Goal: Task Accomplishment & Management: Use online tool/utility

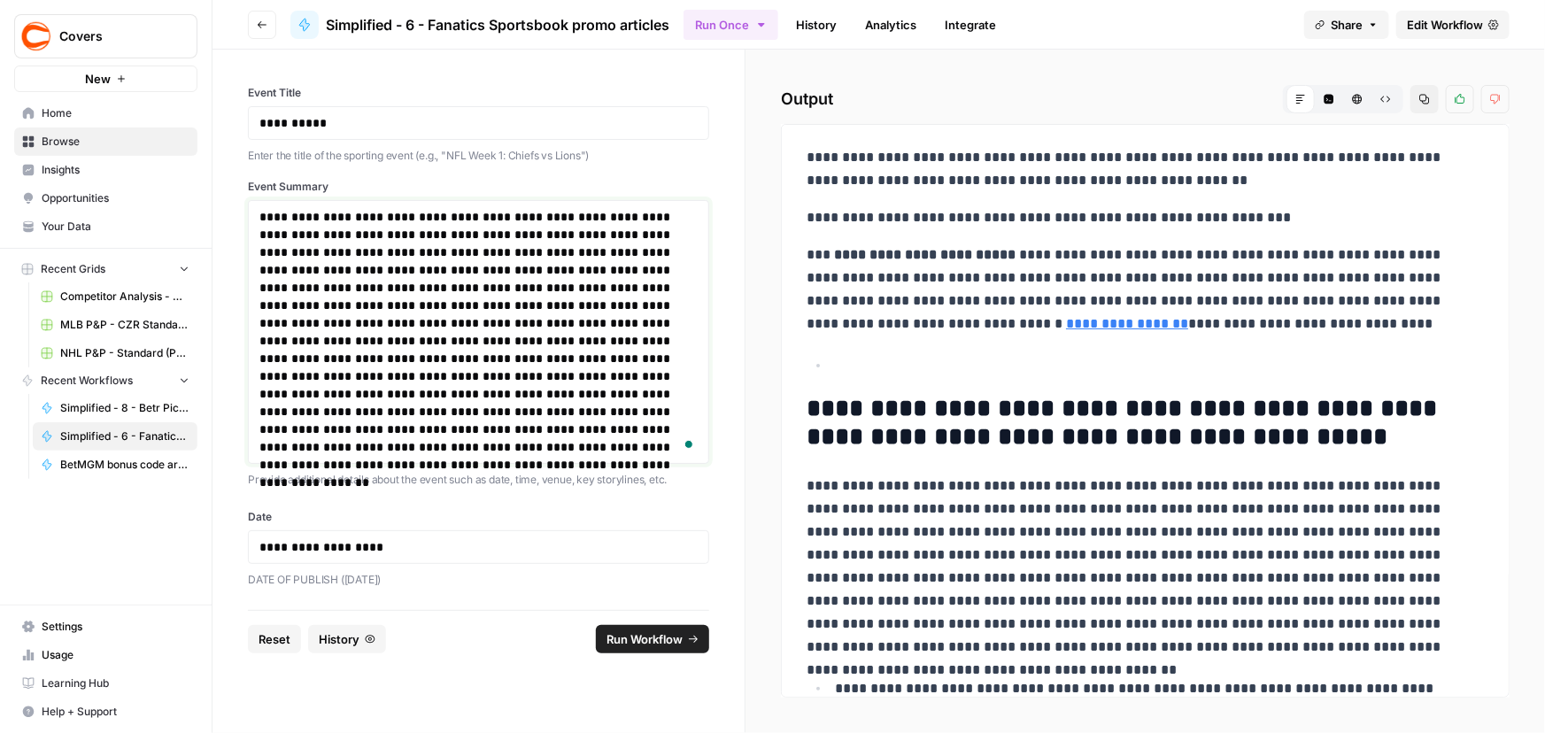
click at [460, 320] on p "**********" at bounding box center [478, 332] width 438 height 248
click at [467, 255] on p "**********" at bounding box center [478, 332] width 438 height 248
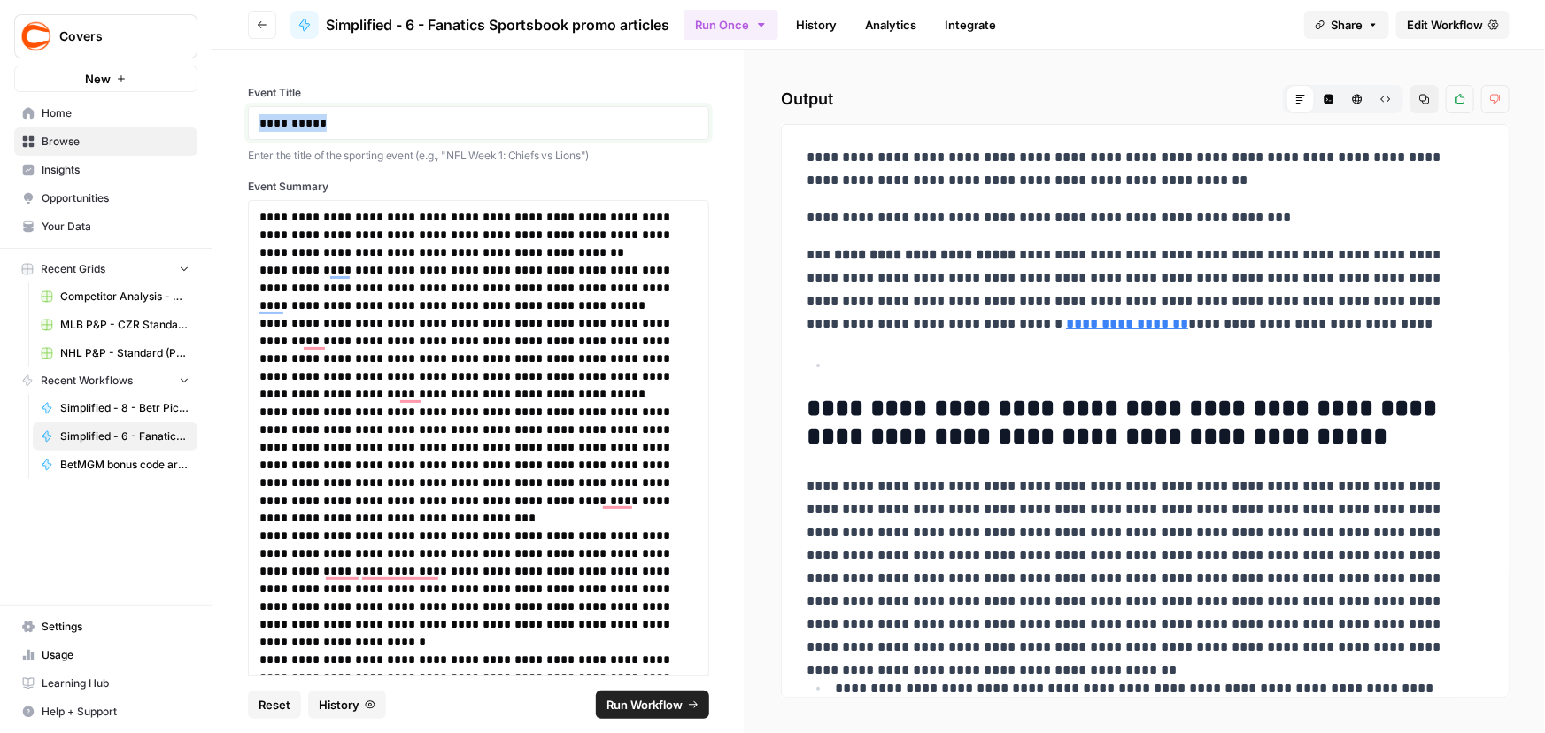
drag, startPoint x: 357, startPoint y: 114, endPoint x: 109, endPoint y: 114, distance: 247.9
click at [110, 115] on div "**********" at bounding box center [772, 366] width 1545 height 733
click at [667, 702] on span "Run Workflow" at bounding box center [644, 705] width 76 height 18
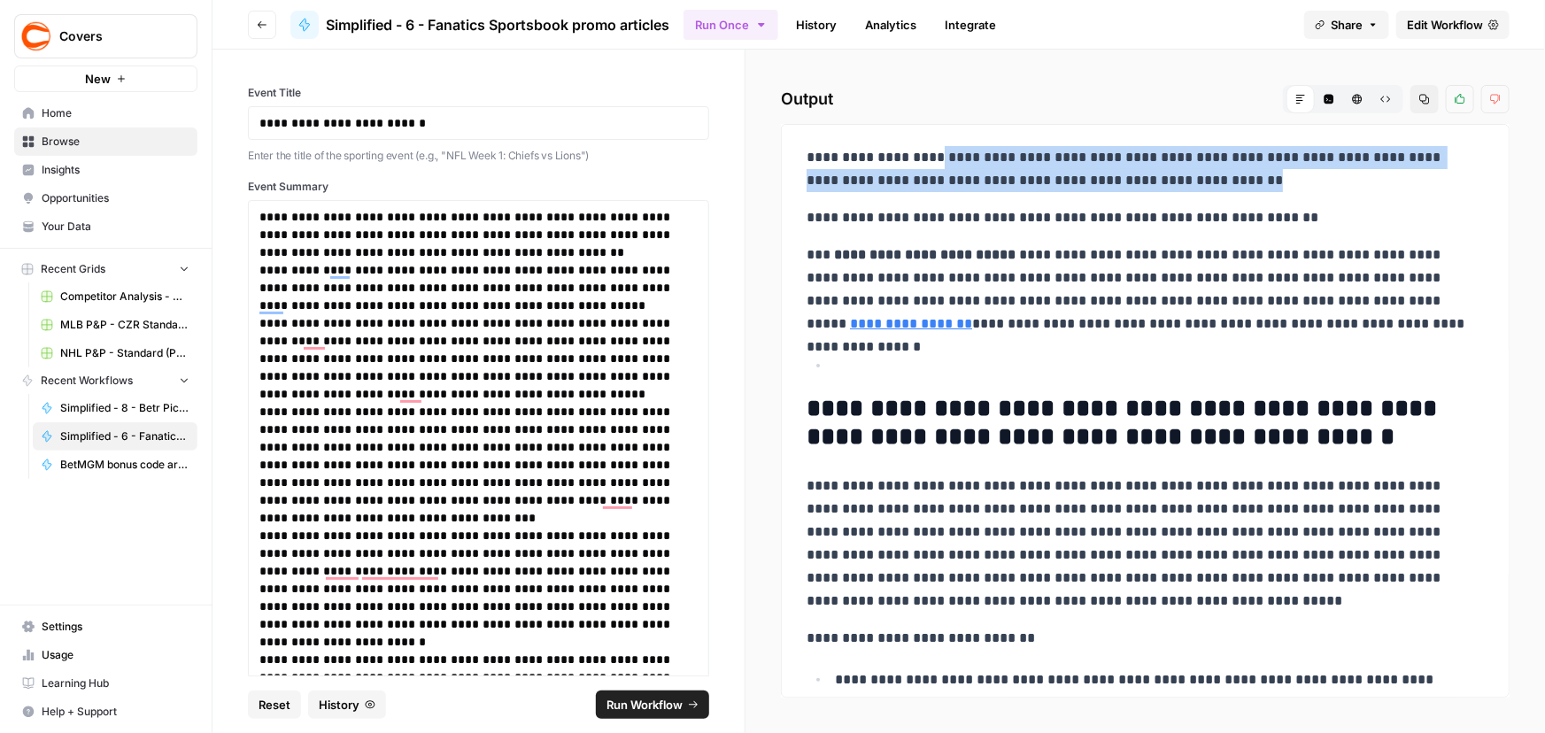
drag, startPoint x: 929, startPoint y: 154, endPoint x: 1324, endPoint y: 186, distance: 397.0
click at [1324, 186] on p "**********" at bounding box center [1139, 169] width 666 height 46
copy p "**********"
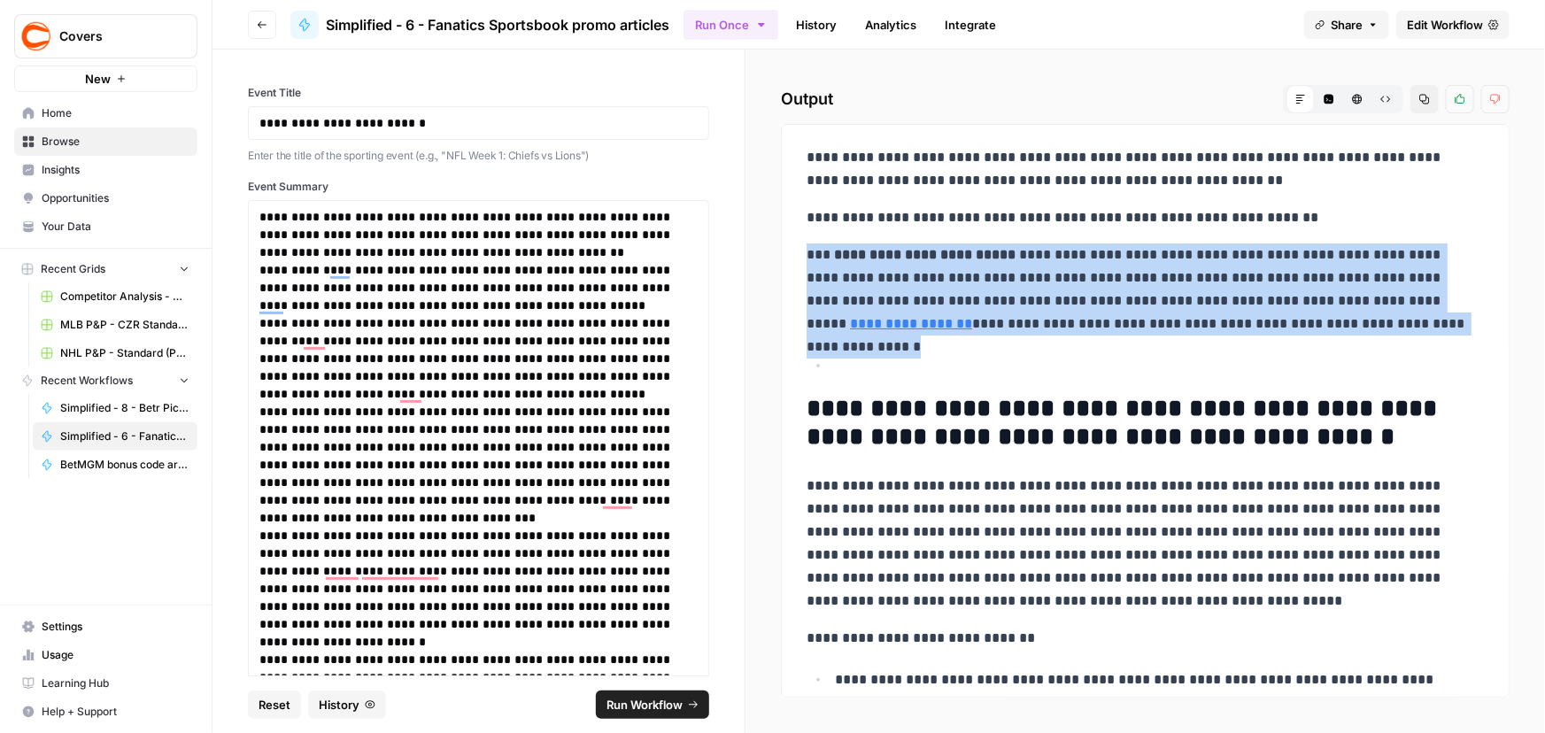
drag, startPoint x: 810, startPoint y: 251, endPoint x: 1350, endPoint y: 329, distance: 545.6
click at [1350, 329] on p "**********" at bounding box center [1139, 289] width 666 height 92
copy p "**********"
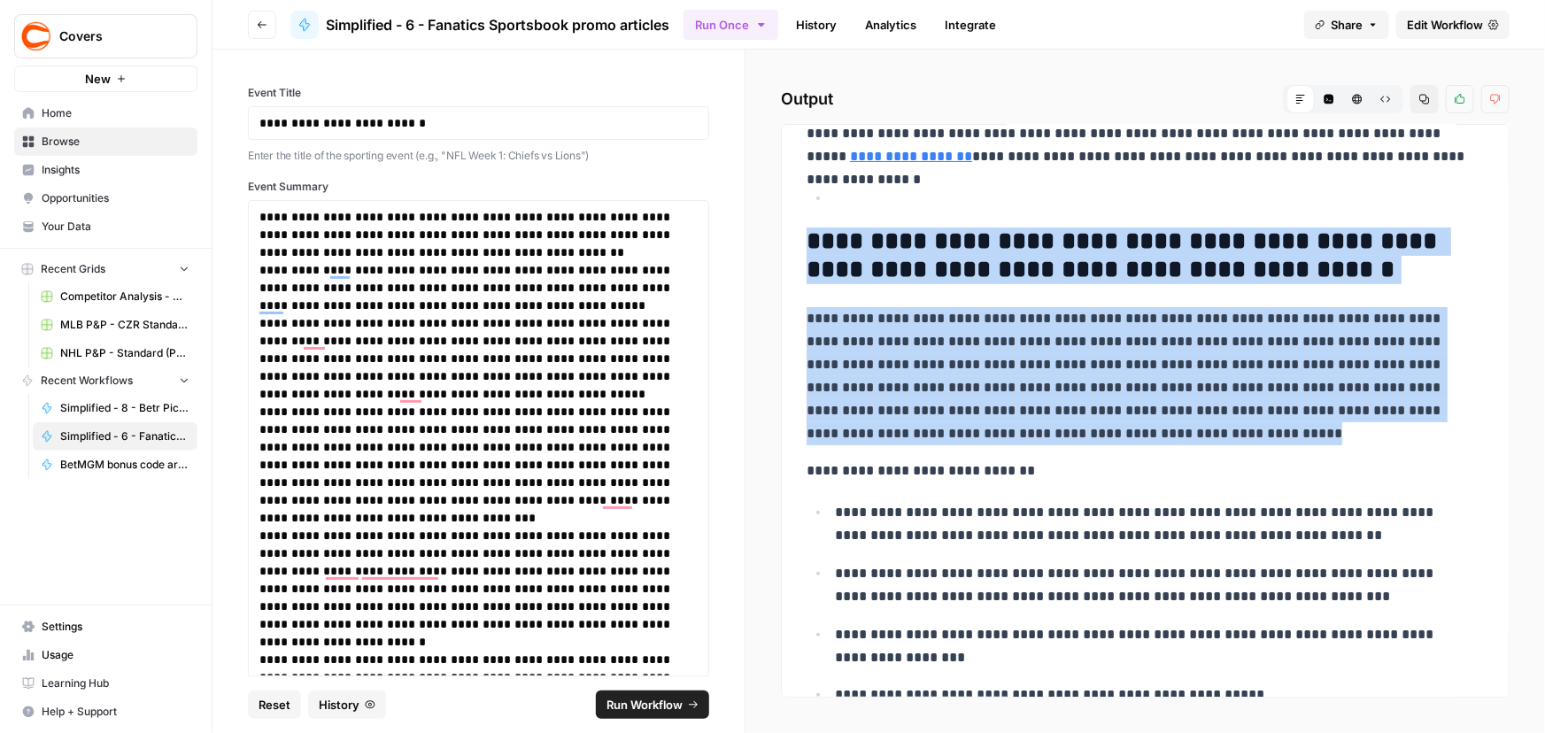
scroll to position [160, 0]
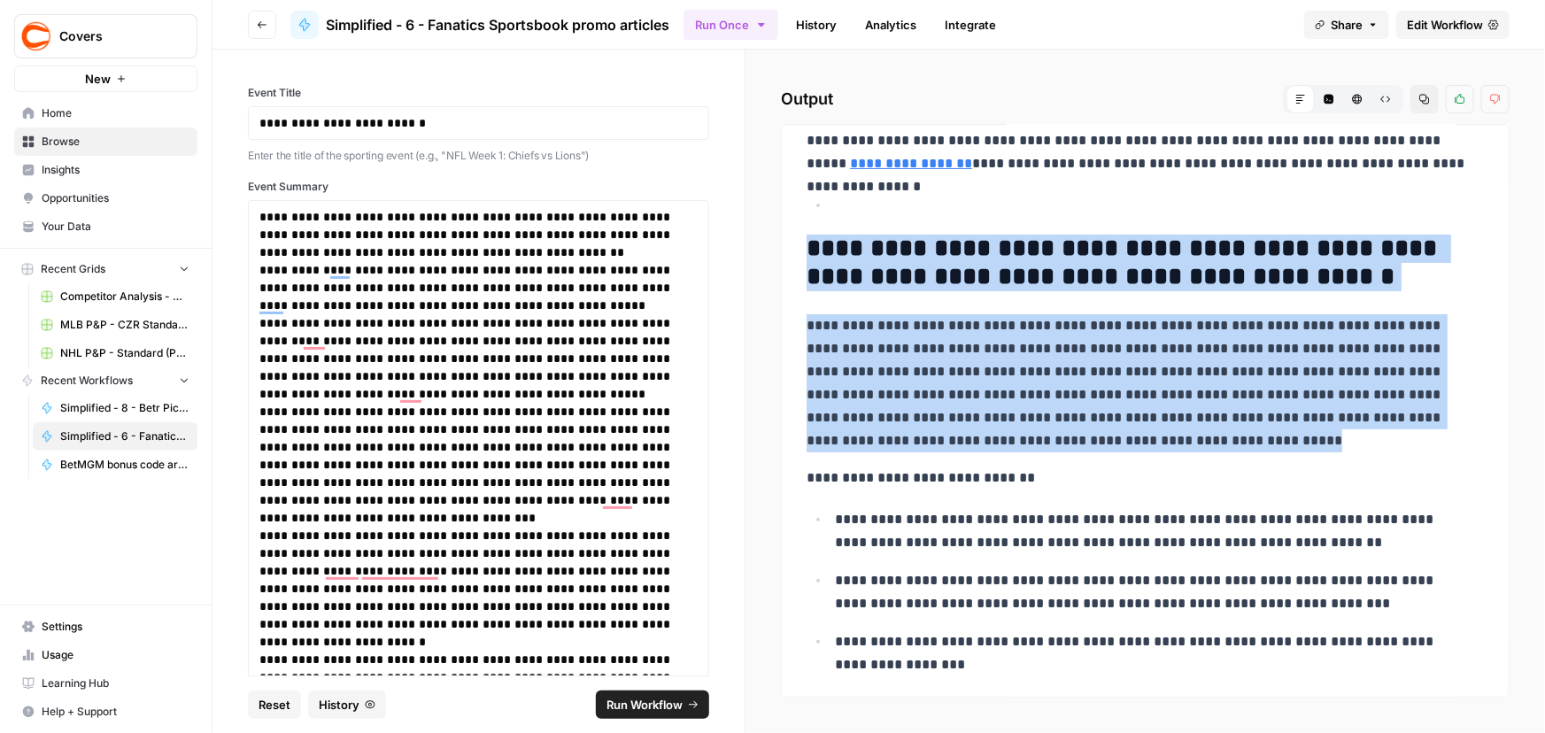
drag, startPoint x: 807, startPoint y: 407, endPoint x: 1120, endPoint y: 442, distance: 314.4
click at [1120, 442] on div "**********" at bounding box center [1145, 747] width 698 height 1537
click at [1120, 442] on p "**********" at bounding box center [1139, 383] width 666 height 138
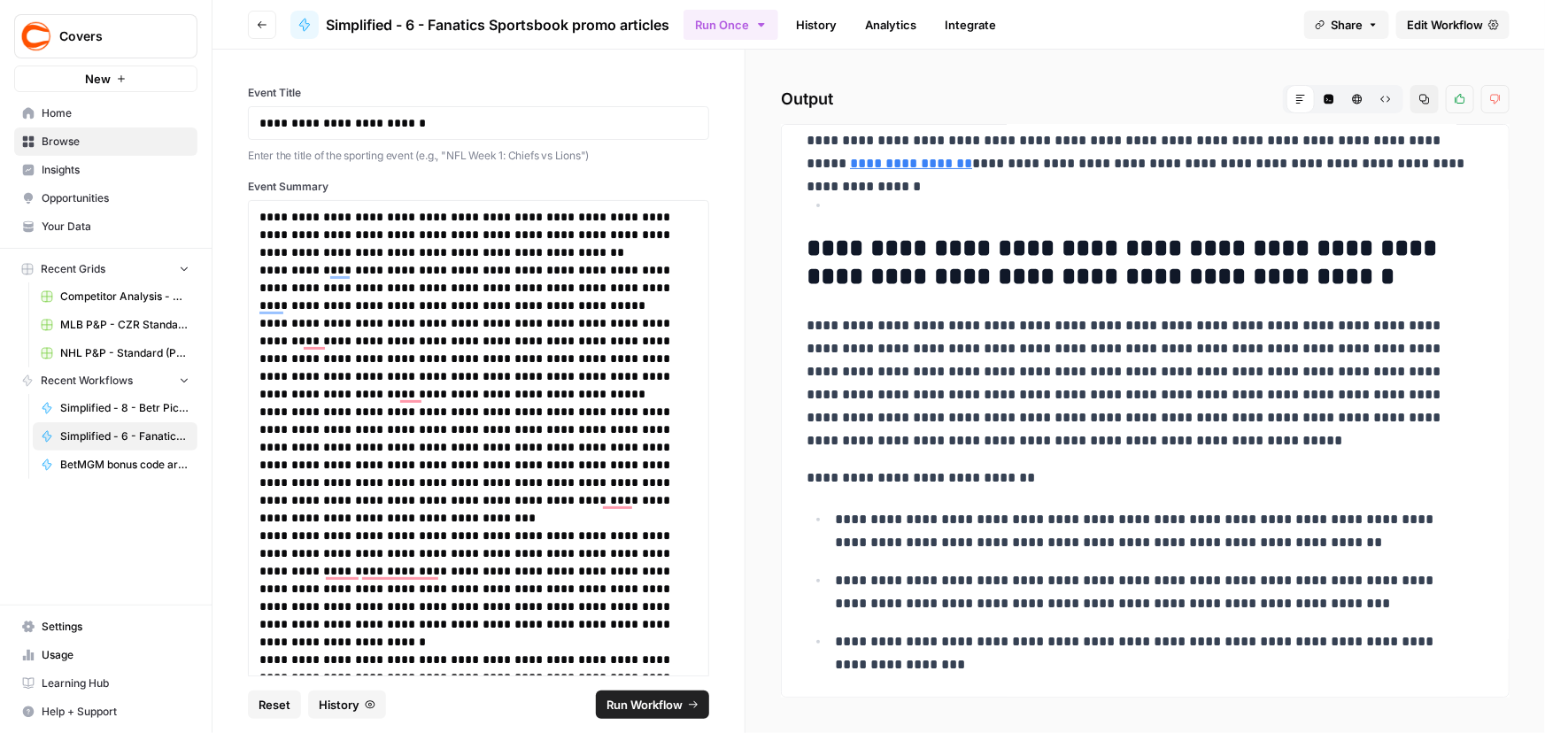
click at [926, 323] on p "**********" at bounding box center [1139, 383] width 666 height 138
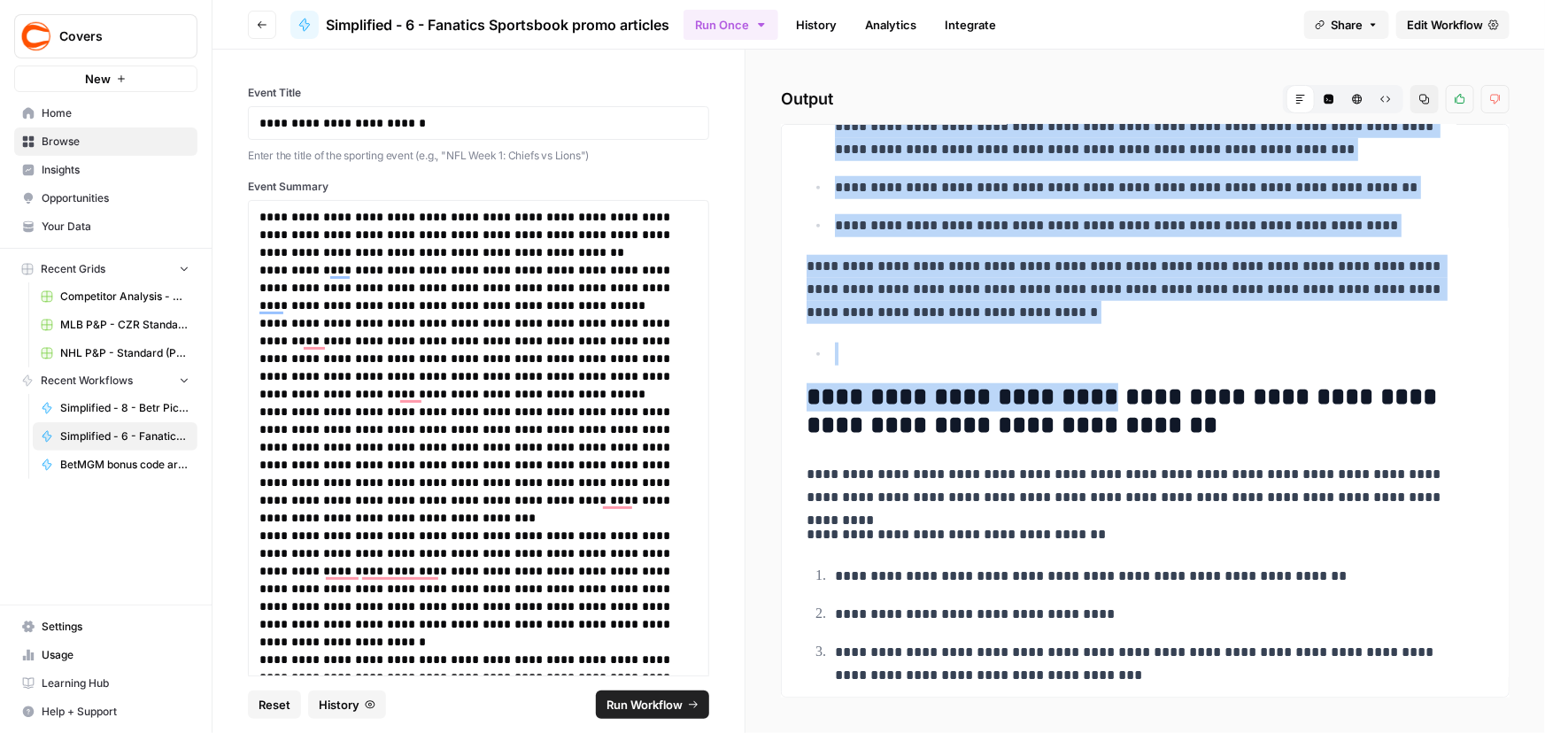
scroll to position [805, 0]
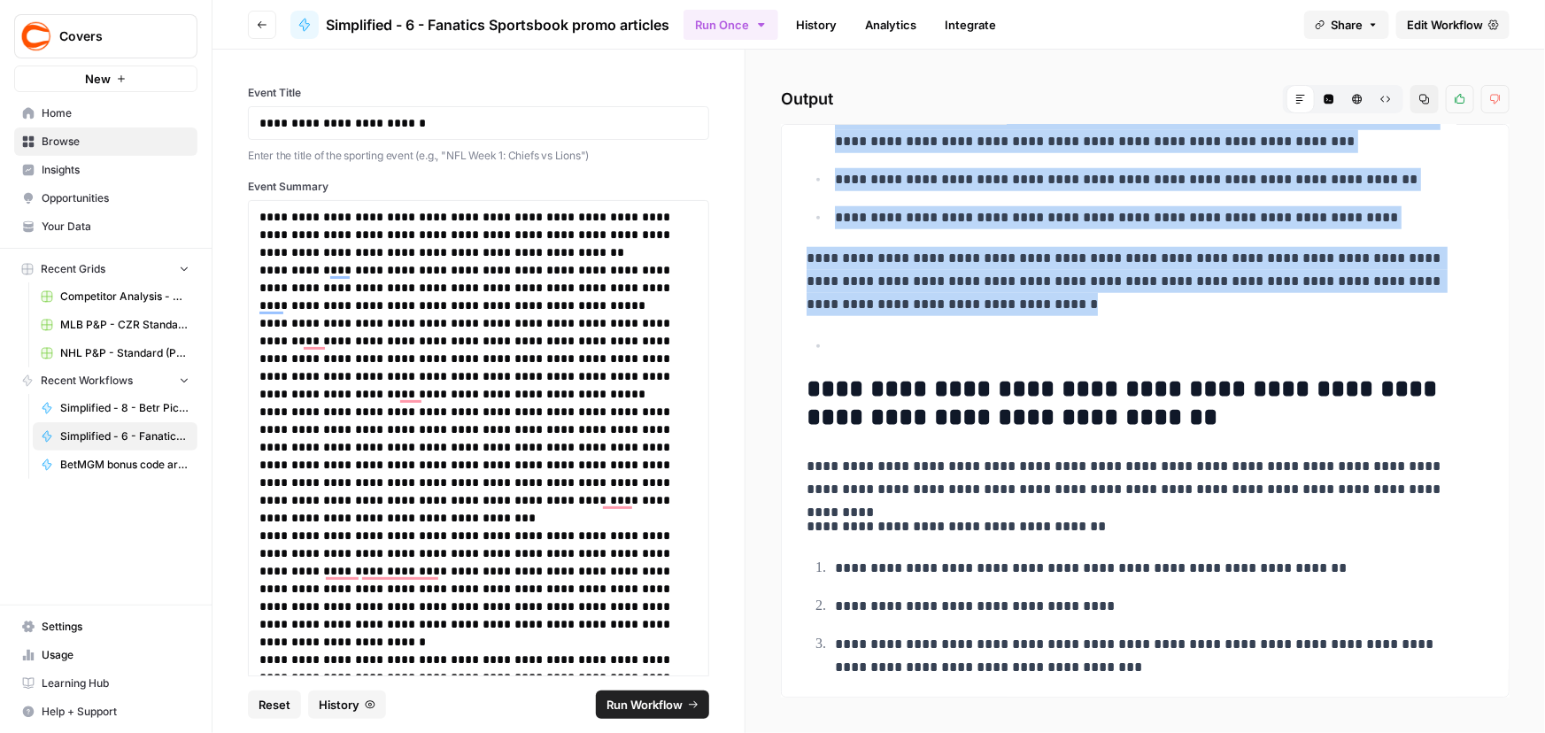
drag, startPoint x: 809, startPoint y: 246, endPoint x: 1089, endPoint y: 297, distance: 284.4
click at [1089, 297] on div "**********" at bounding box center [1145, 102] width 698 height 1537
copy div "**********"
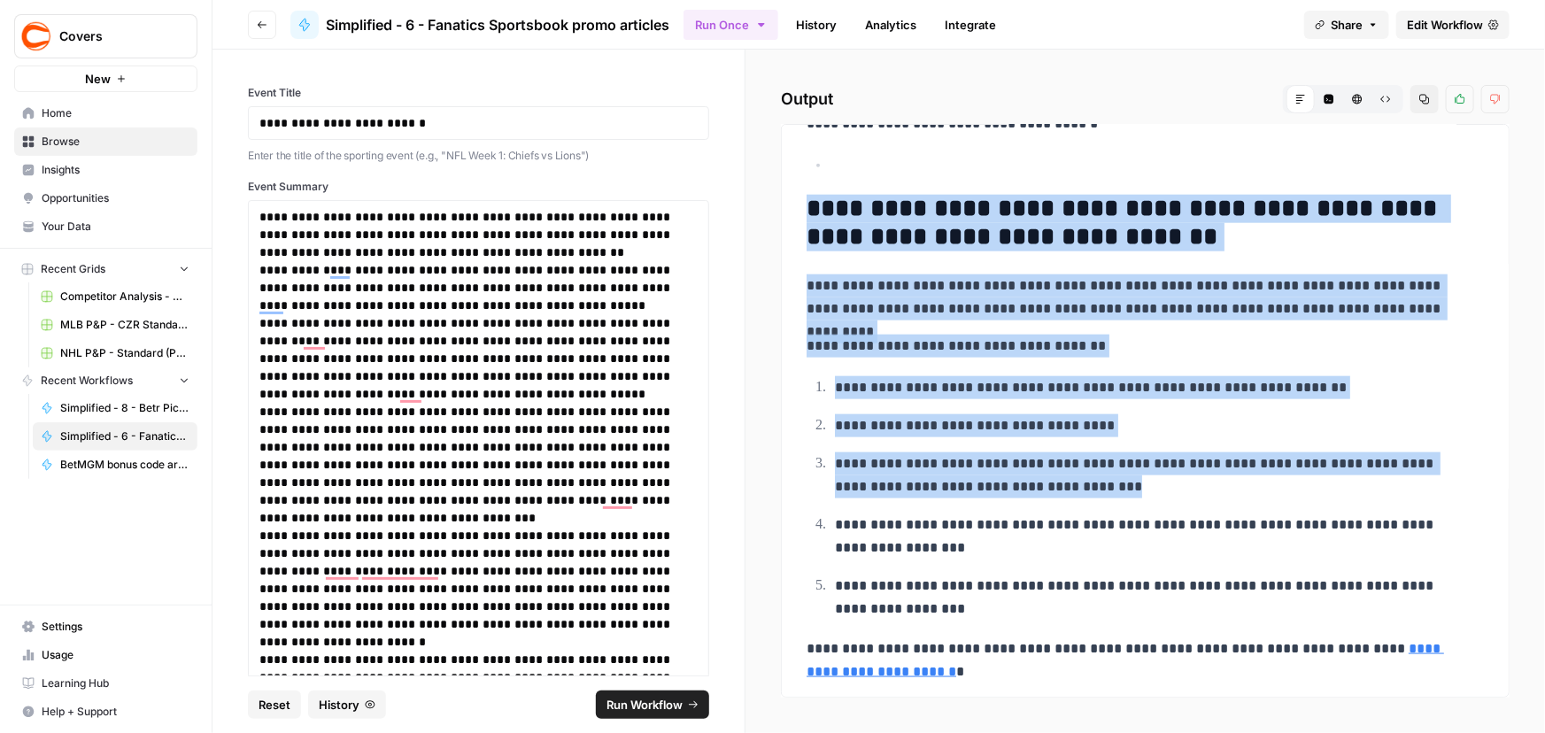
scroll to position [993, 0]
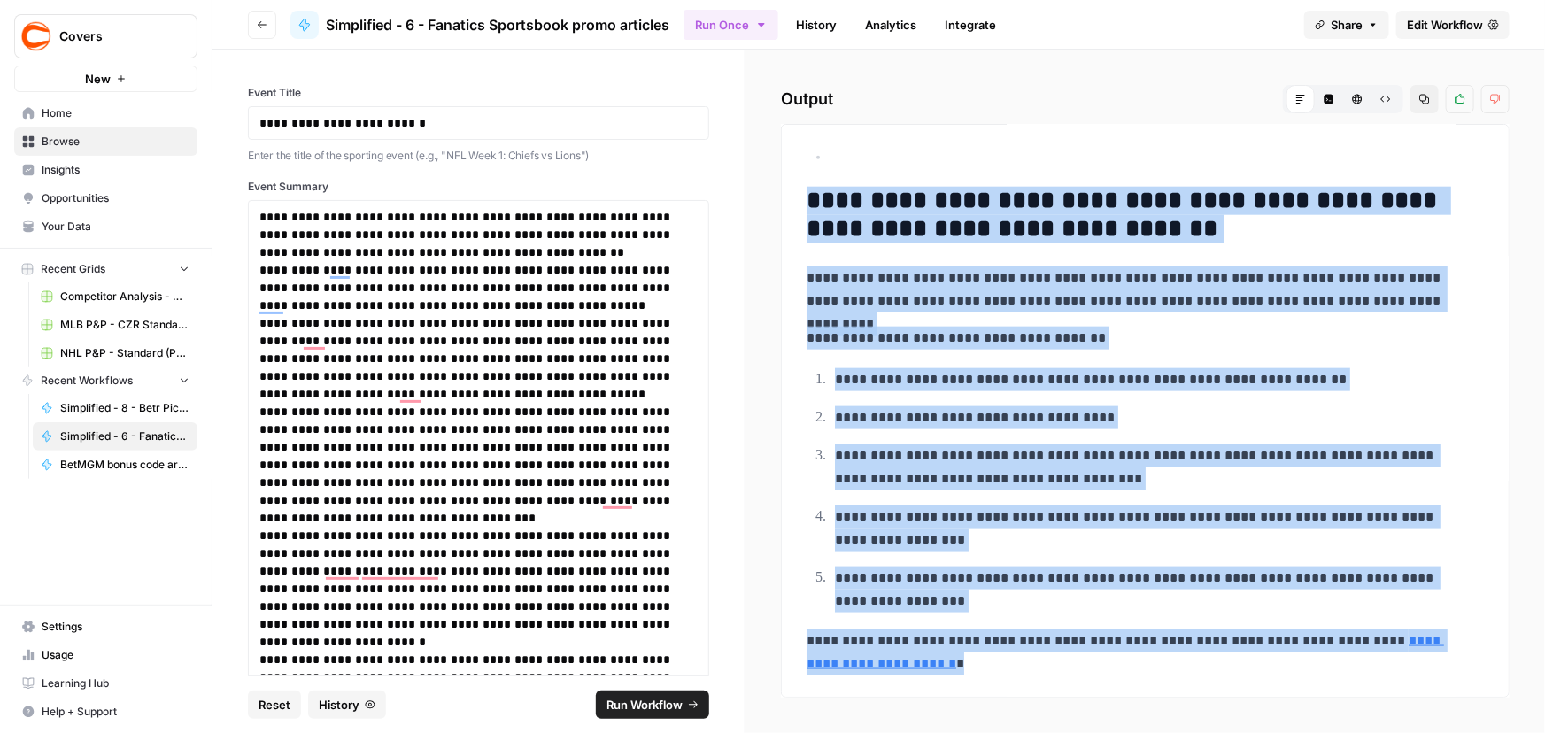
drag, startPoint x: 806, startPoint y: 388, endPoint x: 1231, endPoint y: 670, distance: 509.5
copy div "**********"
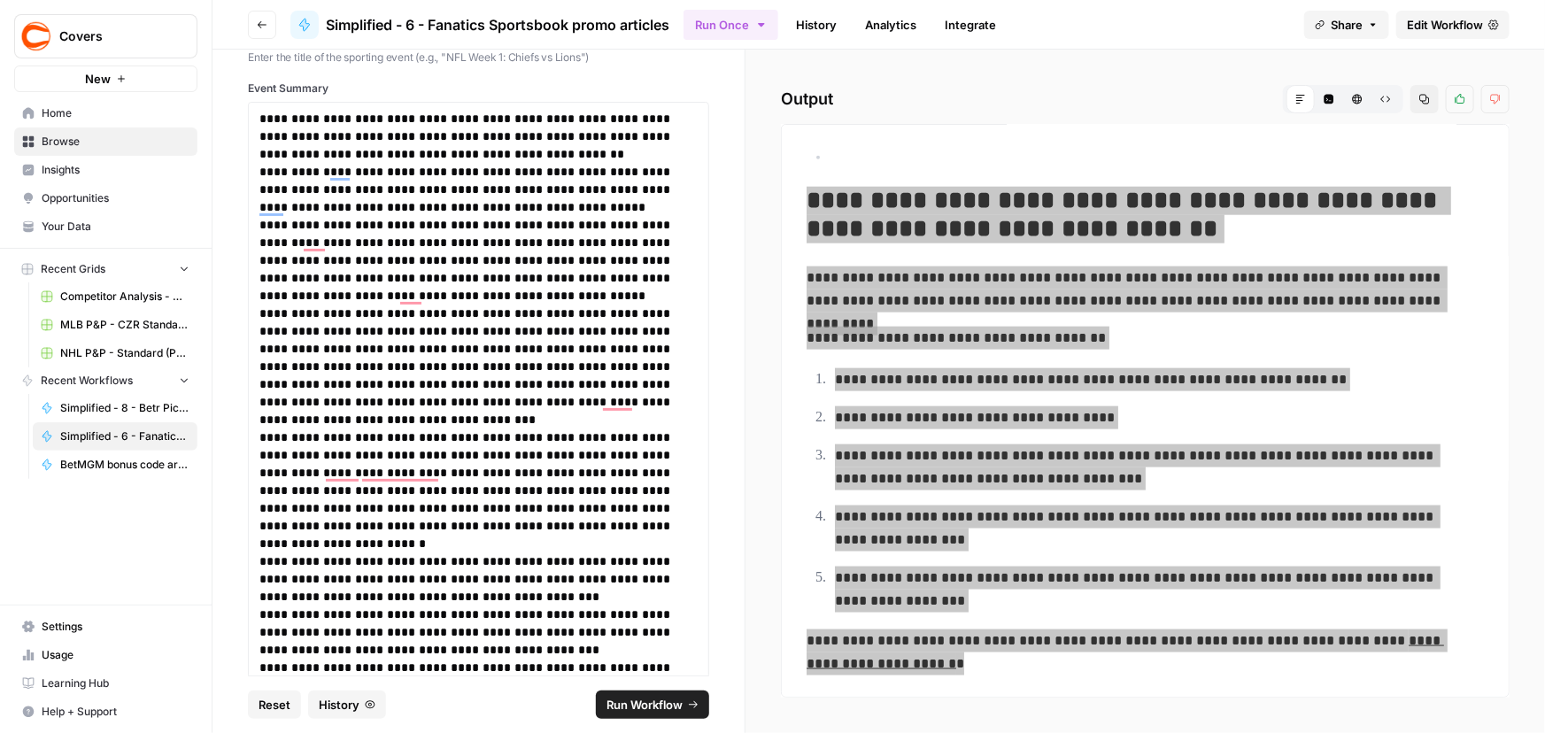
scroll to position [321, 0]
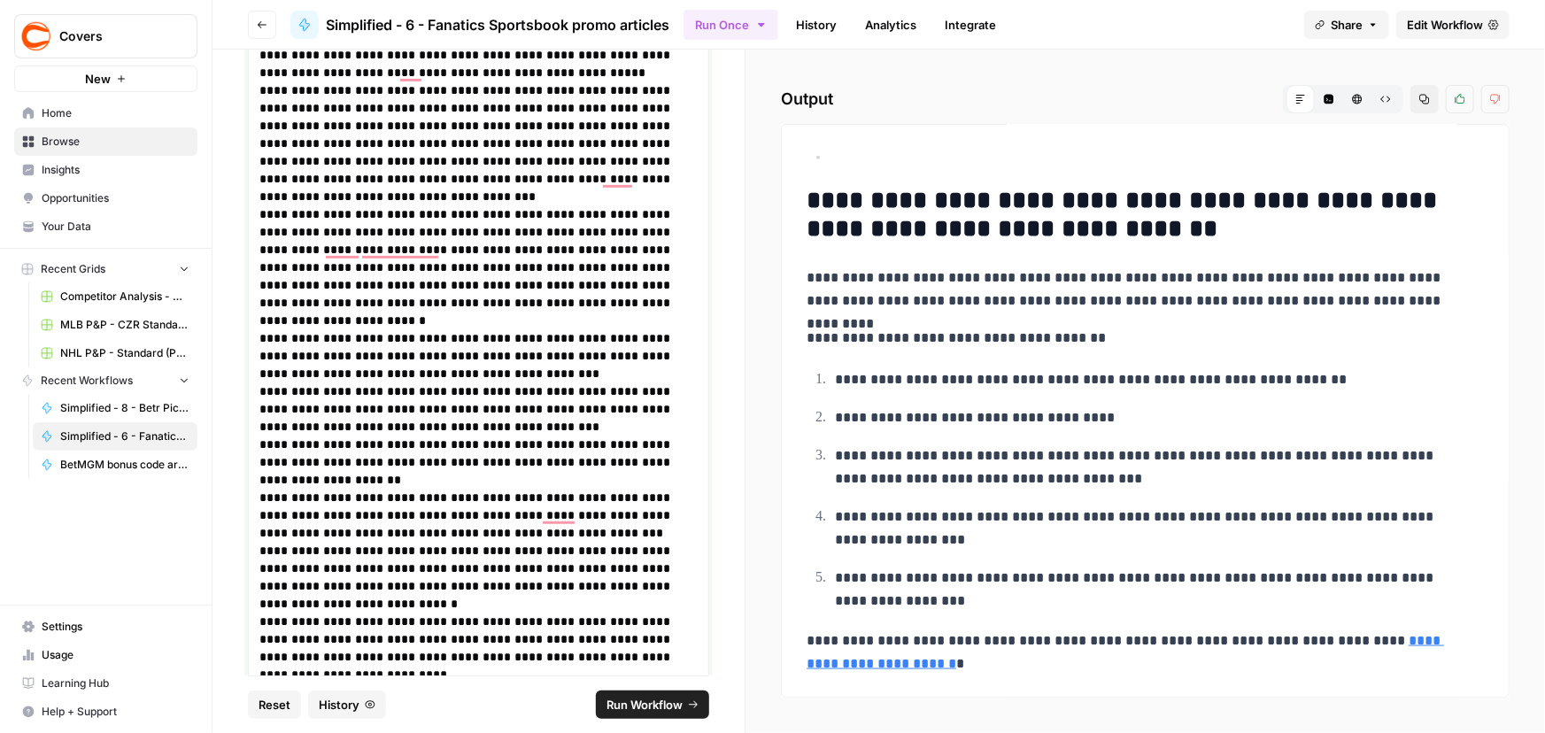
click at [634, 235] on p "**********" at bounding box center [472, 231] width 427 height 53
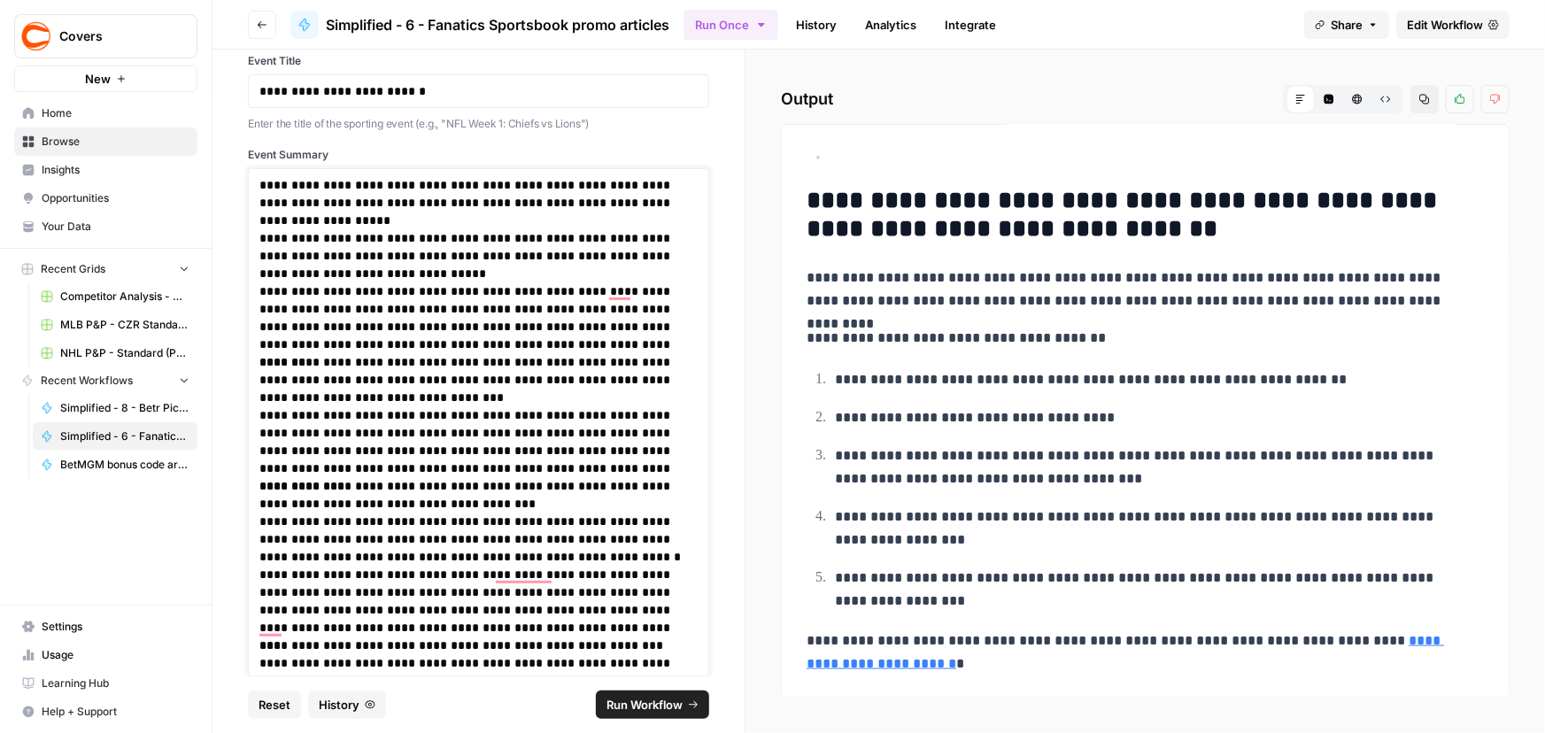
scroll to position [0, 0]
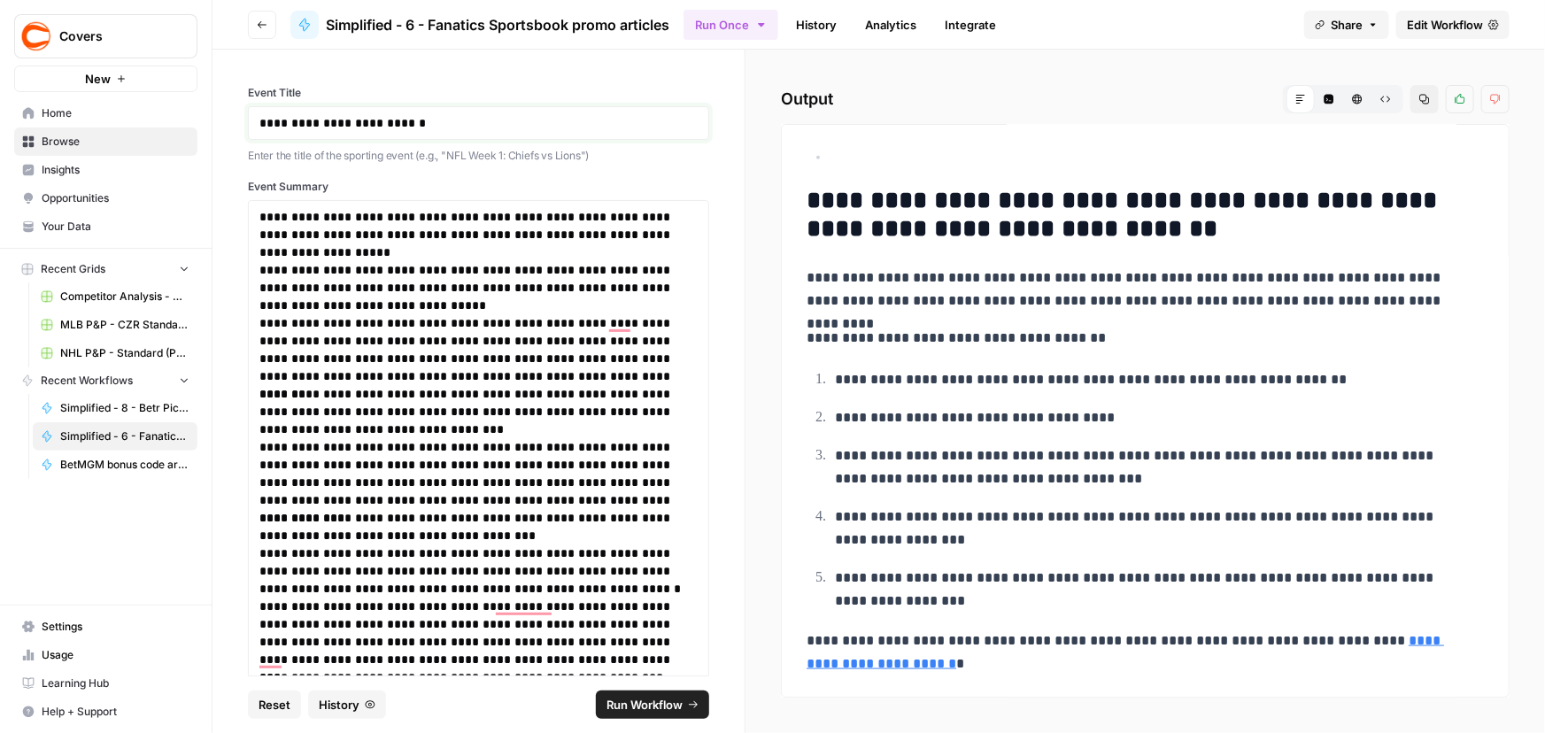
click at [435, 129] on p "**********" at bounding box center [472, 123] width 427 height 18
click at [643, 701] on span "Run Workflow" at bounding box center [644, 705] width 76 height 18
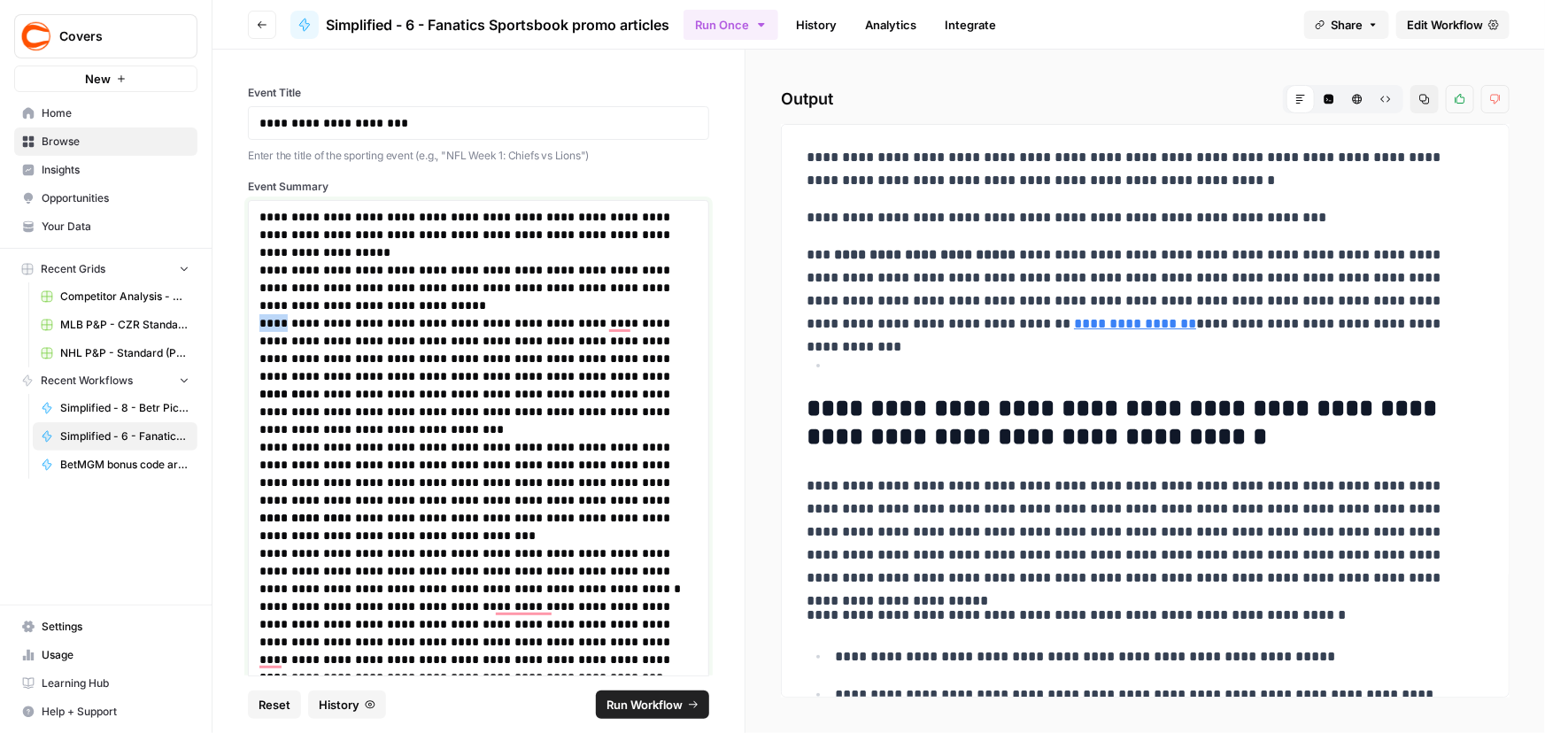
drag, startPoint x: 261, startPoint y: 322, endPoint x: 291, endPoint y: 322, distance: 30.1
click at [291, 322] on p "**********" at bounding box center [472, 349] width 427 height 71
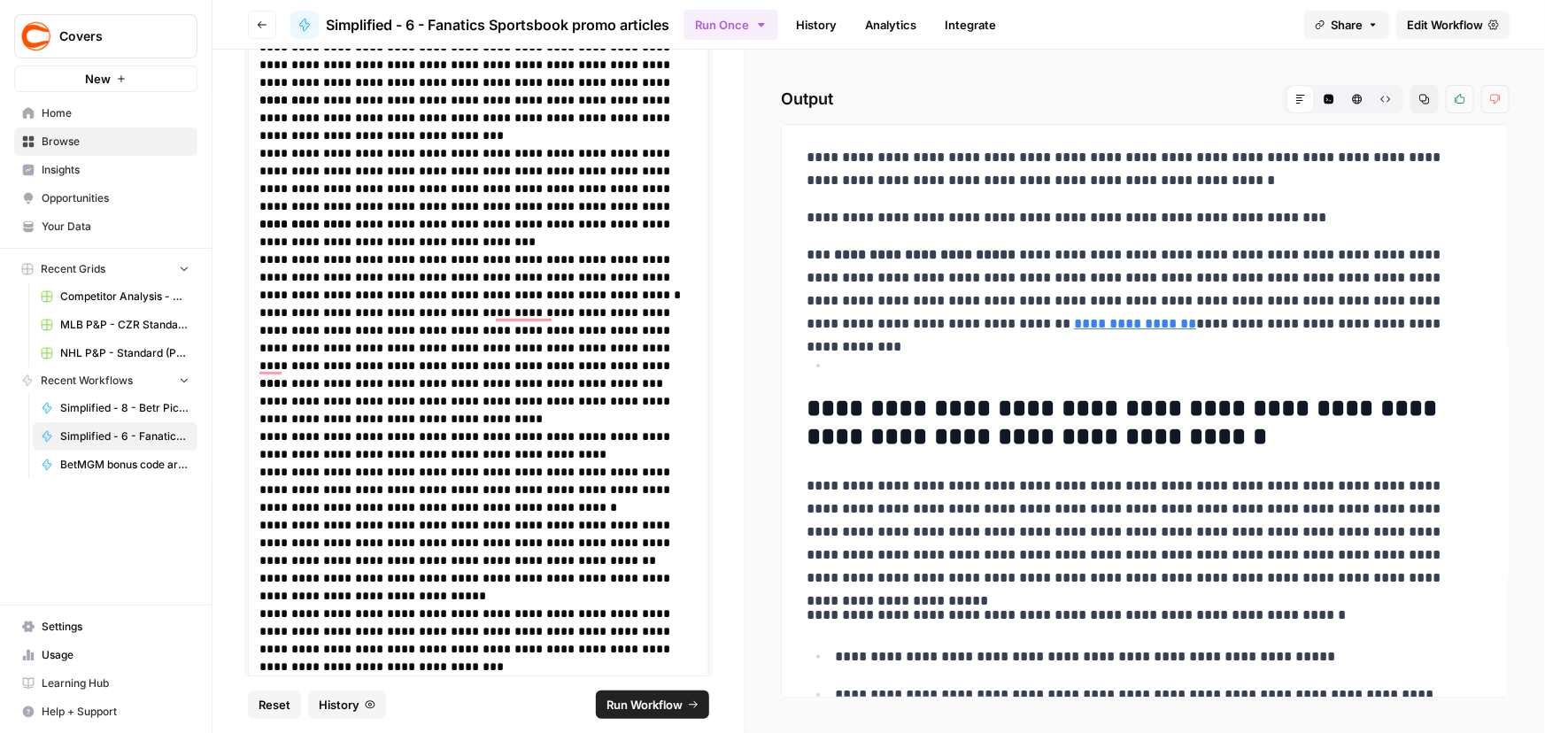
scroll to position [321, 0]
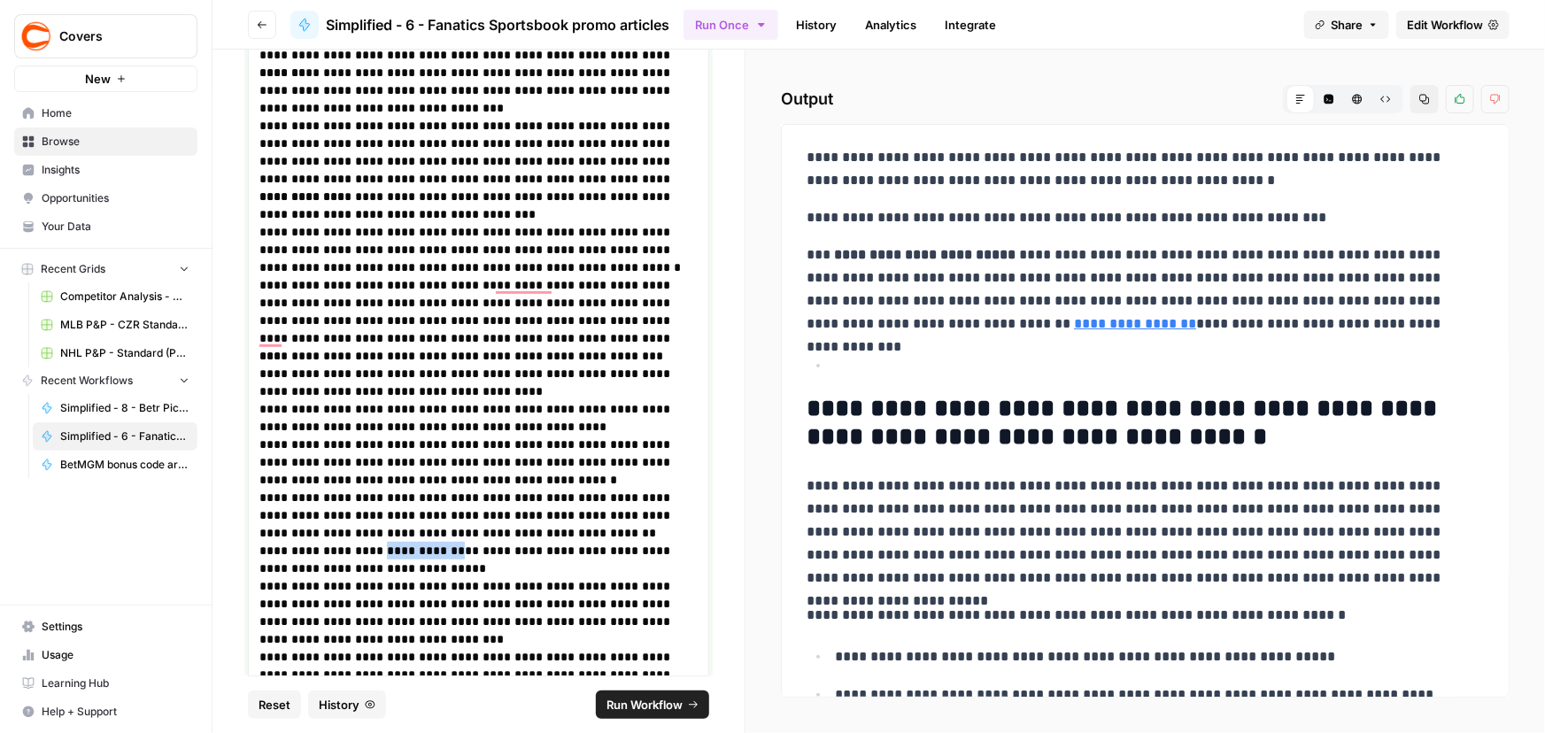
drag, startPoint x: 381, startPoint y: 548, endPoint x: 460, endPoint y: 549, distance: 79.7
click at [460, 549] on p "**********" at bounding box center [472, 559] width 427 height 35
copy p "**********"
drag, startPoint x: 922, startPoint y: 154, endPoint x: 1232, endPoint y: 167, distance: 311.0
click at [1232, 167] on p "**********" at bounding box center [1139, 169] width 666 height 46
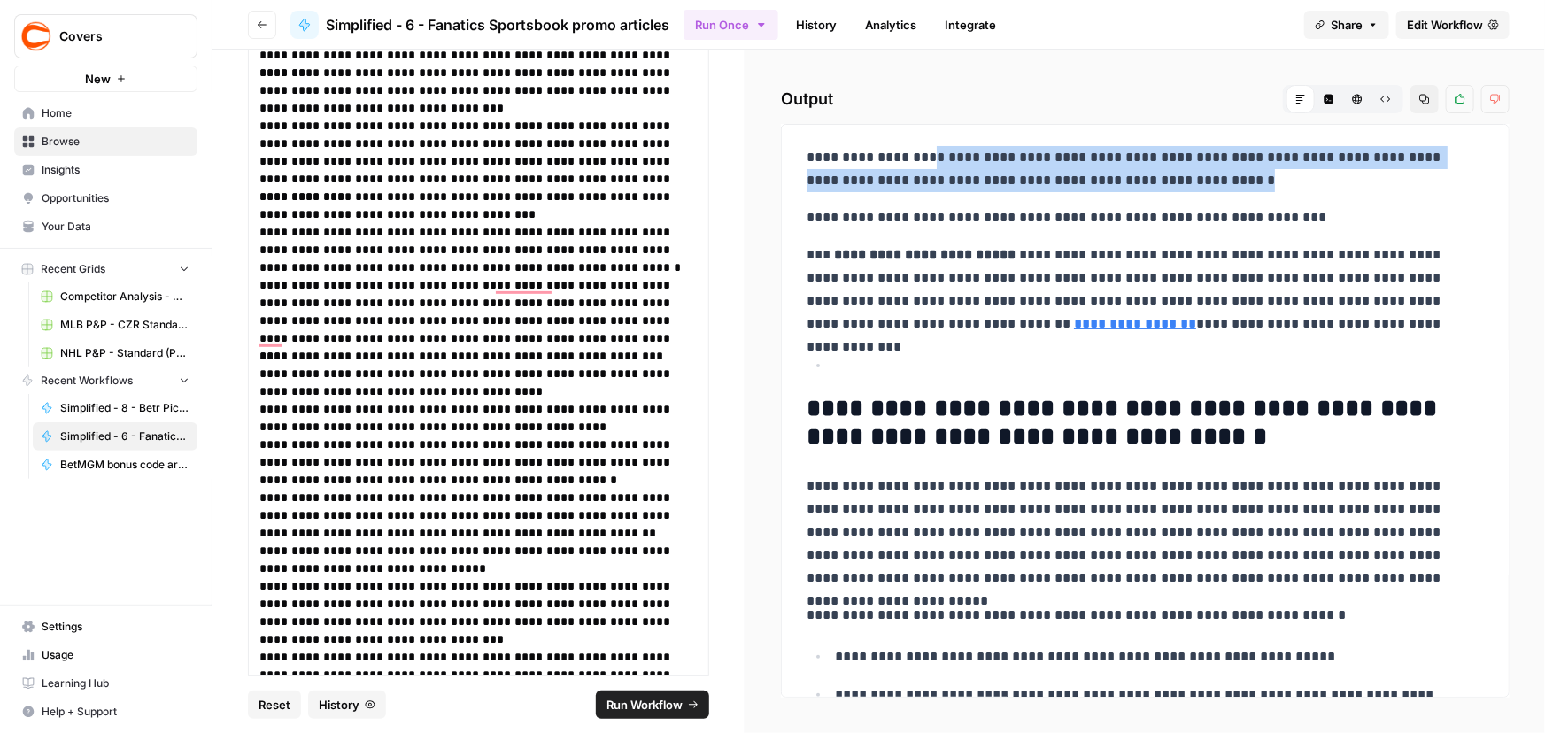
drag, startPoint x: 1212, startPoint y: 177, endPoint x: 923, endPoint y: 154, distance: 289.5
click at [923, 154] on p "**********" at bounding box center [1139, 169] width 666 height 46
copy p "**********"
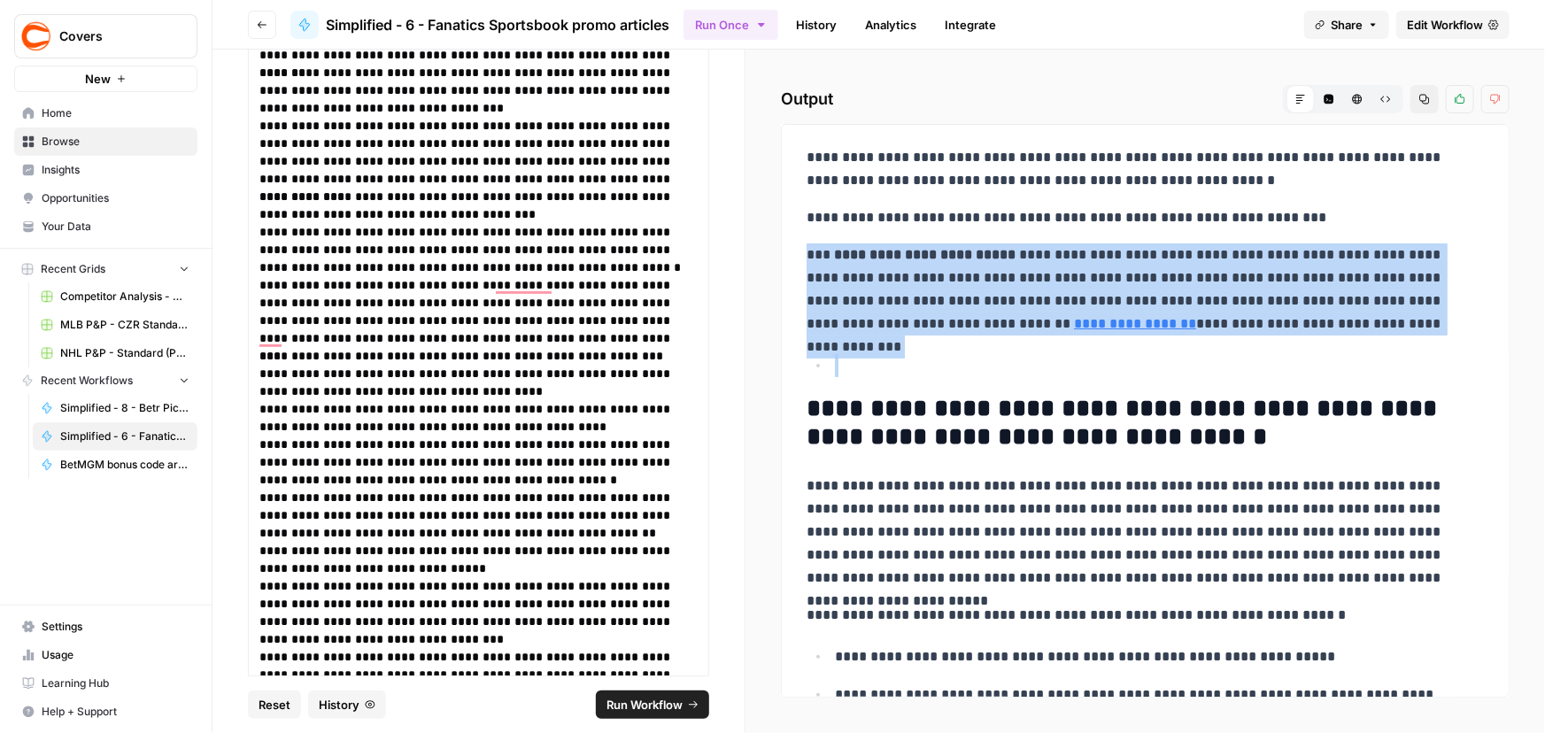
drag, startPoint x: 804, startPoint y: 250, endPoint x: 1344, endPoint y: 341, distance: 547.7
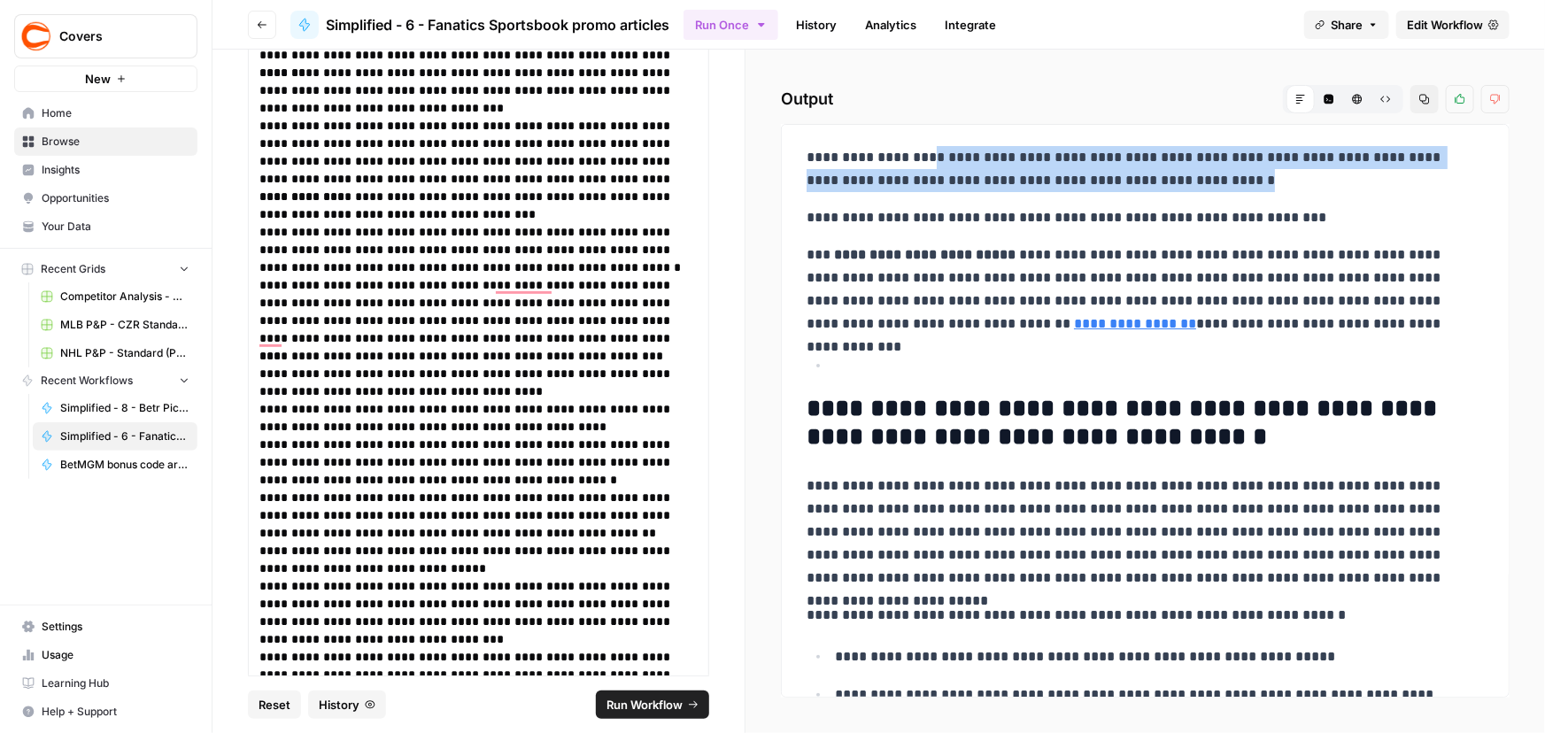
drag, startPoint x: 927, startPoint y: 150, endPoint x: 1333, endPoint y: 176, distance: 407.2
click at [1333, 176] on p "**********" at bounding box center [1139, 169] width 666 height 46
copy p "**********"
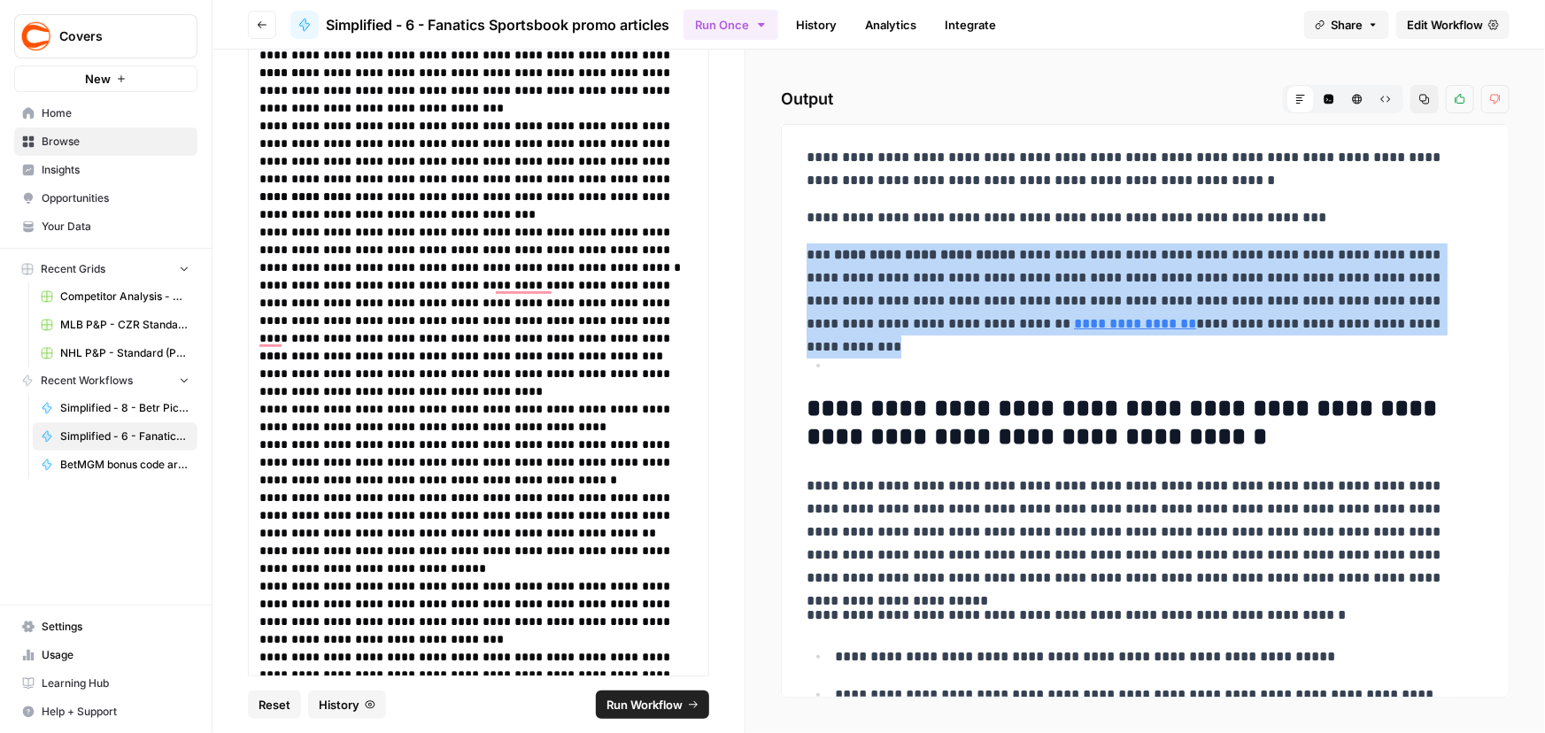
drag, startPoint x: 799, startPoint y: 257, endPoint x: 1473, endPoint y: 323, distance: 677.8
copy p "**********"
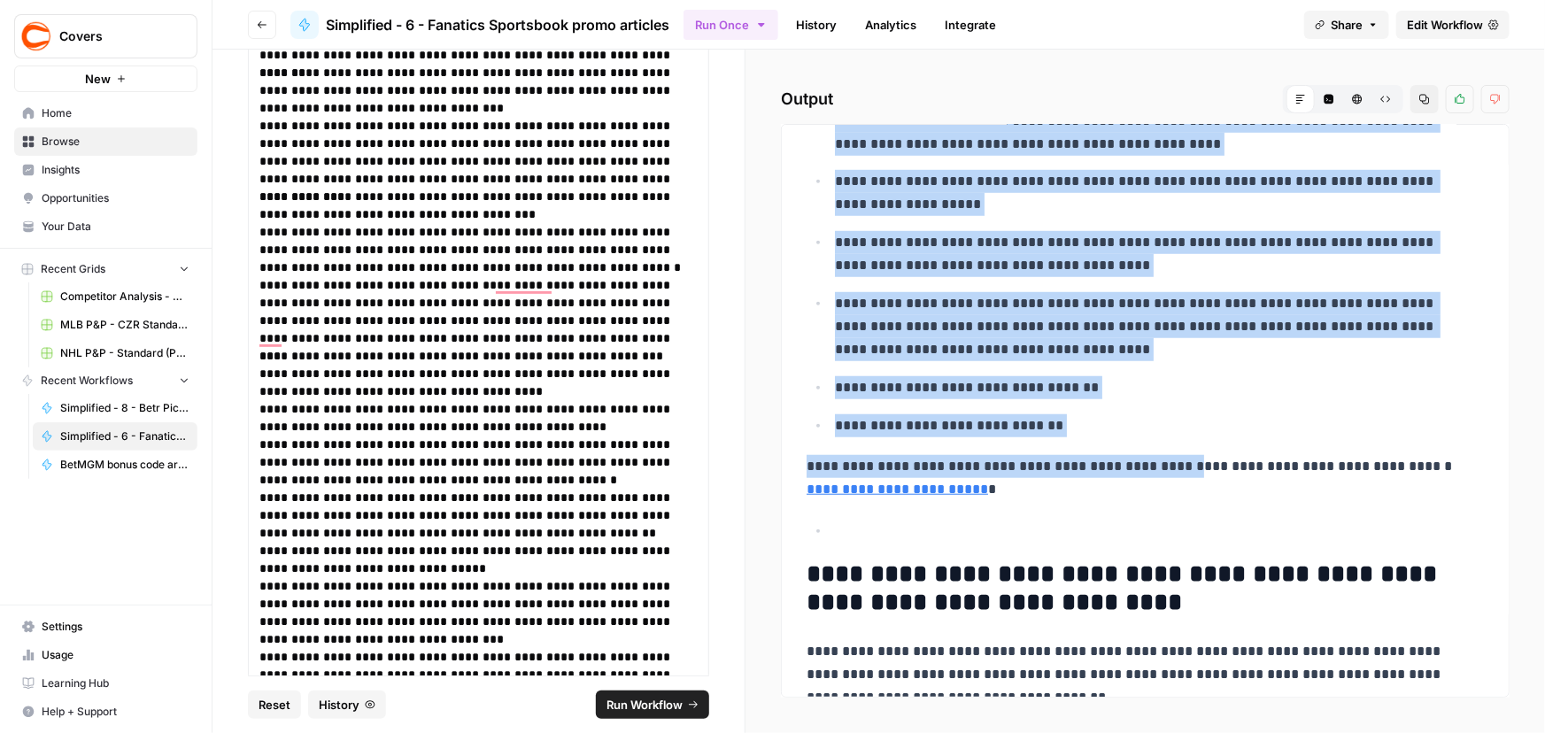
scroll to position [644, 0]
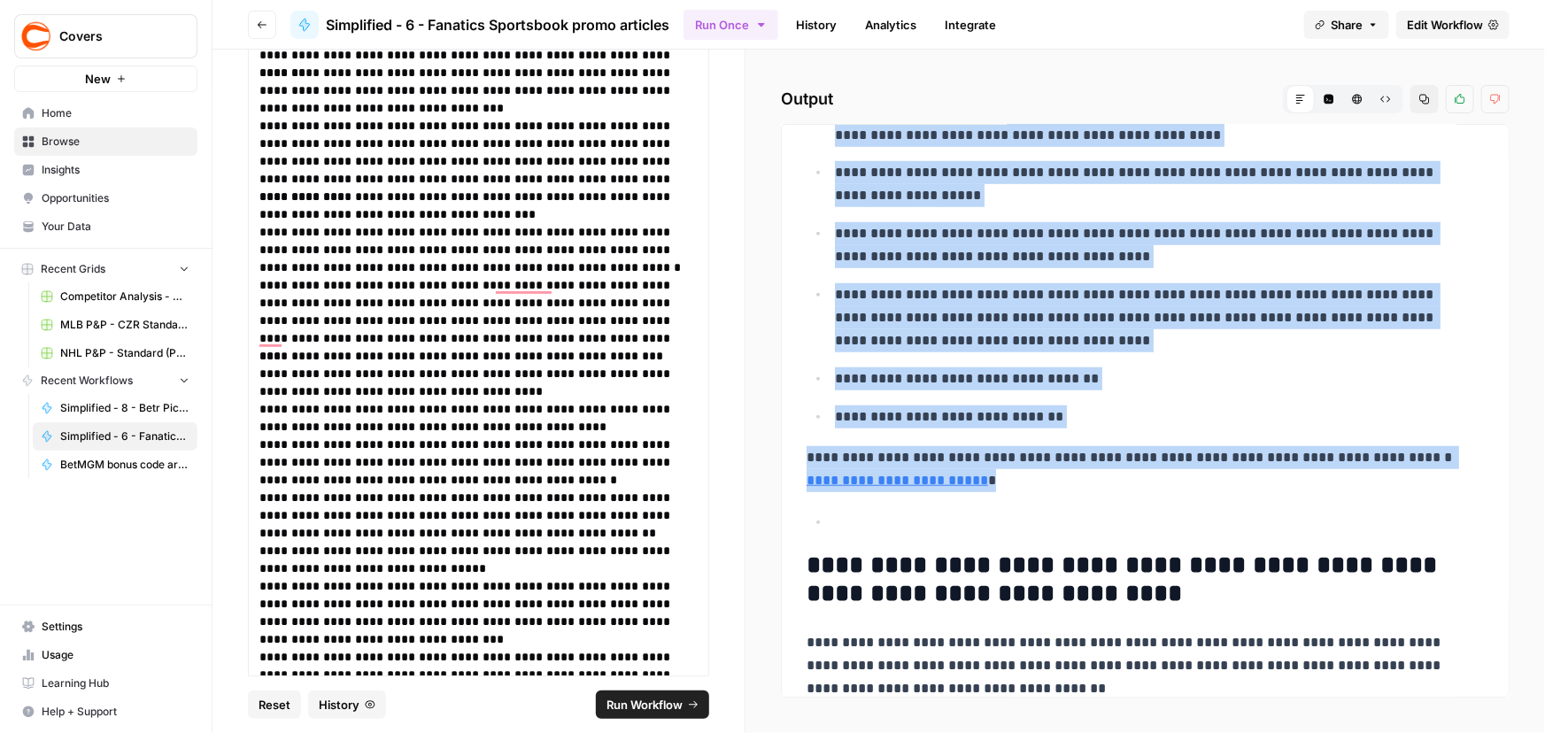
drag, startPoint x: 808, startPoint y: 411, endPoint x: 1161, endPoint y: 475, distance: 358.2
click at [1161, 475] on div "**********" at bounding box center [1145, 252] width 698 height 1515
copy div "**********"
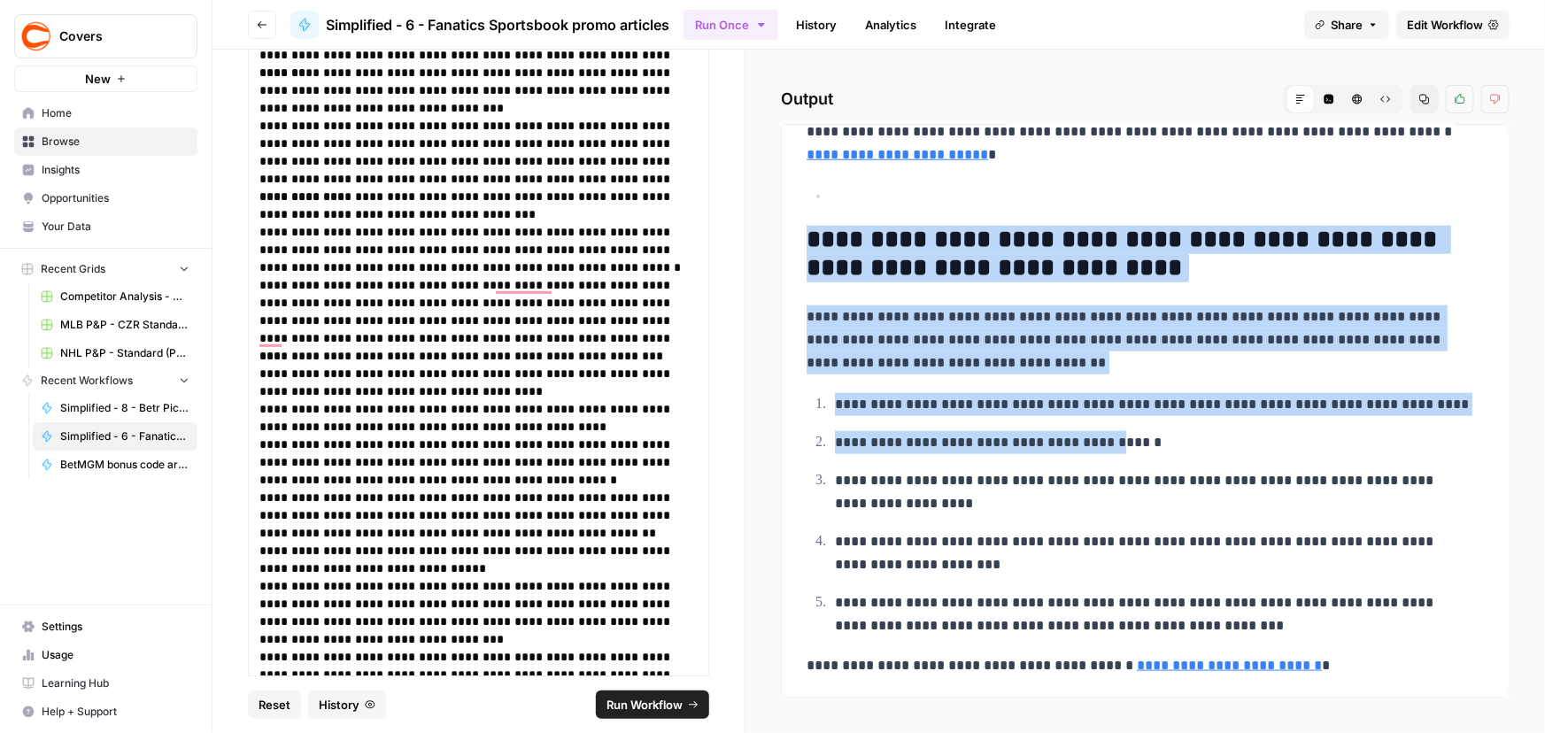
scroll to position [971, 0]
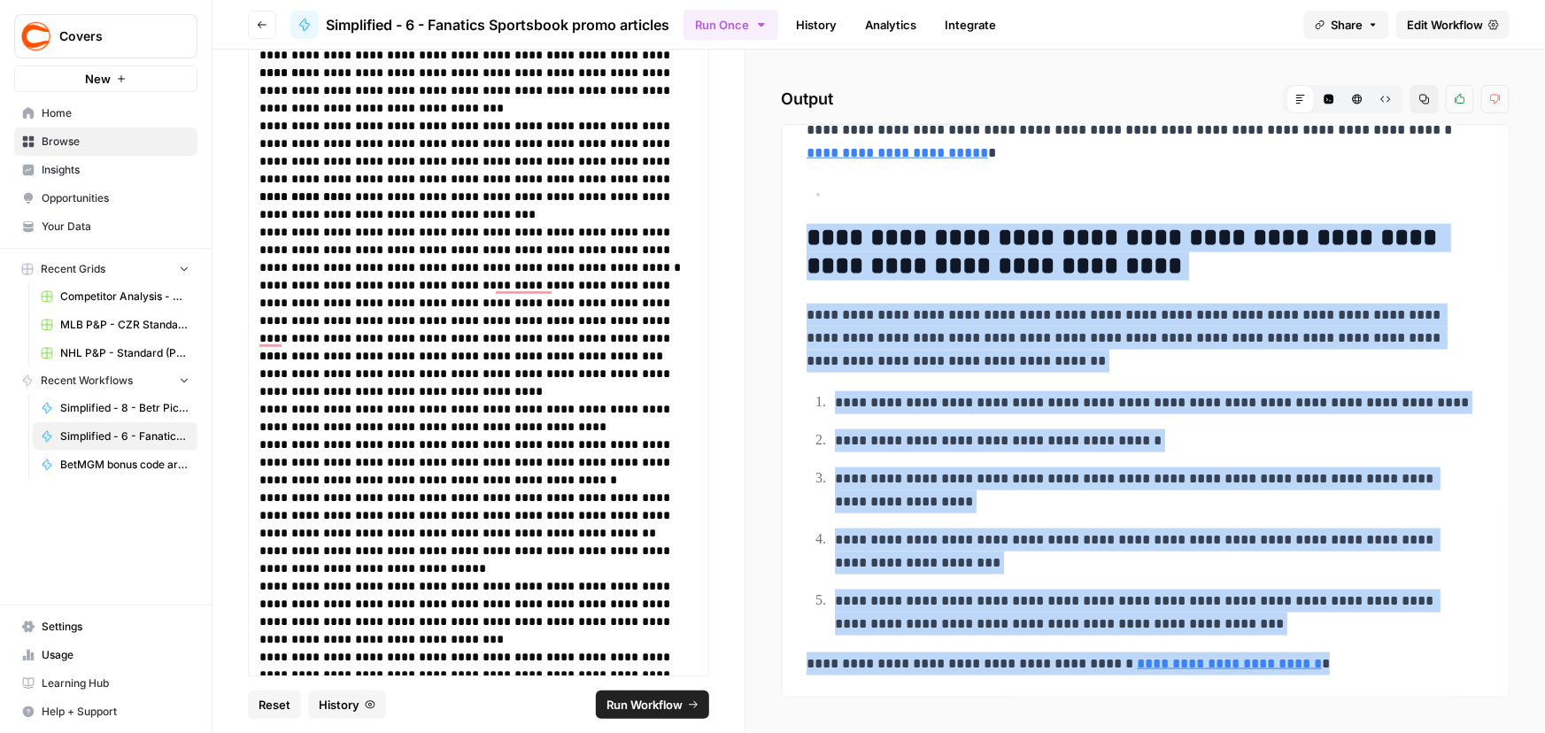
drag, startPoint x: 806, startPoint y: 406, endPoint x: 1323, endPoint y: 662, distance: 576.8
copy div "**********"
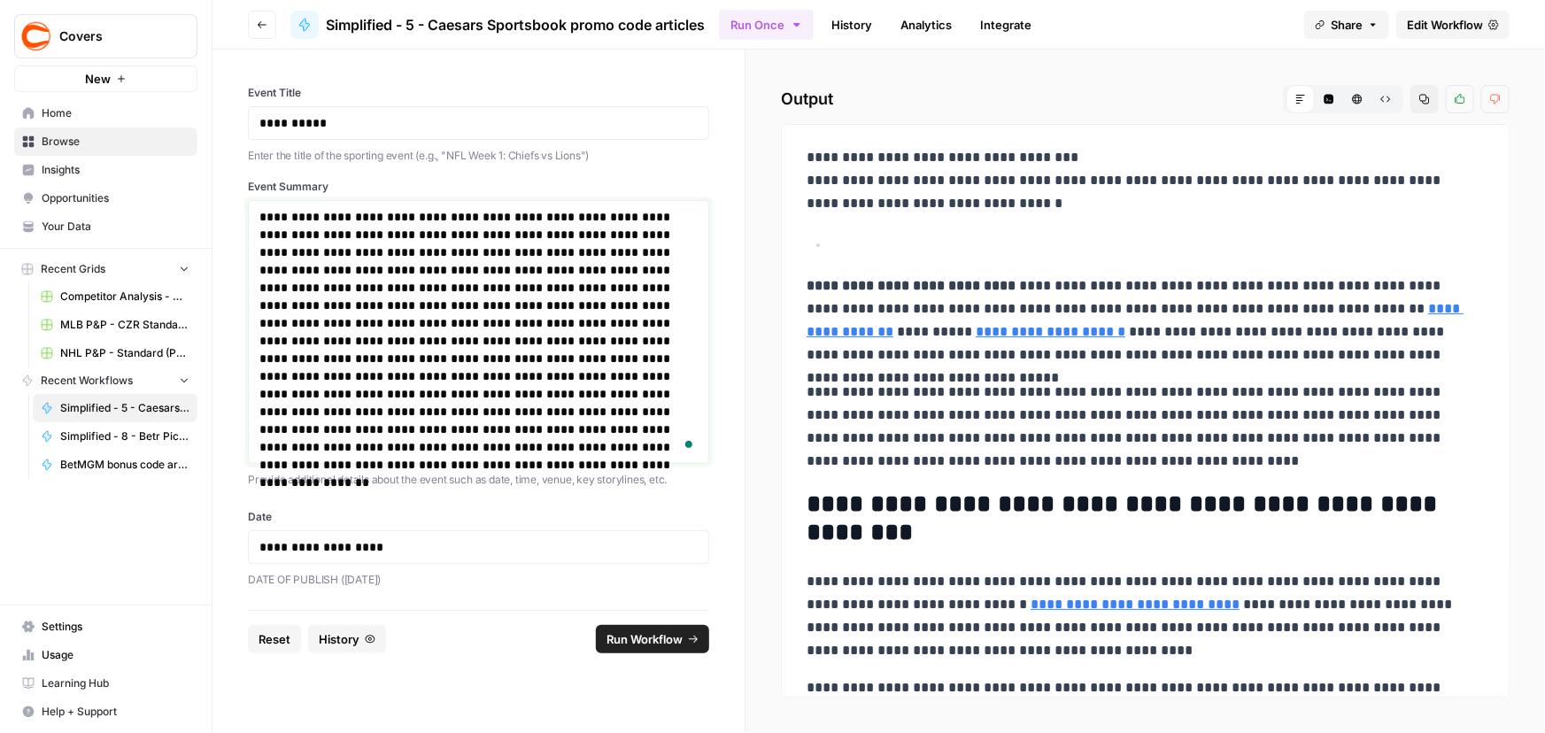
click at [492, 301] on p "**********" at bounding box center [478, 332] width 438 height 248
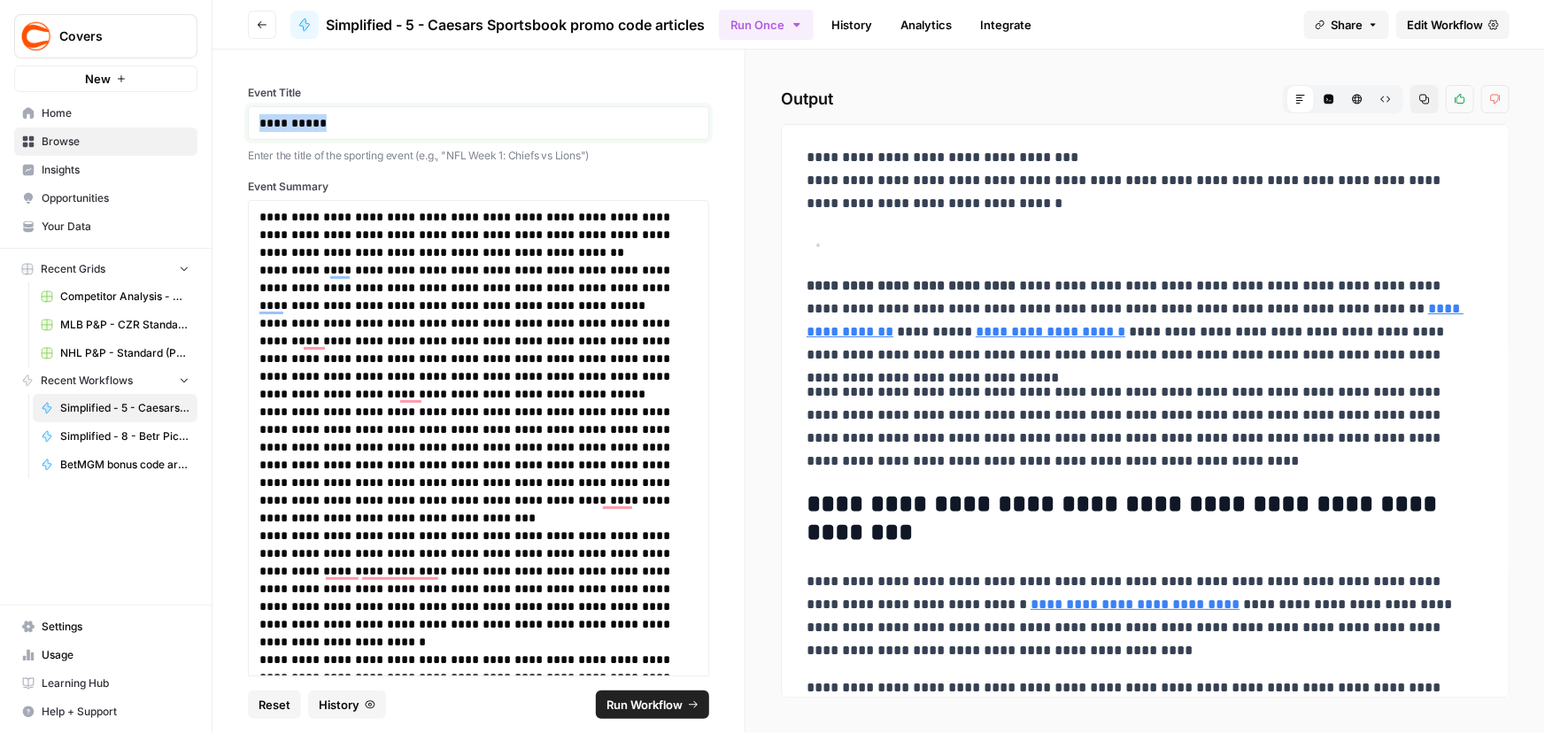
drag, startPoint x: 378, startPoint y: 120, endPoint x: 89, endPoint y: 91, distance: 290.0
click at [101, 96] on div "**********" at bounding box center [772, 366] width 1545 height 733
click at [642, 706] on span "Run Workflow" at bounding box center [644, 705] width 76 height 18
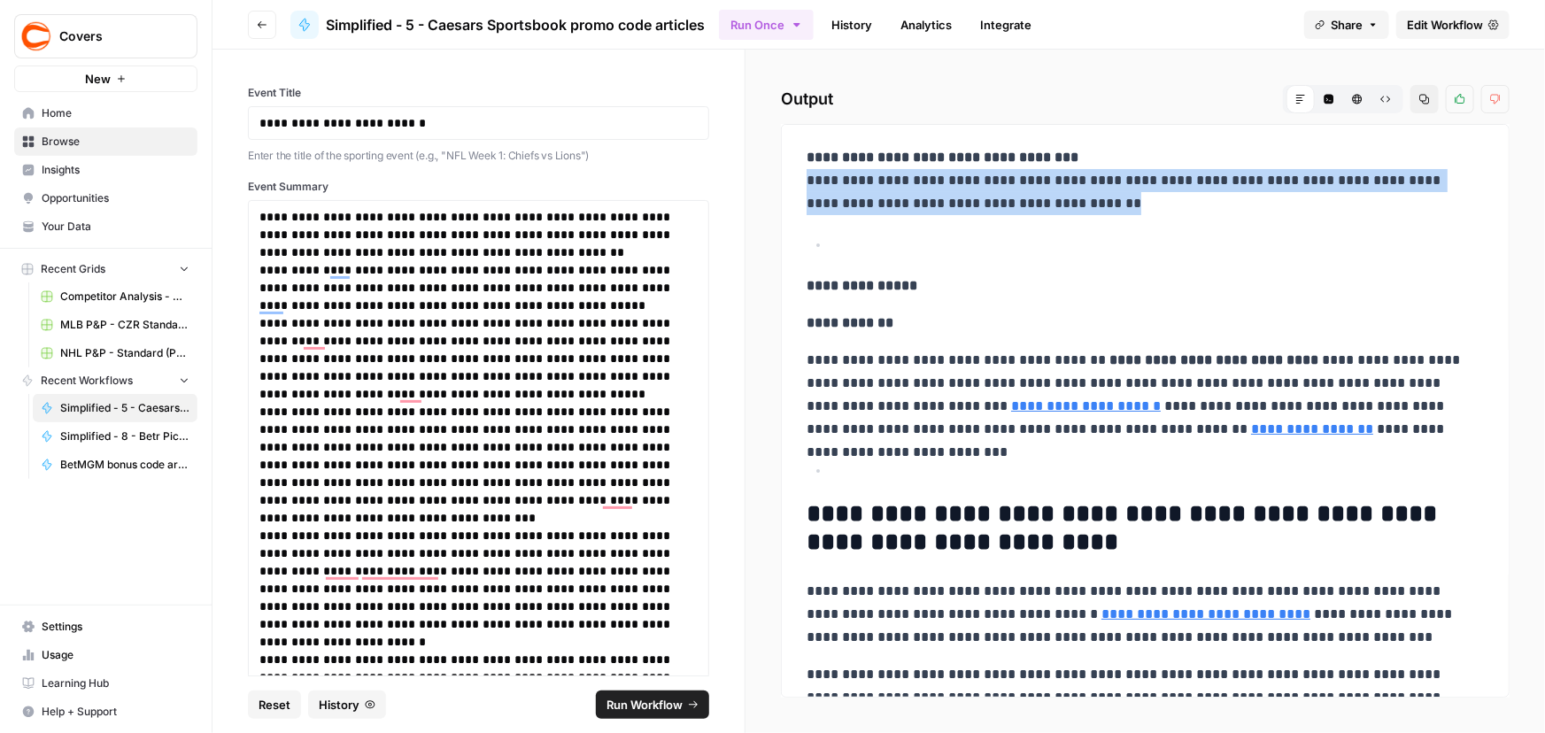
drag, startPoint x: 807, startPoint y: 180, endPoint x: 1239, endPoint y: 199, distance: 432.4
click at [1239, 199] on p "**********" at bounding box center [1139, 180] width 666 height 69
copy p "**********"
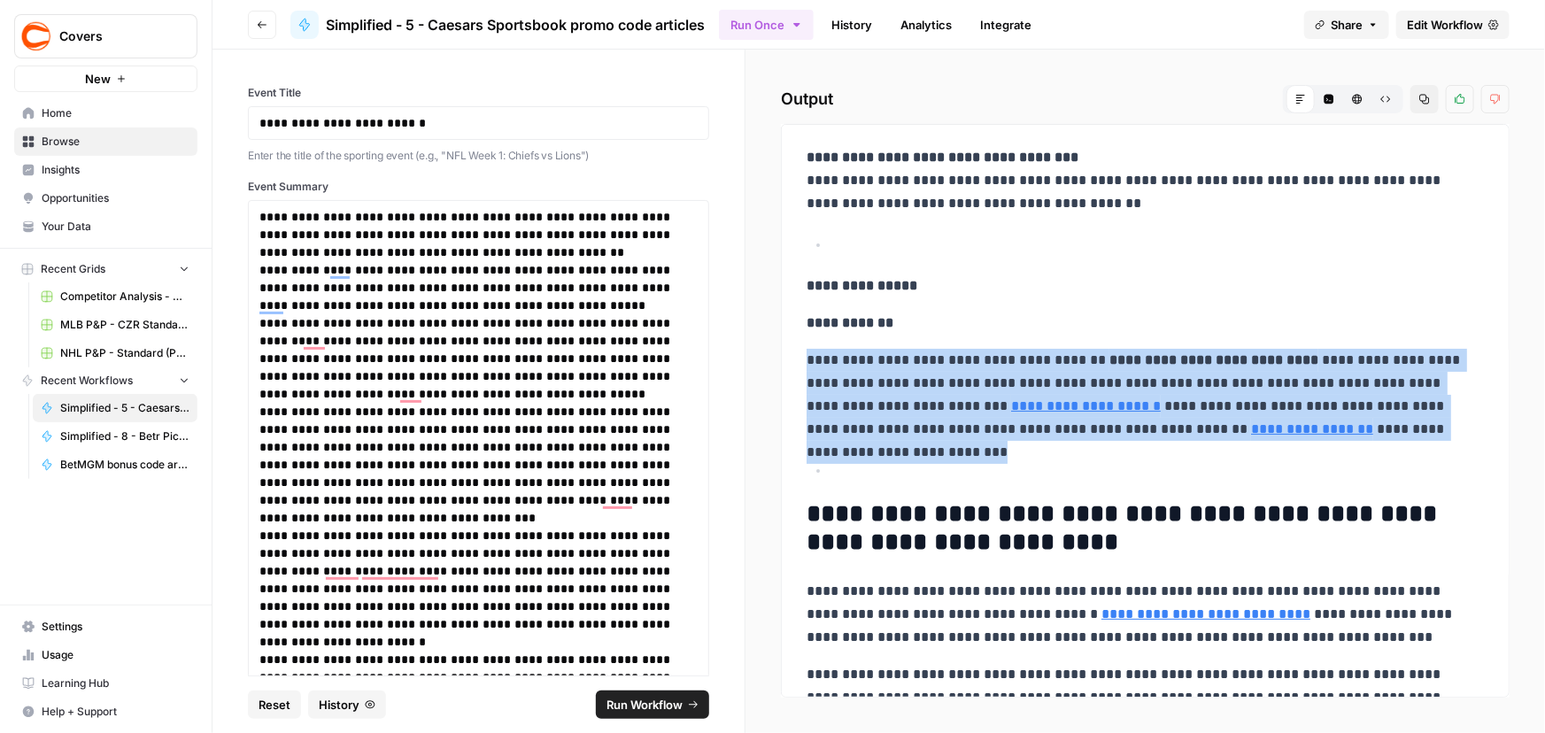
drag, startPoint x: 806, startPoint y: 361, endPoint x: 1484, endPoint y: 424, distance: 681.0
click at [1484, 424] on div "**********" at bounding box center [1145, 411] width 729 height 574
copy p "**********"
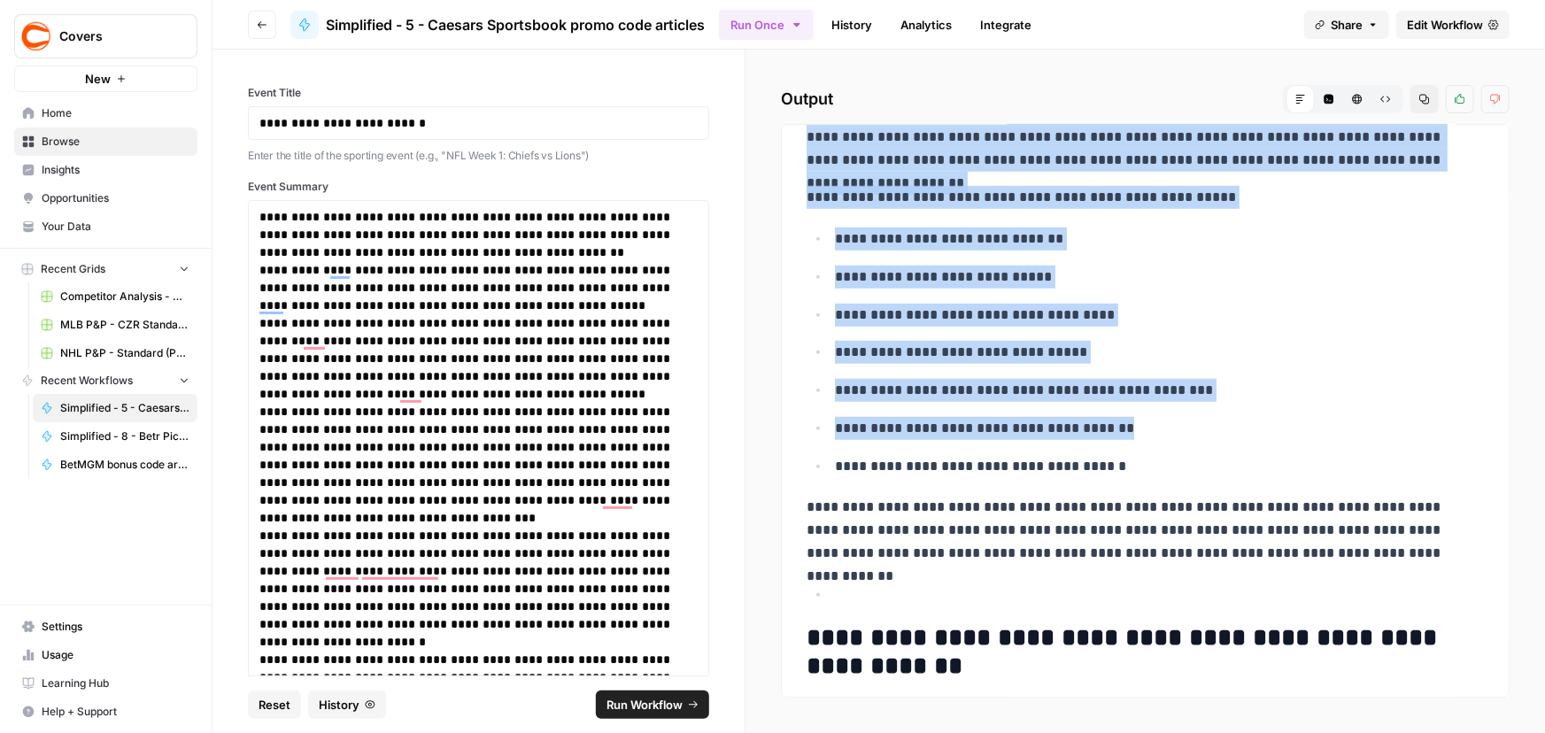
scroll to position [644, 0]
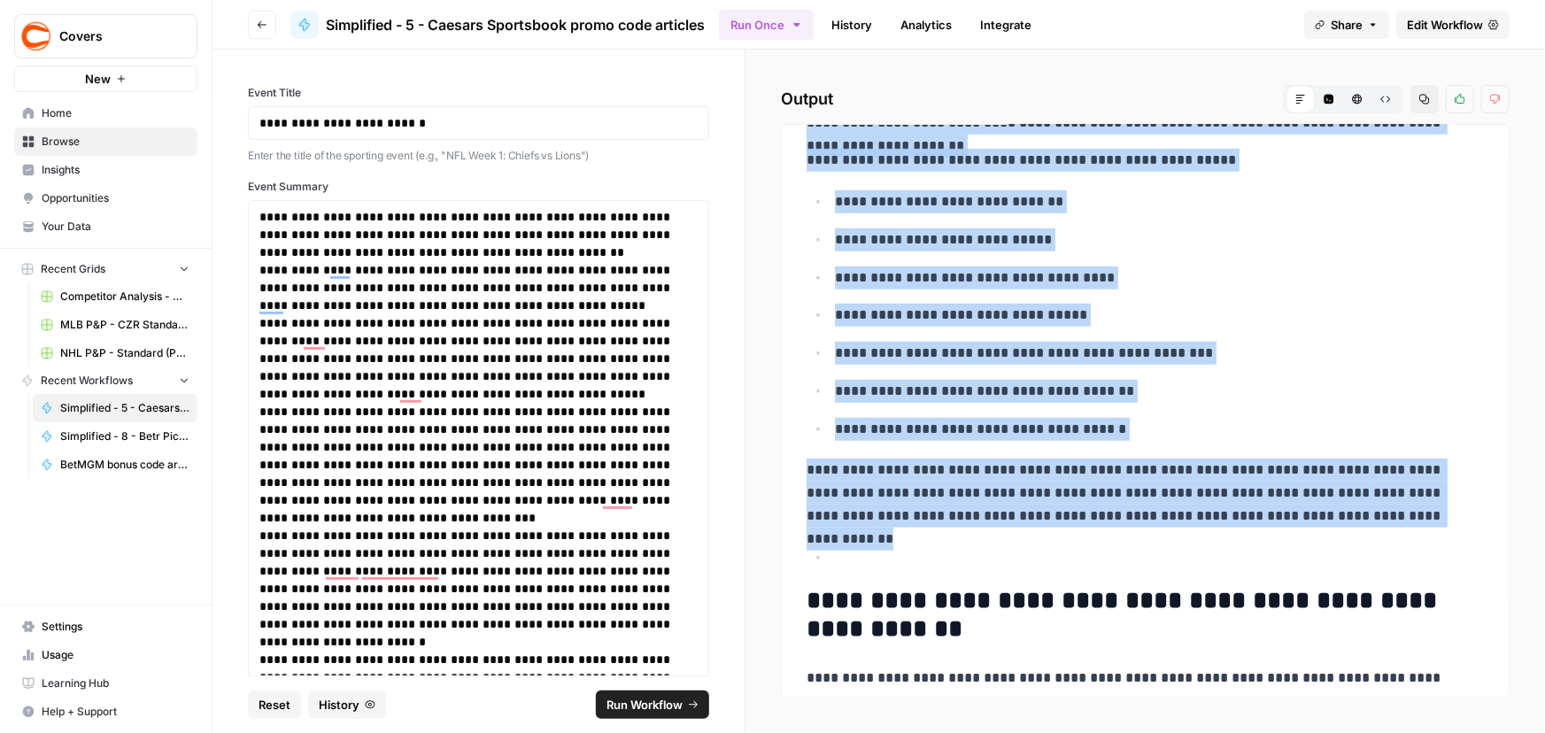
drag, startPoint x: 808, startPoint y: 518, endPoint x: 1334, endPoint y: 513, distance: 525.9
click at [1334, 513] on div "**********" at bounding box center [1145, 399] width 698 height 1808
copy div "**********"
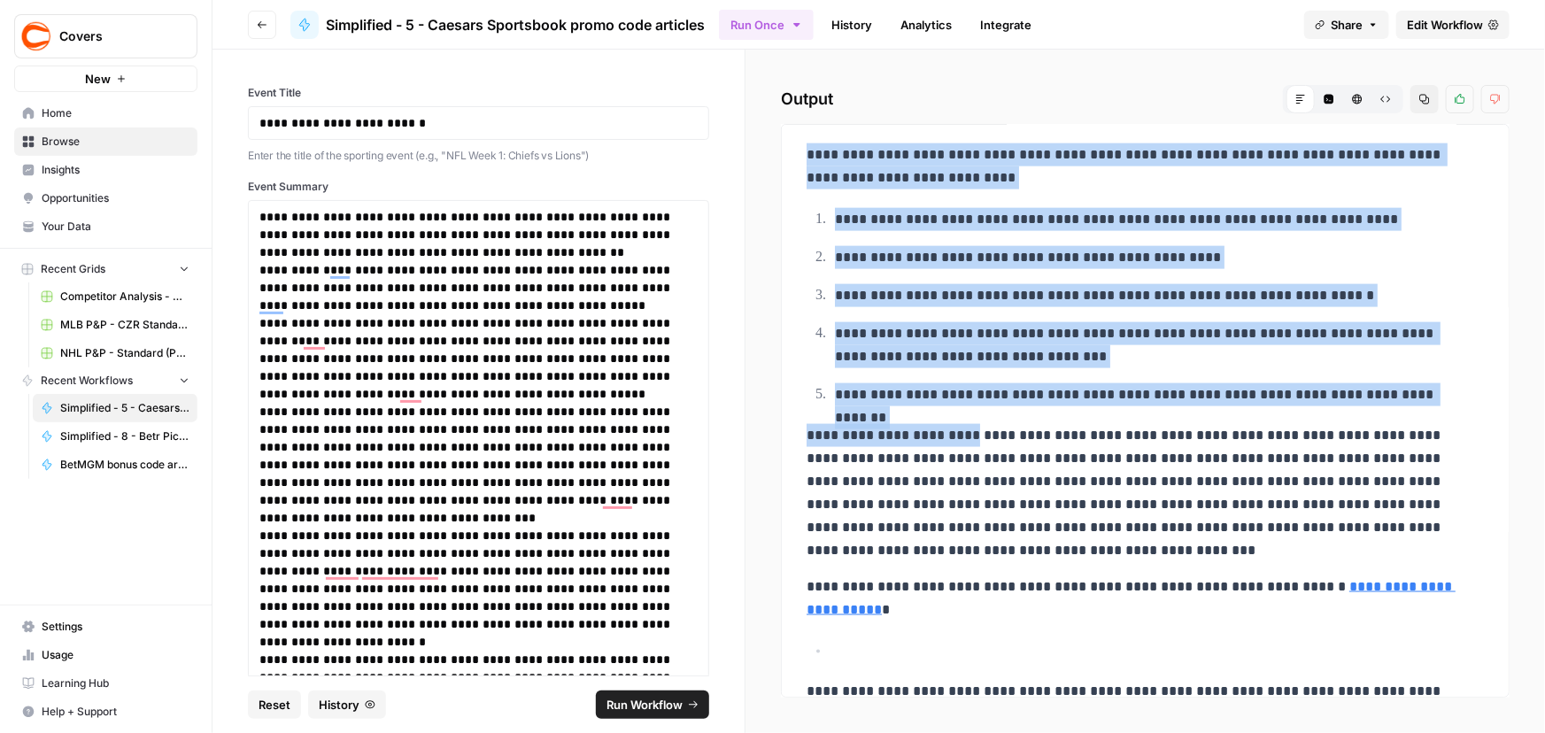
scroll to position [1207, 0]
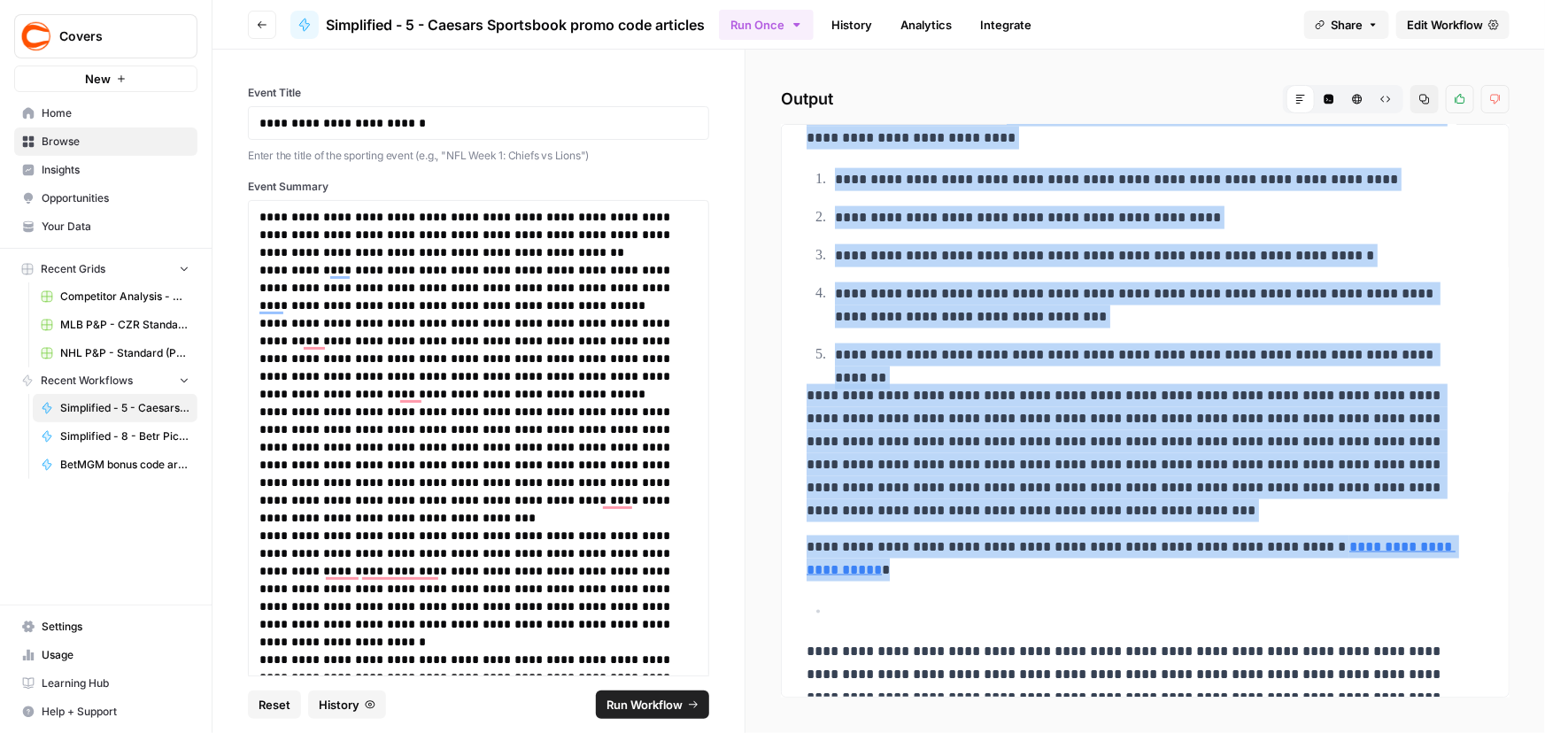
drag, startPoint x: 811, startPoint y: 366, endPoint x: 1097, endPoint y: 575, distance: 354.1
copy div "**********"
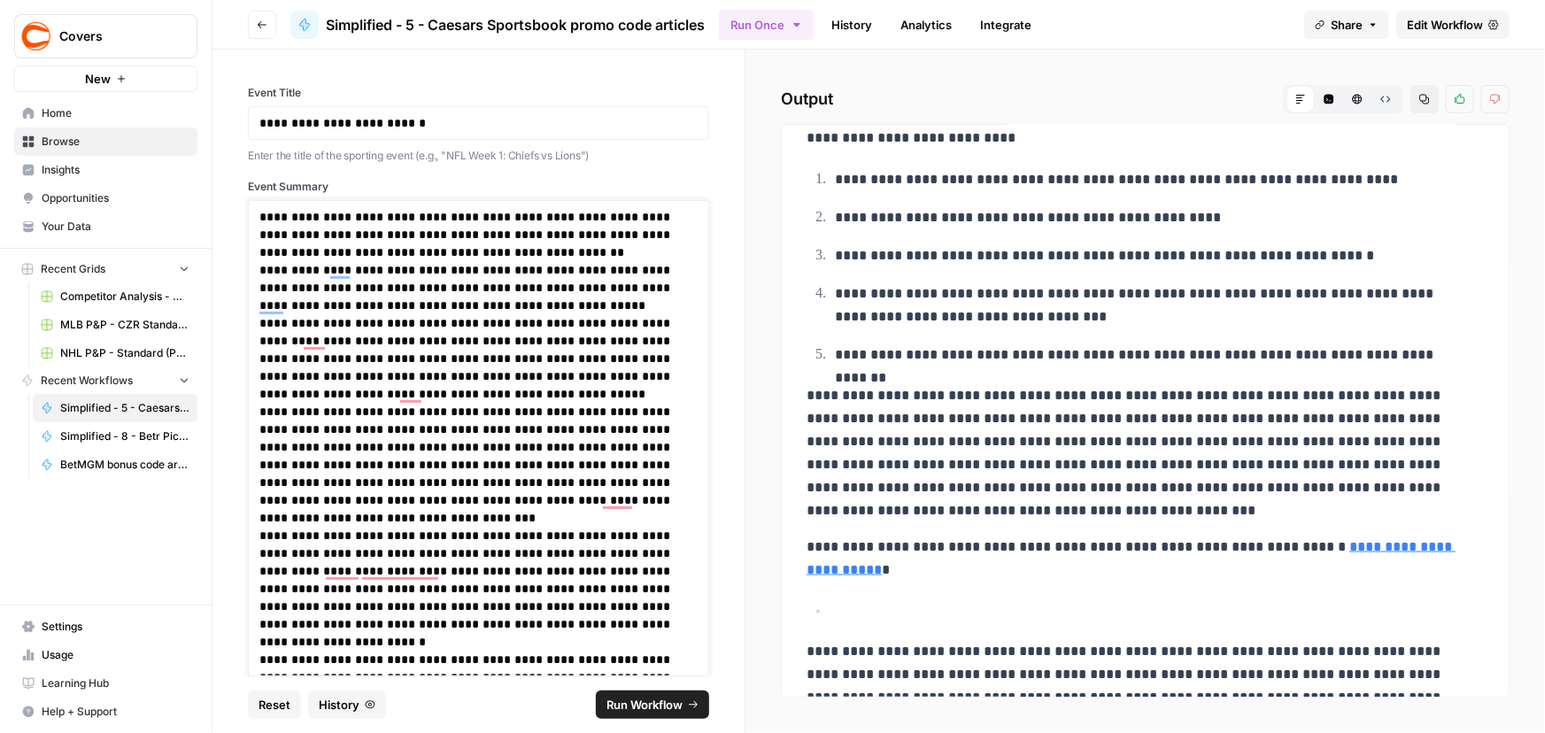
click at [508, 262] on p "**********" at bounding box center [472, 287] width 427 height 53
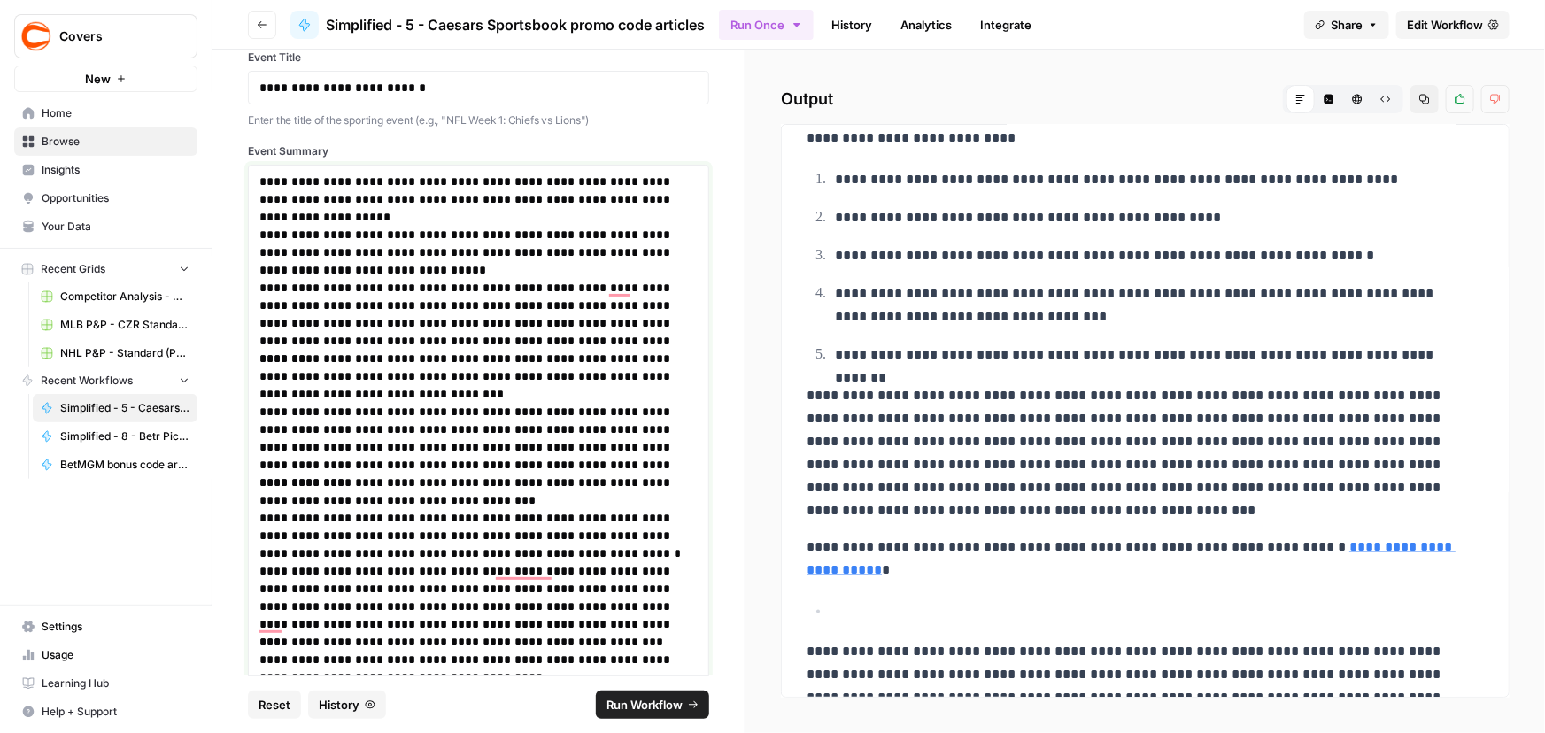
scroll to position [0, 0]
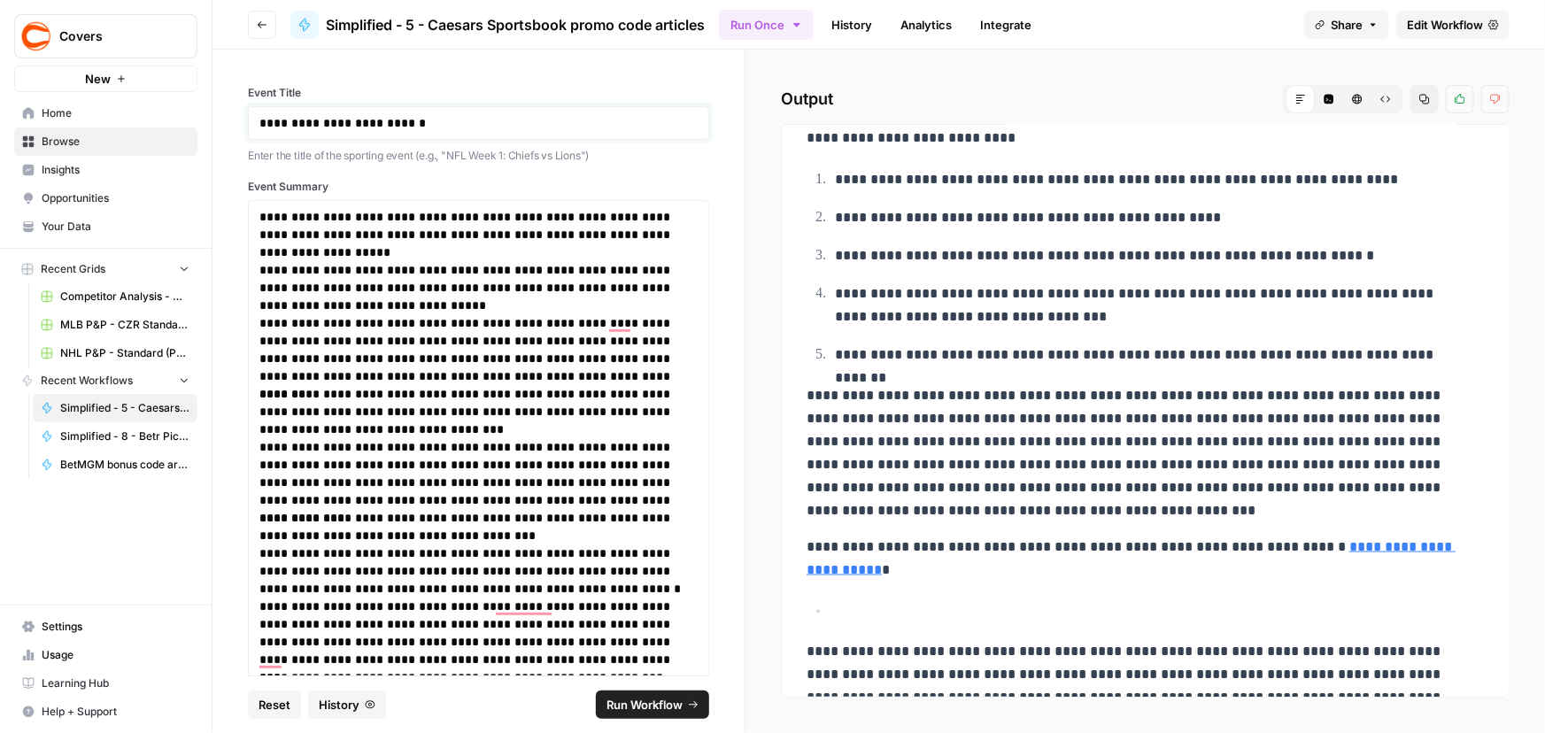
click at [459, 123] on p "**********" at bounding box center [472, 123] width 427 height 18
click at [657, 706] on span "Run Workflow" at bounding box center [644, 705] width 76 height 18
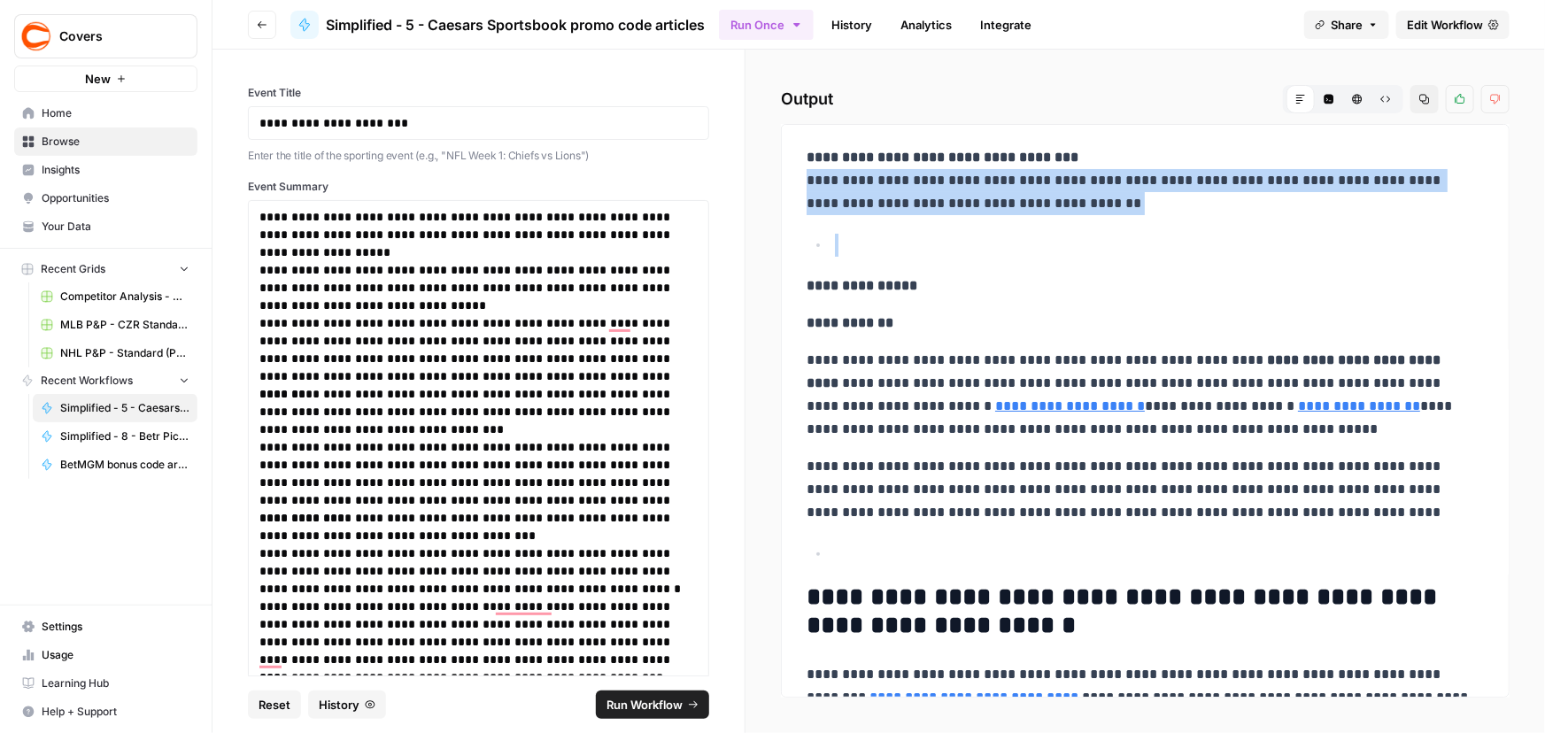
drag, startPoint x: 800, startPoint y: 177, endPoint x: 1194, endPoint y: 216, distance: 395.9
copy p "**********"
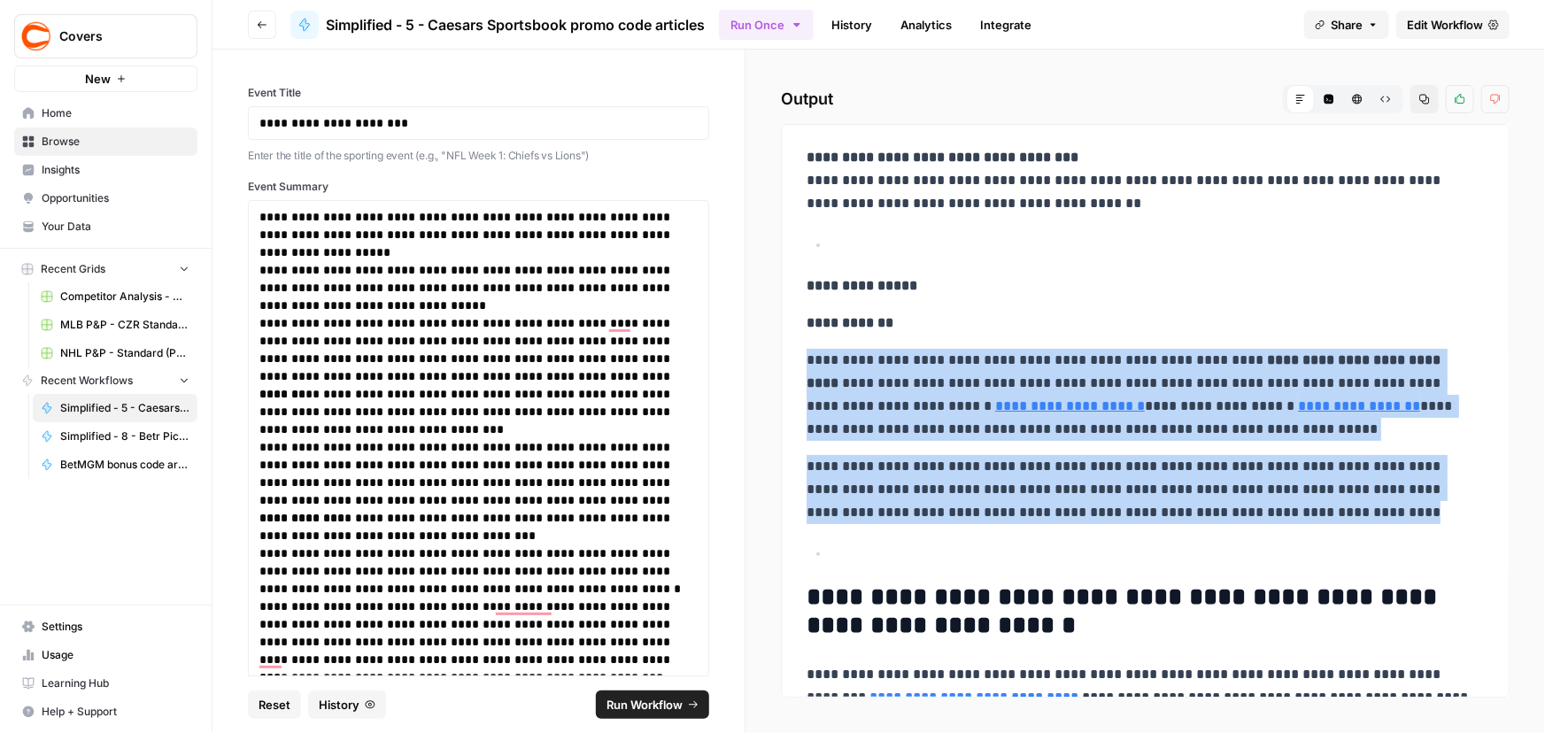
drag, startPoint x: 808, startPoint y: 359, endPoint x: 1372, endPoint y: 505, distance: 582.7
copy div "**********"
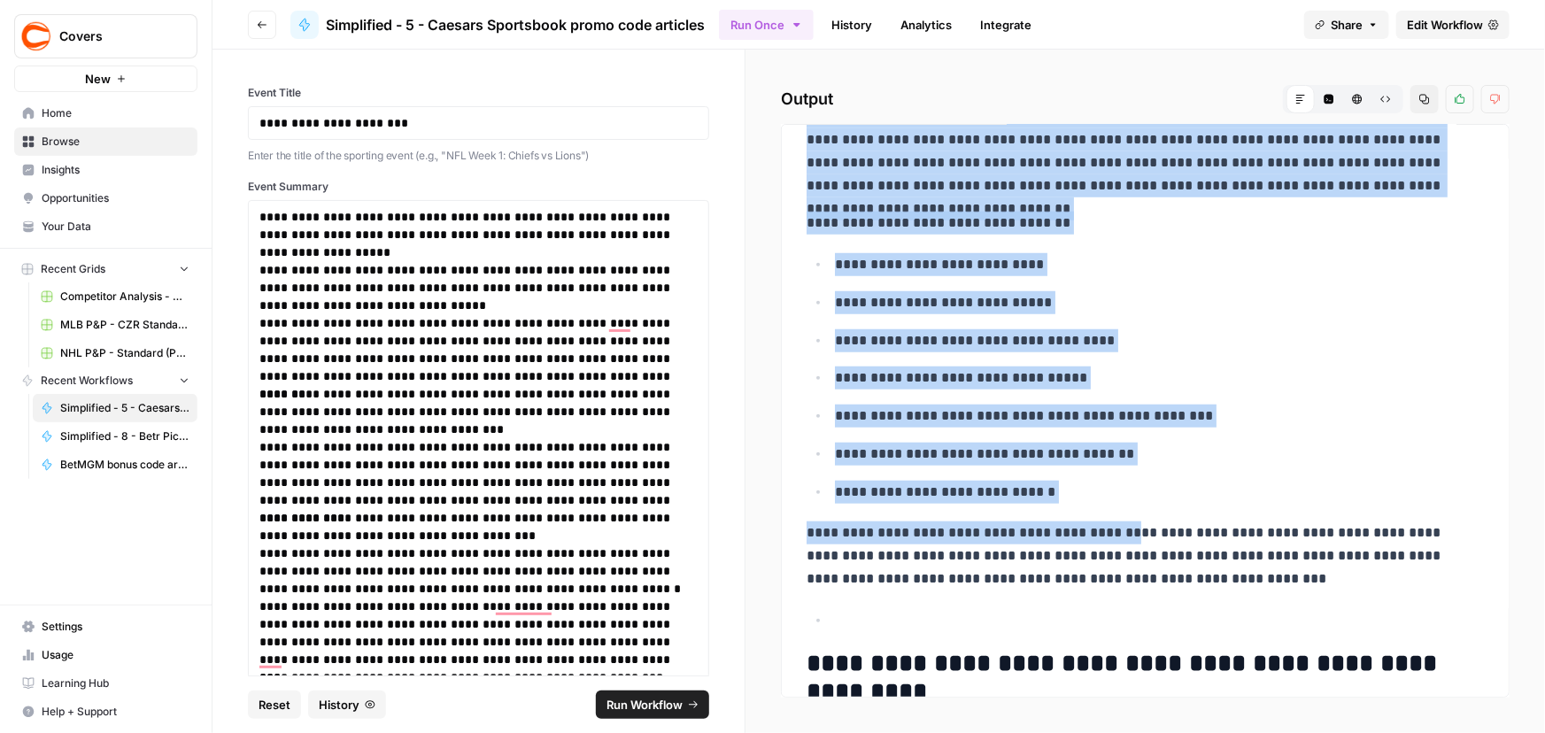
scroll to position [644, 0]
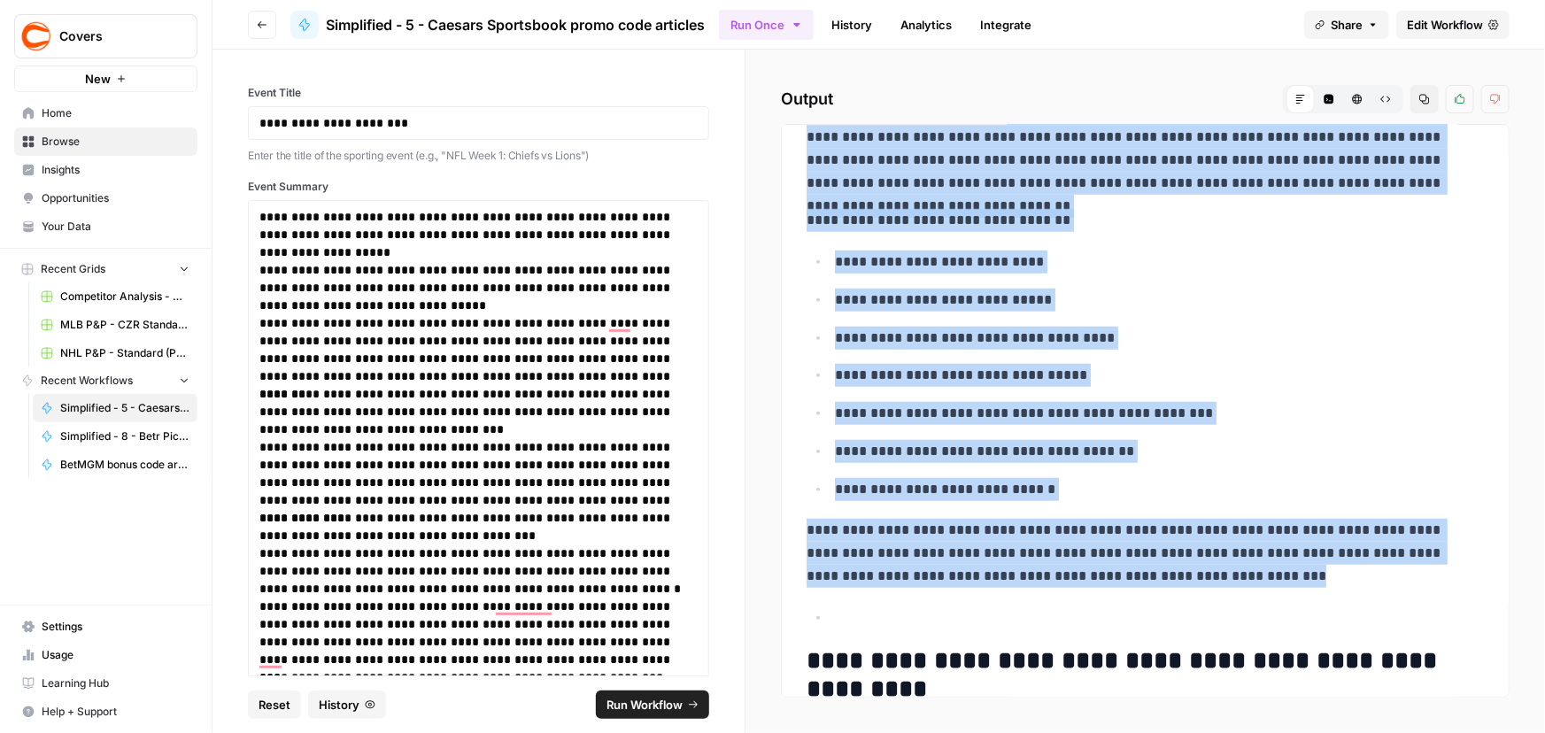
drag, startPoint x: 809, startPoint y: 358, endPoint x: 1191, endPoint y: 582, distance: 442.4
click at [1191, 582] on div "**********" at bounding box center [1145, 330] width 698 height 1671
copy div "**********"
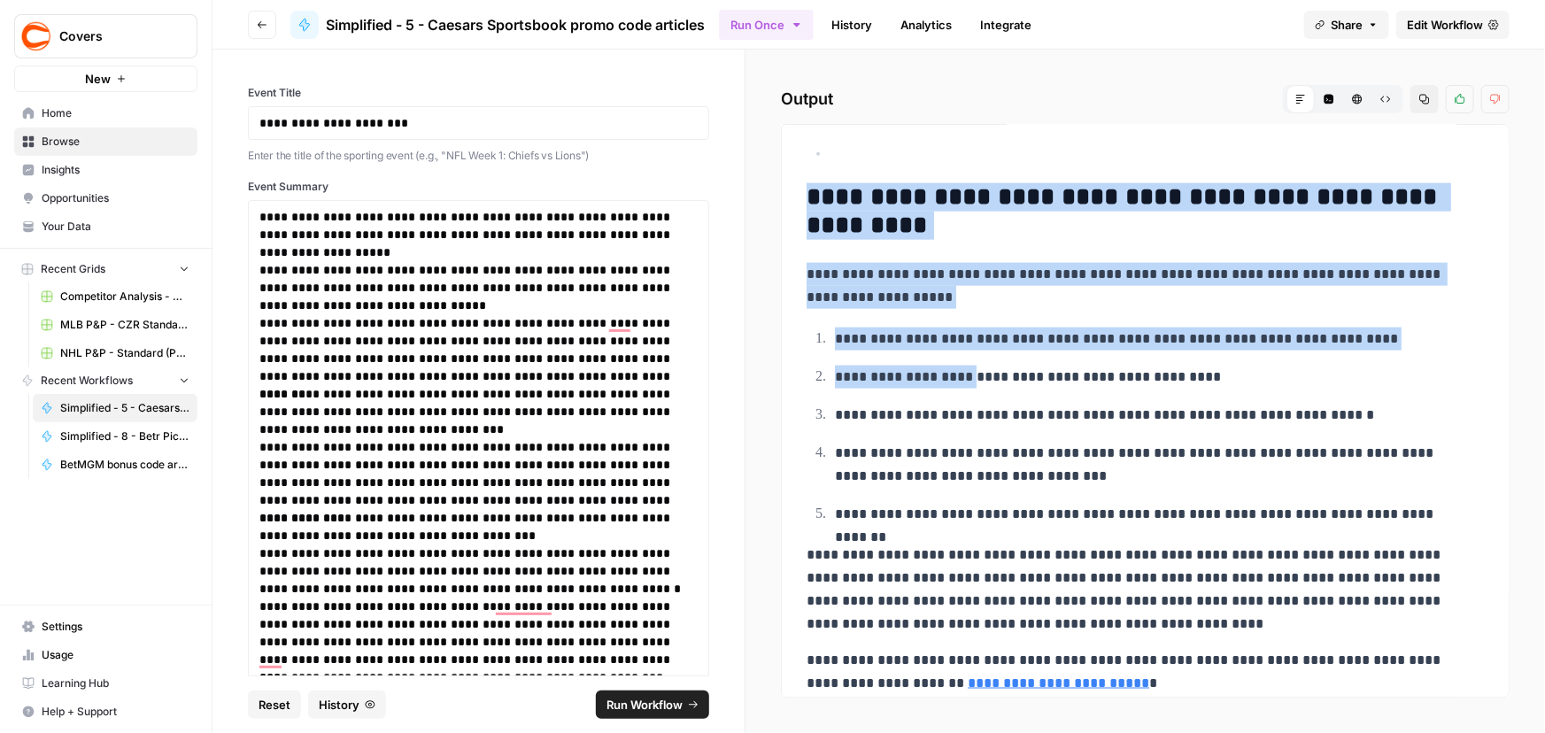
scroll to position [1126, 0]
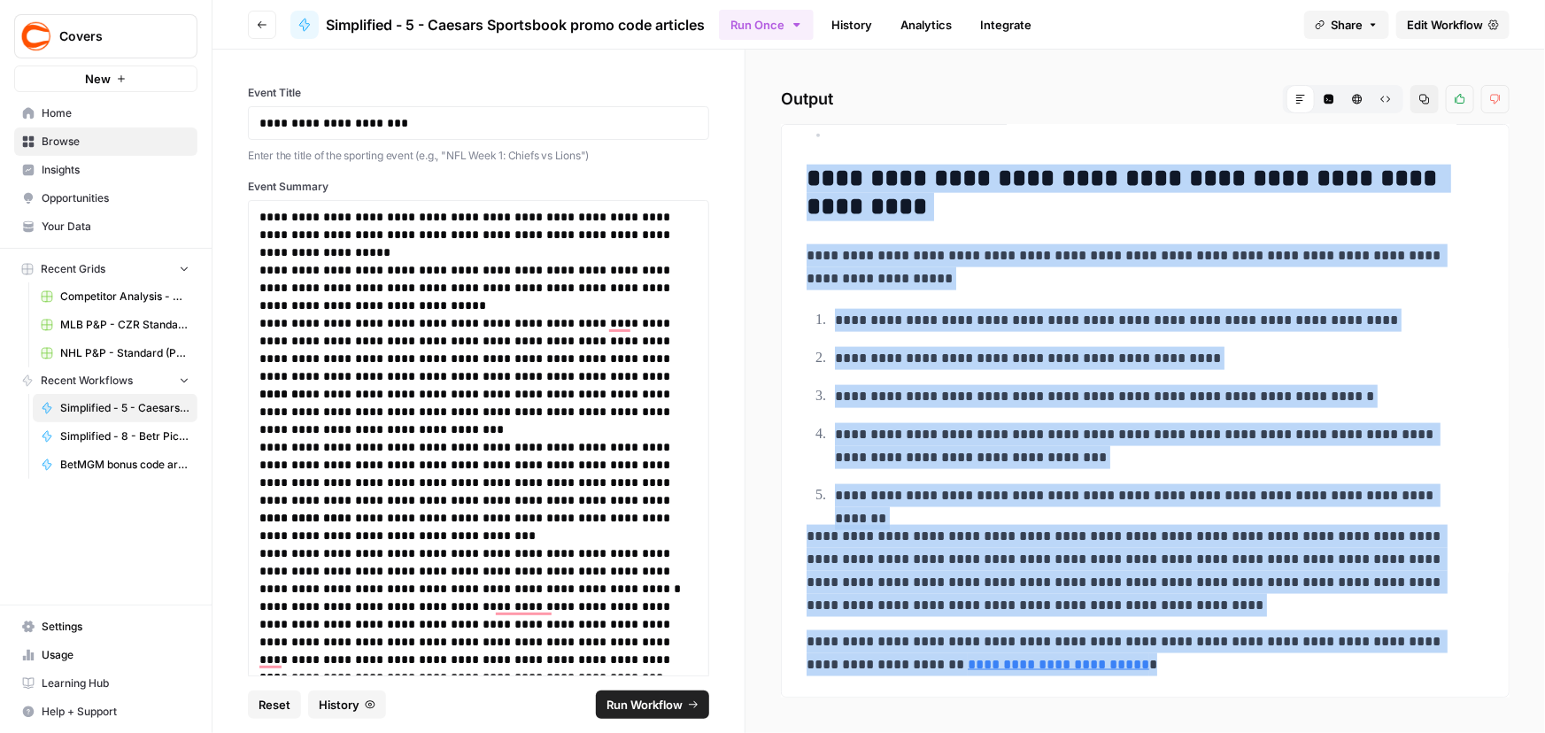
drag, startPoint x: 805, startPoint y: 336, endPoint x: 1179, endPoint y: 664, distance: 497.5
copy div "**********"
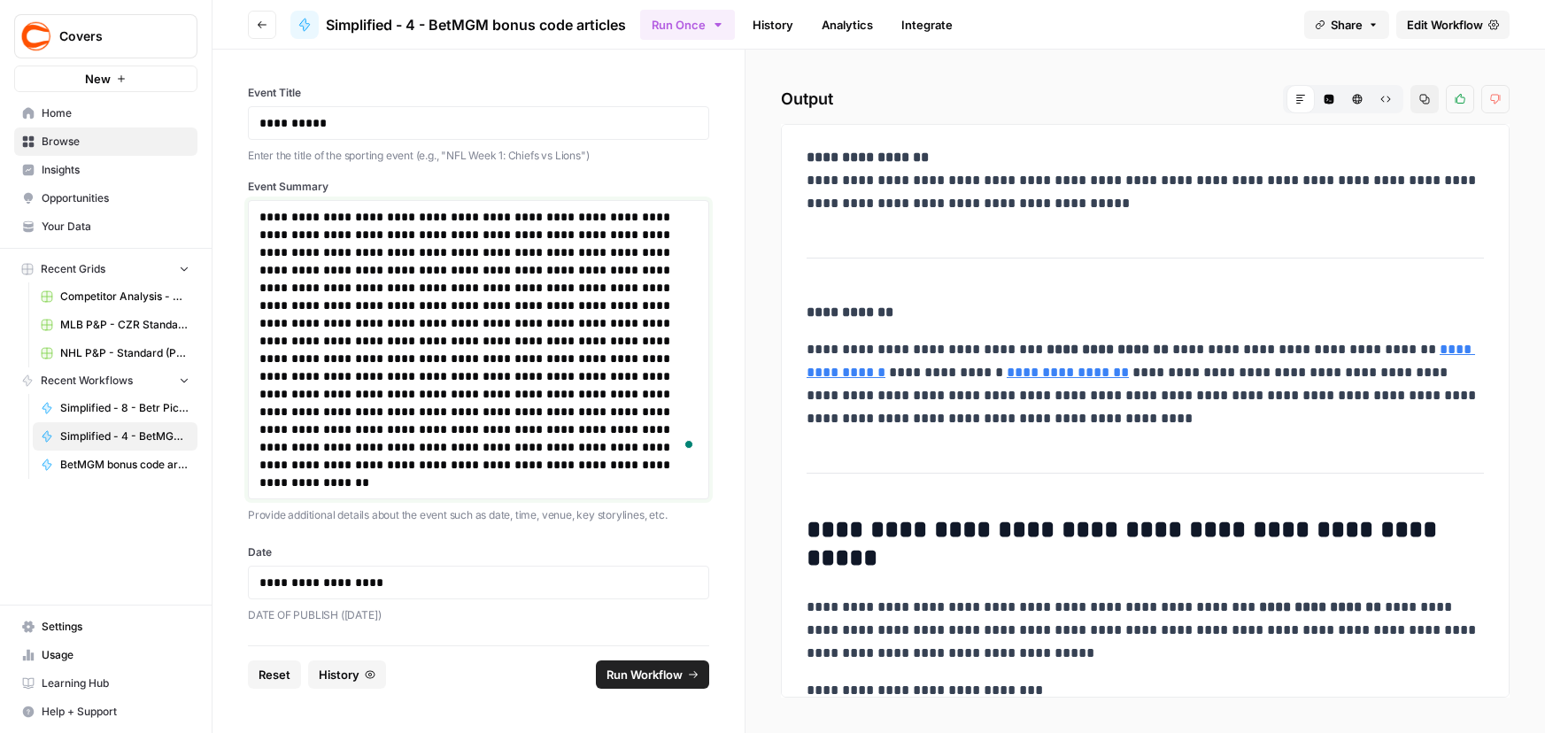
drag, startPoint x: 0, startPoint y: 0, endPoint x: 452, endPoint y: 301, distance: 543.4
click at [427, 319] on p "**********" at bounding box center [478, 349] width 438 height 283
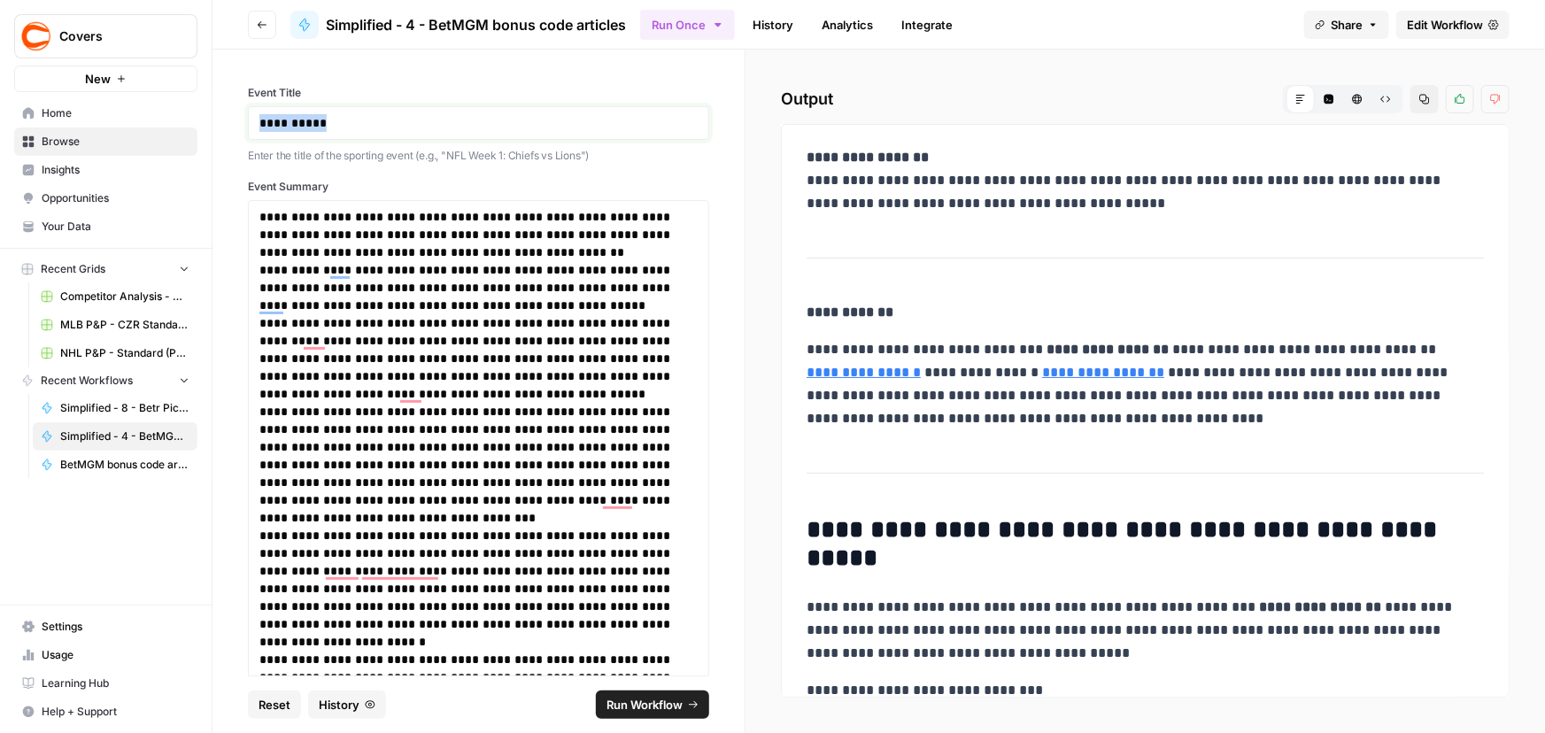
drag, startPoint x: 352, startPoint y: 114, endPoint x: 193, endPoint y: 102, distance: 159.8
click at [218, 105] on div "**********" at bounding box center [478, 363] width 532 height 626
click at [626, 698] on span "Run Workflow" at bounding box center [644, 705] width 76 height 18
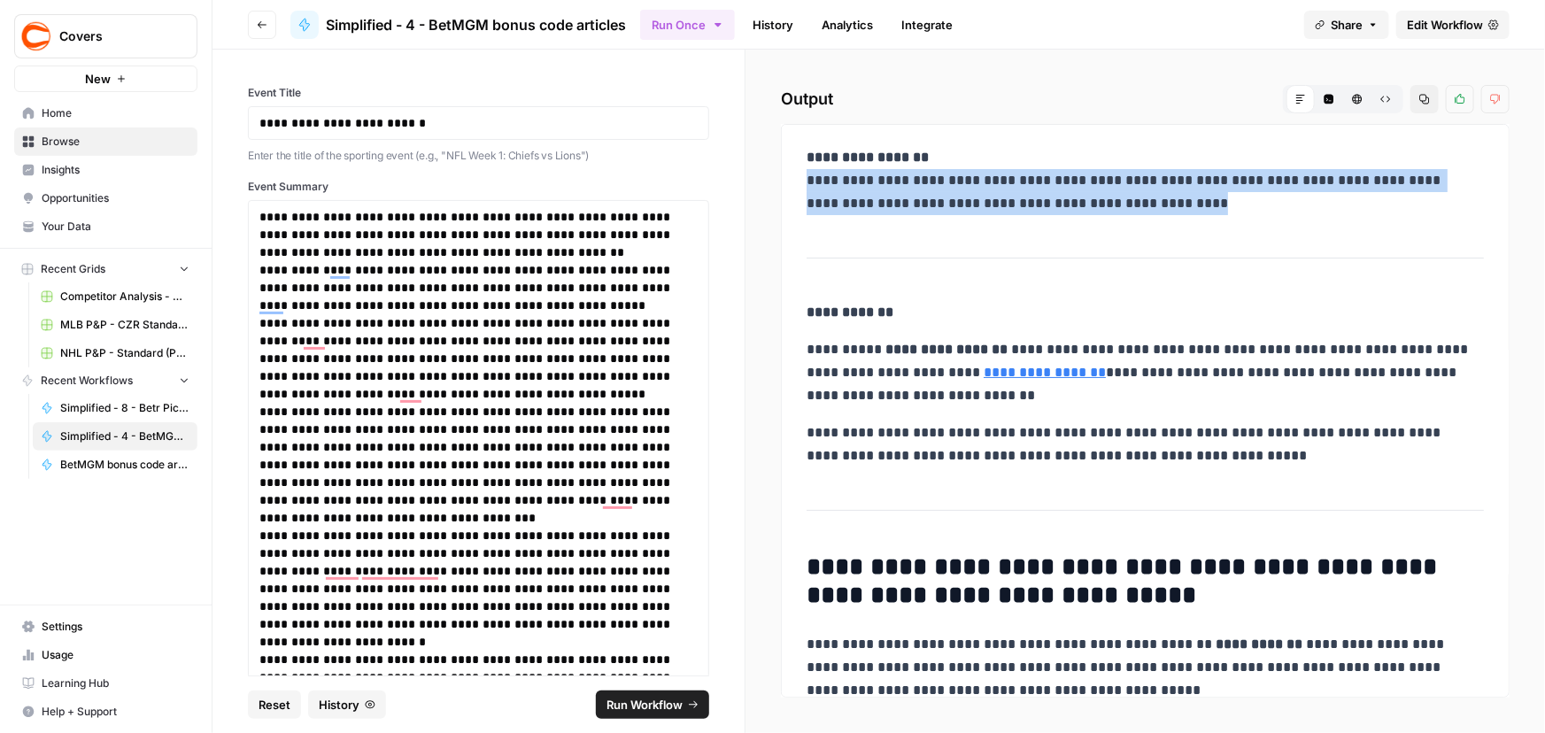
drag, startPoint x: 796, startPoint y: 183, endPoint x: 1315, endPoint y: 209, distance: 519.4
click at [1315, 209] on div "**********" at bounding box center [1145, 411] width 729 height 574
copy p "**********"
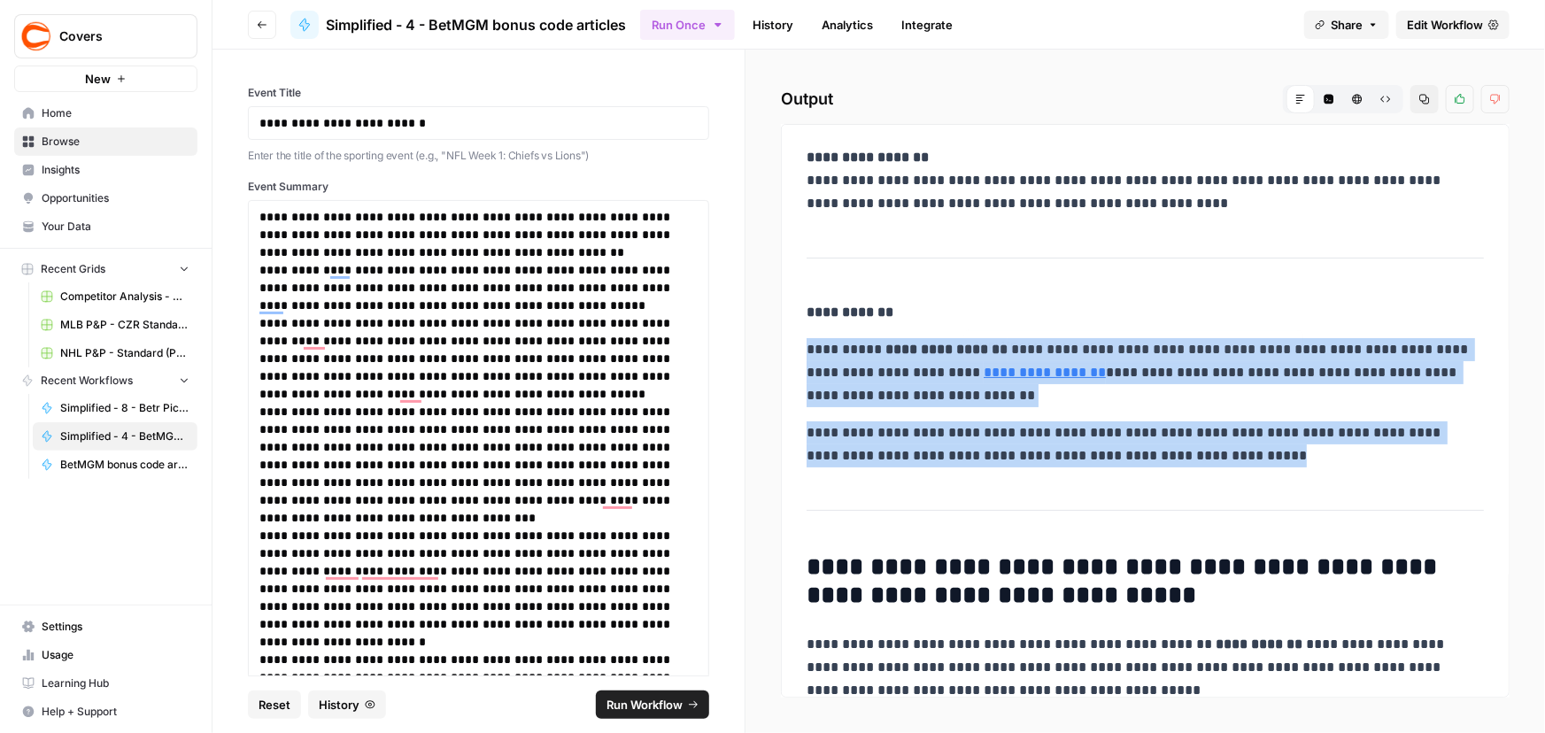
drag, startPoint x: 810, startPoint y: 345, endPoint x: 1229, endPoint y: 457, distance: 433.3
click at [1229, 457] on div "**********" at bounding box center [1145, 684] width 698 height 1090
copy div "**********"
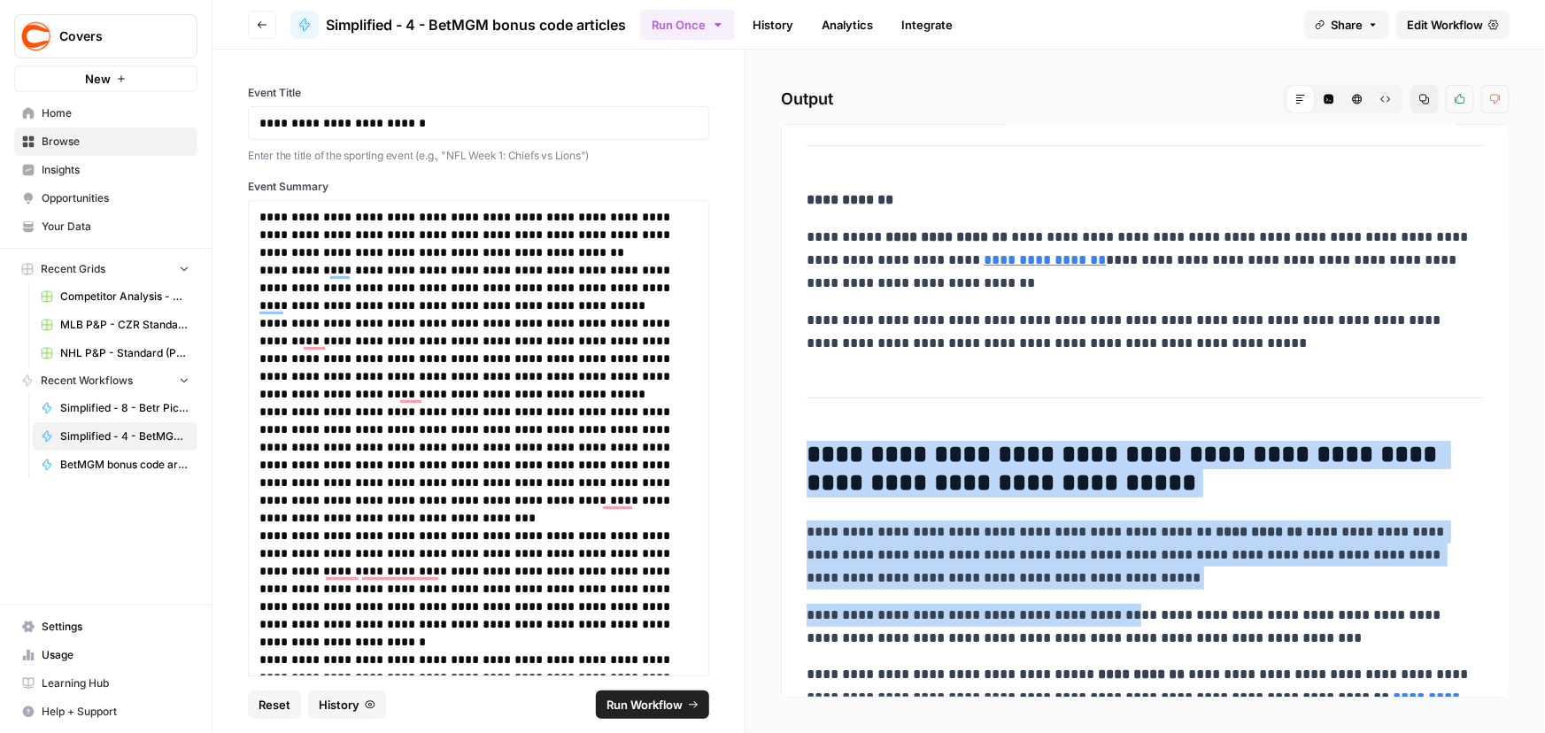
scroll to position [482, 0]
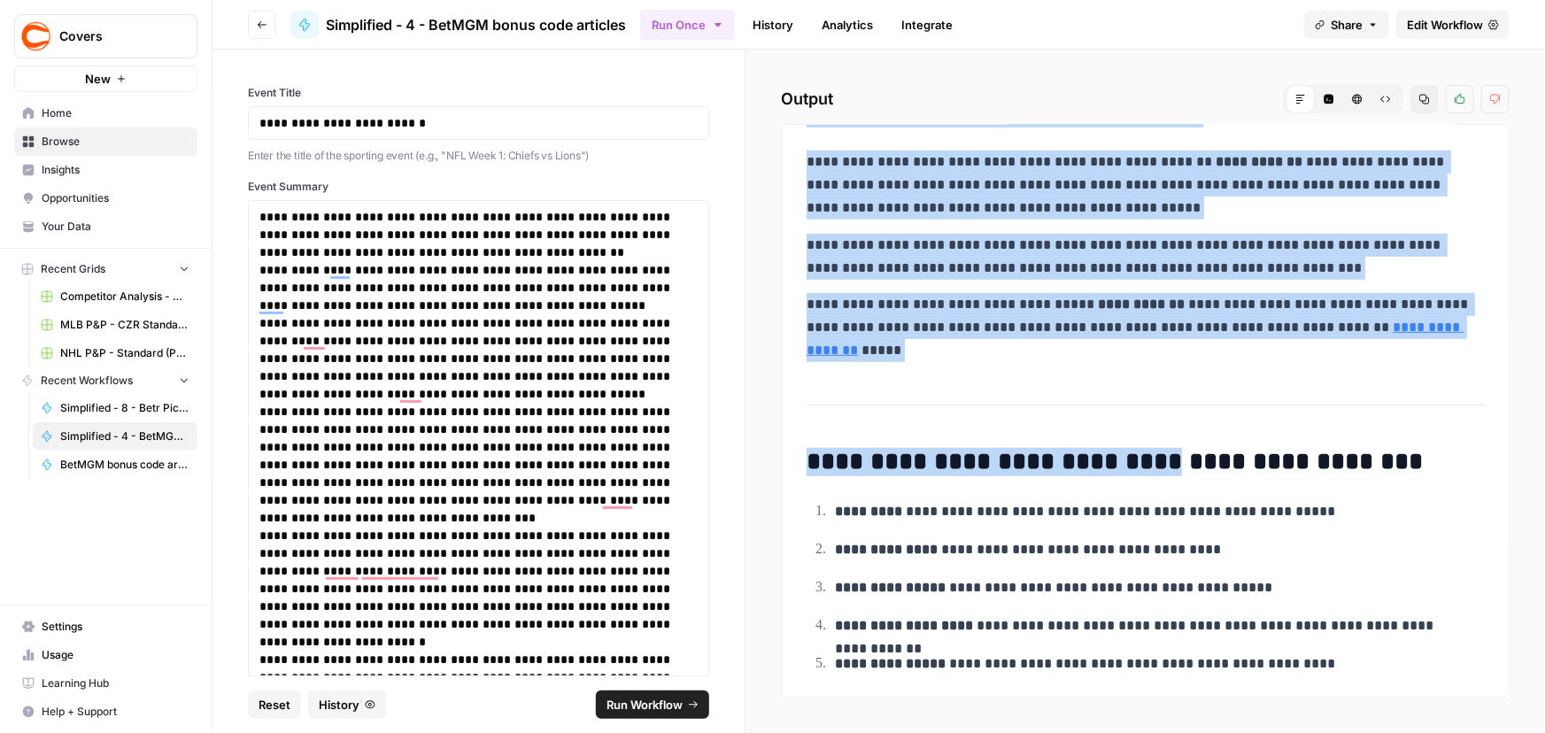
drag, startPoint x: 1095, startPoint y: 496, endPoint x: 1171, endPoint y: 400, distance: 122.2
drag, startPoint x: 1171, startPoint y: 400, endPoint x: 918, endPoint y: 354, distance: 257.3
click at [918, 354] on p "**********" at bounding box center [1139, 327] width 666 height 69
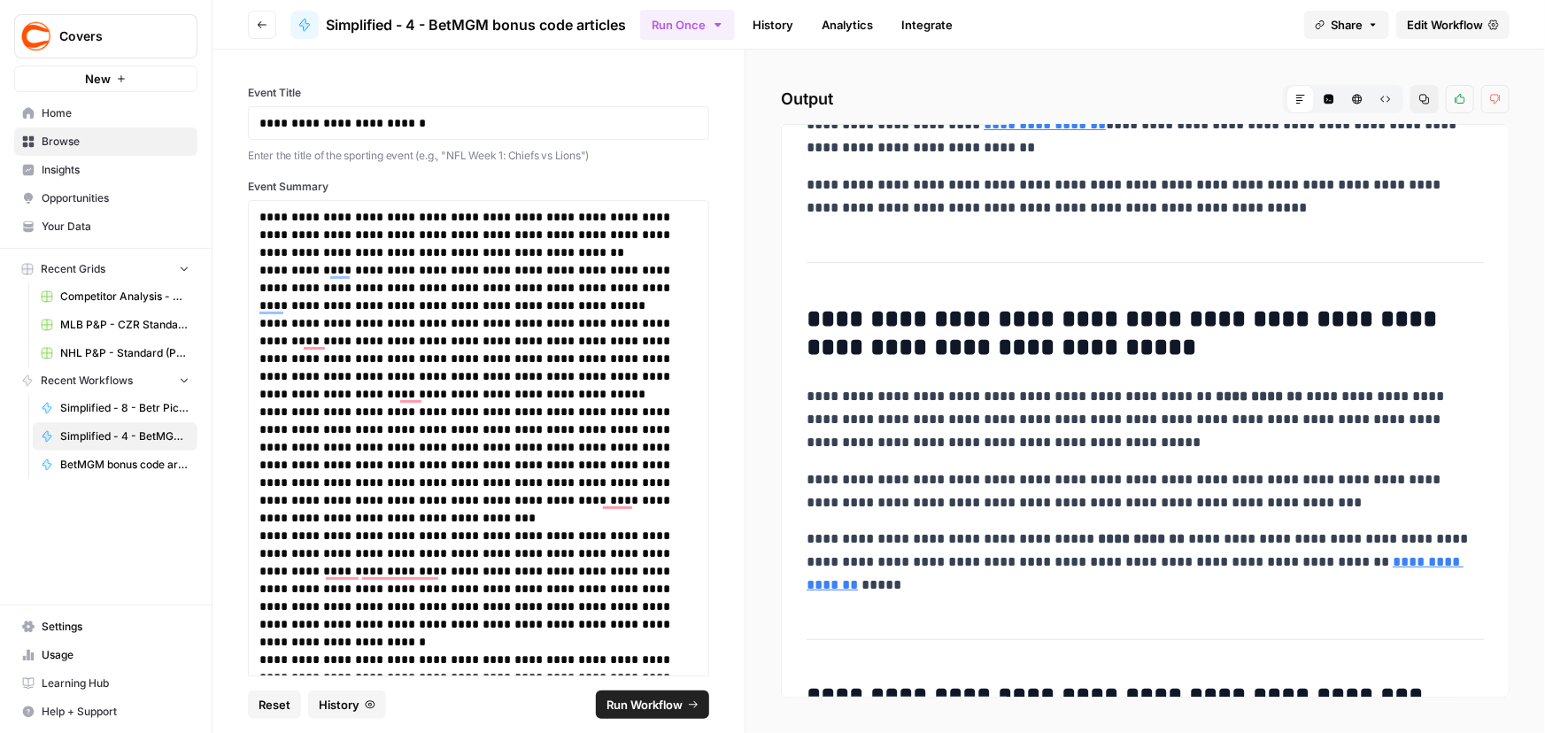
scroll to position [241, 0]
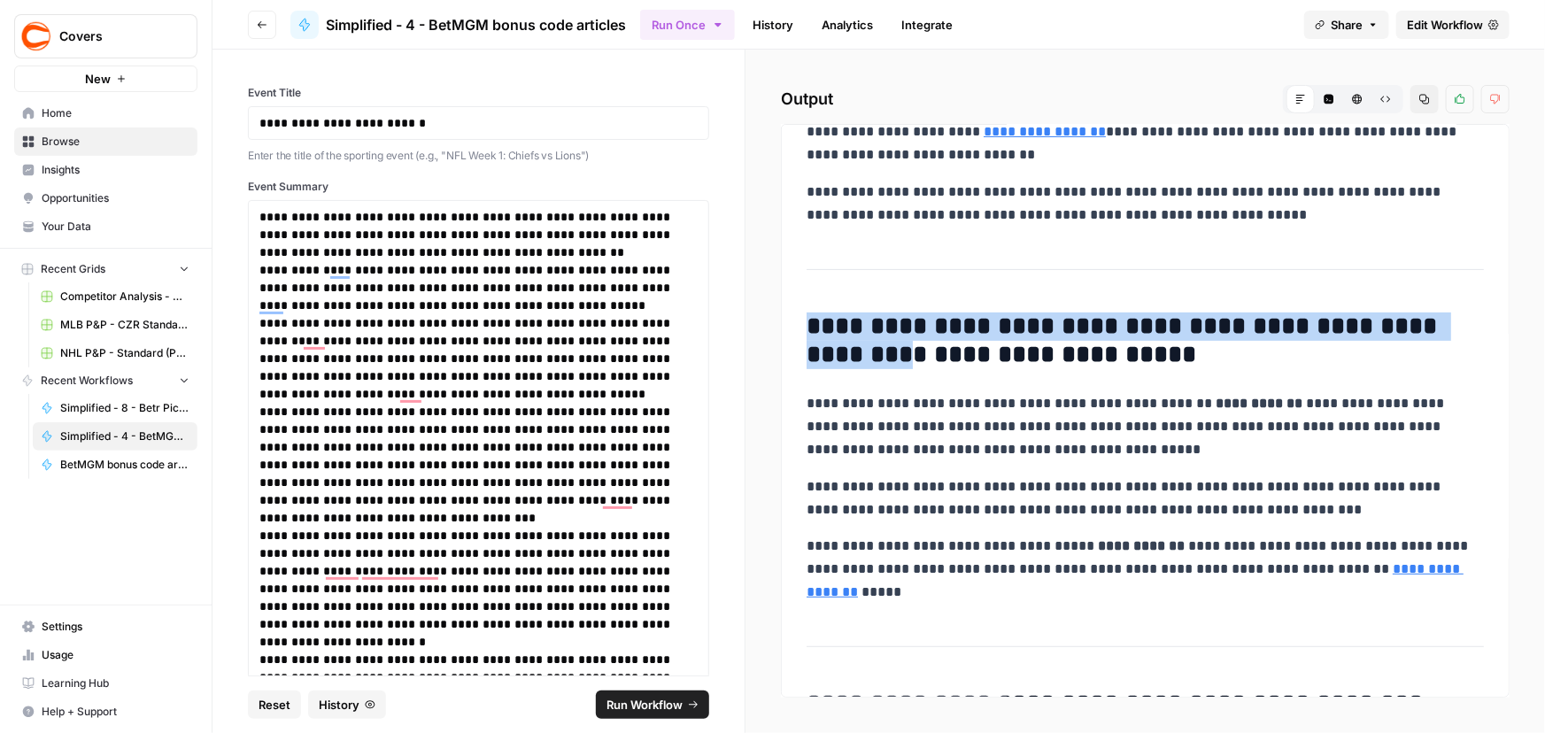
drag, startPoint x: 907, startPoint y: 354, endPoint x: 800, endPoint y: 328, distance: 110.4
click at [800, 328] on div "**********" at bounding box center [1145, 443] width 698 height 1090
click at [805, 325] on div "**********" at bounding box center [1145, 443] width 698 height 1090
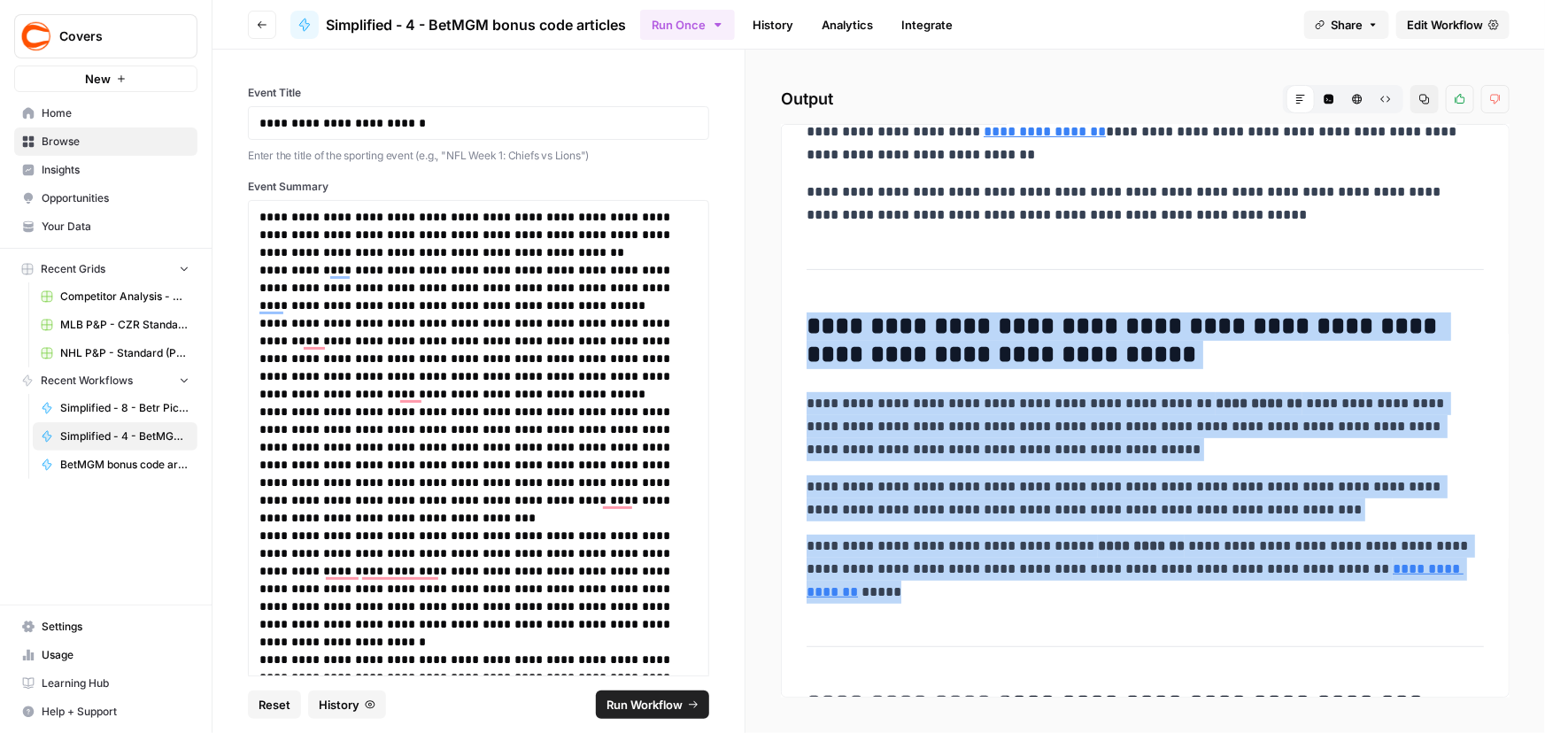
drag, startPoint x: 807, startPoint y: 325, endPoint x: 902, endPoint y: 594, distance: 285.3
click at [902, 594] on div "**********" at bounding box center [1145, 443] width 698 height 1090
copy div "**********"
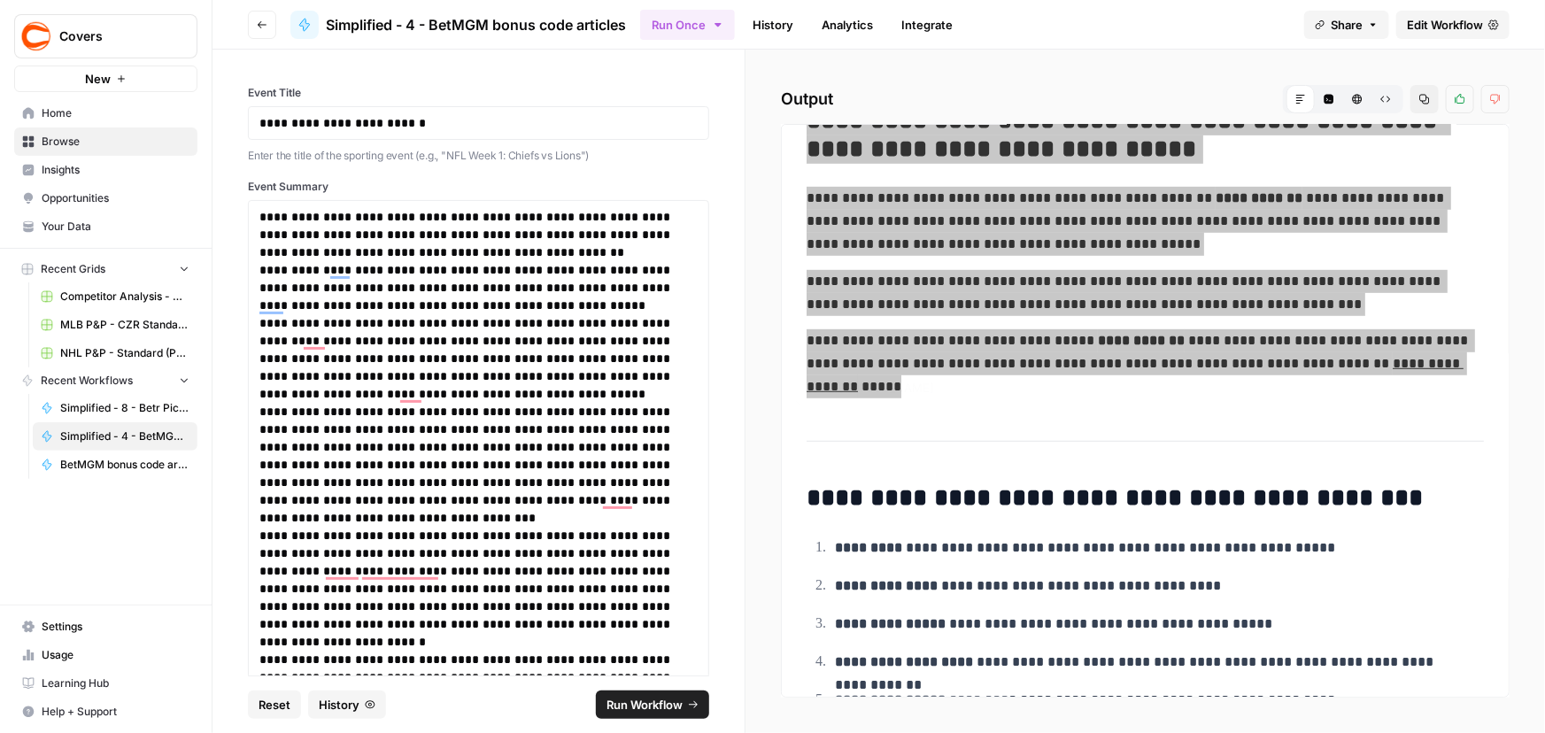
scroll to position [545, 0]
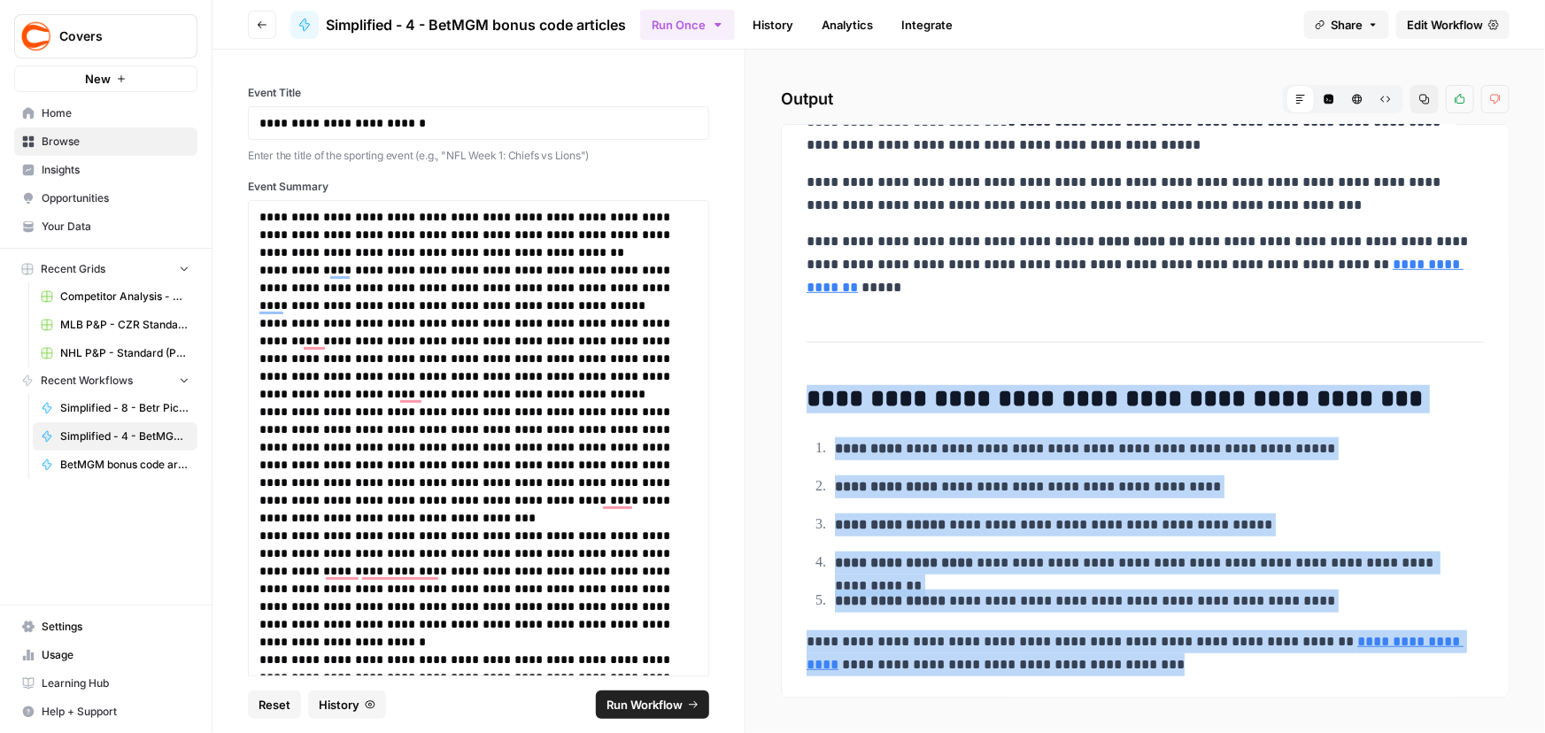
drag, startPoint x: 811, startPoint y: 404, endPoint x: 1235, endPoint y: 666, distance: 498.5
click at [1235, 666] on div "**********" at bounding box center [1145, 139] width 698 height 1090
copy div "**********"
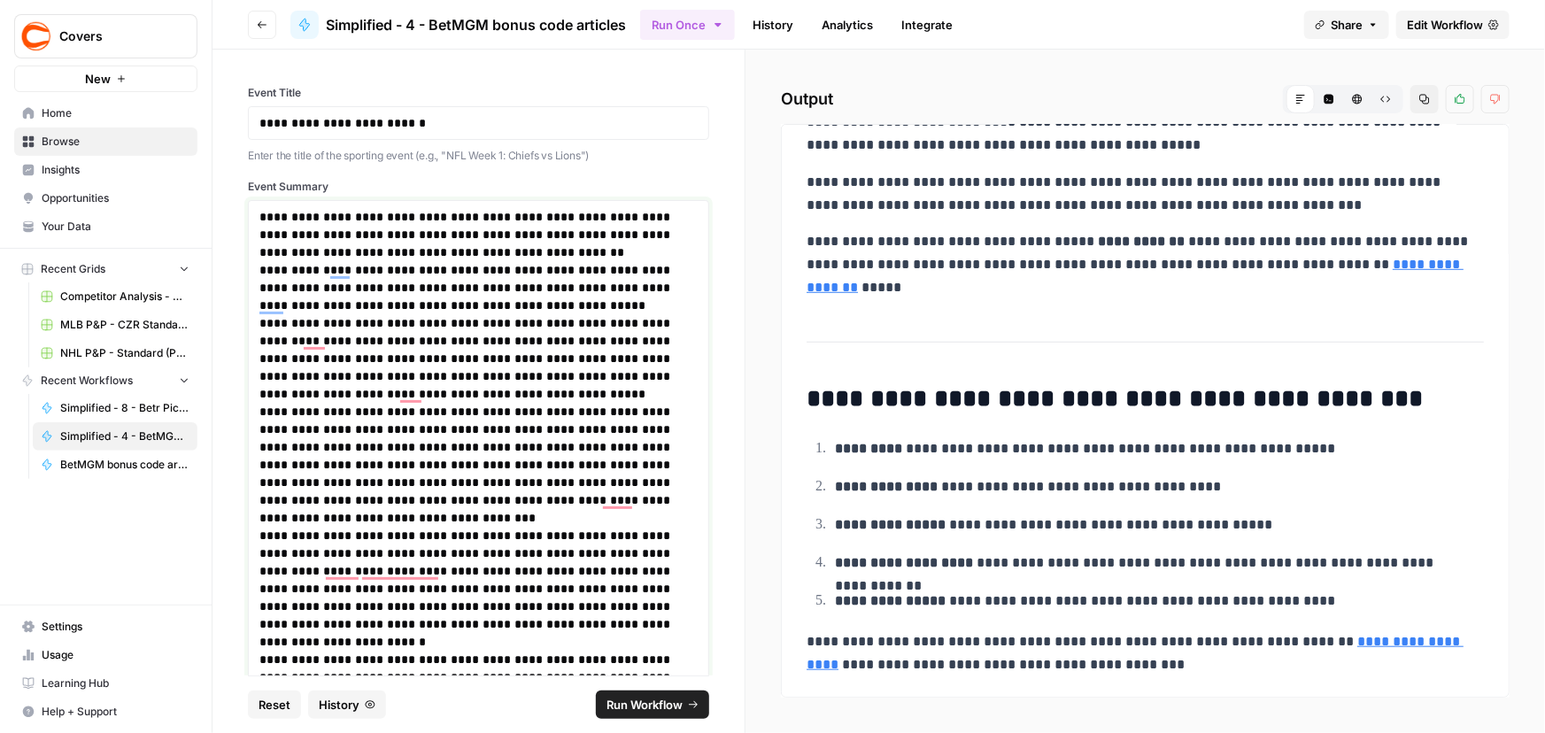
click at [516, 266] on p "**********" at bounding box center [472, 287] width 427 height 53
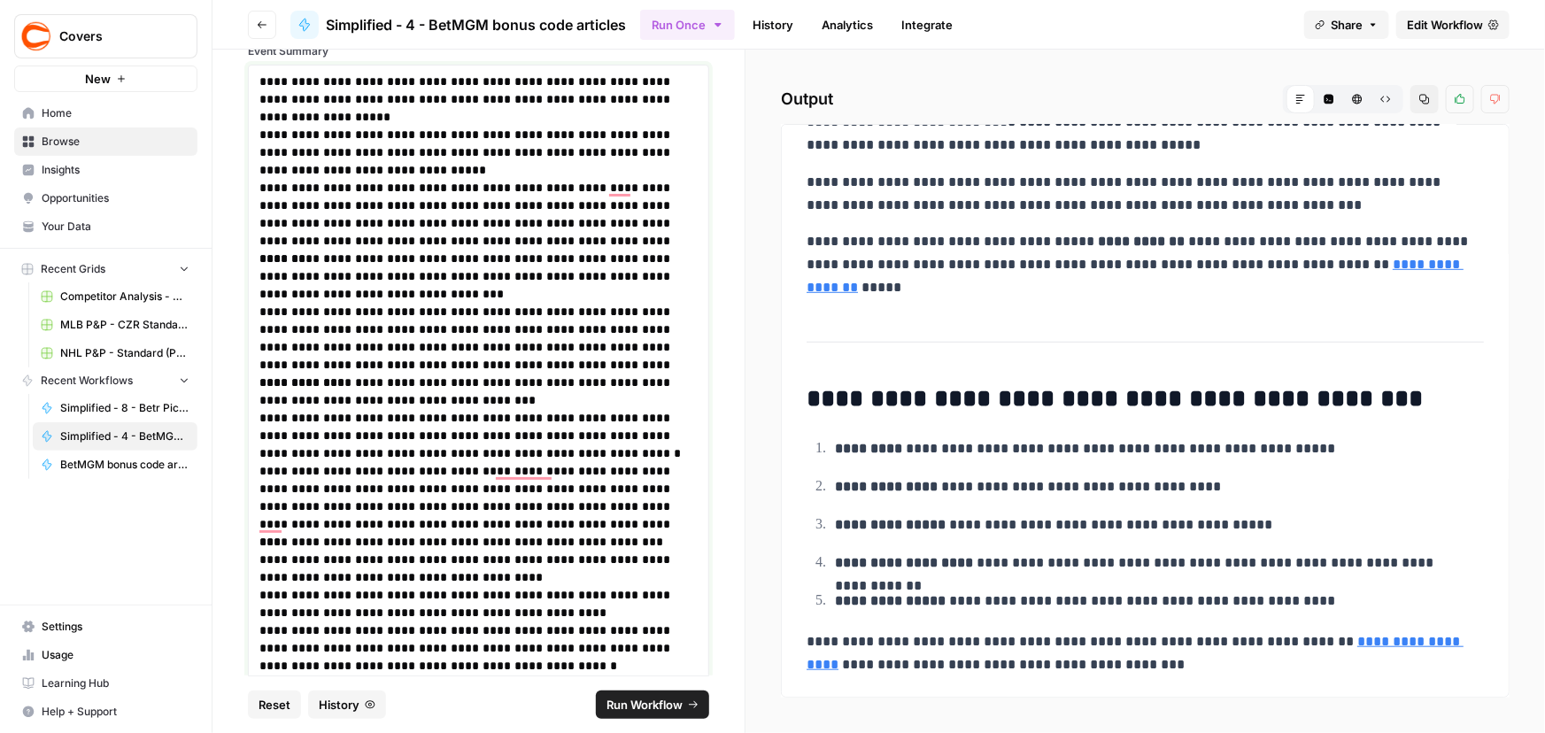
scroll to position [0, 0]
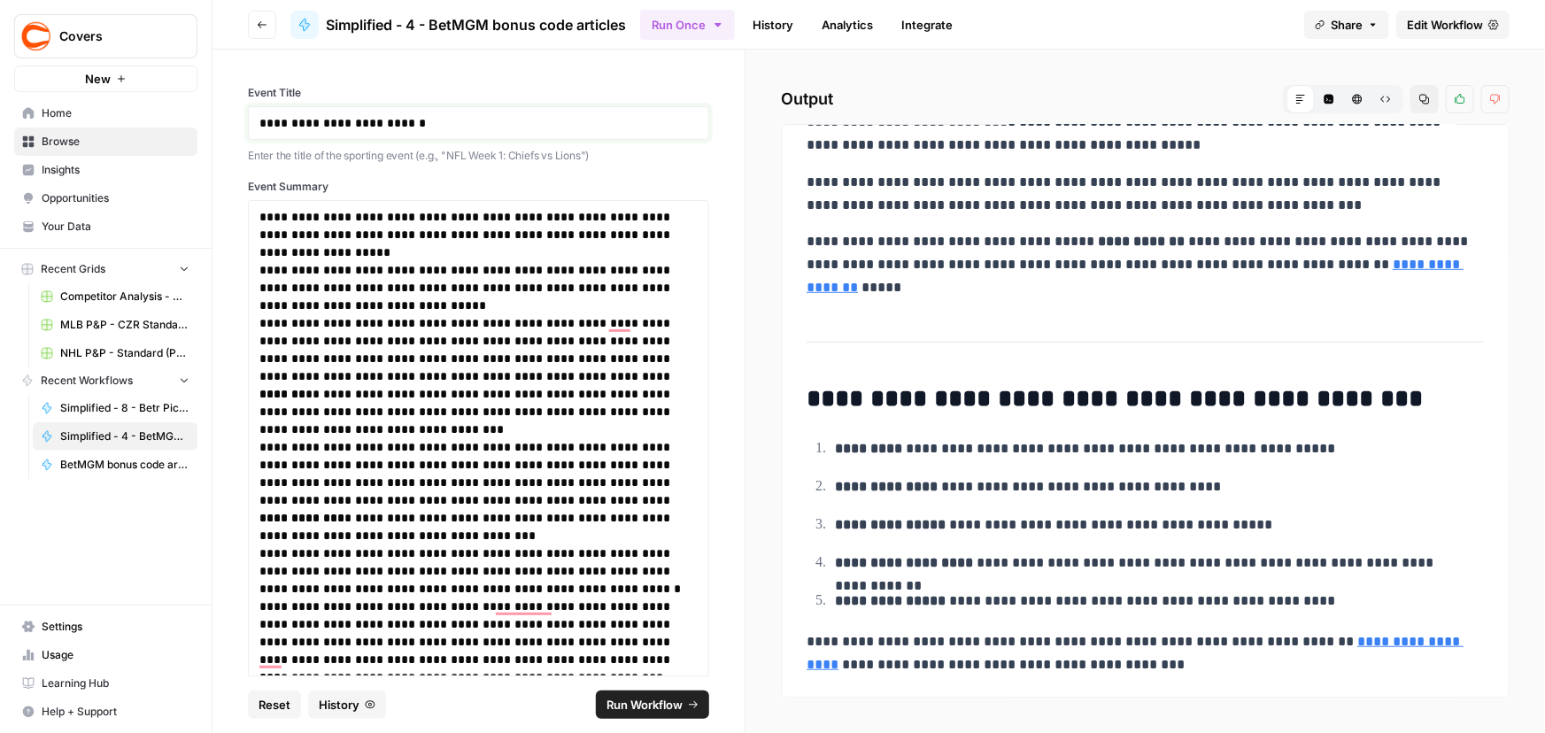
click at [408, 121] on p "**********" at bounding box center [472, 123] width 427 height 18
click at [621, 710] on span "Run Workflow" at bounding box center [644, 705] width 76 height 18
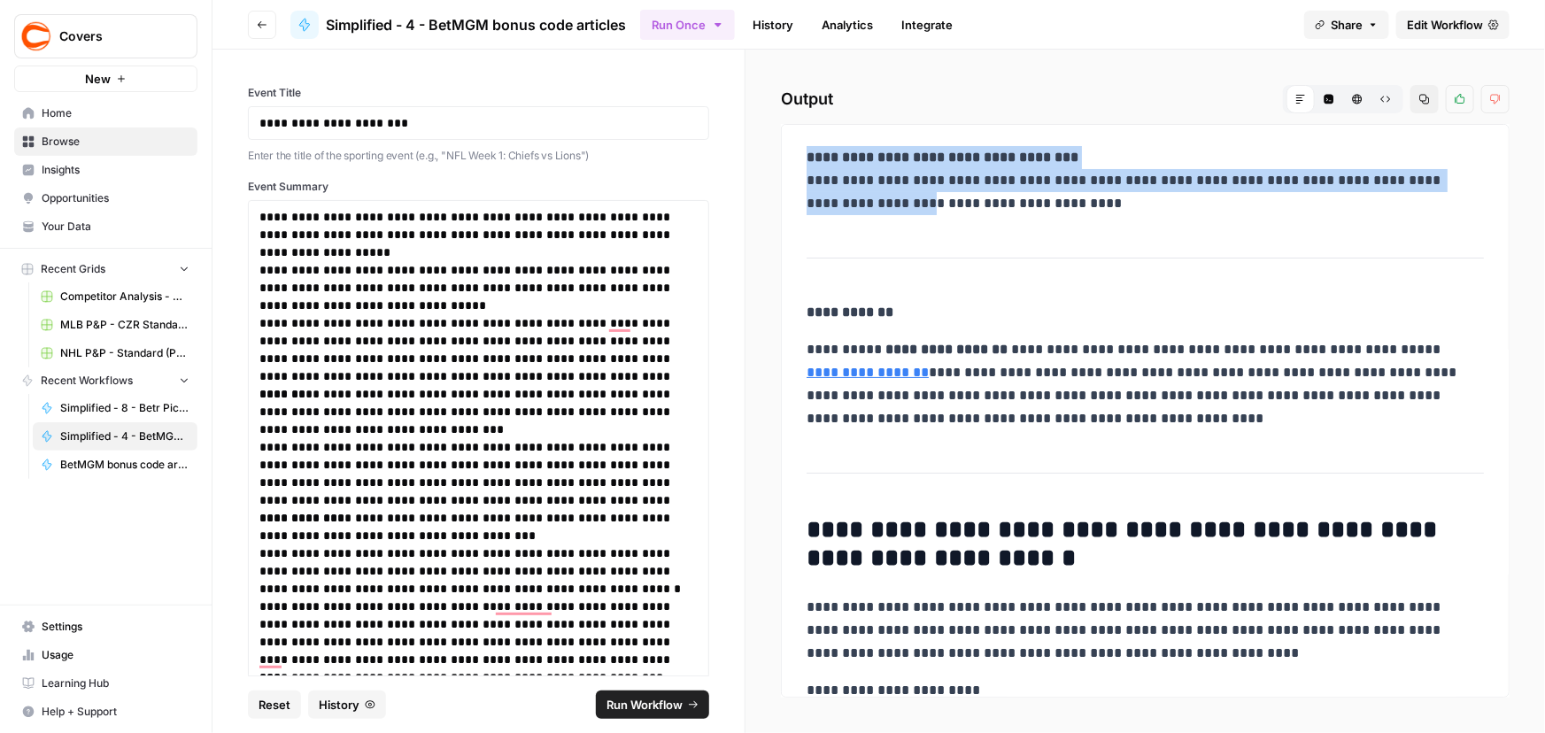
drag, startPoint x: 902, startPoint y: 193, endPoint x: 1235, endPoint y: 216, distance: 333.7
click at [1255, 219] on div "**********" at bounding box center [1145, 744] width 698 height 1210
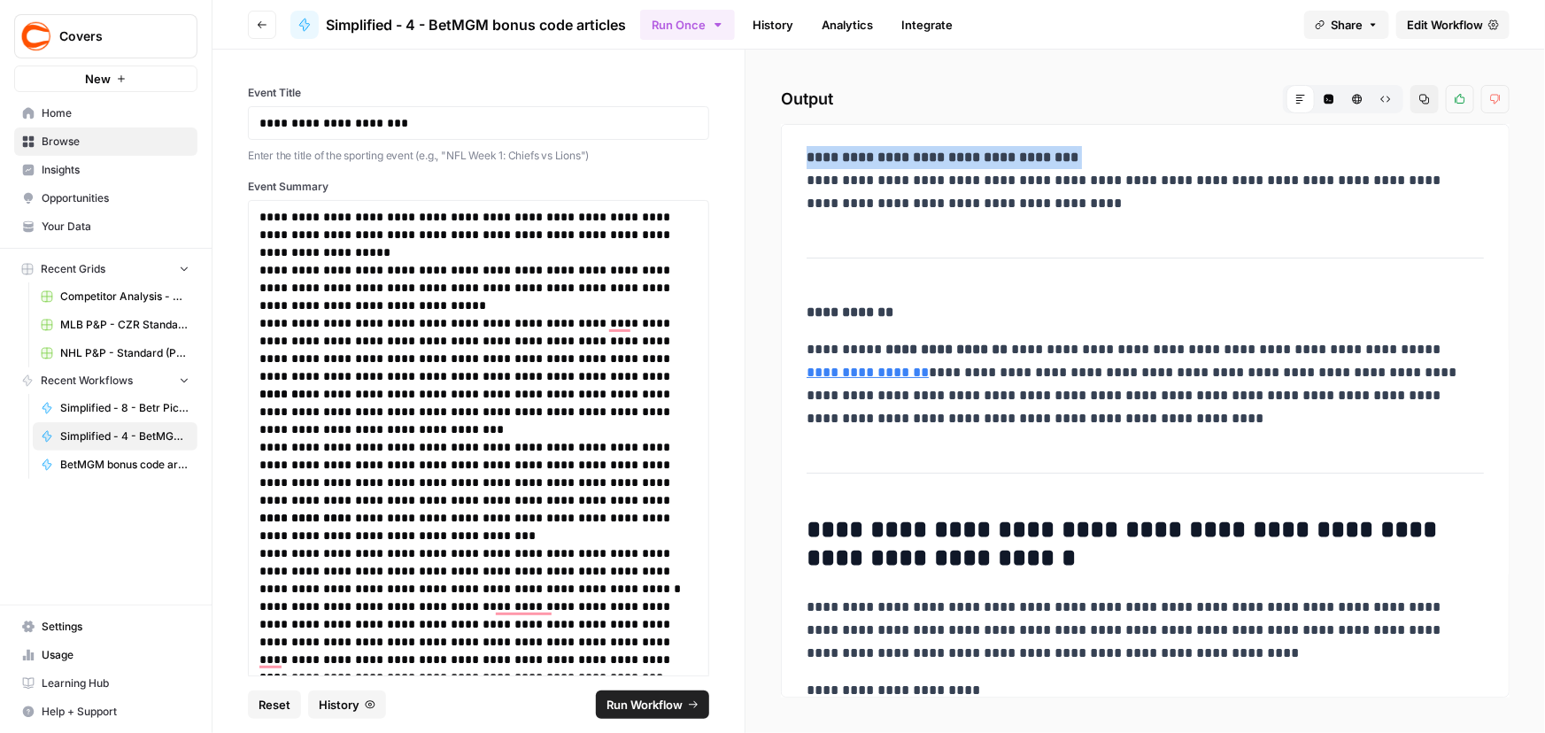
drag, startPoint x: 806, startPoint y: 175, endPoint x: 1115, endPoint y: 219, distance: 312.9
click at [1115, 219] on div "**********" at bounding box center [1145, 744] width 698 height 1210
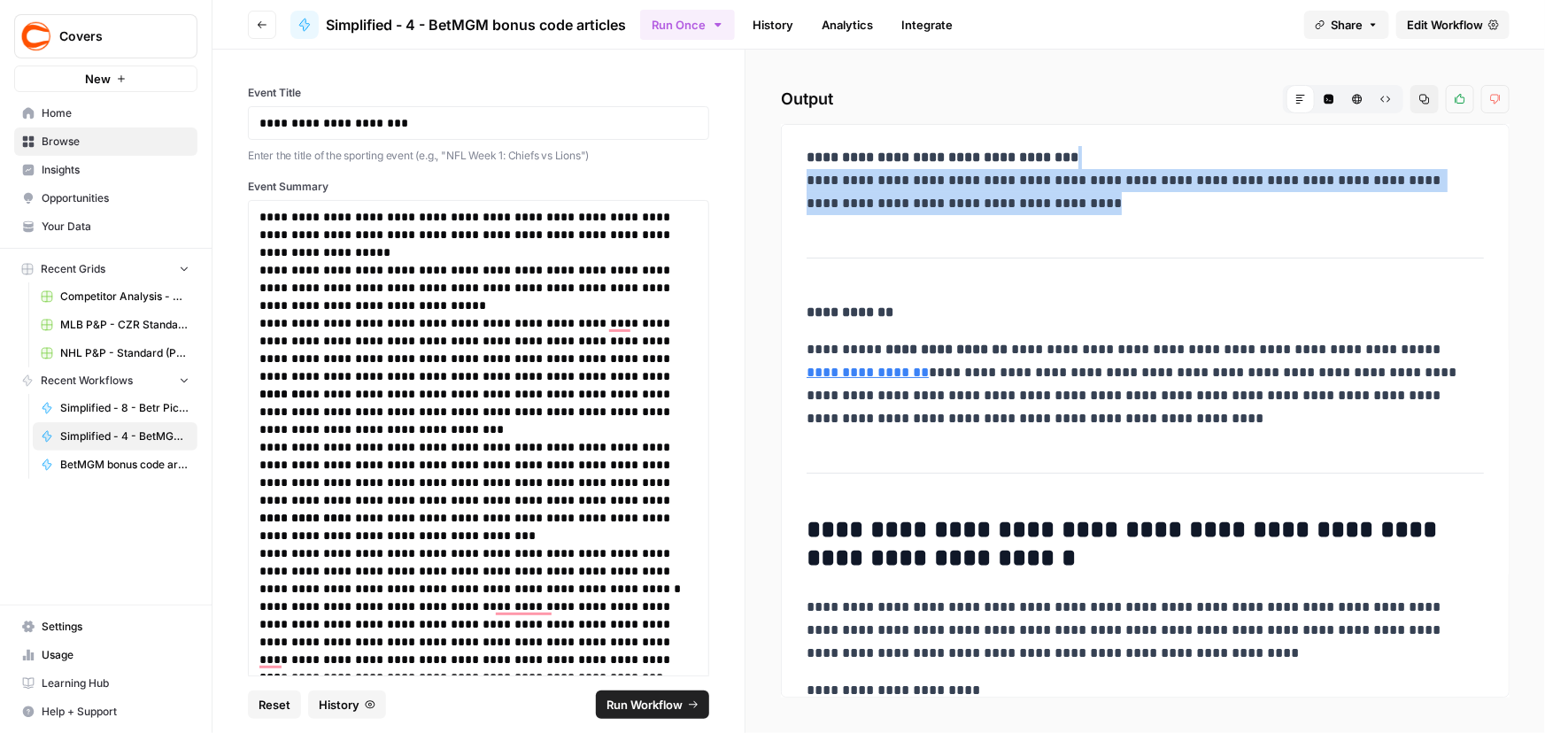
copy p "**********"
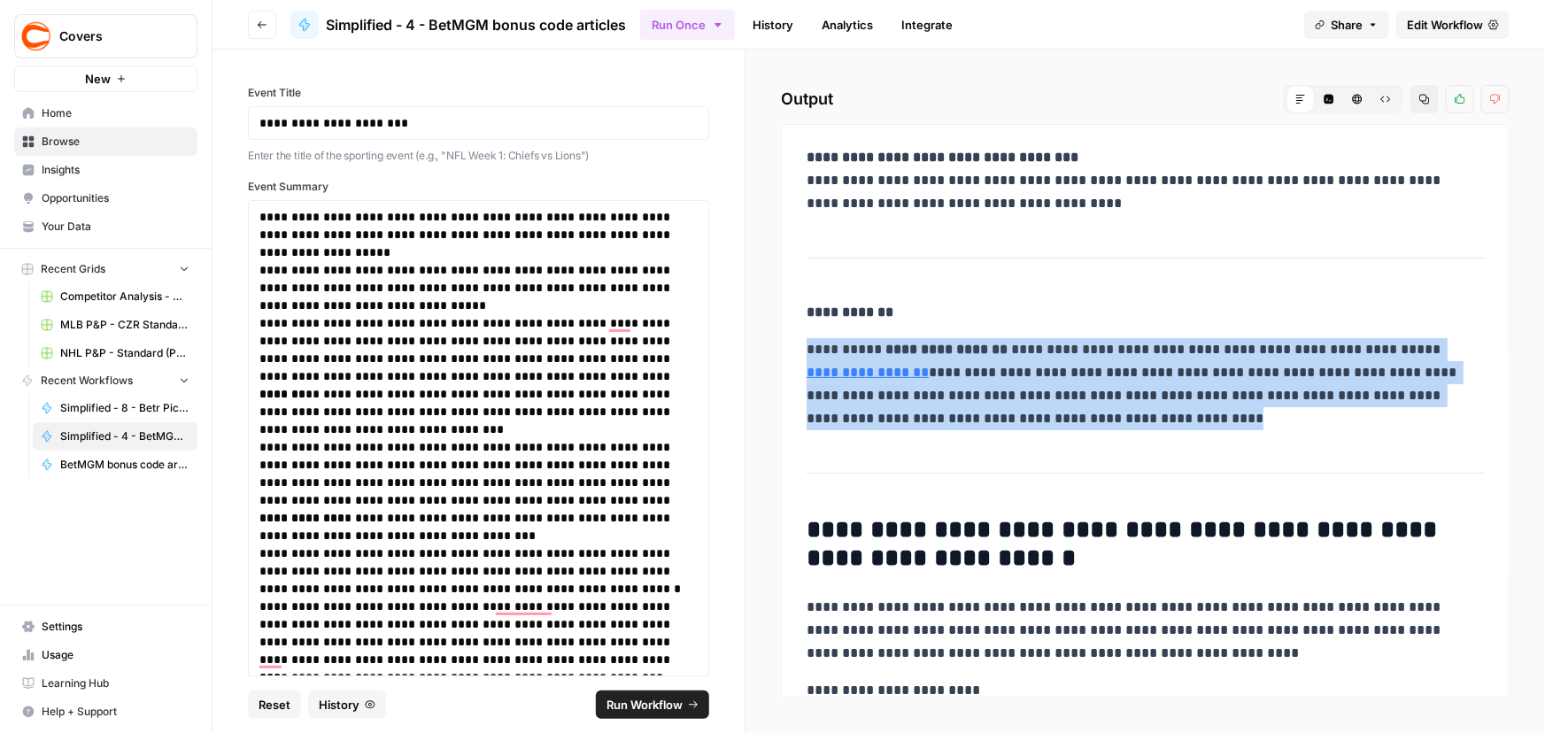
drag, startPoint x: 804, startPoint y: 350, endPoint x: 1292, endPoint y: 415, distance: 492.2
click at [1292, 415] on div "**********" at bounding box center [1145, 744] width 698 height 1210
copy p "**********"
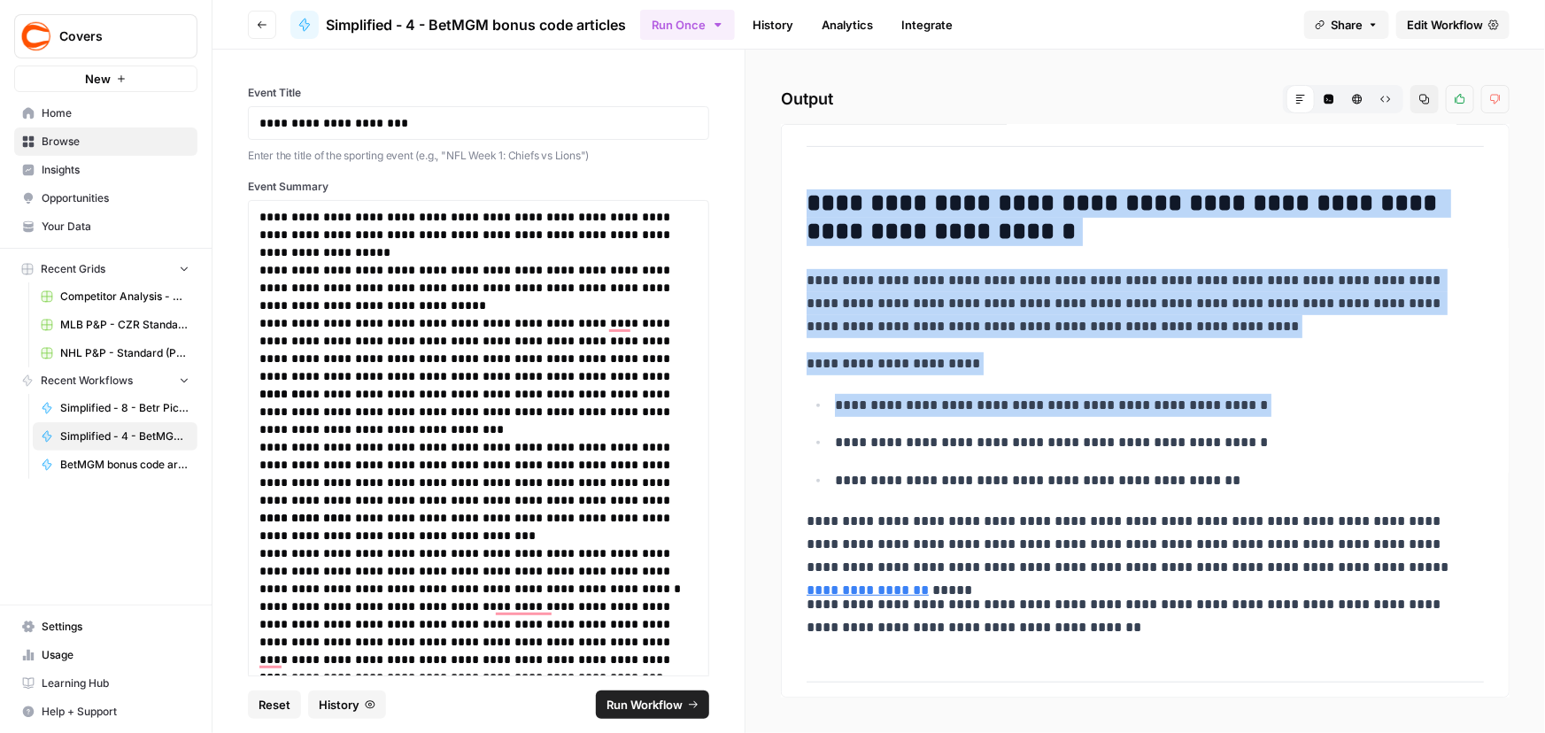
scroll to position [402, 0]
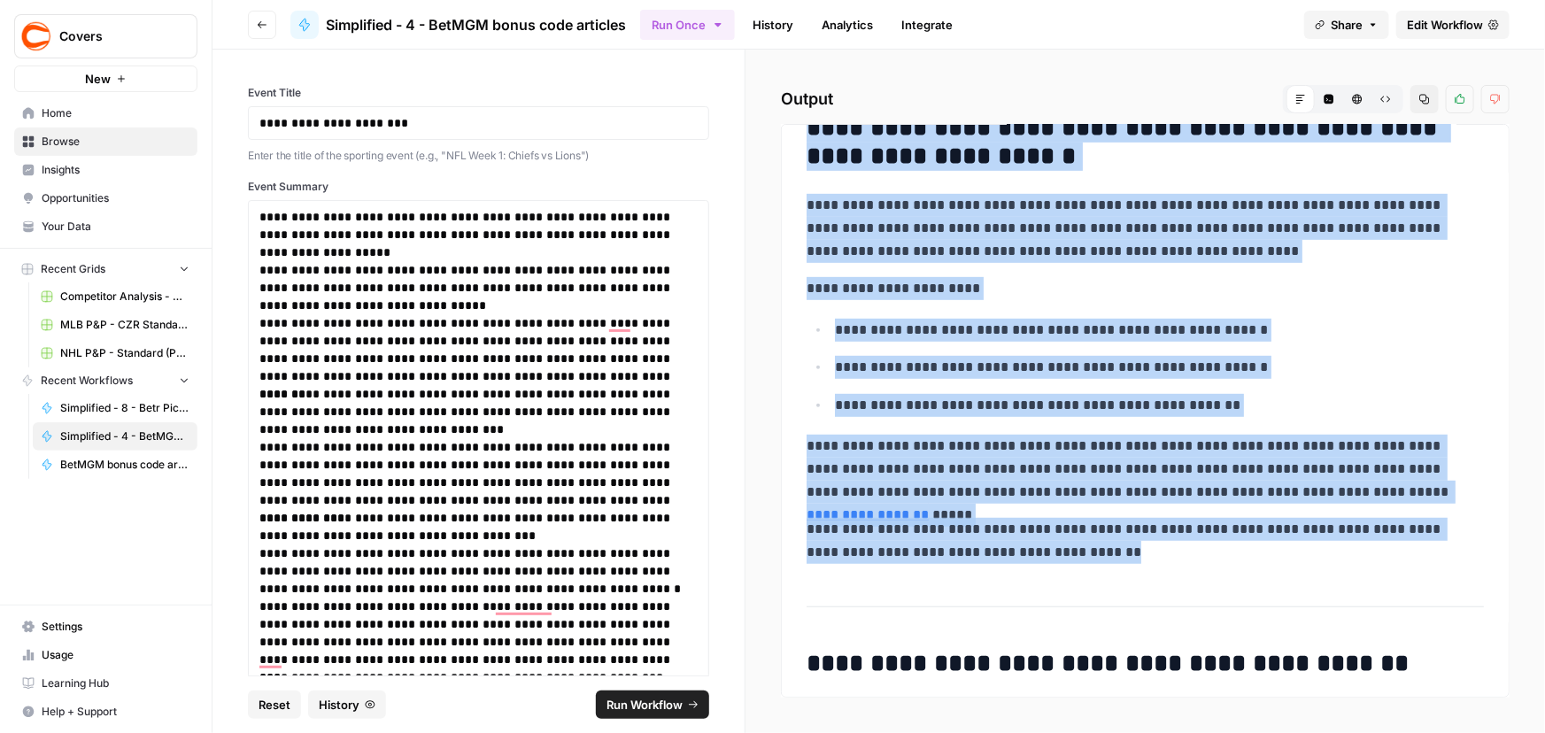
drag, startPoint x: 813, startPoint y: 530, endPoint x: 1241, endPoint y: 552, distance: 429.0
click at [1241, 552] on div "**********" at bounding box center [1145, 342] width 698 height 1210
copy div "**********"
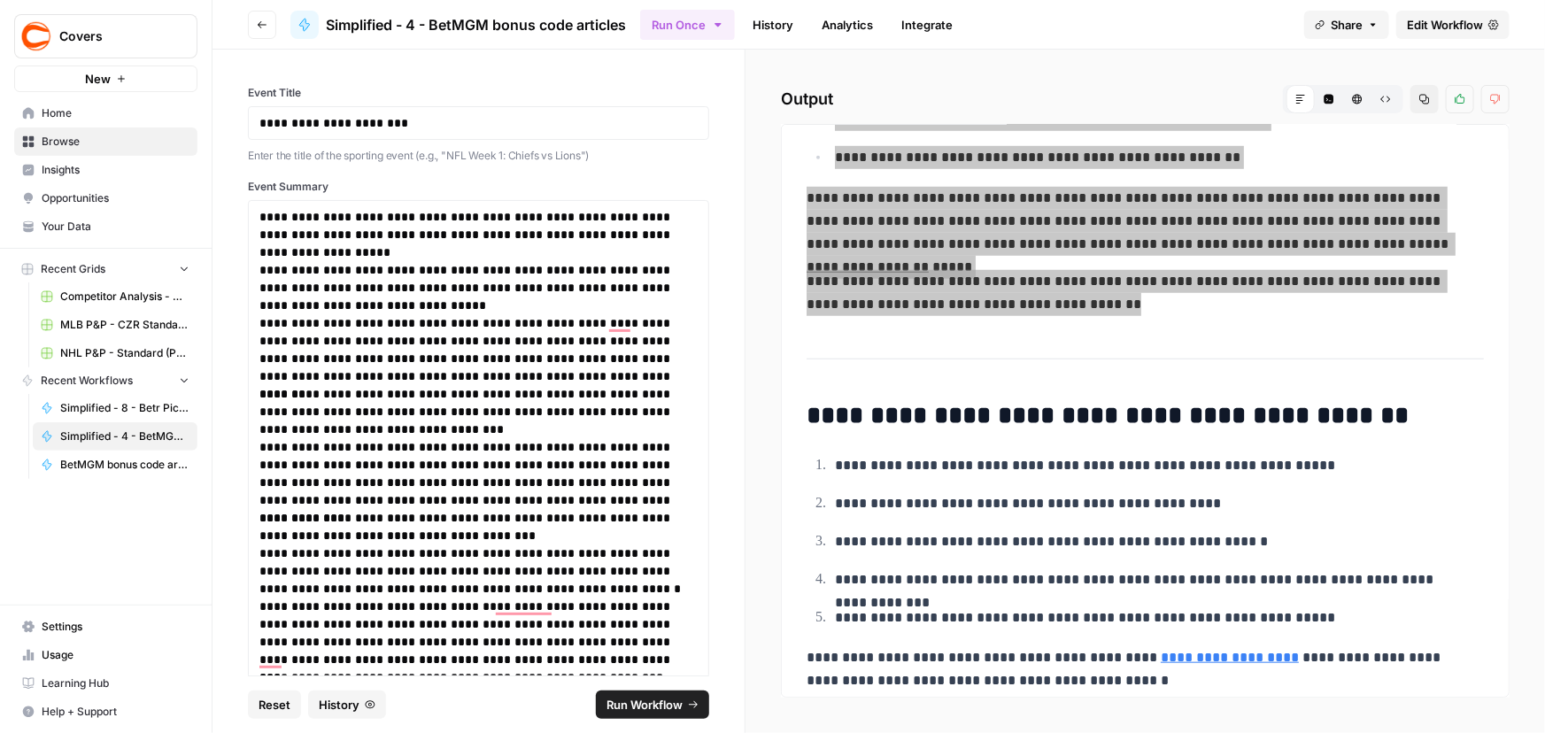
scroll to position [667, 0]
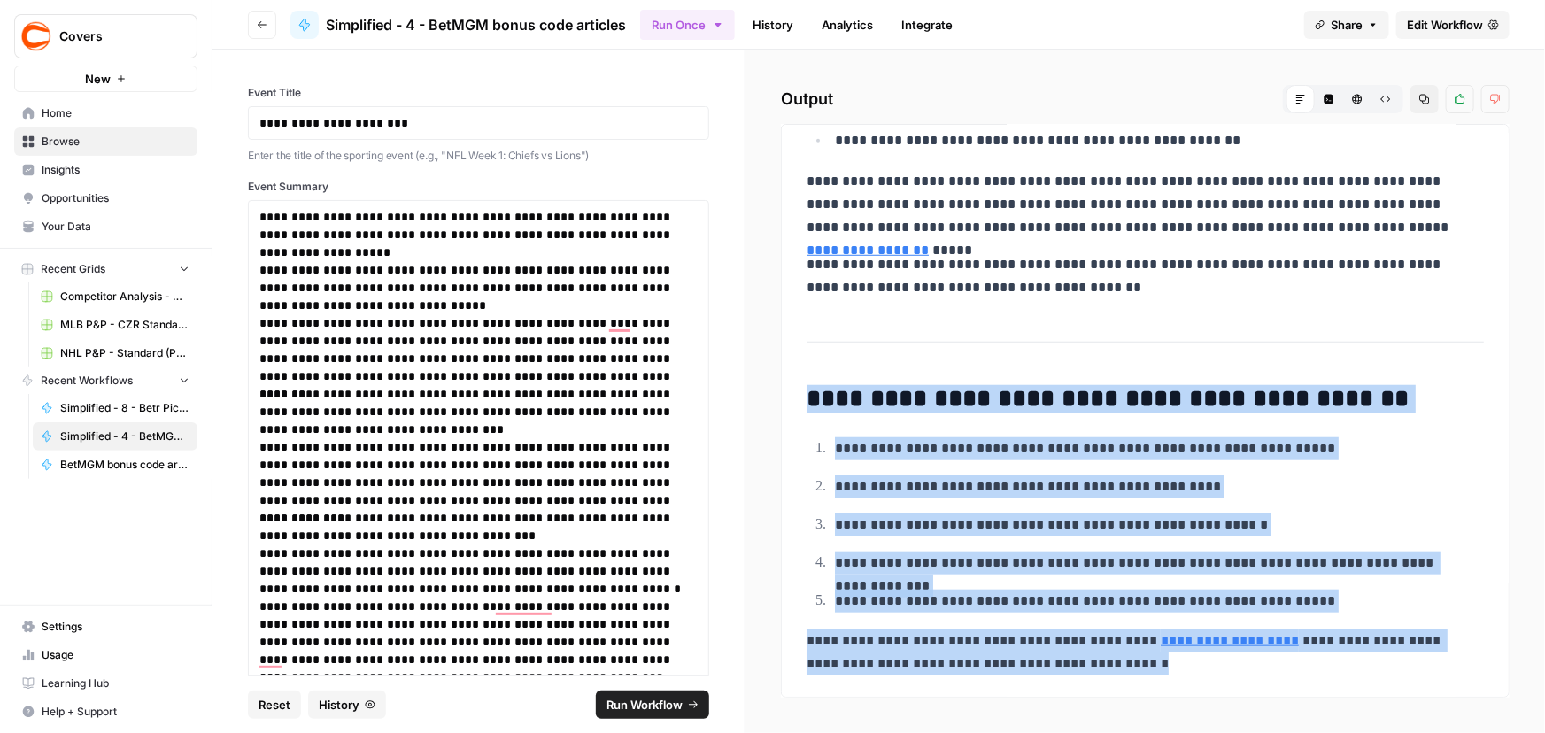
drag, startPoint x: 811, startPoint y: 391, endPoint x: 1168, endPoint y: 673, distance: 454.5
click at [1168, 673] on div "**********" at bounding box center [1145, 77] width 698 height 1210
copy div "**********"
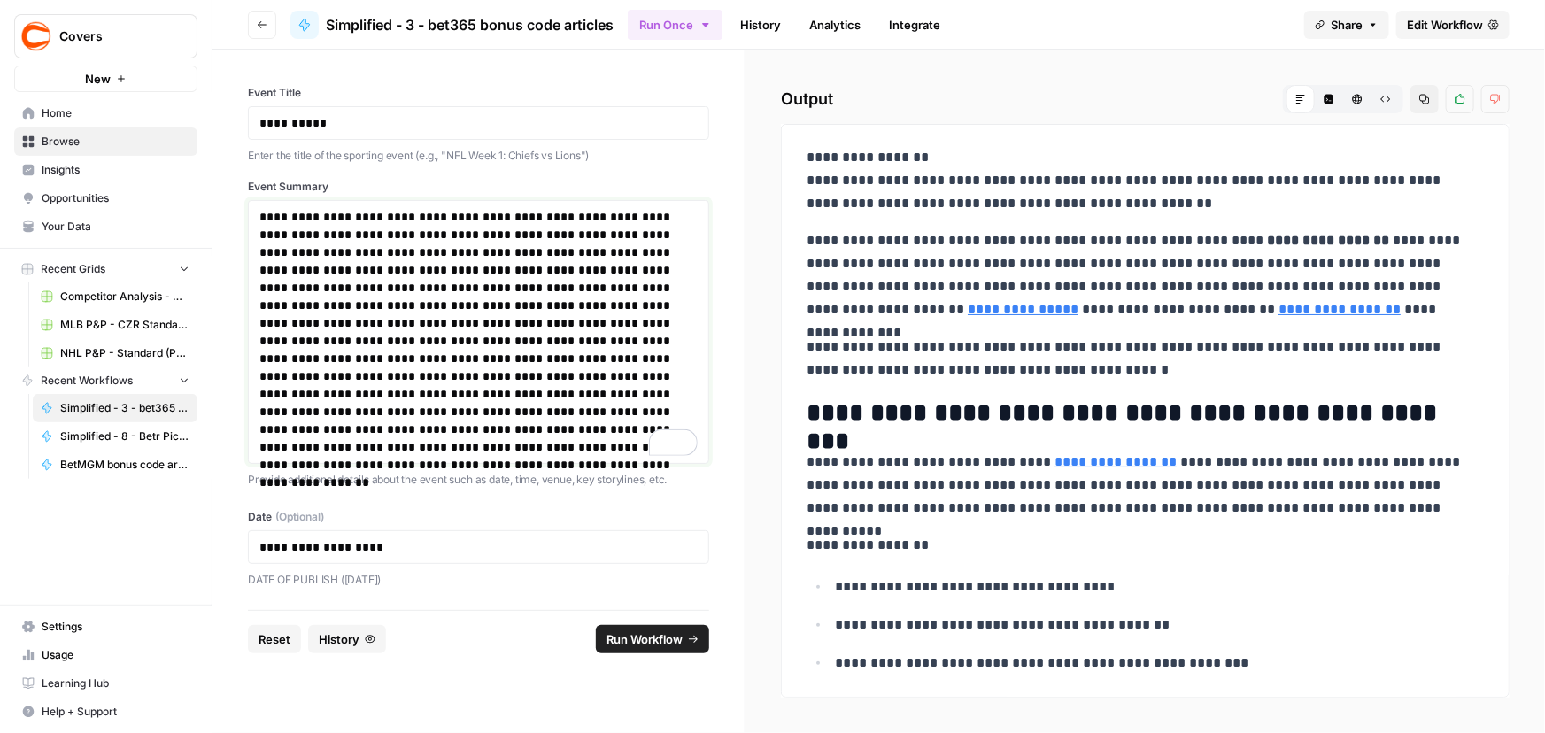
click at [459, 294] on p "**********" at bounding box center [478, 332] width 438 height 248
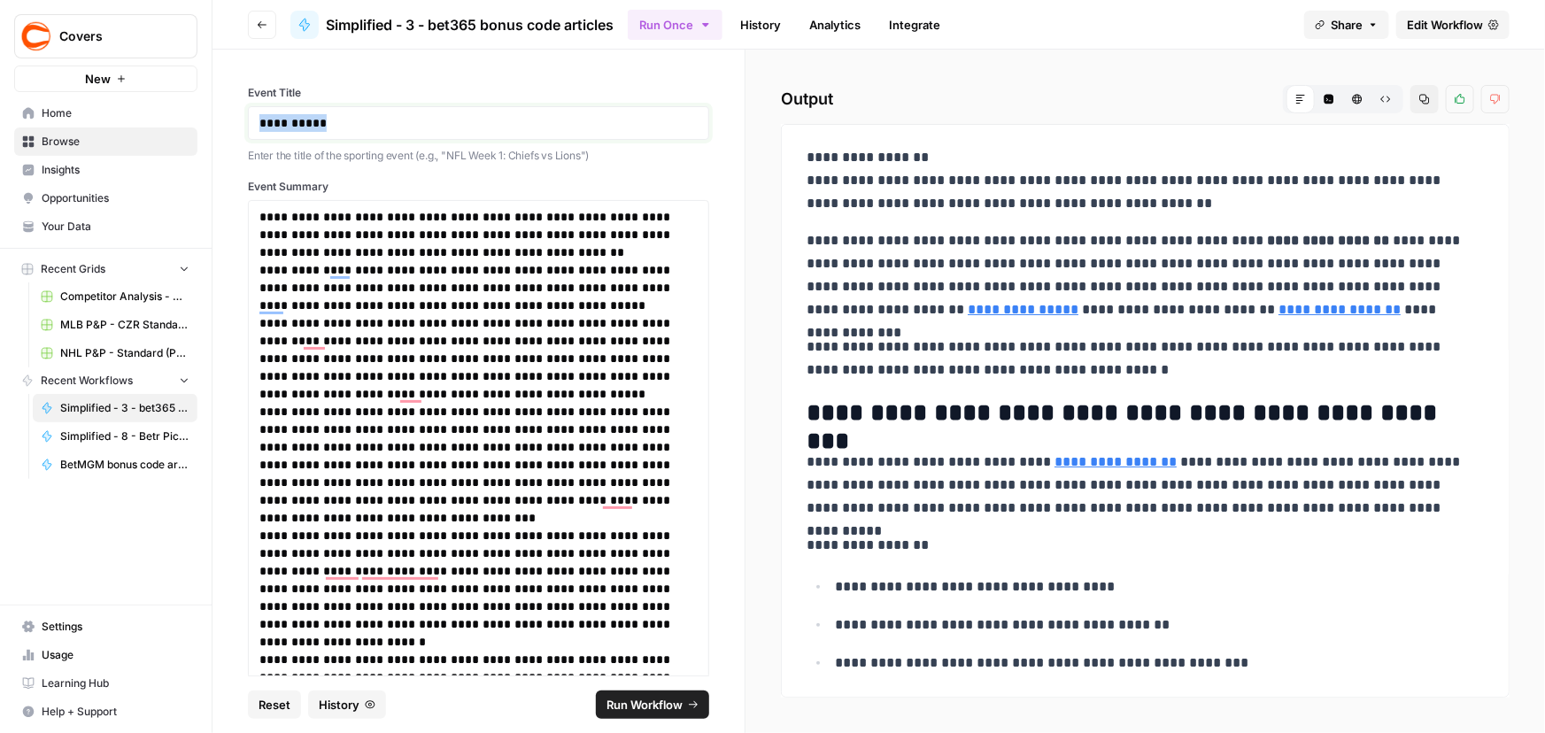
drag, startPoint x: 374, startPoint y: 122, endPoint x: 34, endPoint y: 84, distance: 342.1
click at [42, 88] on div "**********" at bounding box center [772, 366] width 1545 height 733
click at [626, 702] on span "Run Workflow" at bounding box center [644, 705] width 76 height 18
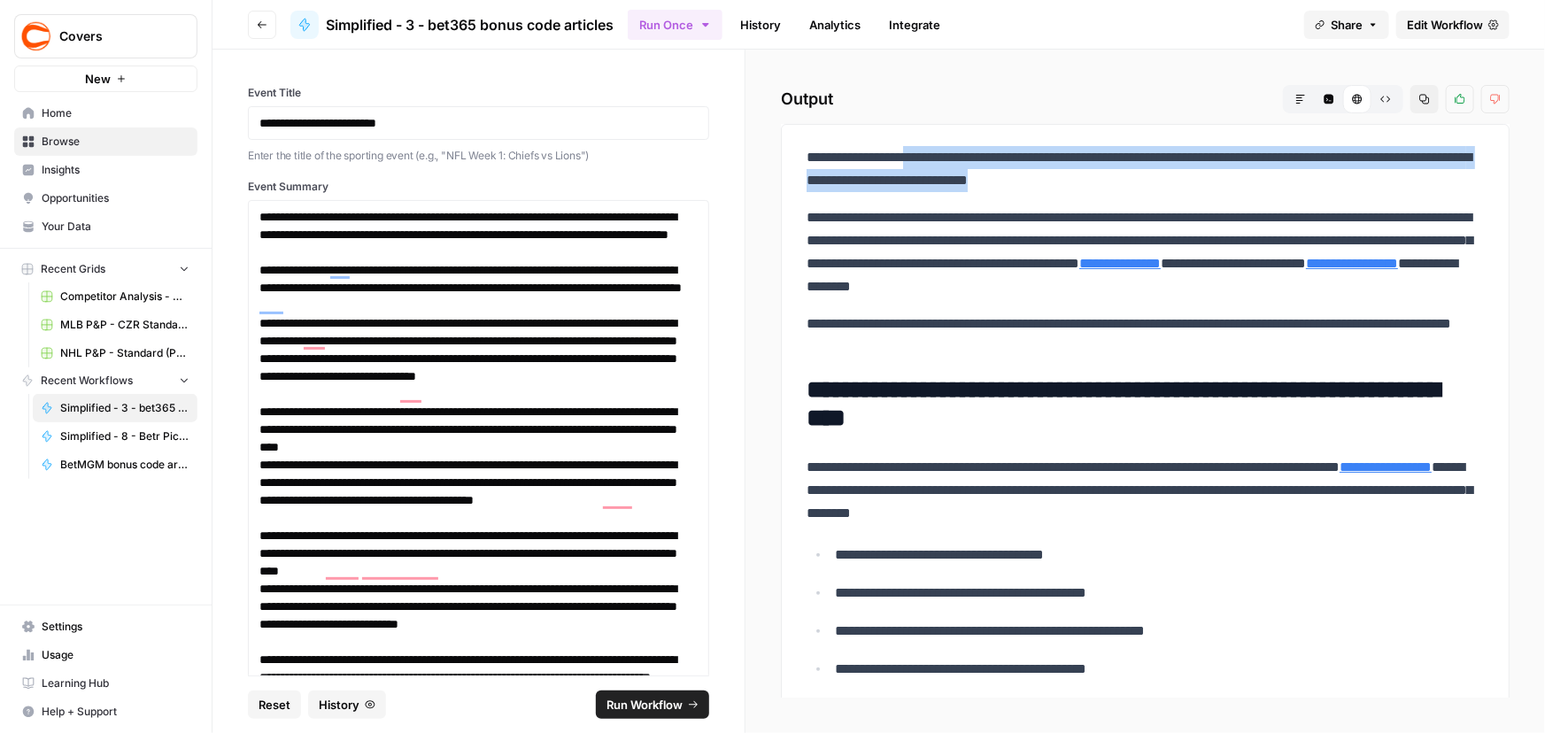
drag, startPoint x: 927, startPoint y: 153, endPoint x: 1303, endPoint y: 178, distance: 377.1
click at [1304, 178] on p "**********" at bounding box center [1139, 169] width 666 height 46
copy p "**********"
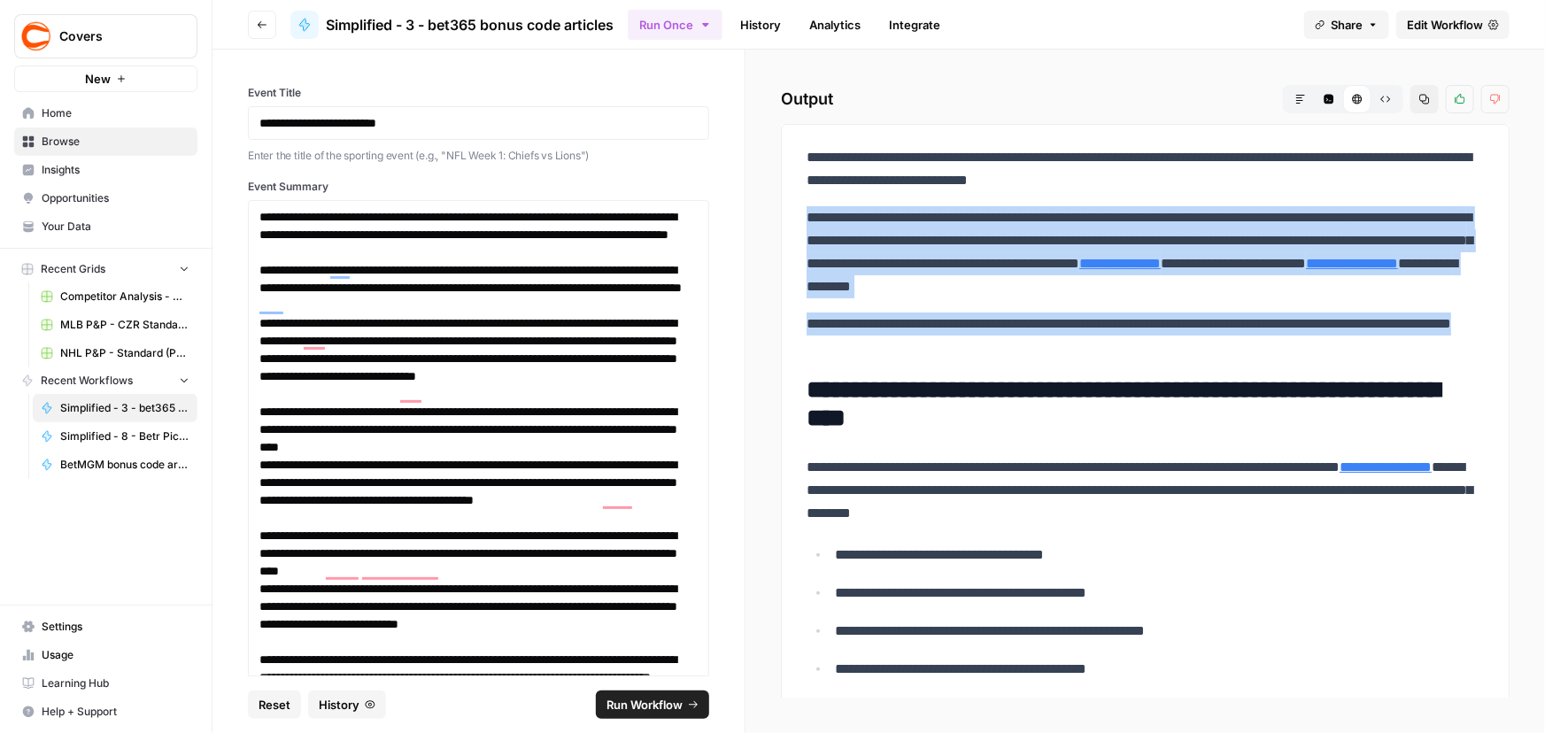
drag, startPoint x: 806, startPoint y: 214, endPoint x: 1187, endPoint y: 345, distance: 402.6
click at [1187, 345] on div "**********" at bounding box center [1145, 691] width 698 height 1105
copy div "**********"
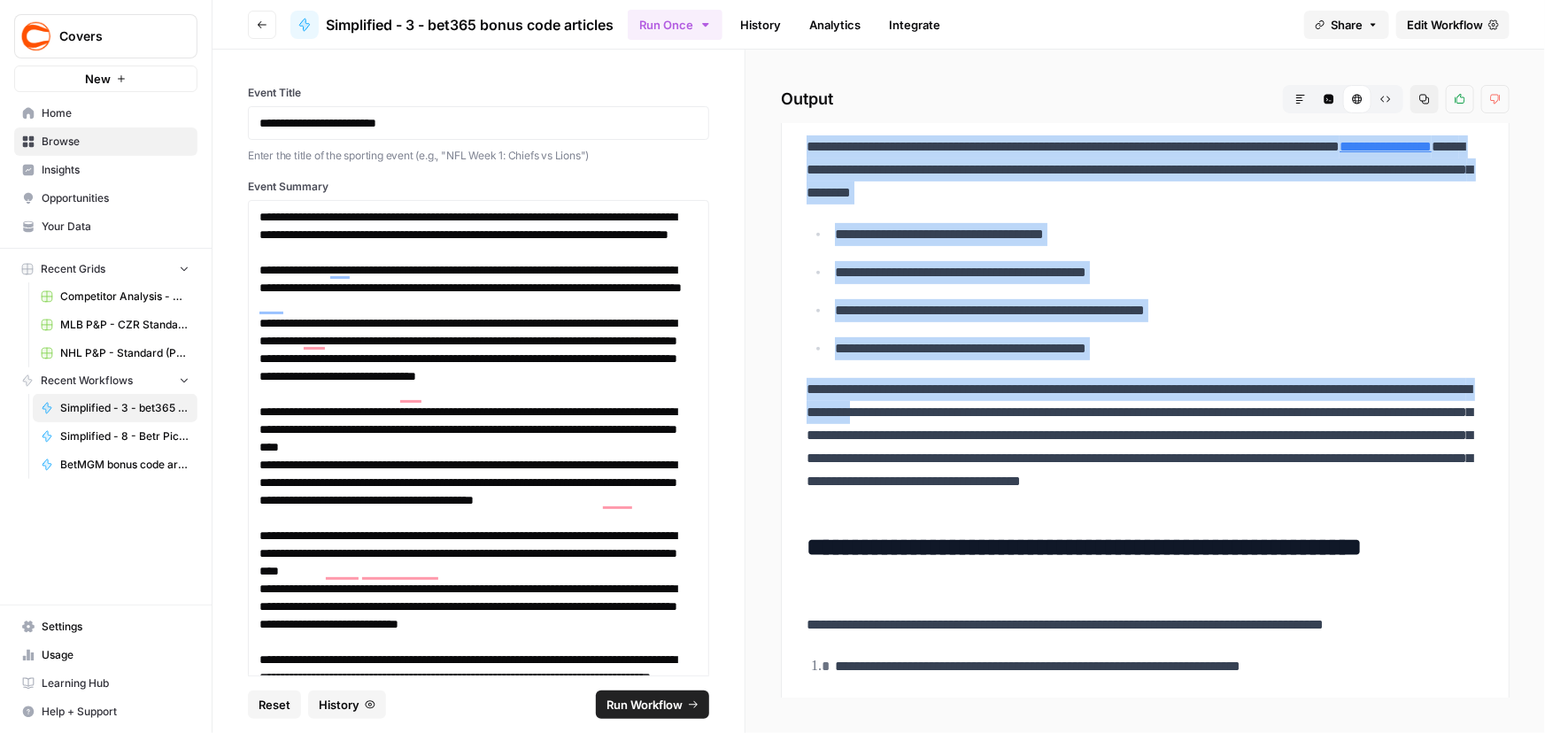
scroll to position [321, 0]
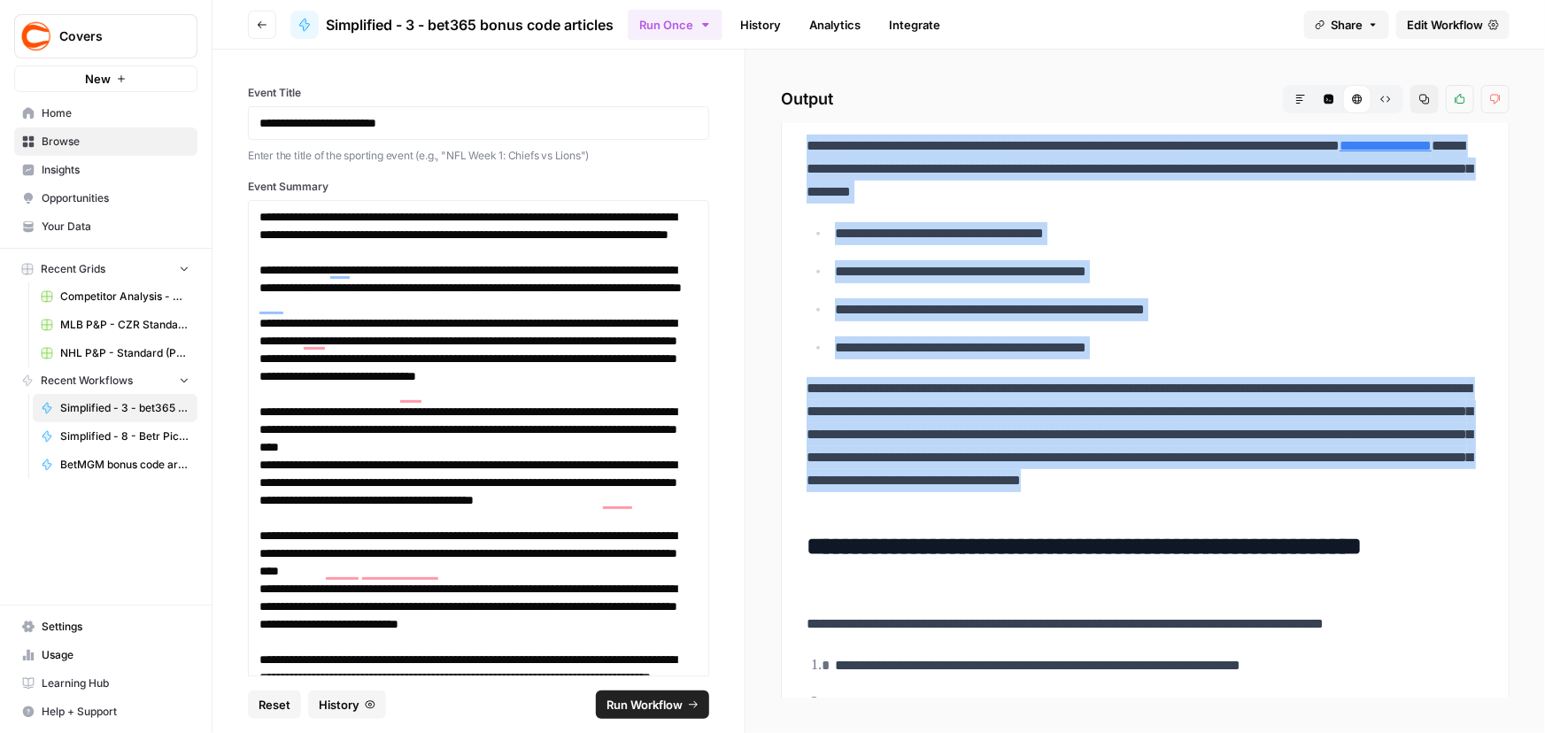
drag, startPoint x: 813, startPoint y: 397, endPoint x: 1156, endPoint y: 492, distance: 356.3
click at [1156, 492] on div "**********" at bounding box center [1145, 370] width 698 height 1105
copy div "**********"
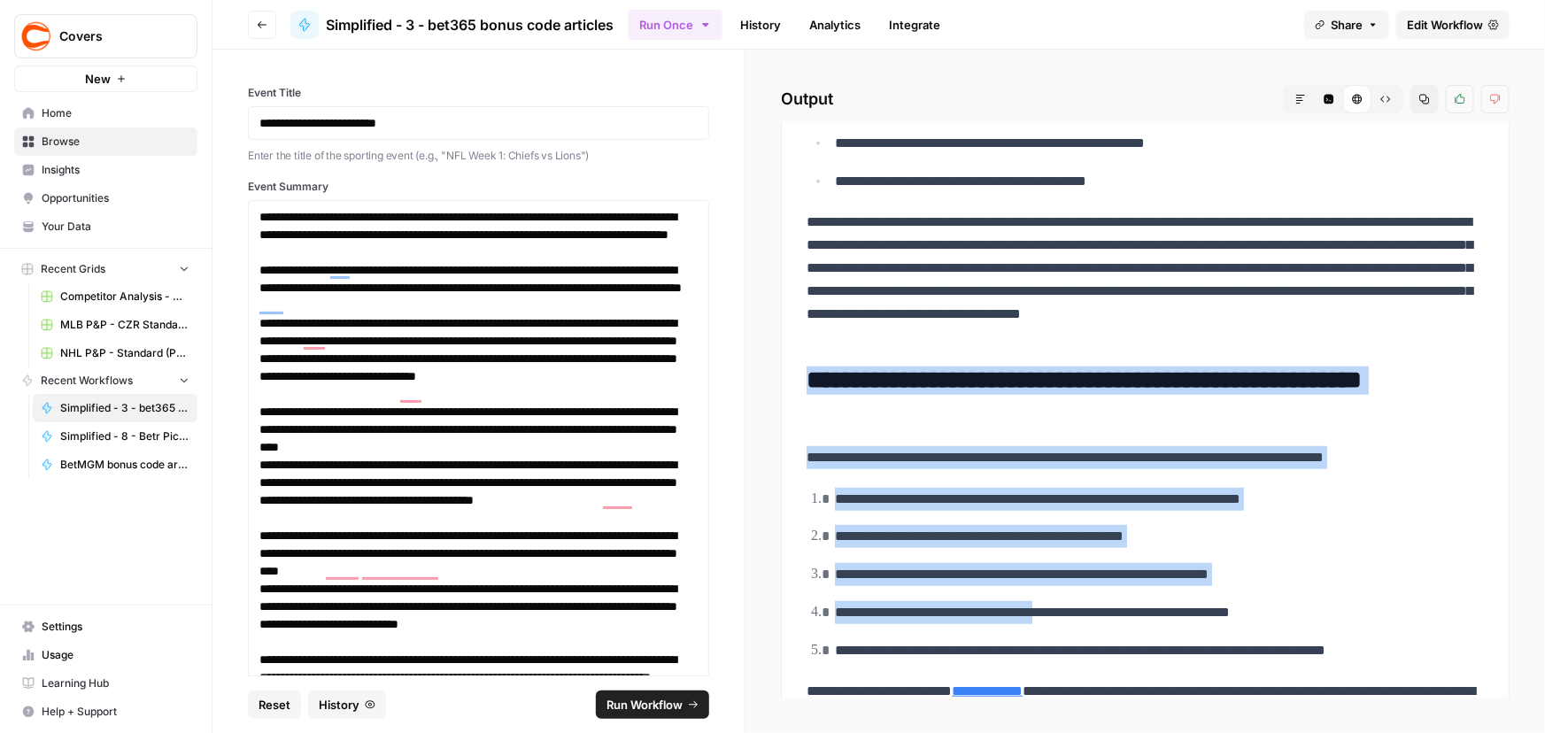
scroll to position [561, 0]
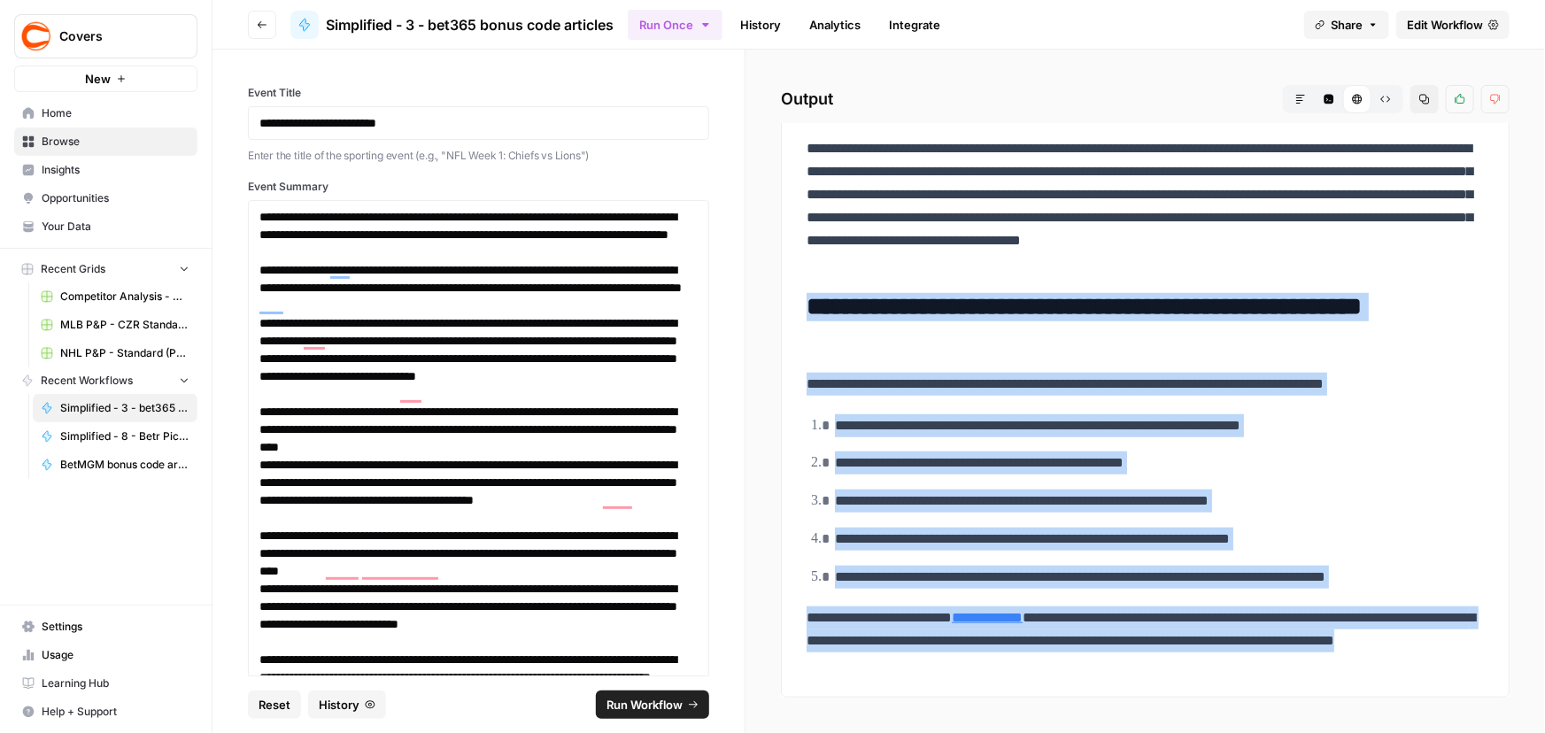
drag, startPoint x: 811, startPoint y: 549, endPoint x: 1146, endPoint y: 691, distance: 364.2
click at [1146, 691] on div "**********" at bounding box center [1145, 130] width 729 height 1135
copy div "**********"
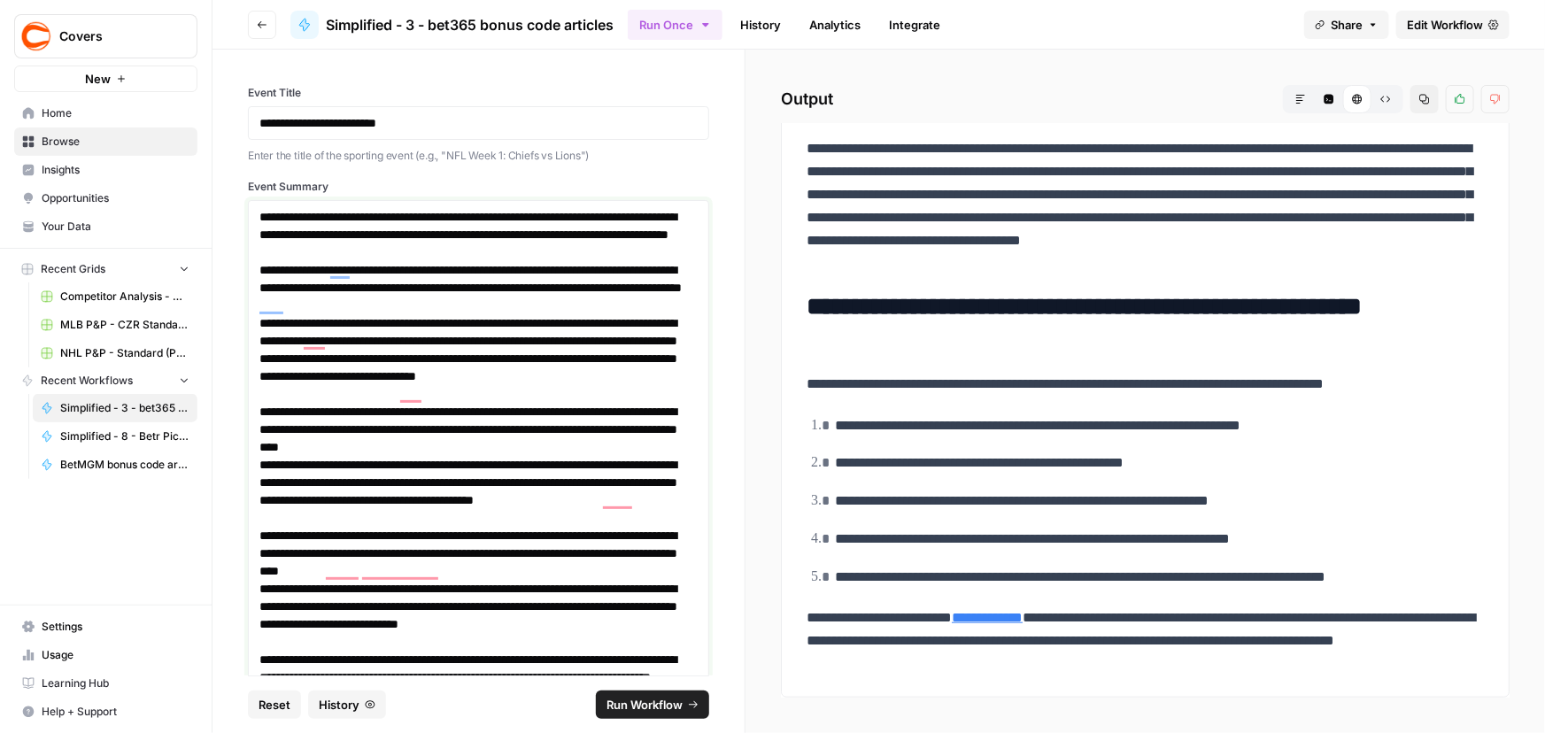
click at [494, 328] on p "**********" at bounding box center [472, 358] width 427 height 89
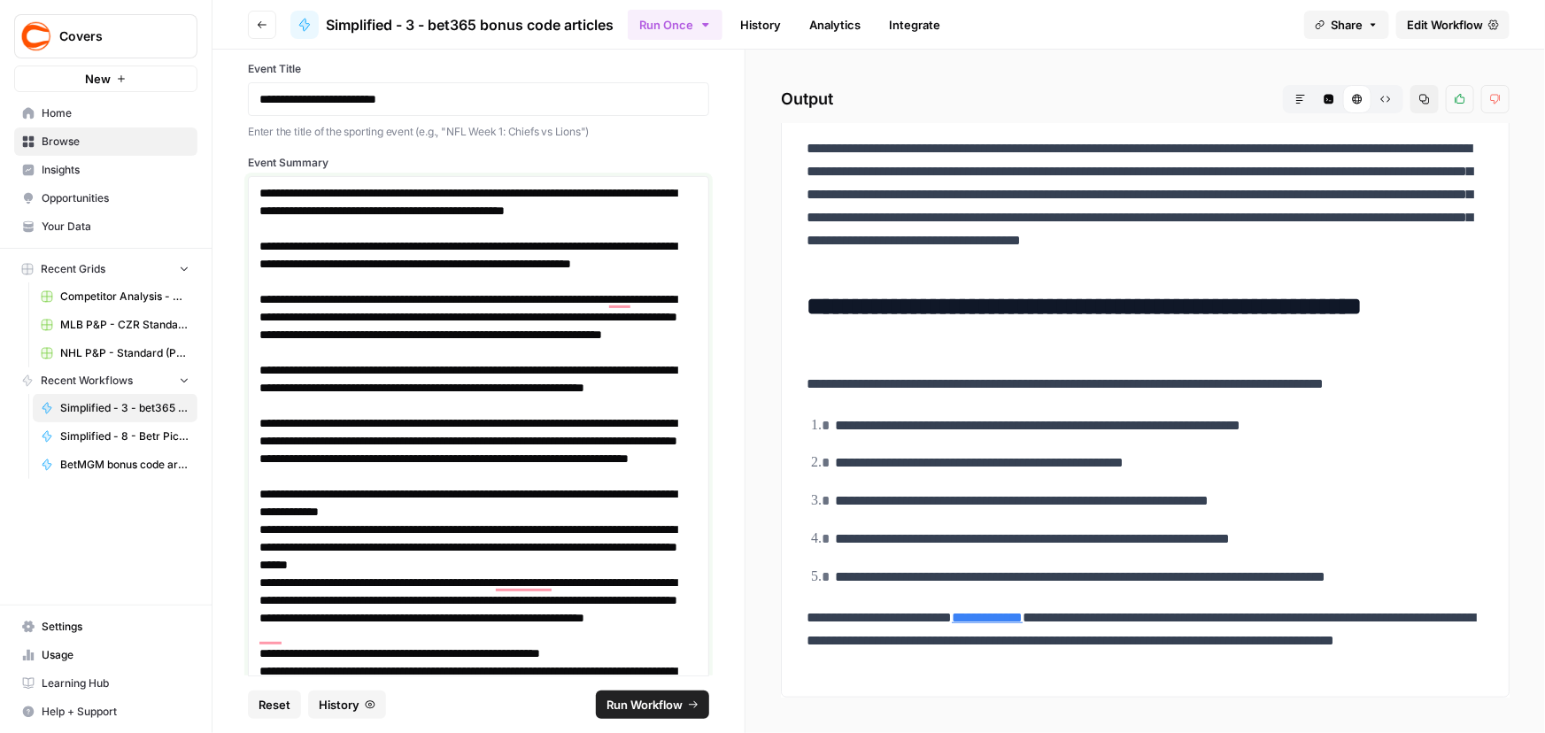
scroll to position [0, 0]
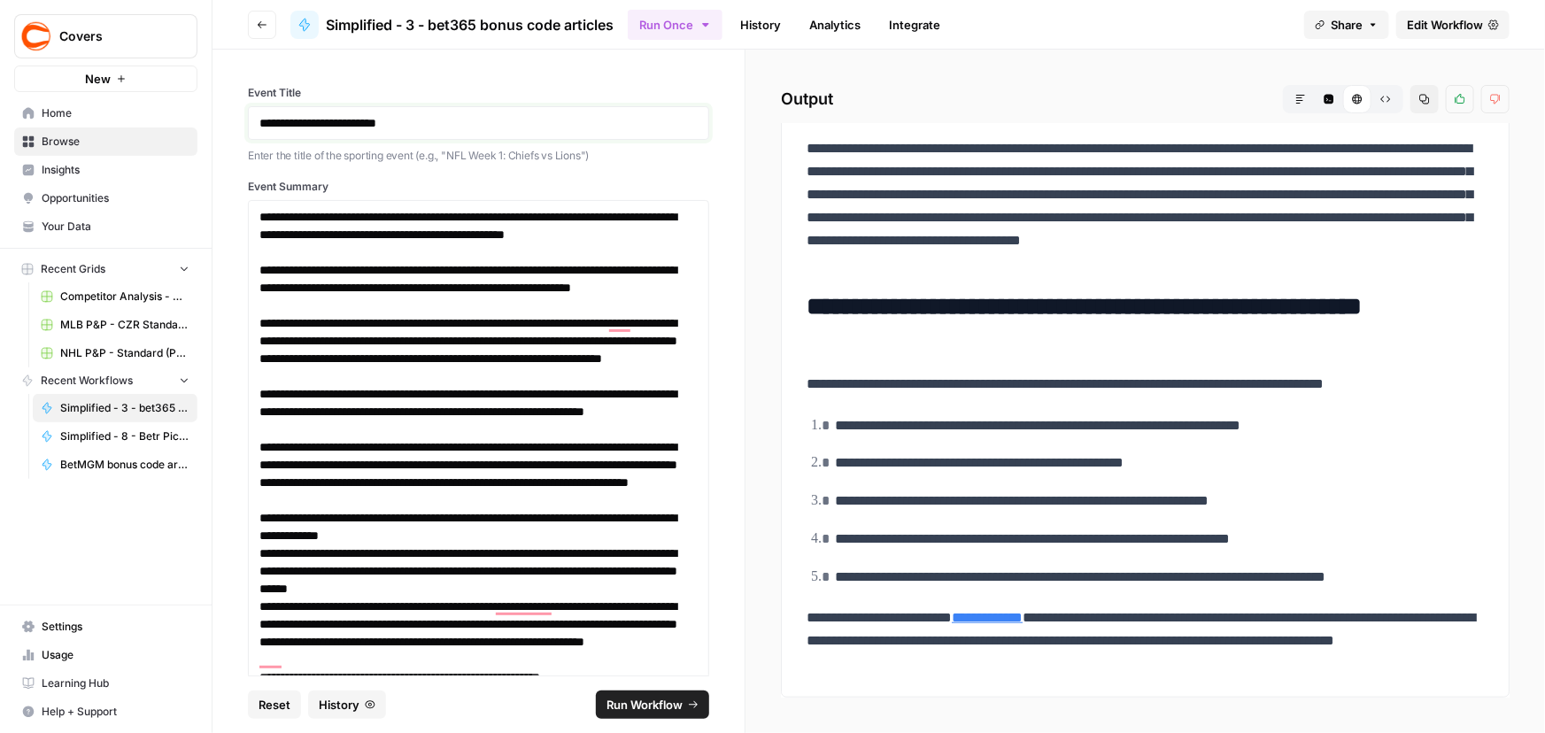
click at [482, 129] on p "**********" at bounding box center [472, 123] width 427 height 18
drag, startPoint x: 629, startPoint y: 700, endPoint x: 626, endPoint y: 680, distance: 20.5
click at [629, 700] on span "Run Workflow" at bounding box center [644, 705] width 76 height 18
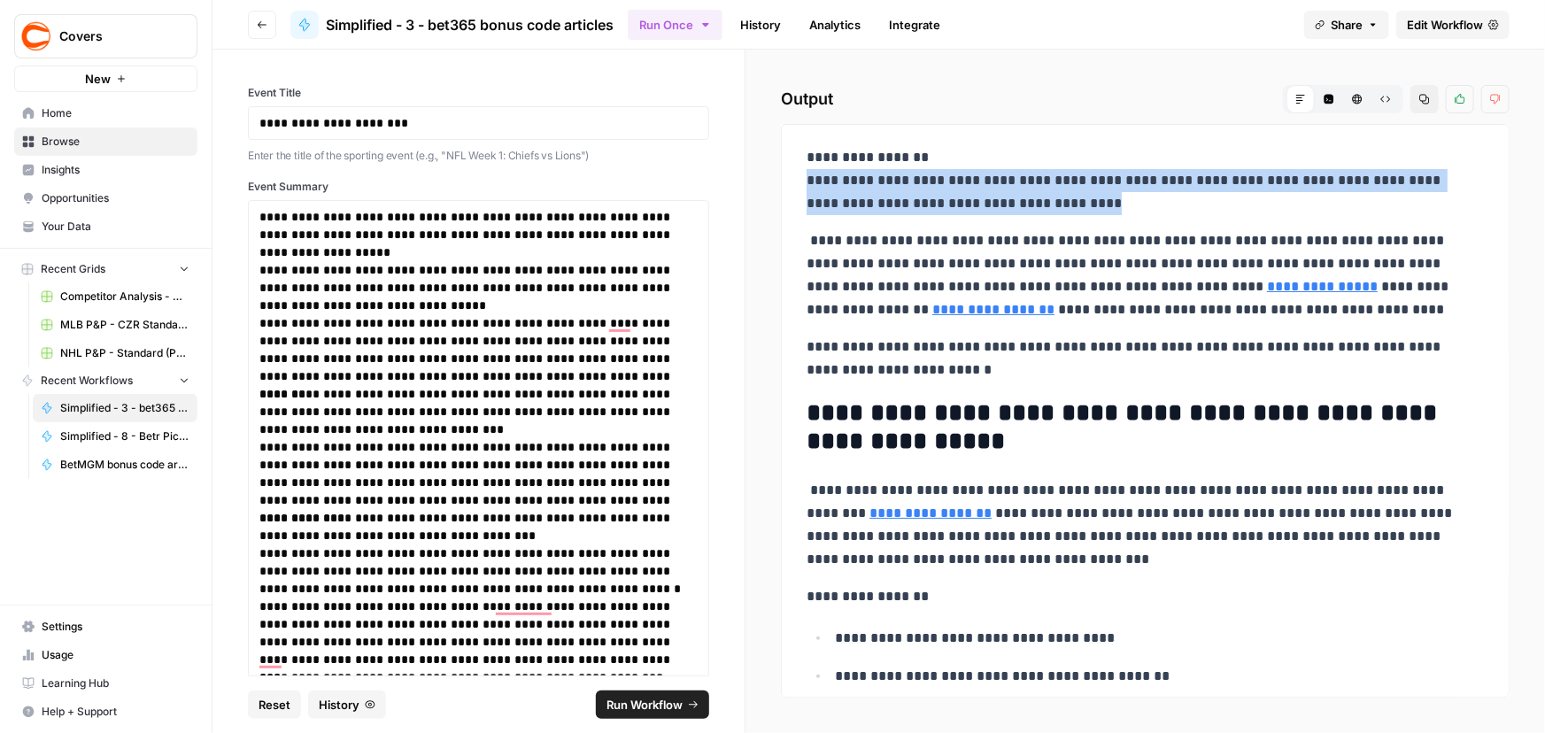
drag, startPoint x: 800, startPoint y: 173, endPoint x: 1147, endPoint y: 203, distance: 348.3
click at [1147, 203] on div "**********" at bounding box center [1145, 721] width 698 height 1165
copy p "**********"
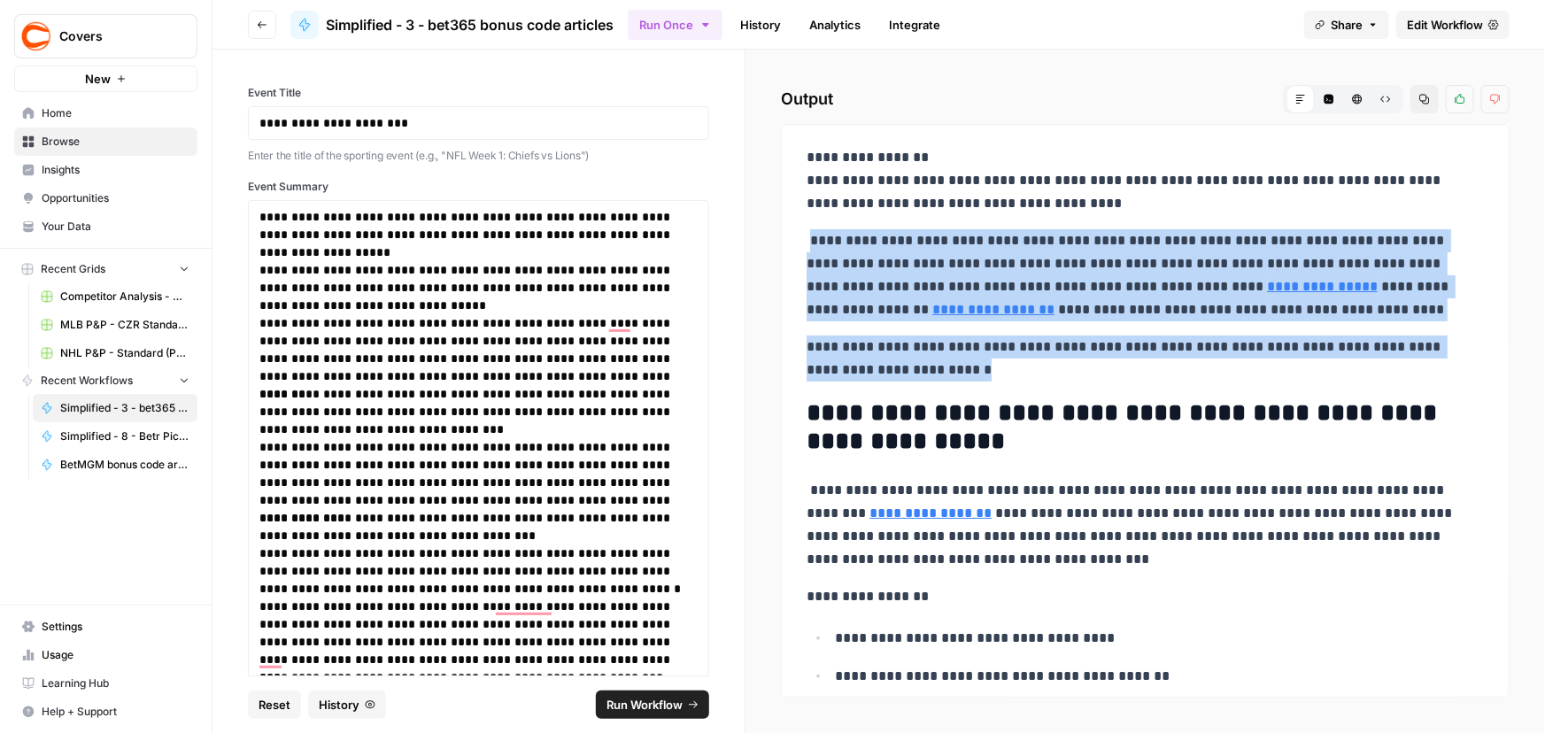
drag, startPoint x: 809, startPoint y: 239, endPoint x: 1049, endPoint y: 360, distance: 268.8
click at [1049, 360] on div "**********" at bounding box center [1145, 721] width 698 height 1165
copy div "**********"
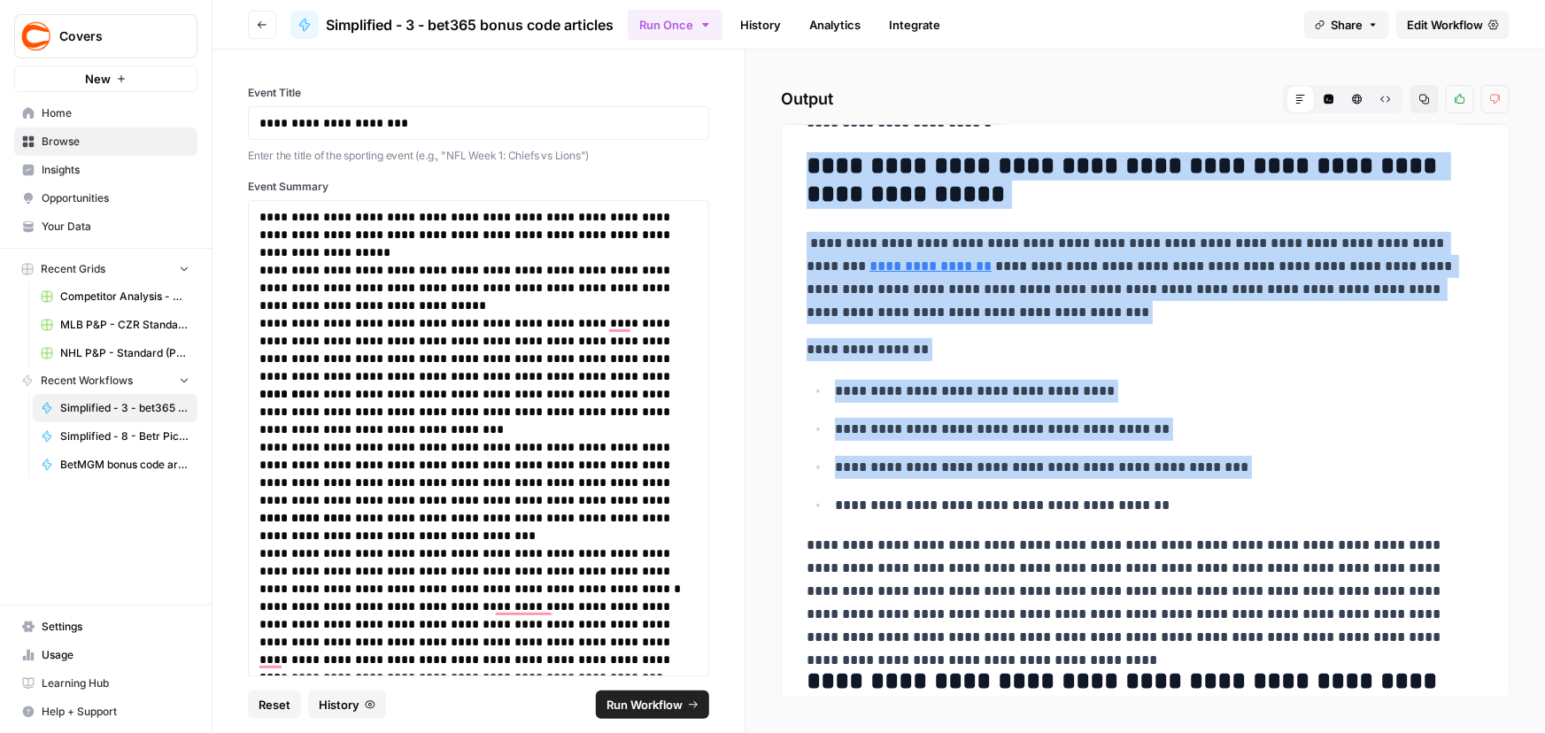
scroll to position [321, 0]
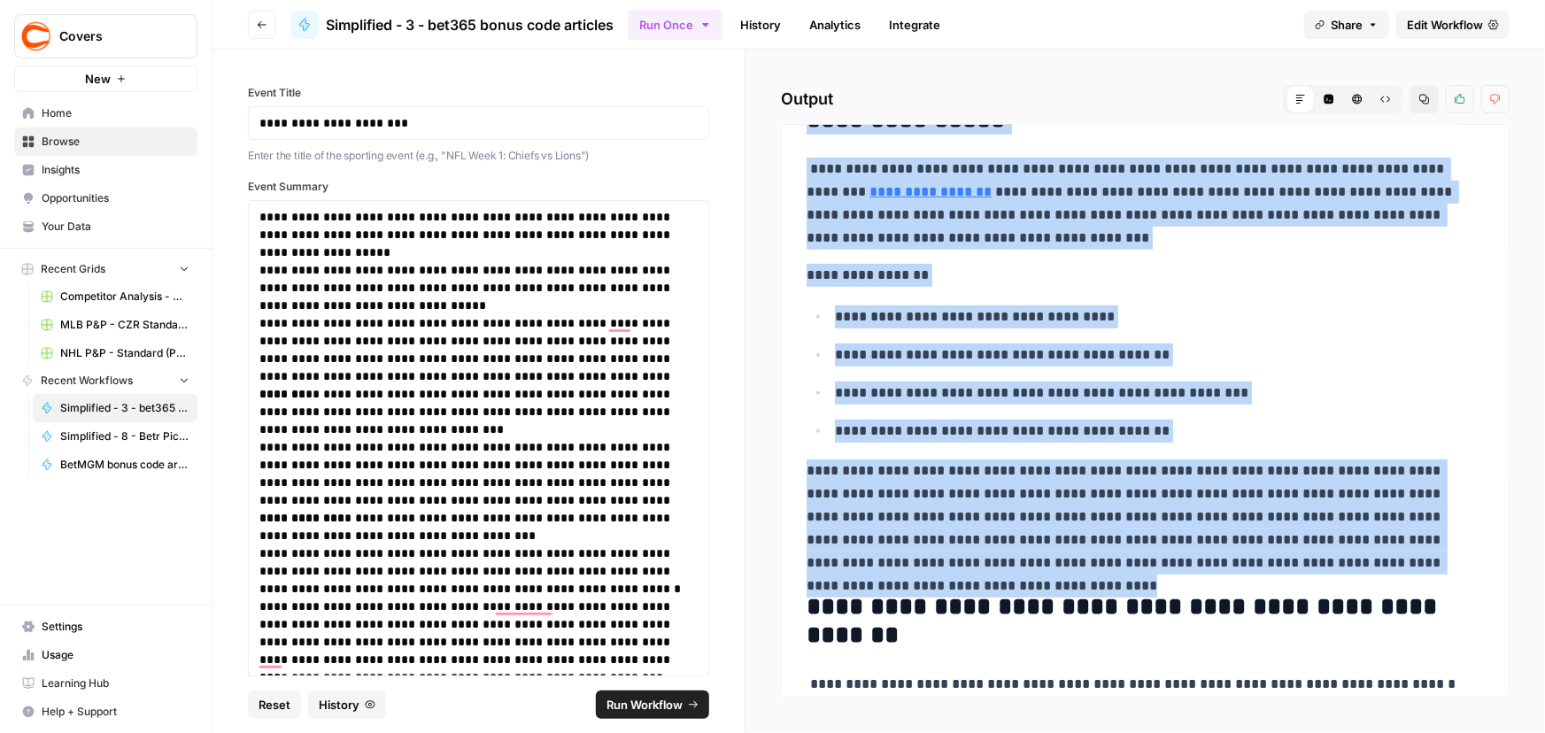
drag, startPoint x: 810, startPoint y: 415, endPoint x: 1444, endPoint y: 560, distance: 650.3
click at [1443, 560] on div "**********" at bounding box center [1145, 400] width 698 height 1165
copy div "**********"
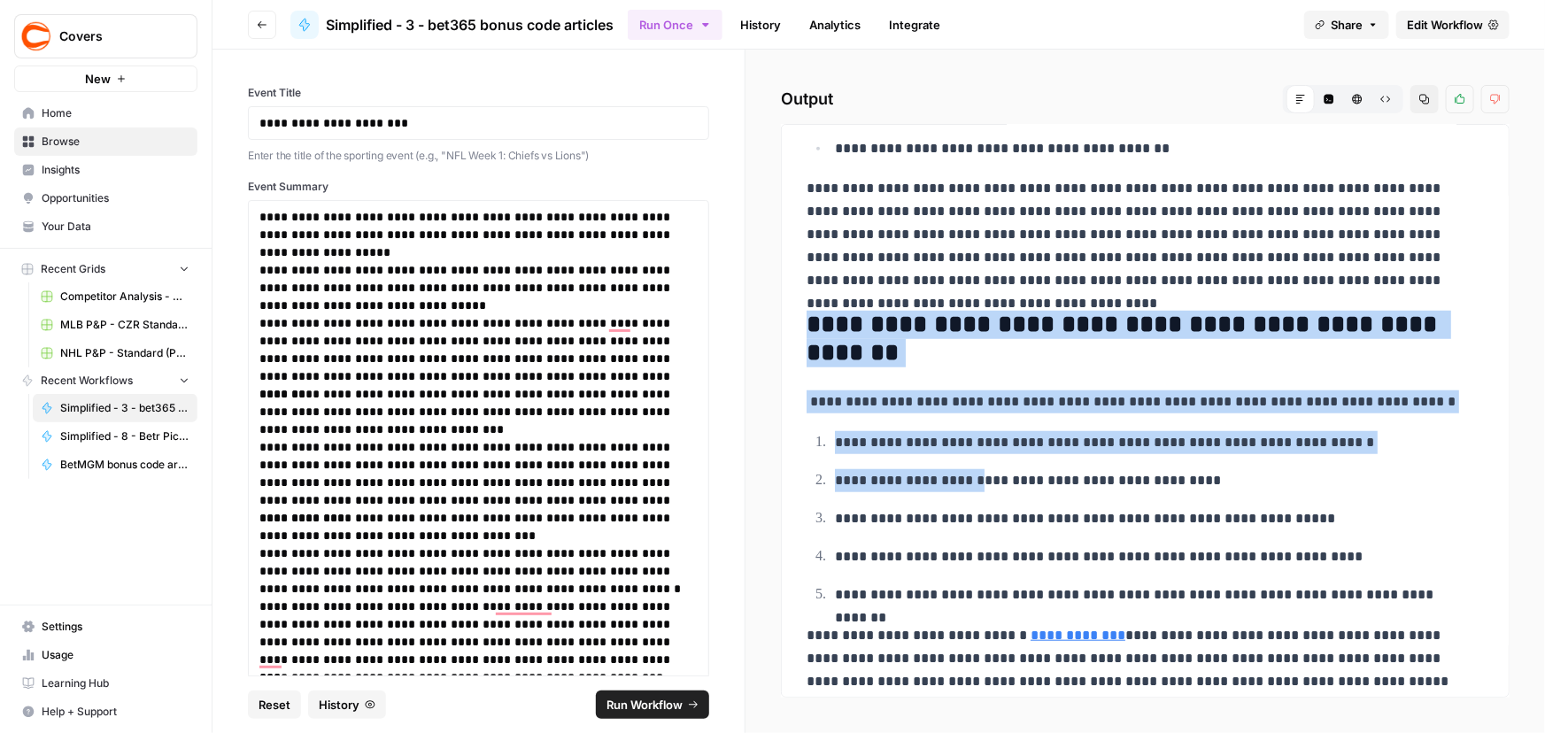
scroll to position [621, 0]
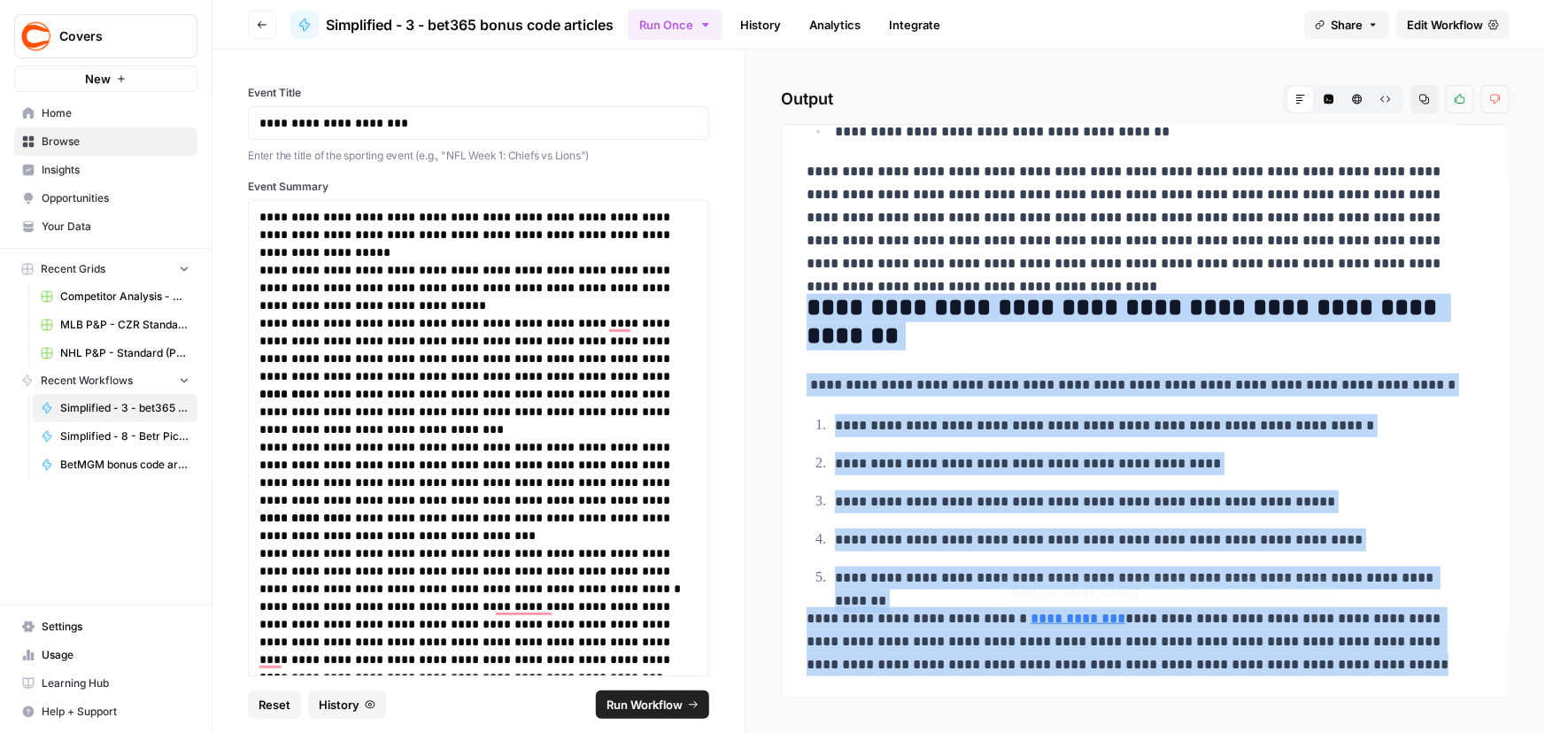
drag, startPoint x: 806, startPoint y: 451, endPoint x: 1372, endPoint y: 694, distance: 615.8
click at [1372, 694] on div "**********" at bounding box center [1145, 411] width 729 height 574
copy div "**********"
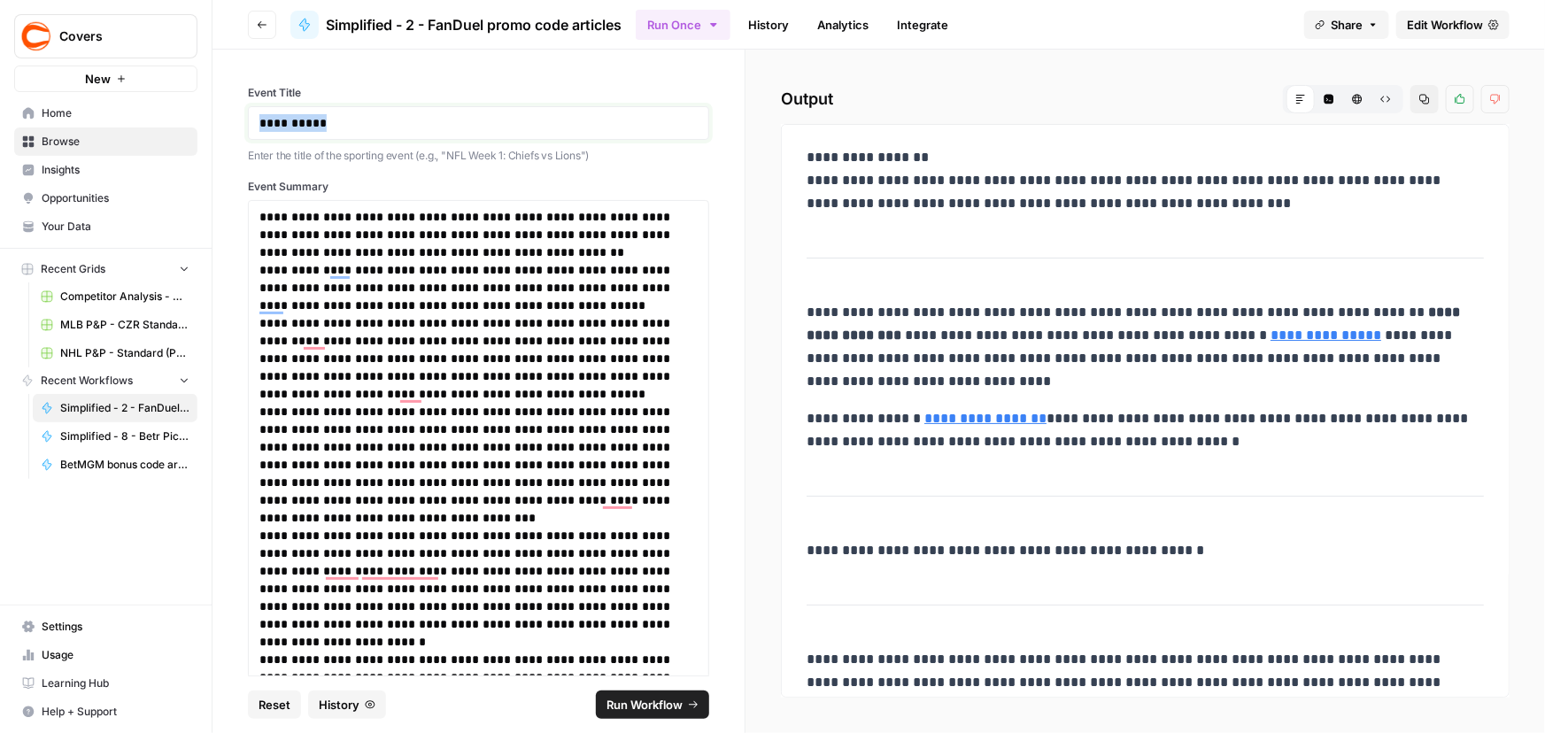
drag, startPoint x: 345, startPoint y: 129, endPoint x: 96, endPoint y: 99, distance: 250.6
click at [100, 100] on div "**********" at bounding box center [772, 366] width 1545 height 733
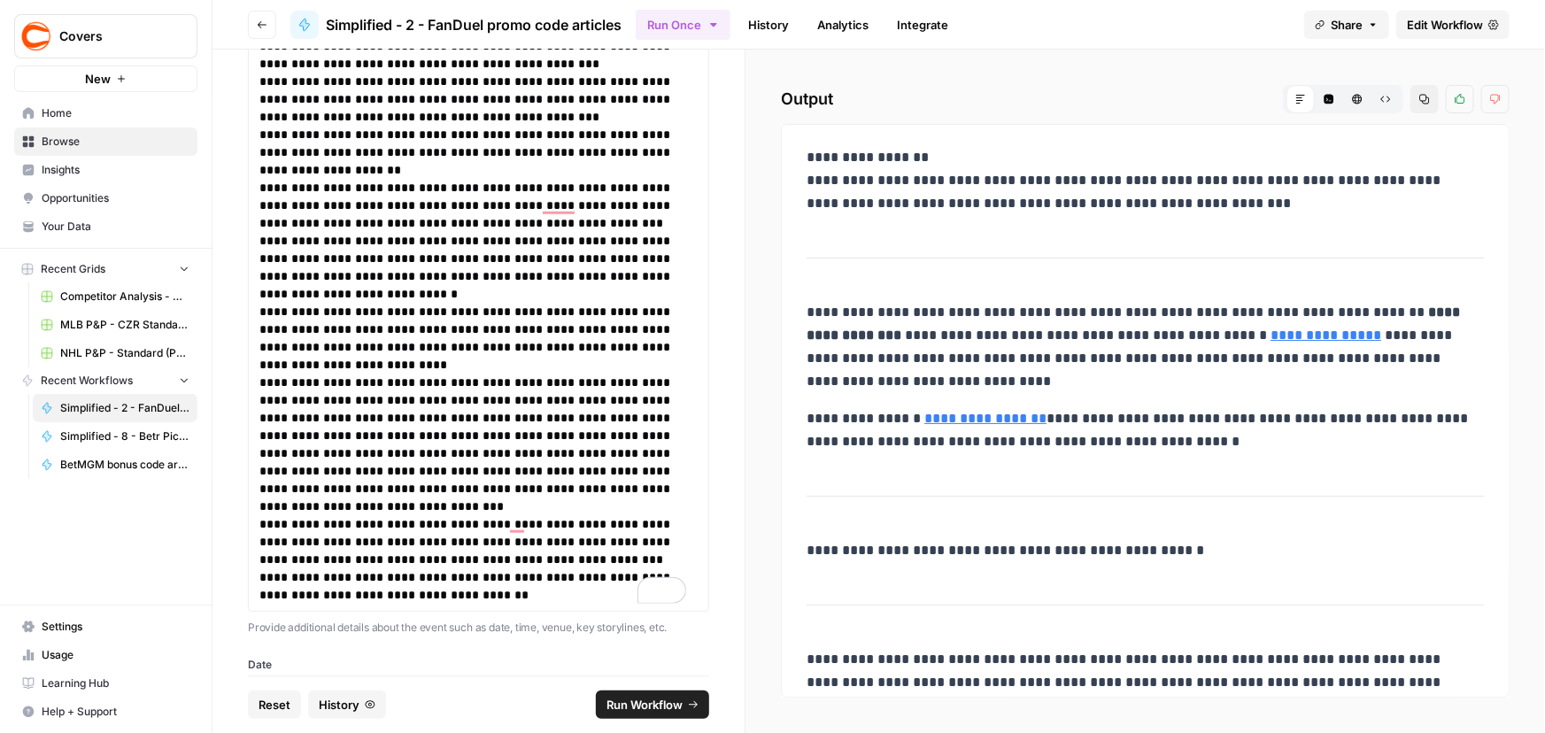
scroll to position [689, 0]
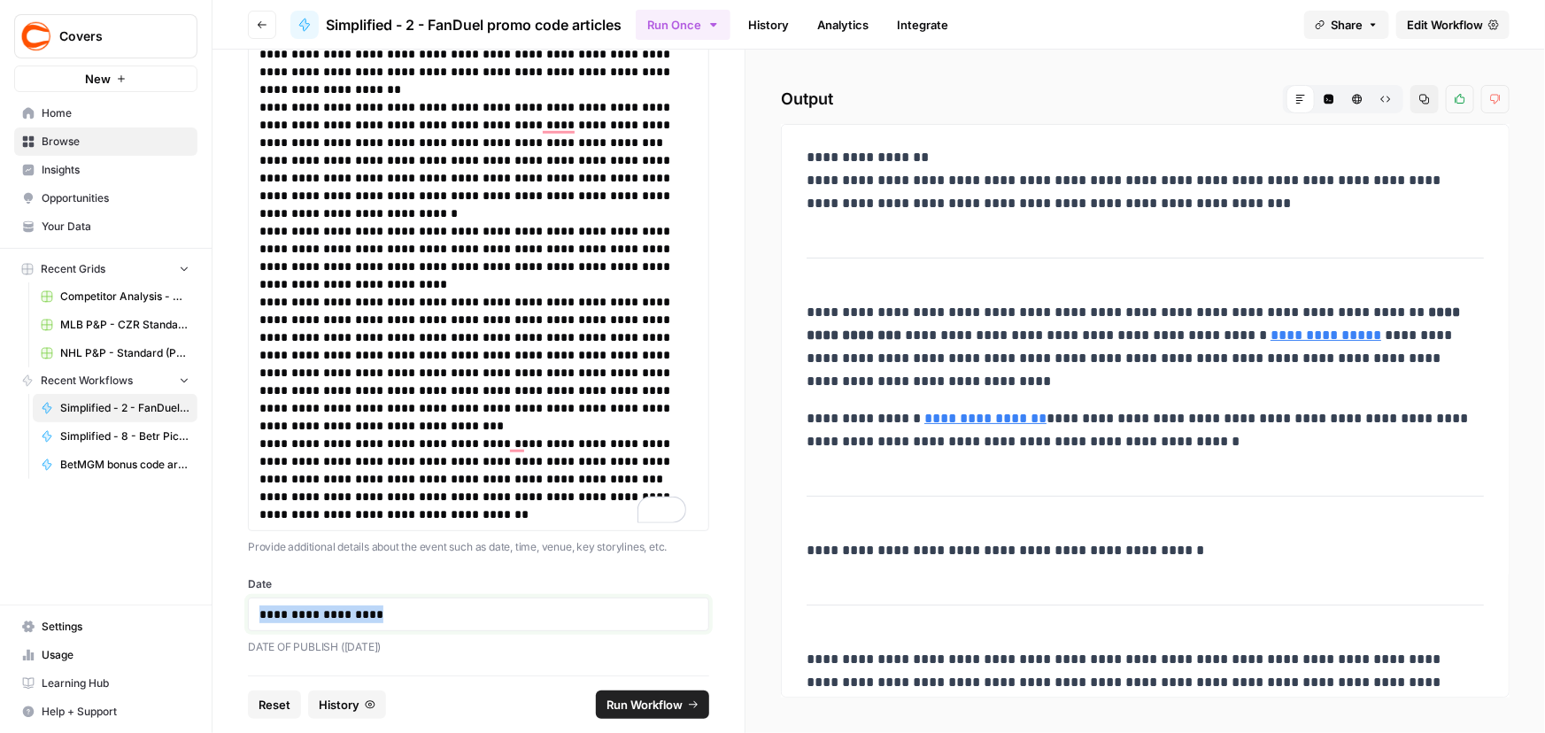
drag, startPoint x: 421, startPoint y: 618, endPoint x: 225, endPoint y: 583, distance: 199.5
click at [228, 584] on div "**********" at bounding box center [478, 363] width 532 height 626
click at [684, 701] on button "Run Workflow" at bounding box center [652, 705] width 113 height 28
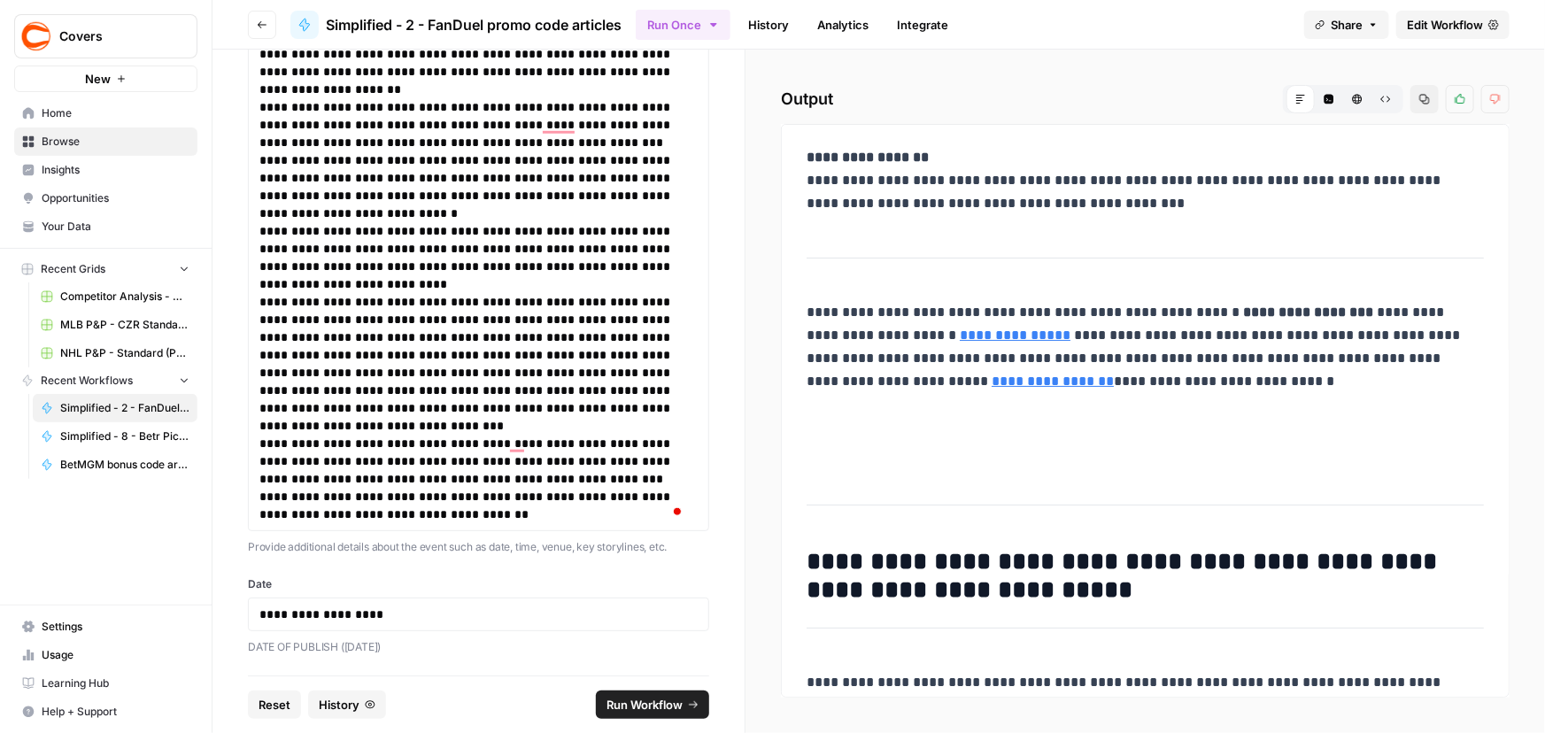
drag, startPoint x: 796, startPoint y: 183, endPoint x: 1215, endPoint y: 212, distance: 419.7
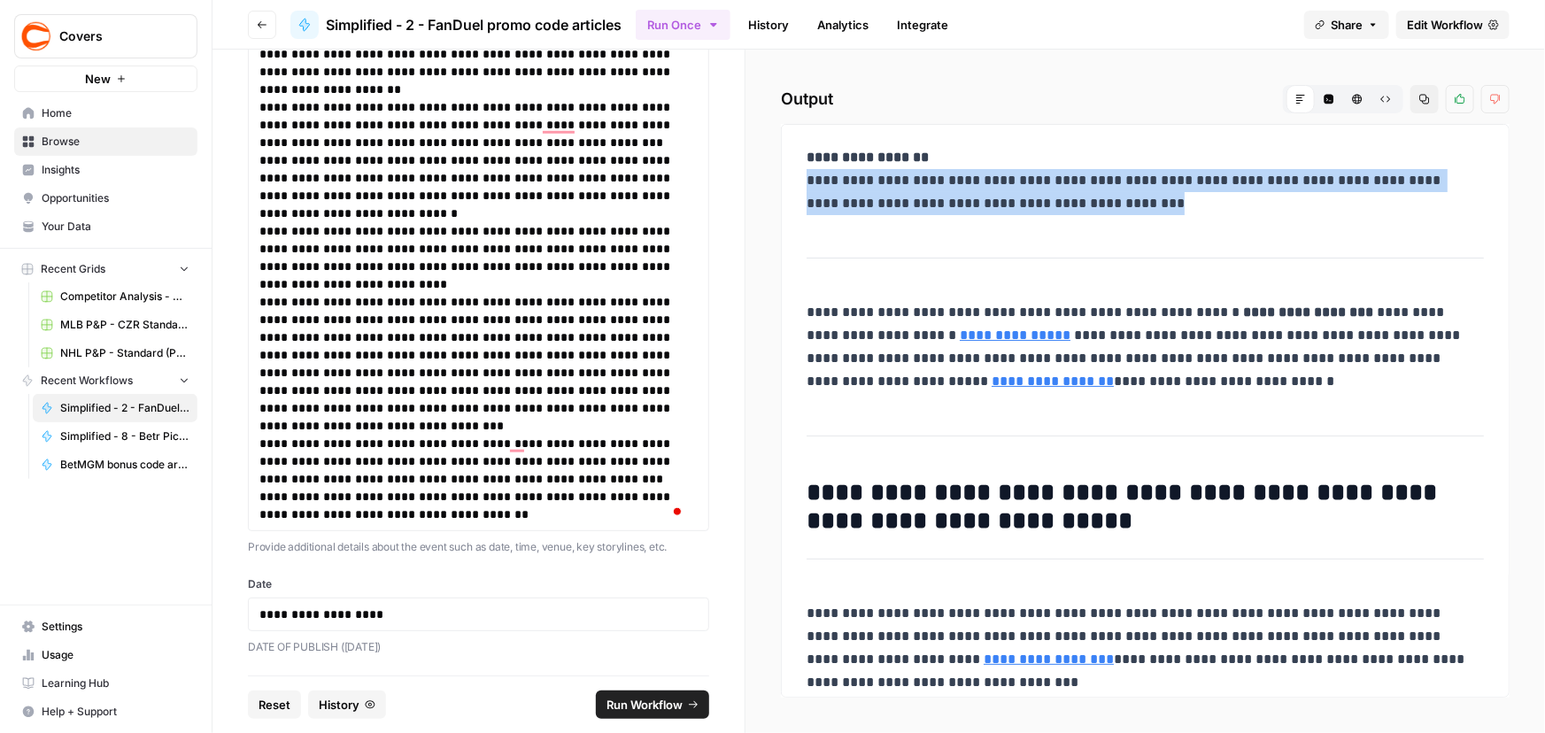
drag, startPoint x: 806, startPoint y: 179, endPoint x: 1124, endPoint y: 211, distance: 319.4
click at [1124, 211] on p "**********" at bounding box center [1139, 180] width 666 height 69
copy p "**********"
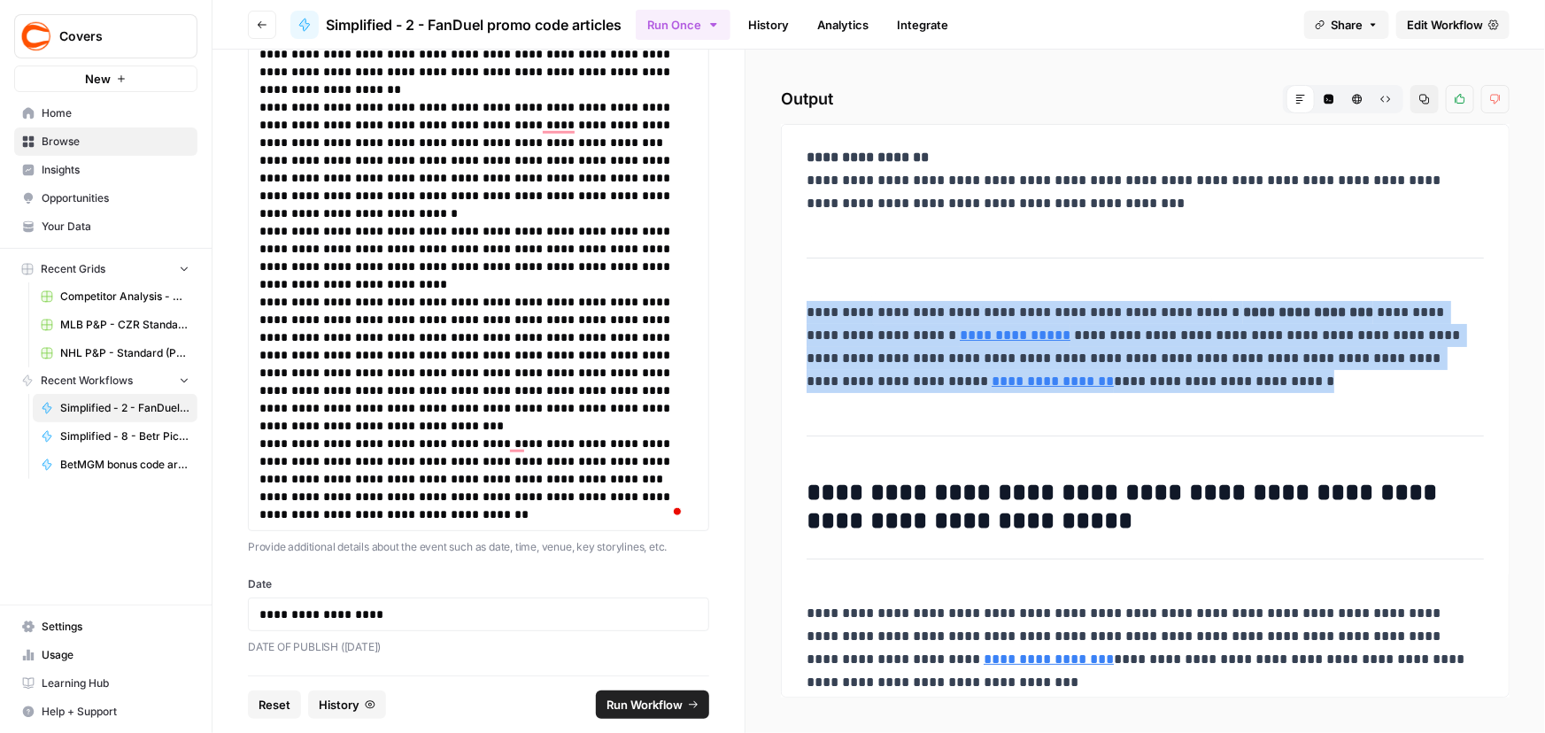
drag, startPoint x: 806, startPoint y: 312, endPoint x: 1223, endPoint y: 372, distance: 421.2
click at [1223, 372] on p "**********" at bounding box center [1139, 347] width 666 height 92
copy p "**********"
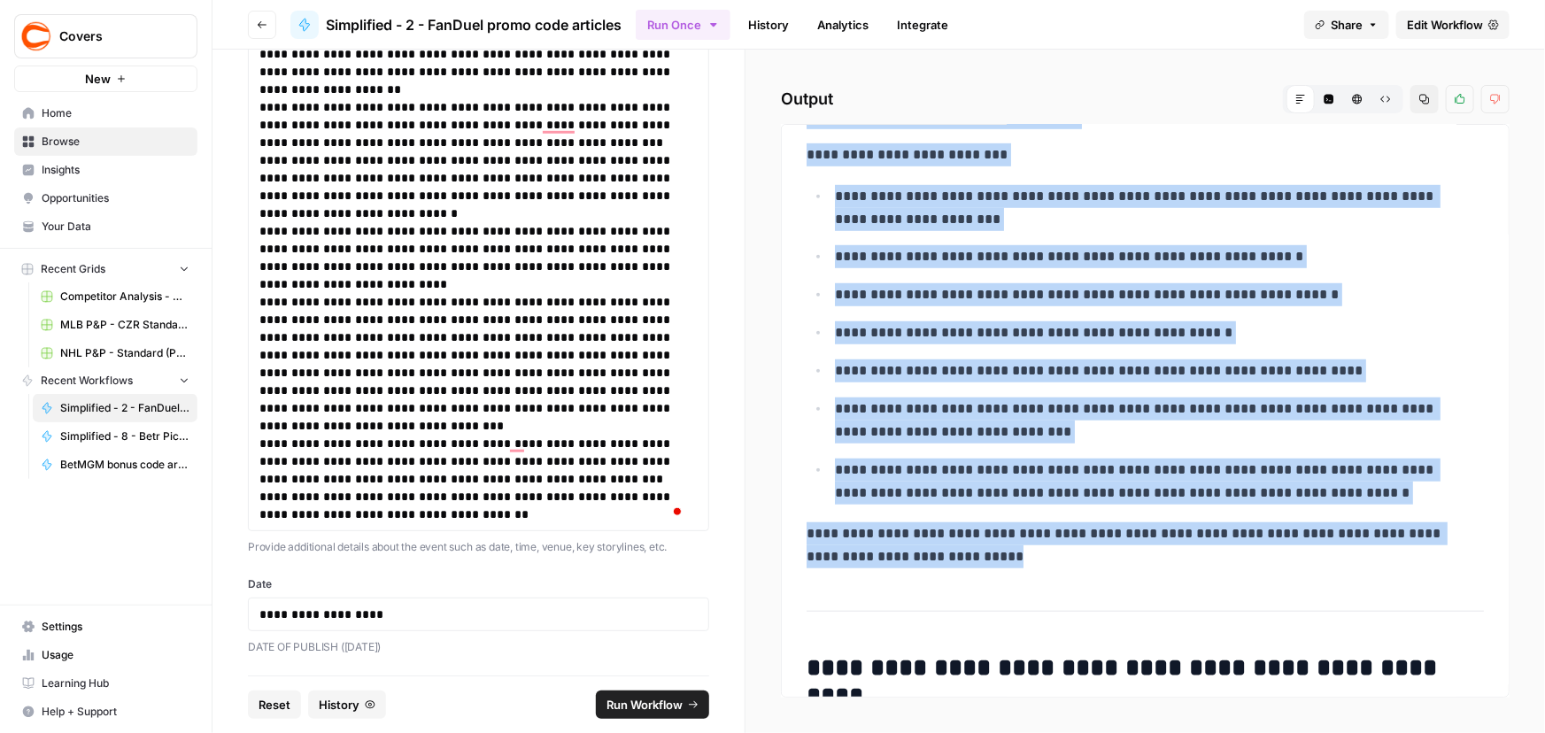
scroll to position [644, 0]
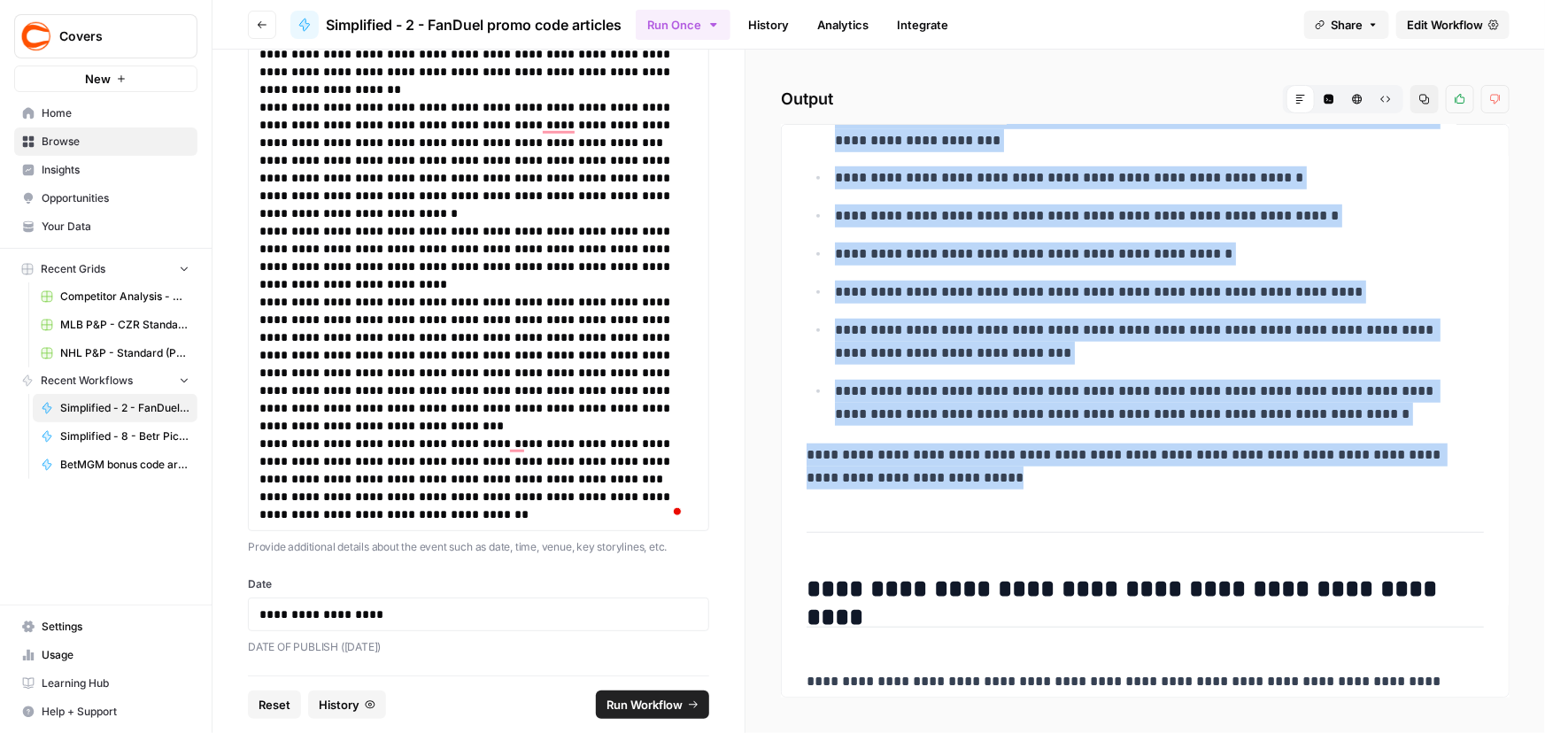
drag, startPoint x: 810, startPoint y: 491, endPoint x: 1096, endPoint y: 478, distance: 286.2
click at [1096, 478] on div "**********" at bounding box center [1145, 272] width 698 height 1554
copy div "**********"
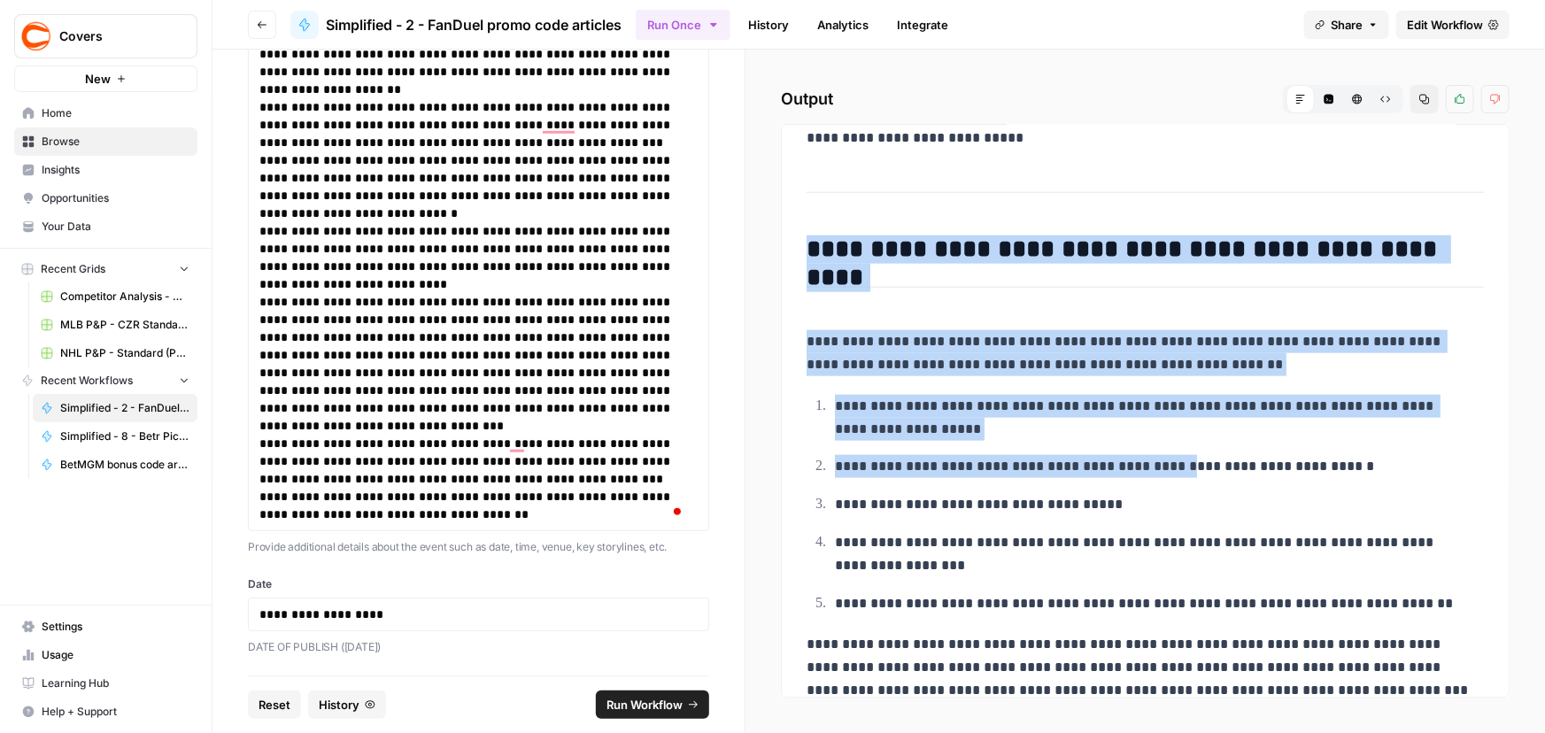
scroll to position [1009, 0]
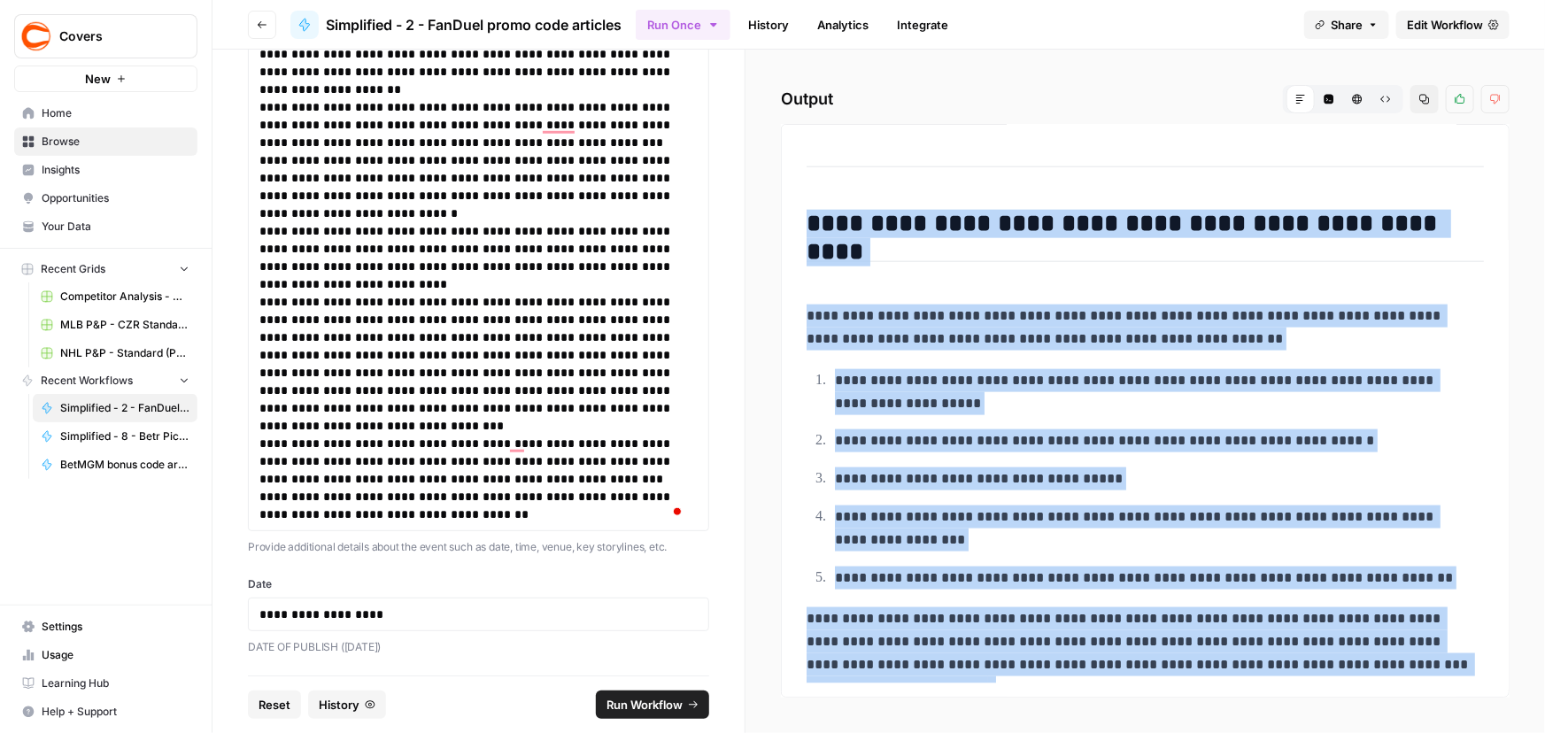
drag, startPoint x: 804, startPoint y: 420, endPoint x: 1489, endPoint y: 653, distance: 724.0
copy div "**********"
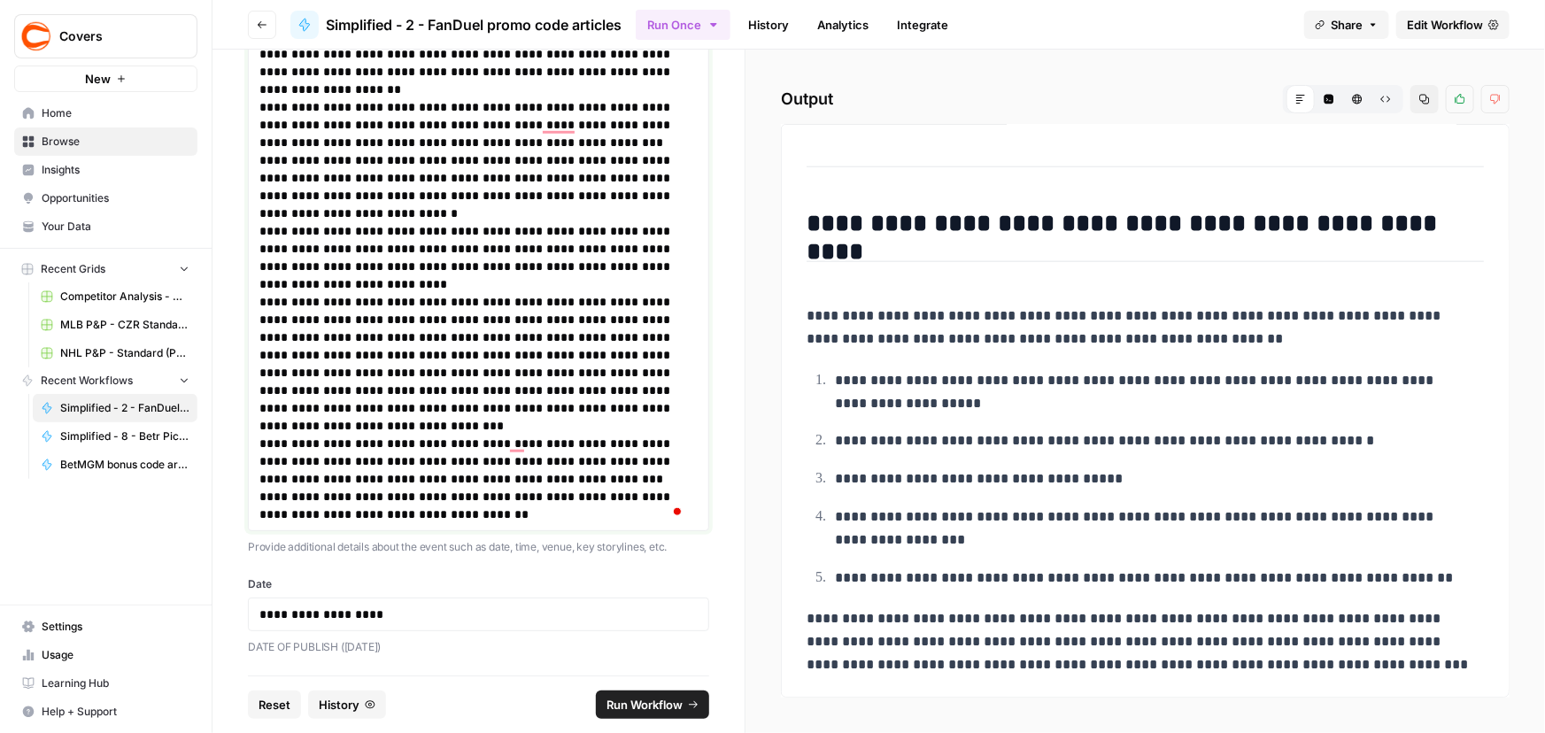
click at [400, 436] on p "**********" at bounding box center [472, 461] width 427 height 53
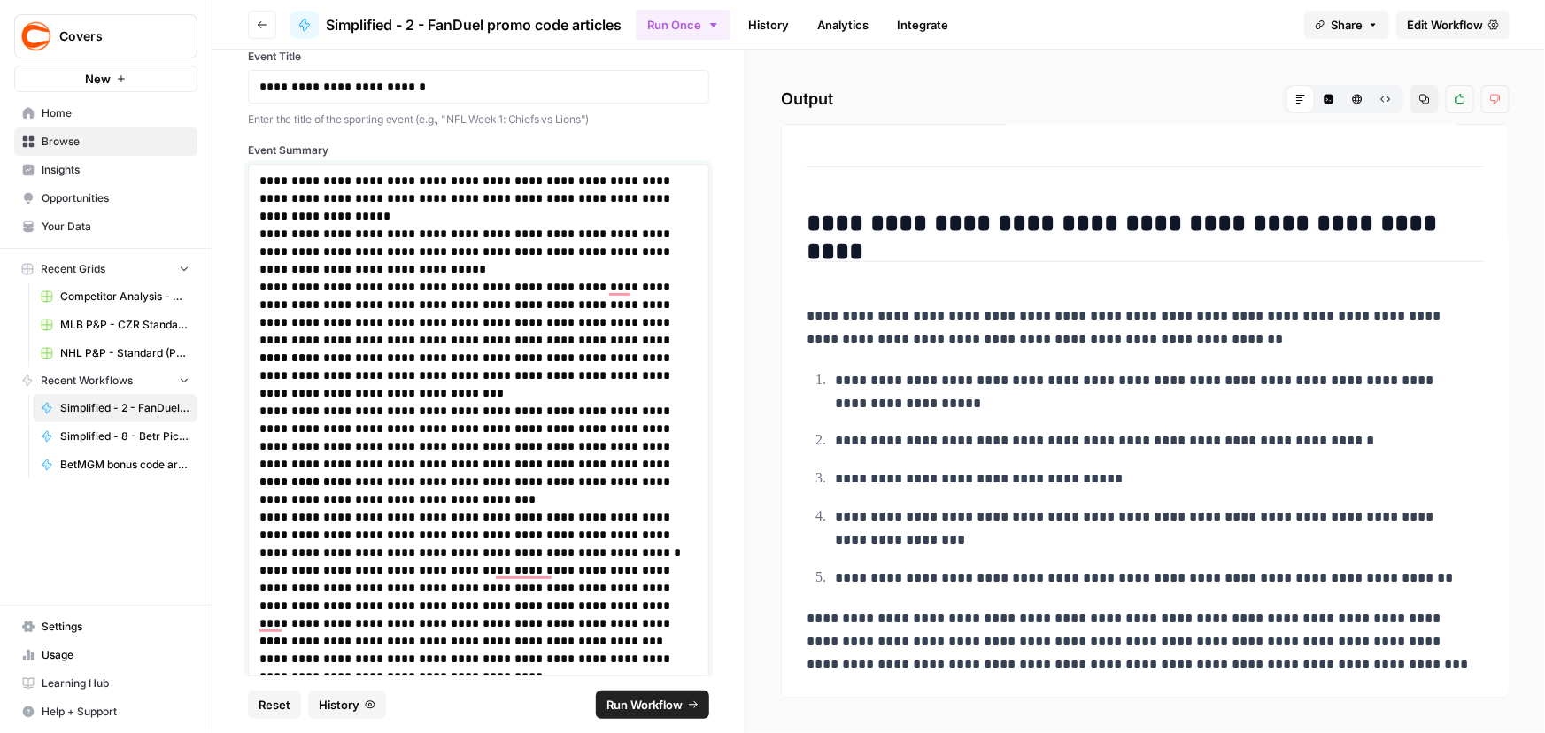
scroll to position [0, 0]
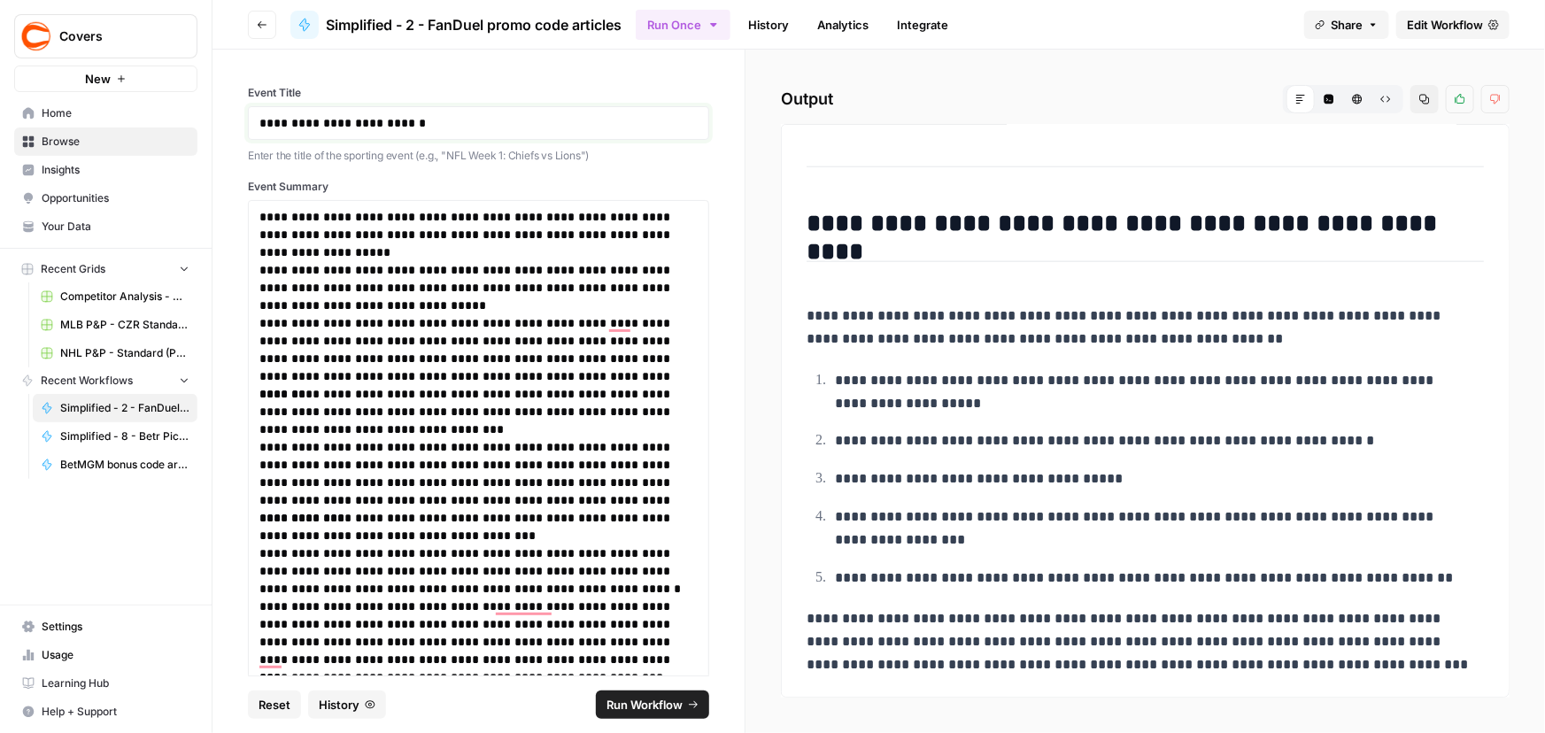
click at [450, 118] on p "**********" at bounding box center [472, 123] width 427 height 18
click at [626, 700] on span "Run Workflow" at bounding box center [644, 705] width 76 height 18
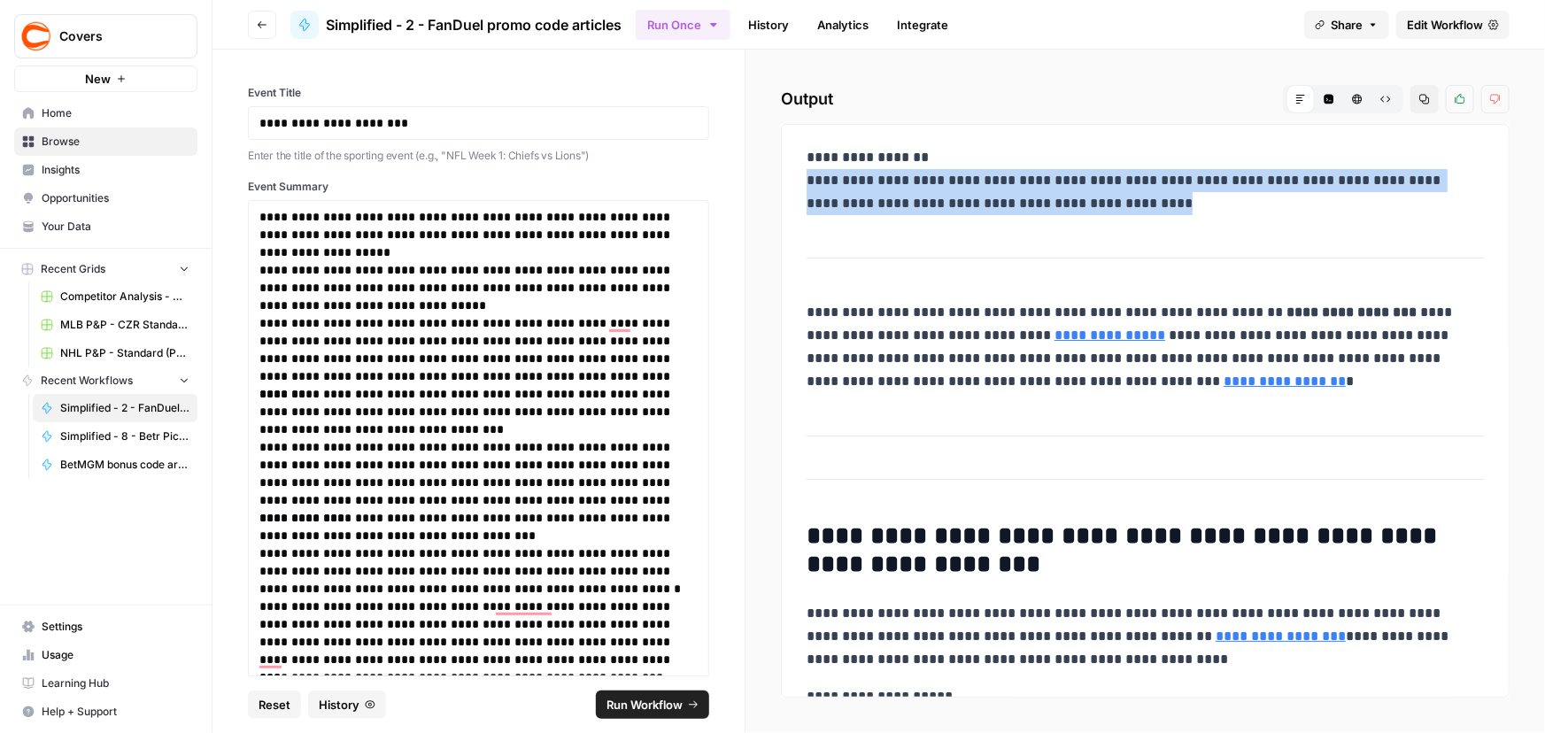
drag, startPoint x: 800, startPoint y: 175, endPoint x: 1240, endPoint y: 214, distance: 441.7
copy p "**********"
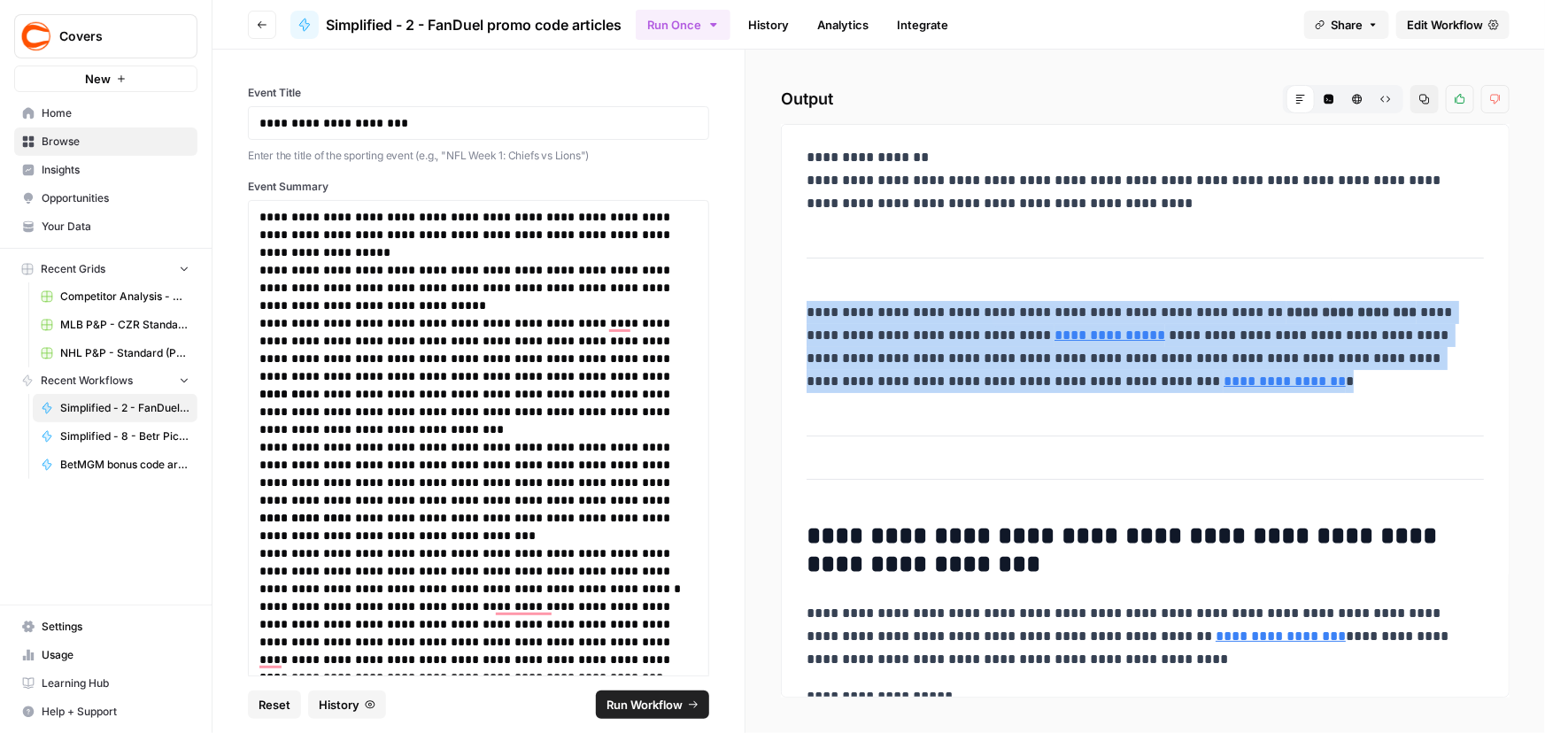
drag, startPoint x: 805, startPoint y: 302, endPoint x: 1306, endPoint y: 372, distance: 505.9
copy p "**********"
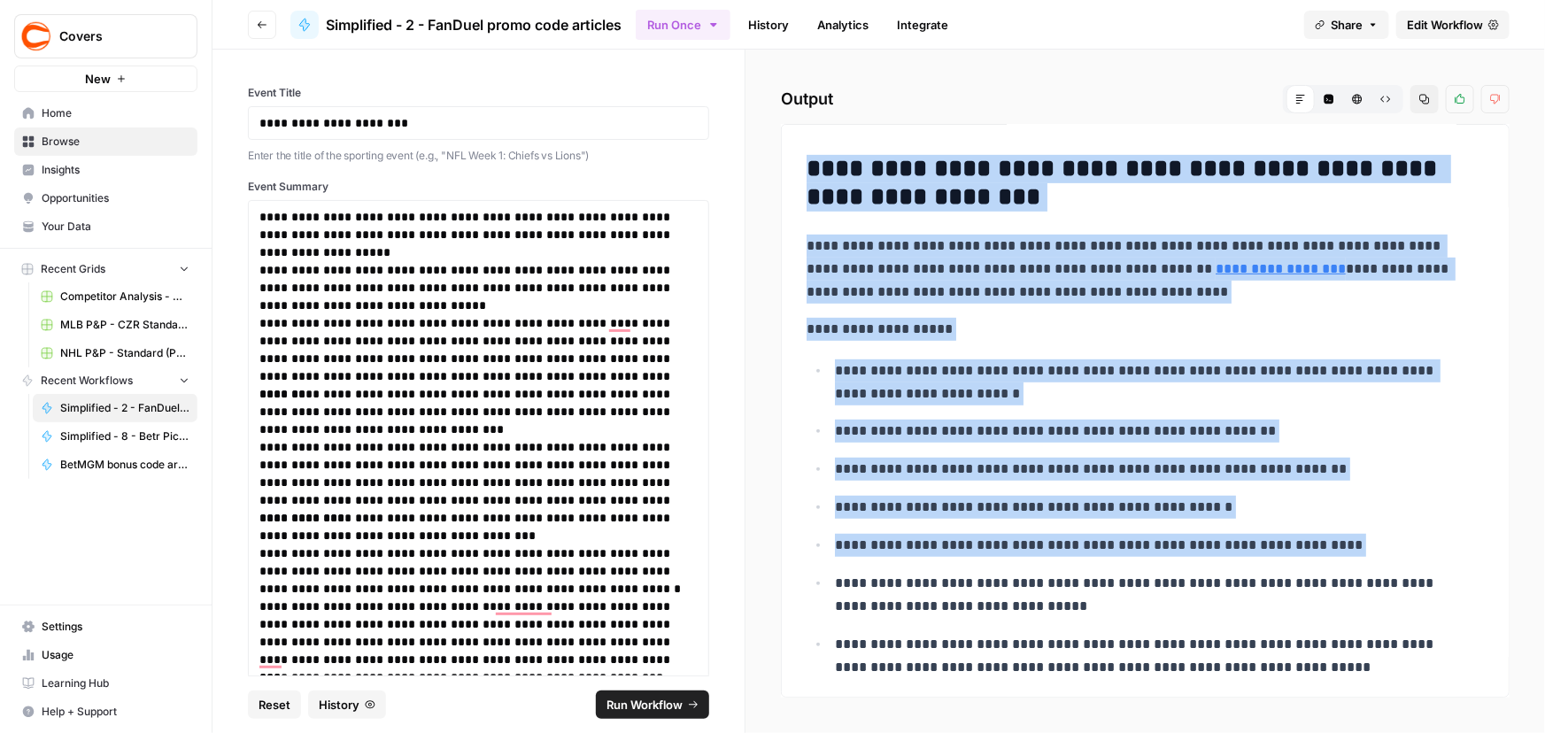
scroll to position [644, 0]
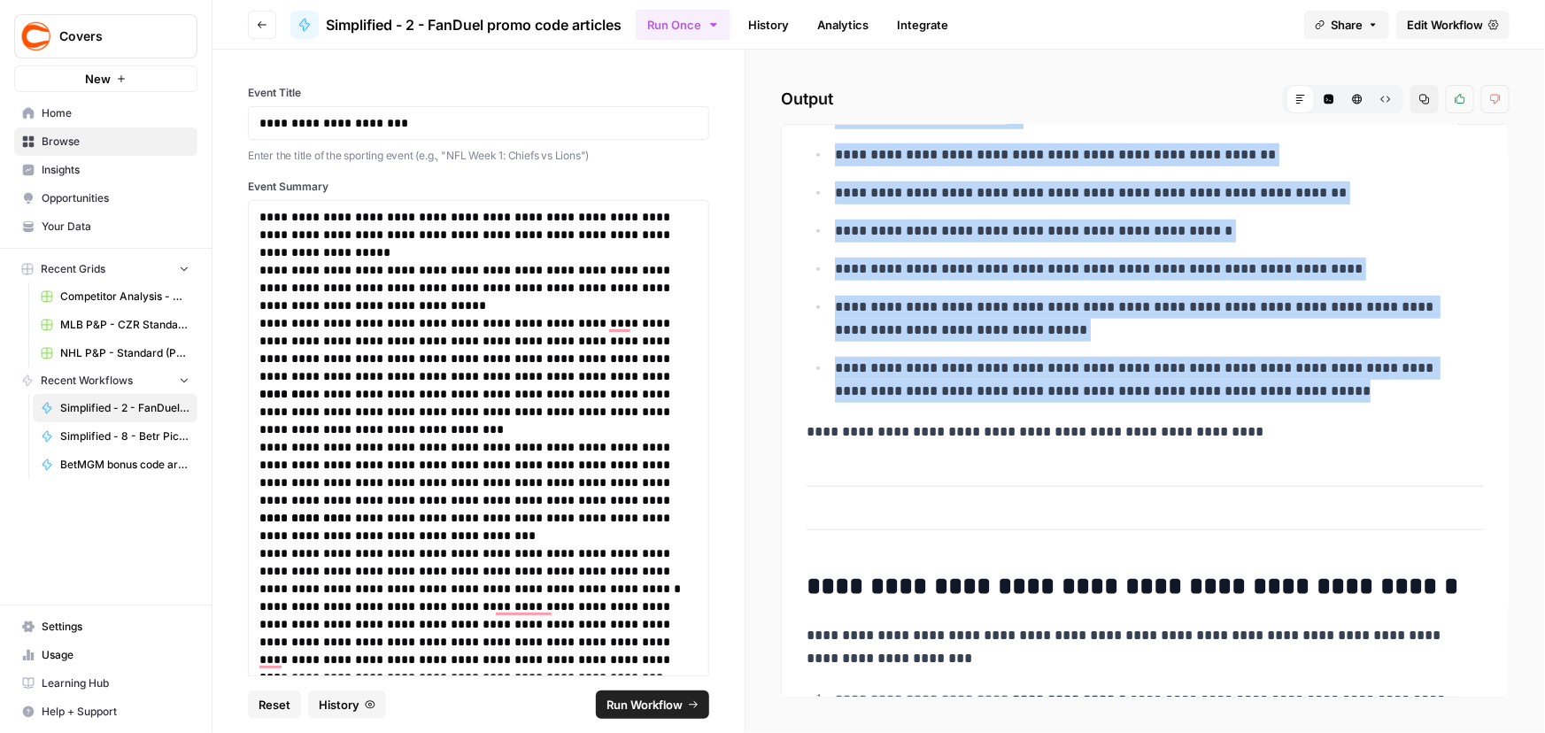
drag, startPoint x: 805, startPoint y: 289, endPoint x: 1321, endPoint y: 445, distance: 539.1
click at [1321, 446] on div "**********" at bounding box center [1145, 249] width 698 height 1508
copy div "**********"
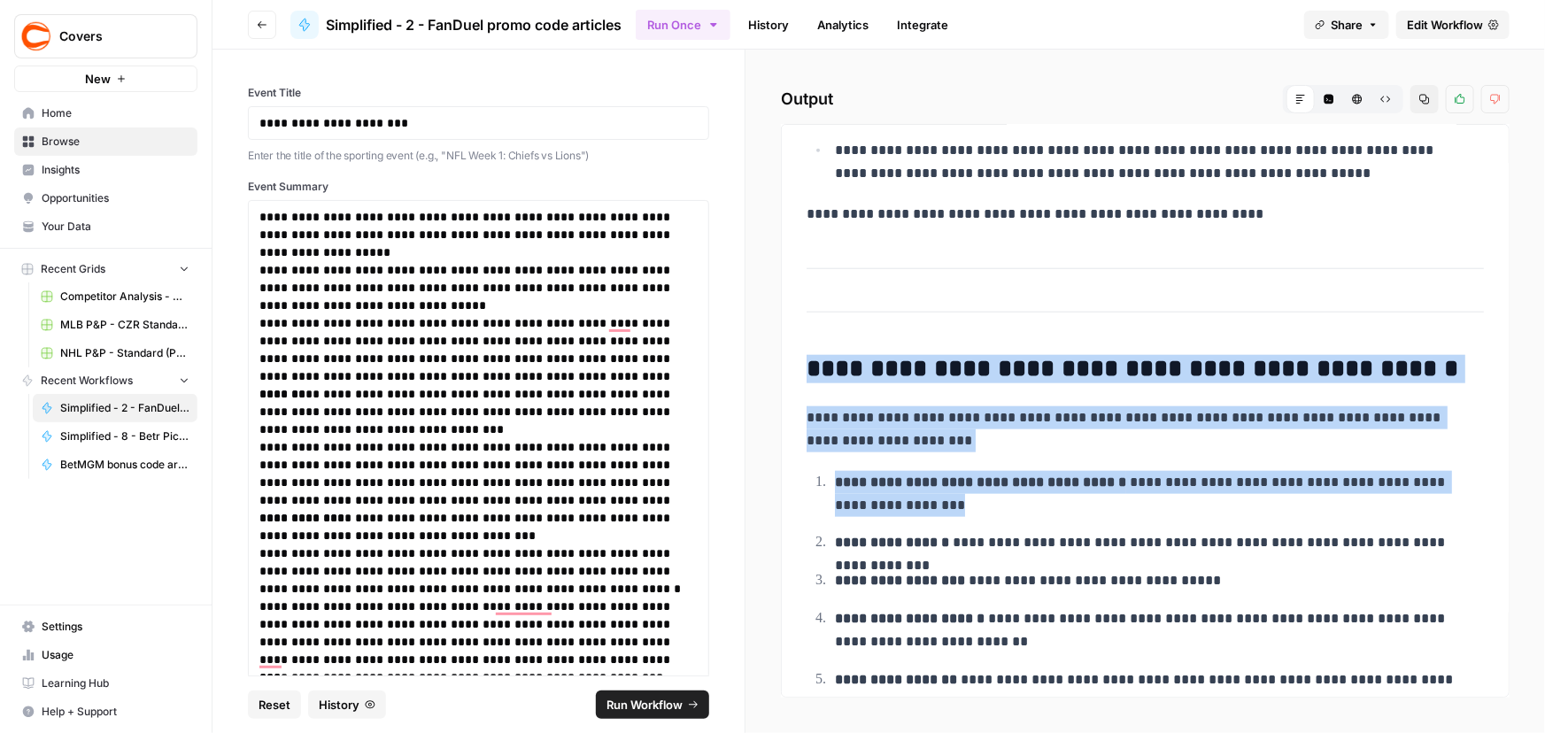
scroll to position [963, 0]
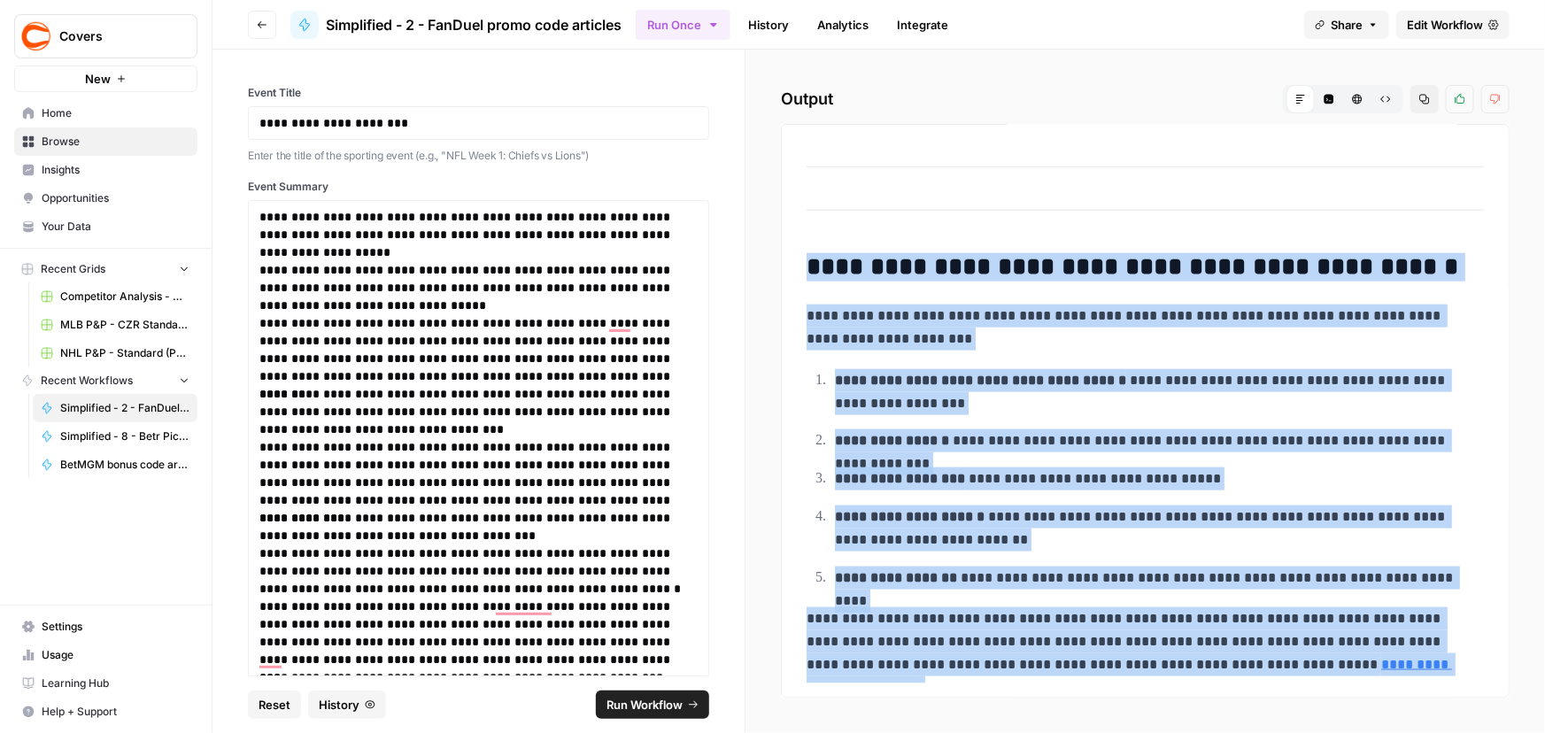
drag, startPoint x: 811, startPoint y: 498, endPoint x: 1544, endPoint y: 669, distance: 752.7
copy div "**********"
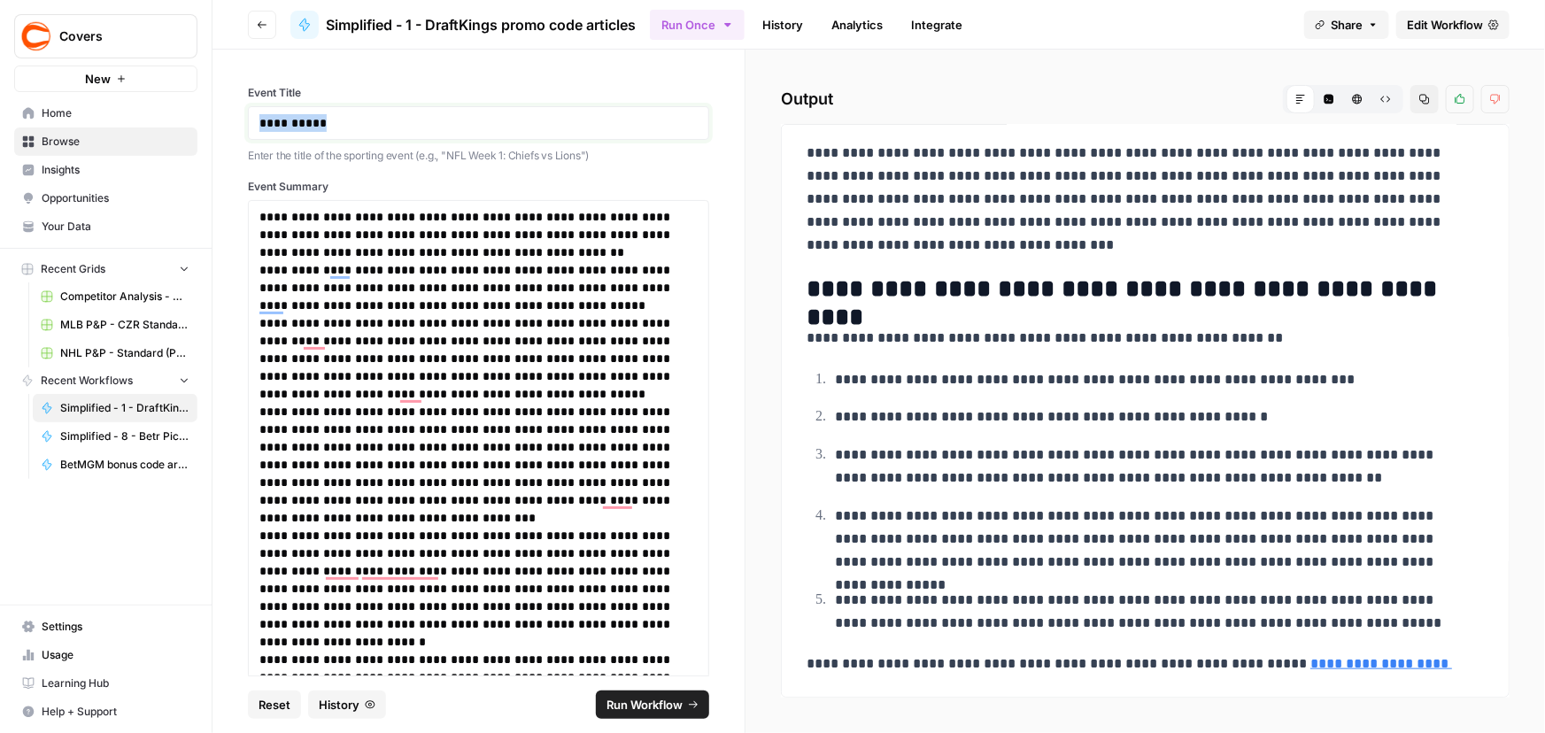
drag, startPoint x: 368, startPoint y: 121, endPoint x: 85, endPoint y: 121, distance: 283.3
click at [134, 114] on div "**********" at bounding box center [772, 366] width 1545 height 733
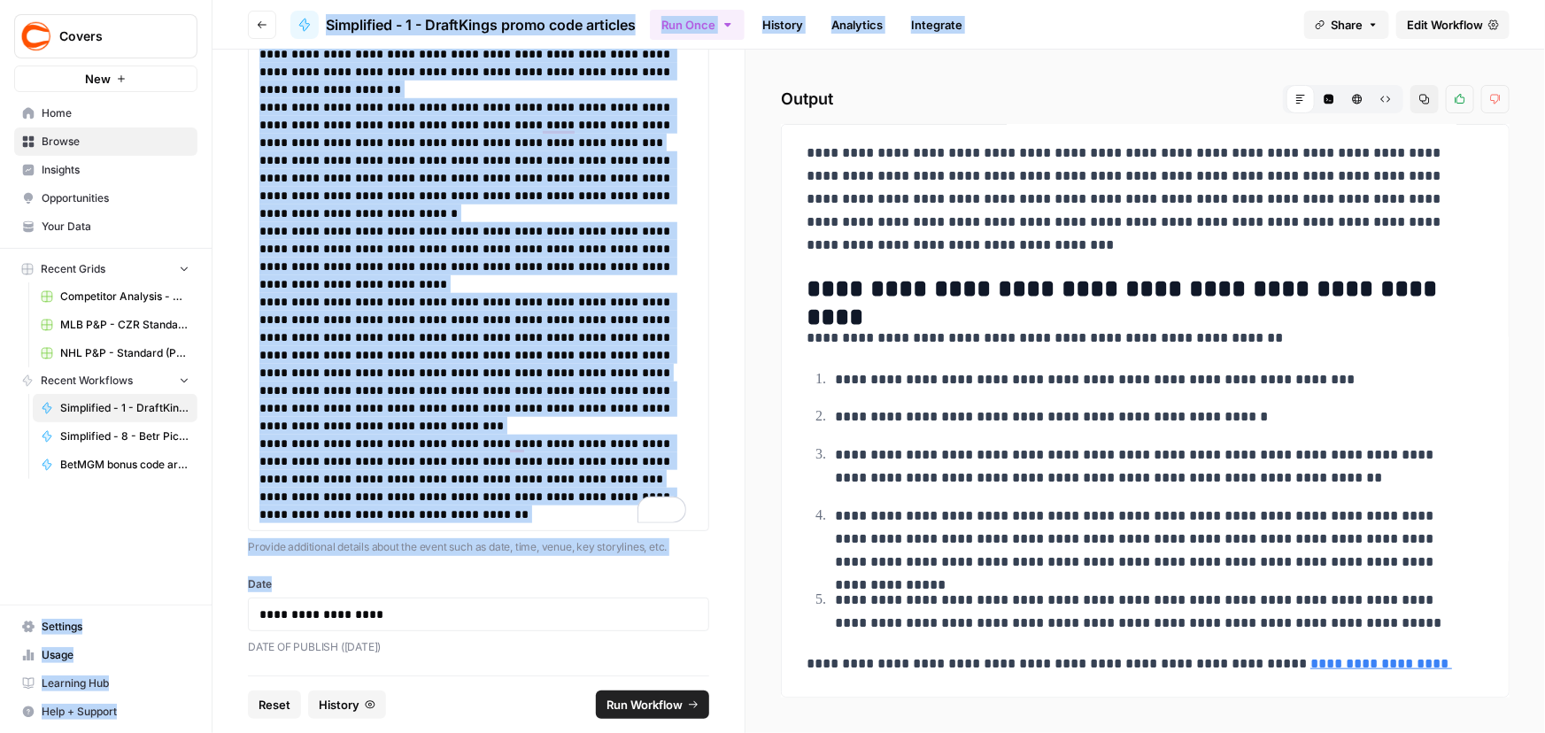
drag, startPoint x: 400, startPoint y: 602, endPoint x: 178, endPoint y: 583, distance: 223.1
click at [178, 583] on div "**********" at bounding box center [772, 366] width 1545 height 733
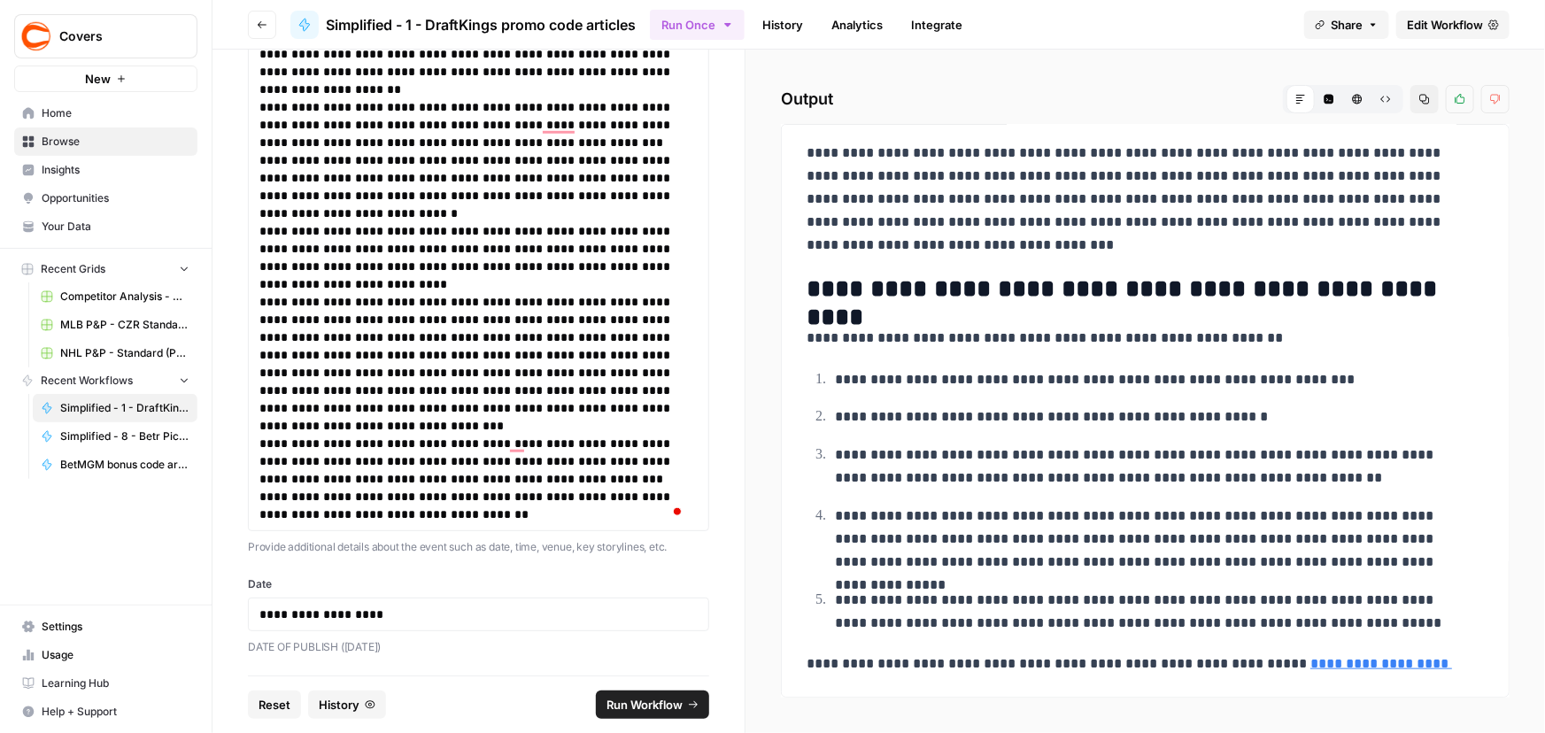
click at [411, 603] on div "**********" at bounding box center [478, 615] width 461 height 34
drag, startPoint x: 409, startPoint y: 612, endPoint x: 47, endPoint y: 584, distance: 363.1
click at [42, 586] on div "**********" at bounding box center [772, 366] width 1545 height 733
copy p "**********"
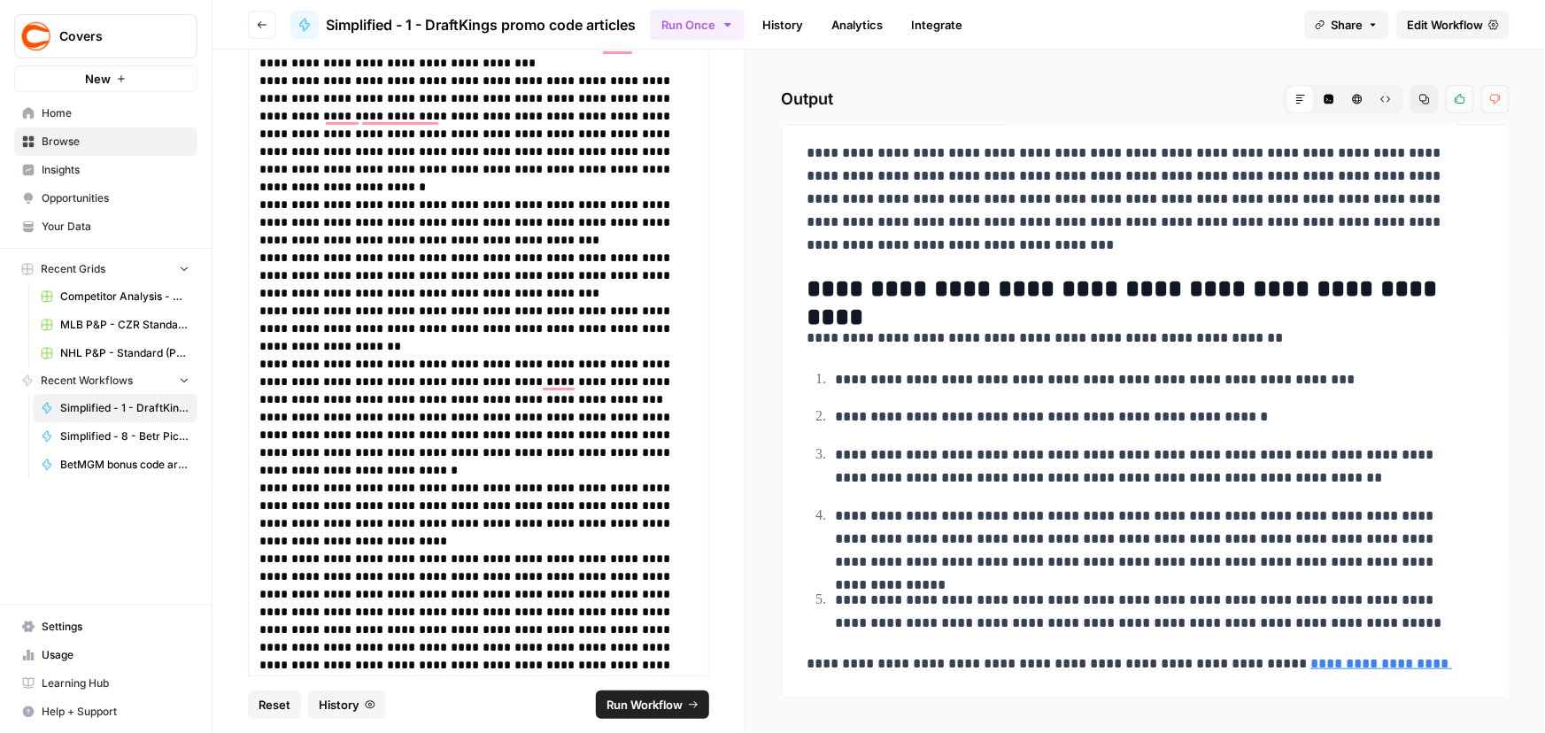
scroll to position [2, 0]
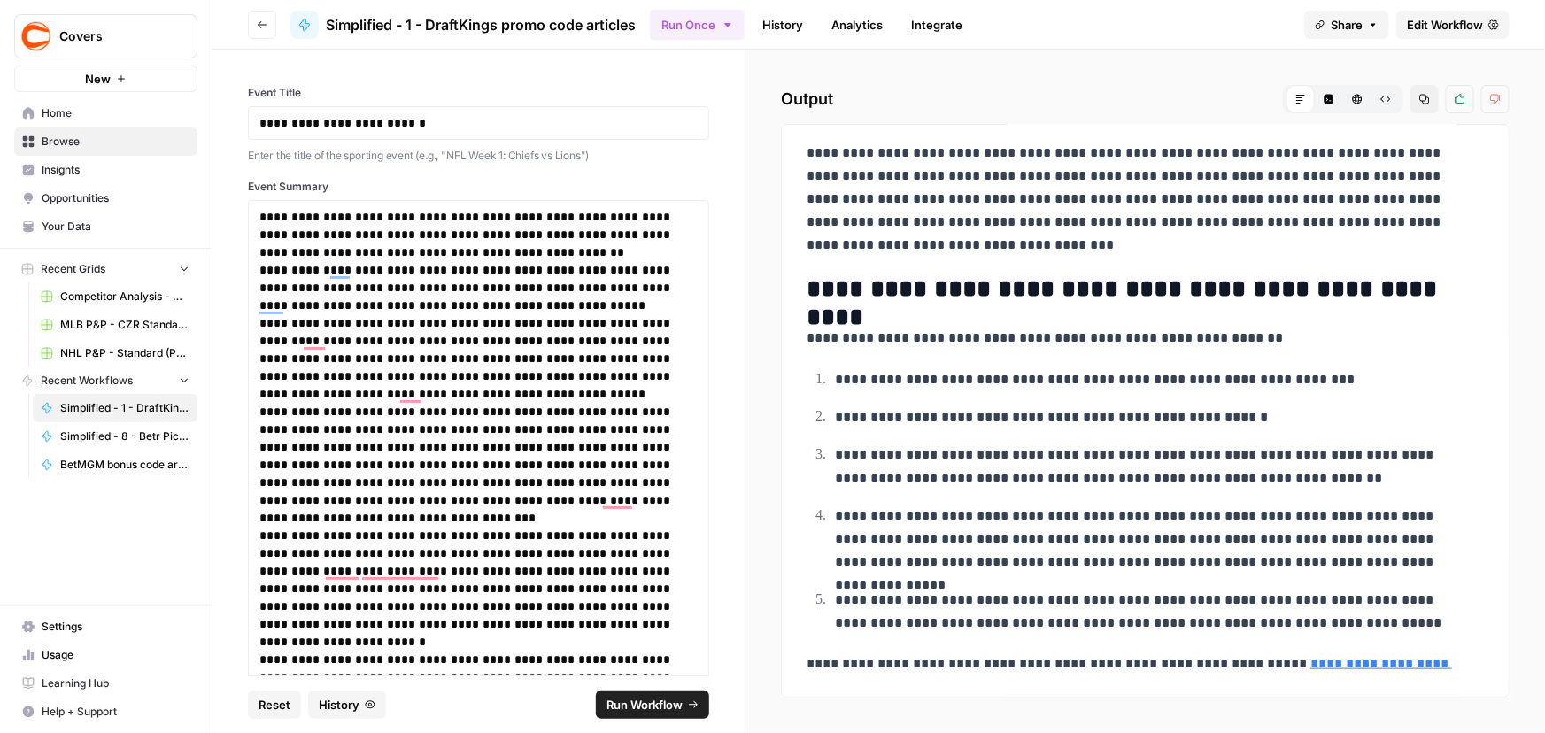
click at [650, 706] on span "Run Workflow" at bounding box center [644, 705] width 76 height 18
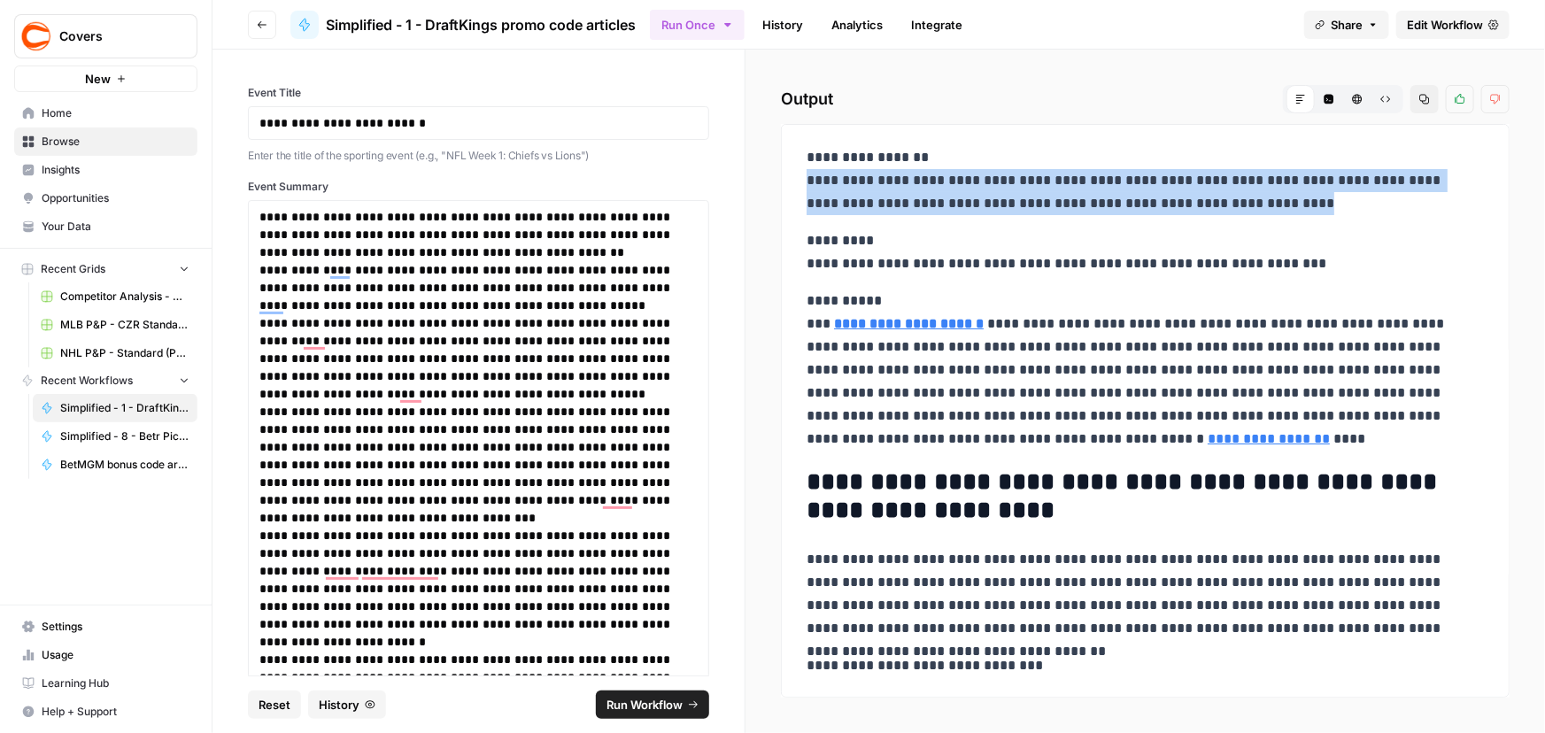
drag, startPoint x: 797, startPoint y: 180, endPoint x: 1392, endPoint y: 199, distance: 595.2
copy p "**********"
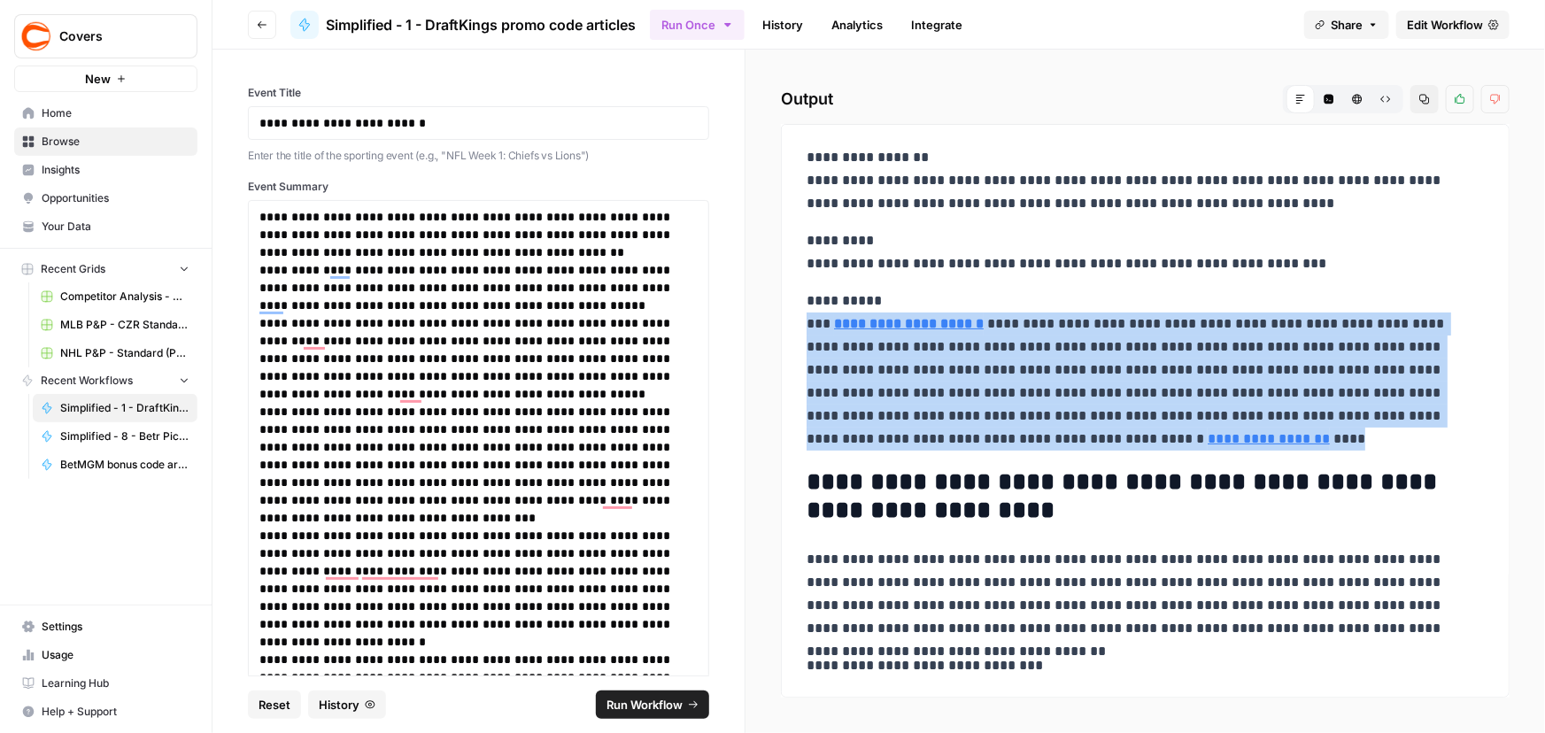
drag, startPoint x: 804, startPoint y: 324, endPoint x: 1112, endPoint y: 436, distance: 327.9
copy p "**********"
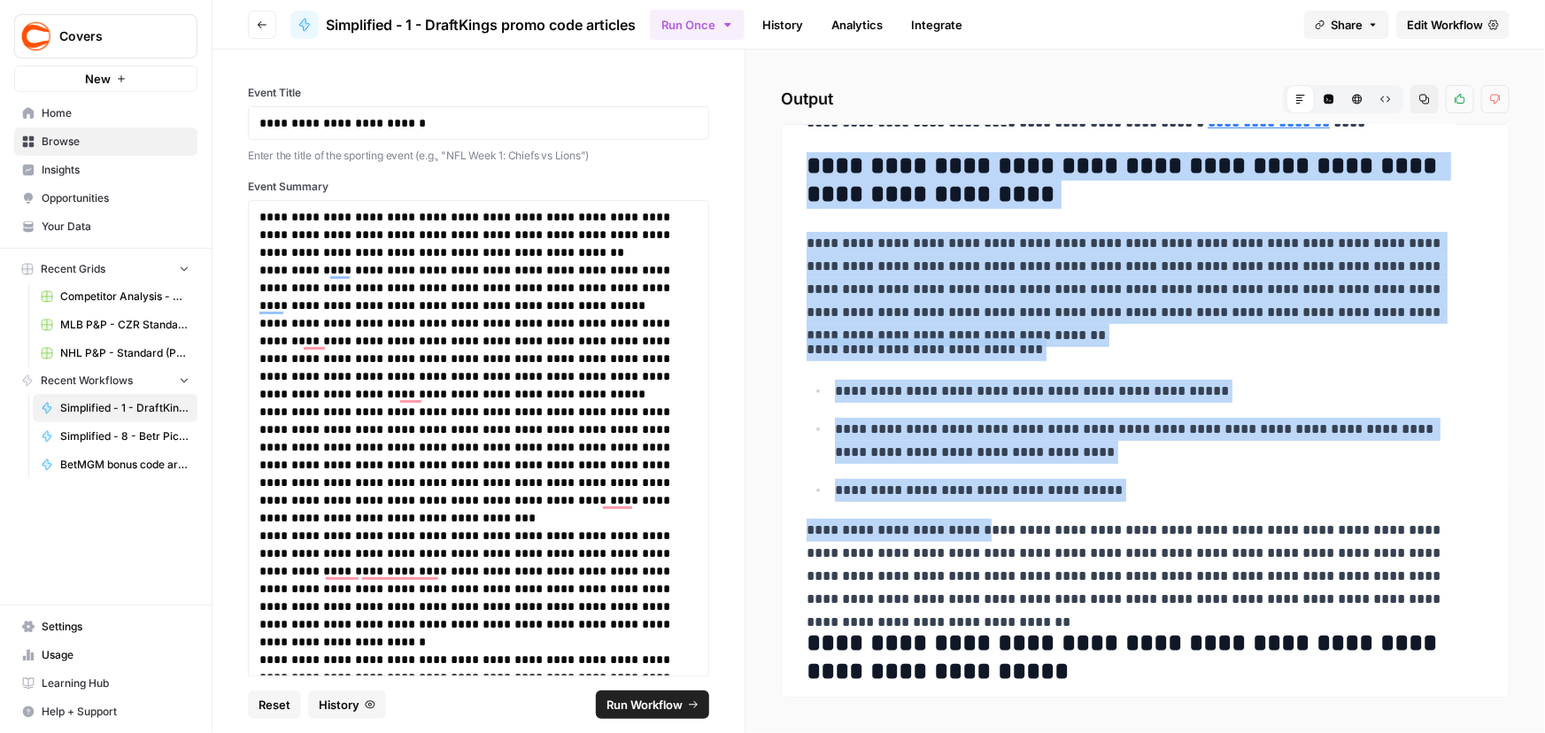
scroll to position [321, 0]
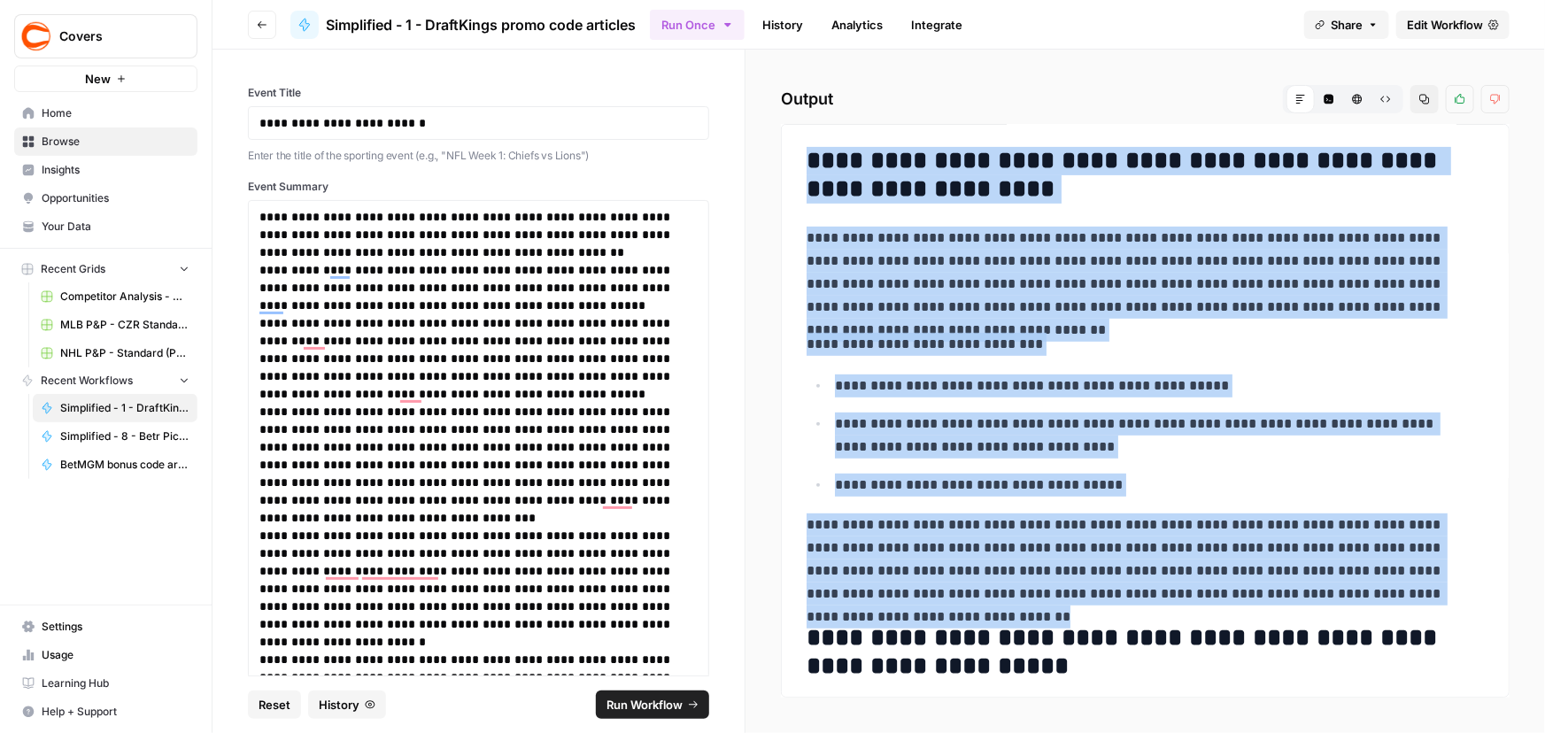
drag, startPoint x: 805, startPoint y: 474, endPoint x: 1424, endPoint y: 584, distance: 629.5
click at [1424, 584] on div "**********" at bounding box center [1145, 439] width 698 height 1242
copy div "**********"
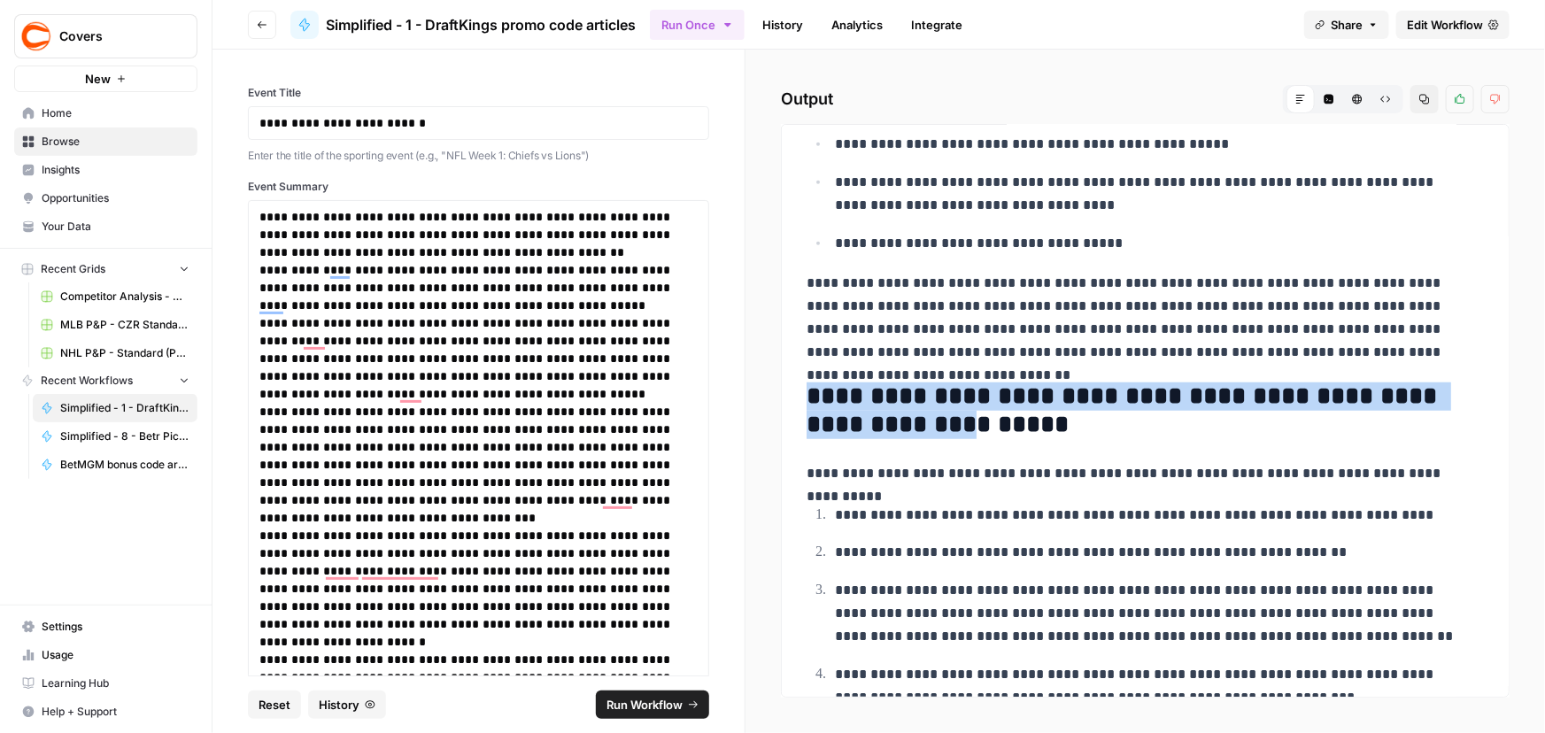
scroll to position [698, 0]
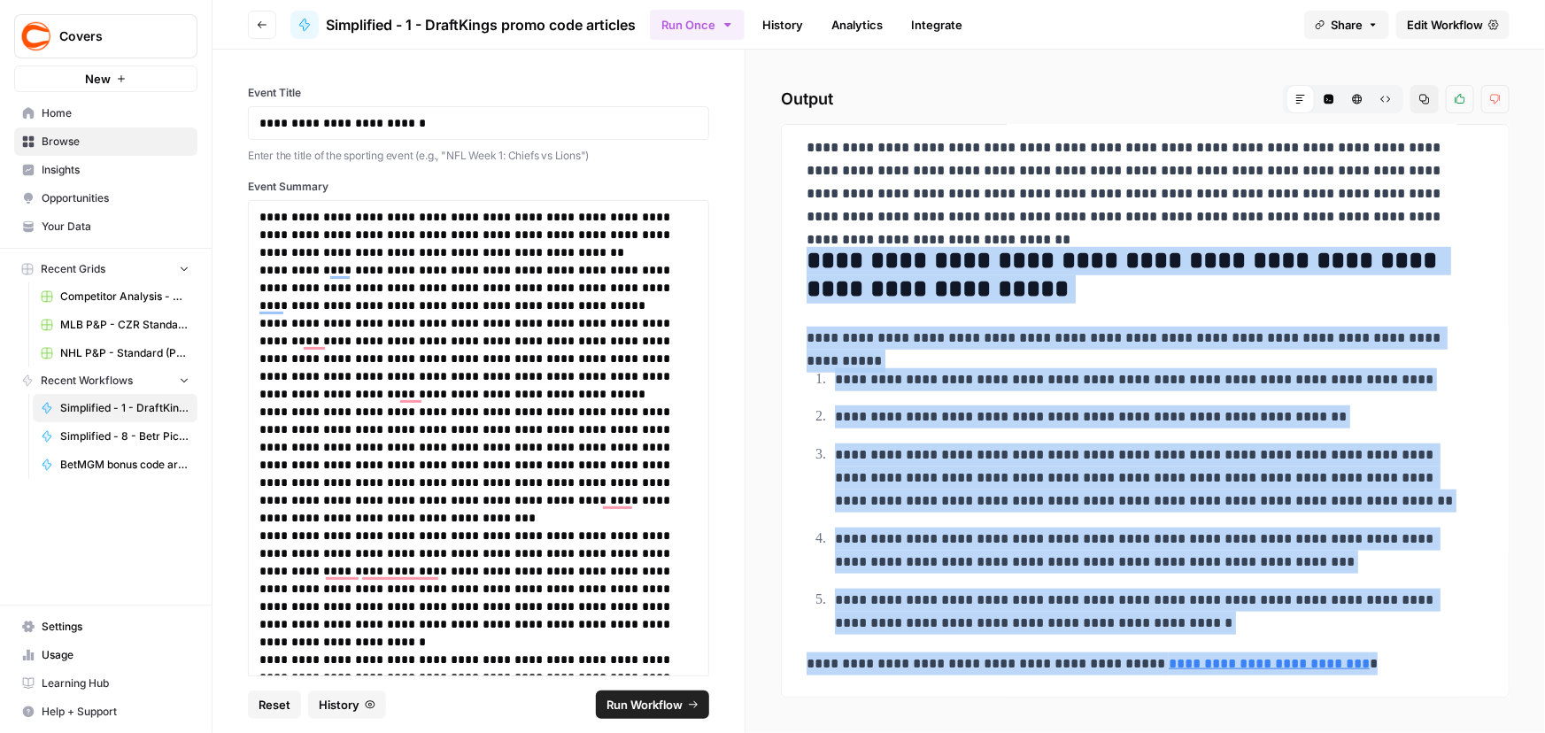
drag, startPoint x: 812, startPoint y: 404, endPoint x: 1407, endPoint y: 664, distance: 649.3
click at [1407, 664] on div "**********" at bounding box center [1145, 62] width 698 height 1242
copy div "**********"
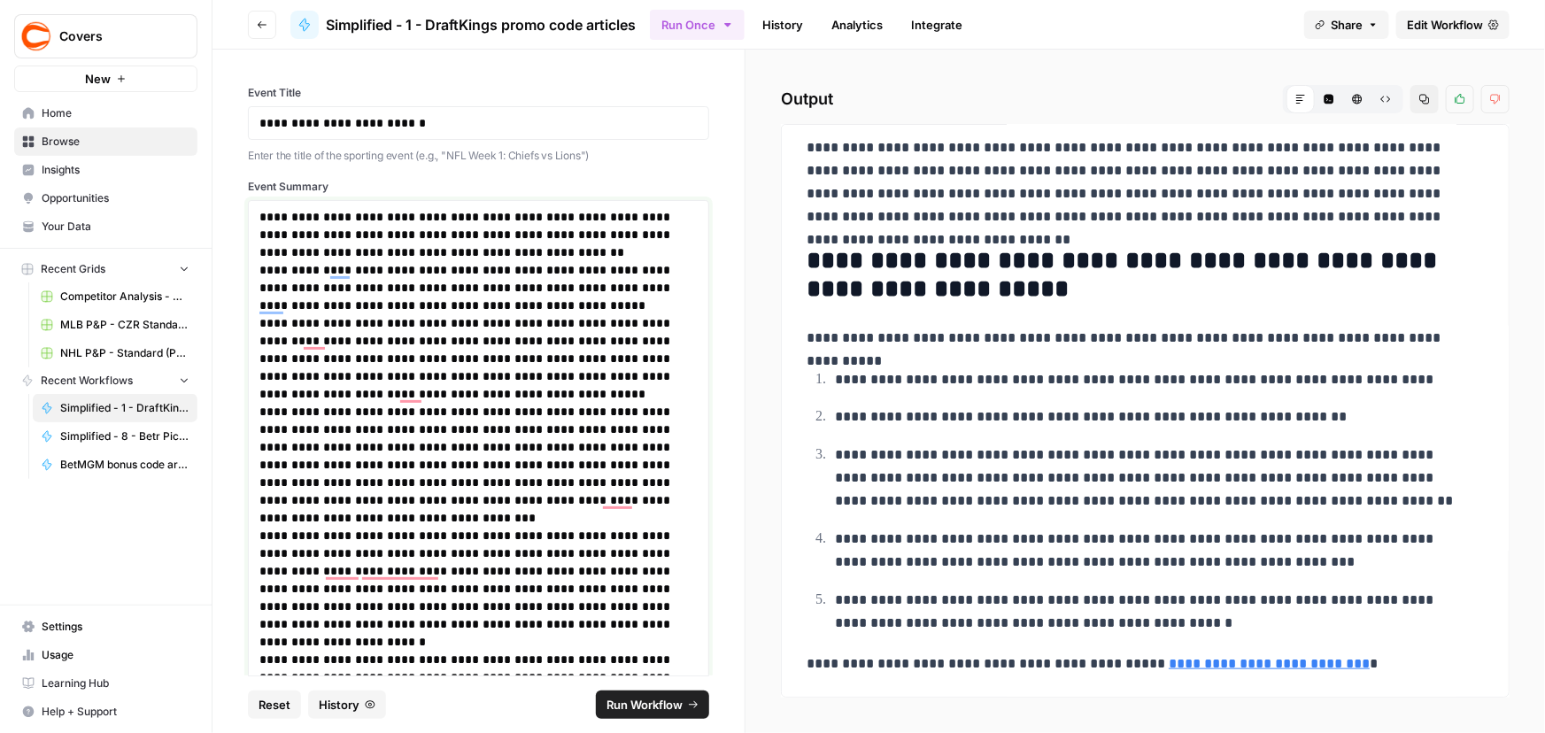
click at [393, 277] on p "**********" at bounding box center [472, 287] width 427 height 53
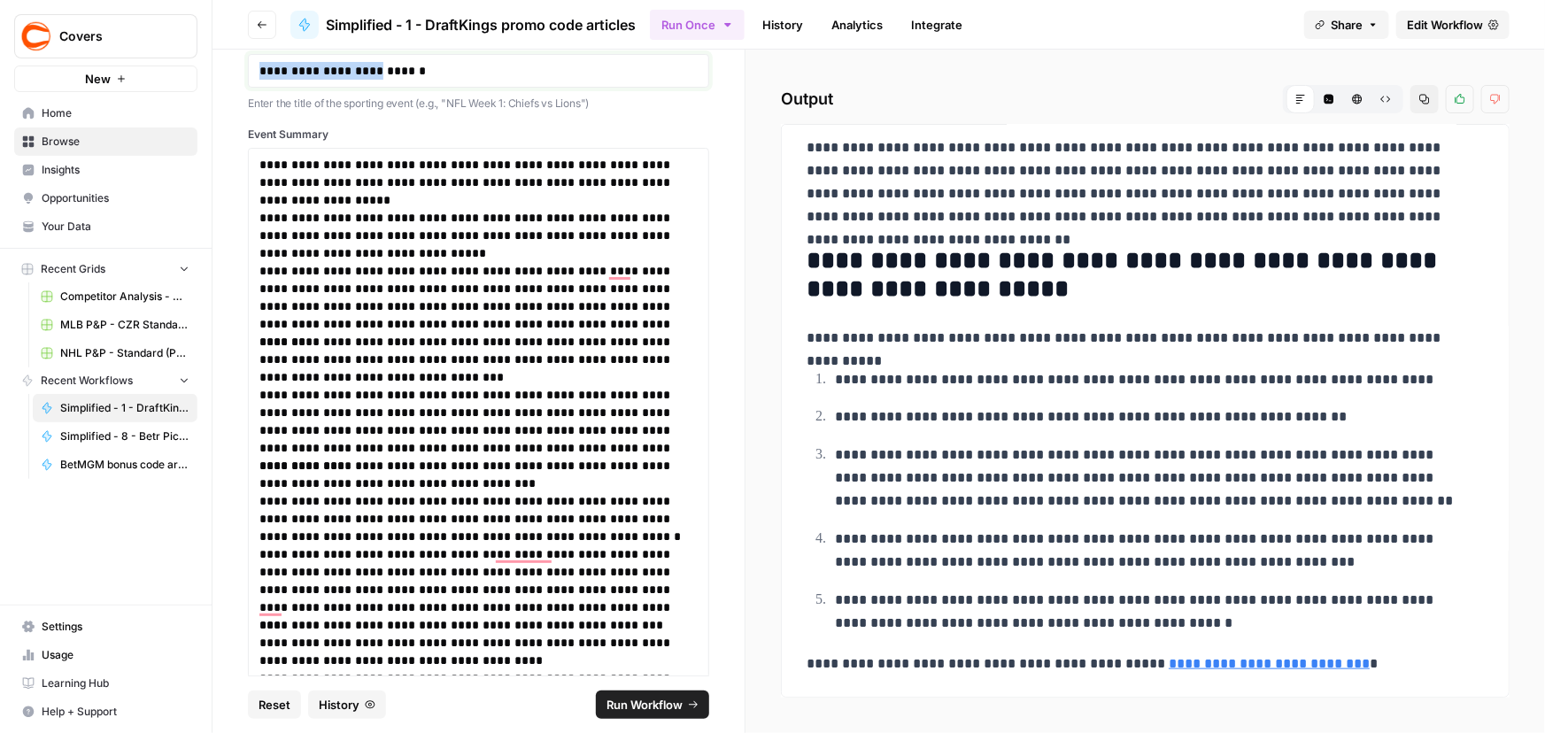
scroll to position [0, 0]
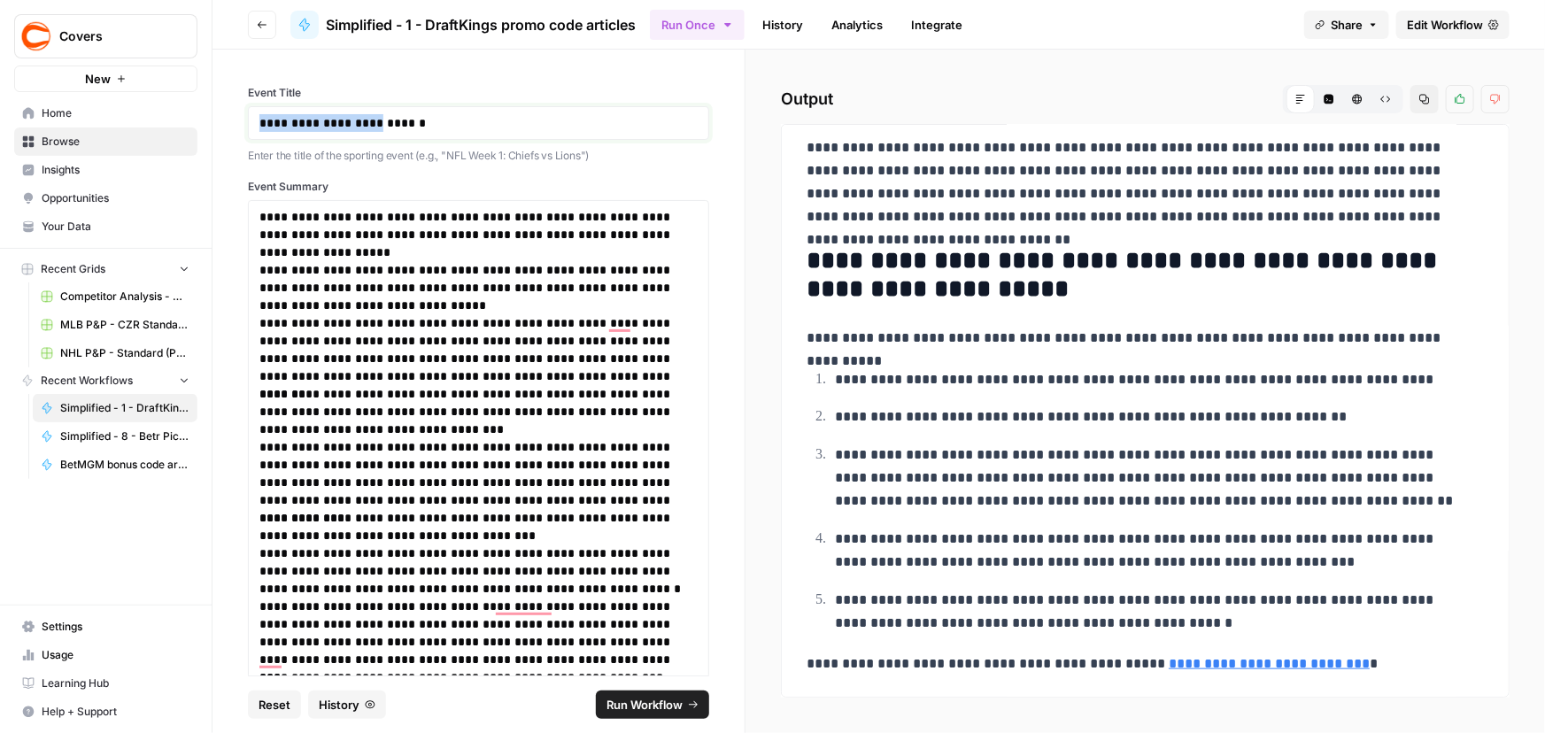
drag, startPoint x: 367, startPoint y: 70, endPoint x: 0, endPoint y: 40, distance: 368.6
click at [0, 40] on div "**********" at bounding box center [772, 366] width 1545 height 733
click at [645, 699] on span "Run Workflow" at bounding box center [644, 705] width 76 height 18
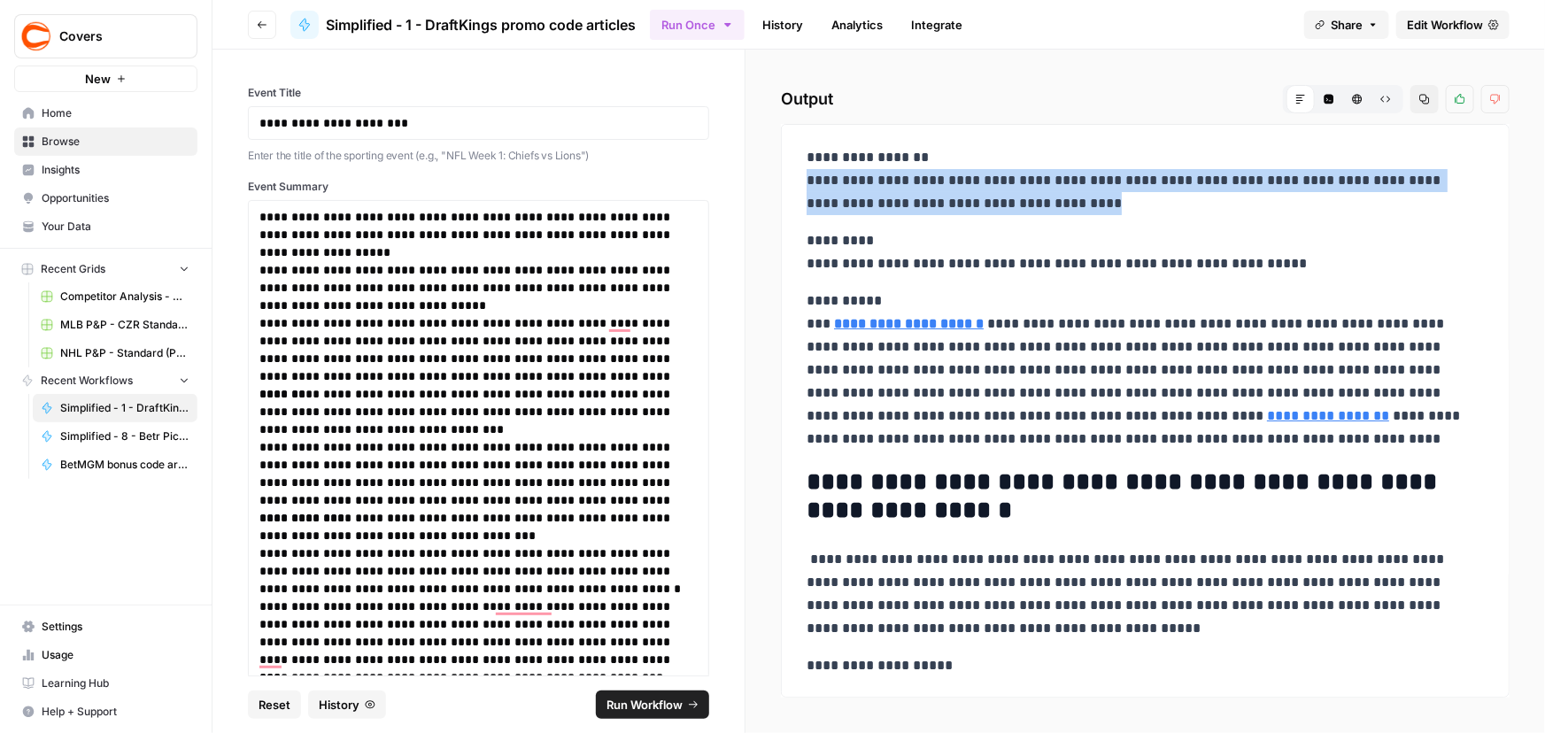
drag, startPoint x: 796, startPoint y: 175, endPoint x: 1110, endPoint y: 196, distance: 314.9
copy p "**********"
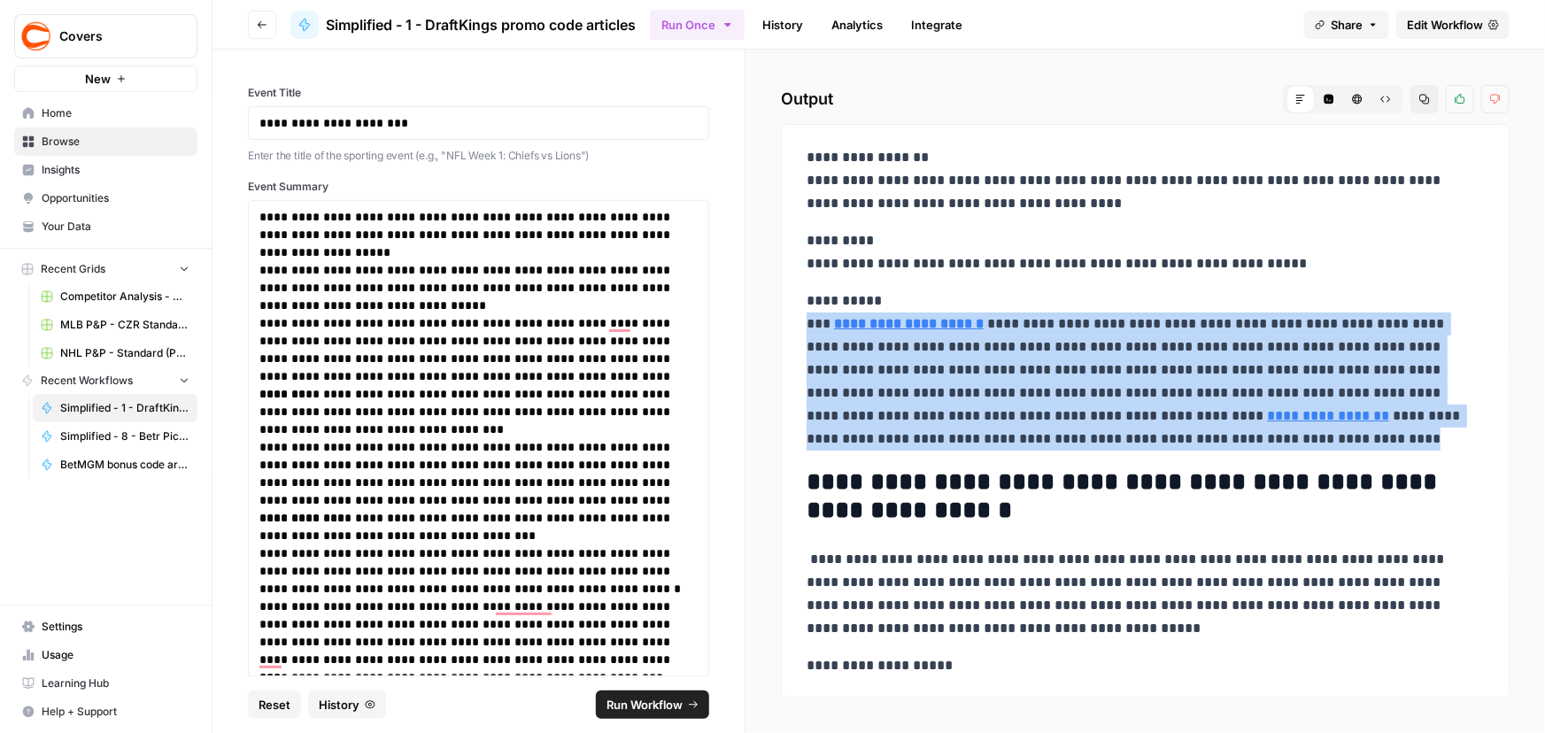
drag, startPoint x: 806, startPoint y: 324, endPoint x: 1295, endPoint y: 403, distance: 495.0
click at [1154, 442] on p "**********" at bounding box center [1139, 369] width 666 height 161
copy p "**********"
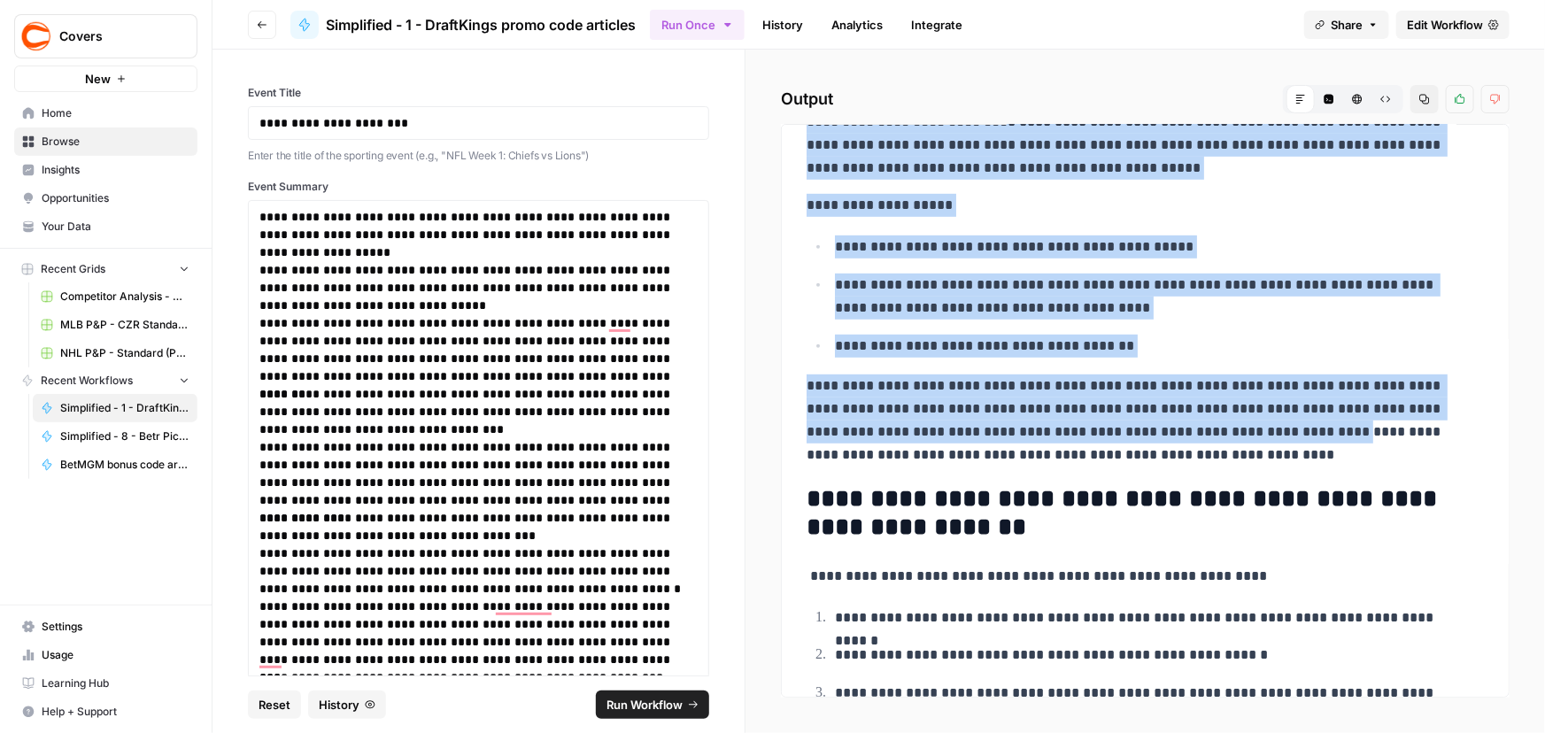
scroll to position [482, 0]
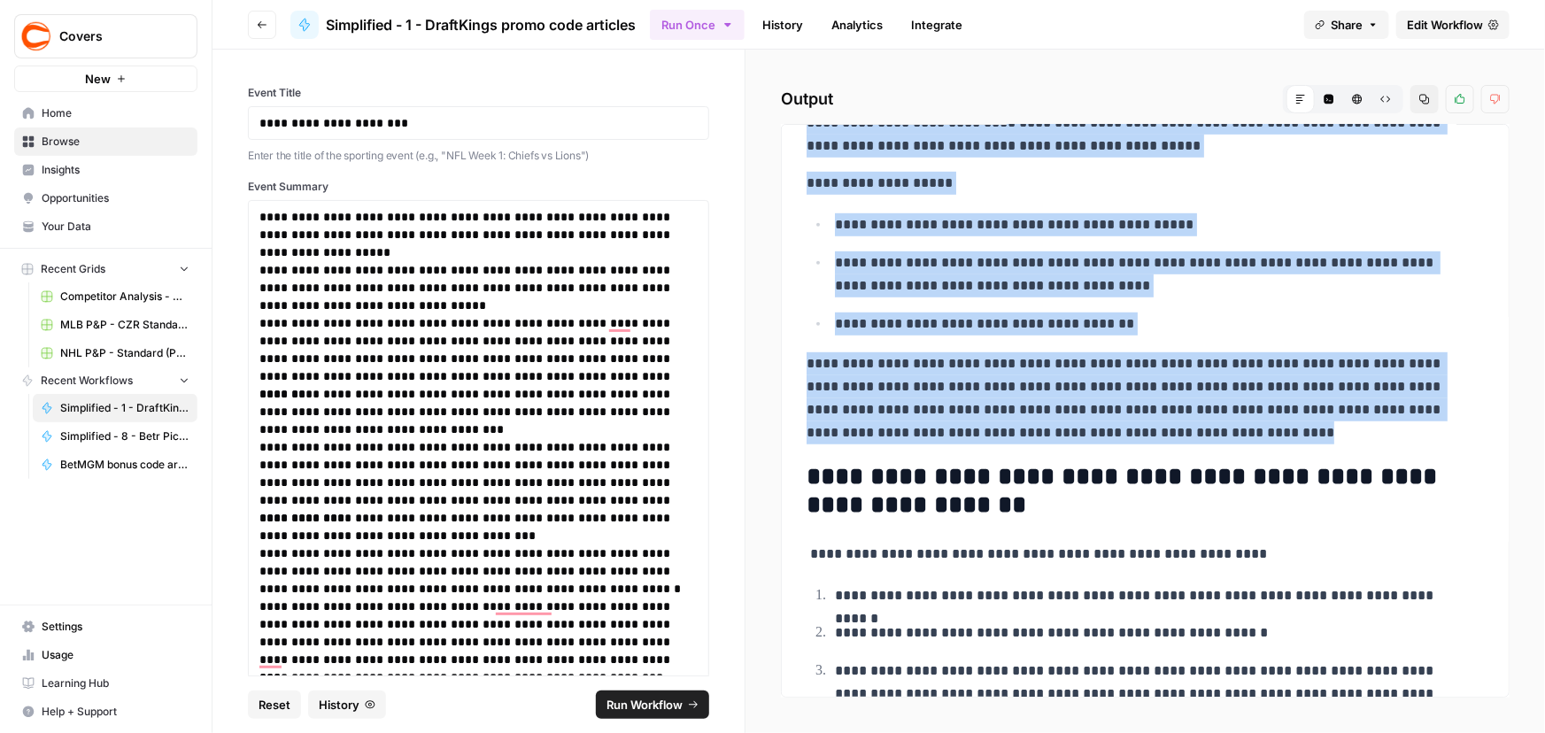
drag, startPoint x: 809, startPoint y: 319, endPoint x: 1224, endPoint y: 436, distance: 431.3
click at [1224, 436] on div "**********" at bounding box center [1145, 278] width 698 height 1242
copy div "**********"
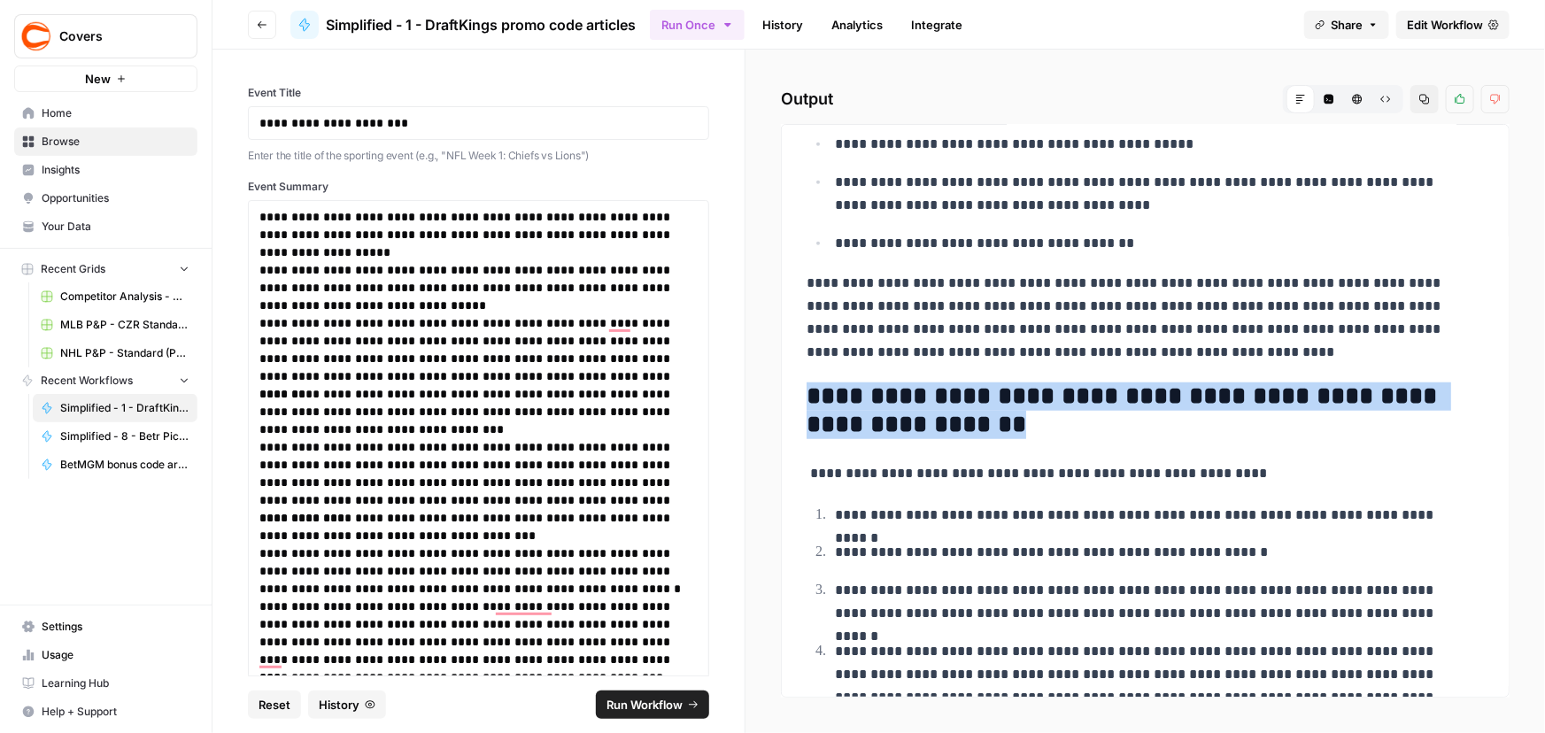
scroll to position [698, 0]
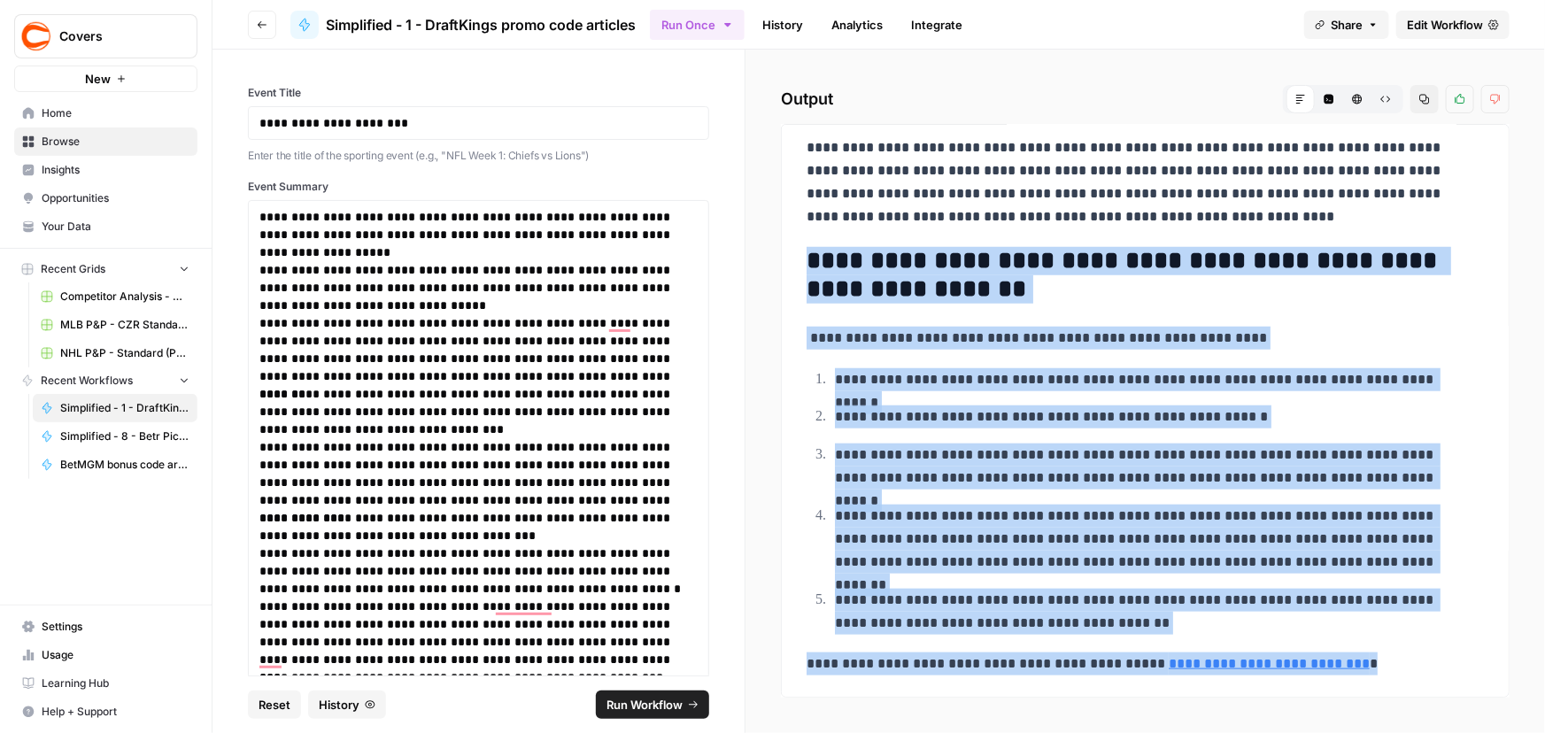
drag, startPoint x: 809, startPoint y: 391, endPoint x: 1522, endPoint y: 671, distance: 765.6
click at [1457, 675] on div "**********" at bounding box center [1145, 62] width 698 height 1242
copy div "**********"
click at [270, 21] on button "Go back" at bounding box center [262, 25] width 28 height 28
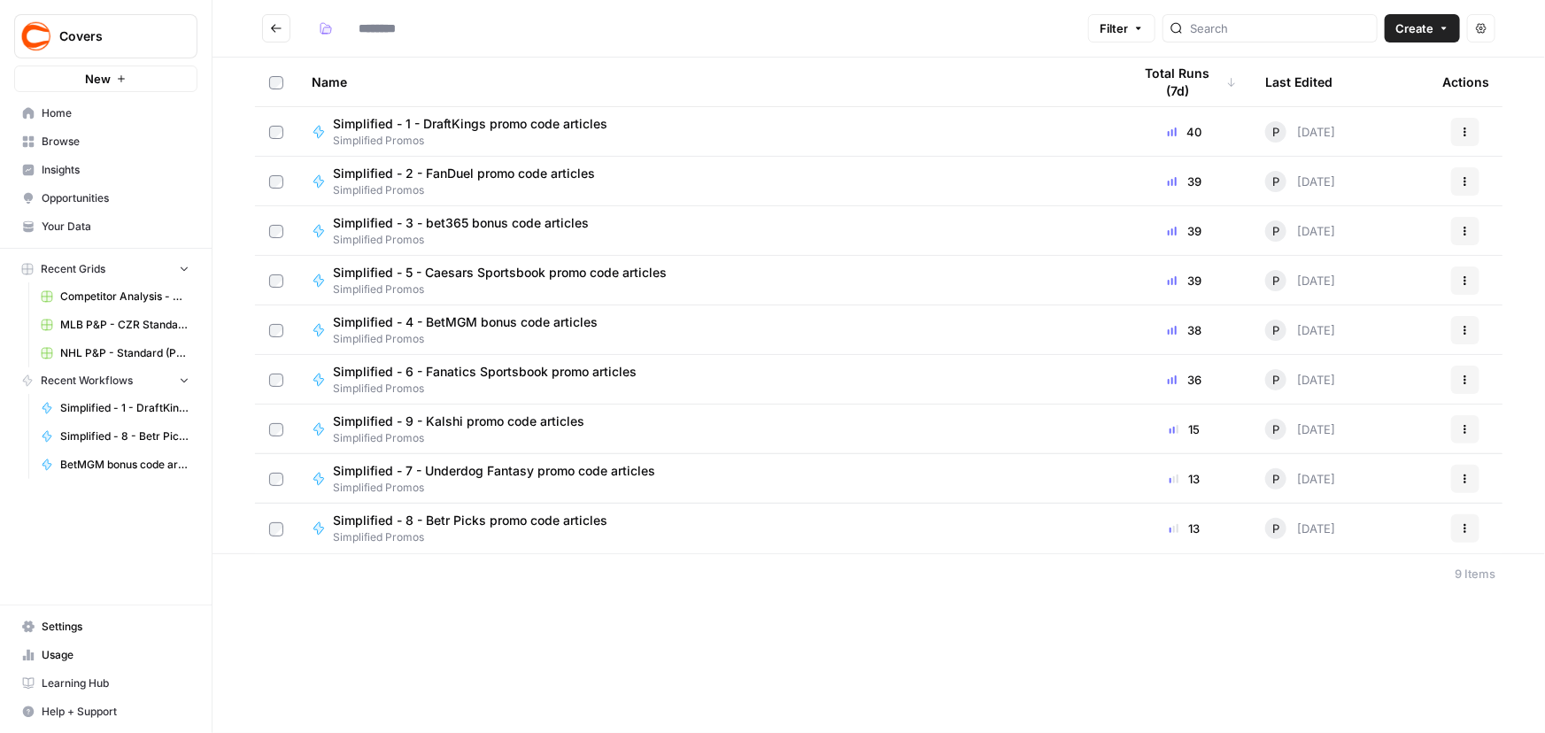
type input "**********"
click at [275, 31] on icon "Go back" at bounding box center [276, 28] width 12 height 12
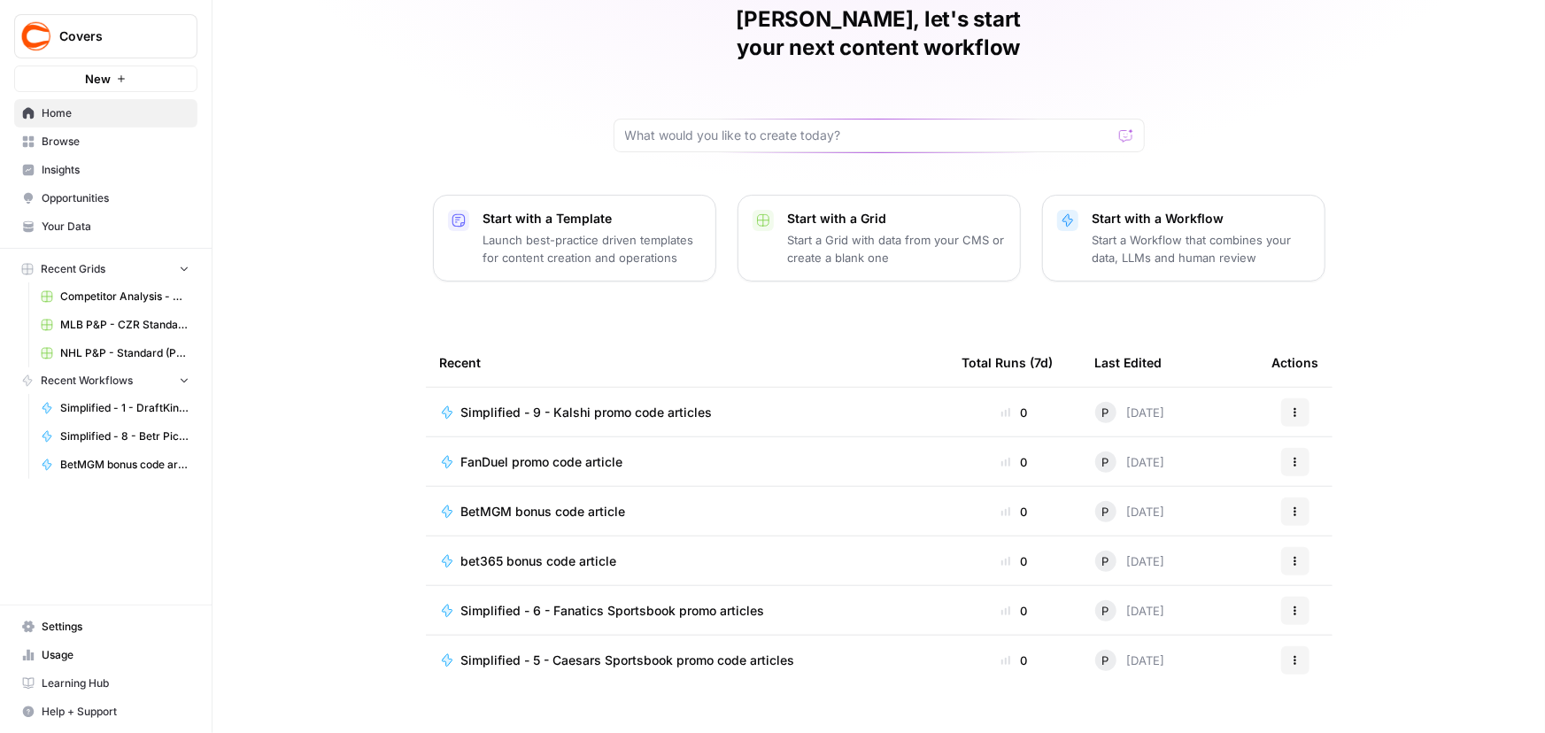
scroll to position [81, 0]
click at [71, 144] on span "Browse" at bounding box center [116, 142] width 148 height 16
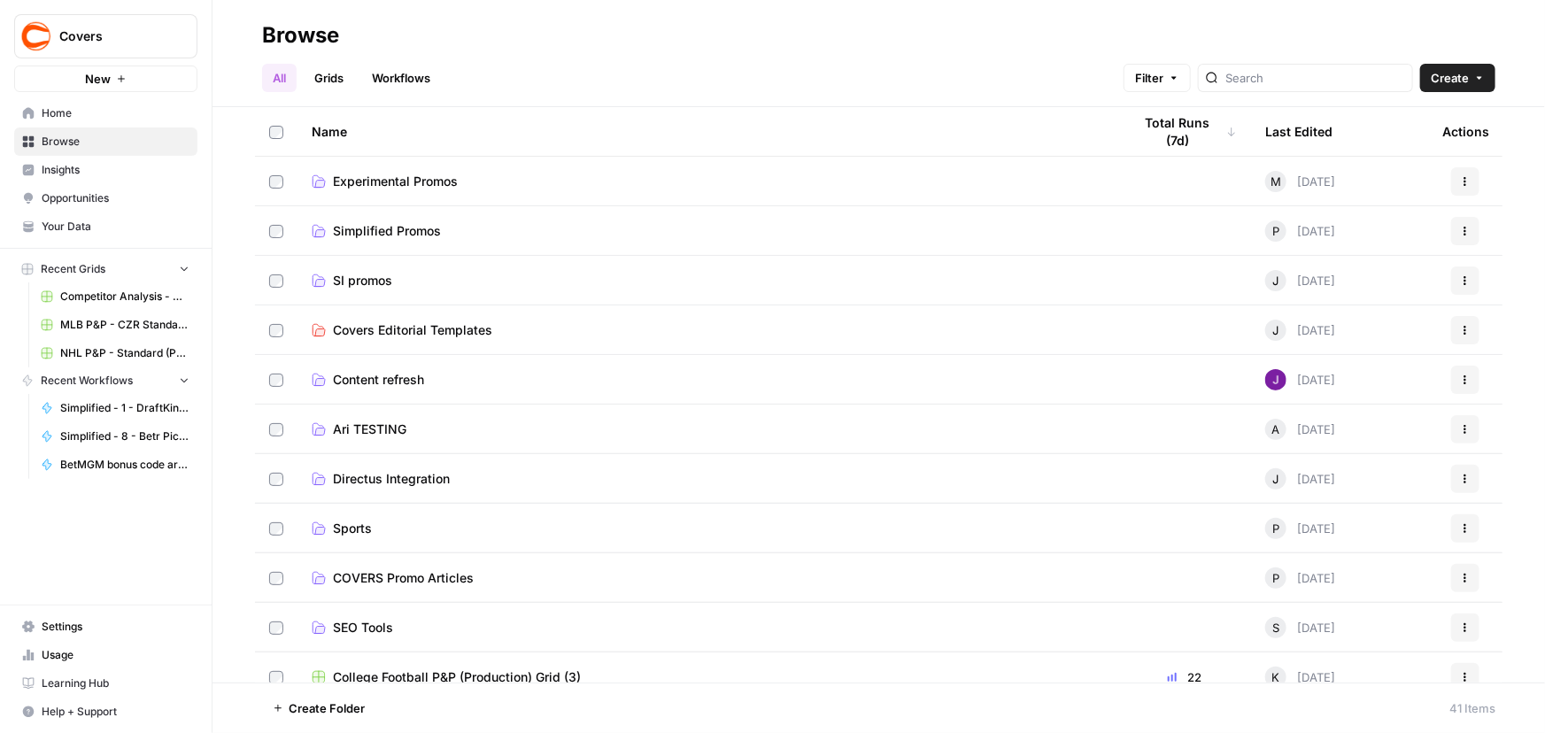
click at [397, 187] on span "Experimental Promos" at bounding box center [395, 182] width 125 height 18
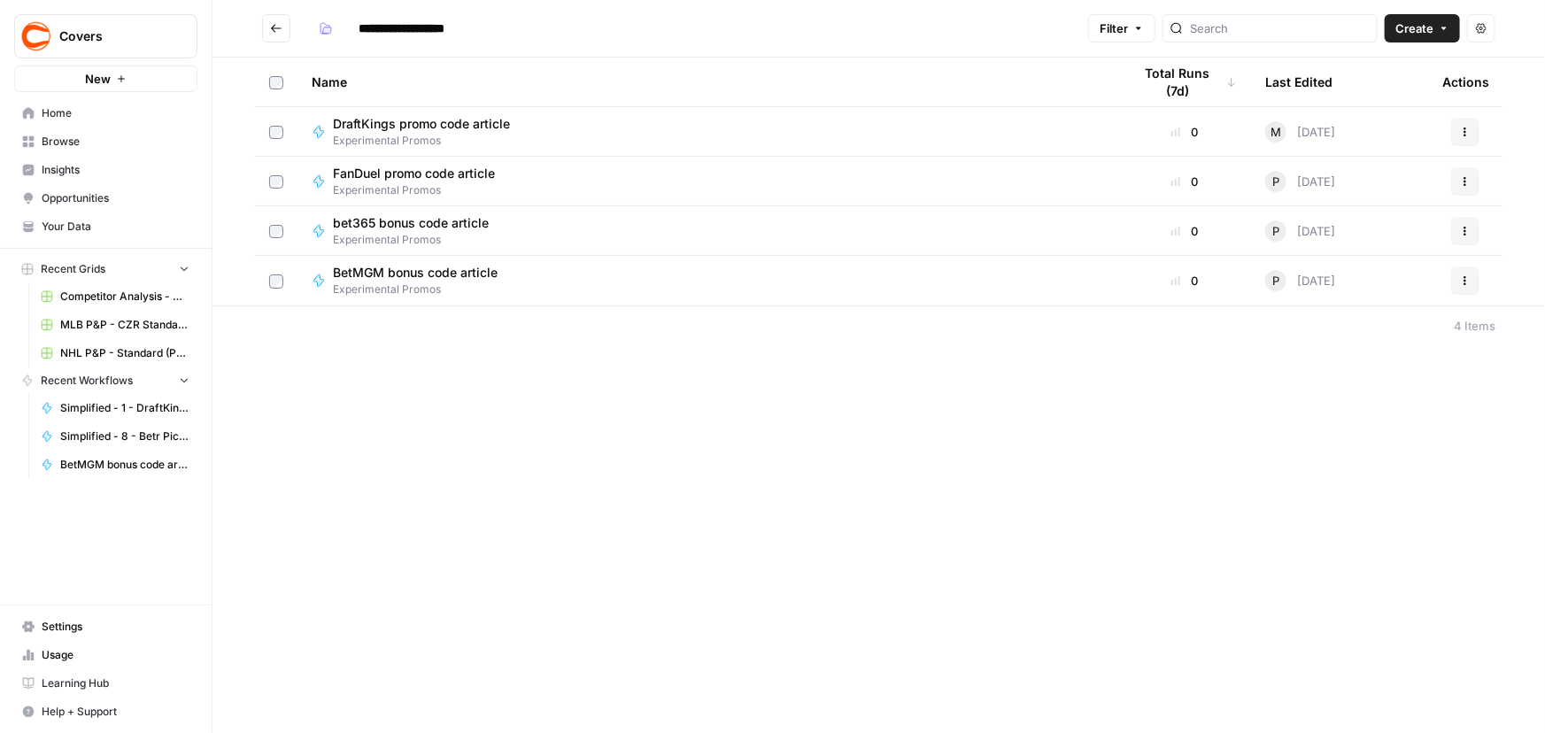
click at [1470, 279] on icon "button" at bounding box center [1465, 280] width 11 height 11
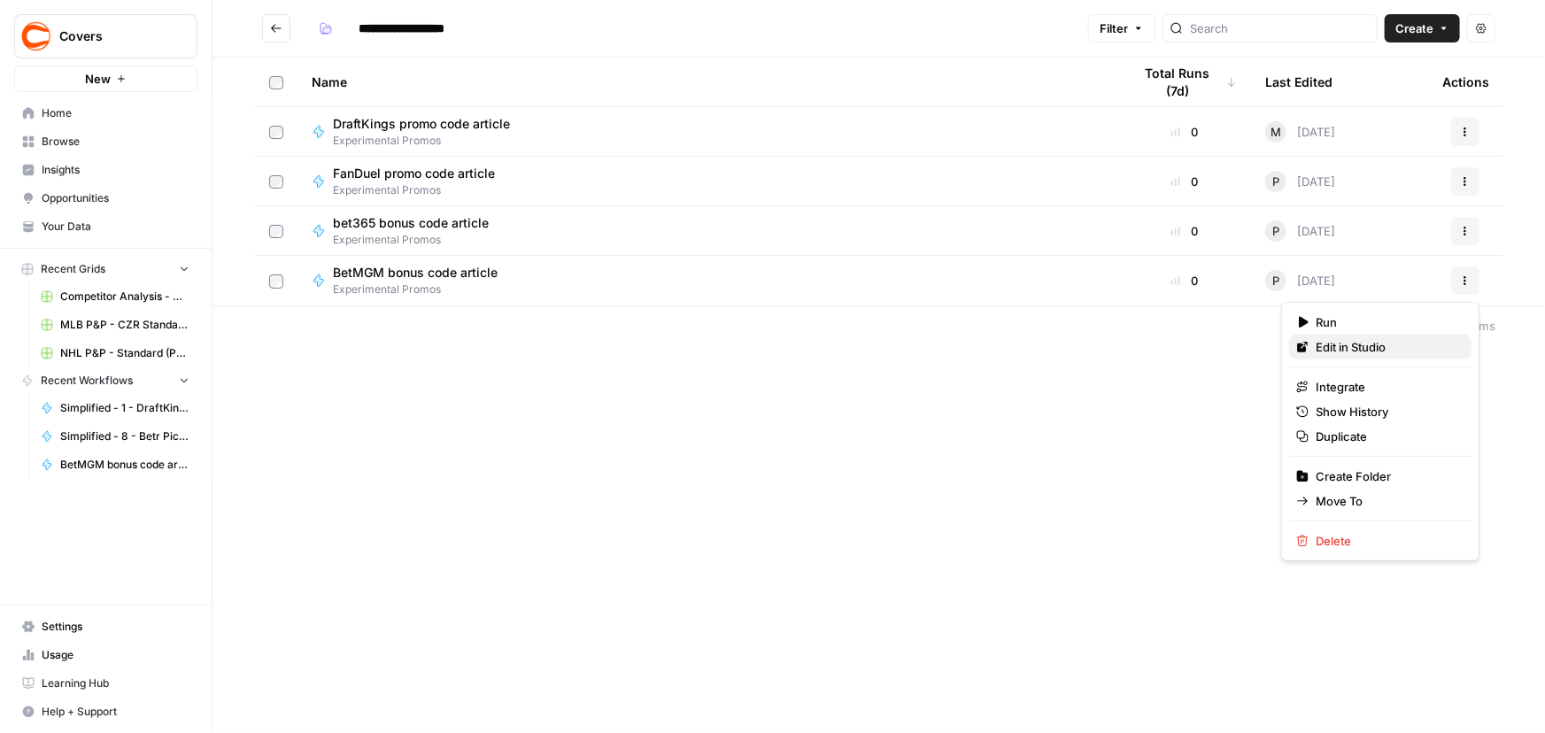
click at [1358, 351] on span "Edit in Studio" at bounding box center [1387, 347] width 142 height 18
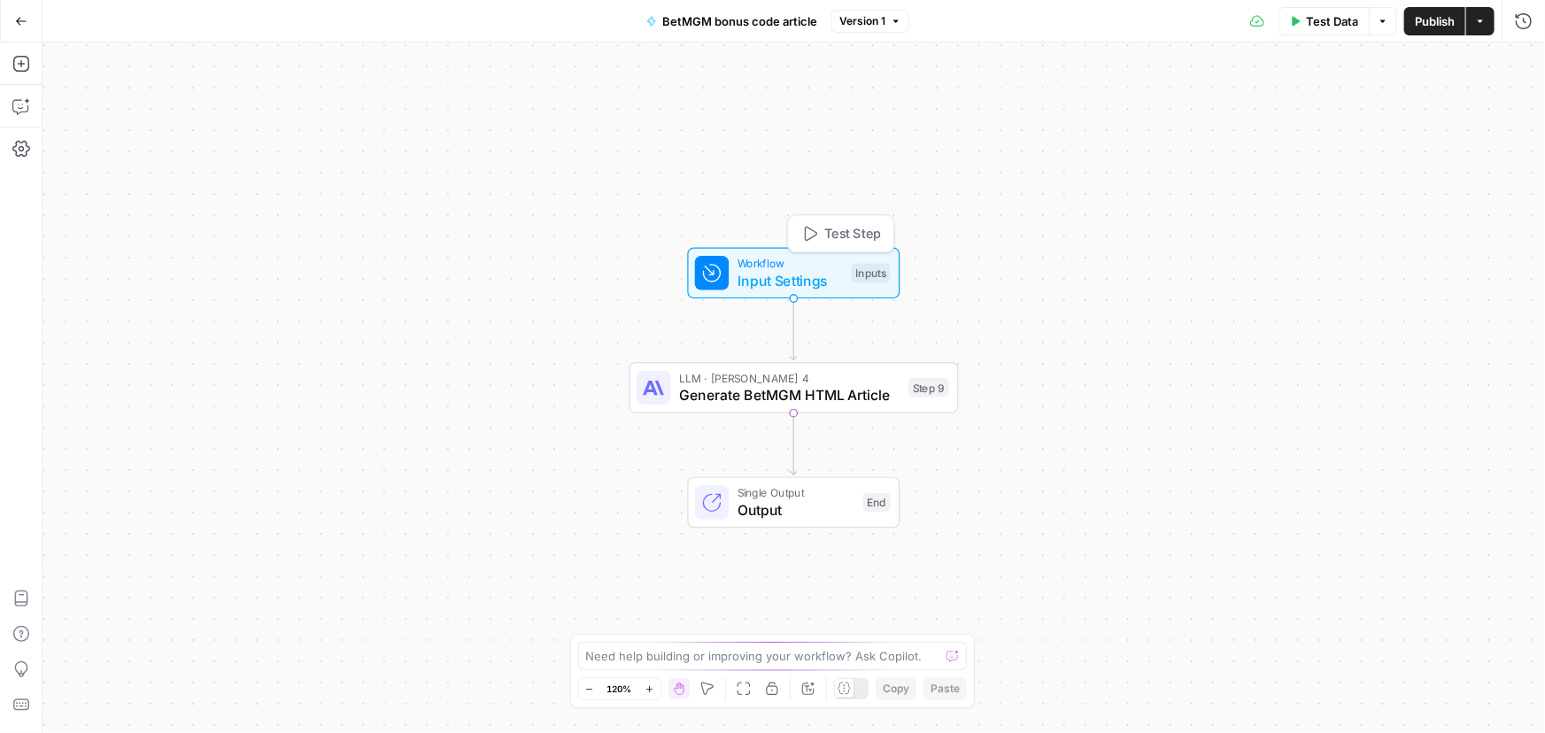
click at [760, 273] on span "Input Settings" at bounding box center [789, 280] width 105 height 21
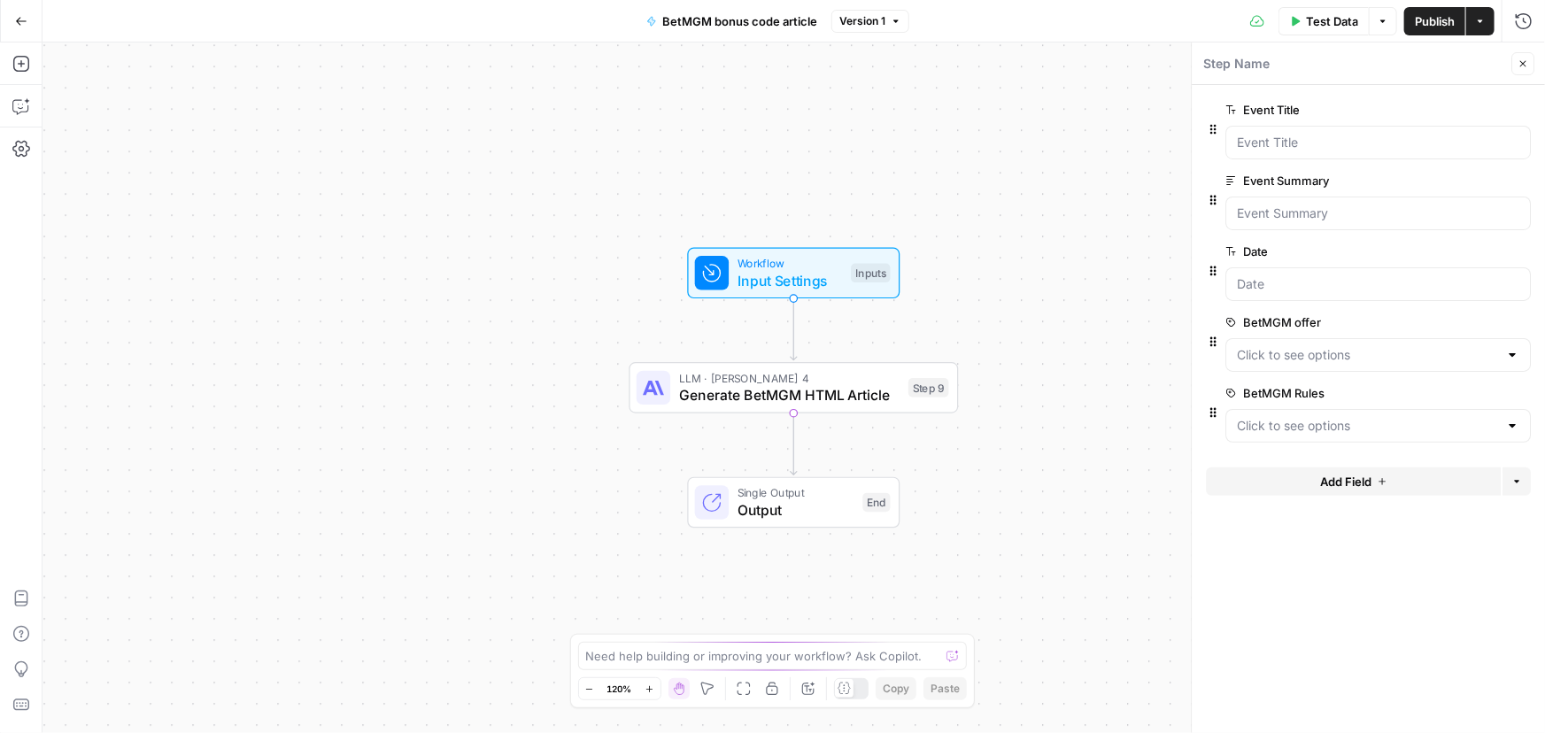
click at [1462, 323] on span "edit field" at bounding box center [1464, 322] width 39 height 14
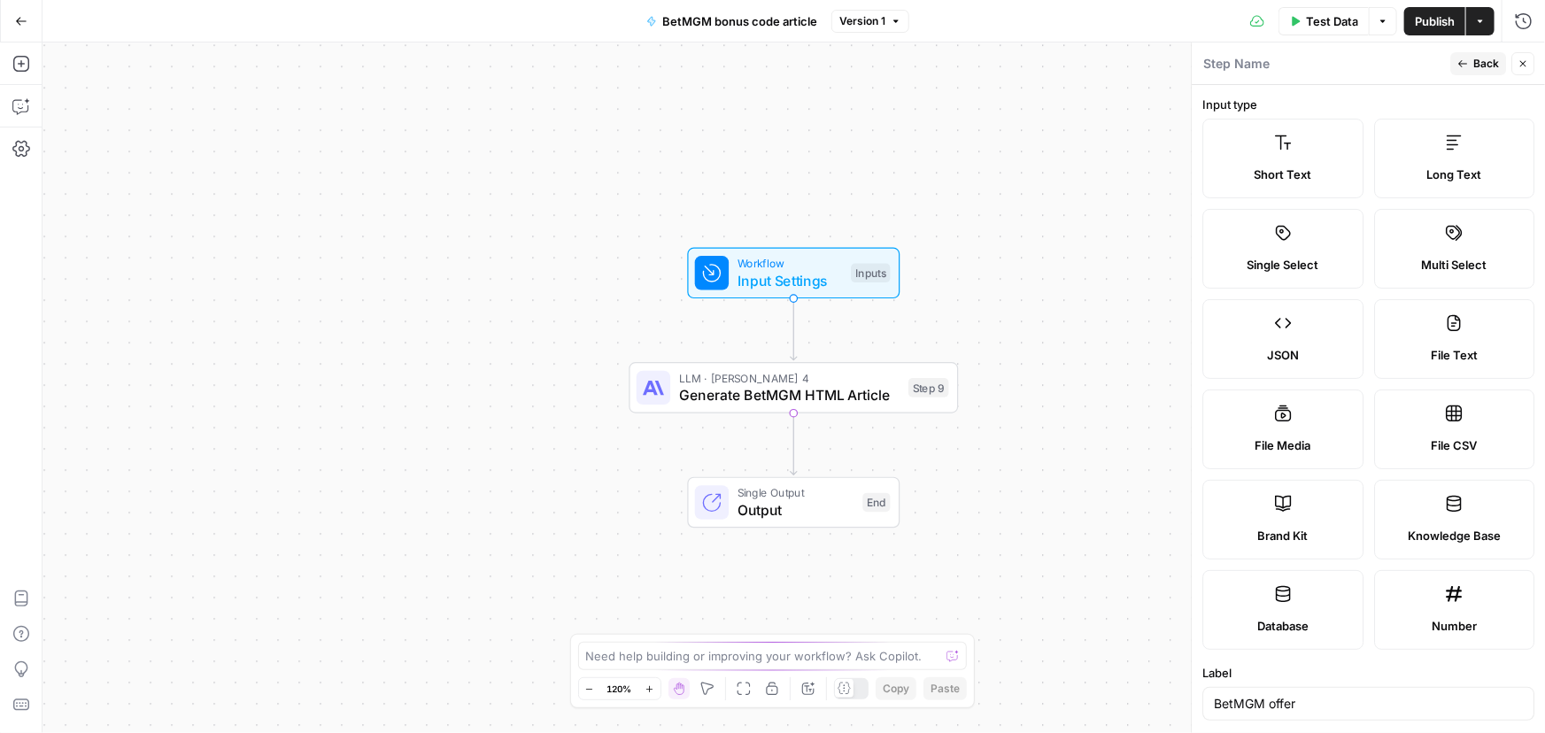
click at [1075, 218] on div "Workflow Input Settings Inputs LLM · Claude Sonnet 4 Generate BetMGM HTML Artic…" at bounding box center [793, 387] width 1502 height 691
click at [1524, 65] on icon "button" at bounding box center [1523, 64] width 6 height 6
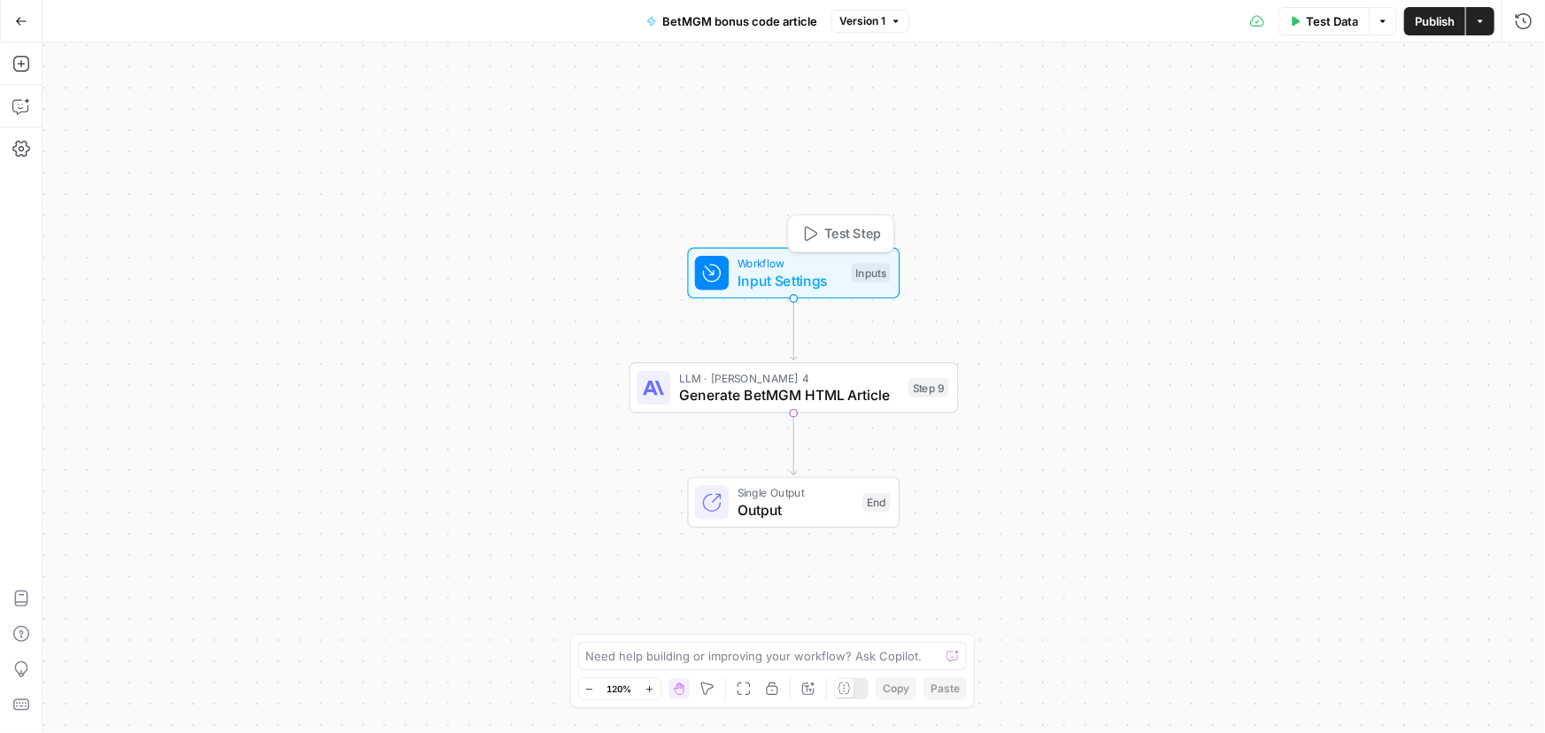
click at [795, 273] on span "Input Settings" at bounding box center [789, 280] width 105 height 21
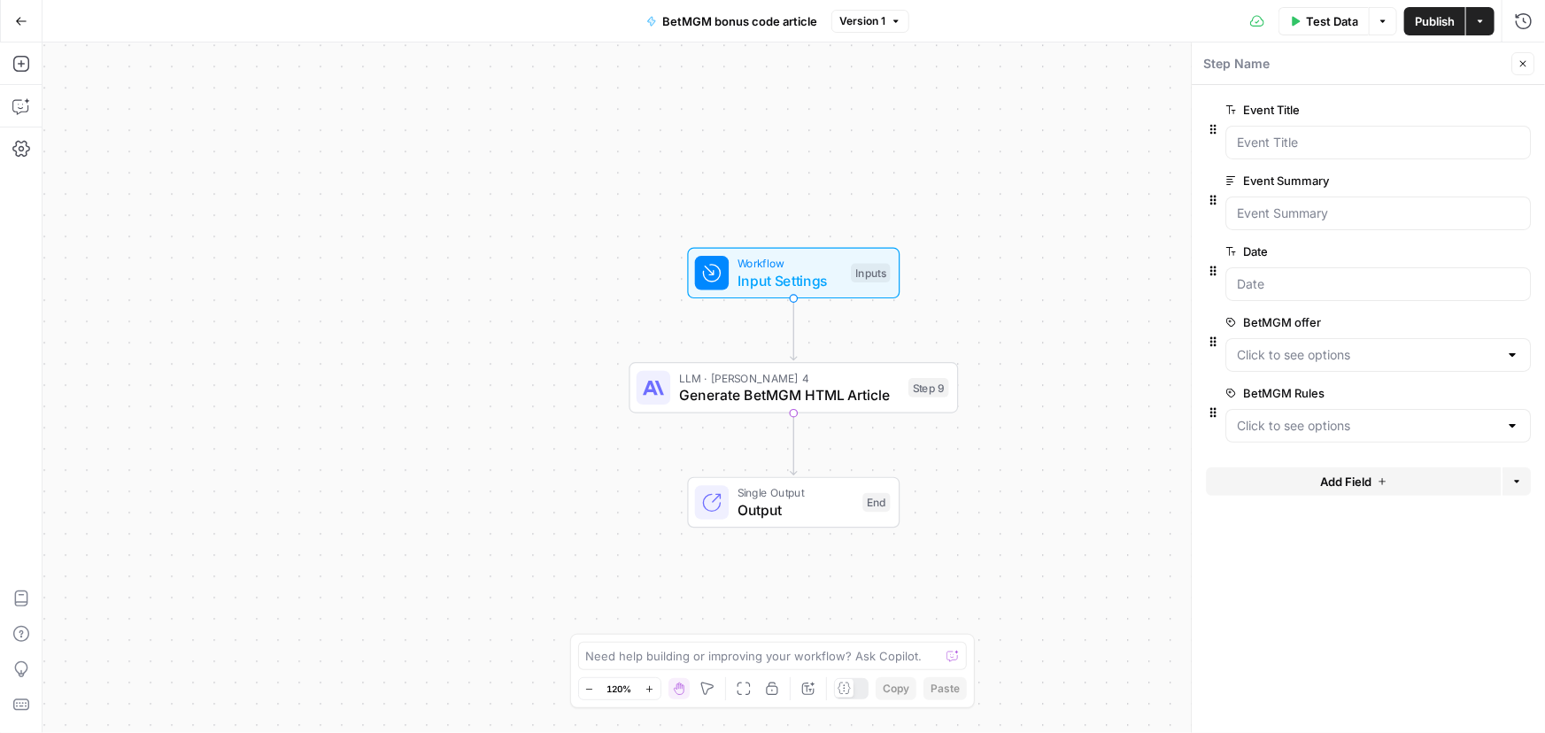
click at [1456, 319] on span "edit field" at bounding box center [1464, 322] width 39 height 14
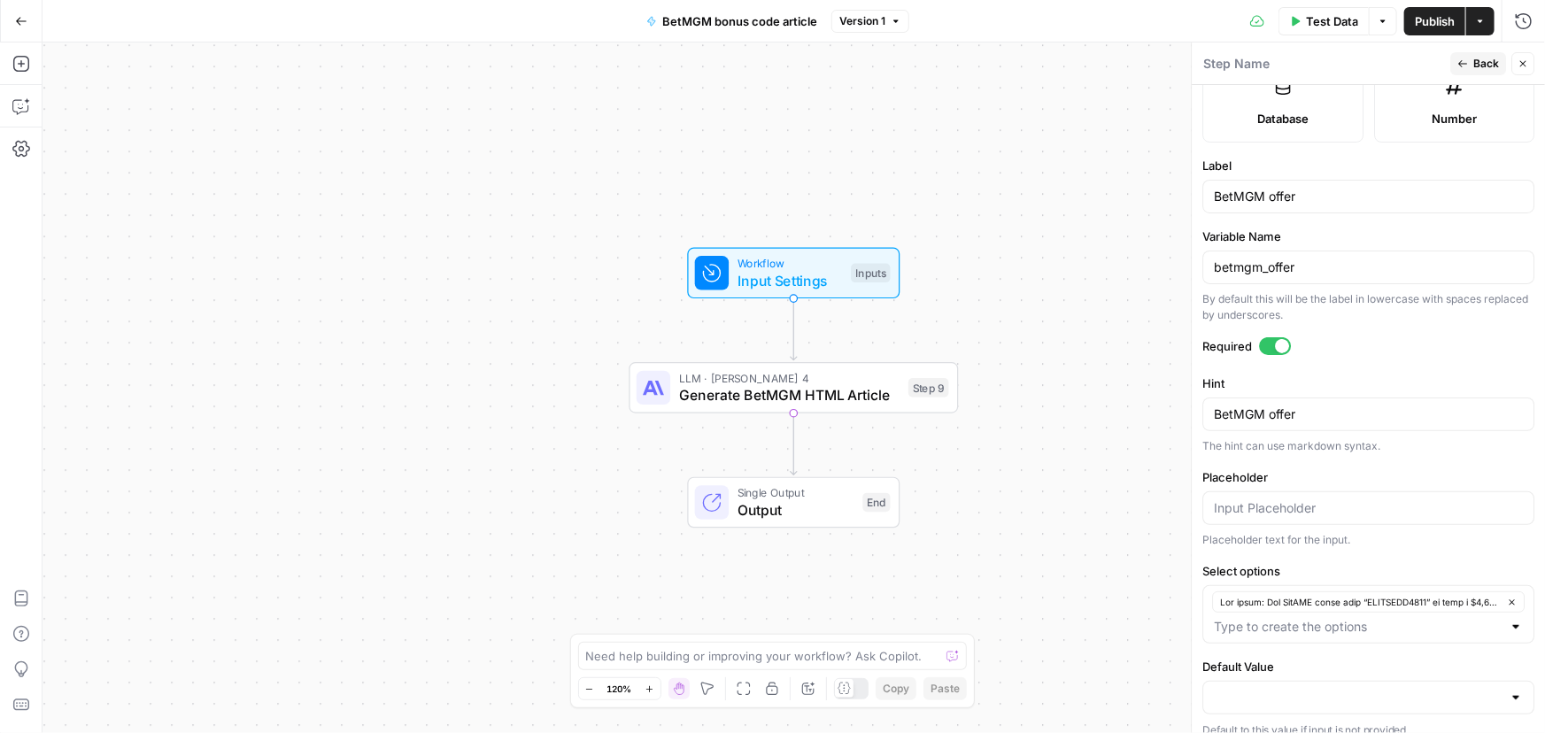
scroll to position [521, 0]
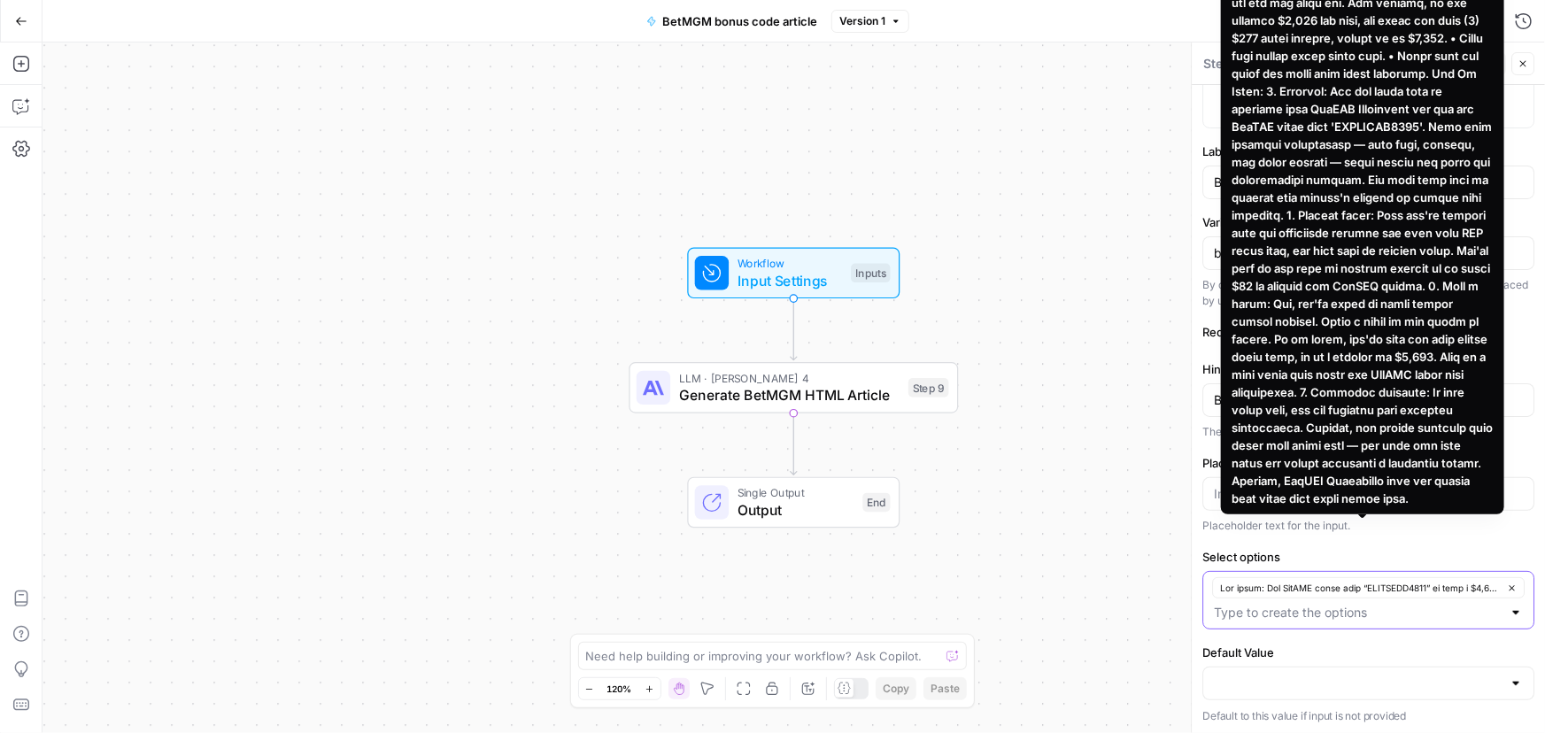
click at [1509, 585] on icon "button" at bounding box center [1511, 587] width 5 height 5
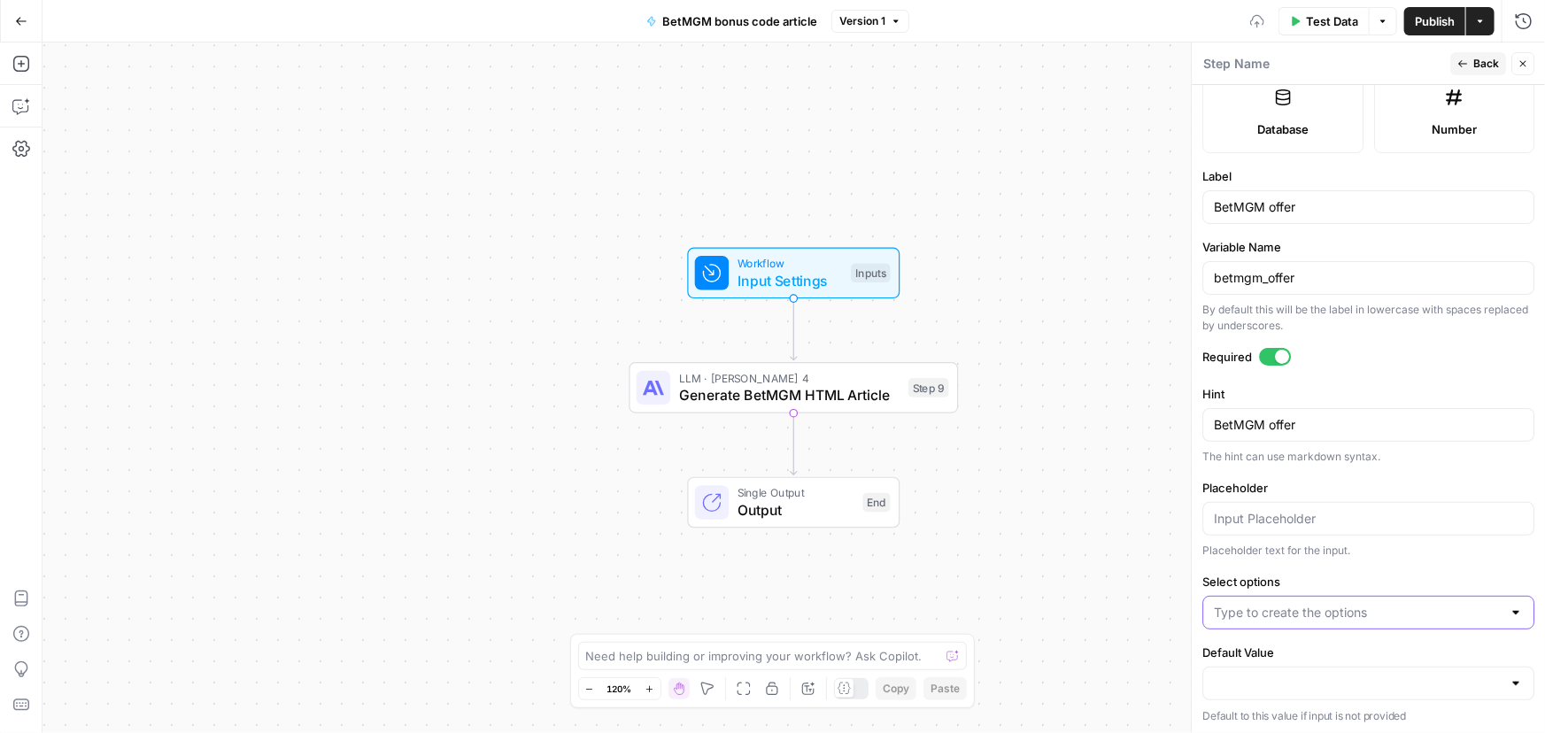
click at [1326, 606] on input "Select options" at bounding box center [1358, 613] width 288 height 18
paste input "Bet $10, Get $150 (CO, MI, NJ, PA, WV) The offer: Use BetMGM bonus code “COVERS…"
type input "Bet $10, Get $150 (CO, MI, NJ, PA, WV) The offer: Use BetMGM bonus code “COVERS…"
click at [1277, 634] on input "Select options" at bounding box center [1358, 638] width 288 height 18
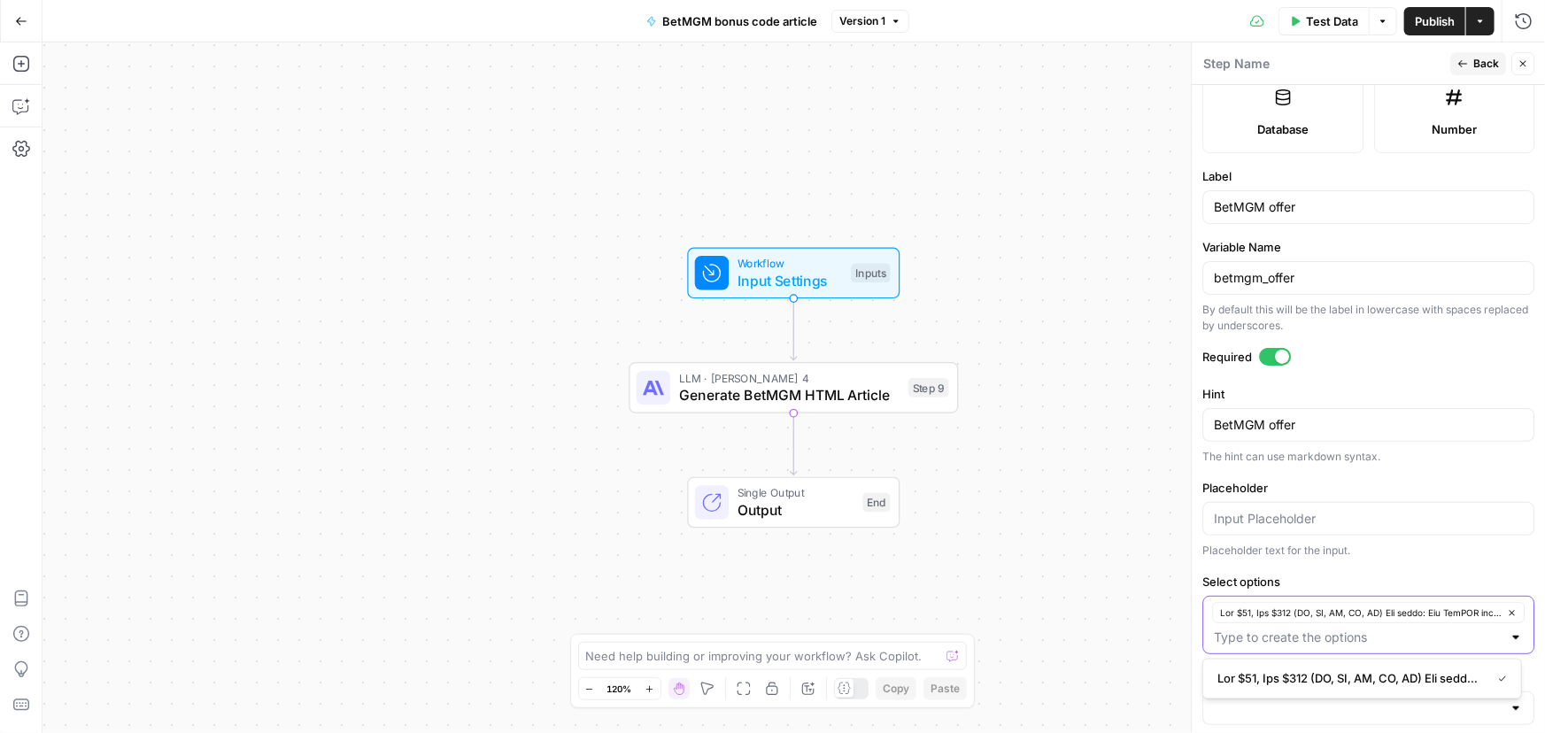
paste input "$1500 First Bet The offer: Use BetMGM bonus code “CVRBONUS1500” to make a $1,50…"
type input "$1500 First Bet The offer: Use BetMGM bonus code “CVRBONUS1500” to make a $1,50…"
click at [1479, 54] on button "Back" at bounding box center [1478, 63] width 56 height 23
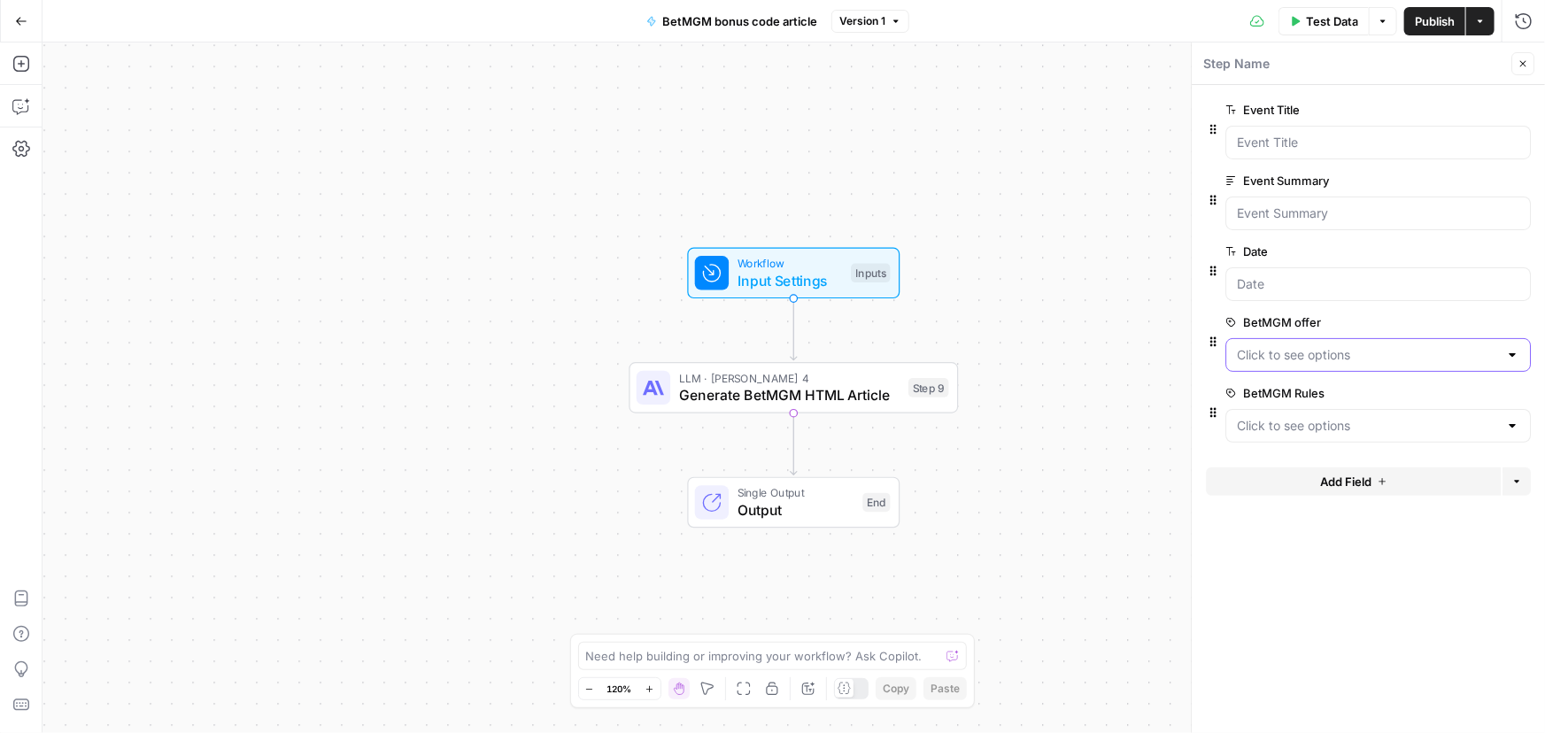
click at [1379, 353] on offer "BetMGM offer" at bounding box center [1367, 355] width 261 height 18
click at [1396, 353] on offer "BetMGM offer" at bounding box center [1367, 355] width 261 height 18
click at [1090, 363] on div "Workflow Input Settings Inputs LLM · Claude Sonnet 4 Generate BetMGM HTML Artic…" at bounding box center [793, 387] width 1502 height 691
click at [15, 29] on button "Go Back" at bounding box center [21, 21] width 32 height 32
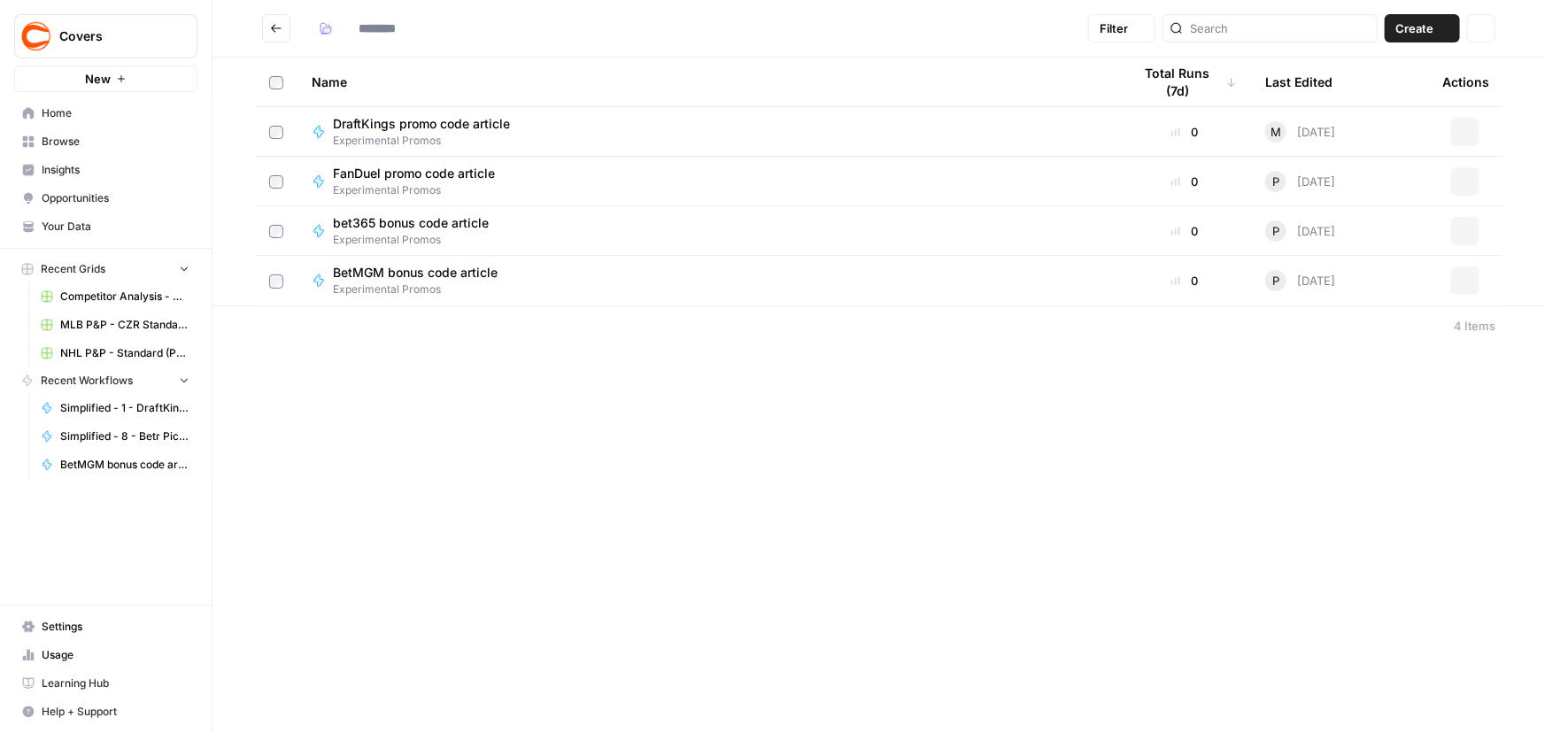
type input "**********"
click at [1470, 282] on icon "button" at bounding box center [1465, 280] width 11 height 11
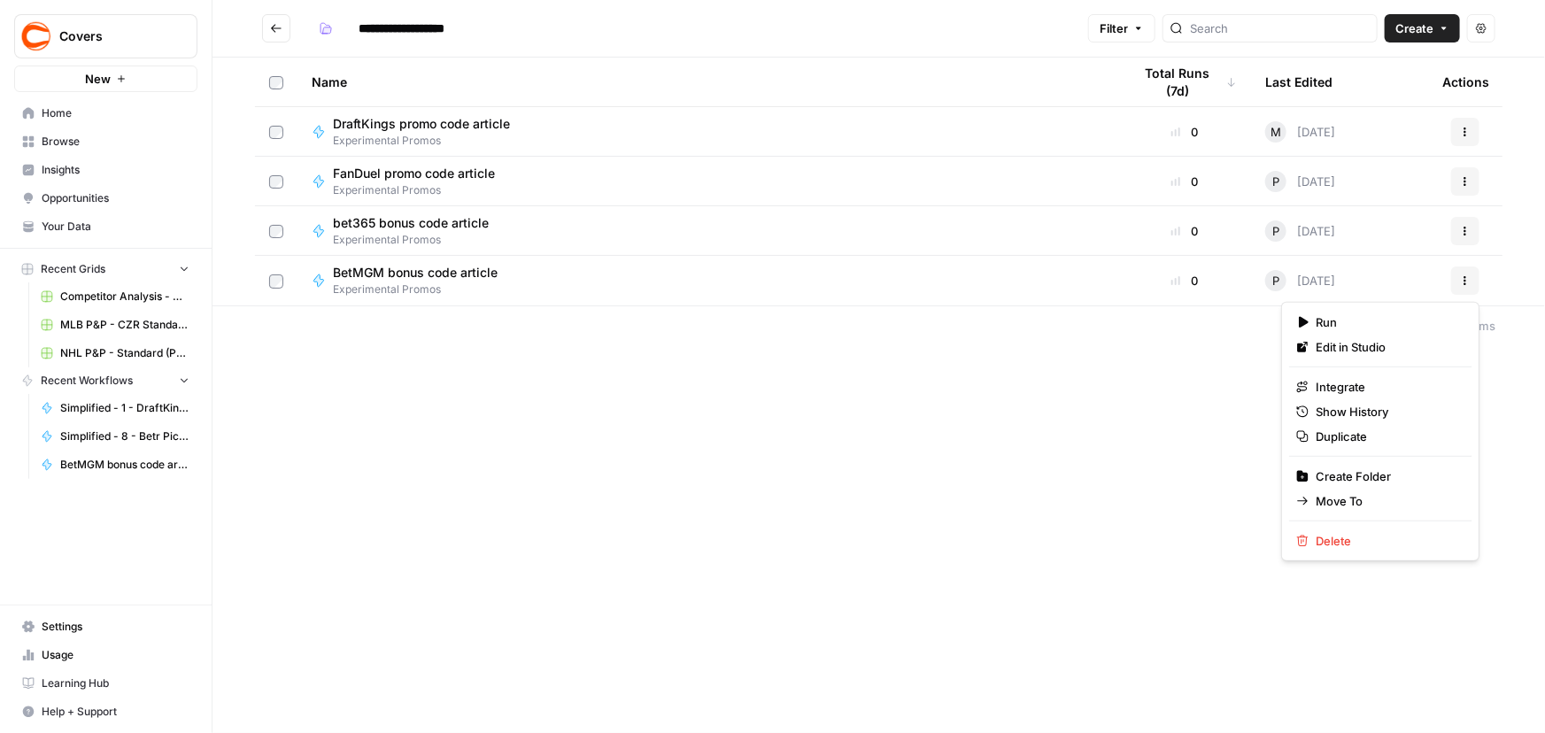
click at [625, 381] on div "**********" at bounding box center [878, 366] width 1332 height 733
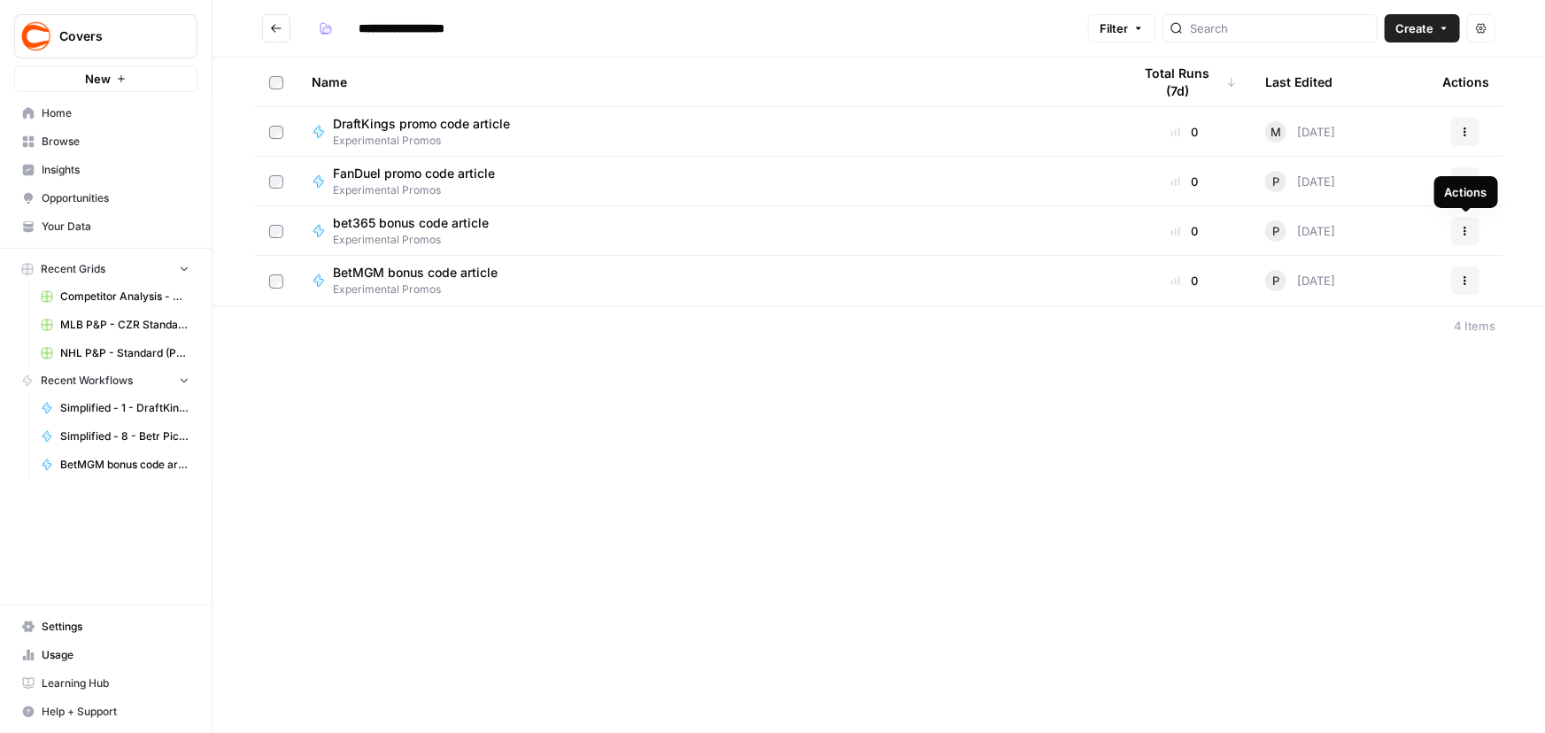
click at [1473, 226] on button "Actions" at bounding box center [1465, 231] width 28 height 28
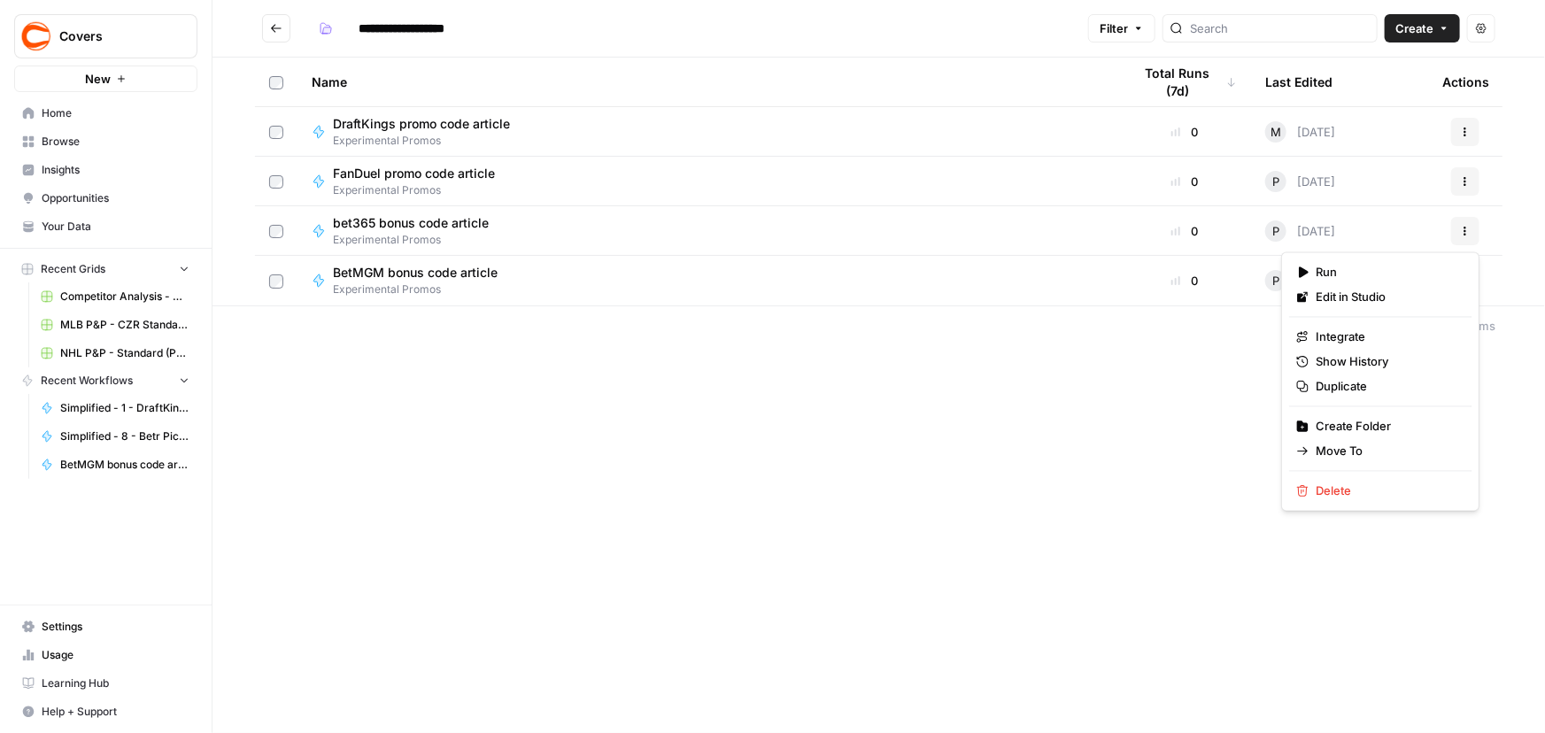
click at [1070, 393] on div "**********" at bounding box center [878, 366] width 1332 height 733
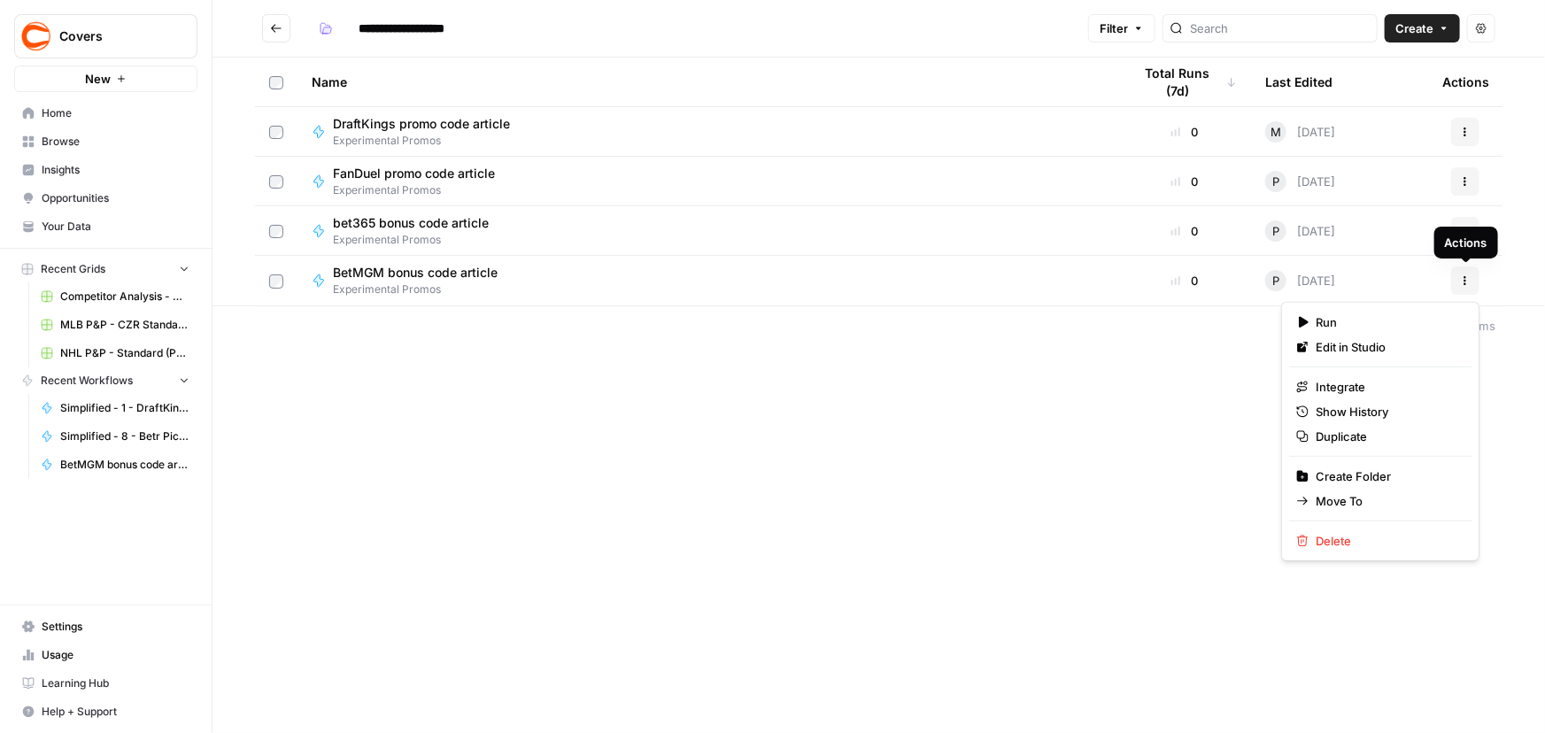
click at [1459, 285] on button "Actions" at bounding box center [1465, 280] width 28 height 28
click at [1351, 441] on span "Duplicate" at bounding box center [1387, 437] width 142 height 18
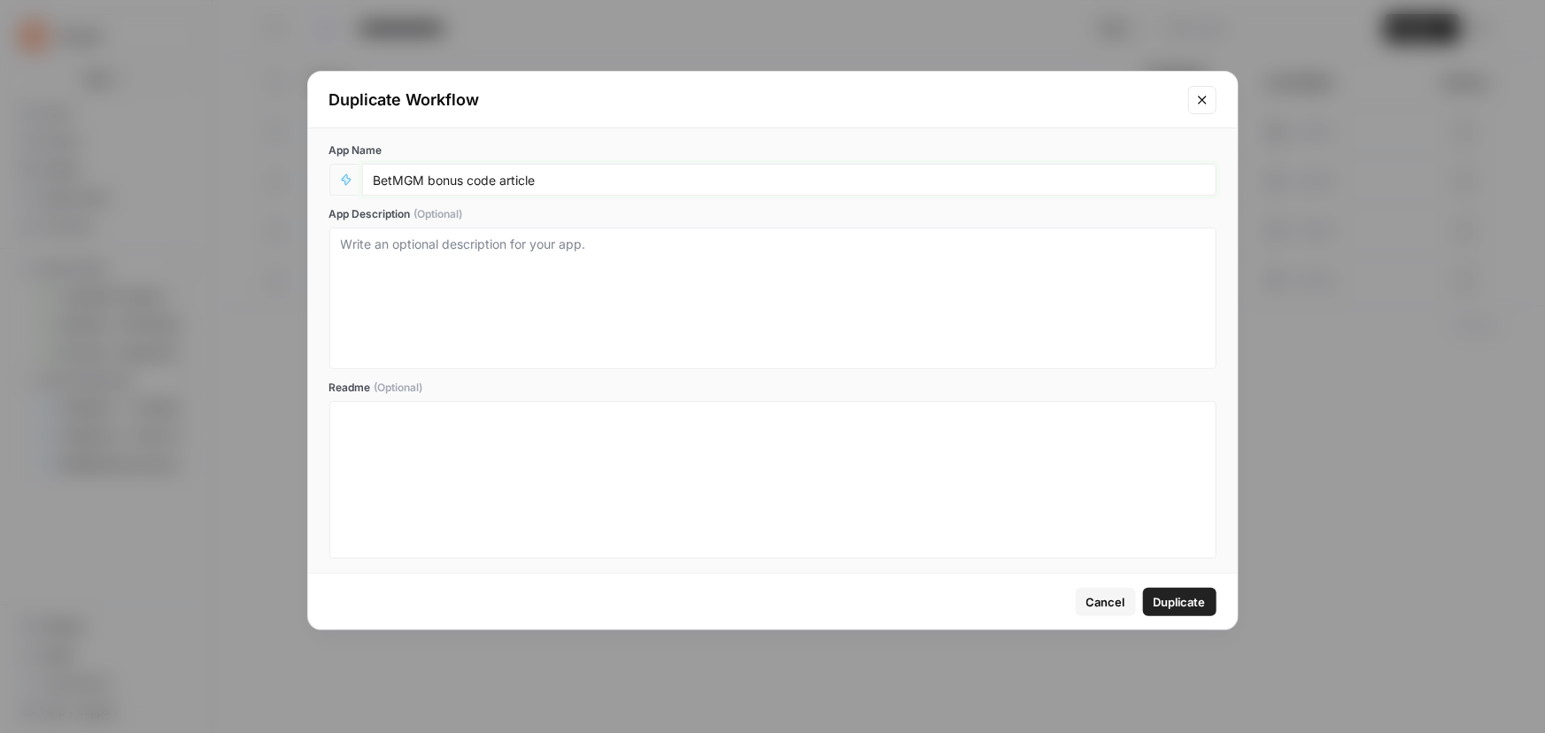
drag, startPoint x: 461, startPoint y: 177, endPoint x: 0, endPoint y: 162, distance: 461.5
click at [0, 162] on div "Duplicate Workflow App Name BetMGM bonus code article App Description (Optional…" at bounding box center [772, 366] width 1545 height 733
click at [1088, 598] on span "Cancel" at bounding box center [1105, 602] width 39 height 18
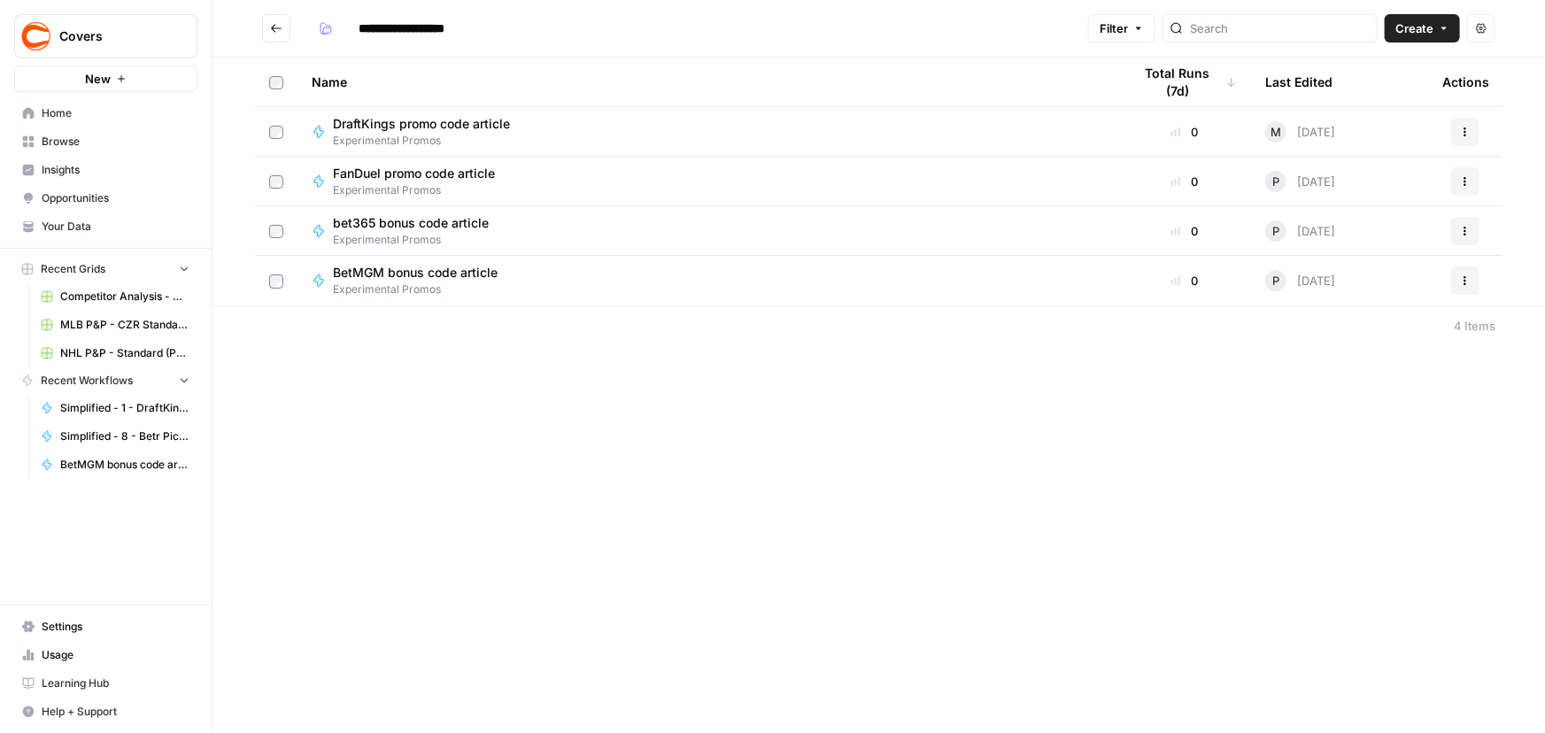
click at [1462, 183] on icon "button" at bounding box center [1465, 181] width 11 height 11
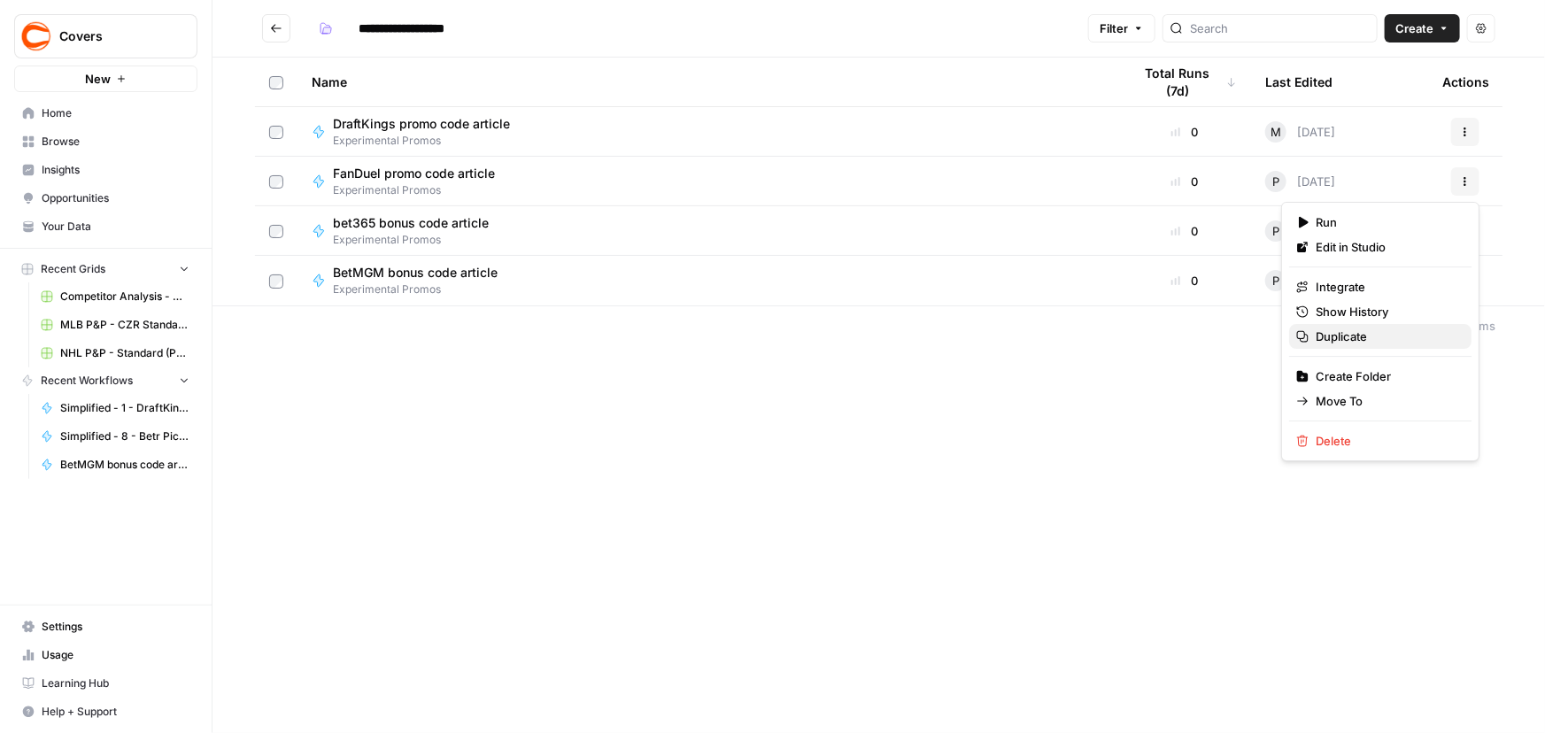
click at [1339, 333] on span "Duplicate" at bounding box center [1387, 337] width 142 height 18
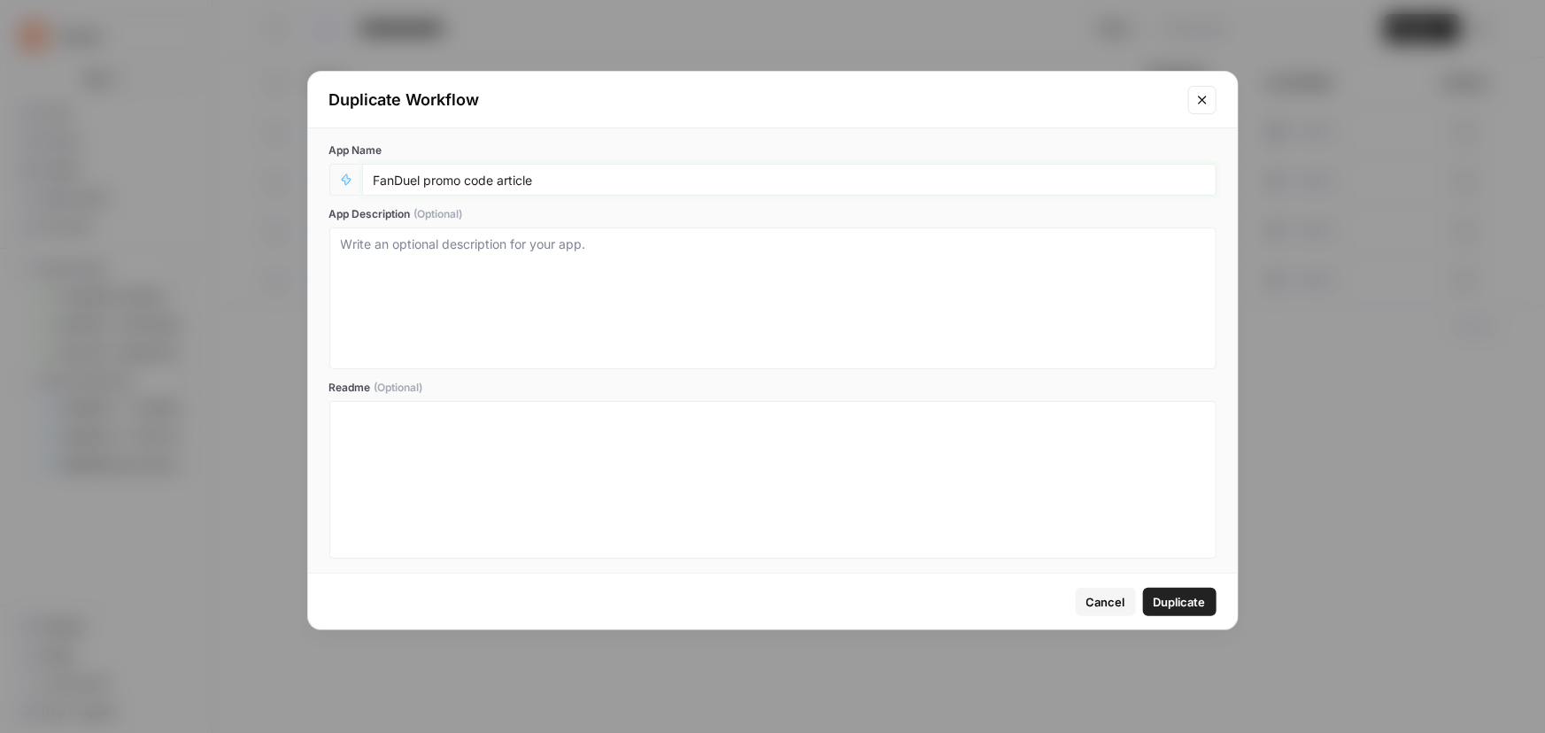
drag, startPoint x: 424, startPoint y: 177, endPoint x: 0, endPoint y: 194, distance: 424.4
click at [0, 191] on div "Duplicate Workflow App Name FanDuel promo code article App Description (Optiona…" at bounding box center [772, 366] width 1545 height 733
type input "Caesars Sportsbook promo code article"
click at [1177, 597] on span "Duplicate" at bounding box center [1180, 602] width 52 height 18
click at [1178, 601] on span "Duplicate" at bounding box center [1180, 602] width 52 height 18
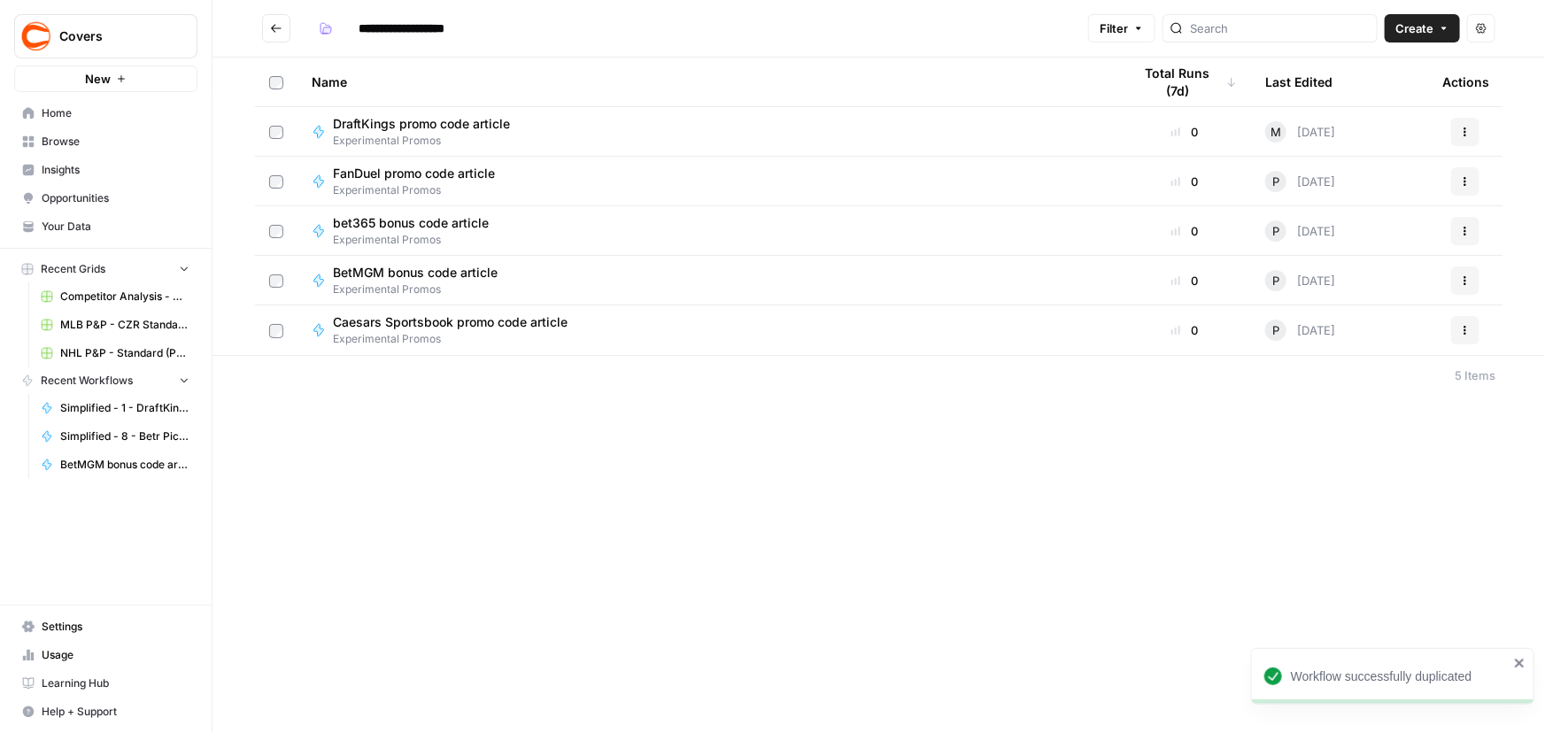
click at [1475, 338] on button "Actions" at bounding box center [1465, 330] width 28 height 28
click at [1381, 379] on span "Edit in Studio" at bounding box center [1387, 372] width 142 height 18
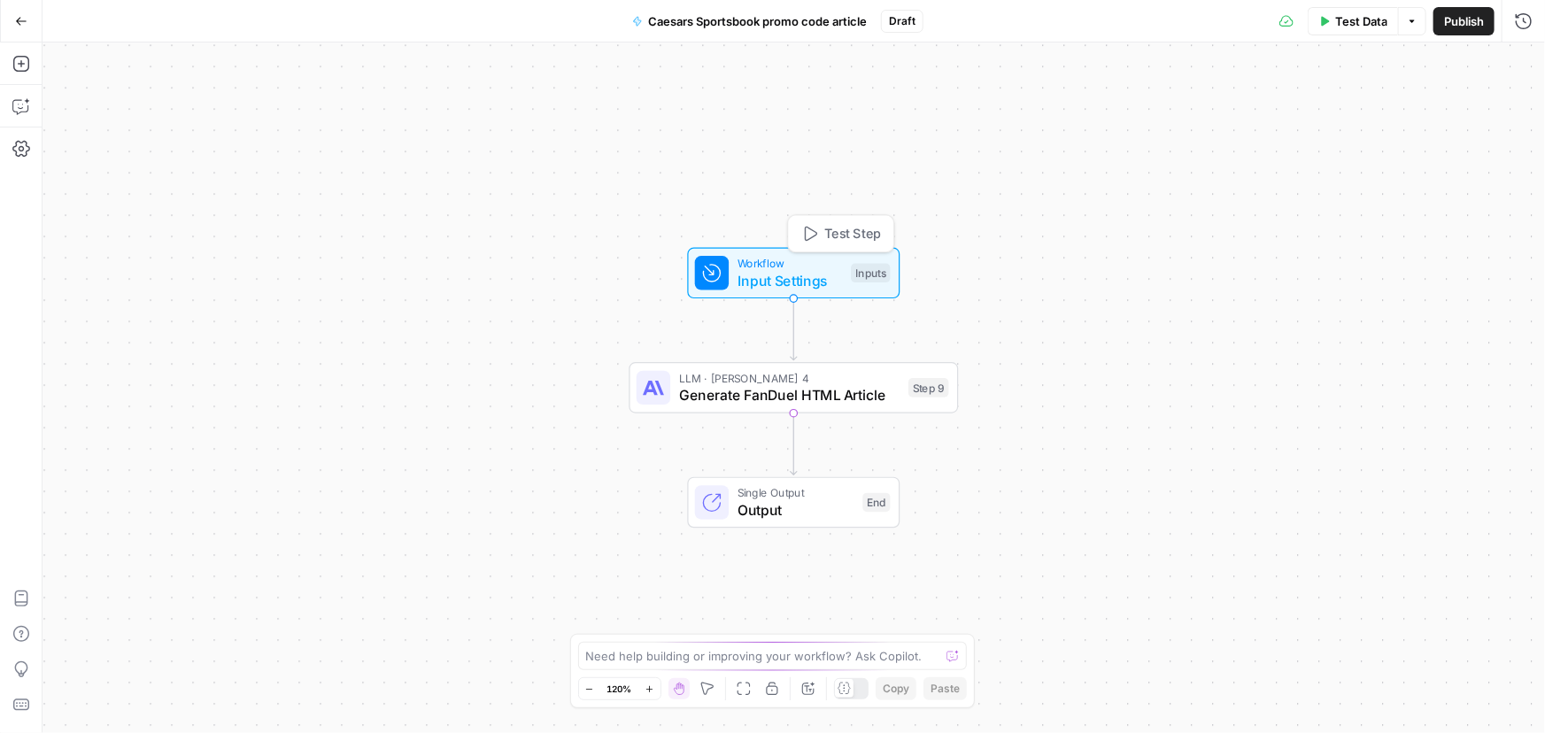
click at [760, 274] on span "Input Settings" at bounding box center [789, 280] width 105 height 21
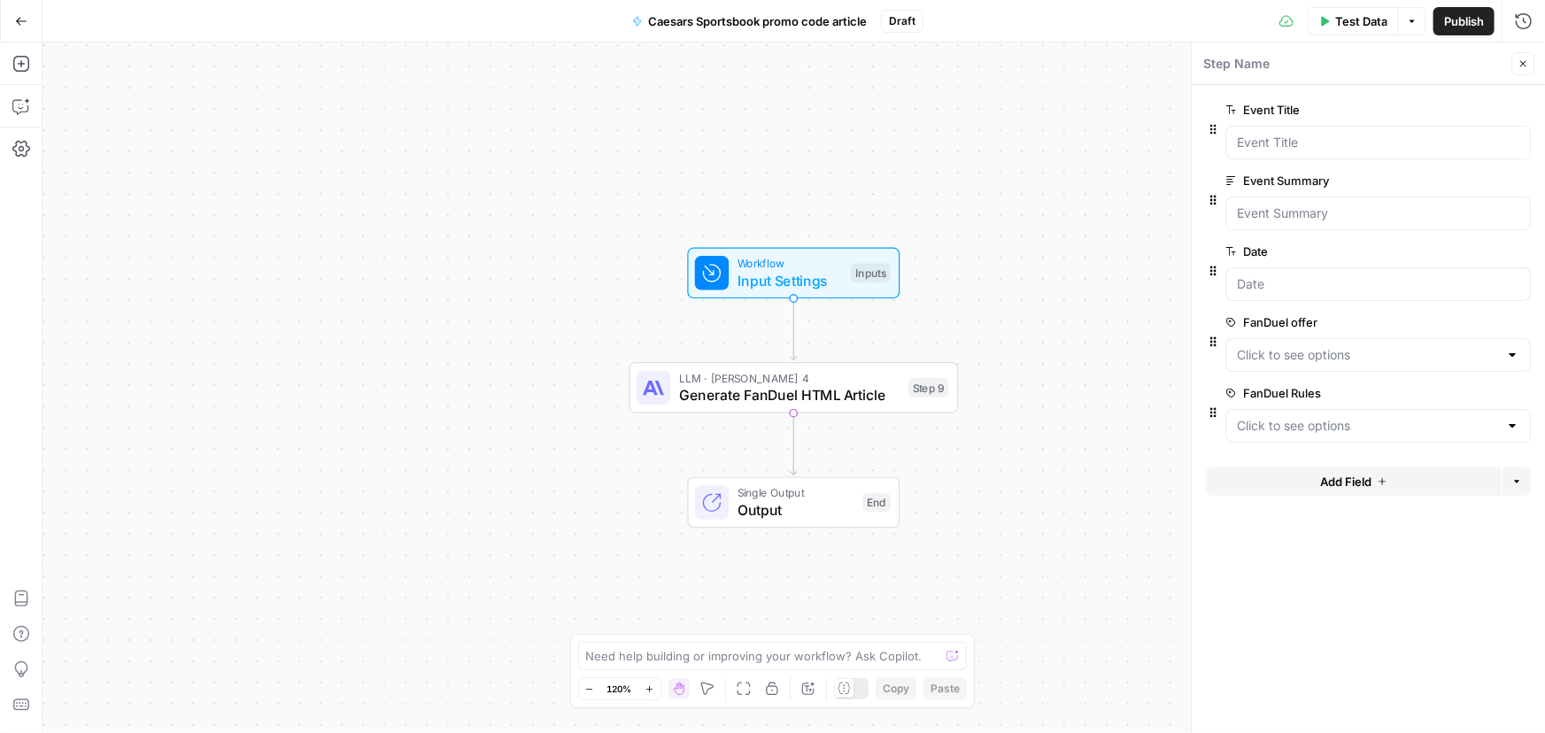
click at [1469, 322] on span "edit field" at bounding box center [1464, 322] width 39 height 14
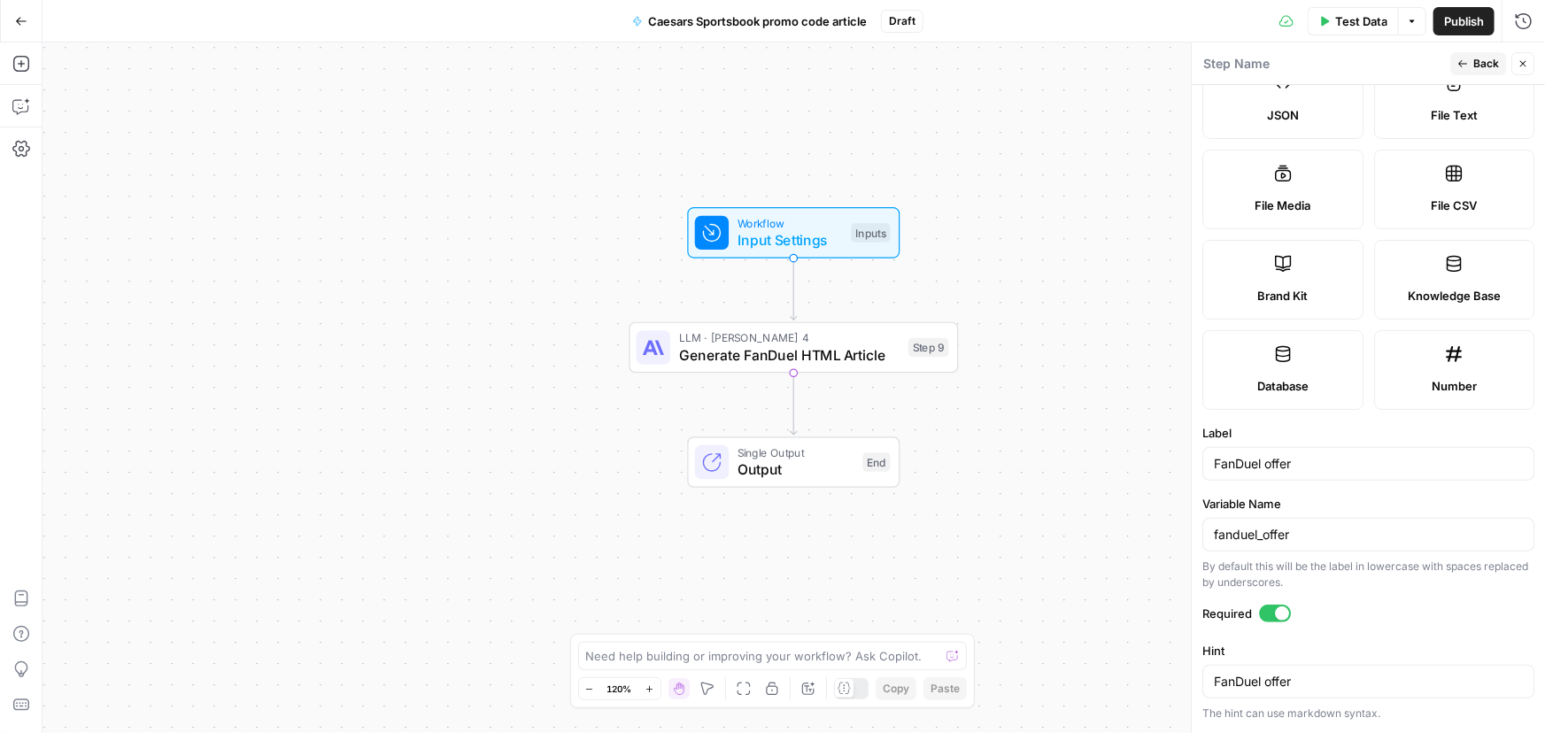
scroll to position [241, 0]
drag, startPoint x: 1310, startPoint y: 523, endPoint x: 1123, endPoint y: 536, distance: 188.1
click at [1123, 536] on body "Covers New Home Browse Insights Opportunities Your Data Recent Grids Competitor…" at bounding box center [772, 366] width 1545 height 733
drag, startPoint x: 1305, startPoint y: 541, endPoint x: 1182, endPoint y: 541, distance: 123.1
click at [1182, 541] on body "Covers New Home Browse Insights Opportunities Your Data Recent Grids Competitor…" at bounding box center [772, 366] width 1545 height 733
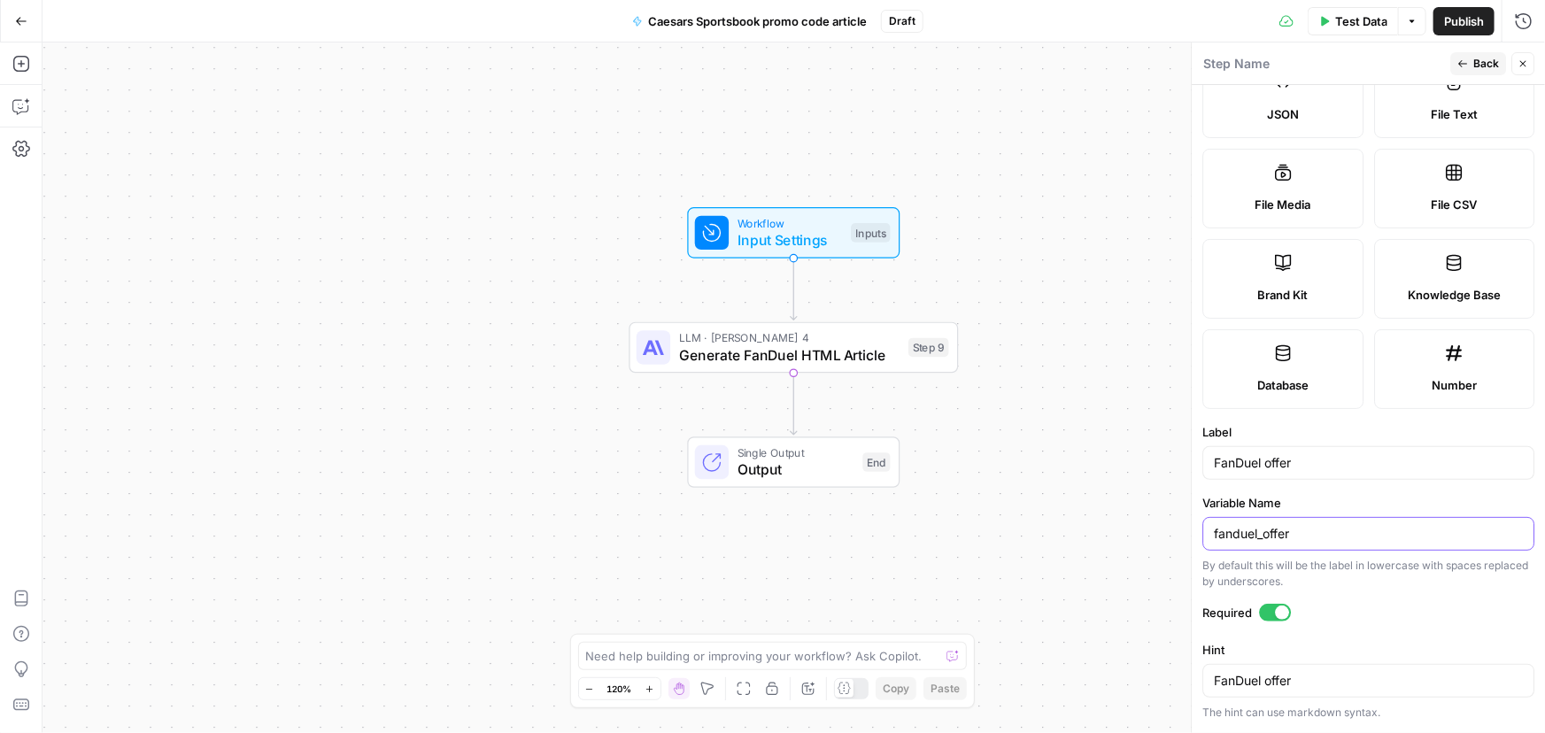
click at [1277, 534] on input "fanduel_offer" at bounding box center [1368, 534] width 309 height 18
drag, startPoint x: 1317, startPoint y: 459, endPoint x: 1115, endPoint y: 461, distance: 202.7
click at [1115, 461] on body "Covers New Home Browse Insights Opportunities Your Data Recent Grids Competitor…" at bounding box center [772, 366] width 1545 height 733
type input "Caesars Offer"
click at [1315, 677] on textarea "FanDuel offer" at bounding box center [1368, 681] width 309 height 18
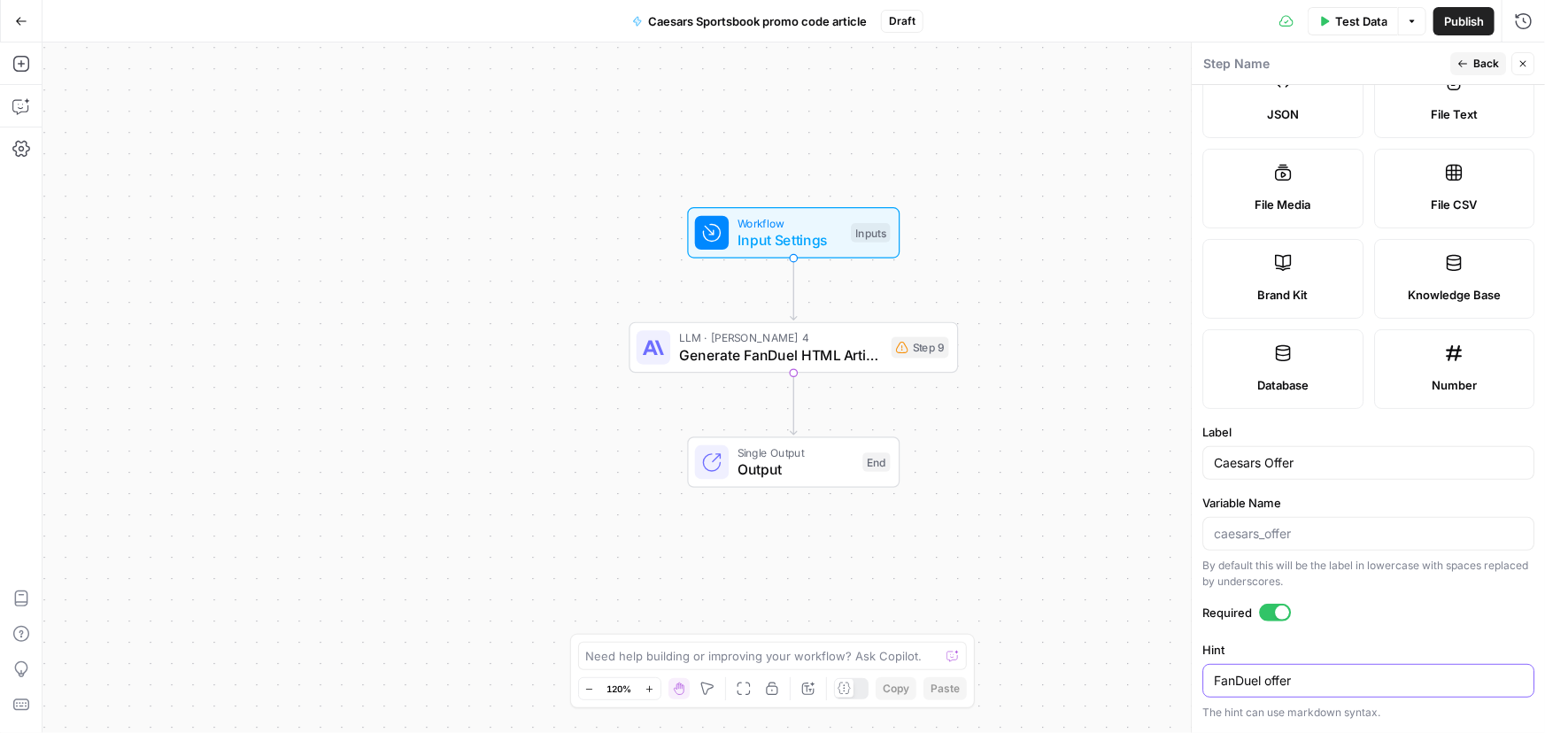
paste textarea "Caesars O"
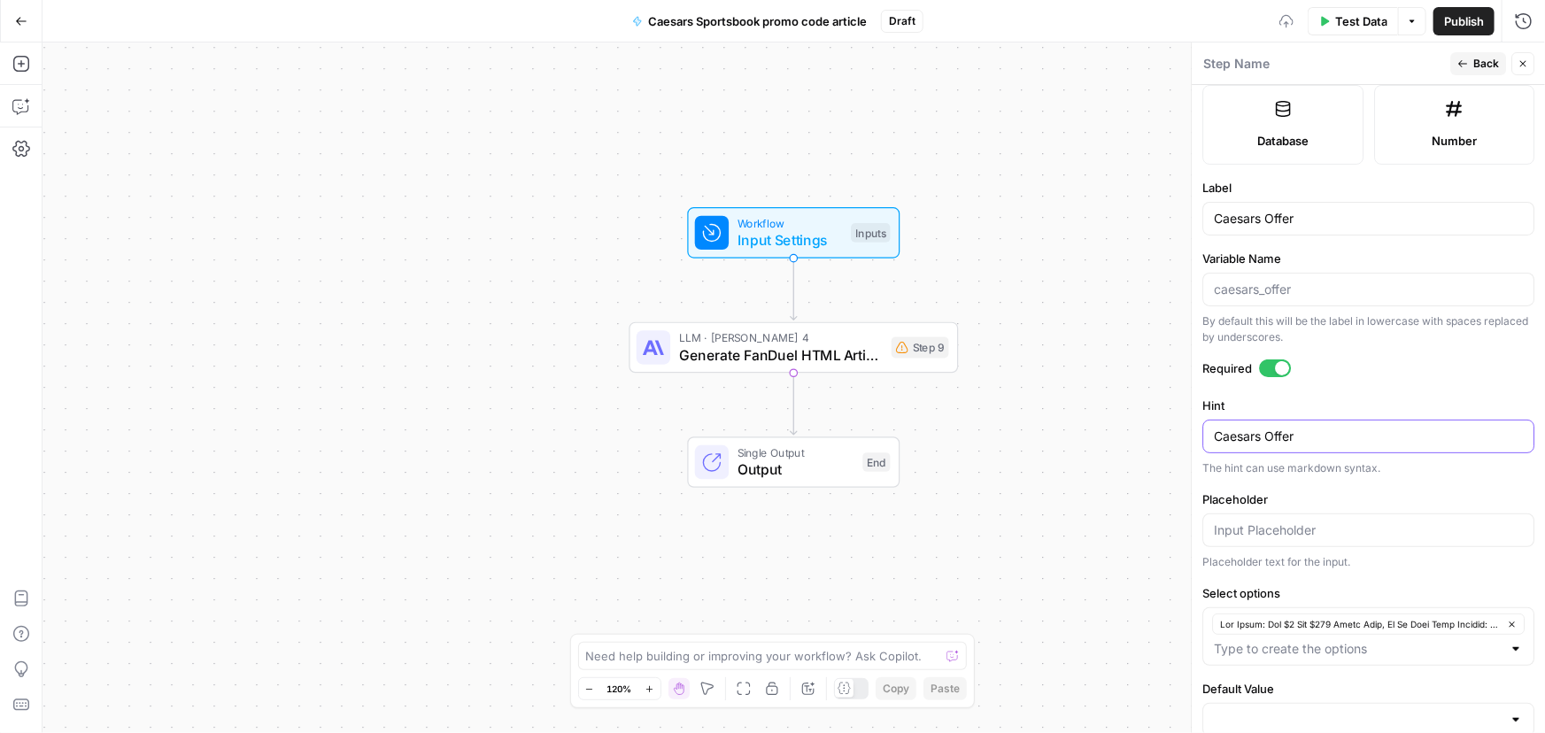
scroll to position [521, 0]
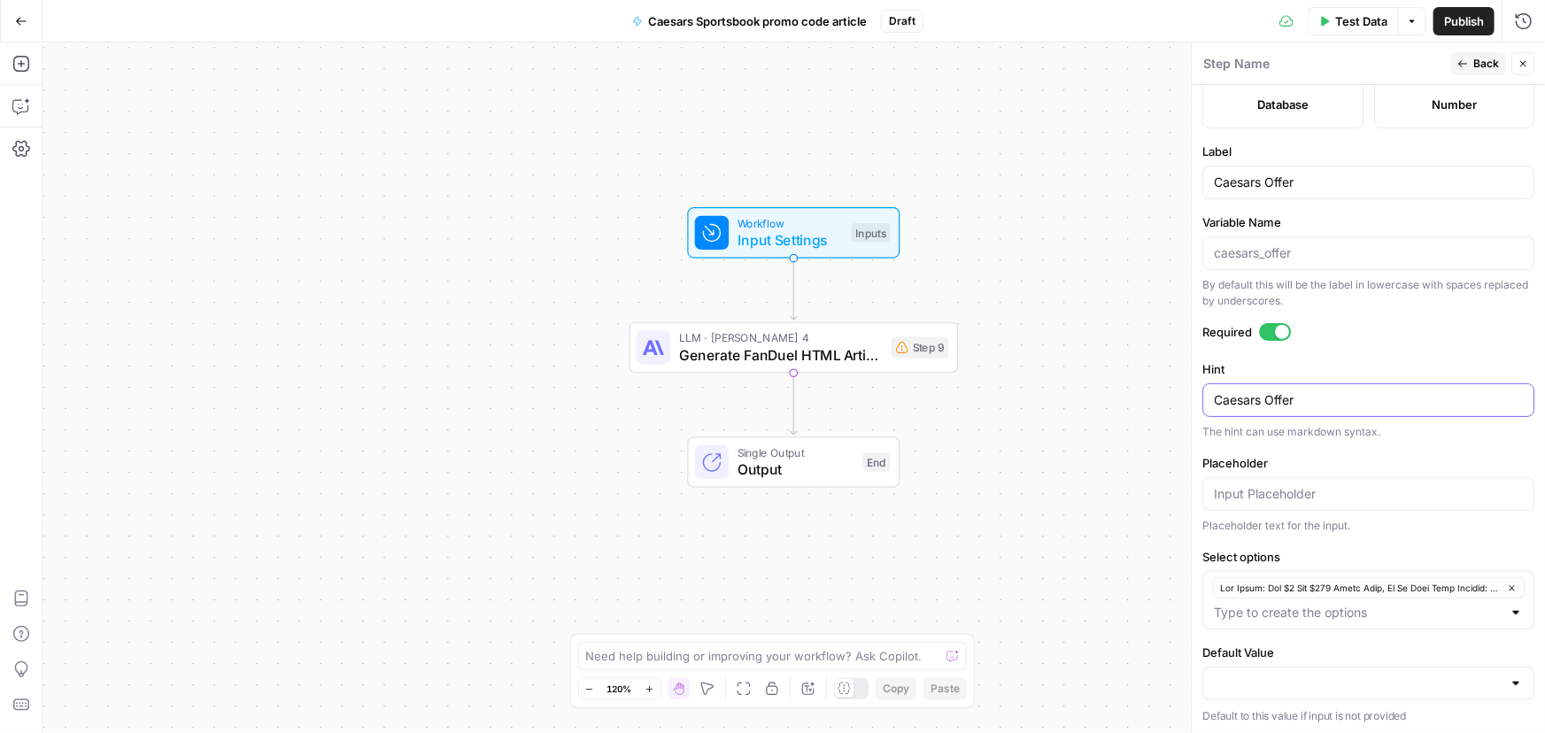
type textarea "Caesars Offer"
click at [1485, 63] on span "Back" at bounding box center [1486, 64] width 26 height 16
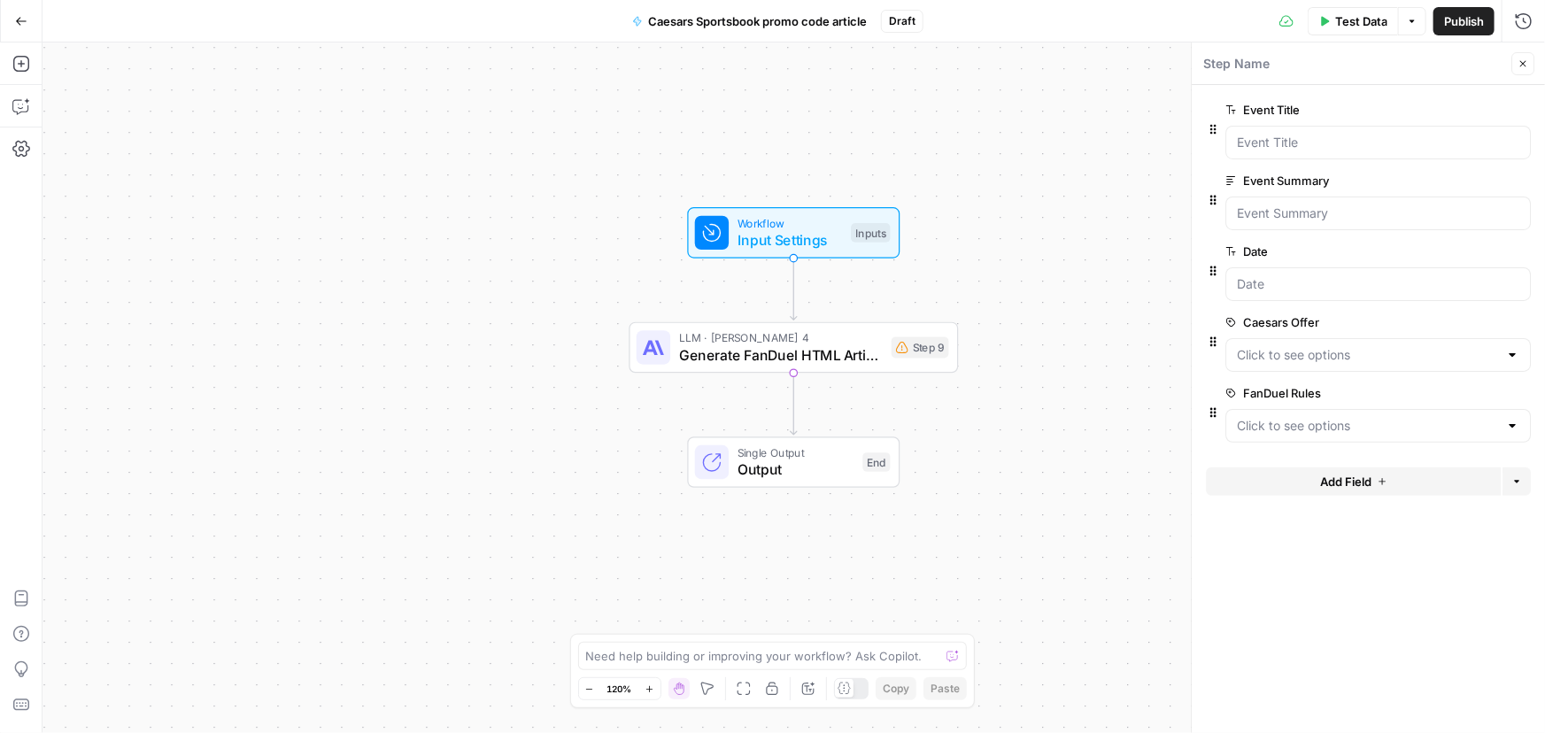
click at [1469, 394] on span "edit field" at bounding box center [1464, 393] width 39 height 14
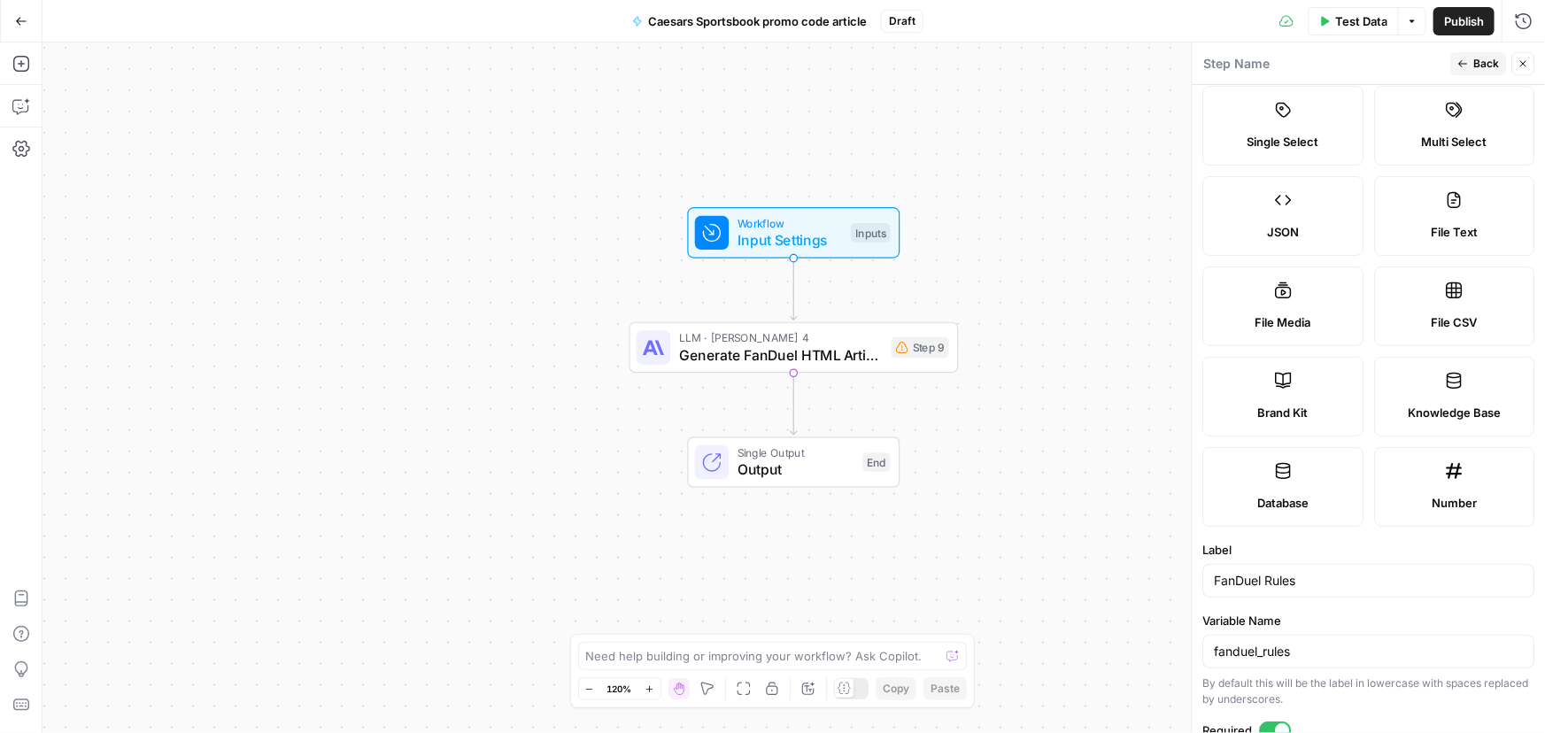
scroll to position [402, 0]
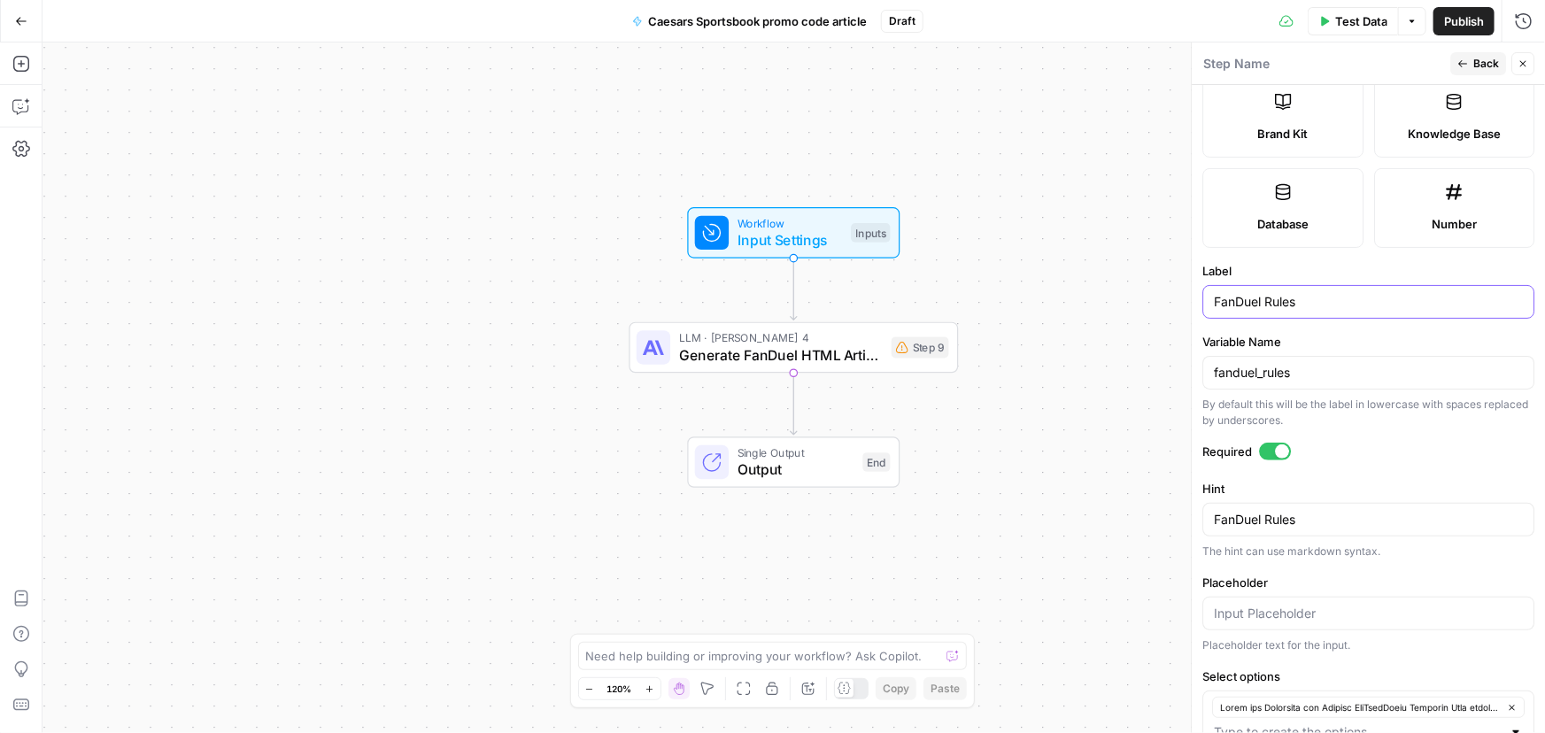
drag, startPoint x: 1338, startPoint y: 305, endPoint x: 1130, endPoint y: 287, distance: 208.0
click at [1130, 287] on body "Covers New Home Browse Insights Opportunities Your Data Recent Grids Competitor…" at bounding box center [772, 366] width 1545 height 733
click at [1331, 372] on input "fanduel_rules" at bounding box center [1368, 373] width 309 height 18
paste input "Caesars Offer"
drag, startPoint x: 1266, startPoint y: 301, endPoint x: 1407, endPoint y: 298, distance: 140.8
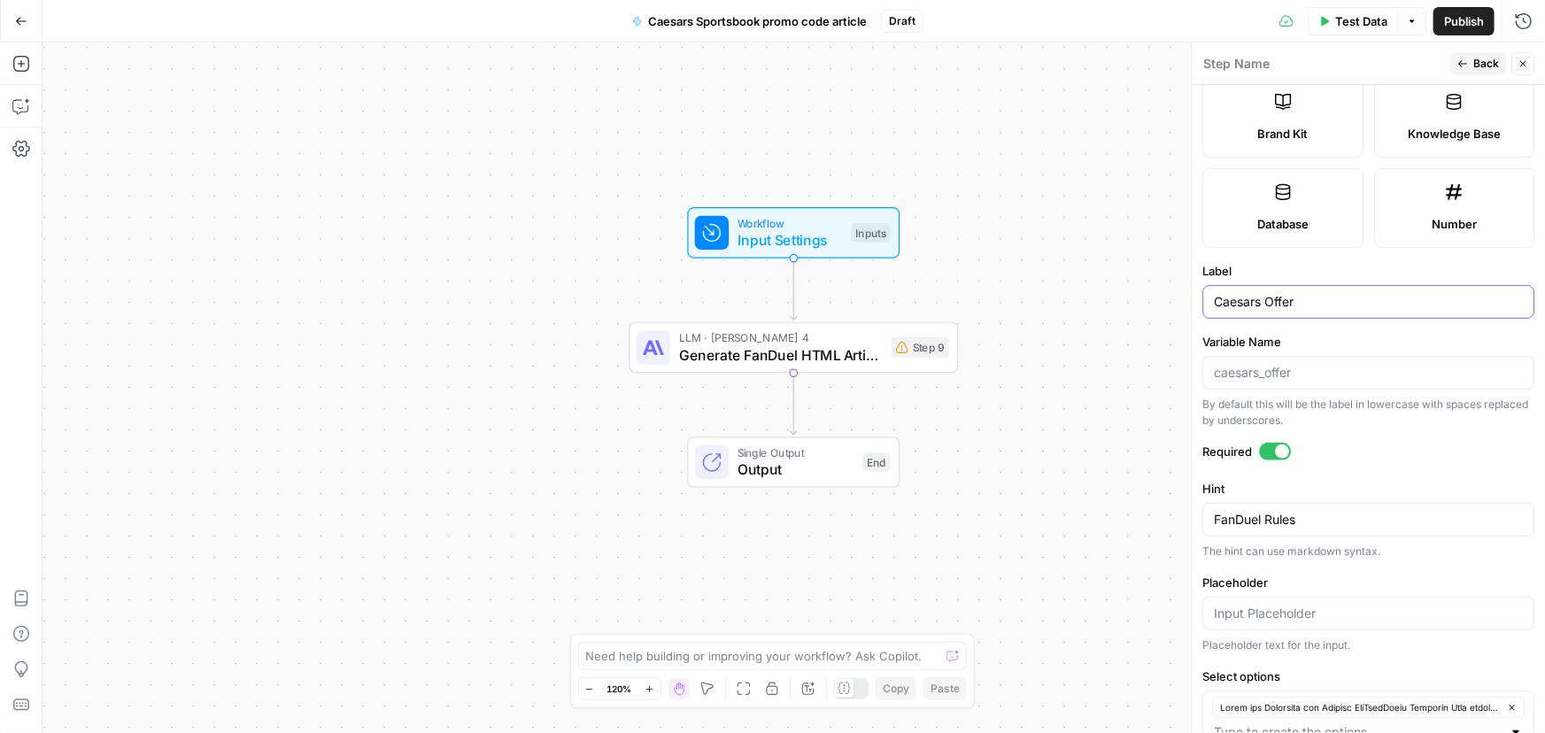
click at [1407, 298] on input "Caesars Offer" at bounding box center [1368, 302] width 309 height 18
type input "Caesars Rules"
click at [1323, 521] on textarea "FanDuel Rules" at bounding box center [1368, 520] width 309 height 18
paste textarea "Caesars"
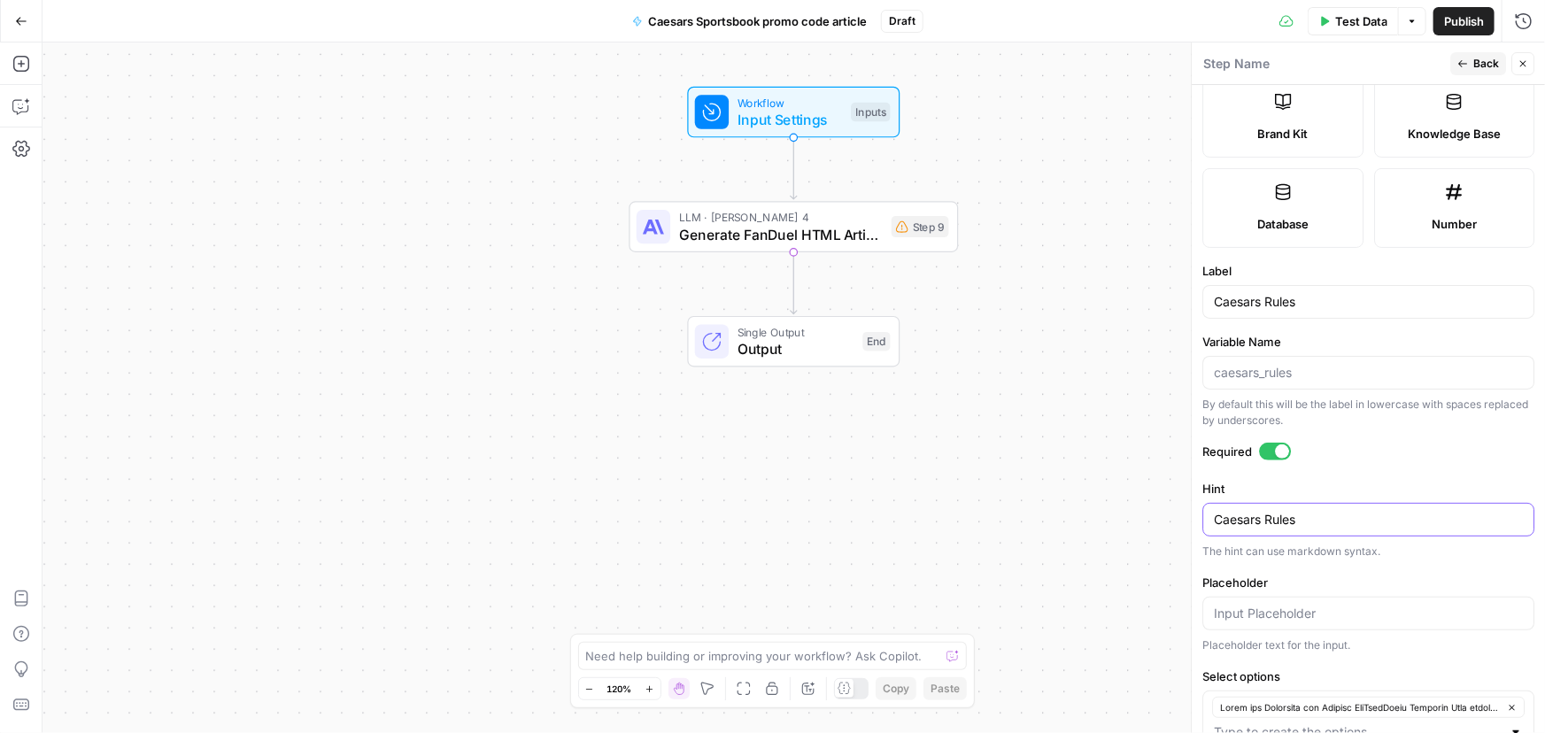
type textarea "Caesars Rules"
click at [1069, 415] on div "Workflow Input Settings Inputs LLM · Claude Sonnet 4 Generate FanDuel HTML Arti…" at bounding box center [793, 387] width 1502 height 691
click at [824, 244] on span "Generate FanDuel HTML Article" at bounding box center [781, 234] width 204 height 21
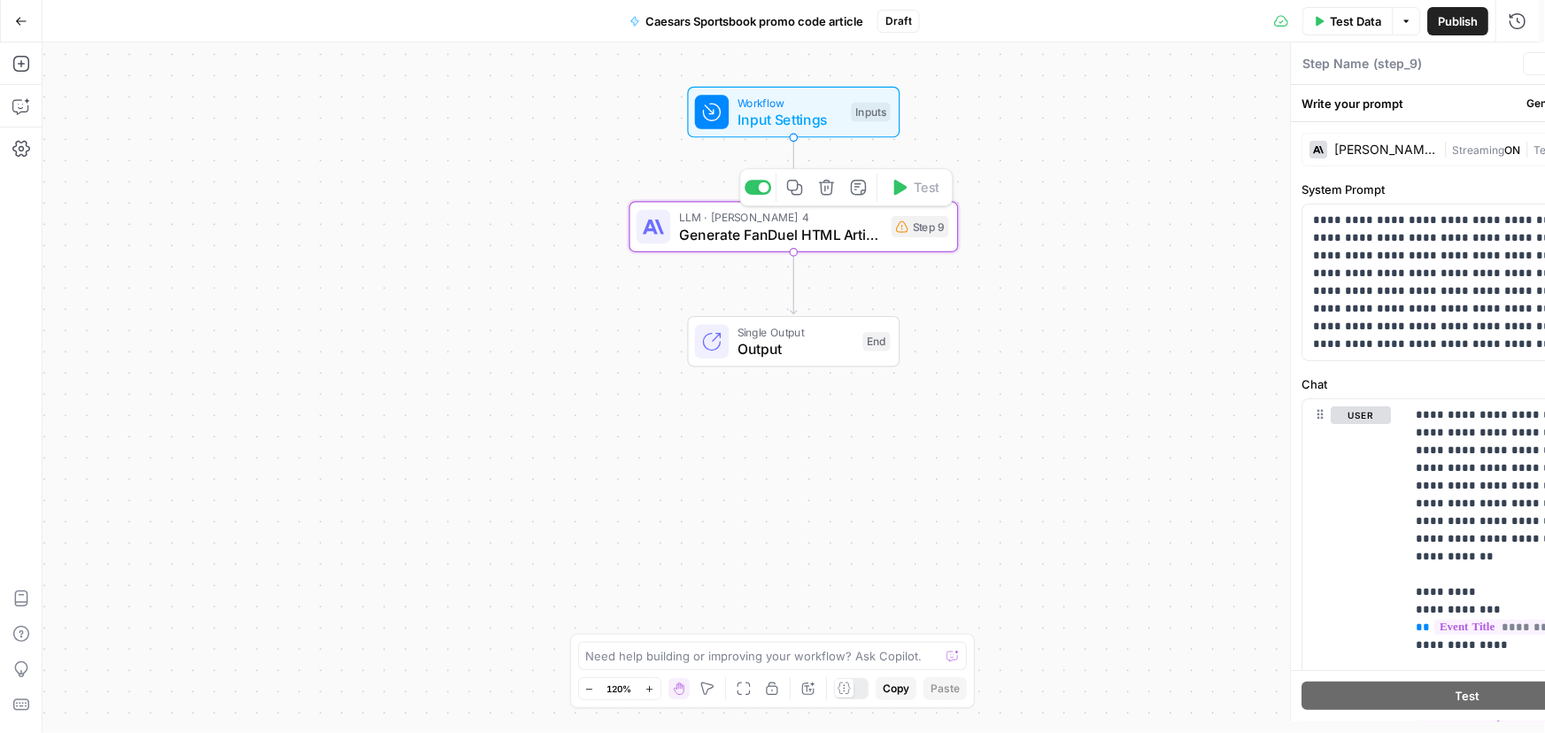
type textarea "Generate FanDuel HTML Article"
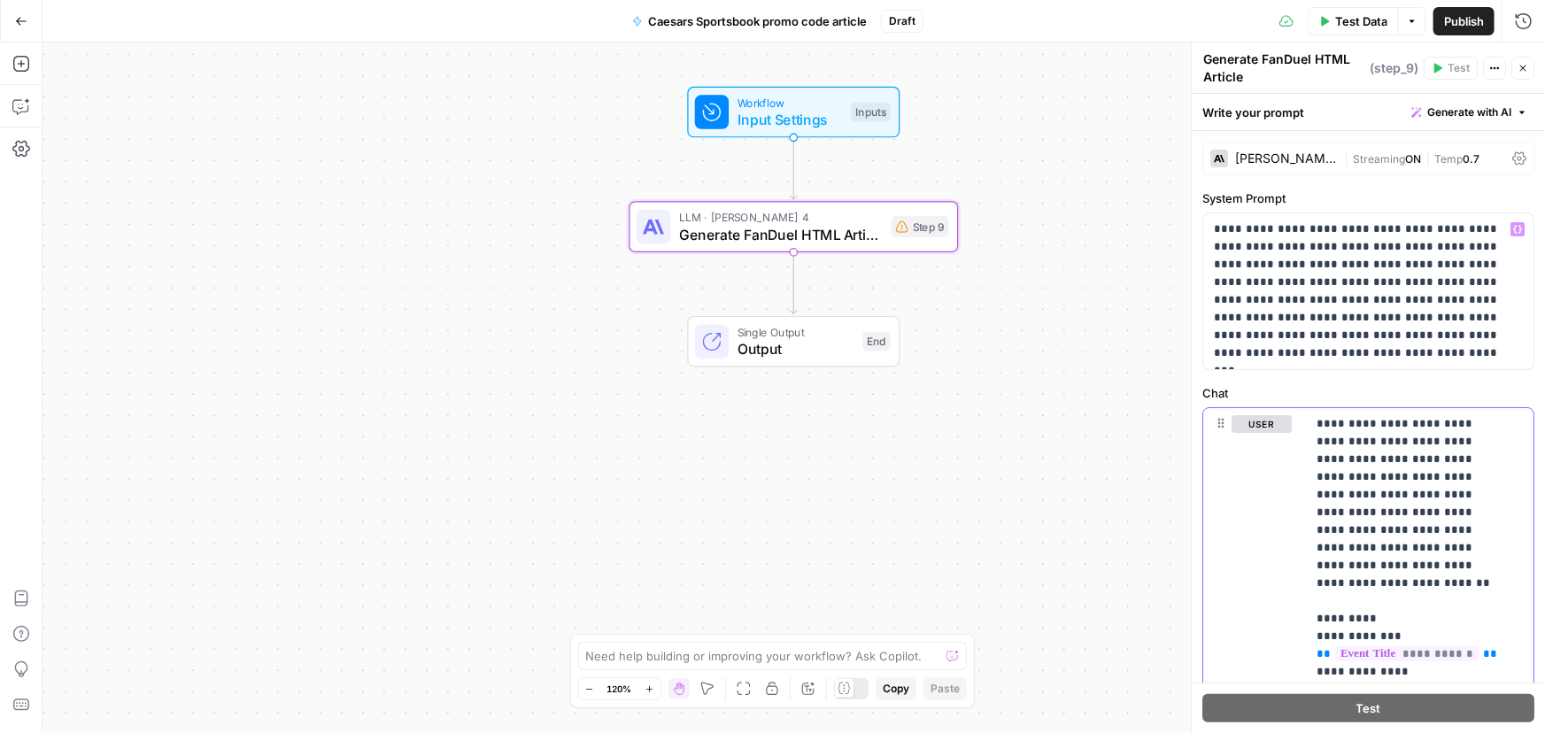
drag, startPoint x: 1256, startPoint y: 263, endPoint x: 1186, endPoint y: 263, distance: 69.9
click at [1191, 263] on div "**********" at bounding box center [1368, 387] width 354 height 691
click at [978, 307] on div "Workflow Input Settings Inputs LLM · Claude Sonnet 4 Generate FanDuel HTML Arti…" at bounding box center [793, 387] width 1502 height 691
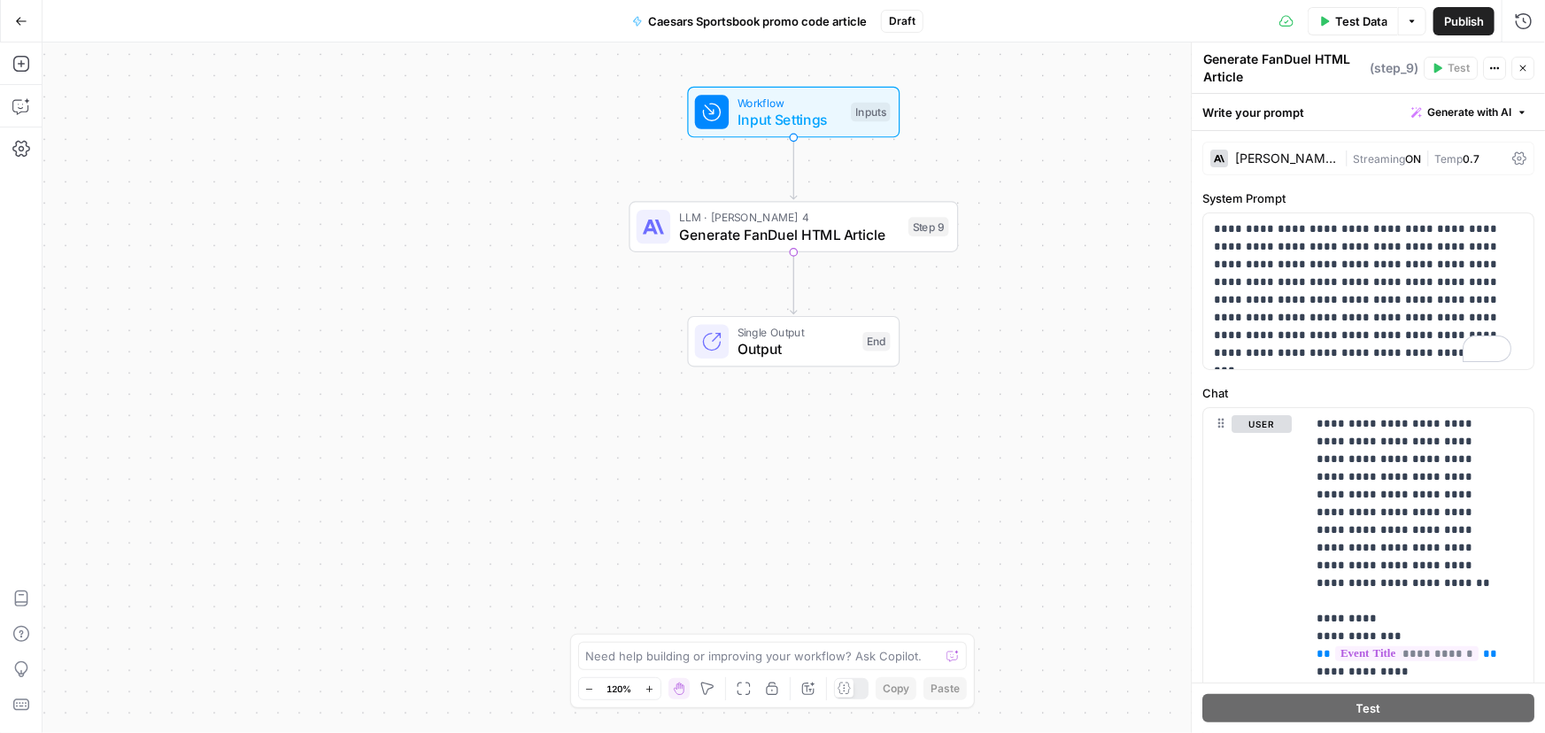
click at [1292, 59] on textarea "Generate FanDuel HTML Article" at bounding box center [1284, 67] width 162 height 35
drag, startPoint x: 1262, startPoint y: 58, endPoint x: 1311, endPoint y: 57, distance: 49.6
click at [1311, 57] on textarea "Generate FanDuel HTML Article" at bounding box center [1284, 67] width 162 height 35
type textarea "Generate Caesars HTML Article"
click at [1038, 405] on div "Workflow Input Settings Inputs LLM · Claude Sonnet 4 Generate Caesars HTML Arti…" at bounding box center [793, 387] width 1502 height 691
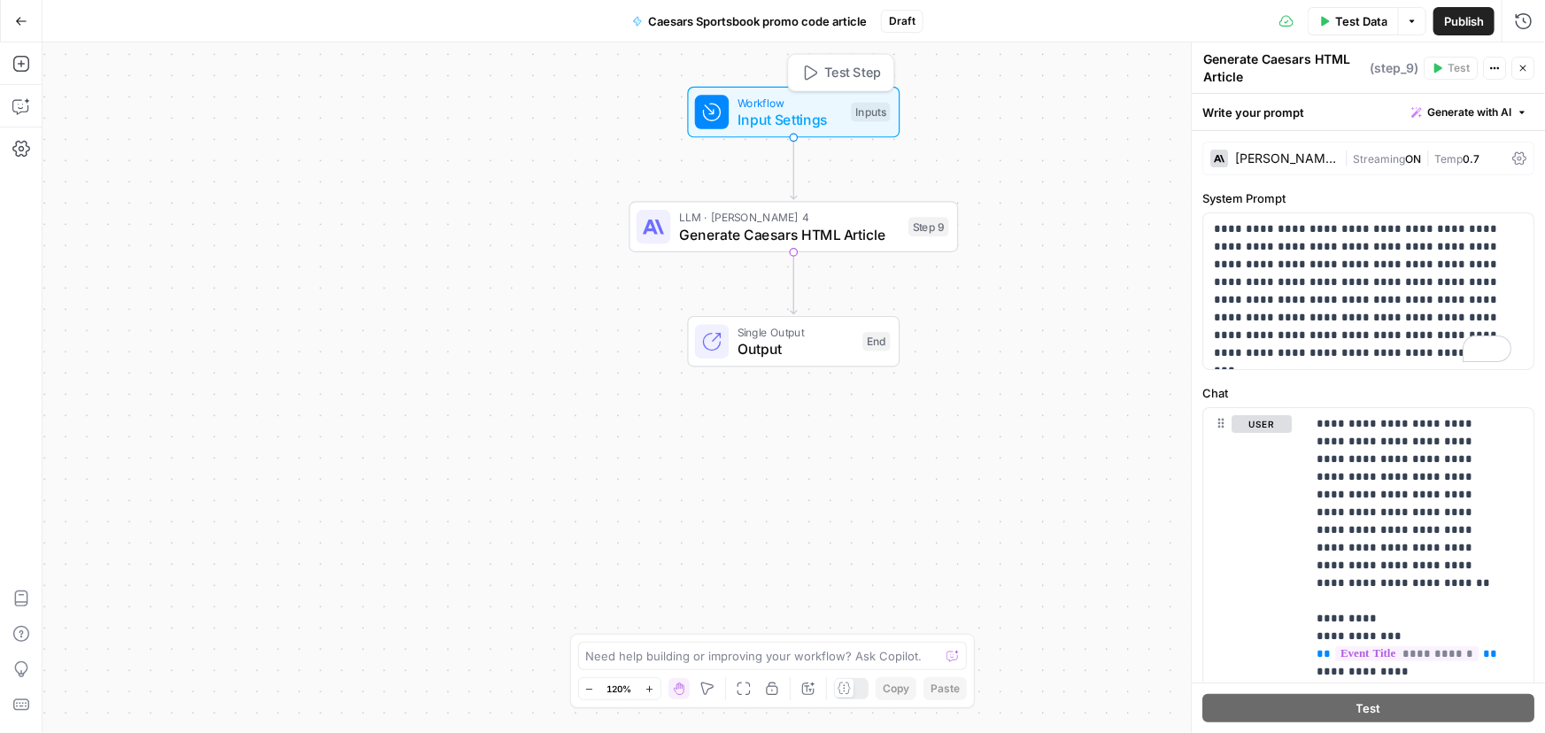
click at [814, 116] on span "Input Settings" at bounding box center [789, 119] width 105 height 21
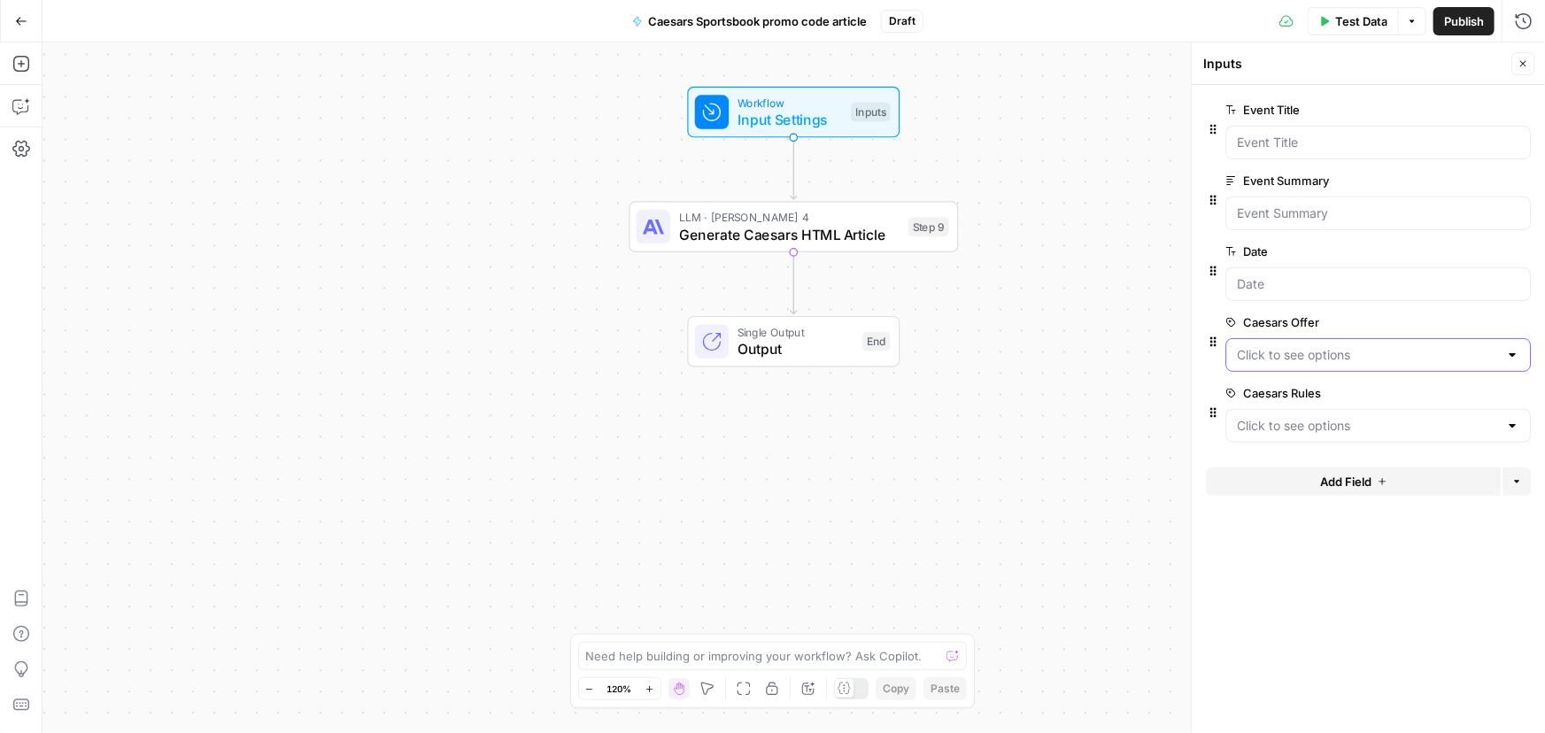
click at [1443, 350] on Offer "Caesars Offer" at bounding box center [1367, 355] width 261 height 18
click at [1450, 320] on span "edit field" at bounding box center [1464, 322] width 39 height 14
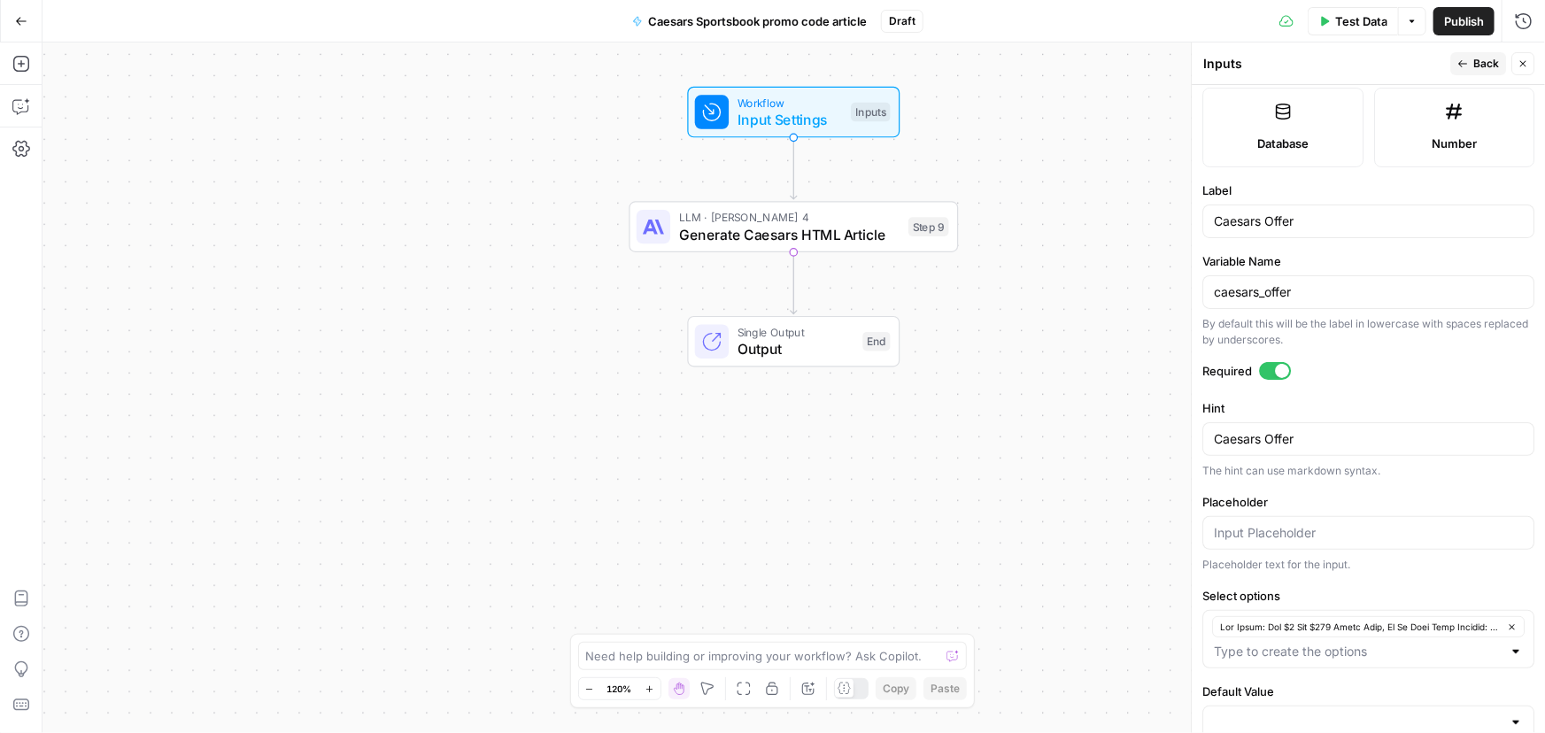
scroll to position [521, 0]
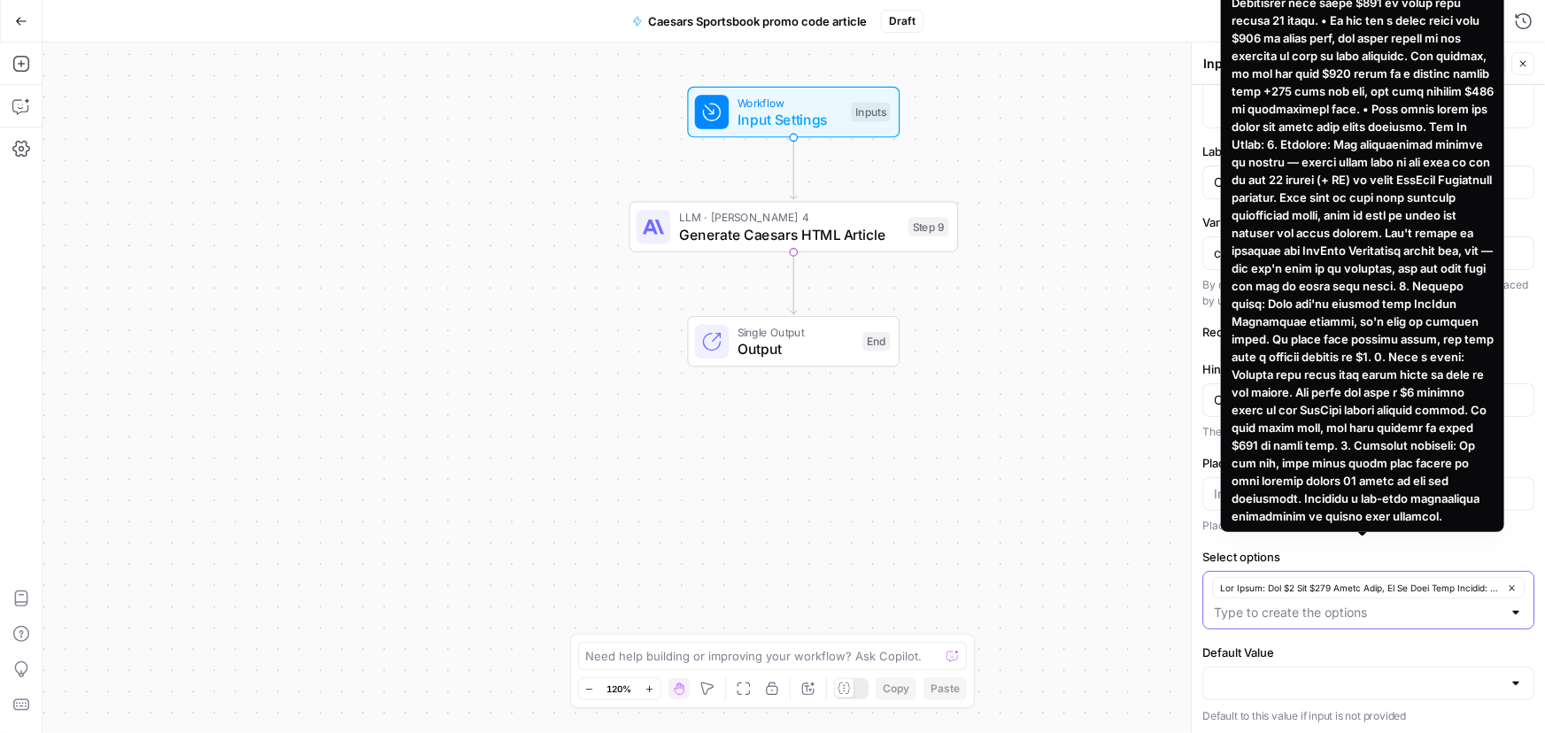
click at [1509, 585] on icon "button" at bounding box center [1511, 587] width 5 height 5
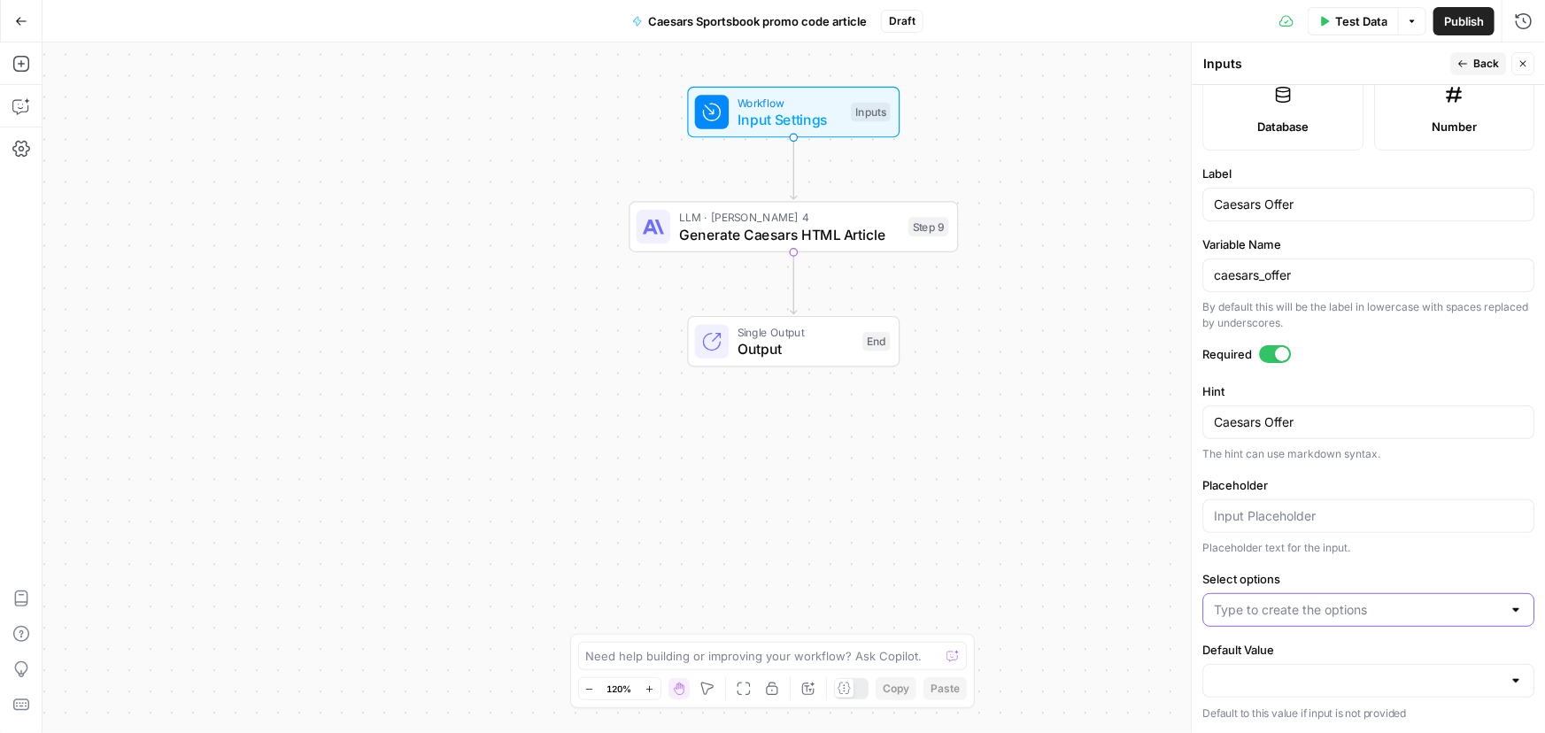
scroll to position [497, 0]
click at [1285, 613] on input "Select options" at bounding box center [1358, 613] width 288 height 18
paste input "The Offer: “Double Your Winnings” Bet $1 and Get 20 100% Bet Boosts Main Keywor…"
type input "The Offer: “Double Your Winnings” Bet $1 and Get 20 100% Bet Boosts Main Keywor…"
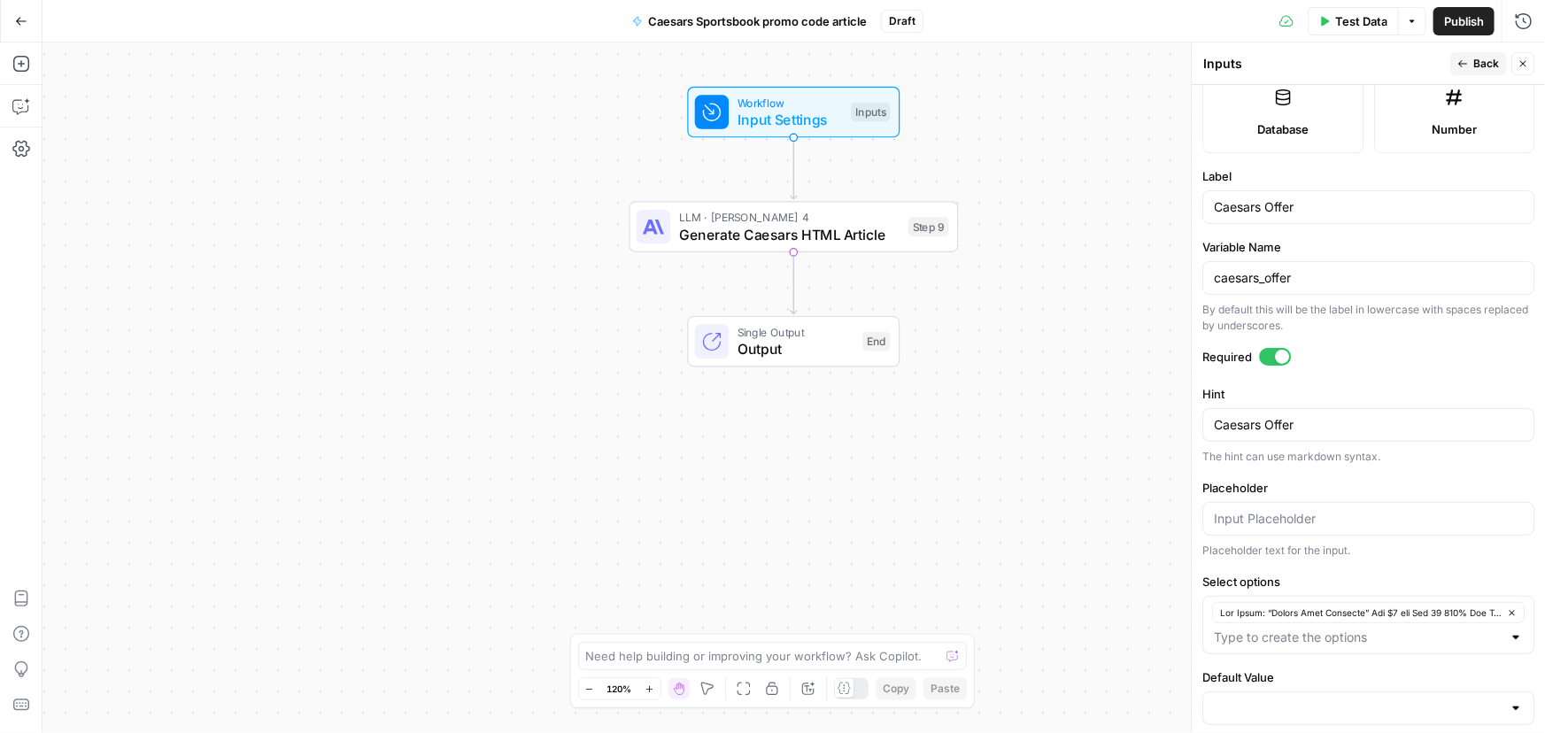
click at [1476, 63] on span "Back" at bounding box center [1486, 64] width 26 height 16
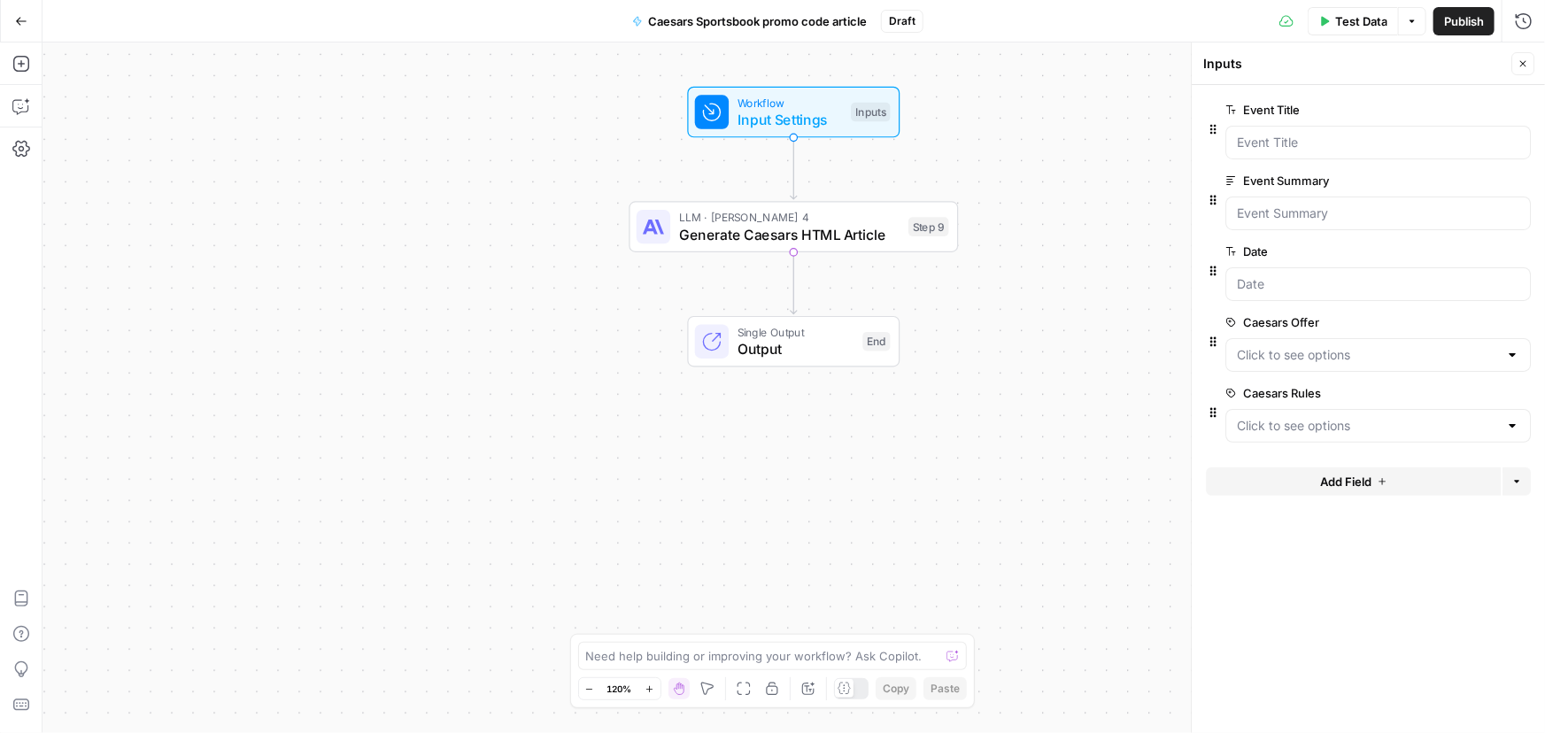
click at [1469, 389] on span "edit field" at bounding box center [1464, 393] width 39 height 14
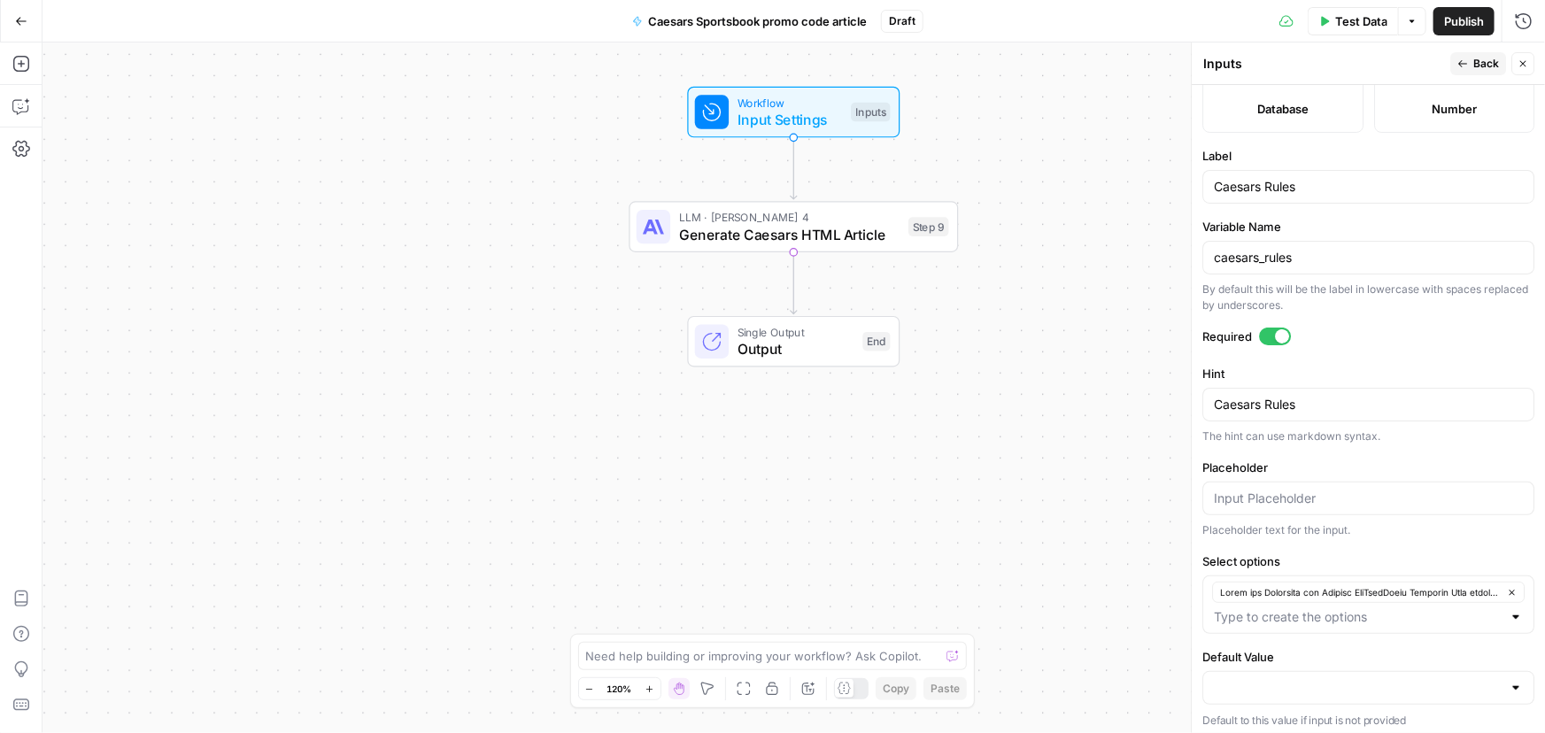
scroll to position [521, 0]
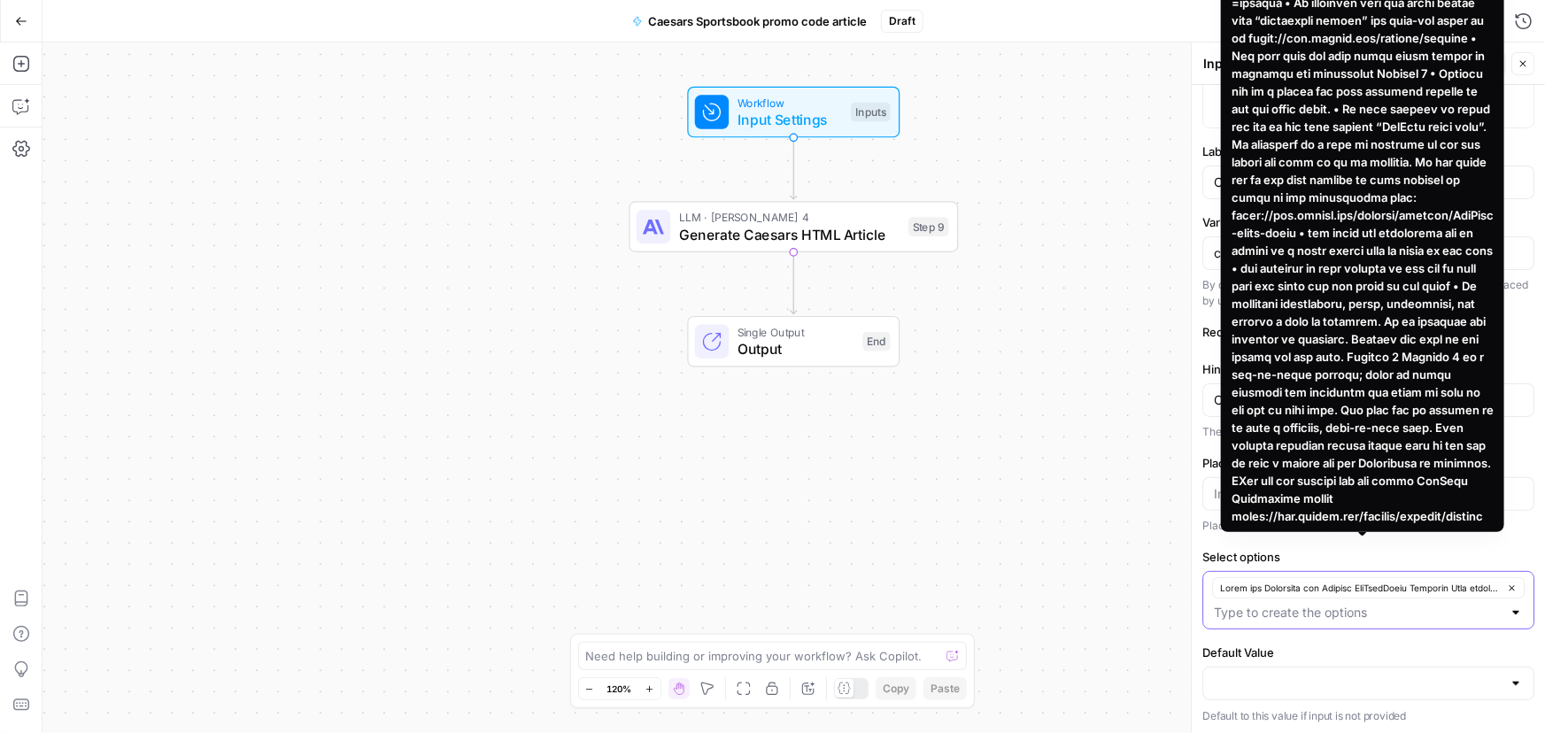
click at [1509, 585] on icon "button" at bounding box center [1511, 587] width 5 height 5
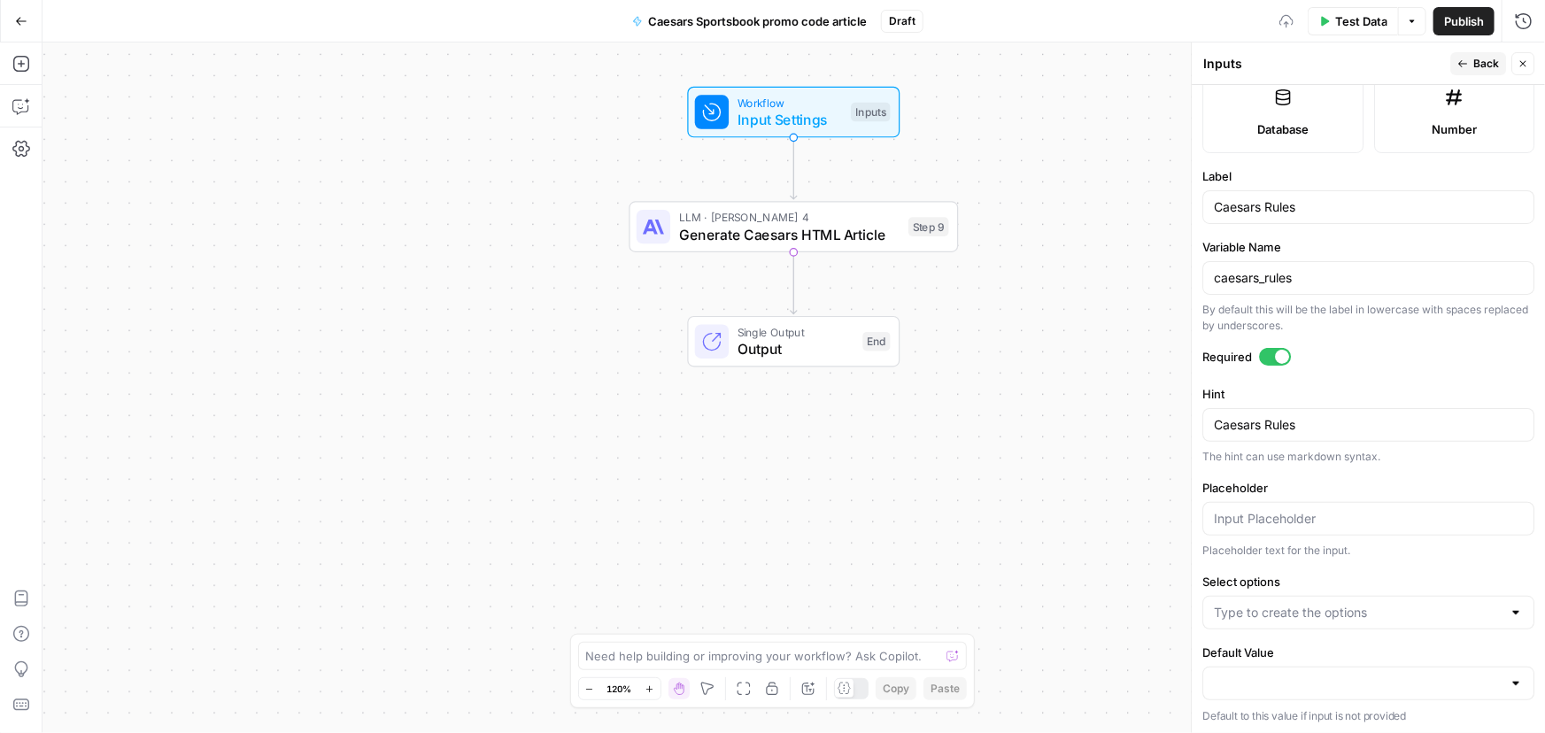
click at [1327, 621] on div at bounding box center [1368, 613] width 332 height 34
paste input "Rules and Structure for Writing Caesars Sportsbook Promo Articles When writing …"
type input "Rules and Structure for Writing Caesars Sportsbook Promo Articles When writing …"
click at [1082, 523] on div "Workflow Input Settings Inputs LLM · Claude Sonnet 4 Generate Caesars HTML Arti…" at bounding box center [793, 387] width 1502 height 691
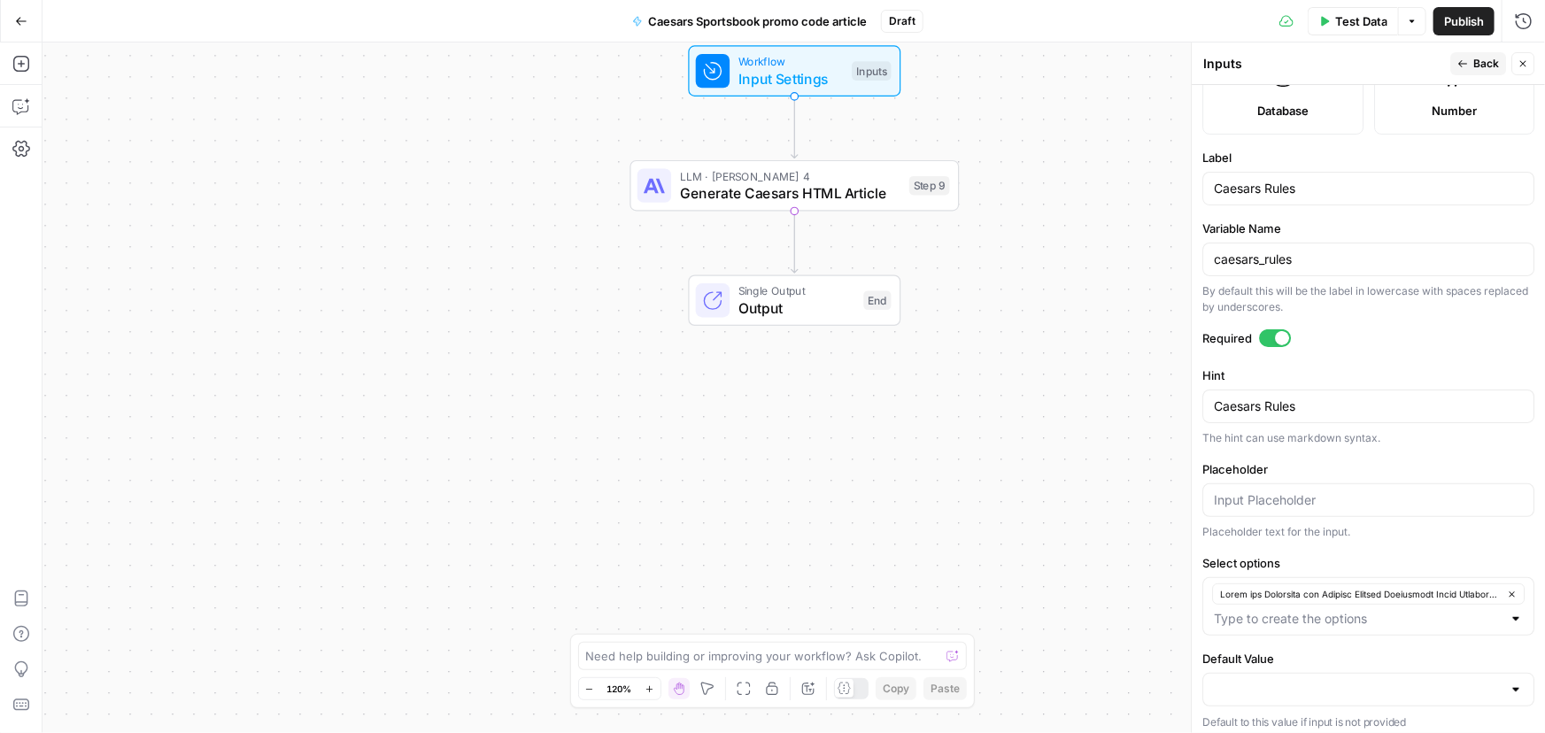
scroll to position [521, 0]
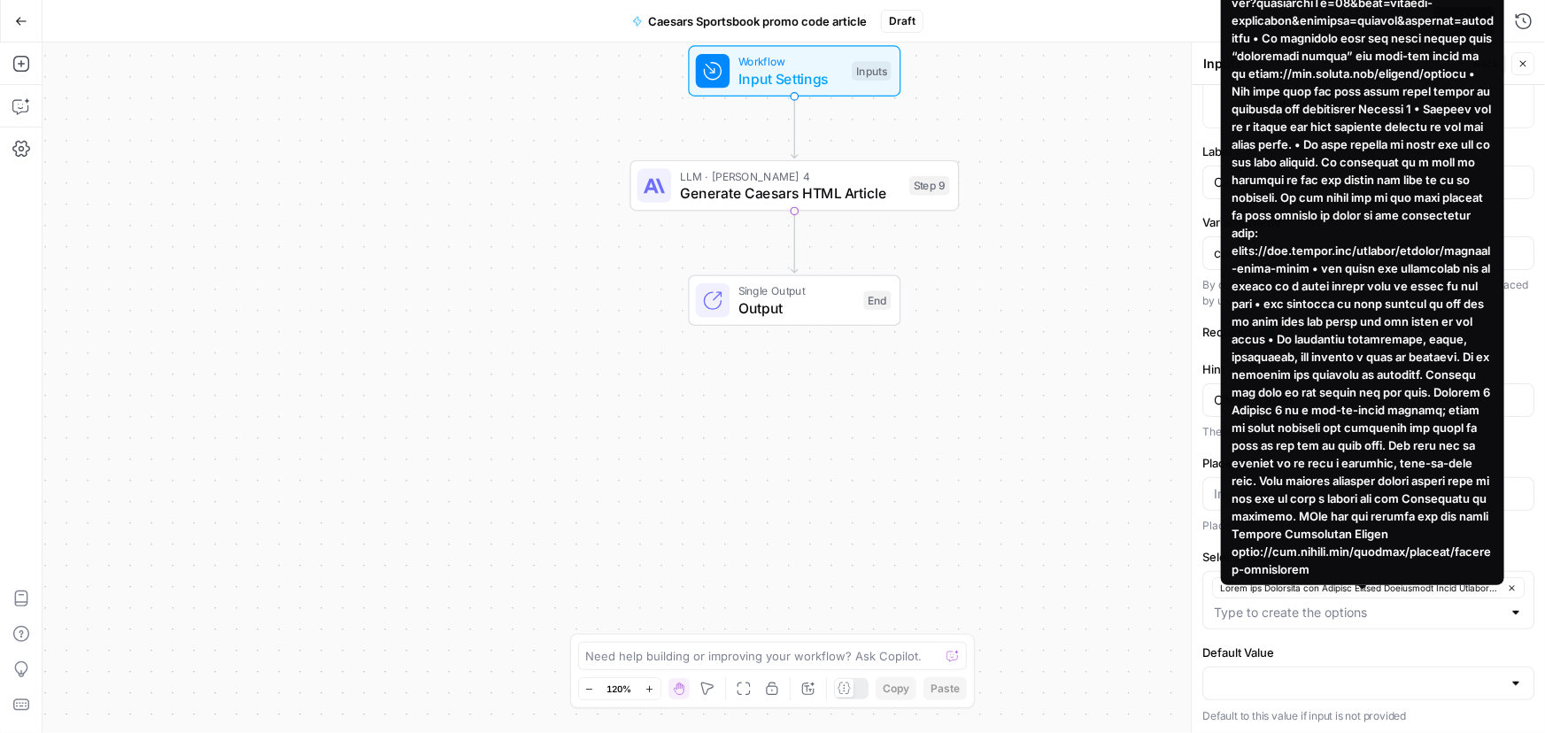
click at [1071, 524] on div "Workflow Input Settings Inputs LLM · Claude Sonnet 4 Generate Caesars HTML Arti…" at bounding box center [793, 387] width 1502 height 691
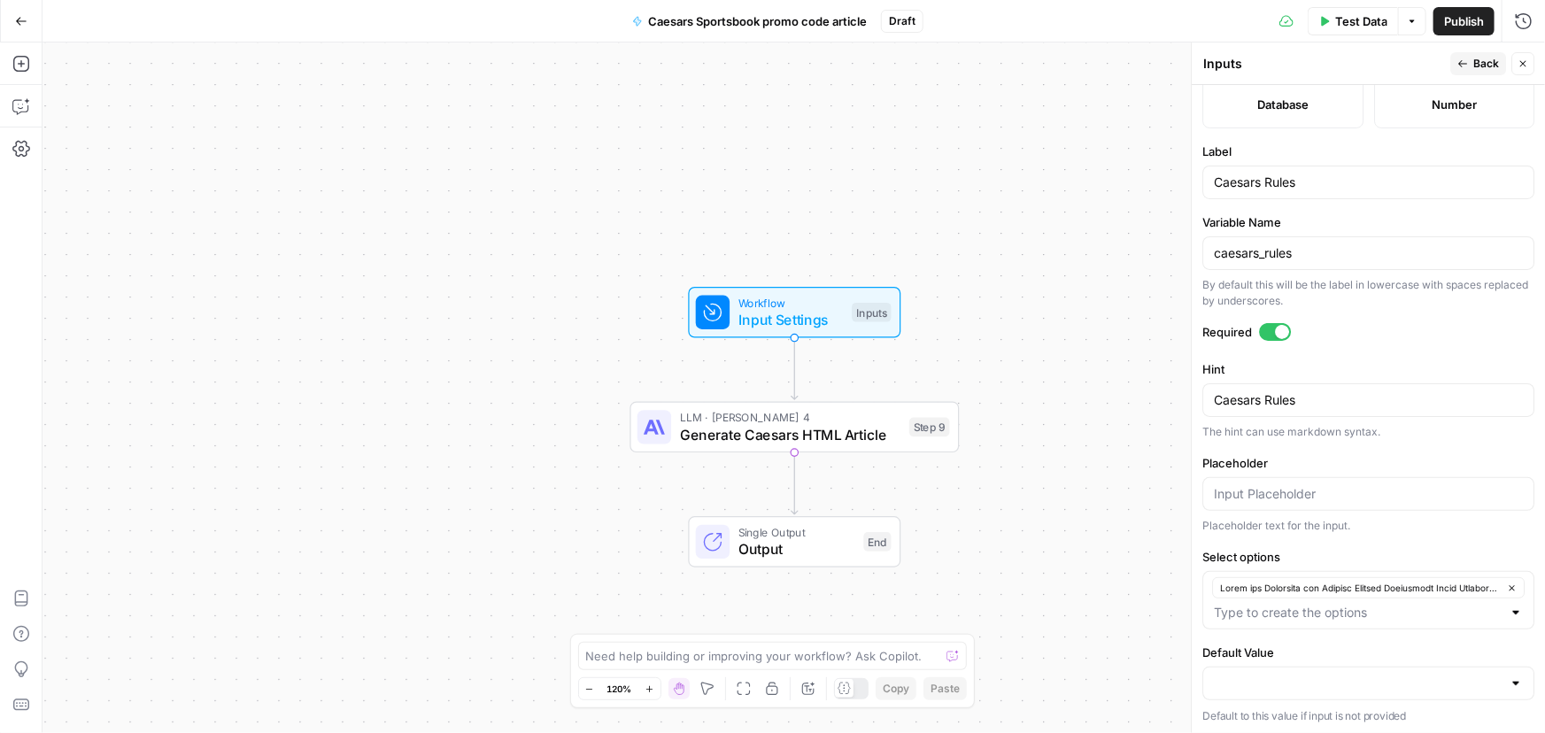
click at [1484, 71] on span "Back" at bounding box center [1486, 64] width 26 height 16
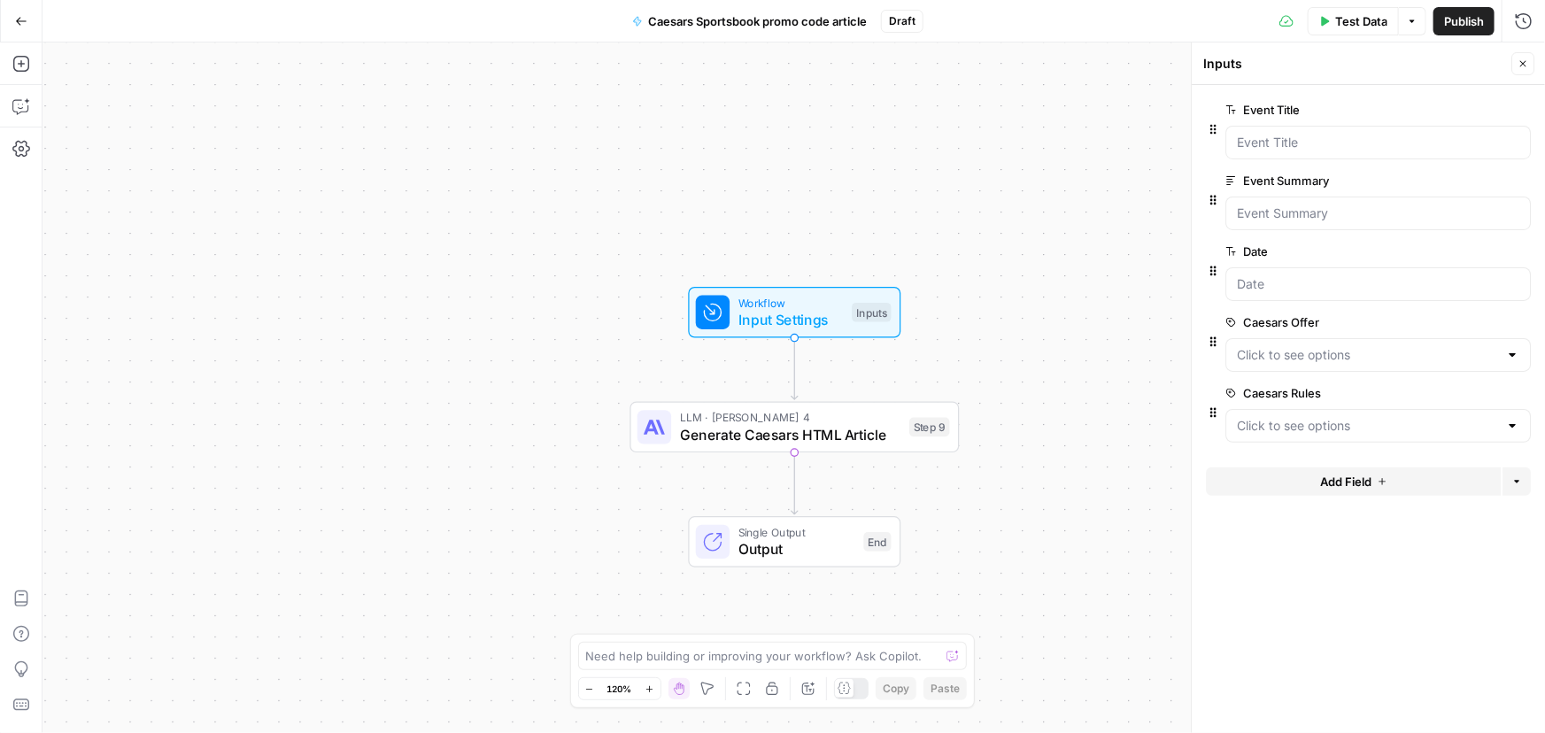
click at [1354, 26] on span "Test Data" at bounding box center [1361, 21] width 52 height 18
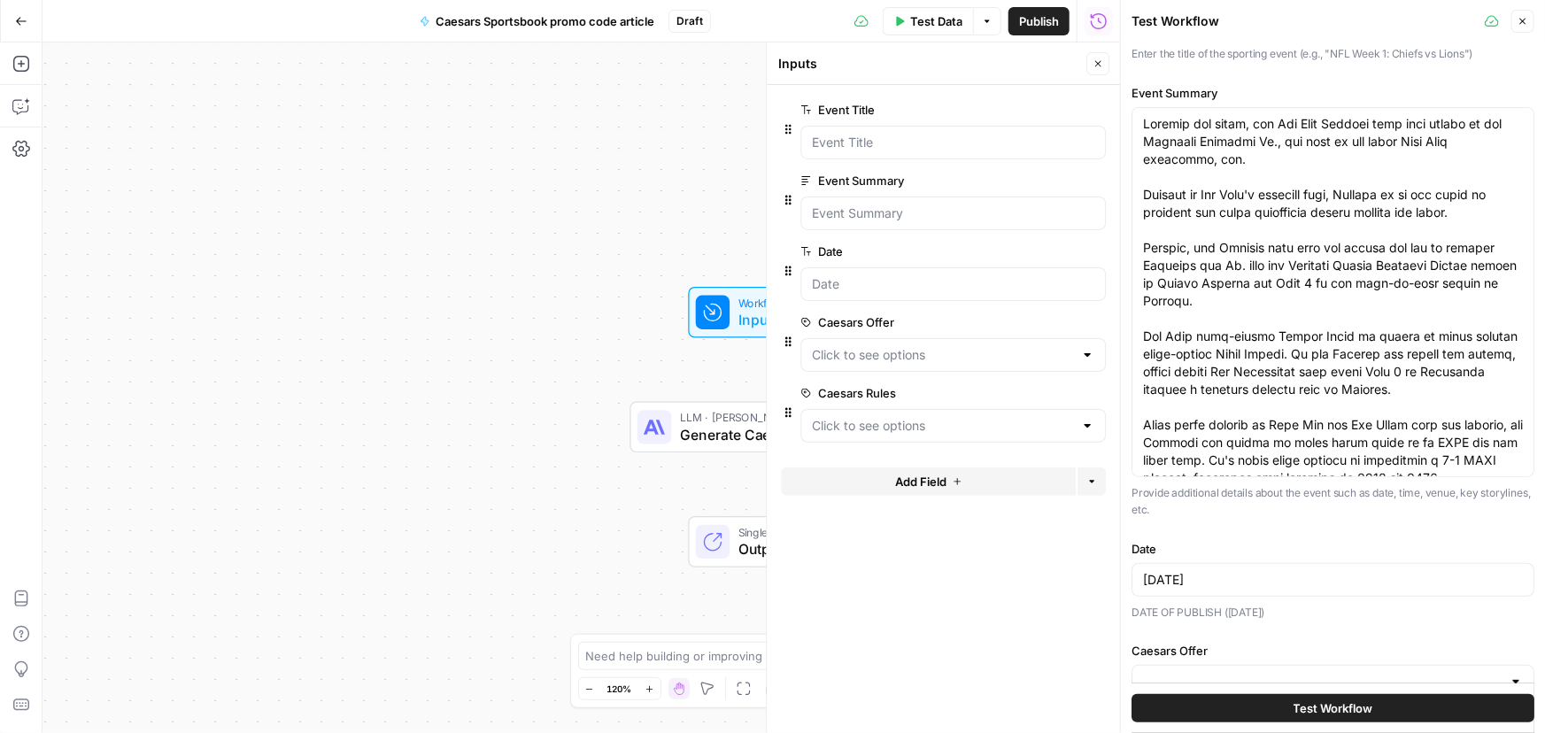
scroll to position [160, 0]
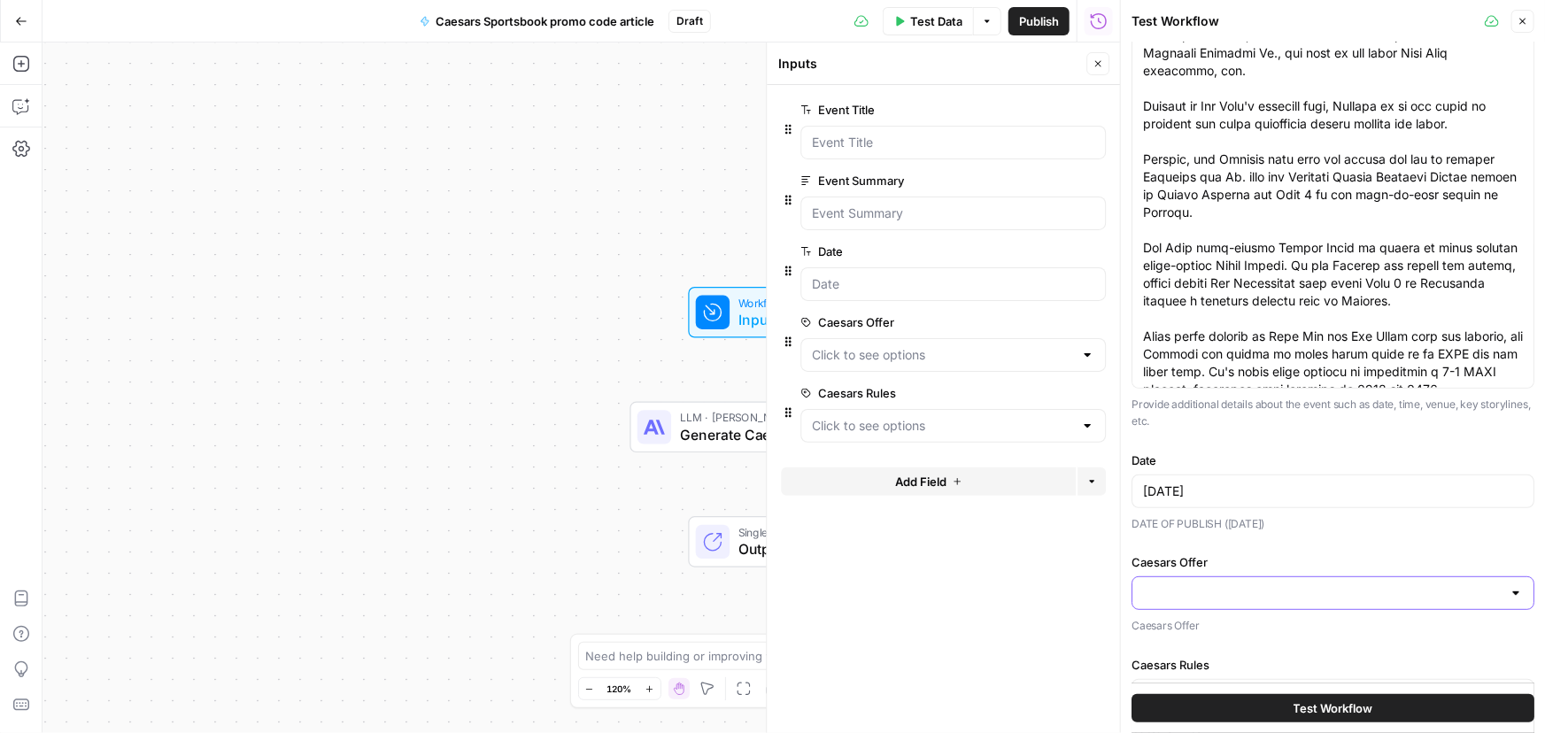
click at [1308, 599] on input "Caesars Offer" at bounding box center [1322, 593] width 359 height 18
click at [1216, 636] on span "button" at bounding box center [1322, 636] width 353 height 18
type input "The Offer: “Double Your Winnings” Bet $1 and Get 20 100% Bet Boosts Main Keywor…"
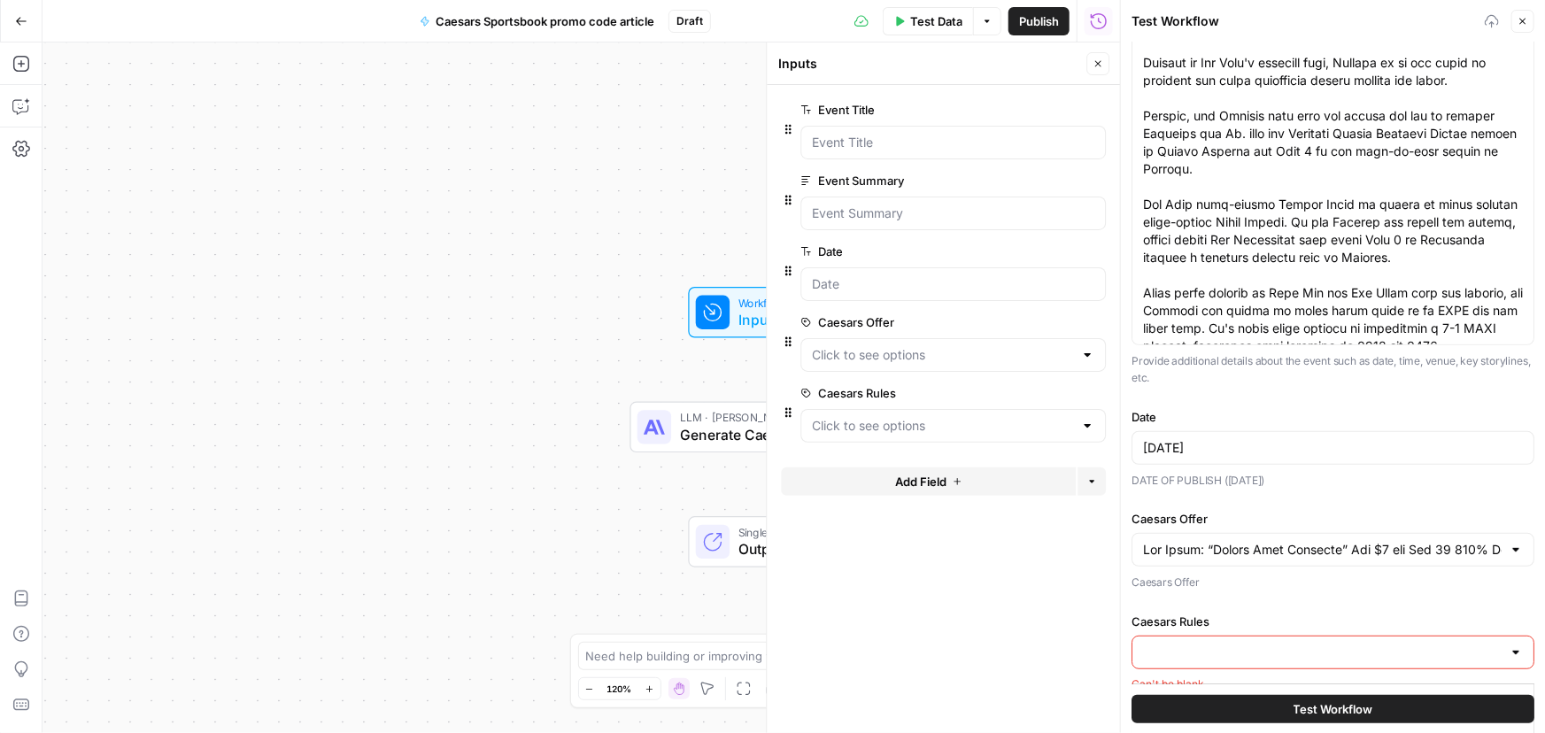
scroll to position [221, 0]
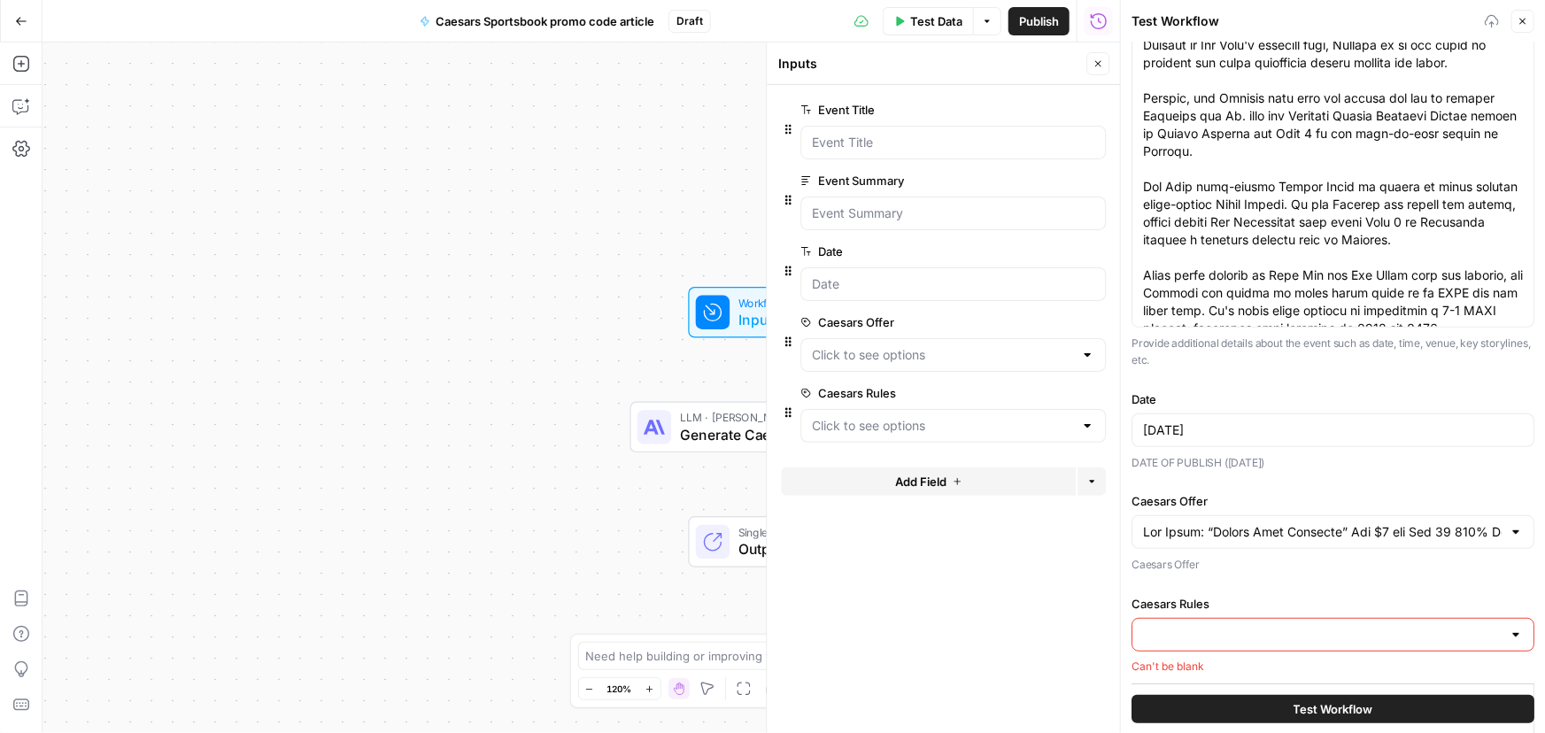
click at [1211, 638] on input "Caesars Rules" at bounding box center [1322, 635] width 359 height 18
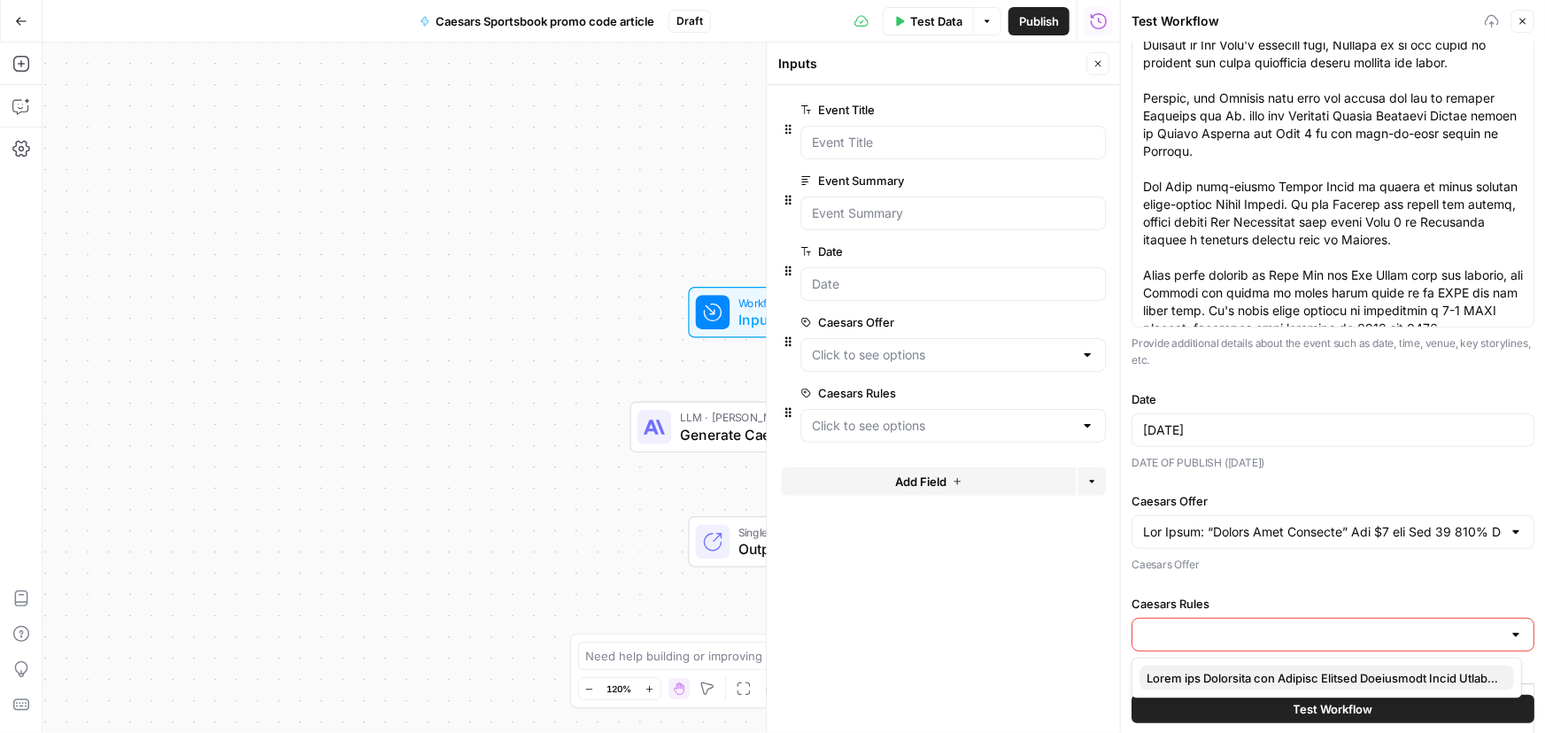
click at [1195, 674] on span "button" at bounding box center [1322, 678] width 353 height 18
type input "Rules and Structure for Writing Caesars Sportsbook Promo Articles When writing …"
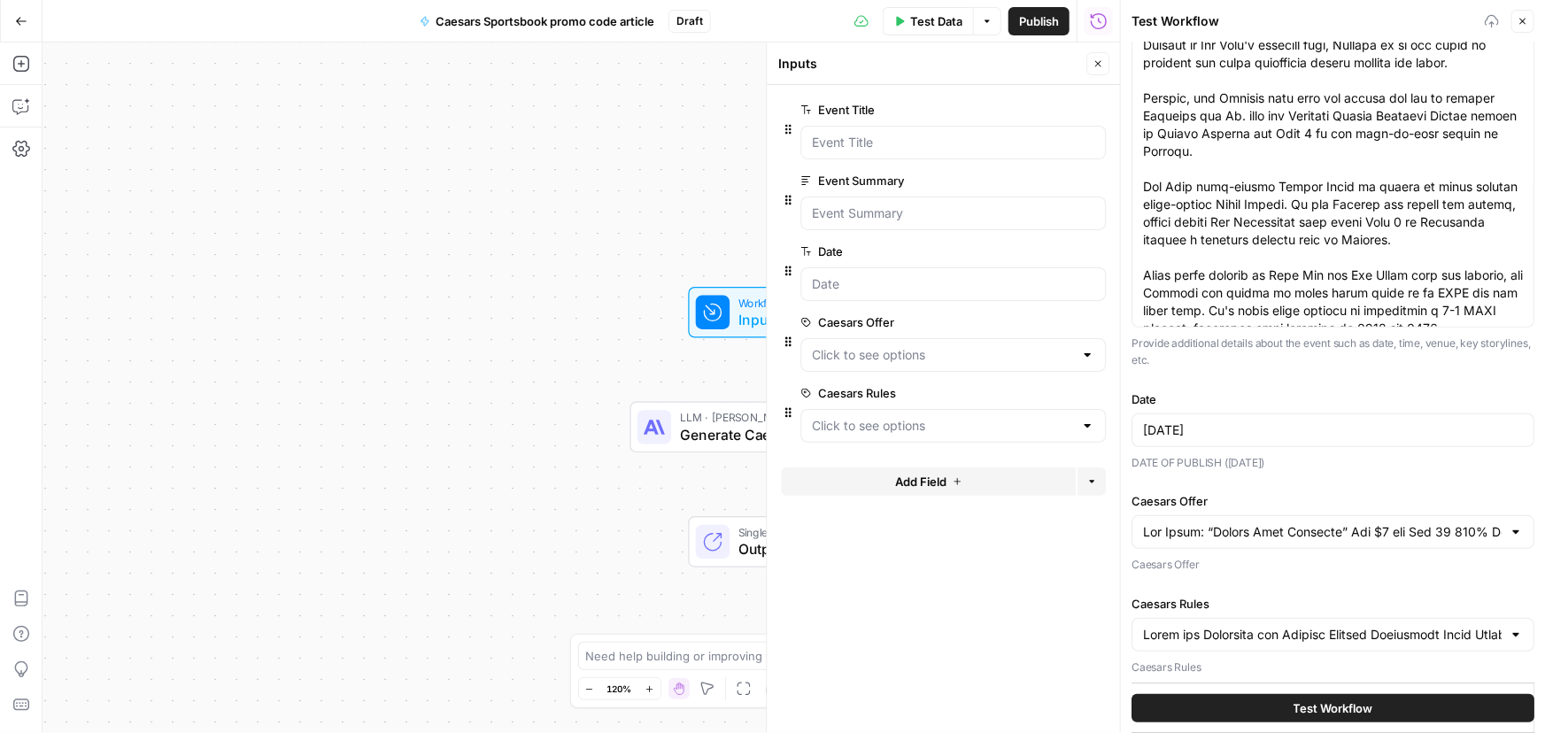
click at [1274, 699] on button "Test Workflow" at bounding box center [1332, 708] width 403 height 28
click at [1282, 710] on button "Test Workflow" at bounding box center [1332, 708] width 403 height 28
click at [1302, 701] on span "Test Workflow" at bounding box center [1333, 708] width 80 height 18
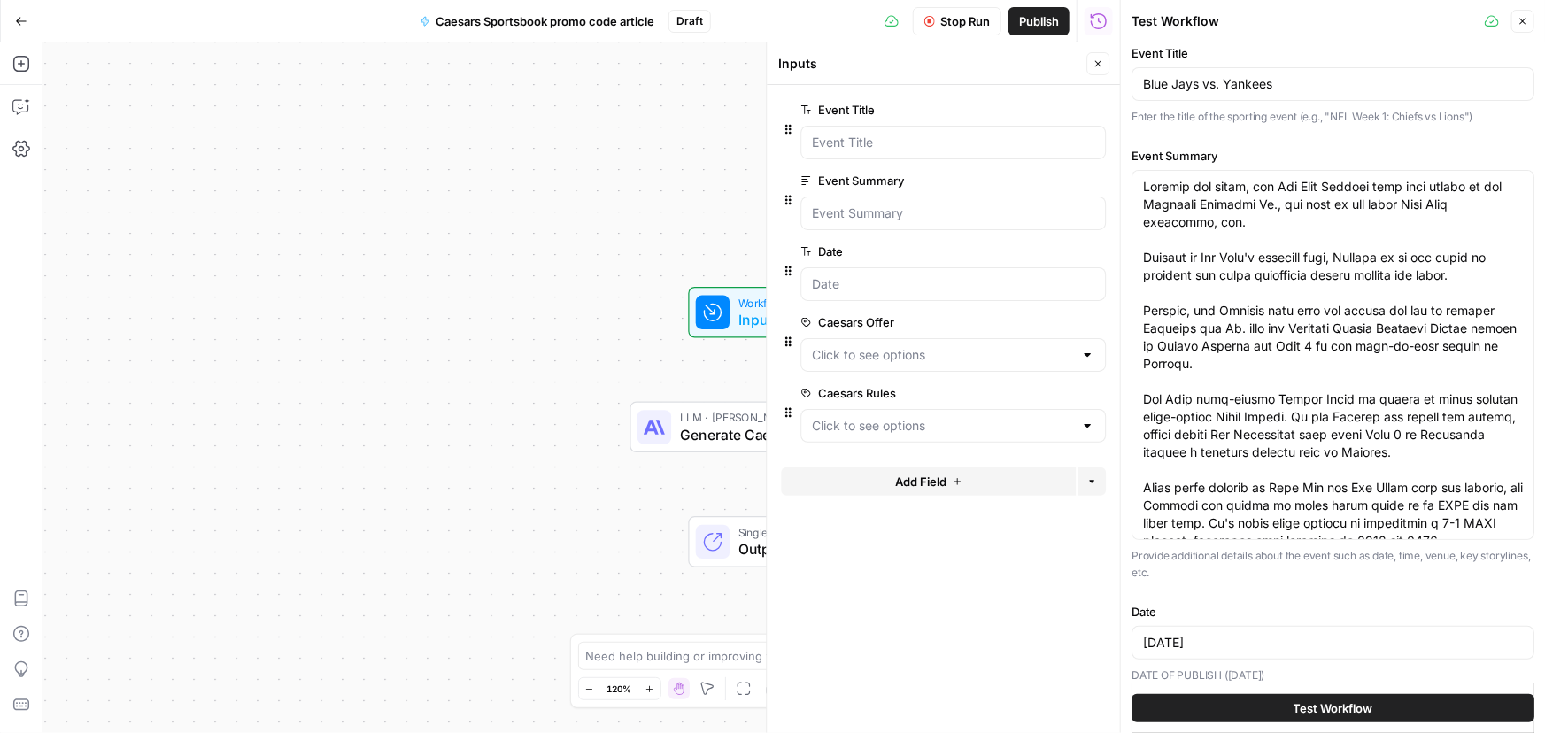
scroll to position [0, 0]
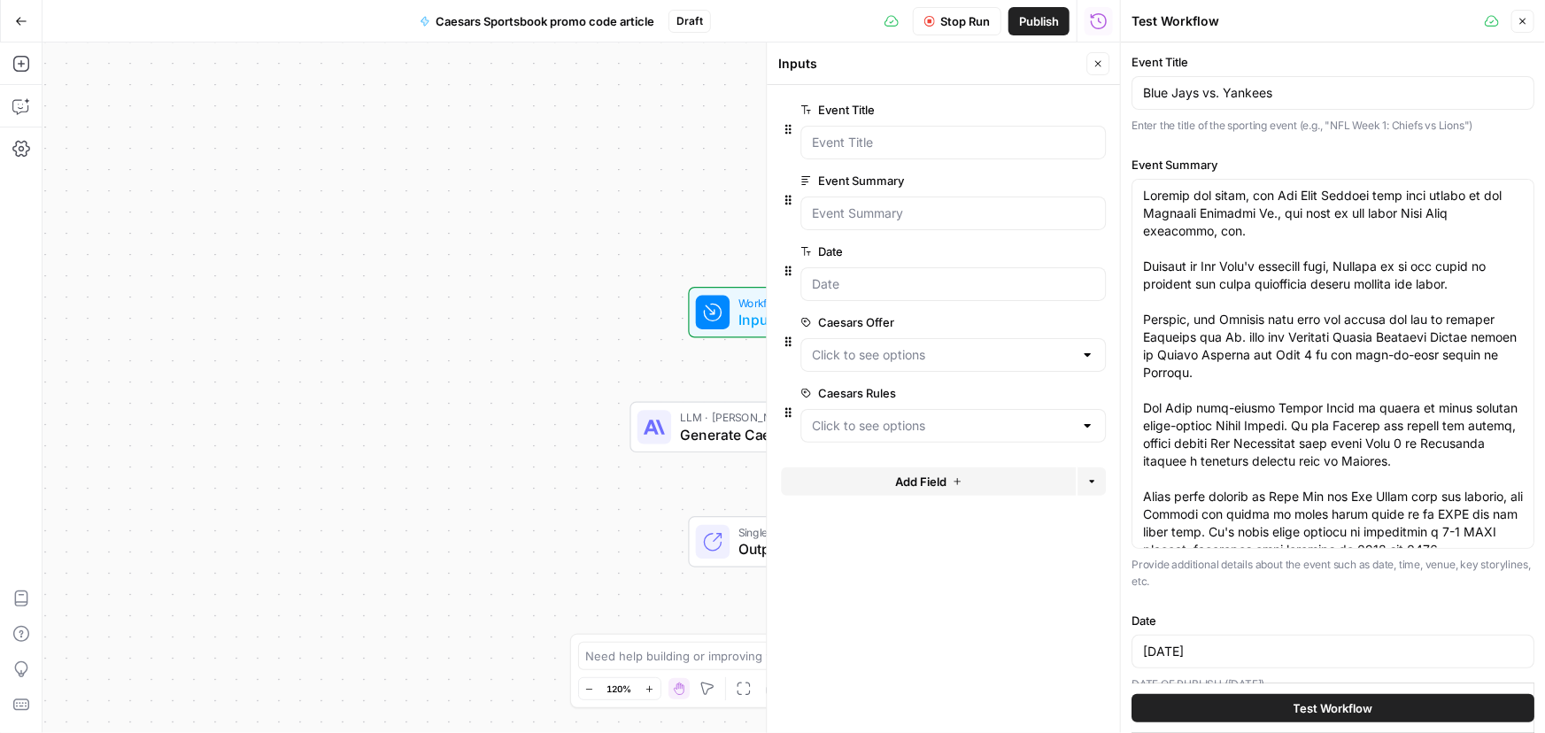
click at [1514, 23] on button "Close" at bounding box center [1522, 21] width 23 height 23
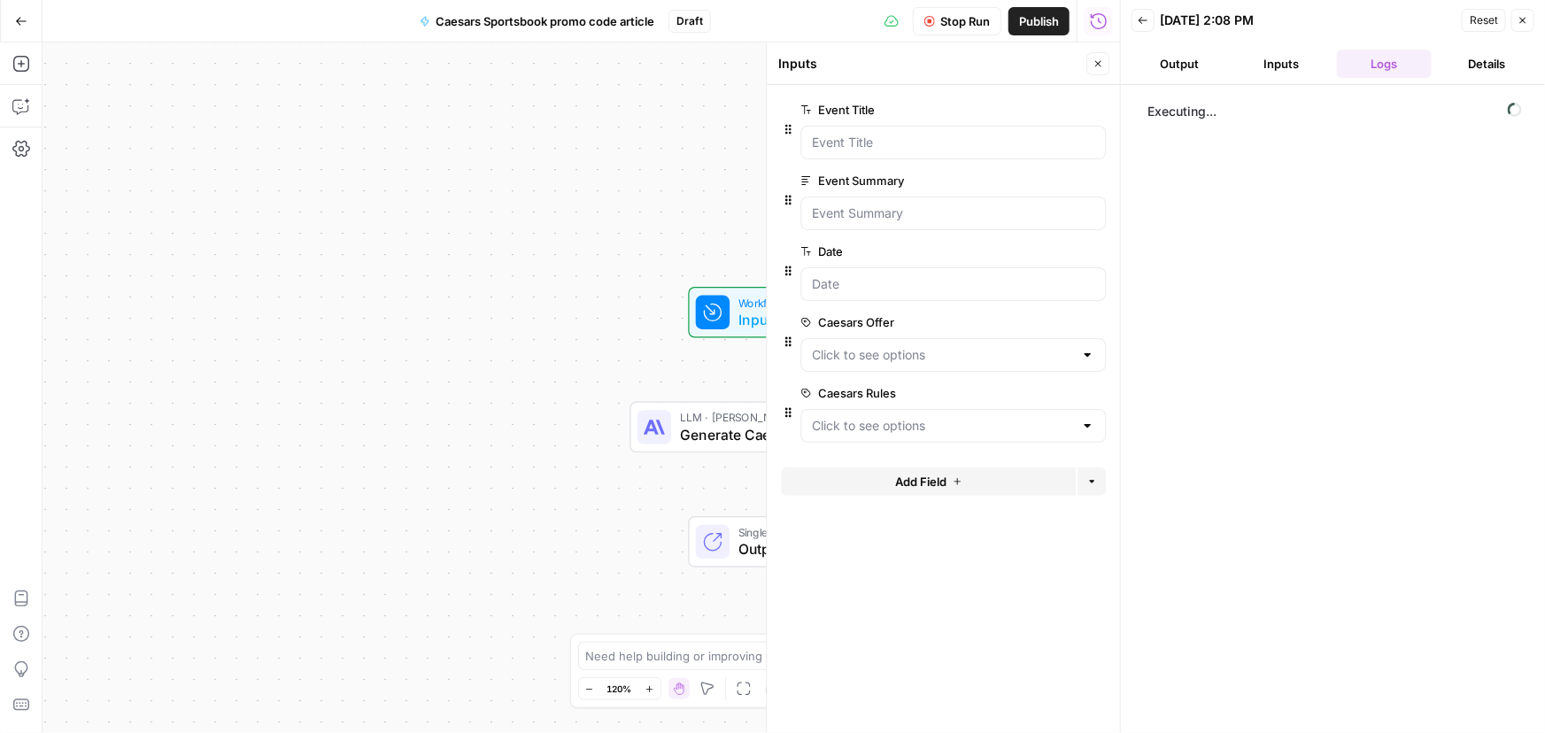
click at [1192, 67] on button "Output" at bounding box center [1179, 64] width 96 height 28
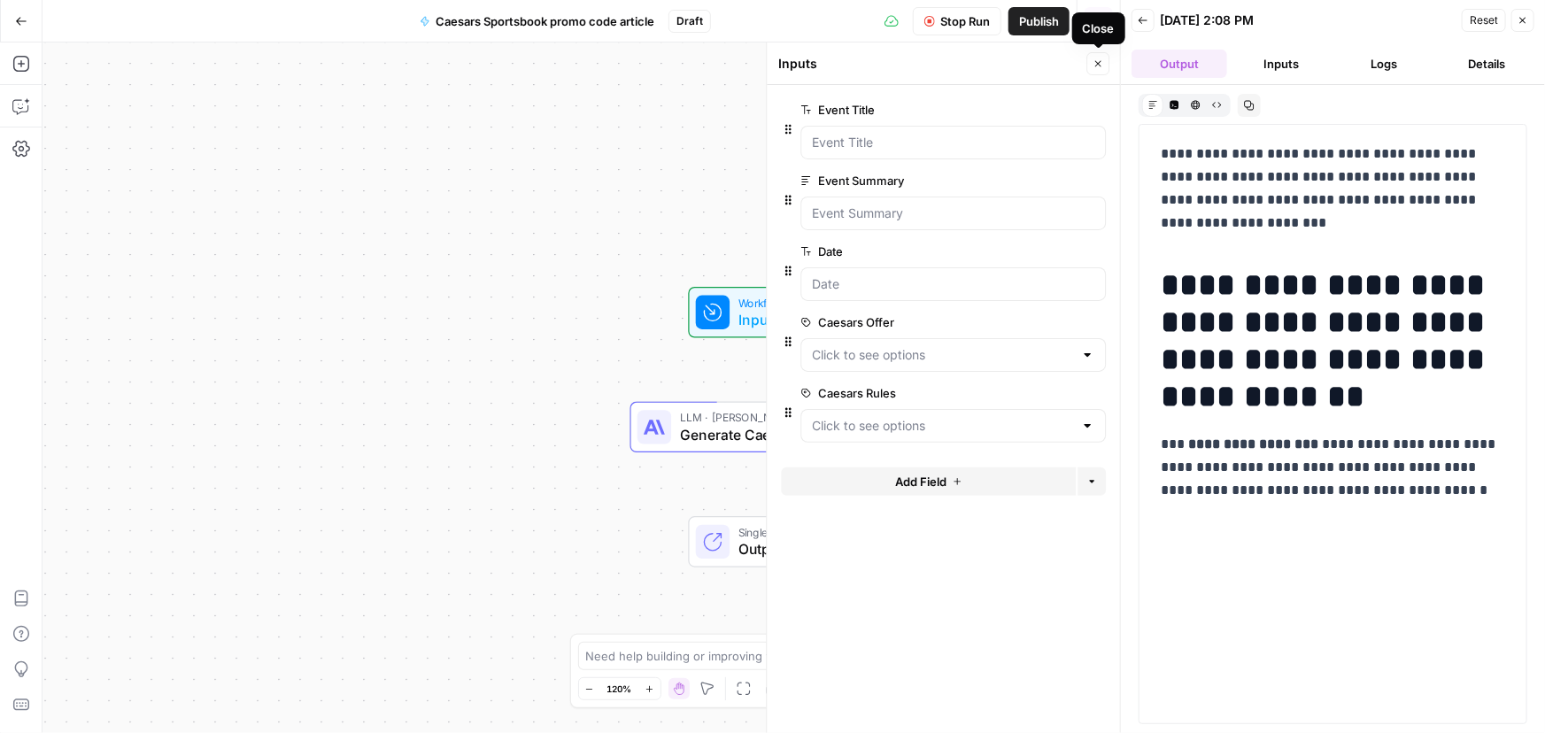
click at [1102, 66] on icon "button" at bounding box center [1097, 63] width 11 height 11
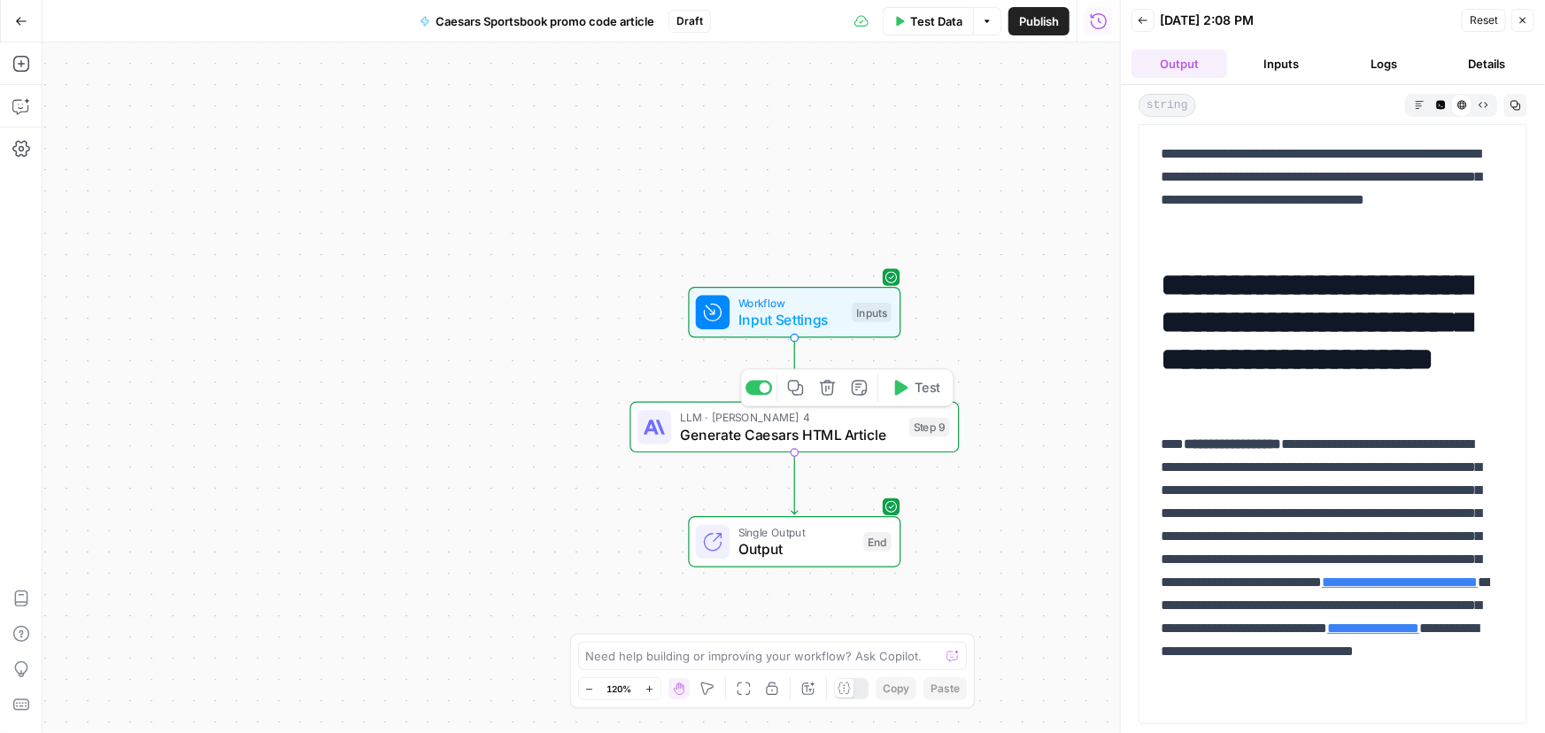
click at [724, 435] on span "Generate Caesars HTML Article" at bounding box center [790, 434] width 221 height 21
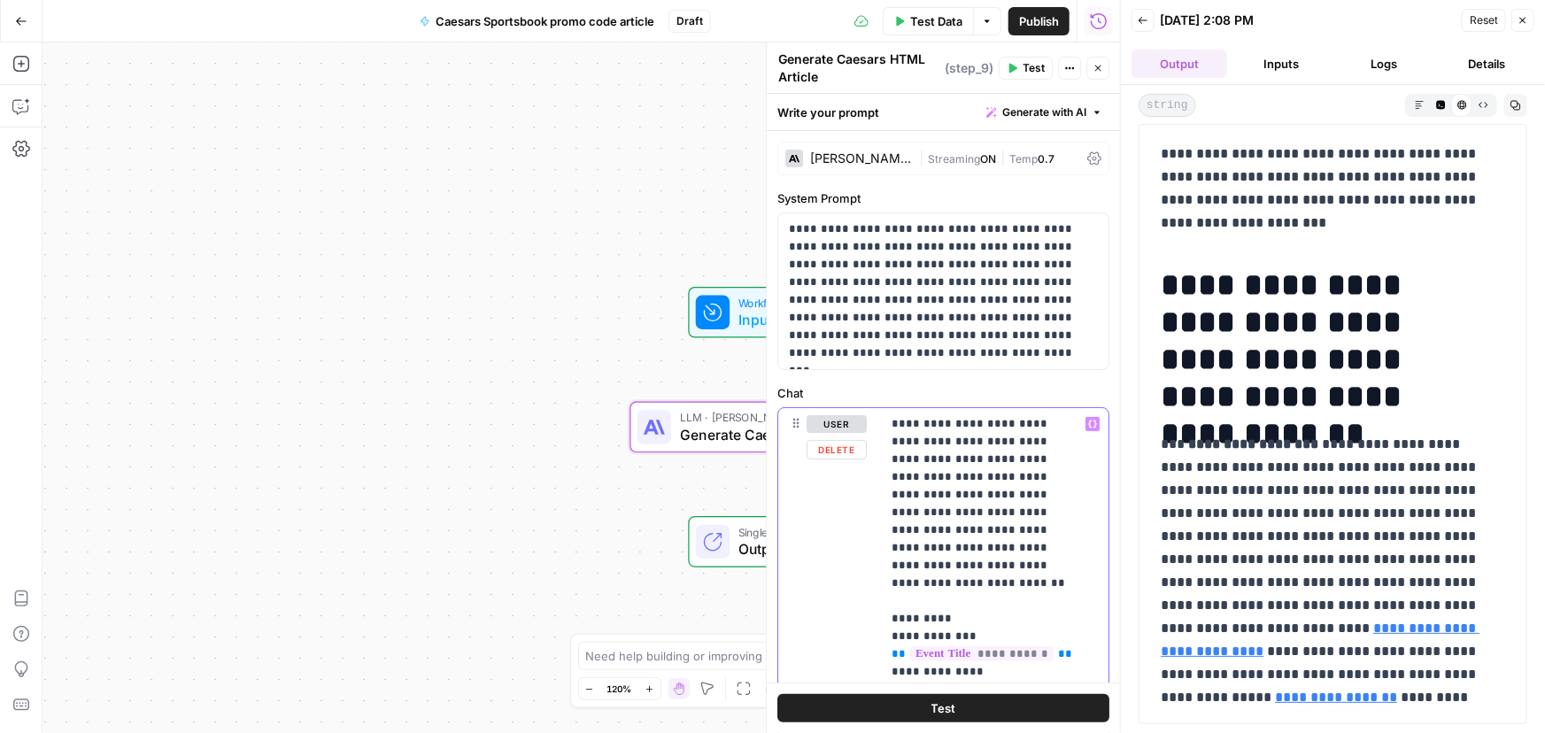
click at [931, 258] on p "**********" at bounding box center [937, 291] width 297 height 142
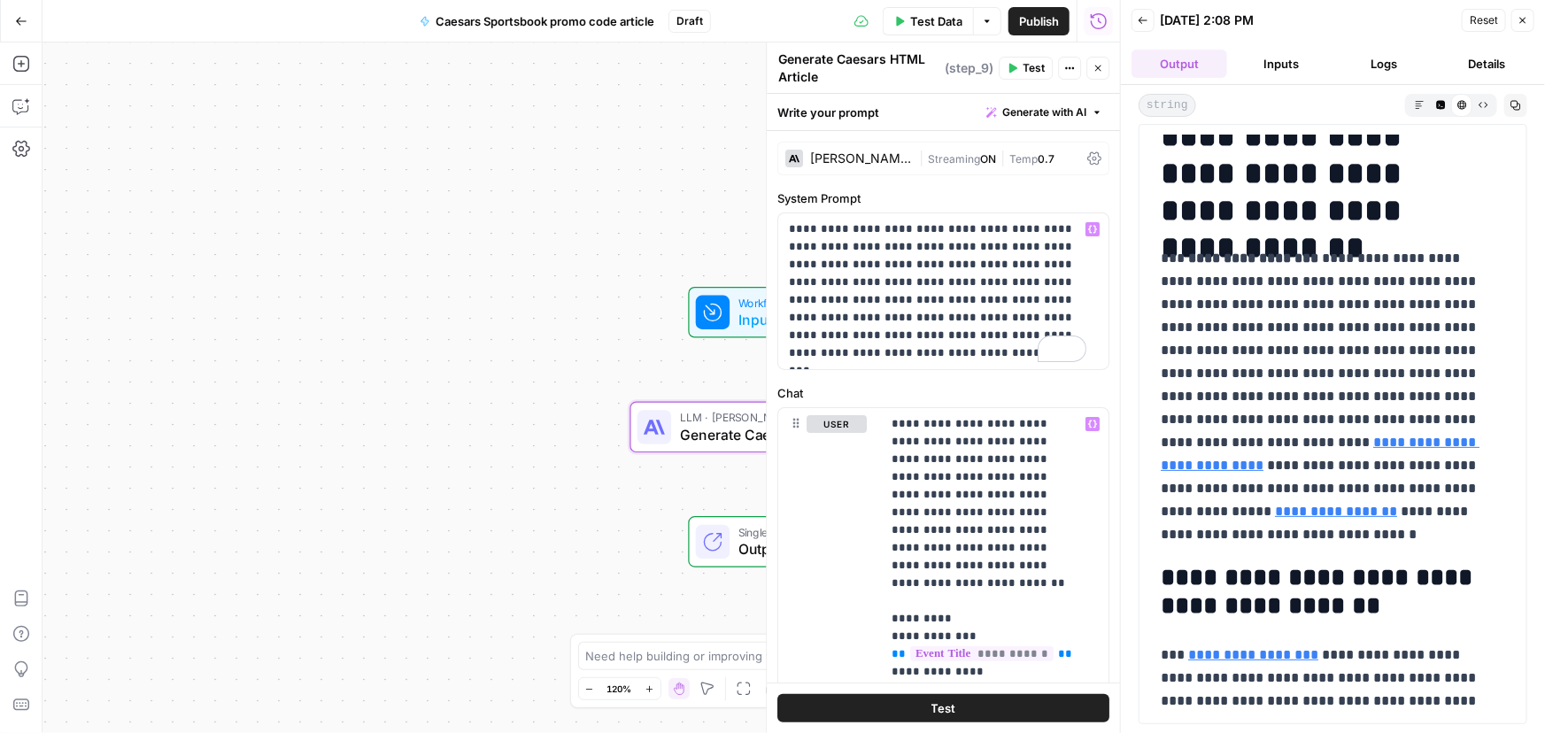
scroll to position [160, 0]
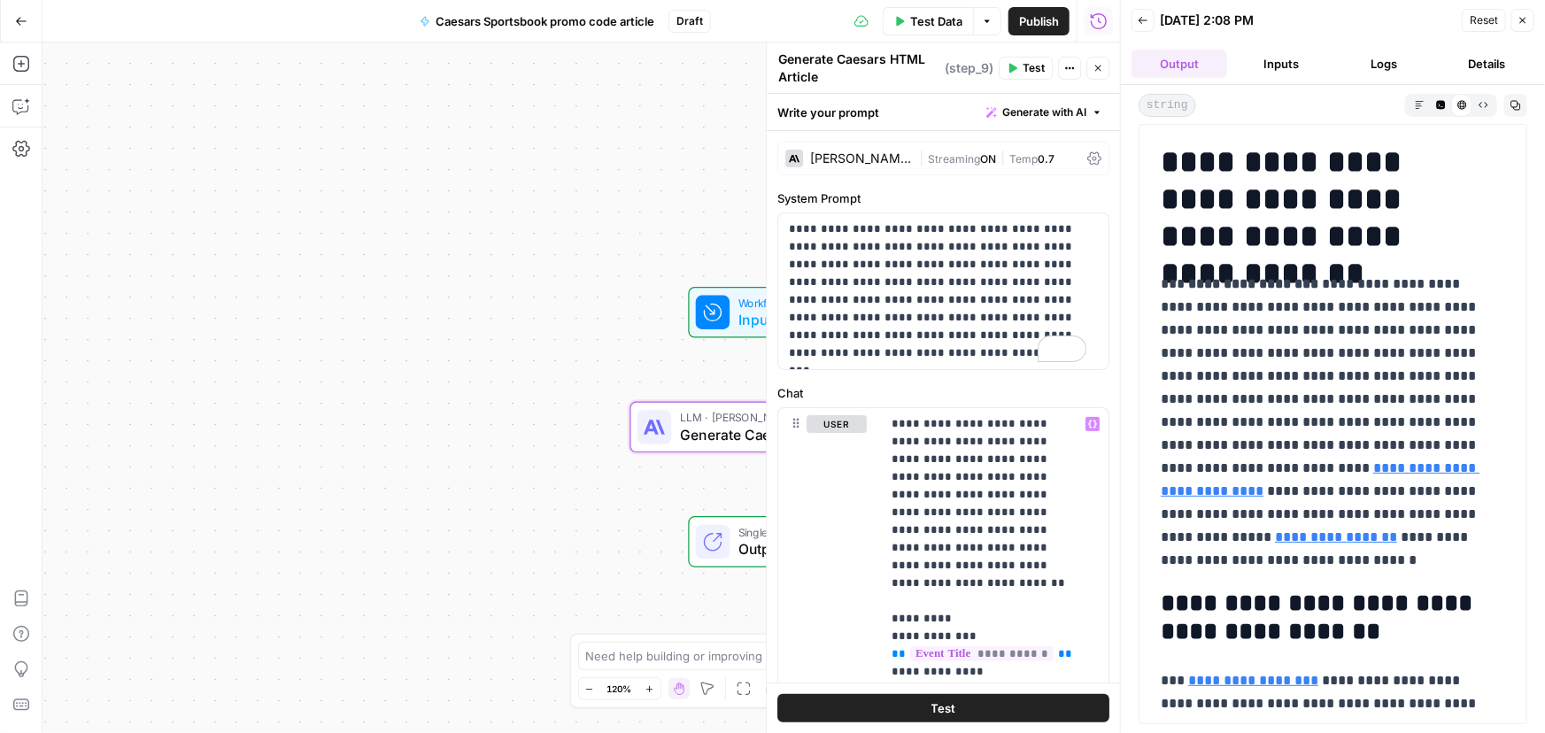
click at [1520, 19] on icon "button" at bounding box center [1522, 20] width 11 height 11
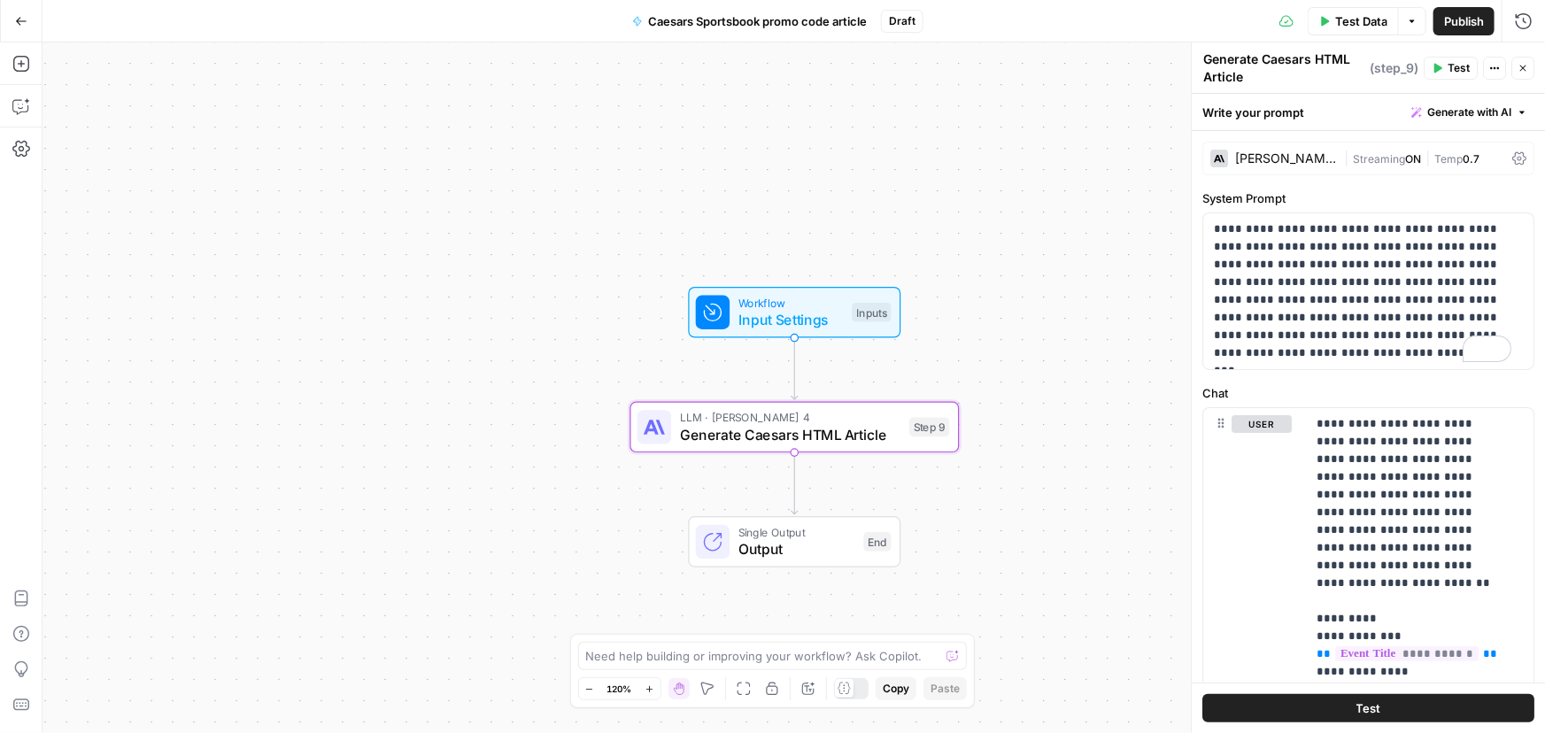
click at [782, 306] on span "Workflow" at bounding box center [790, 302] width 105 height 17
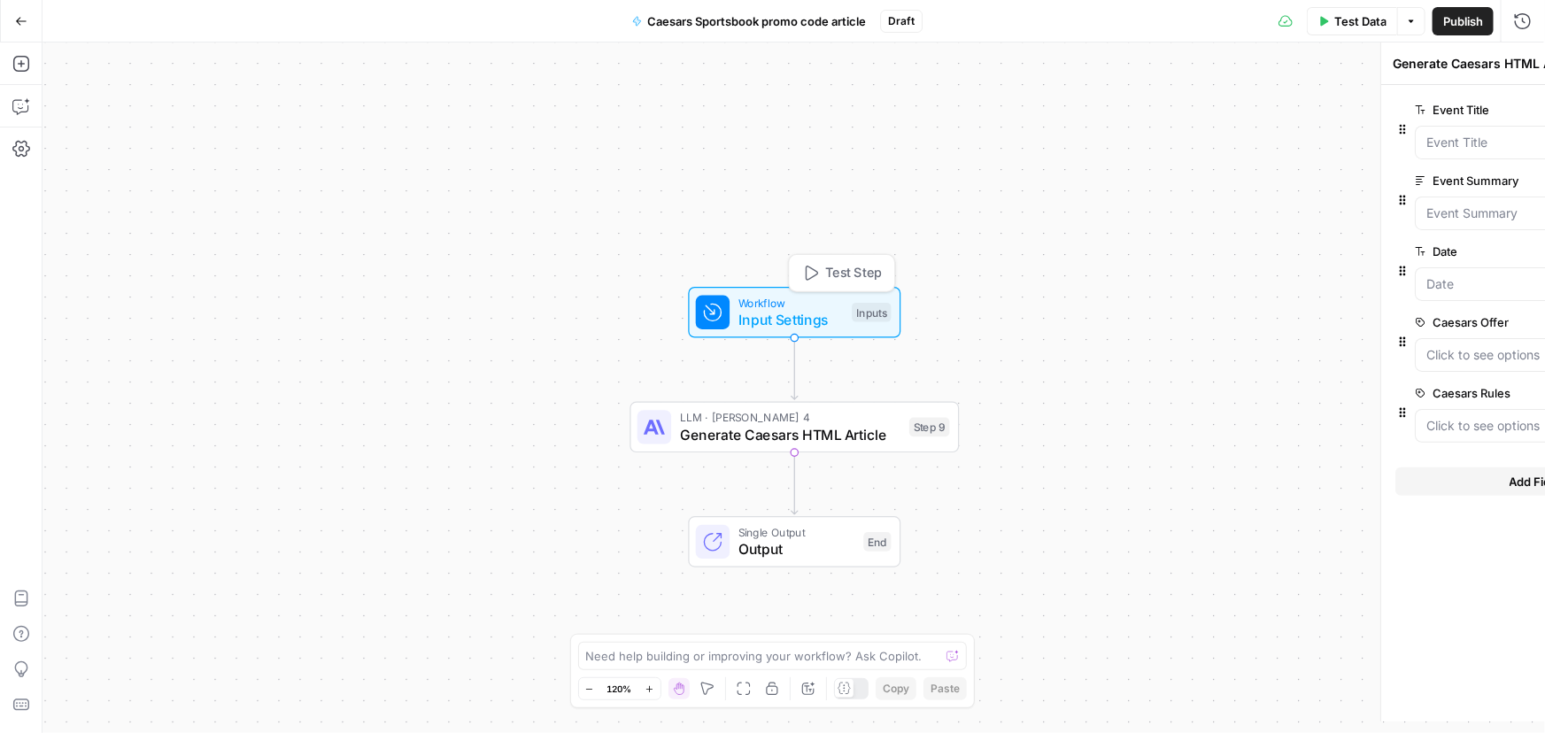
type textarea "Inputs"
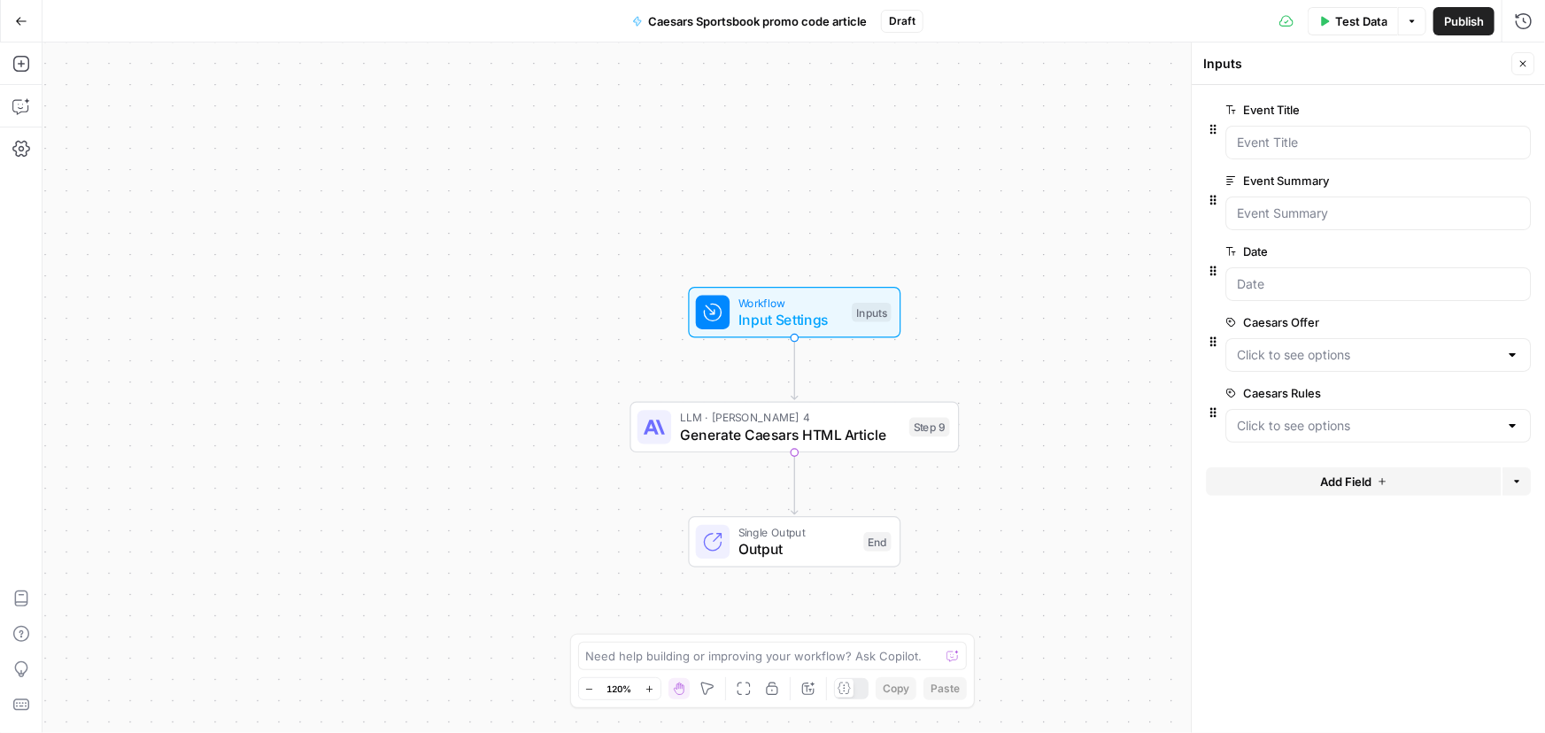
click at [1462, 389] on span "edit field" at bounding box center [1464, 393] width 39 height 14
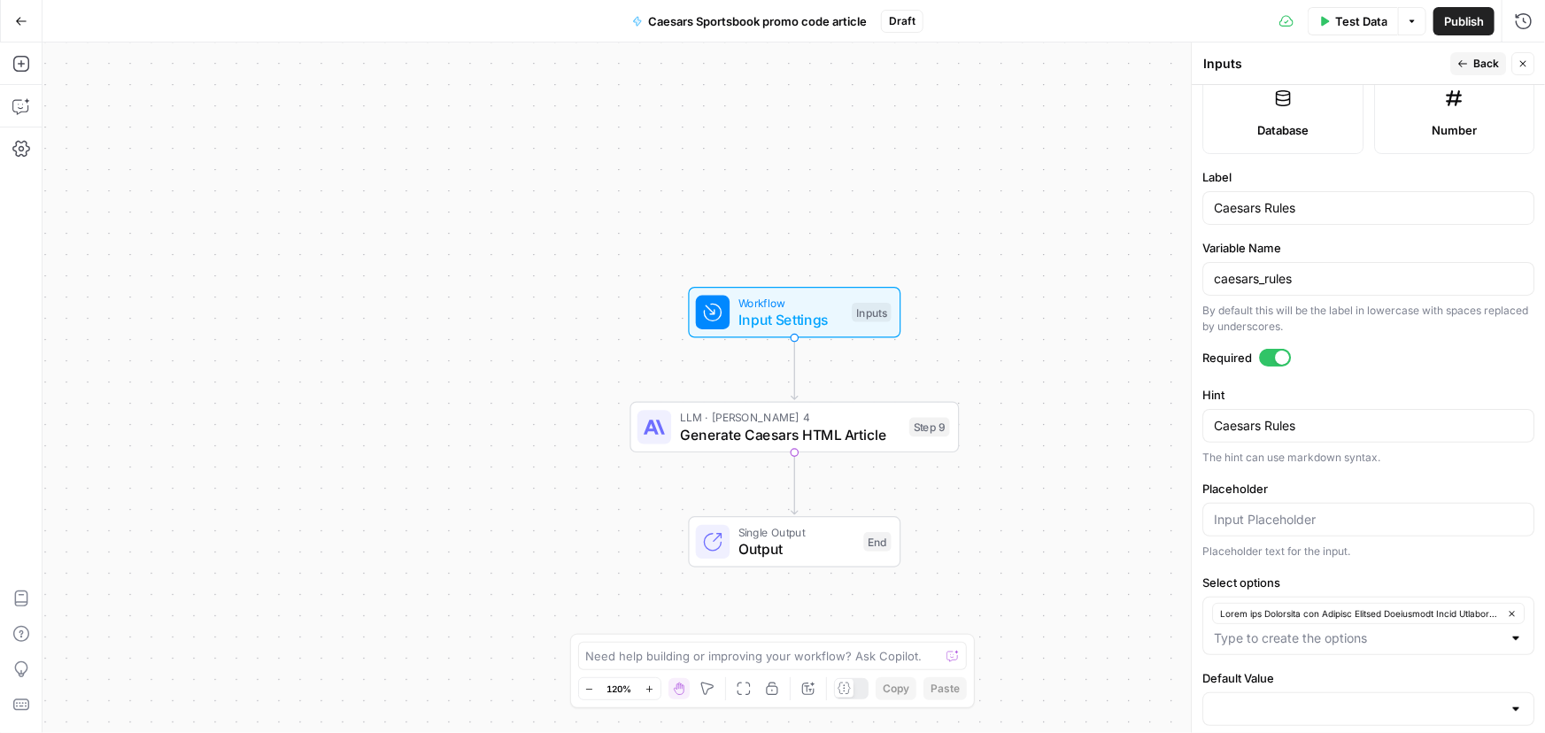
scroll to position [521, 0]
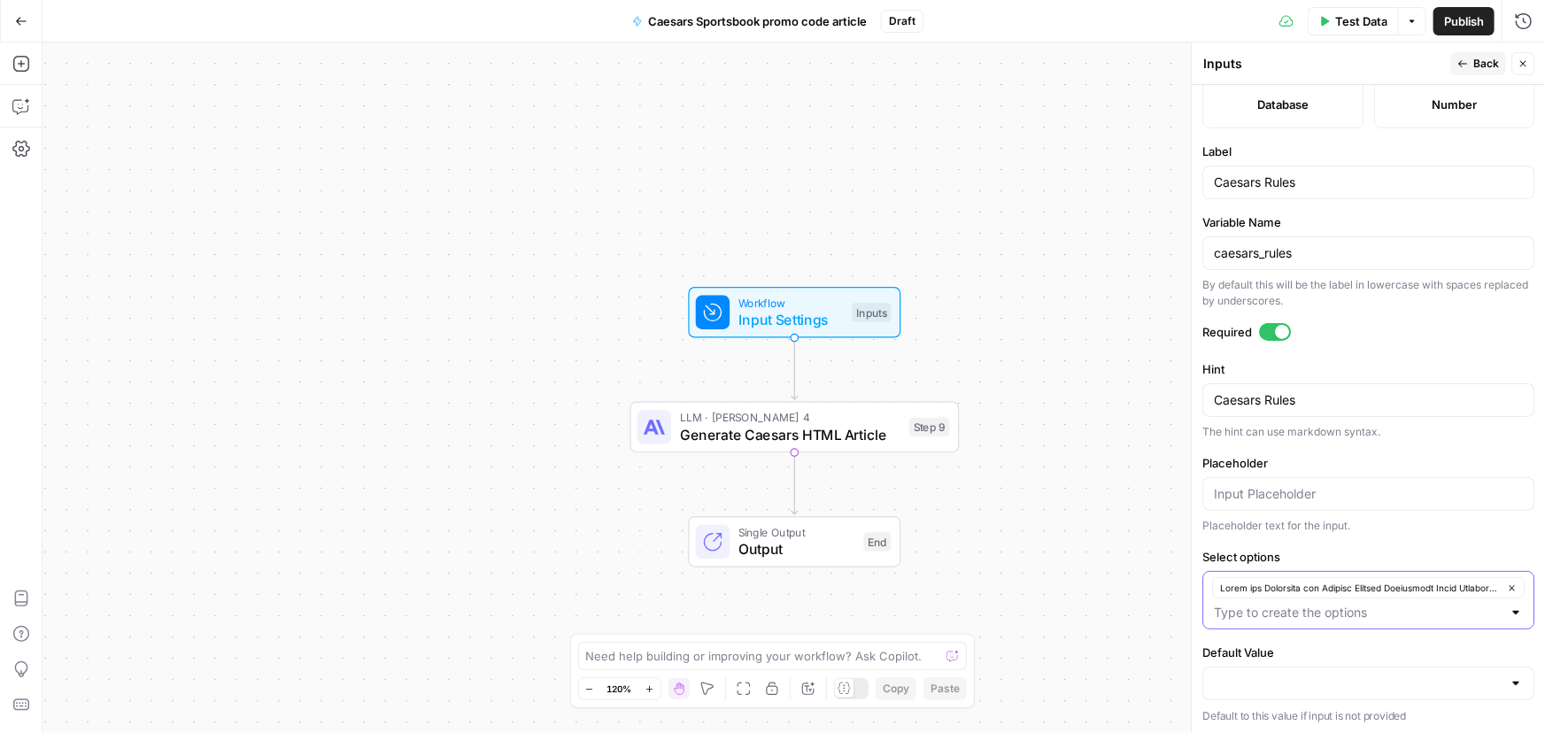
click at [1507, 584] on icon "button" at bounding box center [1512, 588] width 10 height 10
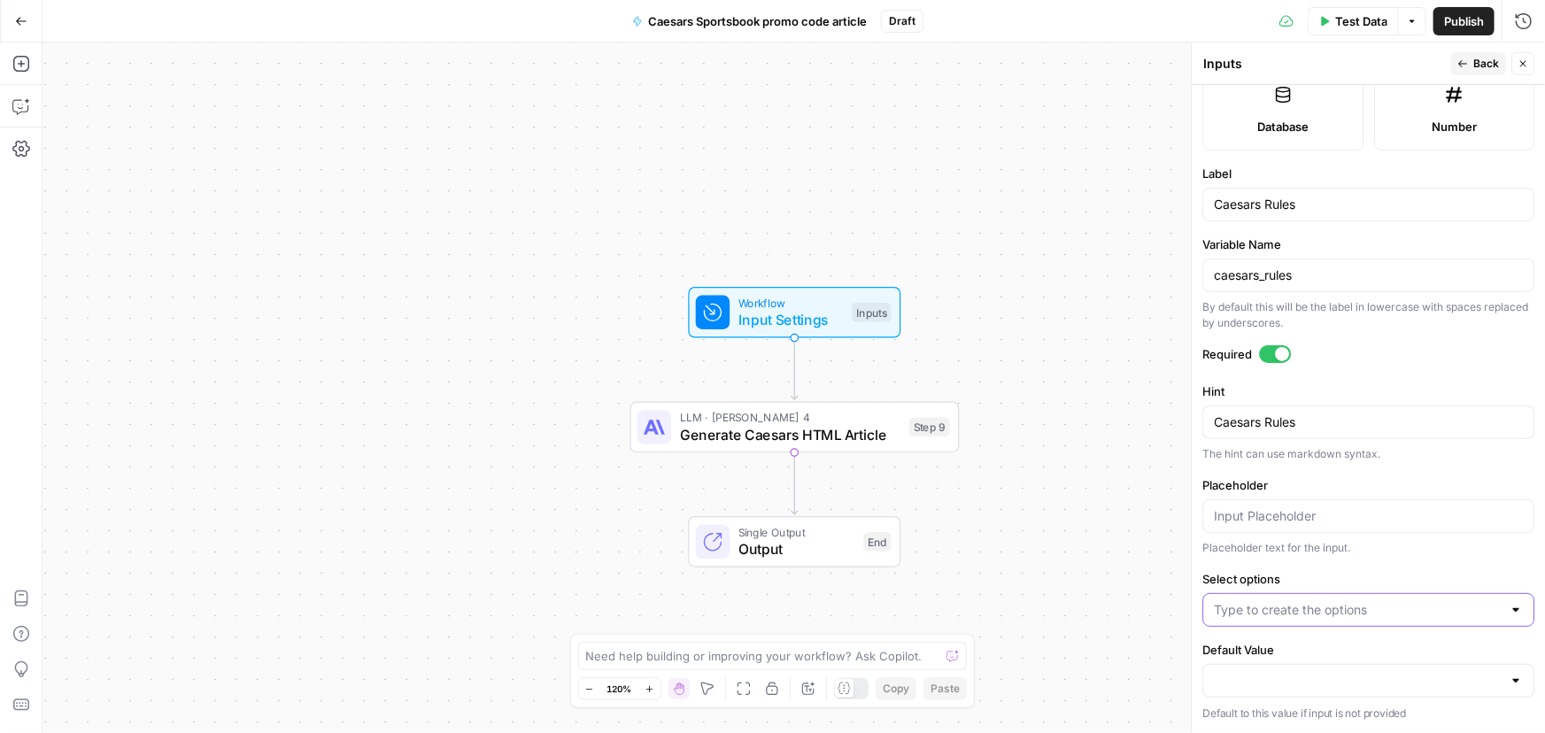
scroll to position [497, 0]
click at [1328, 612] on input "Select options" at bounding box center [1358, 613] width 288 height 18
paste input "Rules and Structure for Writing Caesars Sportsbook Promo Articles When writing …"
type input "Rules and Structure for Writing Caesars Sportsbook Promo Articles When writing …"
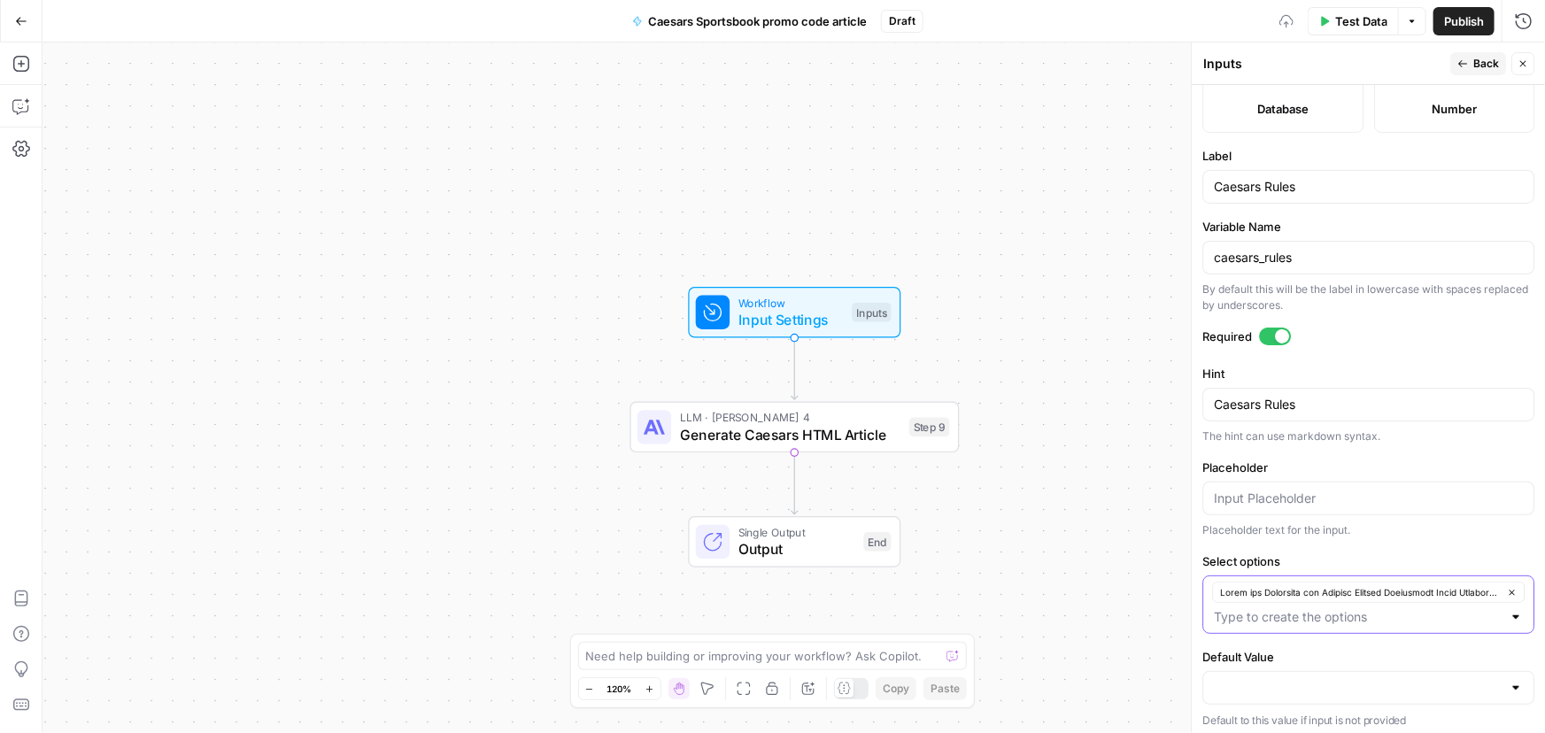
scroll to position [521, 0]
click at [1238, 689] on input "Default Value" at bounding box center [1358, 684] width 288 height 18
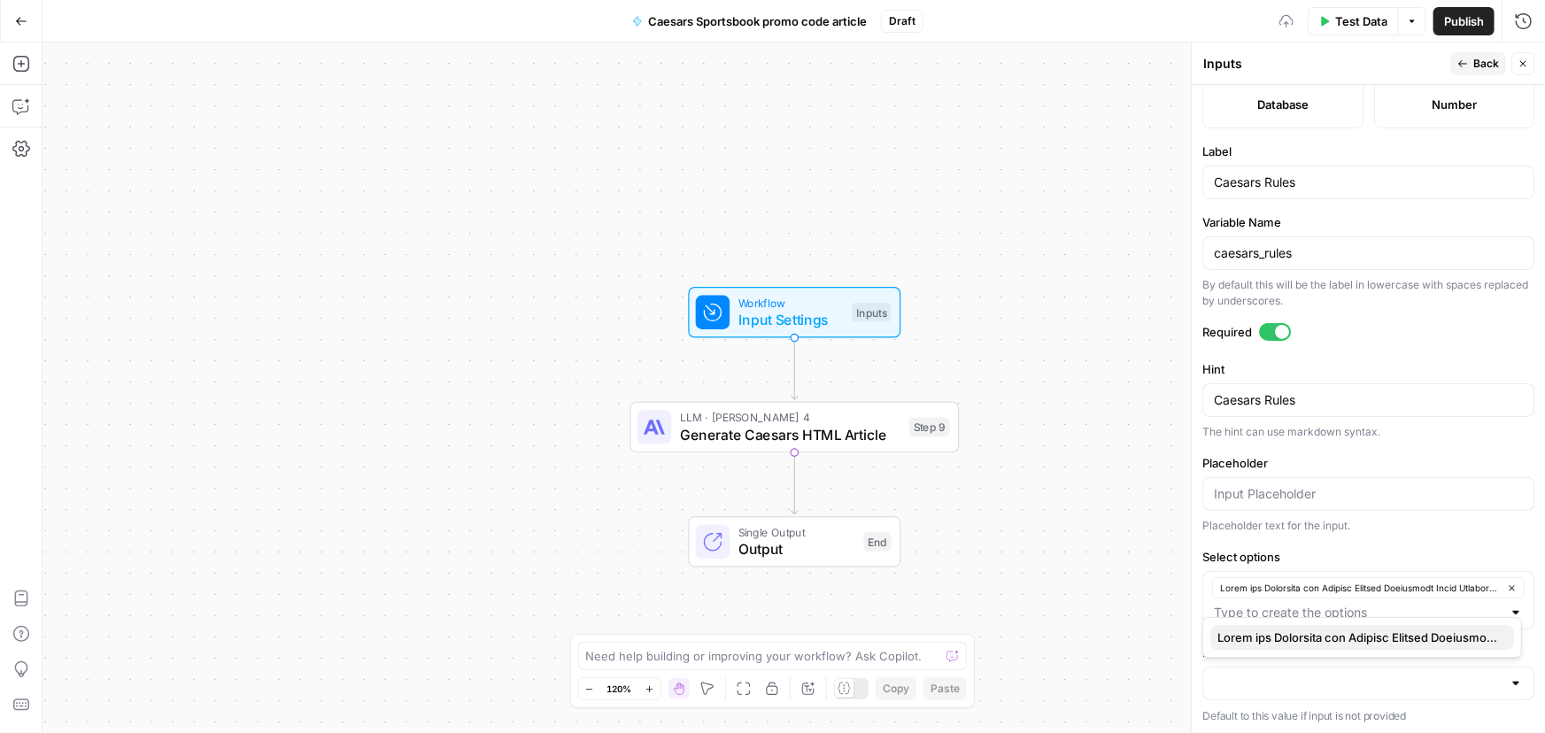
click at [1247, 634] on span "button" at bounding box center [1358, 638] width 282 height 18
type input "Rules and Structure for Writing Caesars Sportsbook Promo Articles When writing …"
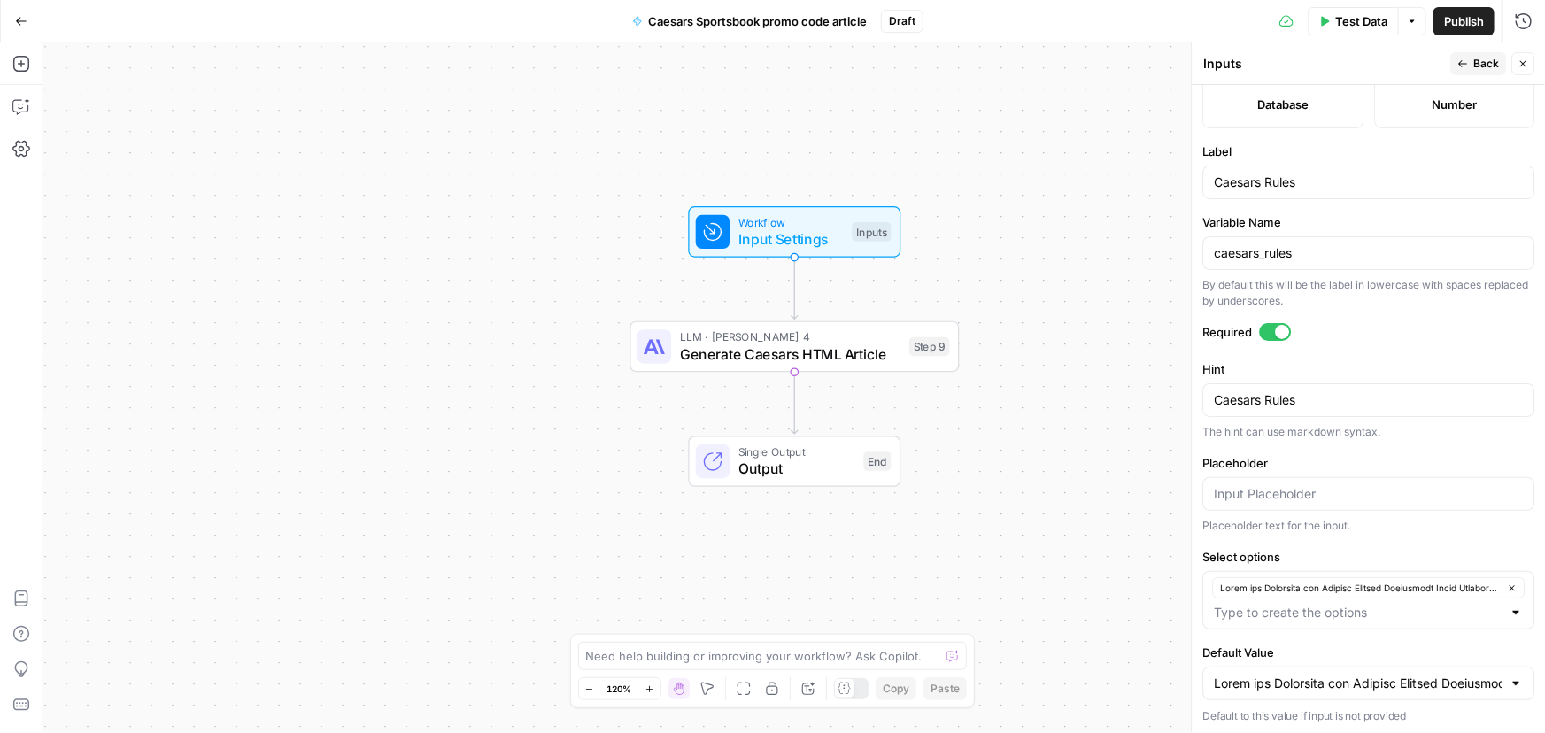
click at [1093, 538] on div "Workflow Input Settings Inputs LLM · Claude Sonnet 4 Generate Caesars HTML Arti…" at bounding box center [793, 387] width 1502 height 691
click at [1486, 66] on span "Back" at bounding box center [1486, 64] width 26 height 16
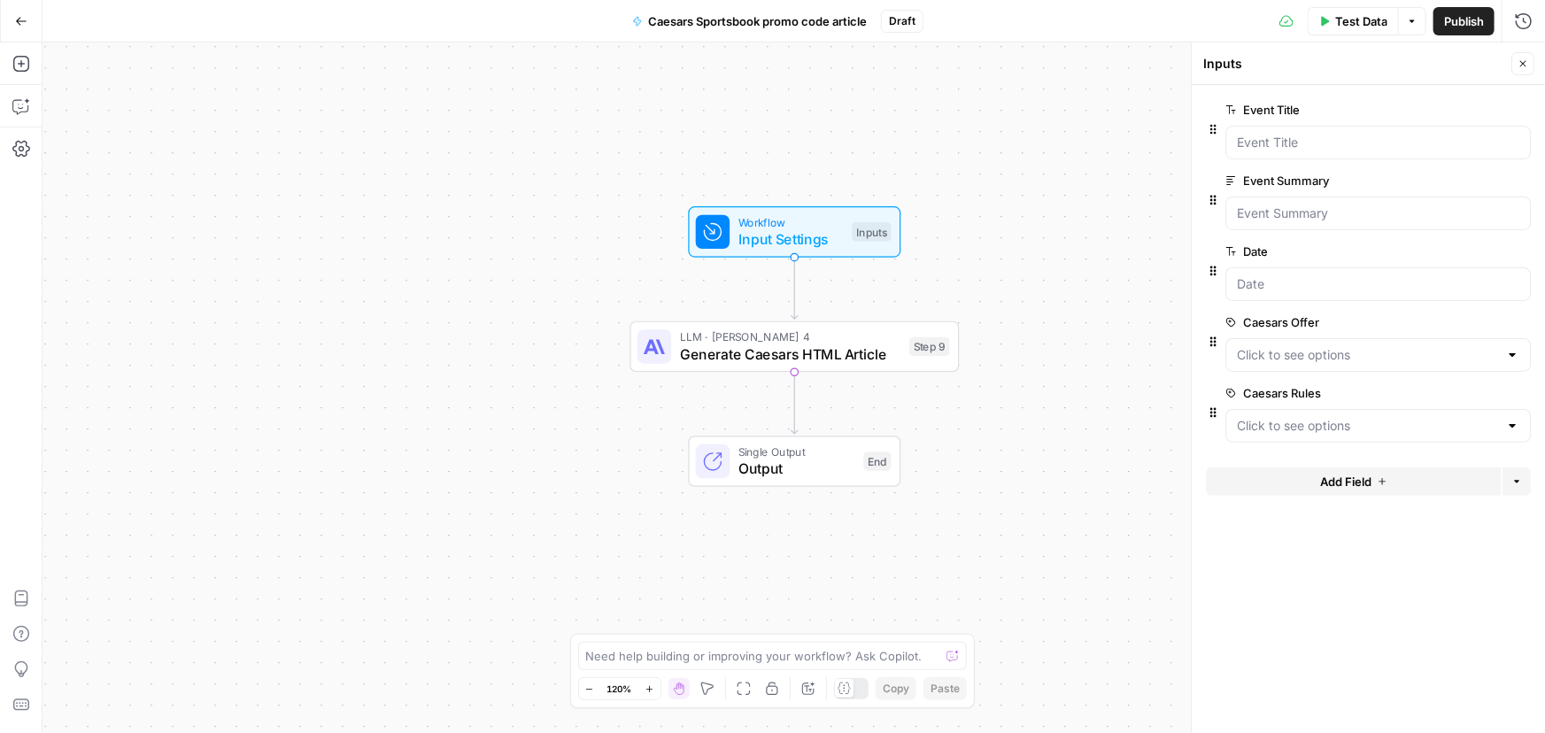
click at [1047, 285] on div "Workflow Input Settings Inputs LLM · Claude Sonnet 4 Generate Caesars HTML Arti…" at bounding box center [793, 387] width 1502 height 691
click at [1302, 419] on Rules "Caesars Rules" at bounding box center [1367, 426] width 261 height 18
click at [1275, 467] on span "button" at bounding box center [1375, 469] width 268 height 18
click at [1283, 350] on Offer "Caesars Offer" at bounding box center [1367, 355] width 261 height 18
click at [1285, 390] on span "button" at bounding box center [1375, 399] width 268 height 18
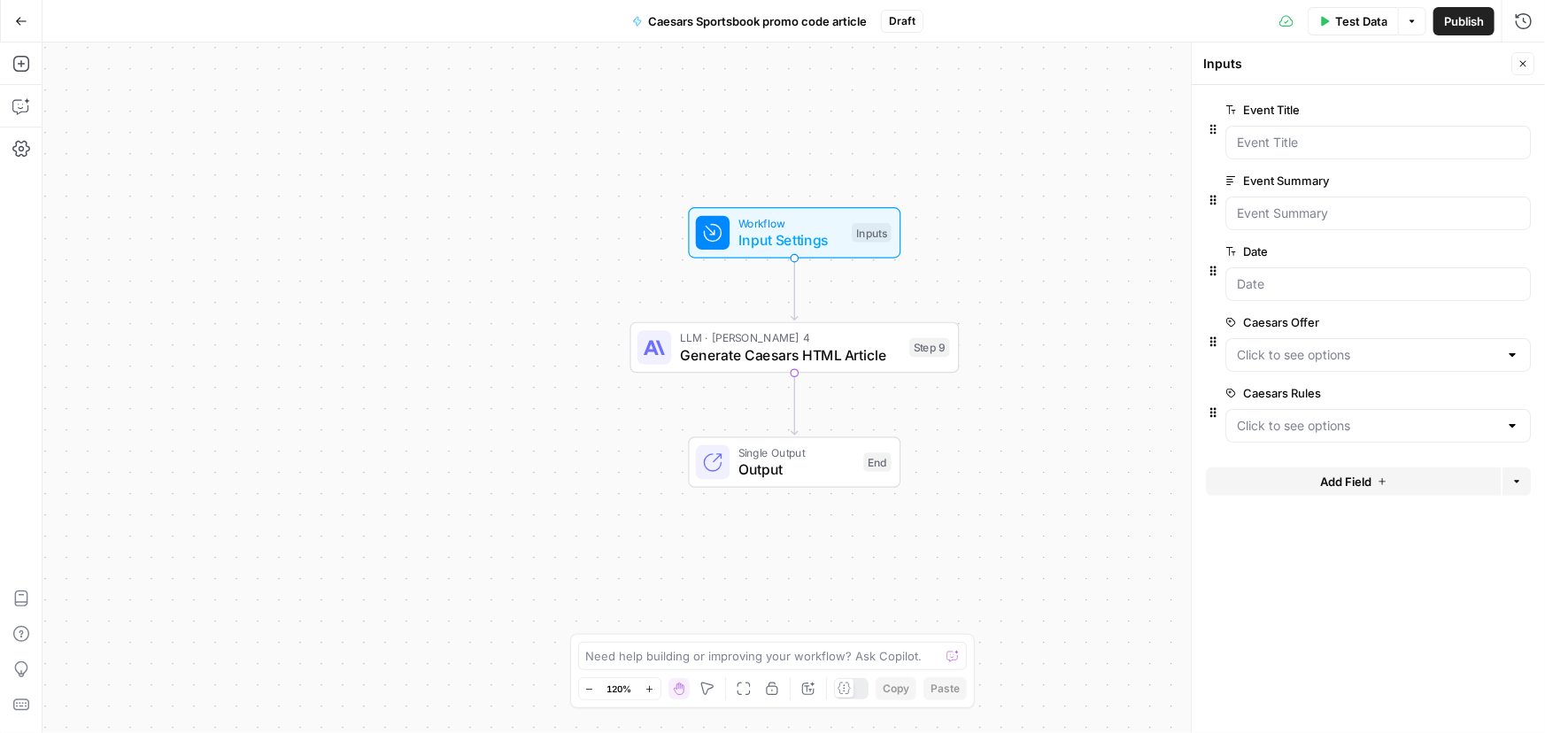
click at [1288, 413] on div at bounding box center [1377, 426] width 305 height 34
click at [1286, 464] on span "button" at bounding box center [1375, 469] width 268 height 18
click at [1345, 21] on span "Test Data" at bounding box center [1361, 21] width 52 height 18
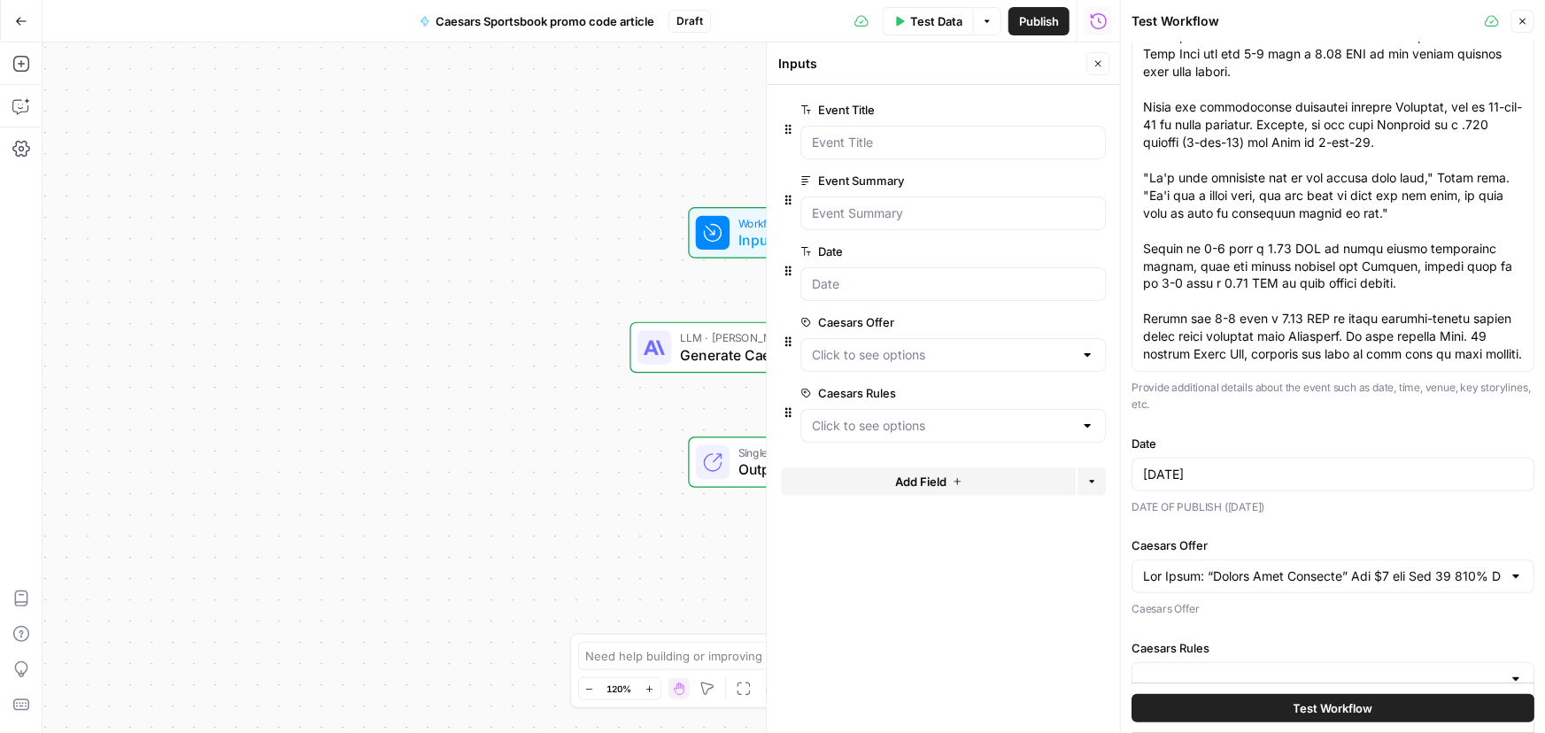
scroll to position [222, 0]
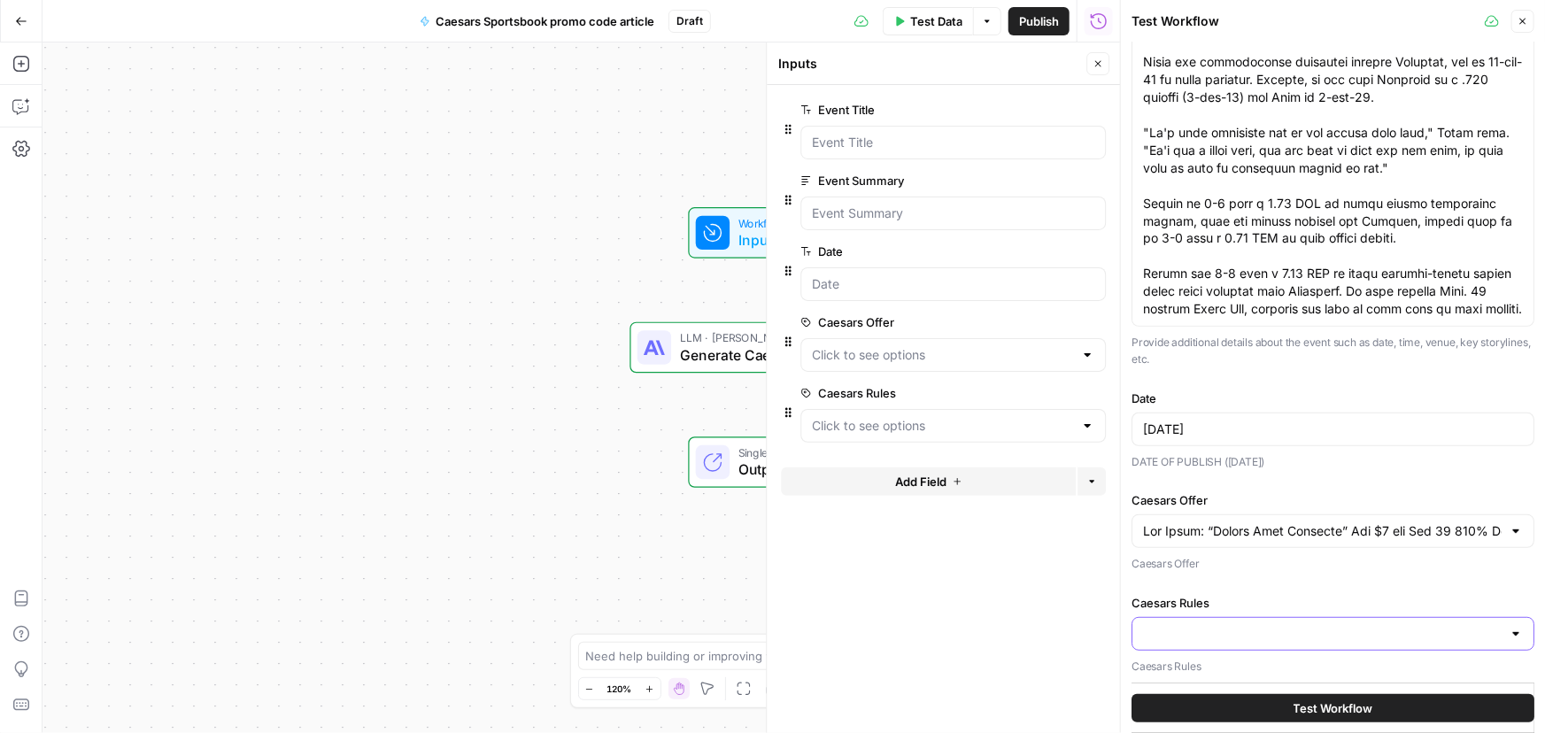
click at [1216, 636] on input "Caesars Rules" at bounding box center [1322, 634] width 359 height 18
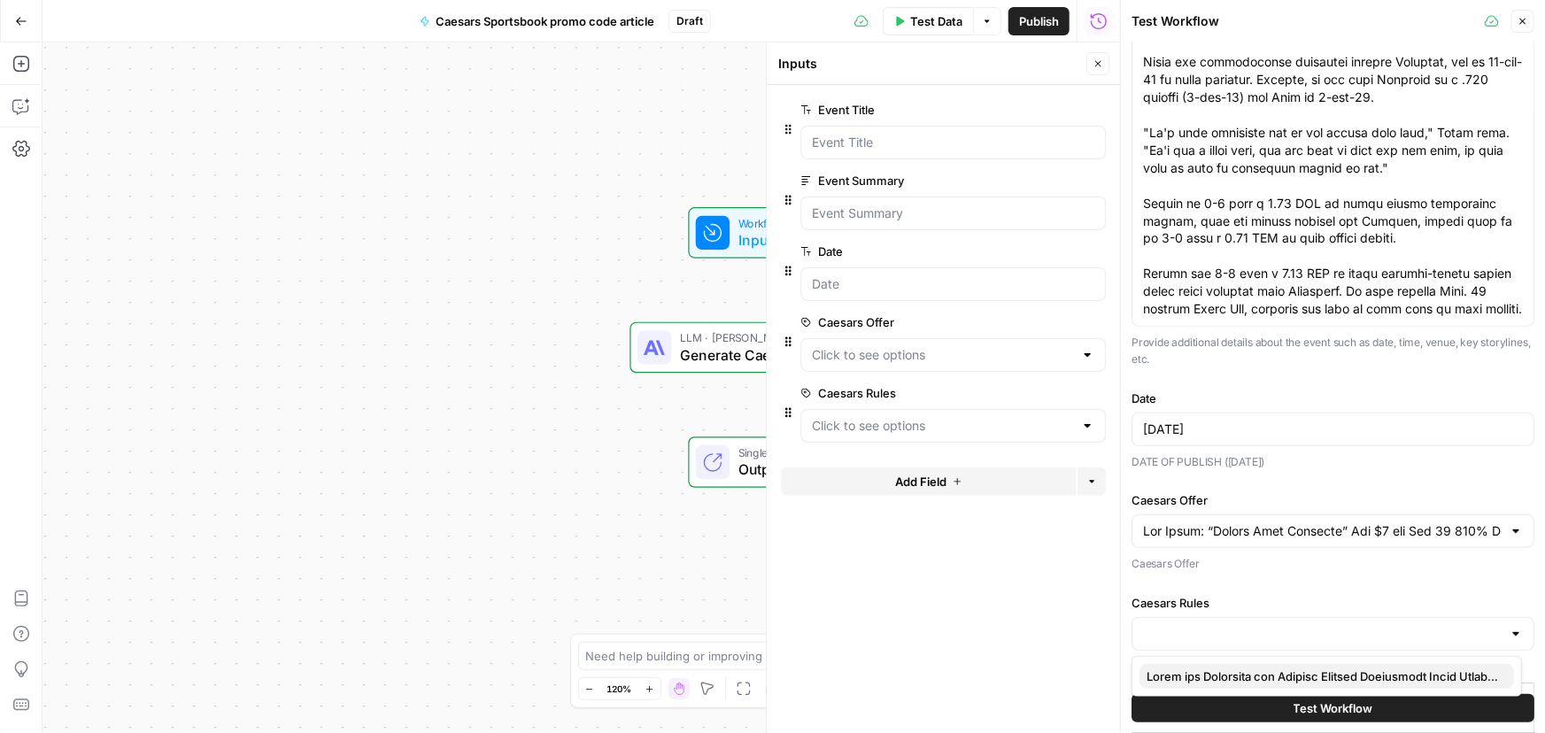
click at [1223, 670] on span "button" at bounding box center [1322, 676] width 353 height 18
type input "Rules and Structure for Writing Caesars Sportsbook Promo Articles When writing …"
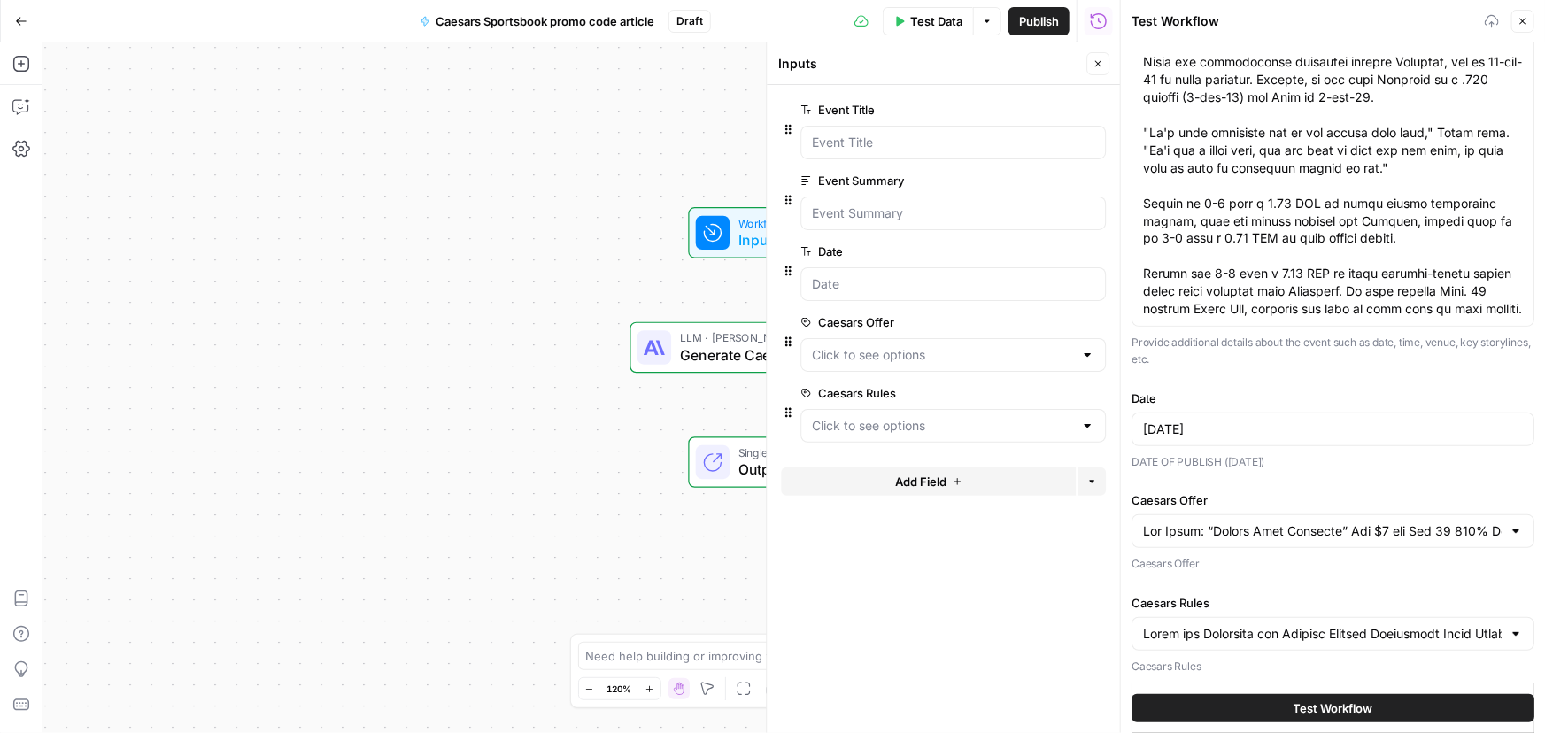
click at [1293, 702] on span "Test Workflow" at bounding box center [1333, 708] width 80 height 18
click at [1310, 706] on span "Test Workflow" at bounding box center [1333, 708] width 80 height 18
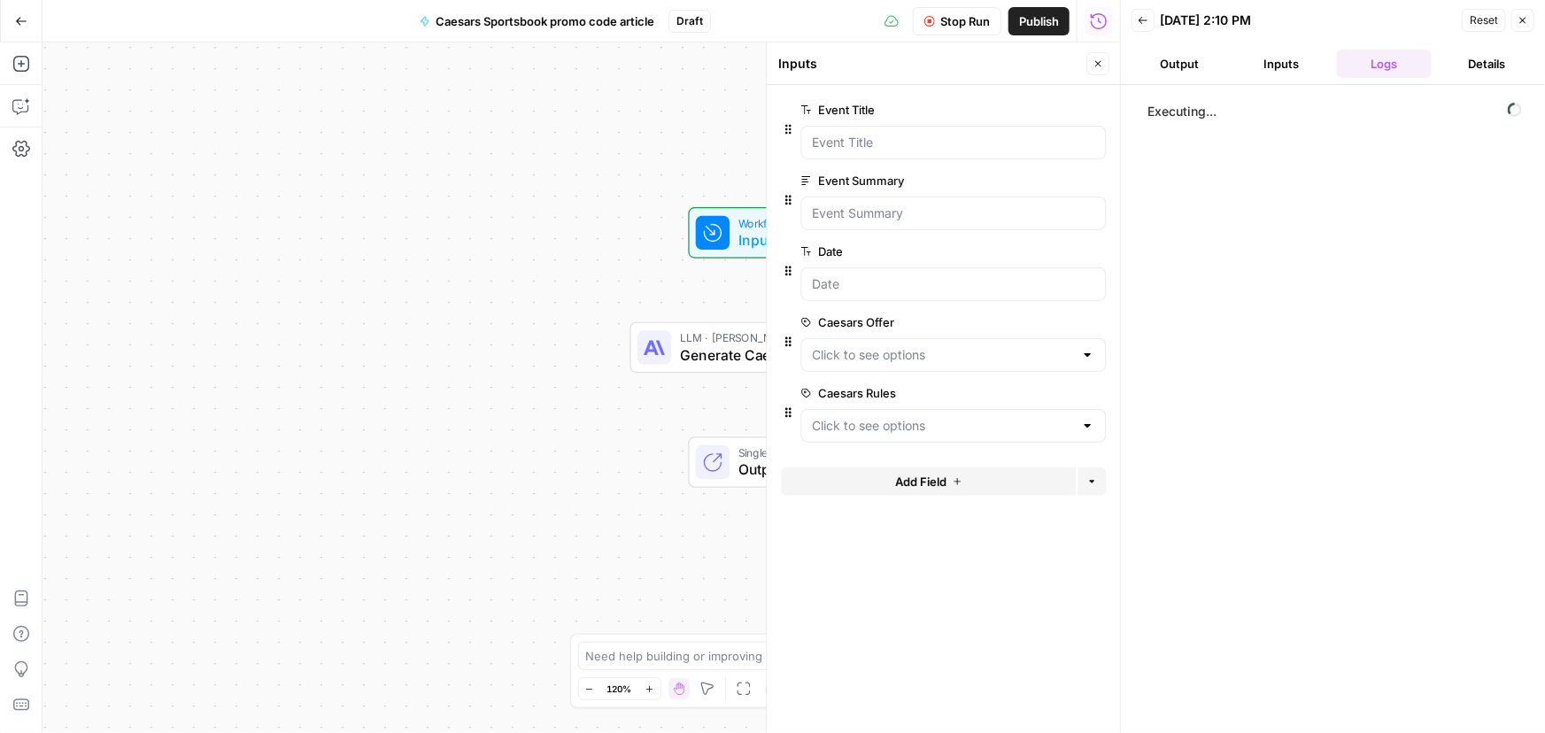
click at [1178, 51] on button "Output" at bounding box center [1179, 64] width 96 height 28
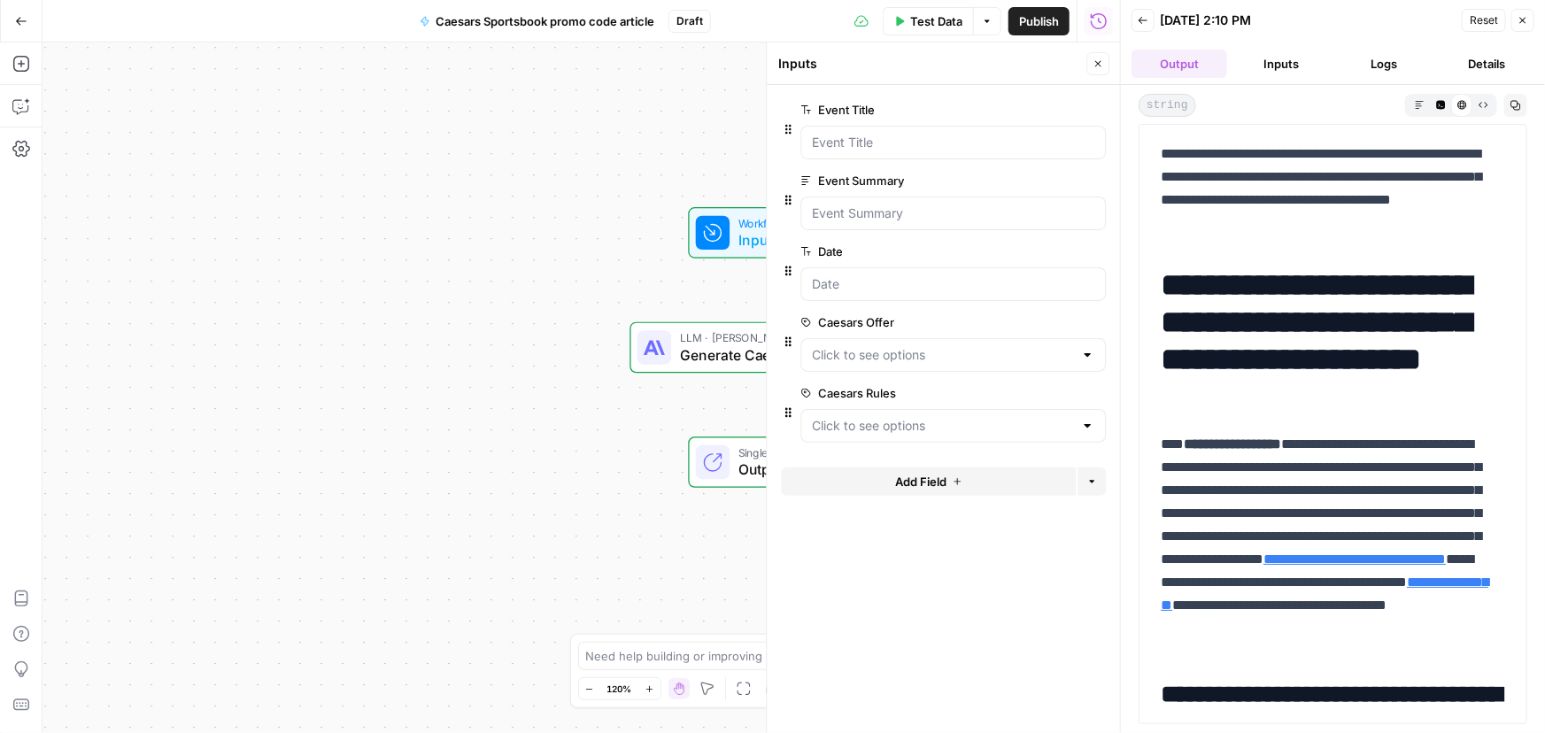
click at [1242, 449] on strong "**********" at bounding box center [1232, 443] width 97 height 13
click at [396, 490] on div "Workflow Input Settings Inputs LLM · Claude Sonnet 4 Generate Caesars HTML Arti…" at bounding box center [580, 387] width 1077 height 691
click at [652, 659] on textarea at bounding box center [763, 656] width 354 height 18
drag, startPoint x: 1169, startPoint y: 289, endPoint x: 1457, endPoint y: 262, distance: 289.8
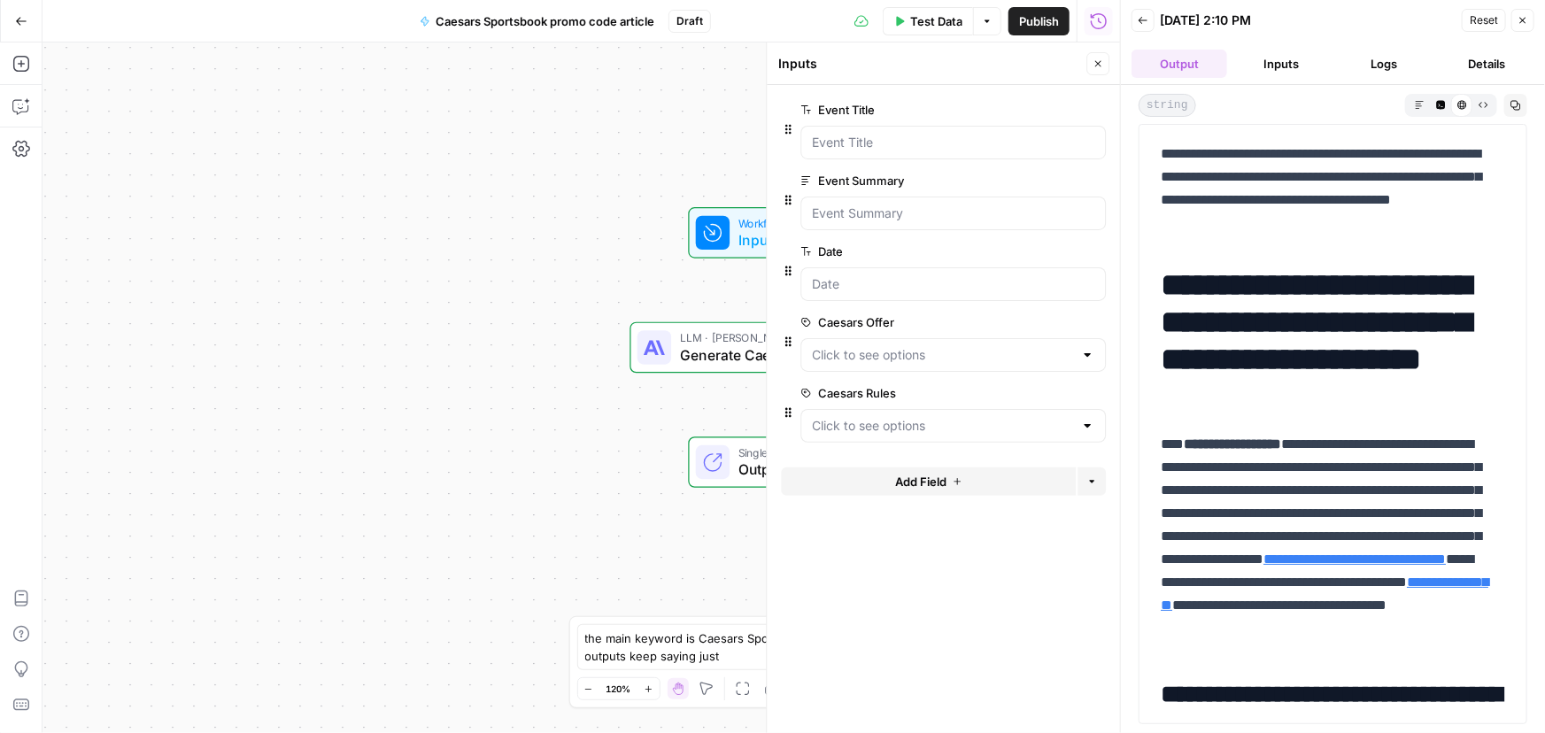
copy h1 "**********"
click at [739, 655] on textarea "the main keyword is Caesars Sportsboo prmo Code, but the outputs keep saying ju…" at bounding box center [755, 646] width 340 height 35
paste textarea "Caesars promo code"
click at [1520, 19] on icon "button" at bounding box center [1522, 20] width 11 height 11
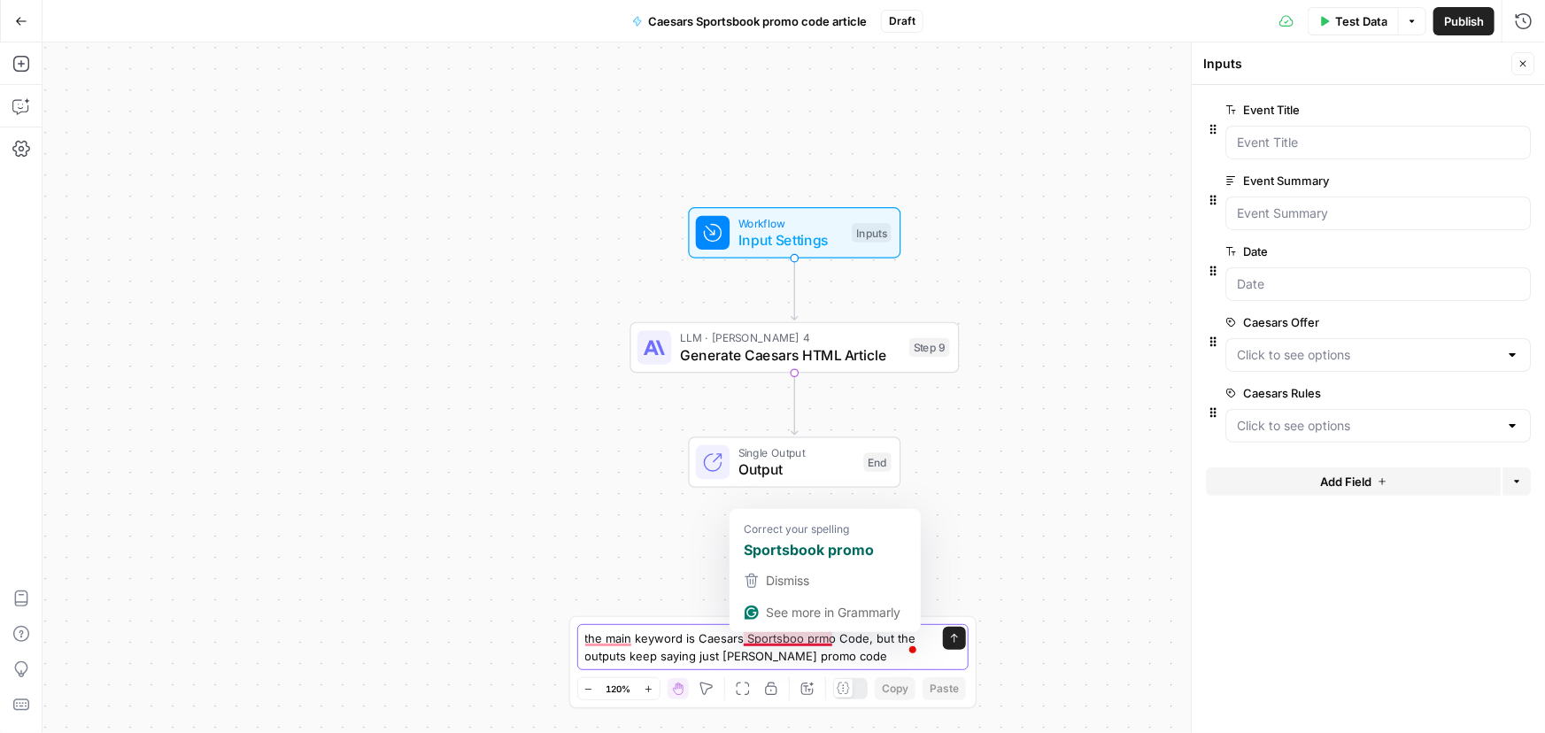
click at [850, 653] on textarea "the main keyword is Caesars Sportsboo prmo Code, but the outputs keep saying ju…" at bounding box center [755, 646] width 340 height 35
type textarea "The main keyword is Caesars Sportsbook promo code, but the outputs keep saying …"
click at [954, 642] on icon "submit" at bounding box center [954, 638] width 7 height 9
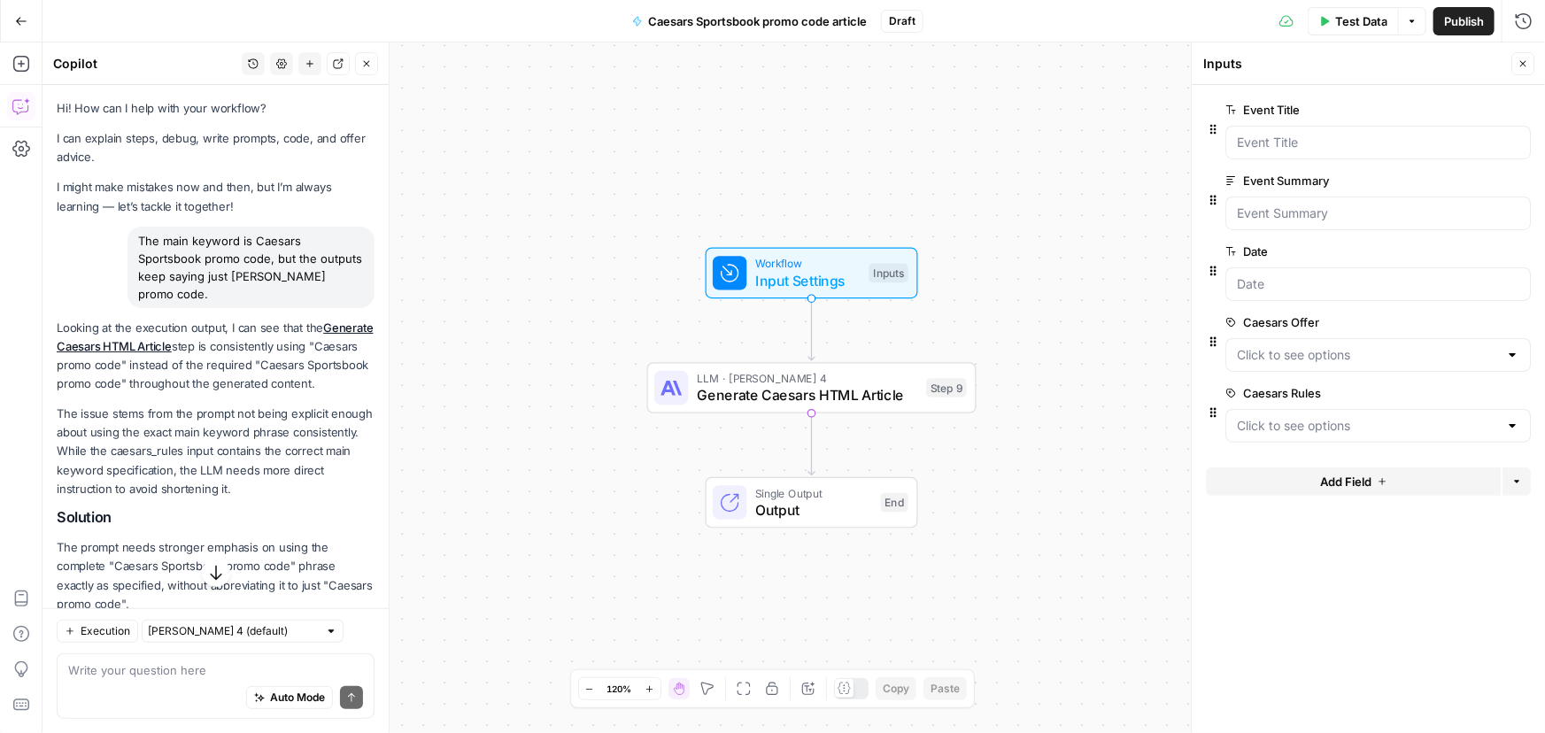
click at [797, 386] on span "Generate Caesars HTML Article" at bounding box center [807, 394] width 221 height 21
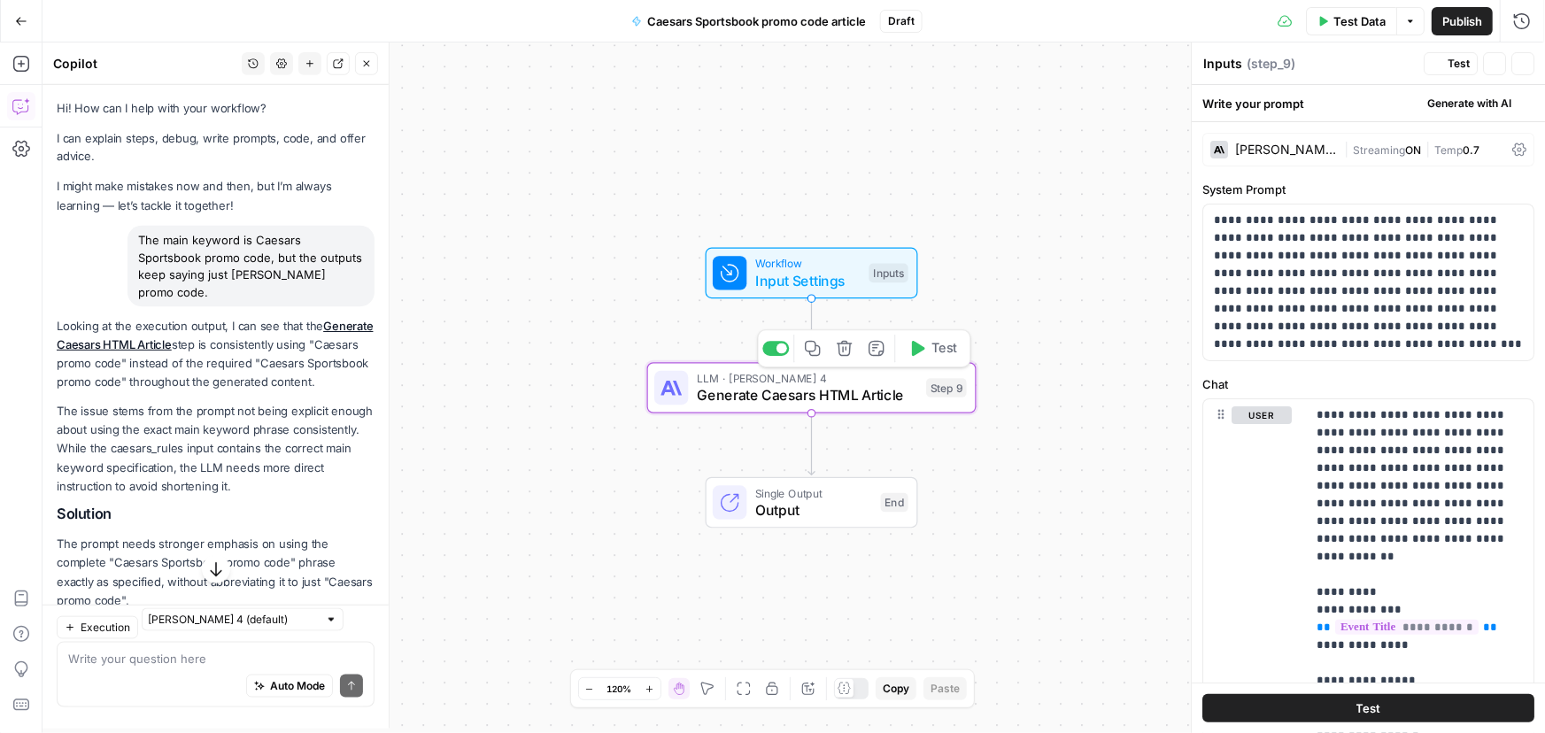
type textarea "Generate Caesars HTML Article"
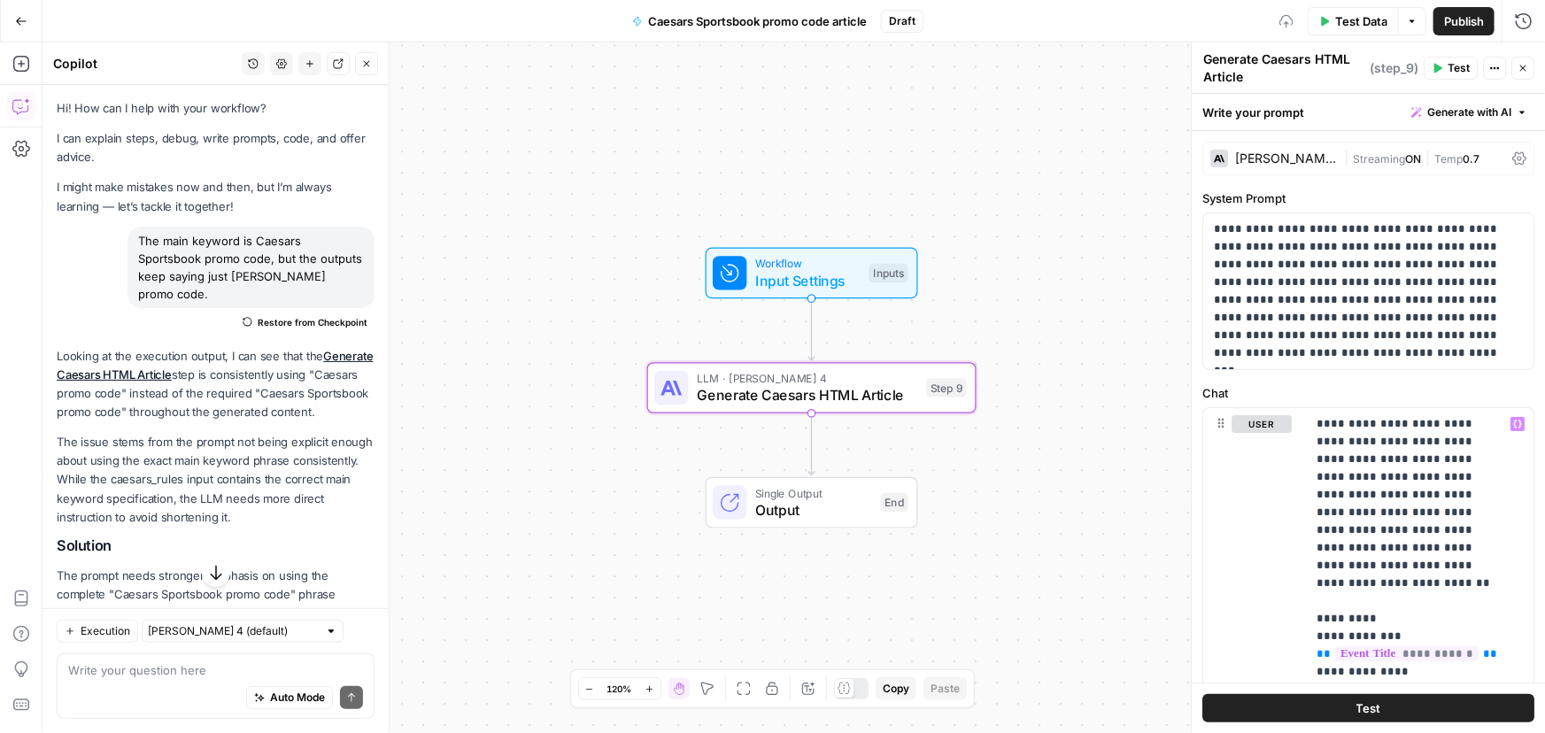
click at [1147, 314] on div "Workflow Input Settings Inputs LLM · Claude Sonnet 4 Generate Caesars HTML Arti…" at bounding box center [793, 387] width 1502 height 691
click at [907, 132] on div "Workflow Input Settings Inputs LLM · Claude Sonnet 4 Generate Caesars HTML Arti…" at bounding box center [793, 387] width 1502 height 691
click at [368, 68] on icon "button" at bounding box center [366, 63] width 11 height 11
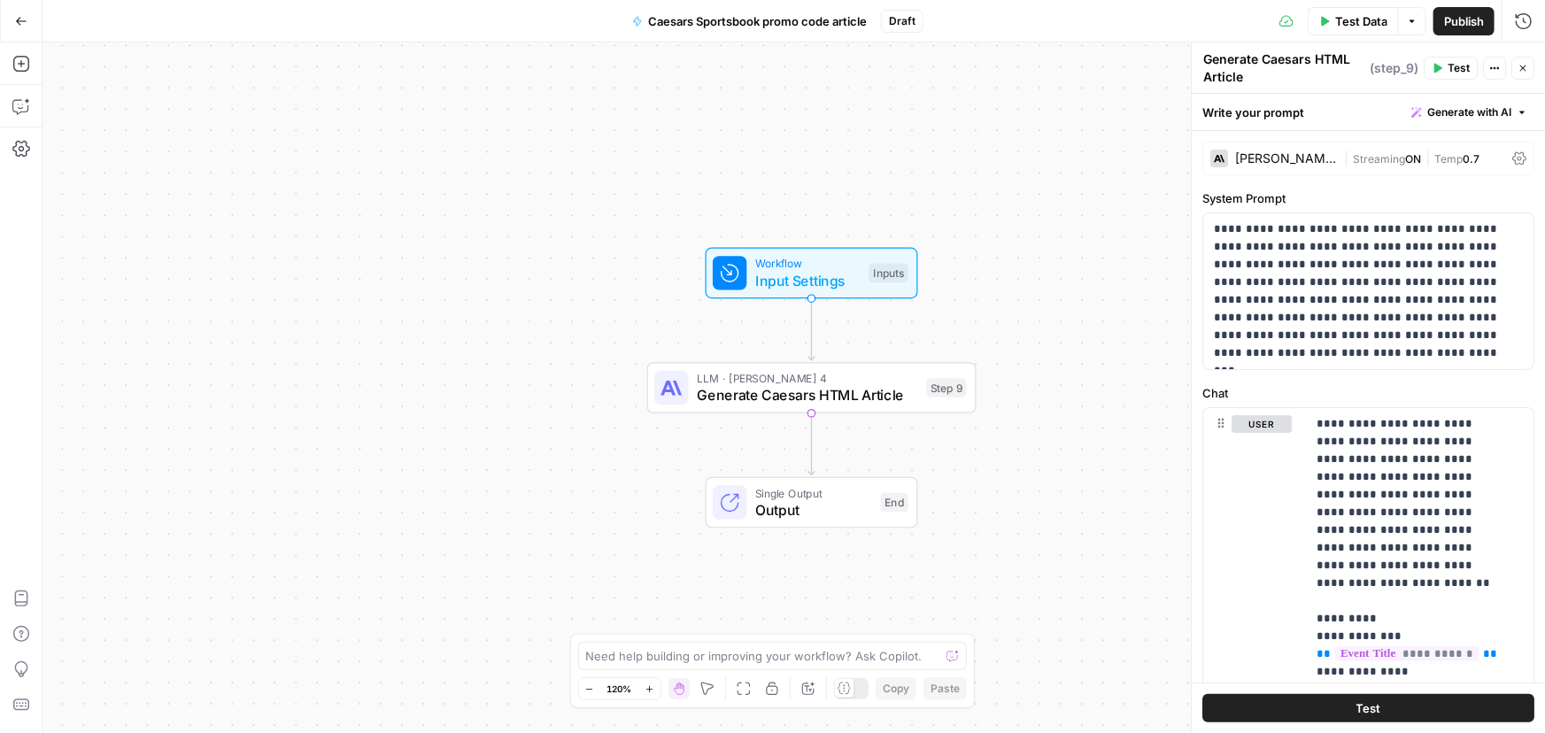
click at [986, 114] on div "Workflow Input Settings Inputs LLM · Claude Sonnet 4 Generate Caesars HTML Arti…" at bounding box center [793, 387] width 1502 height 691
click at [1339, 23] on span "Test Data" at bounding box center [1361, 21] width 52 height 18
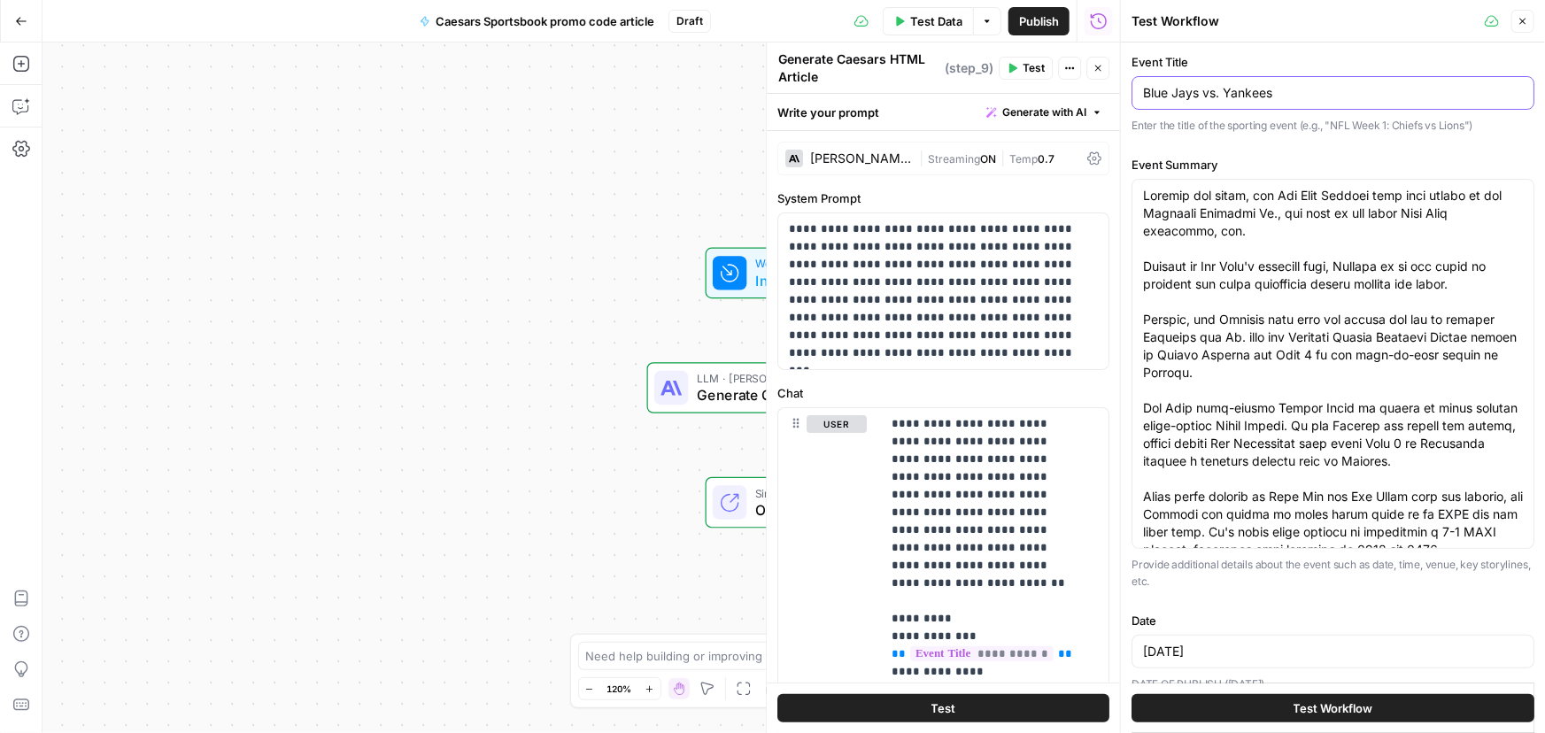
click at [1214, 90] on input "Blue Jays vs. Yankees" at bounding box center [1333, 93] width 380 height 18
type input "Blue Jays vs Yankees"
click at [1331, 709] on span "Test Workflow" at bounding box center [1333, 708] width 80 height 18
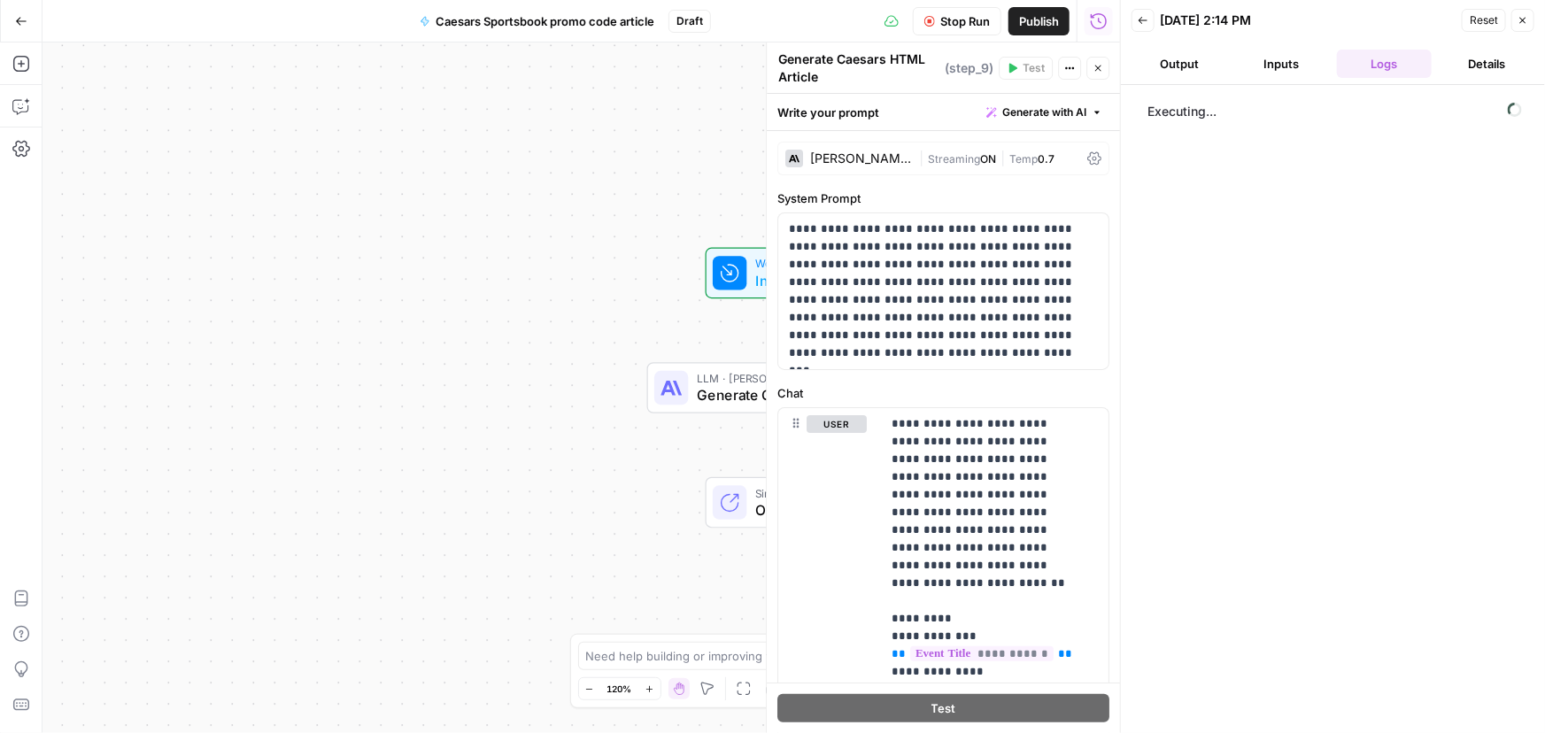
click at [1184, 67] on button "Output" at bounding box center [1179, 64] width 96 height 28
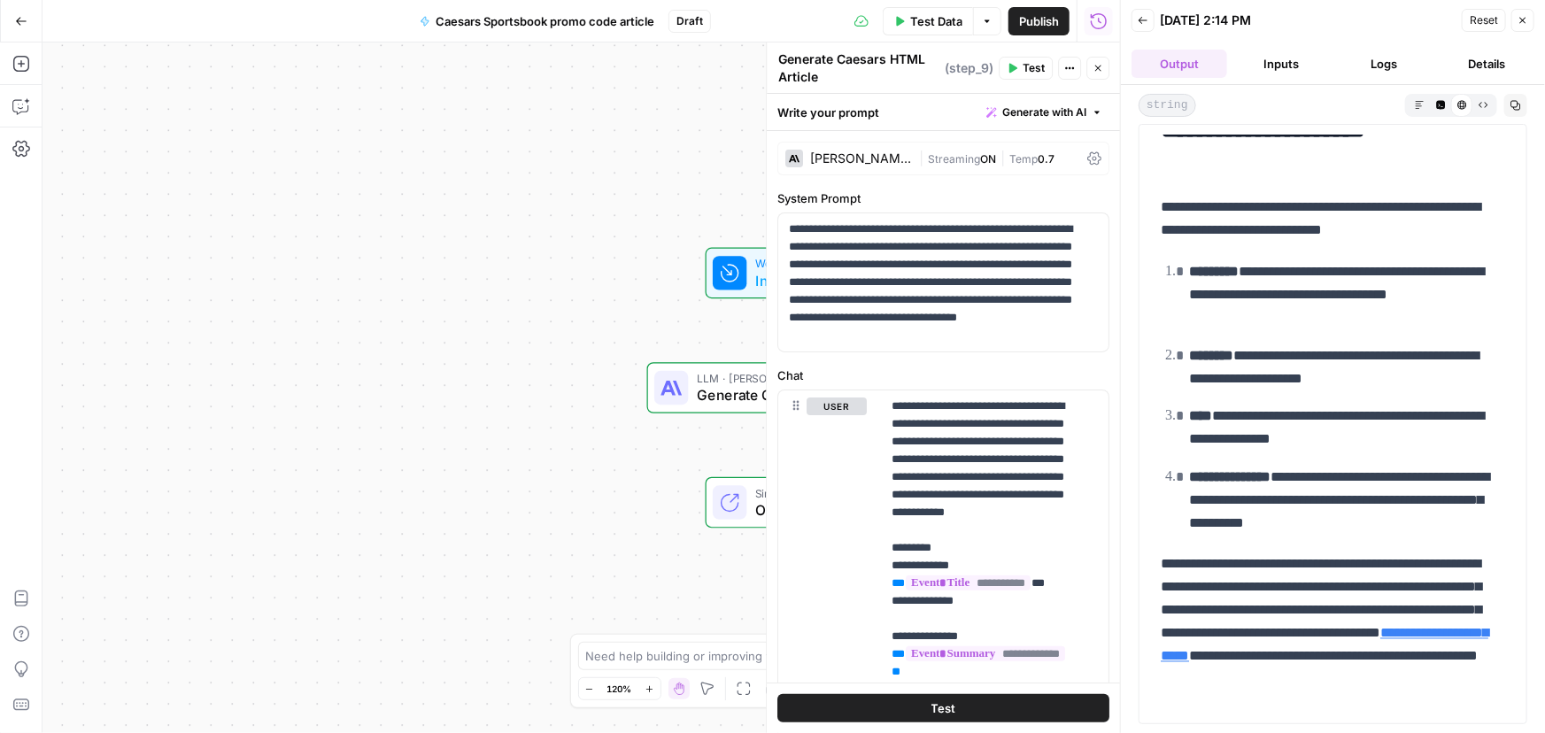
scroll to position [1448, 0]
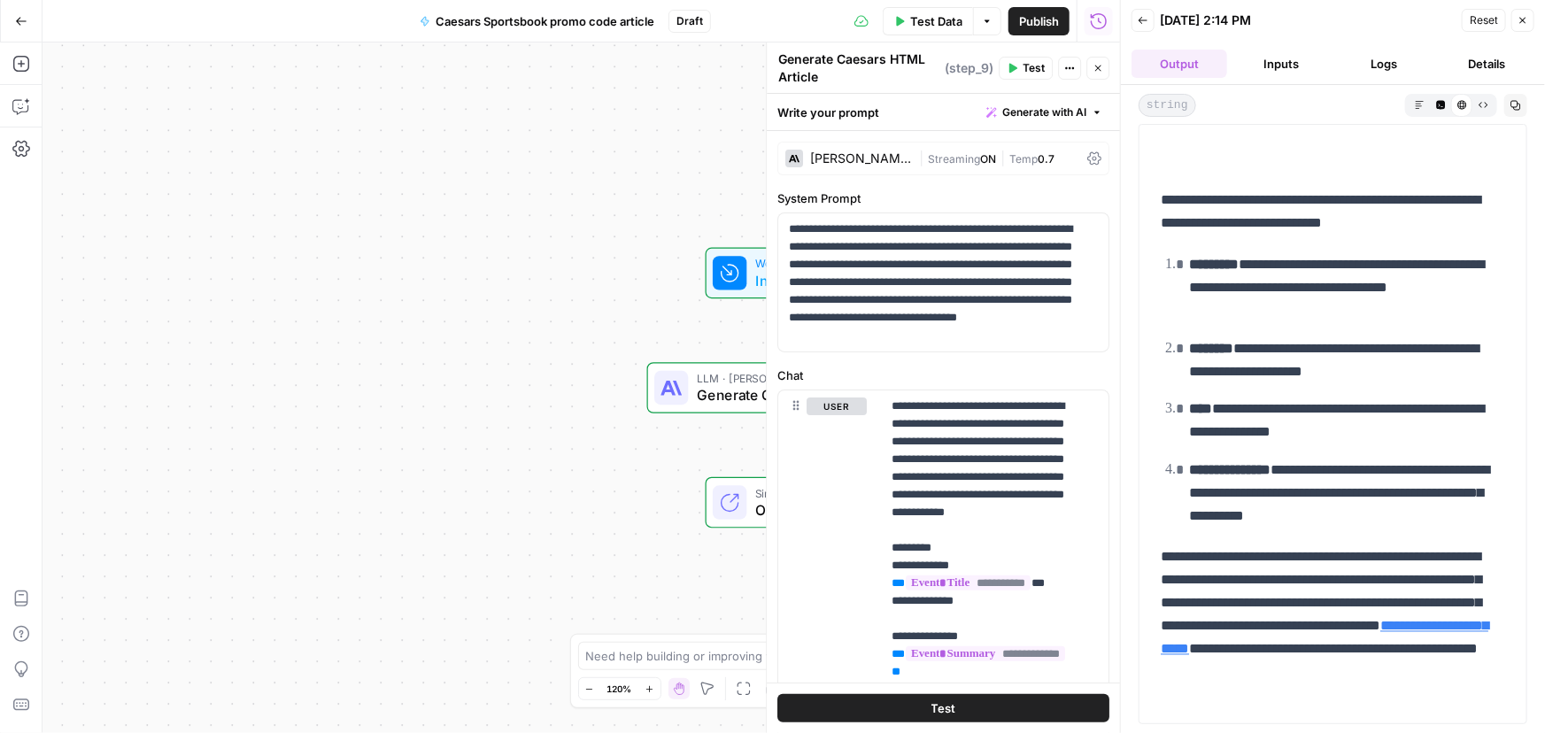
click at [723, 264] on icon at bounding box center [729, 272] width 21 height 21
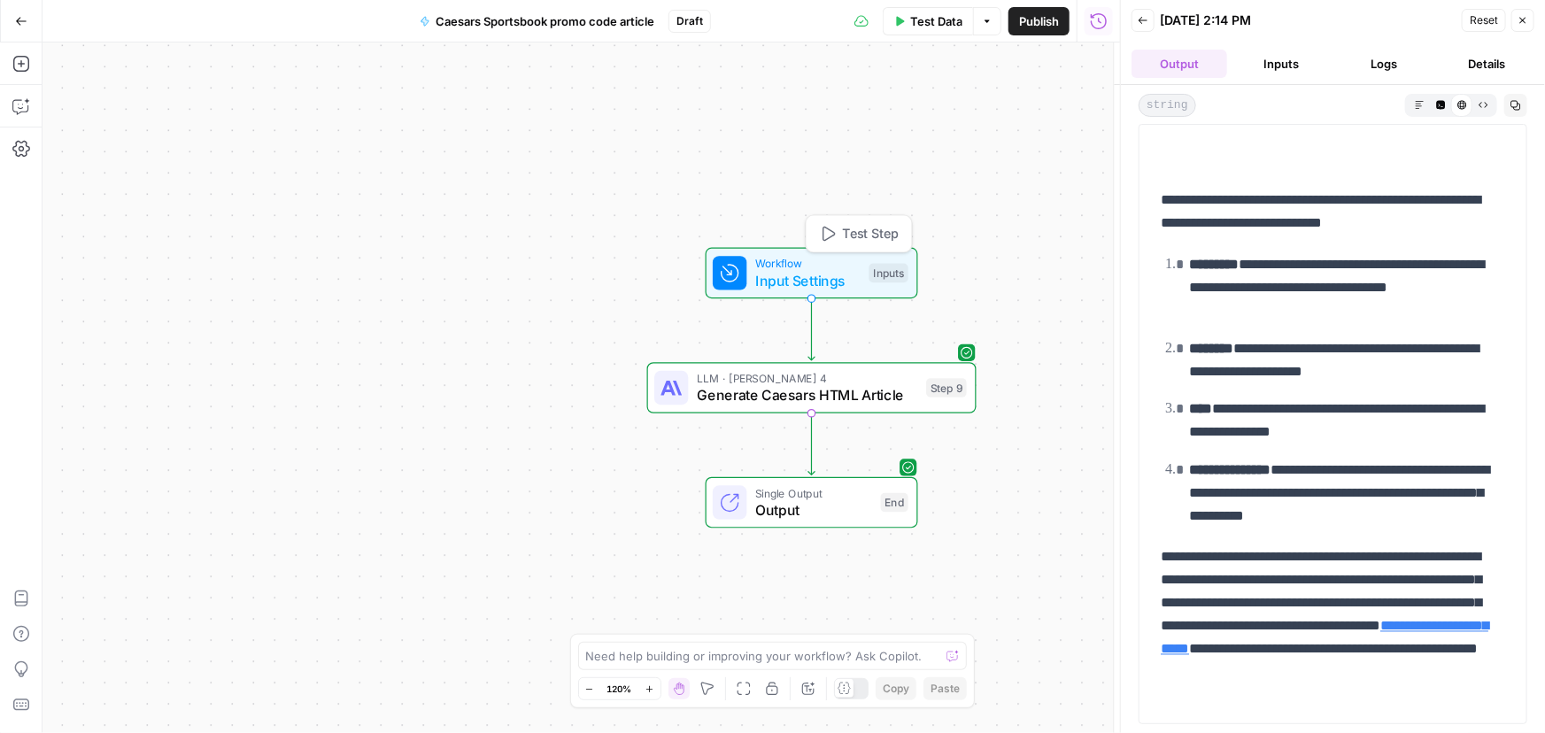
type textarea "Inputs"
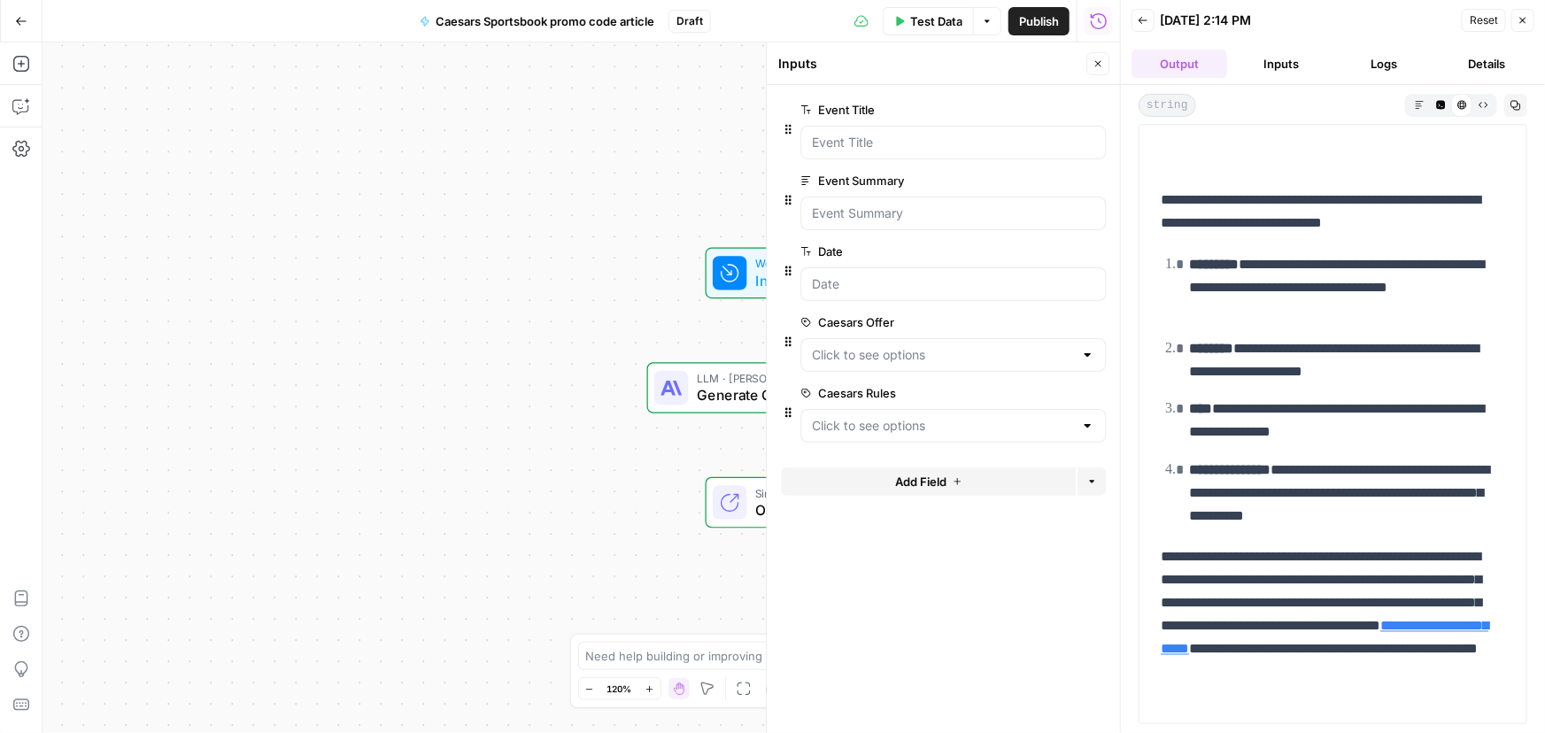
click at [1043, 390] on span "edit field" at bounding box center [1039, 393] width 39 height 14
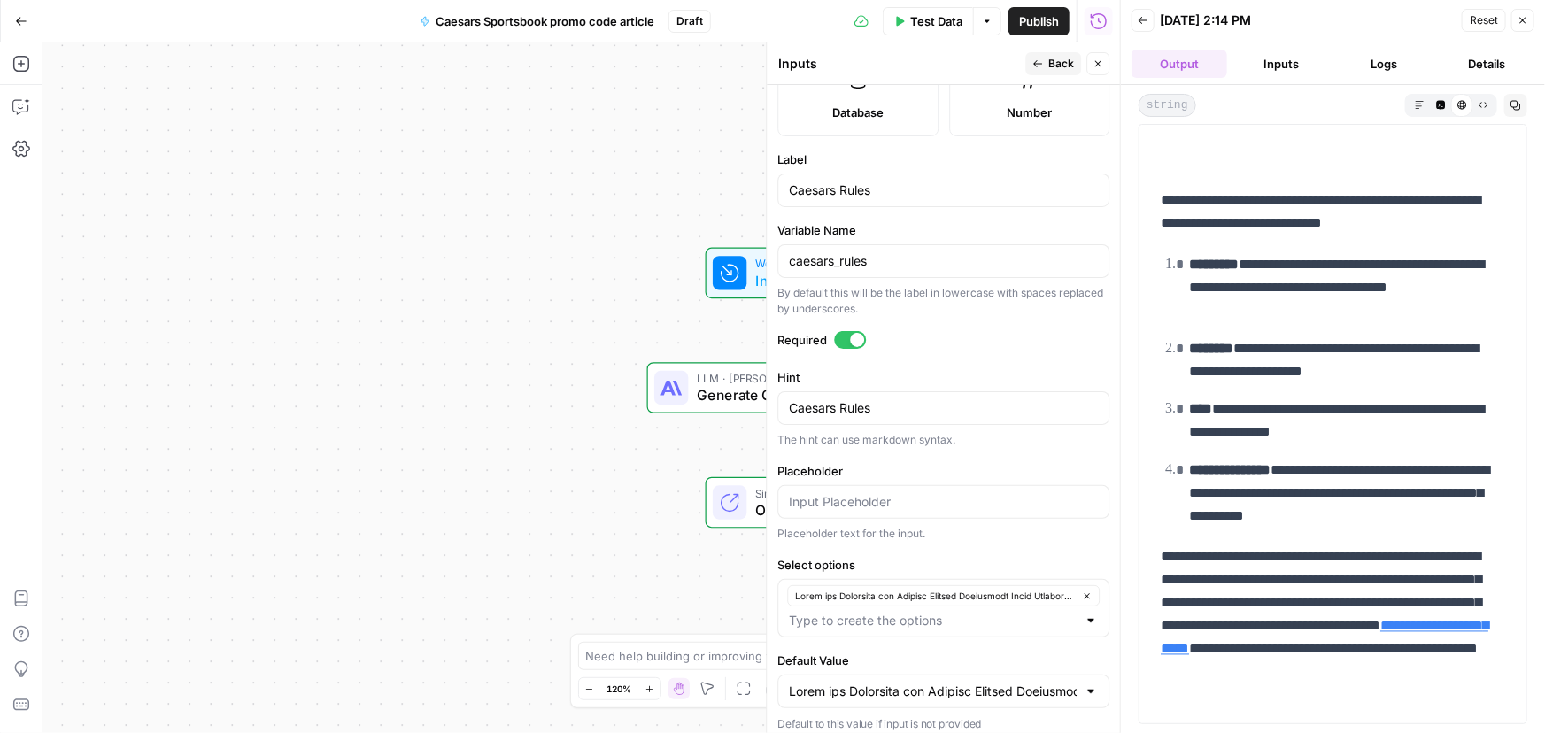
scroll to position [521, 0]
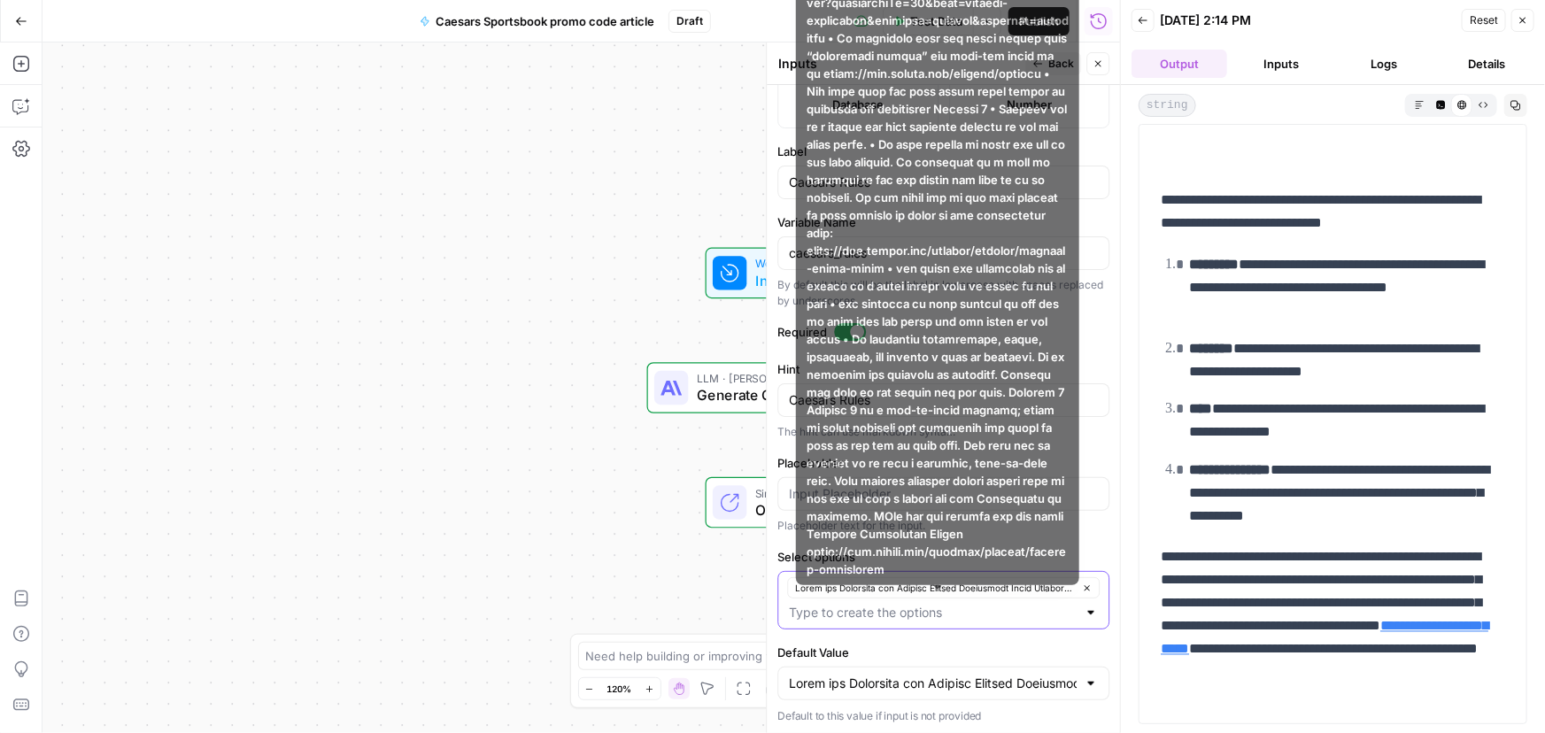
click at [1082, 588] on icon "button" at bounding box center [1087, 588] width 10 height 10
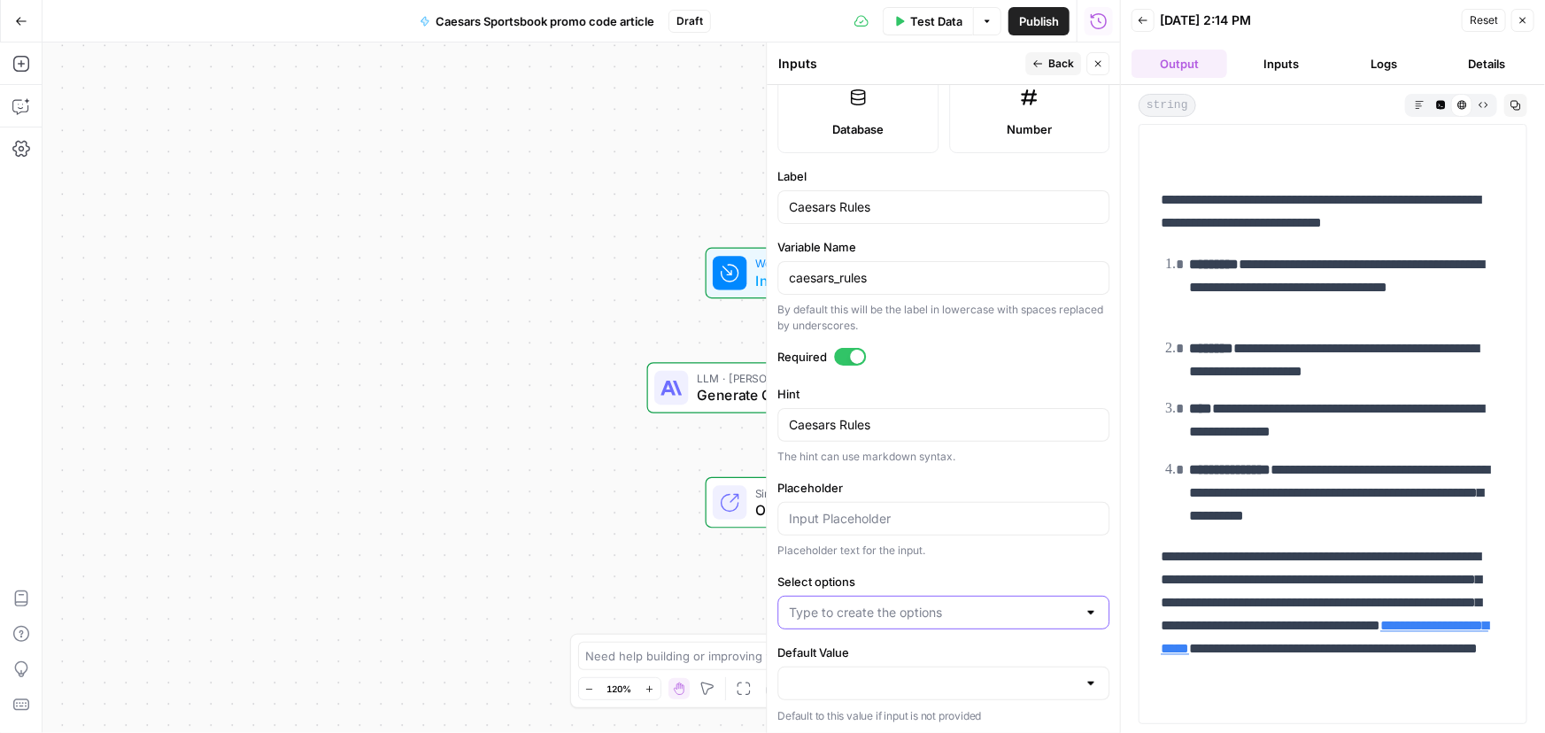
click at [953, 609] on input "Select options" at bounding box center [933, 613] width 288 height 18
paste input "Rules and Structure for Writing Caesars Sportsbook Promo Articles When writing …"
type input "Rules and Structure for Writing Caesars Sportsbook Promo Articles When writing …"
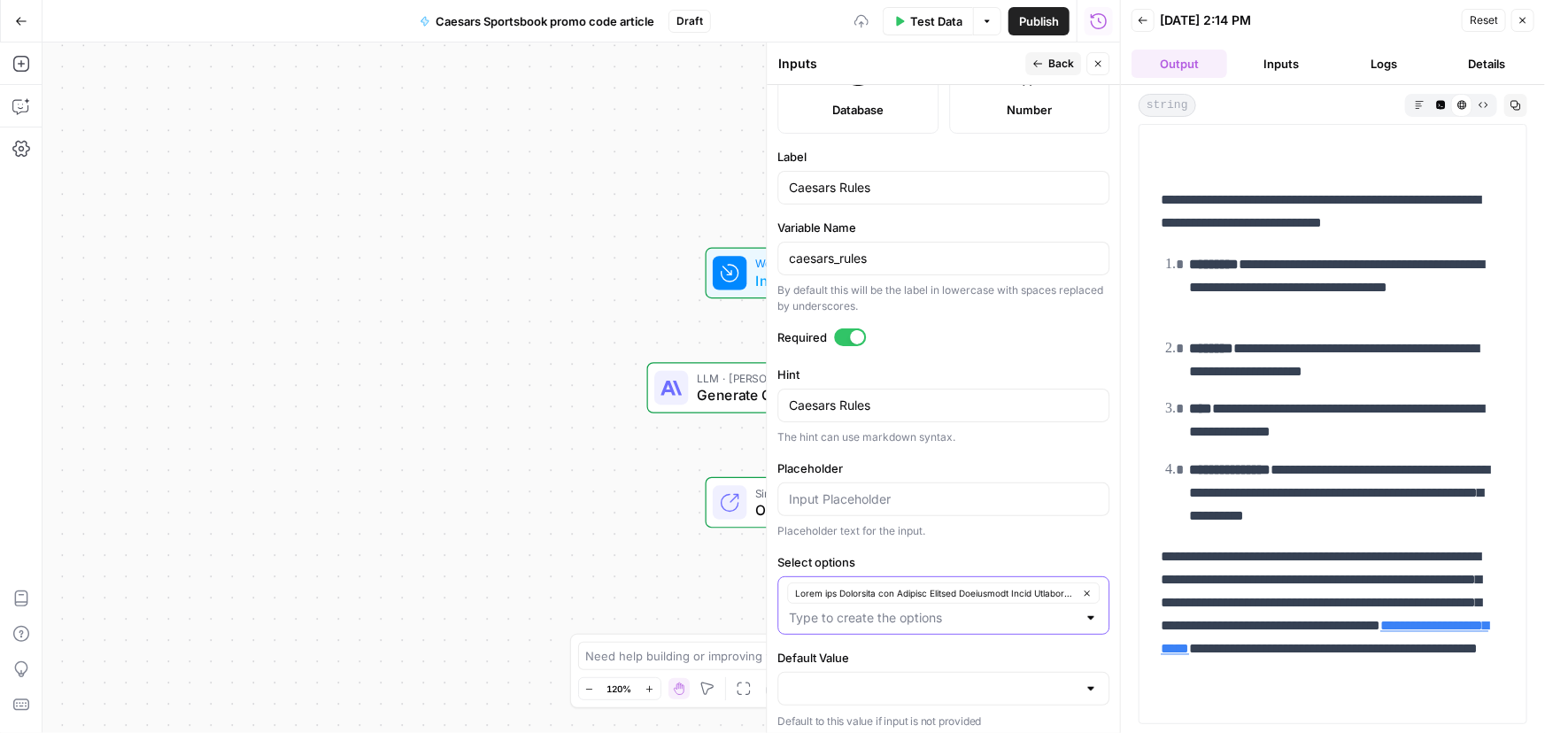
scroll to position [521, 0]
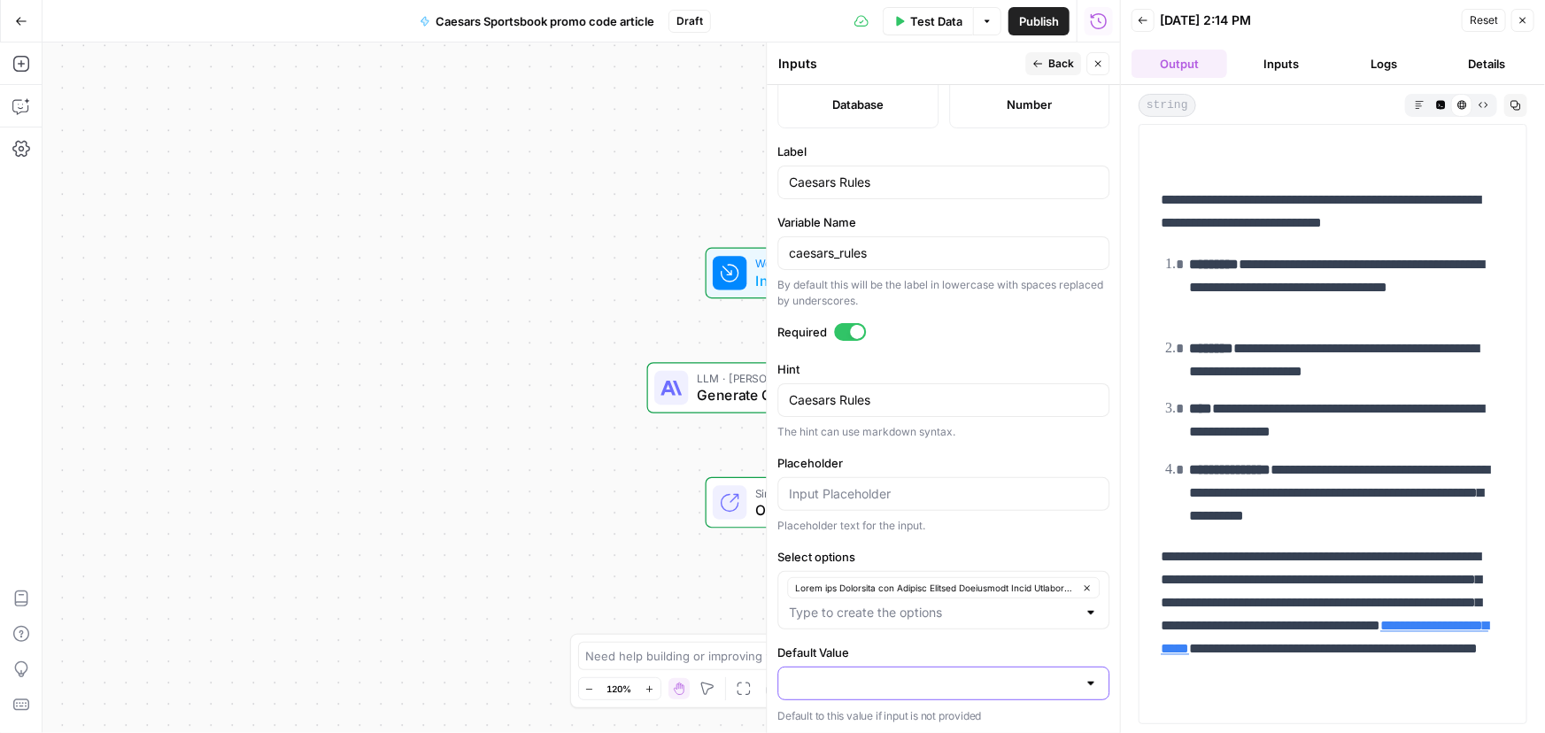
click at [946, 681] on input "Default Value" at bounding box center [933, 684] width 288 height 18
click at [876, 641] on span "button" at bounding box center [933, 638] width 282 height 18
type input "Rules and Structure for Writing Caesars Sportsbook Promo Articles When writing …"
click at [874, 499] on input "Placeholder" at bounding box center [943, 494] width 309 height 18
click at [930, 489] on input "Placeholder" at bounding box center [943, 494] width 309 height 18
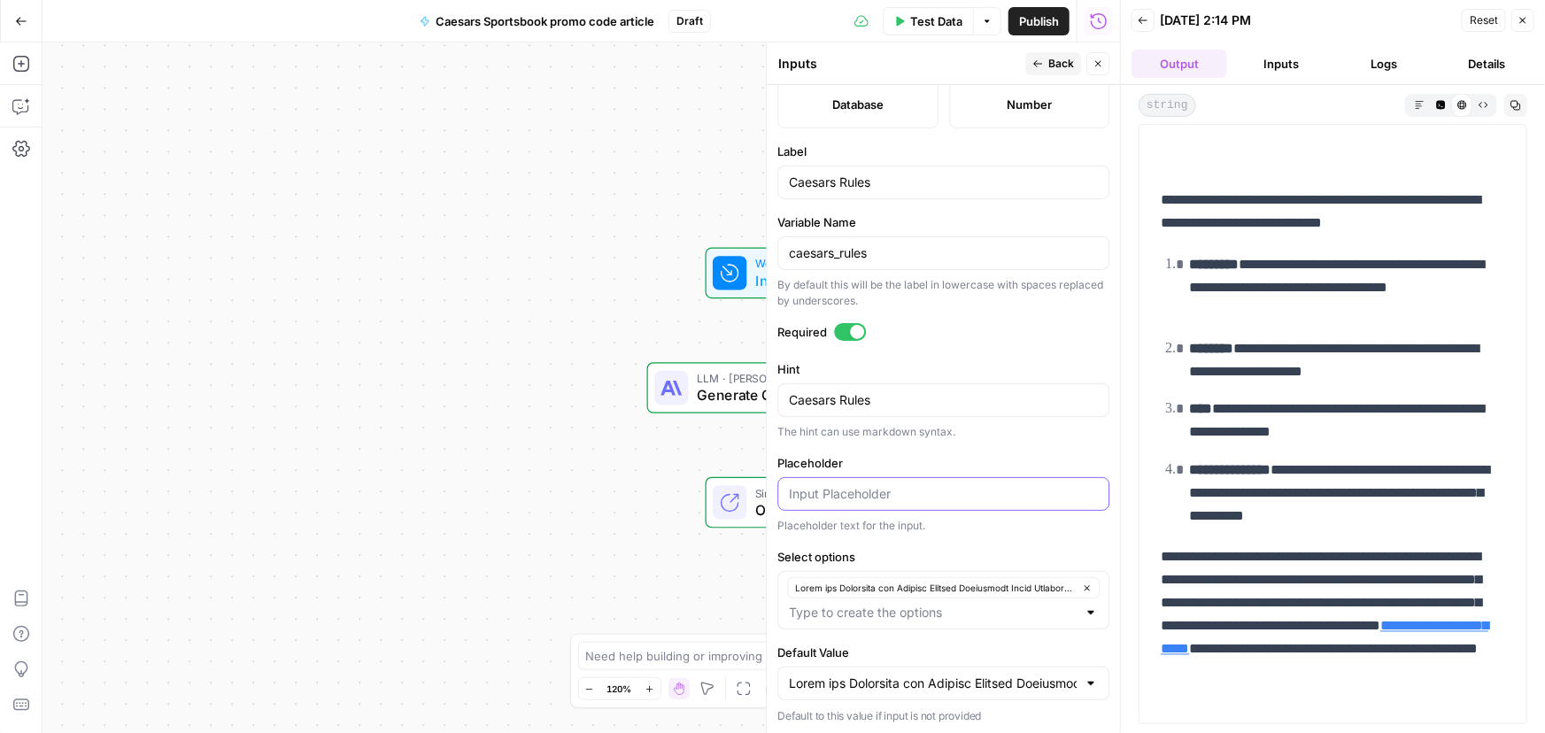
paste input "Rules and Structure for Writing Caesars Sportsbook Promo Articles When writing …"
type input "Rules and Structure for Writing Caesars Sportsbook Promo Articles When writing …"
click at [1041, 18] on span "Publish" at bounding box center [1039, 21] width 40 height 18
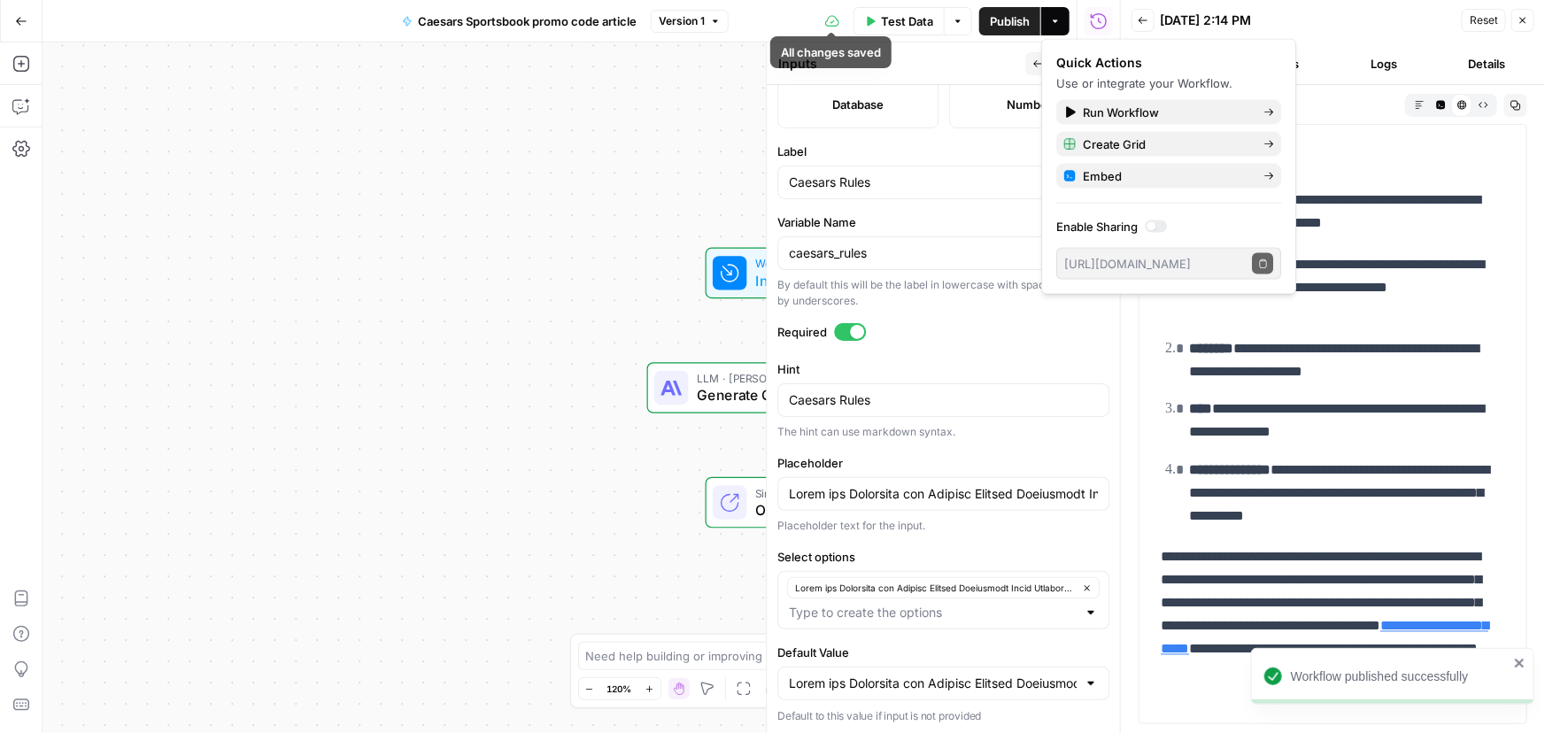
click at [635, 150] on div "Workflow Input Settings Inputs LLM · Claude Sonnet 4 Generate Caesars HTML Arti…" at bounding box center [580, 387] width 1077 height 691
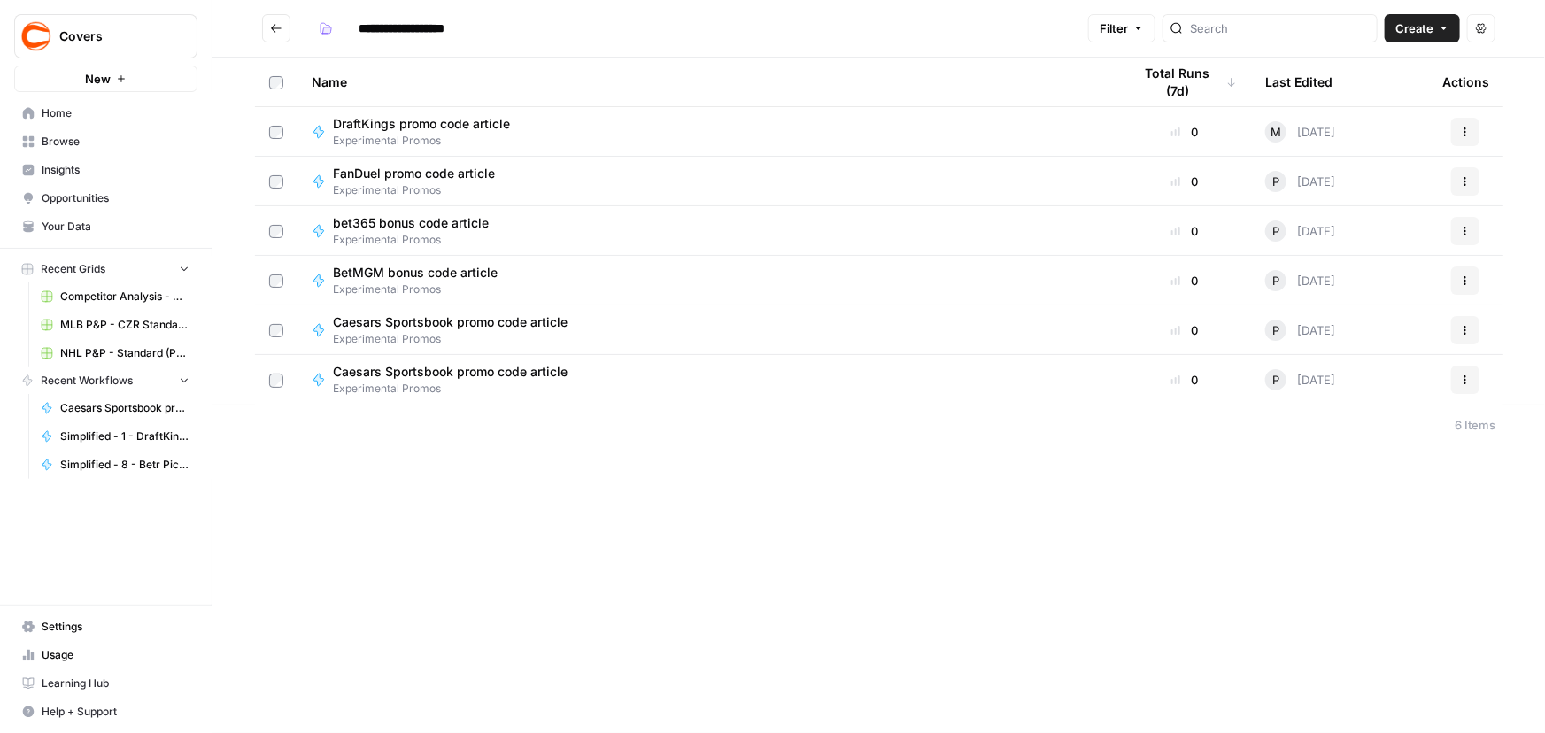
click at [625, 363] on div "Caesars Sportsbook promo code article Experimental Promos" at bounding box center [708, 380] width 792 height 34
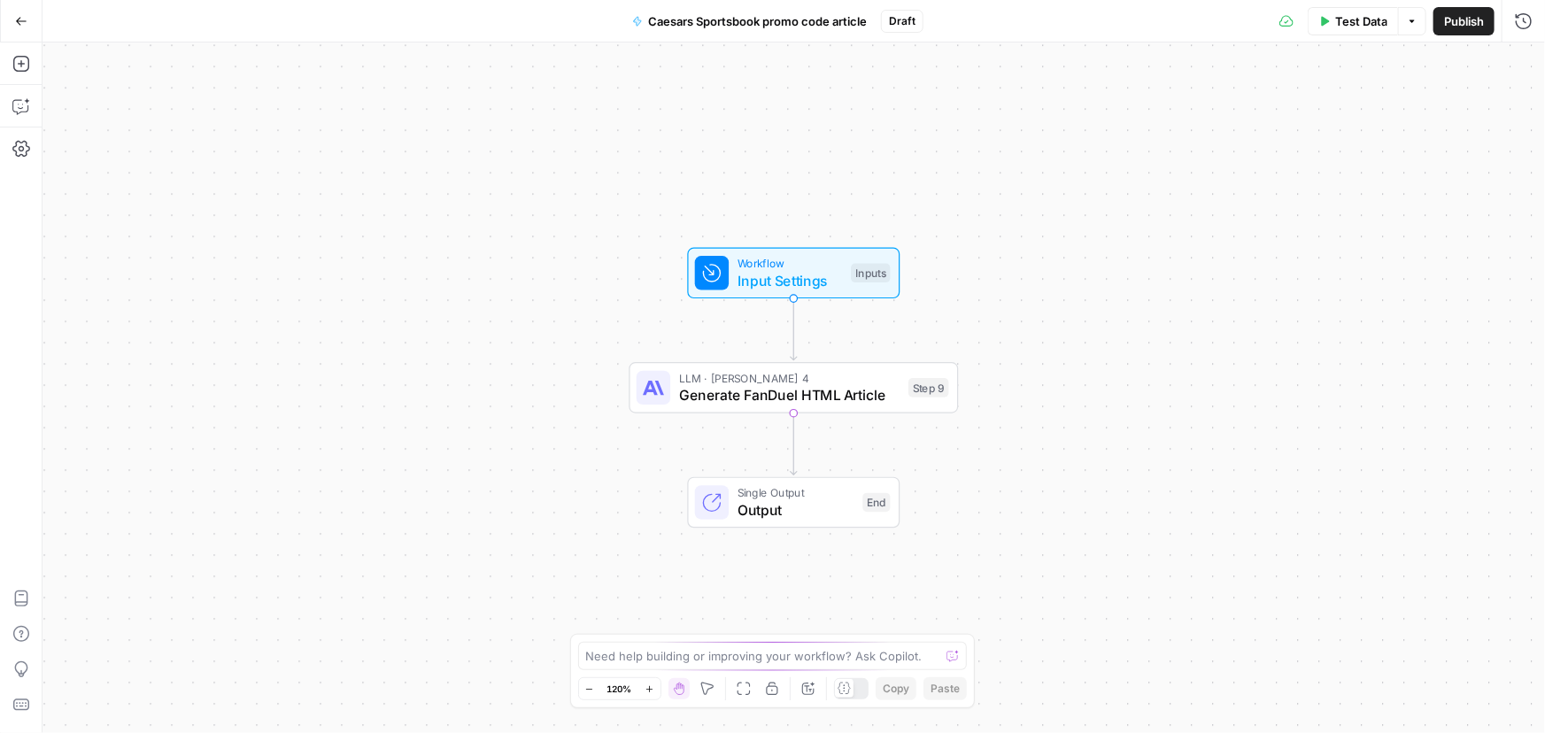
click at [19, 21] on icon "button" at bounding box center [21, 21] width 12 height 12
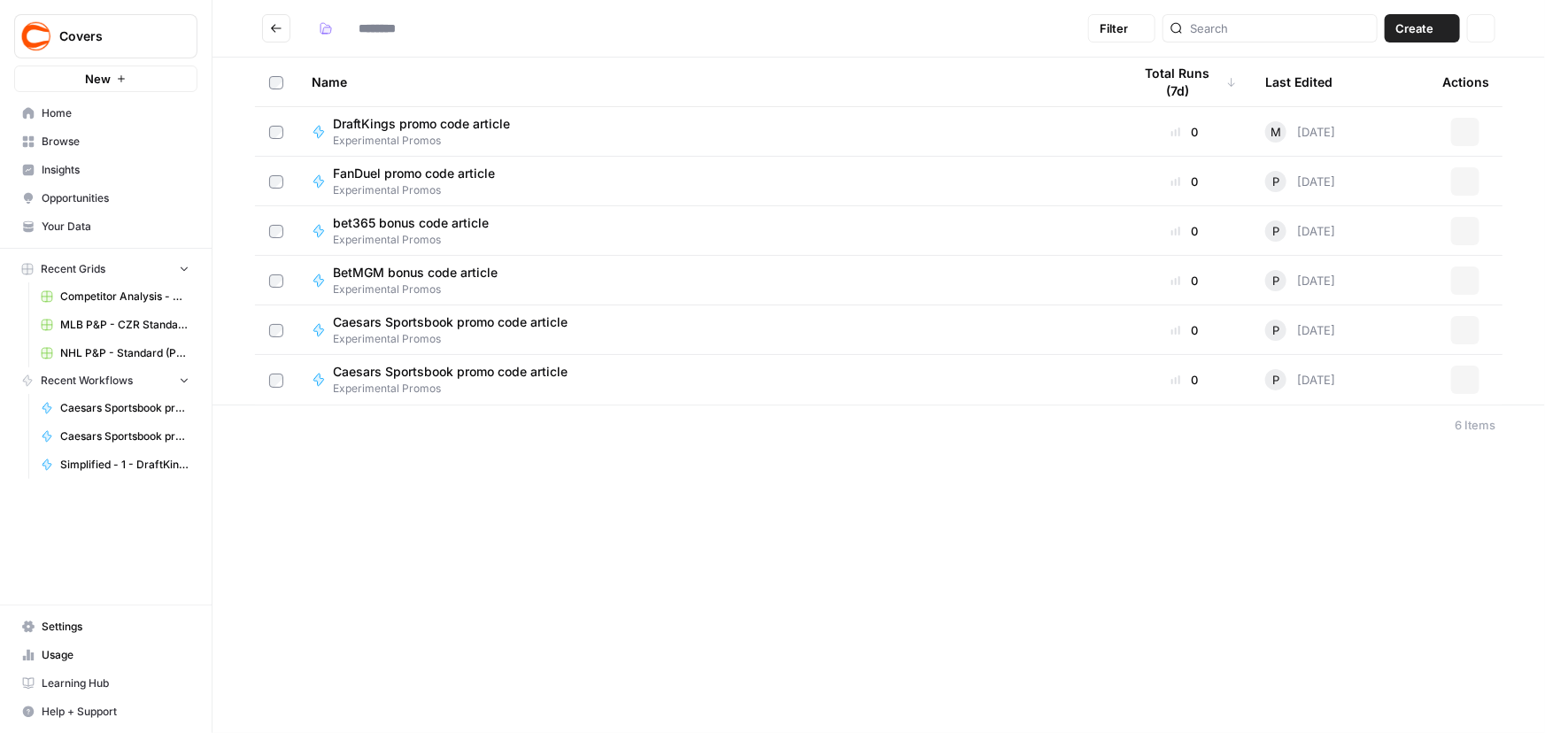
type input "**********"
click at [1464, 386] on button "Actions" at bounding box center [1465, 380] width 28 height 28
click at [1319, 529] on span "Delete" at bounding box center [1387, 526] width 142 height 18
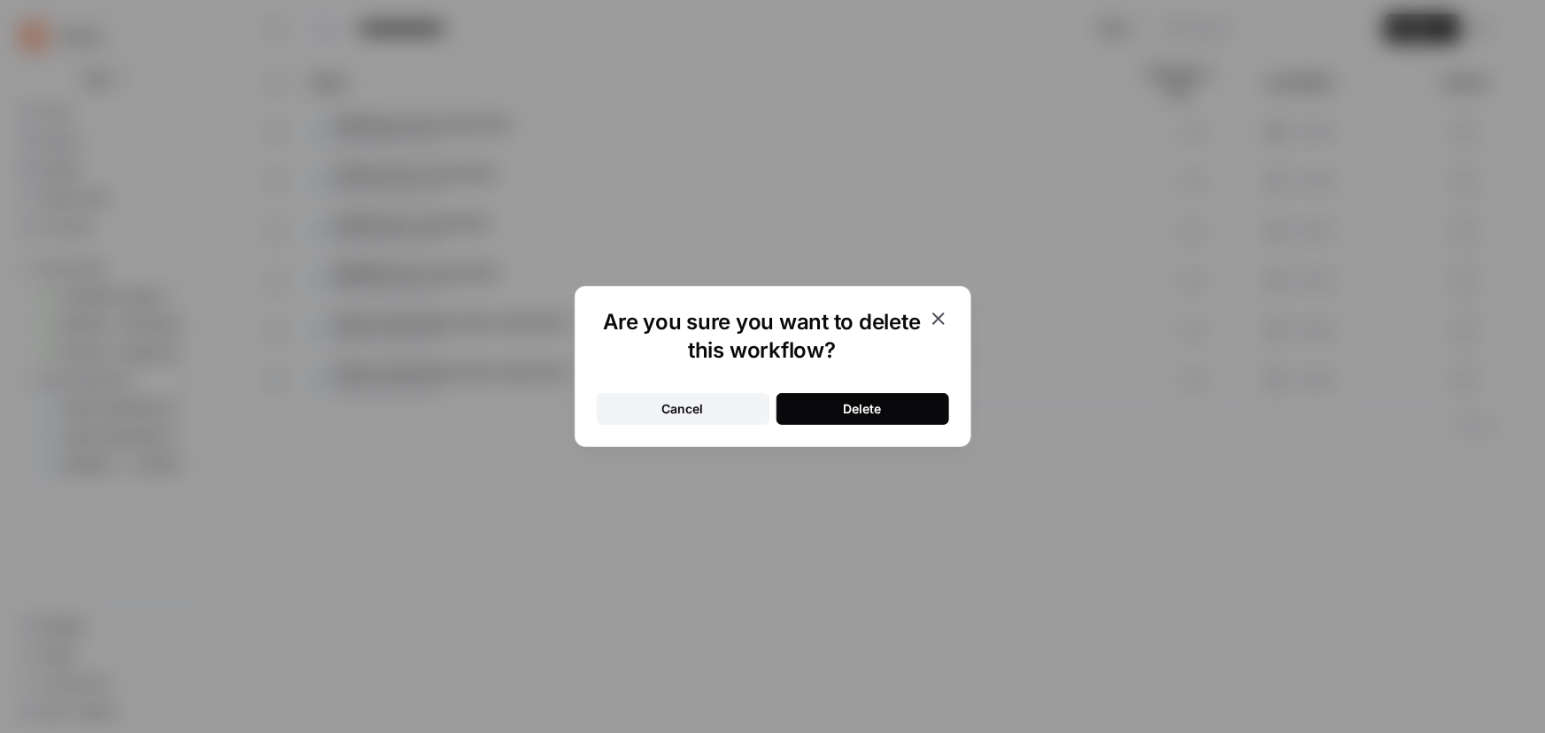
click at [845, 413] on div "Delete" at bounding box center [863, 409] width 38 height 18
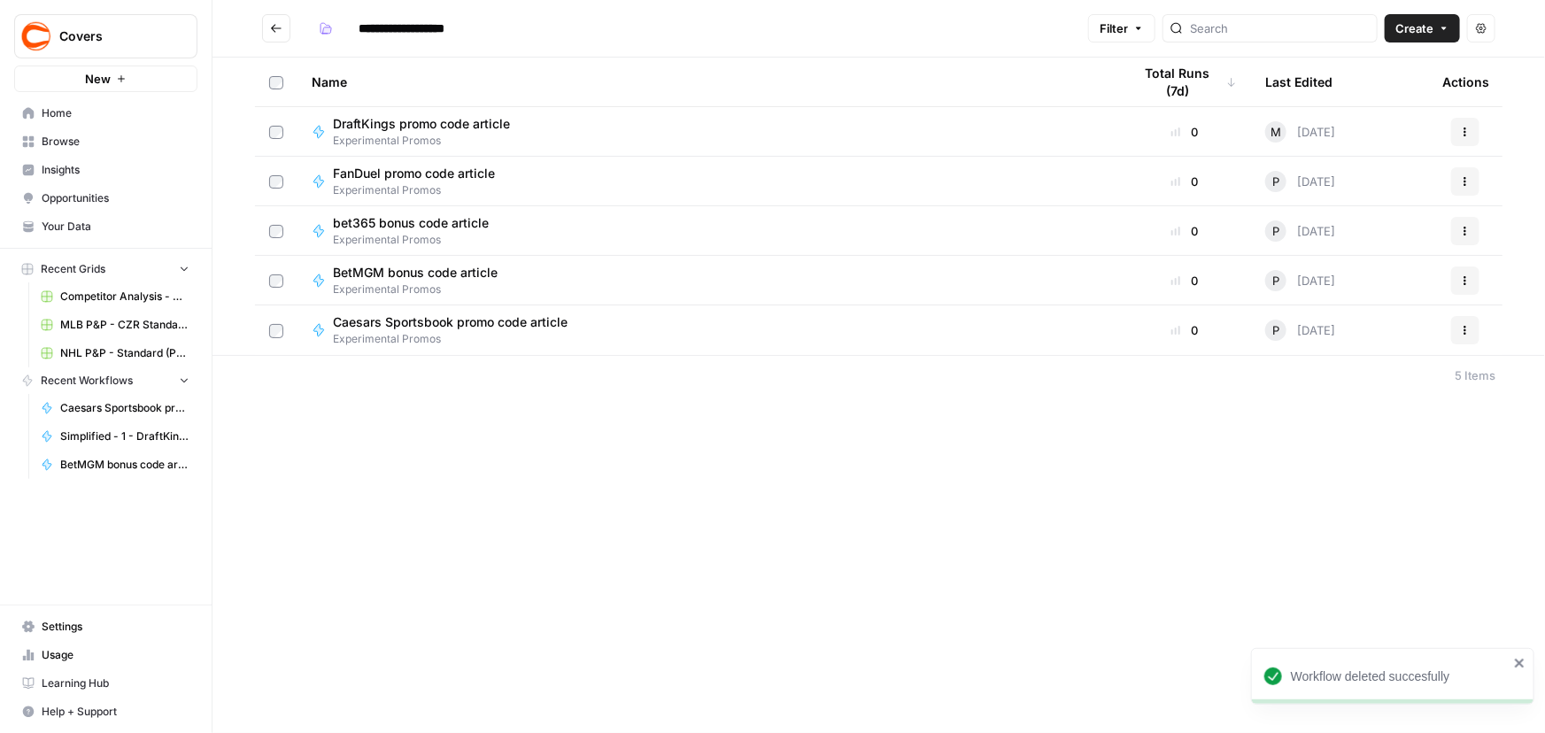
click at [809, 335] on div "Caesars Sportsbook promo code article Experimental Promos" at bounding box center [708, 330] width 792 height 34
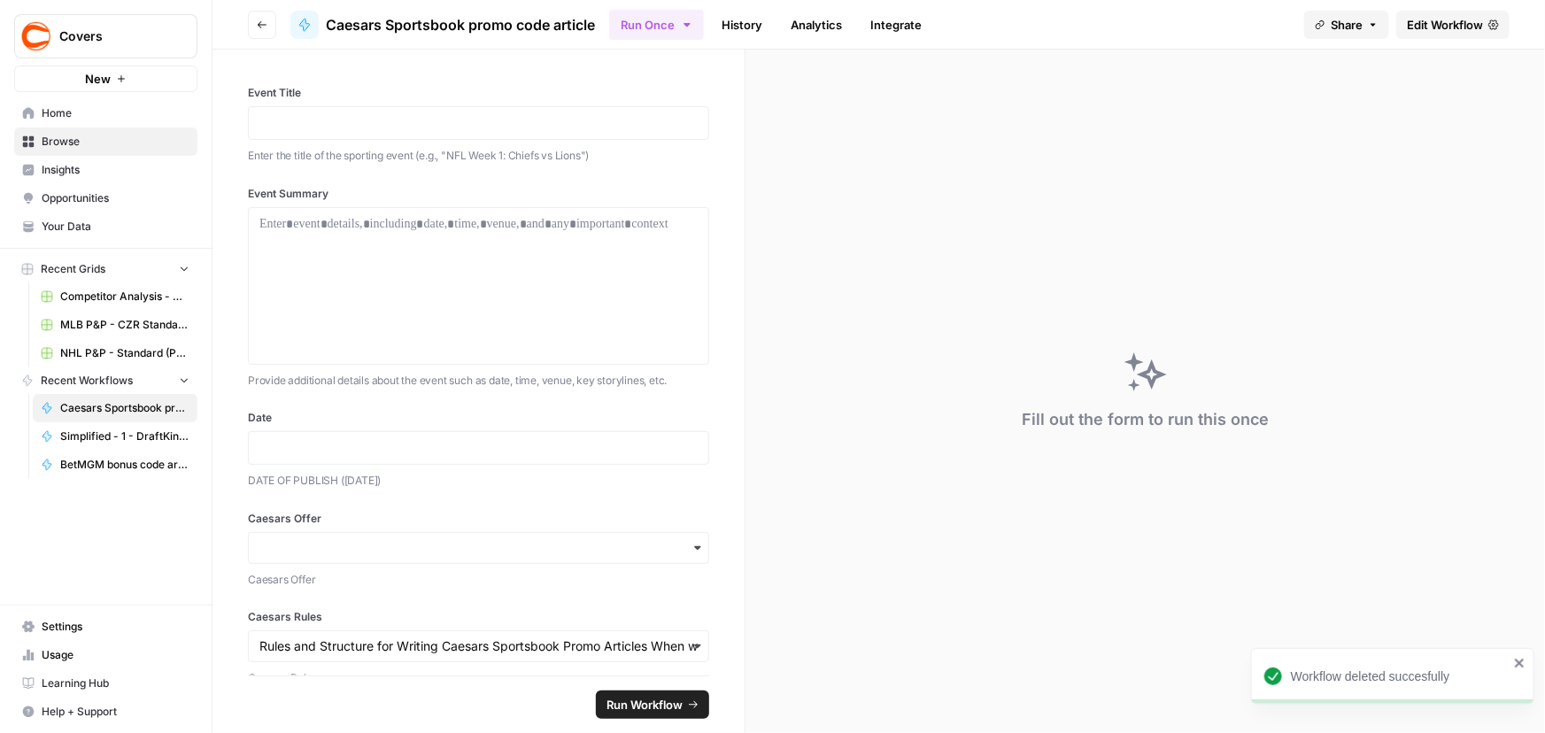
click at [1424, 19] on span "Edit Workflow" at bounding box center [1445, 25] width 76 height 18
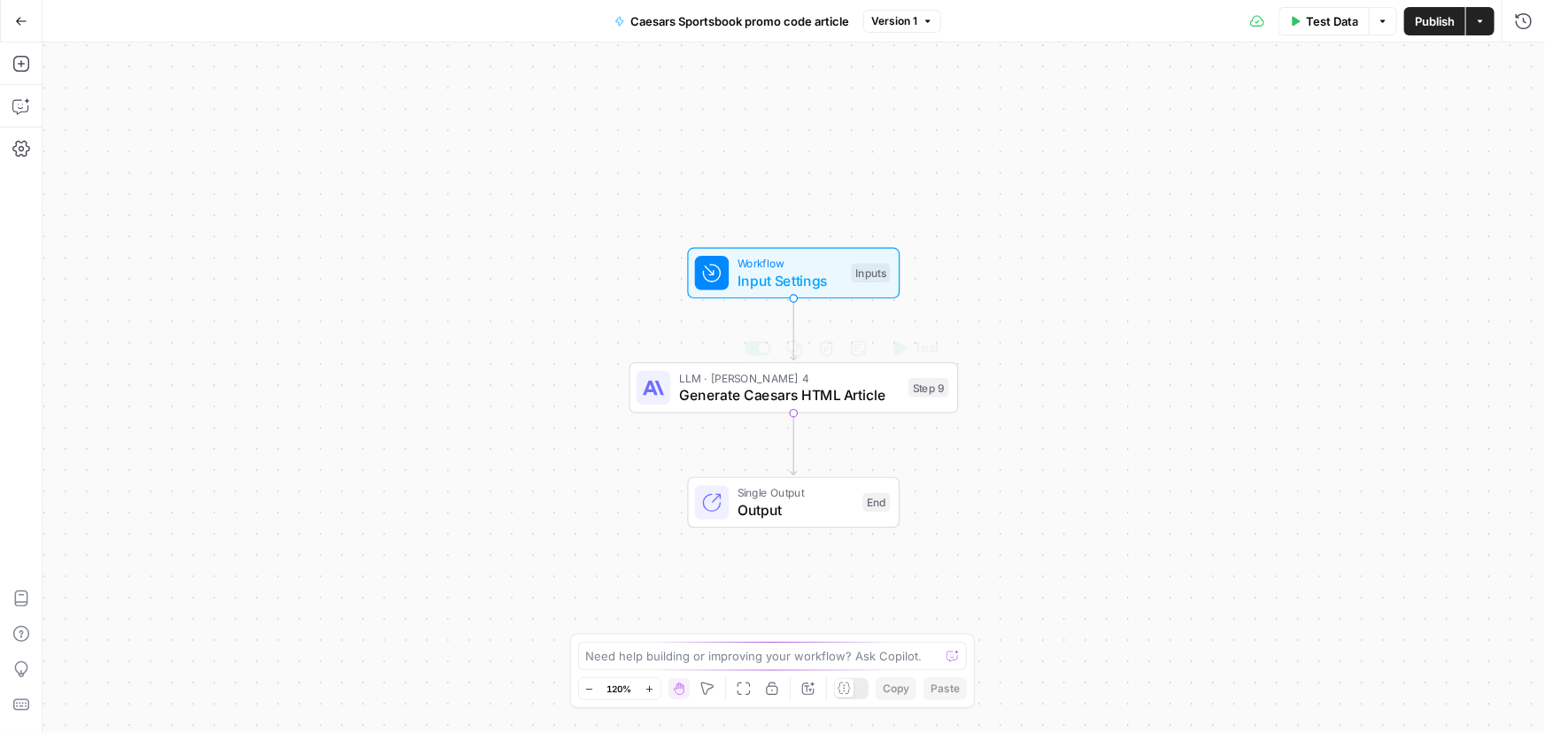
click at [764, 398] on span "Generate Caesars HTML Article" at bounding box center [789, 394] width 221 height 21
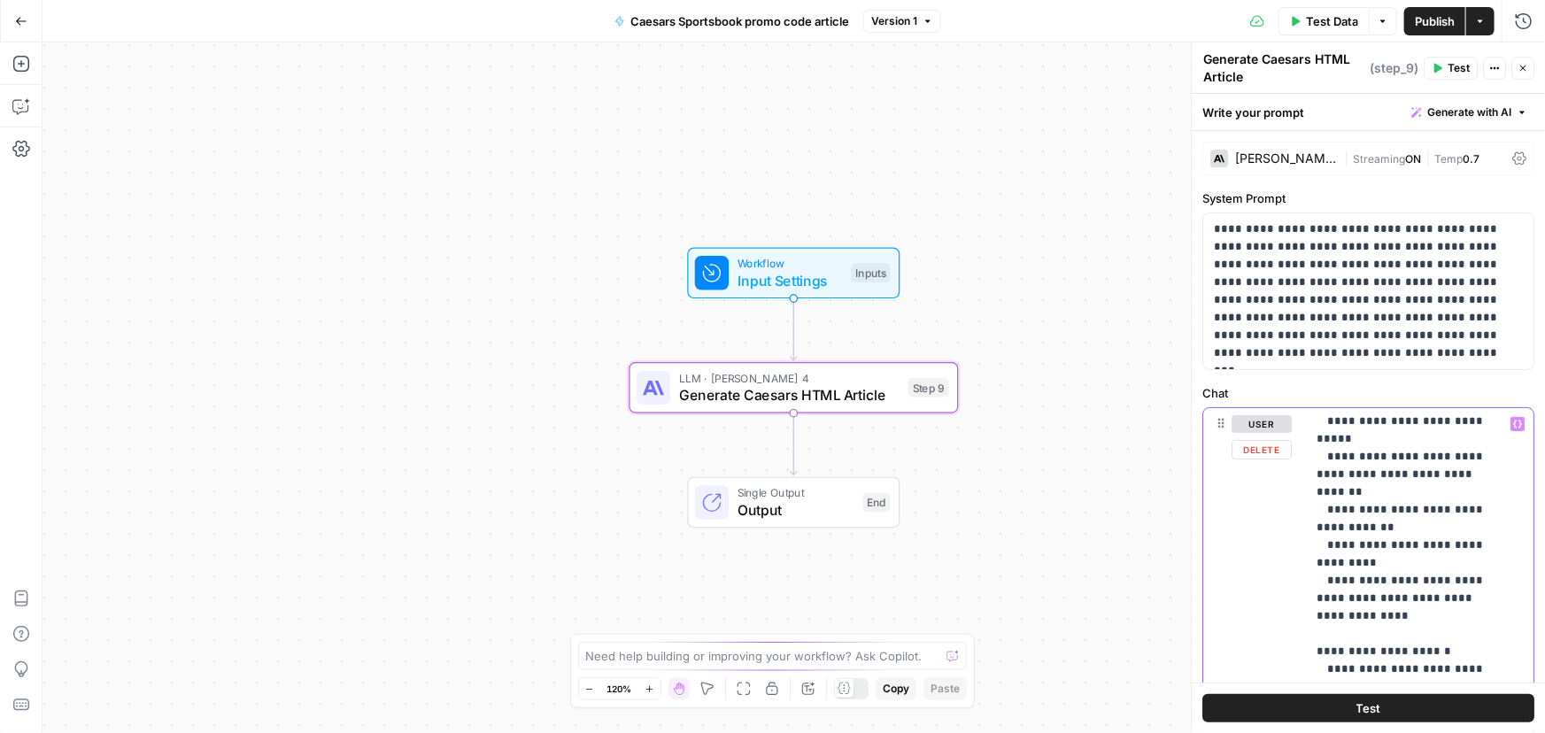
scroll to position [1126, 0]
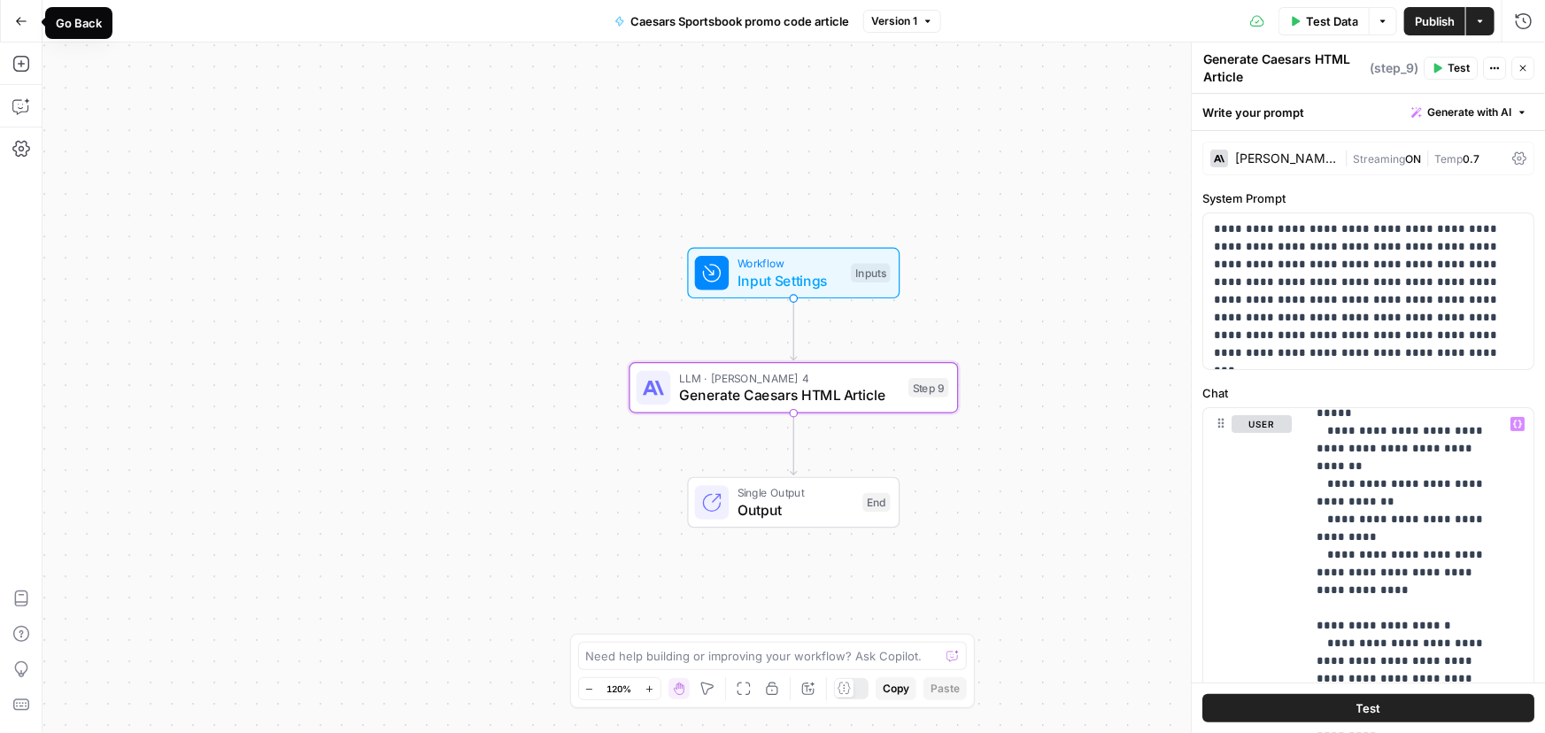
click at [21, 21] on icon "button" at bounding box center [21, 21] width 12 height 12
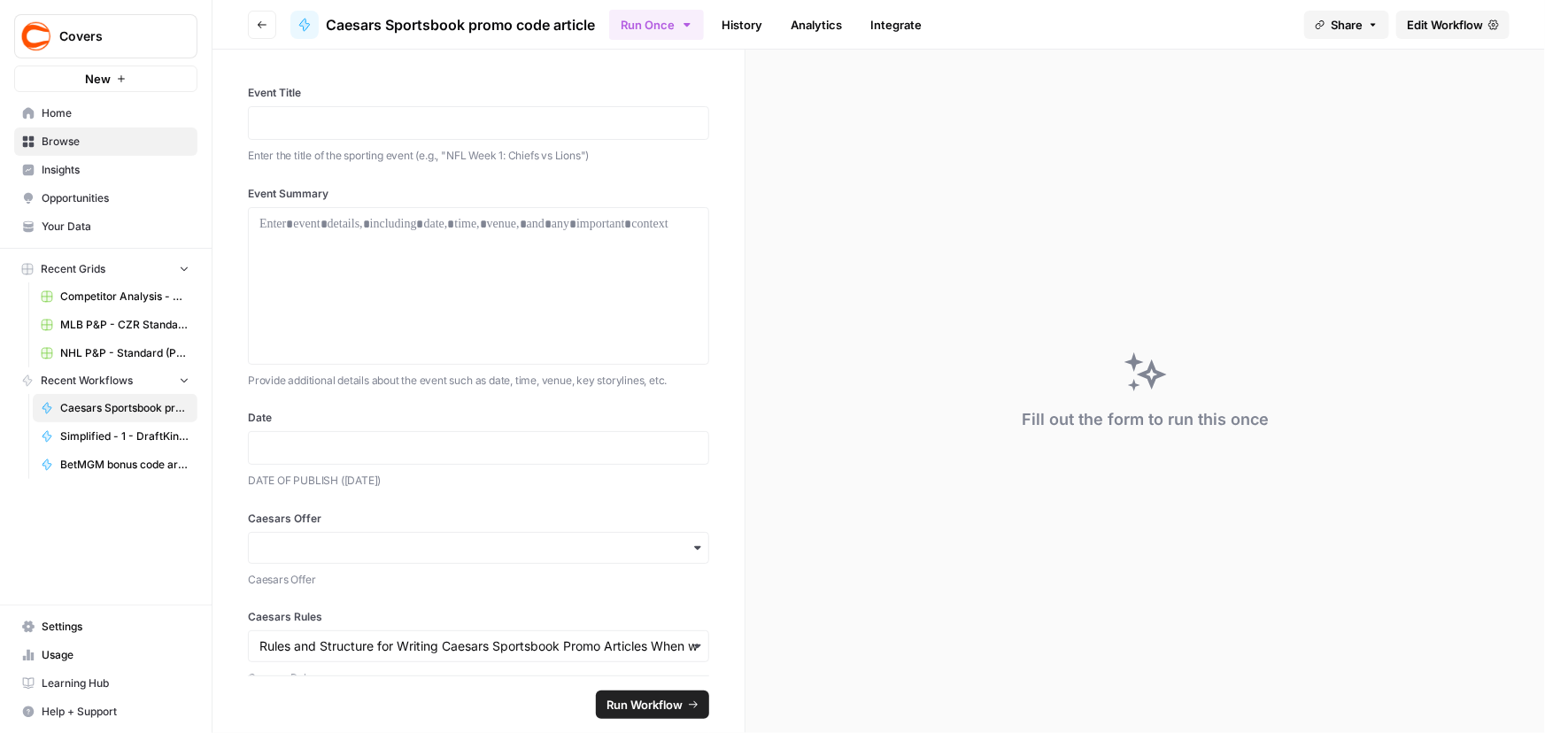
click at [257, 26] on icon "button" at bounding box center [262, 24] width 11 height 11
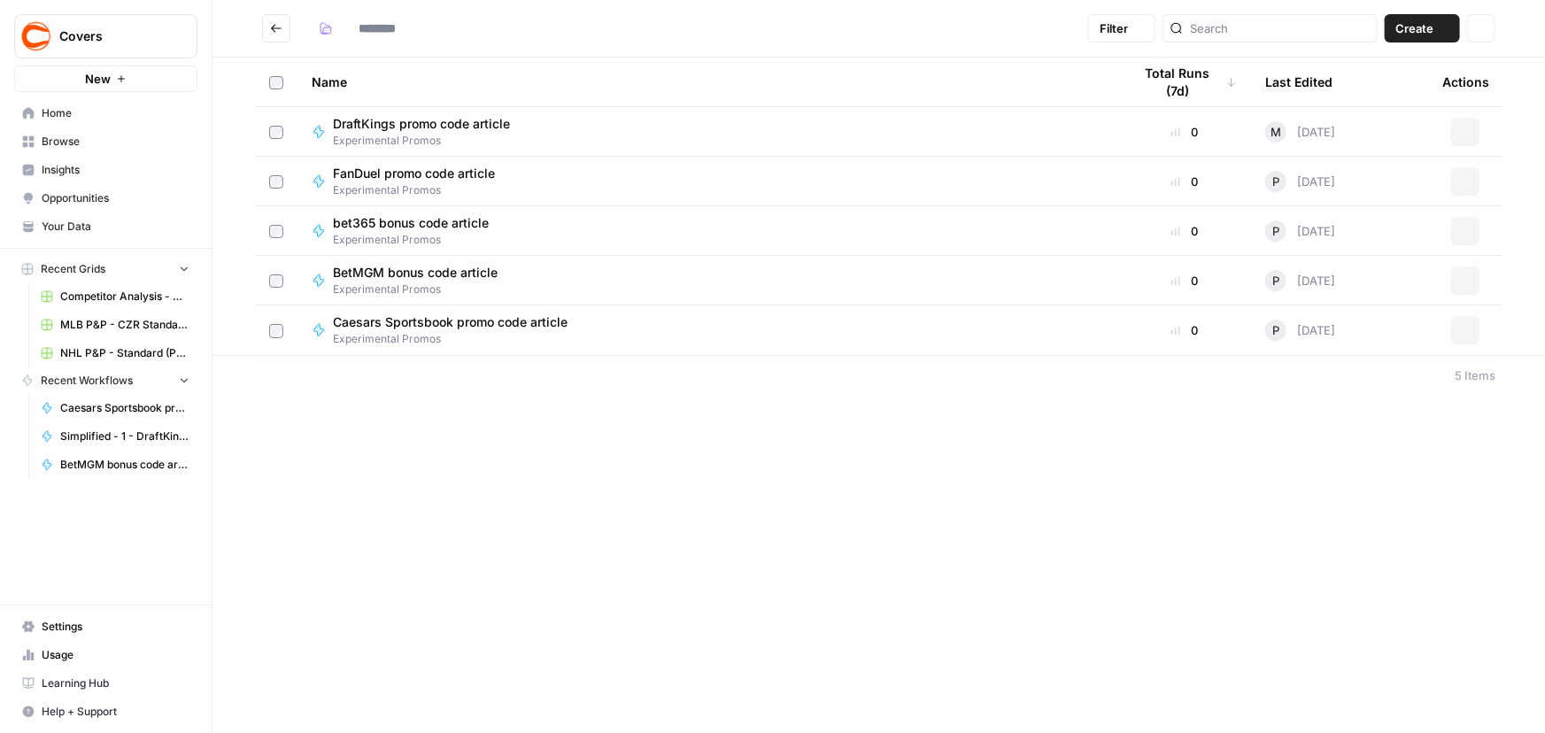
type input "**********"
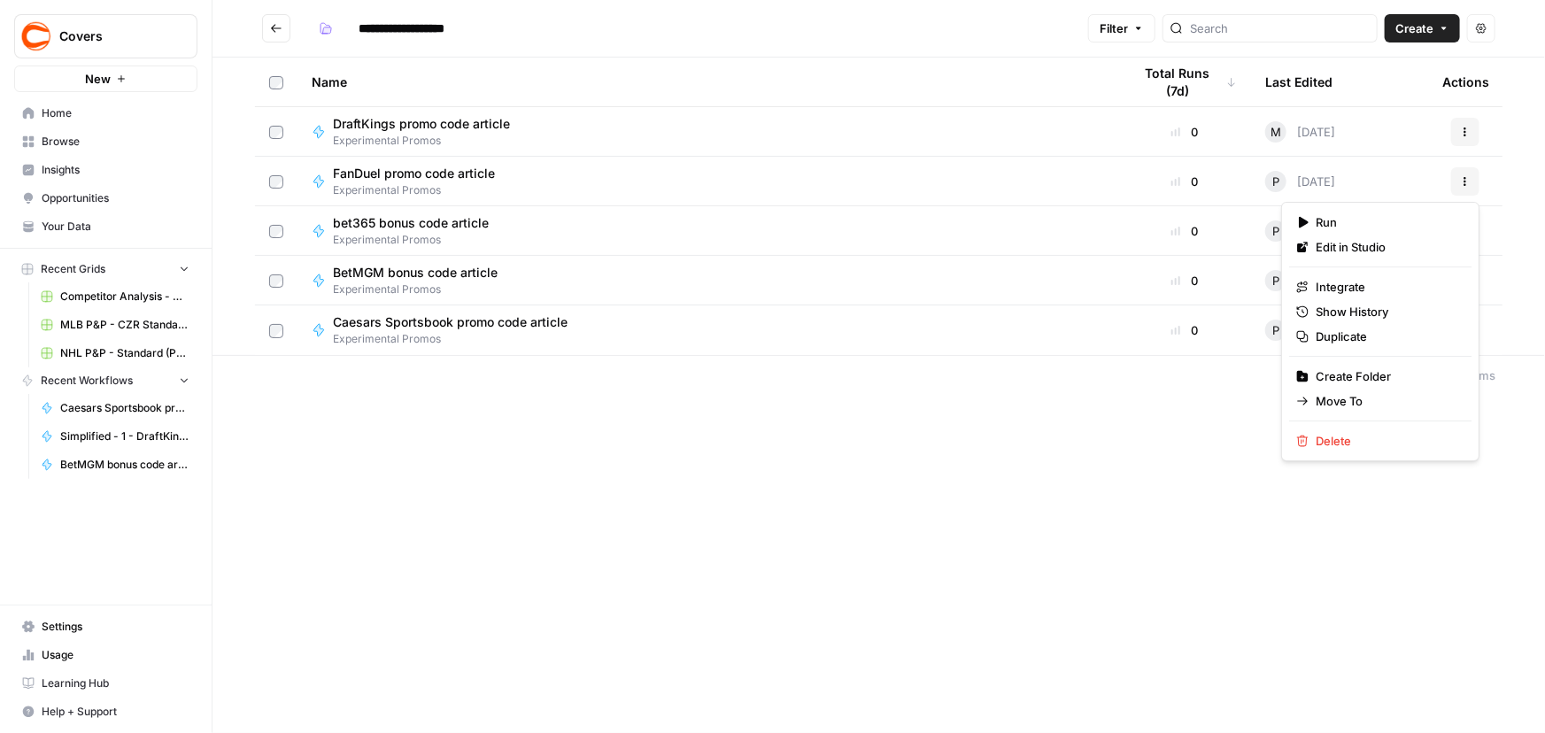
click at [1463, 176] on icon "button" at bounding box center [1465, 181] width 11 height 11
click at [1347, 336] on span "Duplicate" at bounding box center [1387, 337] width 142 height 18
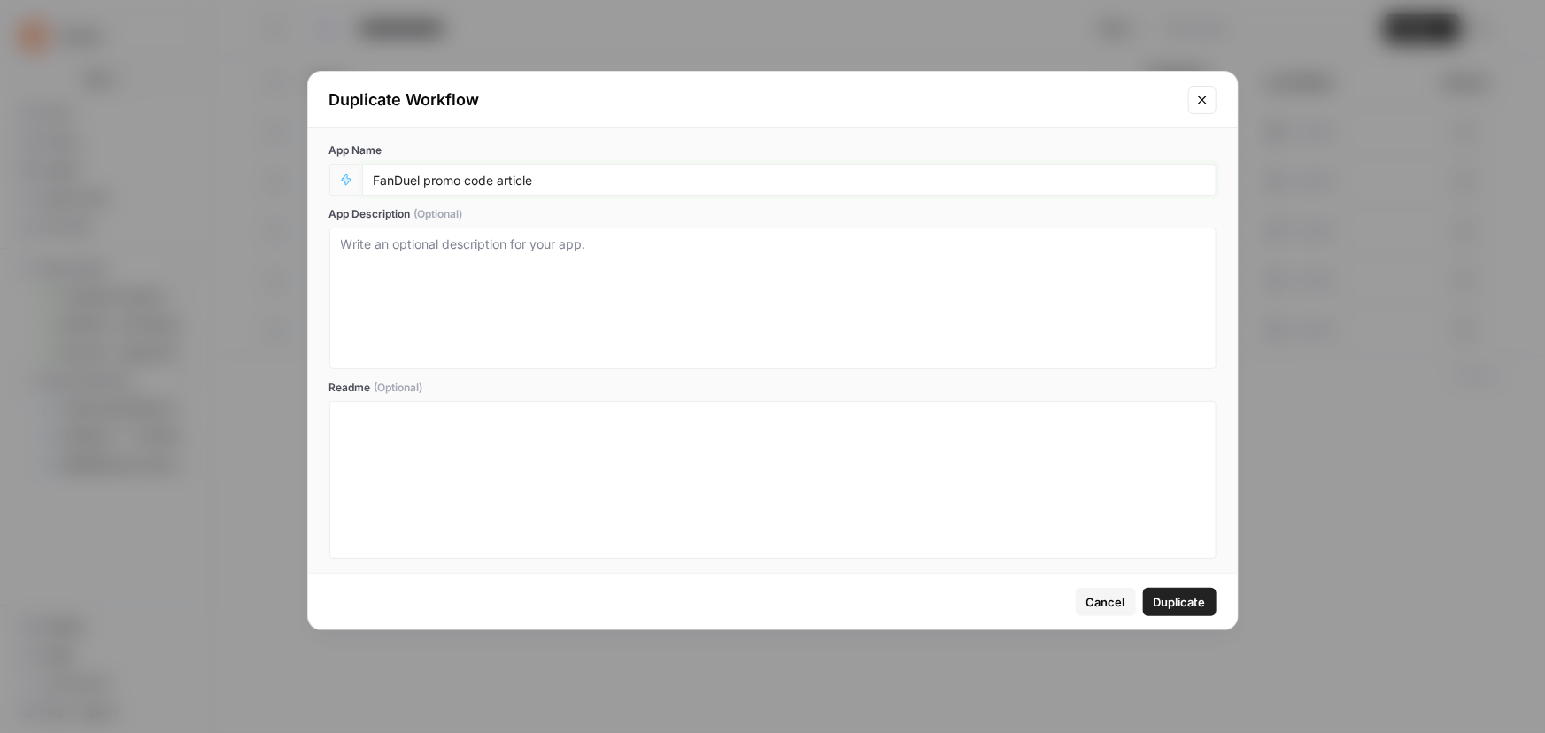
drag, startPoint x: 424, startPoint y: 179, endPoint x: 79, endPoint y: 161, distance: 345.7
click at [79, 161] on div "Duplicate Workflow App Name FanDuel promo code article App Description (Optiona…" at bounding box center [772, 366] width 1545 height 733
type input "Fanatics Sportsbook promo article"
click at [1192, 602] on span "Duplicate" at bounding box center [1180, 602] width 52 height 18
click at [1195, 601] on span "Duplicate" at bounding box center [1180, 602] width 52 height 18
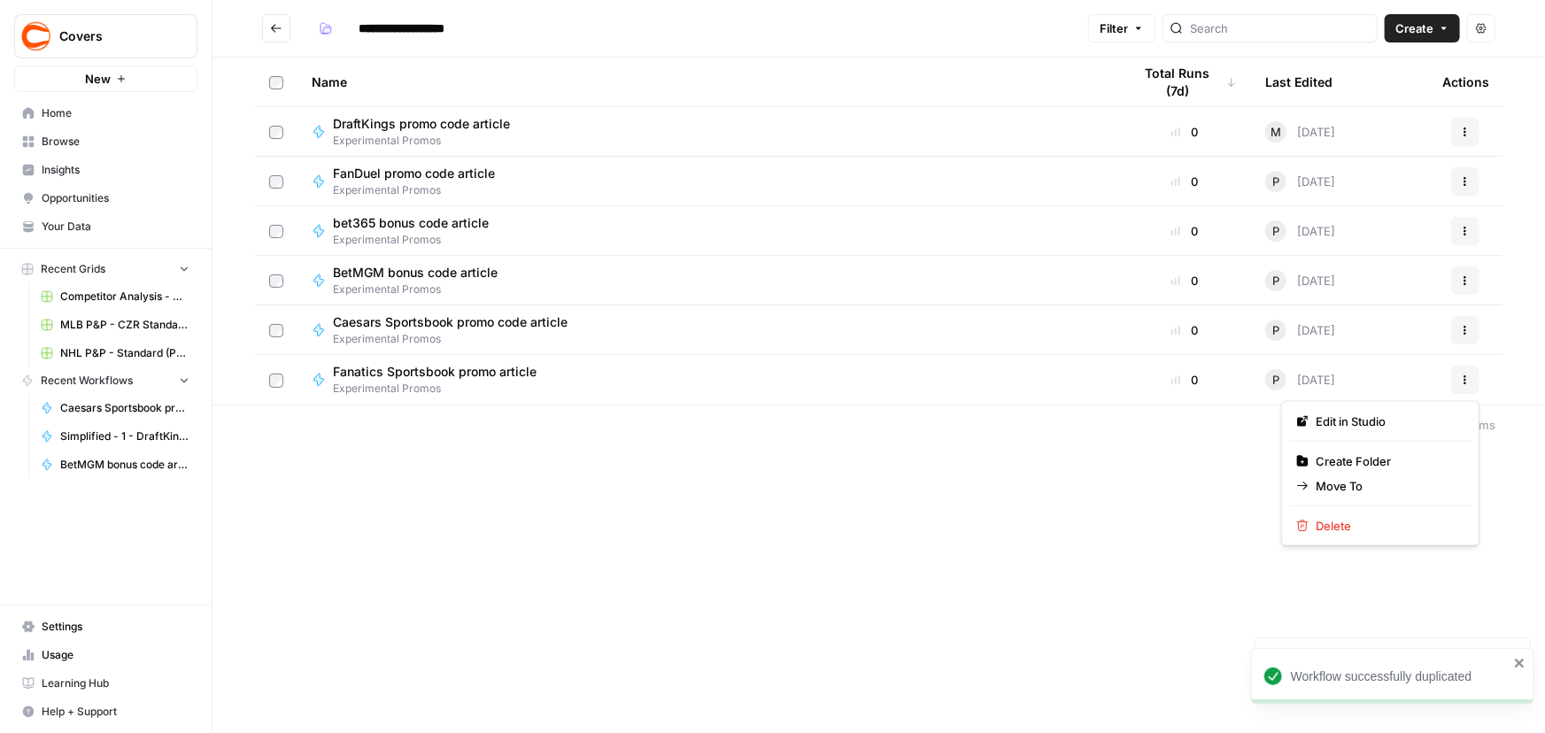
click at [1453, 387] on button "Actions" at bounding box center [1465, 380] width 28 height 28
click at [1362, 428] on span "Edit in Studio" at bounding box center [1387, 422] width 142 height 18
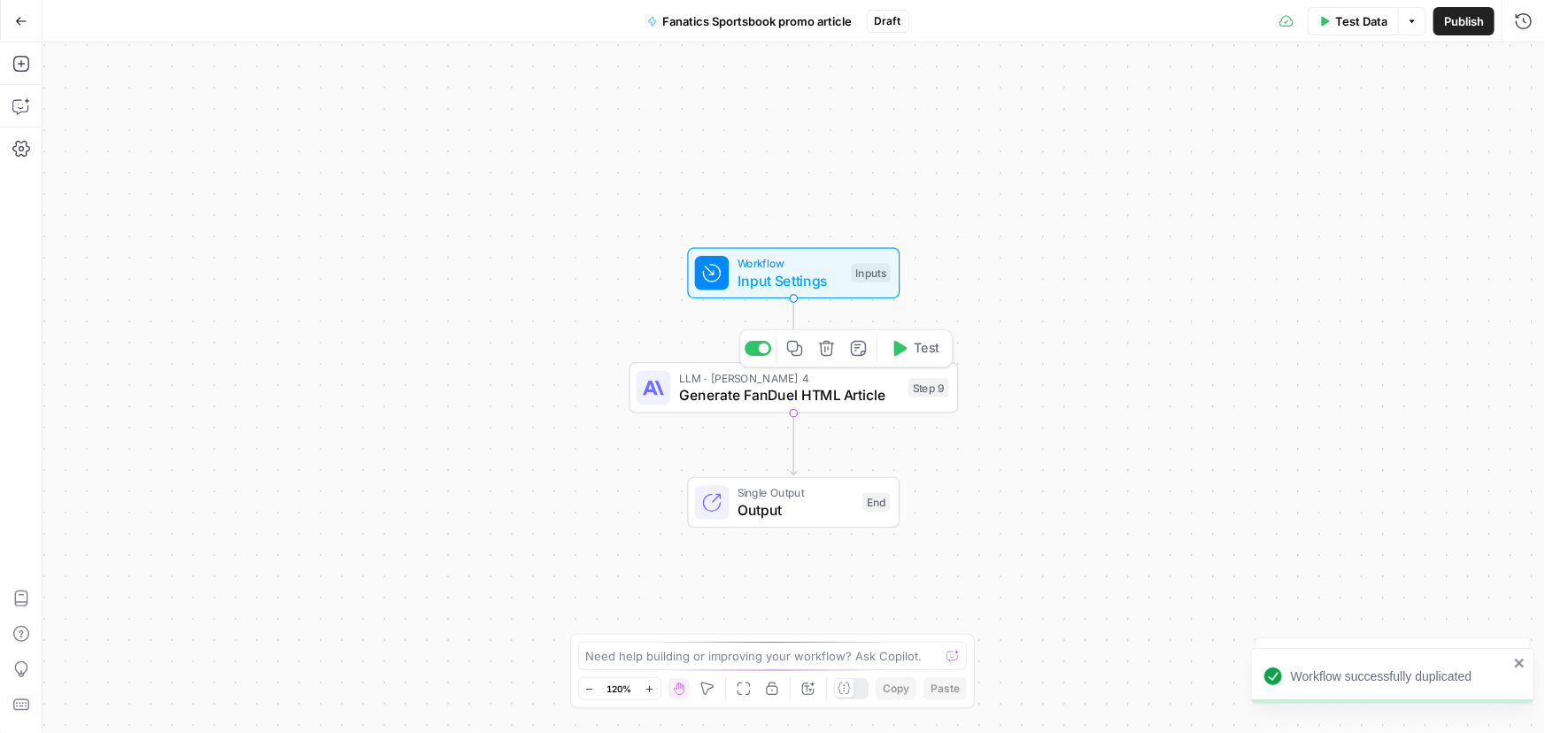
click at [789, 401] on span "Generate FanDuel HTML Article" at bounding box center [789, 394] width 221 height 21
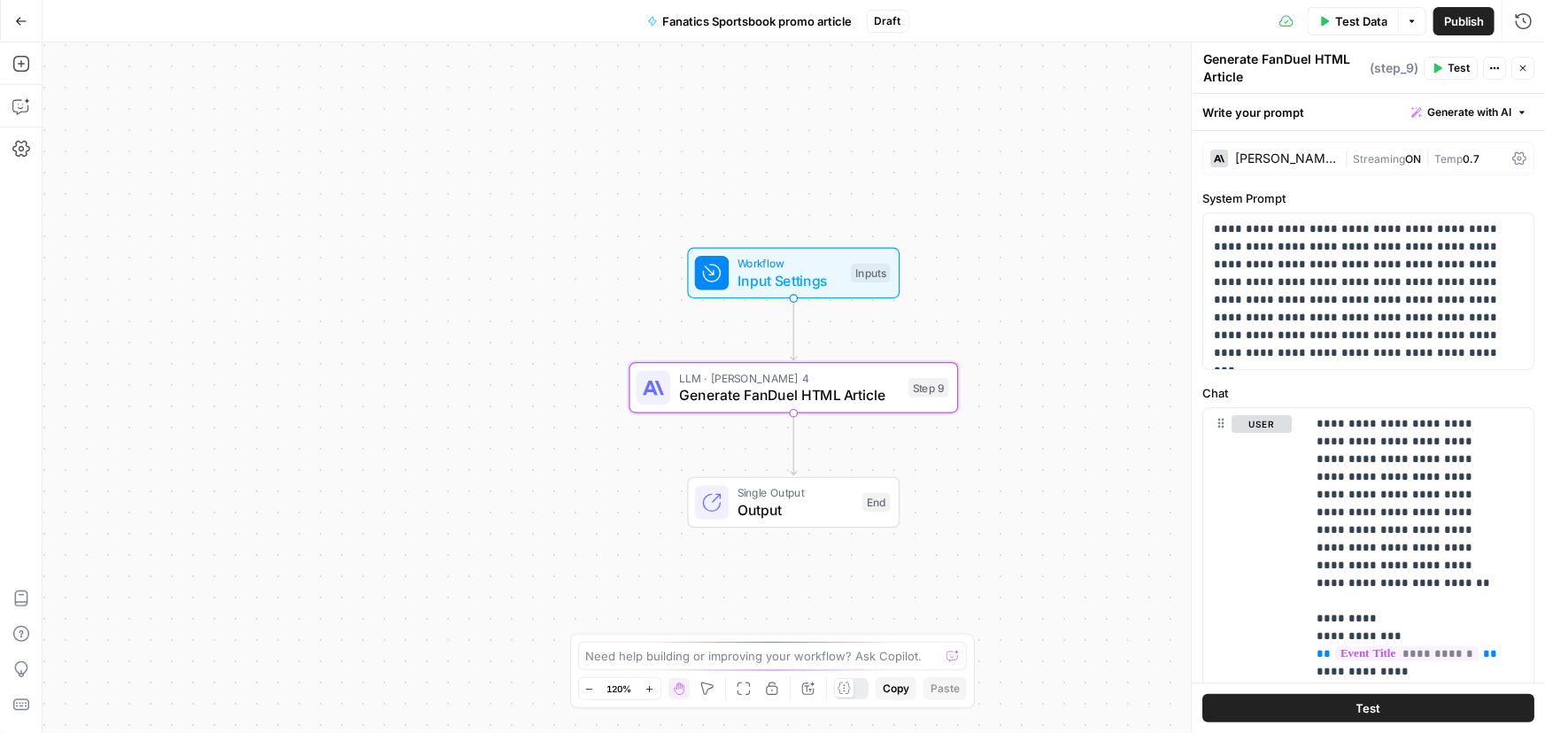
click at [1279, 71] on textarea "Generate FanDuel HTML Article" at bounding box center [1284, 67] width 162 height 35
drag, startPoint x: 1262, startPoint y: 56, endPoint x: 1308, endPoint y: 55, distance: 46.9
click at [1308, 55] on textarea "Generate FanDuel HTML Article" at bounding box center [1284, 67] width 162 height 35
type textarea "Generate Fanatics HTML Article"
click at [955, 317] on div "Workflow Input Settings Inputs LLM · Claude Sonnet 4 Generate Fanatics HTML Art…" at bounding box center [793, 387] width 1502 height 691
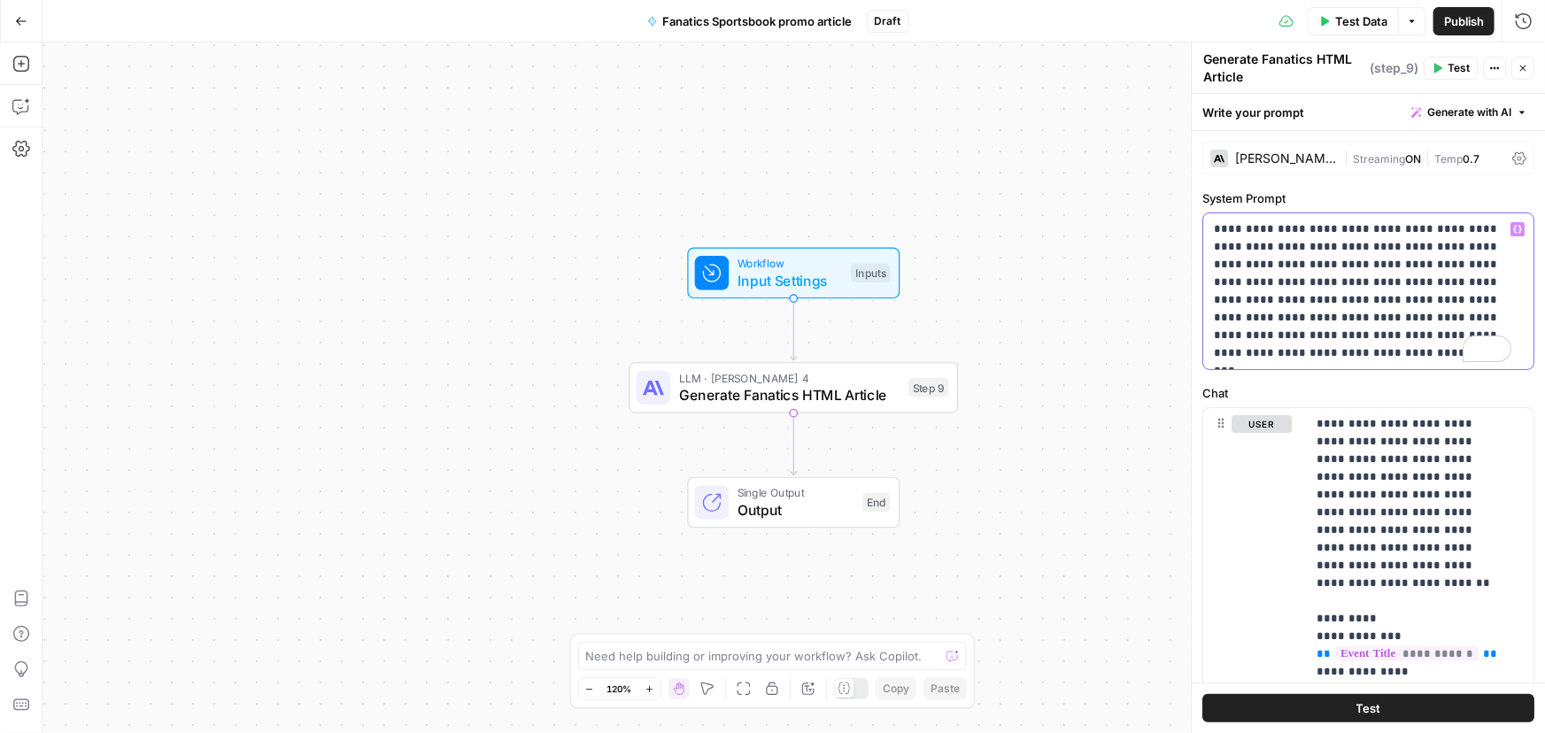
drag, startPoint x: 1214, startPoint y: 261, endPoint x: 1254, endPoint y: 261, distance: 40.7
click at [1254, 261] on p "**********" at bounding box center [1362, 291] width 297 height 142
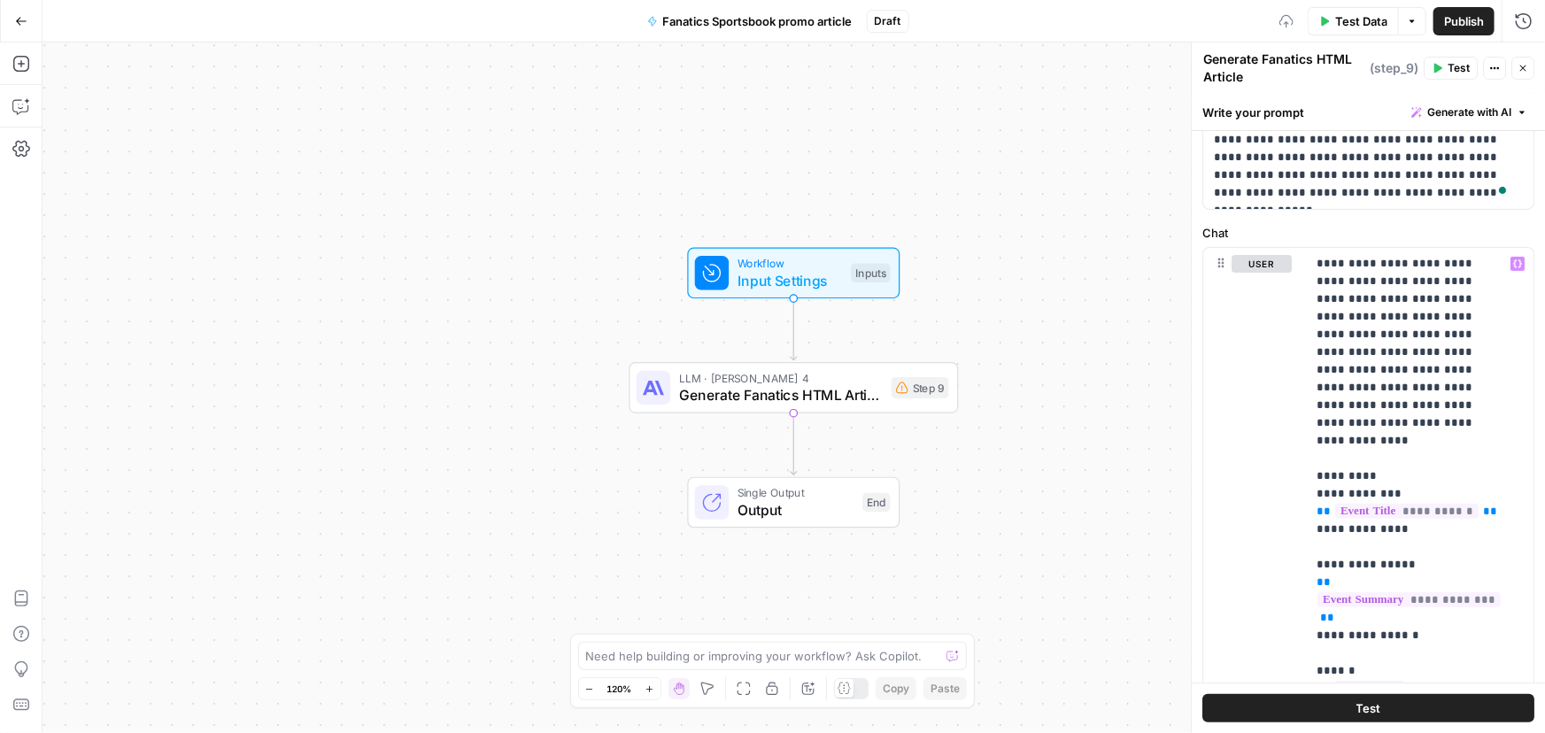
click at [1169, 323] on div "Workflow Input Settings Inputs LLM · Claude Sonnet 4 Generate Fanatics HTML Art…" at bounding box center [793, 387] width 1502 height 691
click at [813, 276] on span "Input Settings" at bounding box center [789, 280] width 105 height 21
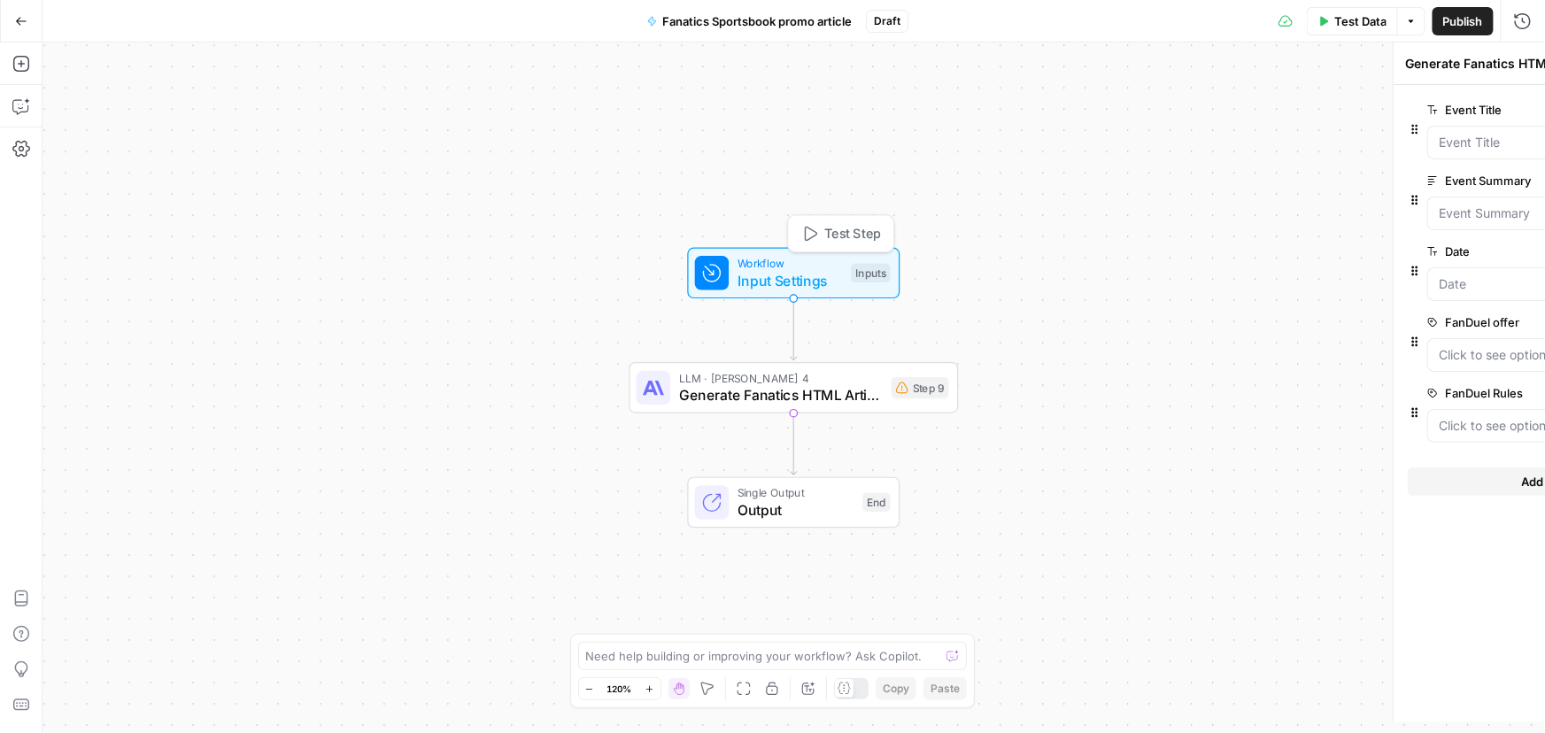
type textarea "Inputs"
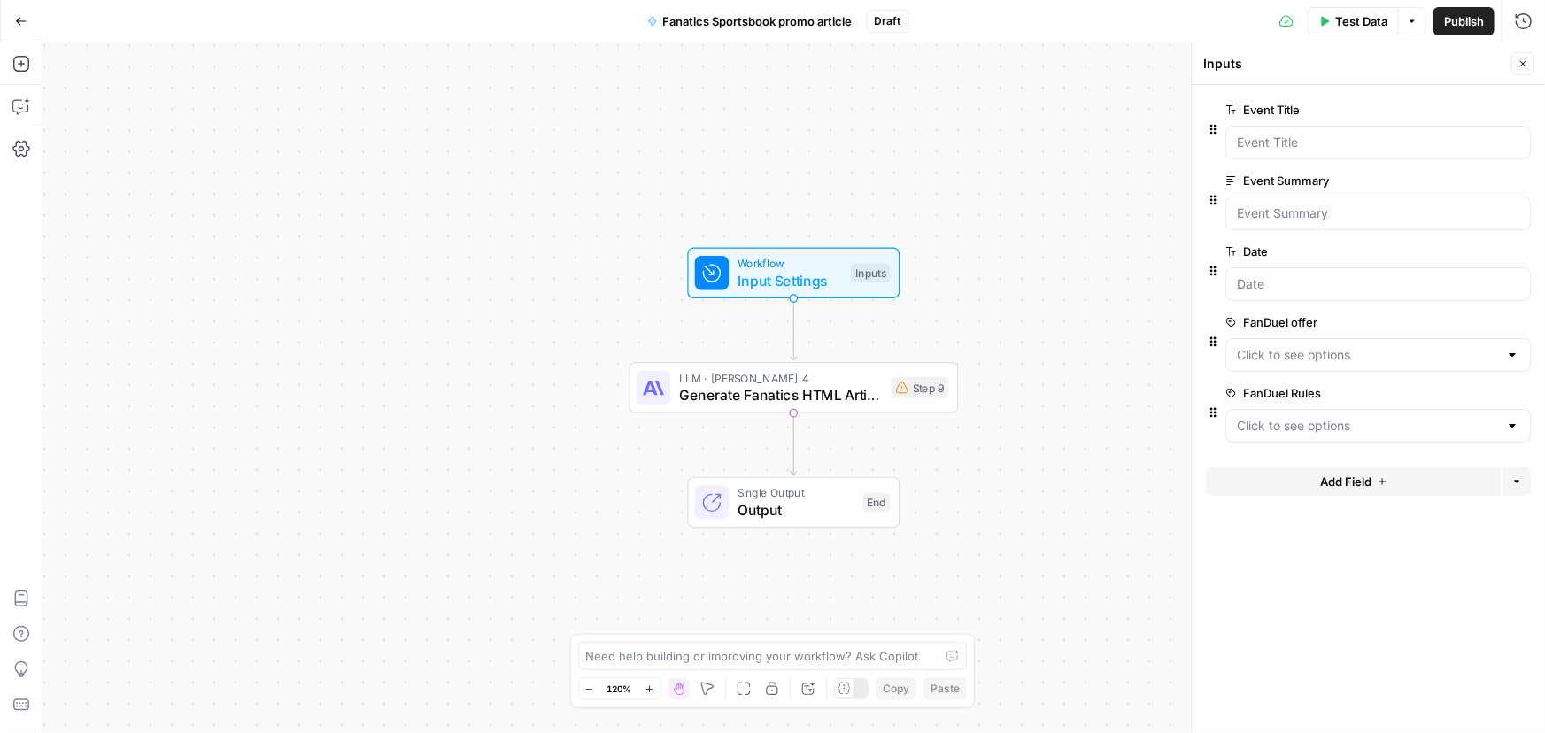
click at [1455, 319] on span "edit field" at bounding box center [1464, 322] width 39 height 14
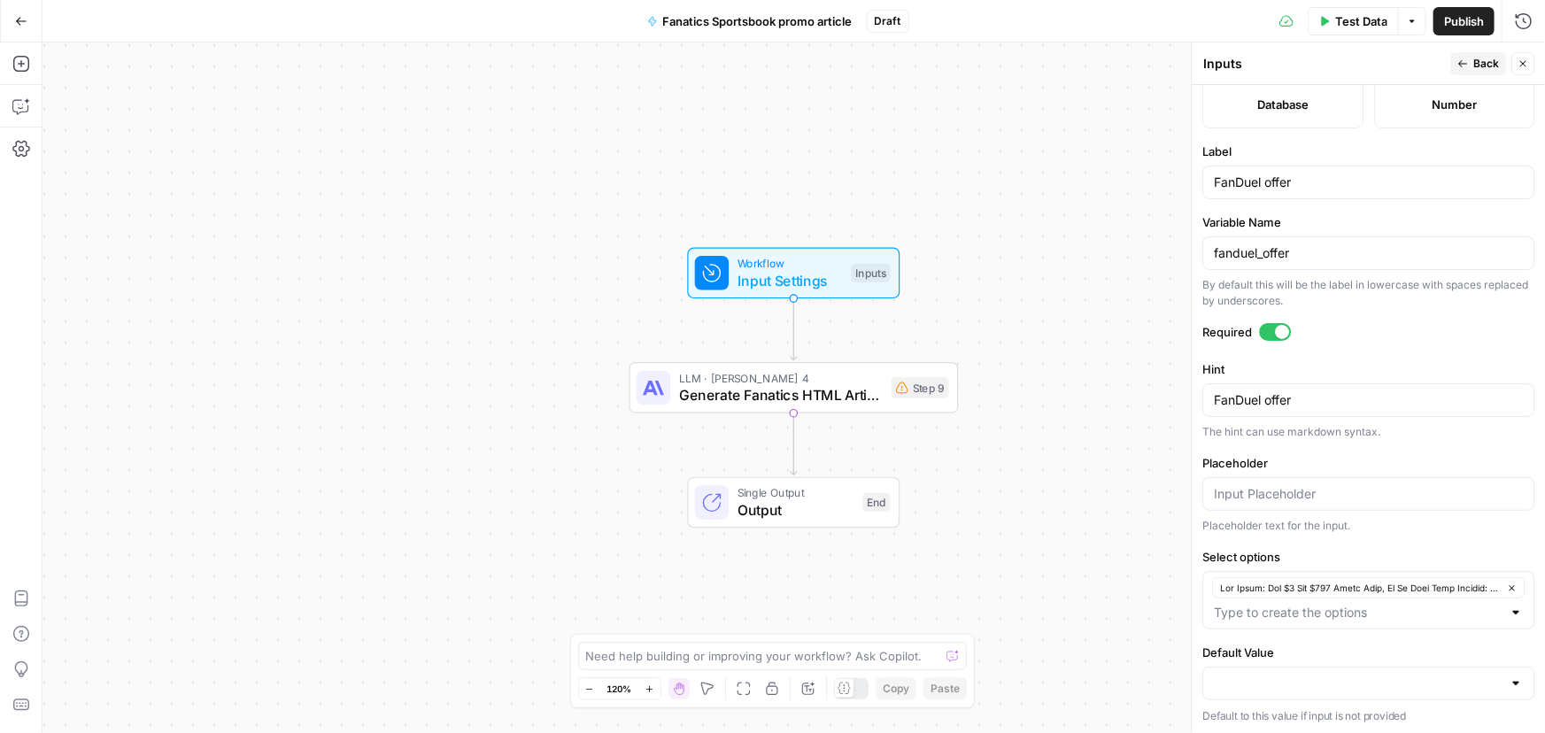
scroll to position [441, 0]
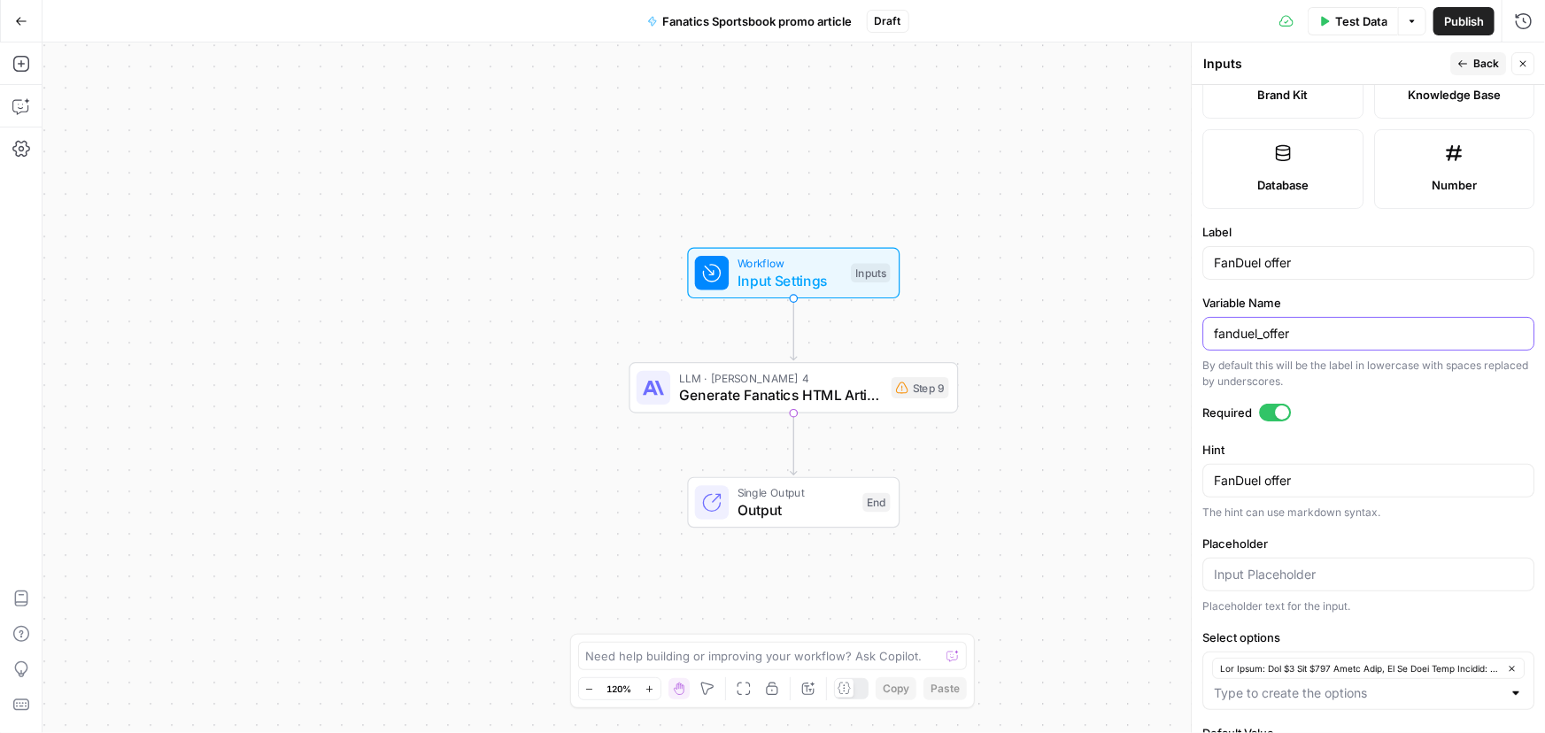
drag, startPoint x: 1316, startPoint y: 331, endPoint x: 1207, endPoint y: 323, distance: 110.1
click at [1207, 323] on div "fanduel_offer" at bounding box center [1368, 334] width 332 height 34
drag, startPoint x: 1346, startPoint y: 336, endPoint x: 1259, endPoint y: 335, distance: 86.8
click at [1208, 335] on div at bounding box center [1368, 334] width 332 height 34
click at [1259, 335] on input "Variable Name" at bounding box center [1368, 334] width 309 height 18
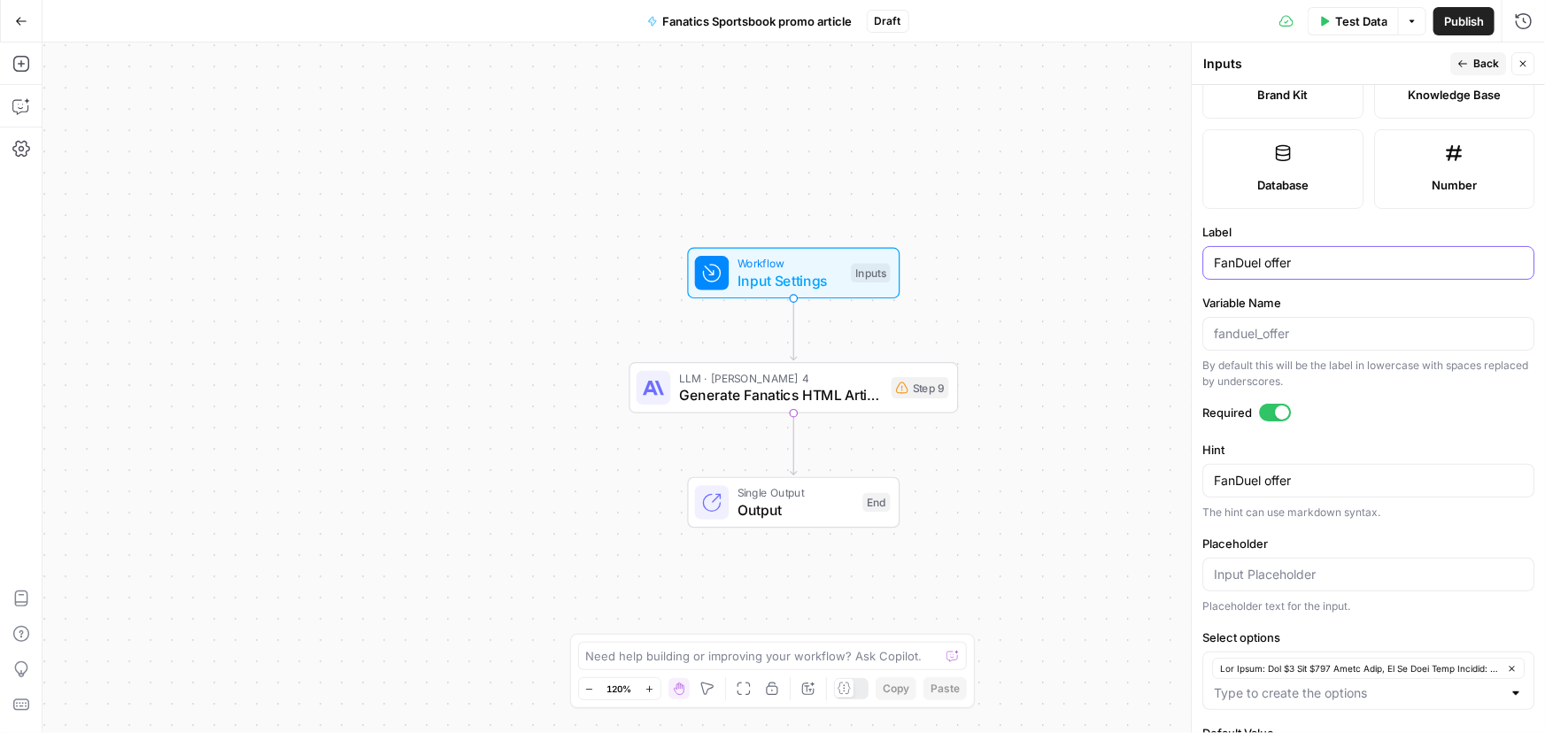
drag, startPoint x: 1303, startPoint y: 260, endPoint x: 1053, endPoint y: 262, distance: 249.7
click at [1053, 262] on body "Covers New Home Browse Insights Opportunities Your Data Recent Grids Competitor…" at bounding box center [772, 366] width 1545 height 733
type input "Fanatics Offer"
click at [1304, 480] on textarea "FanDuel offer" at bounding box center [1368, 481] width 309 height 18
paste textarea "atics O"
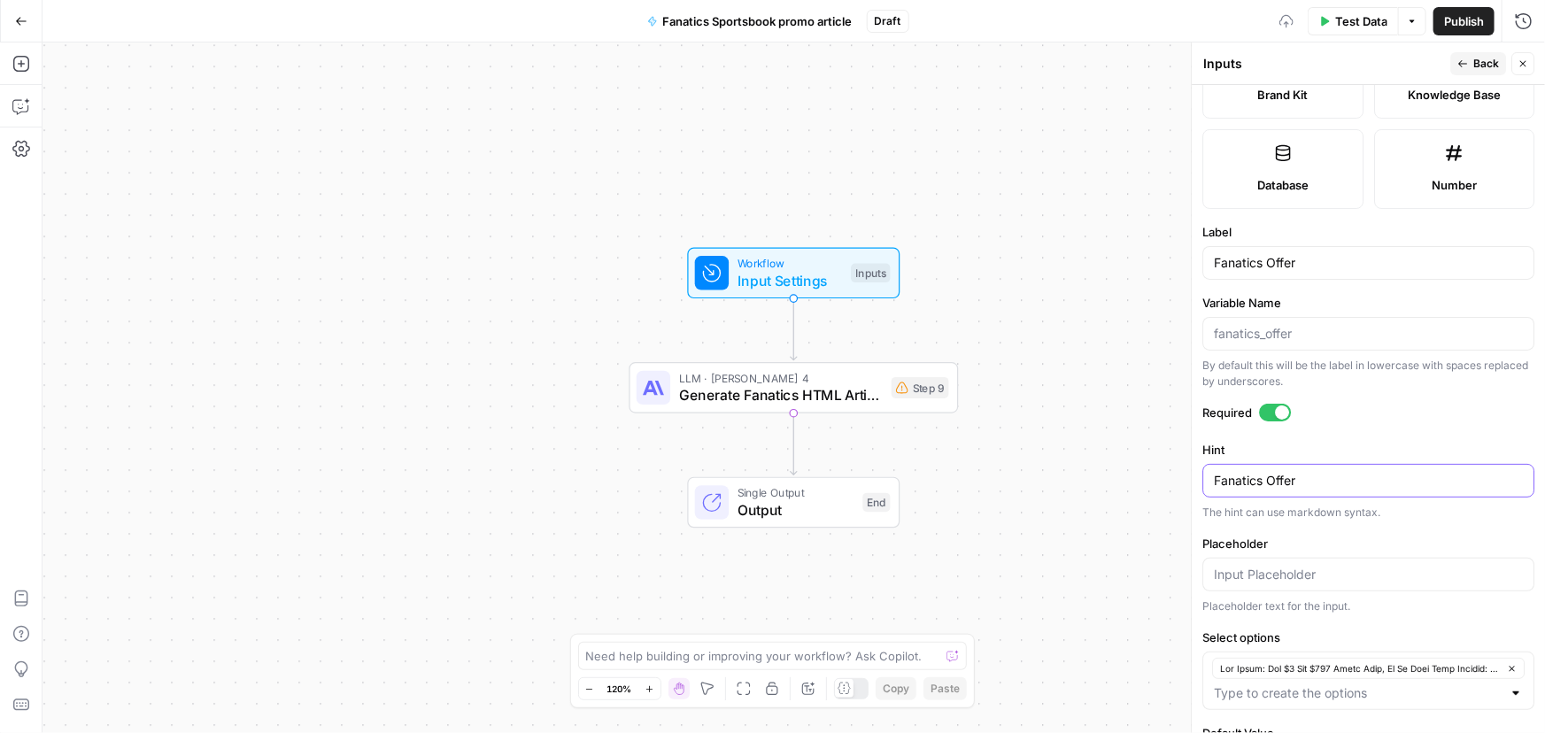
type textarea "Fanatics Offer"
click at [1507, 664] on icon "button" at bounding box center [1512, 669] width 10 height 10
click at [1260, 666] on input "Select options" at bounding box center [1358, 669] width 288 height 18
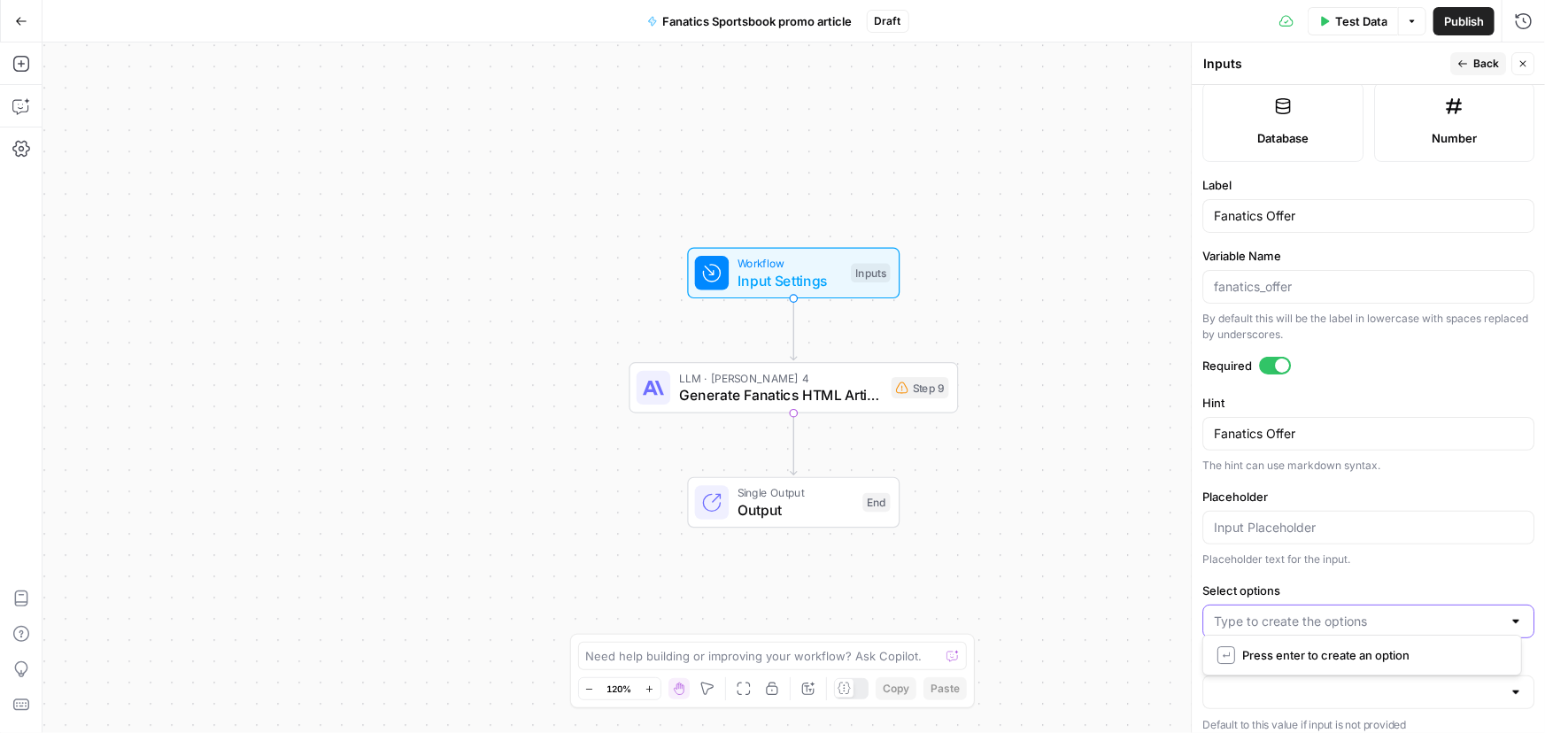
scroll to position [496, 0]
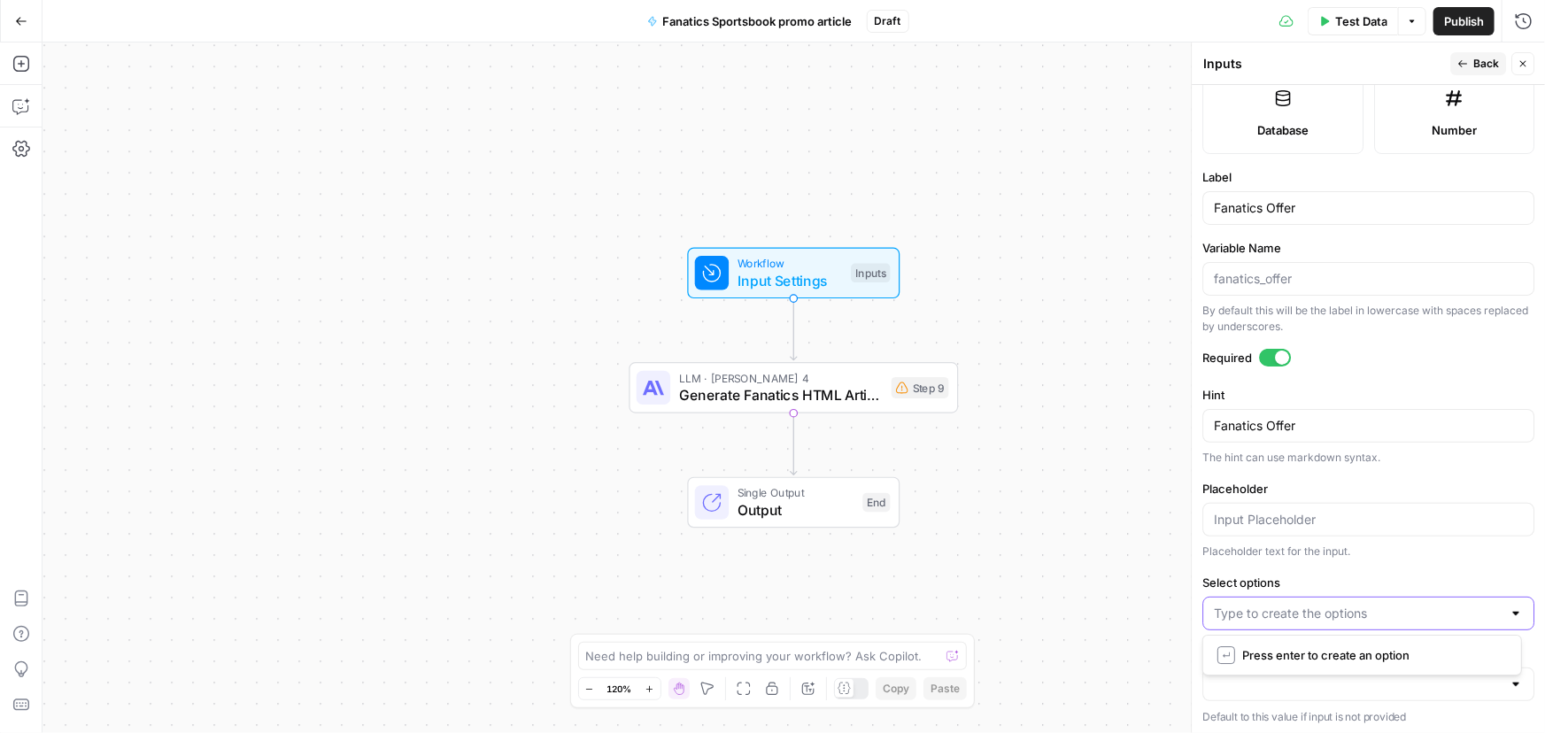
paste input "Fanatics Sportsbook The Offer: Bet $50, Get $250 FanCash Main Keyword: Fanatics…"
type input "Fanatics Sportsbook The Offer: Bet $50, Get $250 FanCash Main Keyword: Fanatics…"
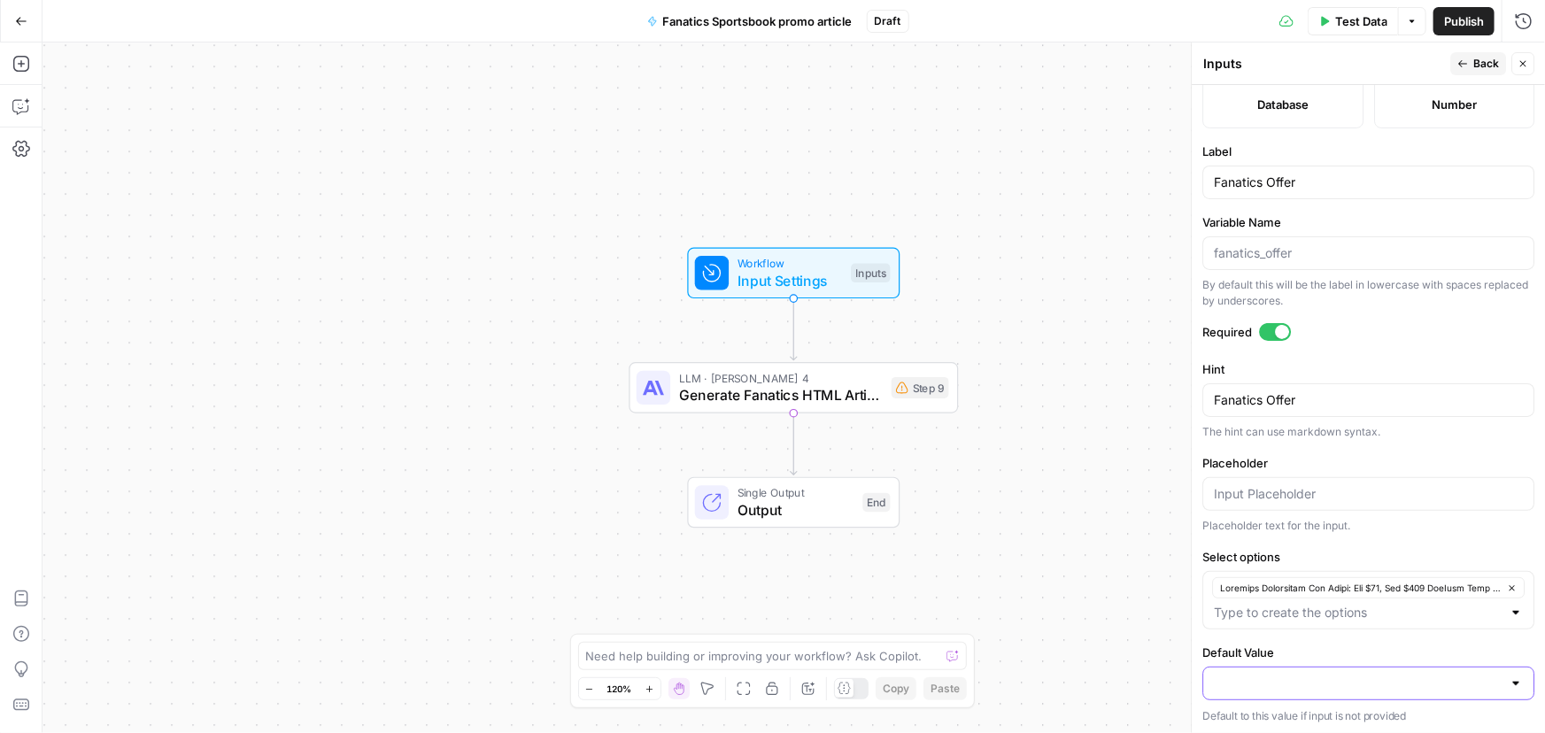
click at [1279, 675] on input "Default Value" at bounding box center [1358, 684] width 288 height 18
click at [1410, 526] on div "Placeholder text for the input." at bounding box center [1368, 526] width 332 height 16
click at [1478, 57] on span "Back" at bounding box center [1486, 64] width 26 height 16
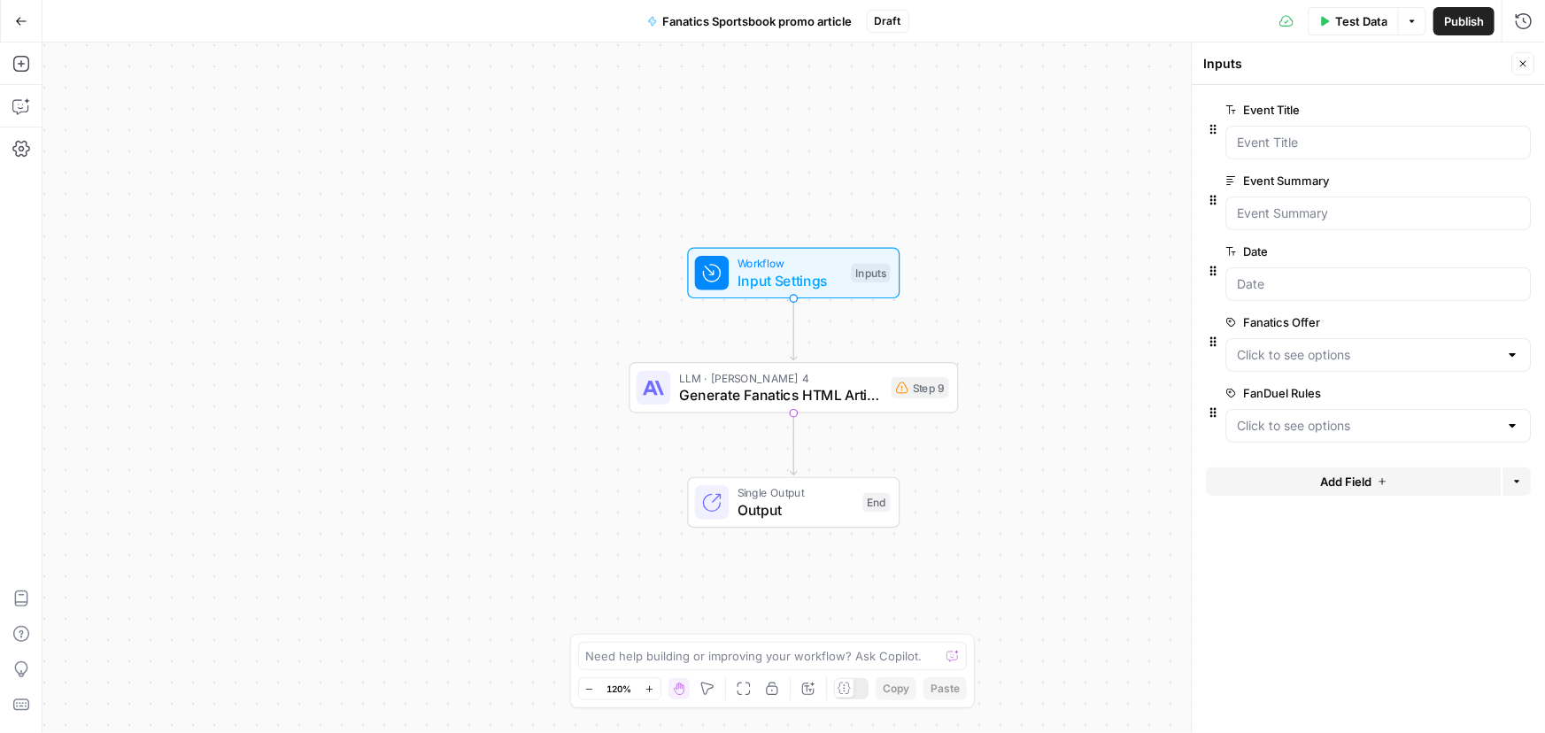
click at [1456, 392] on span "edit field" at bounding box center [1464, 393] width 39 height 14
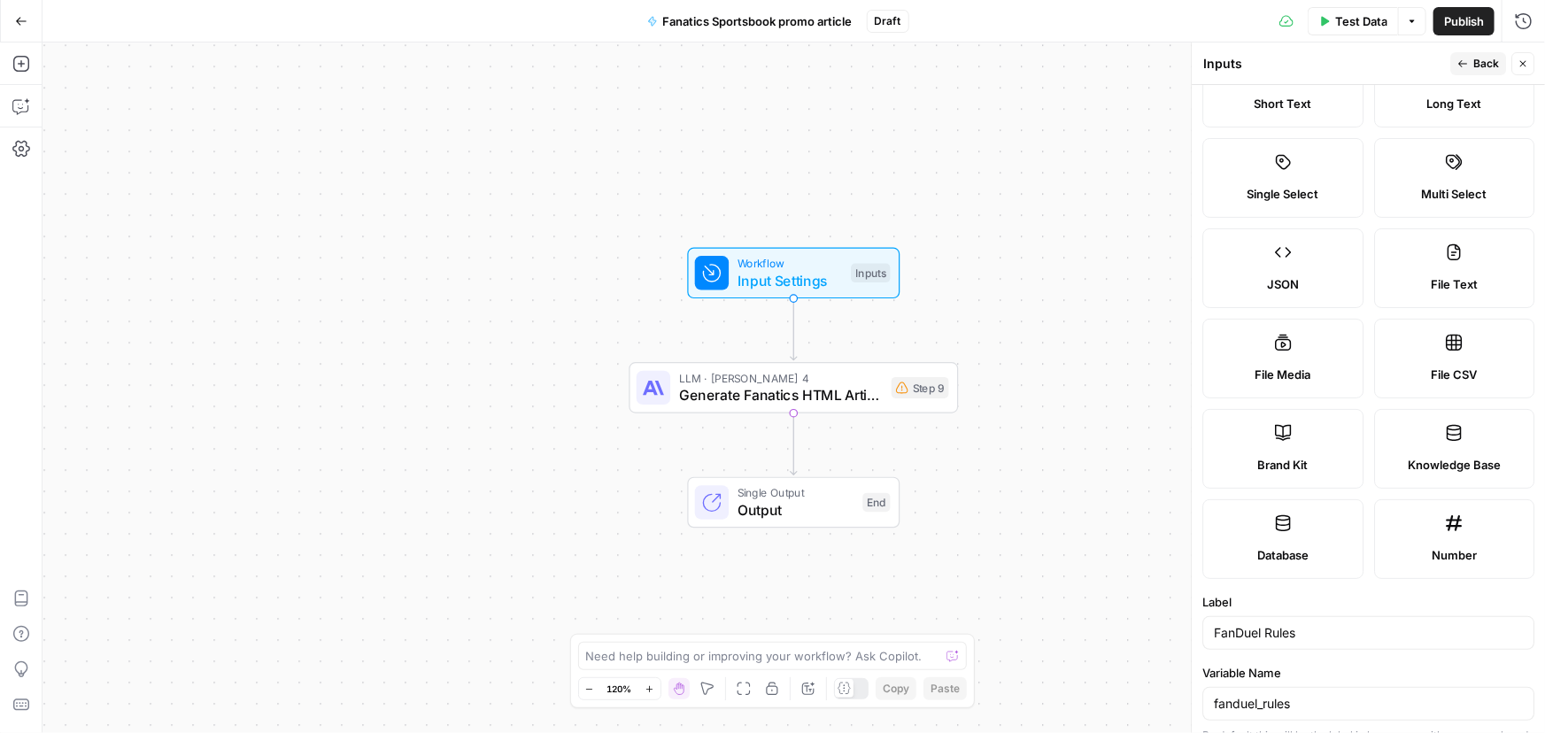
scroll to position [80, 0]
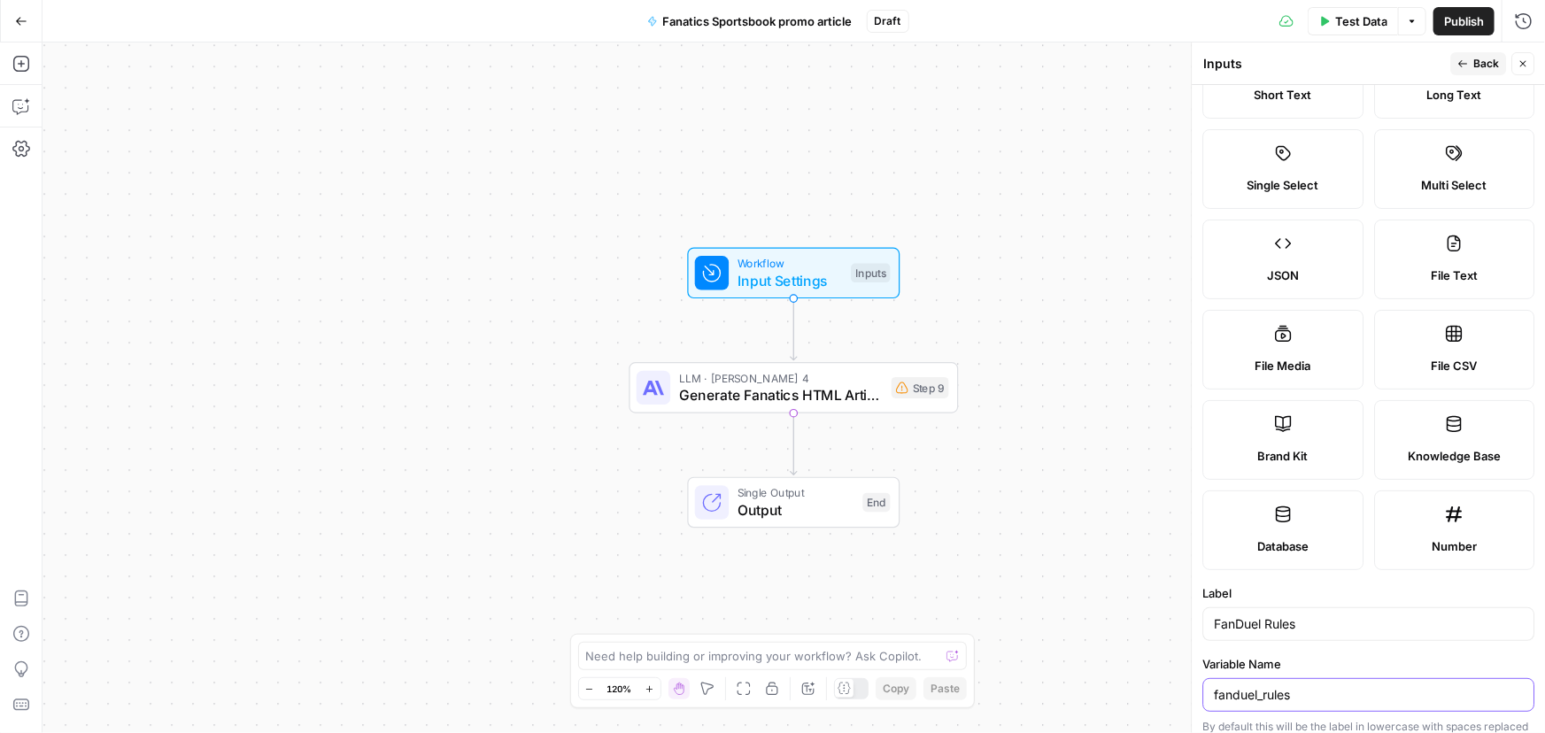
drag, startPoint x: 1302, startPoint y: 683, endPoint x: 1215, endPoint y: 689, distance: 87.8
click at [1215, 689] on input "fanduel_rules" at bounding box center [1368, 695] width 309 height 18
drag, startPoint x: 1310, startPoint y: 613, endPoint x: 1133, endPoint y: 611, distance: 177.1
click at [1133, 611] on body "Covers New Home Browse Insights Opportunities Your Data Recent Grids Competitor…" at bounding box center [772, 366] width 1545 height 733
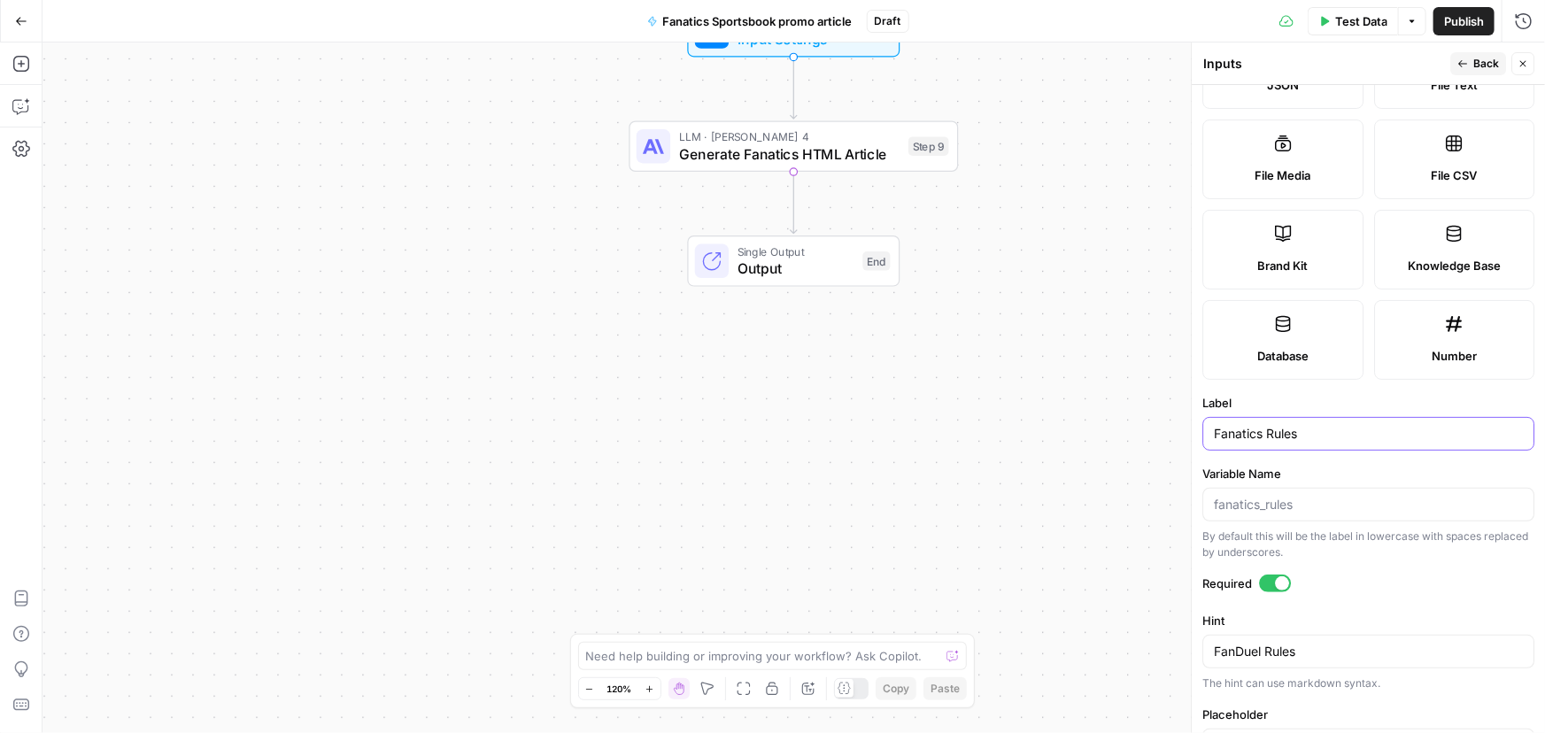
scroll to position [402, 0]
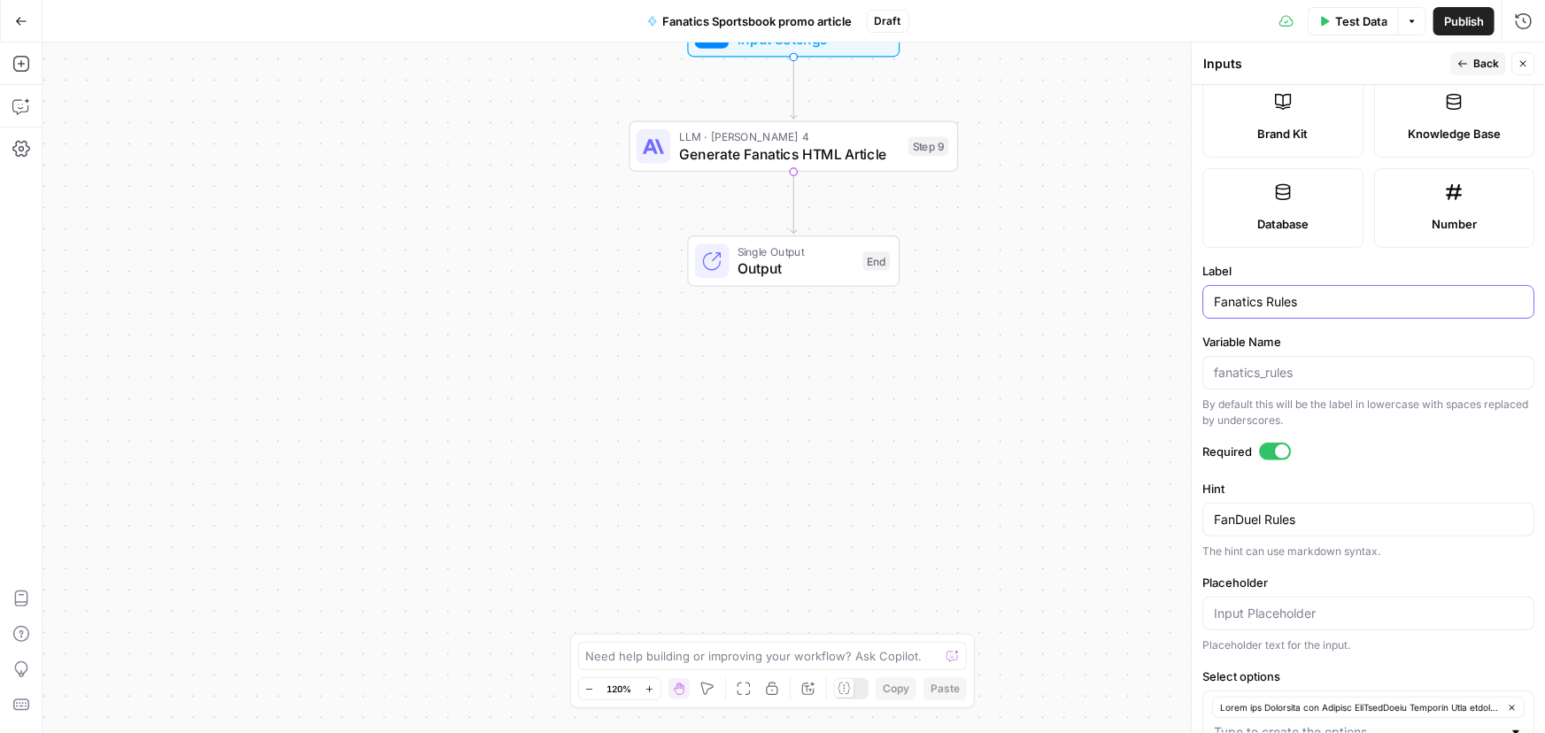
type input "Fanatics Rules"
click at [1315, 524] on textarea "FanDuel Rules" at bounding box center [1368, 520] width 309 height 18
paste textarea "atics"
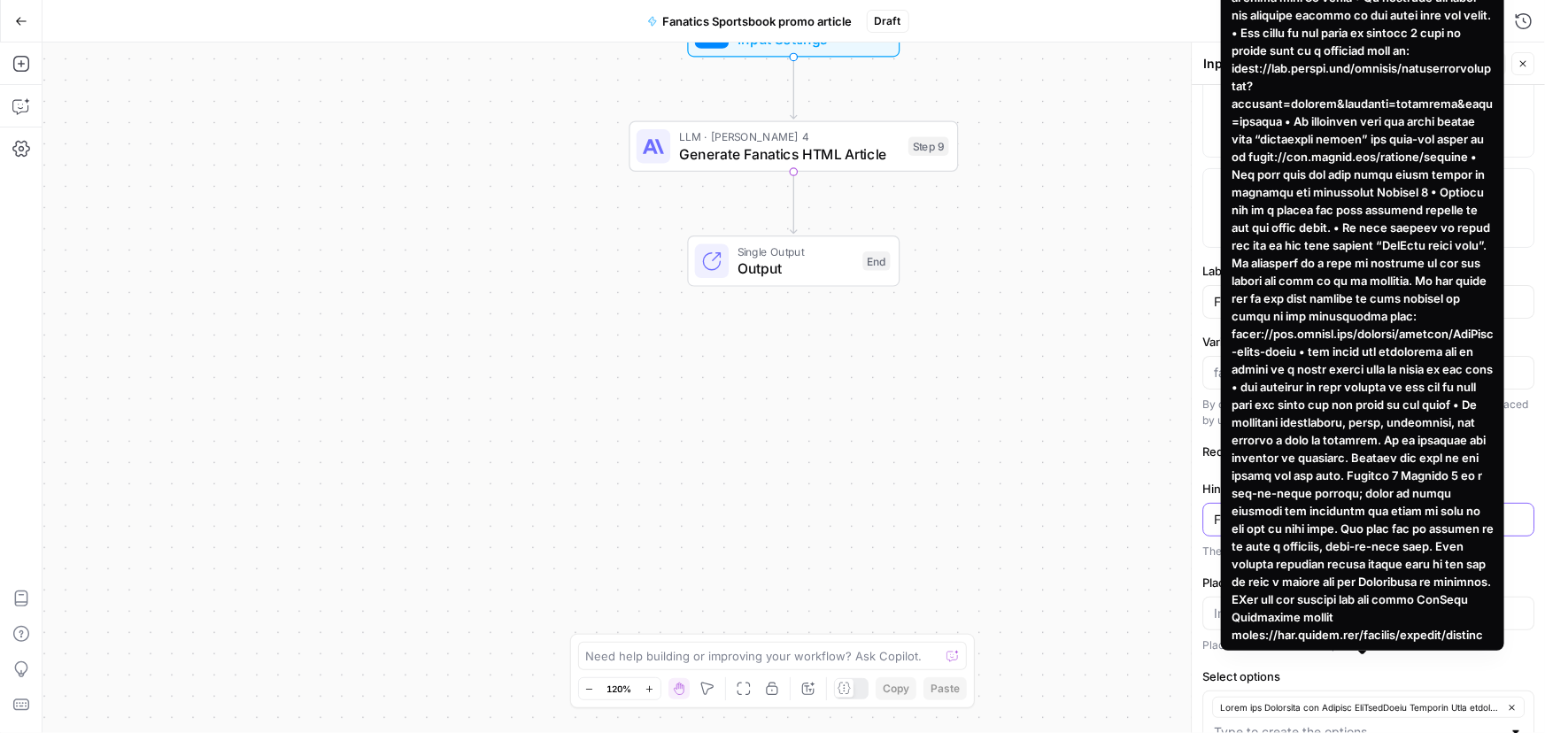
type textarea "Fanatics Rules"
click at [1507, 705] on icon "button" at bounding box center [1512, 708] width 10 height 10
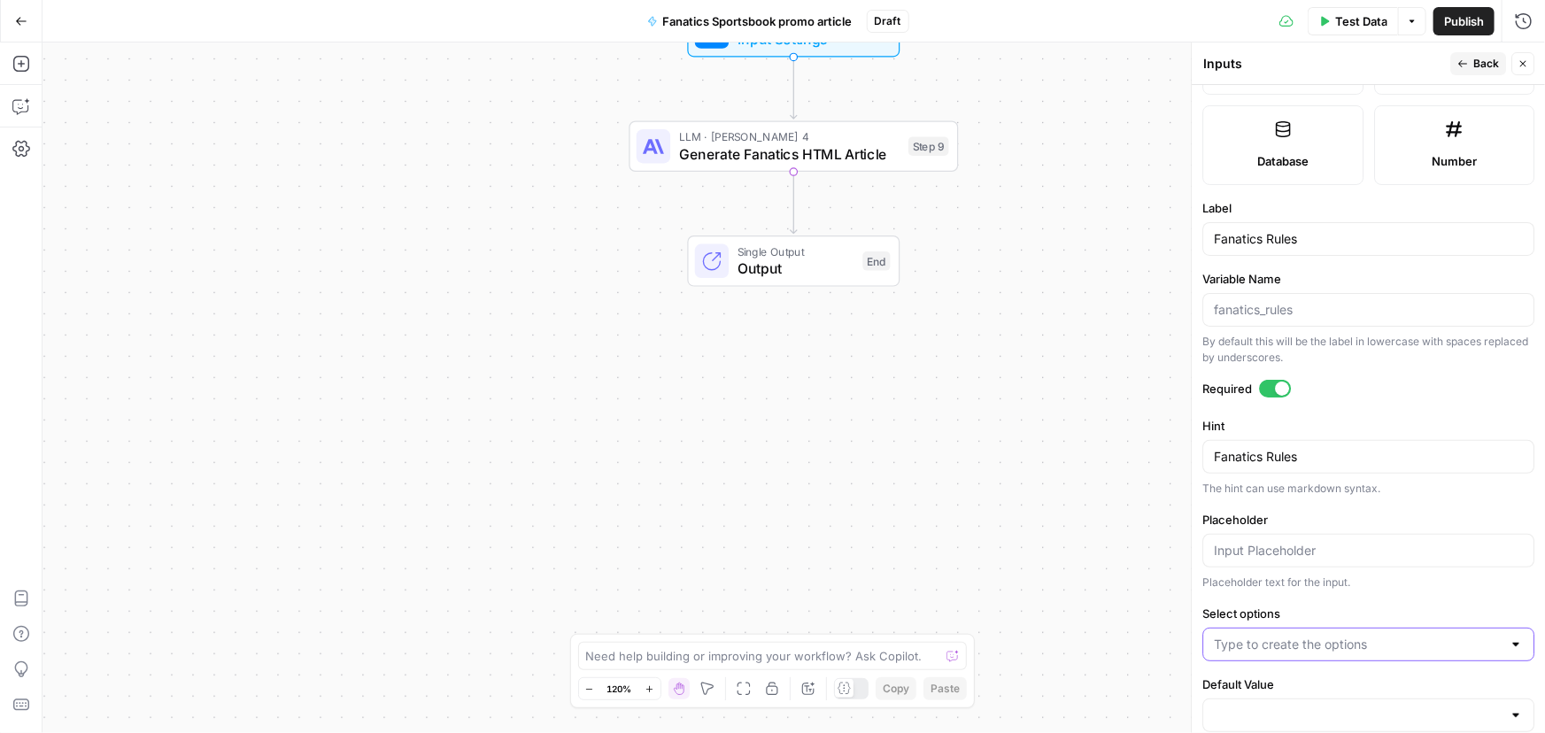
scroll to position [496, 0]
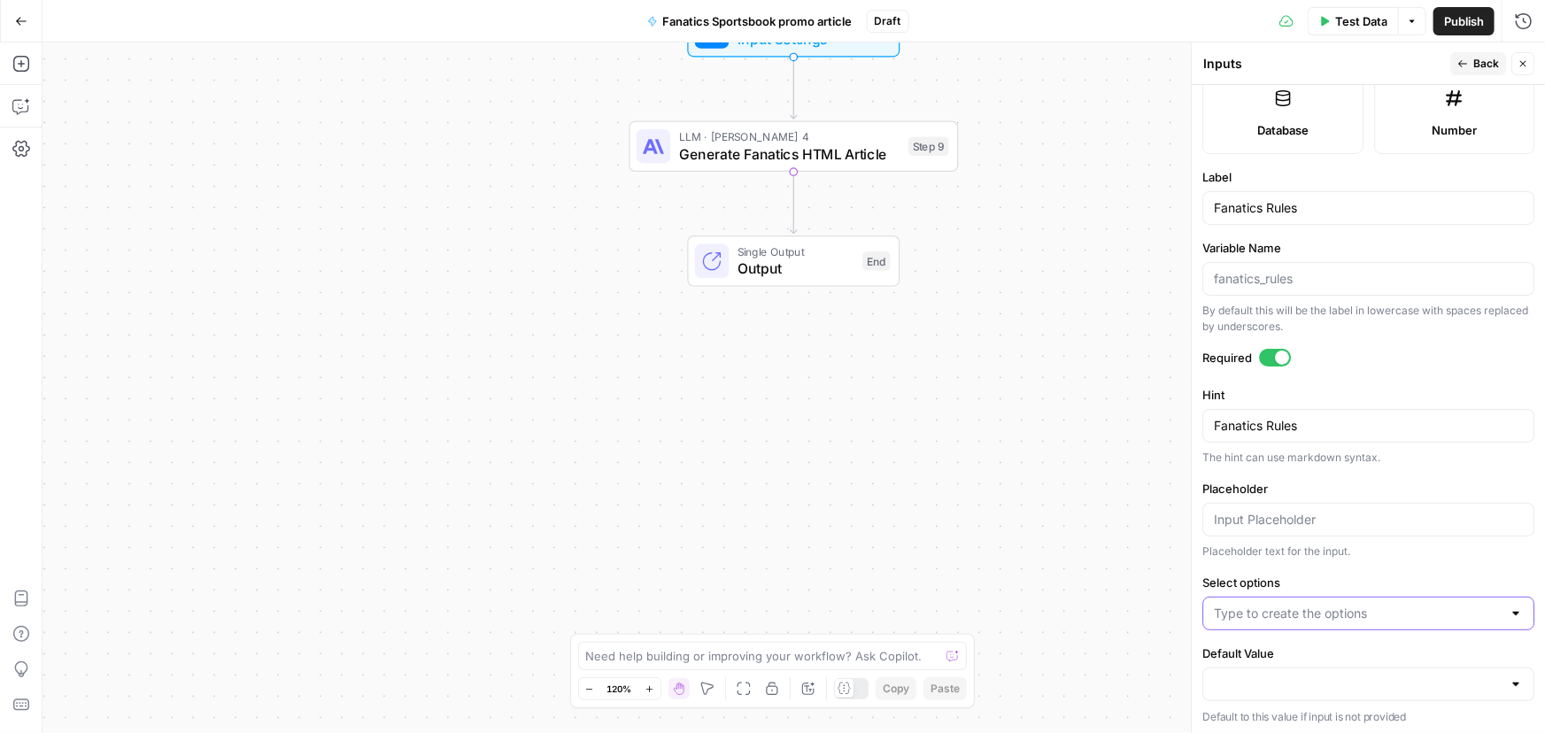
click at [1323, 621] on div at bounding box center [1368, 614] width 332 height 34
paste input "Rules and Structure for Writing Fanatics Promo Articles When writing promo arti…"
type input "Rules and Structure for Writing Fanatics Promo Articles When writing promo arti…"
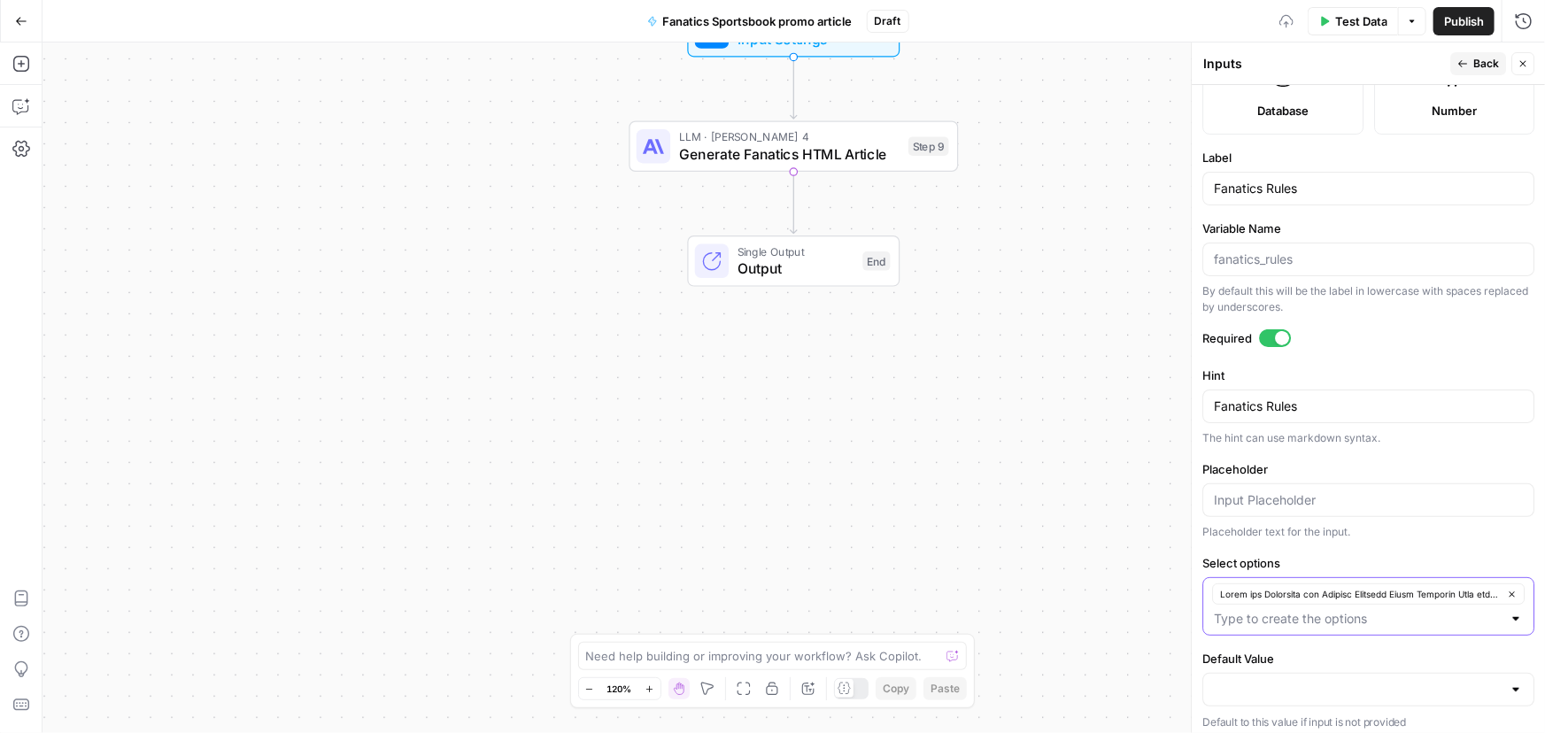
scroll to position [521, 0]
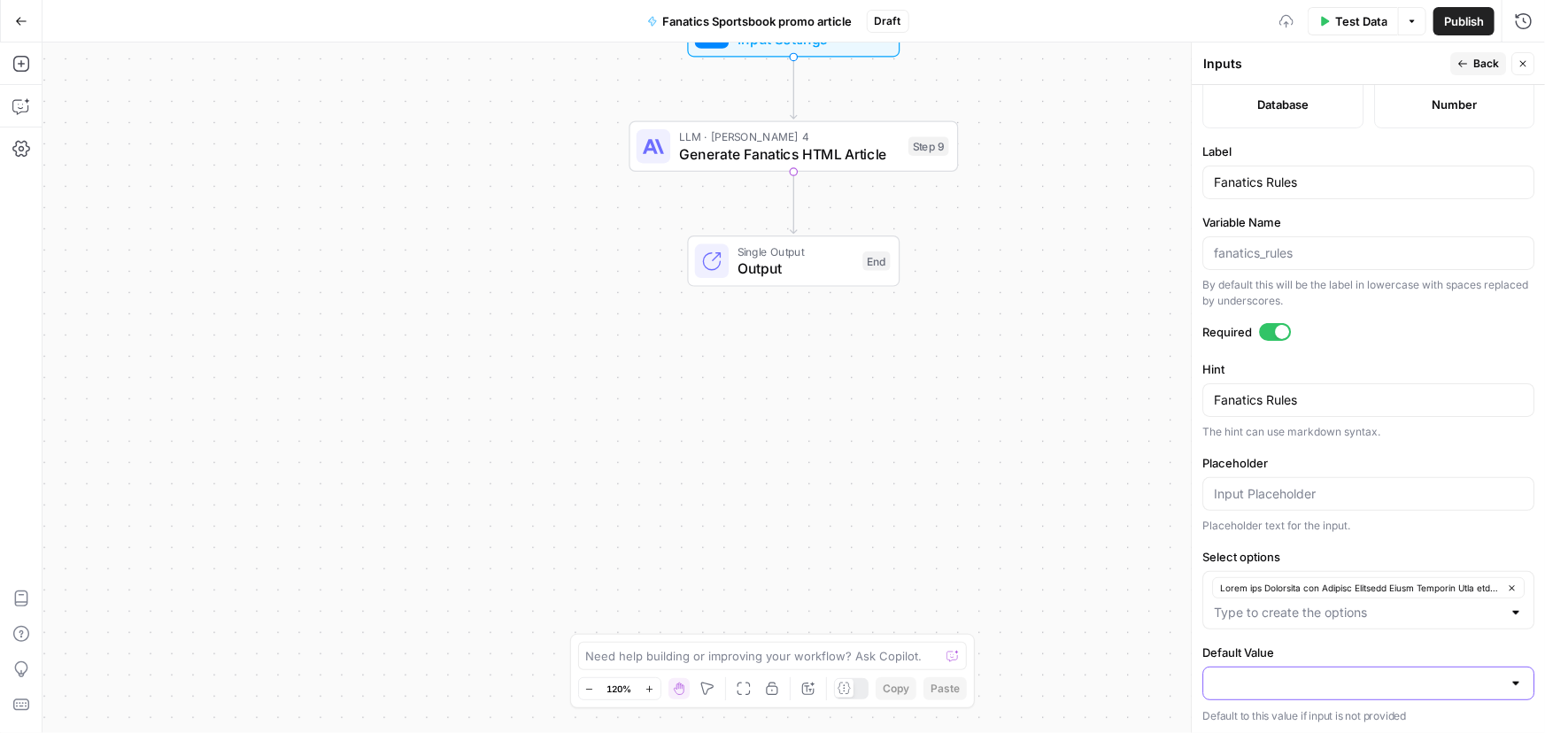
click at [1248, 683] on input "Default Value" at bounding box center [1358, 684] width 288 height 18
click at [1245, 637] on span "button" at bounding box center [1358, 638] width 282 height 18
type input "Rules and Structure for Writing Fanatics Promo Articles When writing promo arti…"
click at [1072, 523] on div "Workflow Input Settings Inputs LLM · Claude Sonnet 4 Generate Fanatics HTML Art…" at bounding box center [793, 387] width 1502 height 691
click at [1484, 64] on span "Back" at bounding box center [1486, 64] width 26 height 16
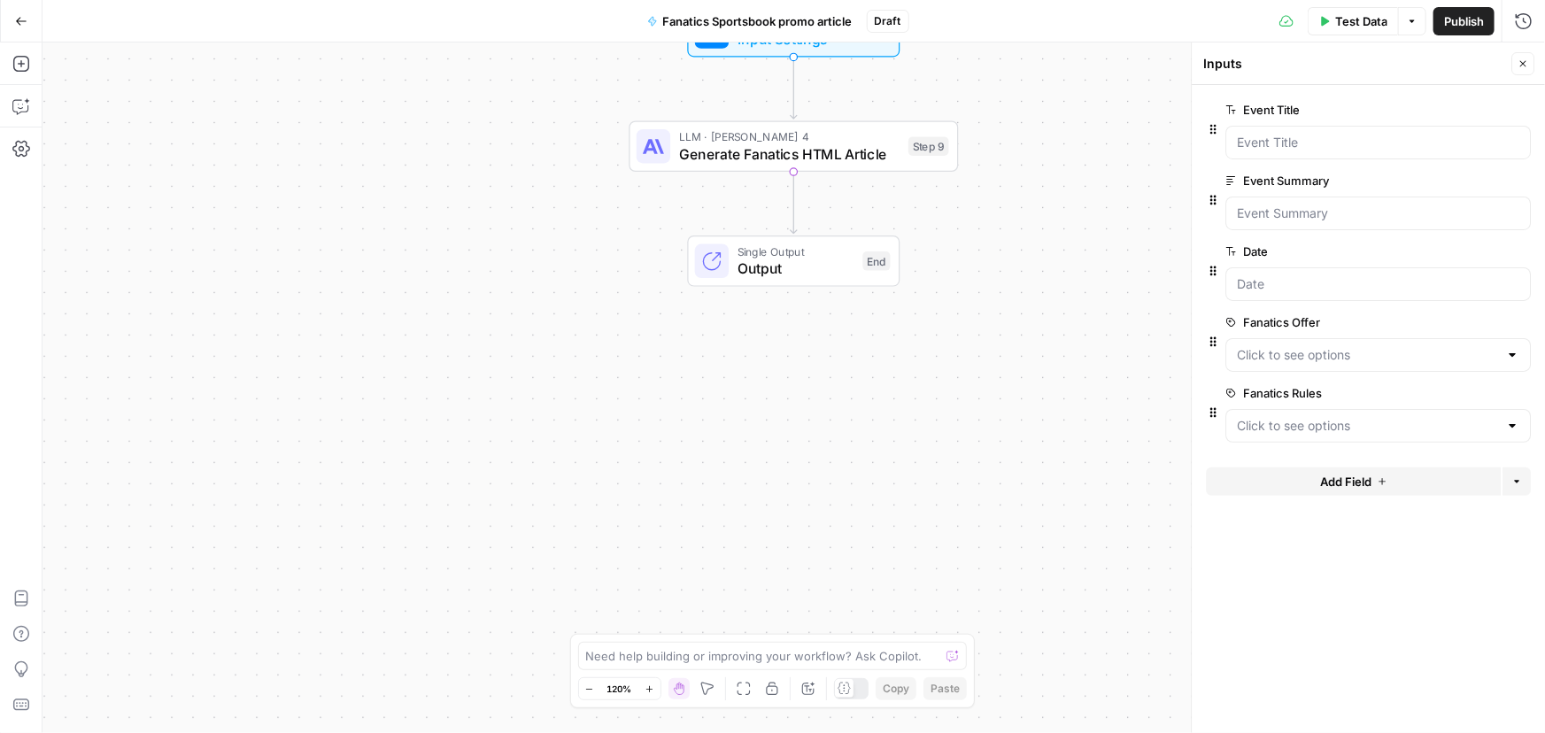
click at [1042, 330] on div "Workflow Input Settings Inputs LLM · Claude Sonnet 4 Generate Fanatics HTML Art…" at bounding box center [793, 387] width 1502 height 691
click at [1355, 14] on span "Test Data" at bounding box center [1361, 21] width 52 height 18
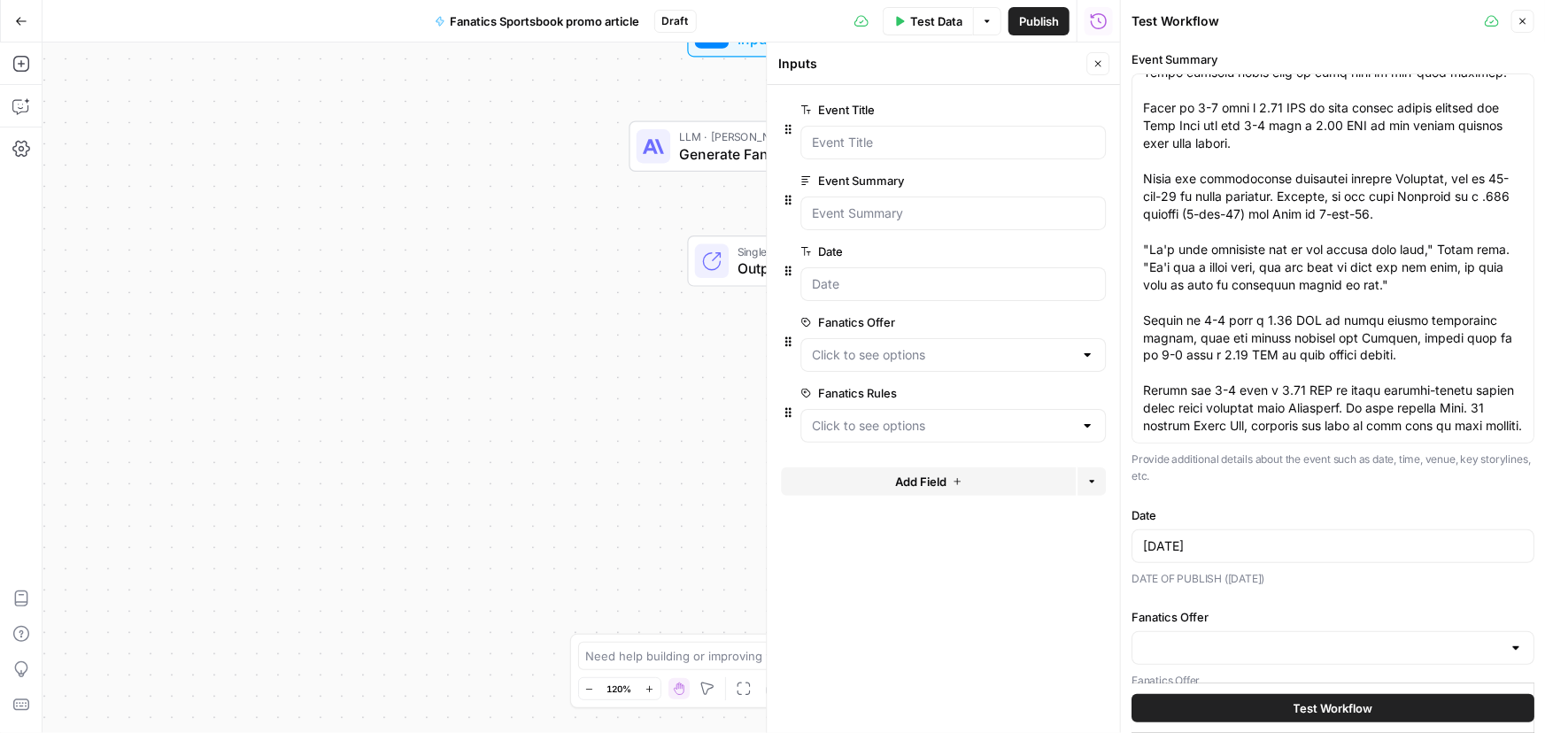
scroll to position [222, 0]
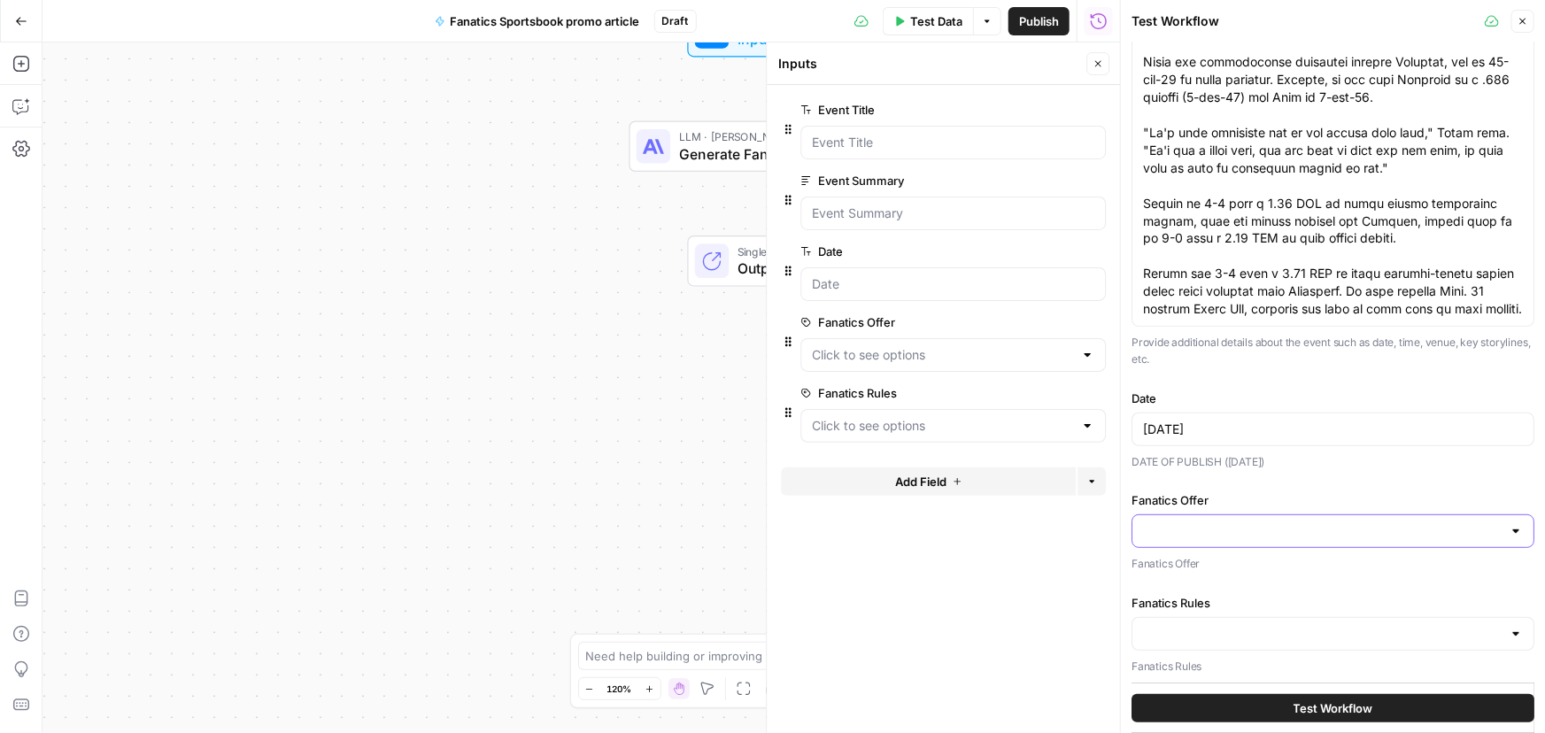
click at [1261, 522] on input "Fanatics Offer" at bounding box center [1322, 531] width 359 height 18
click at [1169, 565] on span "button" at bounding box center [1322, 574] width 353 height 18
type input "Fanatics Sportsbook The Offer: Bet $50, Get $250 FanCash Main Keyword: Fanatics…"
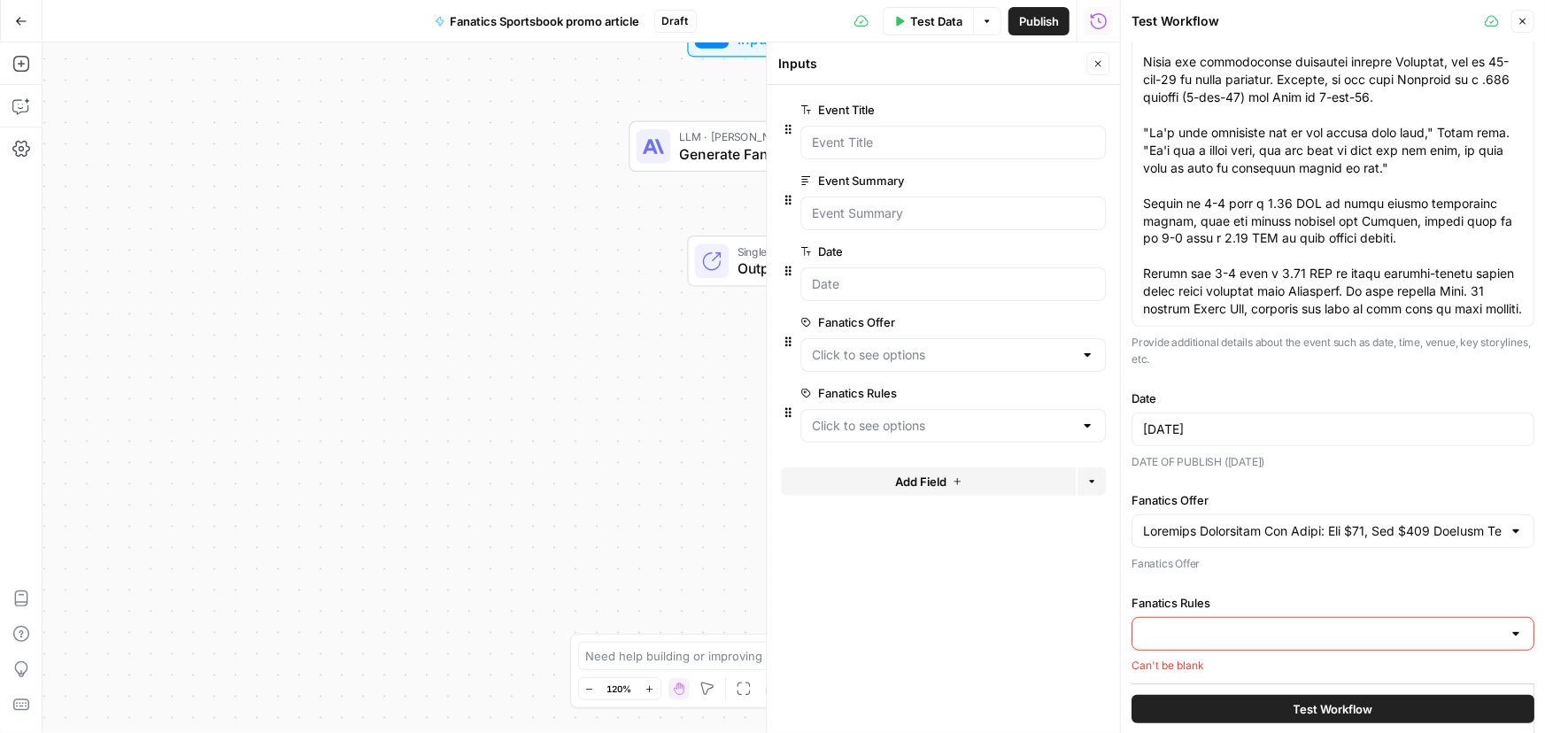
scroll to position [221, 0]
click at [1159, 637] on input "Fanatics Rules" at bounding box center [1322, 635] width 359 height 18
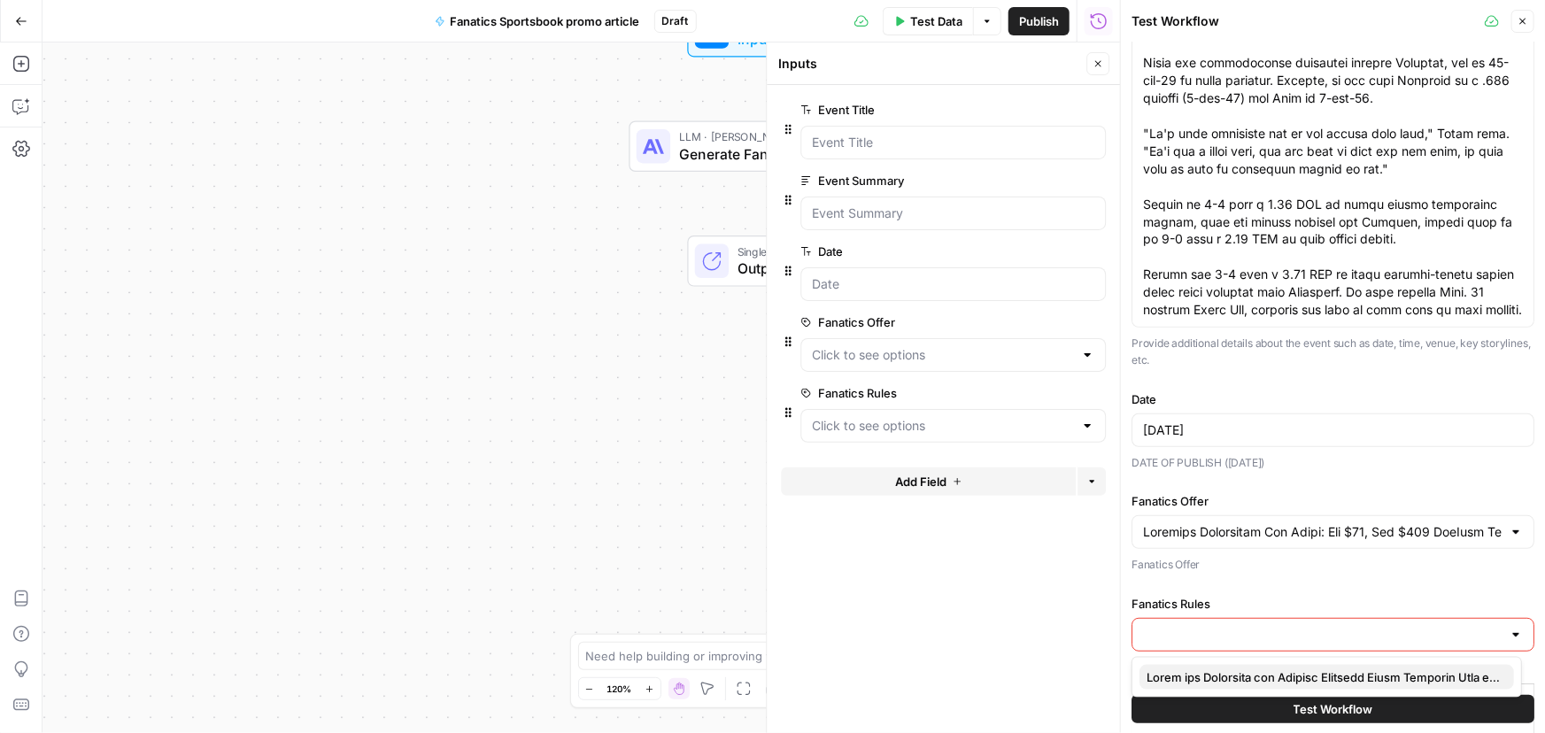
click at [1175, 668] on span "button" at bounding box center [1322, 677] width 353 height 18
type input "Rules and Structure for Writing Fanatics Promo Articles When writing promo arti…"
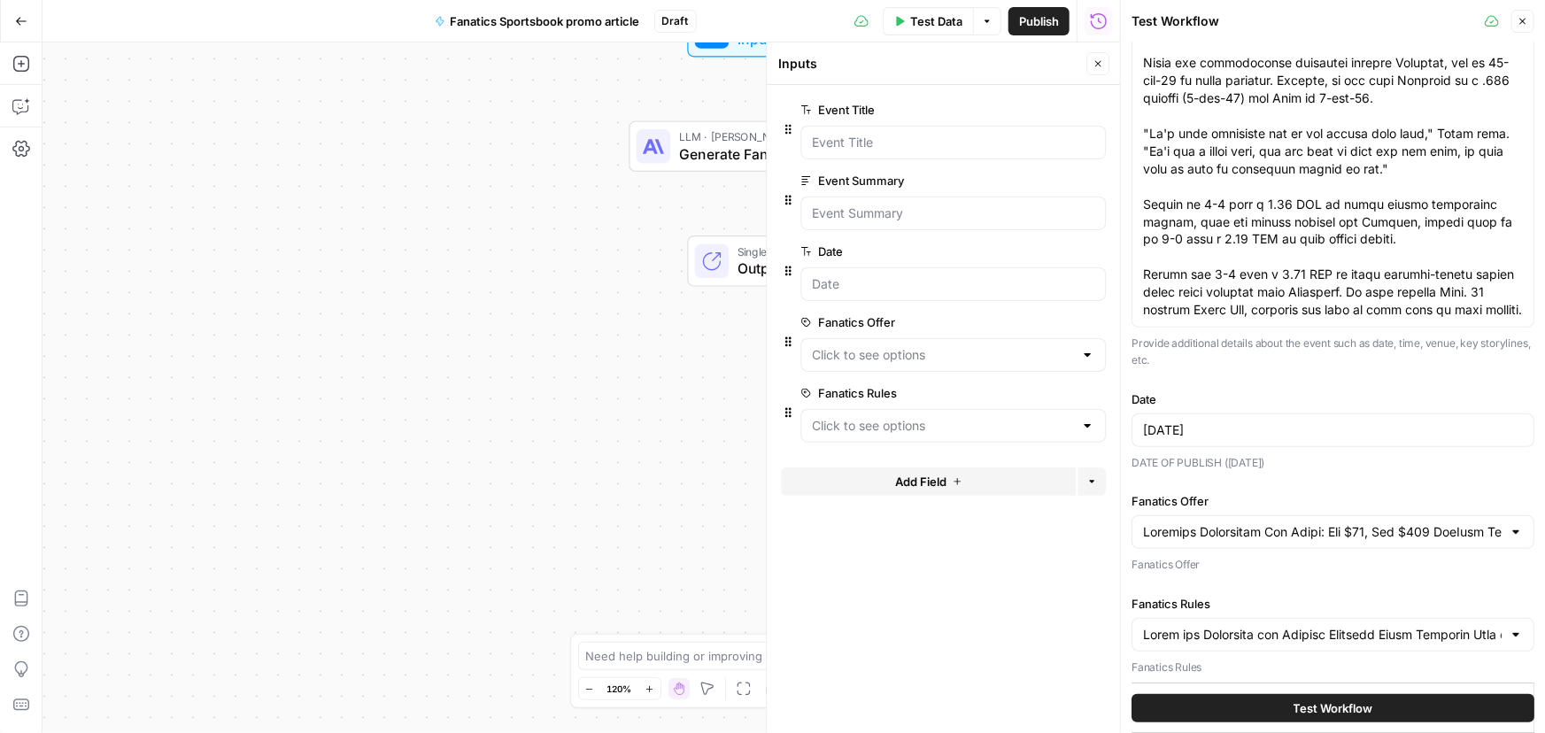
click at [1261, 701] on button "Test Workflow" at bounding box center [1332, 708] width 403 height 28
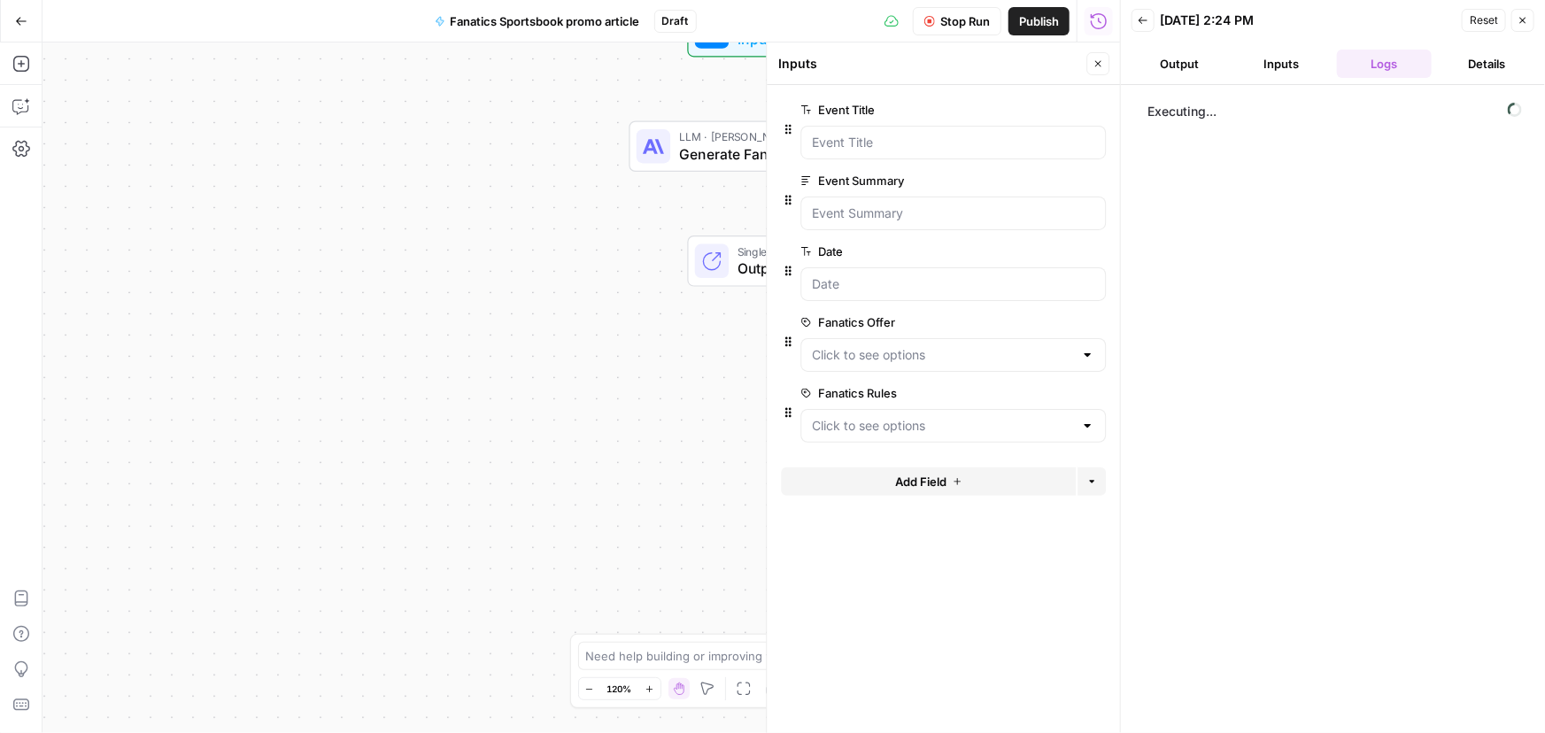
click at [1186, 58] on button "Output" at bounding box center [1179, 64] width 96 height 28
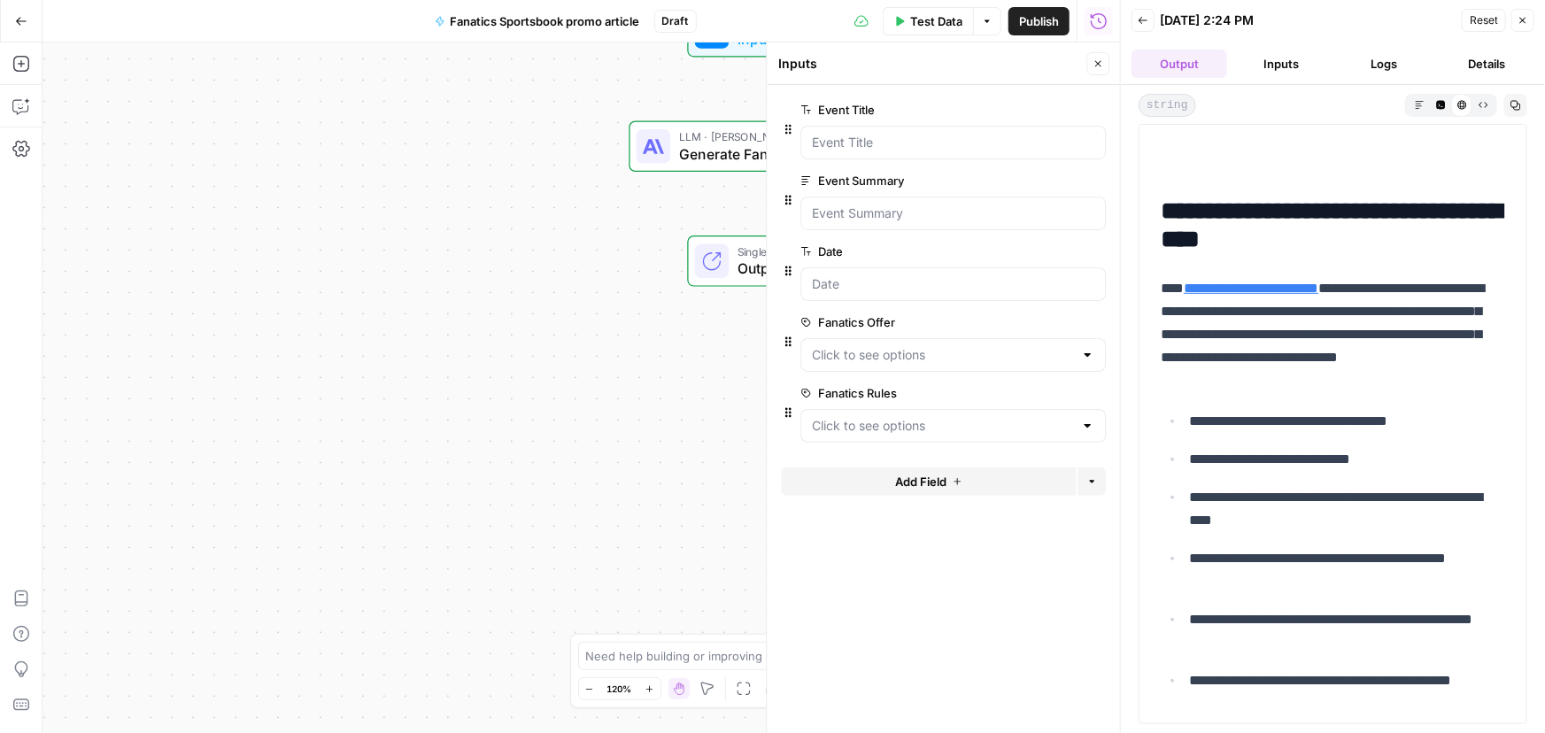
scroll to position [504, 0]
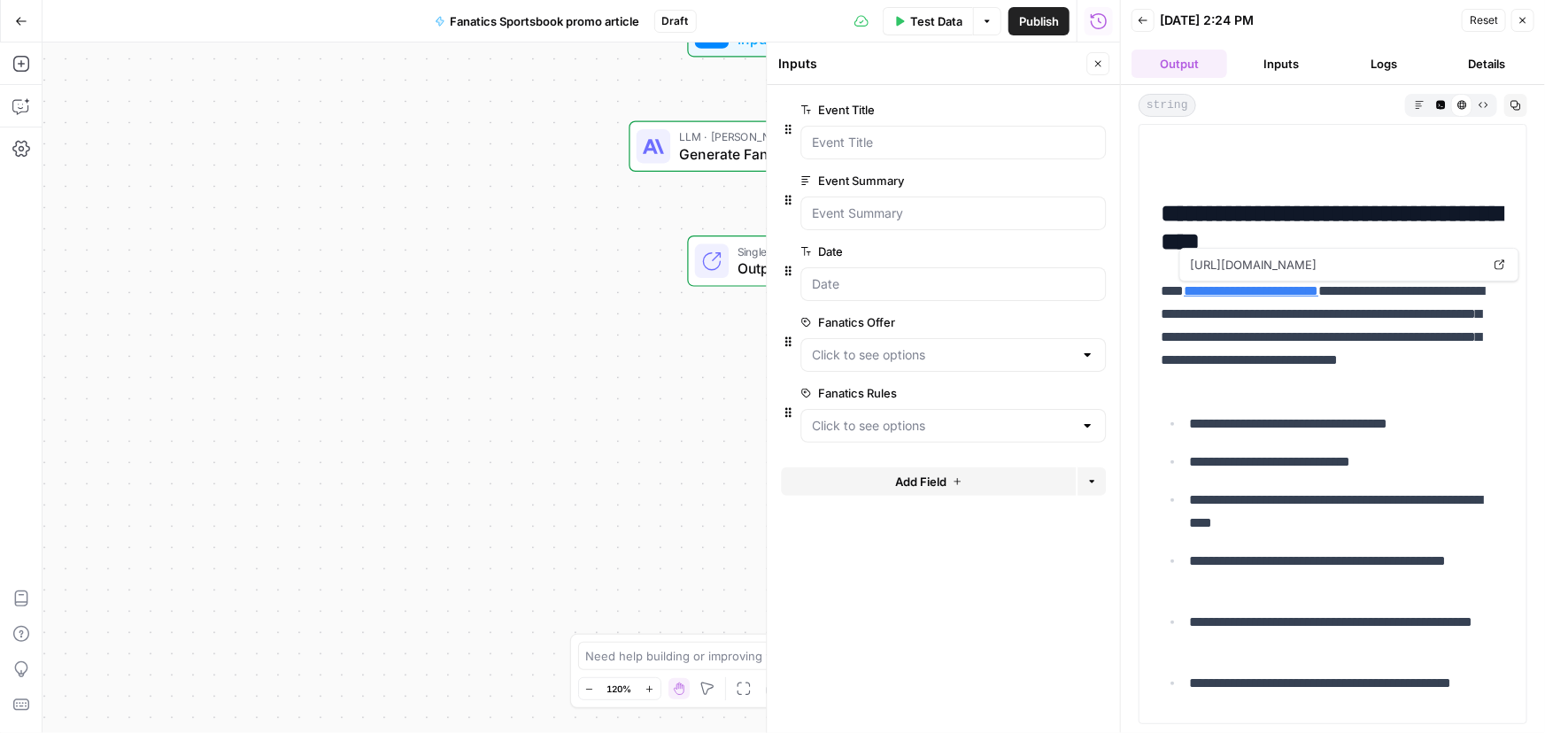
click at [1046, 27] on span "Publish" at bounding box center [1039, 21] width 40 height 18
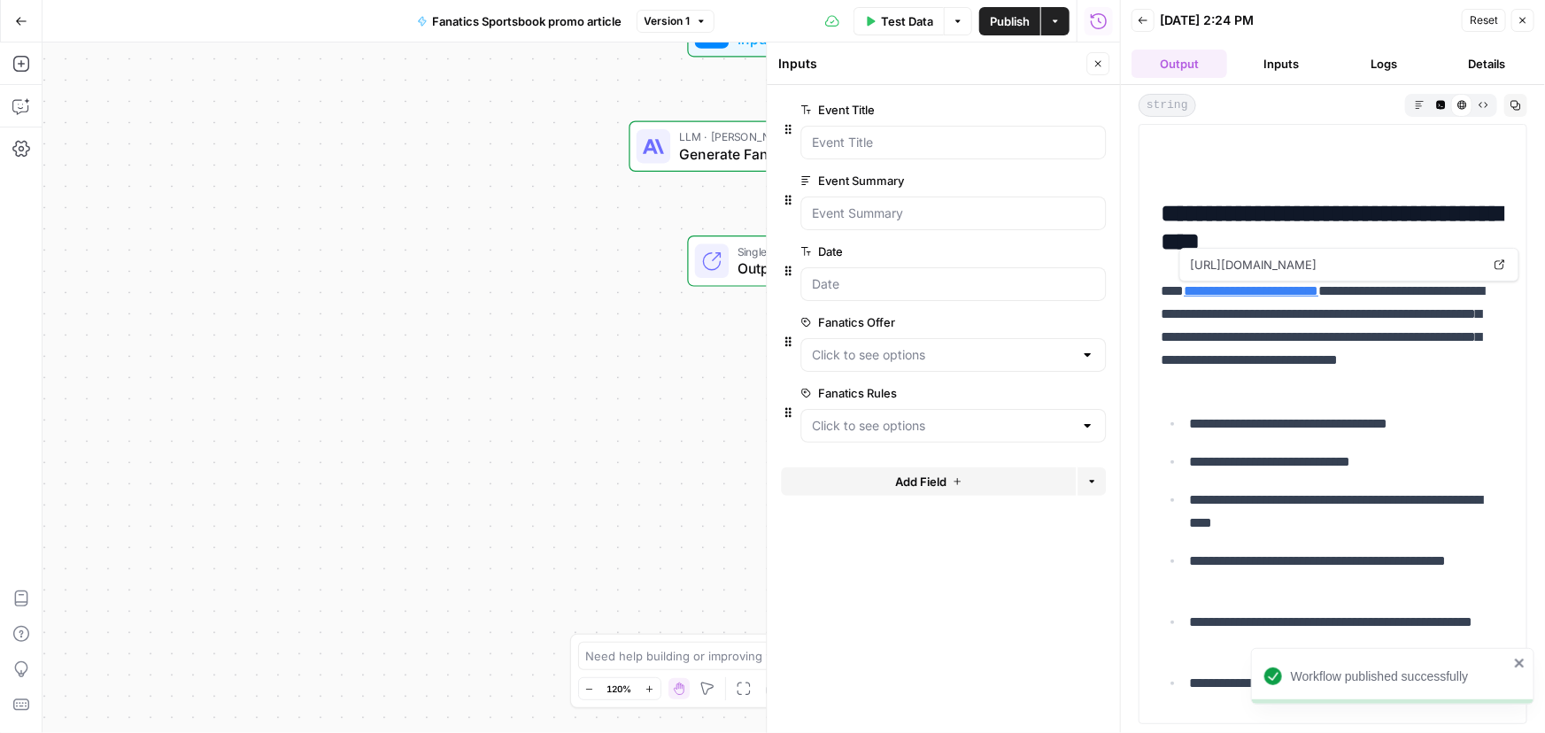
click at [263, 160] on div "Workflow Input Settings Inputs LLM · Claude Sonnet 4 Generate Fanatics HTML Art…" at bounding box center [580, 387] width 1077 height 691
click at [28, 32] on button "Go Back" at bounding box center [21, 21] width 32 height 32
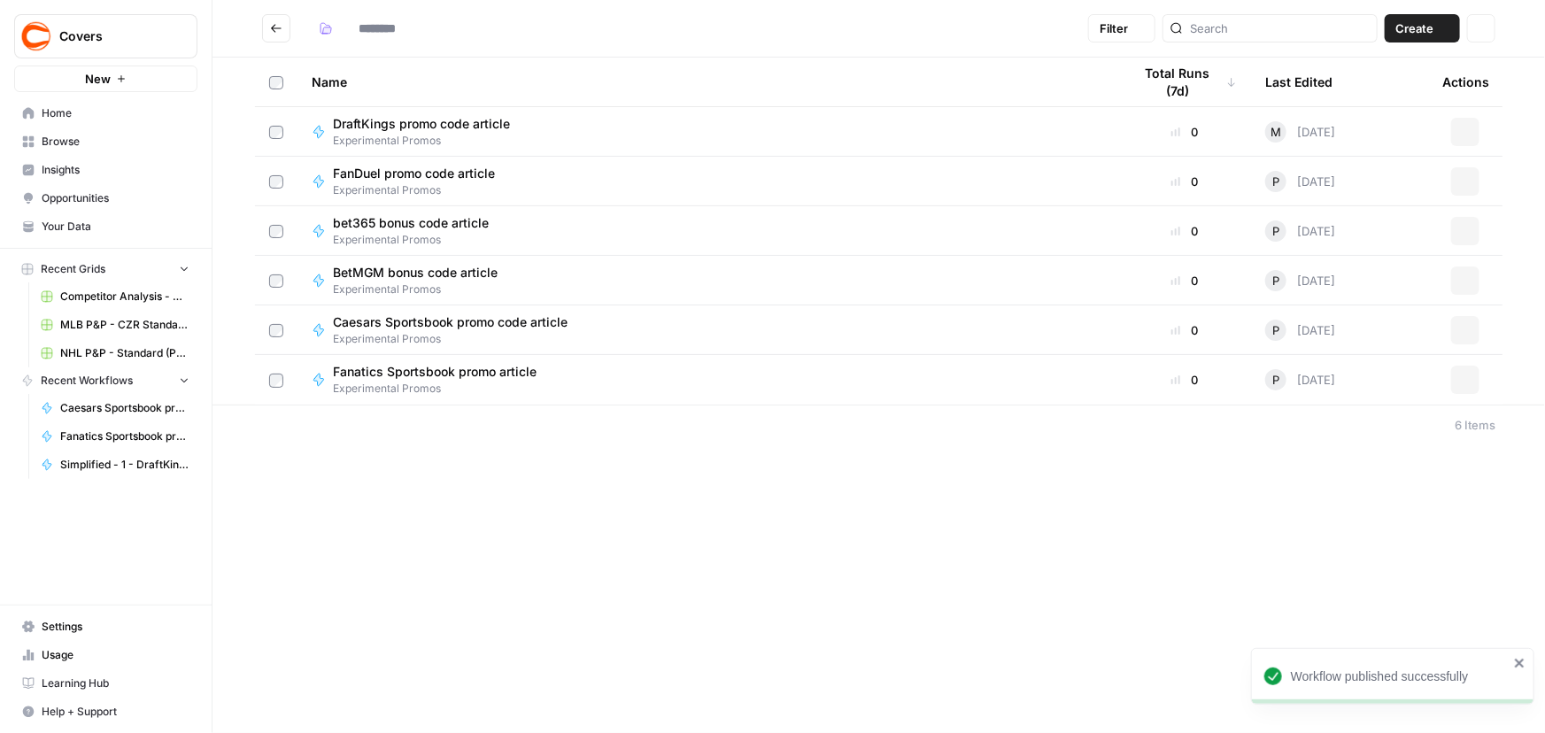
type input "**********"
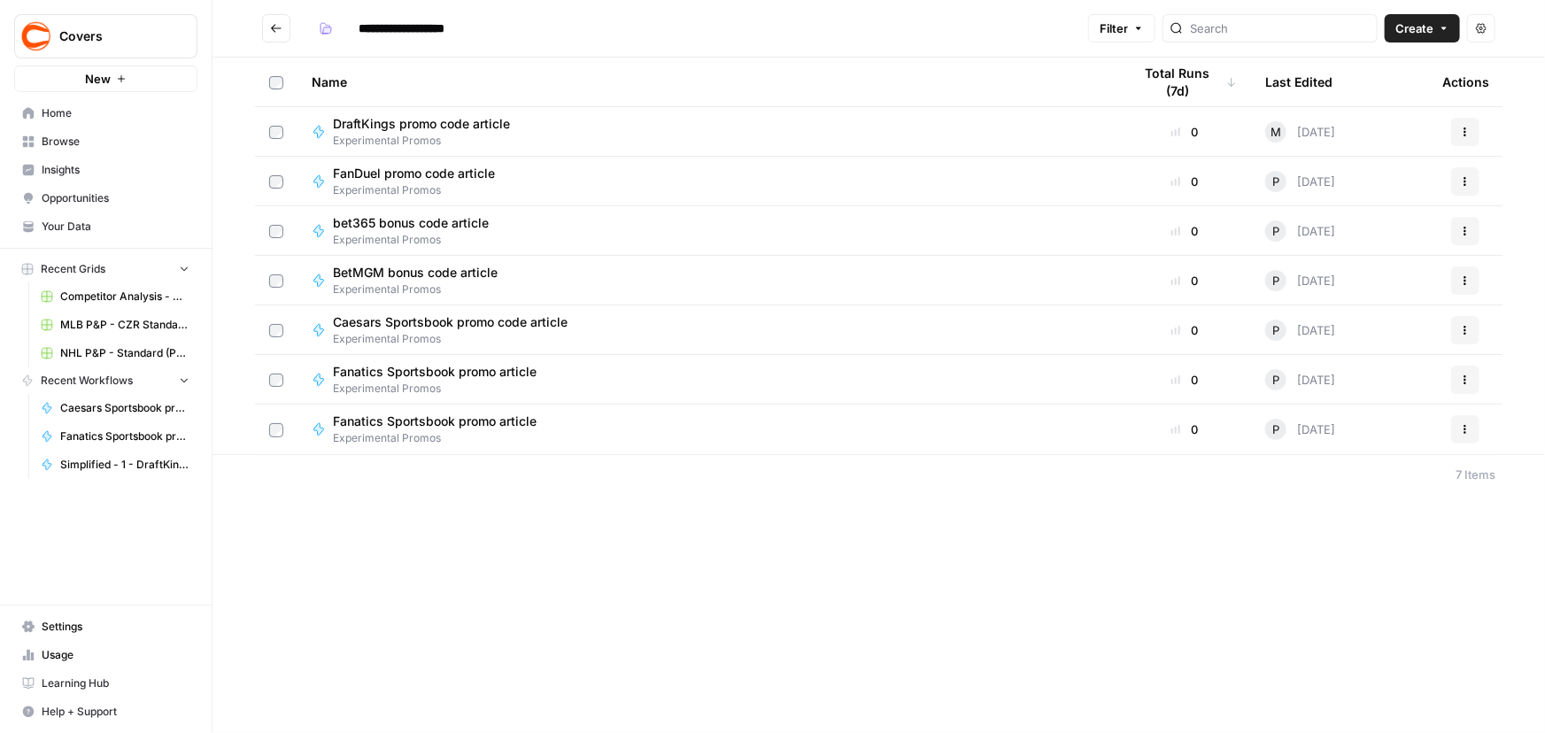
click at [726, 436] on div "Fanatics Sportsbook promo article Experimental Promos" at bounding box center [708, 430] width 792 height 34
type input "**********"
click at [1461, 432] on icon "button" at bounding box center [1465, 429] width 11 height 11
click at [1343, 567] on span "Delete" at bounding box center [1387, 576] width 142 height 18
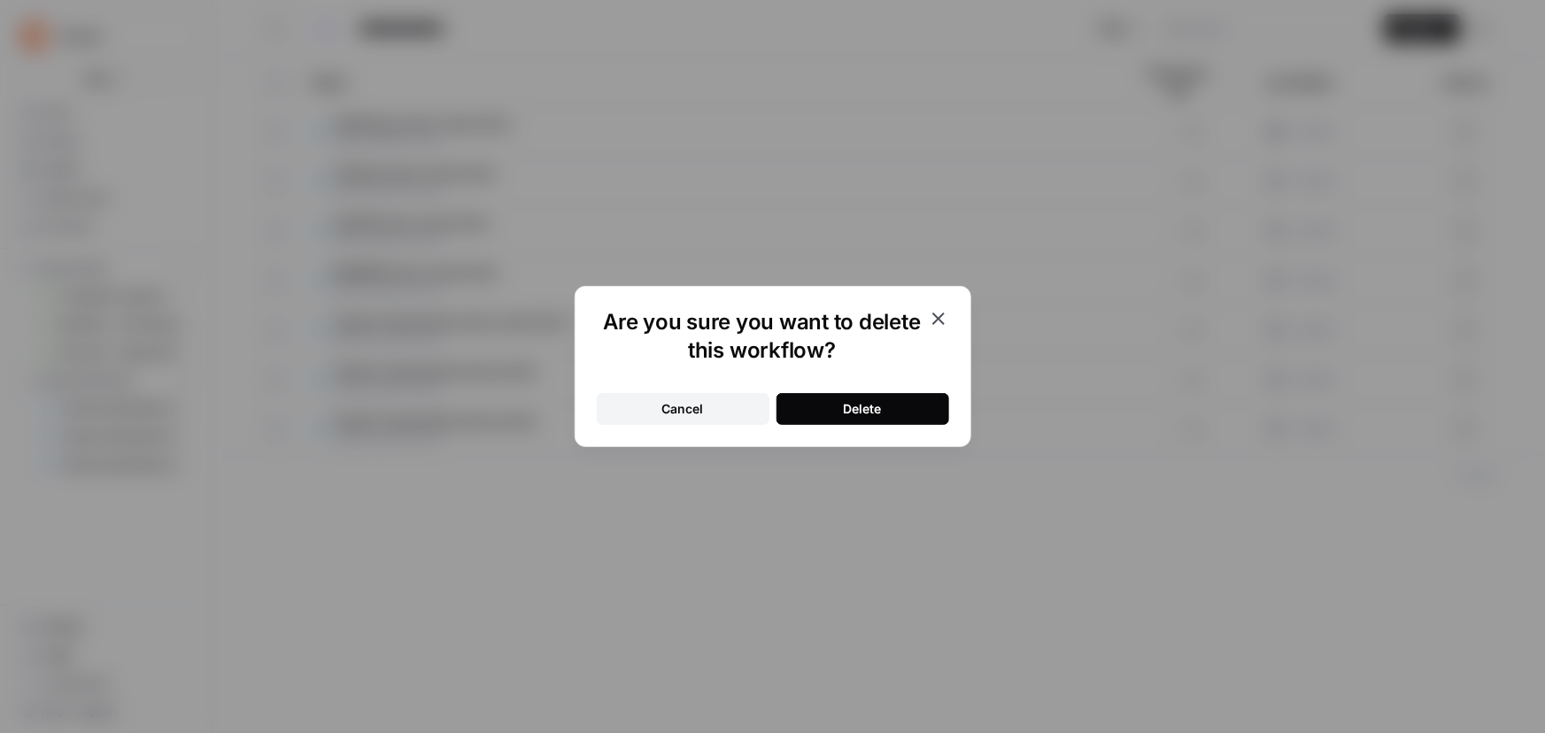
click at [851, 397] on button "Delete" at bounding box center [862, 409] width 173 height 32
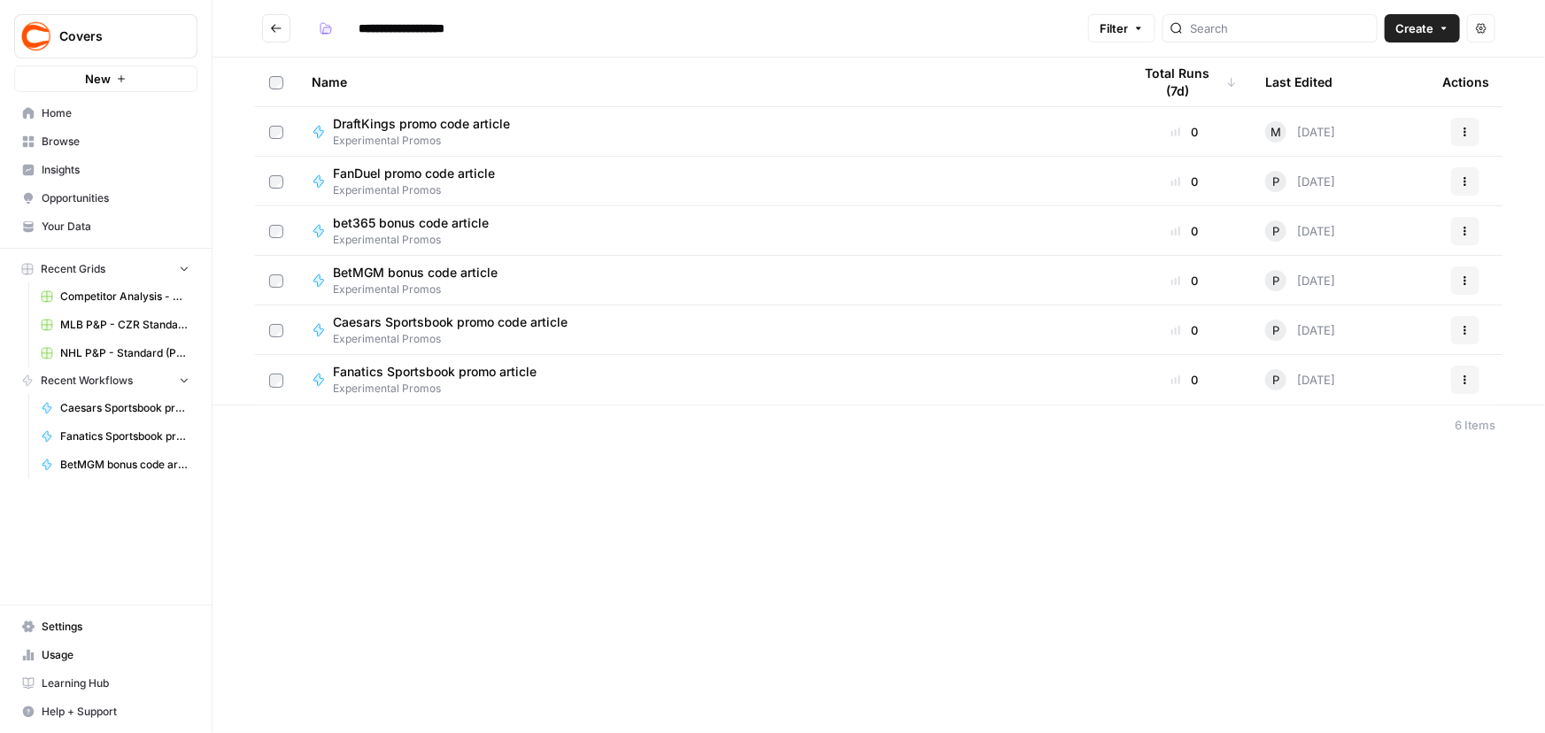
click at [555, 421] on footer "6 Items" at bounding box center [878, 425] width 1332 height 40
click at [744, 642] on div "**********" at bounding box center [878, 366] width 1332 height 733
click at [714, 608] on div "**********" at bounding box center [878, 366] width 1332 height 733
click at [1470, 382] on icon "button" at bounding box center [1465, 379] width 11 height 11
click at [831, 567] on div "**********" at bounding box center [878, 366] width 1332 height 733
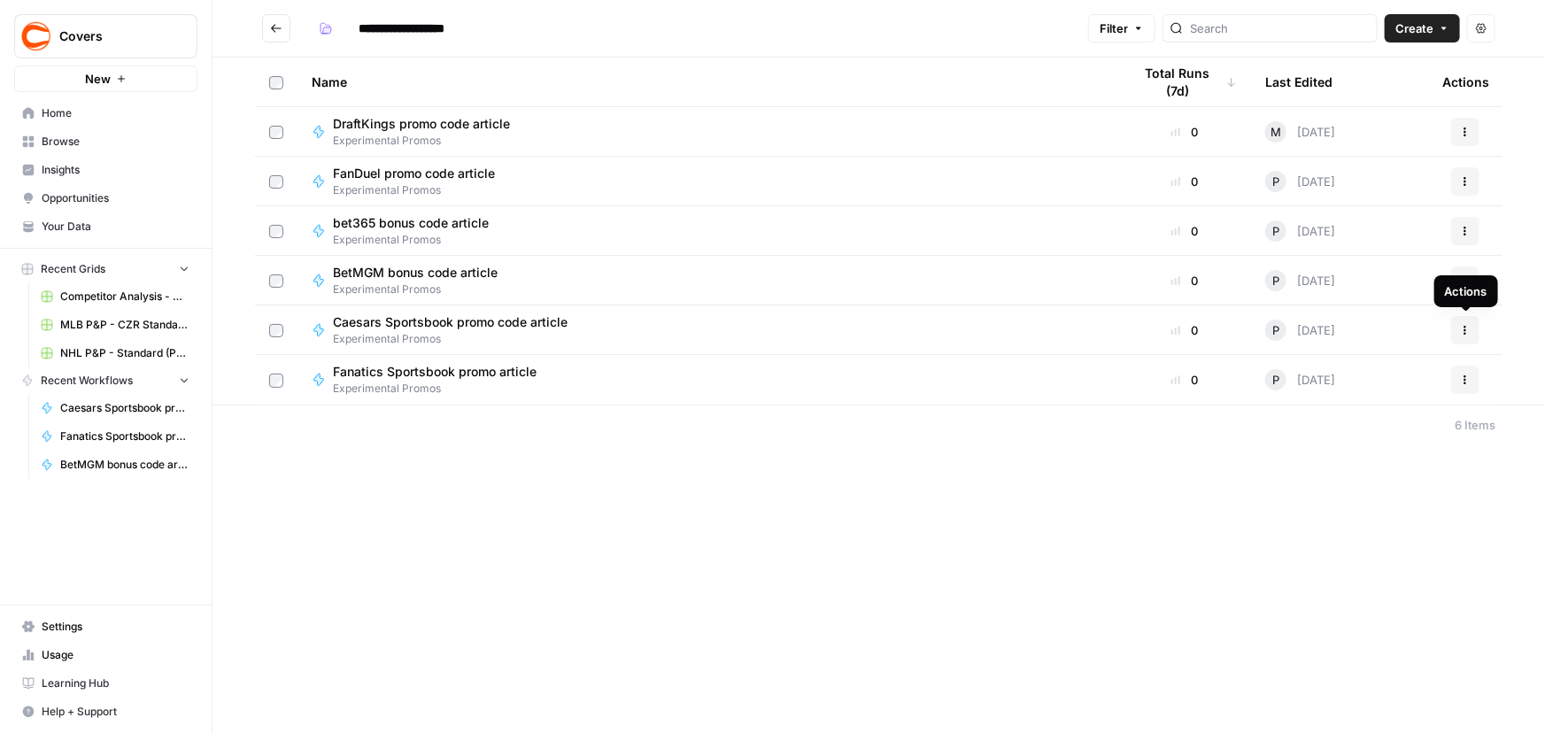
click at [1468, 323] on button "Actions" at bounding box center [1465, 330] width 28 height 28
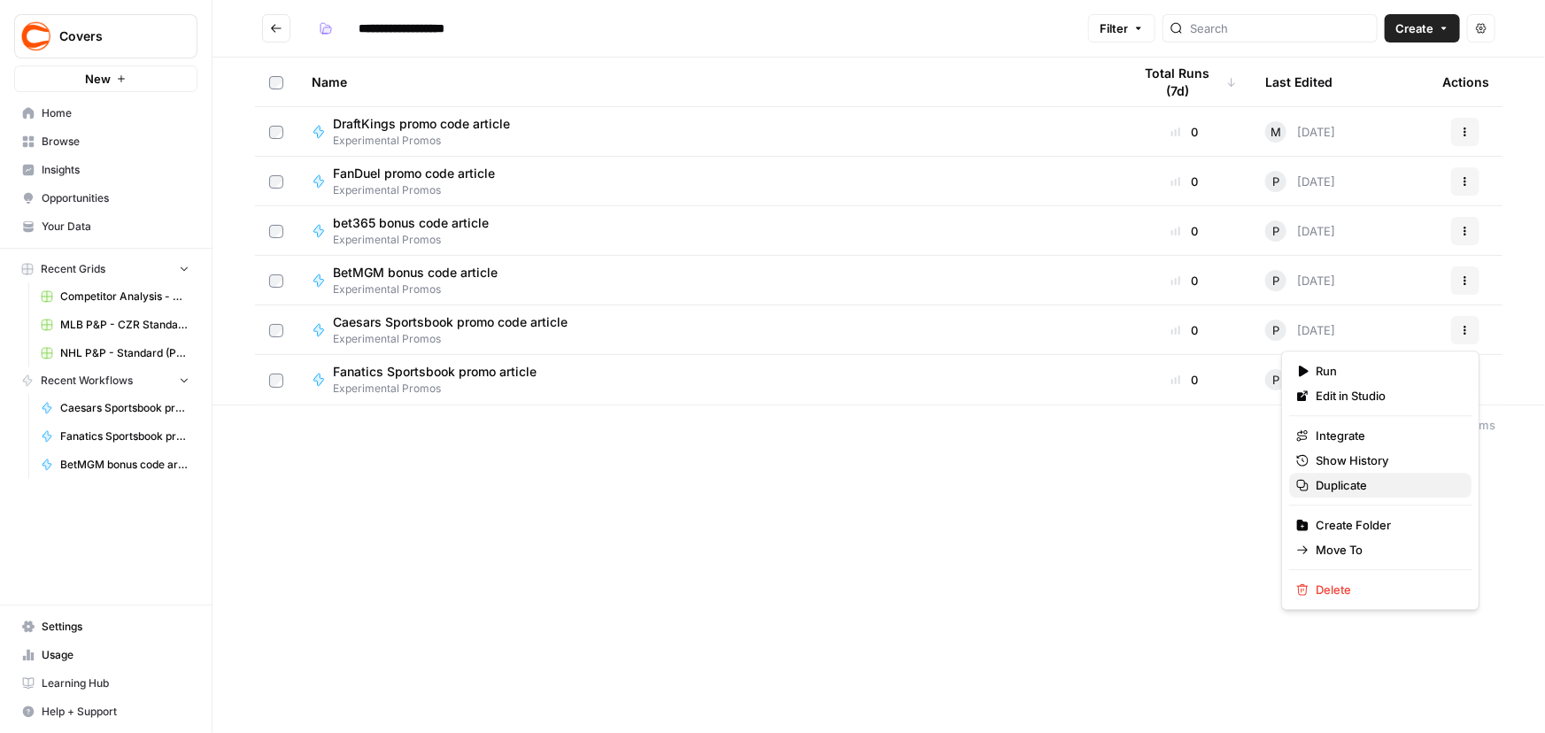
click at [1342, 483] on span "Duplicate" at bounding box center [1387, 485] width 142 height 18
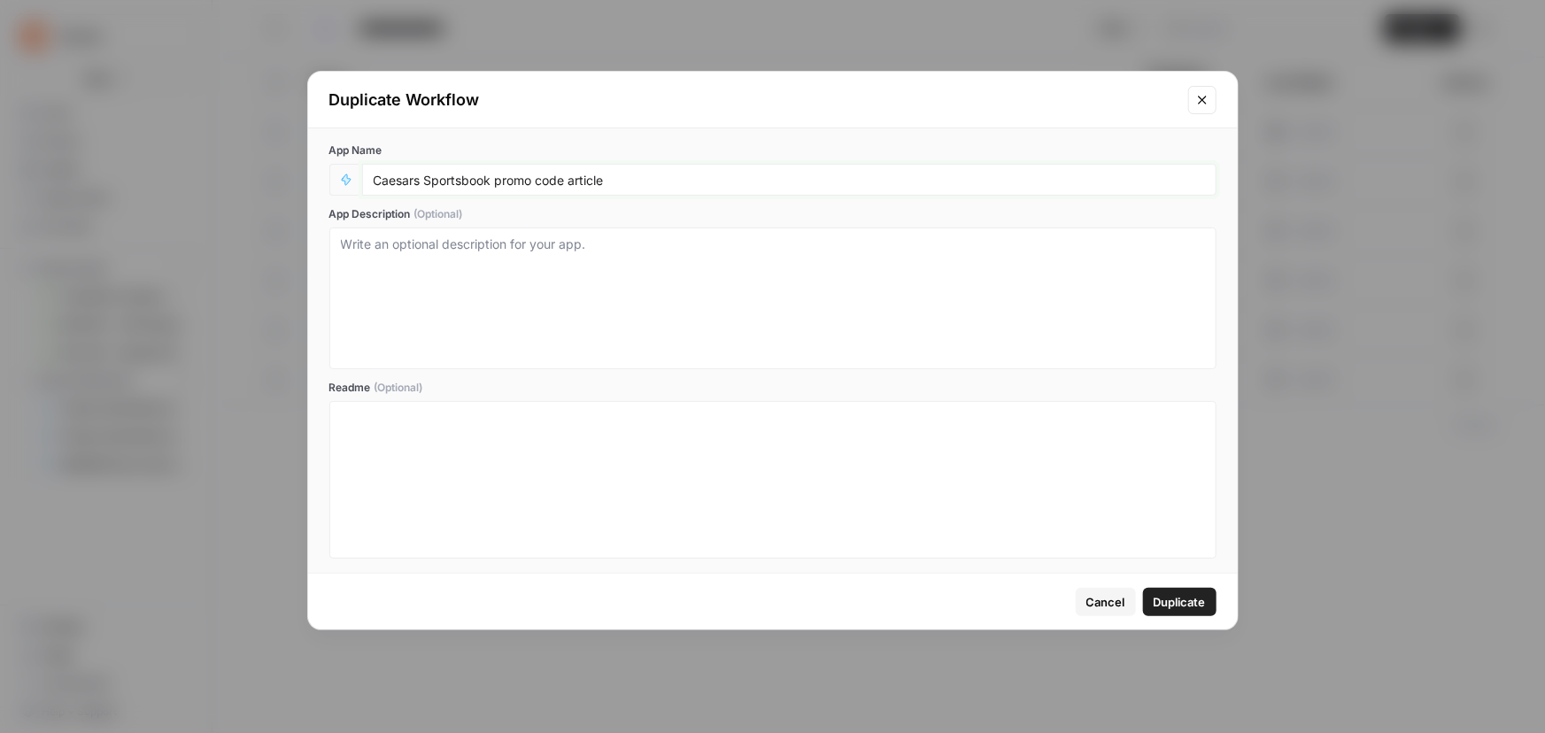
drag, startPoint x: 488, startPoint y: 178, endPoint x: 9, endPoint y: 174, distance: 478.9
click at [9, 174] on div "Duplicate Workflow App Name Caesars Sportsbook promo code article App Descripti…" at bounding box center [772, 366] width 1545 height 733
type input "Underdog promo code article"
click at [1189, 602] on span "Duplicate" at bounding box center [1180, 602] width 52 height 18
click at [1189, 603] on span "Duplicate" at bounding box center [1180, 602] width 52 height 18
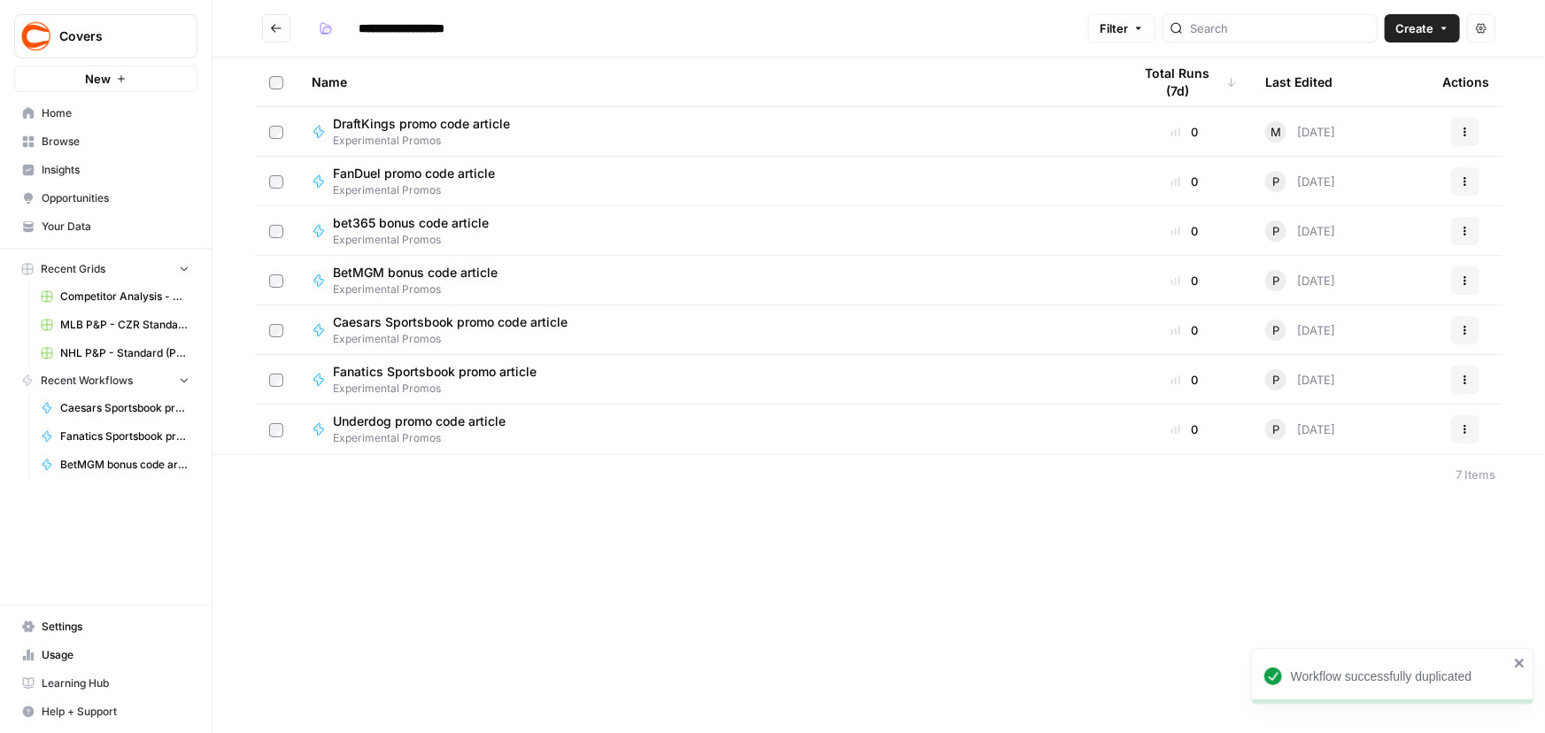
click at [1470, 436] on button "Actions" at bounding box center [1465, 429] width 28 height 28
click at [1332, 478] on span "Edit in Studio" at bounding box center [1387, 471] width 142 height 18
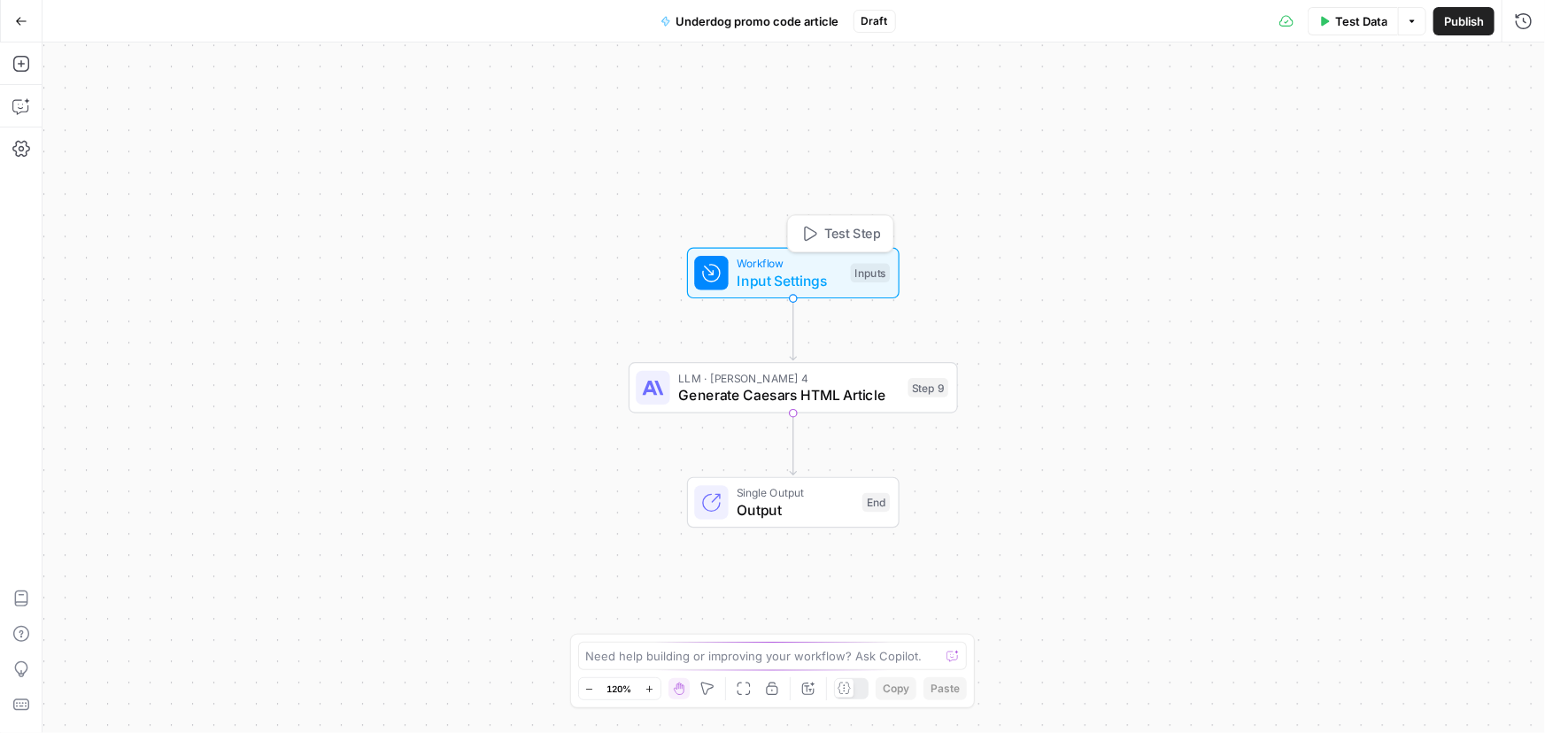
click at [762, 274] on span "Input Settings" at bounding box center [789, 280] width 105 height 21
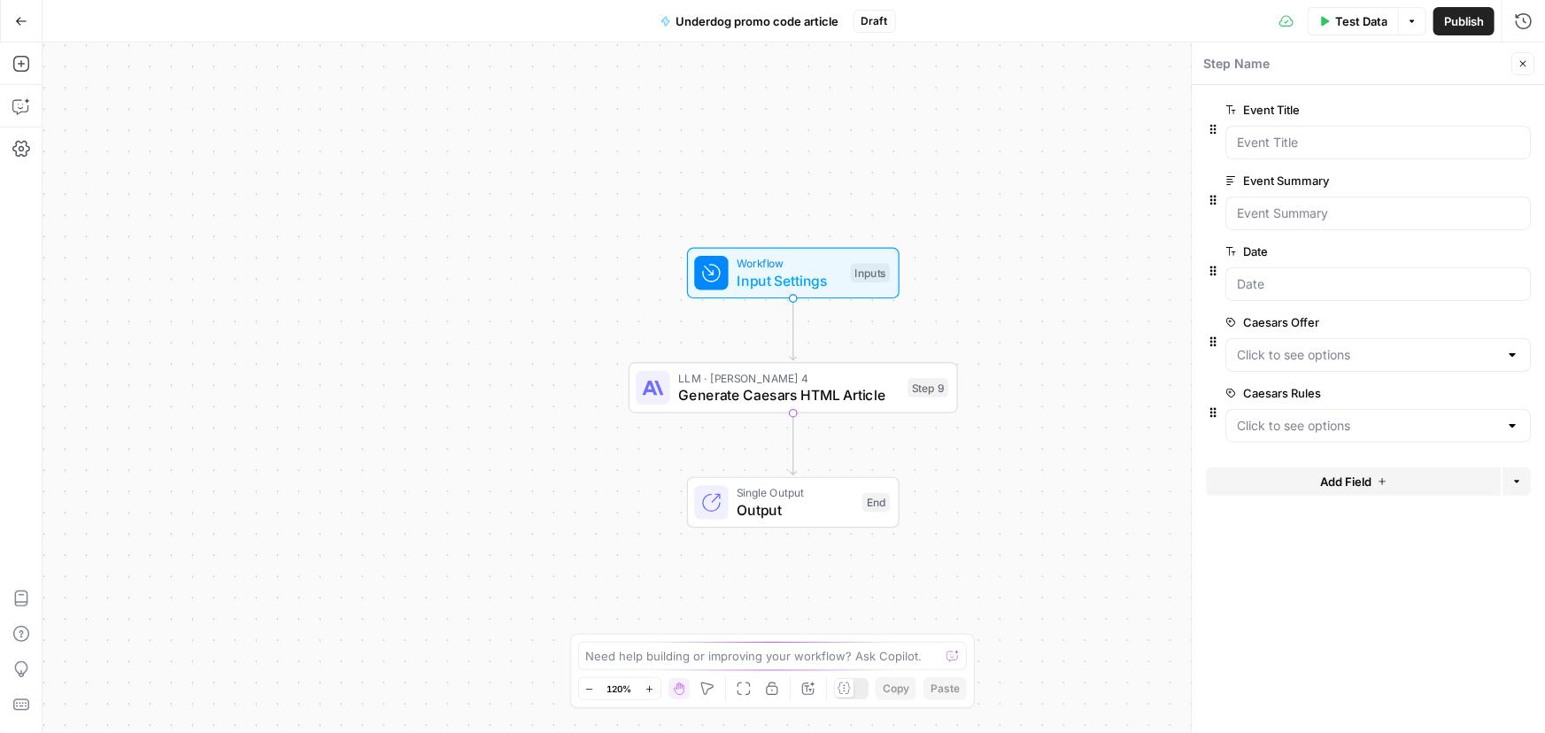
click at [1470, 317] on span "edit field" at bounding box center [1464, 322] width 39 height 14
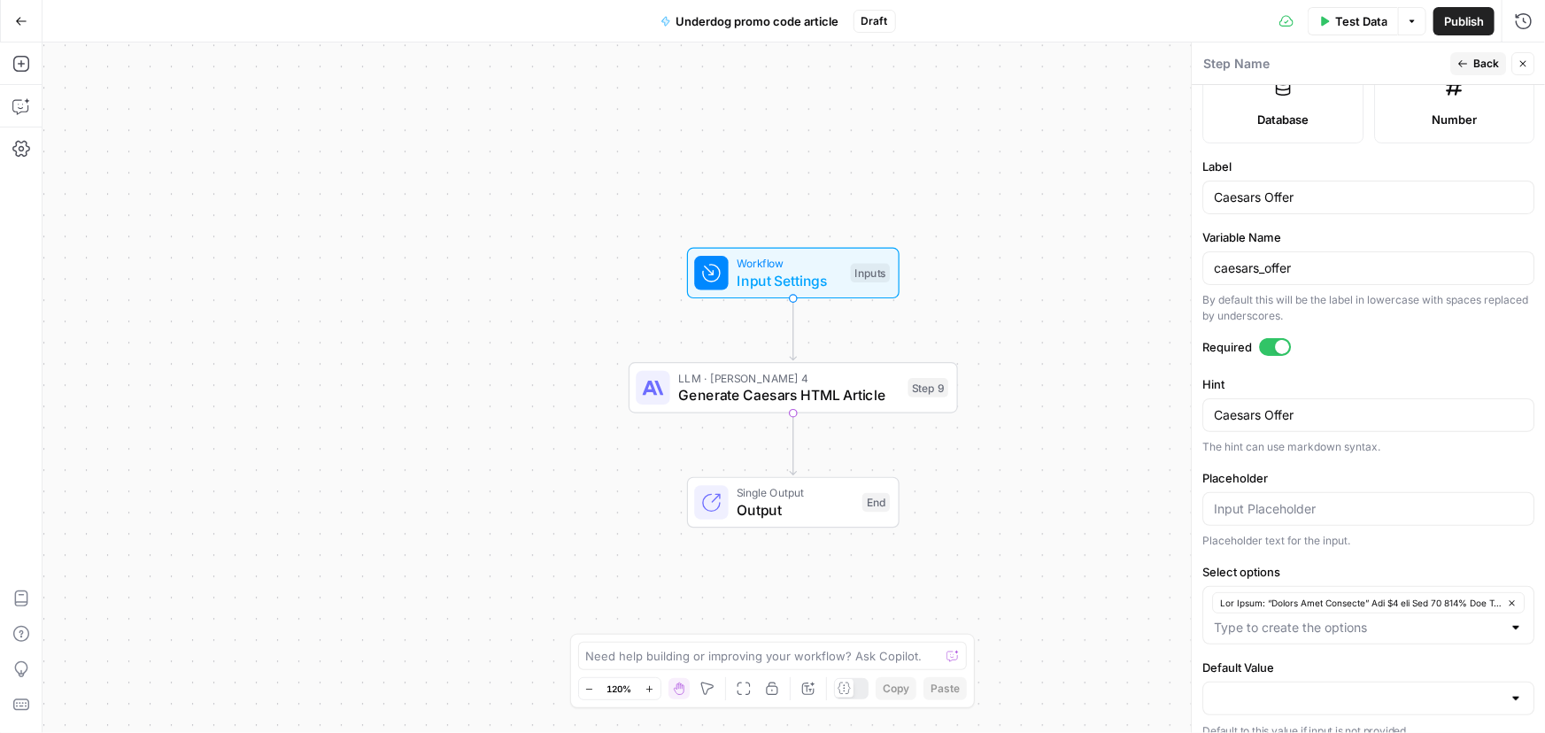
scroll to position [521, 0]
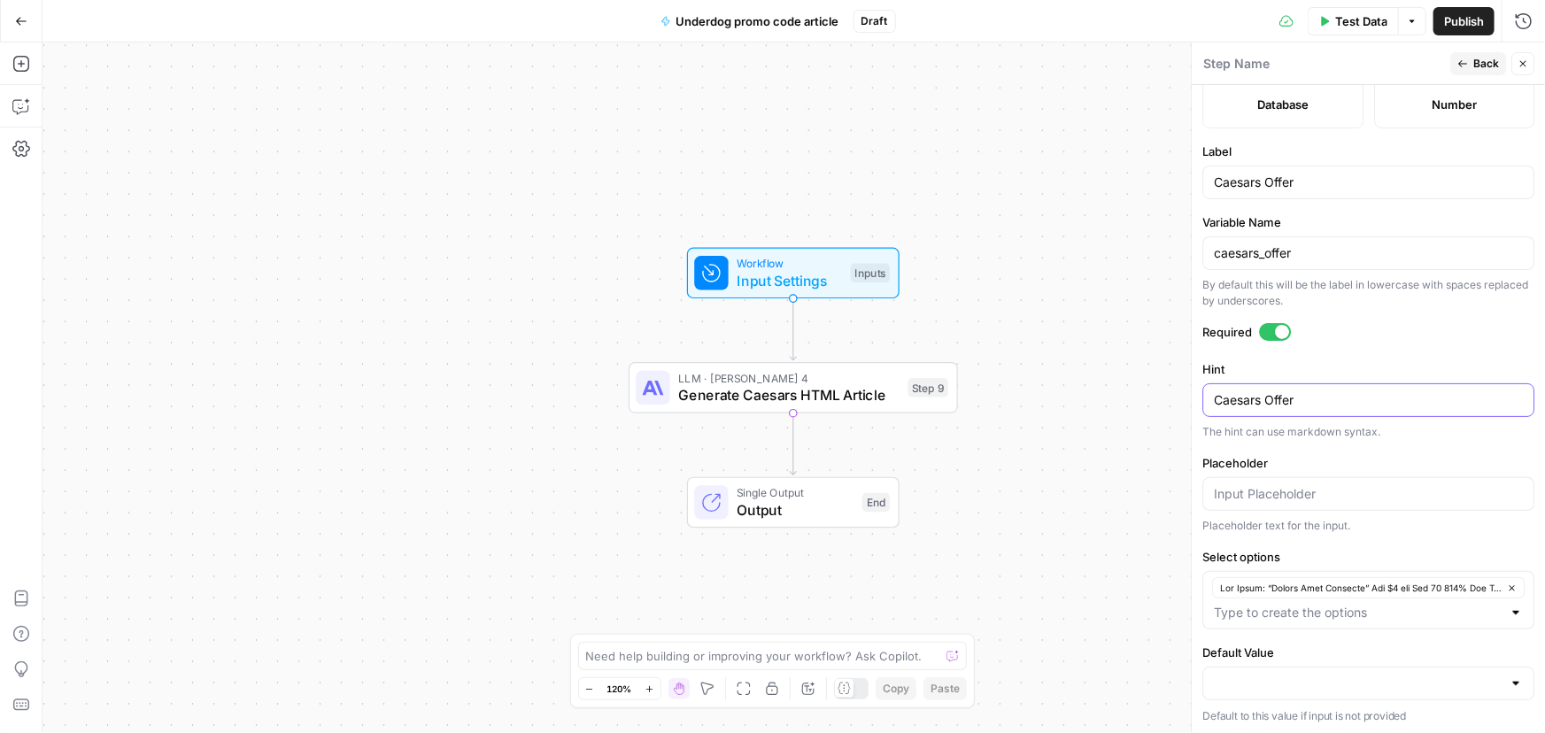
click at [1260, 397] on textarea "Caesars Offer" at bounding box center [1368, 400] width 309 height 18
drag, startPoint x: 1272, startPoint y: 251, endPoint x: 1130, endPoint y: 242, distance: 141.9
click at [1130, 242] on body "Covers New Home Browse Insights Opportunities Your Data Recent Grids Competitor…" at bounding box center [772, 366] width 1545 height 733
drag, startPoint x: 1302, startPoint y: 255, endPoint x: 1183, endPoint y: 255, distance: 119.5
click at [1191, 255] on div "Step Name Back Close Input type Short Text Long Text Single Select Multi Select…" at bounding box center [1368, 387] width 354 height 691
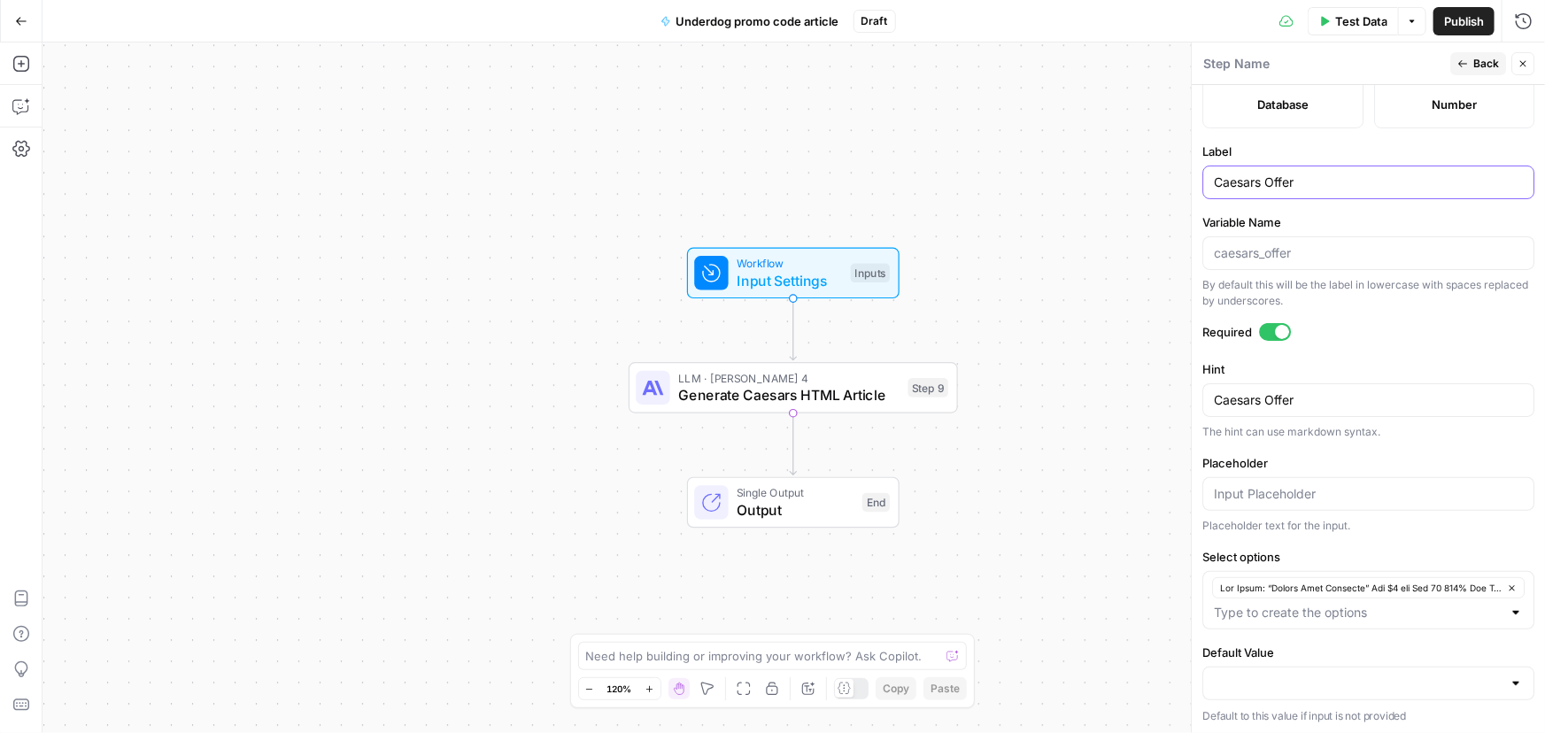
drag, startPoint x: 1337, startPoint y: 176, endPoint x: 1032, endPoint y: 169, distance: 304.6
click at [1032, 169] on body "Covers New Home Browse Insights Opportunities Your Data Recent Grids Competitor…" at bounding box center [772, 366] width 1545 height 733
type input "Underdog Offer"
click at [1290, 391] on textarea "Caesars Offer" at bounding box center [1368, 400] width 309 height 18
paste textarea "Underdog"
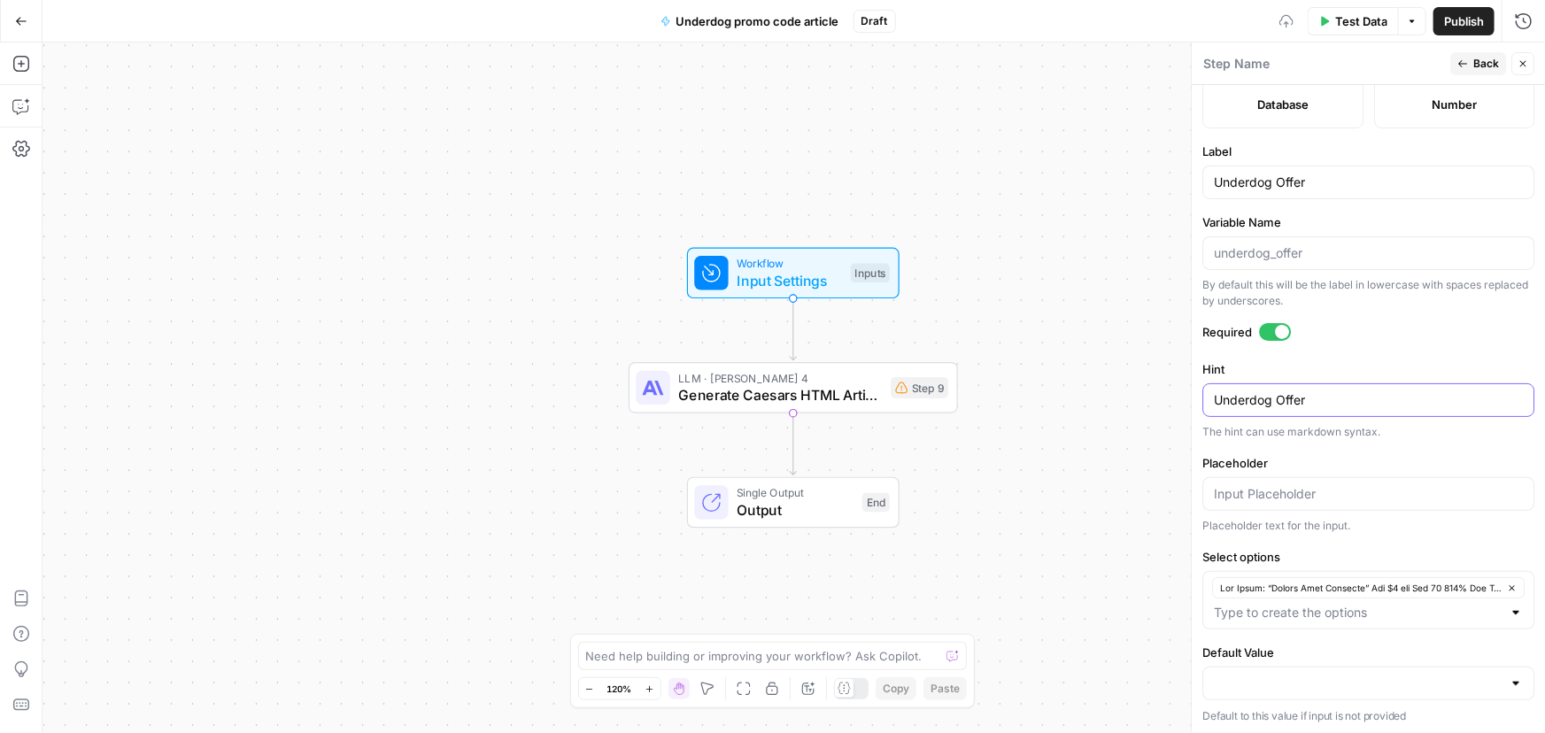
type textarea "Underdog Offer"
click at [1507, 589] on icon "button" at bounding box center [1512, 588] width 10 height 10
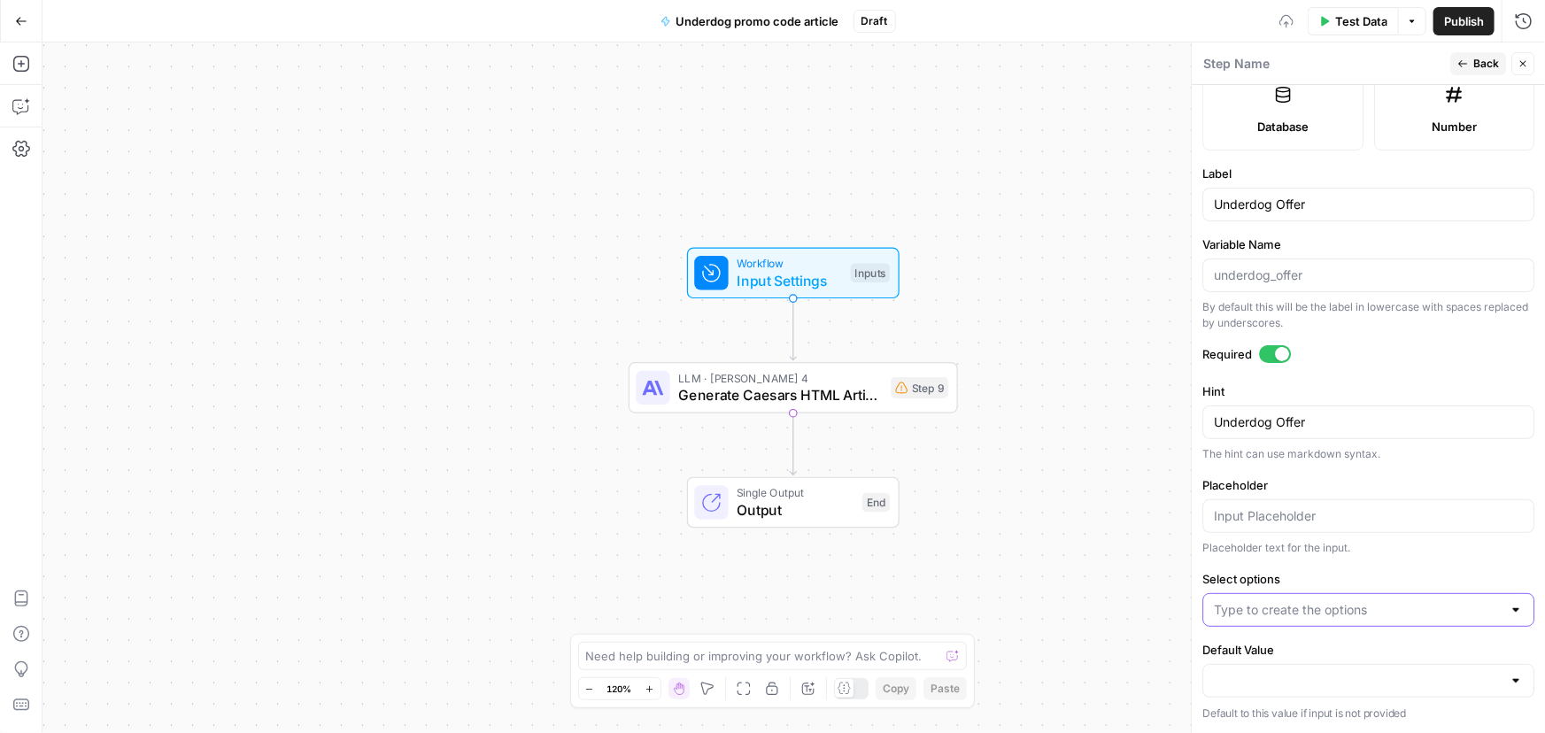
scroll to position [497, 0]
click at [1246, 515] on input "Placeholder" at bounding box center [1368, 519] width 309 height 18
click at [1284, 605] on input "Select options" at bounding box center [1358, 613] width 288 height 18
paste input "Underdog Fantasy The offer: Bet $5, A Get $100 Bonus Main Keyword: Underdog Fan…"
type input "Underdog Fantasy The offer: Bet $5, A Get $100 Bonus Main Keyword: Underdog Fan…"
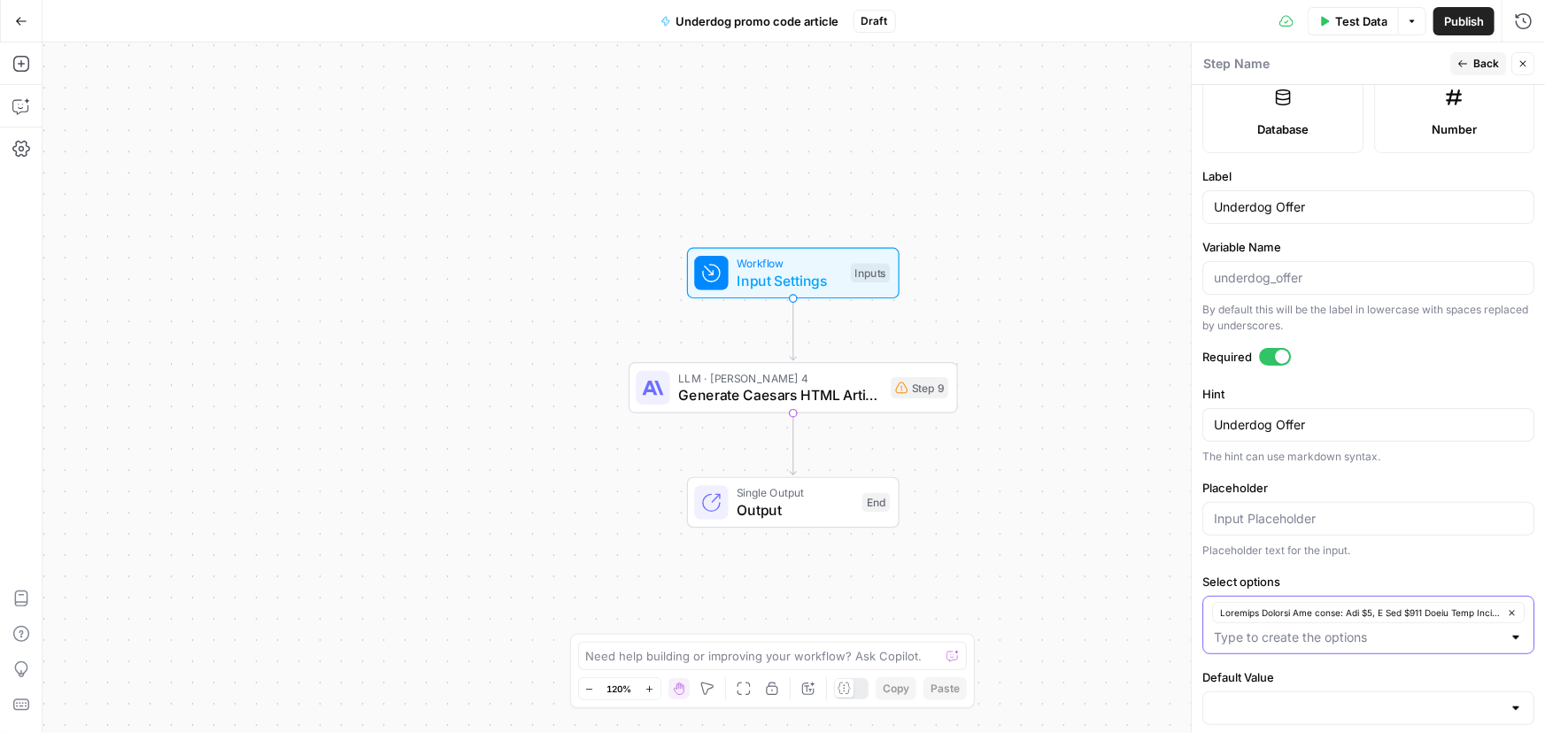
scroll to position [521, 0]
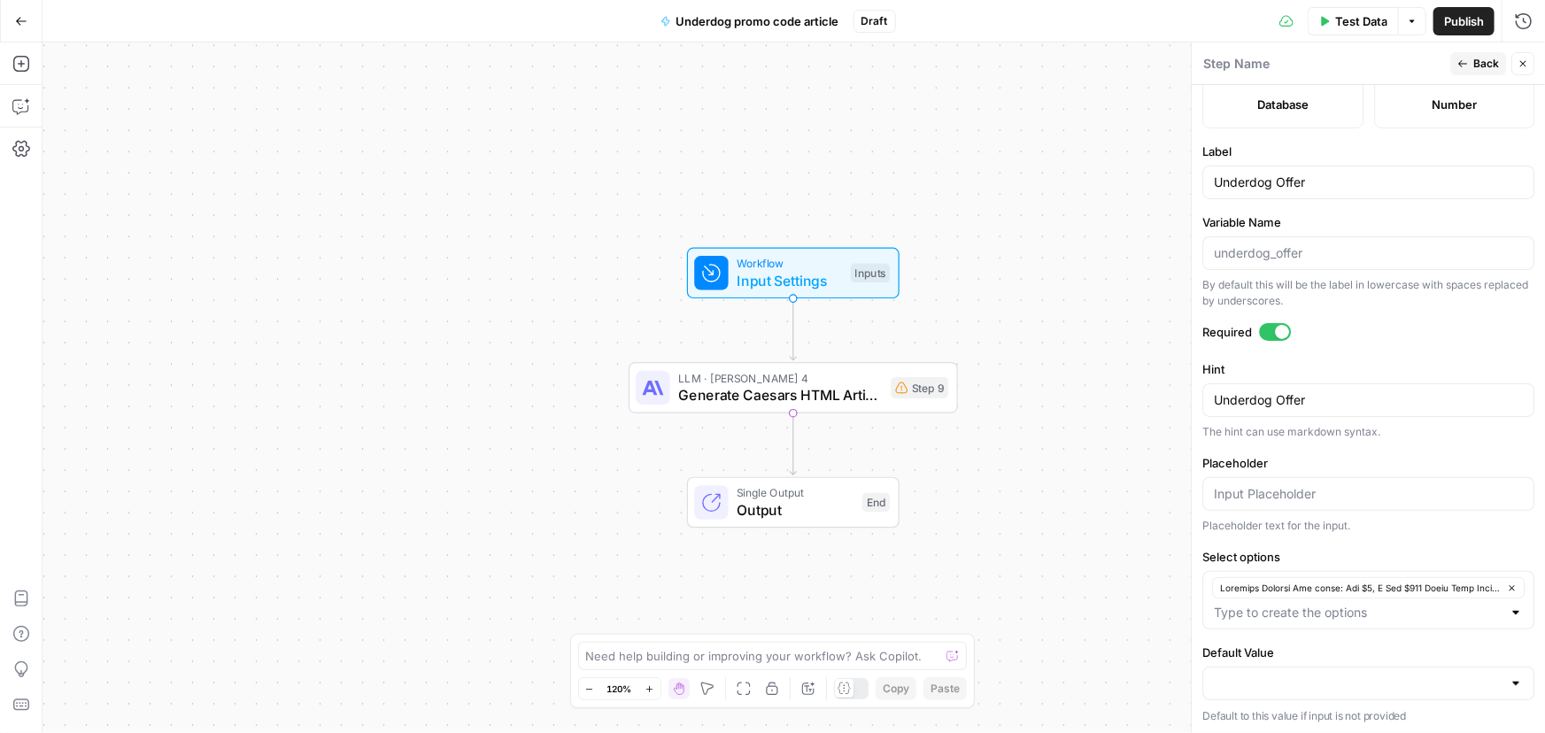
click at [1473, 62] on span "Back" at bounding box center [1486, 64] width 26 height 16
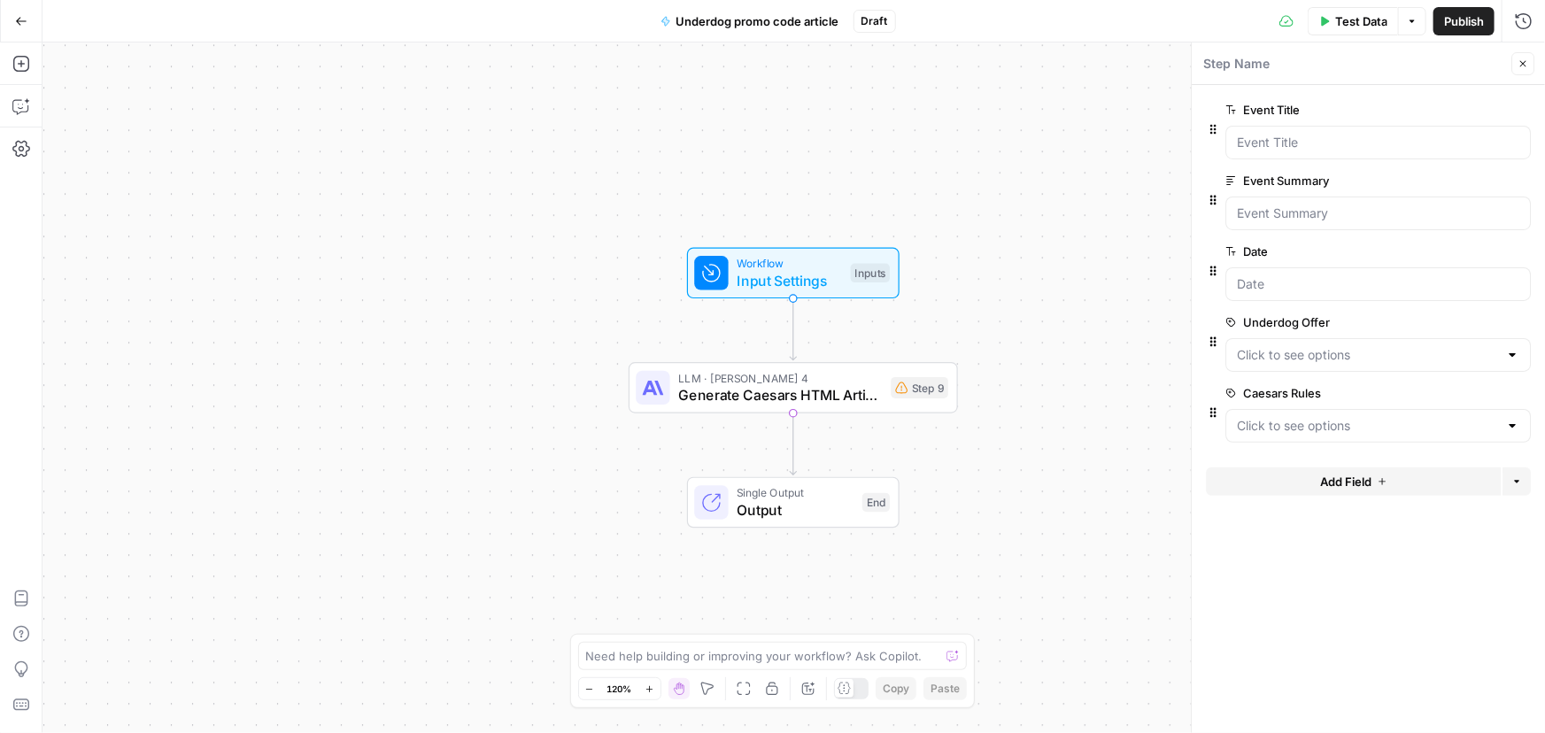
click at [1462, 391] on span "edit field" at bounding box center [1464, 393] width 39 height 14
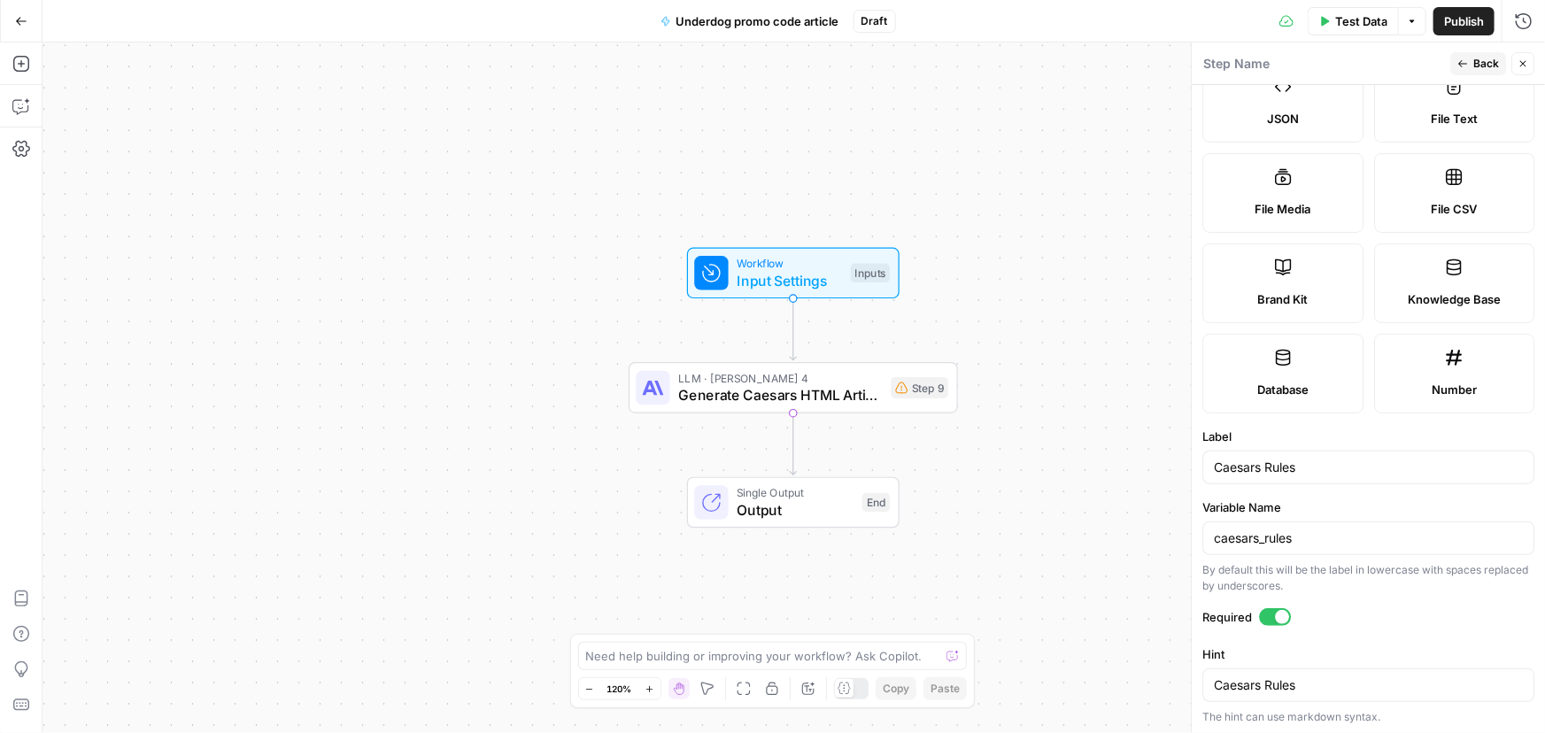
scroll to position [321, 0]
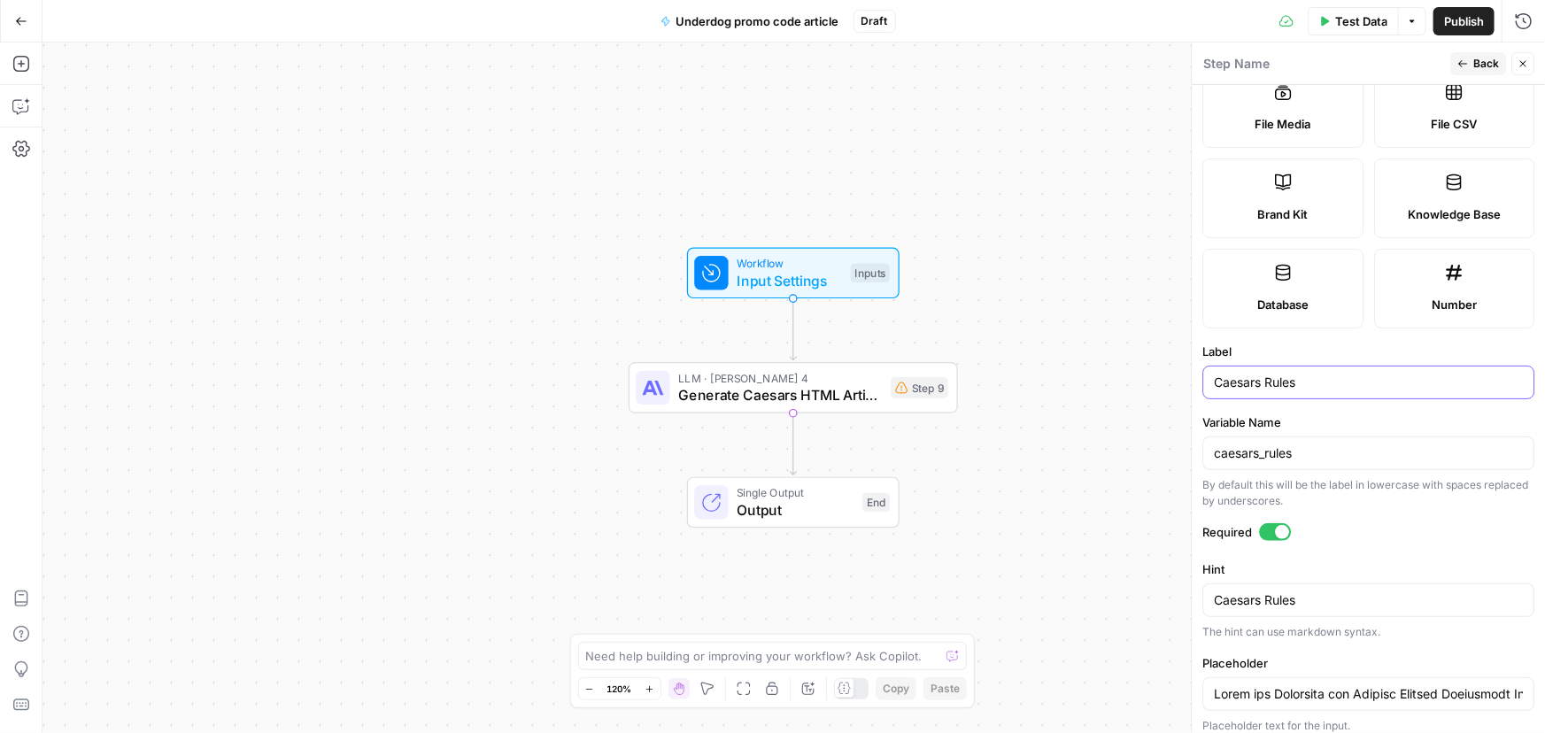
drag, startPoint x: 1261, startPoint y: 381, endPoint x: 1211, endPoint y: 372, distance: 50.4
click at [1211, 372] on div "Caesars Rules" at bounding box center [1368, 383] width 332 height 34
type input "Underdog Rules"
click at [1344, 386] on input "Underdog Rules" at bounding box center [1368, 383] width 309 height 18
click at [1292, 606] on textarea "Caesars Rules" at bounding box center [1368, 600] width 309 height 18
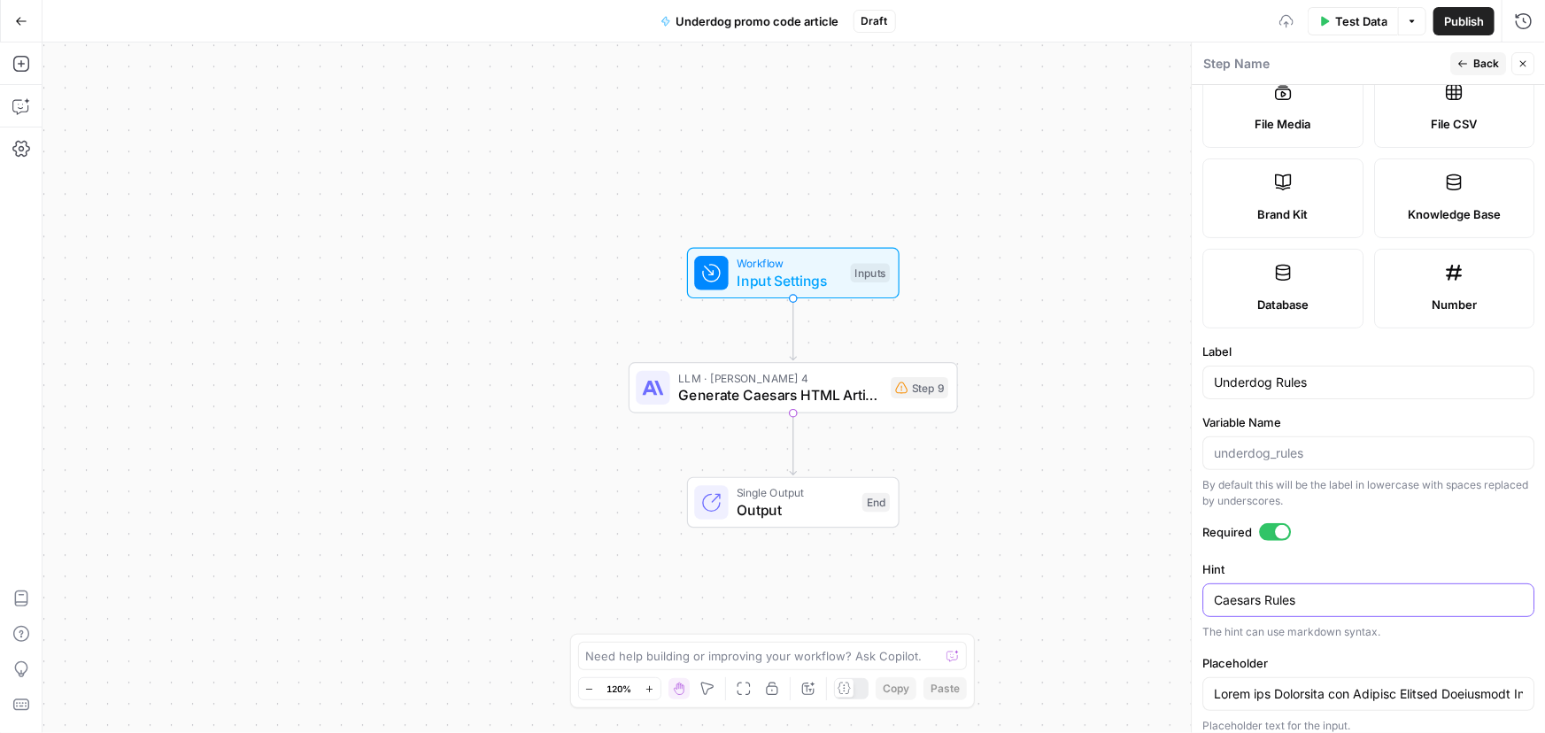
paste textarea "Underdog"
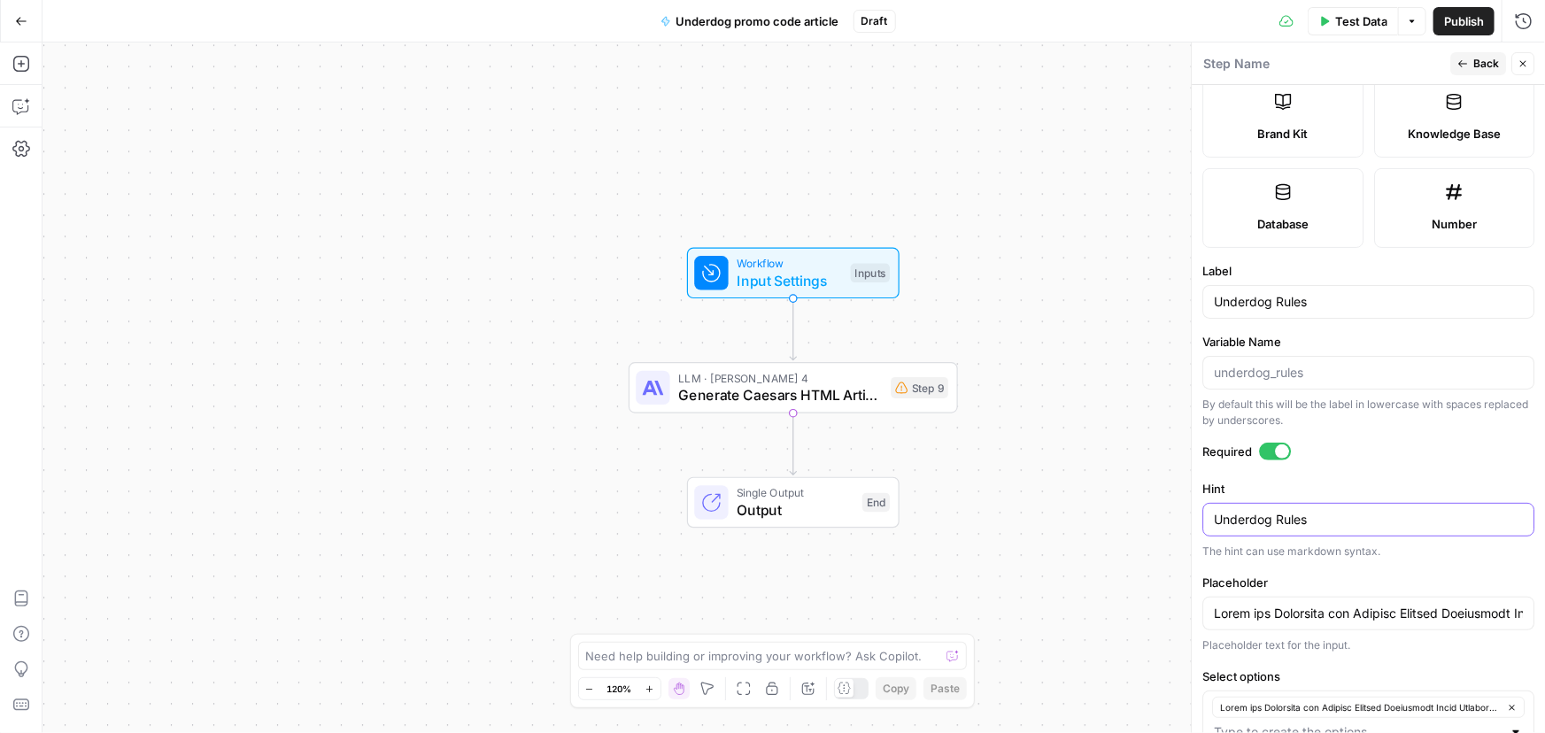
type textarea "Underdog Rules"
click at [1448, 659] on form "Input type Short Text Long Text Single Select Multi Select JSON File Text File …" at bounding box center [1368, 409] width 353 height 648
click at [1478, 612] on input "Placeholder" at bounding box center [1368, 614] width 309 height 18
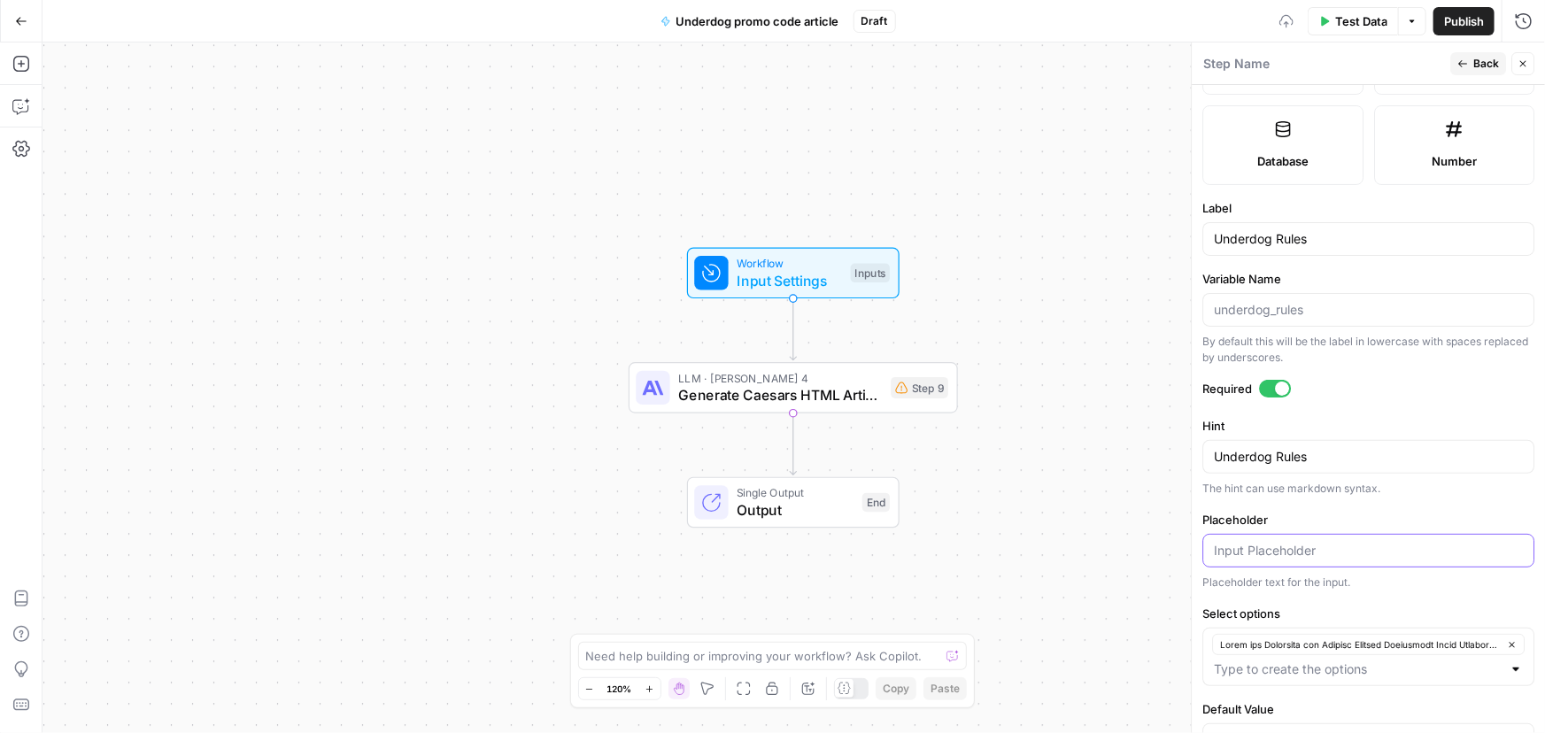
scroll to position [482, 0]
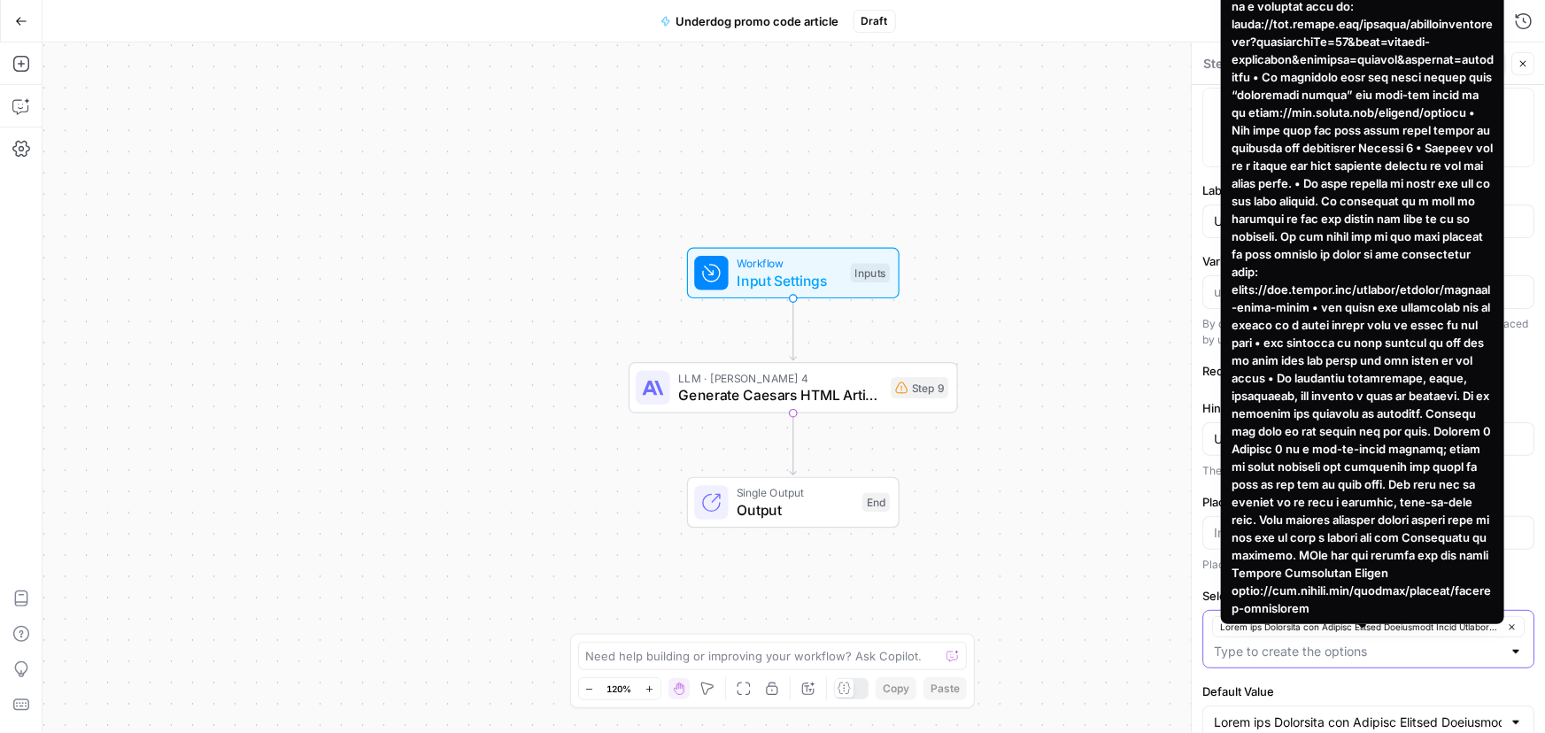
click at [1507, 627] on icon "button" at bounding box center [1512, 627] width 10 height 10
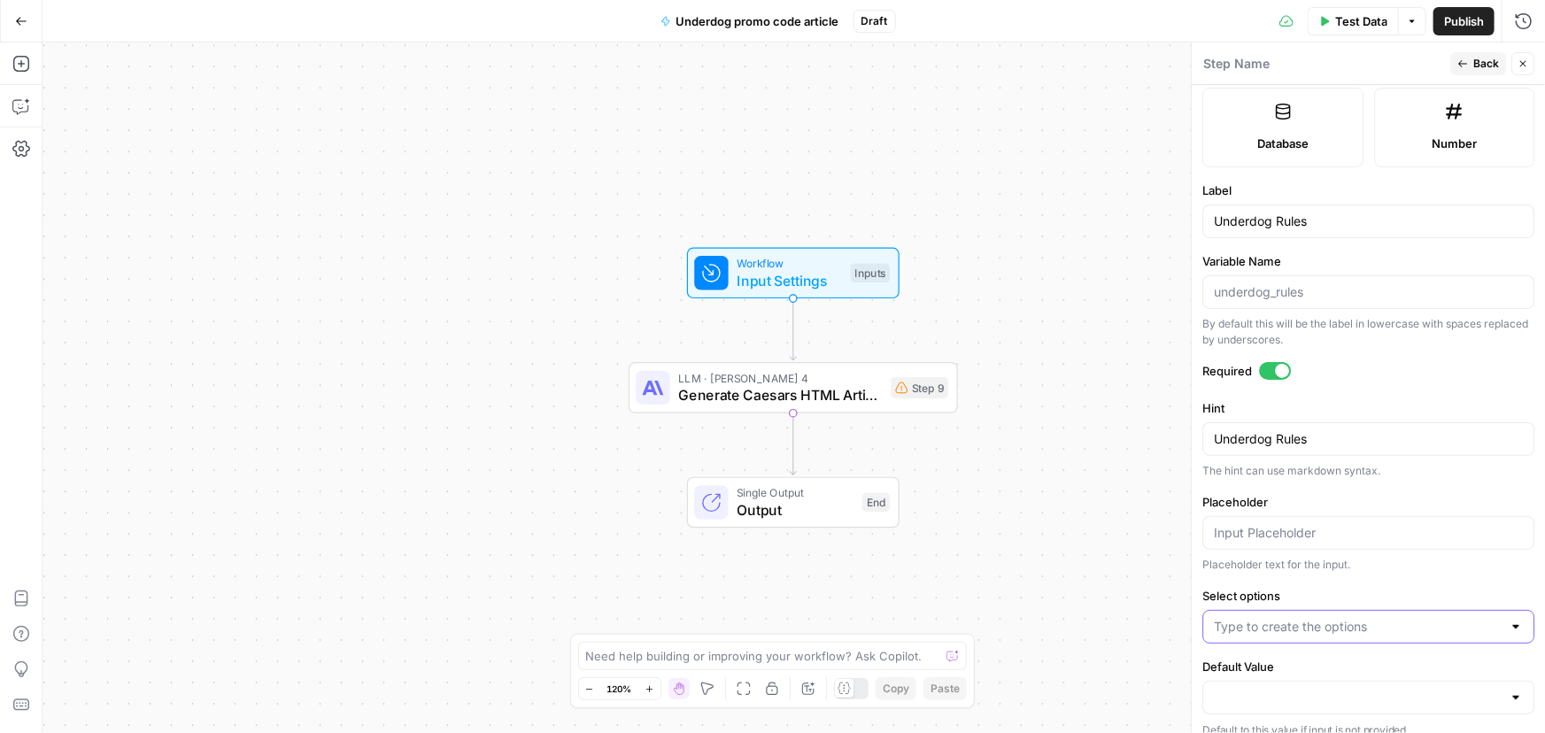
click at [1343, 623] on input "Select options" at bounding box center [1358, 627] width 288 height 18
paste input "Rules and Structure for Writing Underdog Fantasy Promo Articles When writing pr…"
type input "Rules and Structure for Writing Underdog Fantasy Promo Articles When writing pr…"
click at [1475, 69] on span "Back" at bounding box center [1486, 64] width 26 height 16
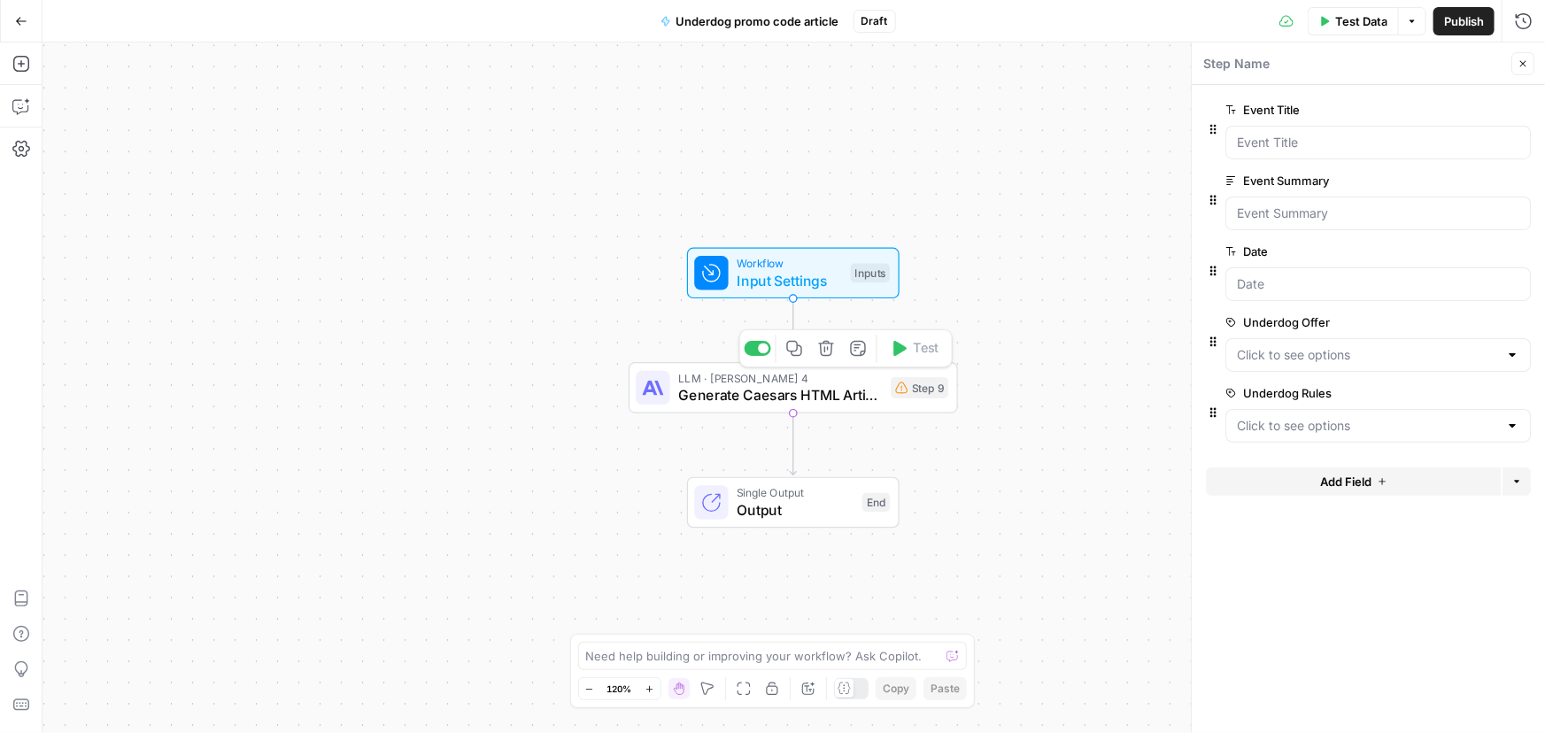
click at [775, 384] on span "Generate Caesars HTML Article" at bounding box center [780, 394] width 204 height 21
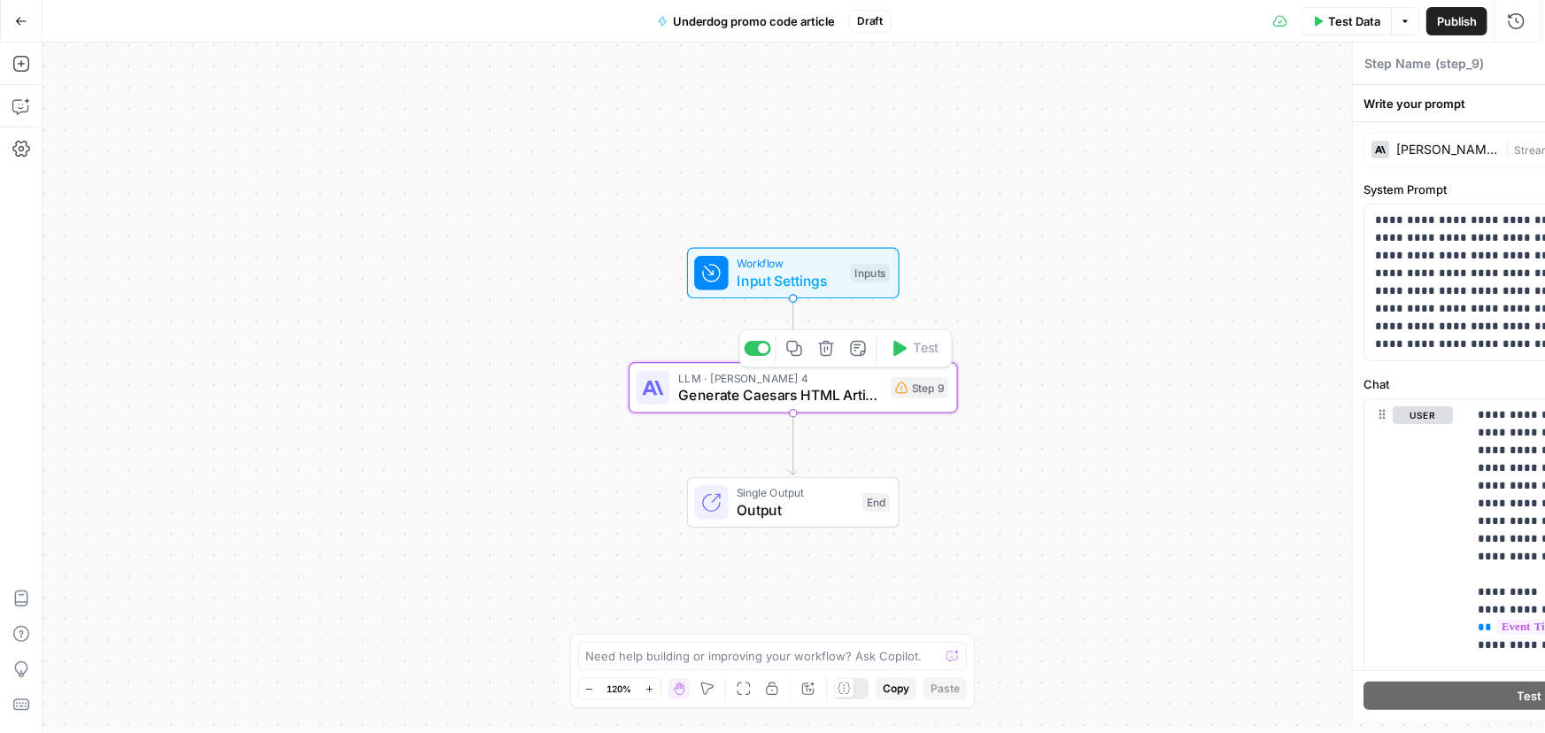
type textarea "Generate Caesars HTML Article"
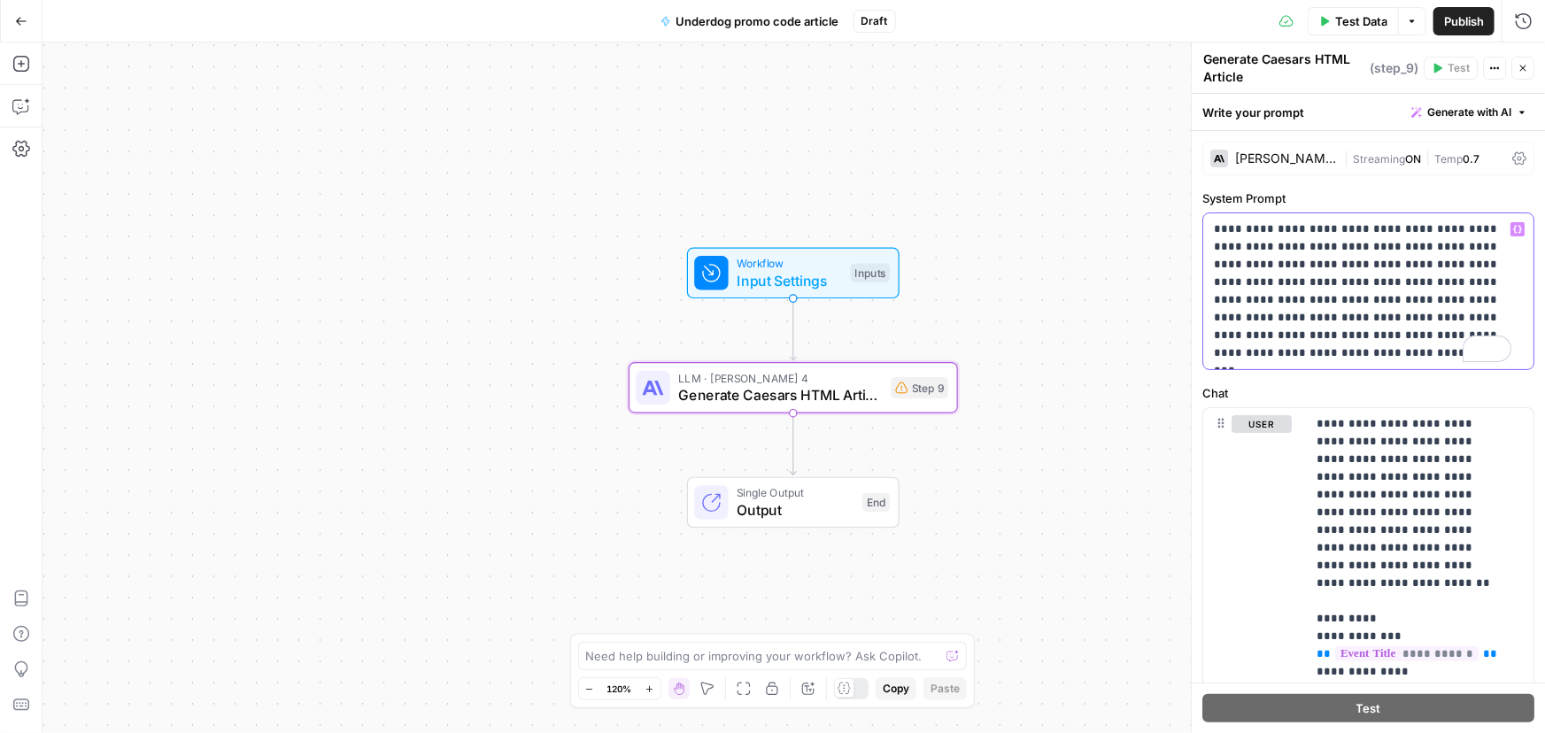
drag, startPoint x: 1257, startPoint y: 259, endPoint x: 1190, endPoint y: 259, distance: 67.3
click at [1191, 259] on div "**********" at bounding box center [1368, 387] width 354 height 691
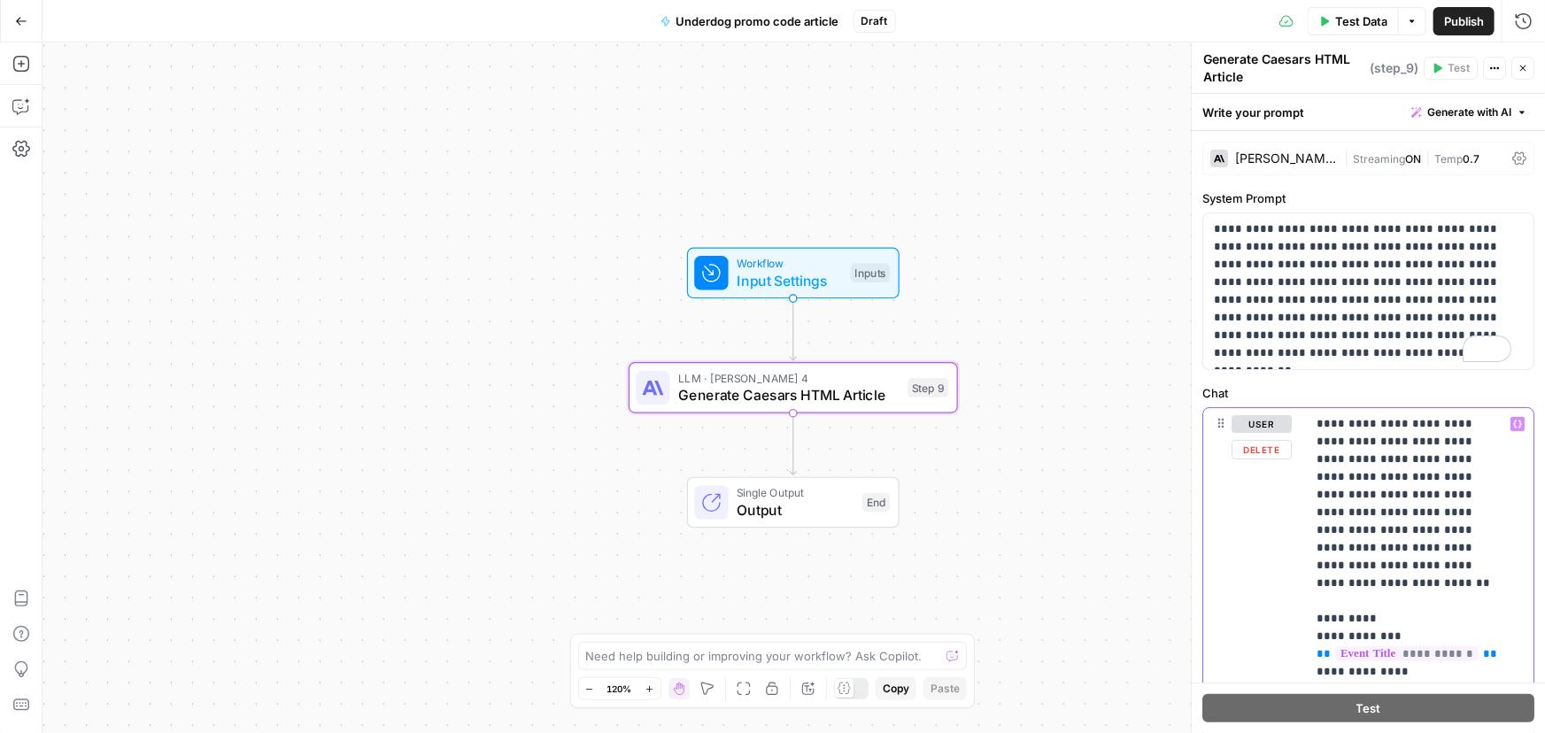
drag, startPoint x: 1315, startPoint y: 480, endPoint x: 1360, endPoint y: 472, distance: 45.8
click at [1042, 289] on div "Workflow Input Settings Inputs LLM · Claude Sonnet 4 Generate Caesars HTML Arti…" at bounding box center [793, 387] width 1502 height 691
click at [1097, 317] on div "Workflow Input Settings Inputs LLM · Claude Sonnet 4 Generate Caesars HTML Arti…" at bounding box center [793, 387] width 1502 height 691
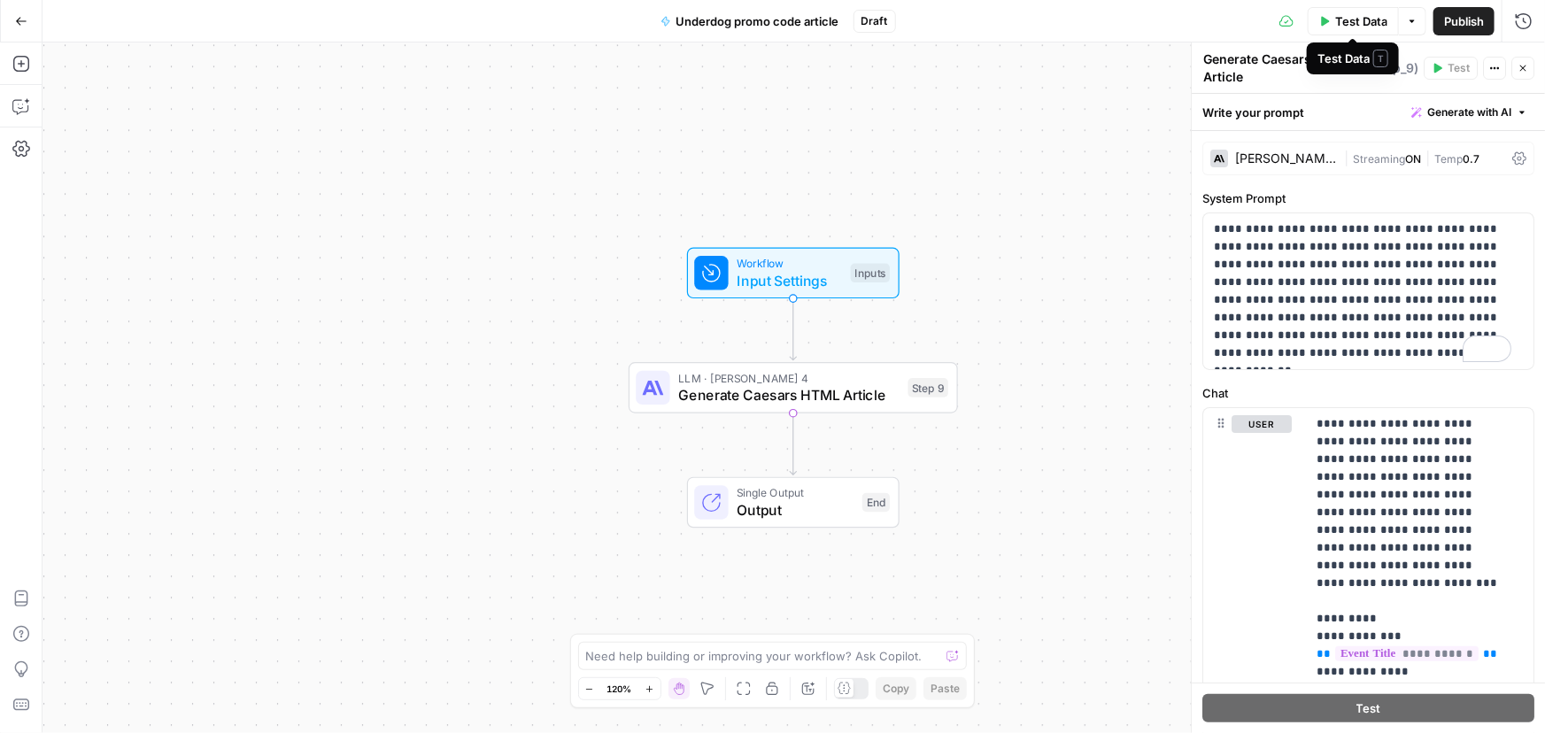
click at [1354, 19] on span "Test Data" at bounding box center [1361, 21] width 52 height 18
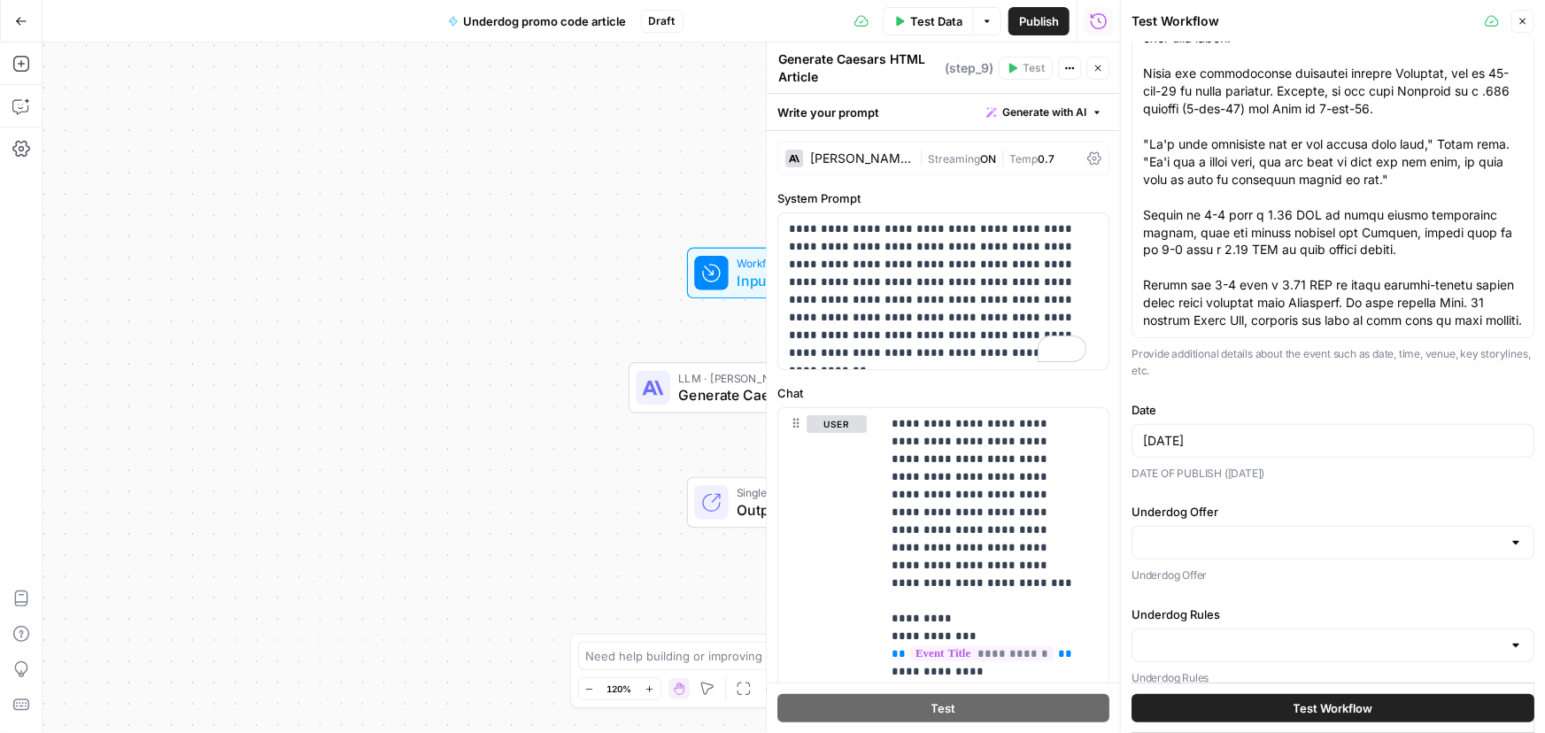
scroll to position [222, 0]
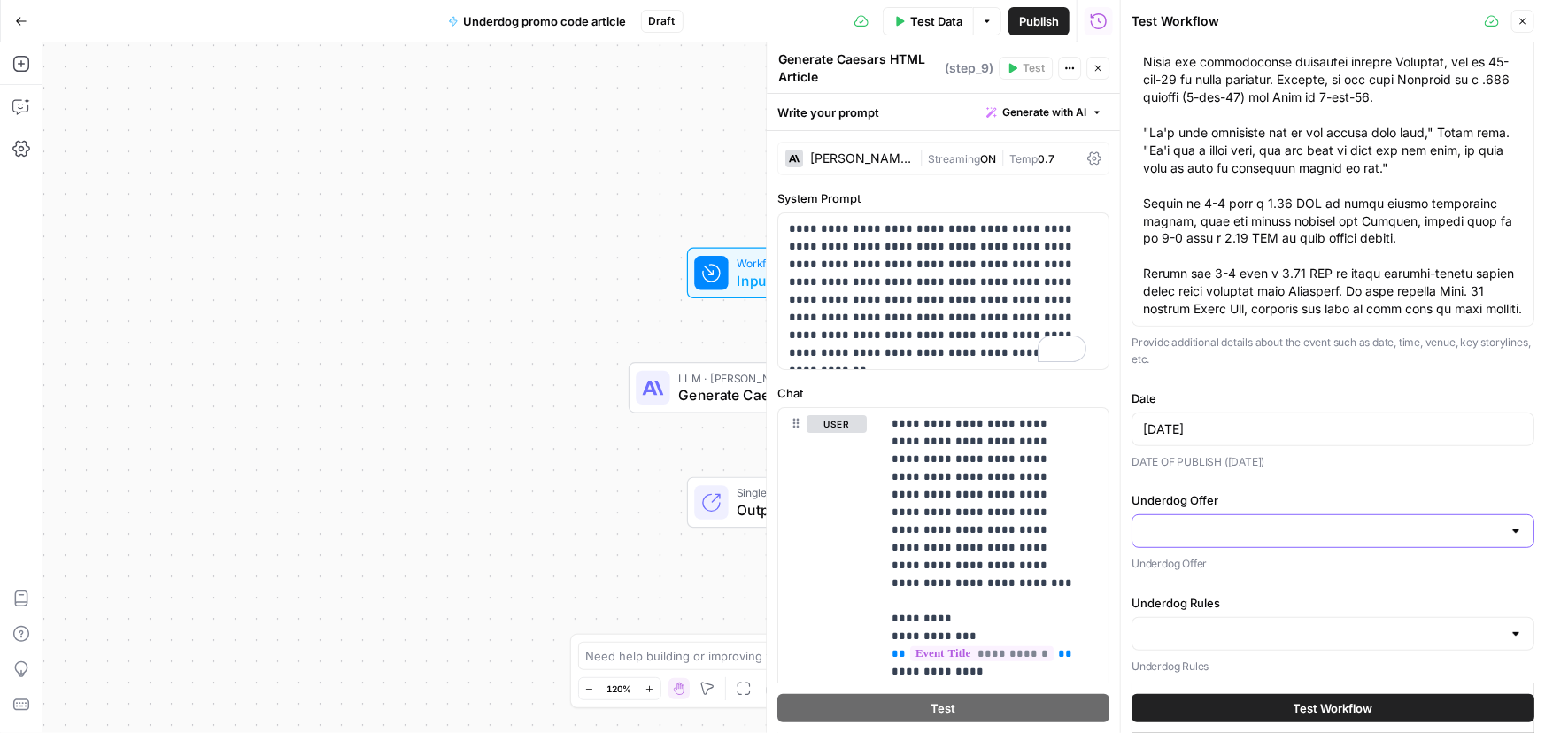
click at [1272, 531] on input "Underdog Offer" at bounding box center [1322, 531] width 359 height 18
click at [1231, 567] on span "button" at bounding box center [1322, 574] width 353 height 18
type input "Underdog Fantasy The offer: Bet $5, A Get $100 Bonus Main Keyword: Underdog Fan…"
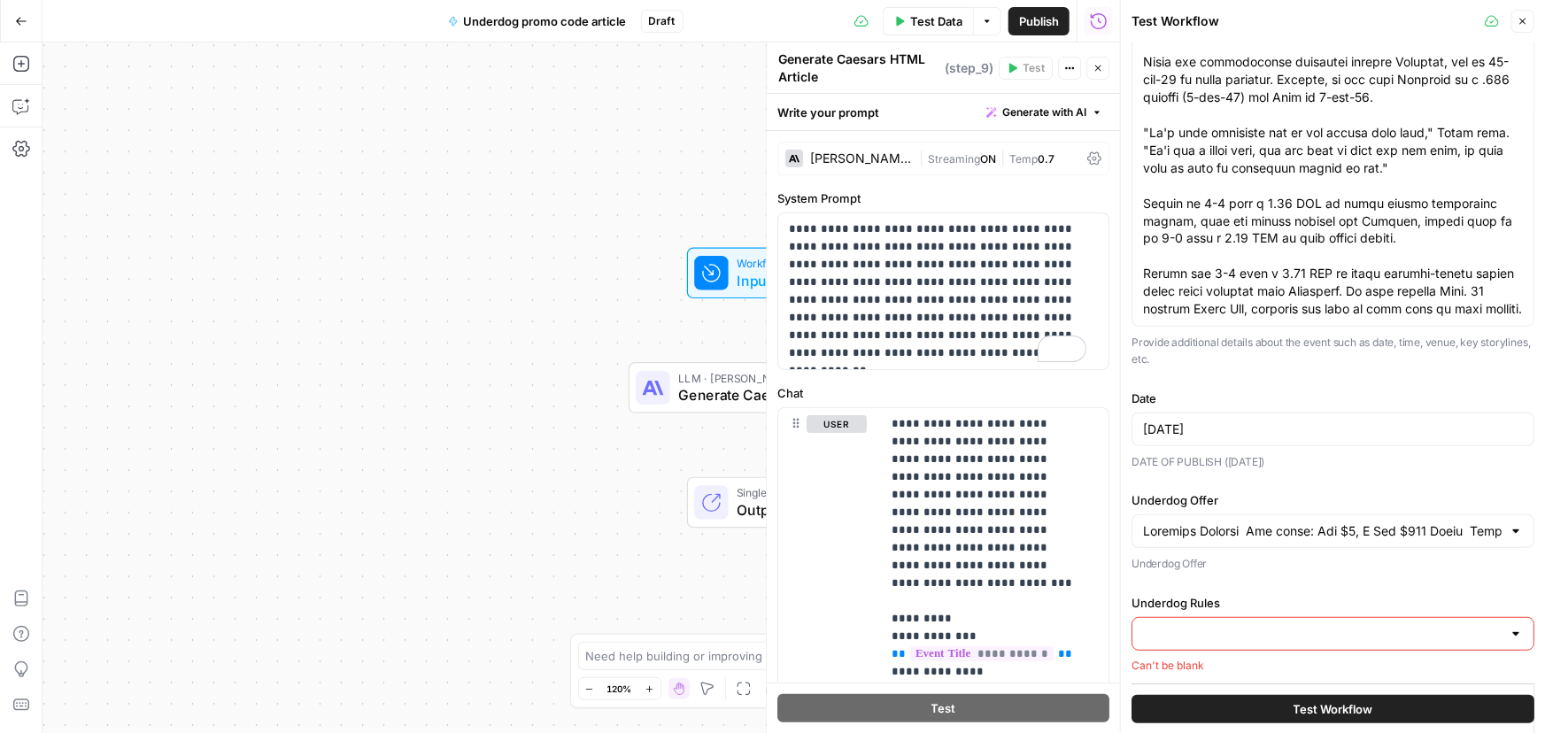
scroll to position [221, 0]
click at [1238, 635] on input "Underdog Rules" at bounding box center [1322, 635] width 359 height 18
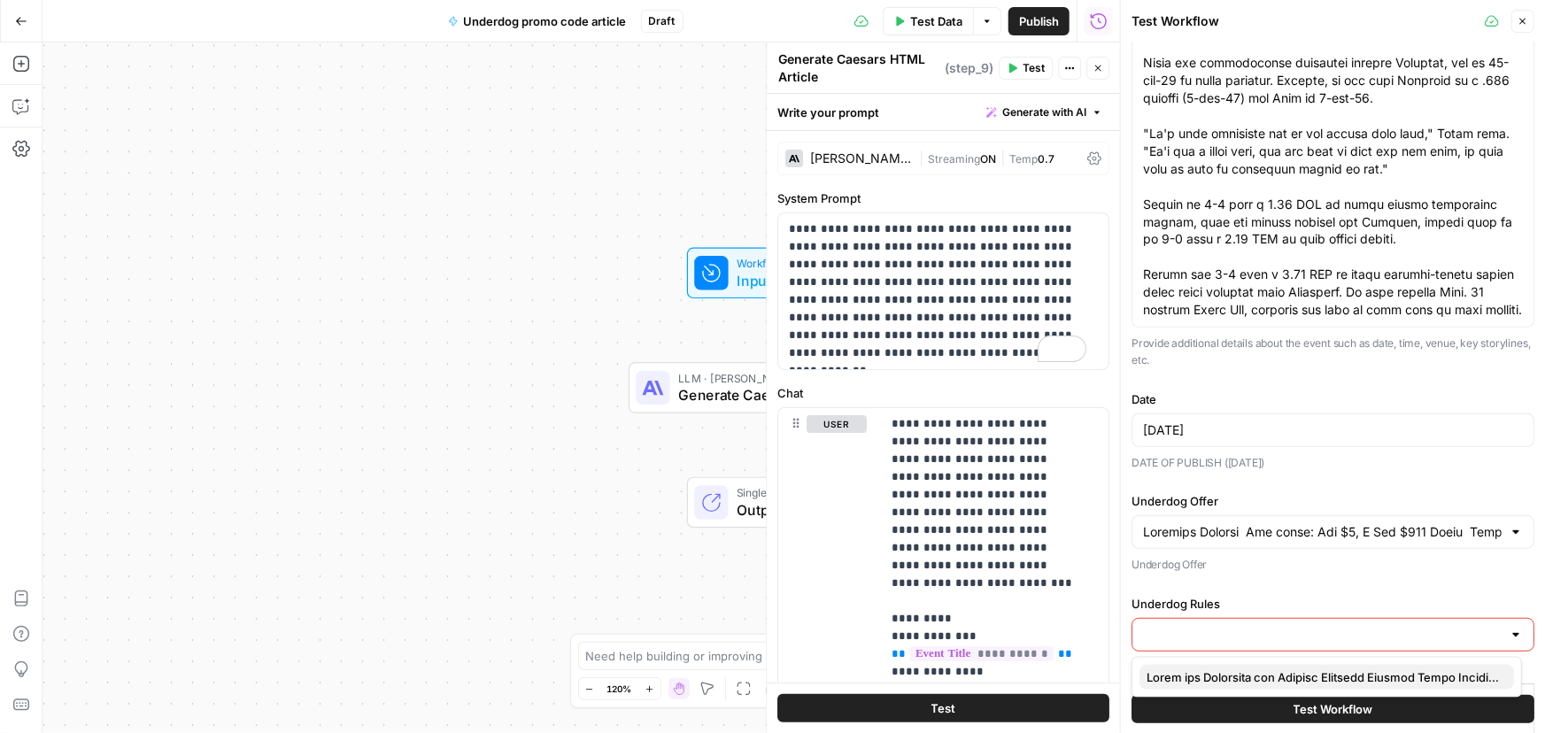
click at [1231, 676] on span "button" at bounding box center [1322, 677] width 353 height 18
type input "Rules and Structure for Writing Underdog Fantasy Promo Articles When writing pr…"
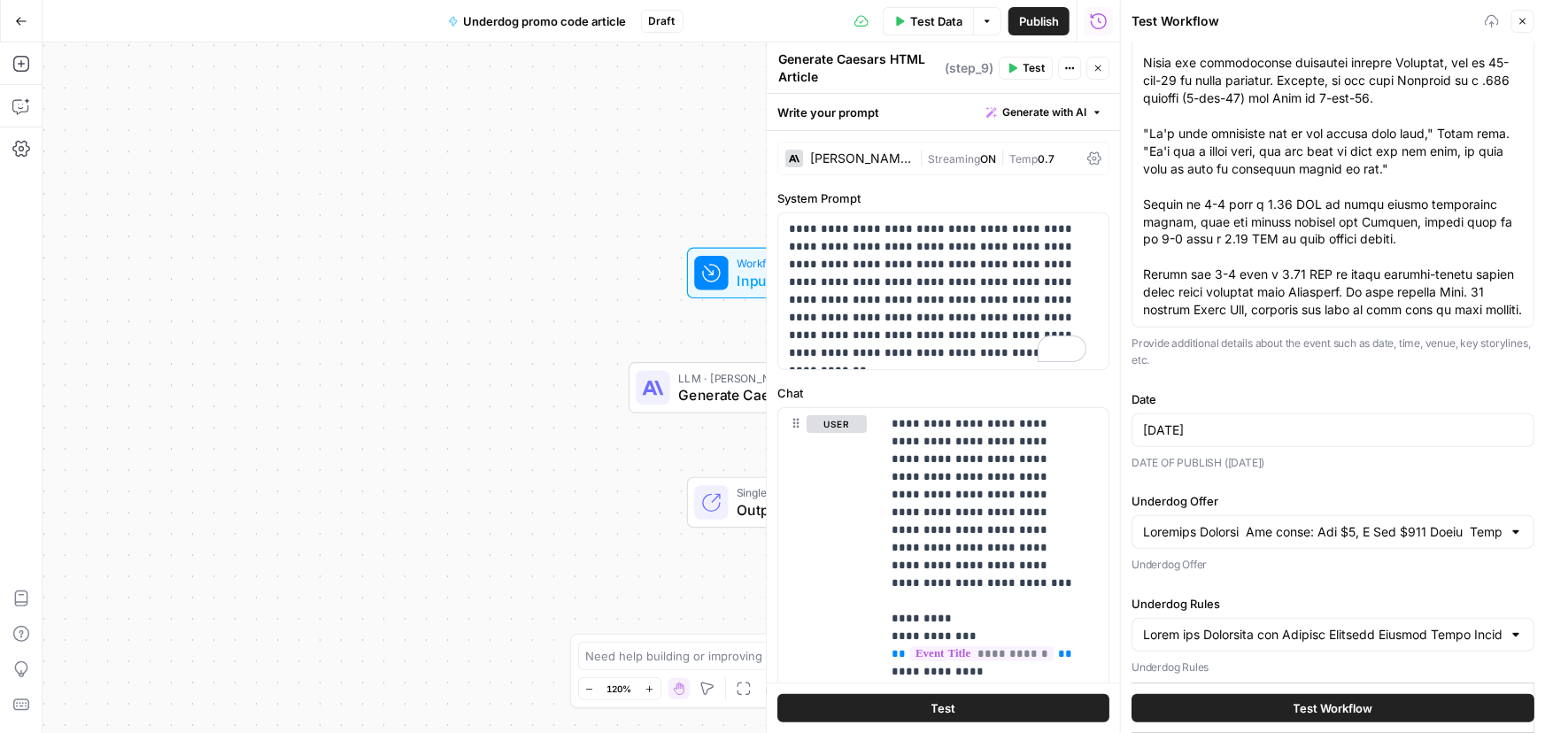
click at [1297, 709] on span "Test Workflow" at bounding box center [1333, 708] width 80 height 18
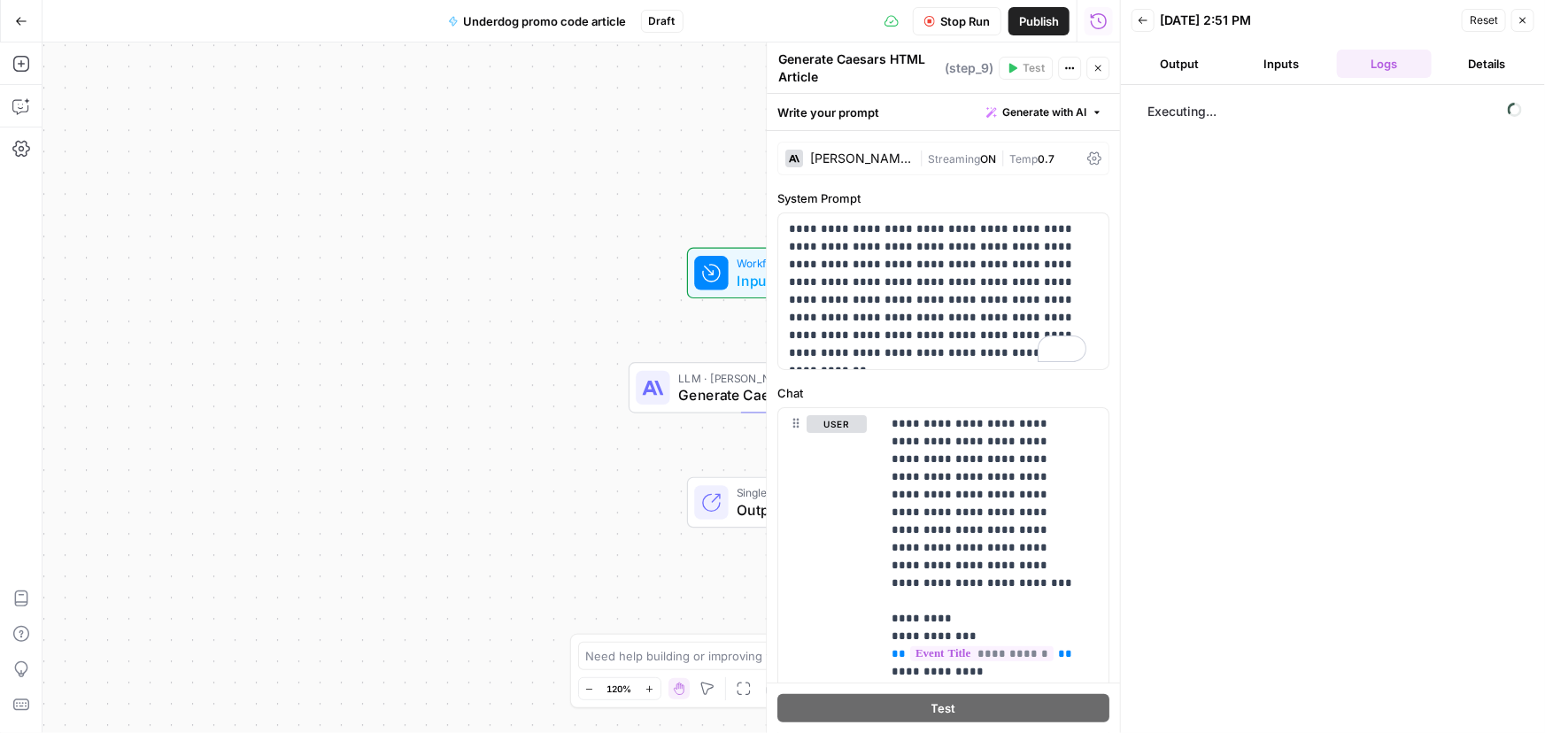
click at [1186, 64] on button "Output" at bounding box center [1179, 64] width 96 height 28
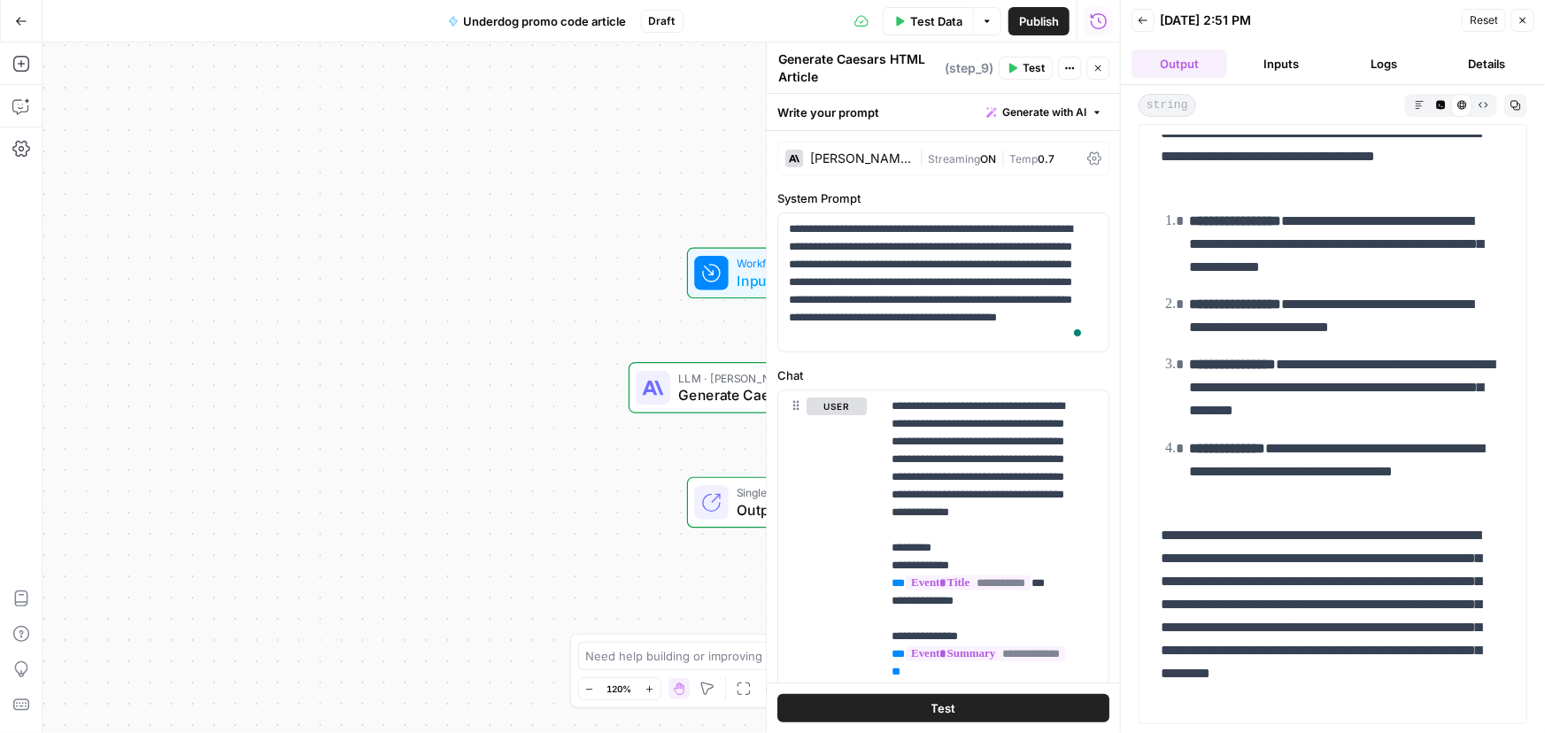
scroll to position [1545, 0]
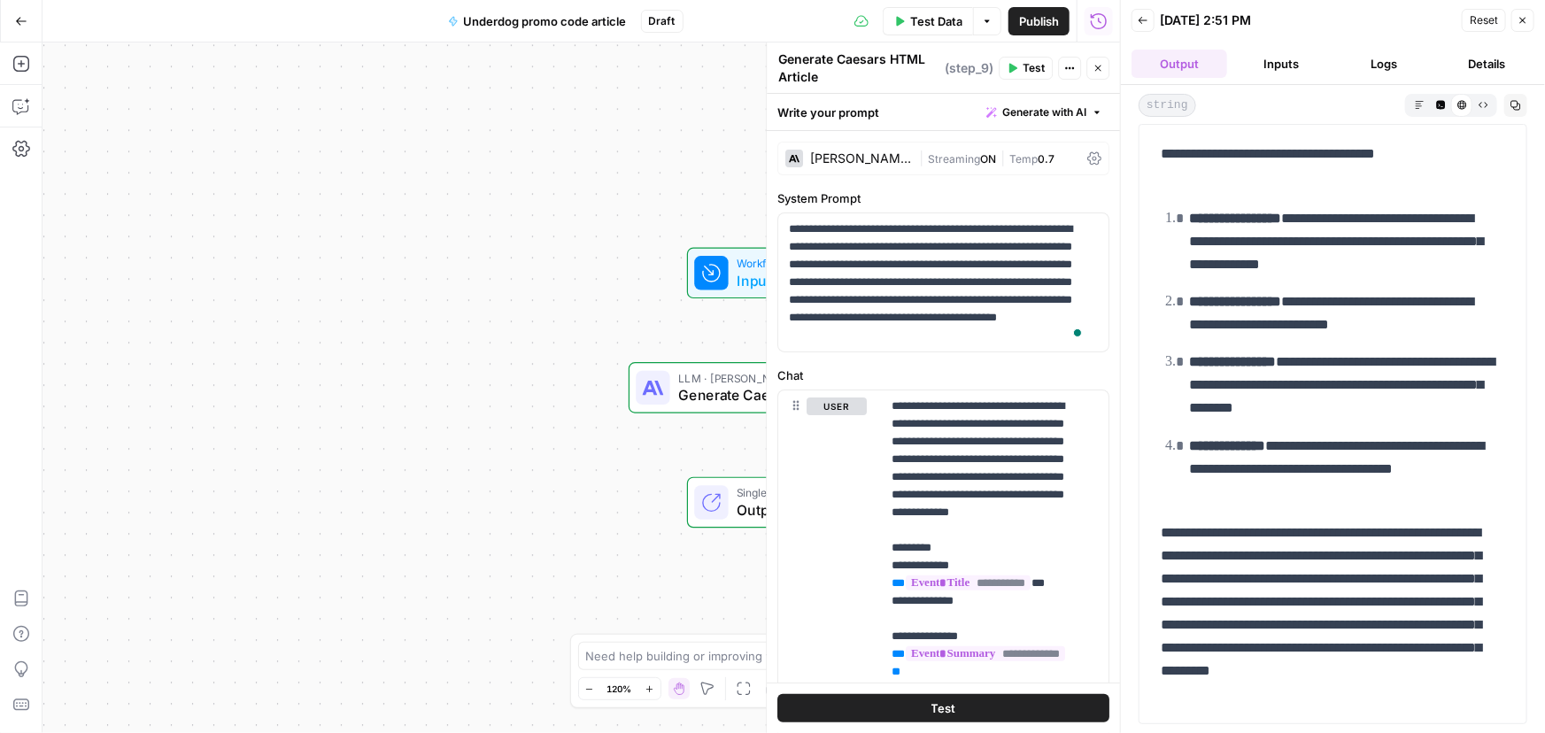
click at [1524, 16] on icon "button" at bounding box center [1522, 20] width 11 height 11
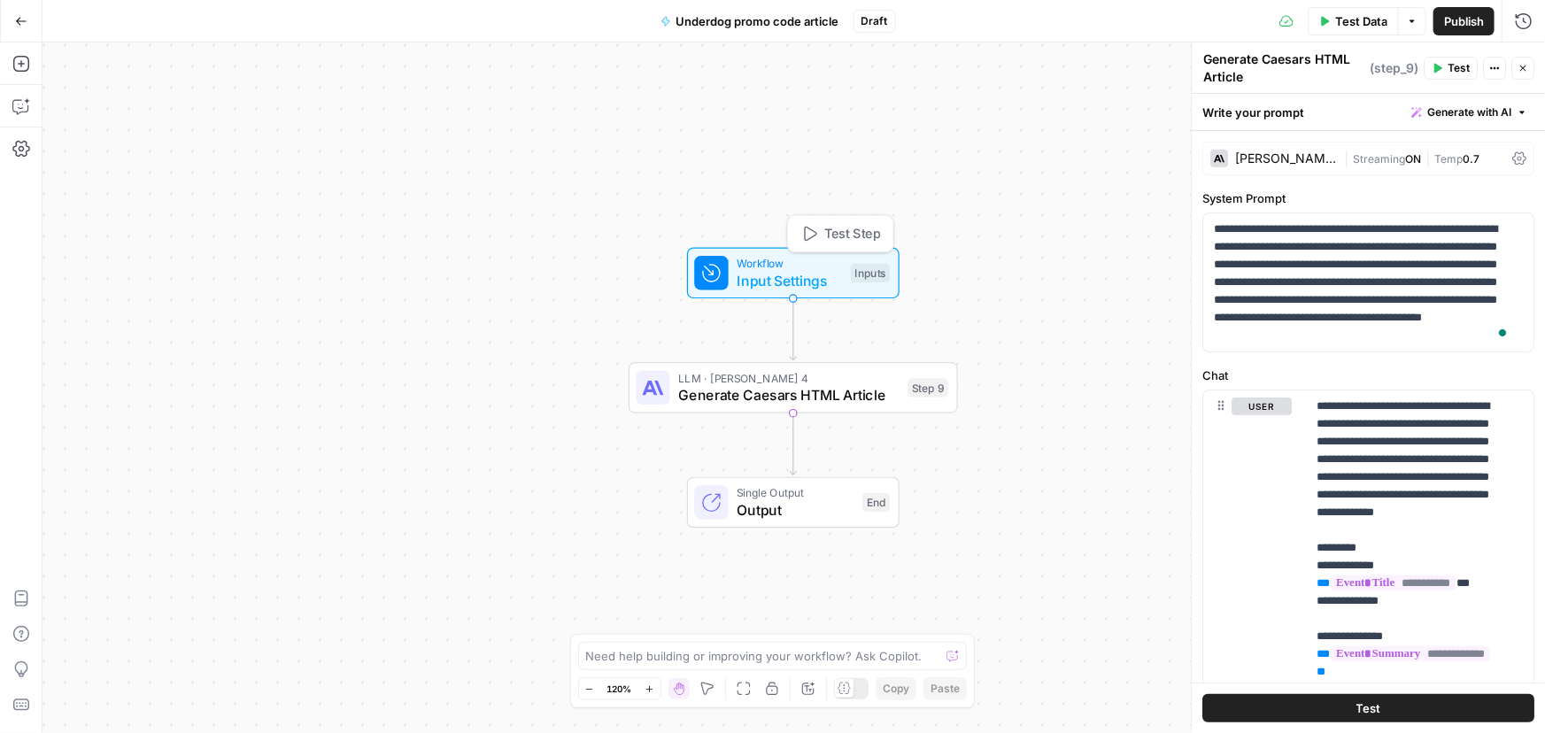
click at [782, 274] on span "Input Settings" at bounding box center [789, 280] width 105 height 21
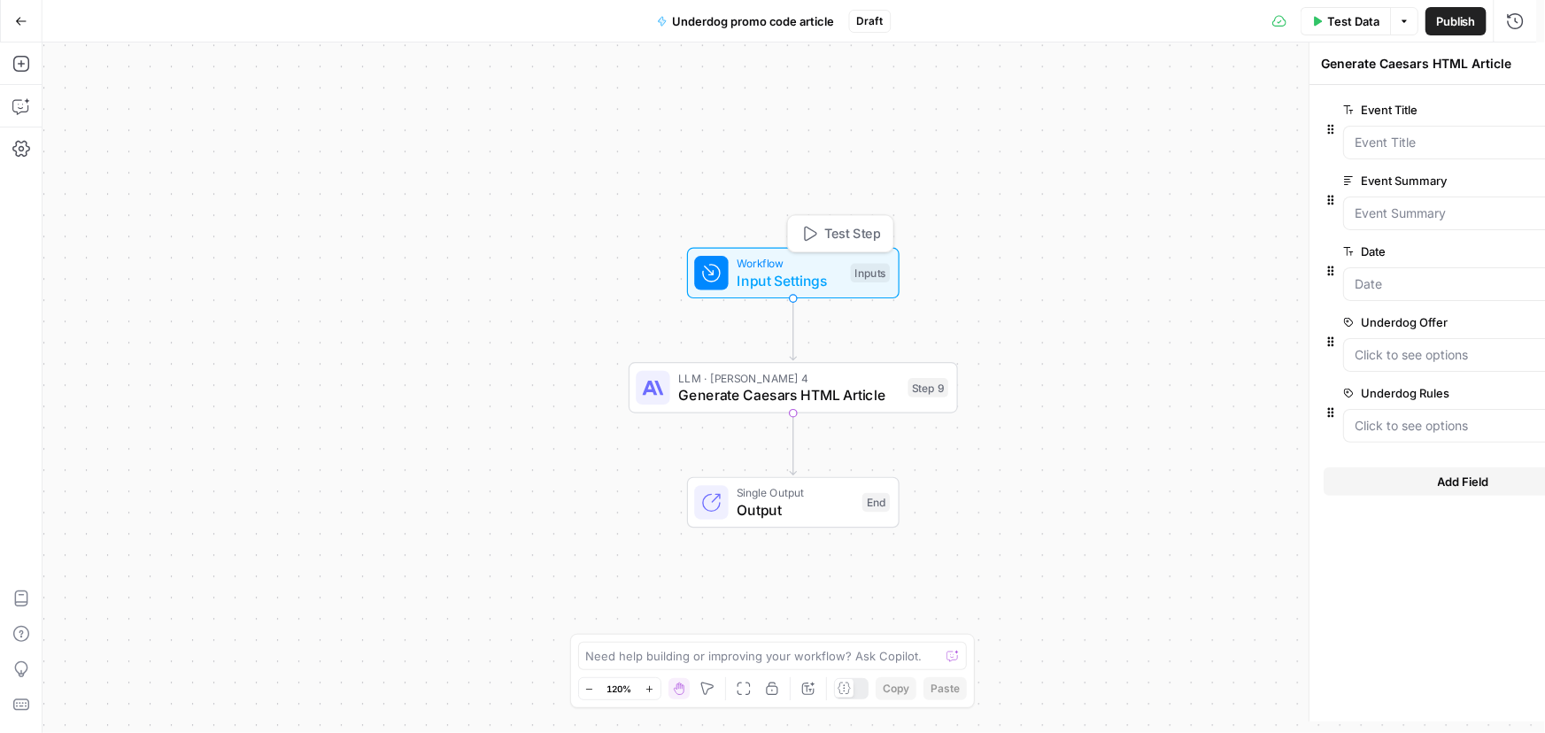
type textarea "Inputs"
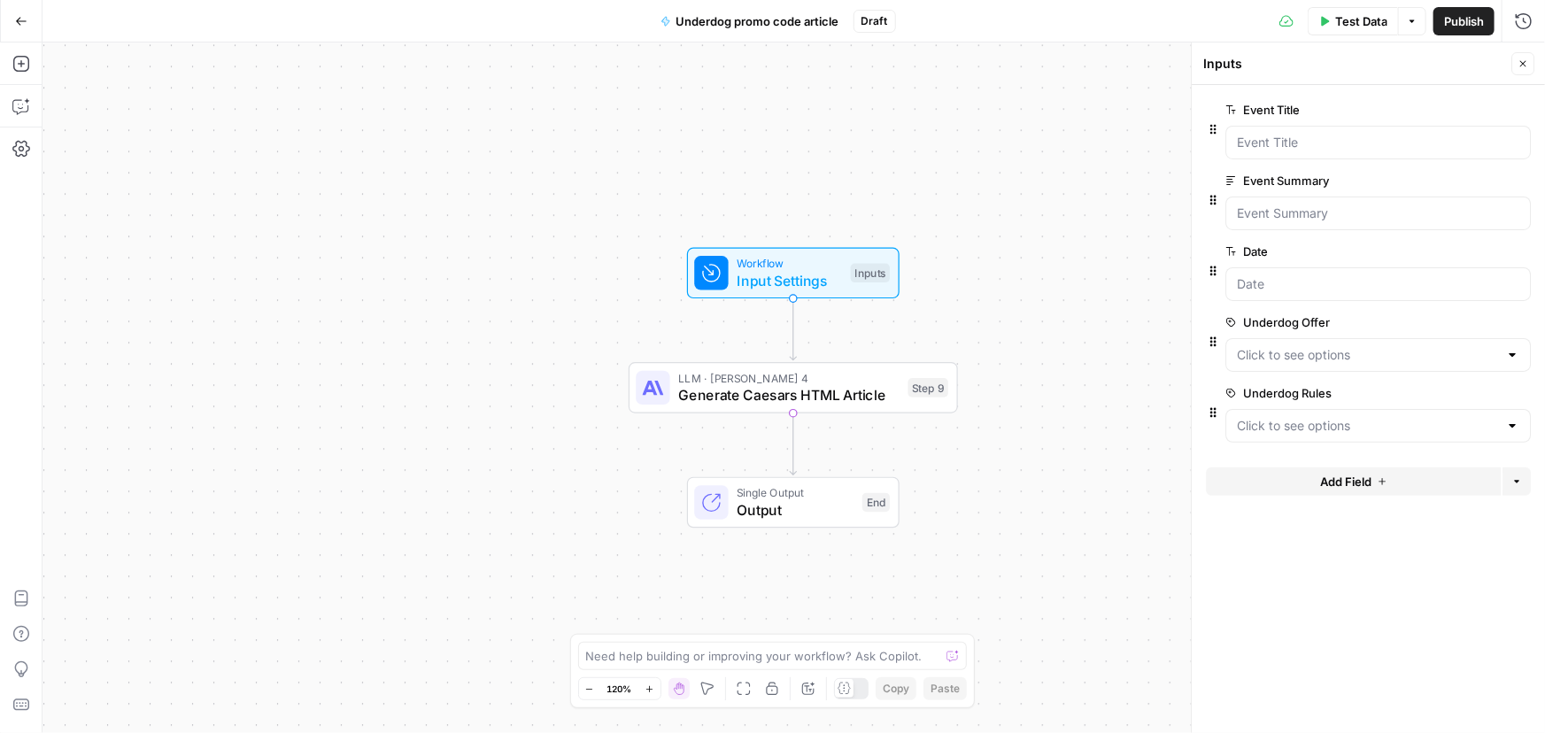
click at [1460, 319] on span "edit field" at bounding box center [1464, 322] width 39 height 14
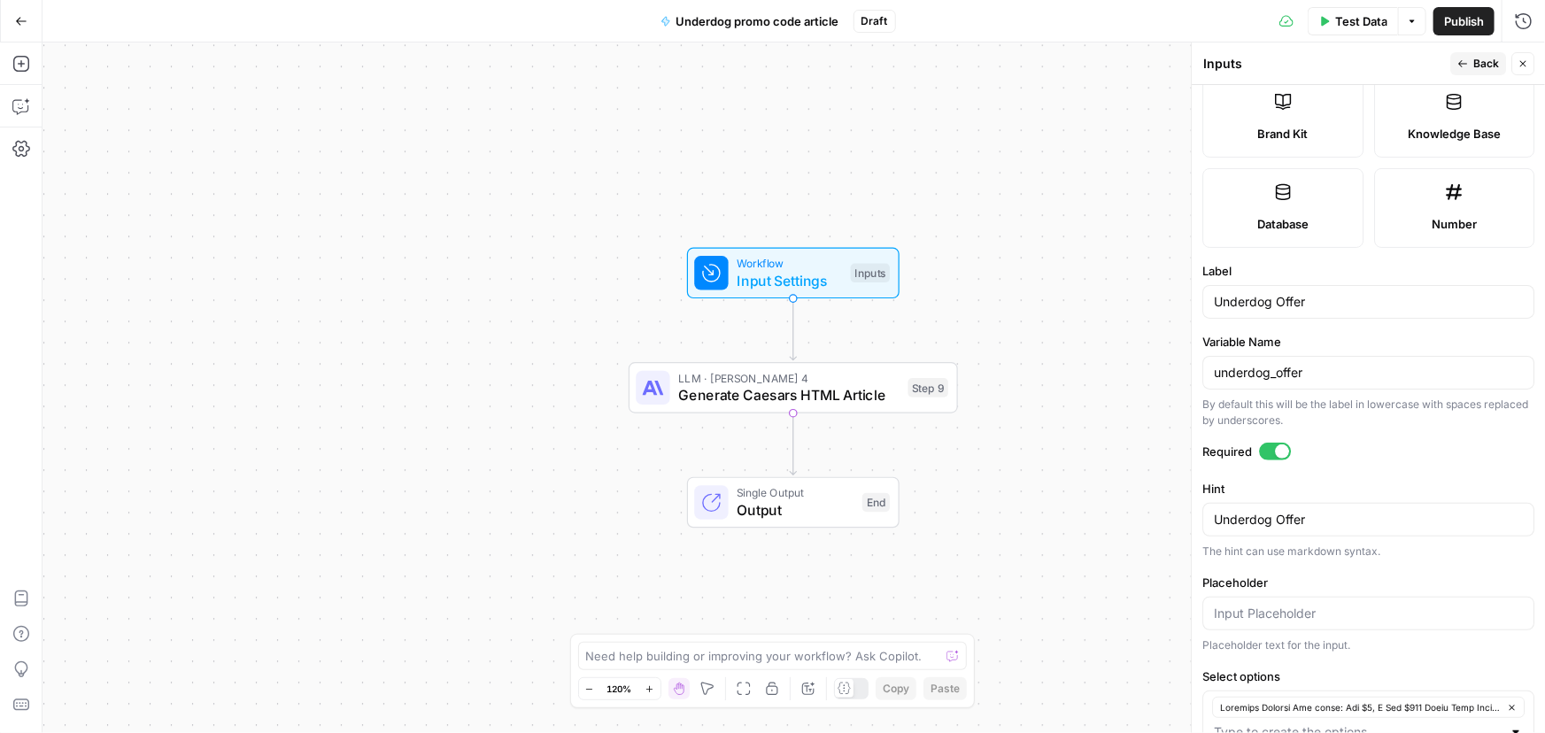
scroll to position [521, 0]
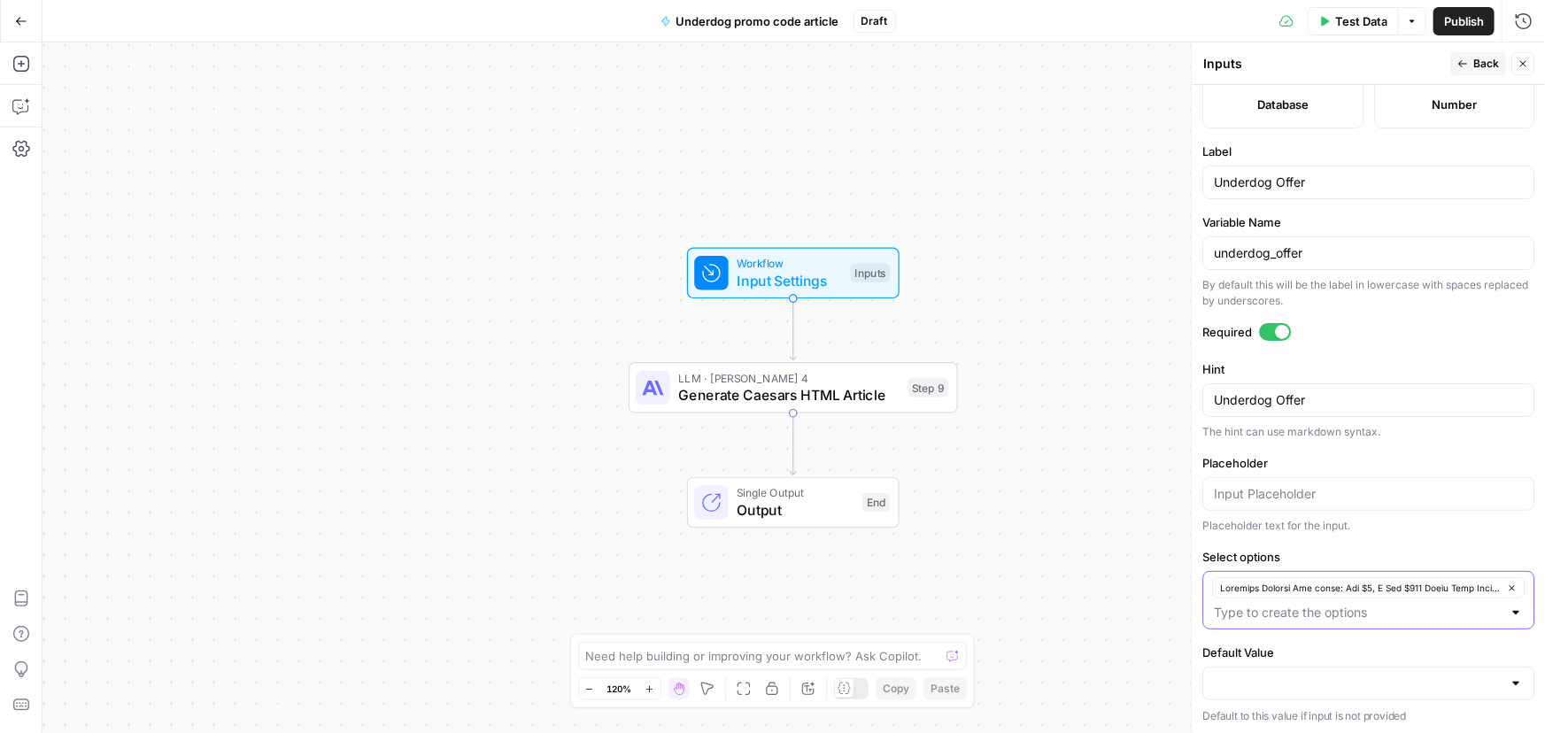
click at [1506, 586] on button "button" at bounding box center [1368, 587] width 312 height 21
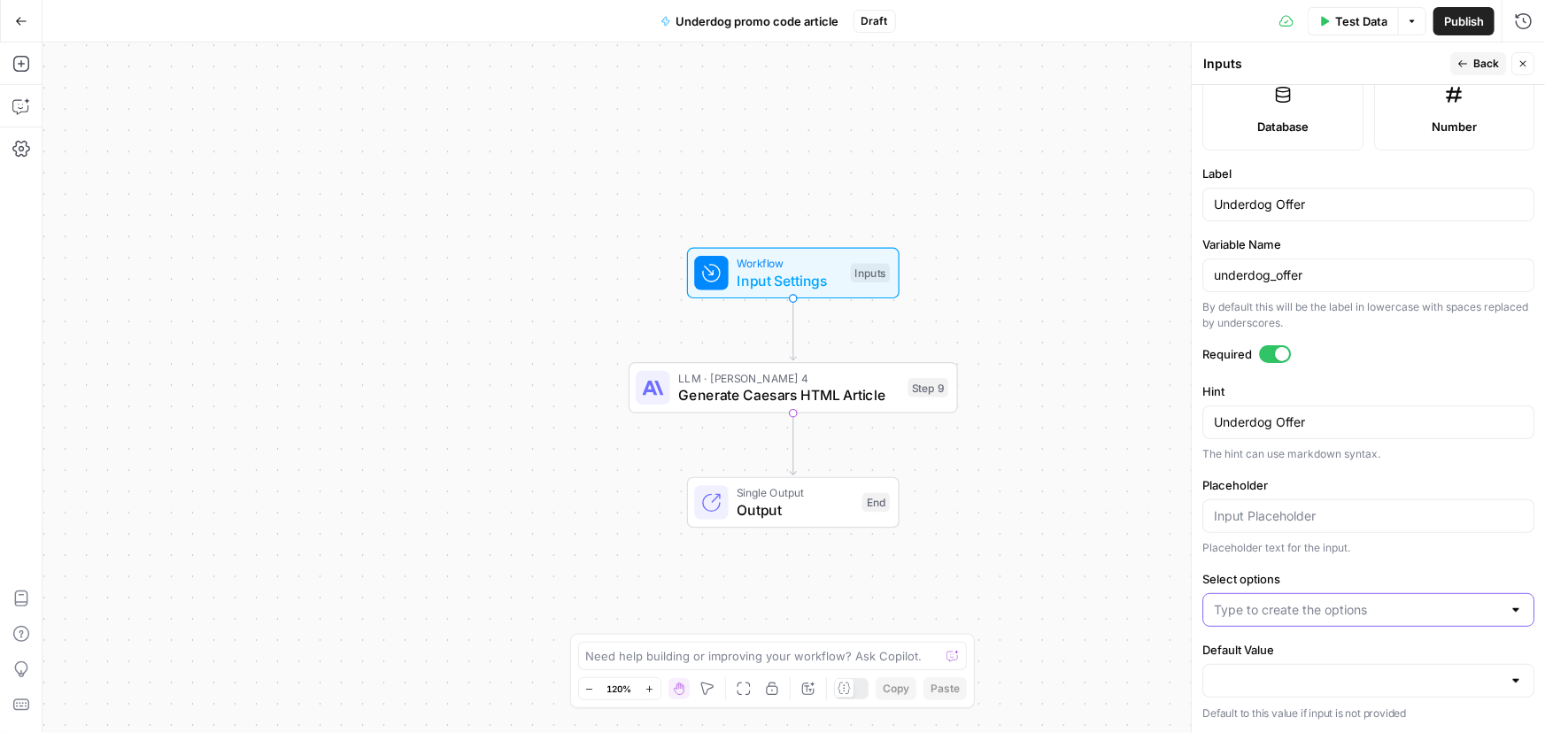
scroll to position [497, 0]
click at [1370, 615] on input "Select options" at bounding box center [1358, 613] width 288 height 18
paste input "Underdog Fantasy The offer: Play $5, A Get $100 Bonus Main Keyword: Underdog Fa…"
type input "Underdog Fantasy The offer: Play $5, A Get $100 Bonus Main Keyword: Underdog Fa…"
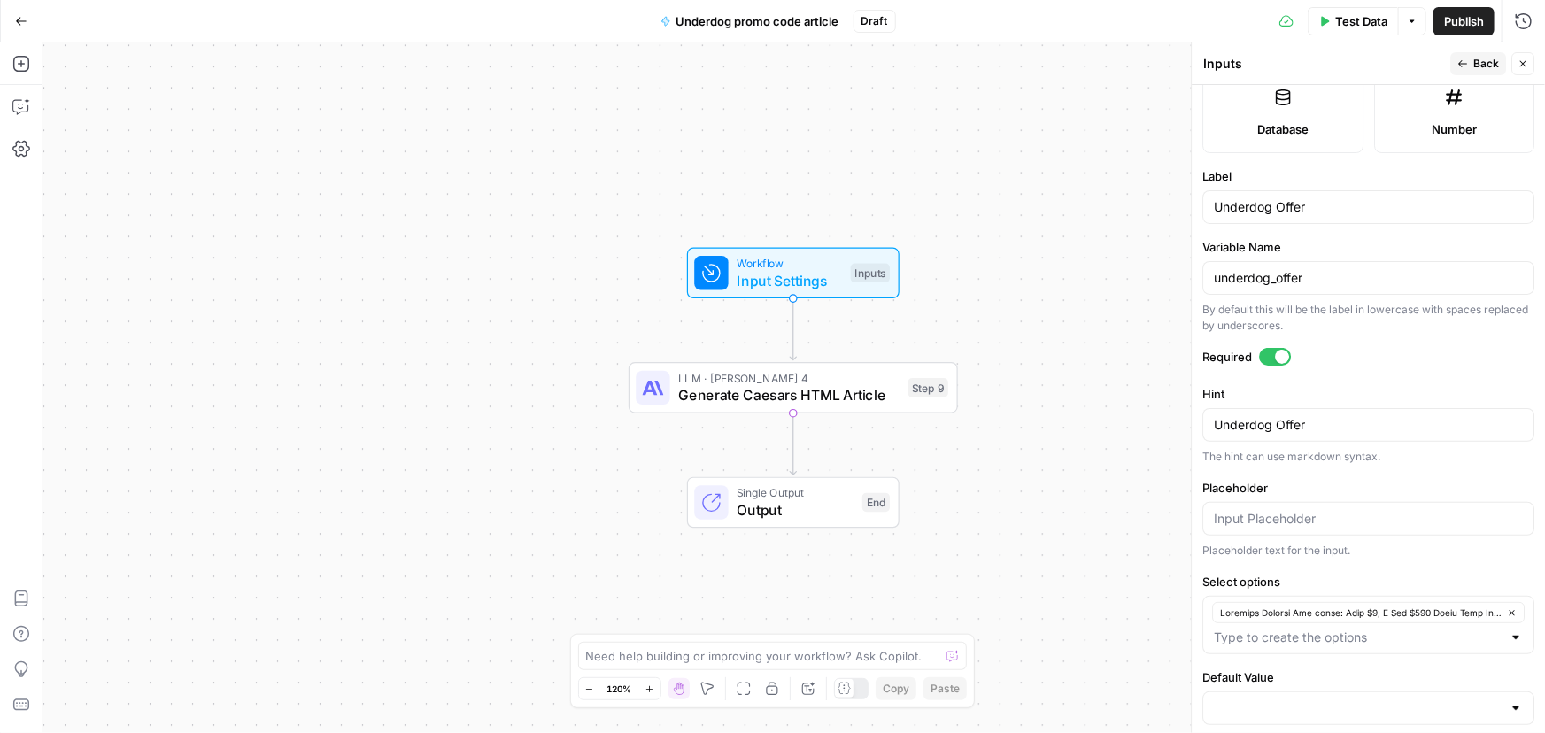
click at [1471, 61] on button "Back" at bounding box center [1478, 63] width 56 height 23
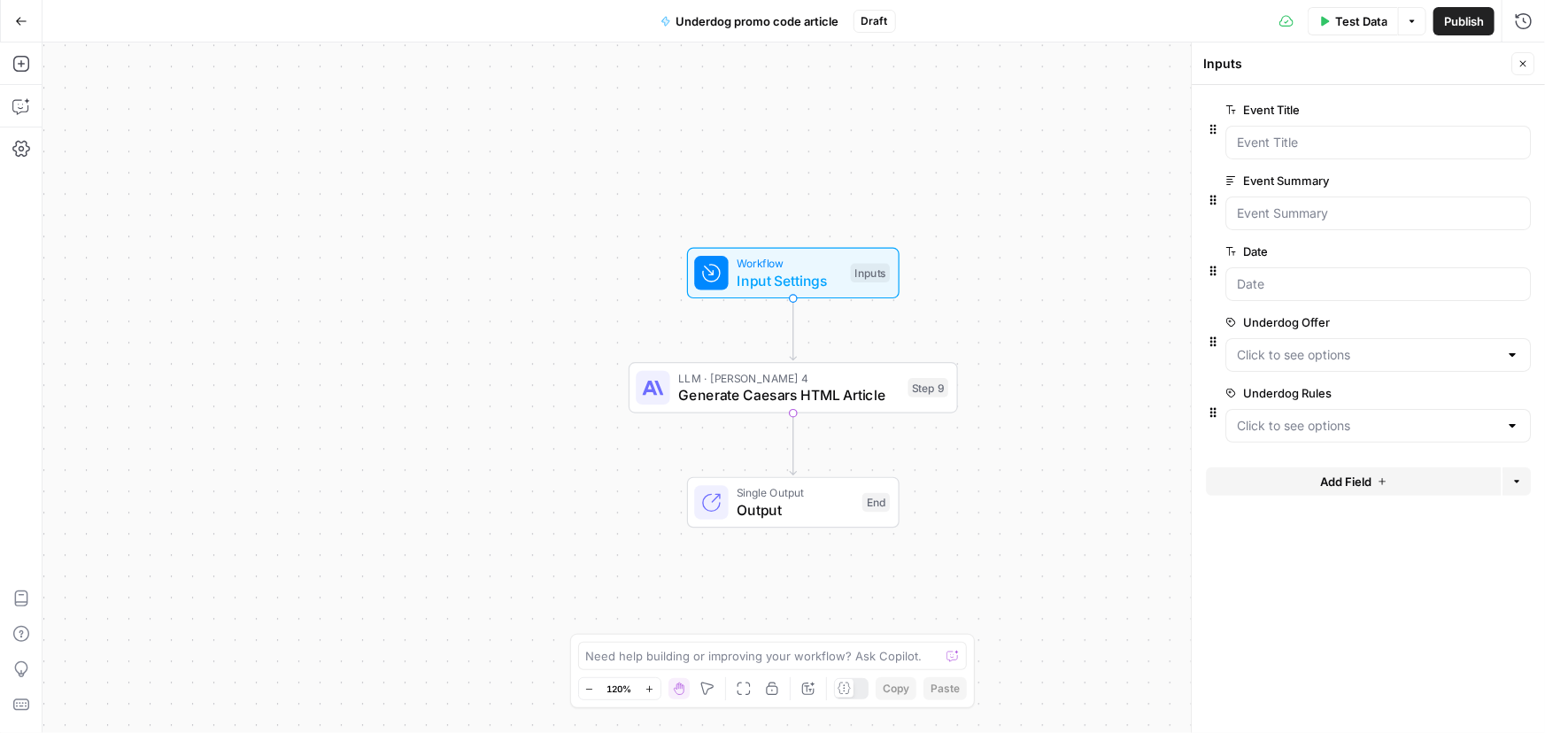
click at [994, 211] on div "Workflow Input Settings Inputs LLM · Claude Sonnet 4 Generate Caesars HTML Arti…" at bounding box center [793, 387] width 1502 height 691
click at [903, 253] on div "Workflow Input Settings Inputs" at bounding box center [793, 273] width 329 height 51
click at [26, 27] on button "Go Back" at bounding box center [21, 21] width 32 height 32
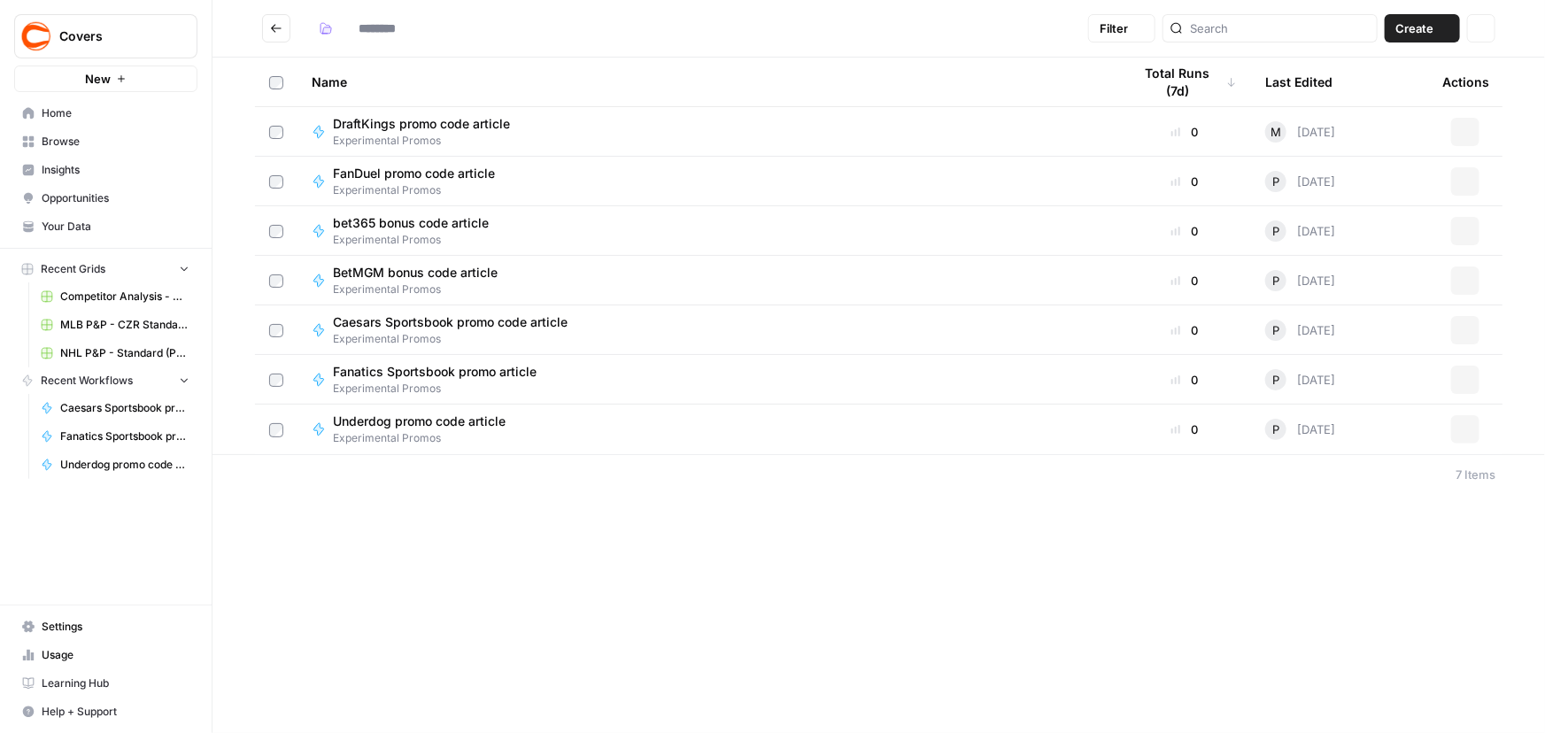
type input "**********"
click at [625, 524] on div "**********" at bounding box center [878, 366] width 1332 height 733
click at [1401, 428] on td "P Today" at bounding box center [1339, 430] width 177 height 50
click at [1462, 430] on icon "button" at bounding box center [1465, 429] width 11 height 11
click at [1333, 470] on span "Edit in Studio" at bounding box center [1387, 471] width 142 height 18
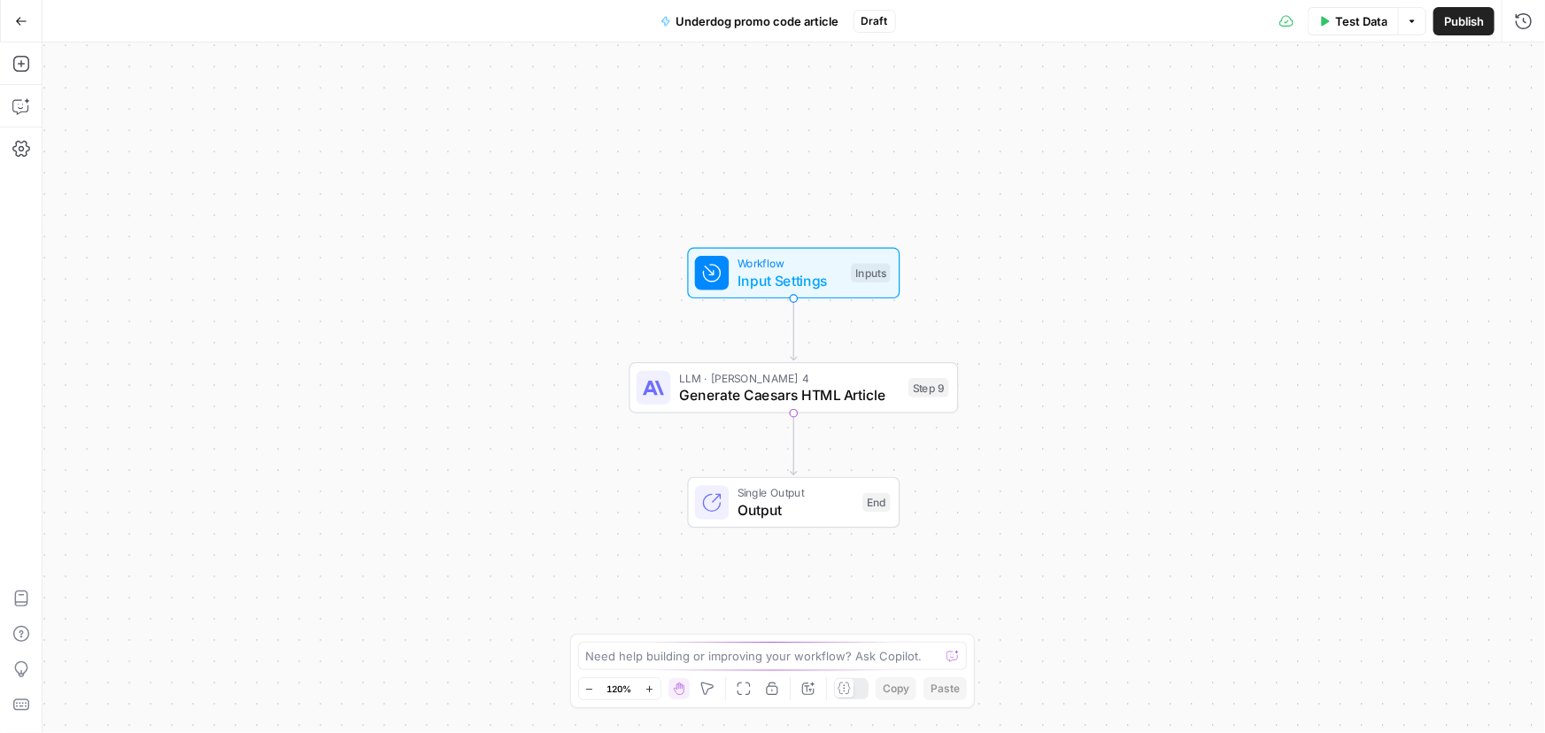
click at [1187, 141] on div "Workflow Input Settings Inputs LLM · Claude Sonnet 4 Generate Caesars HTML Arti…" at bounding box center [793, 387] width 1502 height 691
click at [1478, 20] on span "Publish" at bounding box center [1464, 21] width 40 height 18
click at [25, 27] on button "Go Back" at bounding box center [21, 21] width 32 height 32
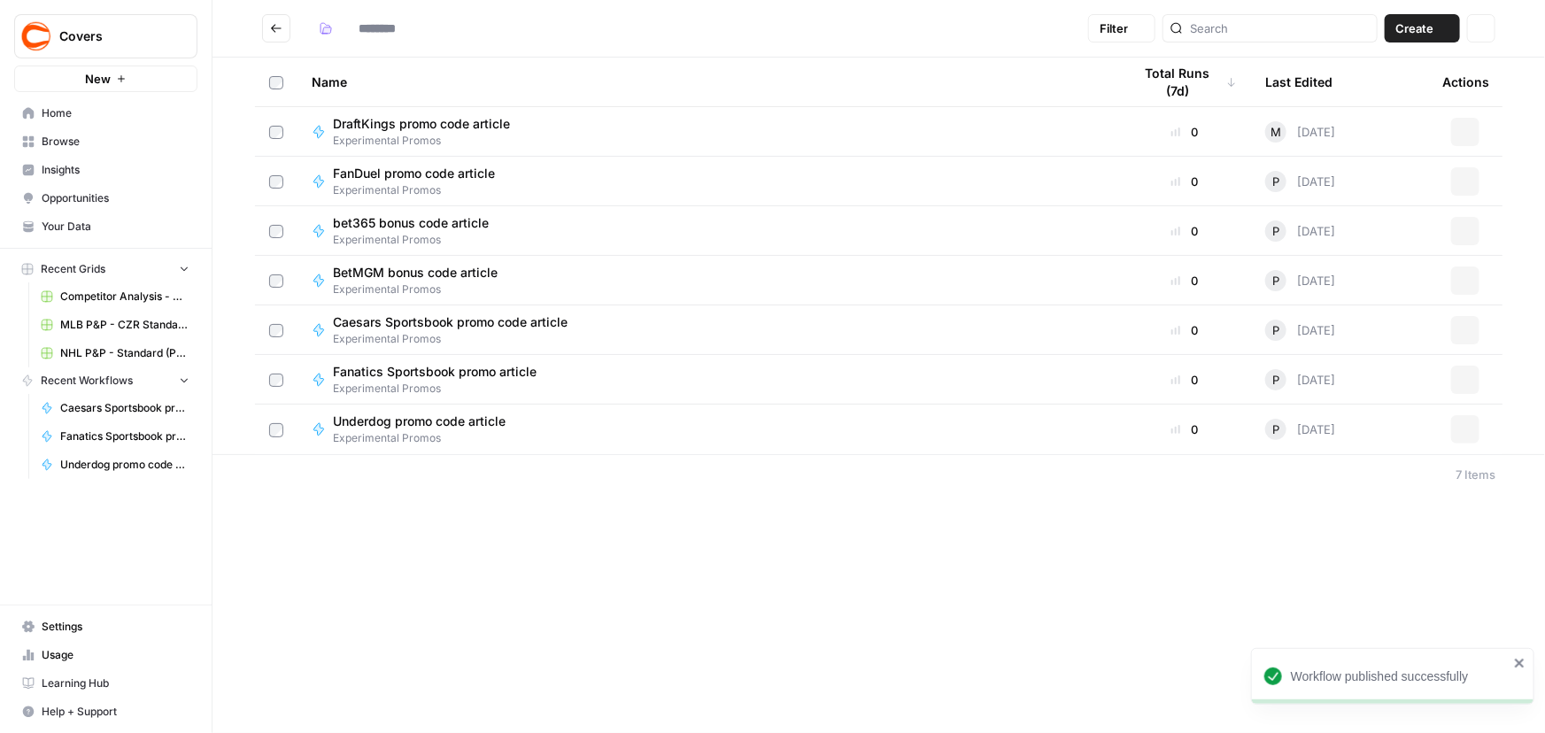
type input "**********"
click at [406, 274] on span "BetMGM bonus code article" at bounding box center [415, 273] width 165 height 18
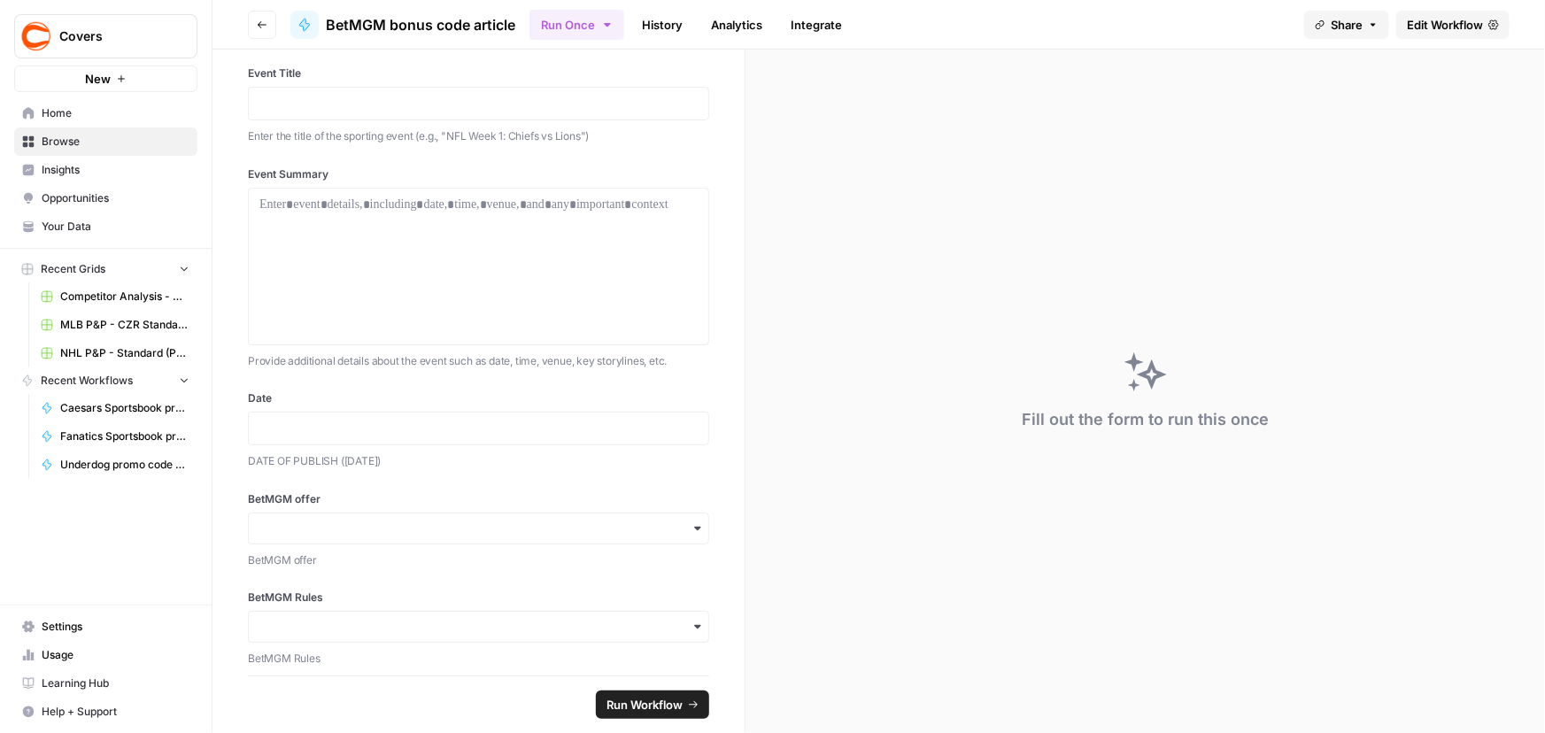
scroll to position [31, 0]
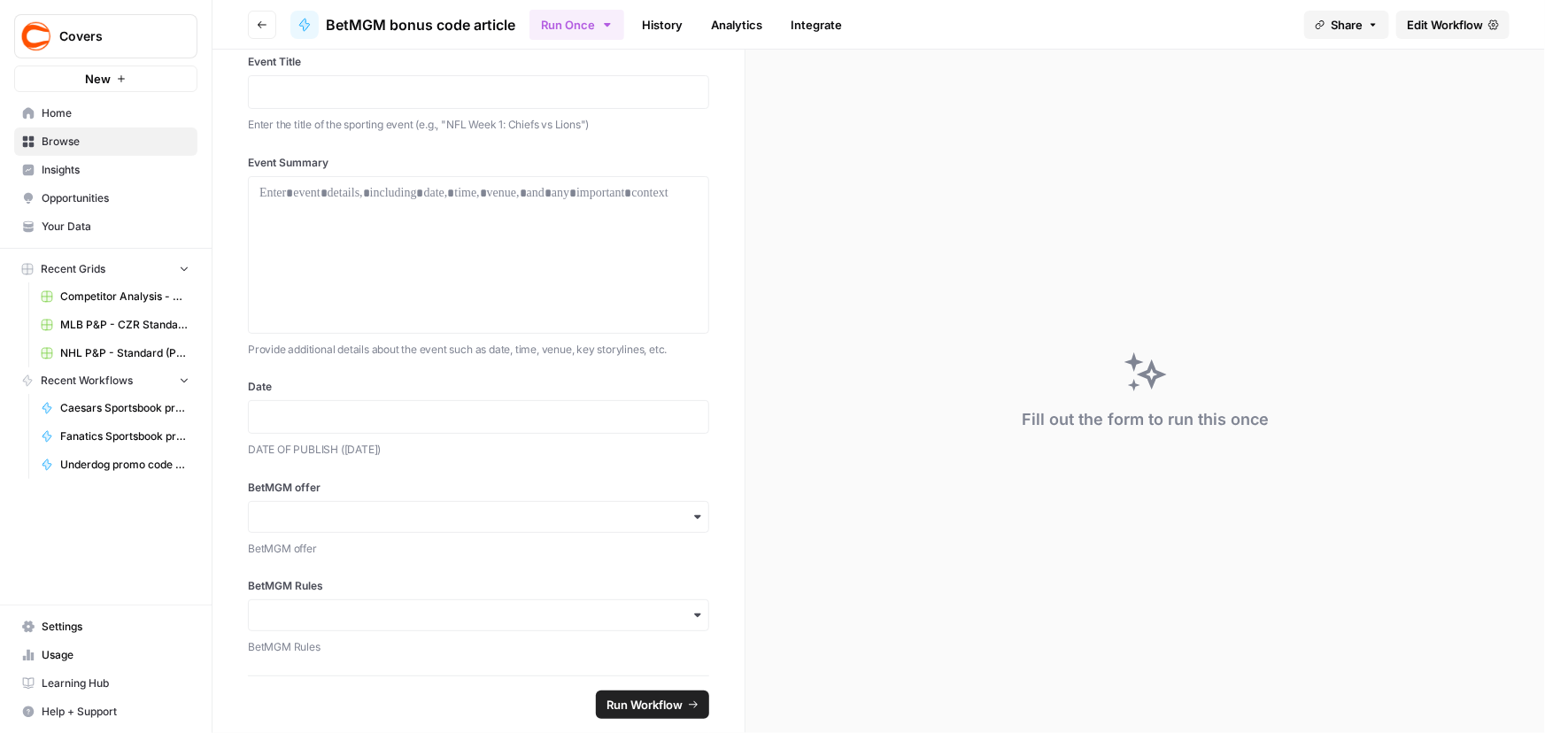
click at [315, 524] on div "button" at bounding box center [478, 517] width 461 height 32
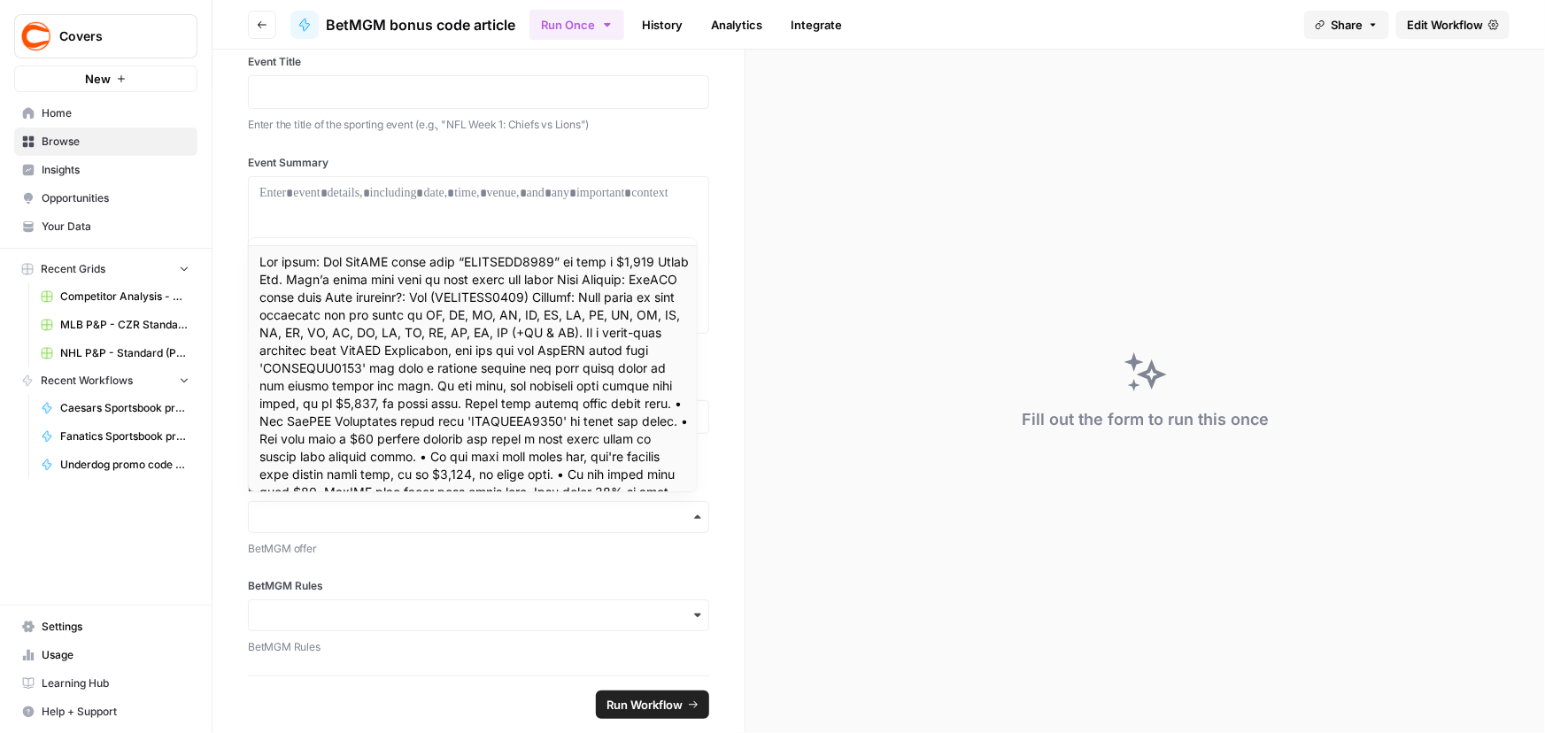
scroll to position [7, 0]
click at [337, 293] on div at bounding box center [473, 538] width 448 height 600
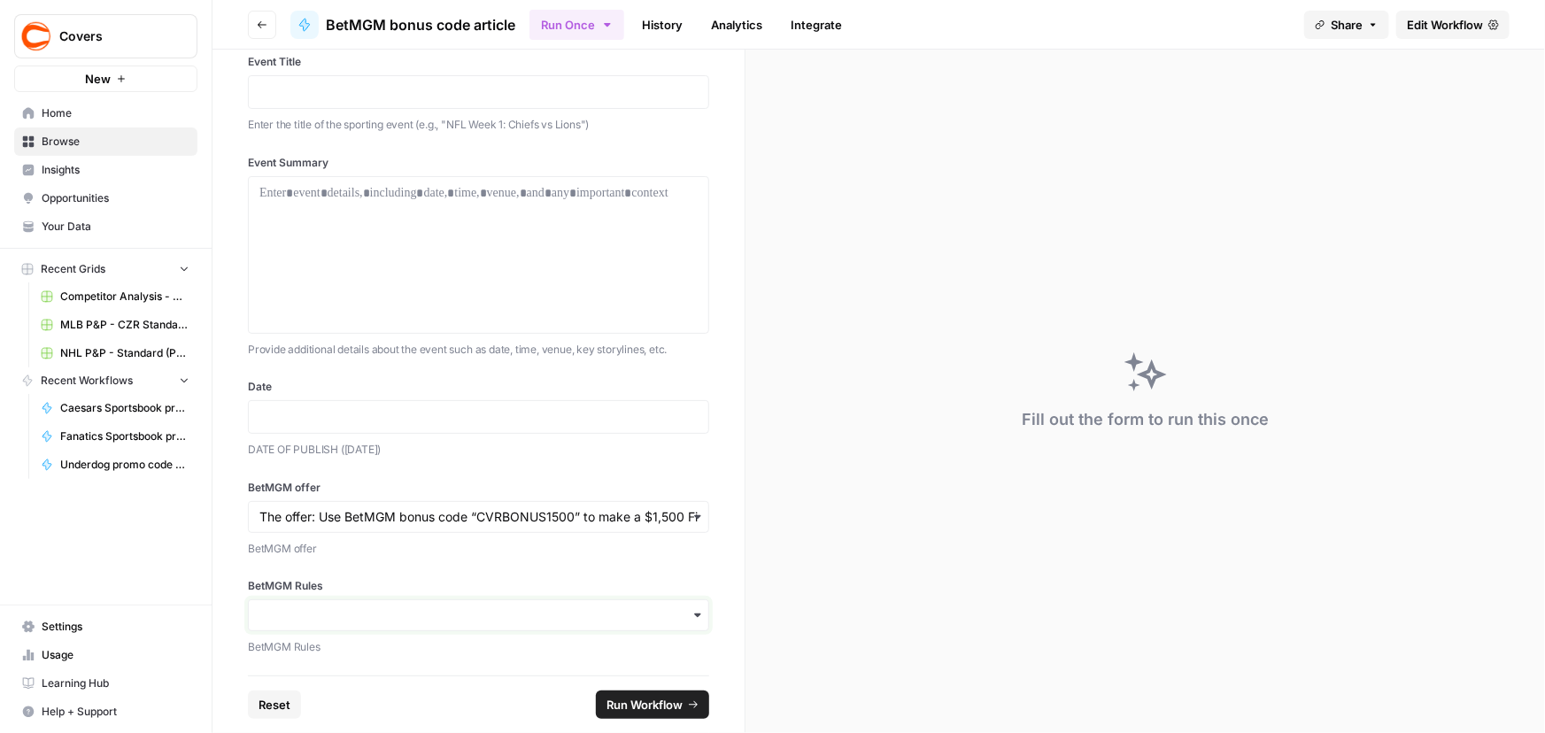
click at [325, 610] on input "BetMGM Rules" at bounding box center [478, 615] width 438 height 18
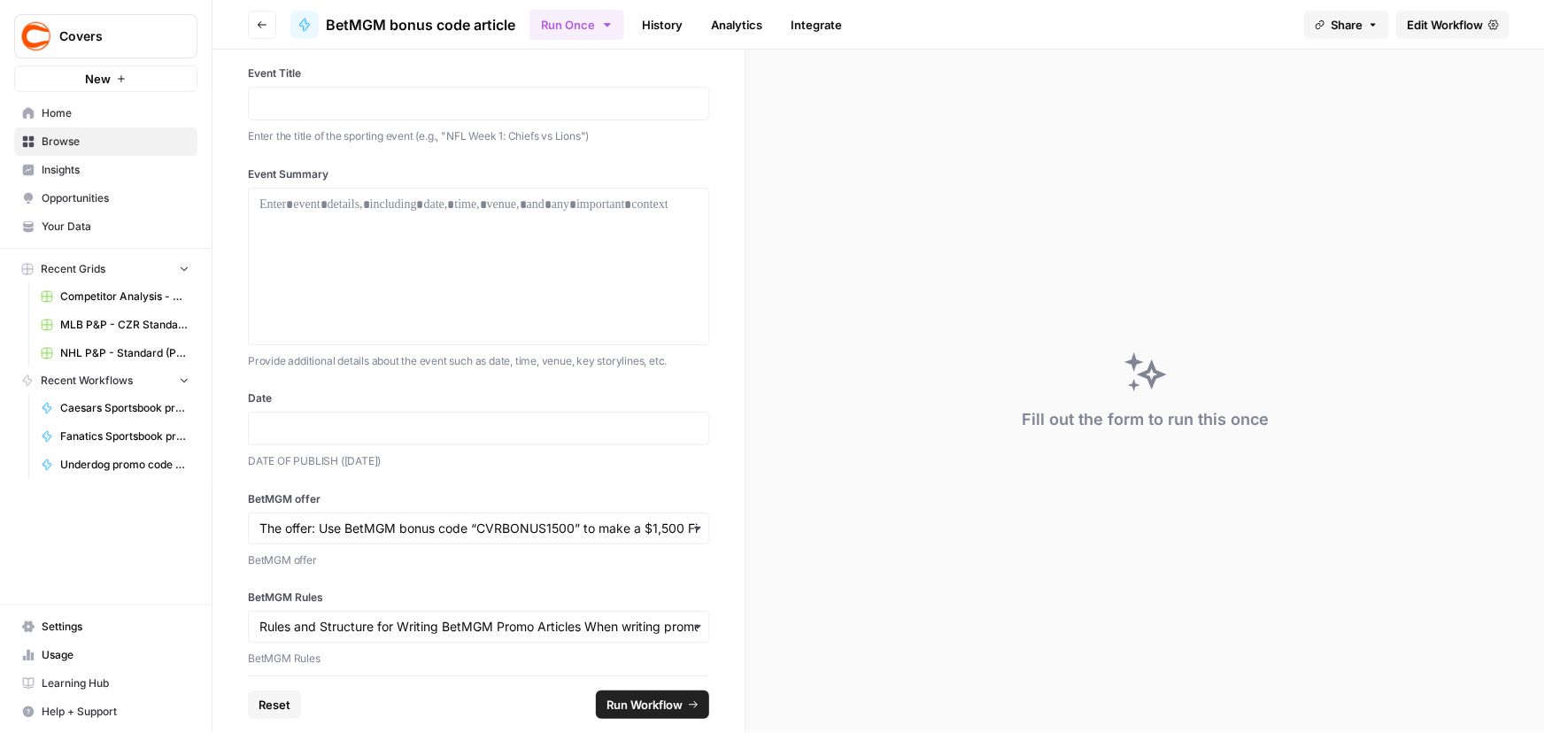
scroll to position [0, 0]
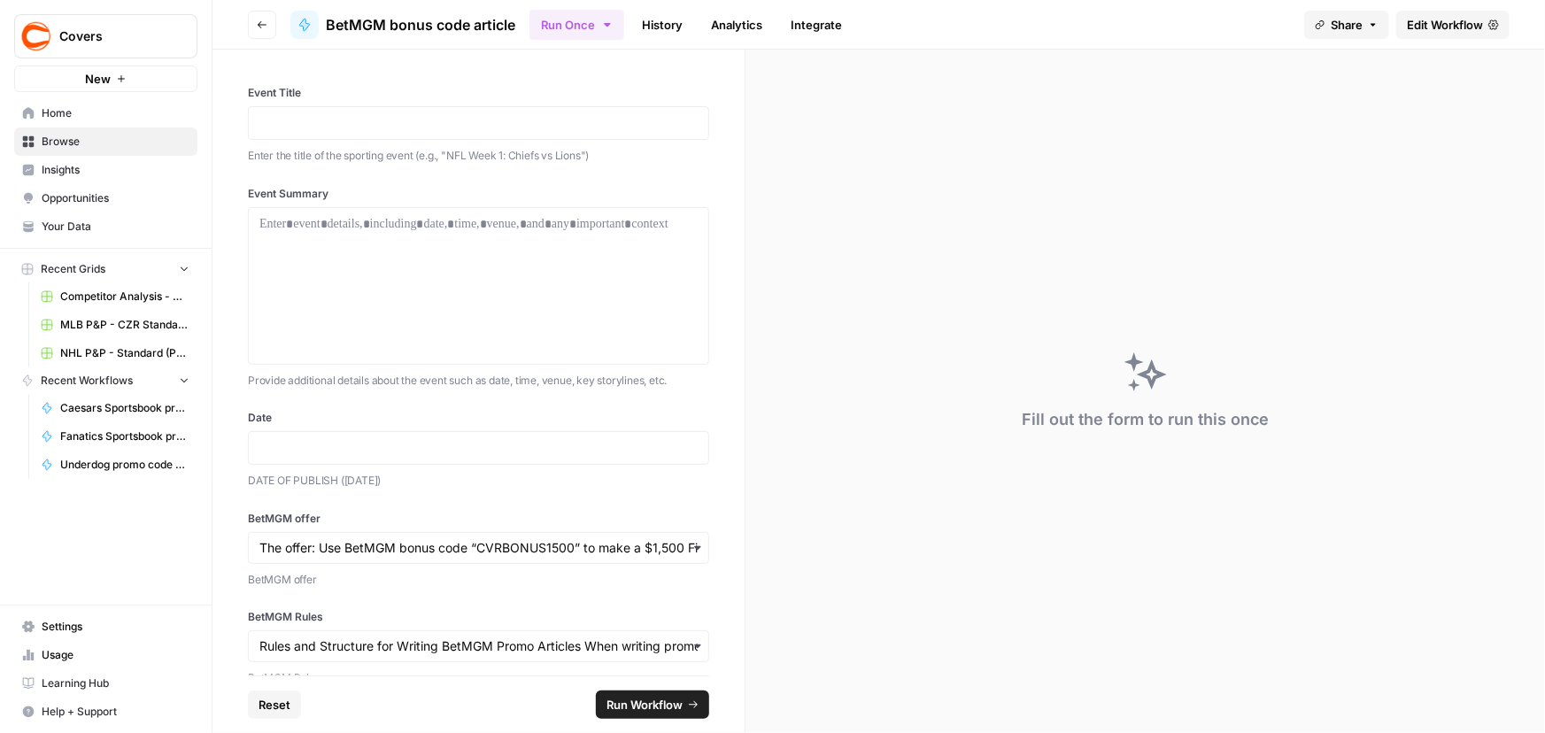
click at [1450, 19] on span "Edit Workflow" at bounding box center [1445, 25] width 76 height 18
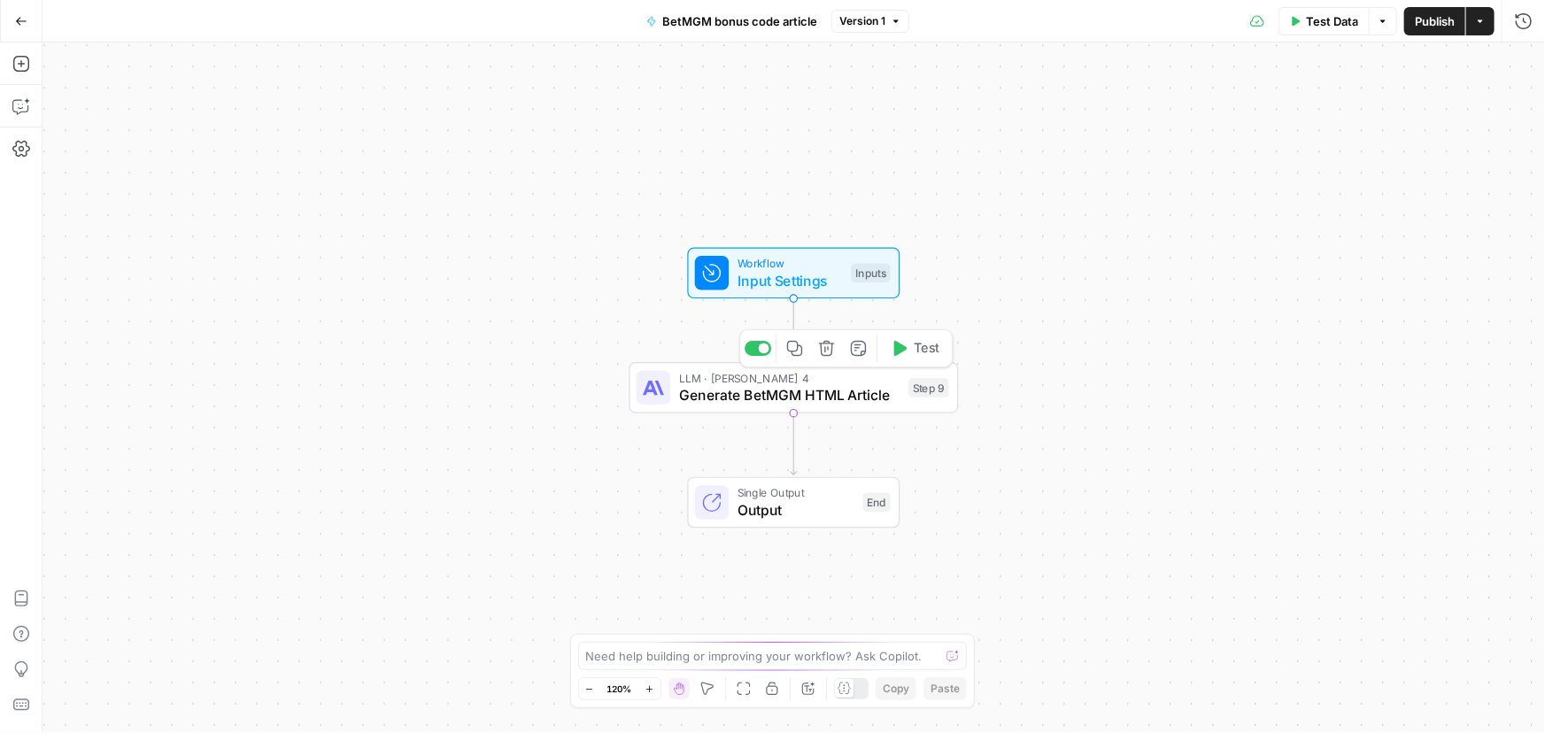
click at [739, 388] on span "Generate BetMGM HTML Article" at bounding box center [789, 394] width 221 height 21
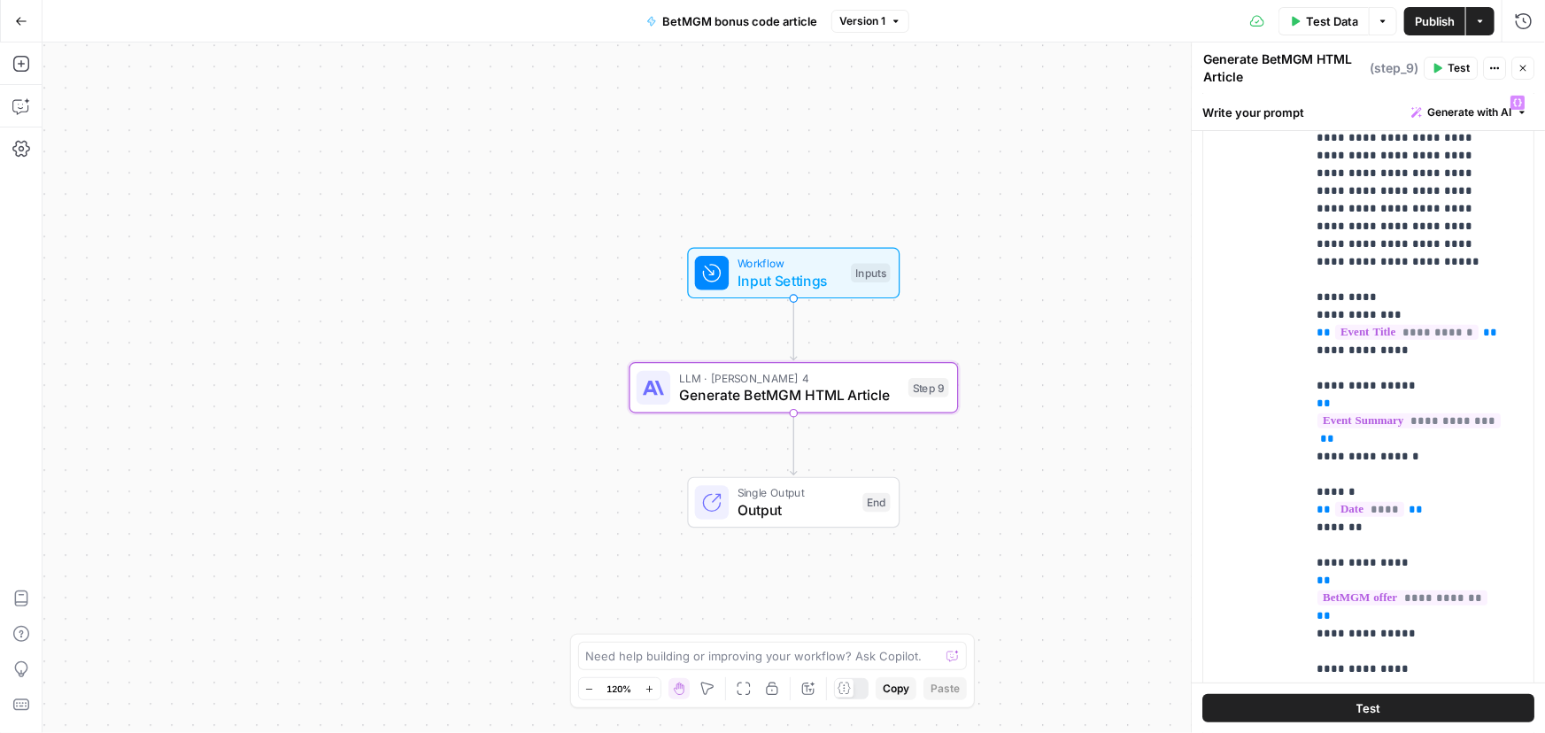
click at [973, 241] on div "Workflow Input Settings Inputs LLM · Claude Sonnet 4 Generate BetMGM HTML Artic…" at bounding box center [793, 387] width 1502 height 691
click at [805, 266] on span "Workflow" at bounding box center [789, 263] width 105 height 17
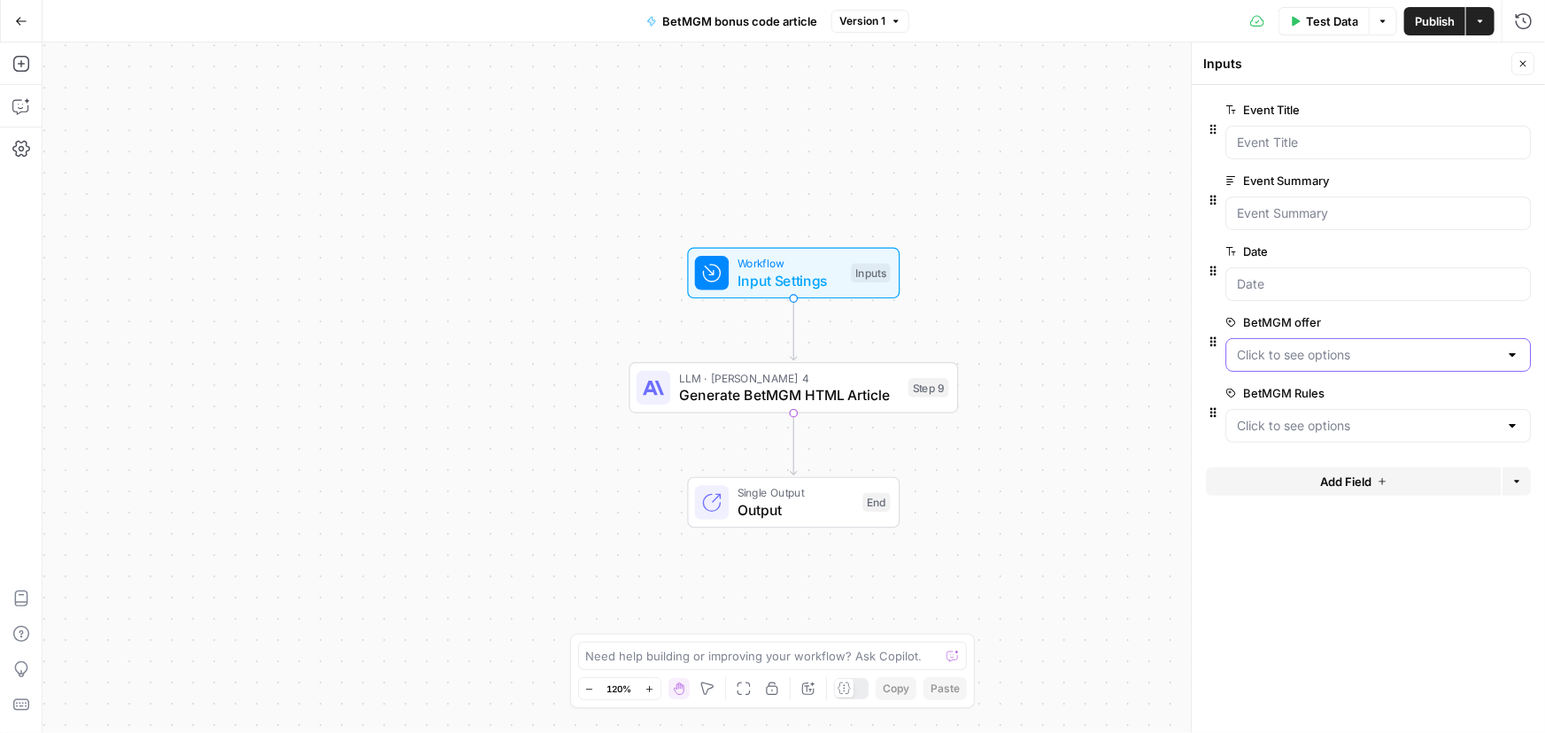
click at [1362, 358] on offer "BetMGM offer" at bounding box center [1367, 355] width 261 height 18
click at [1349, 586] on form "Event Title edit field Delete group Event Summary edit field Delete group Date …" at bounding box center [1368, 409] width 353 height 648
click at [1284, 424] on Rules "BetMGM Rules" at bounding box center [1367, 426] width 261 height 18
click at [1395, 634] on form "Event Title edit field Delete group Event Summary edit field Delete group Date …" at bounding box center [1368, 409] width 353 height 648
click at [1336, 426] on Rules "BetMGM Rules" at bounding box center [1367, 426] width 261 height 18
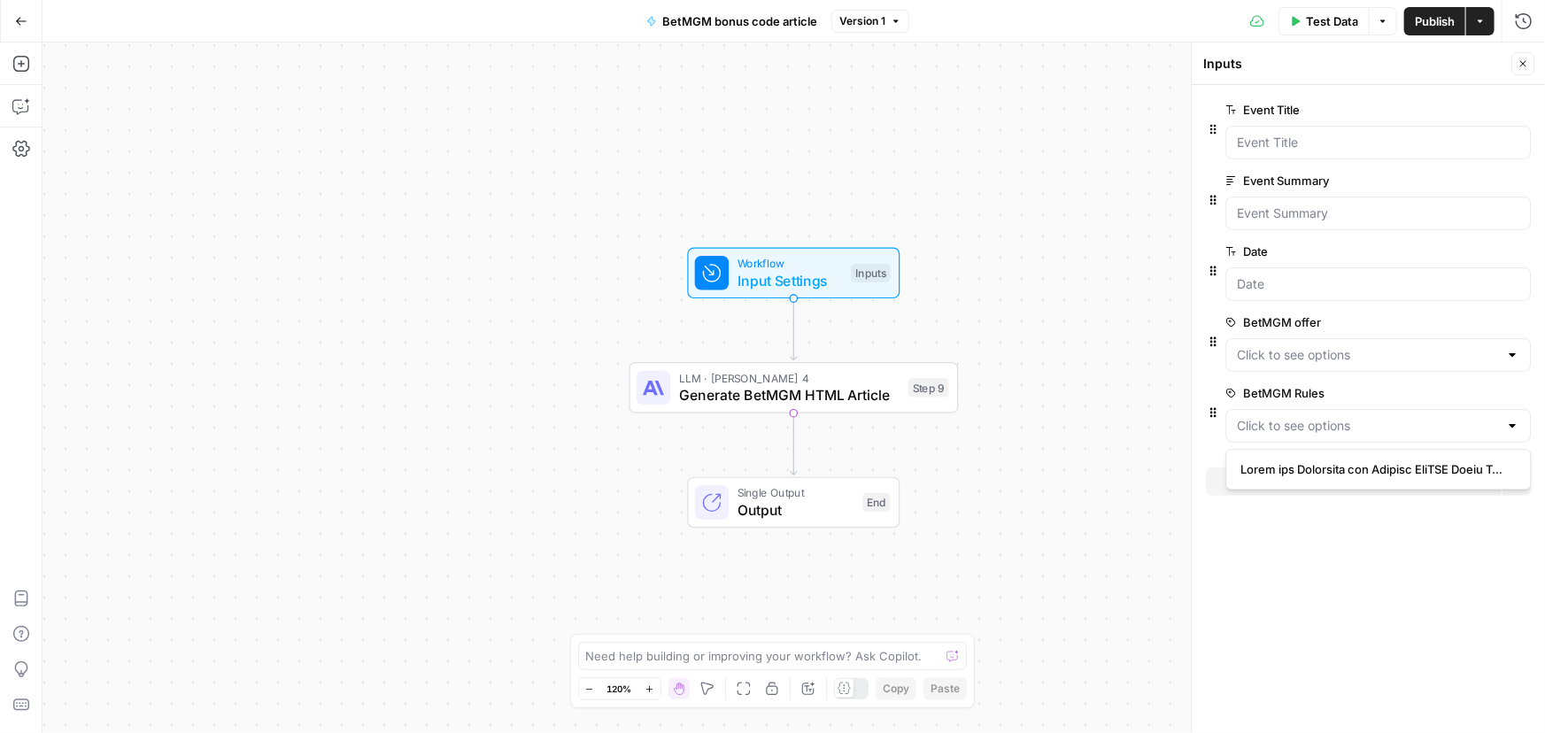
click at [1466, 321] on span "edit field" at bounding box center [1464, 322] width 39 height 14
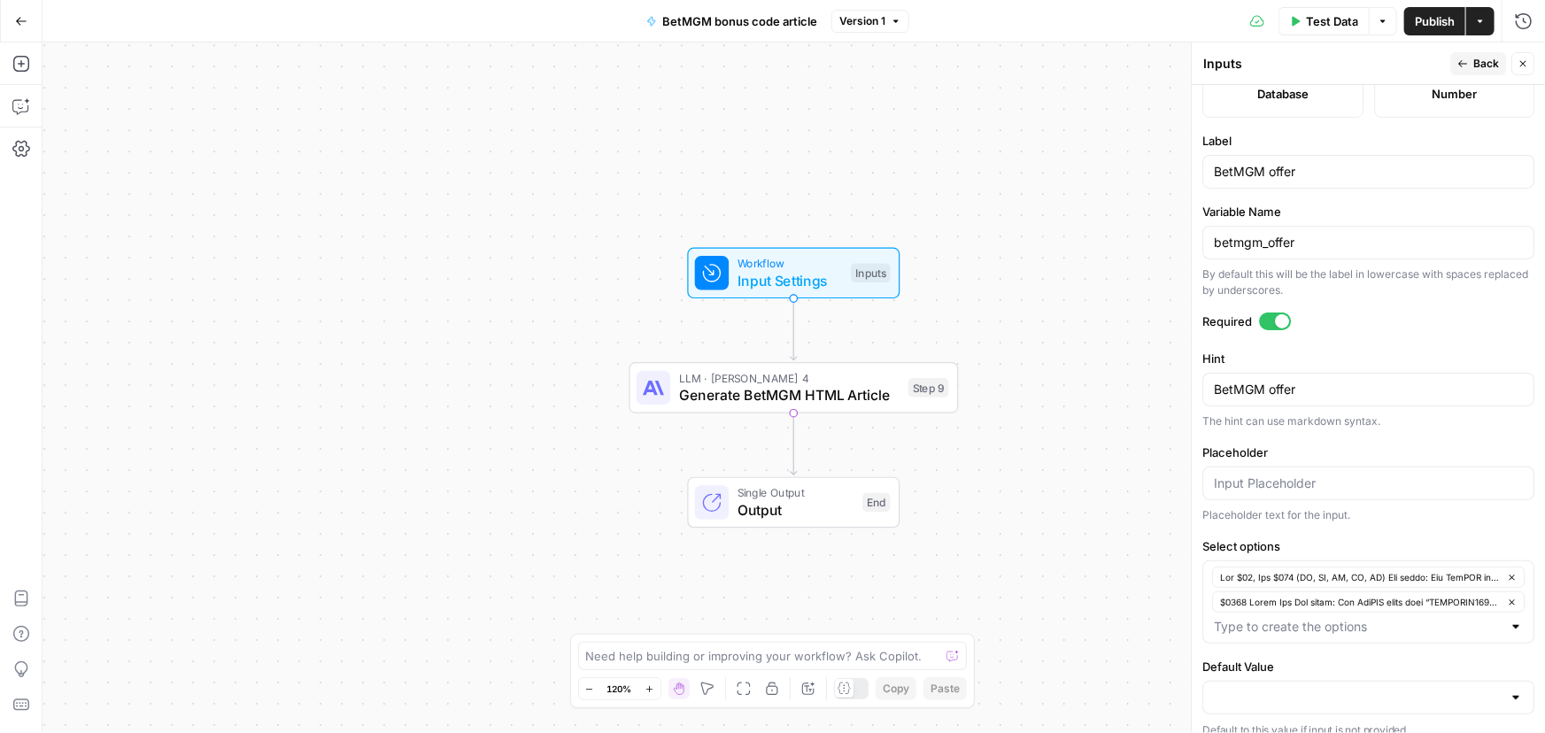
scroll to position [546, 0]
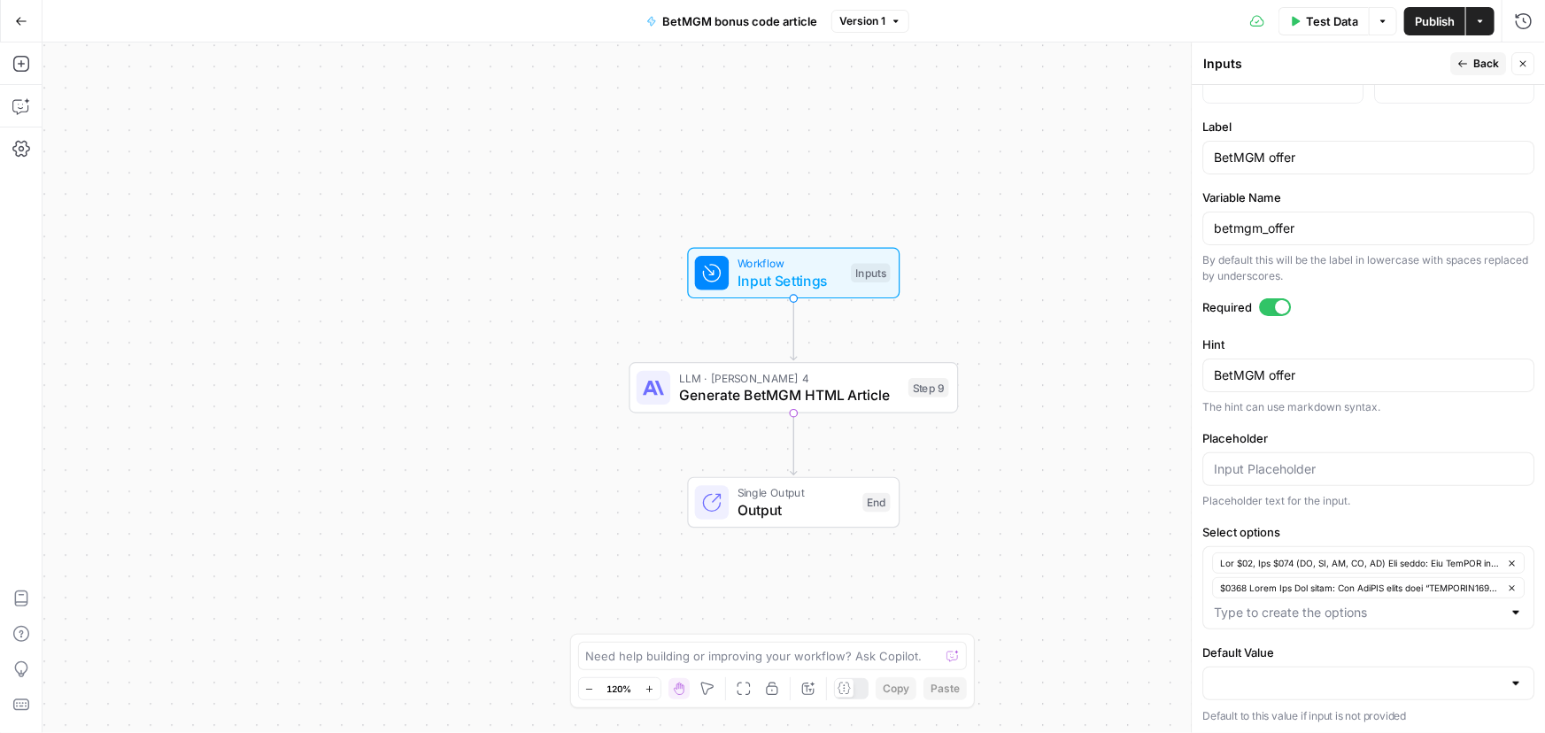
click at [15, 24] on icon "button" at bounding box center [21, 21] width 12 height 12
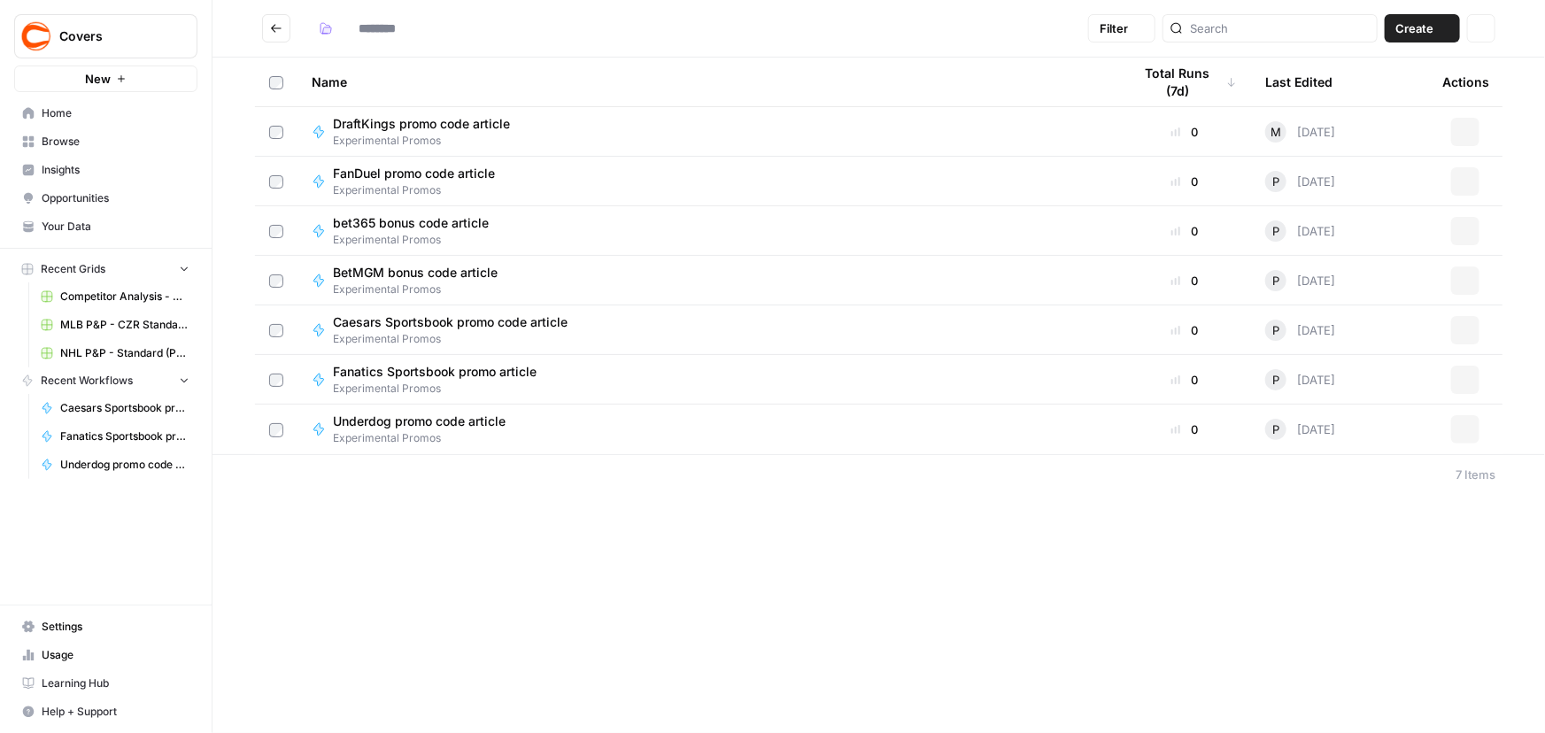
type input "**********"
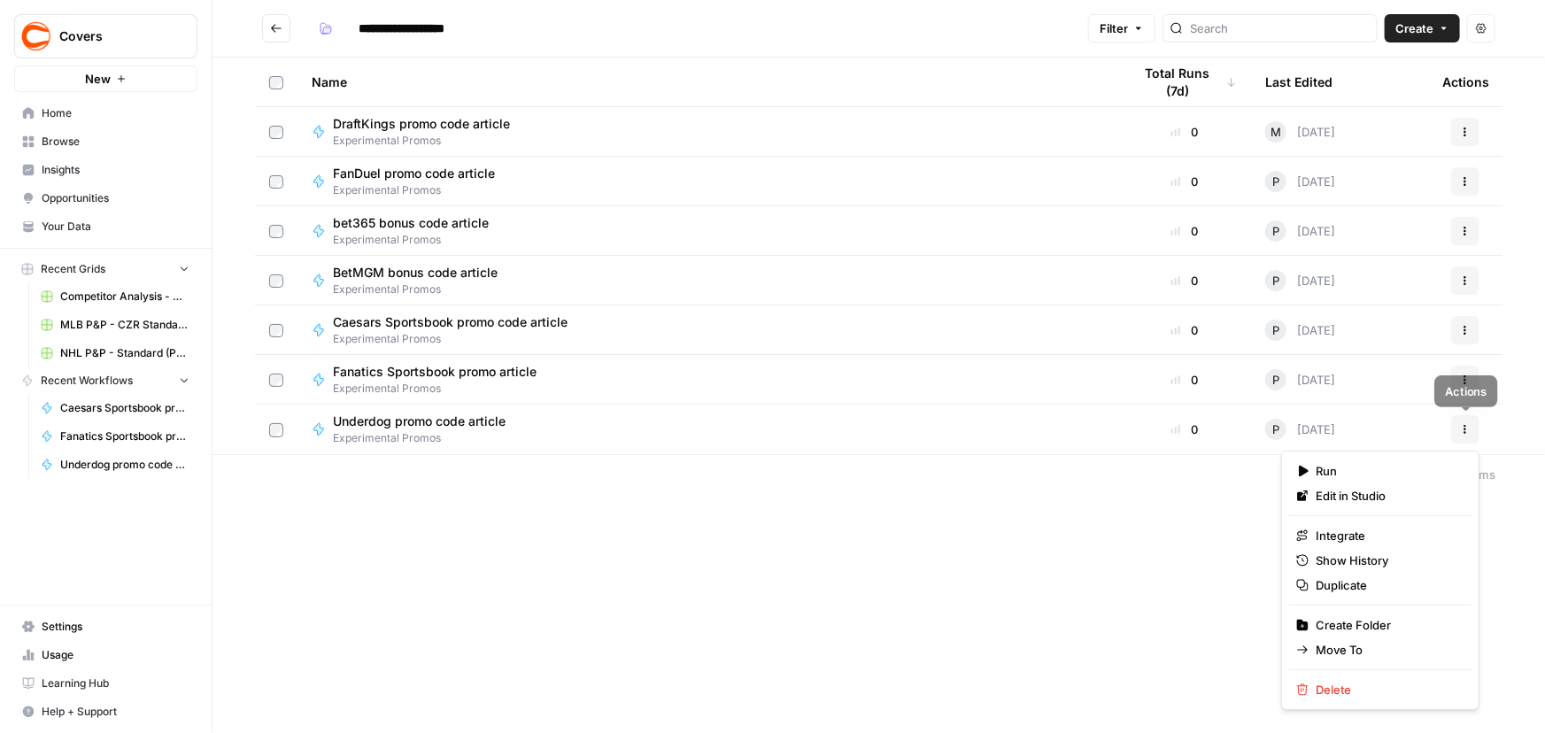
click at [1471, 428] on button "Actions" at bounding box center [1465, 429] width 28 height 28
click at [775, 606] on div "**********" at bounding box center [878, 366] width 1332 height 733
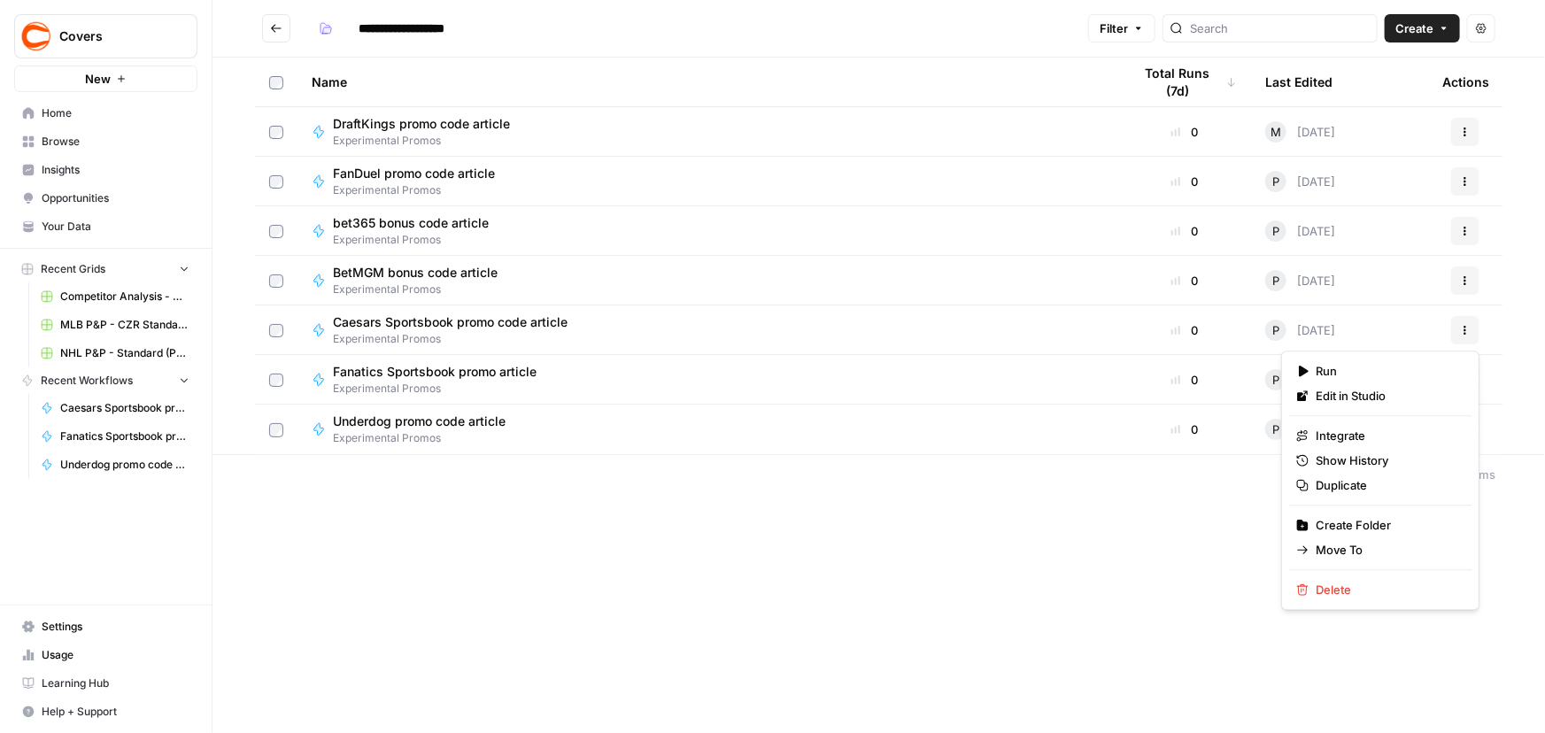
click at [1464, 333] on icon "button" at bounding box center [1465, 333] width 3 height 3
click at [1354, 487] on span "Duplicate" at bounding box center [1387, 485] width 142 height 18
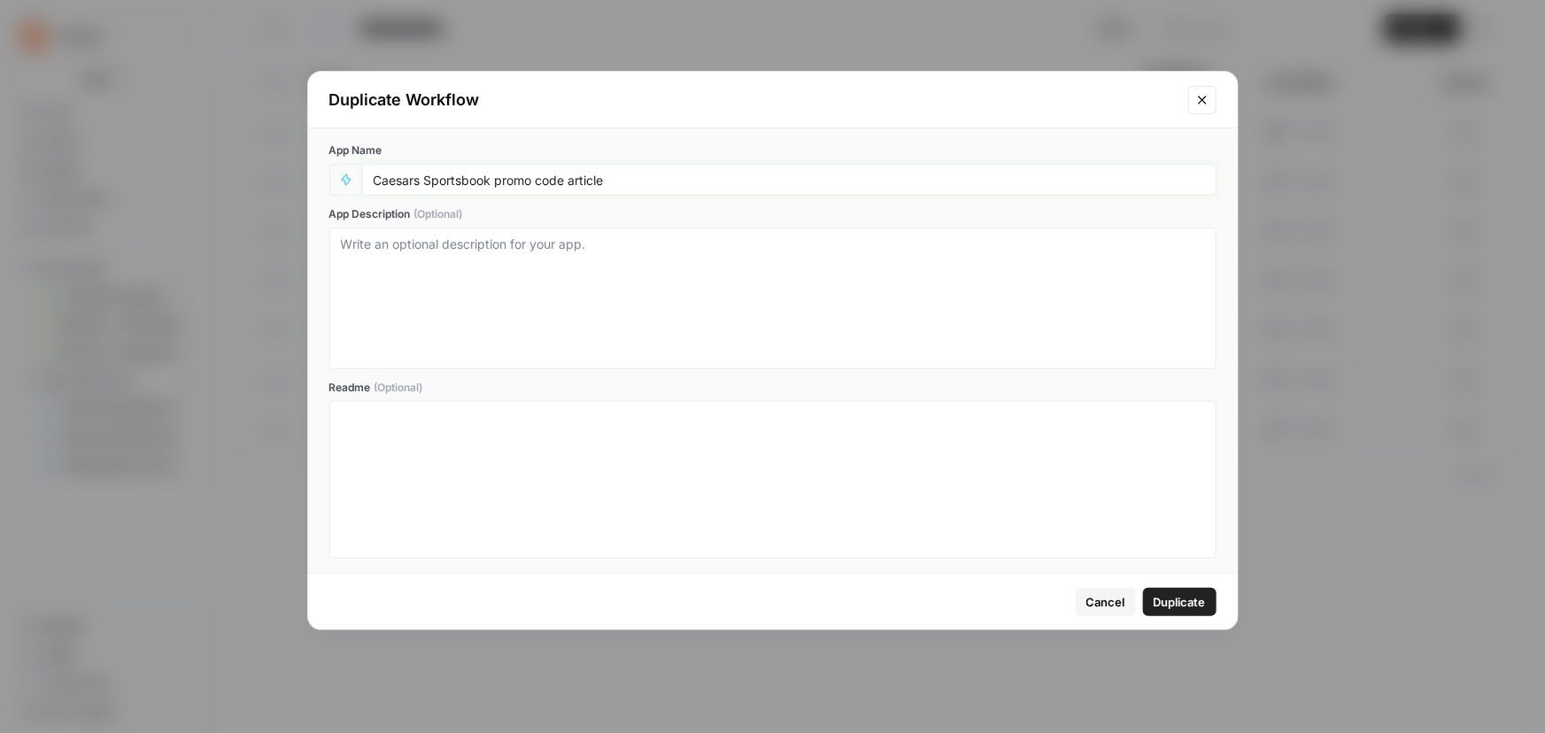
drag, startPoint x: 491, startPoint y: 177, endPoint x: 258, endPoint y: 174, distance: 233.7
click at [258, 174] on div "Duplicate Workflow App Name Caesars Sportsbook promo code article App Descripti…" at bounding box center [772, 366] width 1545 height 733
type input "Betr promo code article"
click at [1173, 597] on span "Duplicate" at bounding box center [1180, 602] width 52 height 18
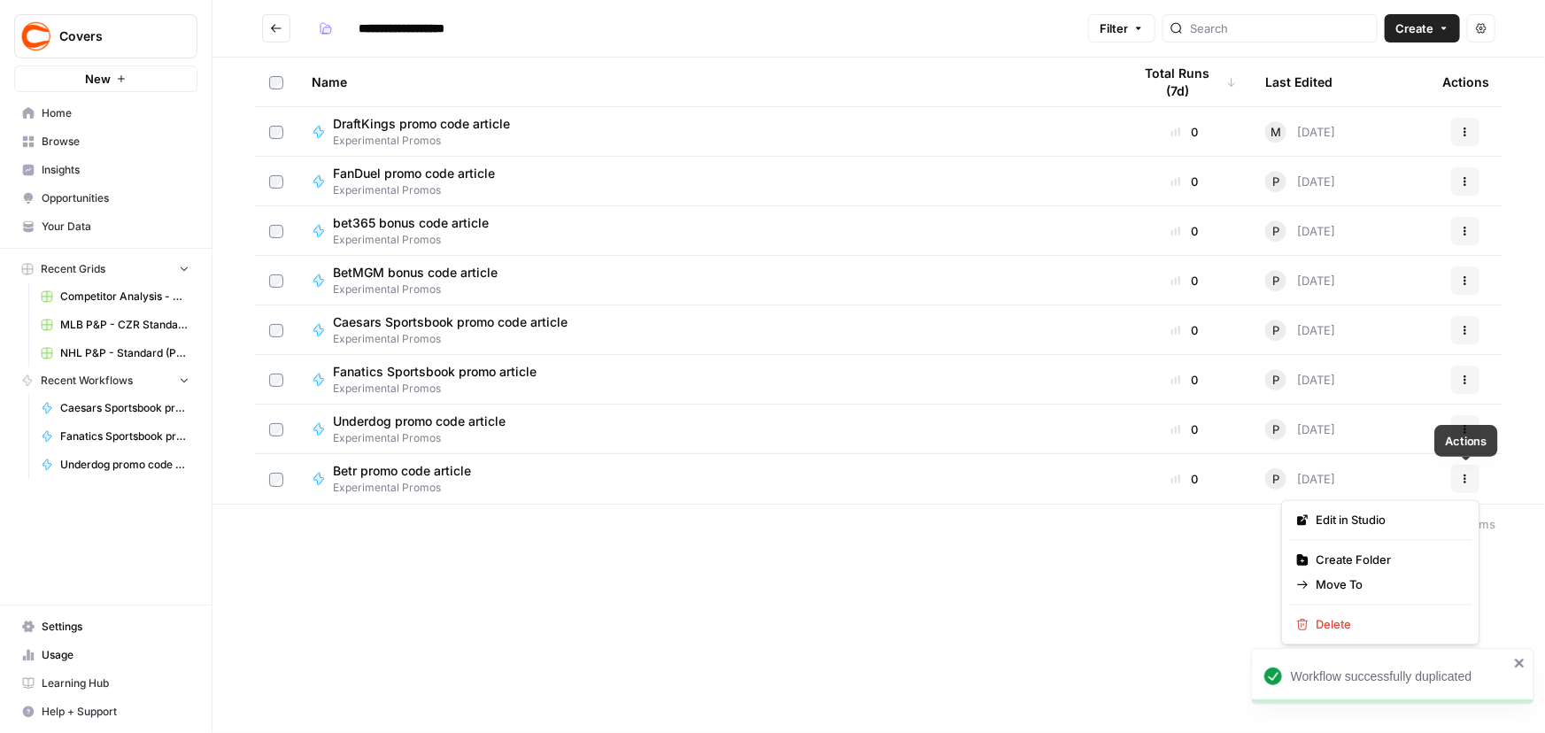
click at [1470, 475] on icon "button" at bounding box center [1465, 479] width 11 height 11
click at [1341, 523] on span "Edit in Studio" at bounding box center [1387, 521] width 142 height 18
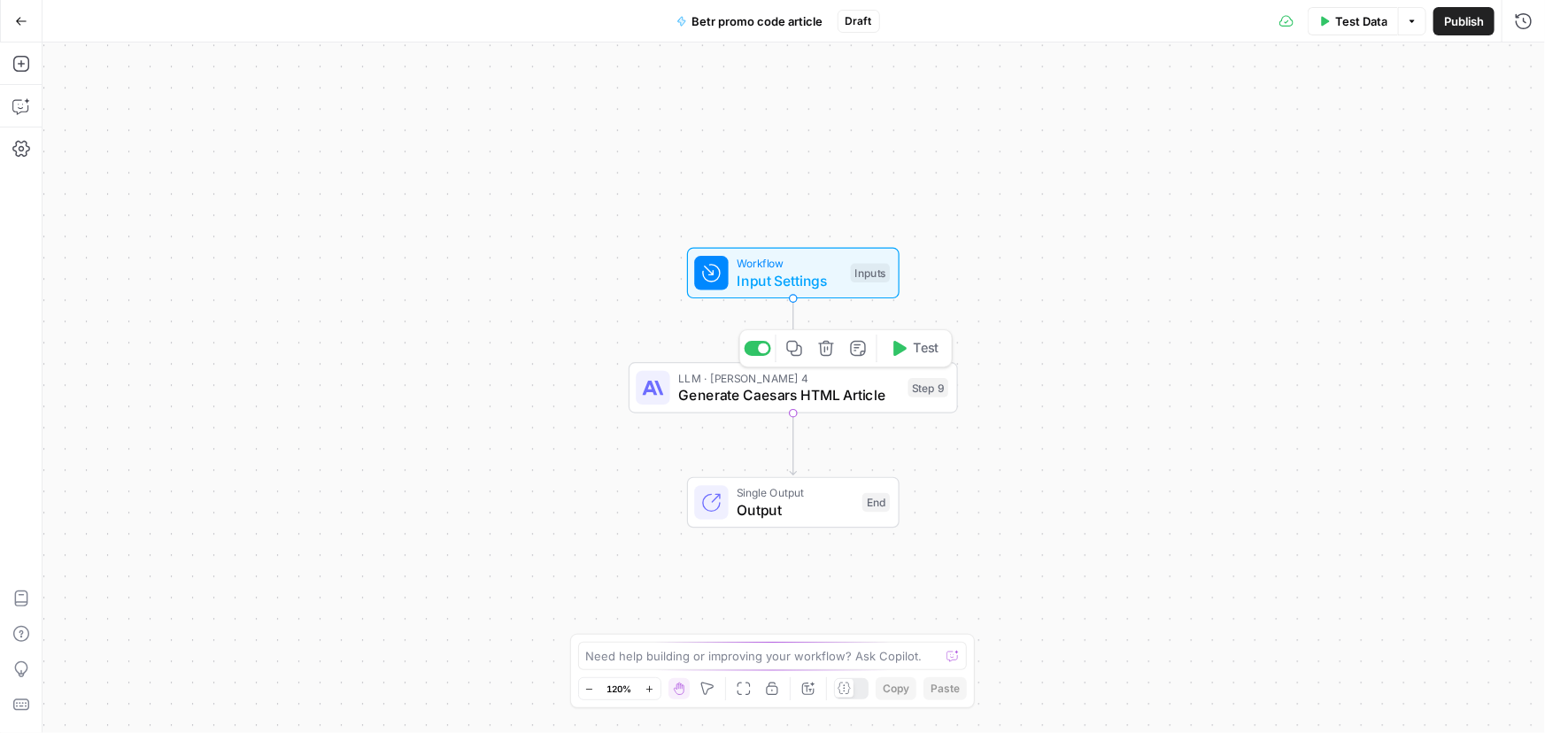
click at [756, 391] on span "Generate Caesars HTML Article" at bounding box center [788, 394] width 221 height 21
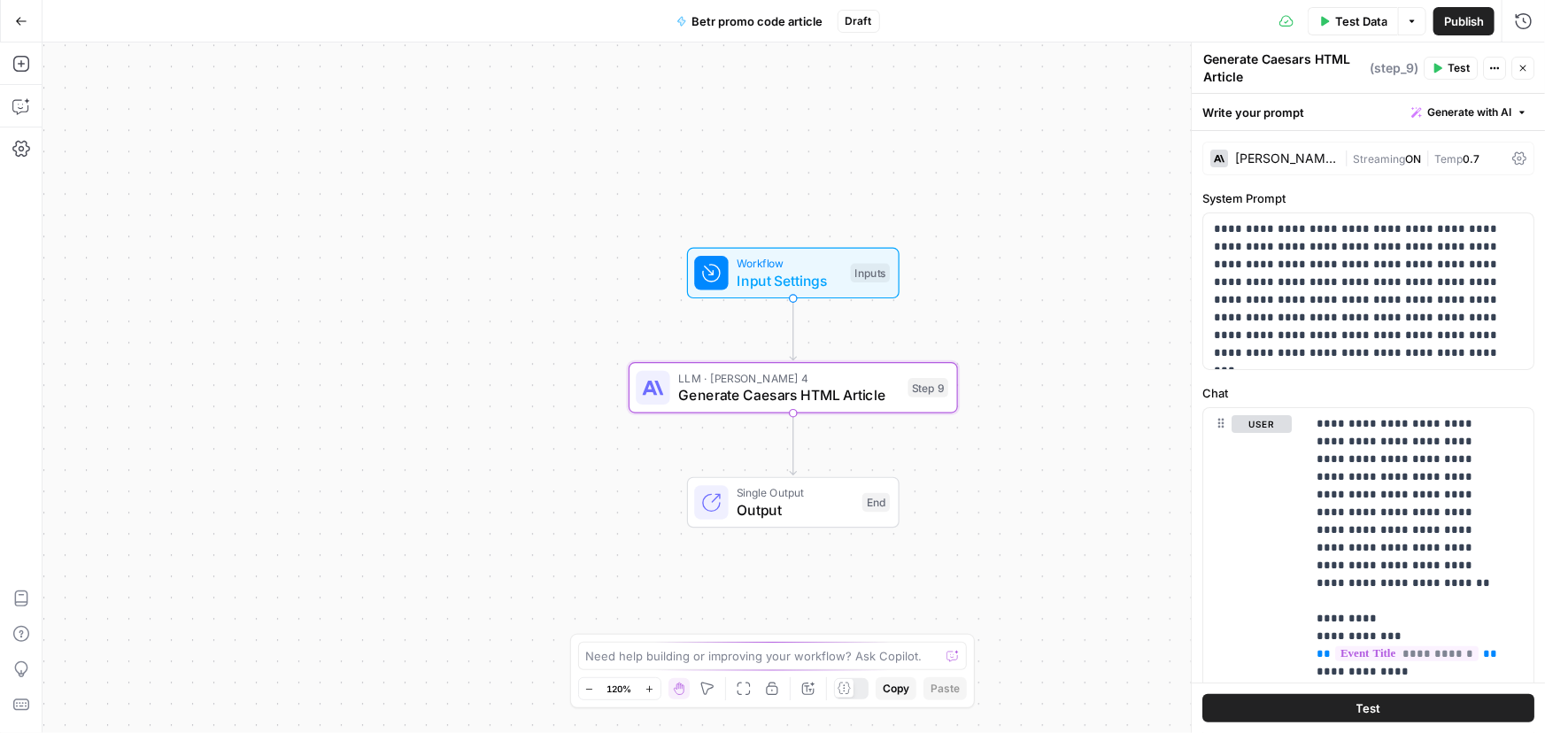
click at [1232, 54] on textarea "Generate Caesars HTML Article" at bounding box center [1284, 67] width 162 height 35
drag, startPoint x: 1262, startPoint y: 54, endPoint x: 1311, endPoint y: 53, distance: 49.6
click at [1311, 53] on textarea "Generate Caesars HTML Article" at bounding box center [1284, 67] width 162 height 35
type textarea "Generate Betr HTML Article"
drag, startPoint x: 1213, startPoint y: 264, endPoint x: 1257, endPoint y: 264, distance: 44.3
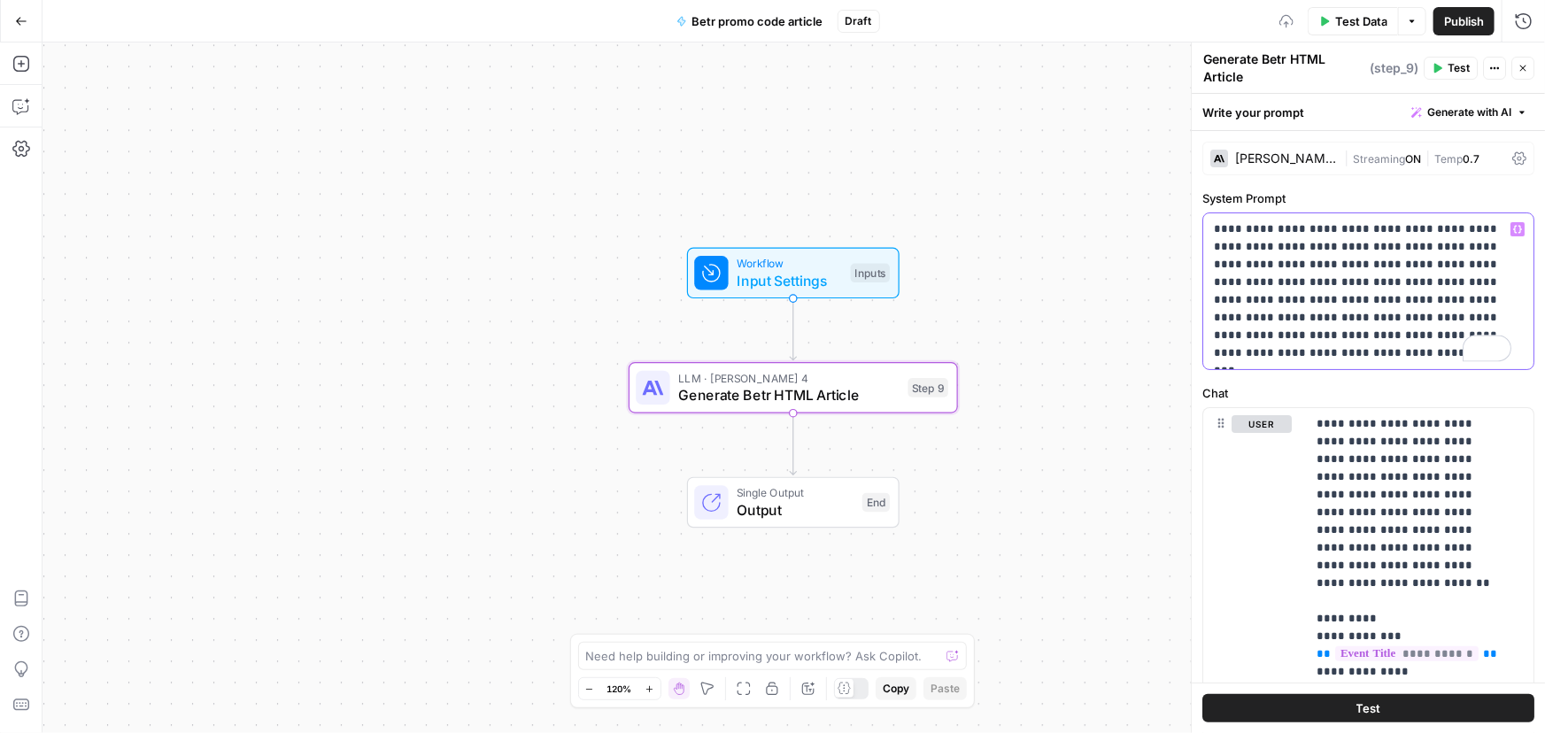
click at [1257, 264] on p "**********" at bounding box center [1362, 291] width 297 height 142
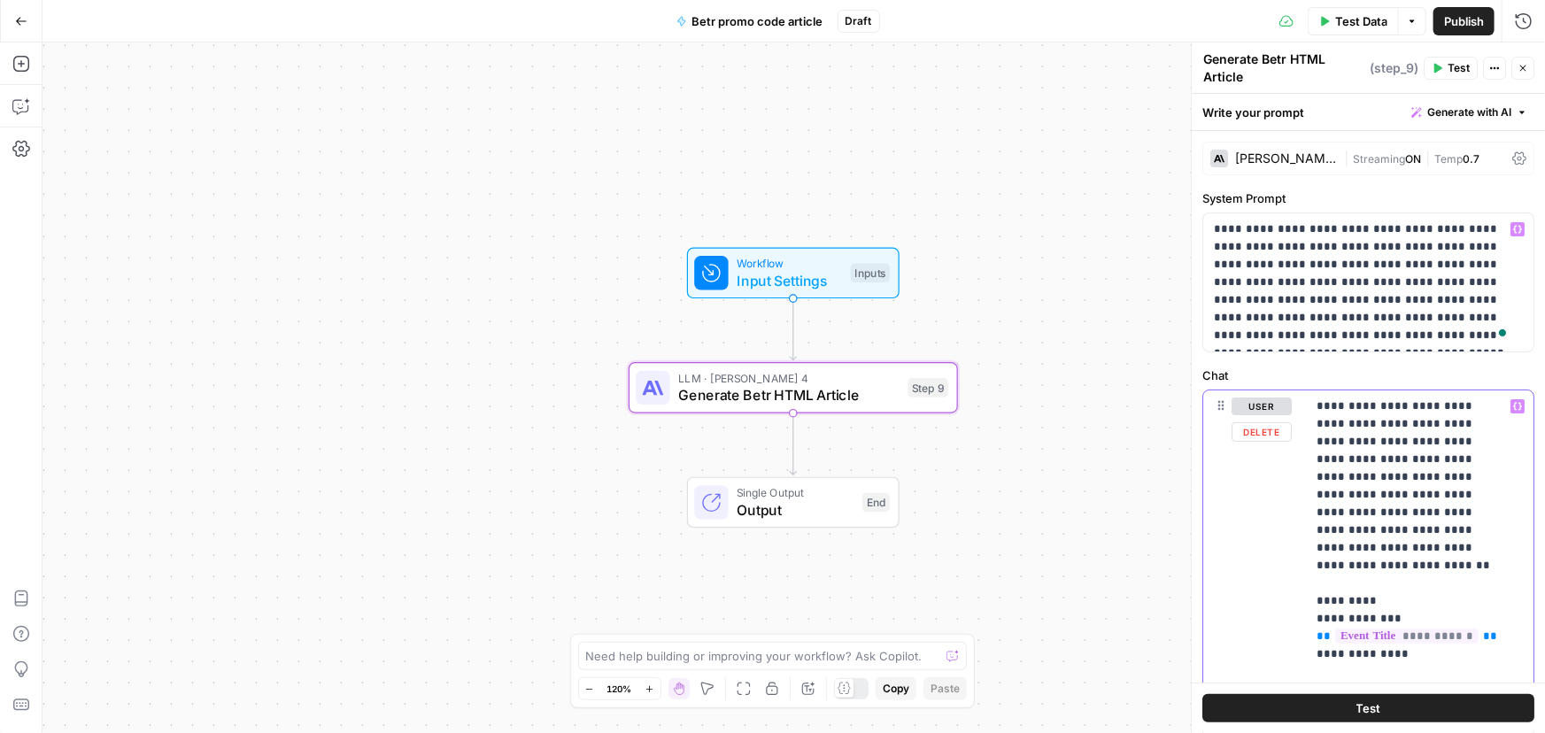
drag, startPoint x: 1312, startPoint y: 462, endPoint x: 1358, endPoint y: 459, distance: 46.2
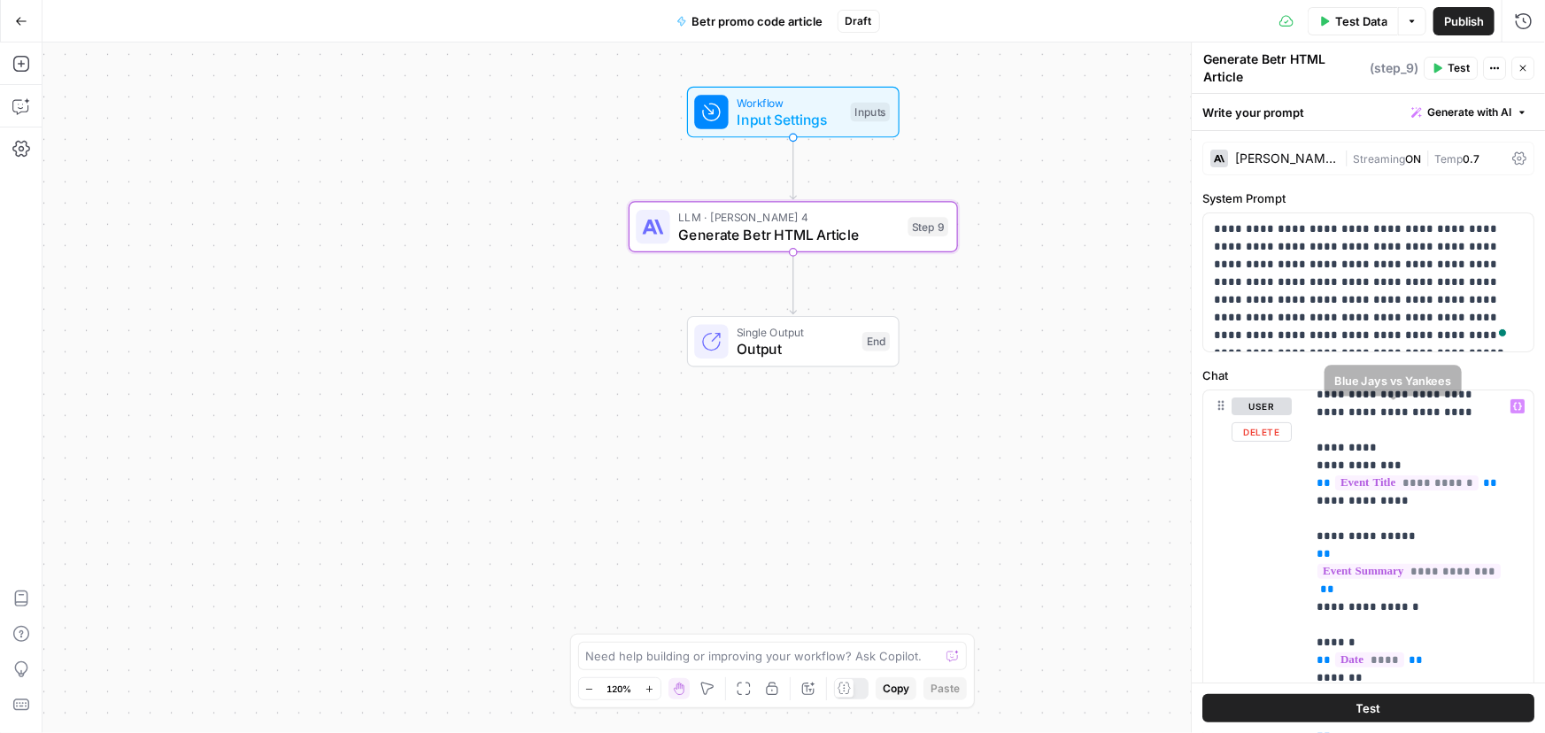
scroll to position [241, 0]
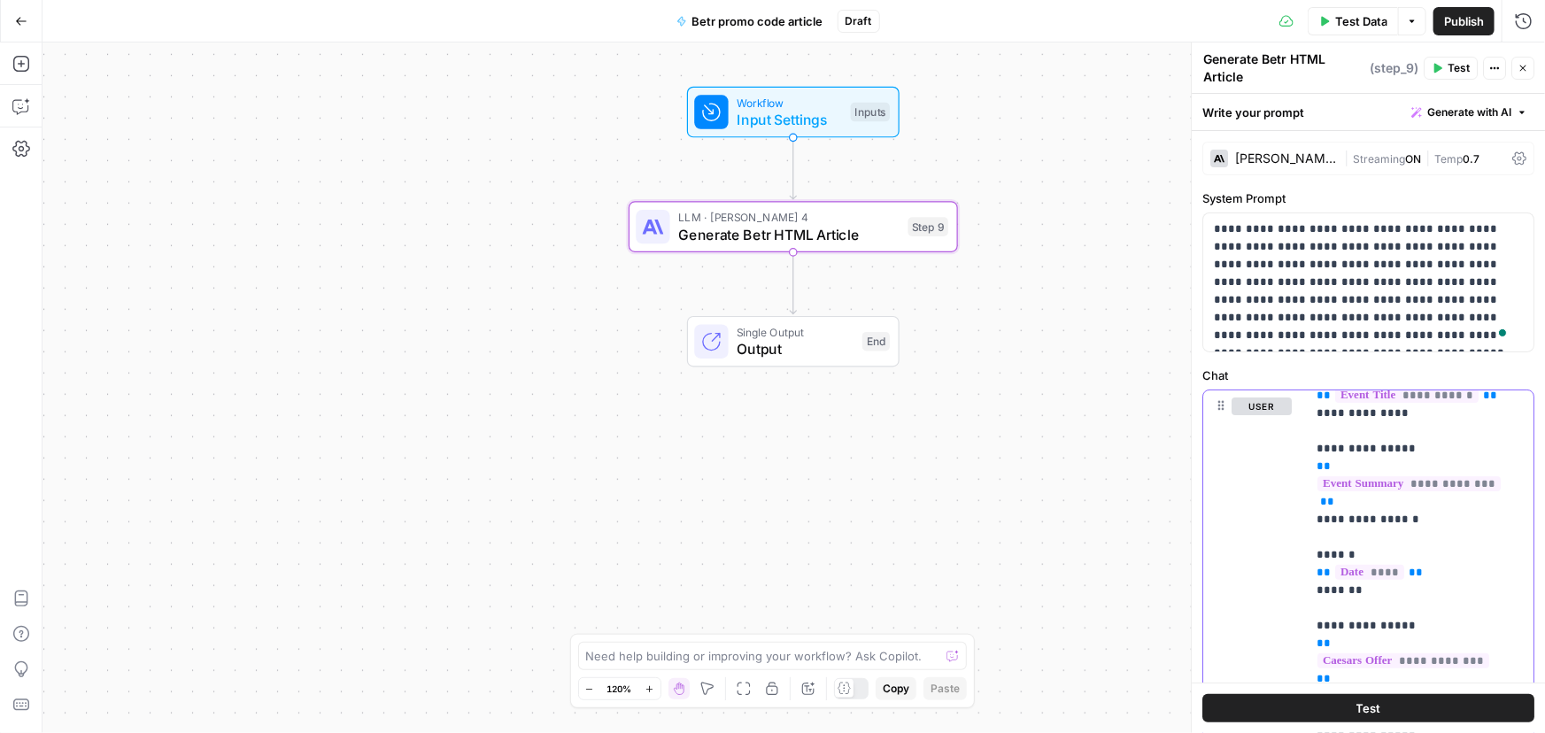
click at [1414, 476] on span "**********" at bounding box center [1408, 483] width 183 height 15
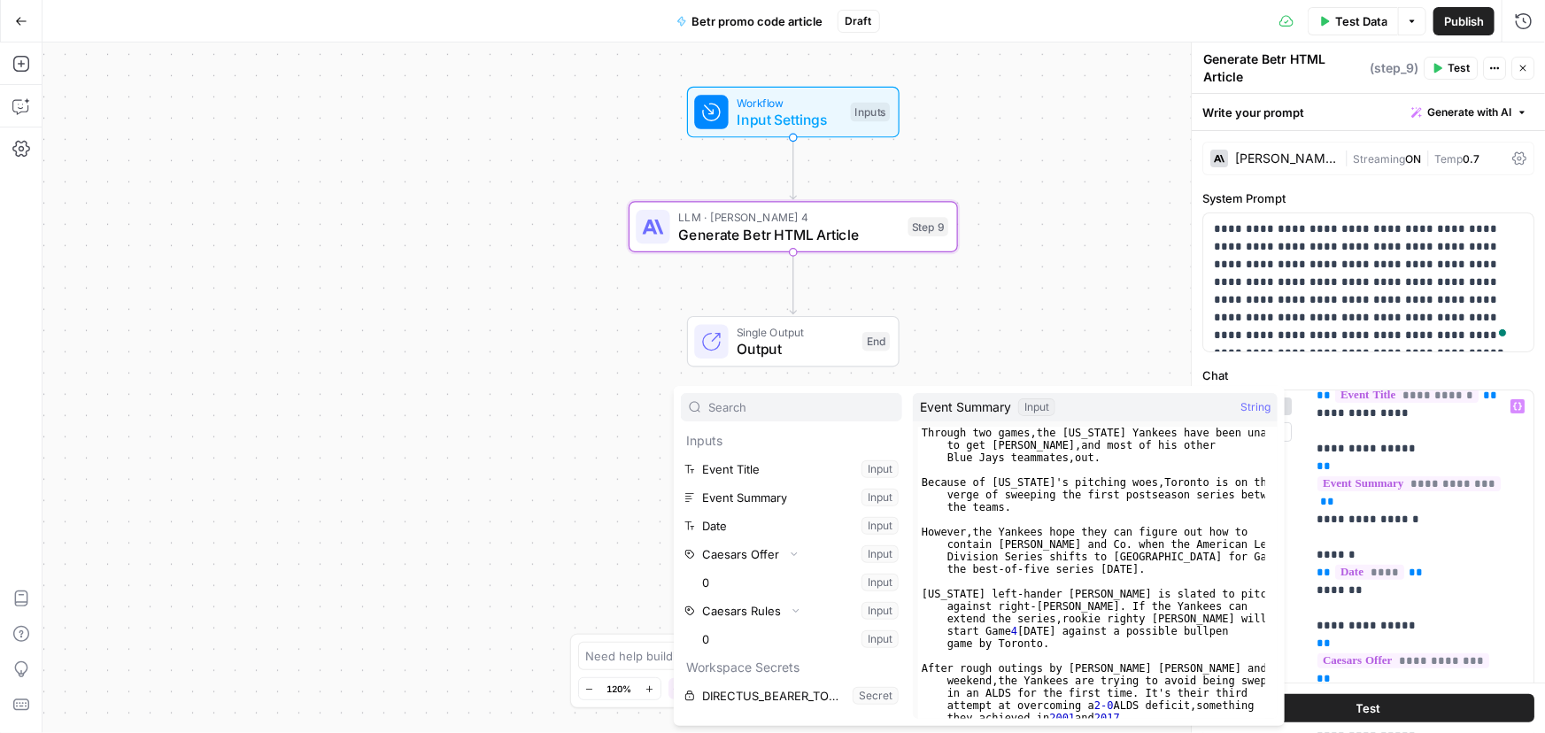
click at [1080, 278] on div "Workflow Input Settings Inputs LLM · [PERSON_NAME] 4 Generate Betr HTML Article…" at bounding box center [793, 387] width 1502 height 691
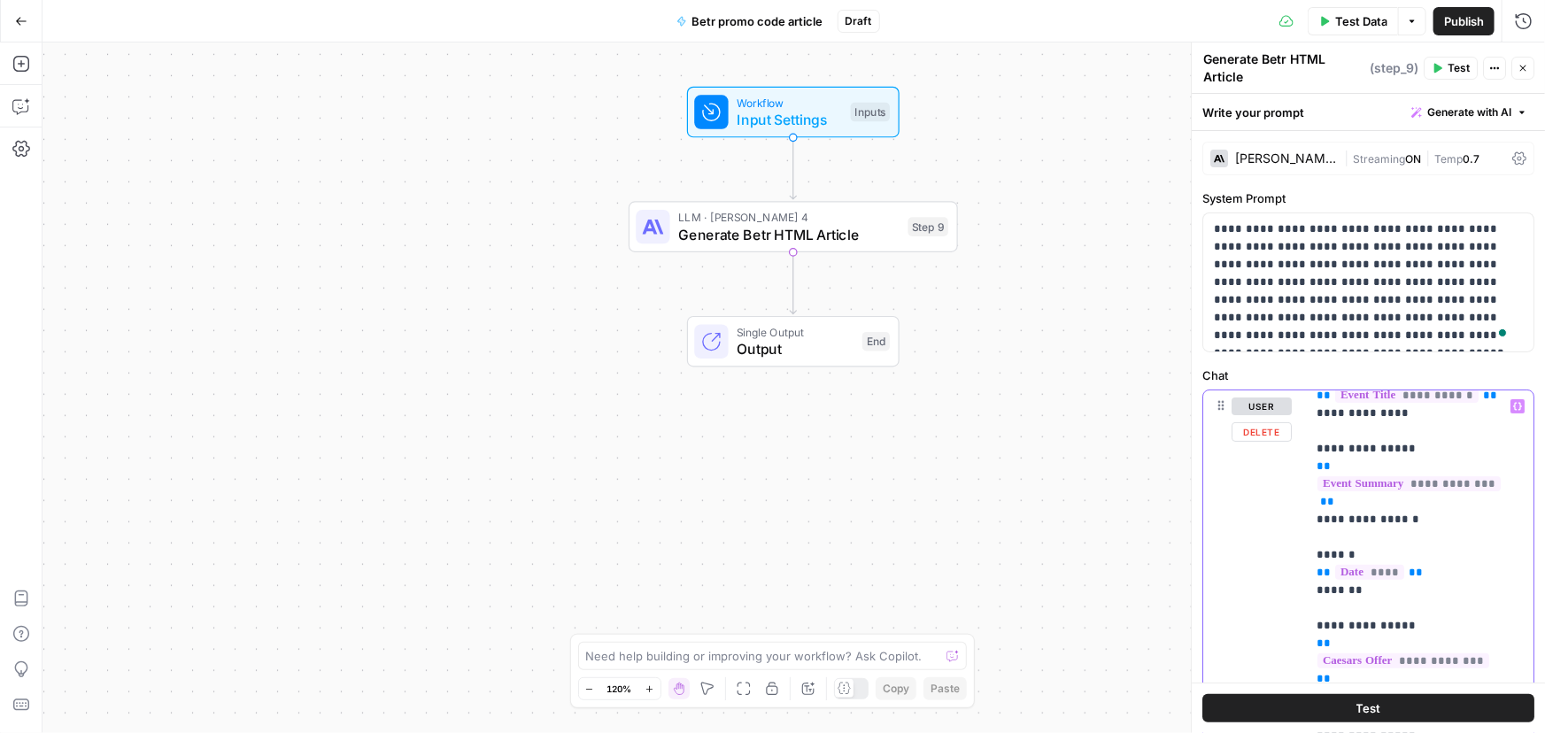
click at [1366, 476] on span "**********" at bounding box center [1408, 483] width 183 height 15
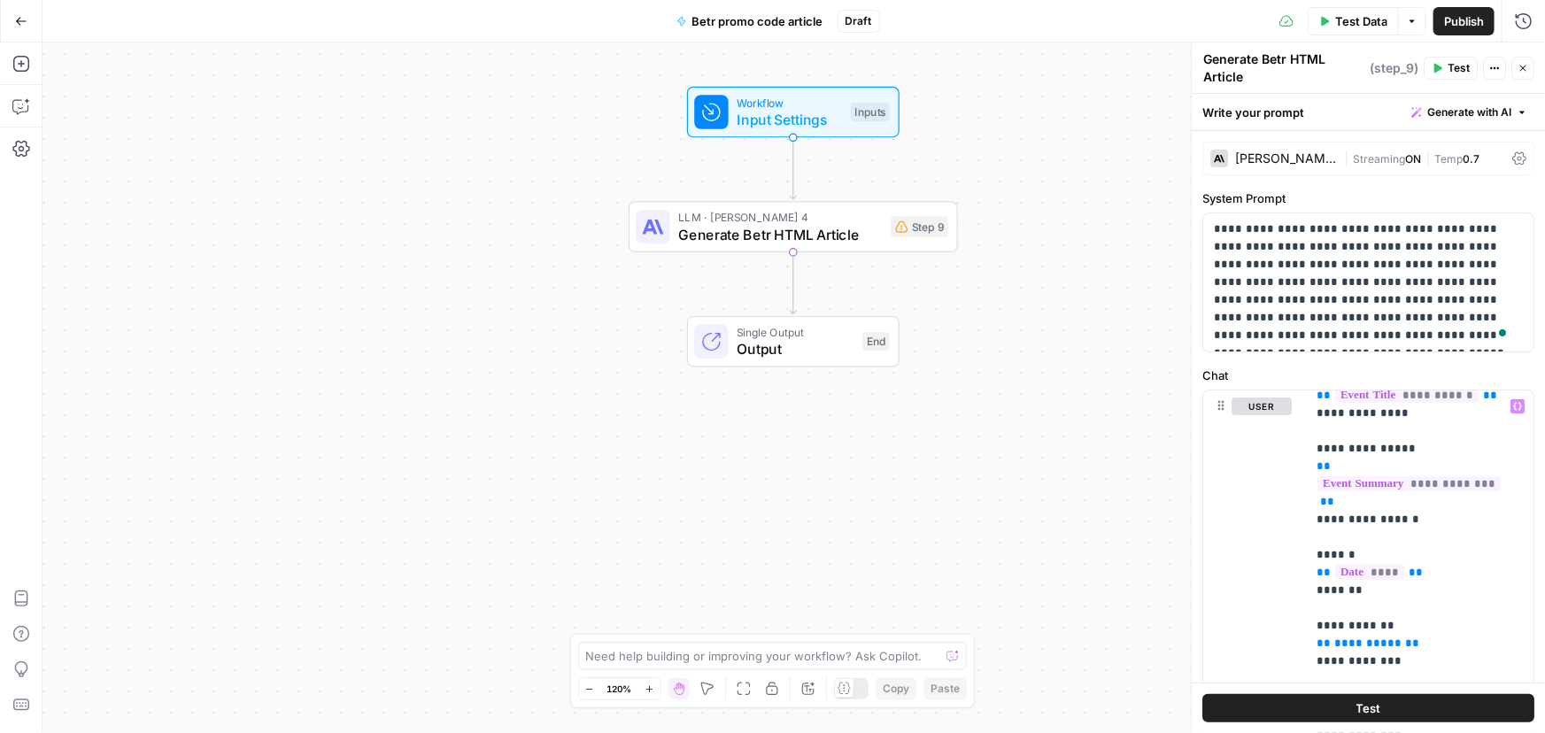
click at [1007, 513] on div "Workflow Input Settings Inputs LLM · [PERSON_NAME] 4 Generate Betr HTML Article…" at bounding box center [793, 387] width 1502 height 691
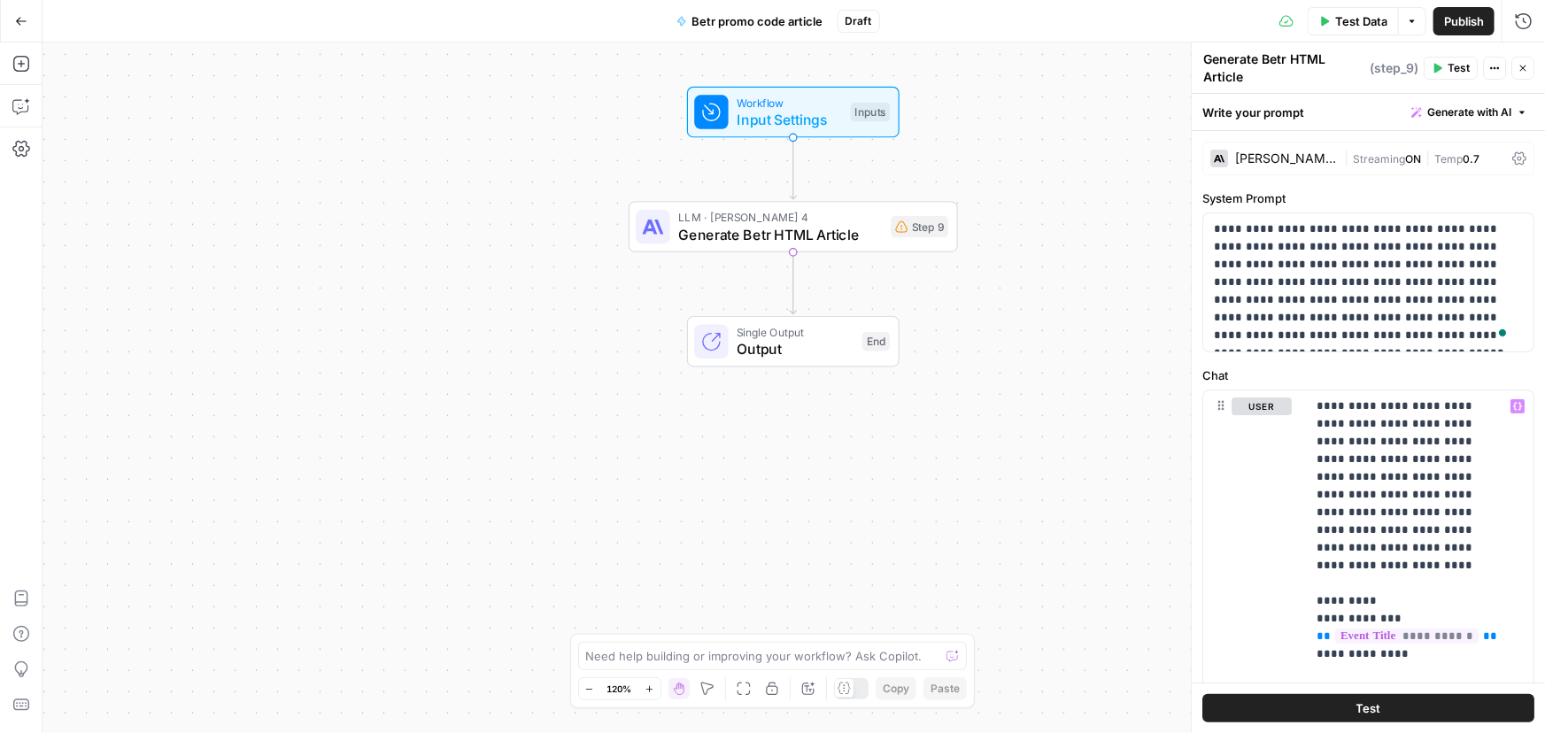
scroll to position [241, 0]
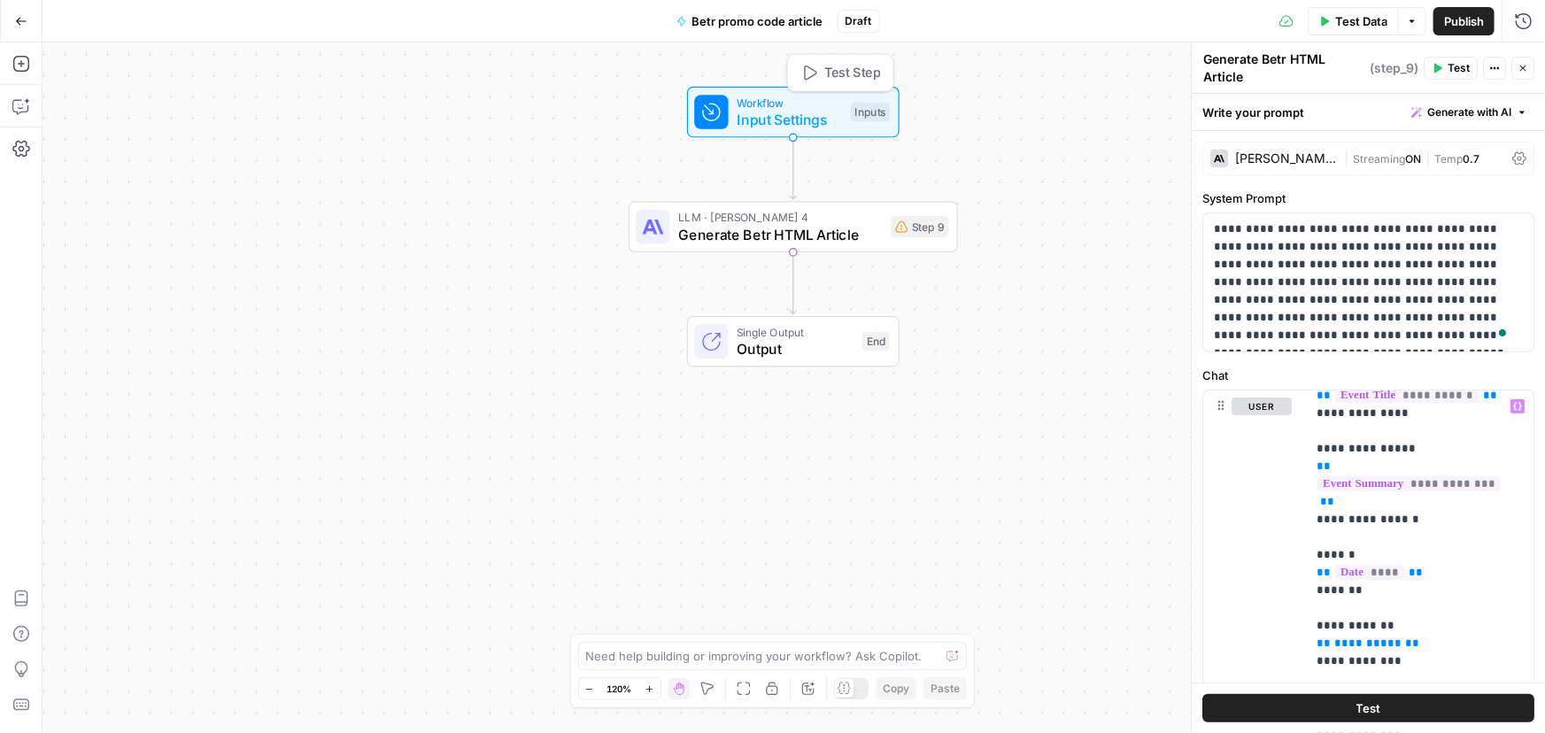
click at [784, 100] on span "Workflow" at bounding box center [789, 102] width 105 height 17
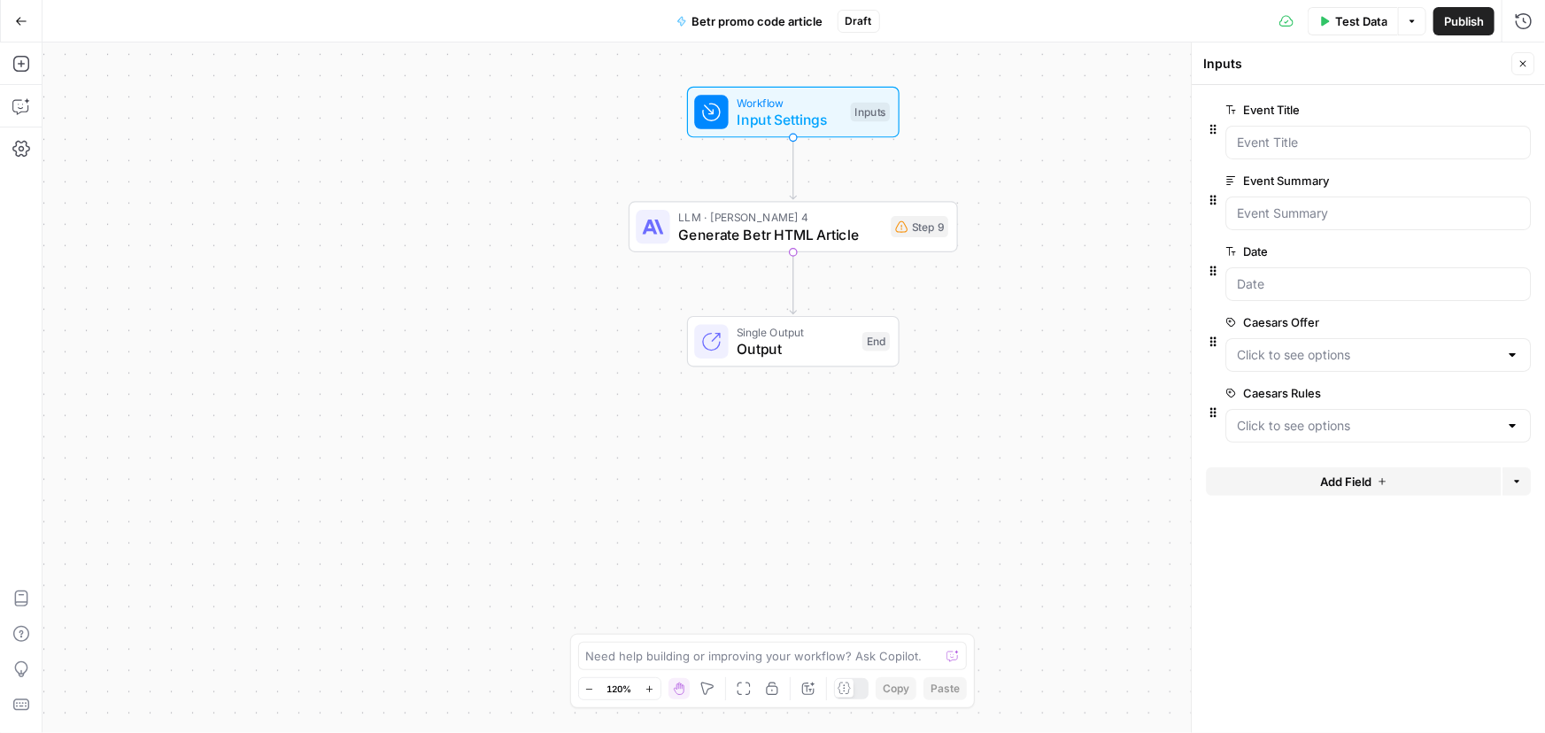
click at [1474, 319] on span "edit field" at bounding box center [1464, 322] width 39 height 14
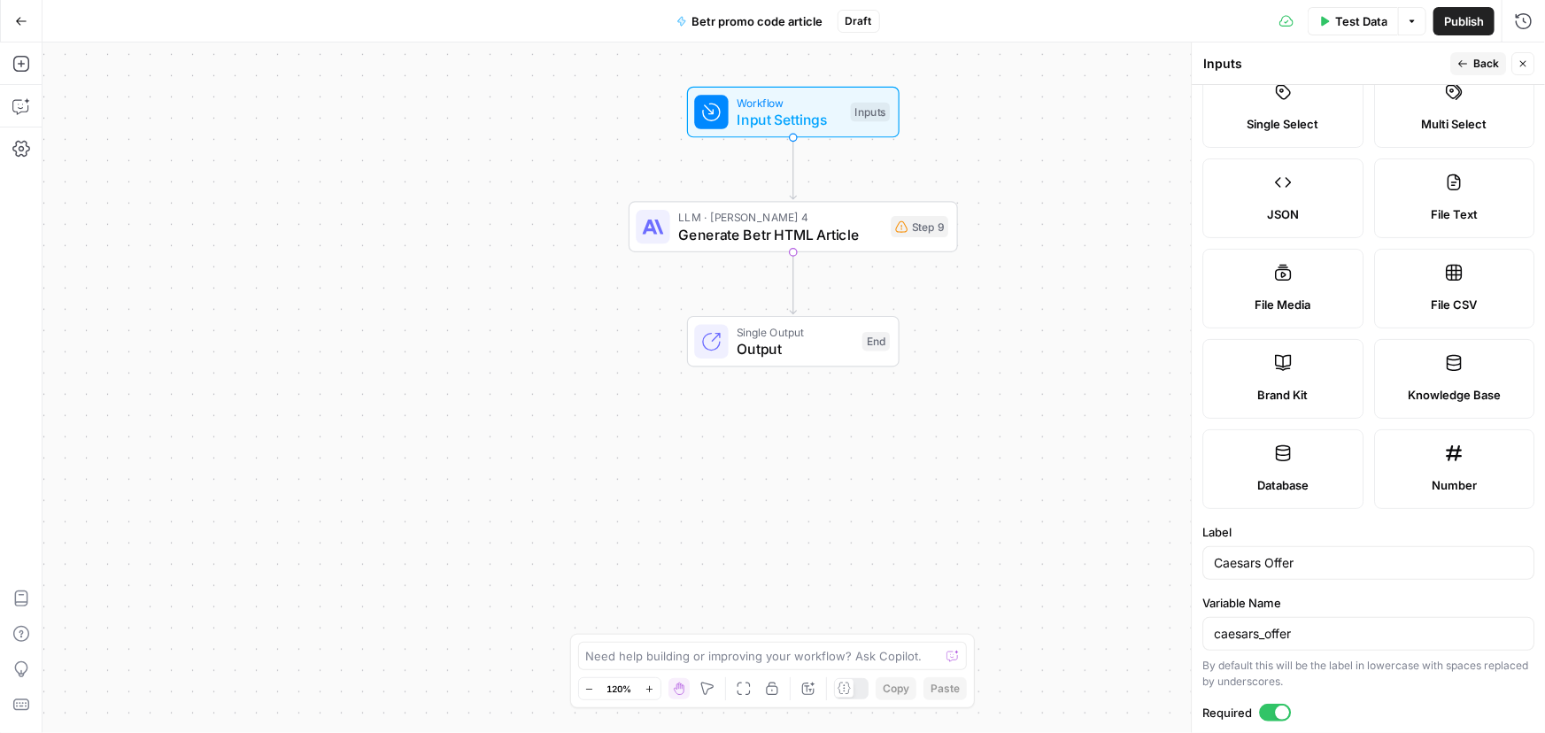
scroll to position [321, 0]
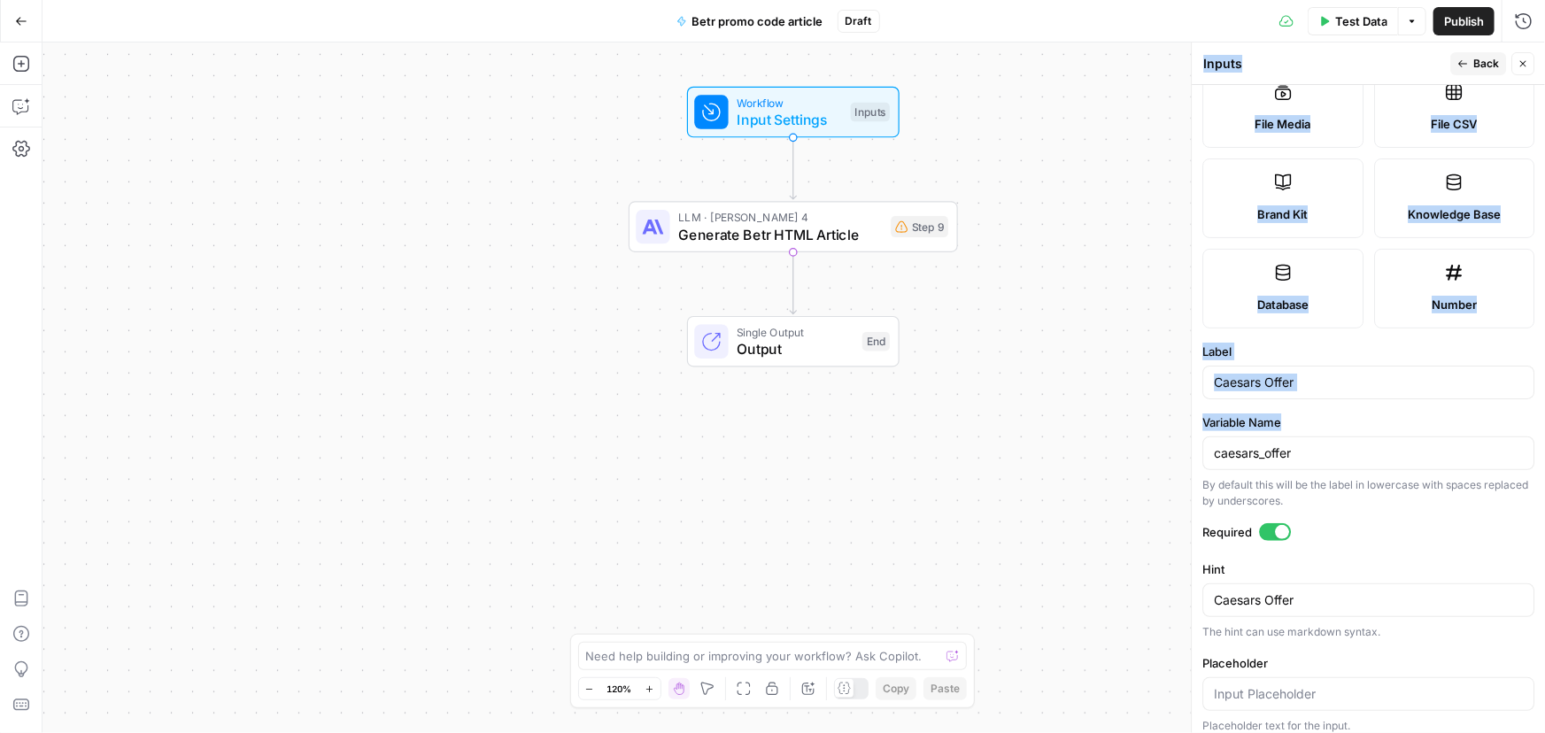
drag, startPoint x: 1317, startPoint y: 438, endPoint x: 1326, endPoint y: 451, distance: 16.0
click at [1196, 443] on div "Inputs Inputs Back Close Input type Short Text Long Text Single Select Multi Se…" at bounding box center [1368, 387] width 354 height 691
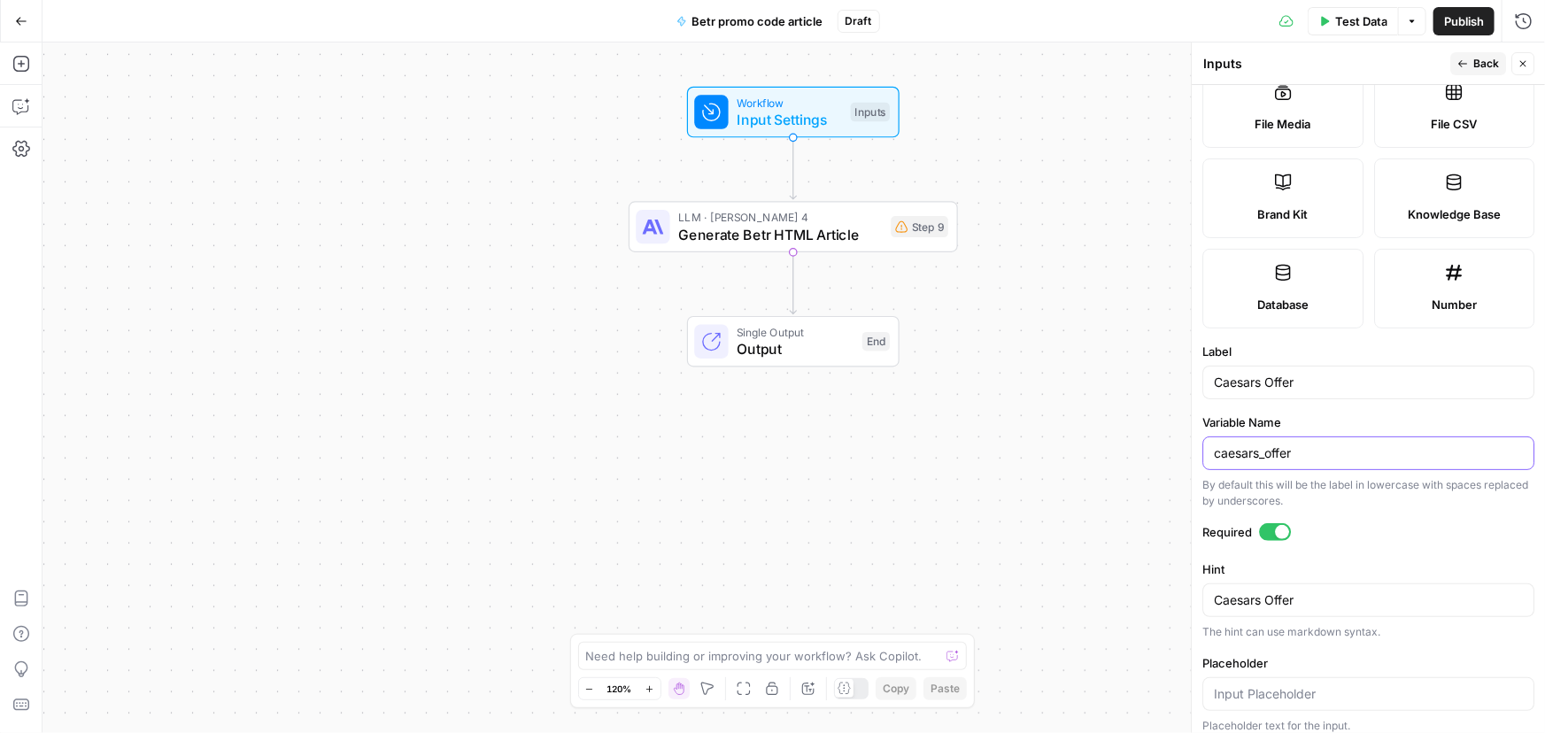
drag, startPoint x: 1327, startPoint y: 451, endPoint x: 1039, endPoint y: 444, distance: 287.8
click at [1039, 444] on body "Covers New Home Browse Insights Opportunities Your Data Recent Grids Competitor…" at bounding box center [772, 366] width 1545 height 733
click at [1238, 384] on input "BetR Offer" at bounding box center [1368, 383] width 309 height 18
click at [1231, 378] on input "Bete Offer" at bounding box center [1368, 383] width 309 height 18
click at [1235, 379] on input "Bete Offer" at bounding box center [1368, 383] width 309 height 18
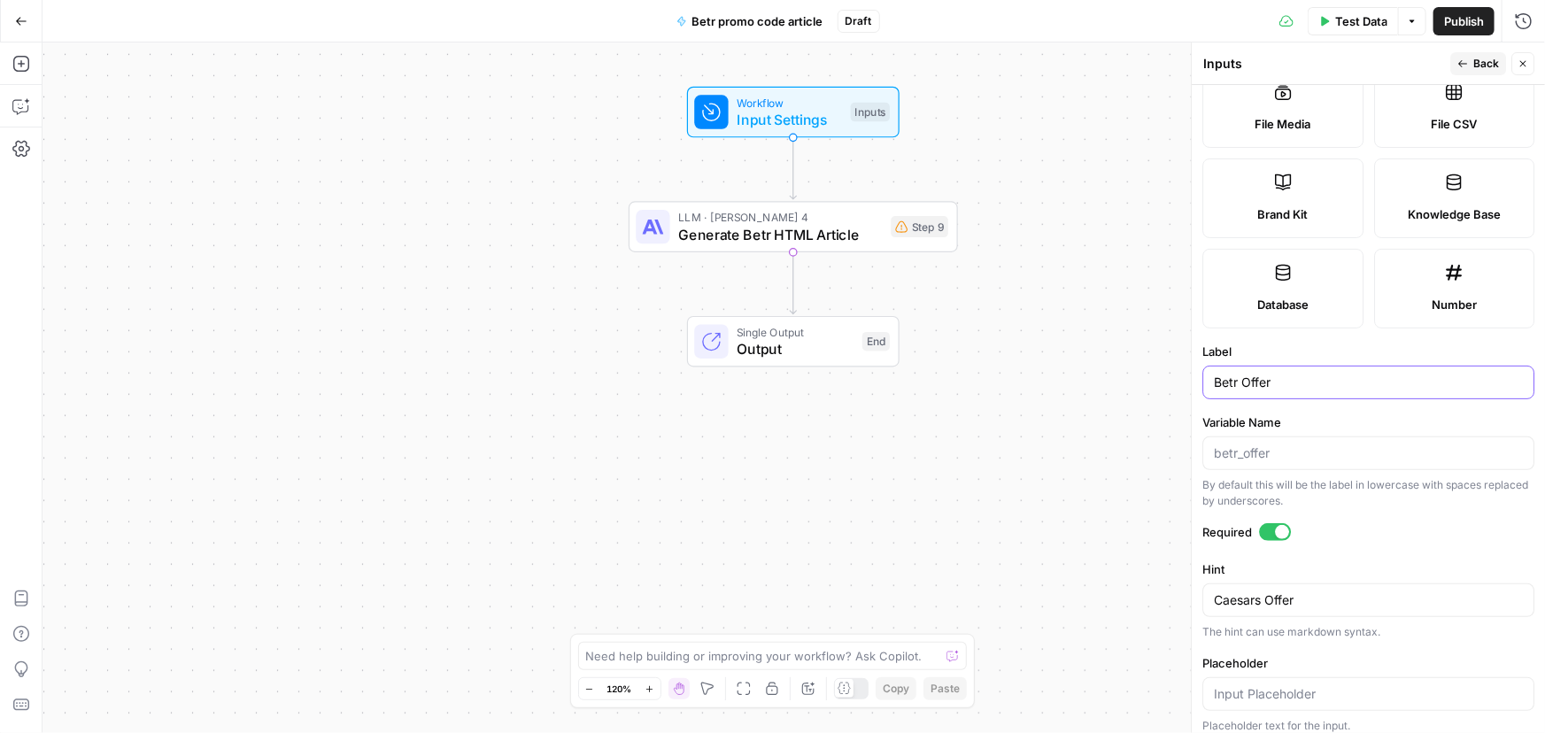
type input "Betr Offer"
click at [1258, 593] on textarea "Caesars Offer" at bounding box center [1368, 600] width 309 height 18
paste textarea "Betr"
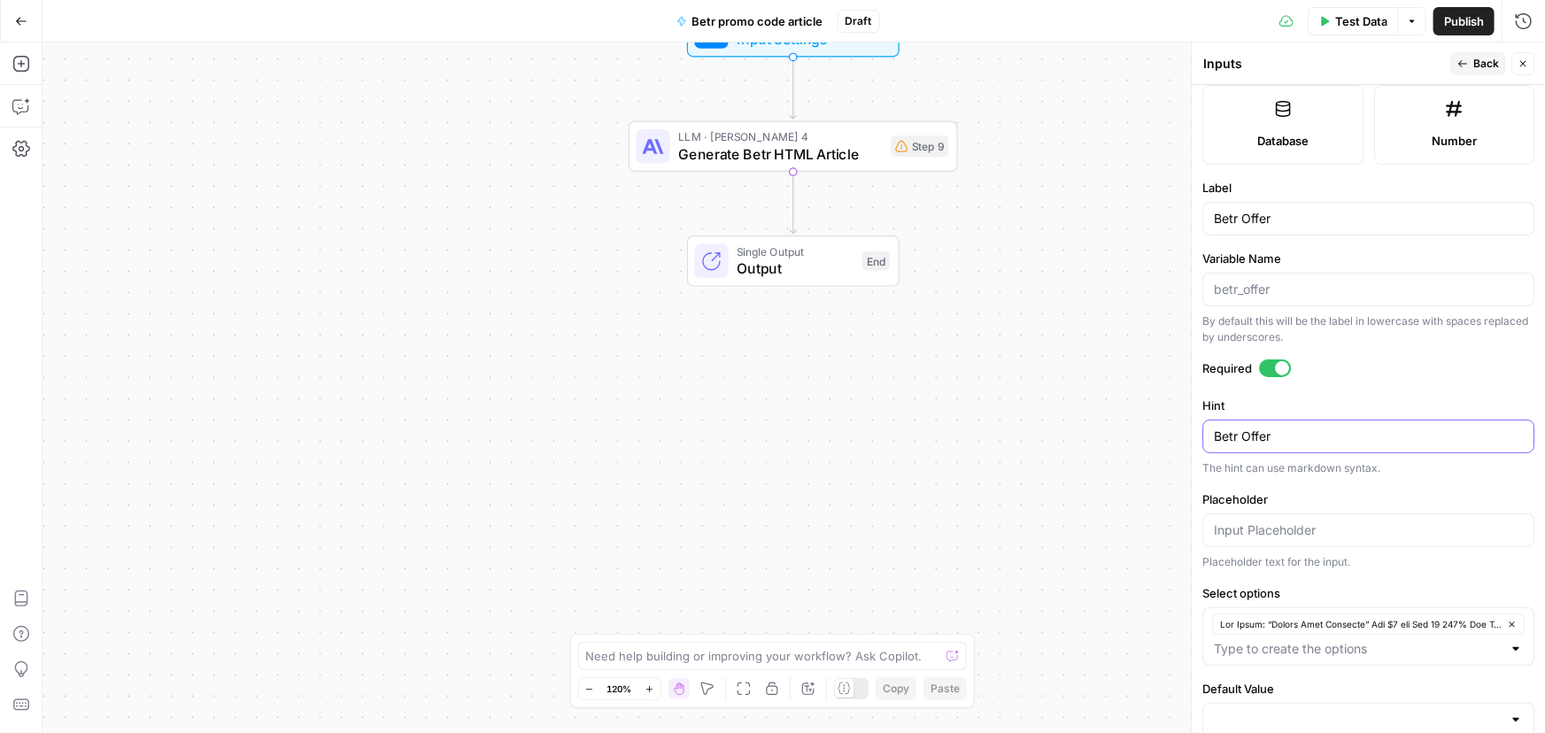
scroll to position [521, 0]
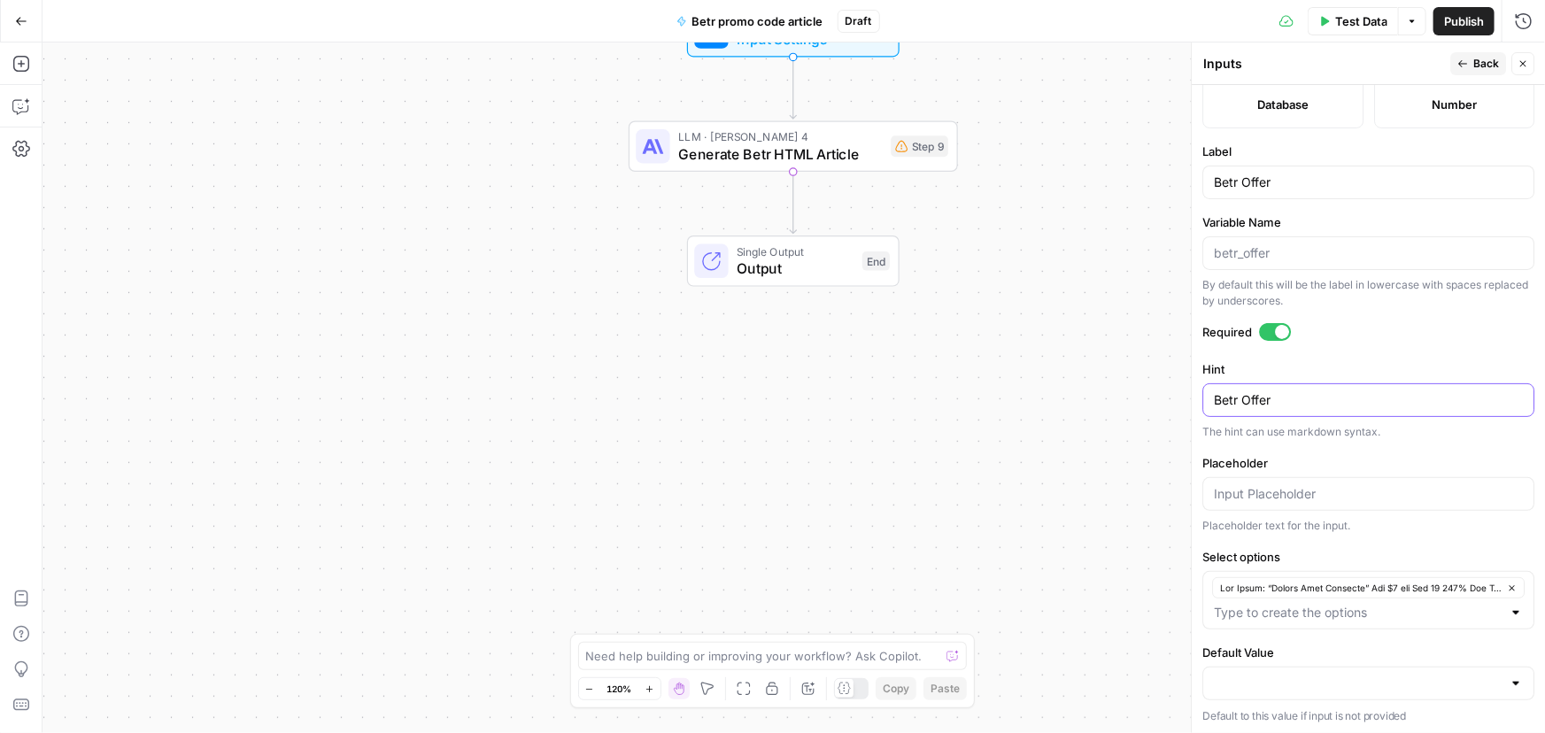
type textarea "Betr Offer"
click at [1507, 583] on icon "button" at bounding box center [1512, 588] width 10 height 10
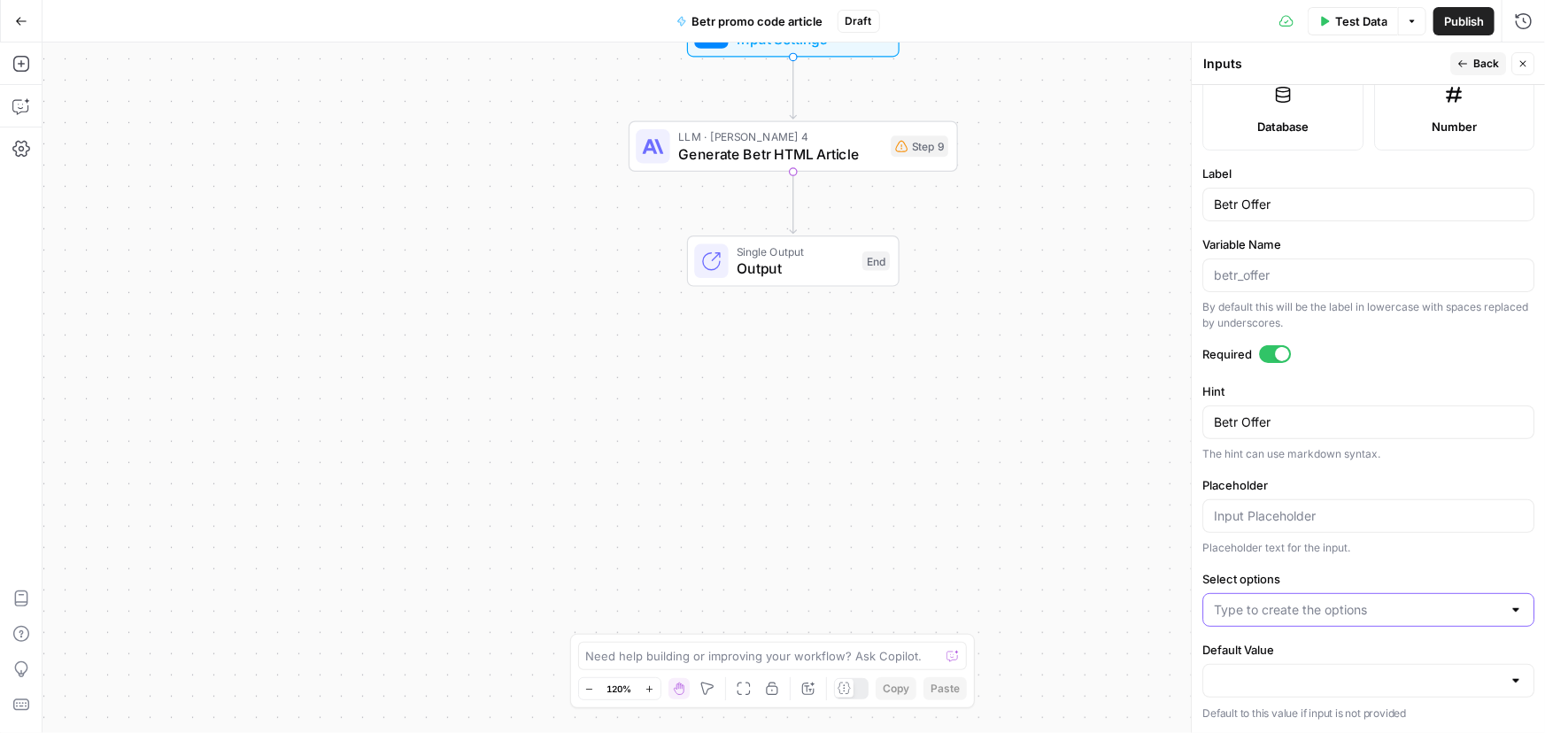
scroll to position [497, 0]
click at [1268, 615] on input "Select options" at bounding box center [1358, 613] width 288 height 18
paste input "Lor ipsum: $25 do Sita-Co + $041 Adipi Elit Sedd Eiusmod: Temp incid utlab etdo…"
type input "Lor ipsum: $25 do Sita-Co + $041 Adipi Elit Sedd Eiusmod: Temp incid utlab etdo…"
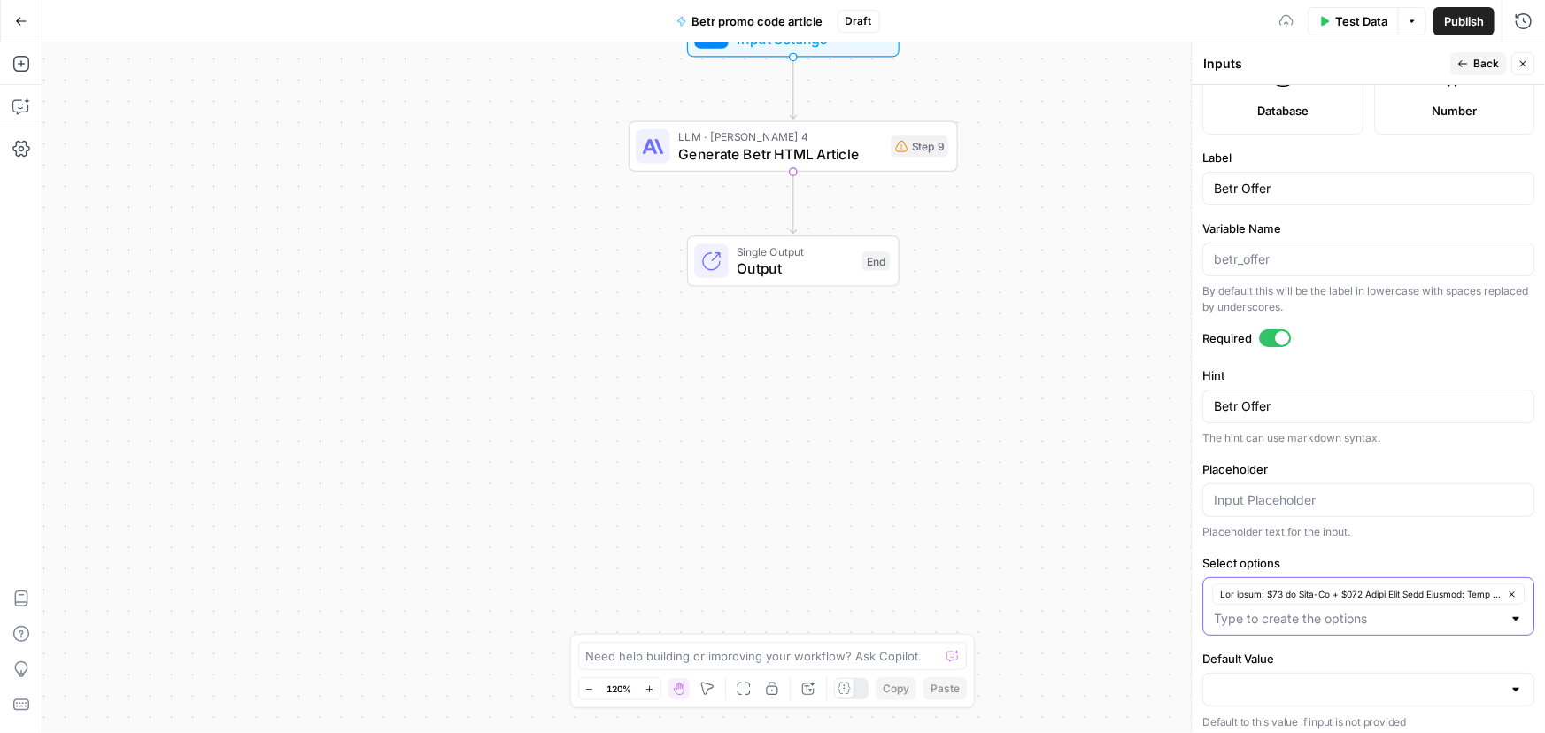
scroll to position [521, 0]
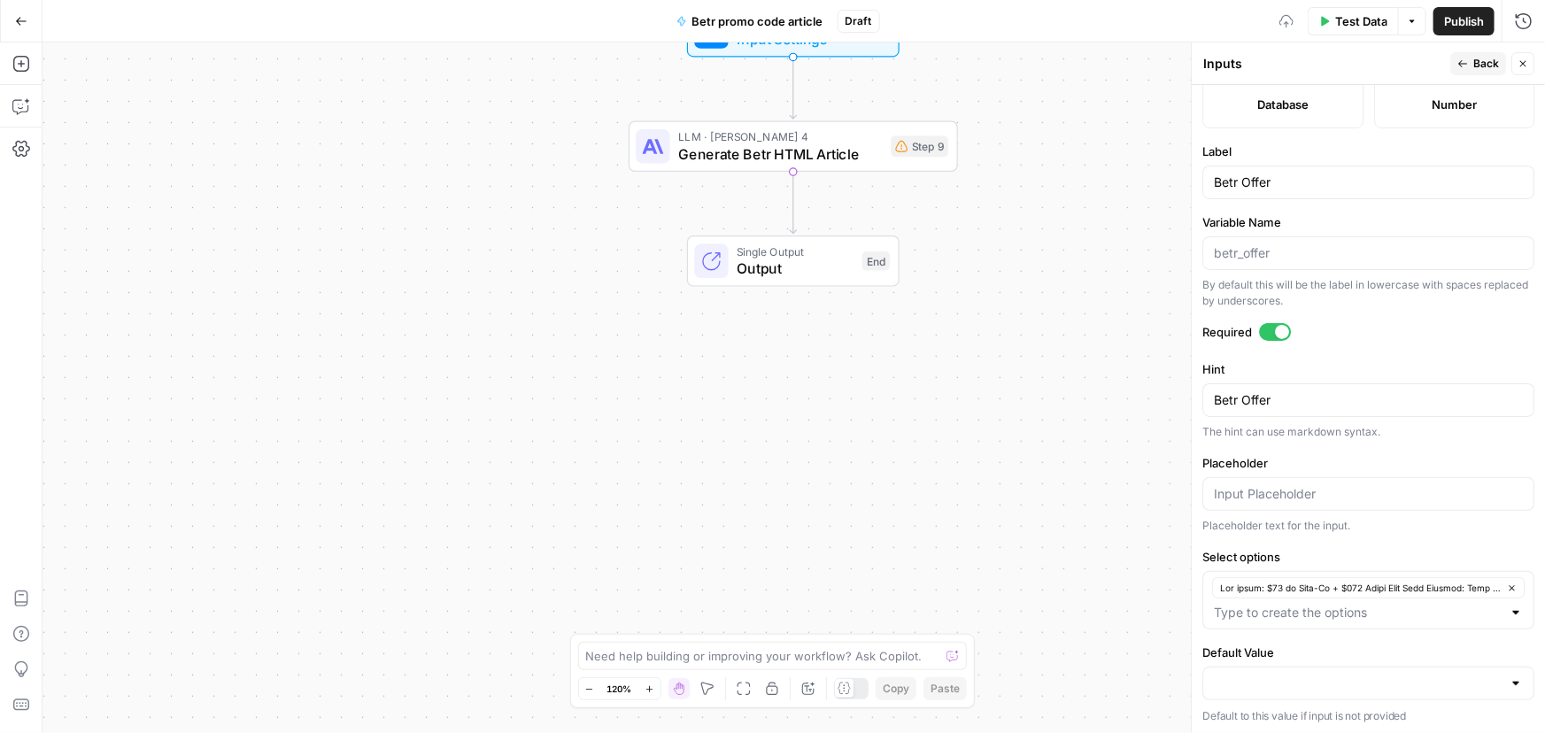
click at [1111, 444] on div "Workflow Input Settings Inputs LLM · [PERSON_NAME] 4 Generate Betr HTML Article…" at bounding box center [793, 387] width 1502 height 691
click at [1480, 70] on span "Back" at bounding box center [1486, 64] width 26 height 16
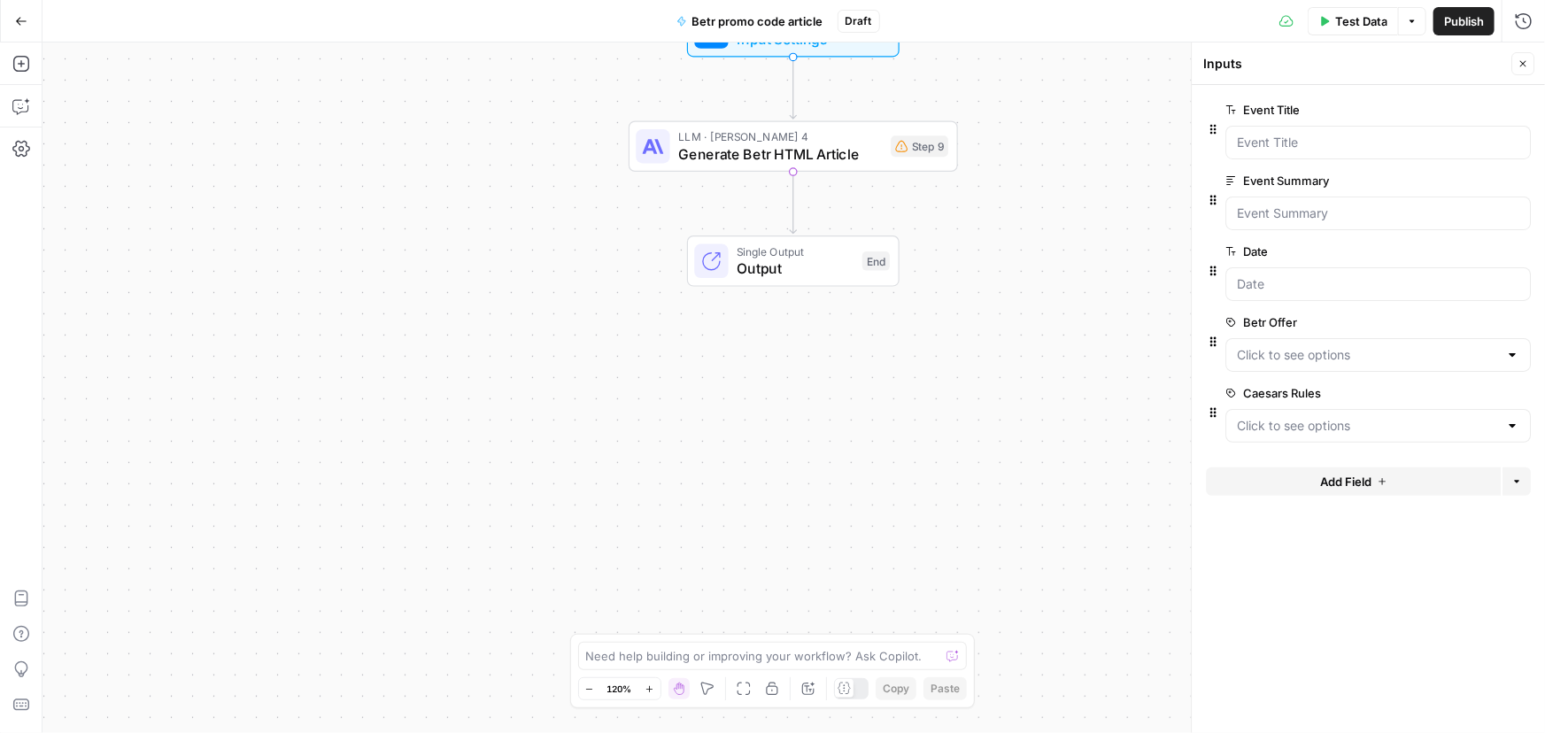
click at [1461, 392] on span "edit field" at bounding box center [1464, 393] width 39 height 14
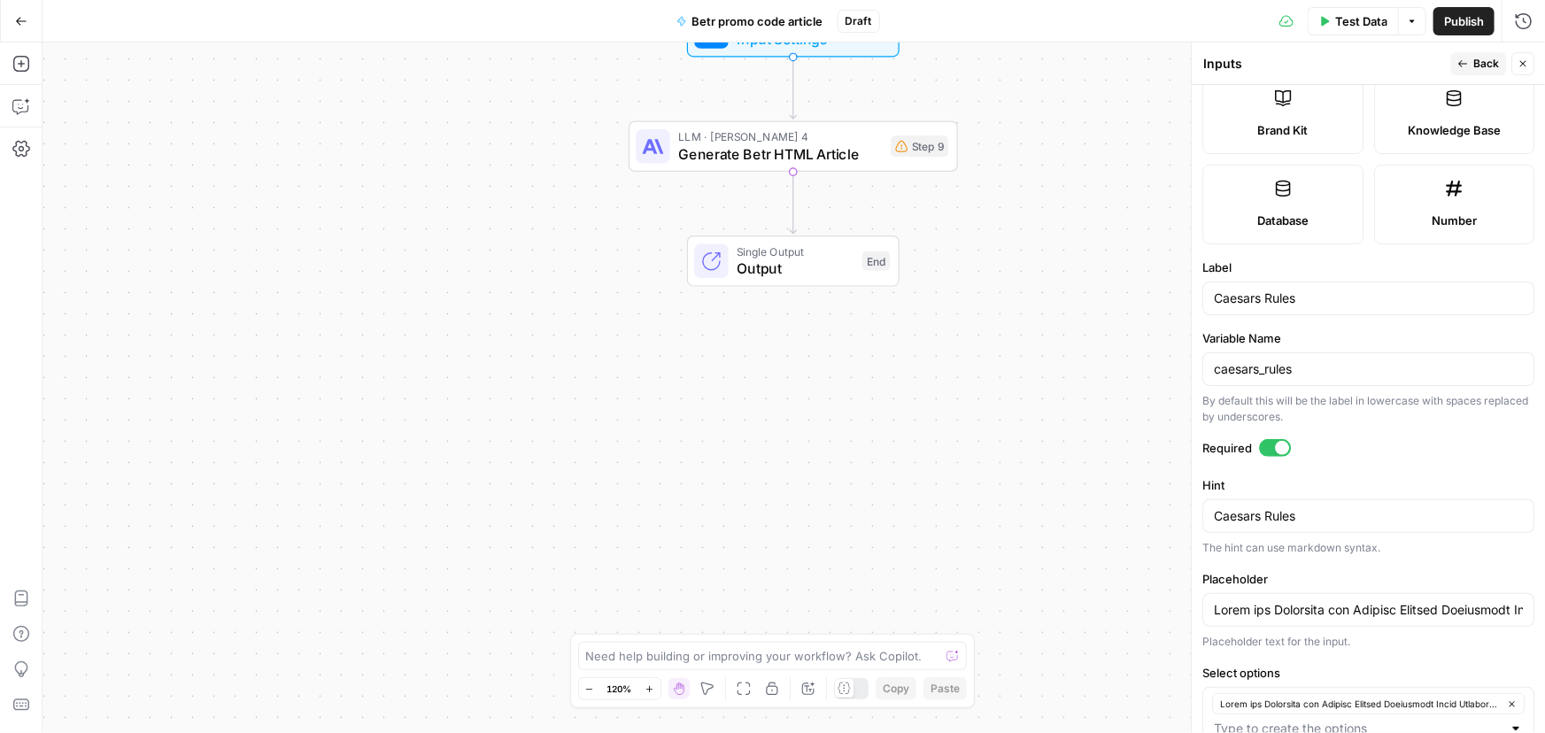
scroll to position [482, 0]
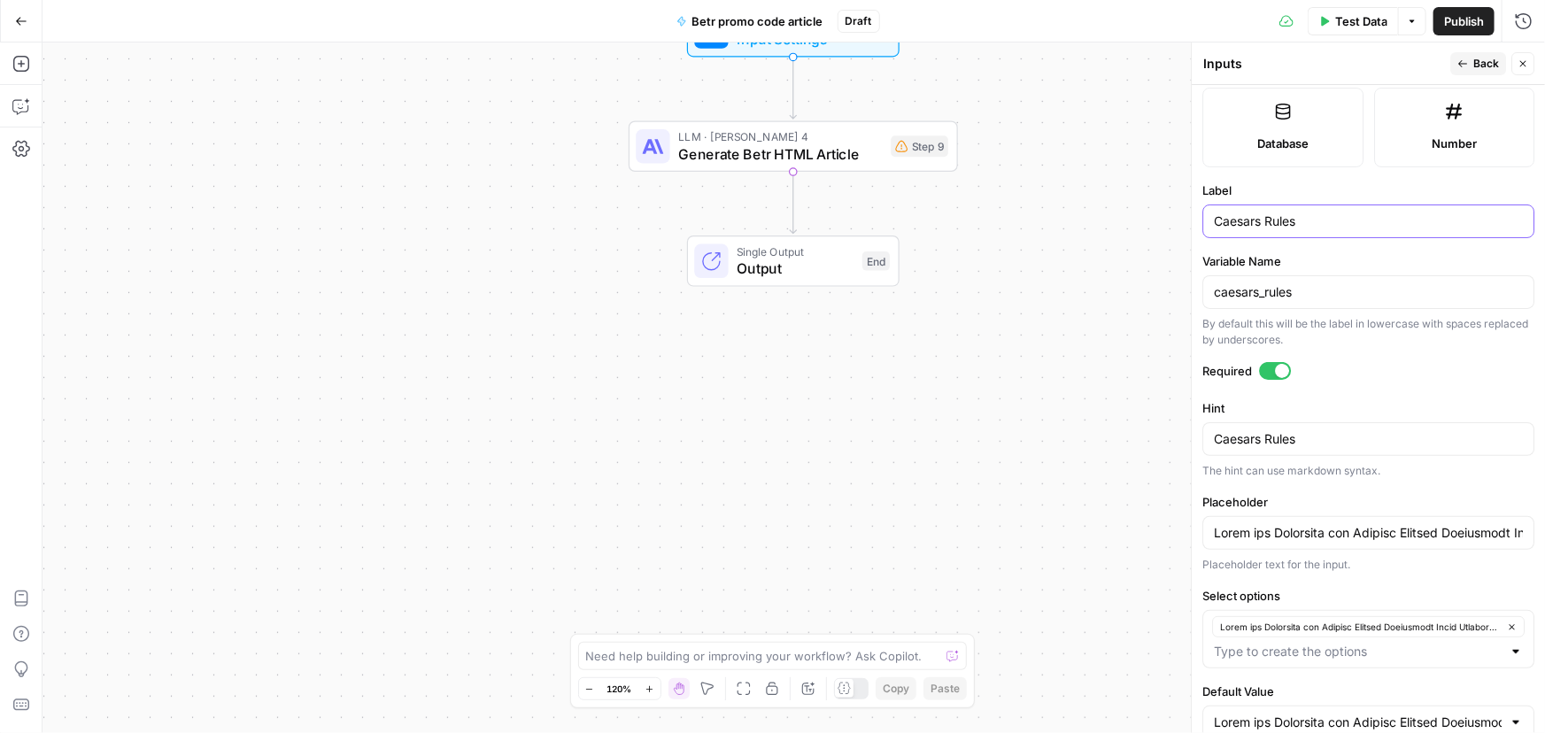
drag, startPoint x: 1297, startPoint y: 223, endPoint x: 1185, endPoint y: 220, distance: 111.6
click at [1191, 220] on div "Inputs Inputs Back Close Input type Short Text Long Text Single Select Multi Se…" at bounding box center [1368, 387] width 354 height 691
type input "Betr Rules"
click at [1324, 228] on input "Betr Rules" at bounding box center [1368, 221] width 309 height 18
click at [1320, 433] on textarea "Caesars Rules" at bounding box center [1368, 439] width 309 height 18
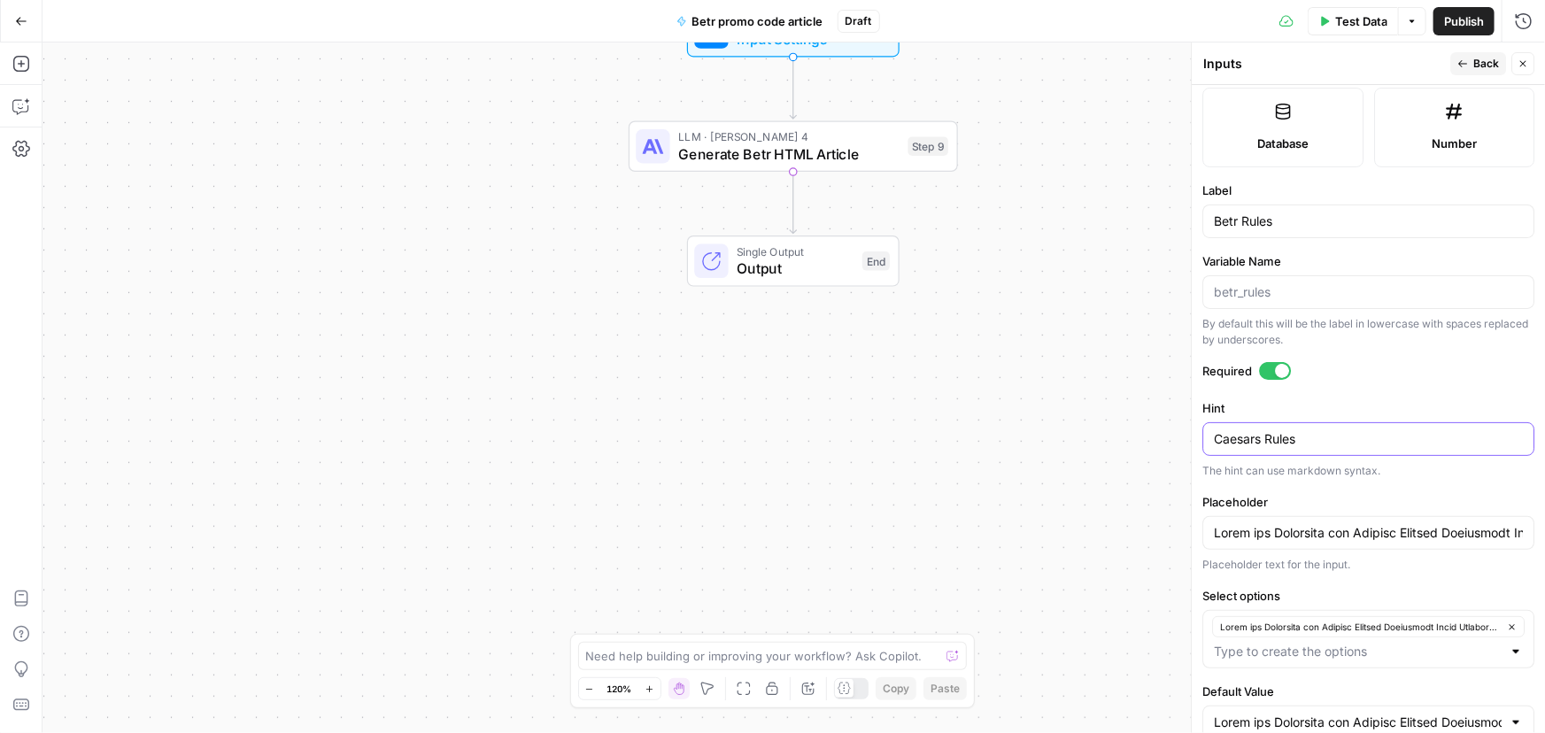
paste textarea "Betr"
type textarea "Betr Rules"
click at [1340, 528] on input "Placeholder" at bounding box center [1368, 533] width 309 height 18
click at [1316, 720] on input "Default Value" at bounding box center [1358, 723] width 288 height 18
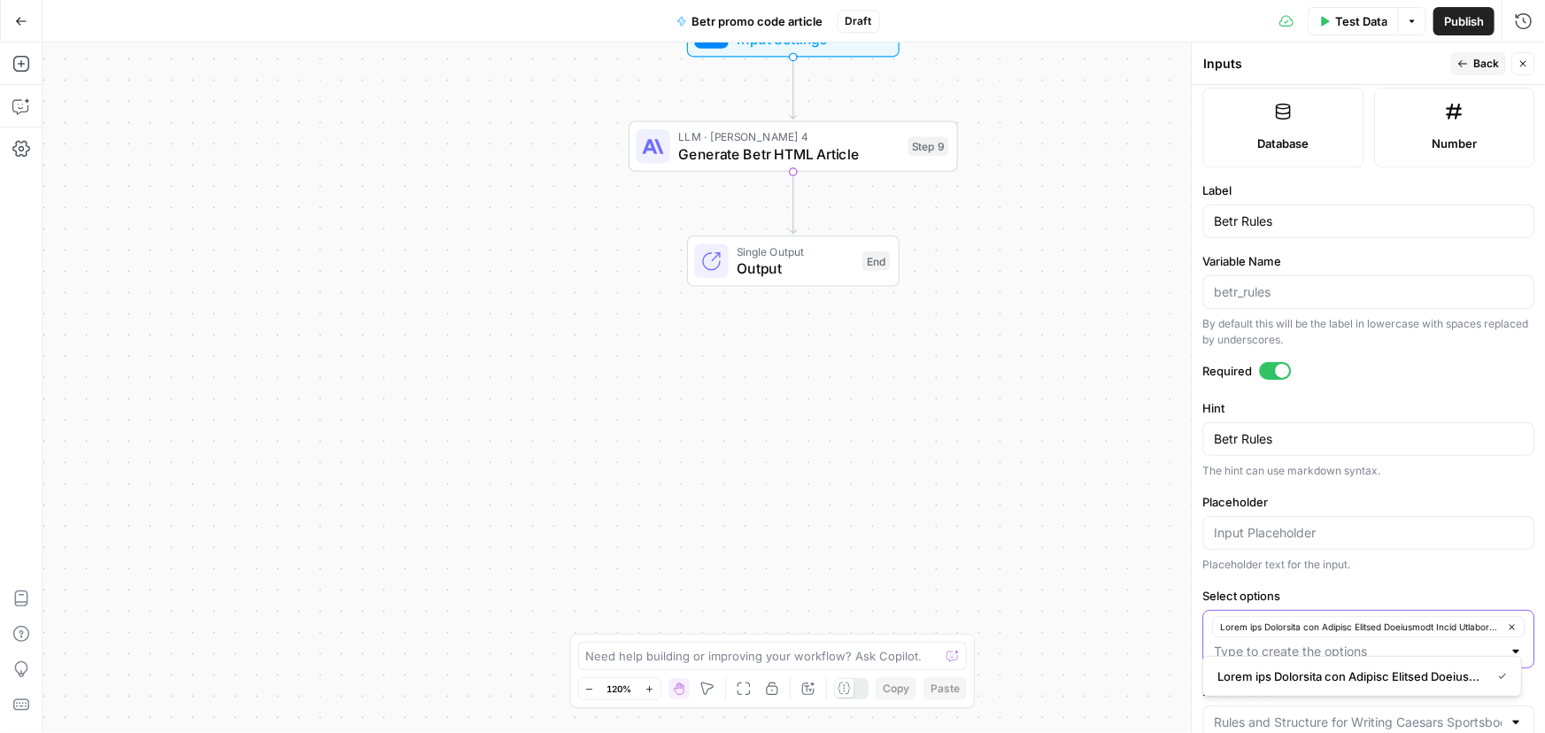
type input "Lorem ips Dolorsita con Adipisc Elitsed Doeiusmodt Incid Utlabore Etdo magnaal …"
click at [1507, 624] on icon "button" at bounding box center [1512, 627] width 10 height 10
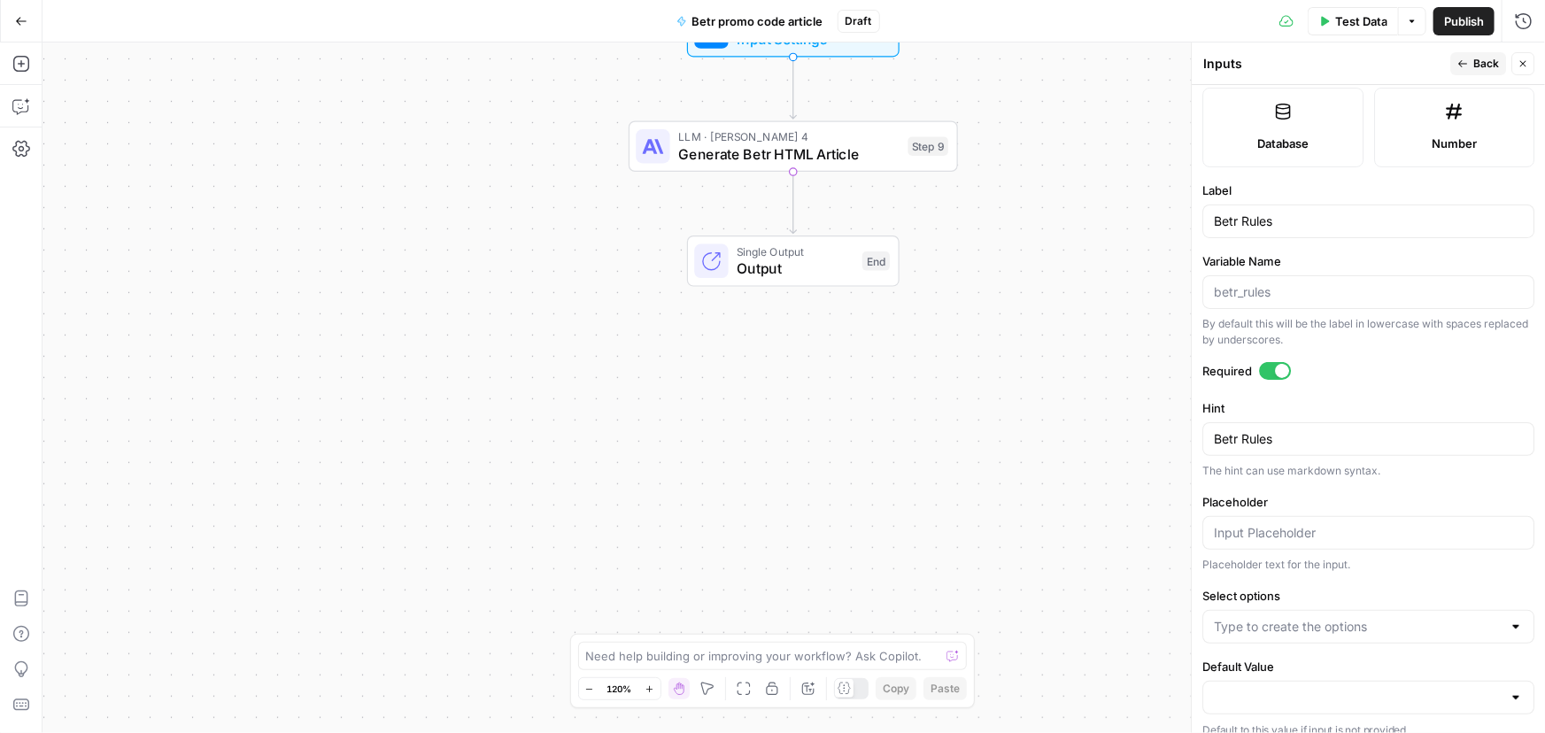
click at [1394, 635] on div at bounding box center [1368, 627] width 332 height 34
click at [1263, 625] on input "Select options" at bounding box center [1358, 627] width 288 height 18
paste input "Lorem ips Dolorsita con Adipisc Elit Seddo Eiusmodt Inci utlabor etdol magn ali…"
type input "Lorem ips Dolorsita con Adipisc Elit Seddo Eiusmodt Inci utlabor etdol magn ali…"
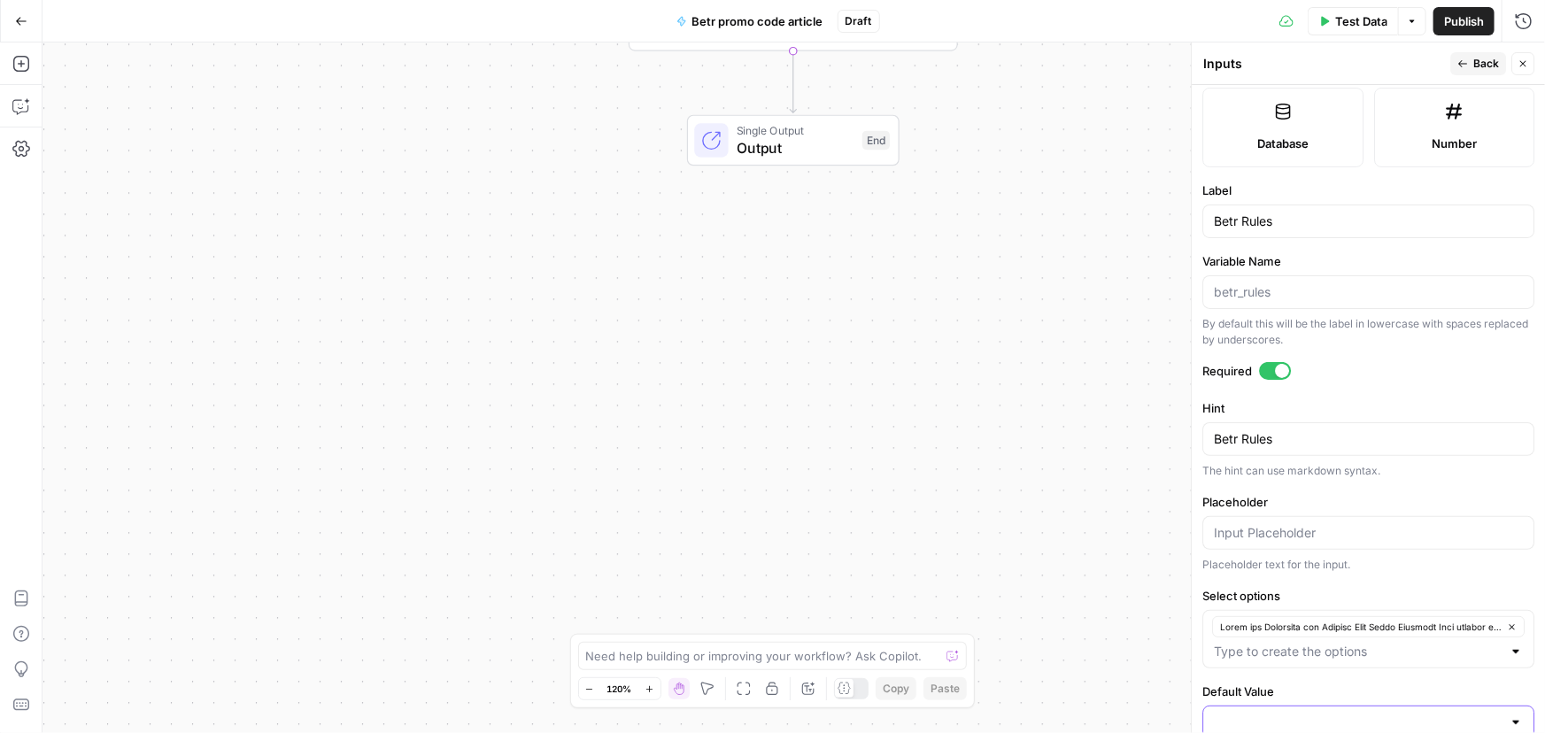
scroll to position [521, 0]
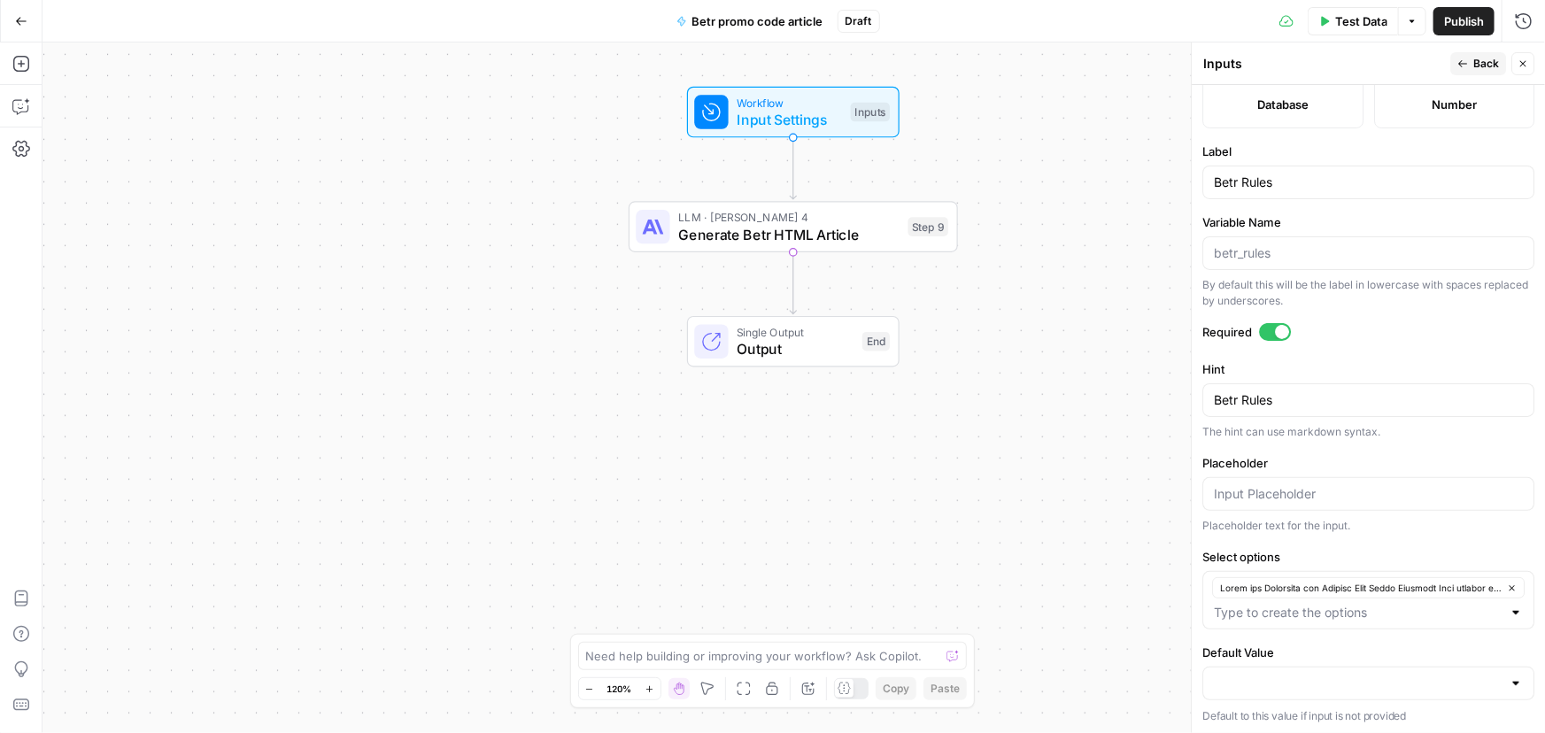
click at [1483, 69] on span "Back" at bounding box center [1486, 64] width 26 height 16
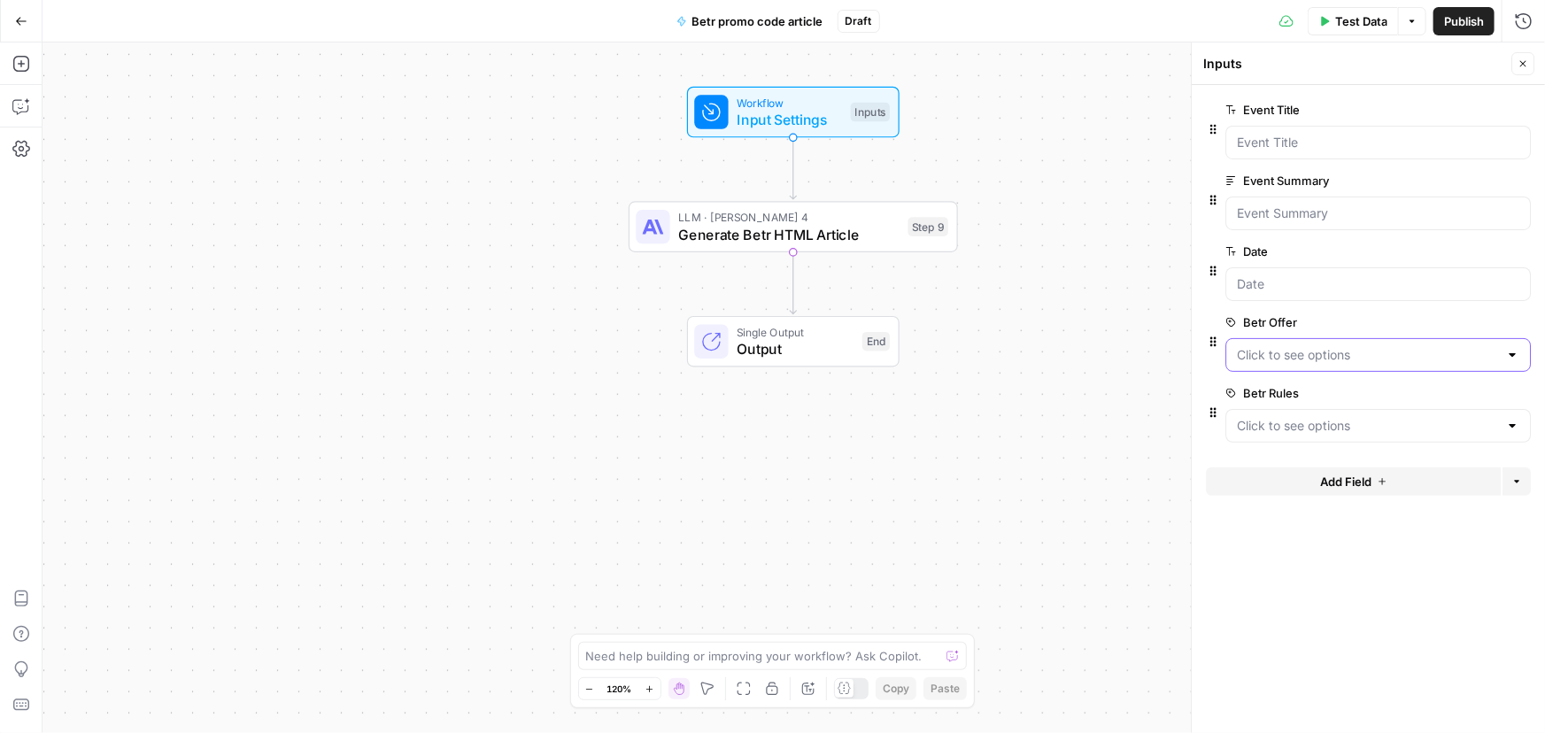
click at [1321, 354] on Offer "Betr Offer" at bounding box center [1367, 355] width 261 height 18
click at [1322, 354] on Offer "Betr Offer" at bounding box center [1367, 355] width 261 height 18
click at [1124, 498] on div "Workflow Input Settings Inputs LLM · [PERSON_NAME] 4 Generate Betr HTML Article…" at bounding box center [793, 387] width 1502 height 691
click at [1329, 433] on Rules "Betr Rules" at bounding box center [1367, 426] width 261 height 18
click at [1082, 479] on div "Workflow Input Settings Inputs LLM · [PERSON_NAME] 4 Generate Betr HTML Article…" at bounding box center [793, 387] width 1502 height 691
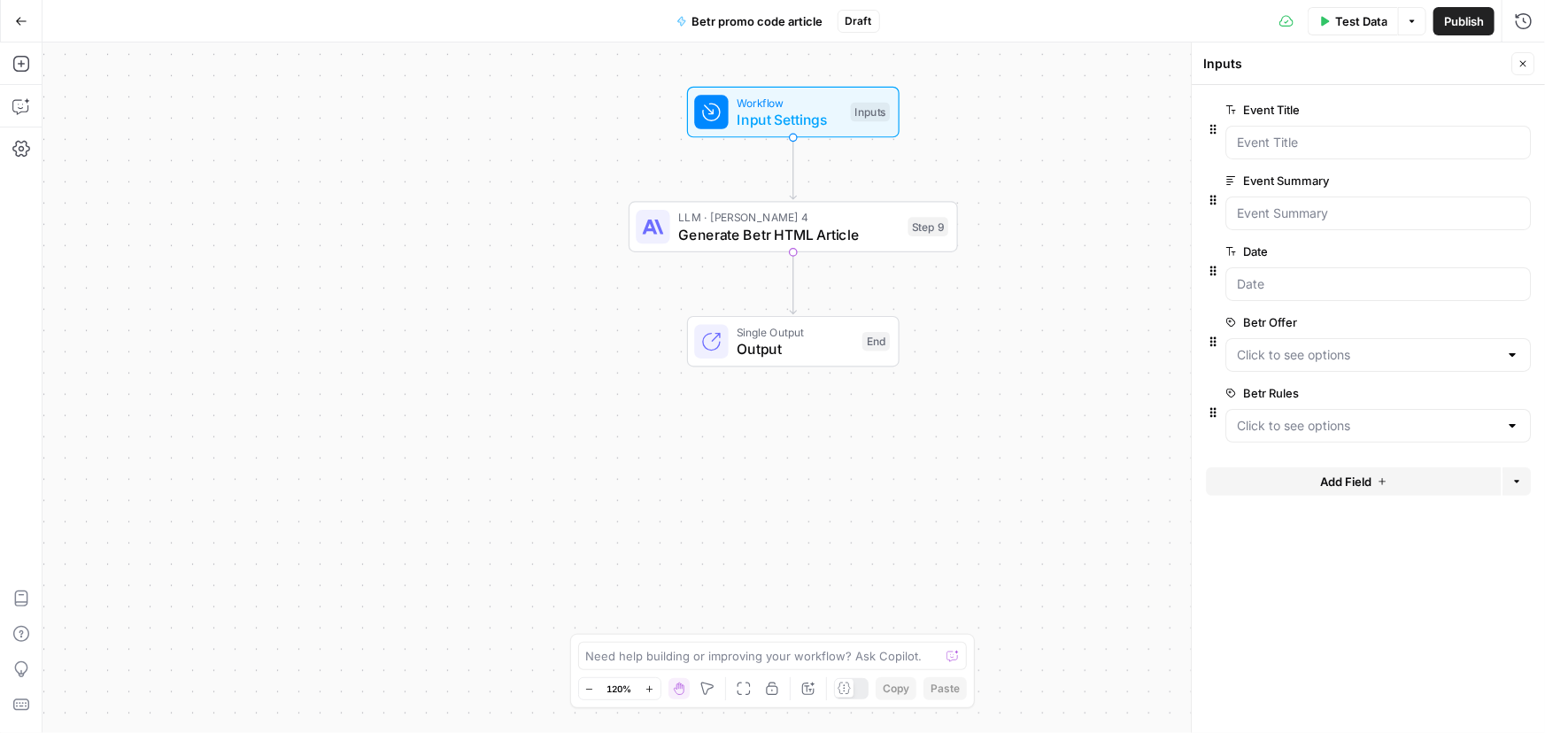
click at [806, 111] on span "Input Settings" at bounding box center [789, 119] width 105 height 21
click at [823, 242] on span "Generate Betr HTML Article" at bounding box center [789, 234] width 221 height 21
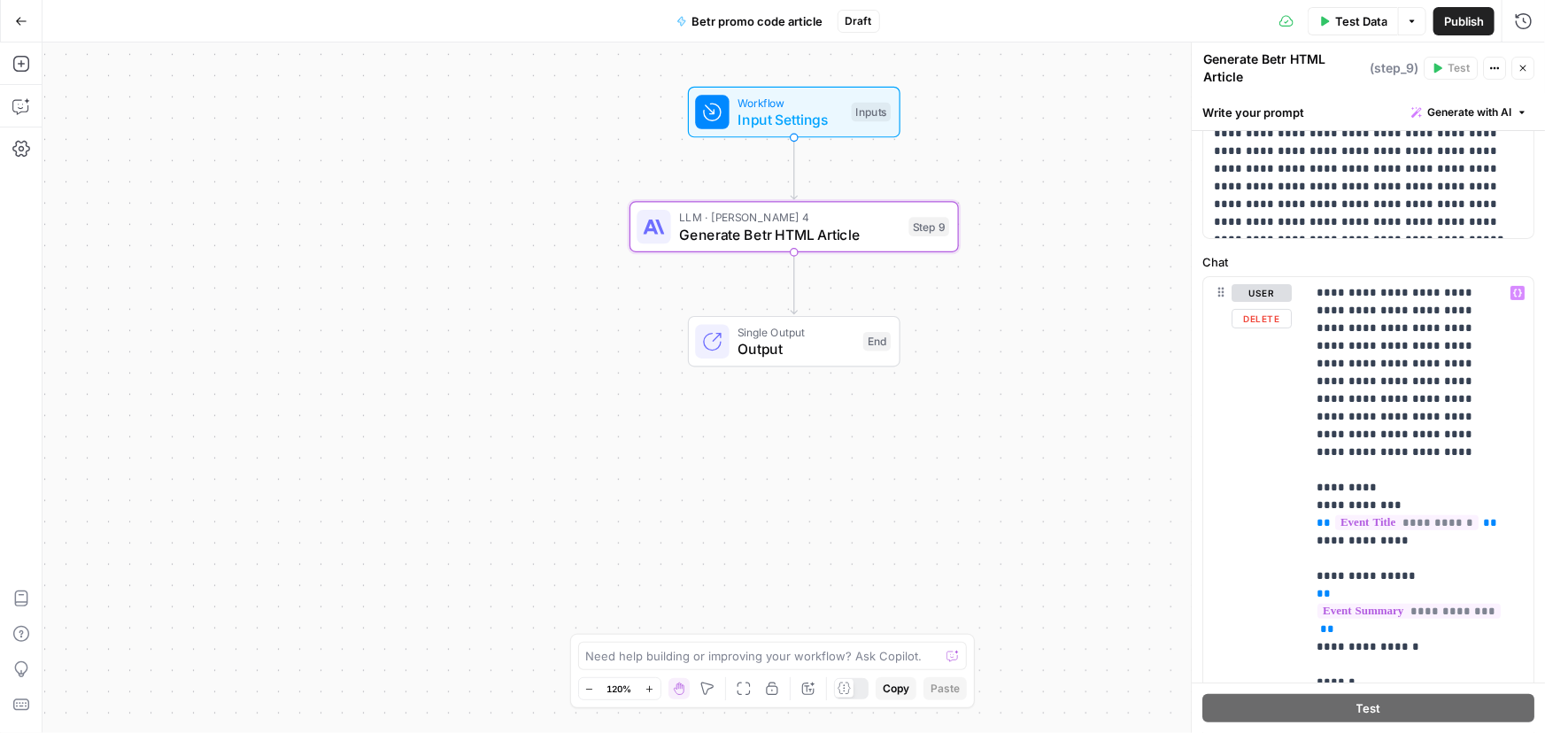
scroll to position [0, 0]
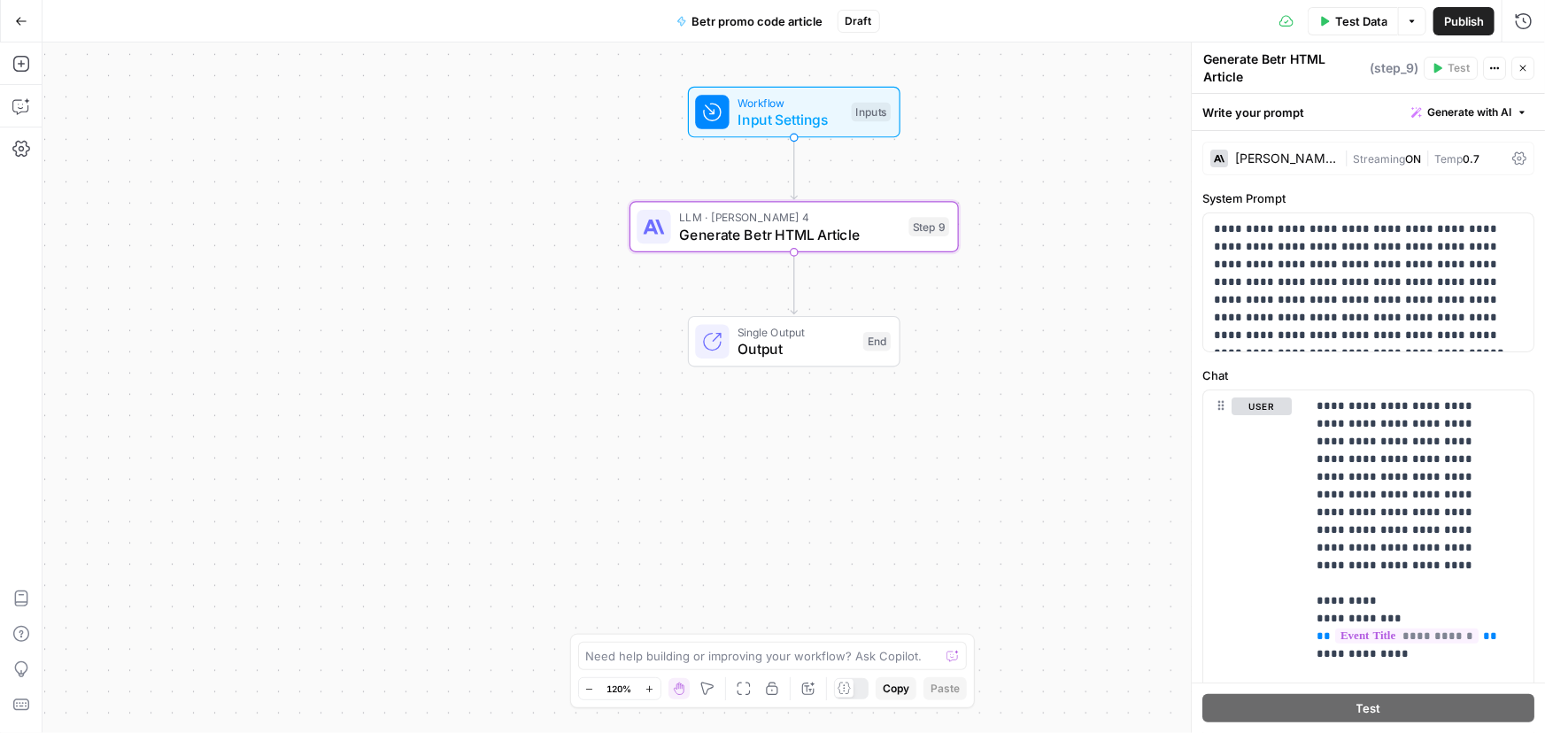
click at [1065, 166] on div "Workflow Input Settings Inputs LLM · [PERSON_NAME] 4 Generate Betr HTML Article…" at bounding box center [793, 387] width 1502 height 691
click at [1071, 136] on div "Workflow Input Settings Inputs LLM · [PERSON_NAME] 4 Generate Betr HTML Article…" at bounding box center [793, 387] width 1502 height 691
click at [19, 30] on button "Go Back" at bounding box center [21, 21] width 32 height 32
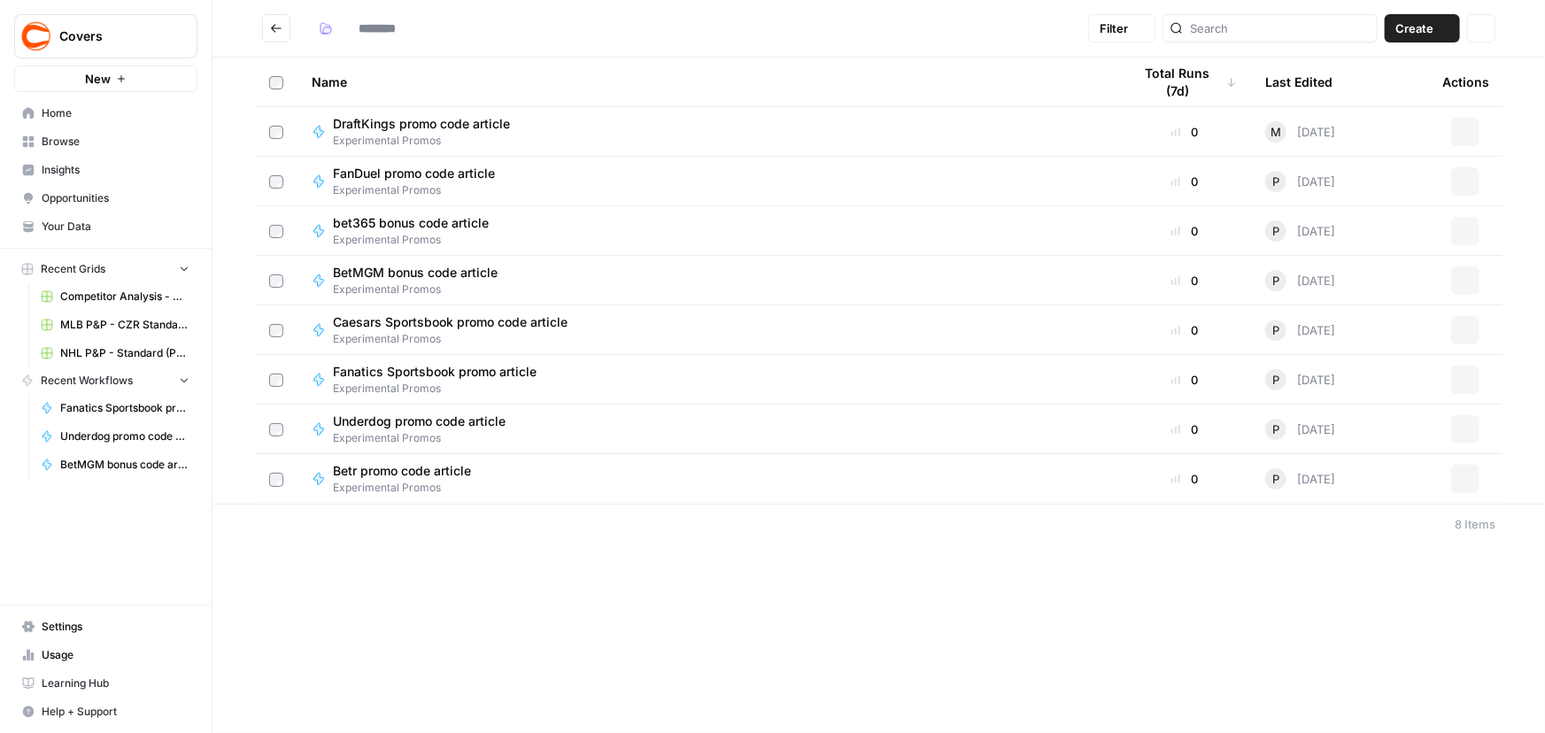
type input "**********"
click at [1466, 479] on icon "button" at bounding box center [1465, 479] width 11 height 11
click at [1372, 525] on span "Edit in Studio" at bounding box center [1387, 521] width 142 height 18
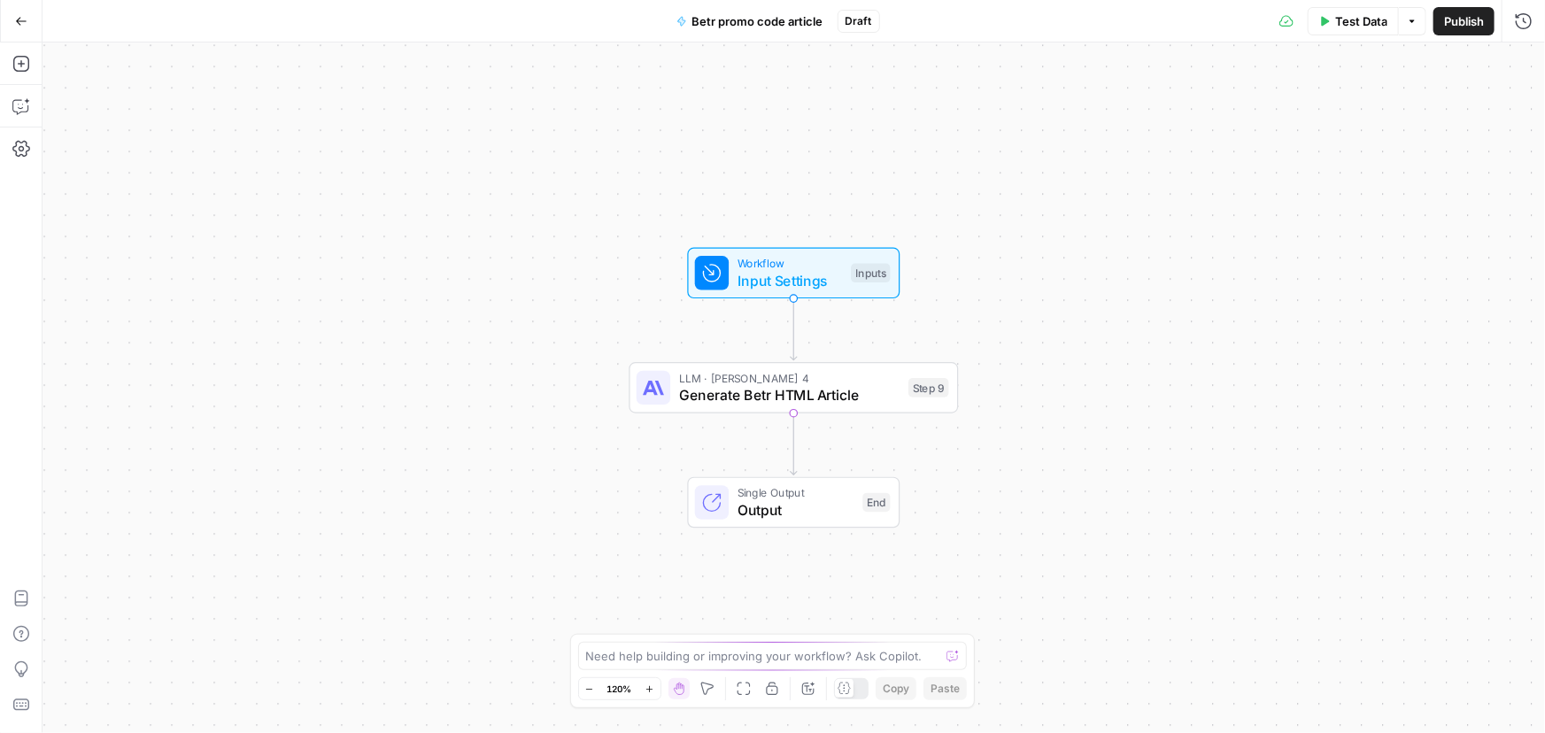
click at [1362, 24] on span "Test Data" at bounding box center [1361, 21] width 52 height 18
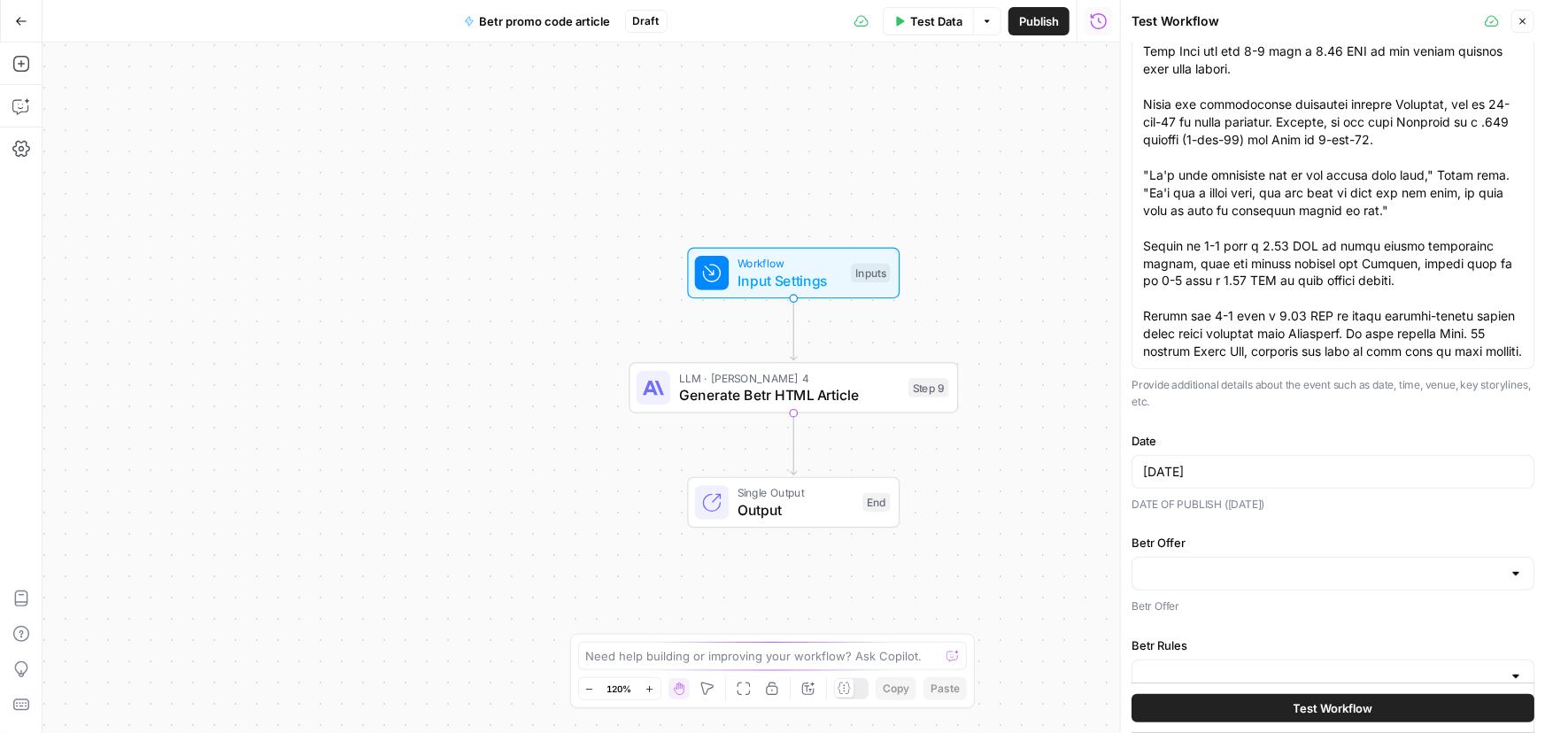
scroll to position [222, 0]
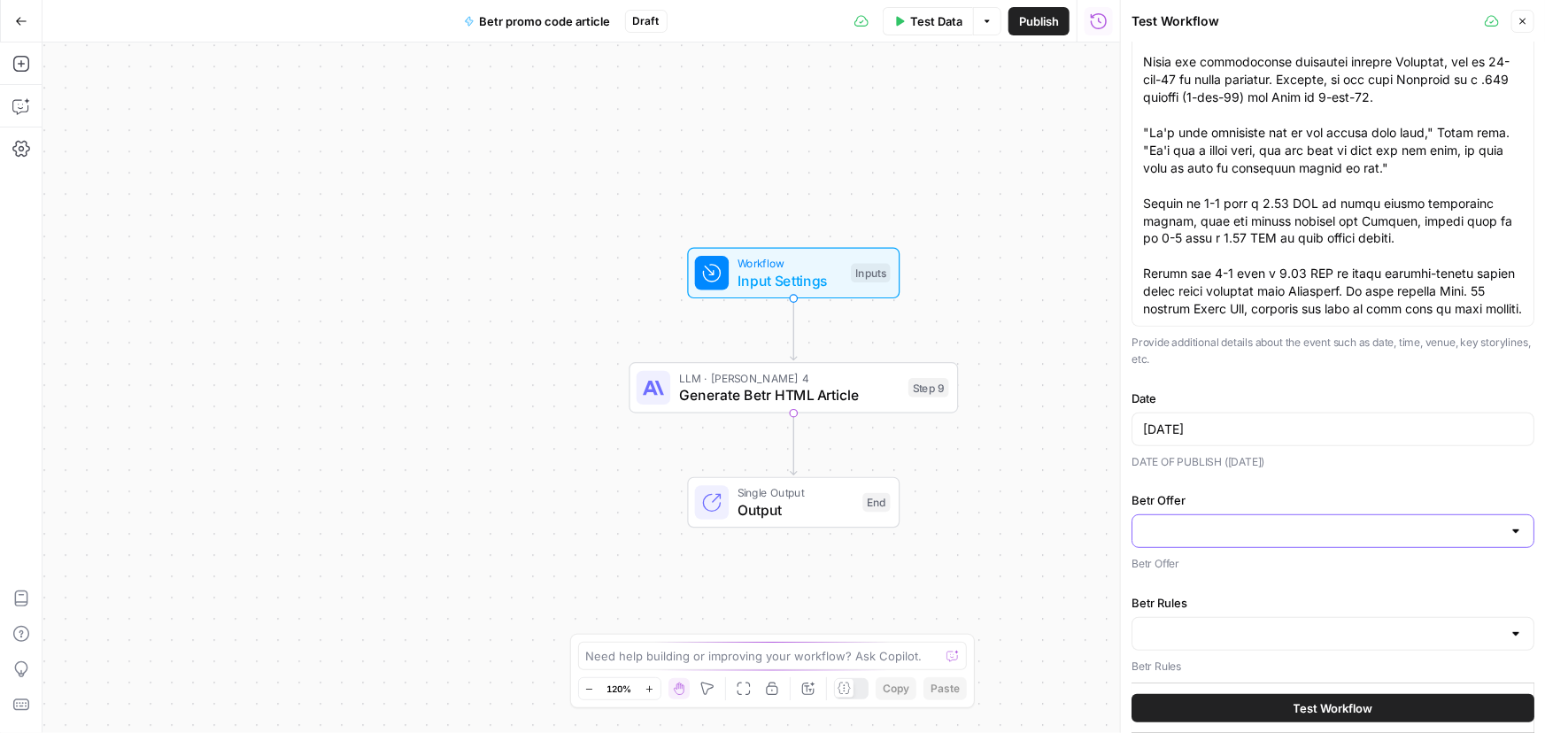
click at [1204, 535] on input "Betr Offer" at bounding box center [1322, 531] width 359 height 18
click at [1184, 566] on span "button" at bounding box center [1322, 574] width 353 height 18
type input "Lor ipsum: $25 do Sita-Co + $041 Adipi Elit Sedd Eiusmod: Temp incid utlab etdo…"
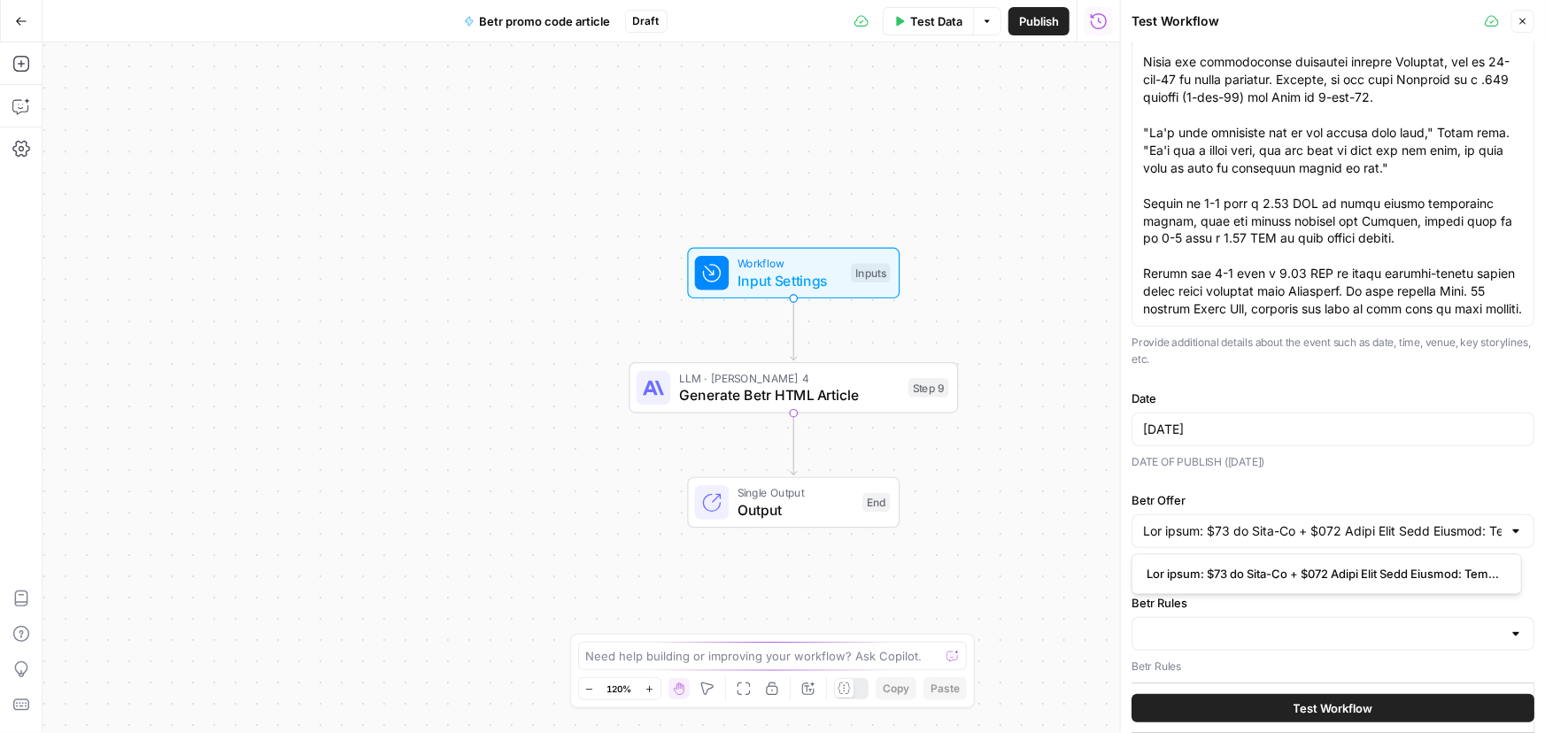
scroll to position [221, 0]
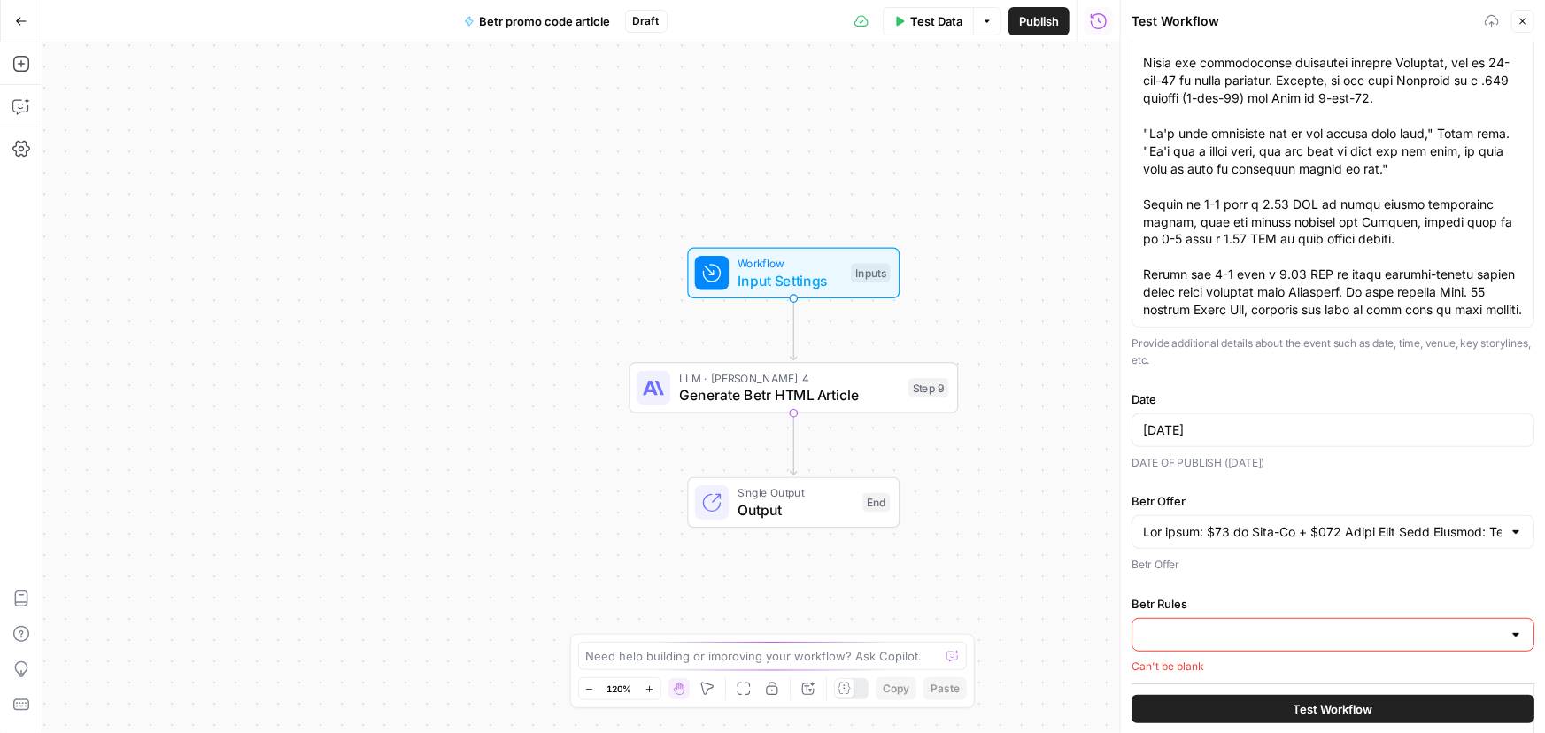
click at [1189, 633] on input "Betr Rules" at bounding box center [1322, 635] width 359 height 18
click at [1181, 677] on span "button" at bounding box center [1322, 677] width 353 height 18
type input "Lorem ips Dolorsita con Adipisc Elit Seddo Eiusmodt Inci utlabor etdol magn ali…"
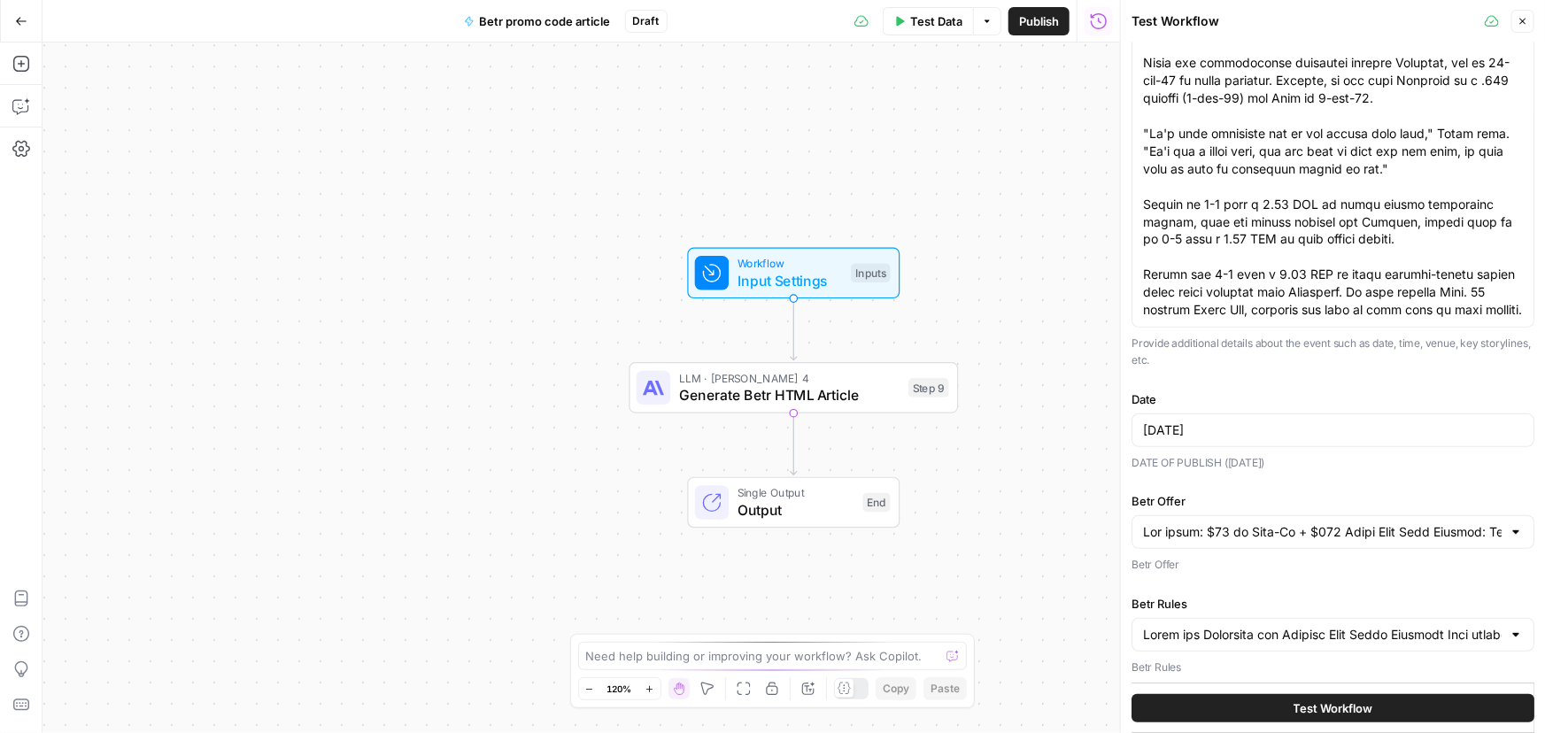
click at [1265, 706] on button "Test Workflow" at bounding box center [1332, 708] width 403 height 28
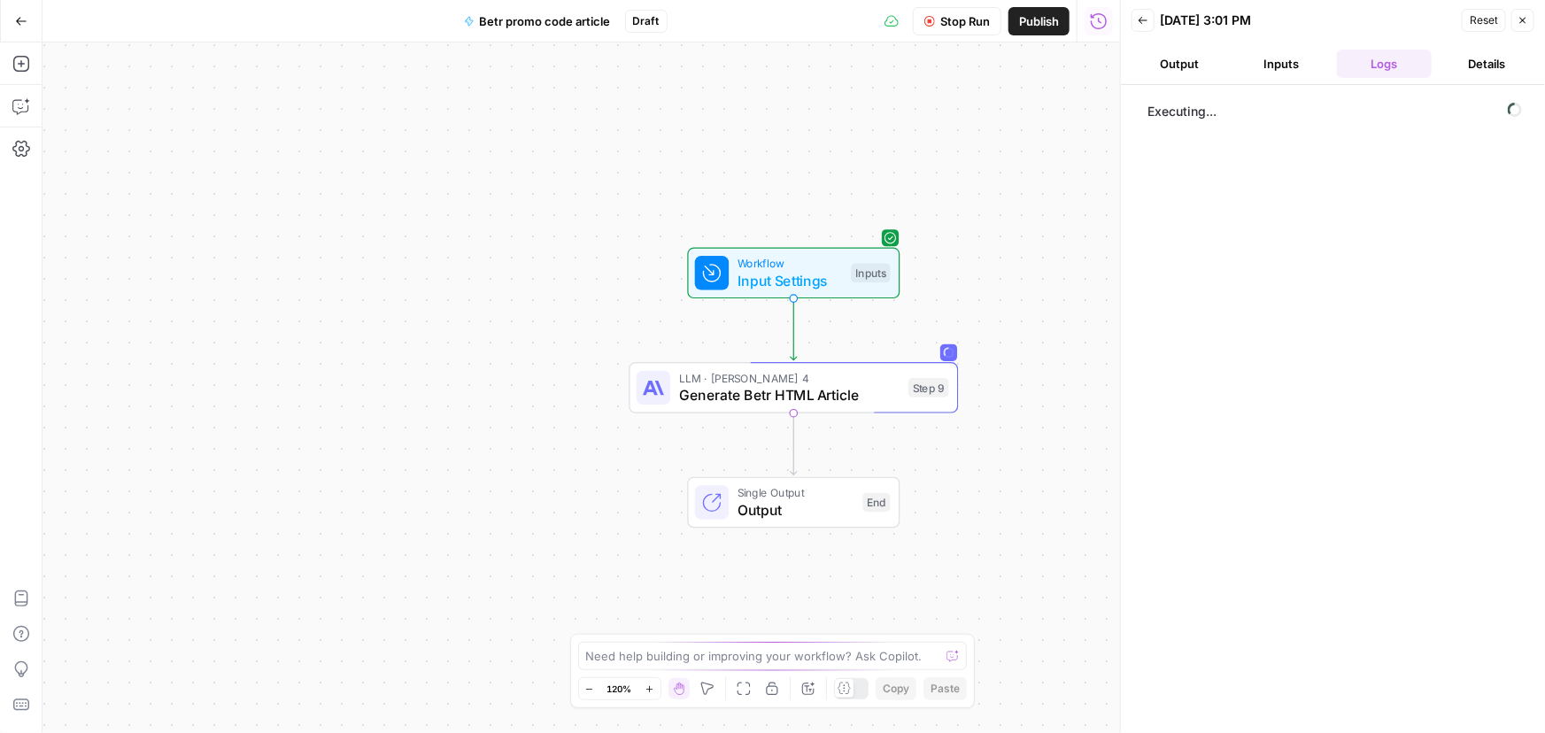
click at [1180, 59] on button "Output" at bounding box center [1179, 64] width 96 height 28
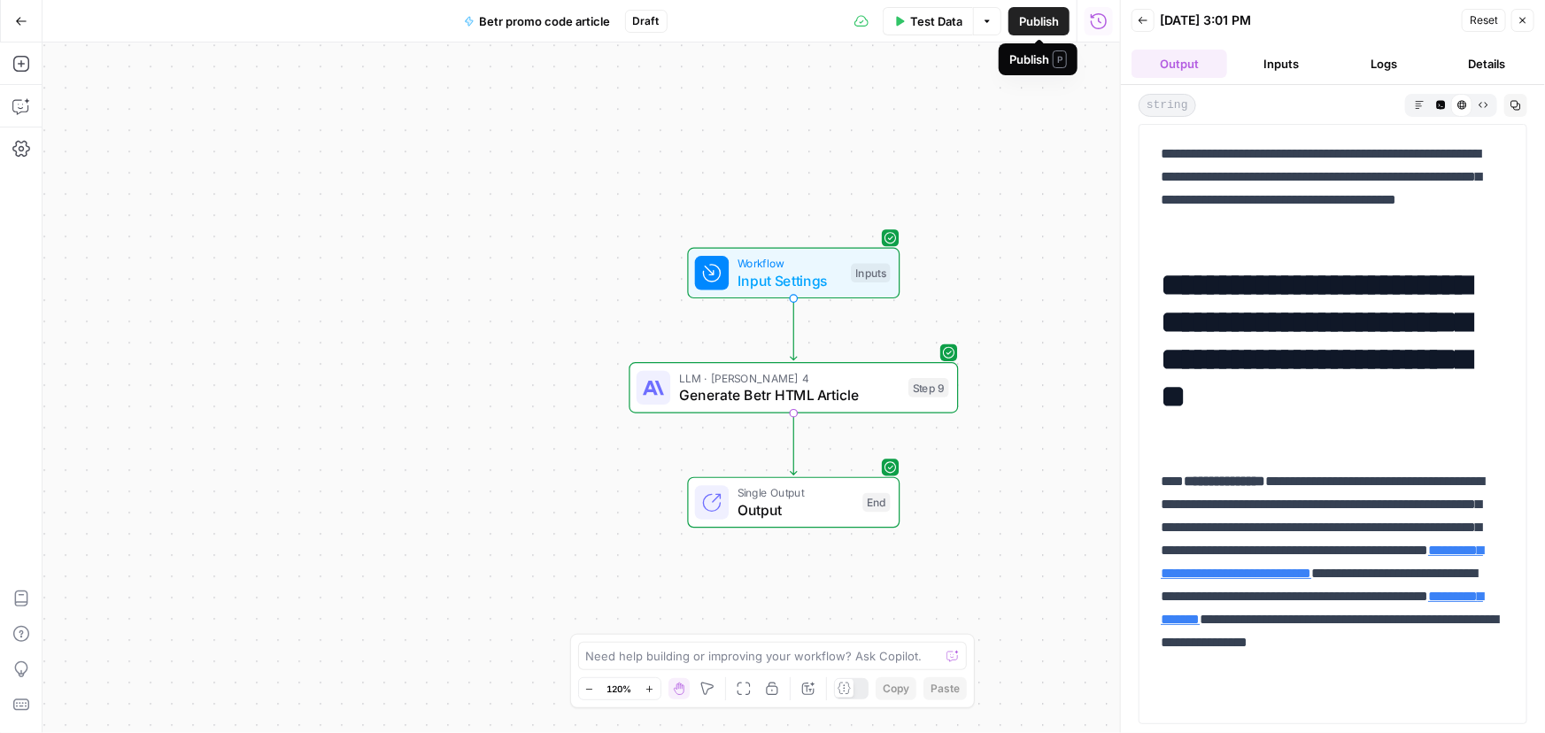
click at [1035, 13] on span "Publish" at bounding box center [1039, 21] width 40 height 18
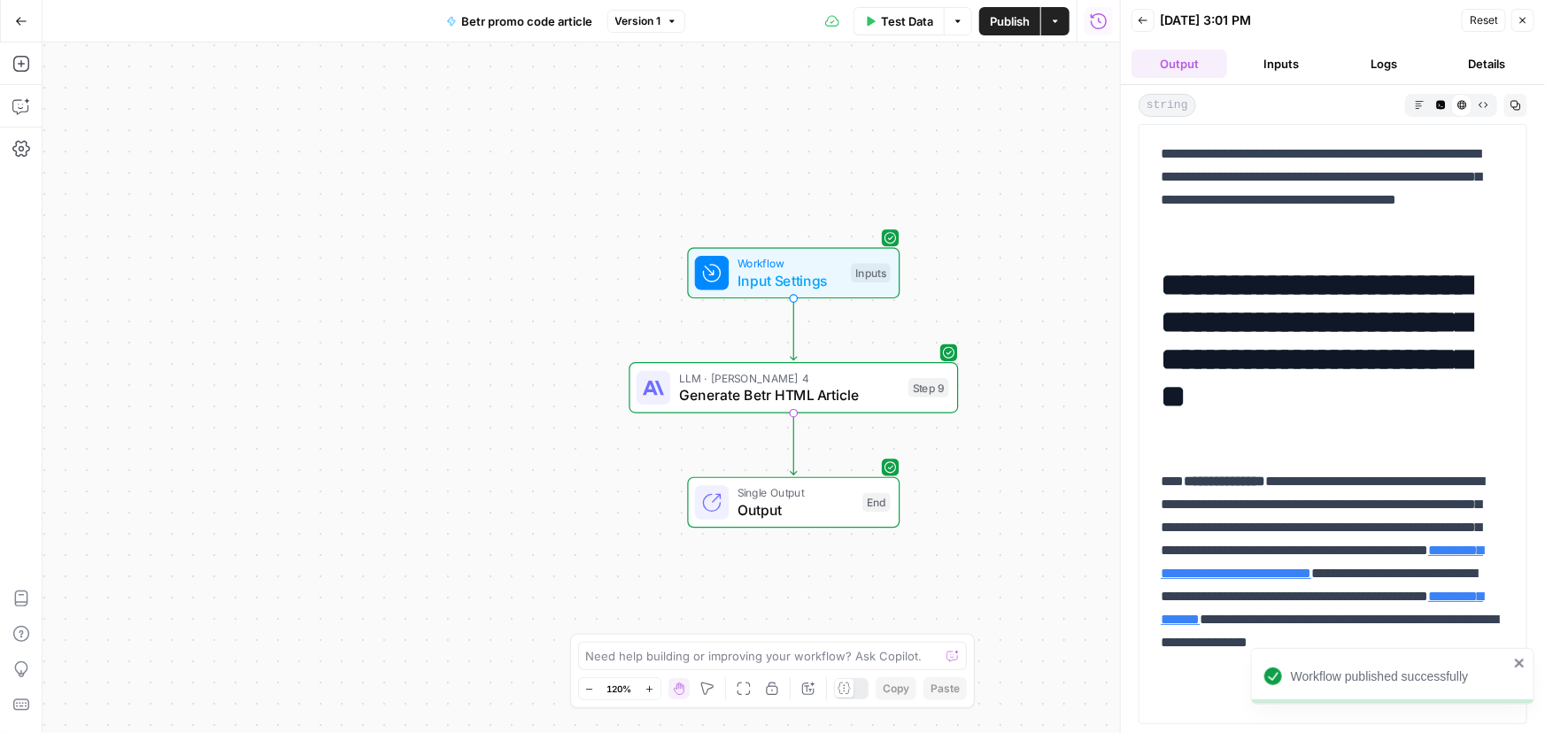
click at [12, 21] on button "Go Back" at bounding box center [21, 21] width 32 height 32
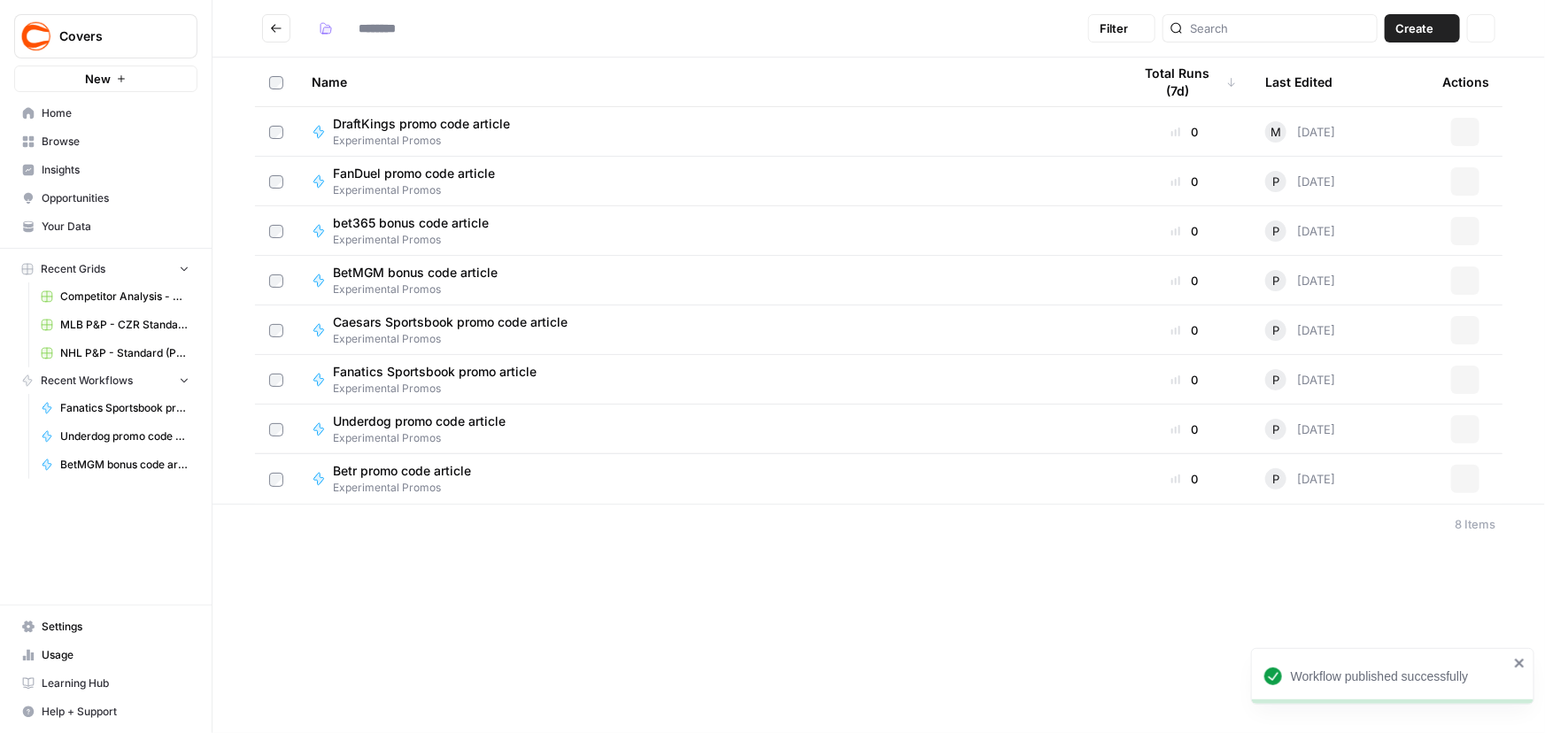
type input "**********"
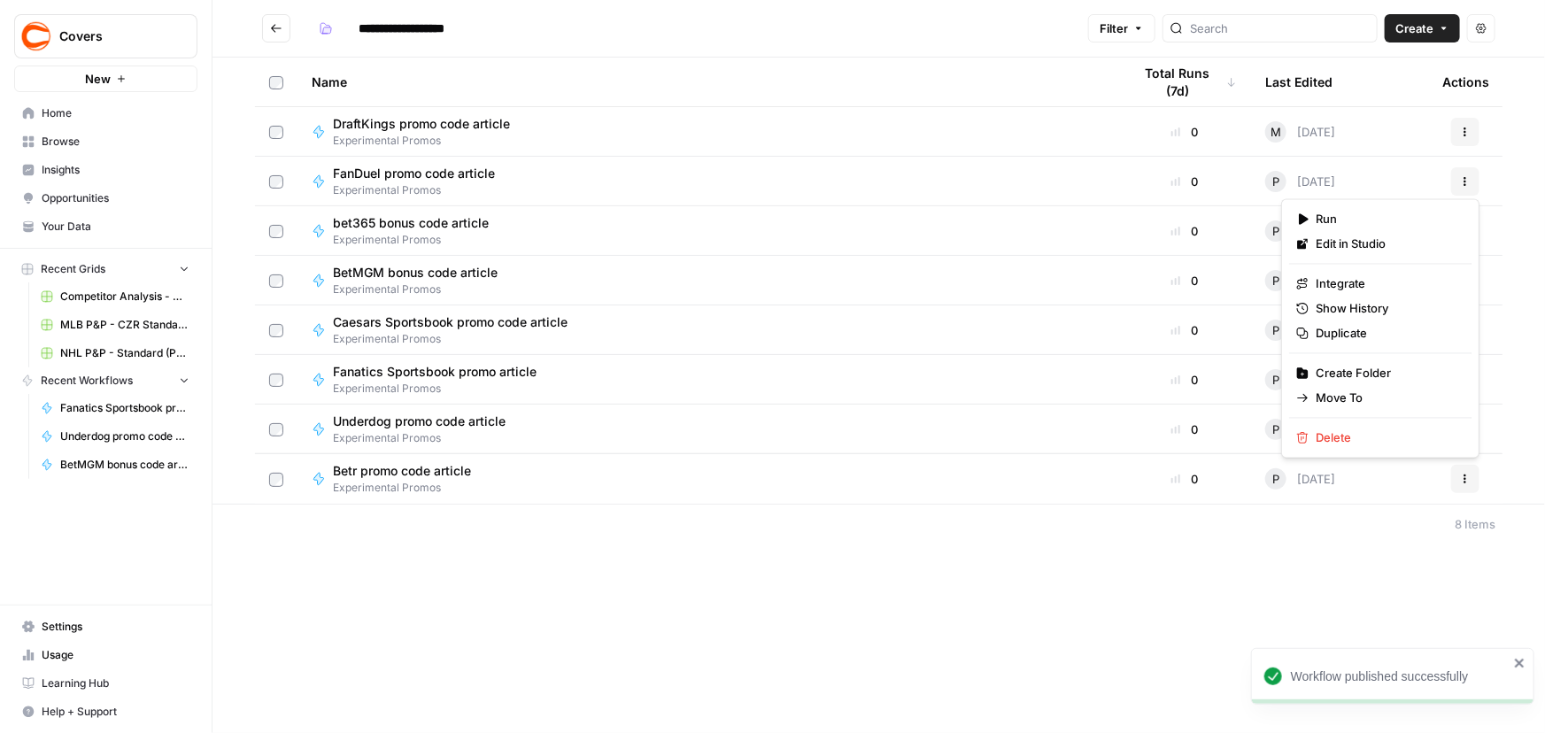
click at [1466, 481] on icon "button" at bounding box center [1465, 479] width 11 height 11
click at [1349, 331] on span "Duplicate" at bounding box center [1387, 334] width 142 height 18
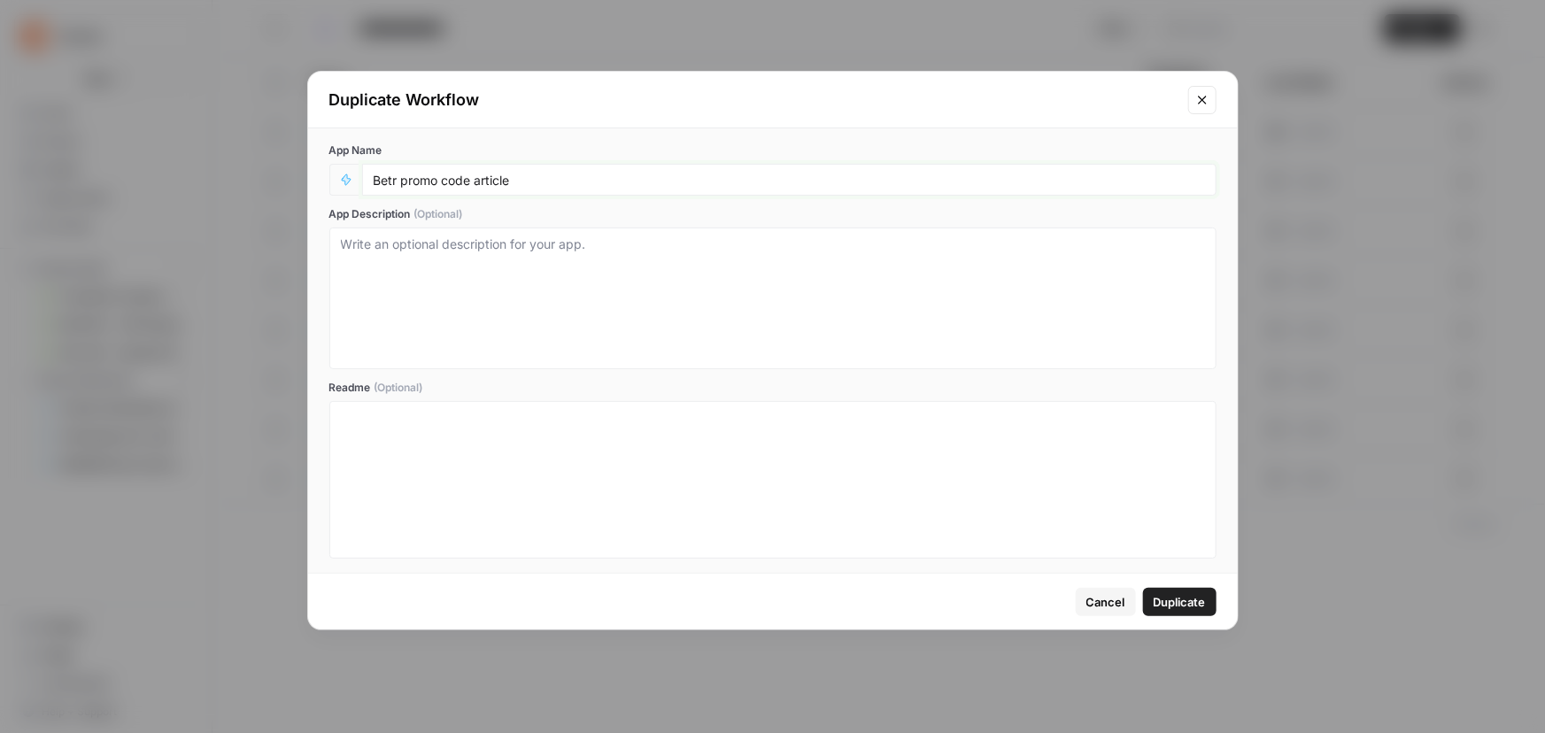
drag, startPoint x: 400, startPoint y: 179, endPoint x: 59, endPoint y: 177, distance: 340.8
click at [59, 177] on div "Duplicate Workflow App Name Betr promo code article App Description (Optional) …" at bounding box center [772, 366] width 1545 height 733
type input "Kalshi promo code article"
click at [354, 267] on textarea "App Description (Optional)" at bounding box center [773, 298] width 864 height 126
click at [1168, 610] on button "Duplicate" at bounding box center [1179, 602] width 73 height 28
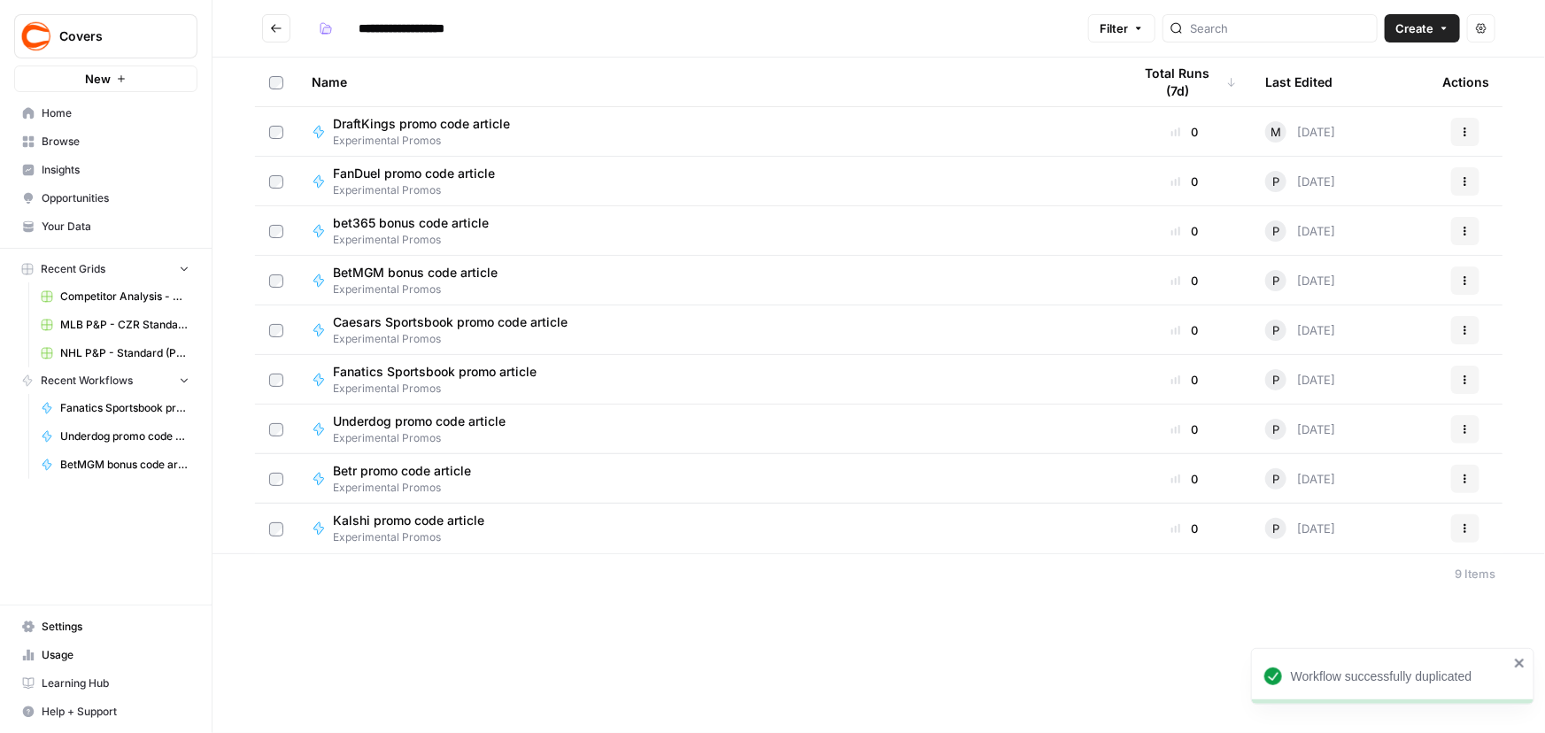
click at [1470, 527] on icon "button" at bounding box center [1465, 528] width 11 height 11
click at [1313, 565] on div "Edit in Studio" at bounding box center [1380, 570] width 168 height 18
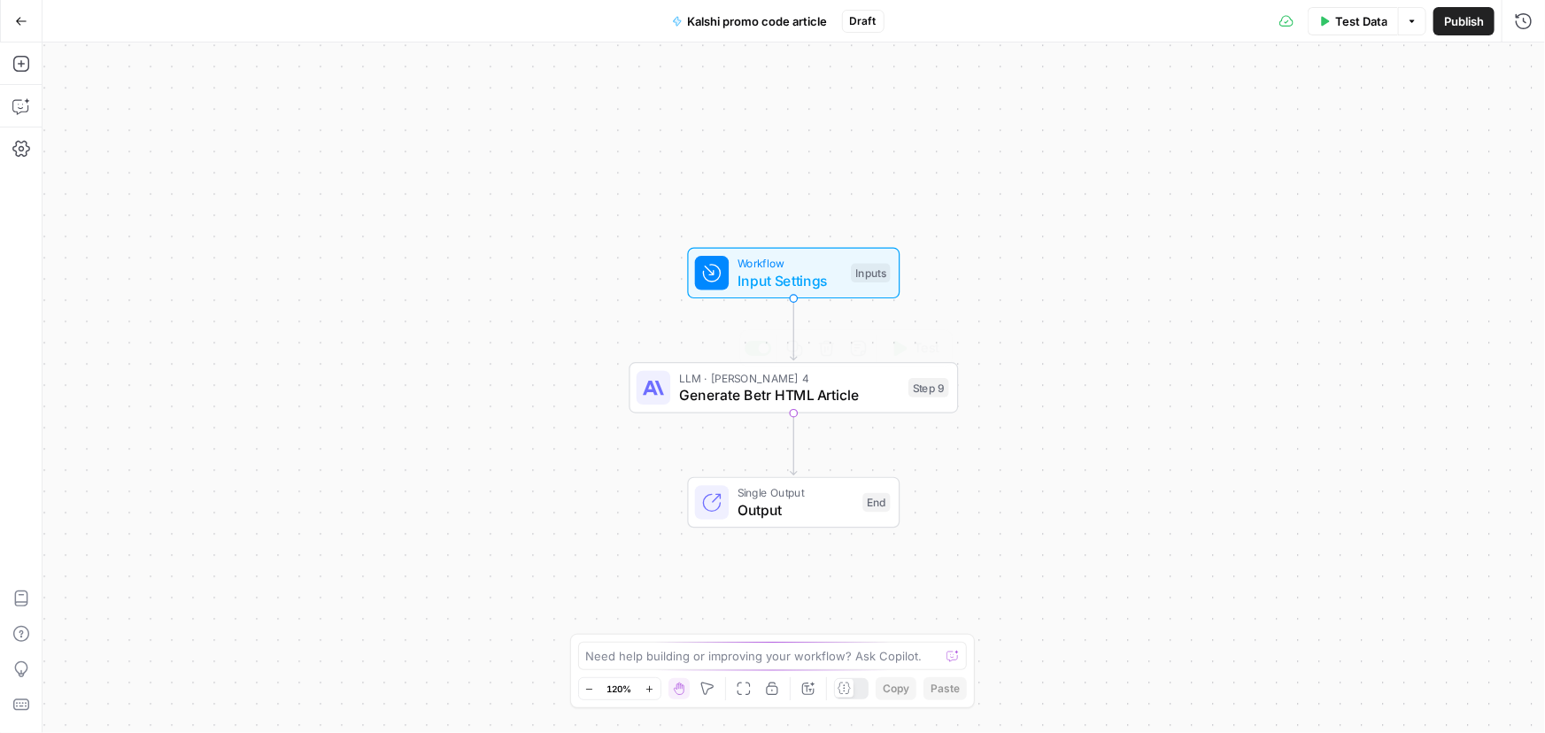
click at [760, 399] on span "Generate Betr HTML Article" at bounding box center [789, 394] width 221 height 21
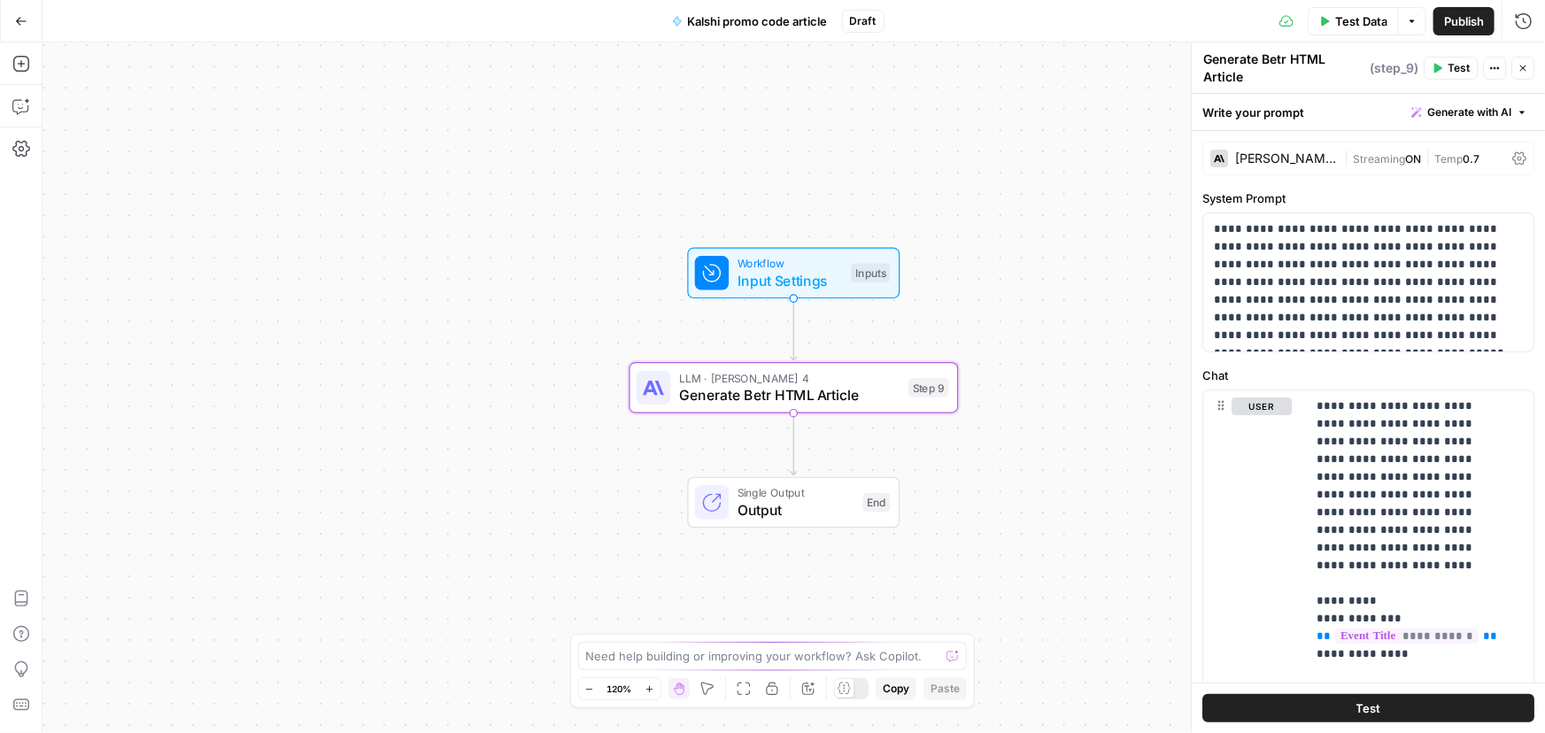
click at [1262, 59] on textarea "Generate Betr HTML Article" at bounding box center [1284, 67] width 162 height 35
drag, startPoint x: 1263, startPoint y: 59, endPoint x: 1288, endPoint y: 59, distance: 24.8
click at [1288, 59] on textarea "Generate Betr HTML Article" at bounding box center [1284, 67] width 162 height 35
type textarea "Generate Kalshi HTML Article"
drag, startPoint x: 1219, startPoint y: 266, endPoint x: 1235, endPoint y: 261, distance: 16.5
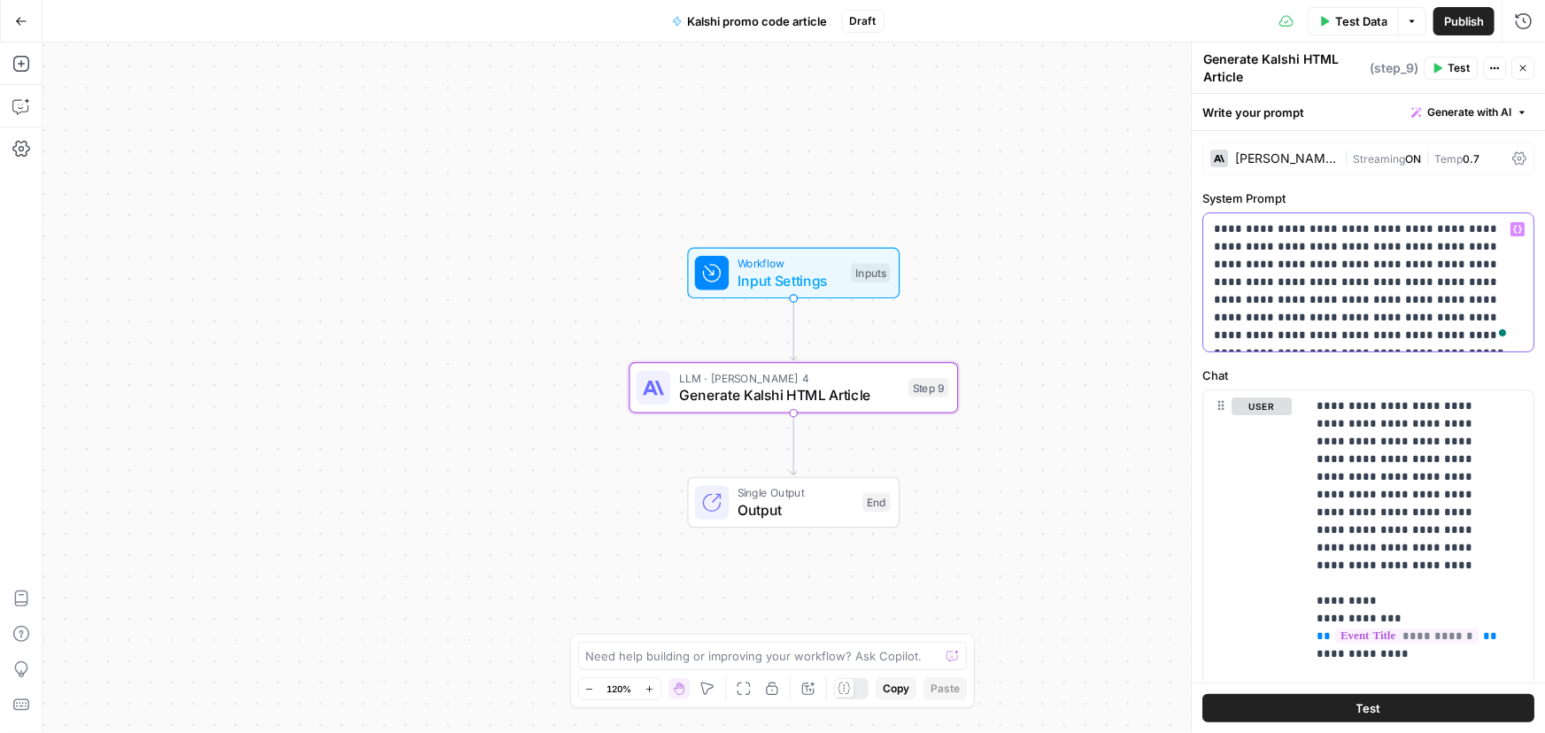
click at [1235, 261] on div "**********" at bounding box center [1368, 282] width 330 height 138
drag, startPoint x: 1338, startPoint y: 459, endPoint x: 1372, endPoint y: 460, distance: 34.6
drag, startPoint x: 1310, startPoint y: 462, endPoint x: 1354, endPoint y: 455, distance: 44.8
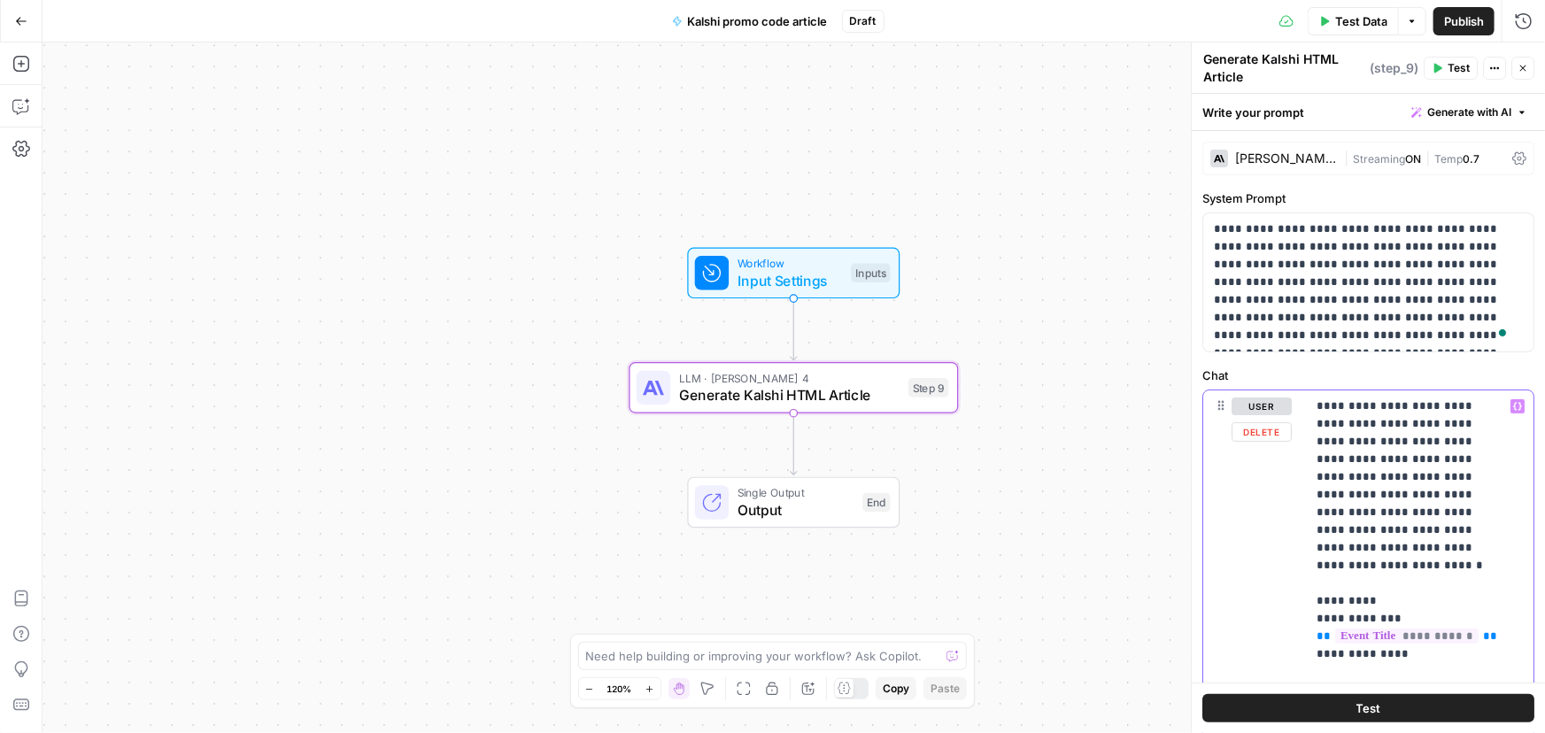
scroll to position [80, 0]
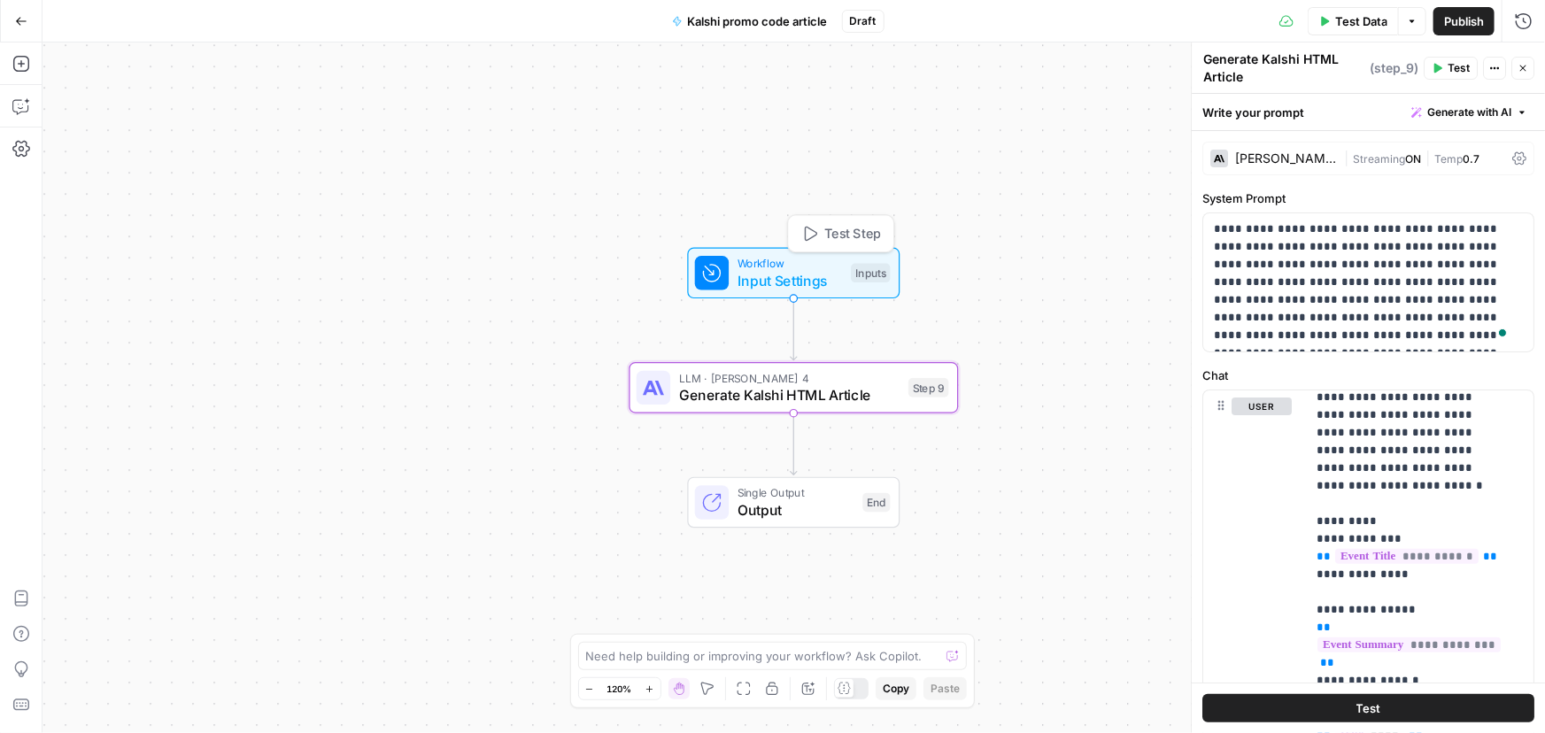
click at [767, 274] on span "Input Settings" at bounding box center [789, 280] width 105 height 21
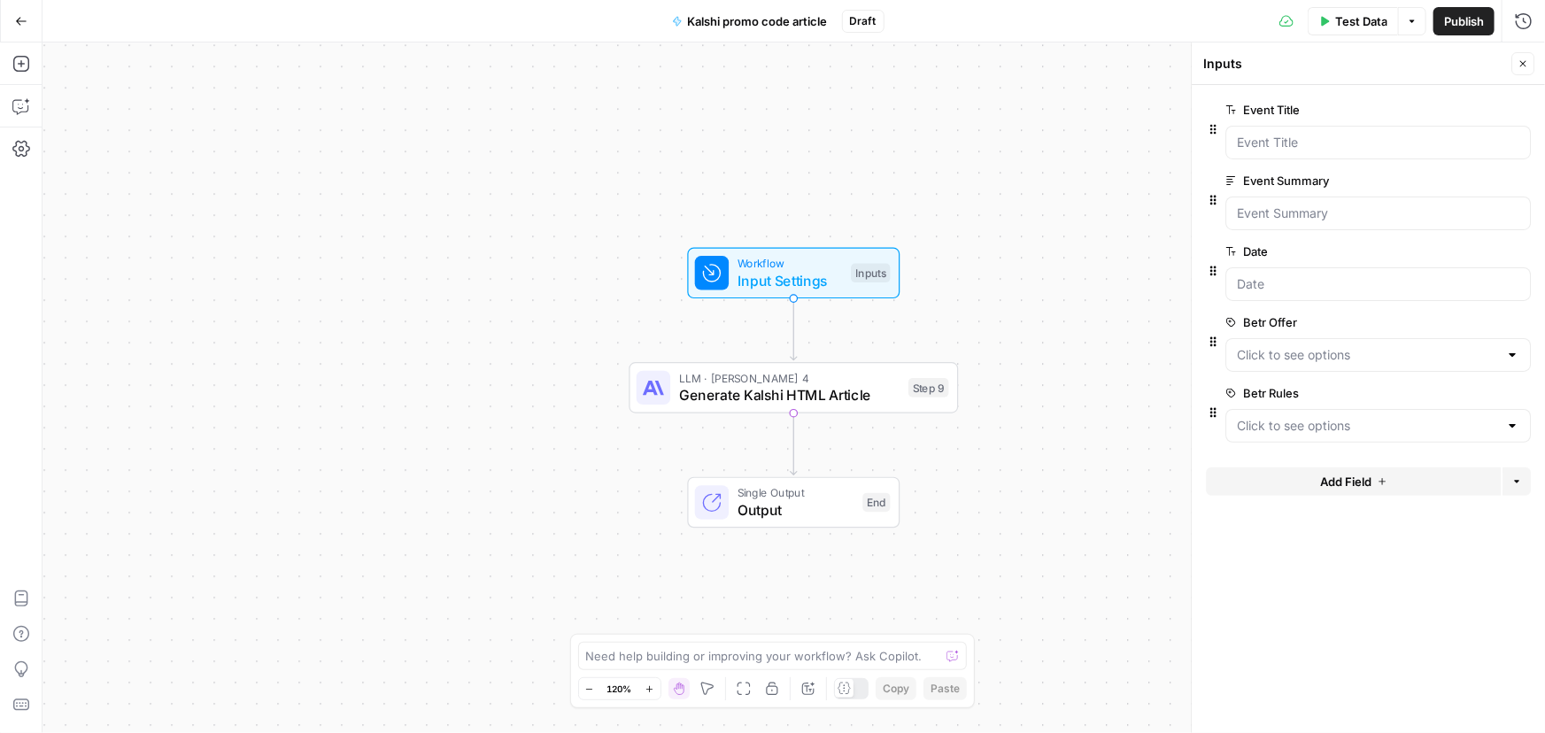
click at [834, 395] on span "Generate Kalshi HTML Article" at bounding box center [789, 394] width 221 height 21
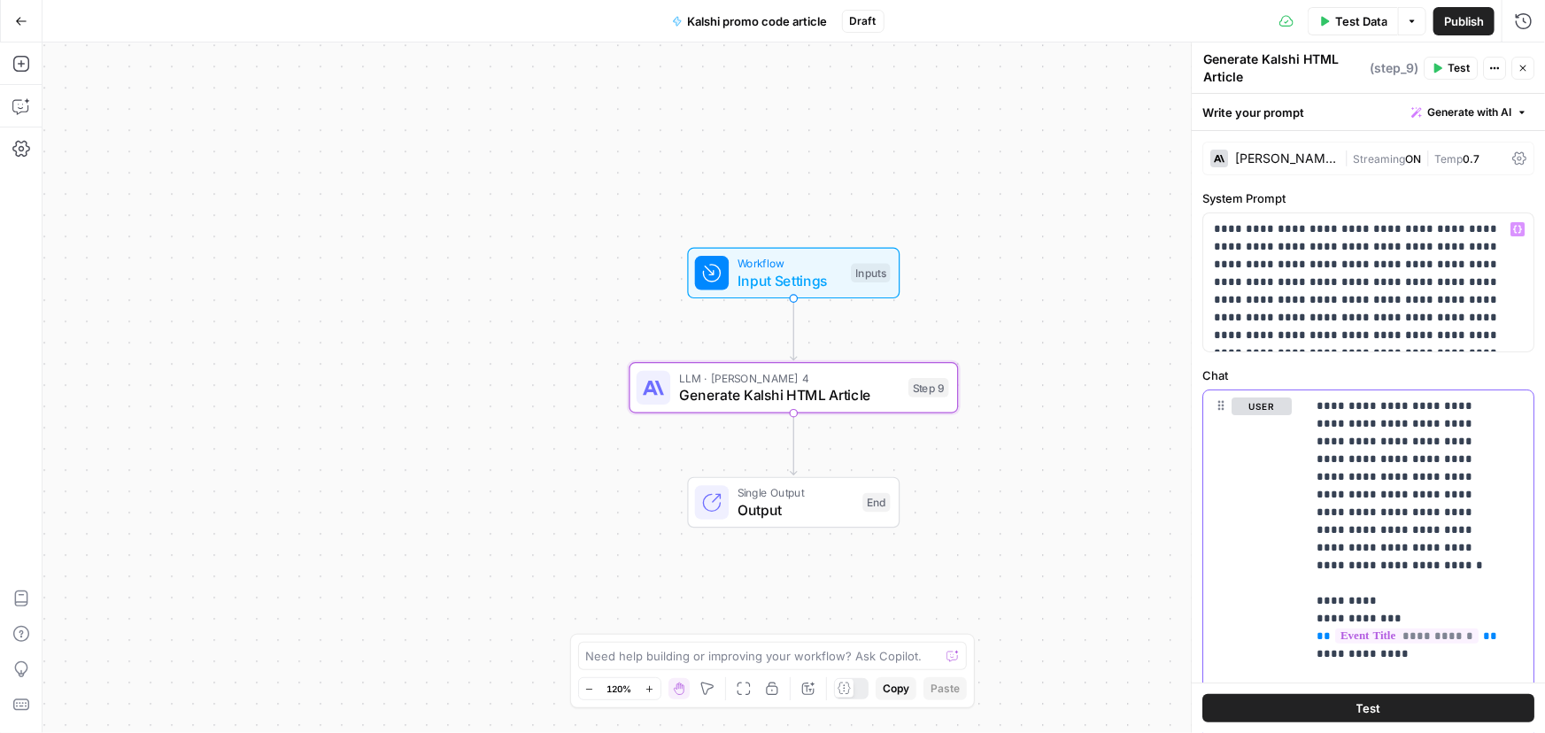
click at [1130, 437] on div "Workflow Input Settings Inputs LLM · [PERSON_NAME] 4 Generate Kalshi HTML Artic…" at bounding box center [793, 387] width 1502 height 691
click at [819, 280] on span "Input Settings" at bounding box center [789, 280] width 105 height 21
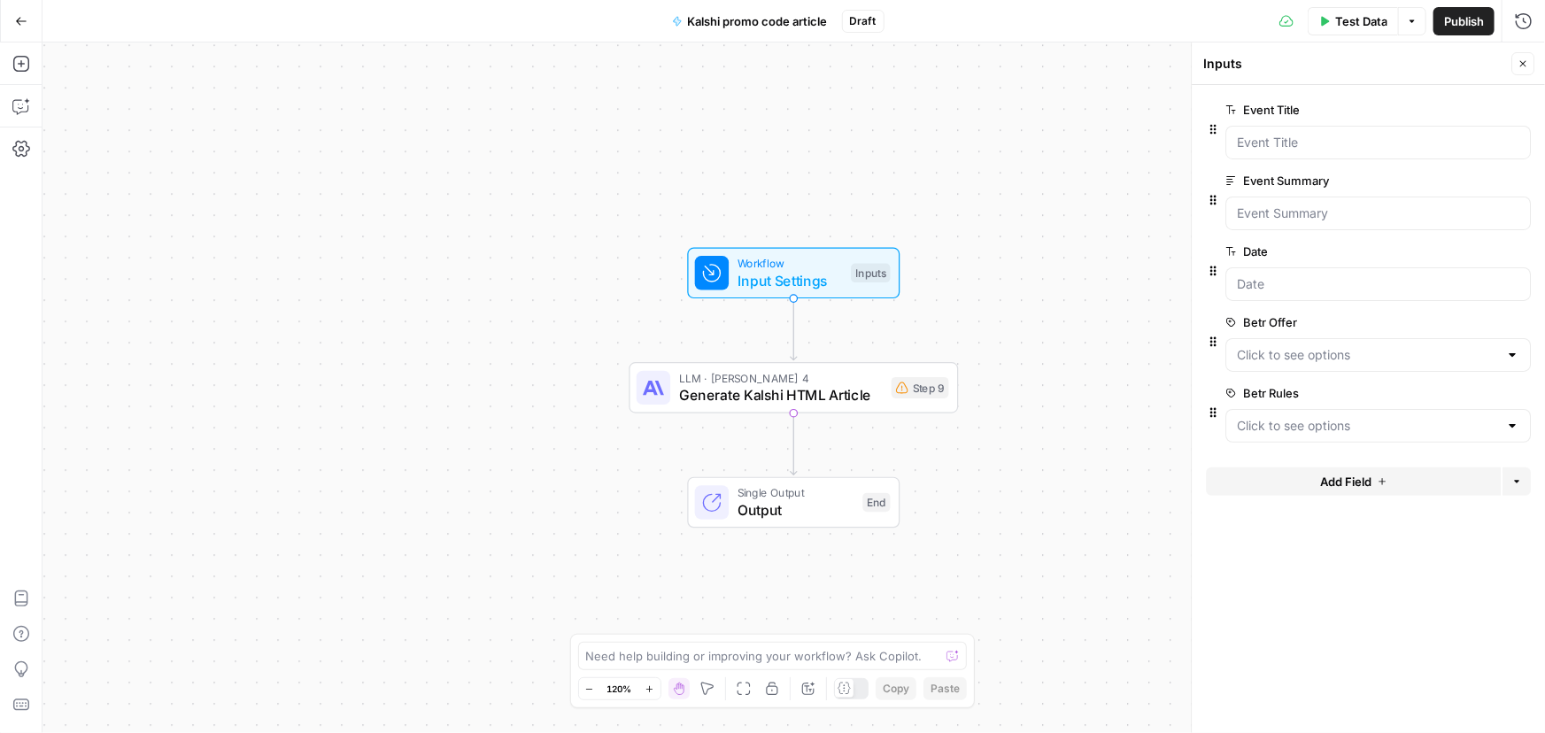
click at [1466, 320] on span "edit field" at bounding box center [1464, 322] width 39 height 14
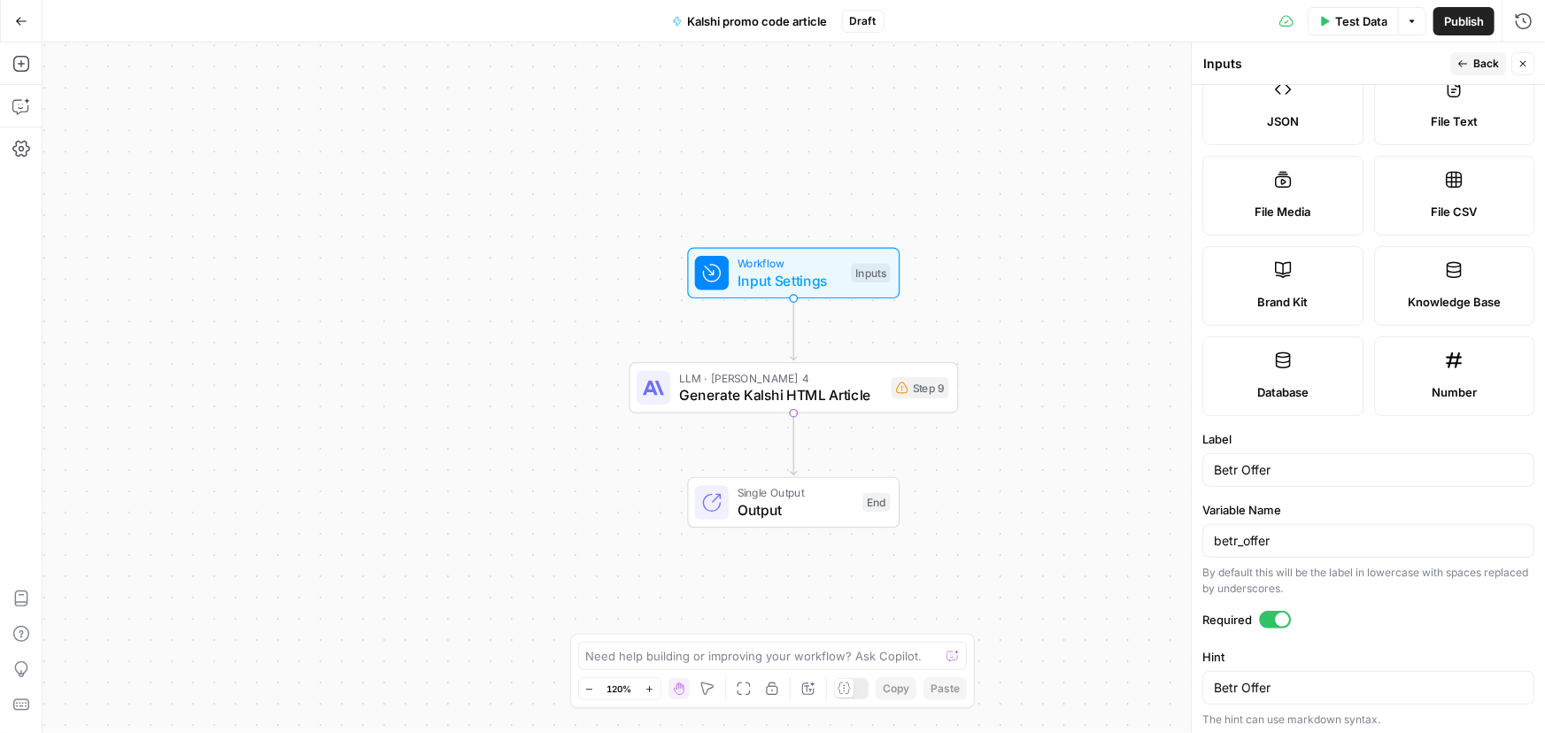
scroll to position [241, 0]
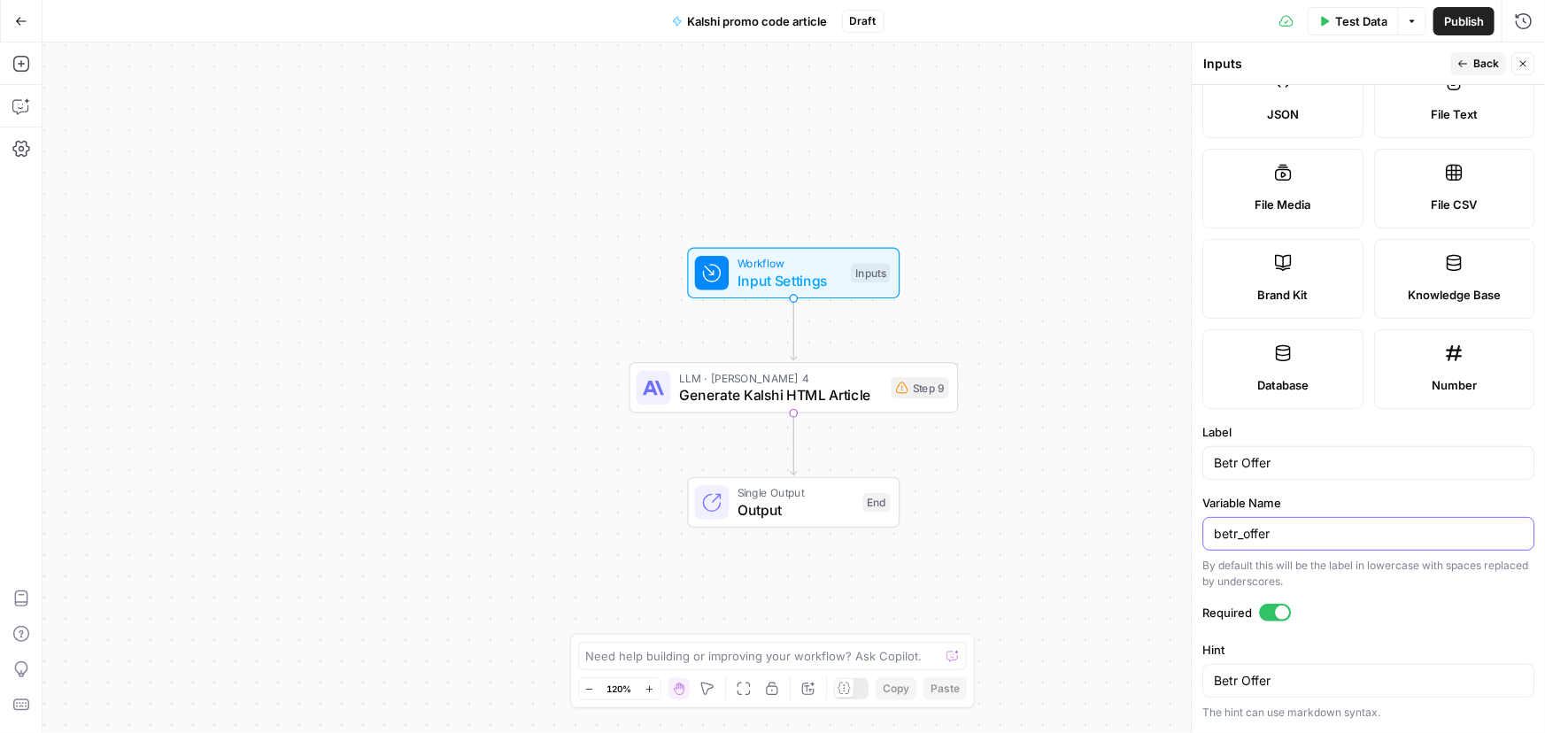
drag, startPoint x: 1288, startPoint y: 535, endPoint x: 1206, endPoint y: 535, distance: 82.3
click at [1206, 535] on div "betr_offer" at bounding box center [1368, 534] width 332 height 34
drag, startPoint x: 1261, startPoint y: 459, endPoint x: 1081, endPoint y: 456, distance: 179.7
click at [1081, 456] on body "Covers New Home Browse Insights Opportunities Your Data Recent Grids Competitor…" at bounding box center [772, 366] width 1545 height 733
type input "Kalshi Offer"
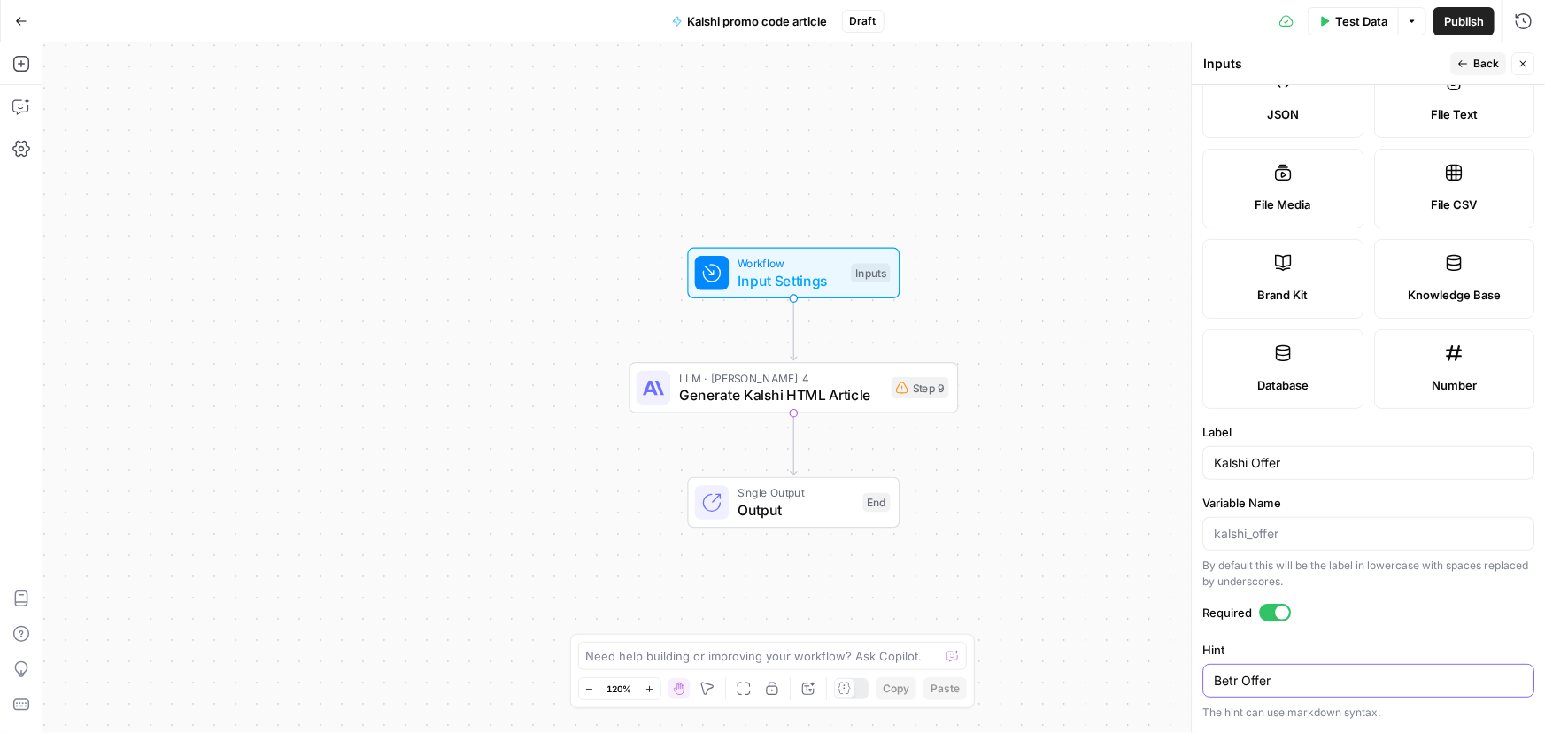
click at [1262, 677] on textarea "Betr Offer" at bounding box center [1368, 681] width 309 height 18
paste textarea "Kalshi"
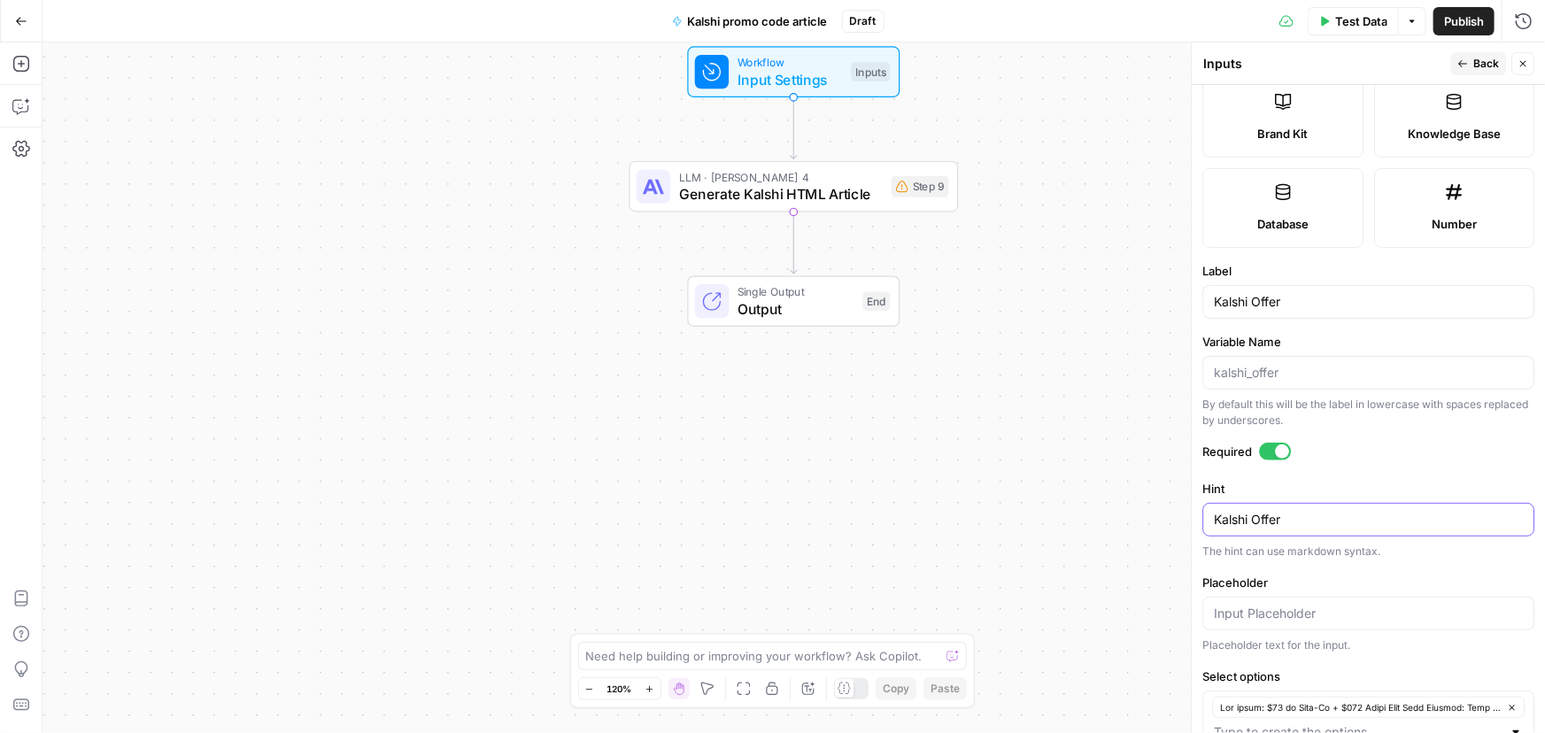
scroll to position [521, 0]
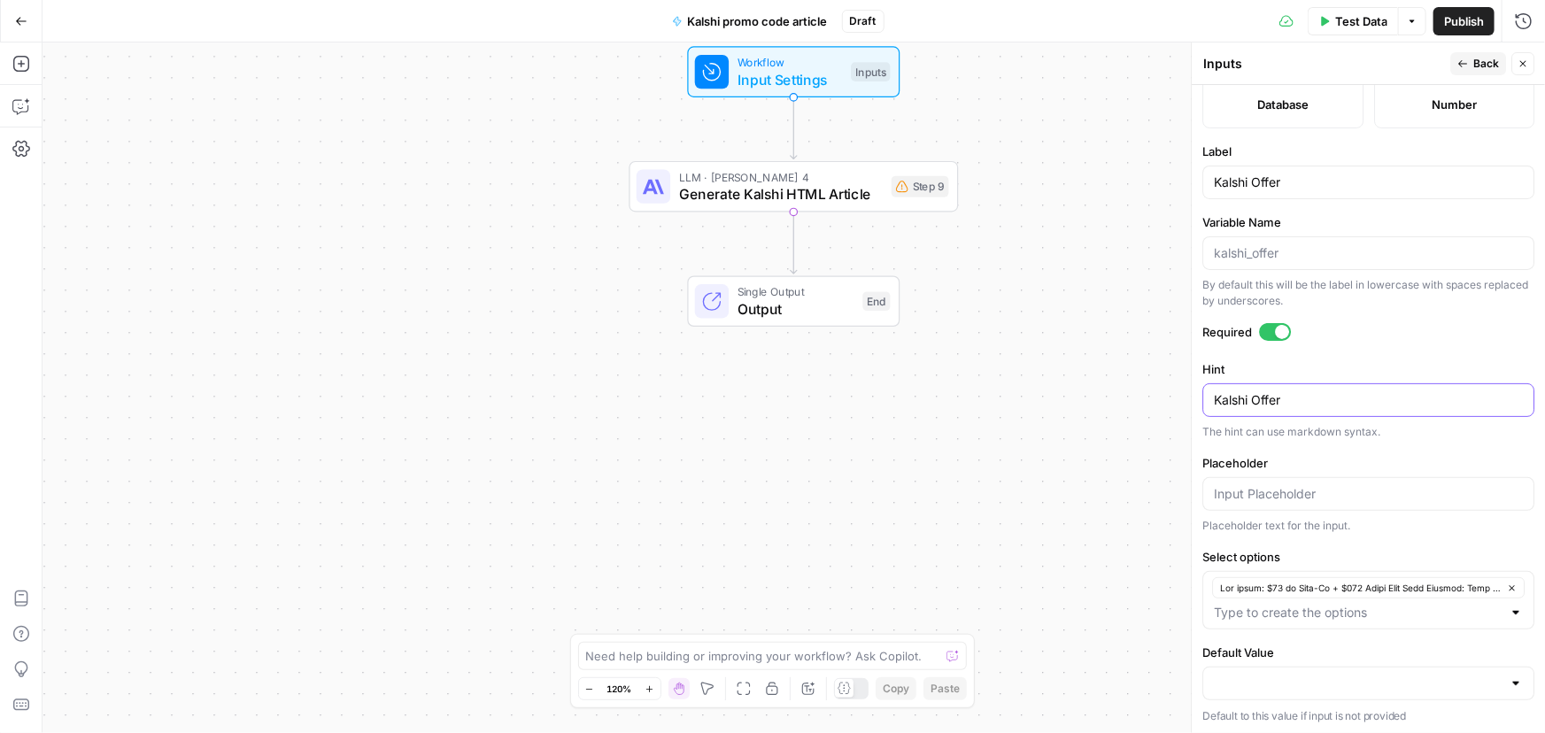
type textarea "Kalshi Offer"
click at [1507, 584] on icon "button" at bounding box center [1512, 588] width 10 height 10
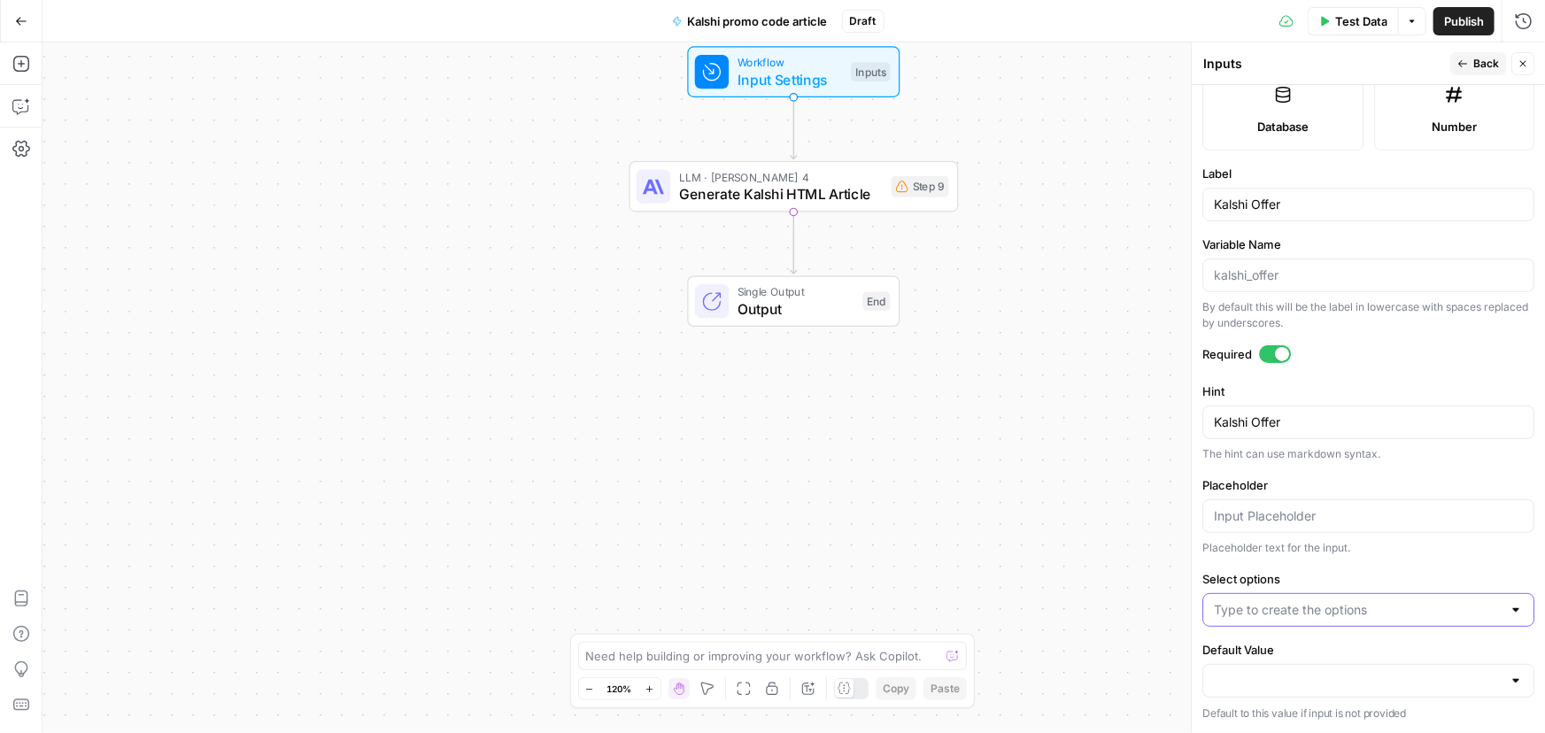
scroll to position [497, 0]
click at [1300, 607] on input "Select options" at bounding box center [1358, 613] width 288 height 18
paste input "Lor ipsum: $11 Dolor Sita Consect: Adipis elits doei Temp incididu?: Utl (“ETDO…"
type input "Lor ipsum: $11 Dolor Sita Consect: Adipis elits doei Temp incididu?: Utl (“ETDO…"
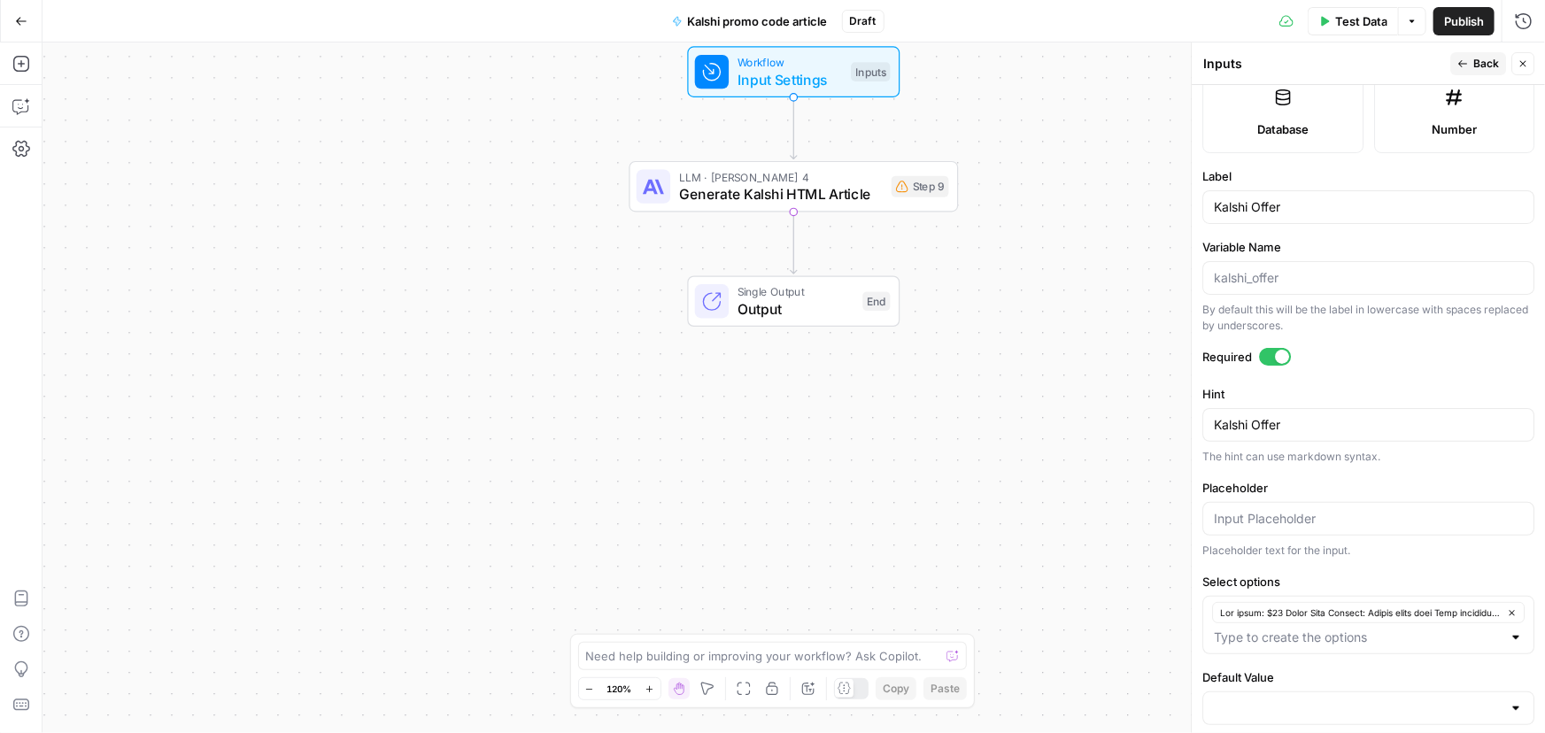
click at [1493, 61] on span "Back" at bounding box center [1486, 64] width 26 height 16
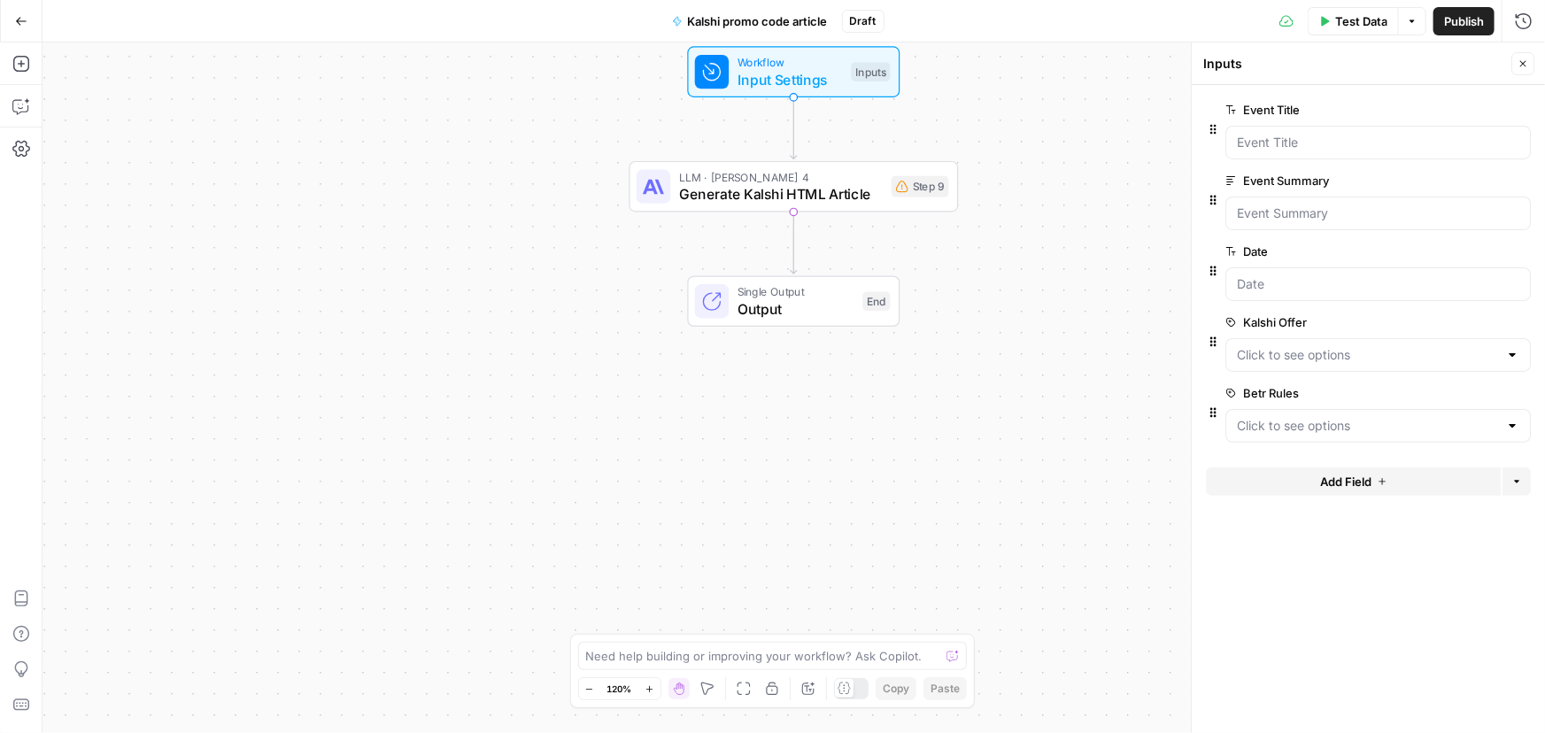
click at [1460, 388] on span "edit field" at bounding box center [1464, 393] width 39 height 14
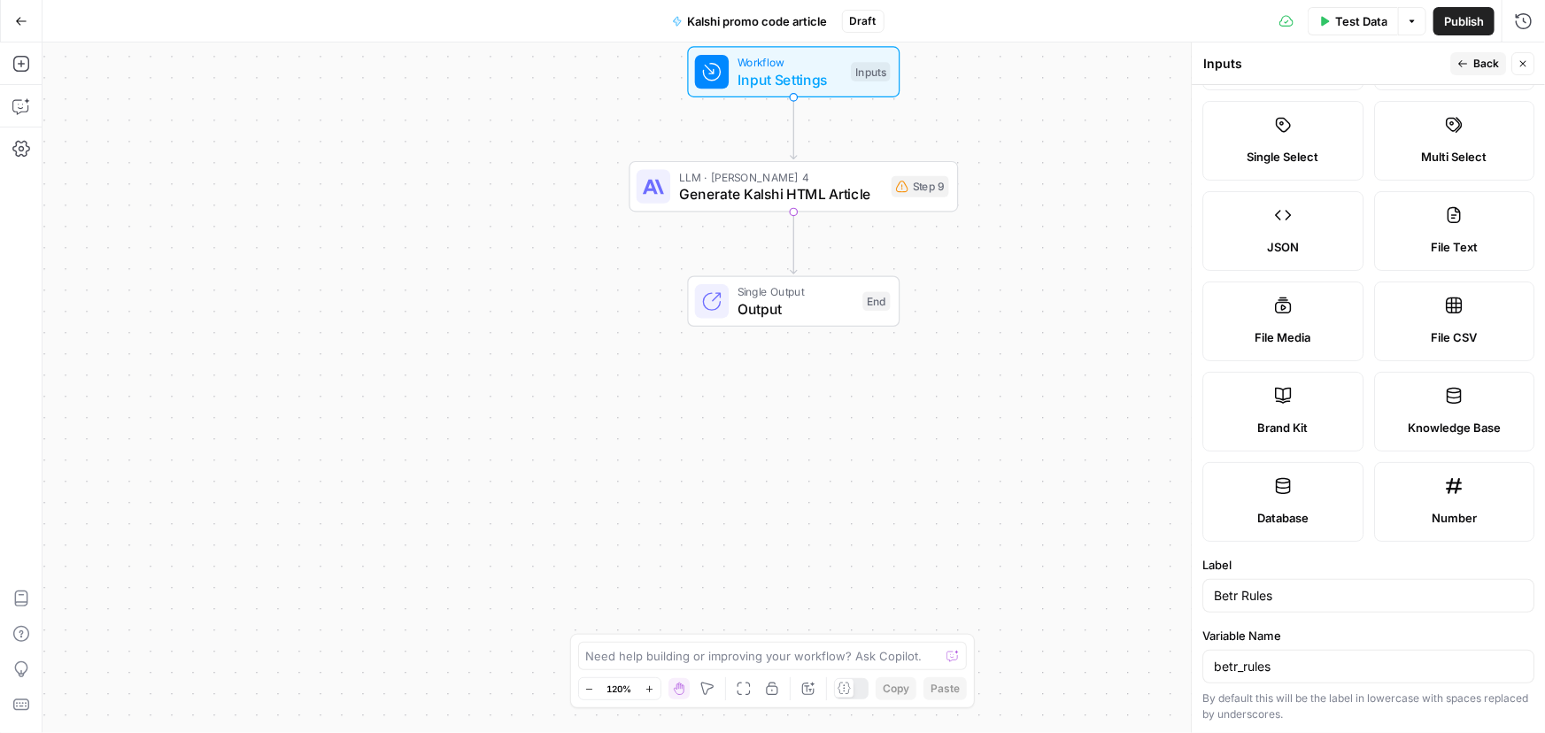
scroll to position [241, 0]
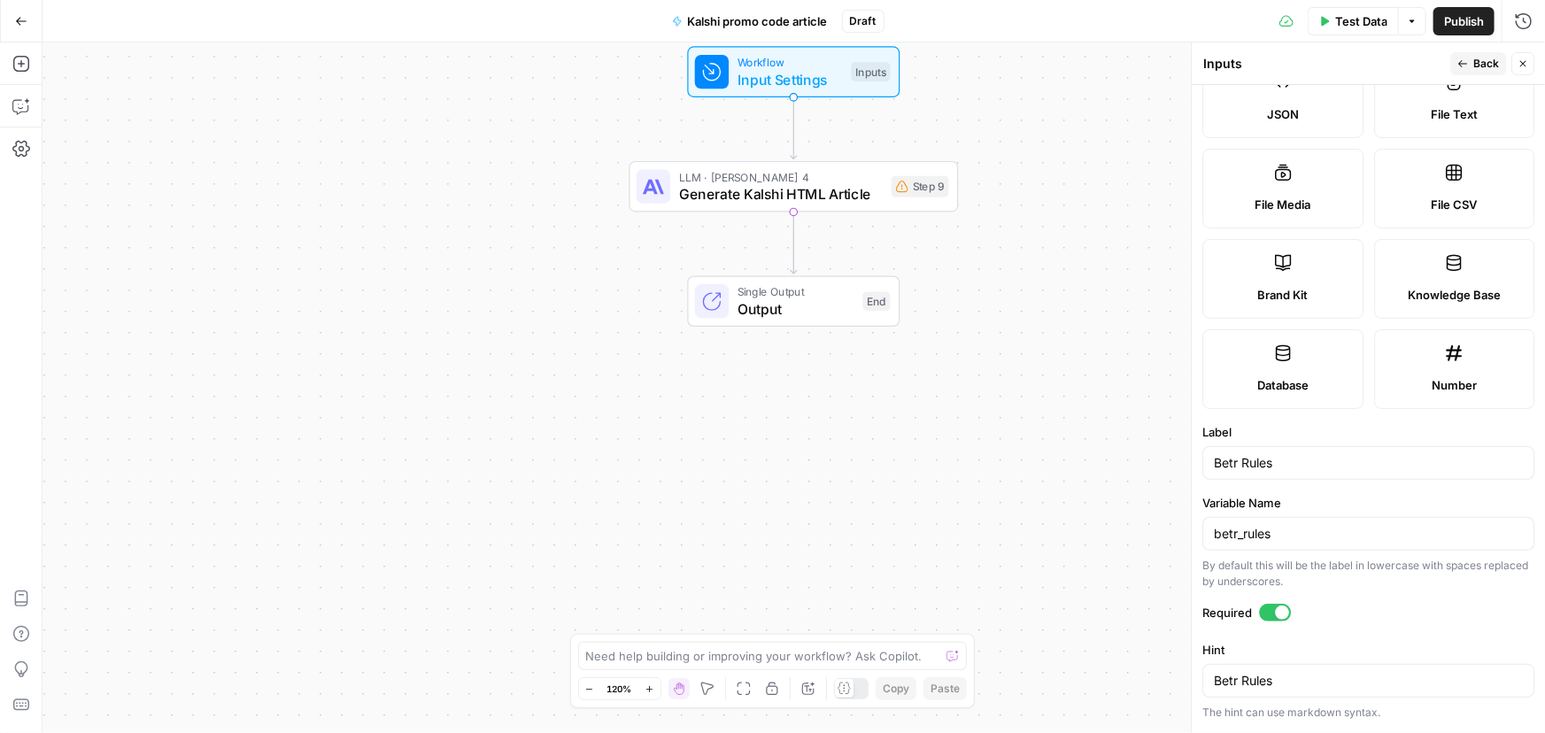
drag, startPoint x: 1297, startPoint y: 541, endPoint x: 1248, endPoint y: 542, distance: 48.7
click at [1246, 542] on div "betr_rules" at bounding box center [1368, 534] width 332 height 34
drag, startPoint x: 1302, startPoint y: 529, endPoint x: 1205, endPoint y: 522, distance: 97.6
click at [1205, 522] on div "betr_rules" at bounding box center [1368, 534] width 332 height 34
drag, startPoint x: 1292, startPoint y: 461, endPoint x: 1197, endPoint y: 450, distance: 96.3
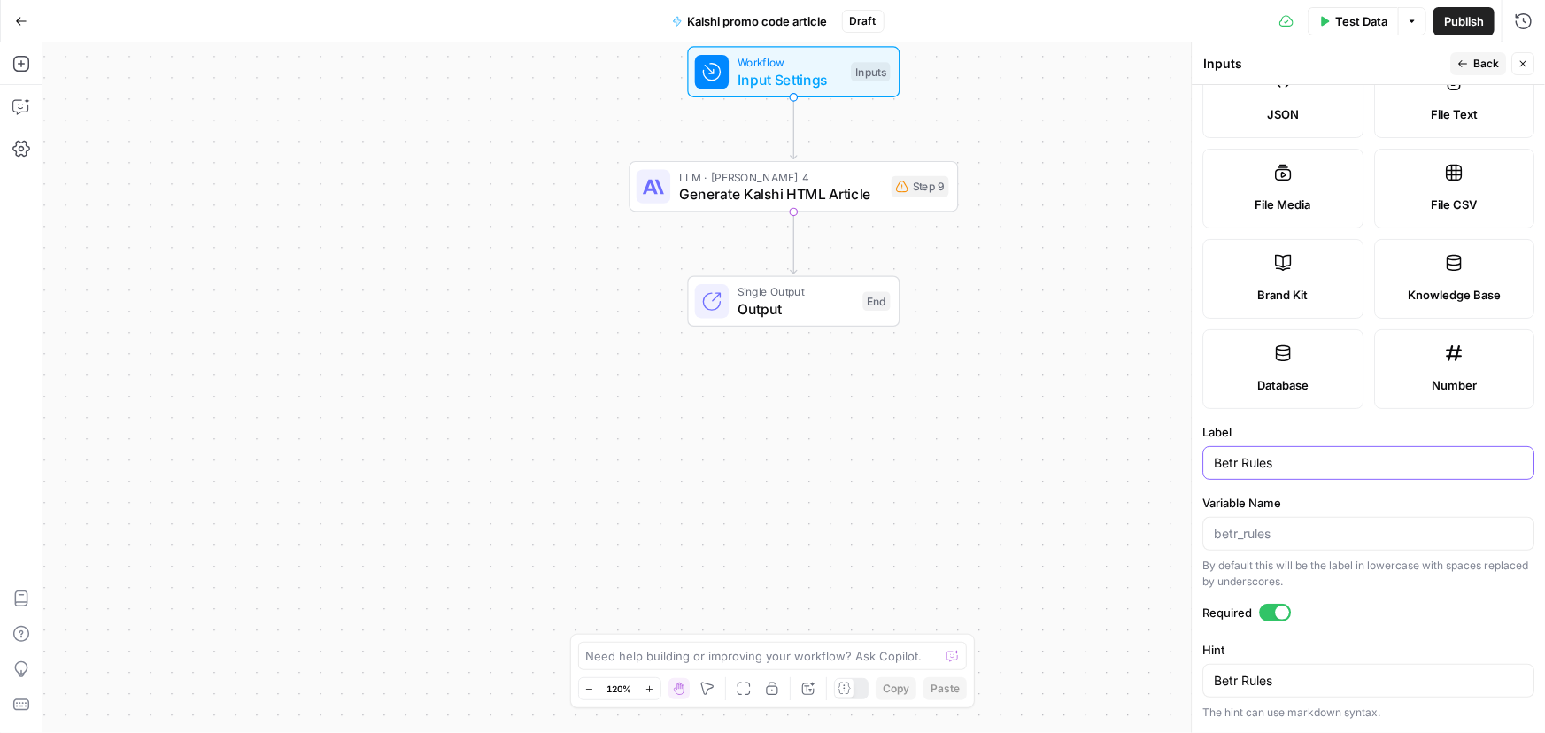
click at [1197, 450] on div "Inputs Inputs Back Close Input type Short Text Long Text Single Select Multi Se…" at bounding box center [1368, 387] width 354 height 691
type input "Kalshi Rules"
click at [1356, 681] on textarea "Betr Rules" at bounding box center [1368, 681] width 309 height 18
paste textarea "Kalshi"
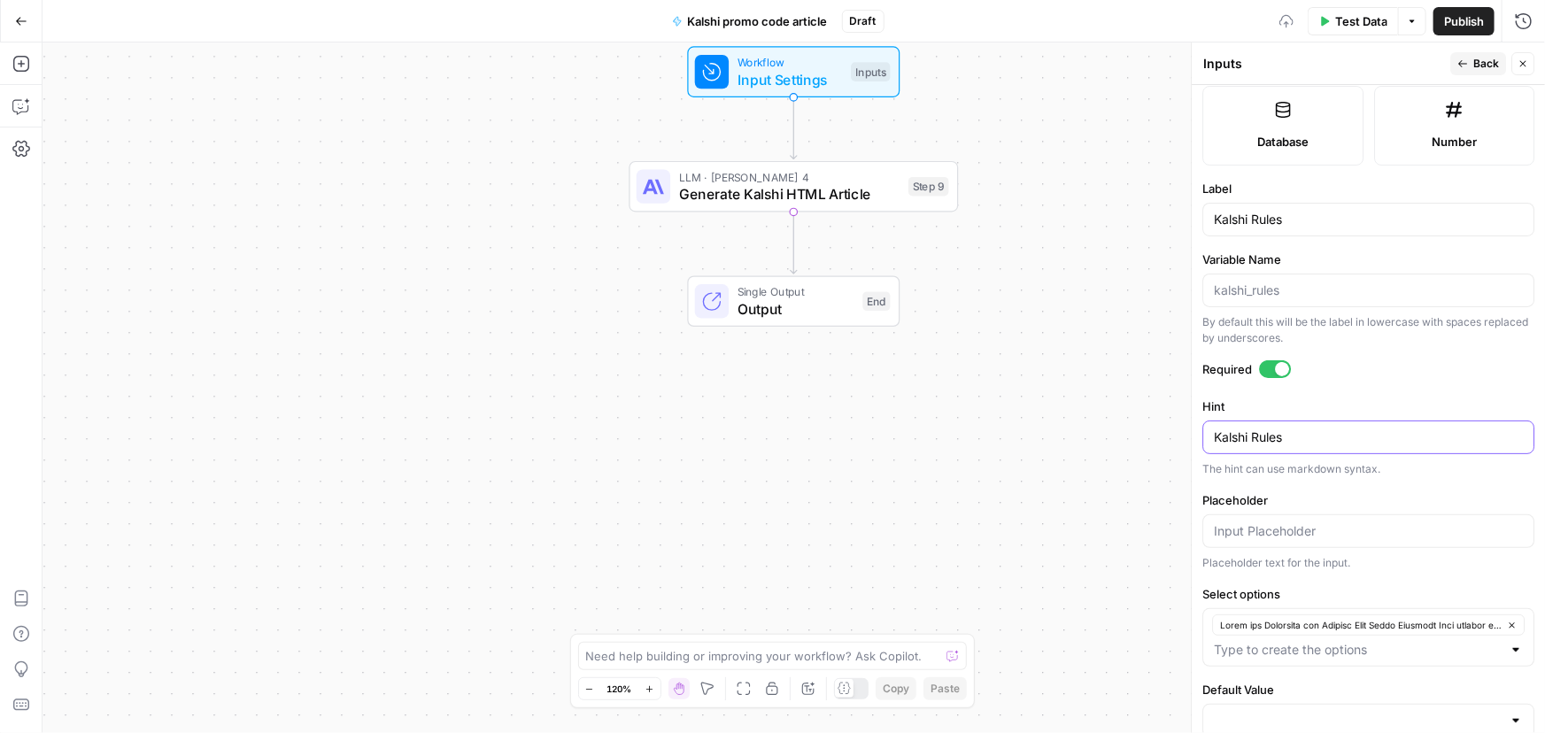
scroll to position [521, 0]
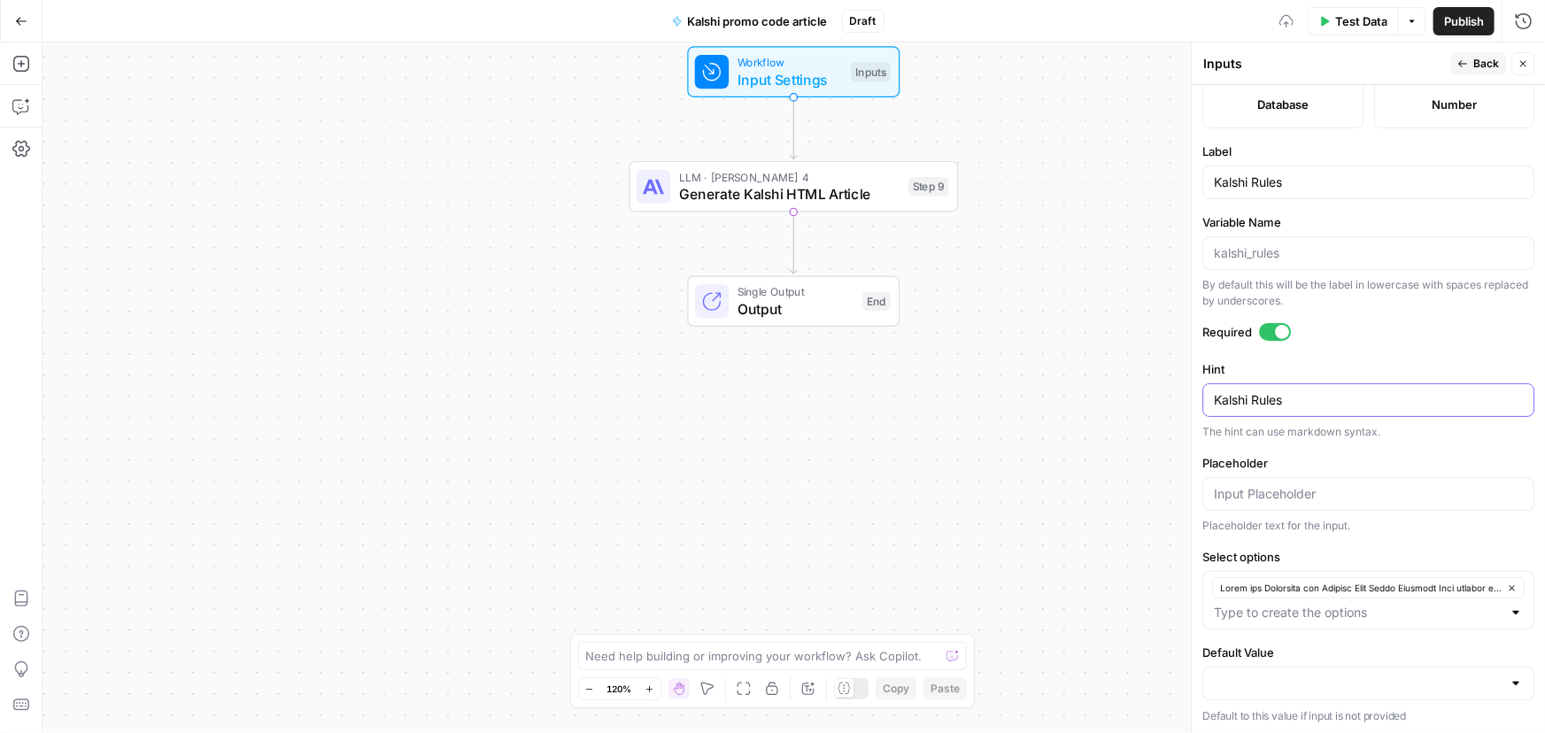
type textarea "Kalshi Rules"
click at [1509, 585] on icon "button" at bounding box center [1511, 587] width 5 height 5
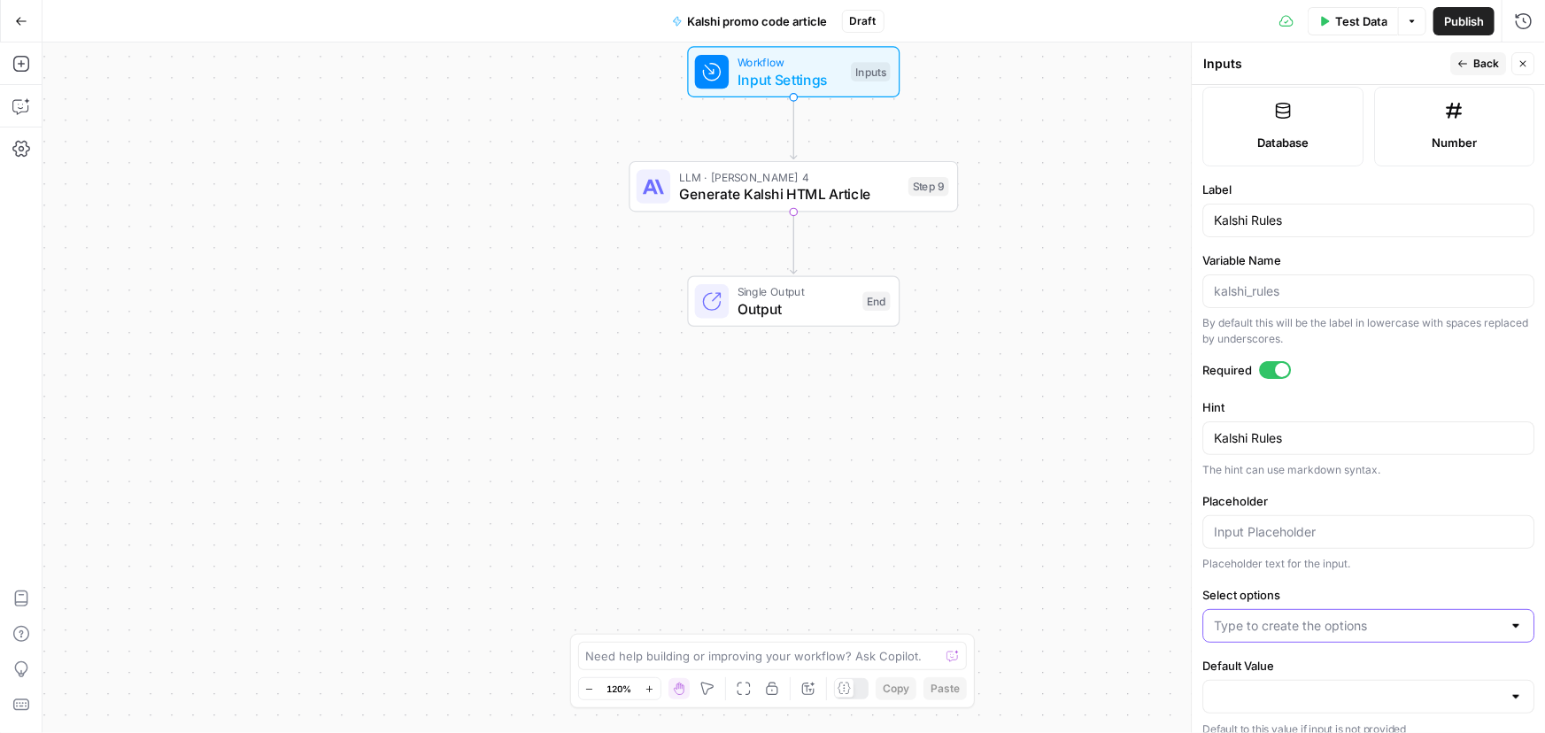
scroll to position [496, 0]
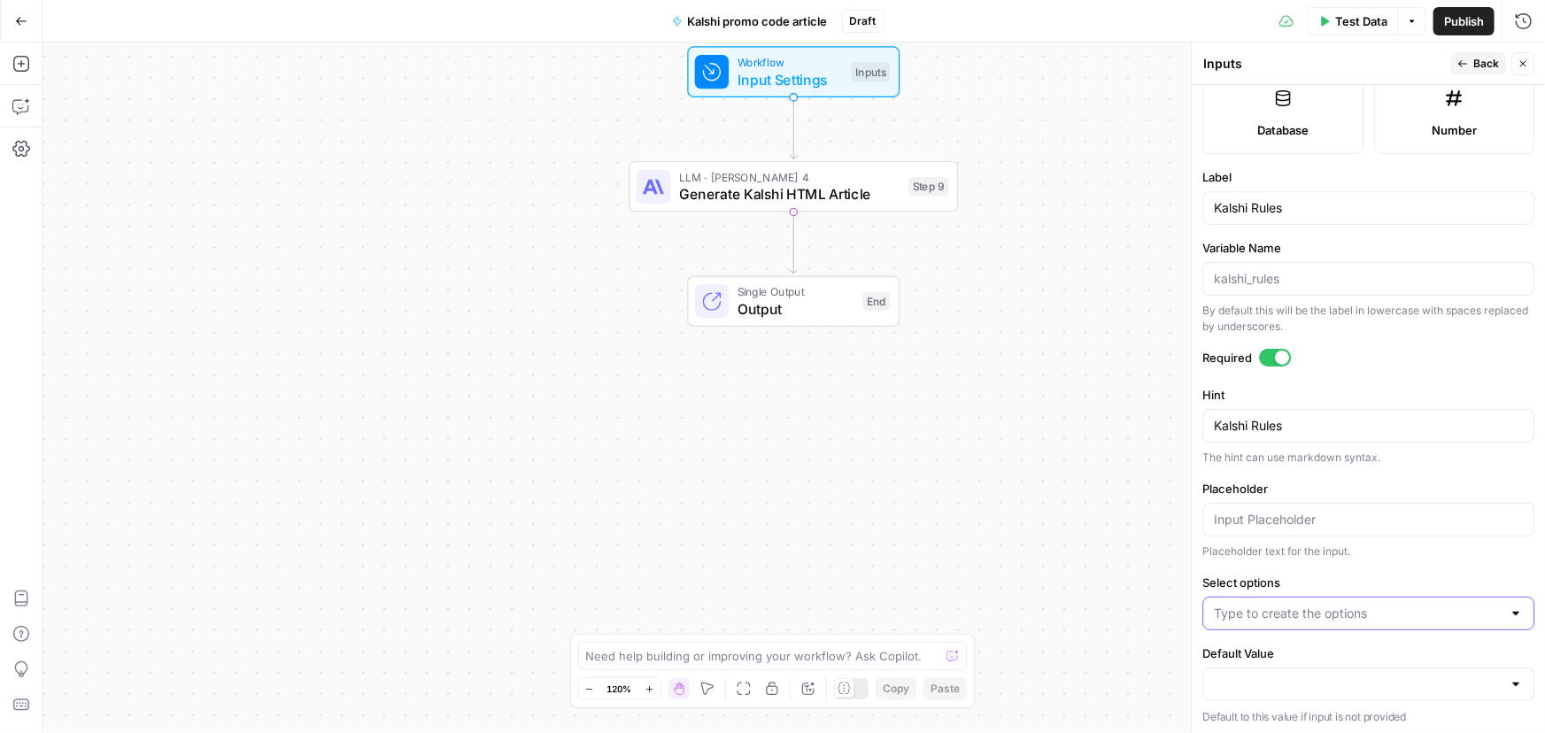
click at [1321, 608] on input "Select options" at bounding box center [1358, 614] width 288 height 18
paste input "Lorem ips Dolorsita con Adipisc Elitse Doeiu Temporin Utla etdolor magna aliq e…"
type input "Lorem ips Dolorsita con Adipisc Elitse Doeiu Temporin Utla etdolor magna aliq e…"
click at [1474, 63] on span "Back" at bounding box center [1486, 64] width 26 height 16
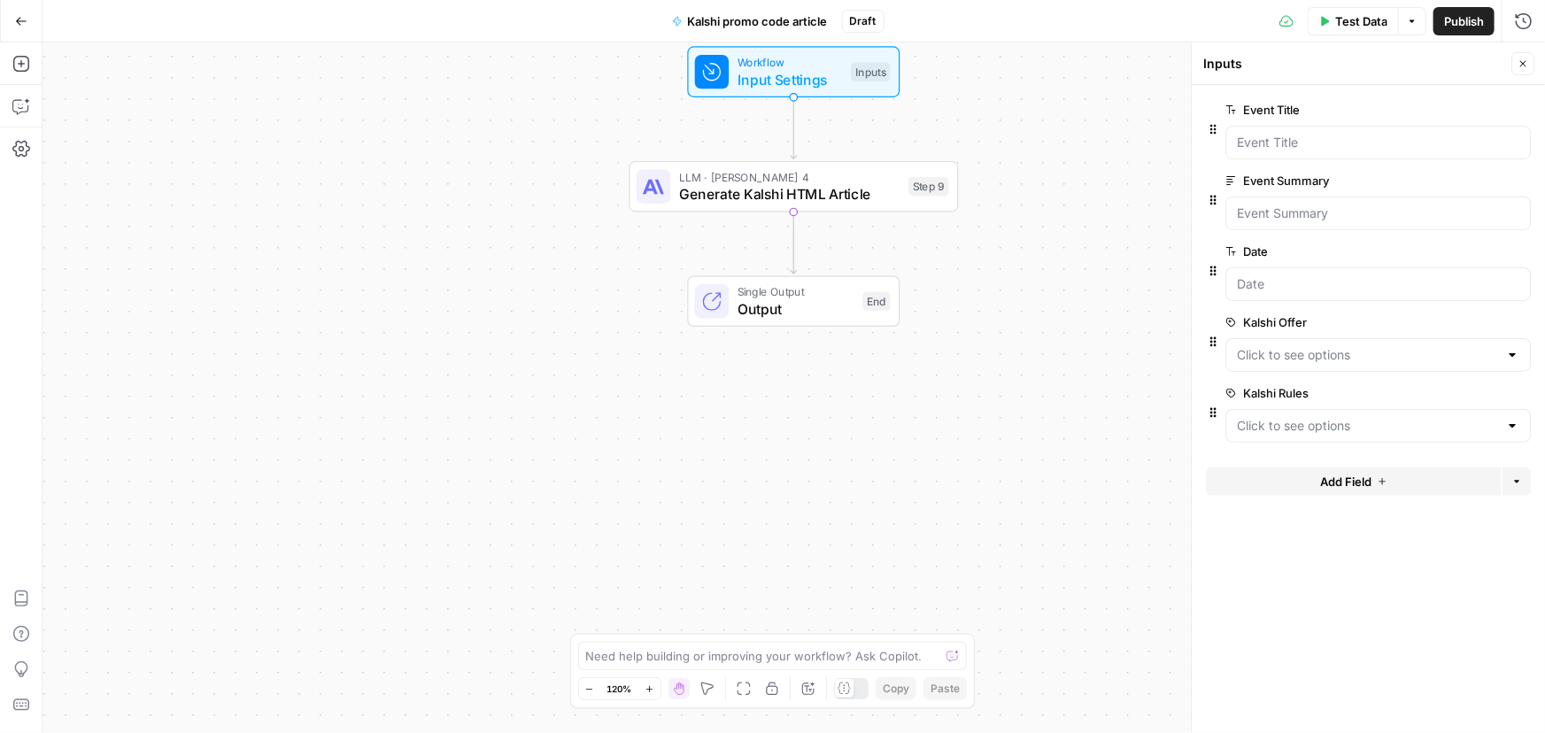
click at [1048, 380] on div "Workflow Input Settings Inputs LLM · [PERSON_NAME] 4 Generate Kalshi HTML Artic…" at bounding box center [793, 387] width 1502 height 691
click at [18, 22] on icon "button" at bounding box center [21, 21] width 11 height 8
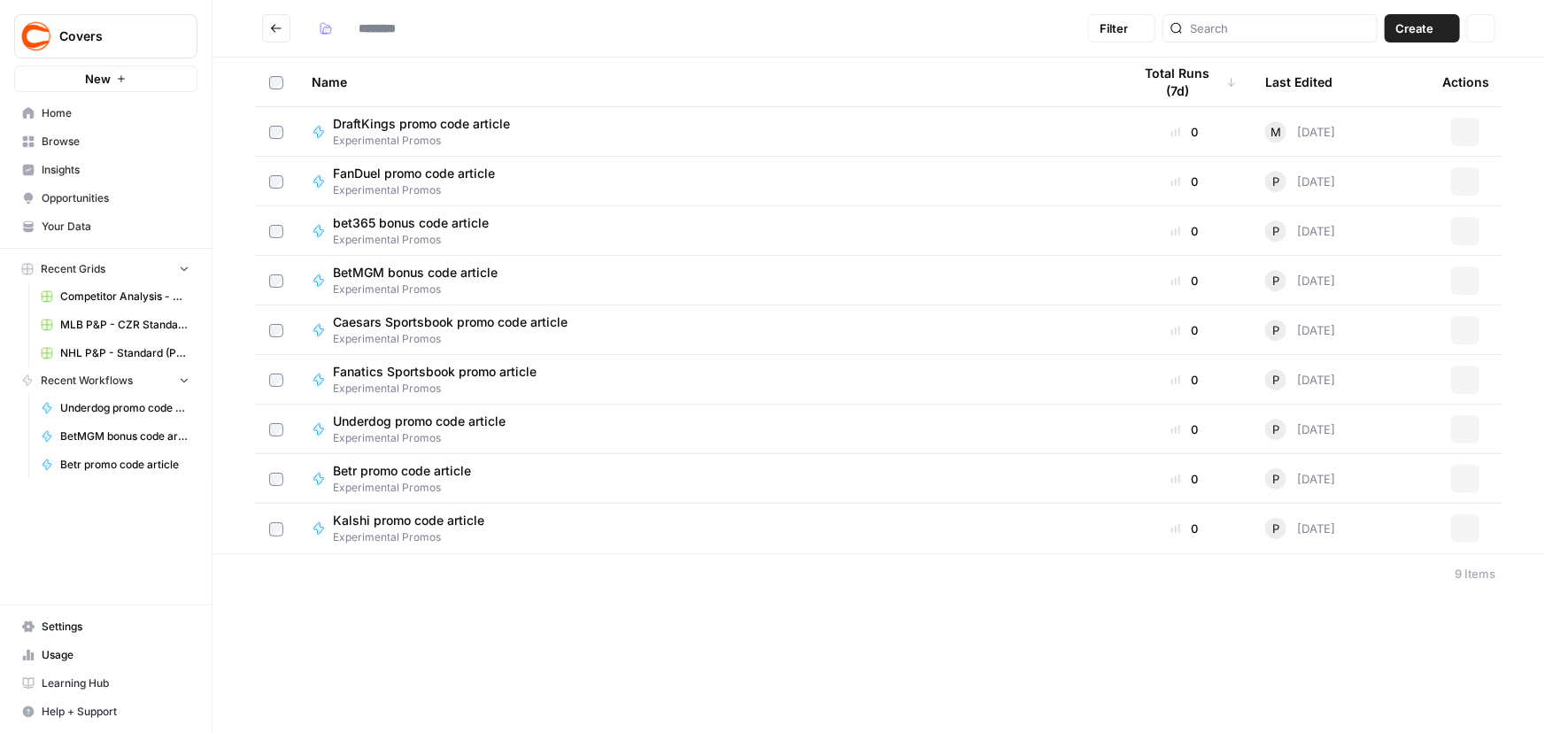
type input "**********"
click at [469, 531] on span "Experimental Promos" at bounding box center [416, 537] width 166 height 16
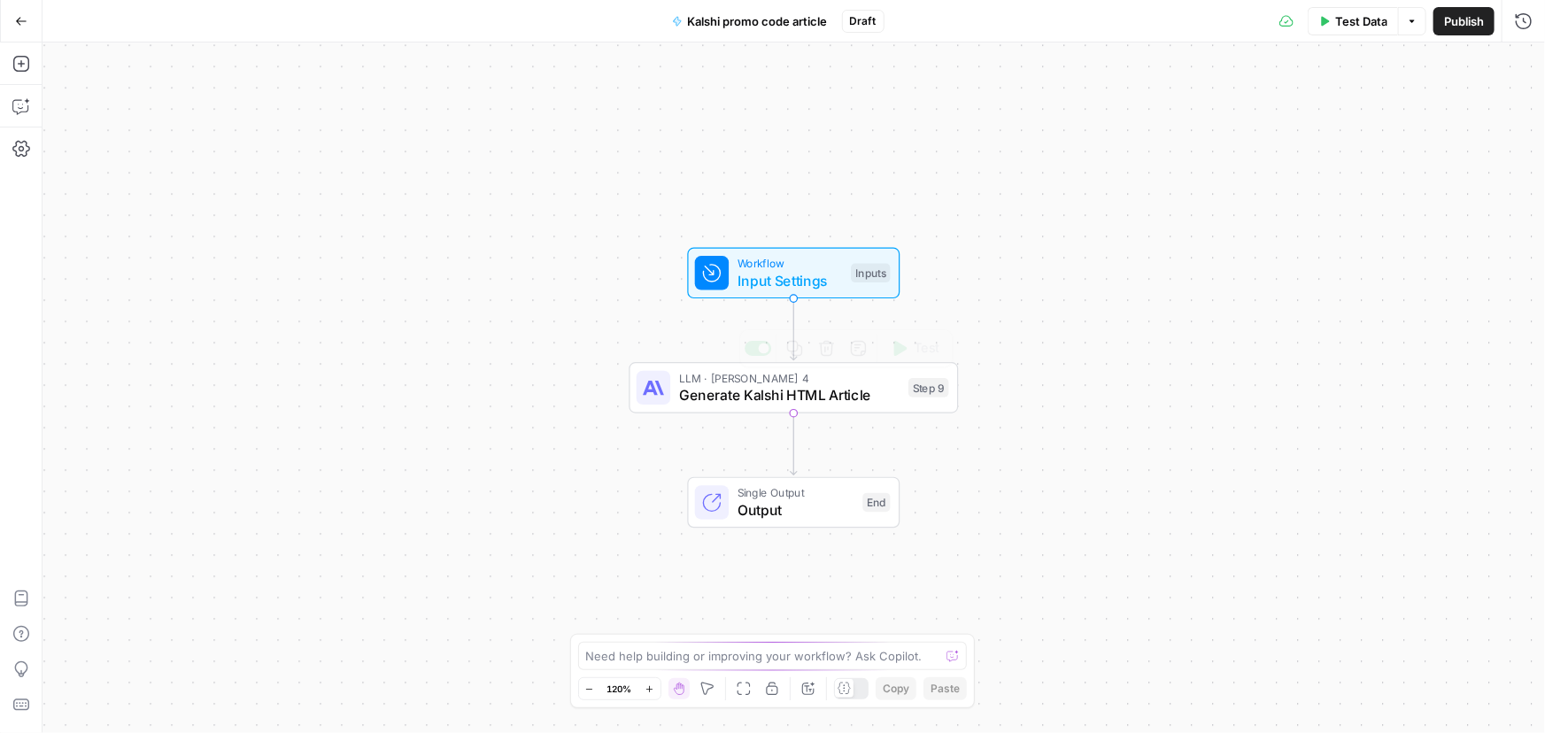
click at [770, 395] on span "Generate Kalshi HTML Article" at bounding box center [789, 394] width 221 height 21
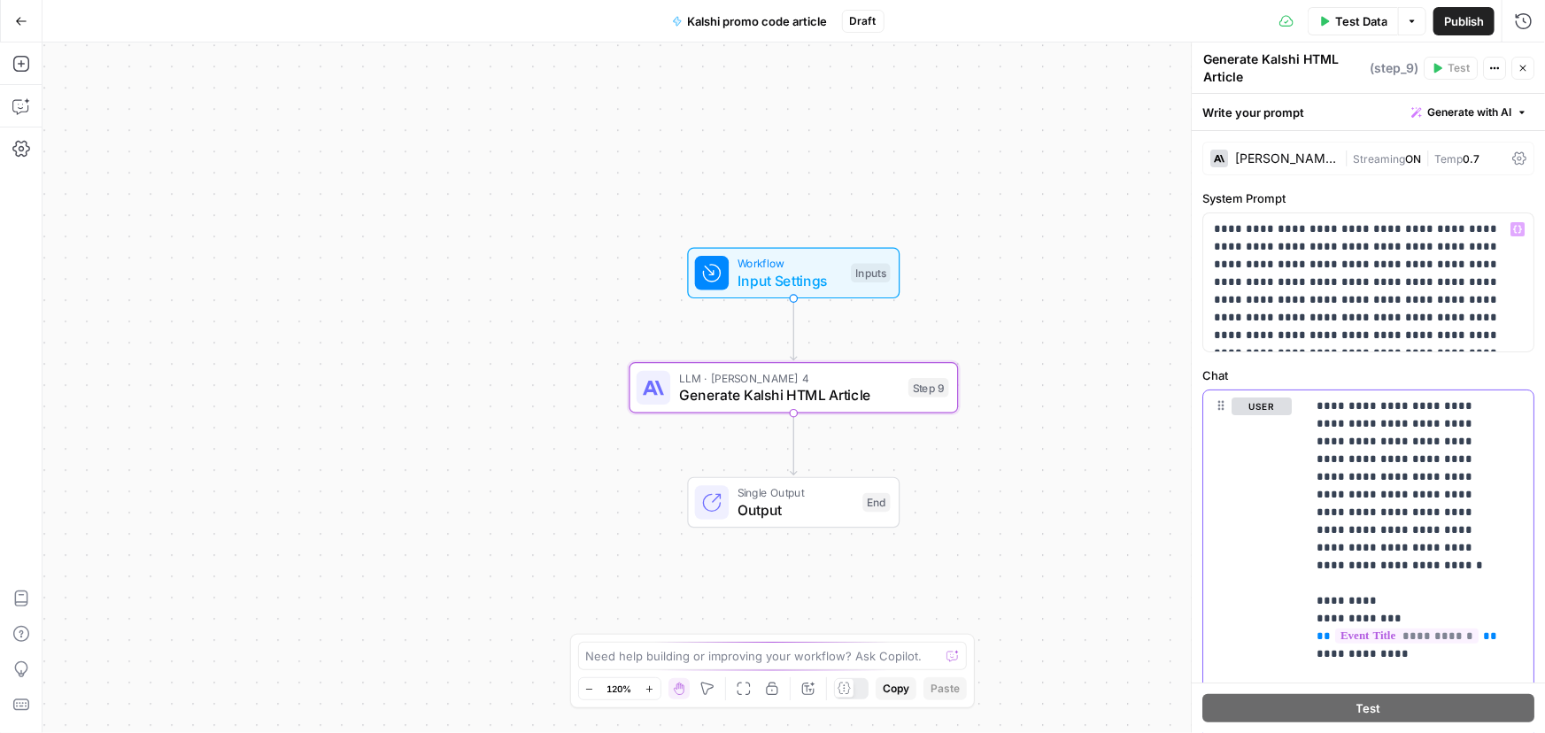
click at [590, 196] on div "Workflow Input Settings Inputs LLM · [PERSON_NAME] 4 Generate Kalshi HTML Artic…" at bounding box center [793, 387] width 1502 height 691
click at [1328, 19] on icon "button" at bounding box center [1326, 21] width 8 height 10
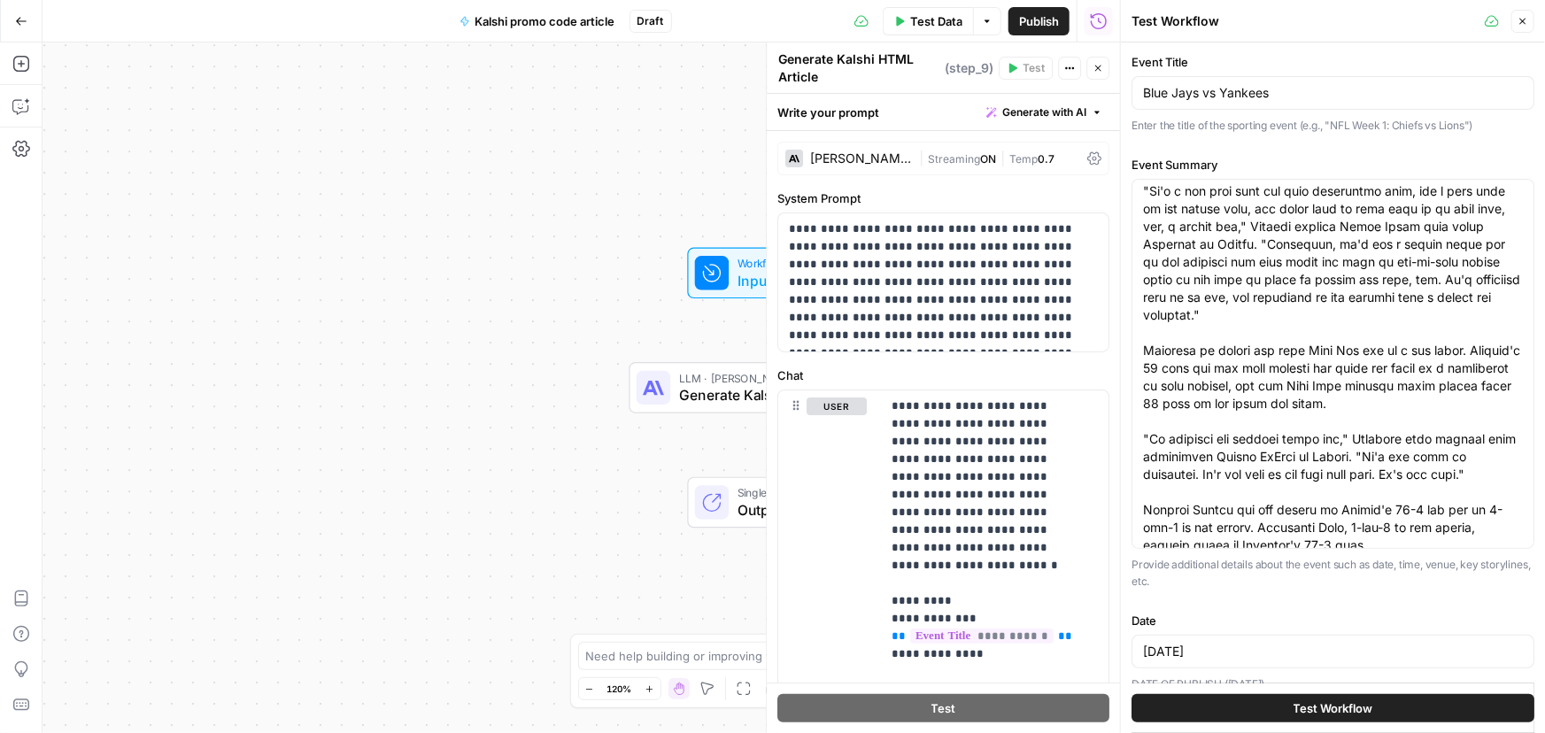
scroll to position [222, 0]
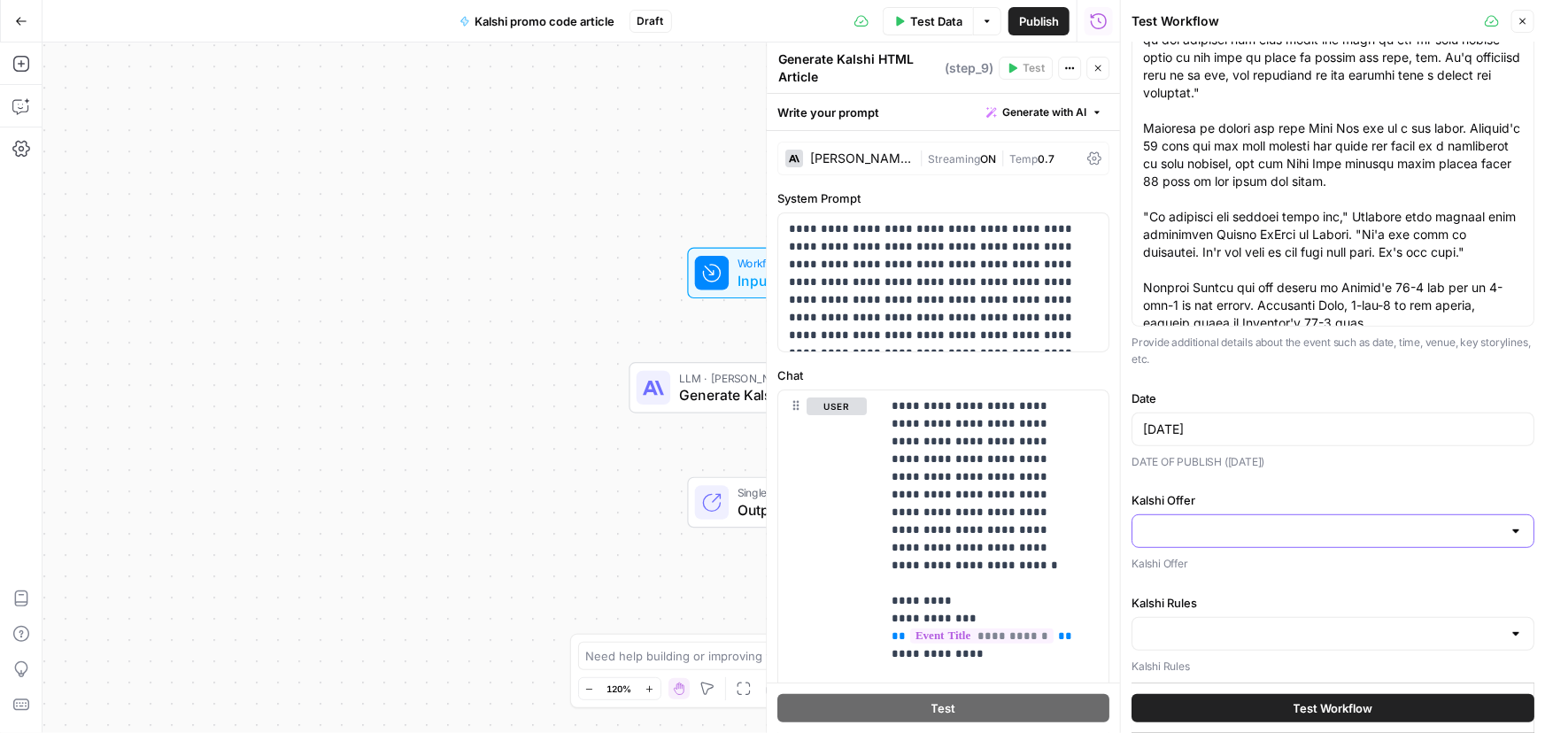
click at [1212, 528] on input "Kalshi Offer" at bounding box center [1322, 531] width 359 height 18
click at [1204, 575] on span "button" at bounding box center [1322, 574] width 353 height 18
type input "Lor ipsum: $11 Dolor Sita Consect: Adipis elits doei Temp incididu?: Utl (“ETDO…"
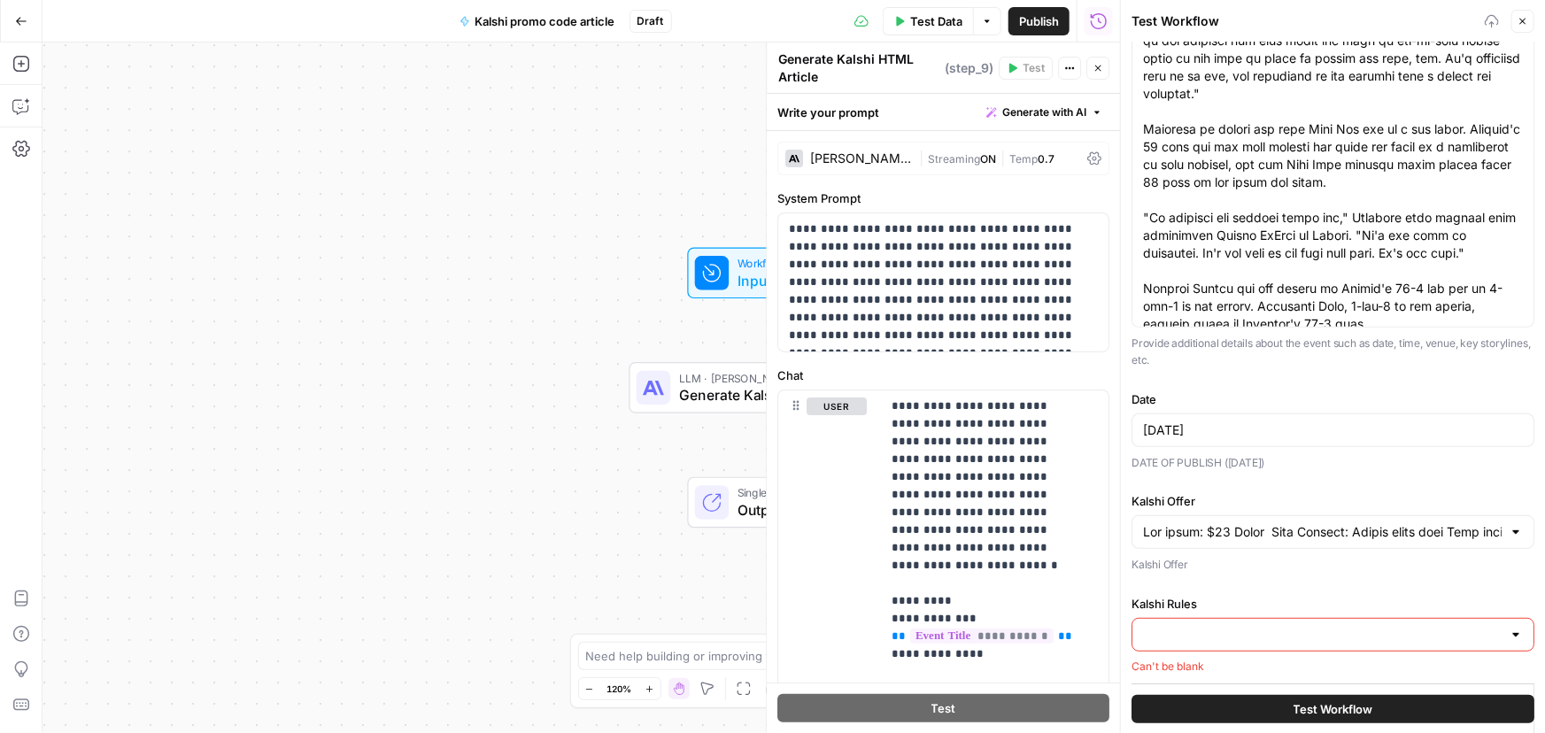
click at [1215, 635] on input "Kalshi Rules" at bounding box center [1322, 635] width 359 height 18
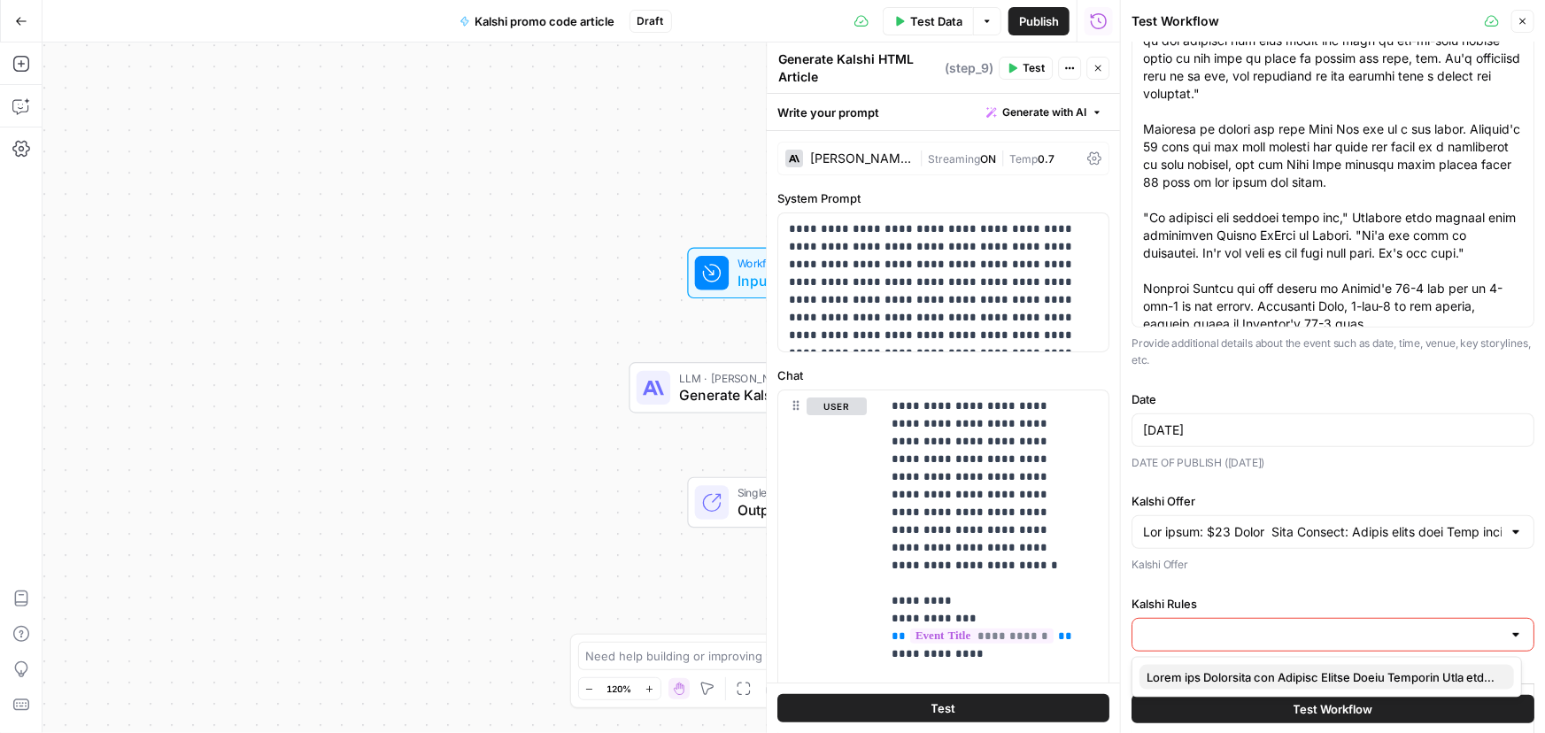
click at [1187, 676] on span "button" at bounding box center [1322, 677] width 353 height 18
type input "Lorem ips Dolorsita con Adipisc Elitse Doeiu Temporin Utla etdolor magna aliq e…"
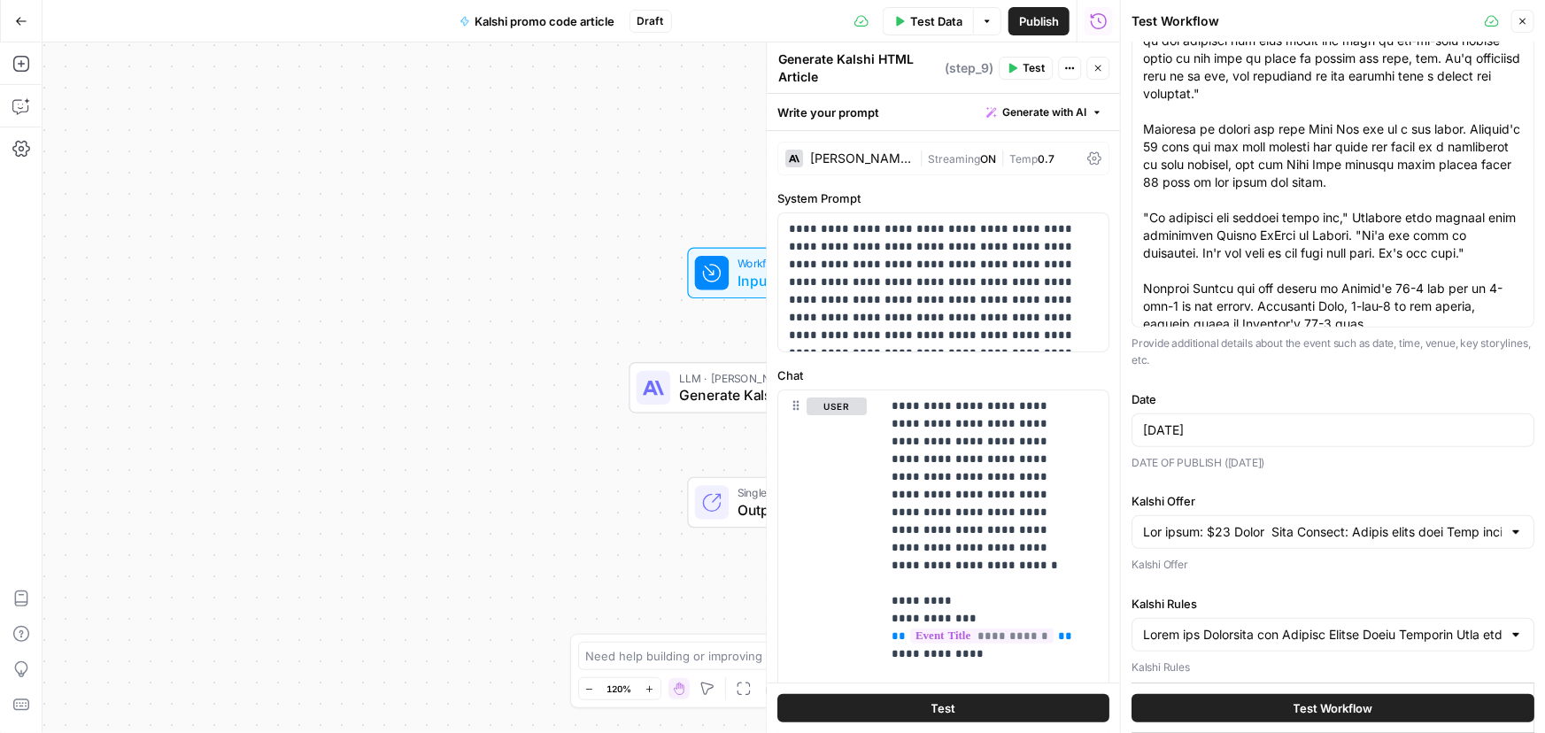
click at [1257, 703] on button "Test Workflow" at bounding box center [1332, 708] width 403 height 28
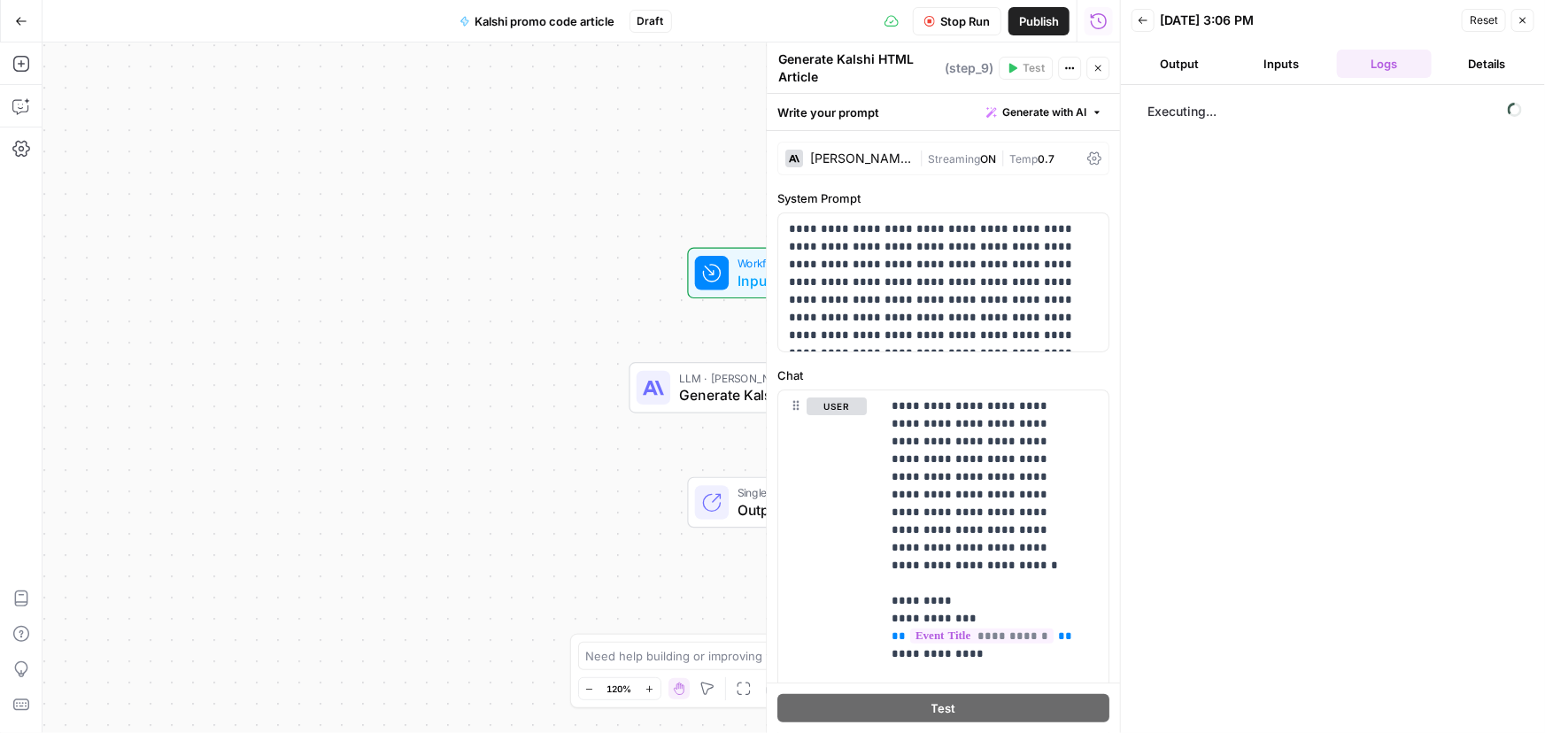
click at [1175, 71] on button "Output" at bounding box center [1179, 64] width 96 height 28
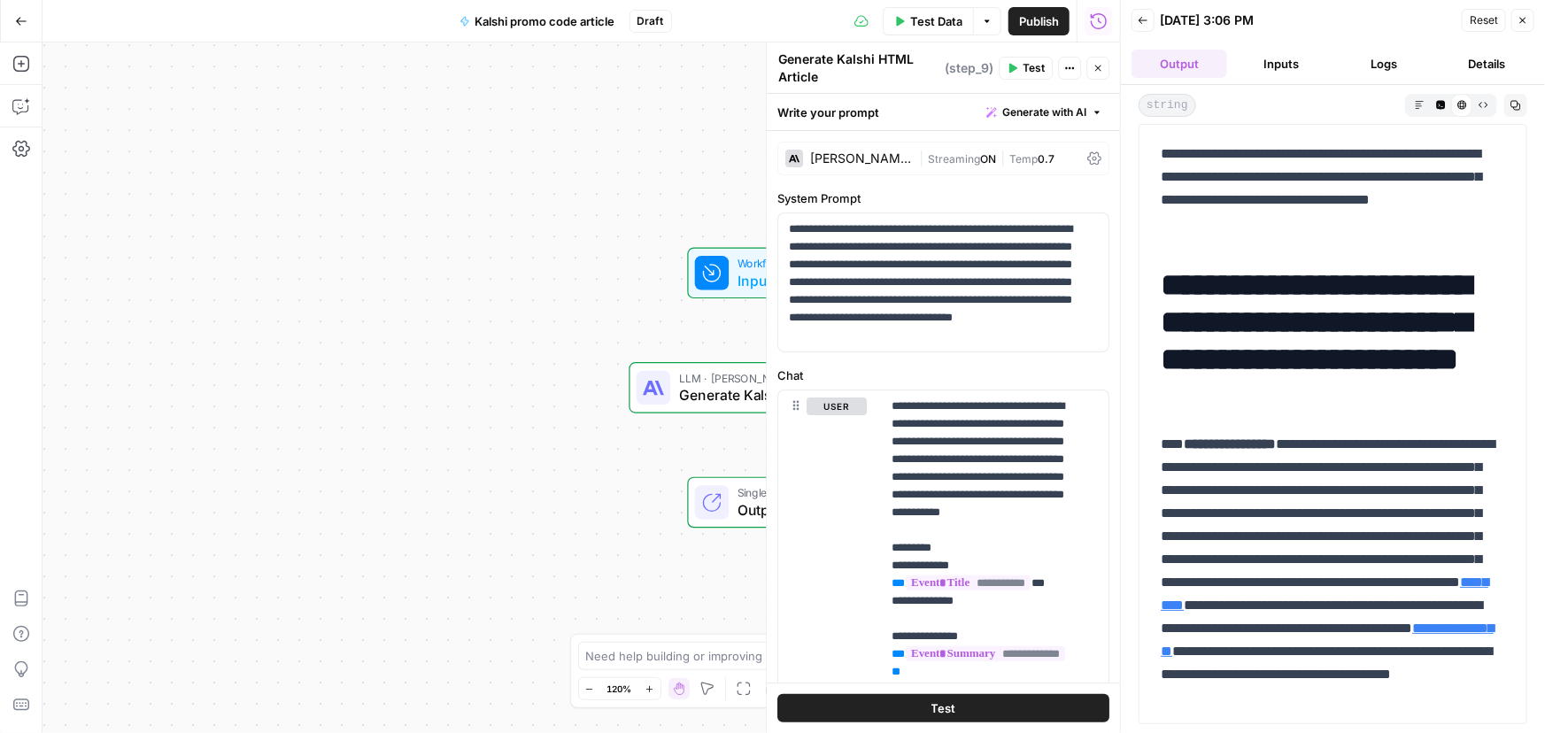
click at [1030, 17] on span "Publish" at bounding box center [1039, 21] width 40 height 18
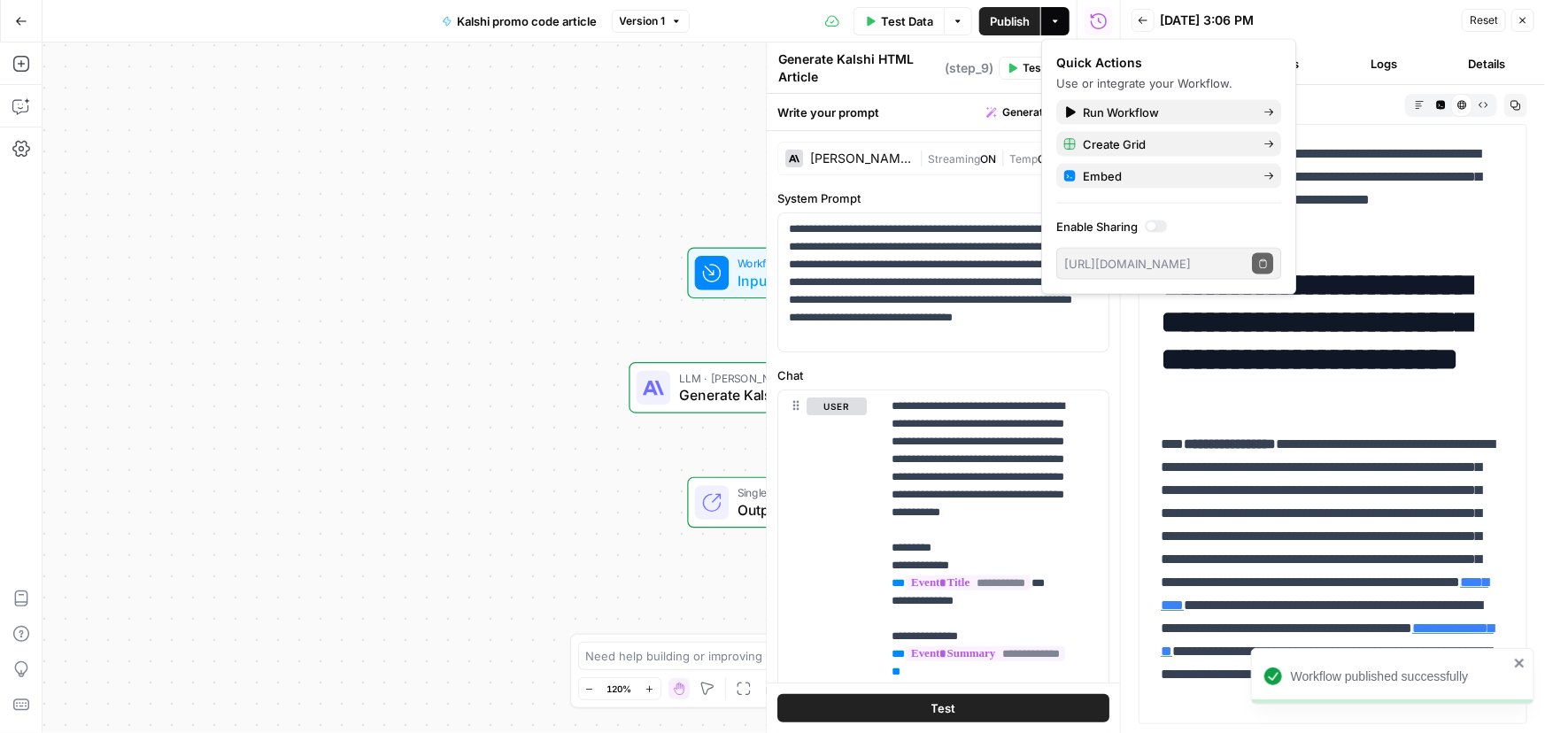
click at [20, 31] on button "Go Back" at bounding box center [21, 21] width 32 height 32
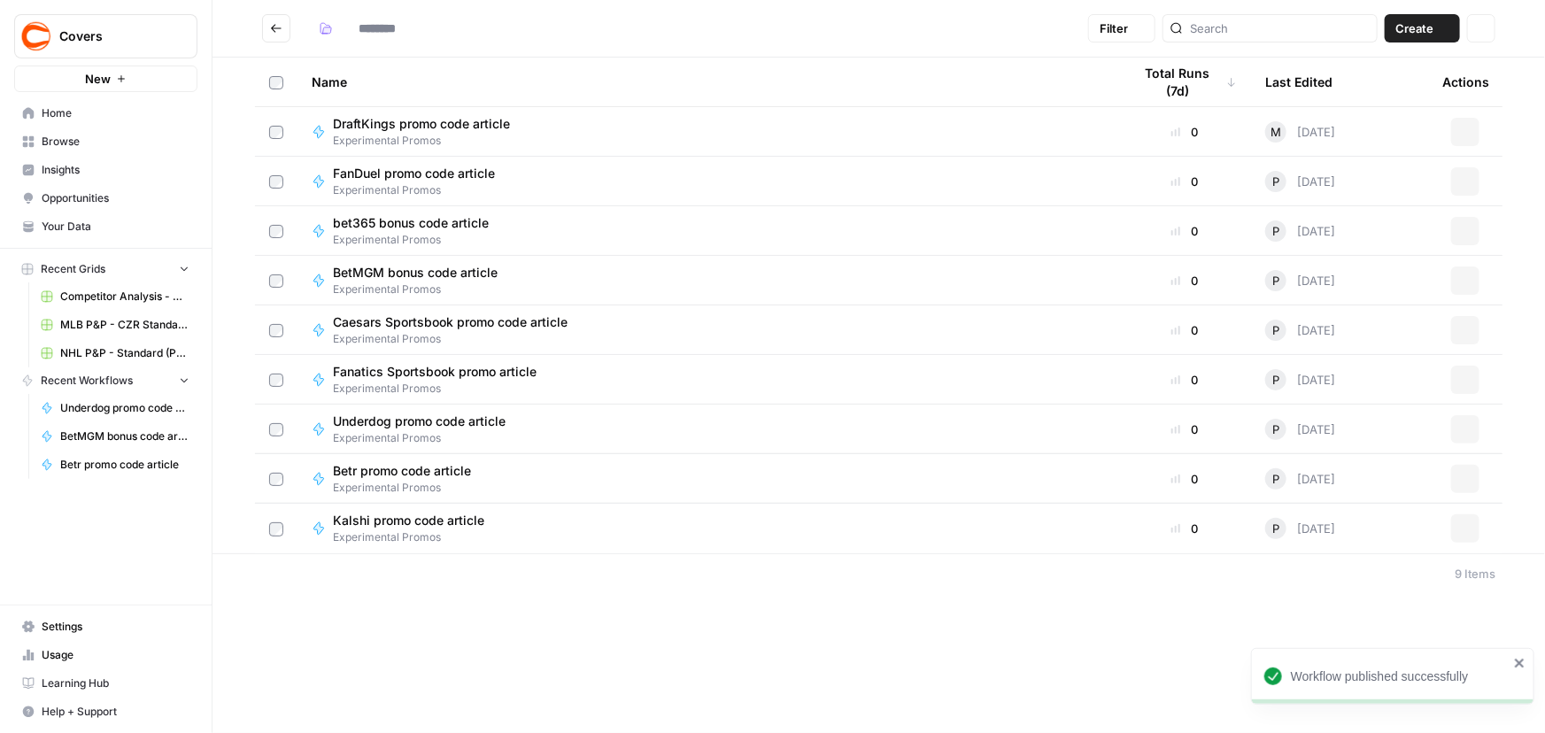
type input "**********"
click at [590, 120] on div "DraftKings promo code article Experimental Promos" at bounding box center [708, 132] width 792 height 34
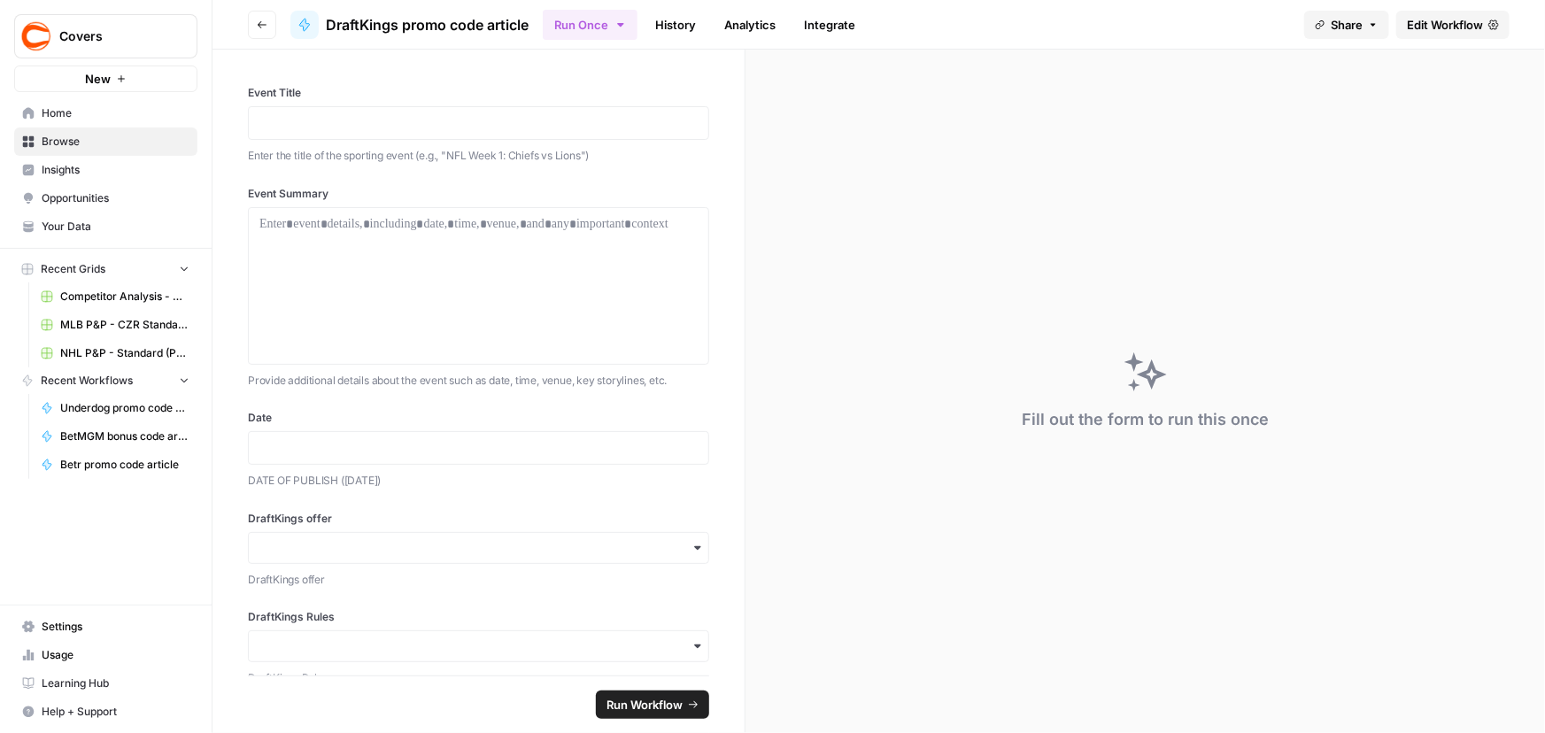
click at [1434, 31] on span "Edit Workflow" at bounding box center [1445, 25] width 76 height 18
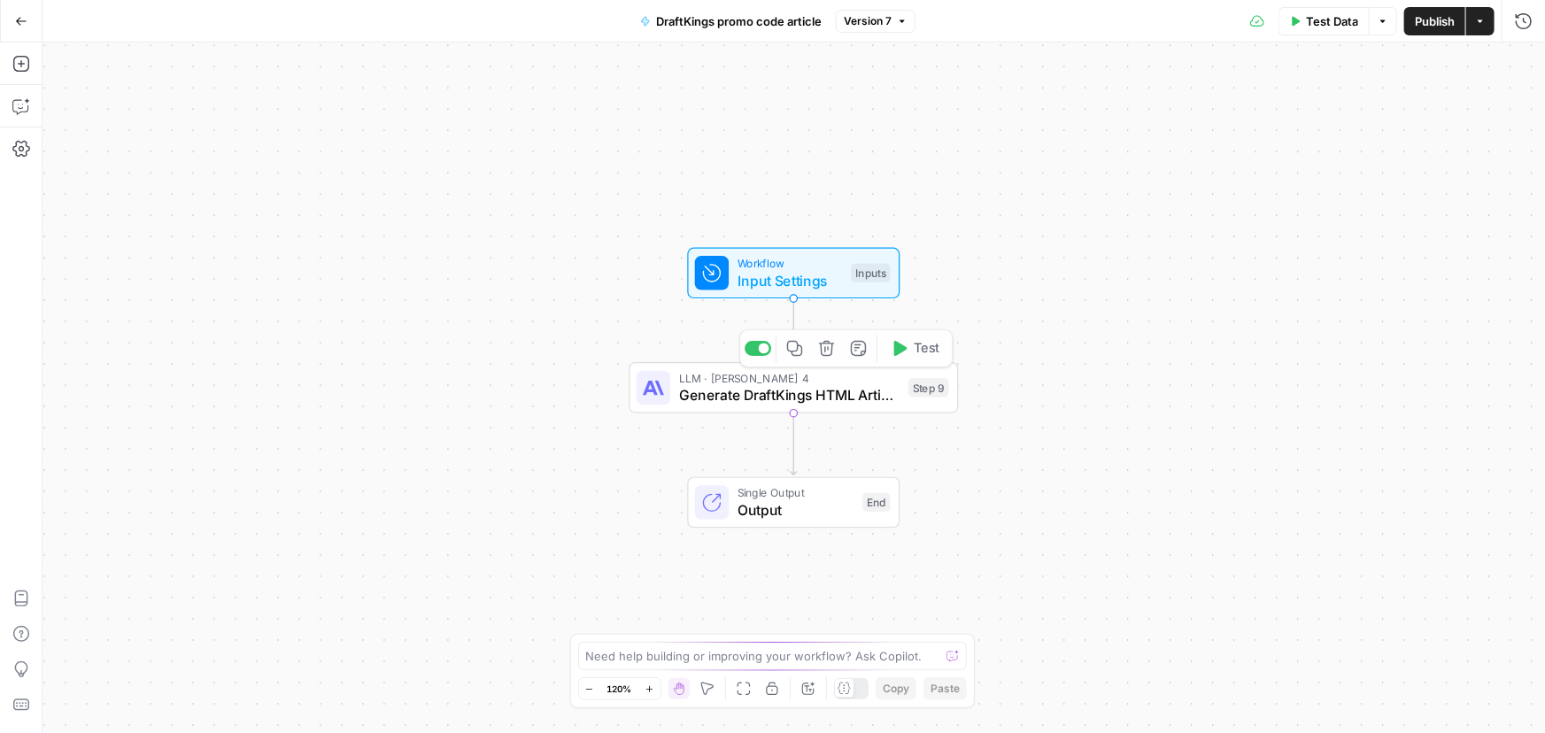
click at [768, 281] on span "Input Settings" at bounding box center [789, 280] width 105 height 21
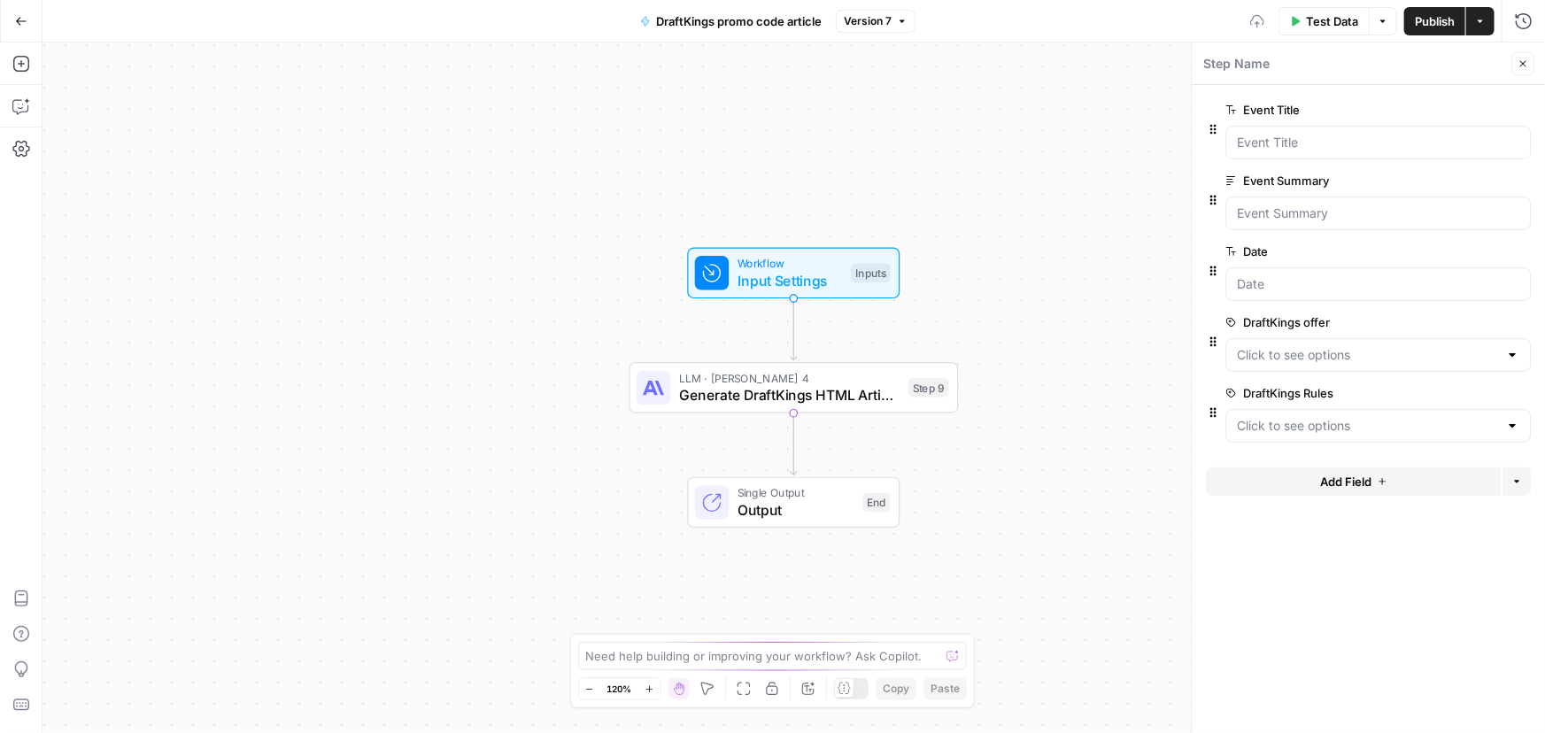
click at [1461, 395] on span "edit field" at bounding box center [1464, 393] width 39 height 14
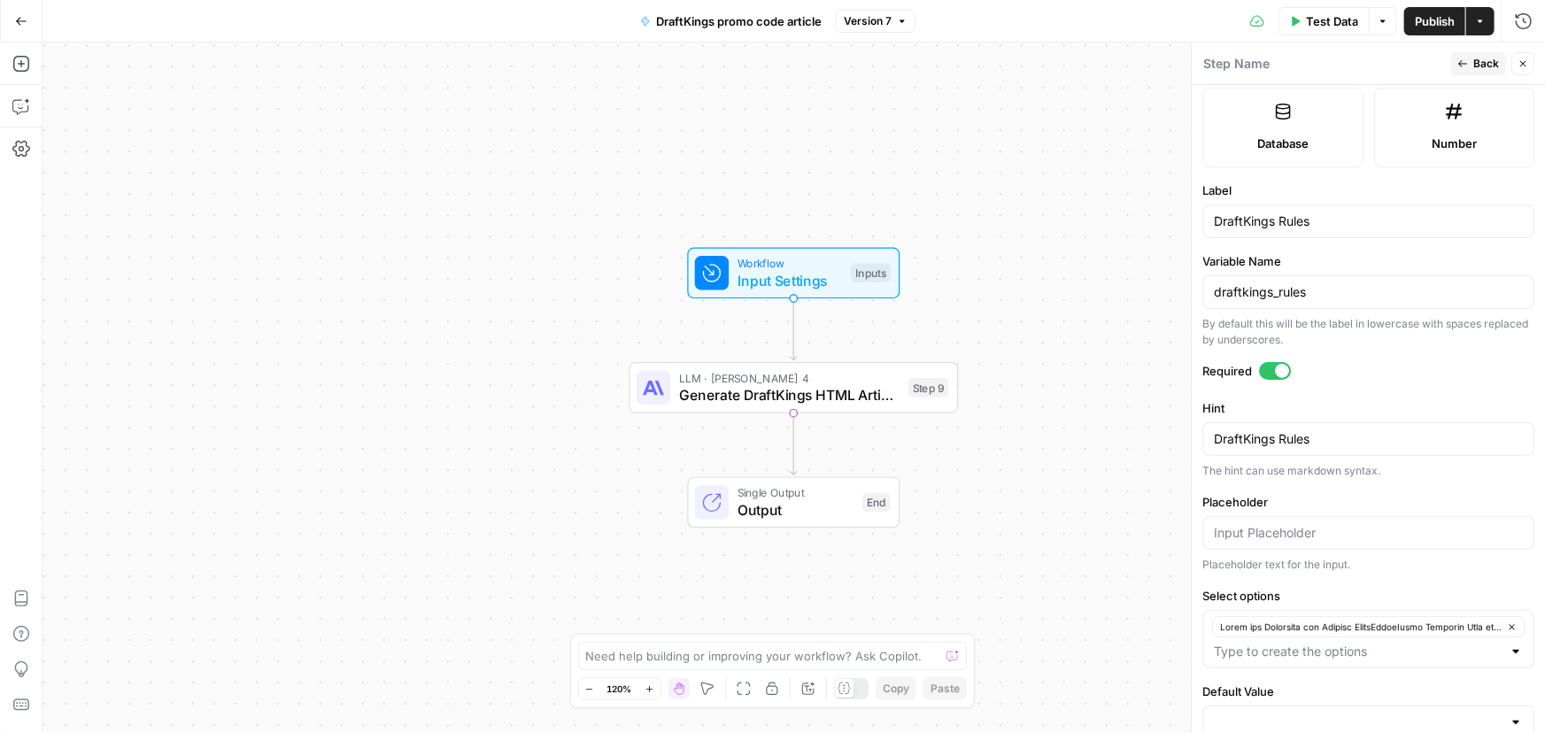
scroll to position [521, 0]
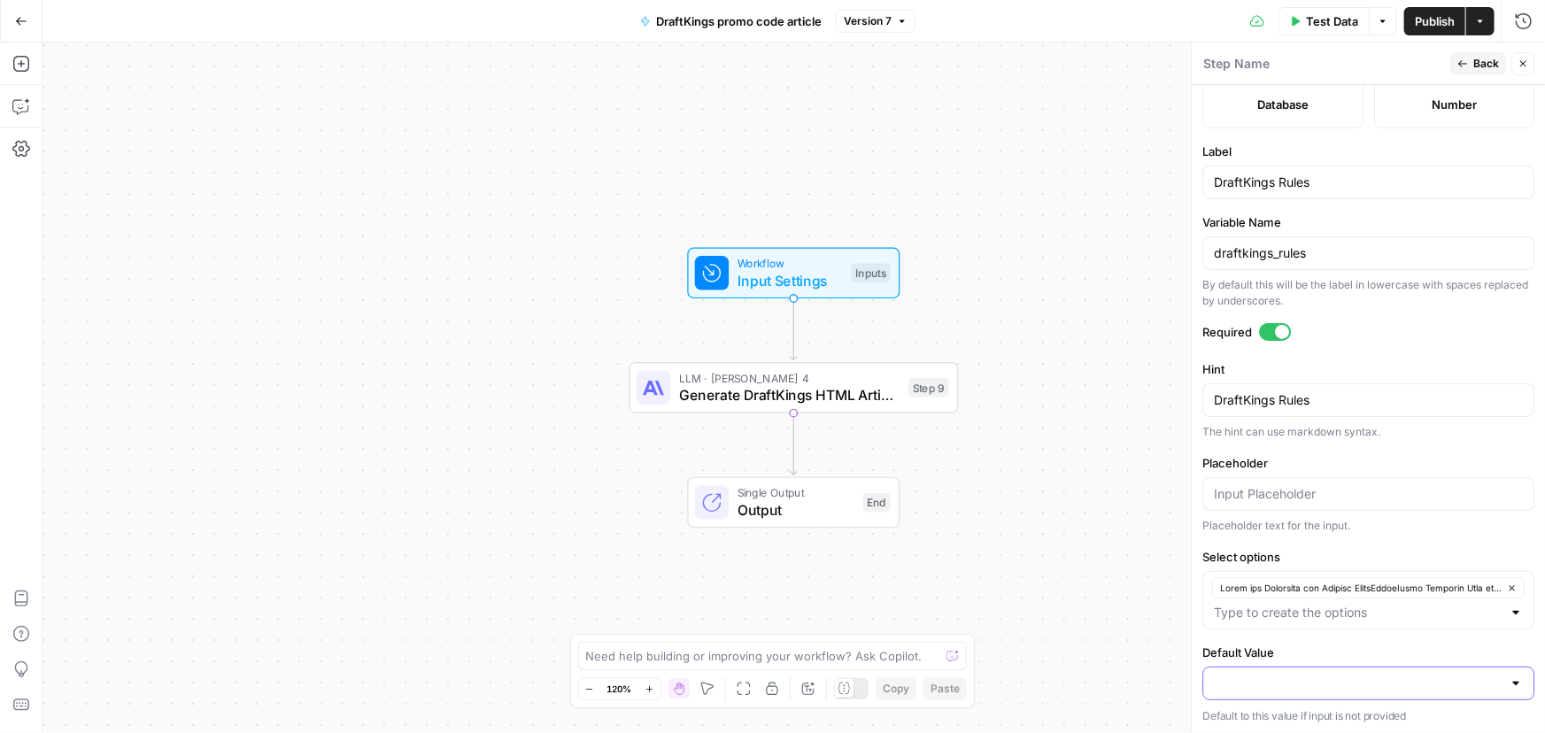
click at [1297, 683] on input "Default Value" at bounding box center [1358, 684] width 288 height 18
click at [1285, 643] on span "button" at bounding box center [1358, 638] width 282 height 18
type input "Lorem ips Dolorsita con Adipisc ElitsEddoeIusmo Temporin Utla etdolor magna ali…"
click at [1272, 332] on div at bounding box center [1275, 332] width 32 height 18
click at [1336, 486] on input "Placeholder" at bounding box center [1368, 494] width 309 height 18
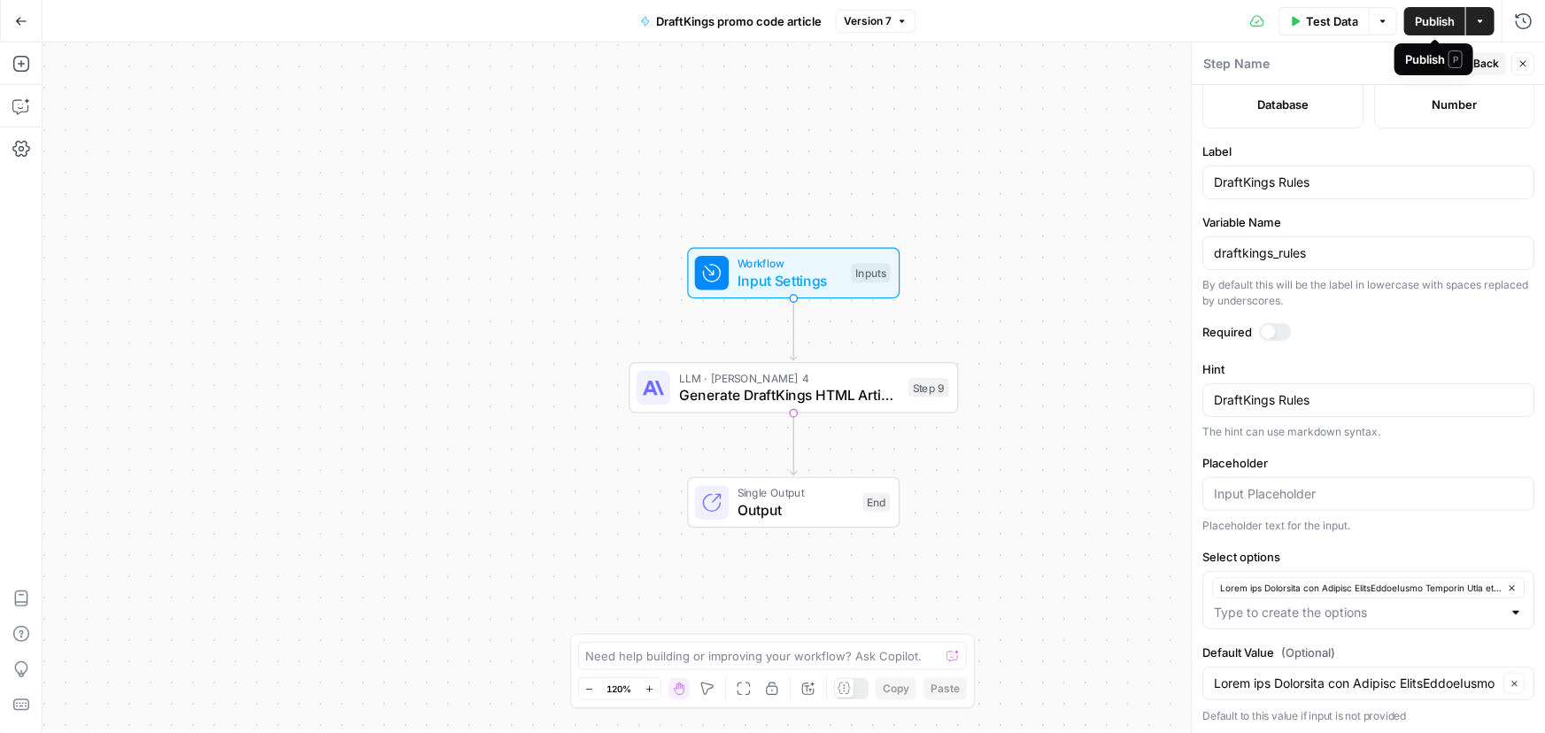
click at [1444, 26] on span "Publish" at bounding box center [1435, 21] width 40 height 18
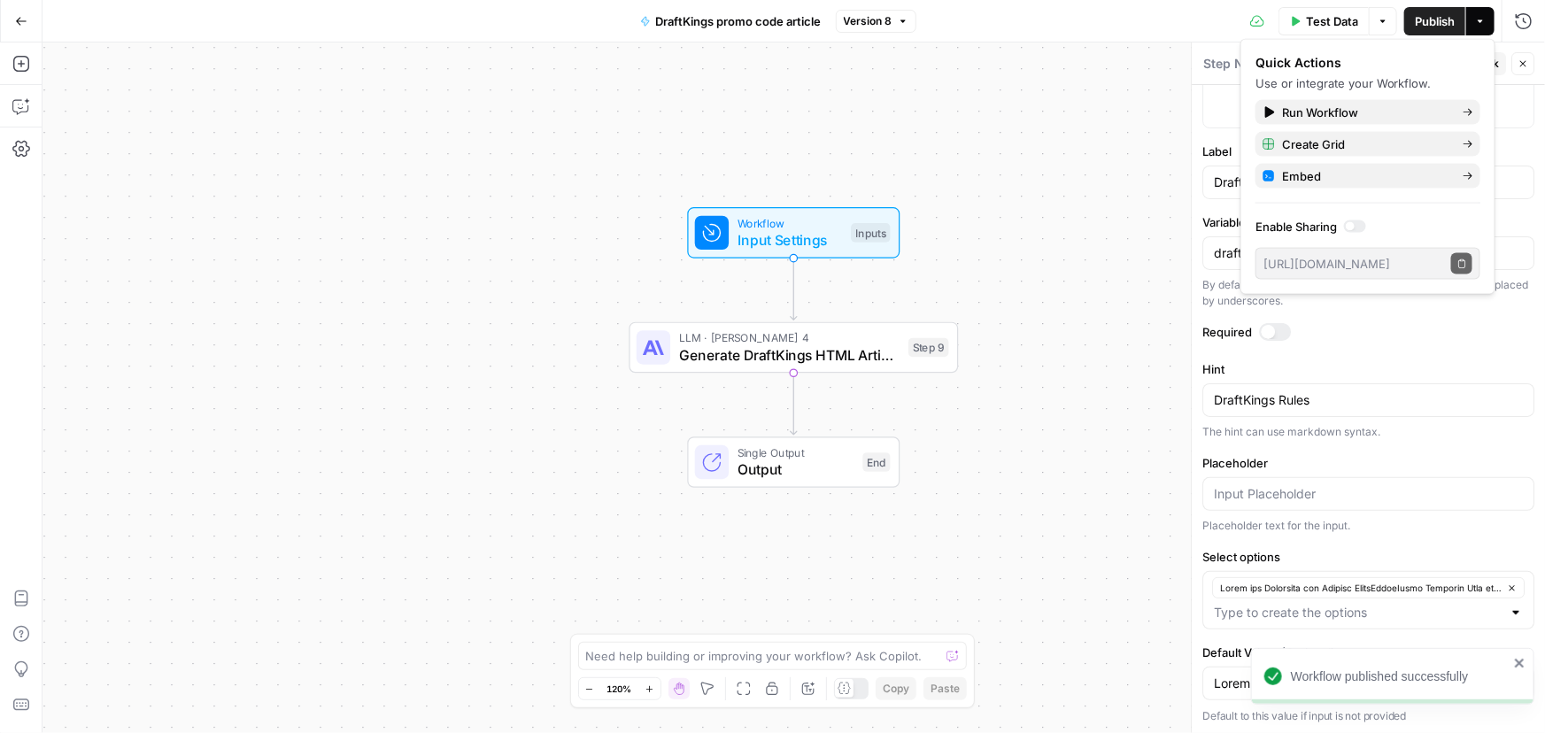
click at [1072, 457] on div "Workflow Input Settings Inputs LLM · [PERSON_NAME] 4 Generate DraftKings HTML A…" at bounding box center [793, 387] width 1502 height 691
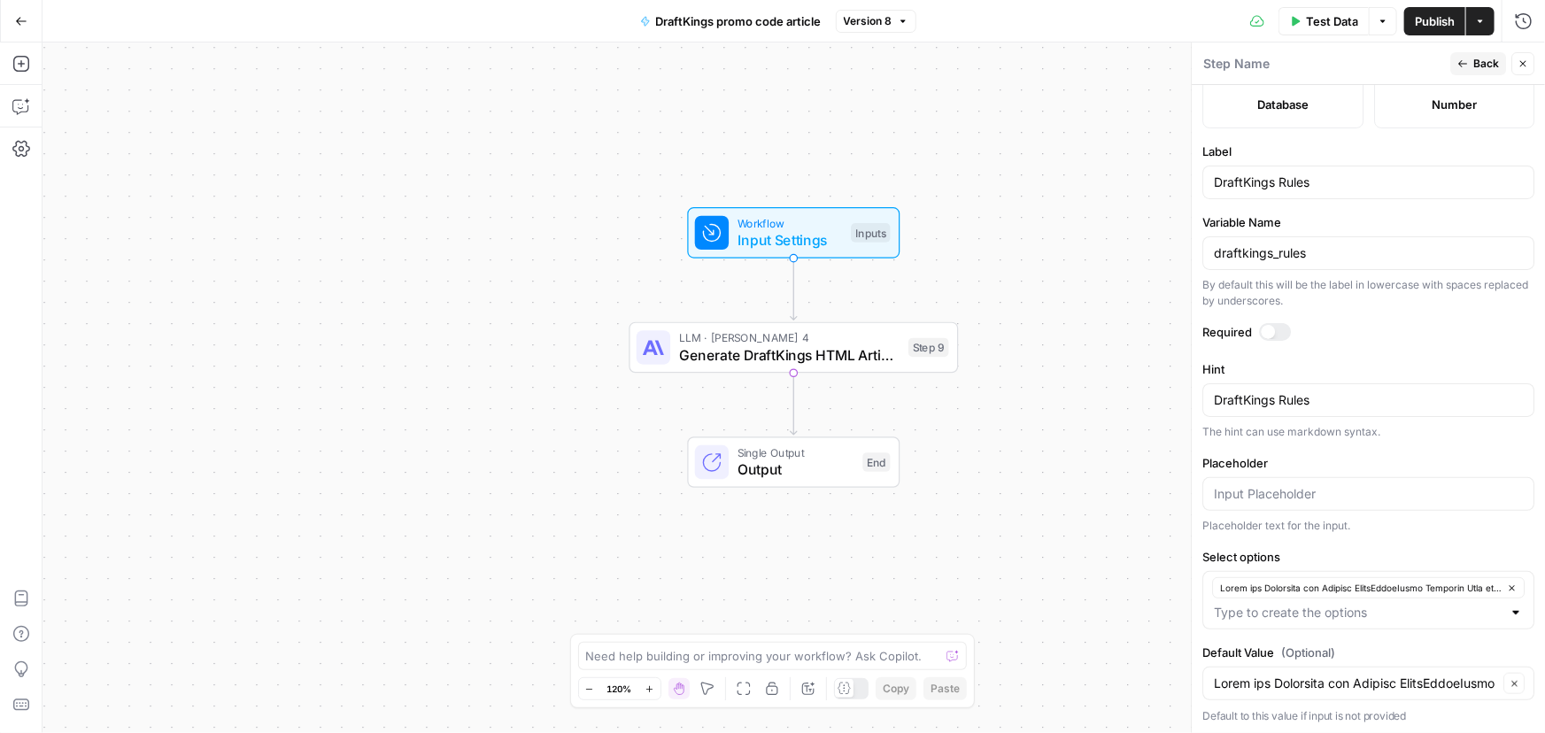
click at [17, 18] on icon "button" at bounding box center [21, 21] width 12 height 12
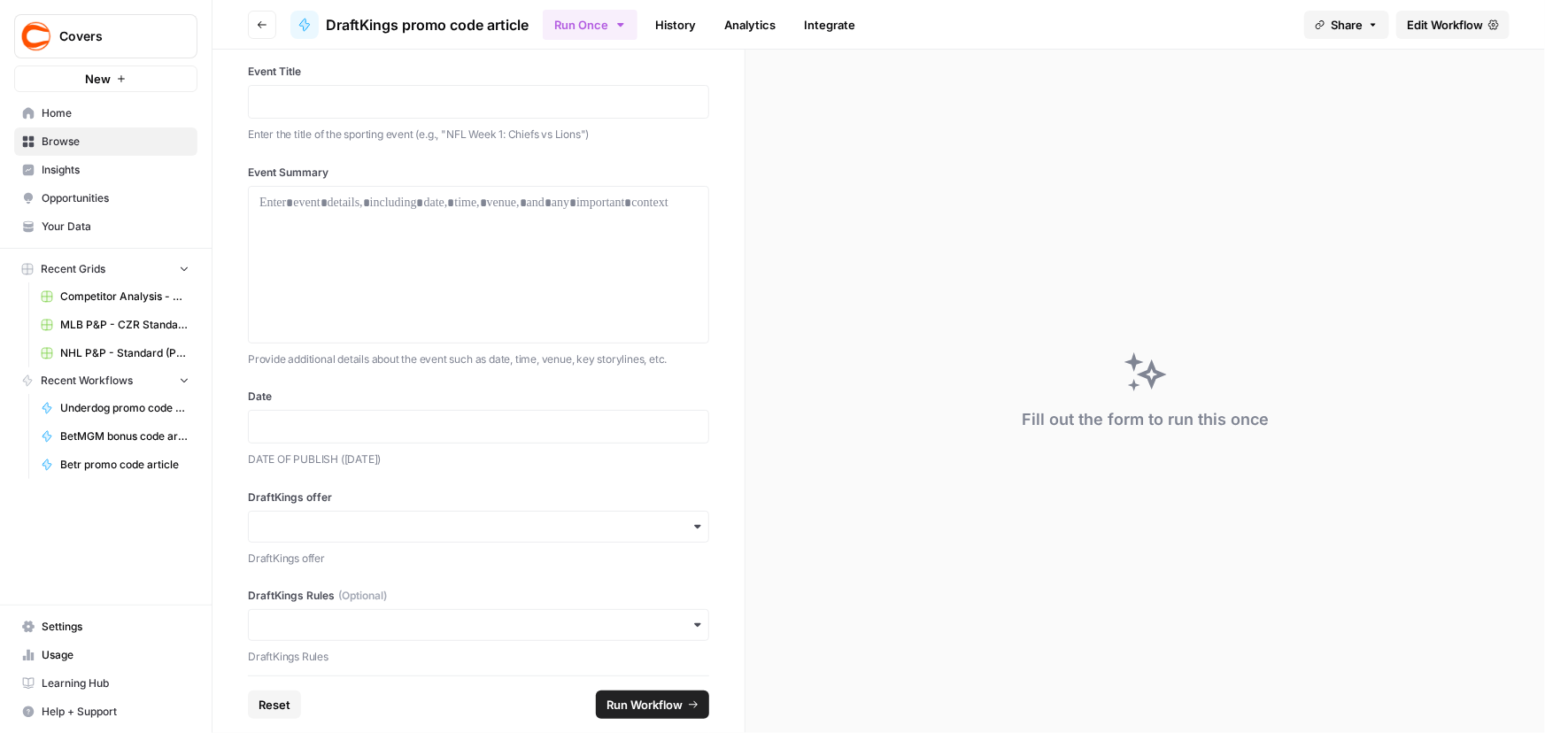
scroll to position [31, 0]
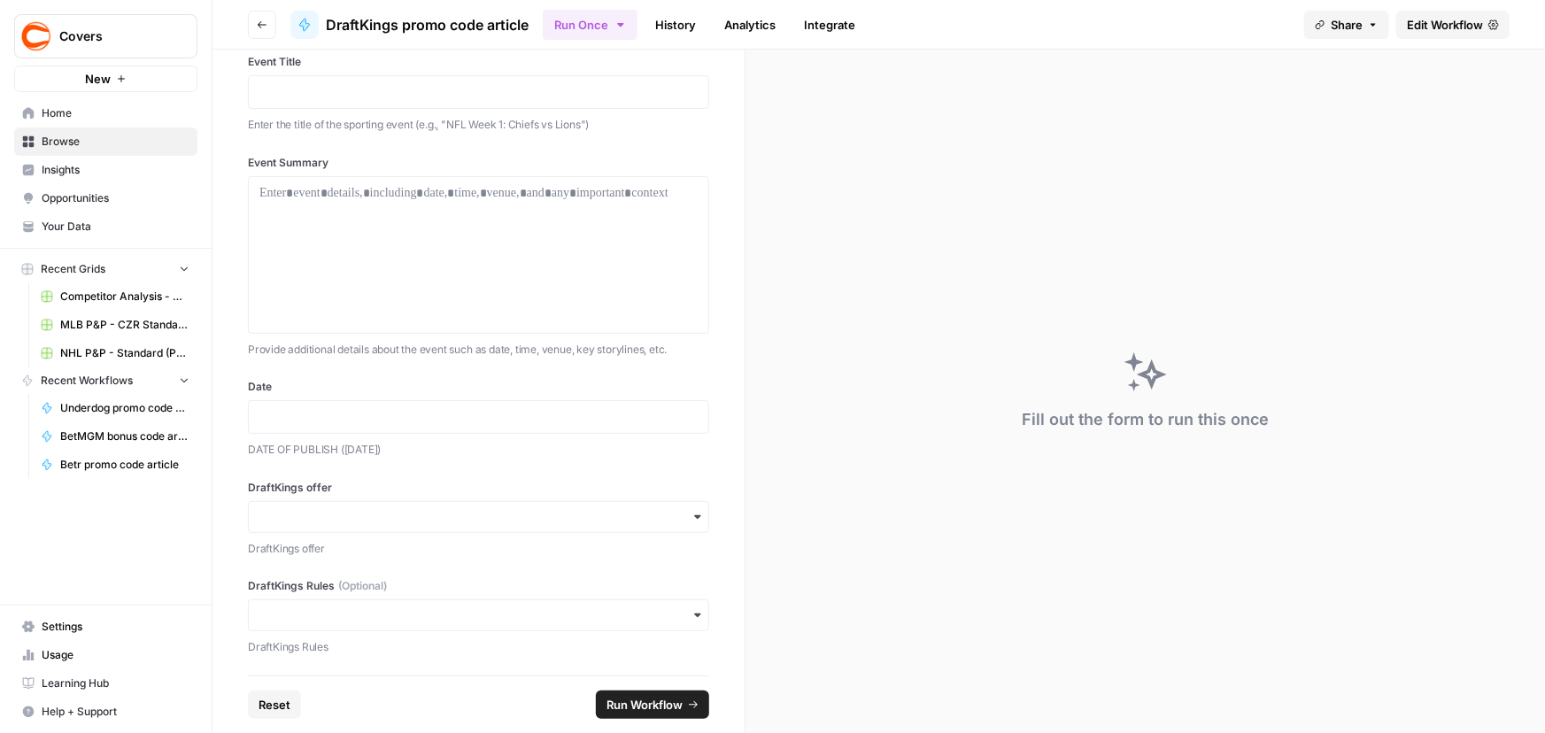
click at [1447, 20] on span "Edit Workflow" at bounding box center [1445, 25] width 76 height 18
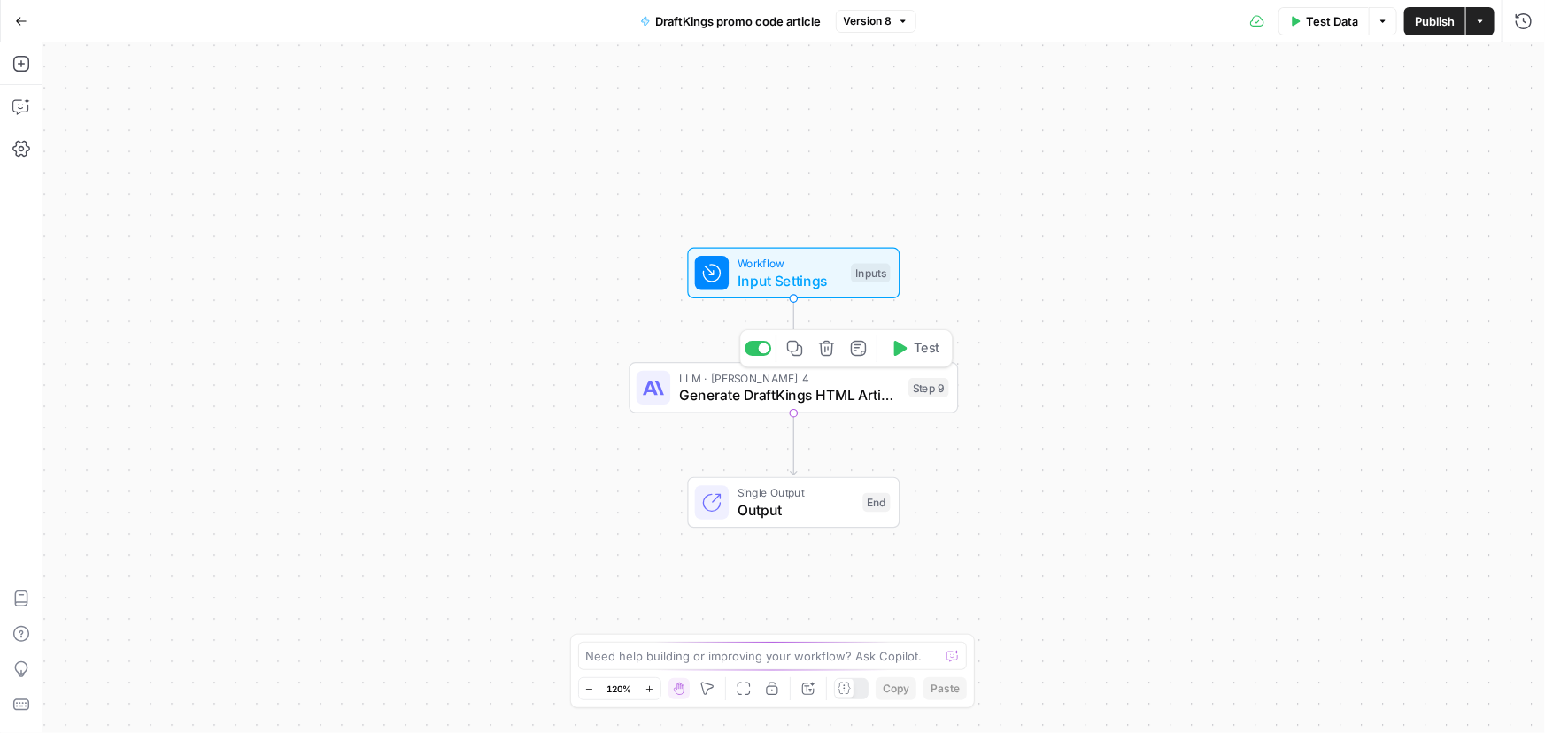
click at [769, 262] on span "Workflow" at bounding box center [789, 263] width 105 height 17
click at [756, 266] on span "Workflow" at bounding box center [790, 263] width 105 height 17
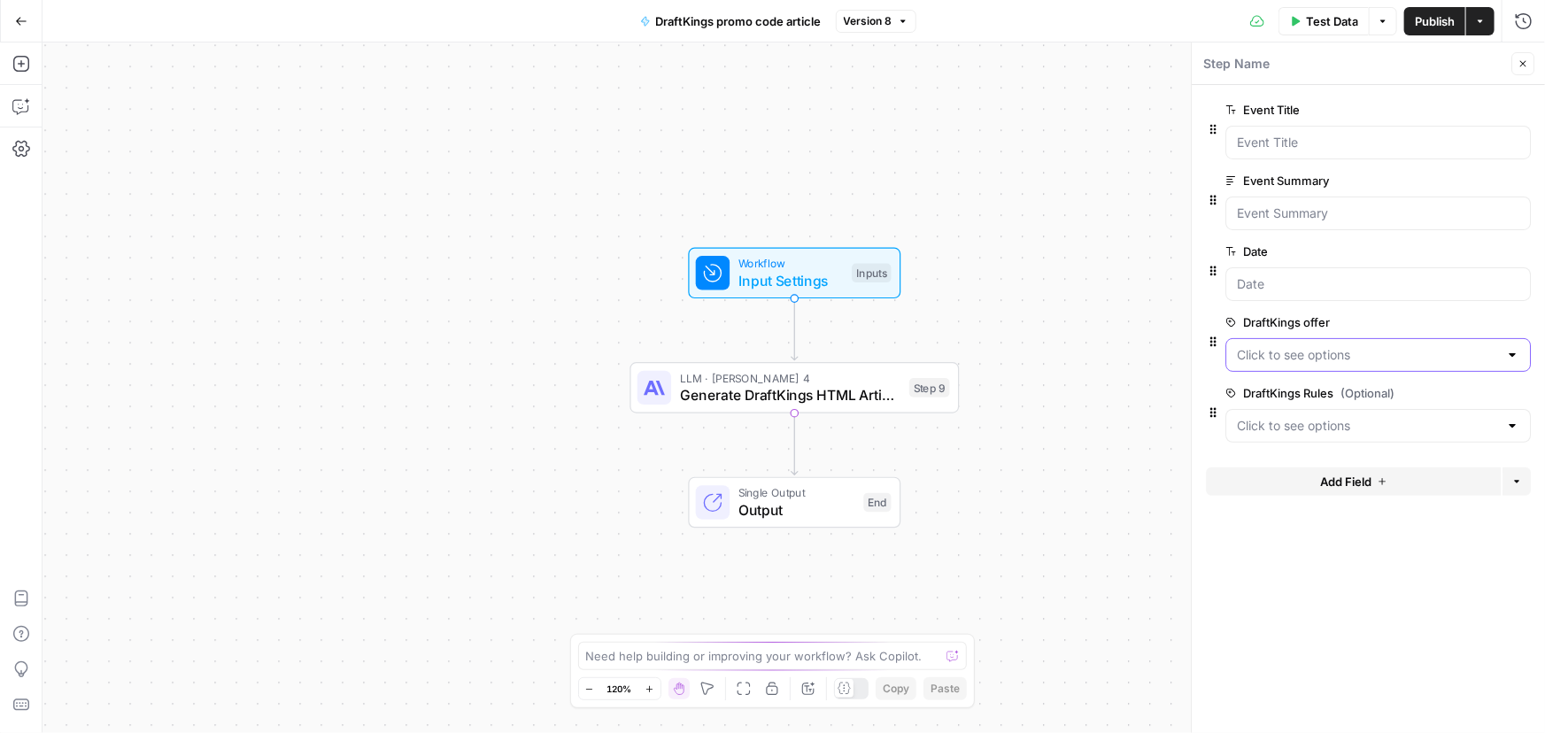
click at [1339, 351] on offer "DraftKings offer" at bounding box center [1367, 355] width 261 height 18
click at [1446, 319] on span "edit field" at bounding box center [1464, 322] width 39 height 14
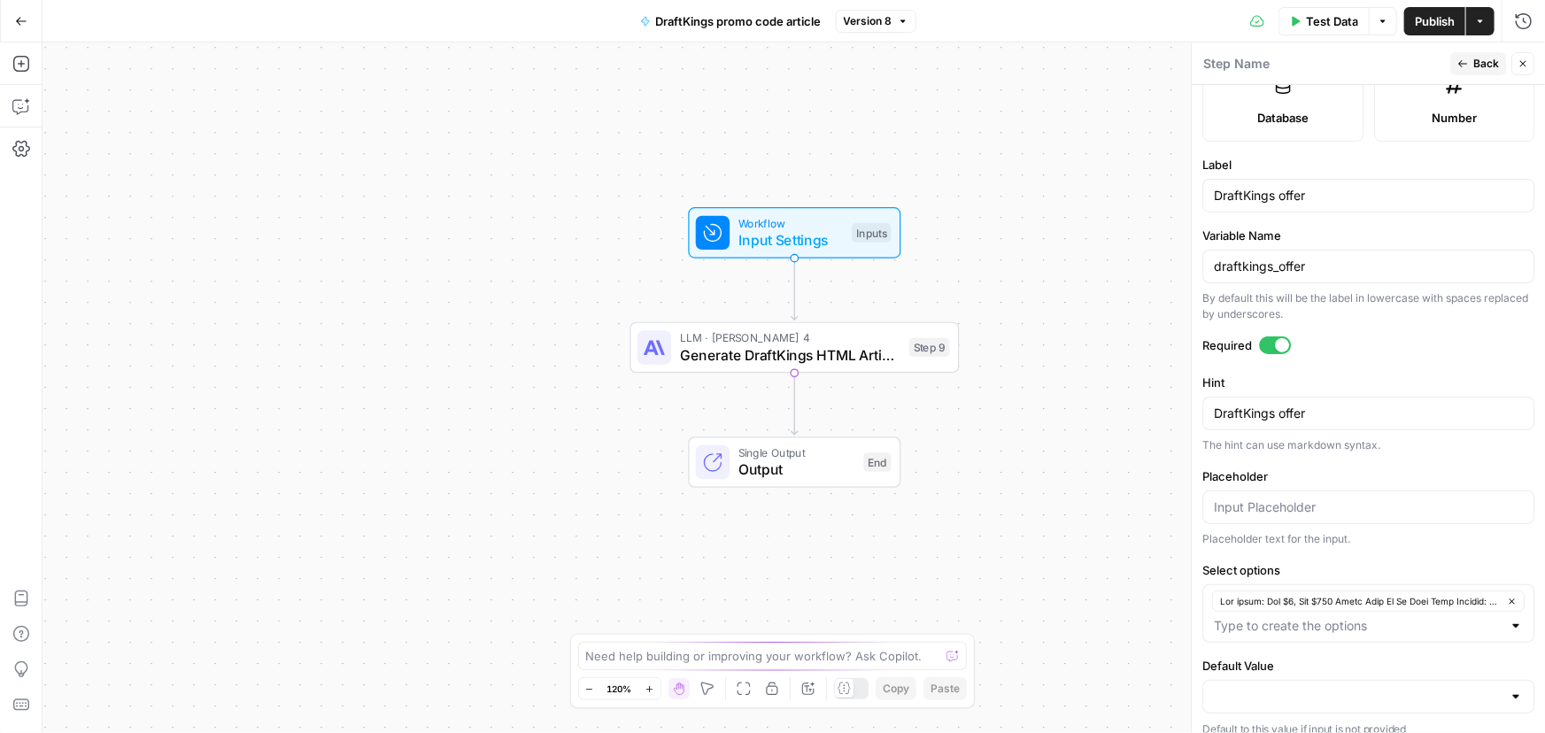
scroll to position [521, 0]
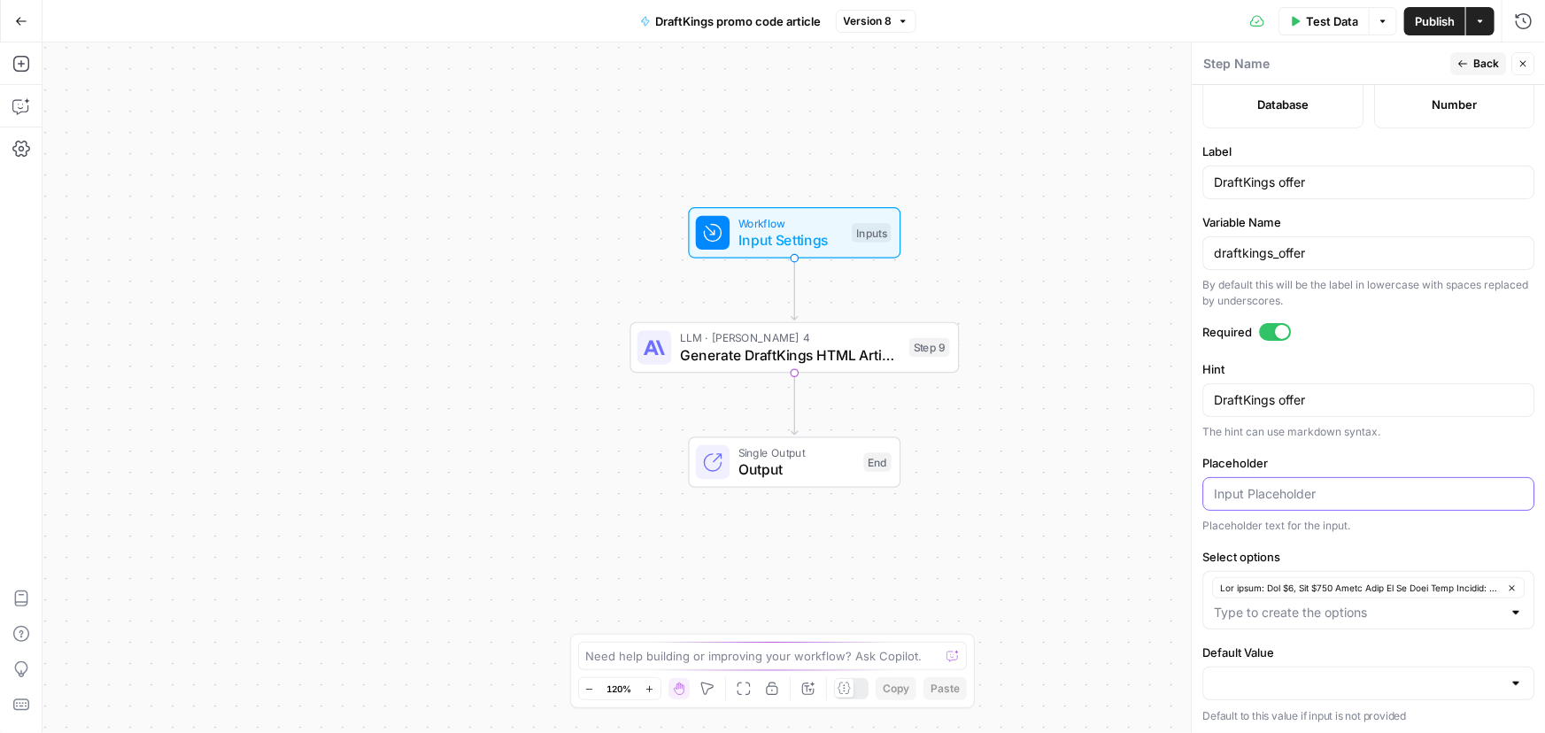
click at [1324, 496] on input "Placeholder" at bounding box center [1368, 494] width 309 height 18
click at [1328, 688] on input "Default Value" at bounding box center [1358, 684] width 288 height 18
click at [1310, 640] on span "button" at bounding box center [1358, 638] width 282 height 18
type input "Lor ipsum: Dol $2, Sit $522 Ametc Adip El Se Doei Temp Incidid: UtlabOreet dolo…"
click at [1275, 326] on div at bounding box center [1282, 332] width 14 height 14
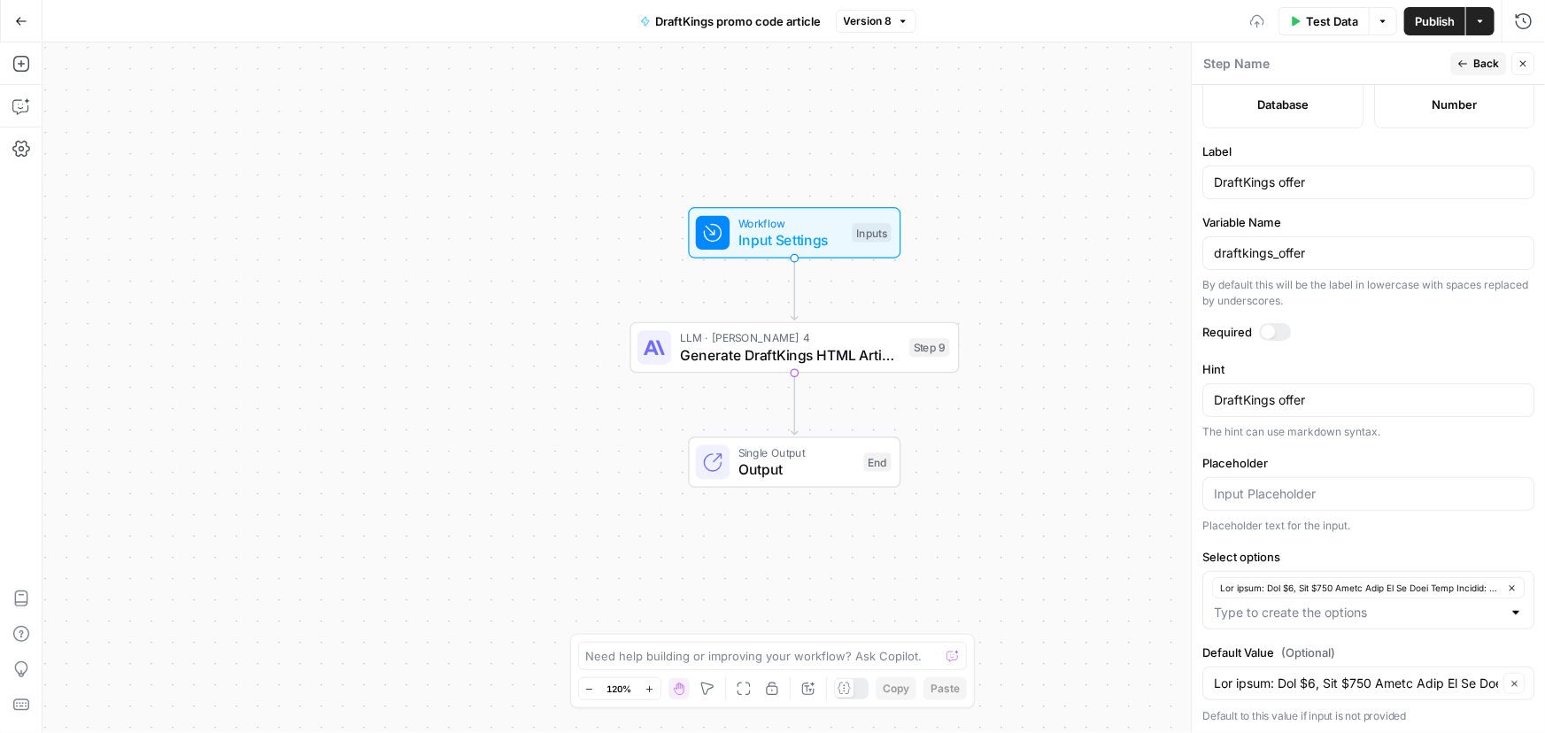
click at [1111, 332] on div "Workflow Input Settings Inputs LLM · [PERSON_NAME] 4 Generate DraftKings HTML A…" at bounding box center [793, 387] width 1502 height 691
click at [1433, 17] on span "Publish" at bounding box center [1435, 21] width 40 height 18
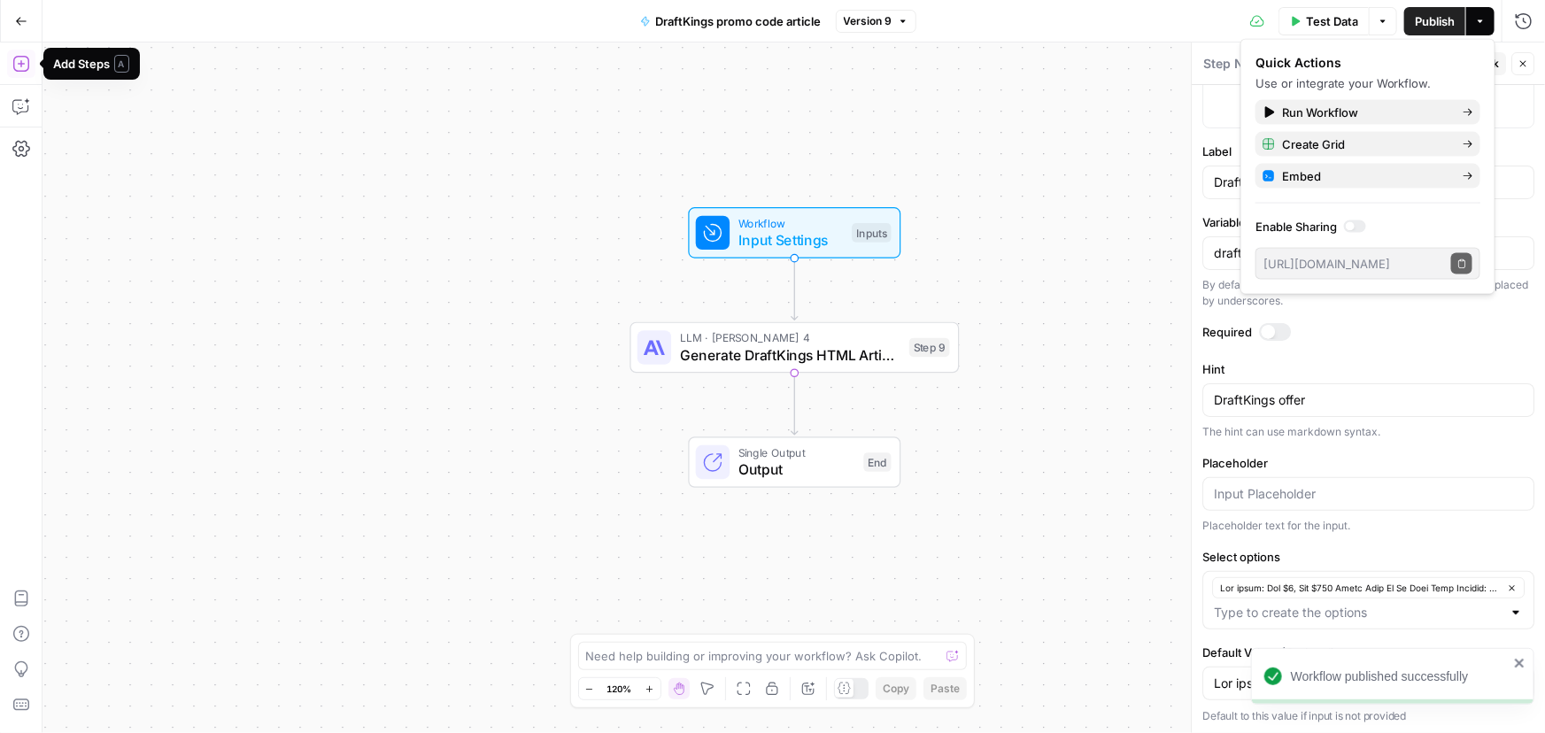
click at [18, 30] on button "Go Back" at bounding box center [21, 21] width 32 height 32
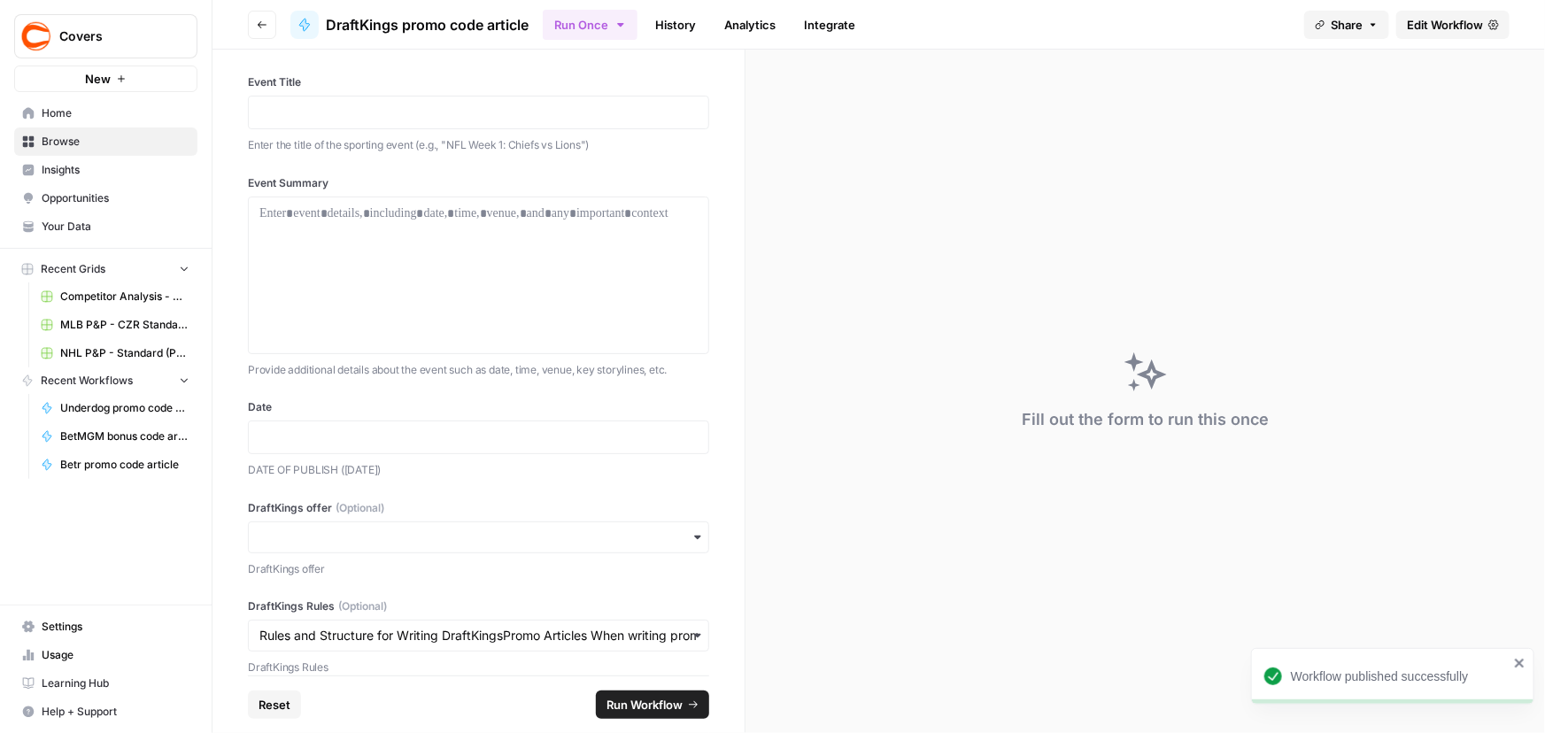
scroll to position [31, 0]
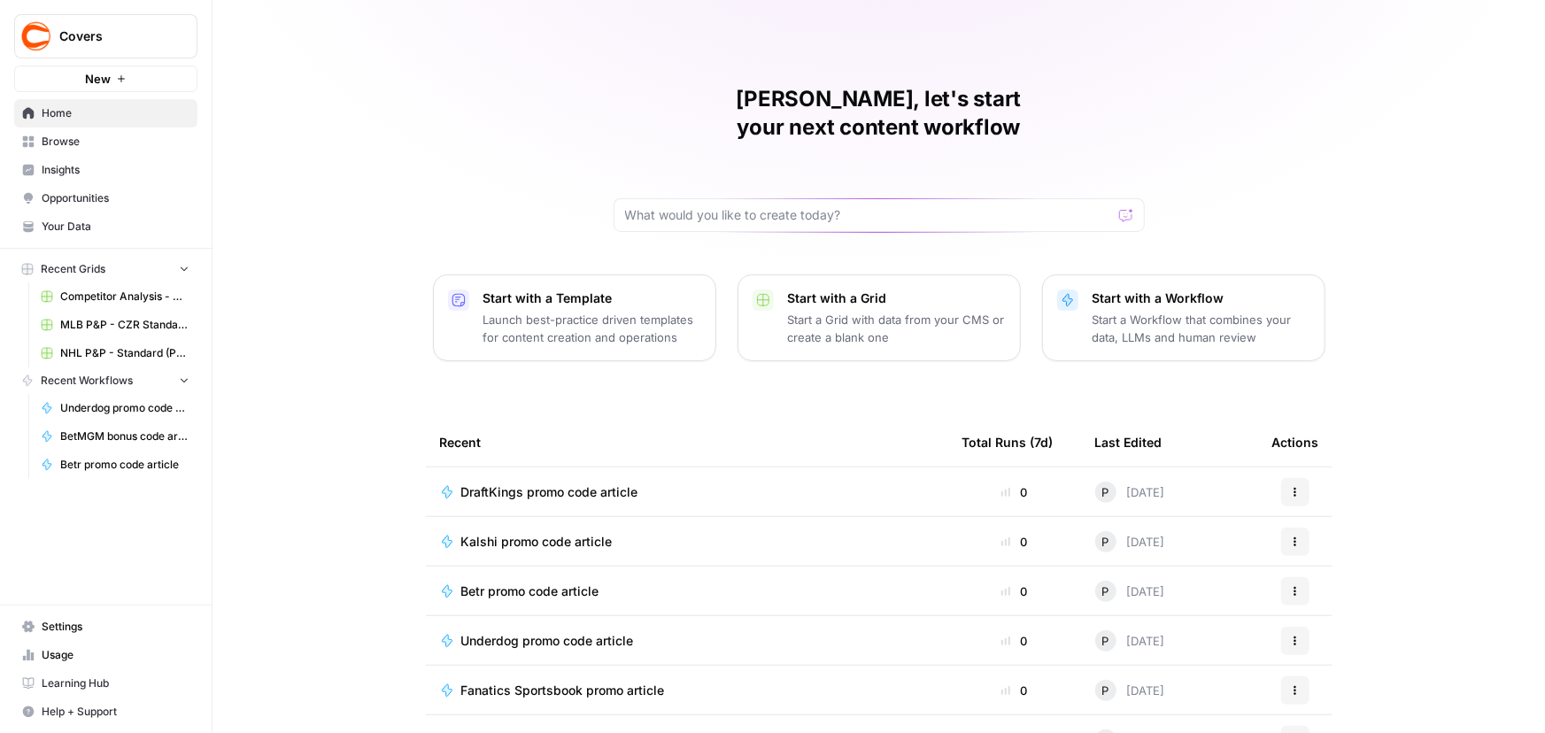
click at [63, 138] on span "Browse" at bounding box center [116, 142] width 148 height 16
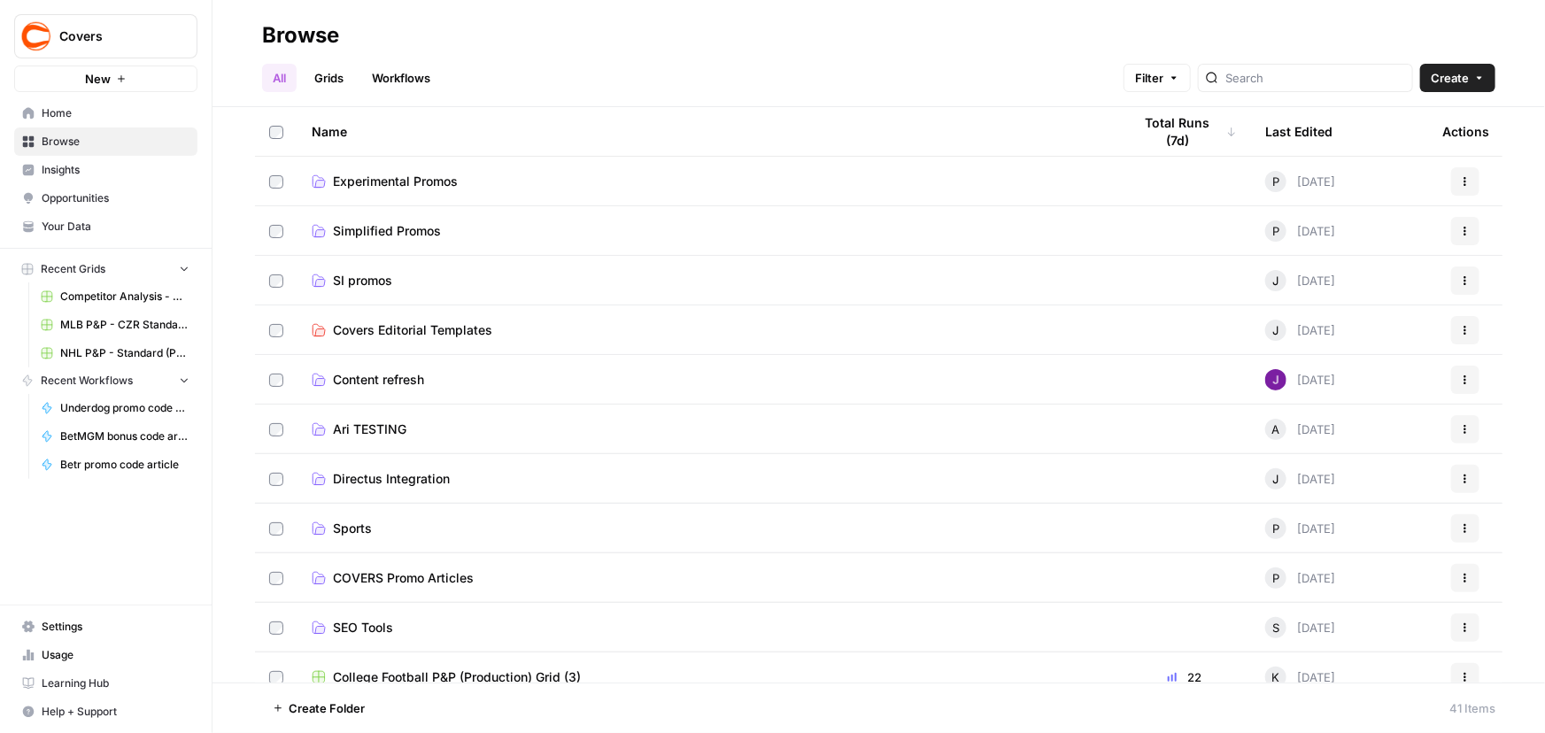
click at [453, 184] on span "Experimental Promos" at bounding box center [395, 182] width 125 height 18
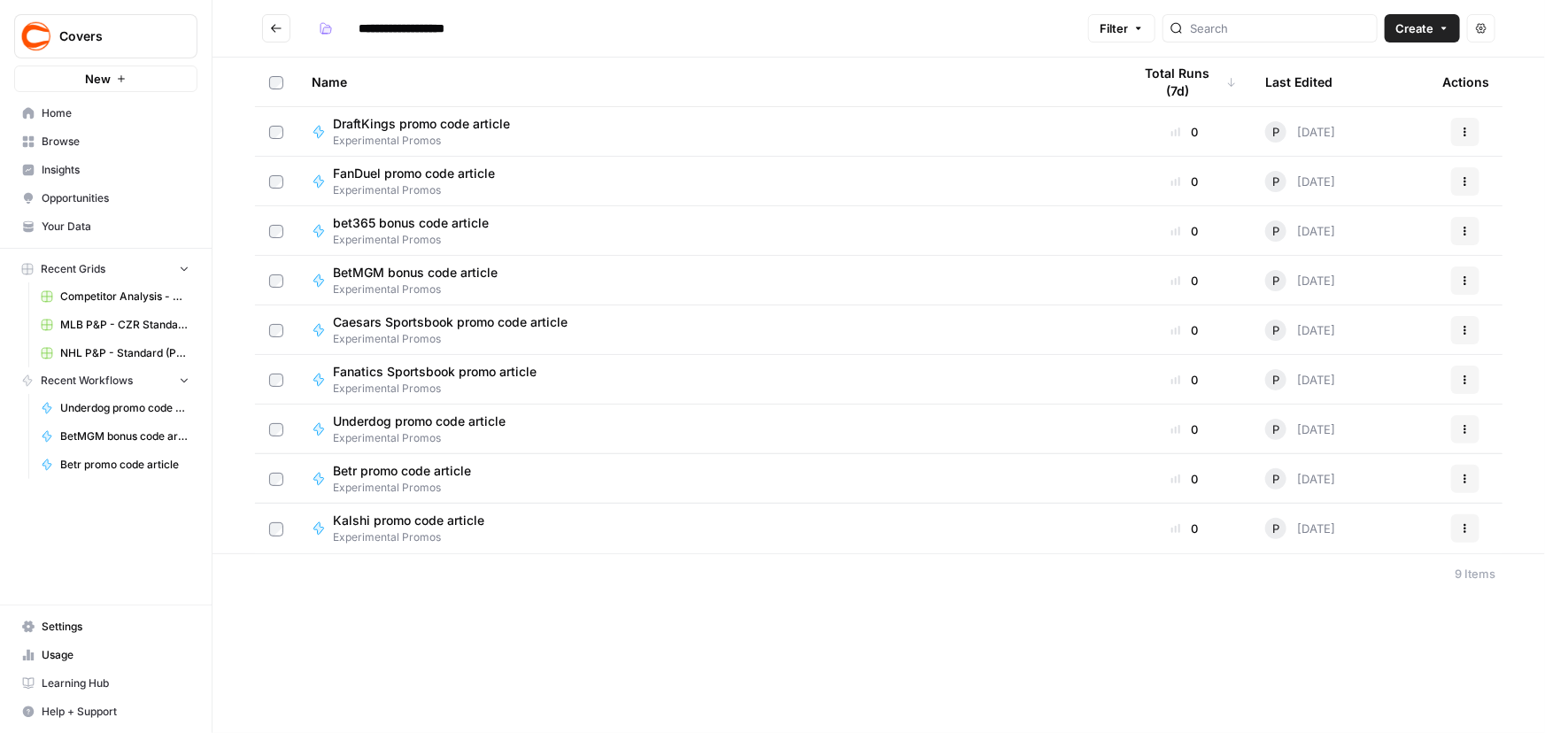
click at [1461, 133] on icon "button" at bounding box center [1465, 132] width 11 height 11
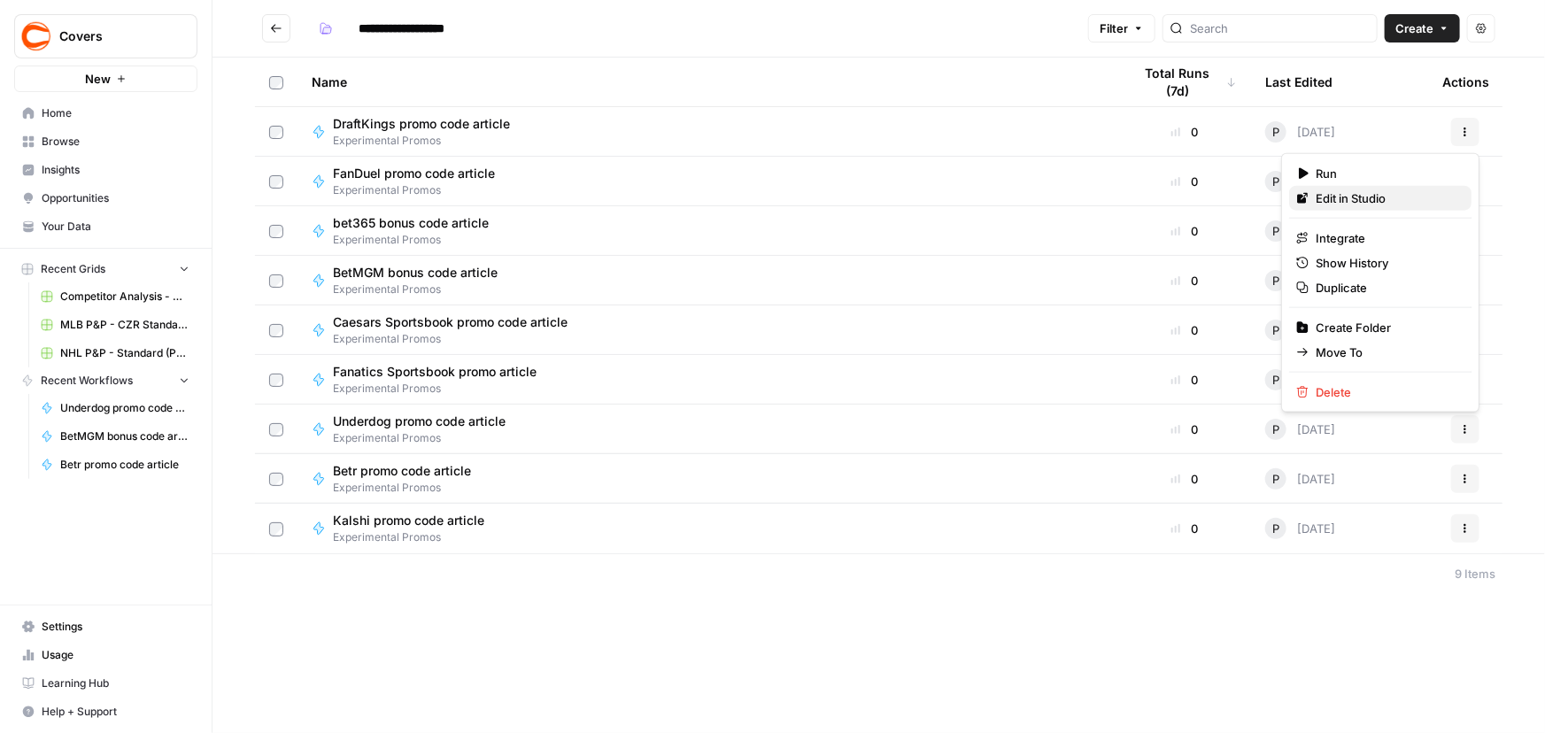
click at [1334, 189] on span "Edit in Studio" at bounding box center [1387, 198] width 142 height 18
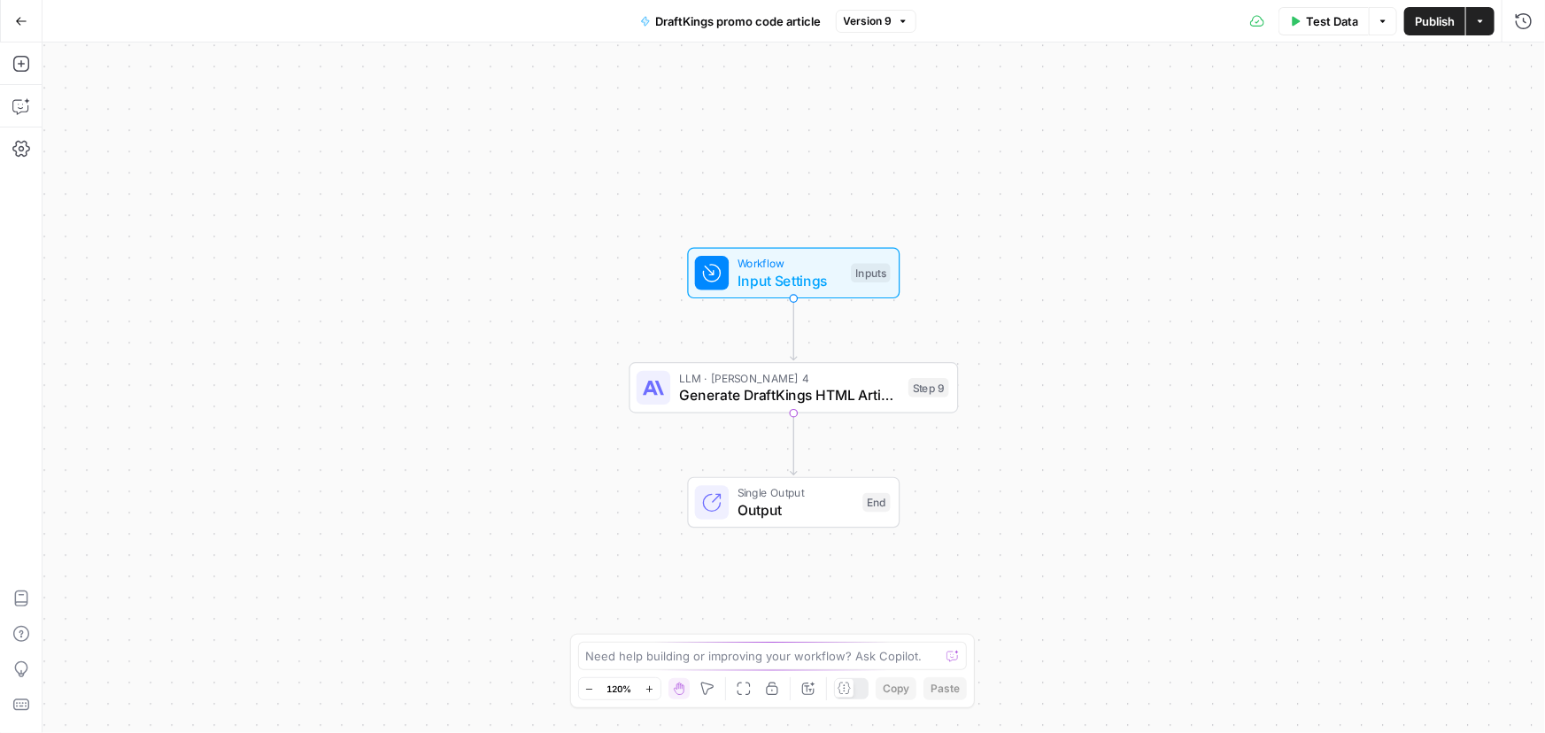
click at [785, 272] on span "Input Settings" at bounding box center [789, 280] width 105 height 21
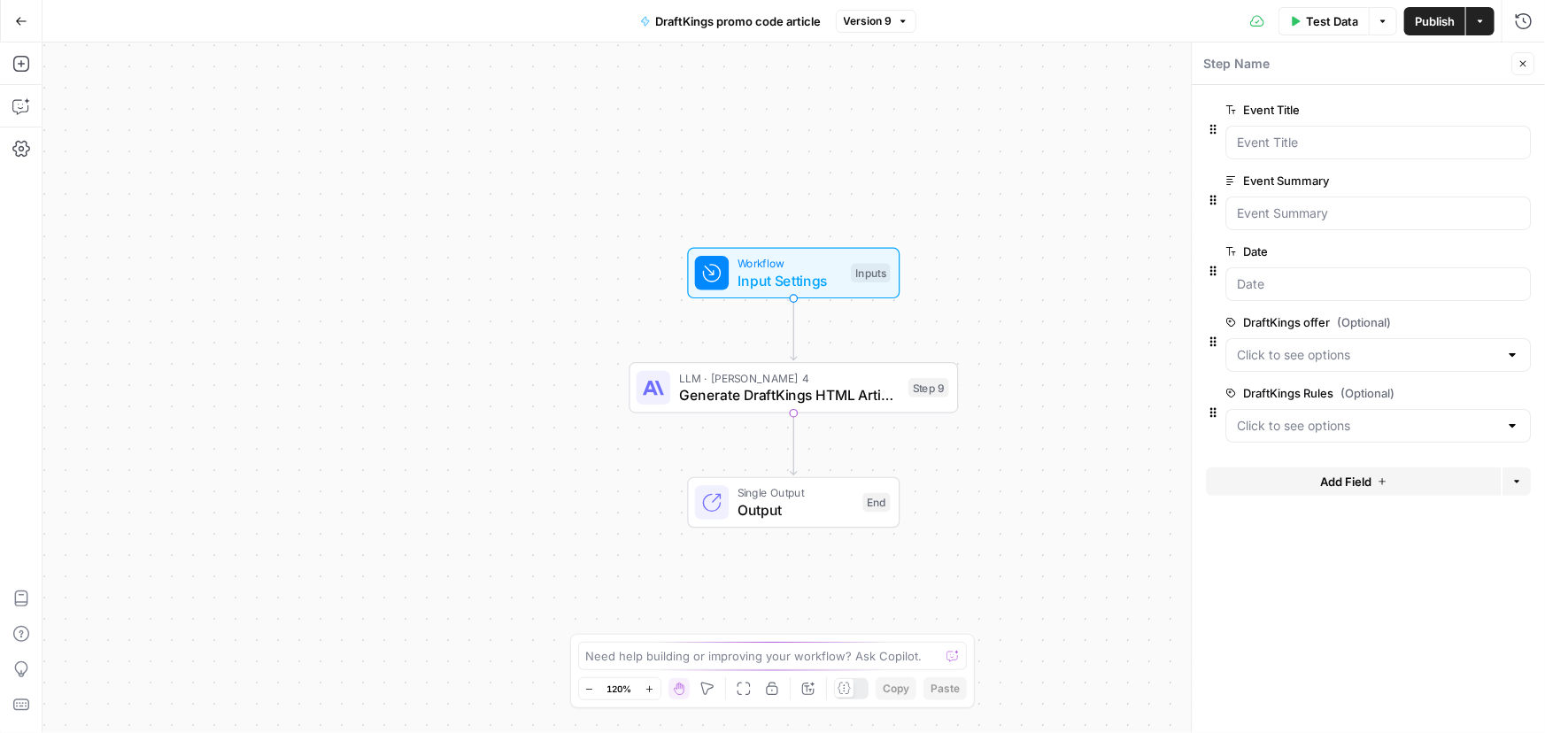
click at [1459, 319] on span "edit field" at bounding box center [1464, 322] width 39 height 14
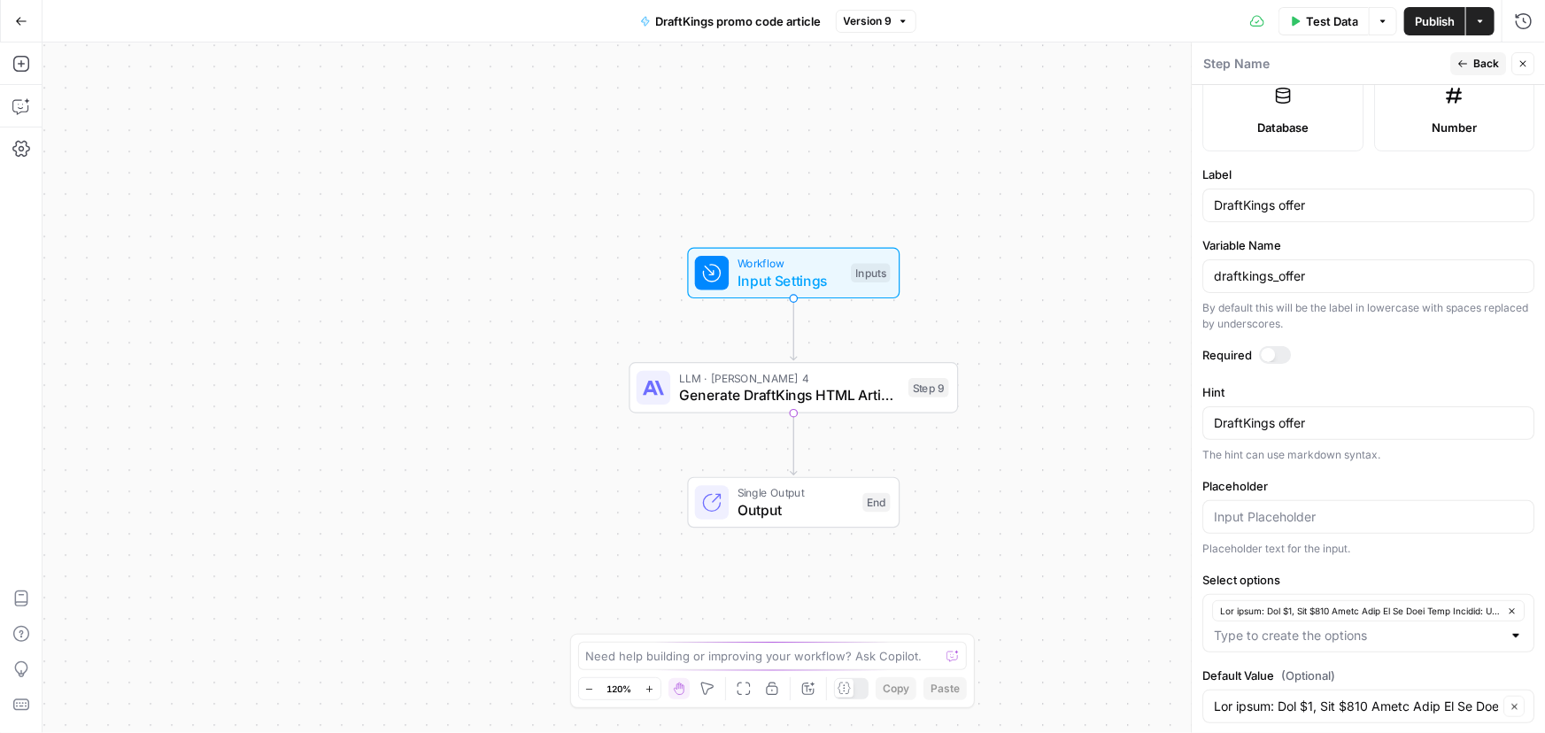
scroll to position [521, 0]
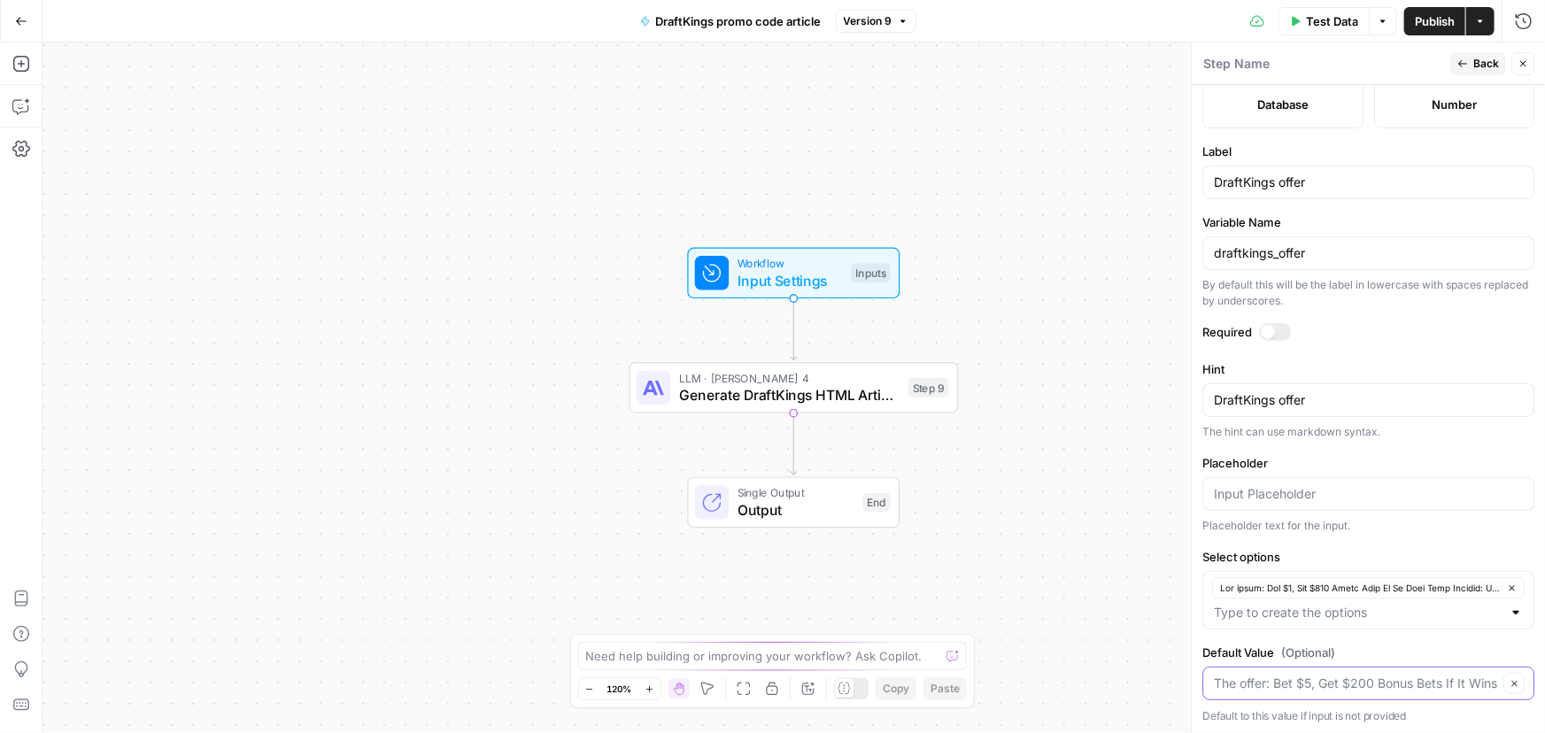
click at [1357, 683] on input "Default Value (Optional)" at bounding box center [1356, 684] width 284 height 18
type input "The offer: Bet $5, Get $200 Bonus Bets If It Wins Main Keyword: DraftKings prom…"
click at [1061, 522] on div "Workflow Input Settings Inputs LLM · Claude Sonnet 4 Generate DraftKings HTML A…" at bounding box center [793, 387] width 1502 height 691
click at [1165, 707] on div "Workflow Input Settings Inputs LLM · Claude Sonnet 4 Generate DraftKings HTML A…" at bounding box center [793, 387] width 1502 height 691
click at [1241, 683] on input "Default Value (Optional)" at bounding box center [1356, 684] width 284 height 18
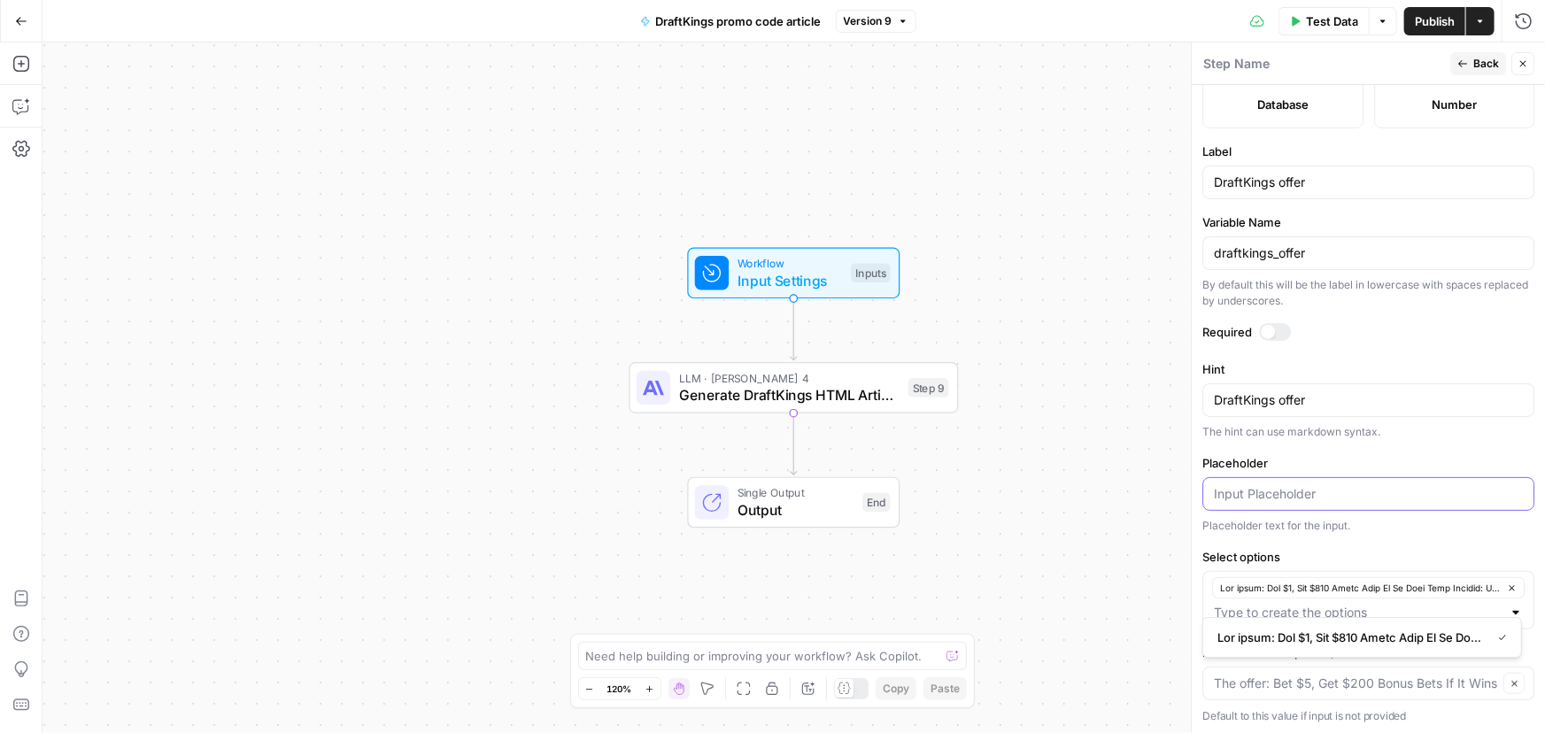
type input "The offer: Bet $5, Get $200 Bonus Bets If It Wins Main Keyword: DraftKings prom…"
click at [1266, 491] on input "Placeholder" at bounding box center [1368, 494] width 309 height 18
paste input "The offer: Bet $5, Get $200 Bonus Bets If It Wins Main Keyword: DraftKings prom…"
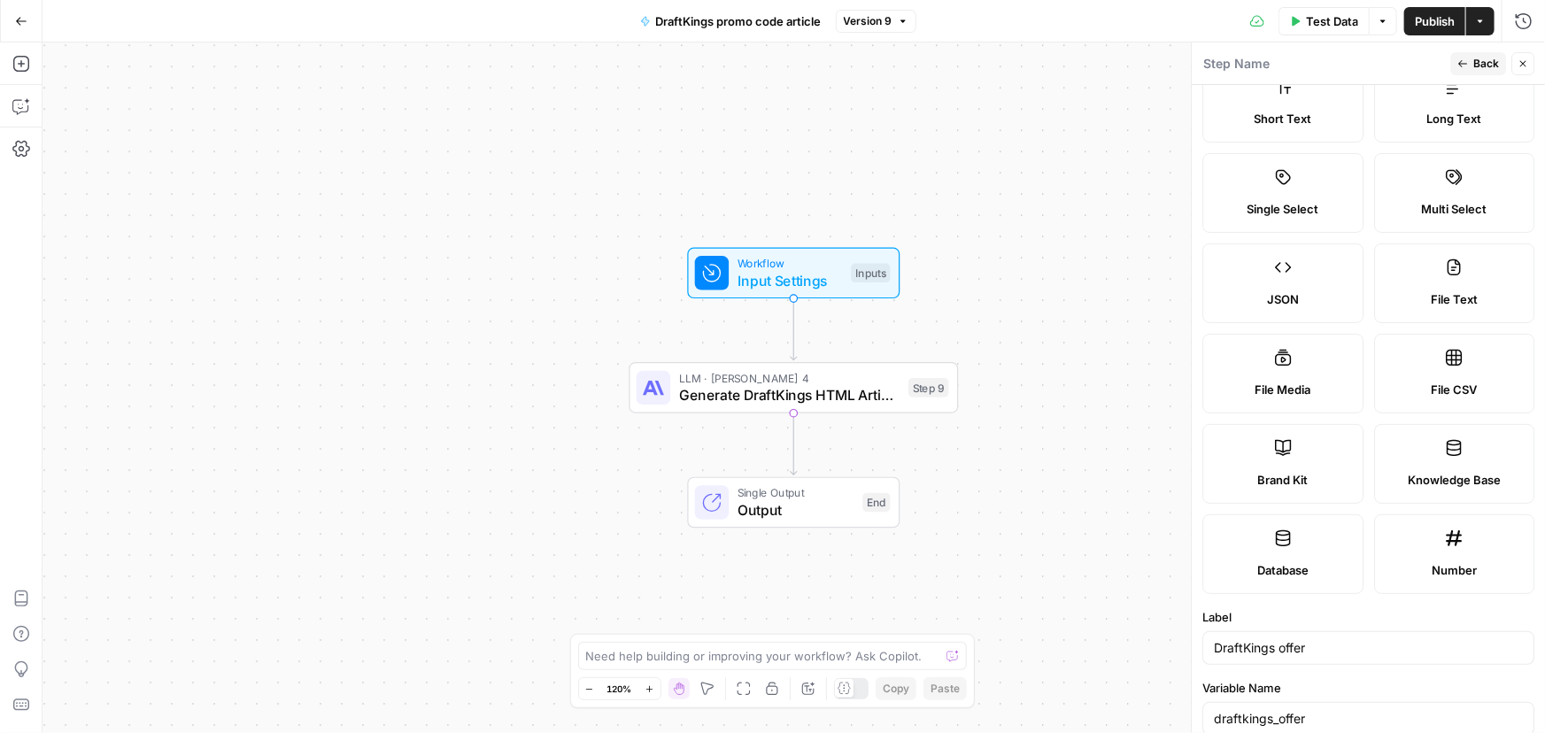
scroll to position [80, 0]
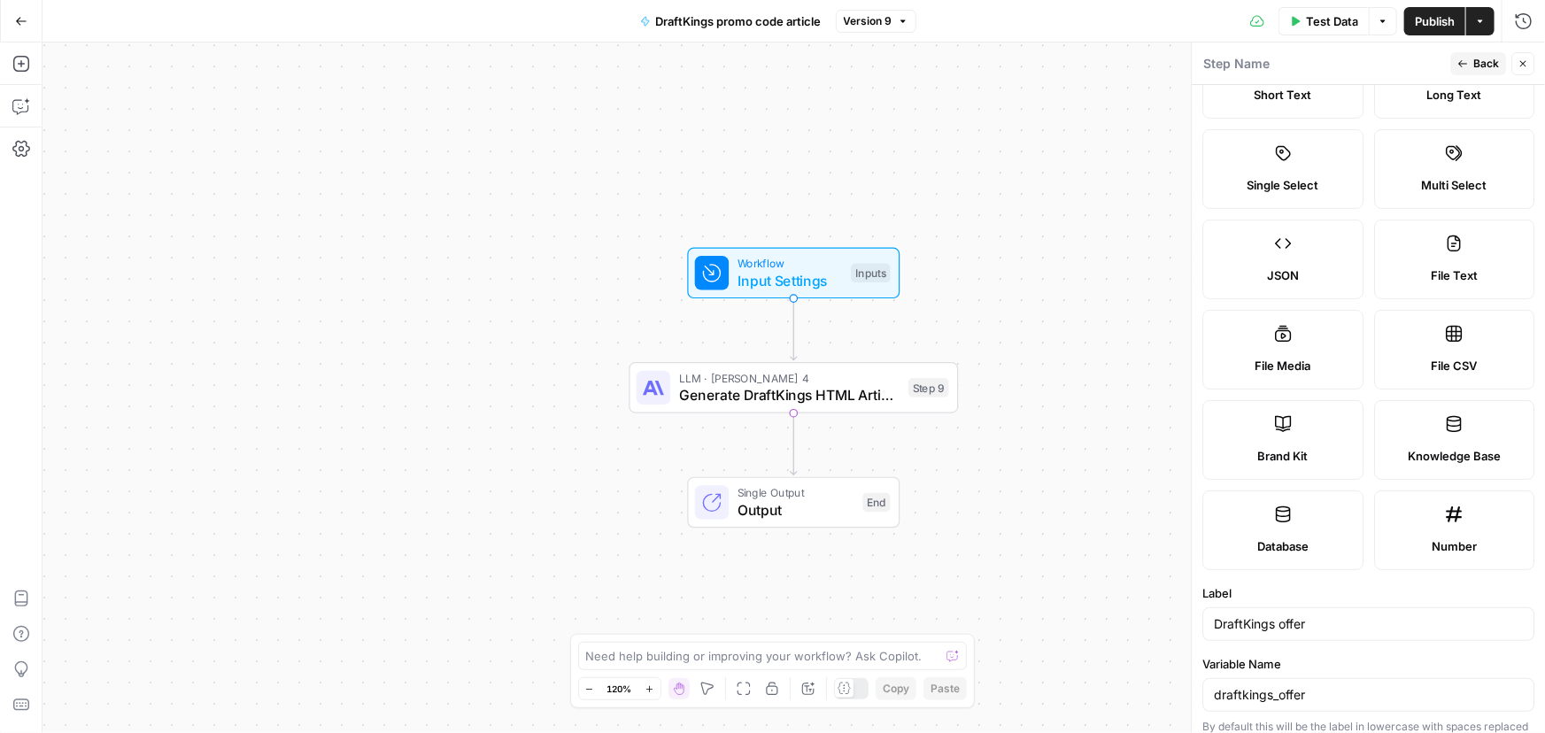
type input "The offer: Bet $5, Get $200 Bonus Bets If It Wins Main Keyword: DraftKings prom…"
click at [1098, 271] on div "Workflow Input Settings Inputs LLM · Claude Sonnet 4 Generate DraftKings HTML A…" at bounding box center [793, 387] width 1502 height 691
click at [1478, 71] on div "Actions" at bounding box center [1480, 59] width 63 height 32
click at [1376, 73] on div "Step Name" at bounding box center [1323, 63] width 243 height 19
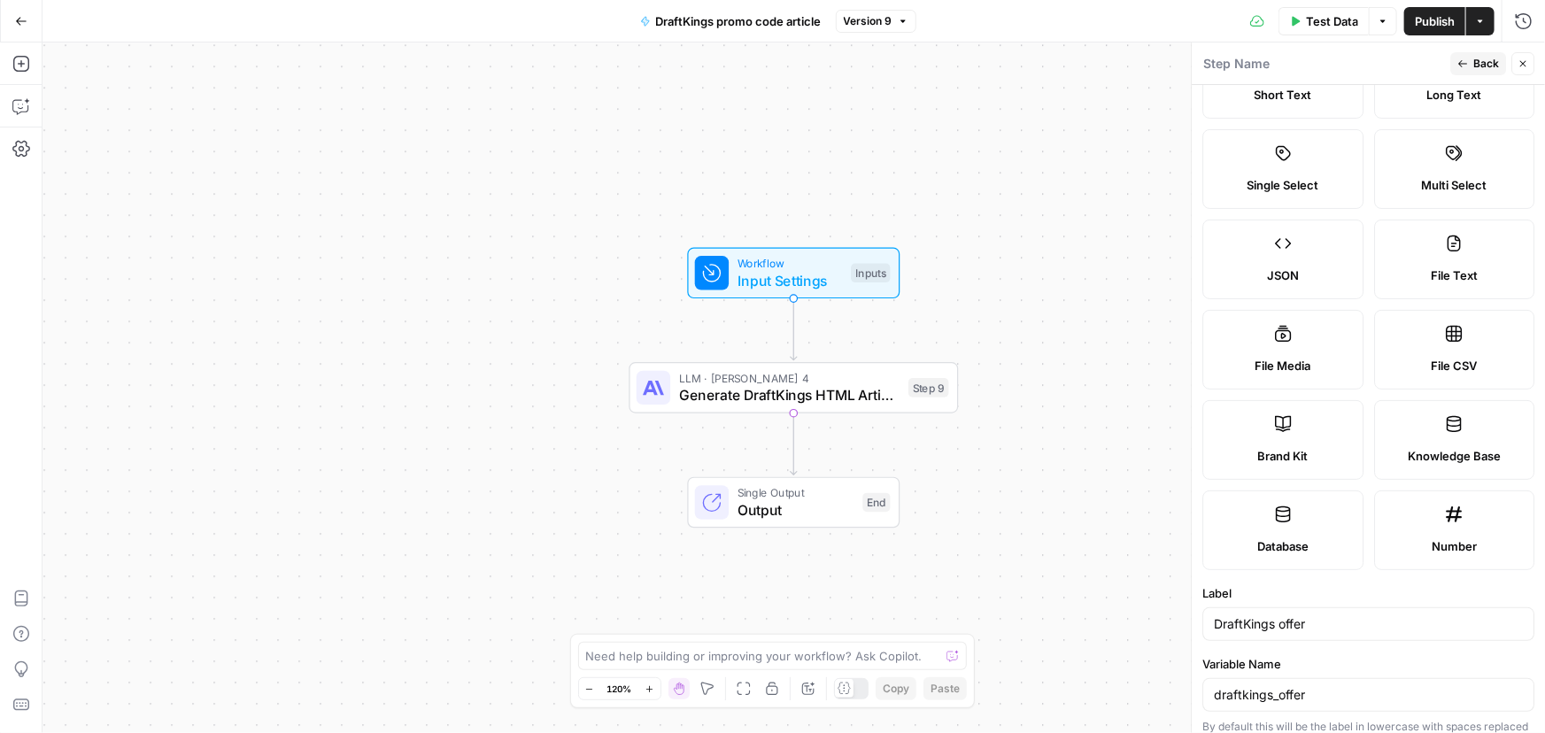
click at [1478, 69] on span "Back" at bounding box center [1486, 64] width 26 height 16
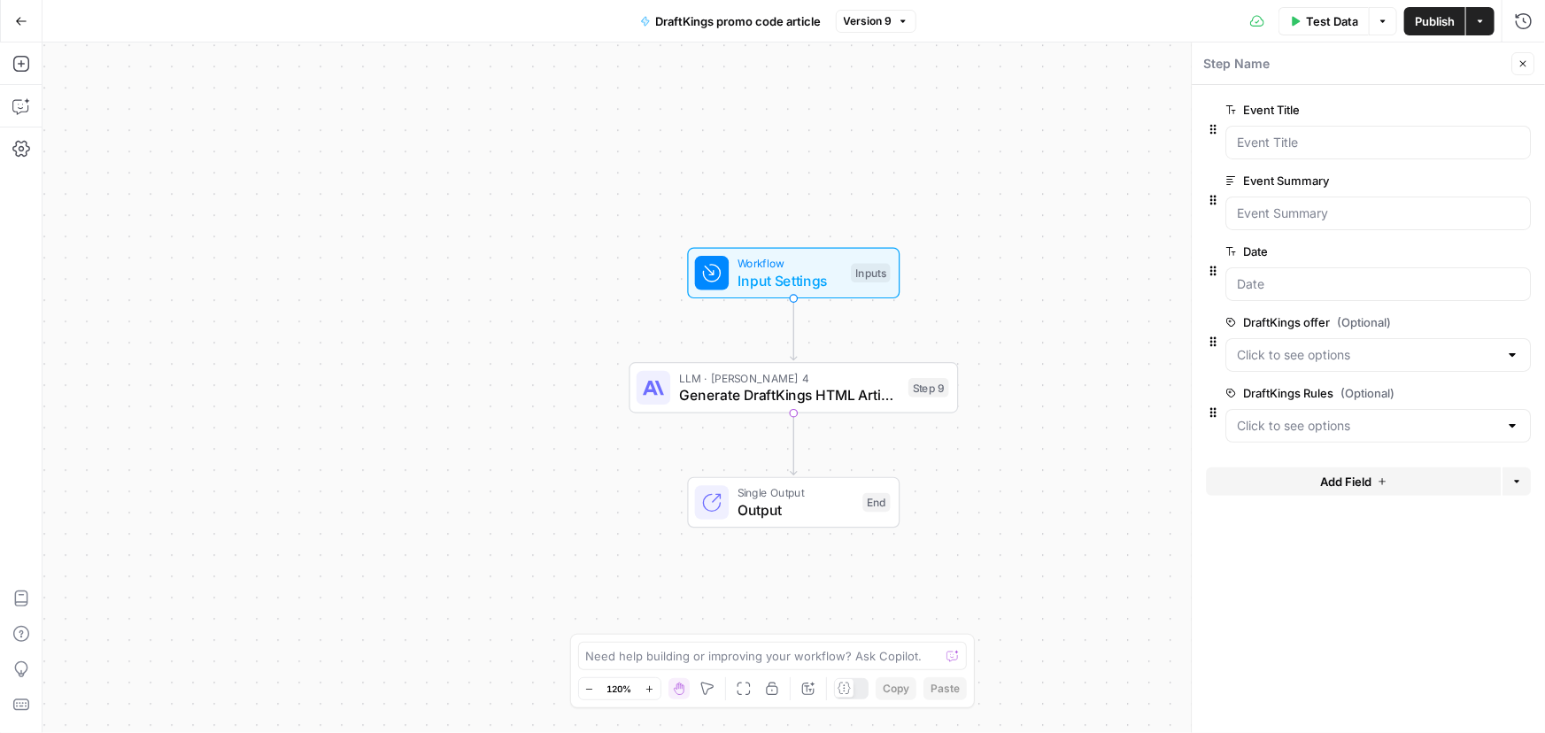
click at [1425, 18] on span "Publish" at bounding box center [1435, 21] width 40 height 18
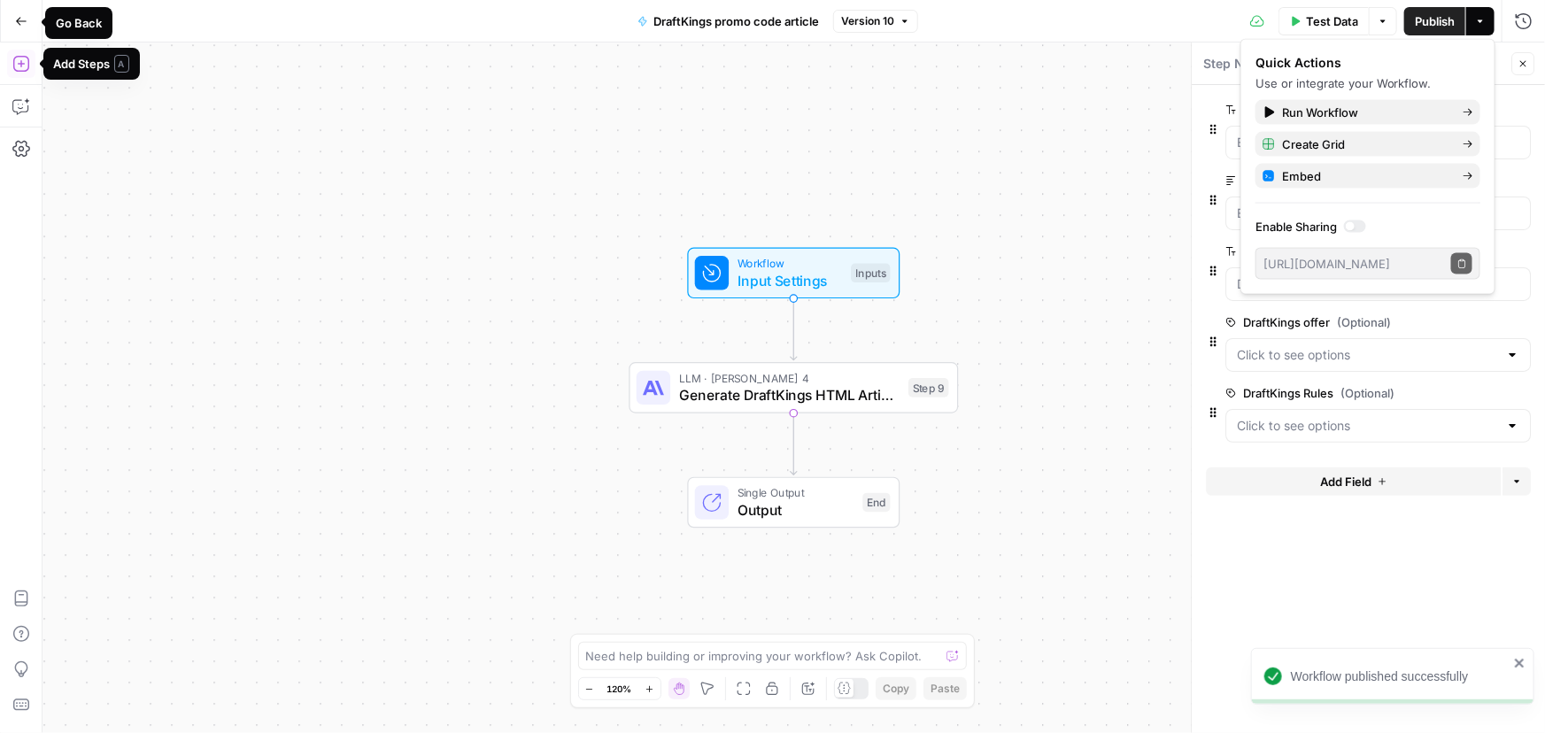
click at [27, 25] on button "Go Back" at bounding box center [21, 21] width 32 height 32
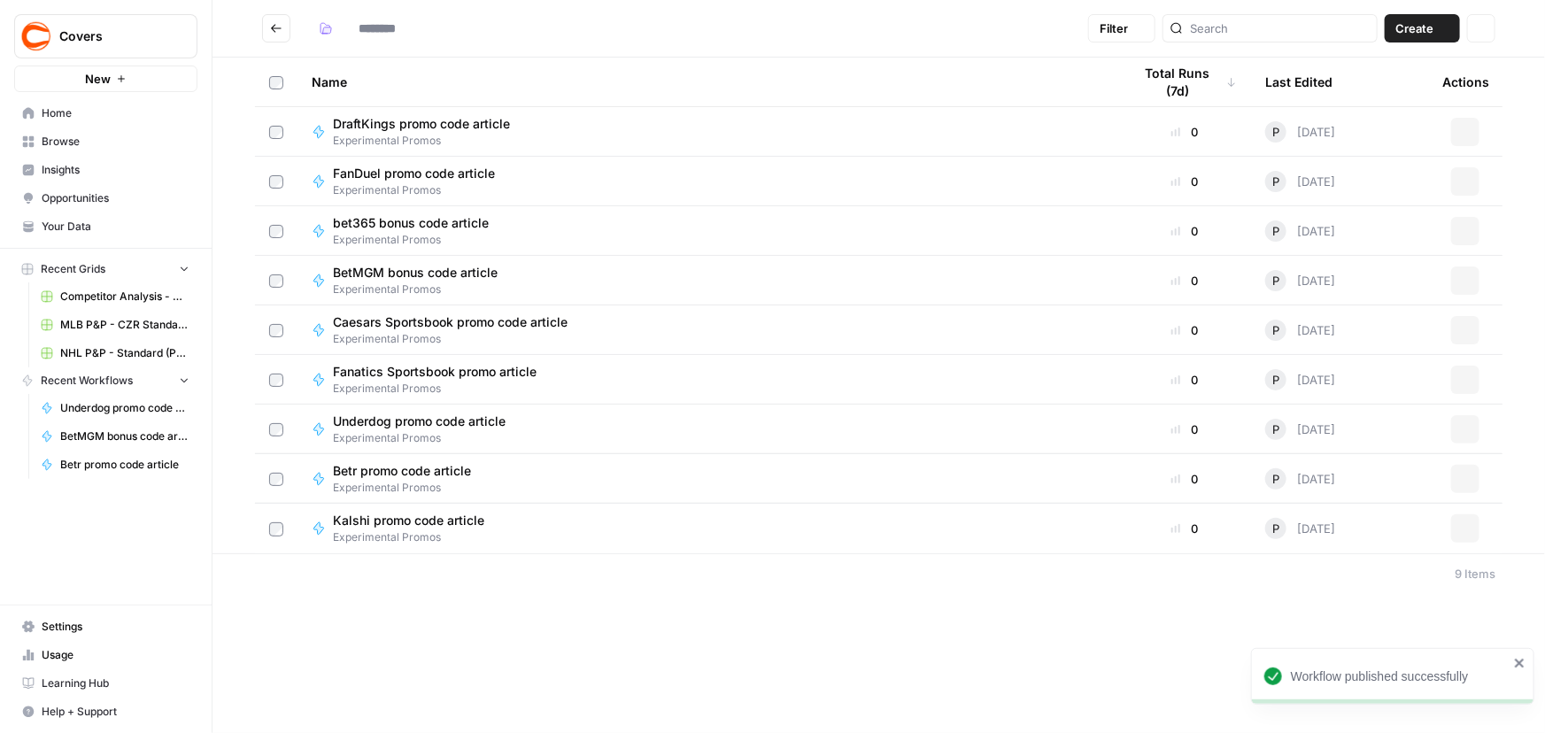
type input "**********"
click at [460, 120] on span "DraftKings promo code article" at bounding box center [421, 124] width 177 height 18
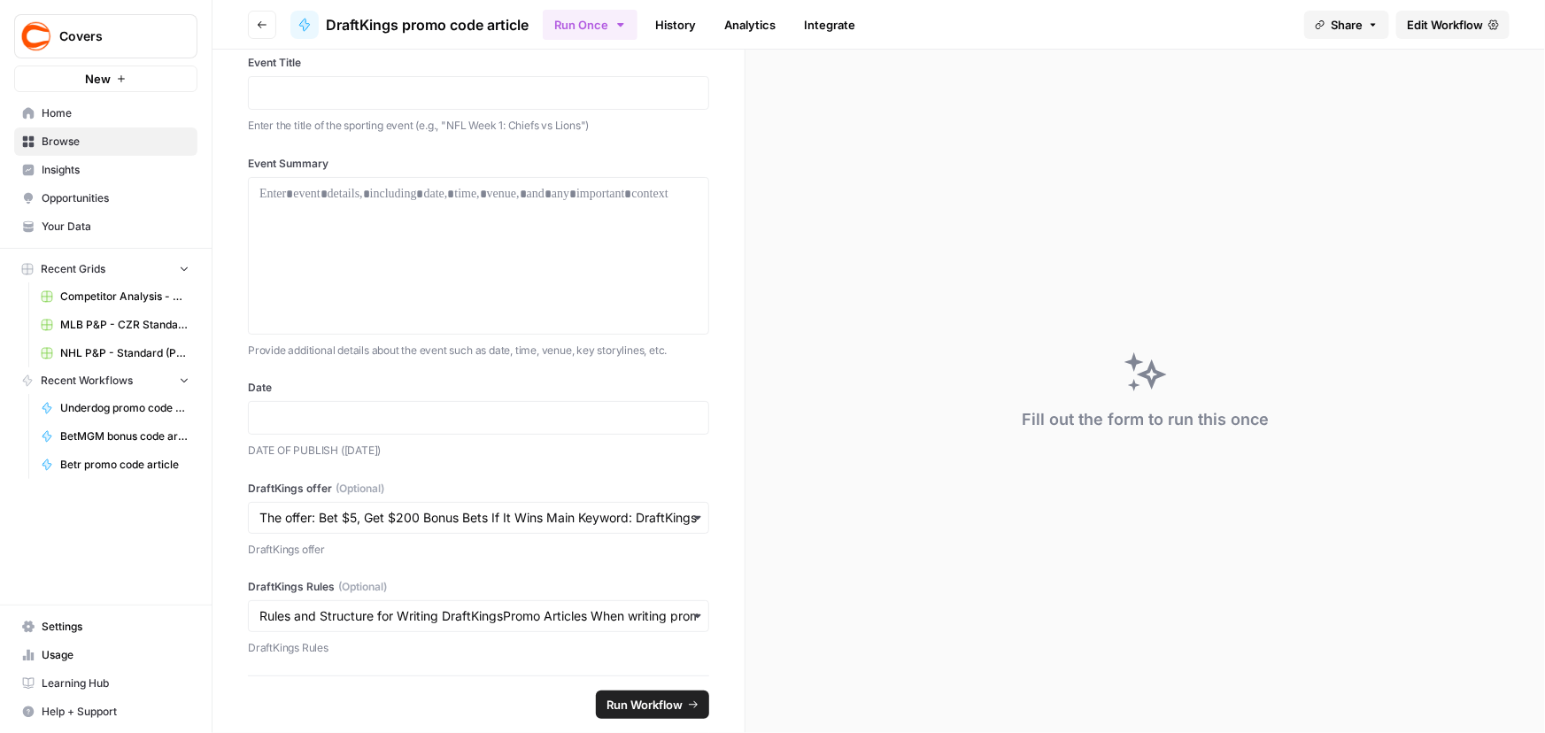
scroll to position [31, 0]
click at [258, 24] on icon "button" at bounding box center [262, 24] width 9 height 7
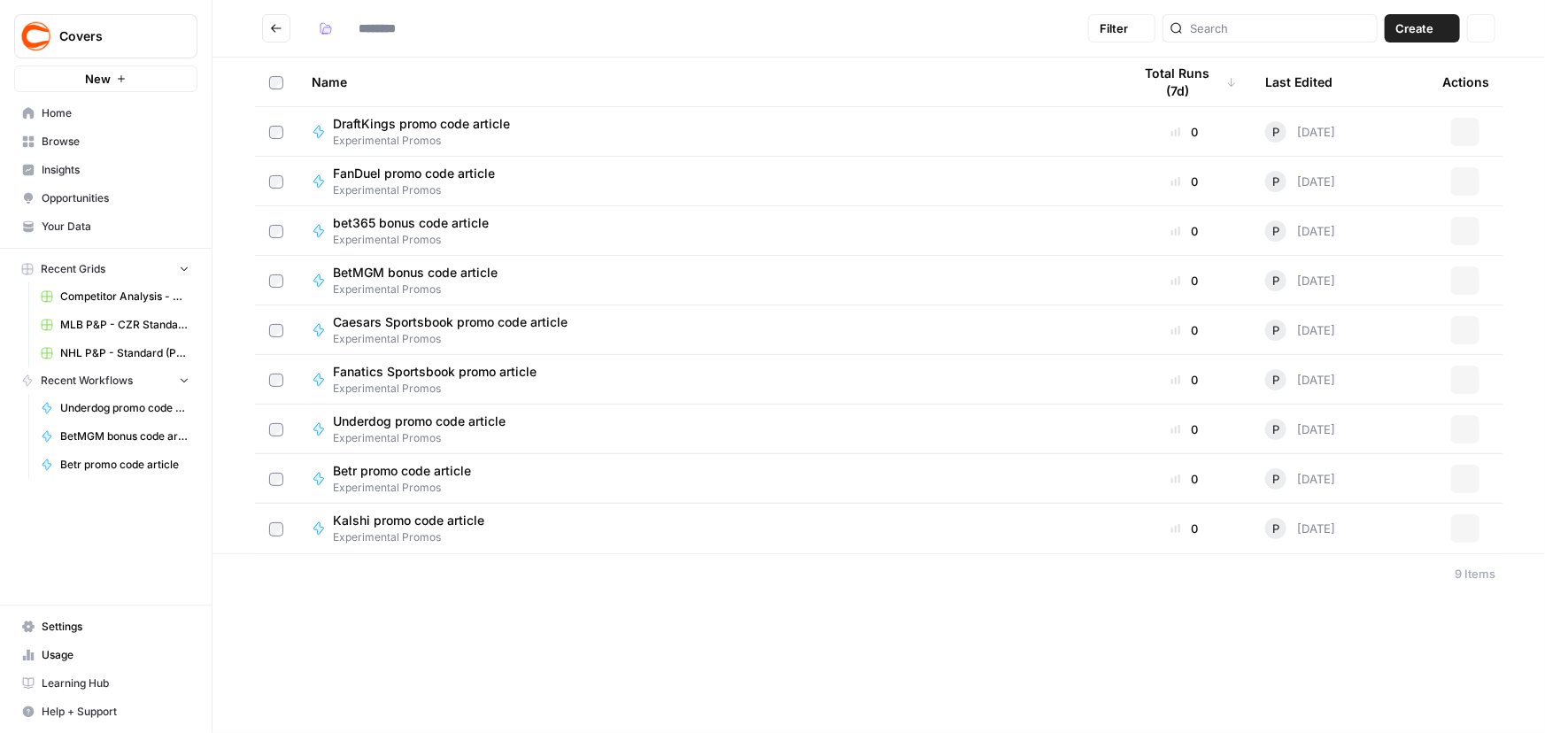
type input "**********"
click at [1470, 178] on icon "button" at bounding box center [1465, 181] width 11 height 11
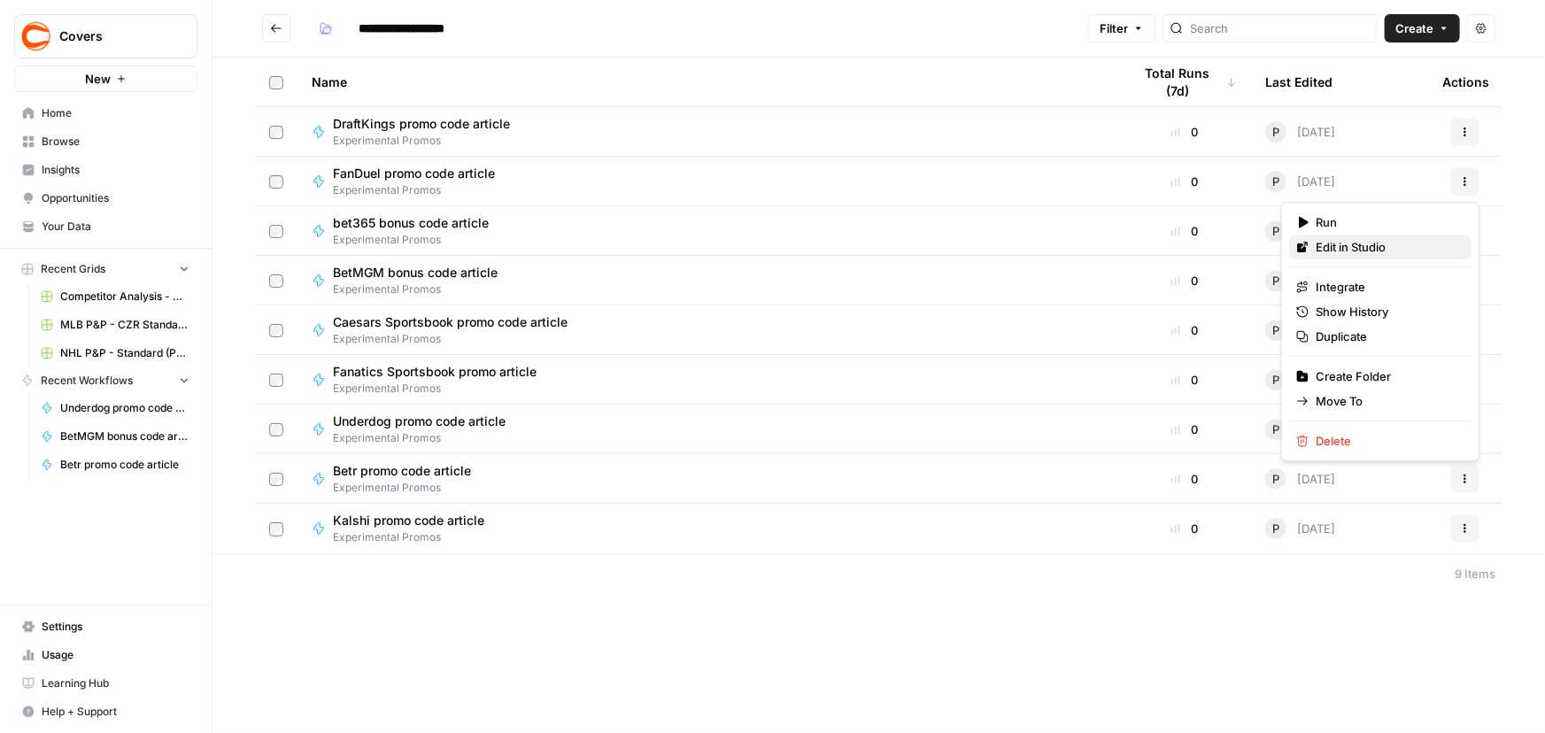
click at [1364, 251] on span "Edit in Studio" at bounding box center [1387, 247] width 142 height 18
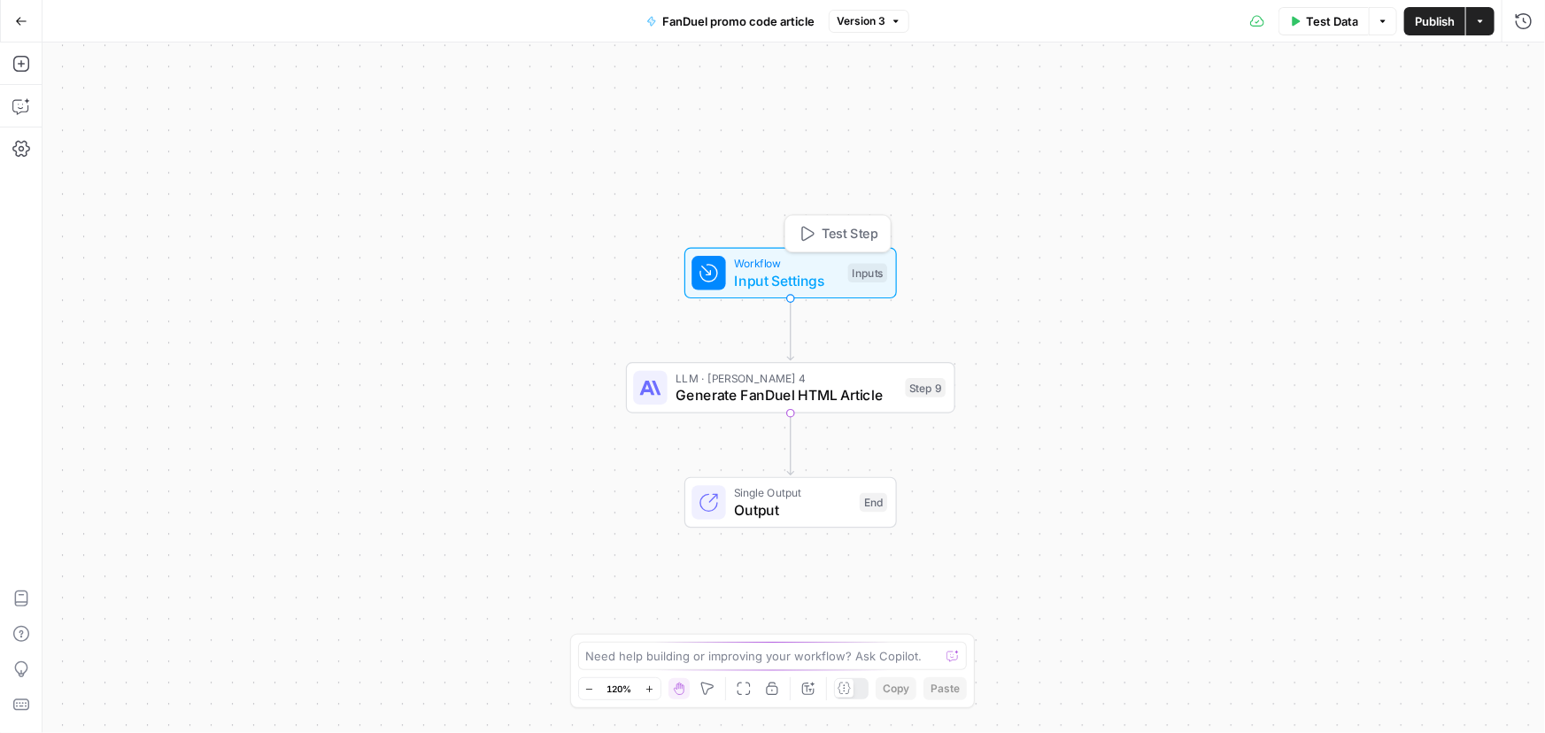
click at [800, 260] on span "Workflow" at bounding box center [786, 263] width 105 height 17
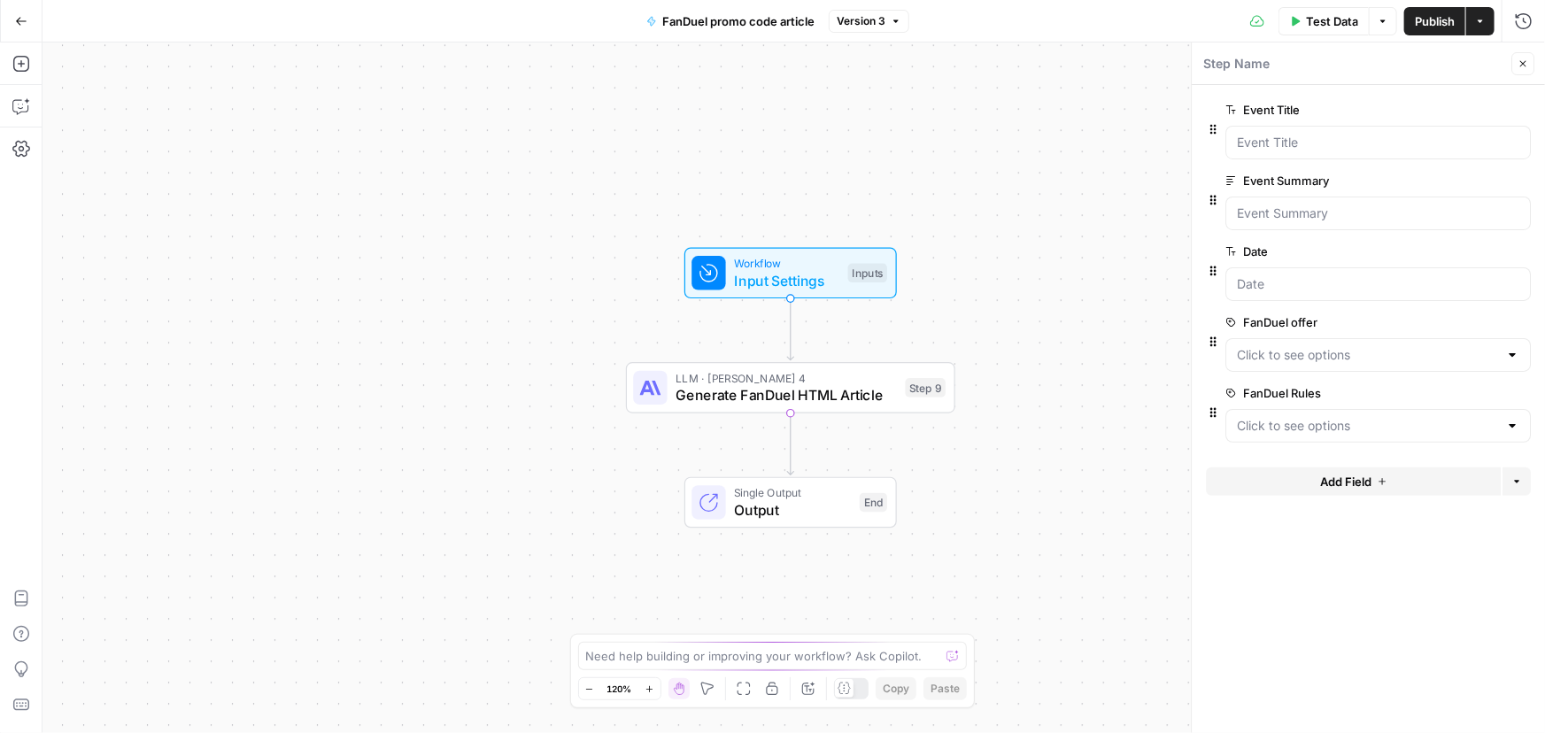
click at [1474, 391] on span "edit field" at bounding box center [1464, 393] width 39 height 14
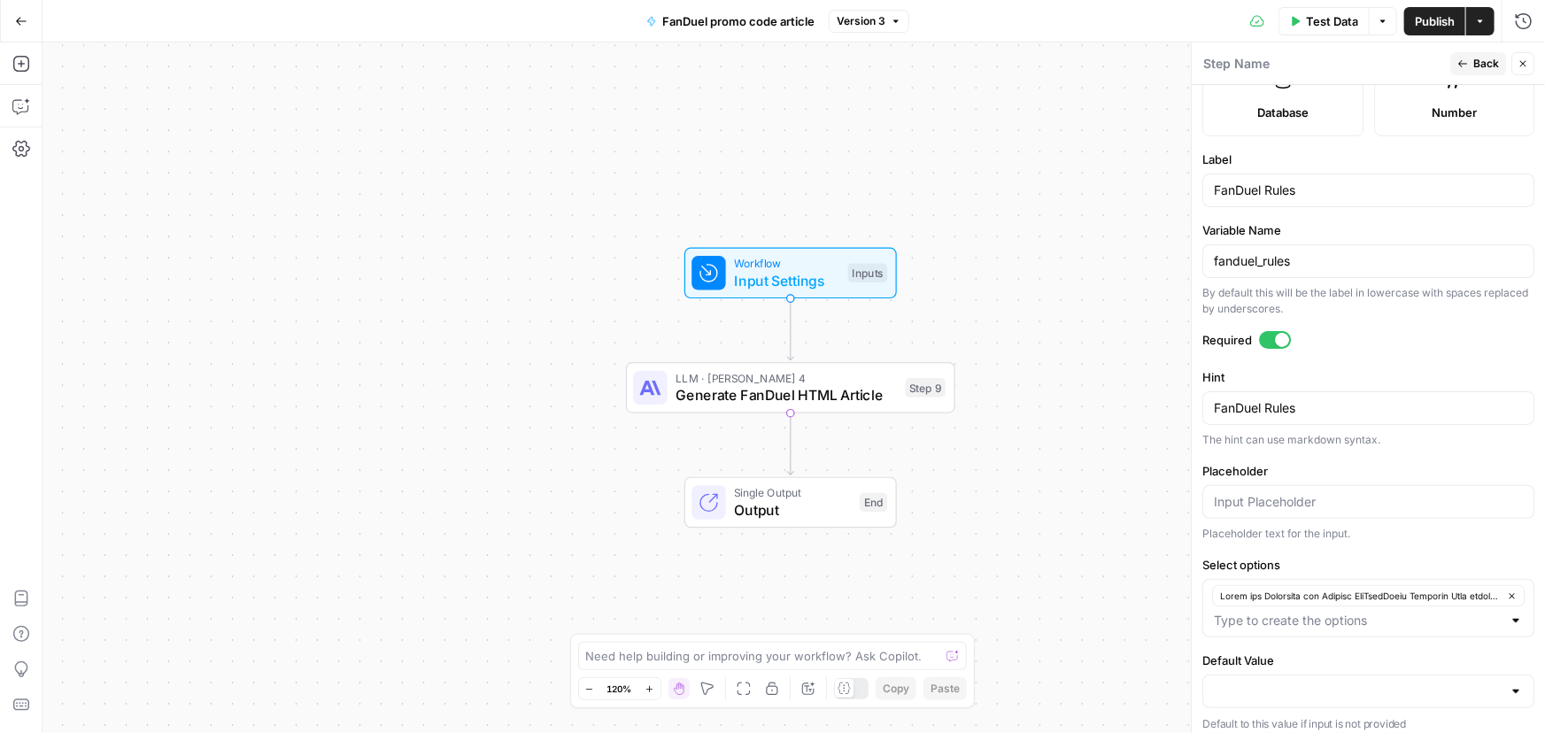
scroll to position [521, 0]
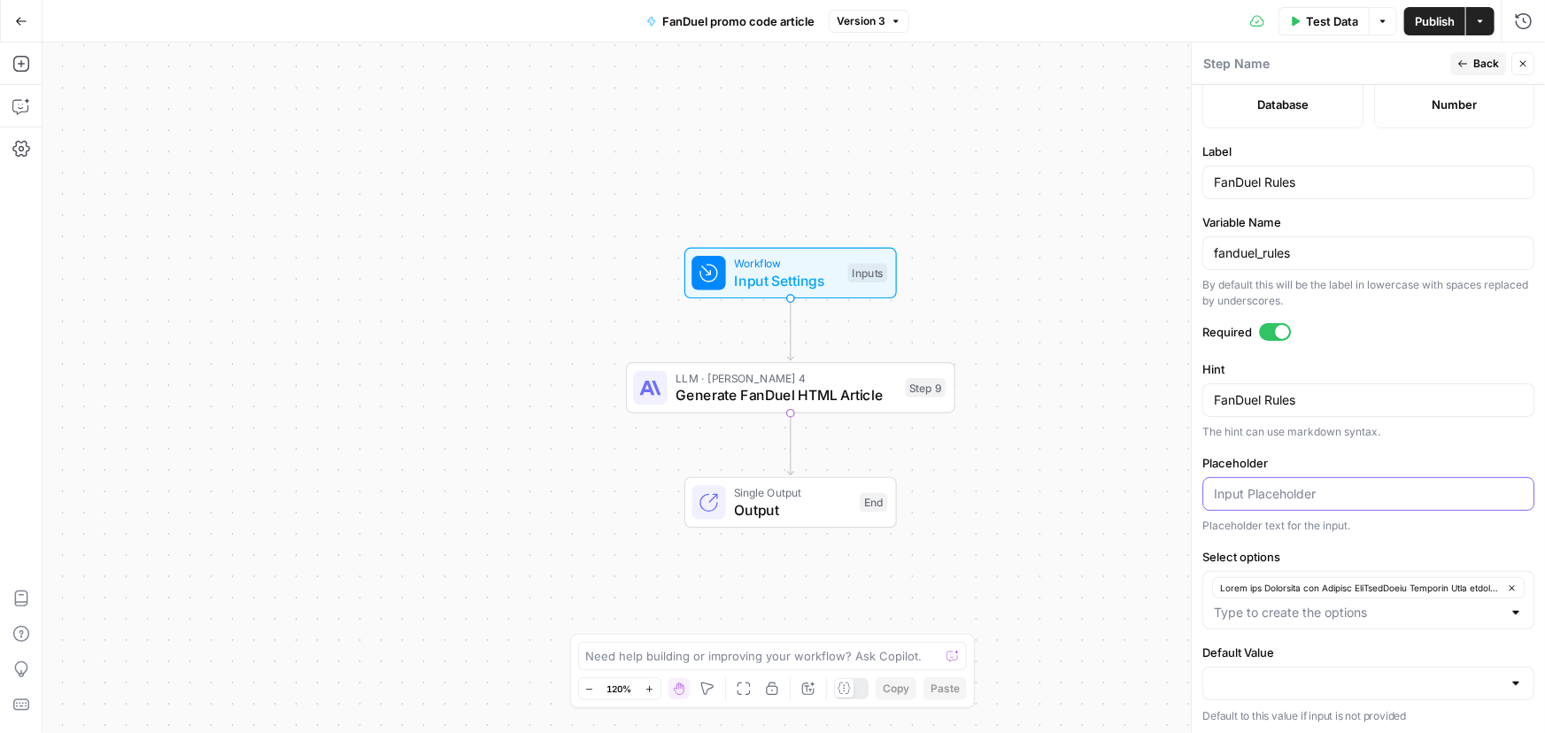
click at [1310, 492] on input "Placeholder" at bounding box center [1368, 494] width 309 height 18
paste input "Rules and Structure for Writing FanDuelPromo Articles When writing promo code a…"
type input "Rules and Structure for Writing FanDuelPromo Articles When writing promo code a…"
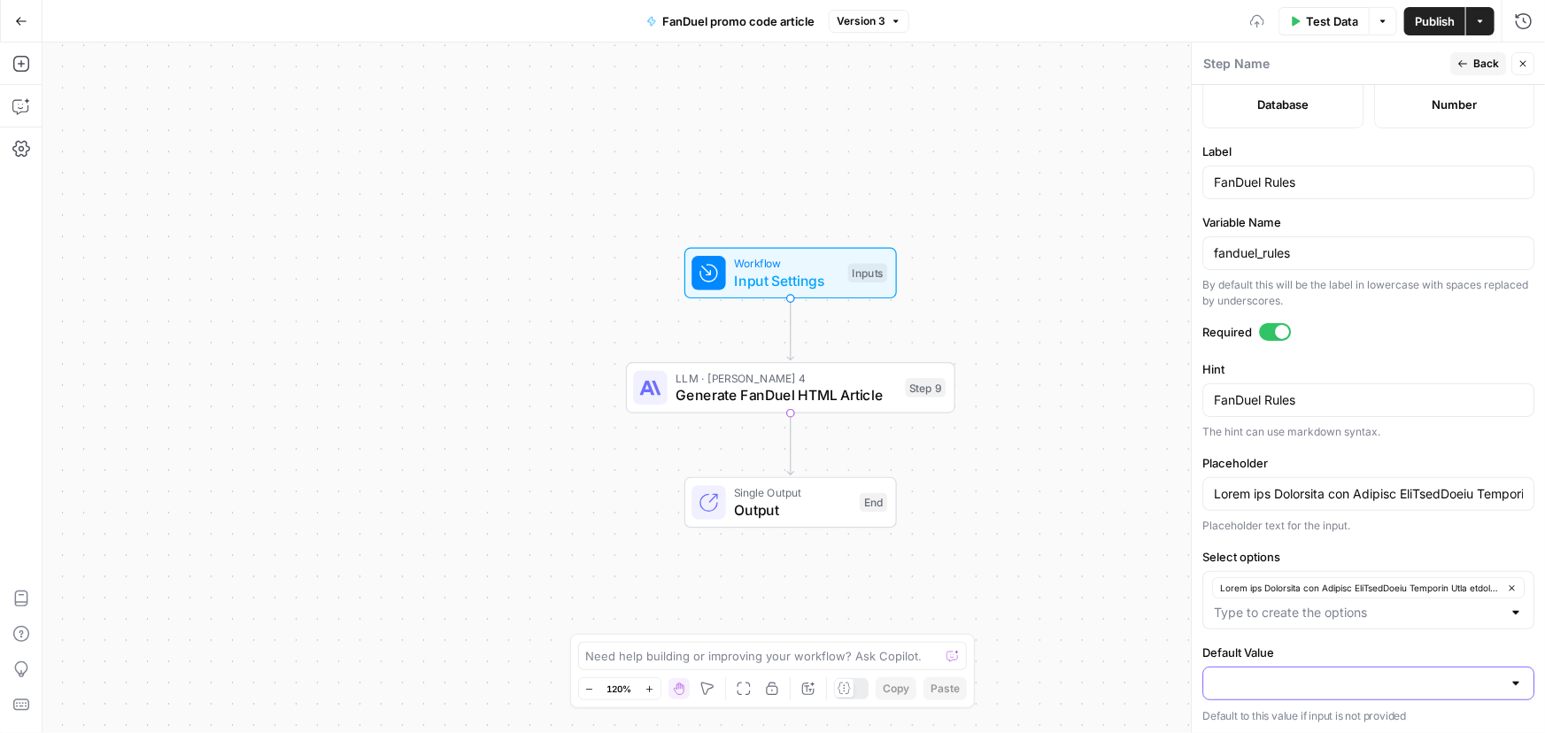
click at [1343, 681] on input "Default Value" at bounding box center [1358, 684] width 288 height 18
click at [1329, 644] on span "button" at bounding box center [1358, 638] width 282 height 18
type input "Rules and Structure for Writing FanDuelPromo Articles When writing promo code a…"
click at [1467, 60] on icon "button" at bounding box center [1462, 63] width 11 height 11
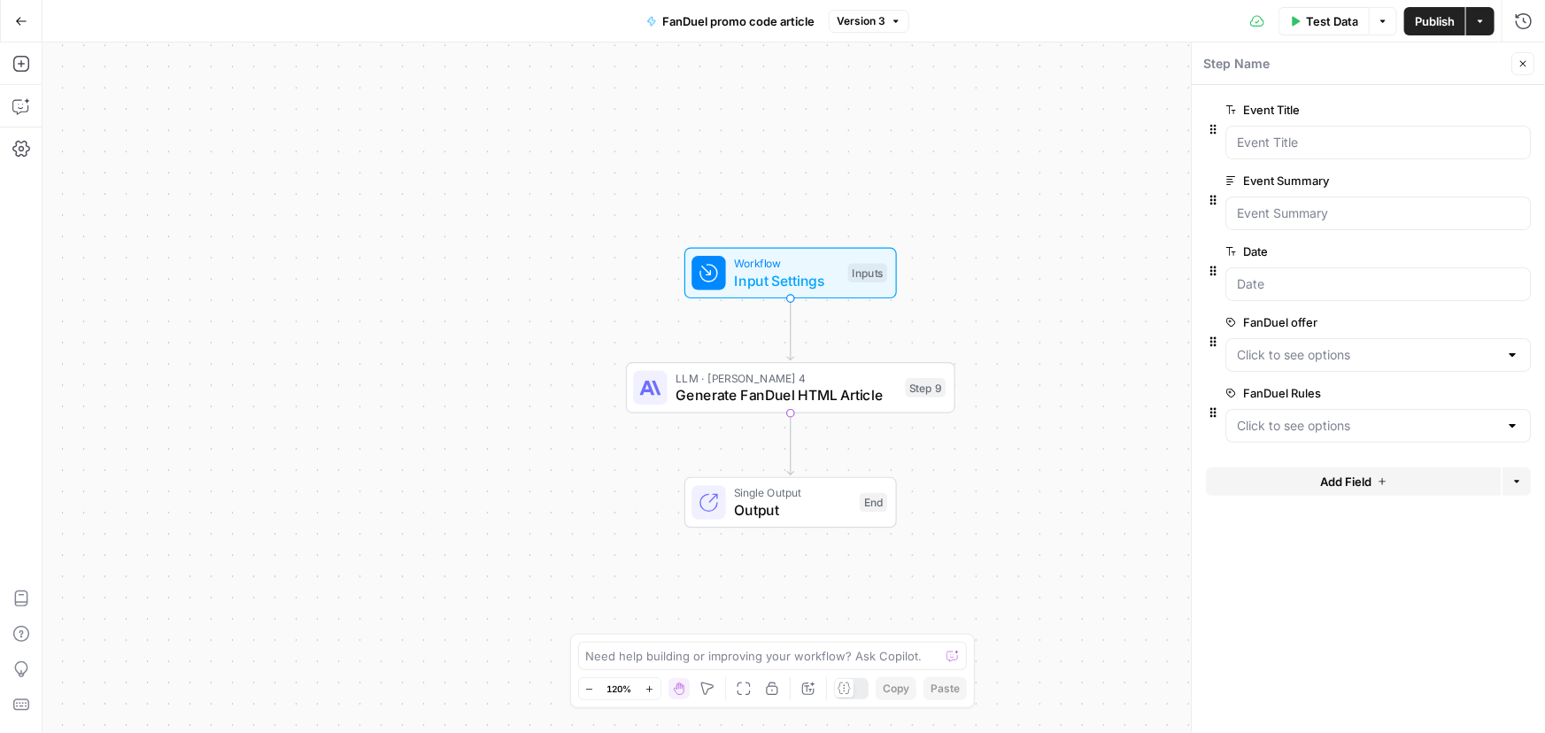
click at [1466, 322] on span "edit field" at bounding box center [1464, 322] width 39 height 14
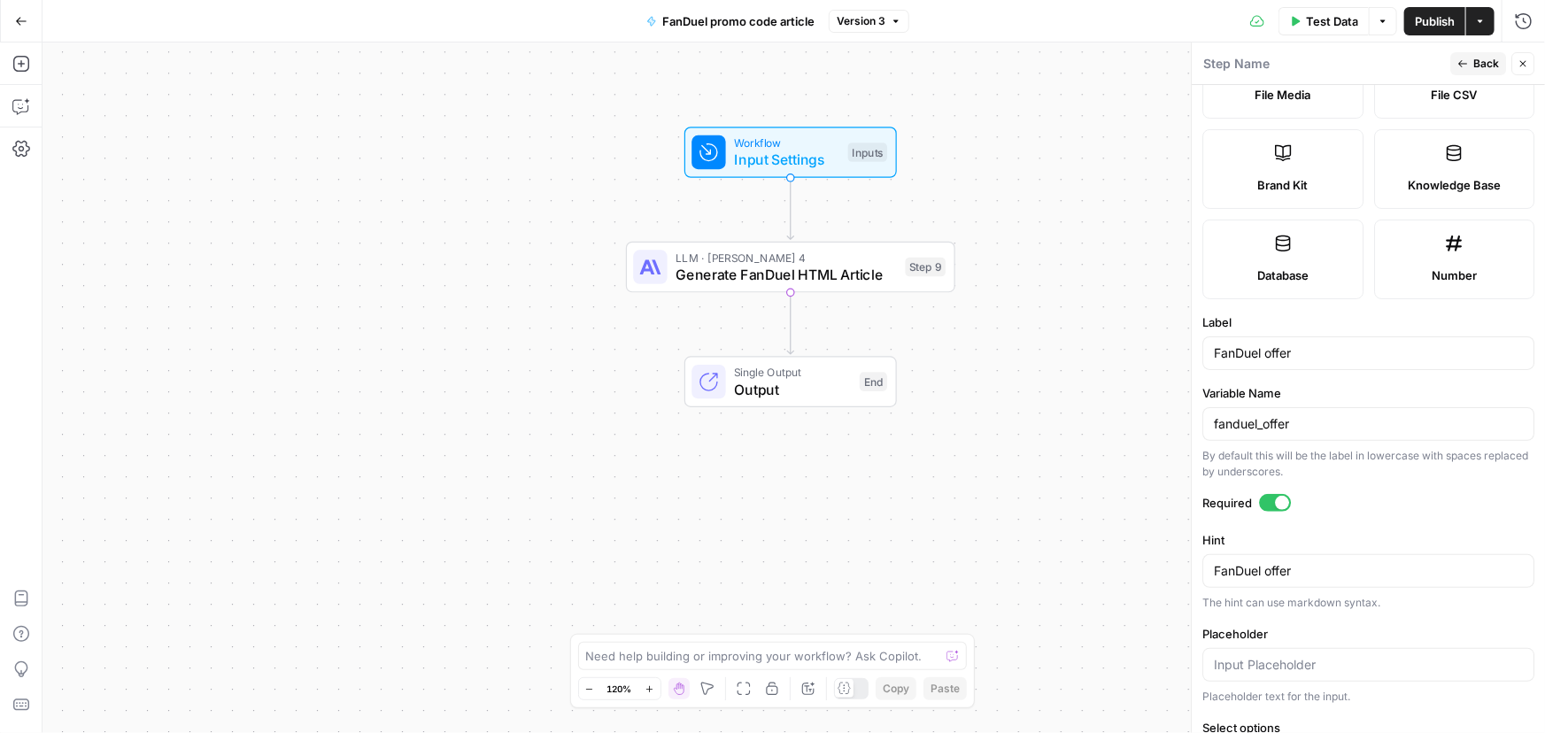
scroll to position [482, 0]
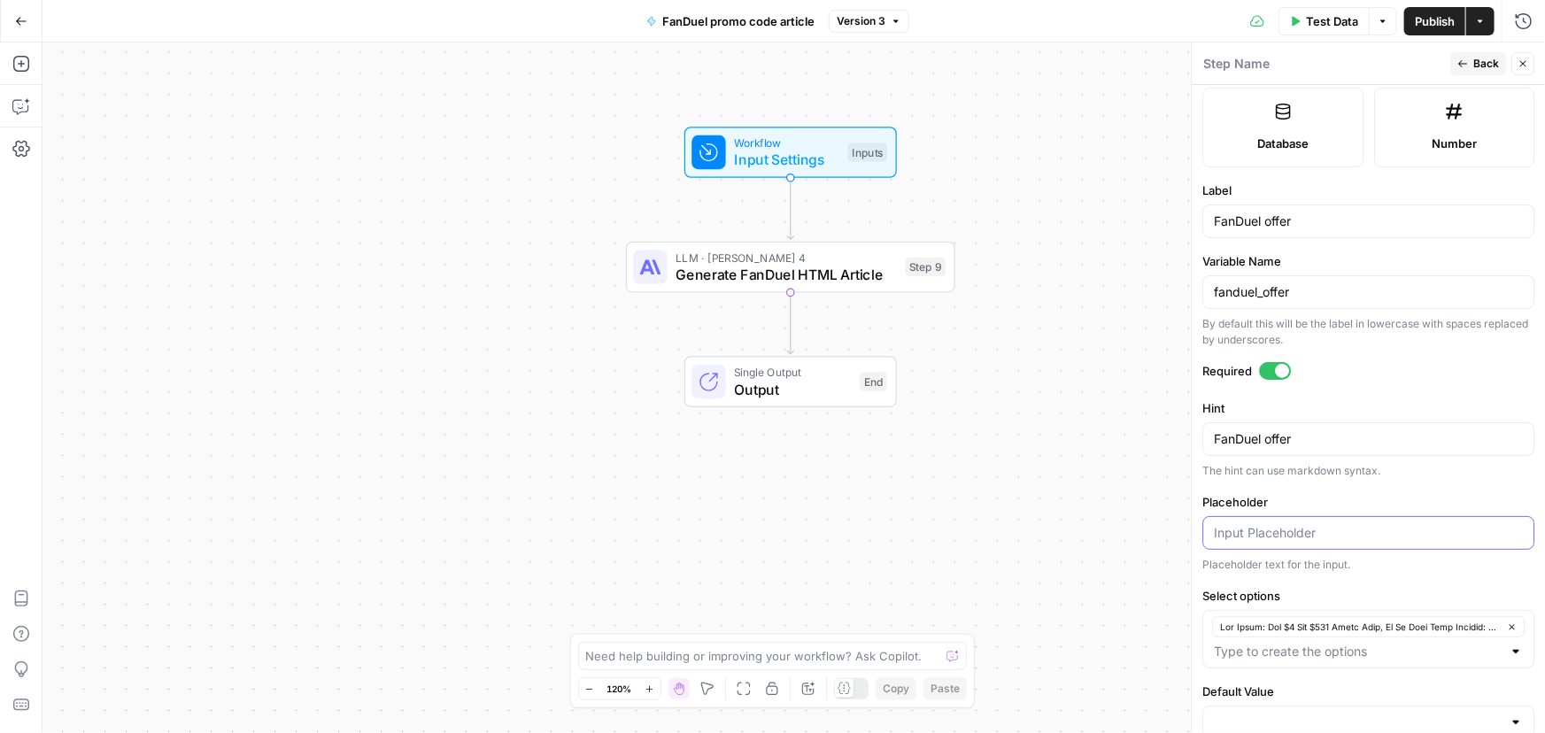
click at [1313, 525] on input "Placeholder" at bounding box center [1368, 533] width 309 height 18
paste input "The Offer: Bet $5 Get $300 Bonus Bets, If It Wins Main Keyword: FanDuel promo c…"
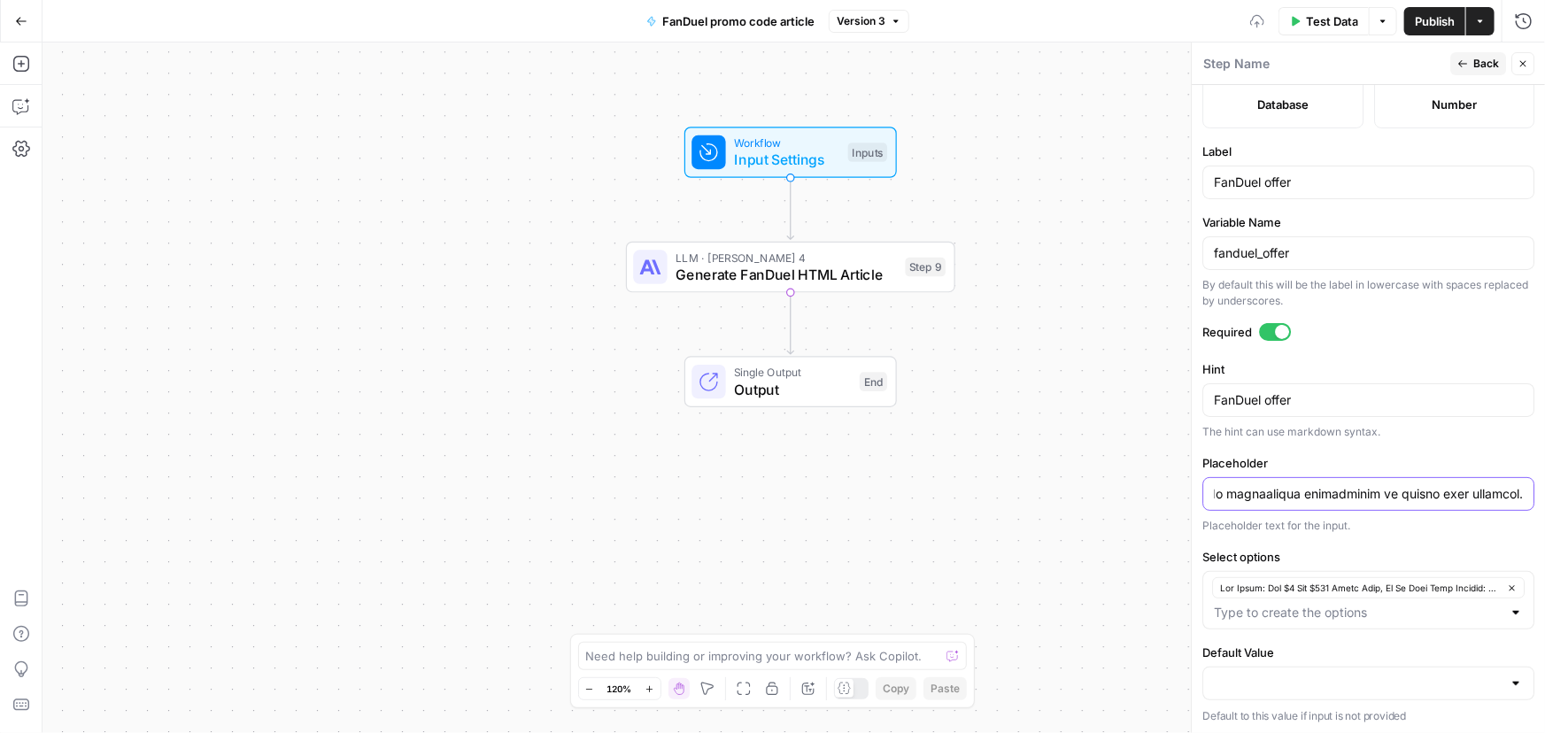
type input "The Offer: Bet $5 Get $300 Bonus Bets, If It Wins Main Keyword: FanDuel promo c…"
click at [1342, 667] on div at bounding box center [1368, 684] width 332 height 34
click at [1102, 587] on div "Workflow Input Settings Inputs LLM · Claude Sonnet 4 Generate FanDuel HTML Arti…" at bounding box center [793, 387] width 1502 height 691
click at [1362, 688] on input "Default Value" at bounding box center [1358, 684] width 288 height 18
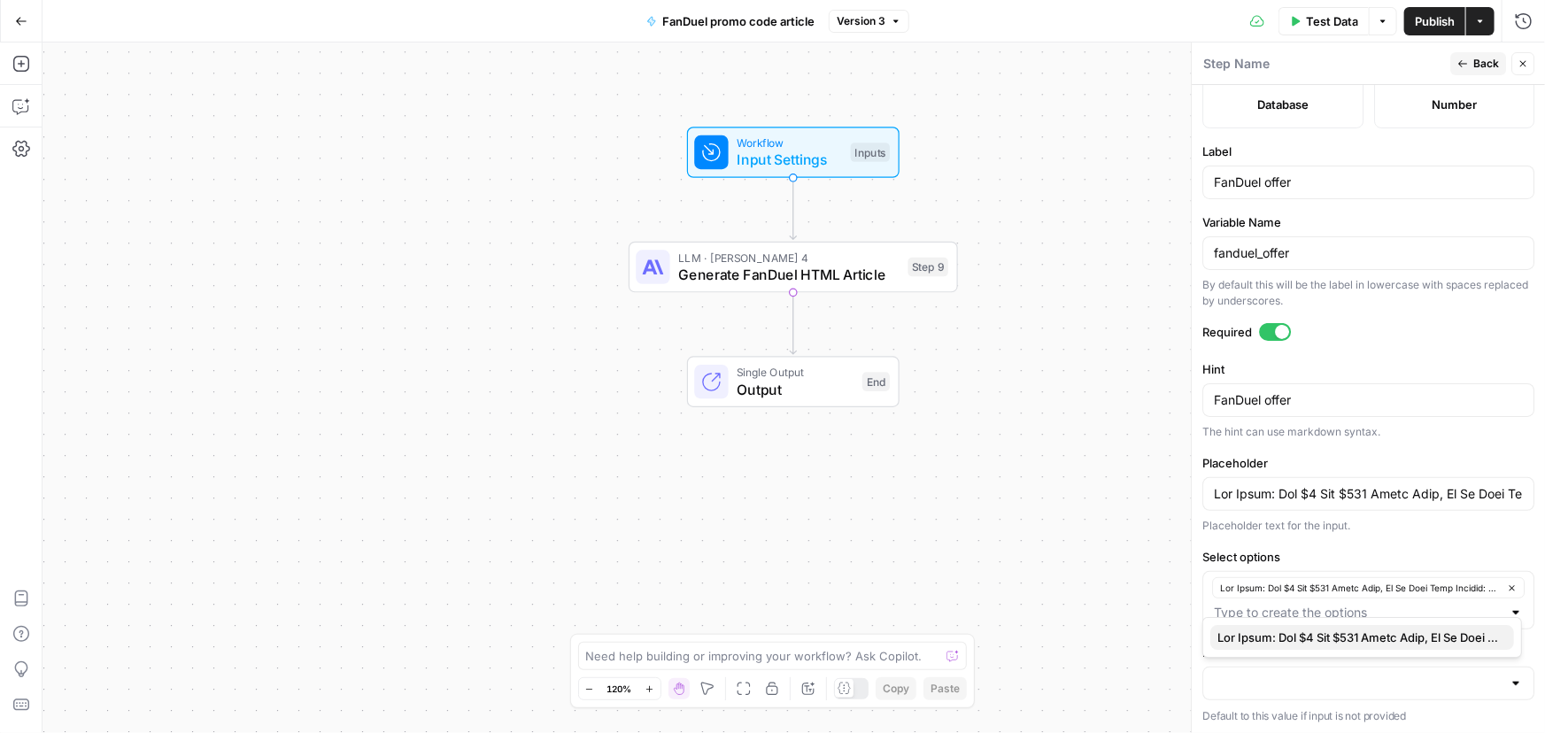
click at [1274, 640] on span "button" at bounding box center [1358, 638] width 282 height 18
type input "The Offer: Bet $5 Get $300 Bonus Bets, If It Wins Main Keyword: FanDuel promo c…"
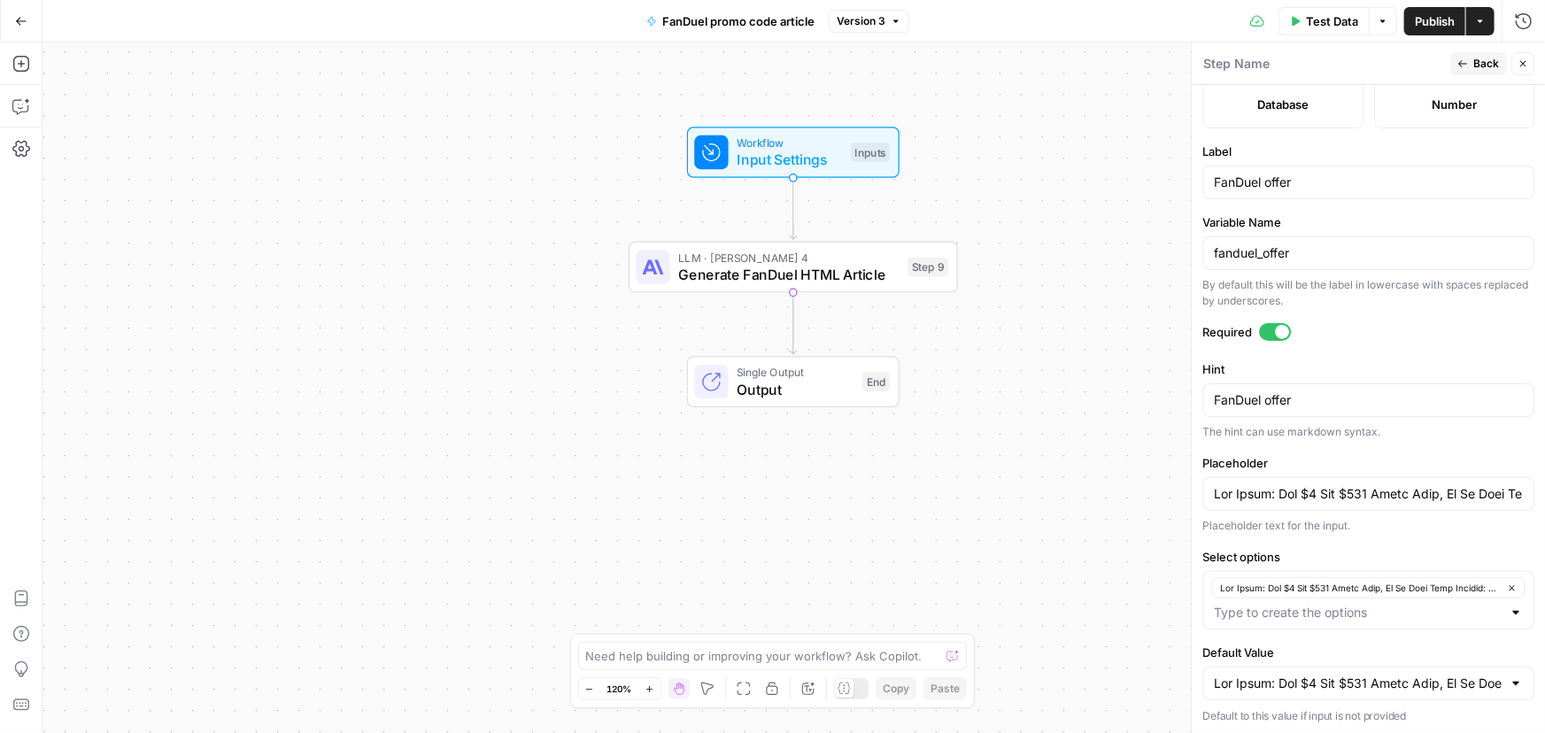
click at [1081, 509] on div "Workflow Input Settings Inputs LLM · Claude Sonnet 4 Generate FanDuel HTML Arti…" at bounding box center [793, 387] width 1502 height 691
click at [1440, 19] on span "Publish" at bounding box center [1435, 21] width 40 height 18
click at [1080, 108] on div "Workflow Input Settings Inputs LLM · Claude Sonnet 4 Generate FanDuel HTML Arti…" at bounding box center [793, 387] width 1502 height 691
click at [1485, 60] on span "Back" at bounding box center [1486, 64] width 26 height 16
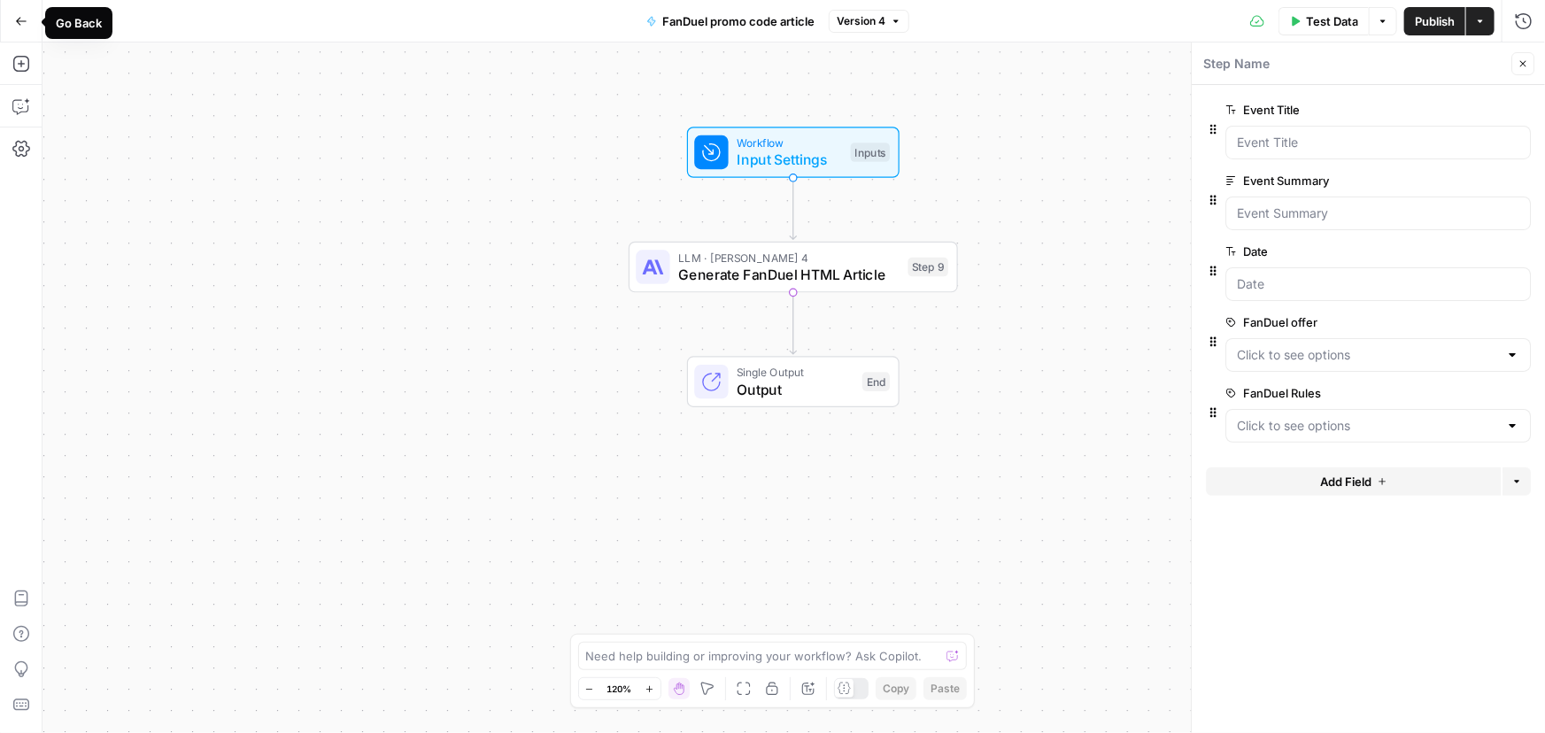
click at [27, 20] on span "Go Back" at bounding box center [27, 20] width 1 height 1
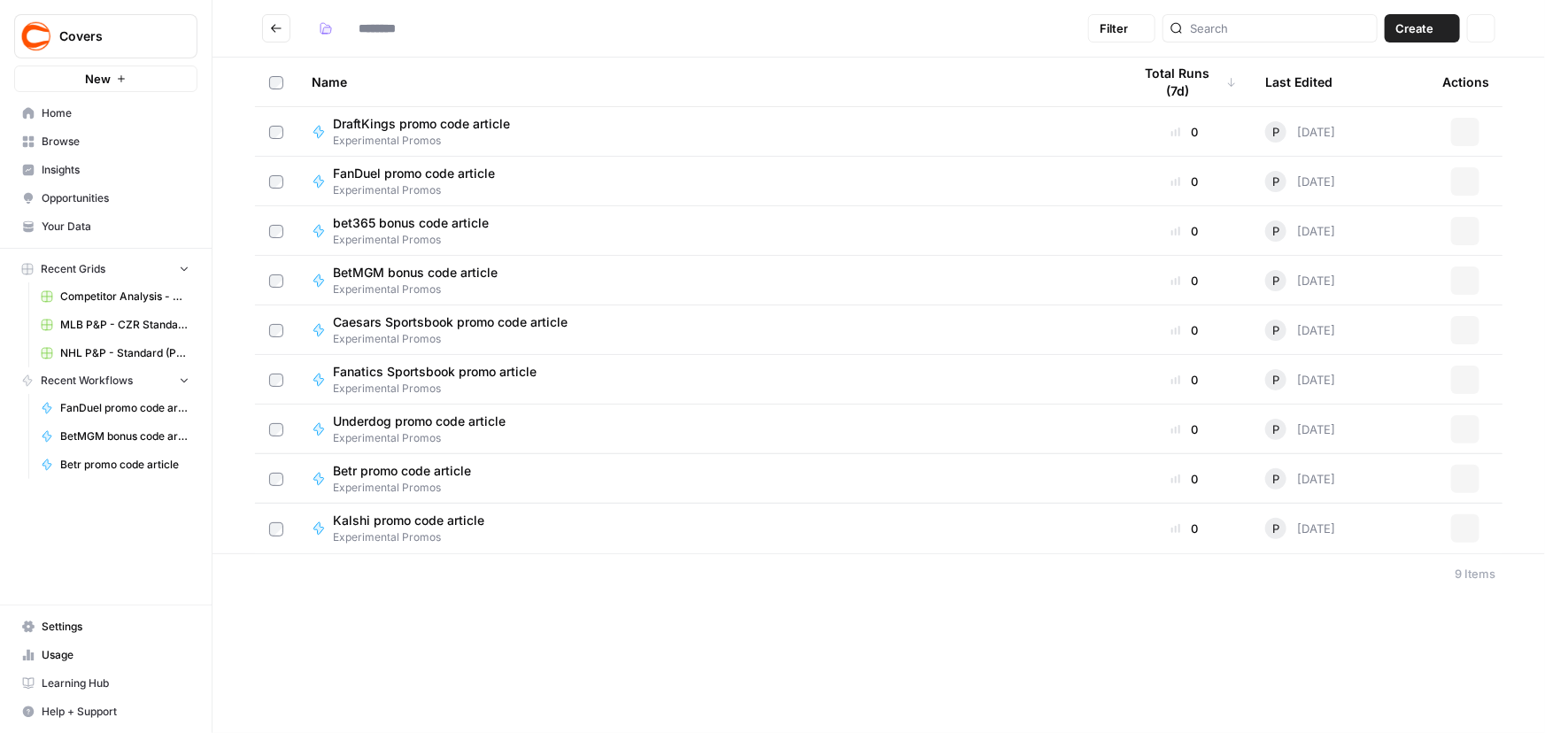
type input "**********"
click at [400, 172] on span "FanDuel promo code article" at bounding box center [414, 174] width 162 height 18
type input "**********"
click at [1468, 230] on icon "button" at bounding box center [1465, 231] width 11 height 11
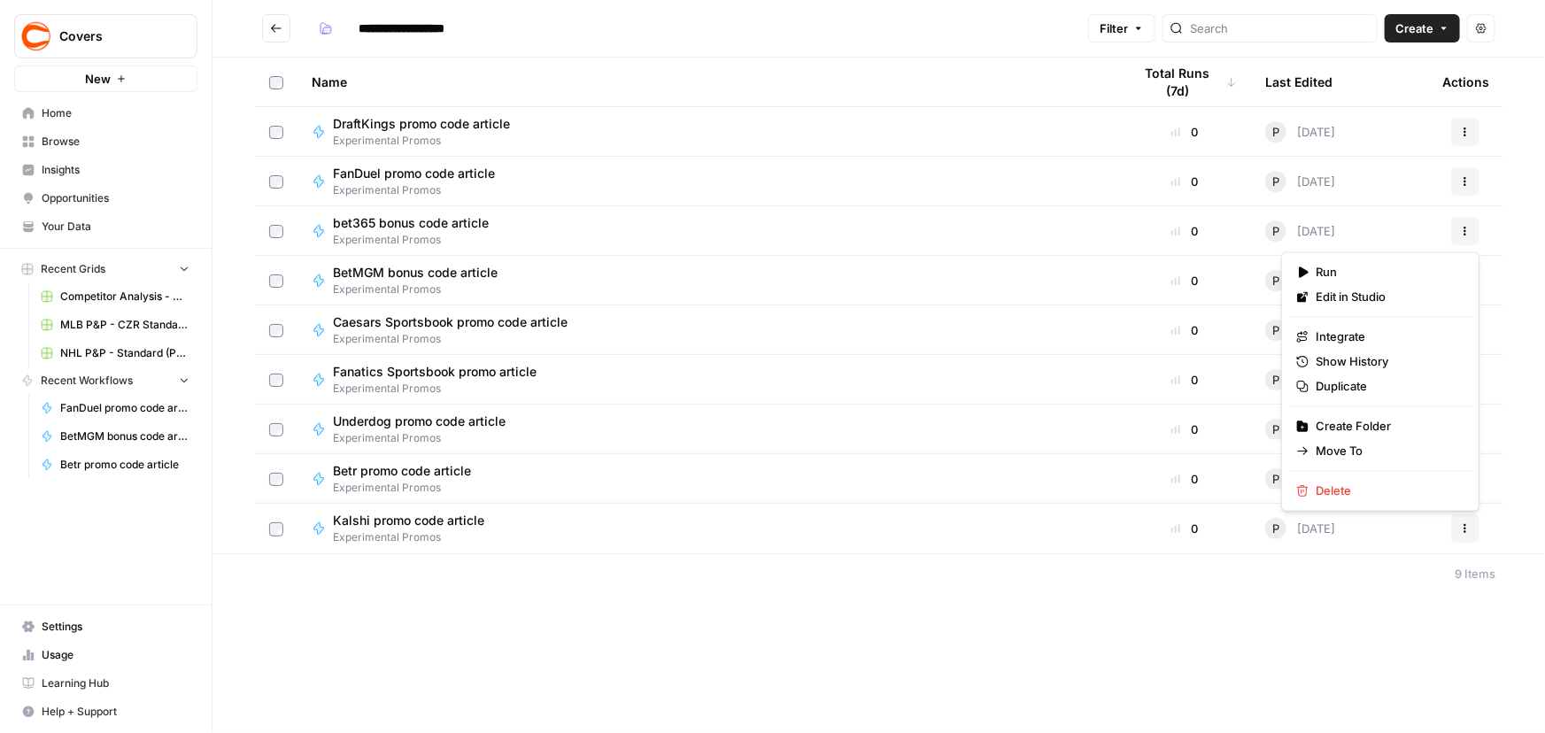
click at [585, 235] on div "bet365 bonus code article Experimental Promos" at bounding box center [708, 231] width 792 height 34
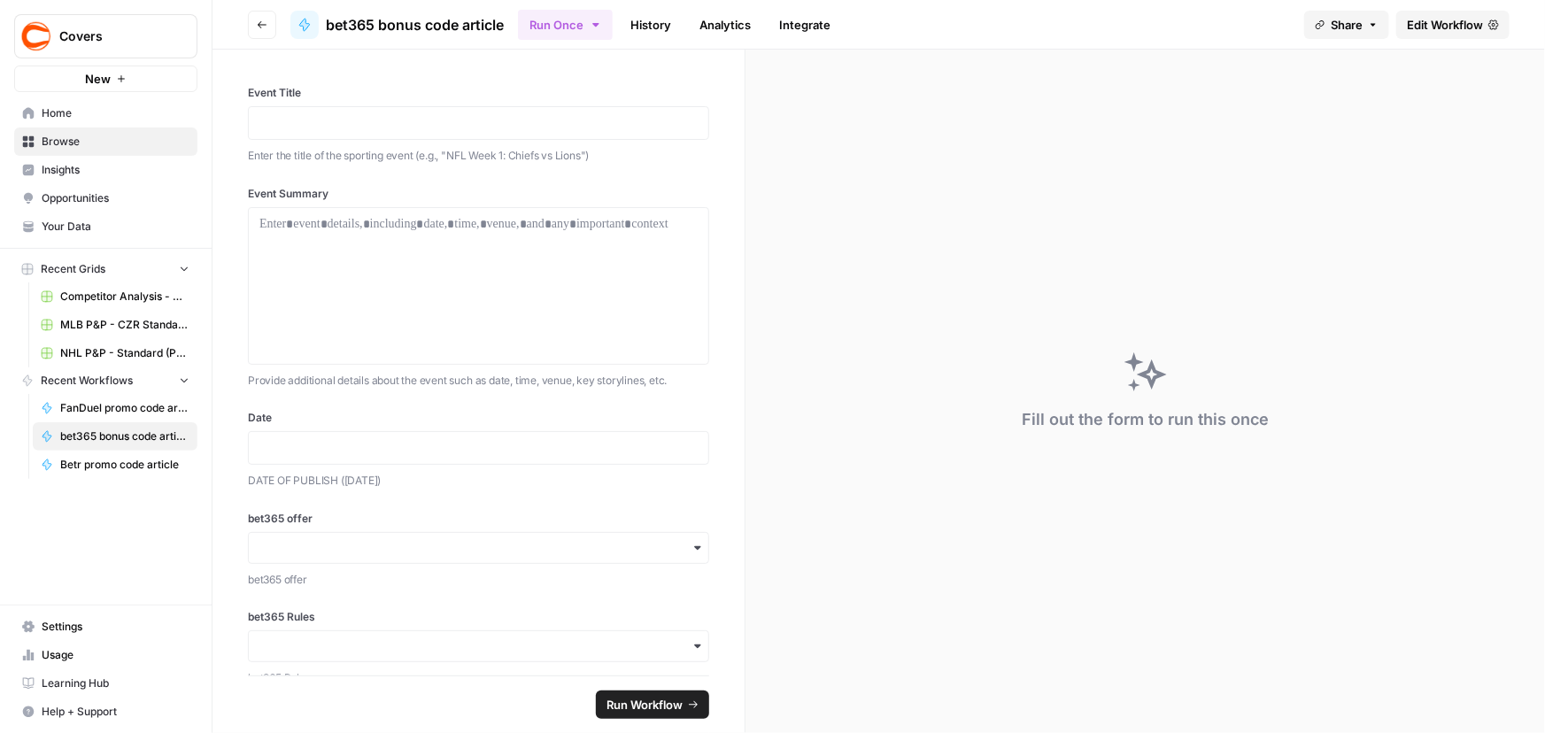
click at [1443, 26] on span "Edit Workflow" at bounding box center [1445, 25] width 76 height 18
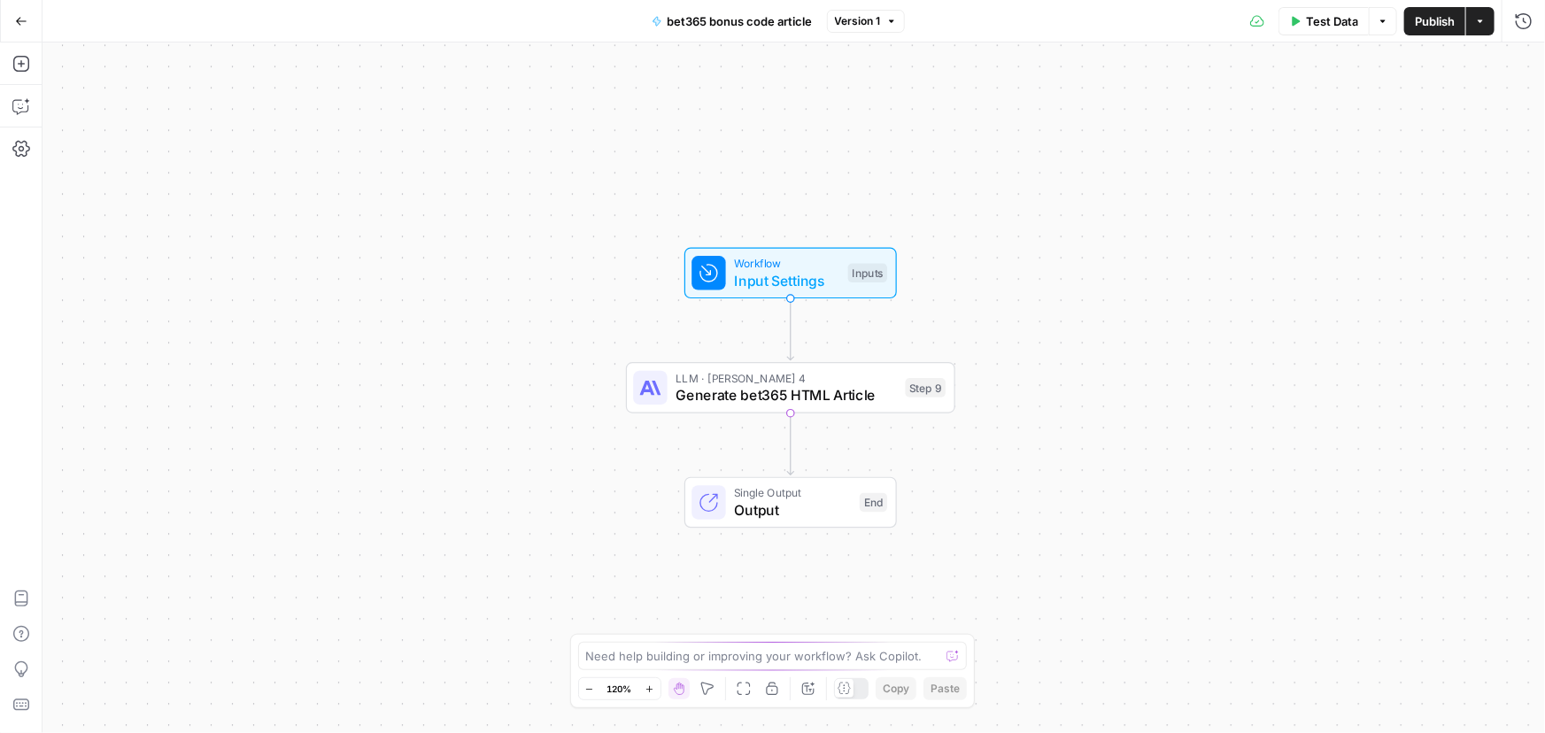
click at [784, 270] on span "Input Settings" at bounding box center [786, 280] width 105 height 21
click at [1467, 321] on span "edit field" at bounding box center [1464, 322] width 39 height 14
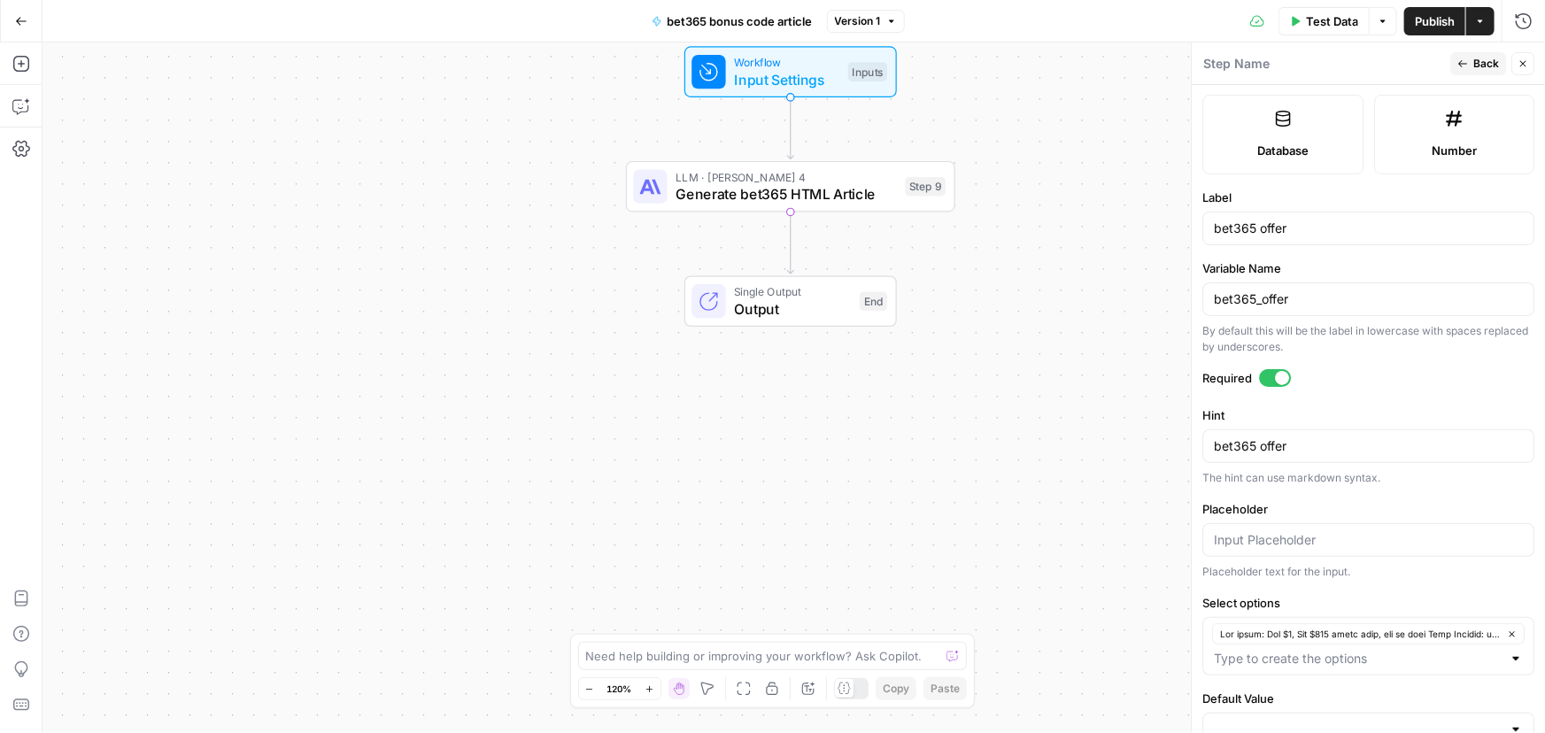
scroll to position [521, 0]
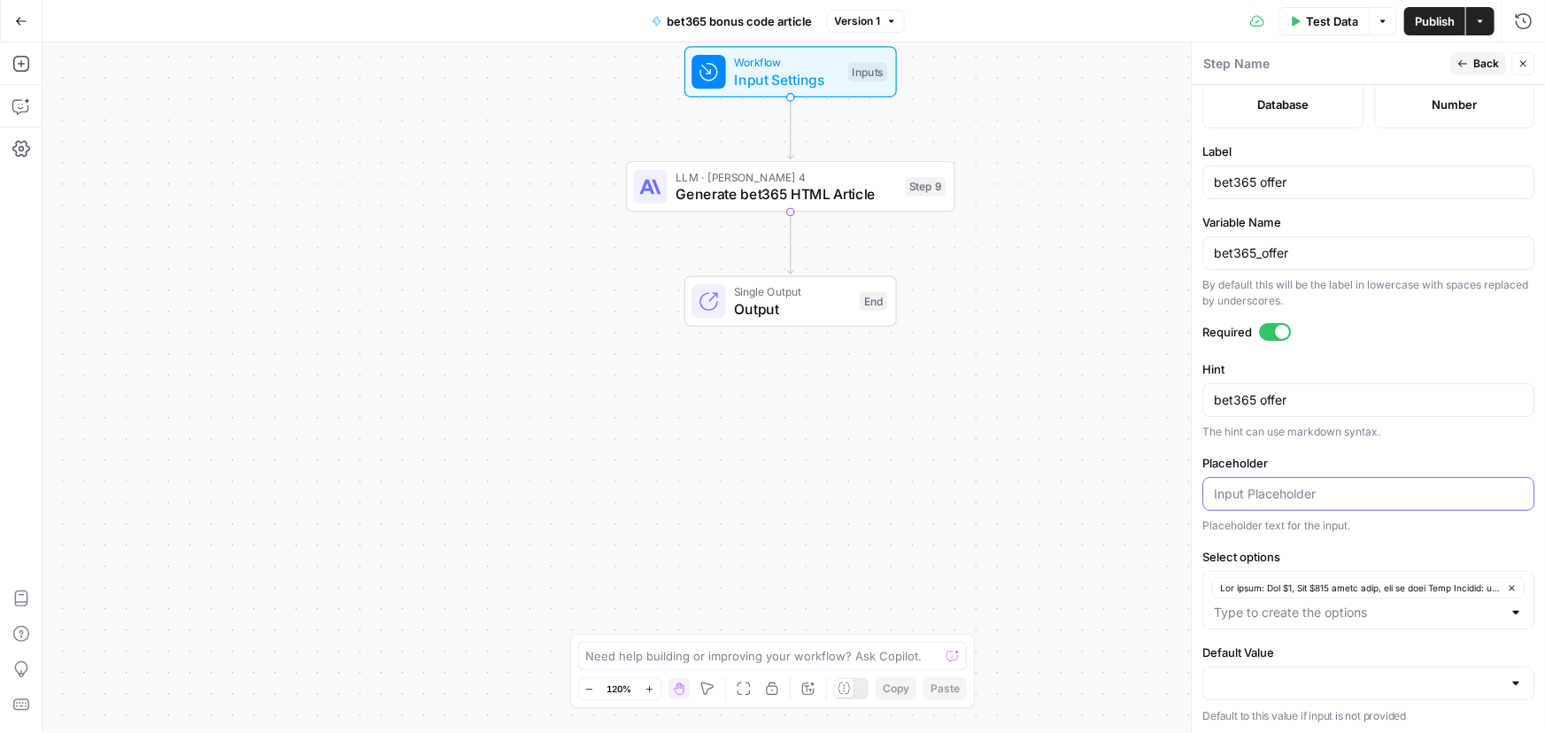
click at [1320, 485] on input "Placeholder" at bounding box center [1368, 494] width 309 height 18
paste input "The offer: Bet $5, Get $200 bonus bets, win or lose Main Keyword: bet365 bonus …"
type input "The offer: Bet $5, Get $200 bonus bets, win or lose Main Keyword: bet365 bonus …"
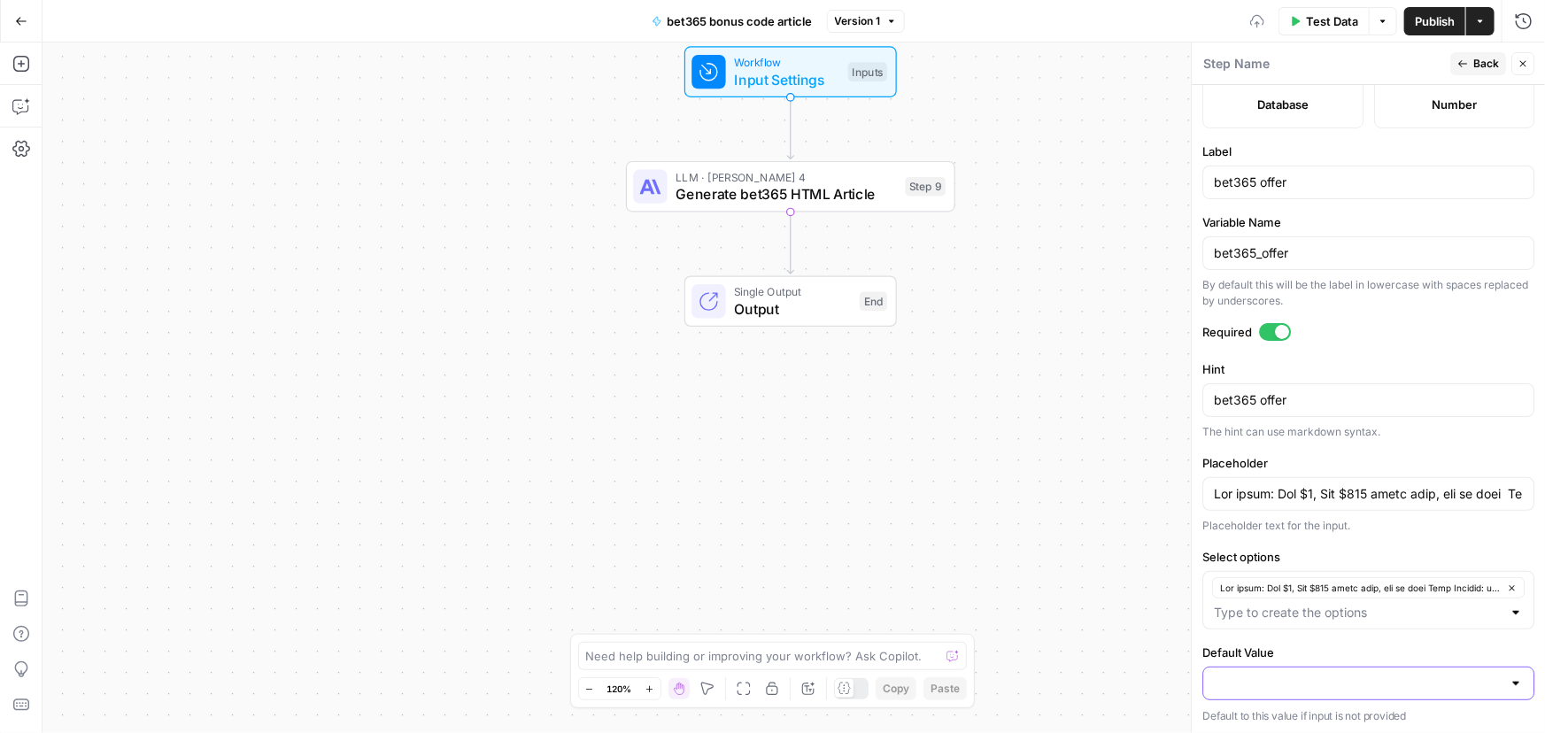
click at [1318, 677] on input "Default Value" at bounding box center [1358, 684] width 288 height 18
click at [1294, 641] on span "button" at bounding box center [1358, 638] width 282 height 18
type input "The offer: Bet $5, Get $200 bonus bets, win or lose Main Keyword: bet365 bonus …"
click at [1471, 62] on button "Back" at bounding box center [1478, 63] width 56 height 23
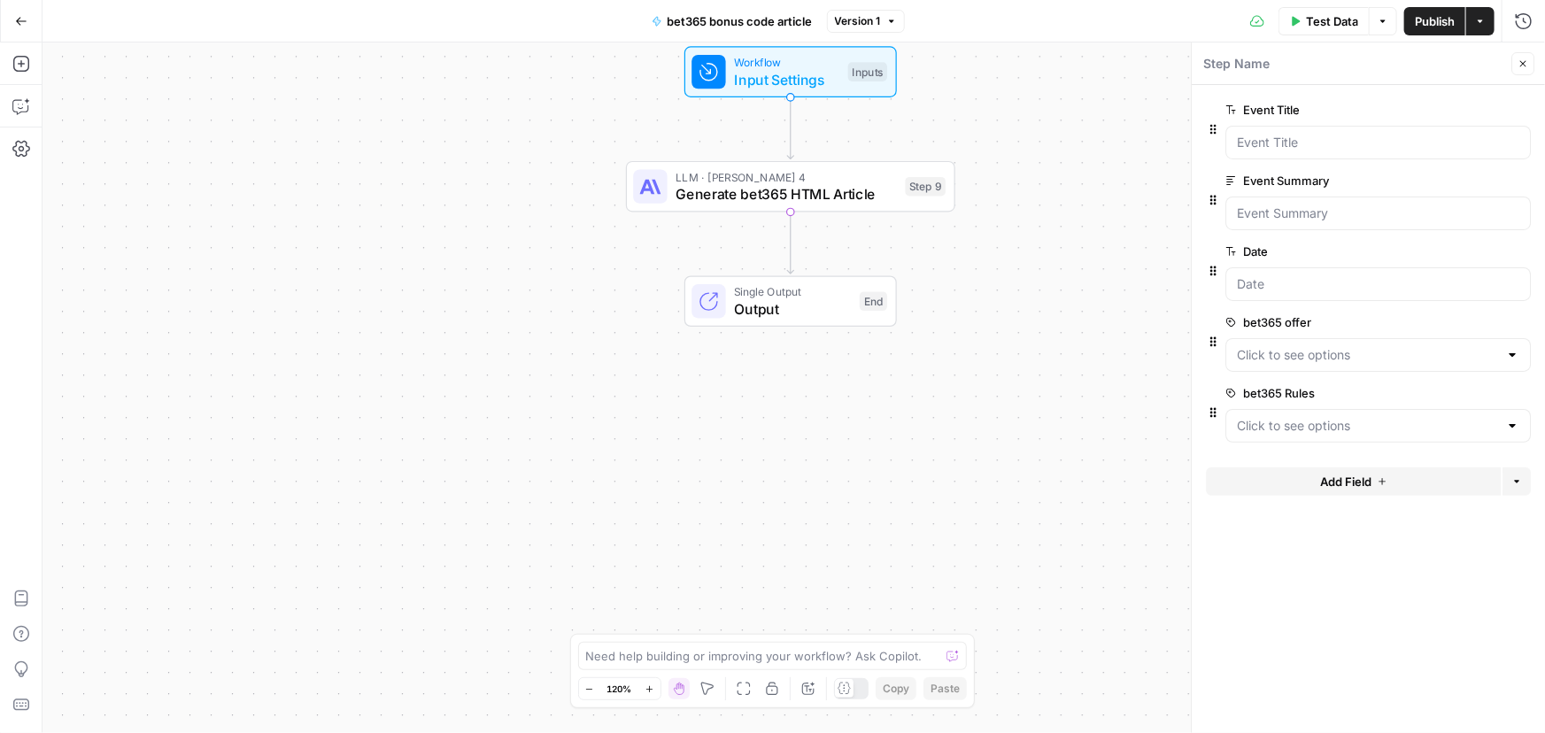
click at [1461, 391] on span "edit field" at bounding box center [1464, 393] width 39 height 14
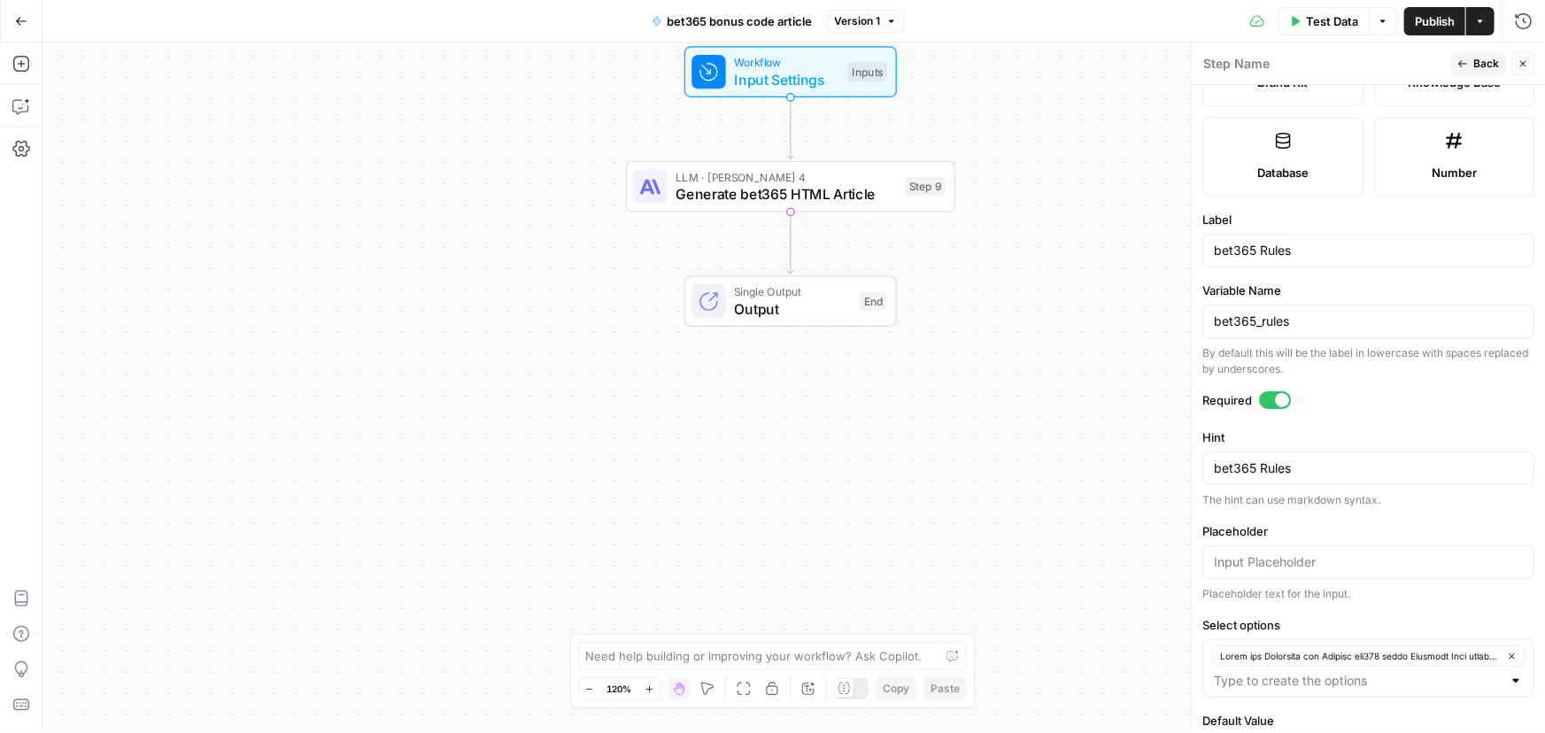
scroll to position [521, 0]
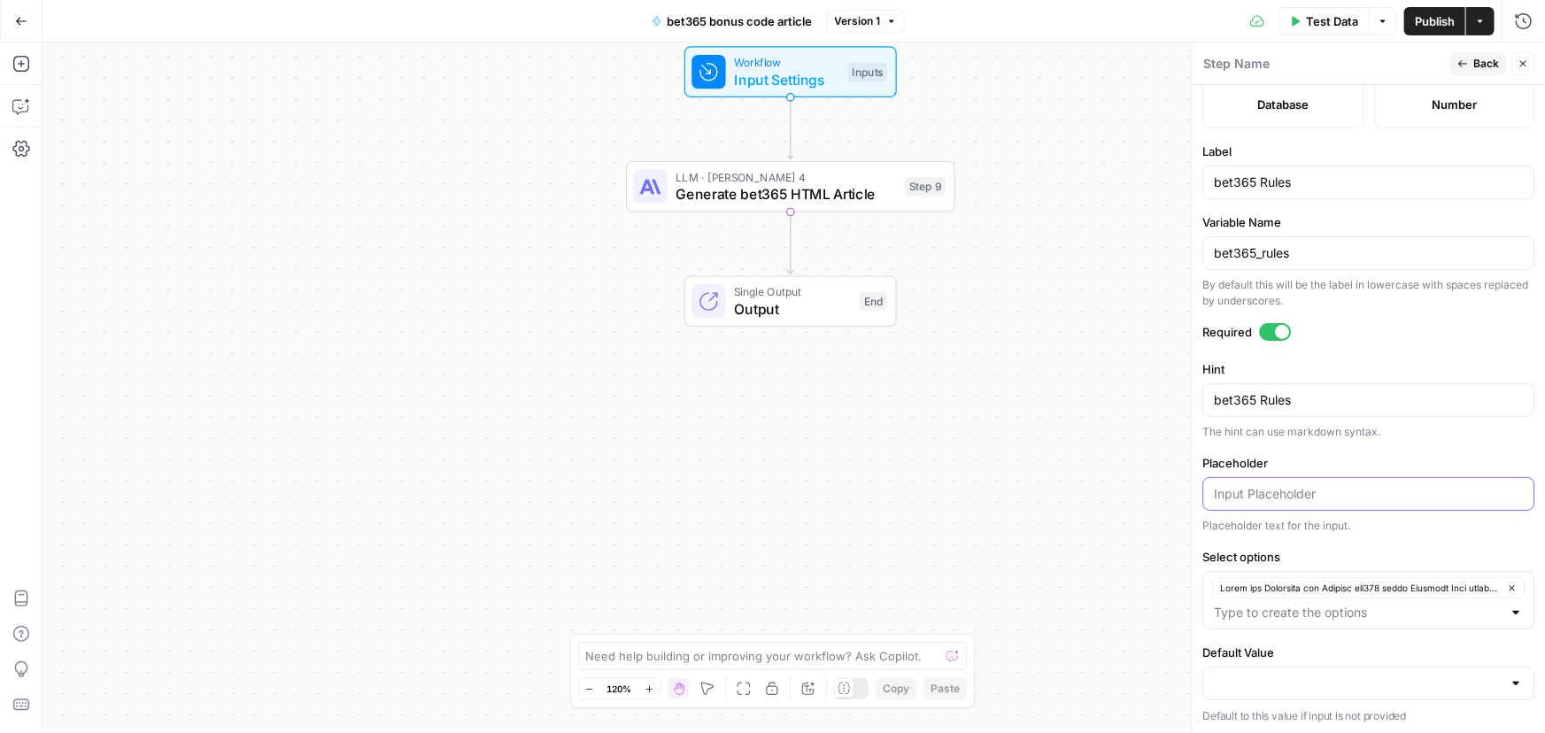
click at [1303, 489] on input "Placeholder" at bounding box center [1368, 494] width 309 height 18
paste input "Rules and Structure for Writing bet365 bonus Articles When writing promo code a…"
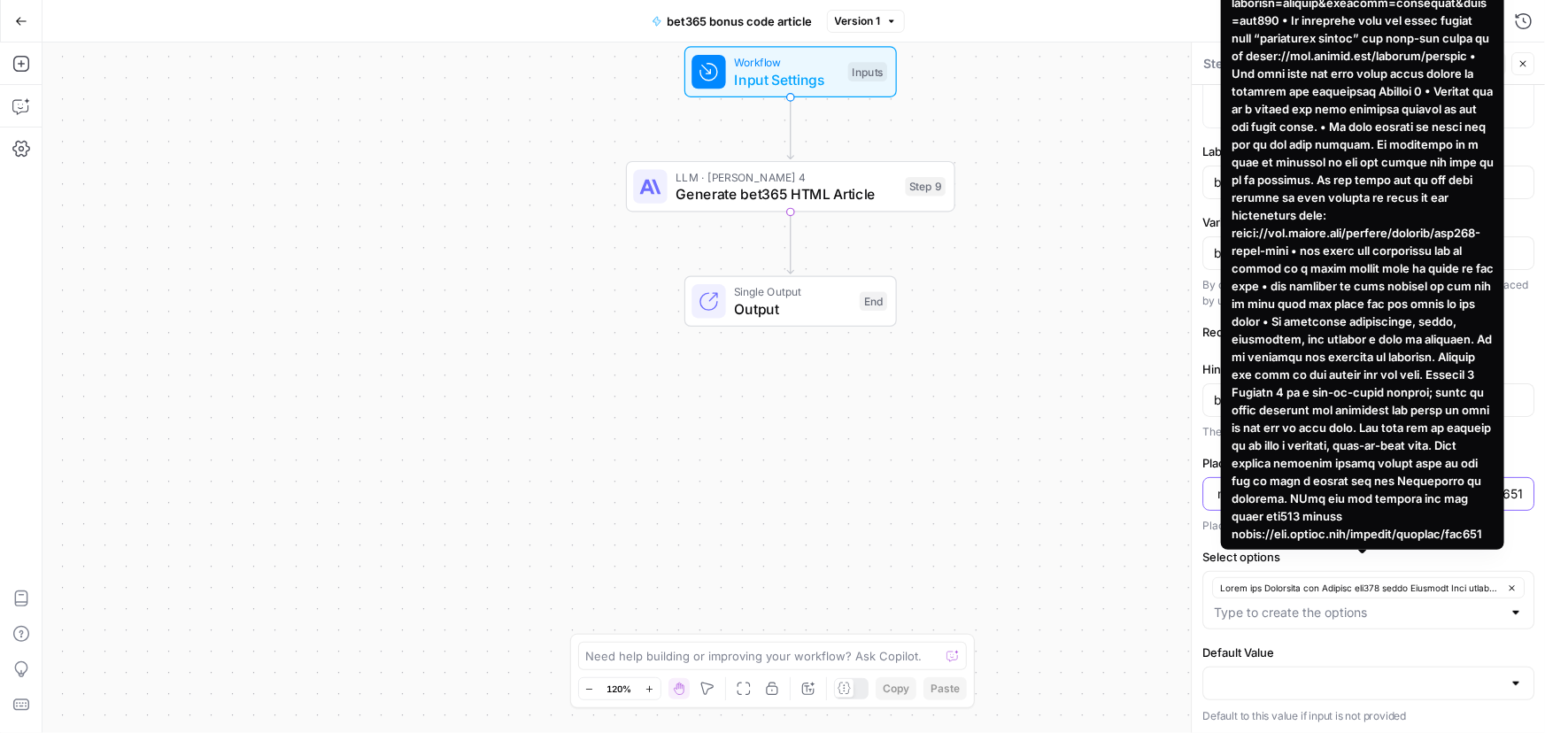
type input "Rules and Structure for Writing bet365 bonus Articles When writing promo code a…"
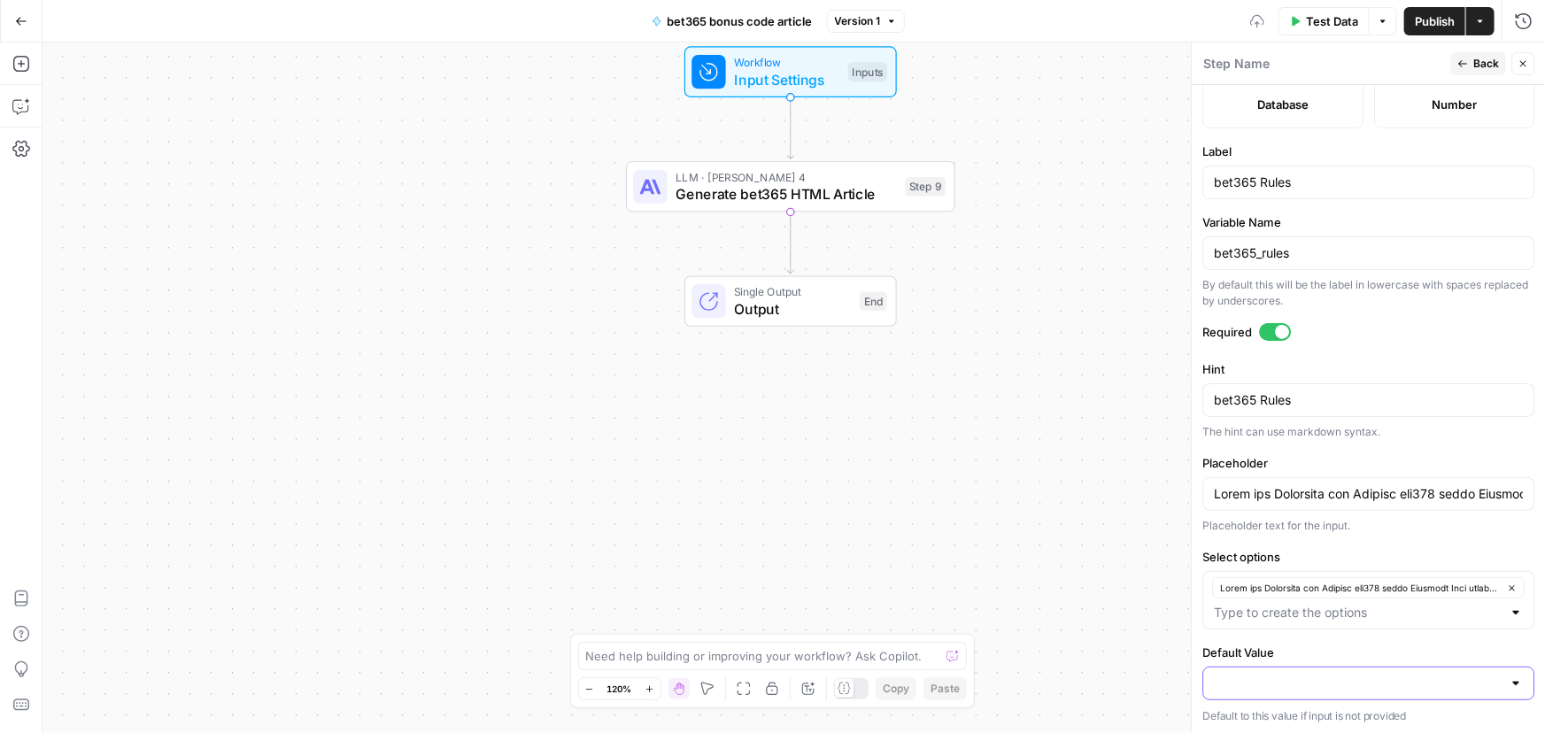
click at [1360, 675] on input "Default Value" at bounding box center [1358, 684] width 288 height 18
paste input "Rules and Structure for Writing bet365 bonus Articles When writing promo code a…"
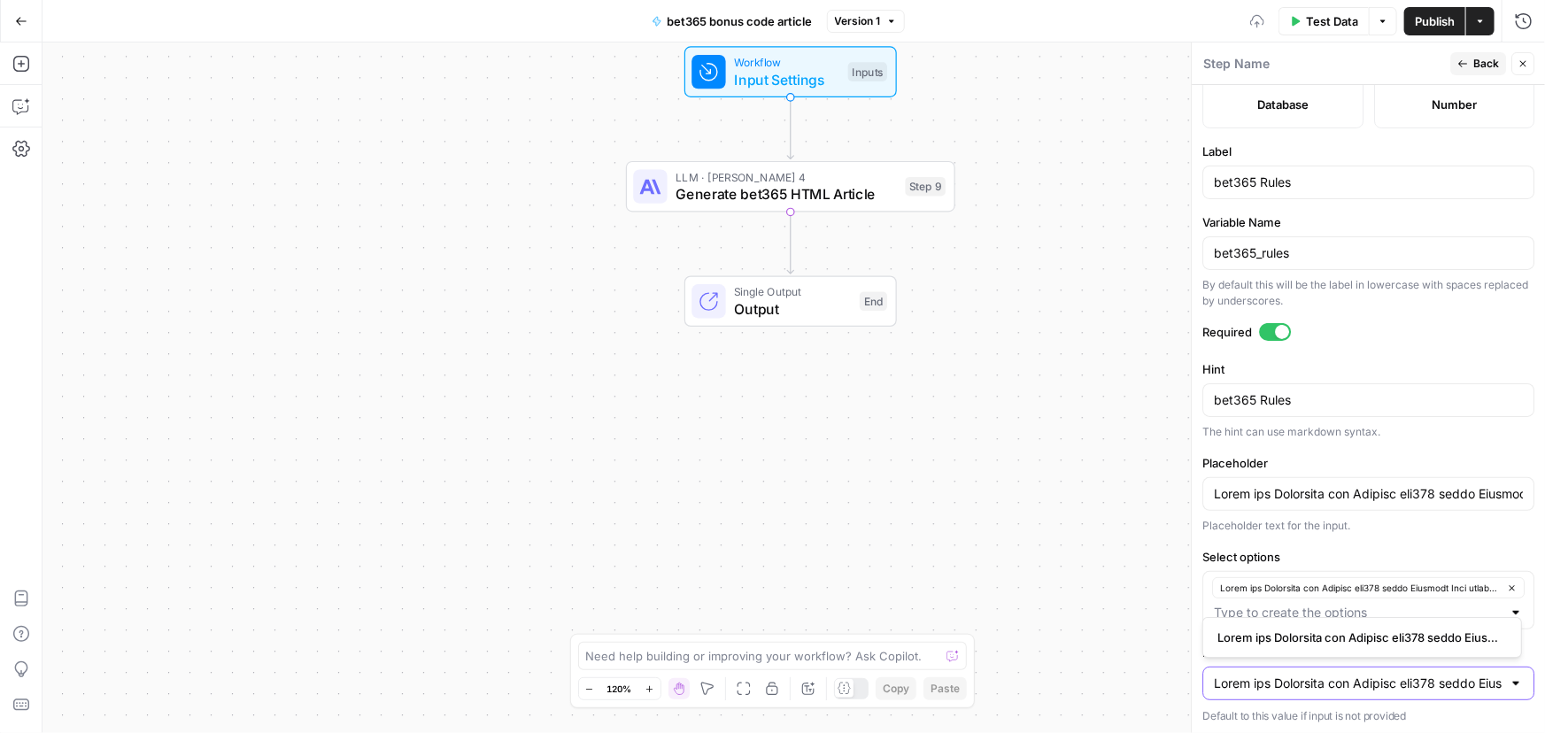
scroll to position [0, 18909]
type input "Rules and Structure for Writing bet365 bonus Articles When writing promo code a…"
click at [1293, 641] on span "button" at bounding box center [1358, 638] width 282 height 18
click at [1071, 514] on div "Workflow Input Settings Inputs LLM · Claude Sonnet 4 Generate bet365 HTML Artic…" at bounding box center [793, 387] width 1502 height 691
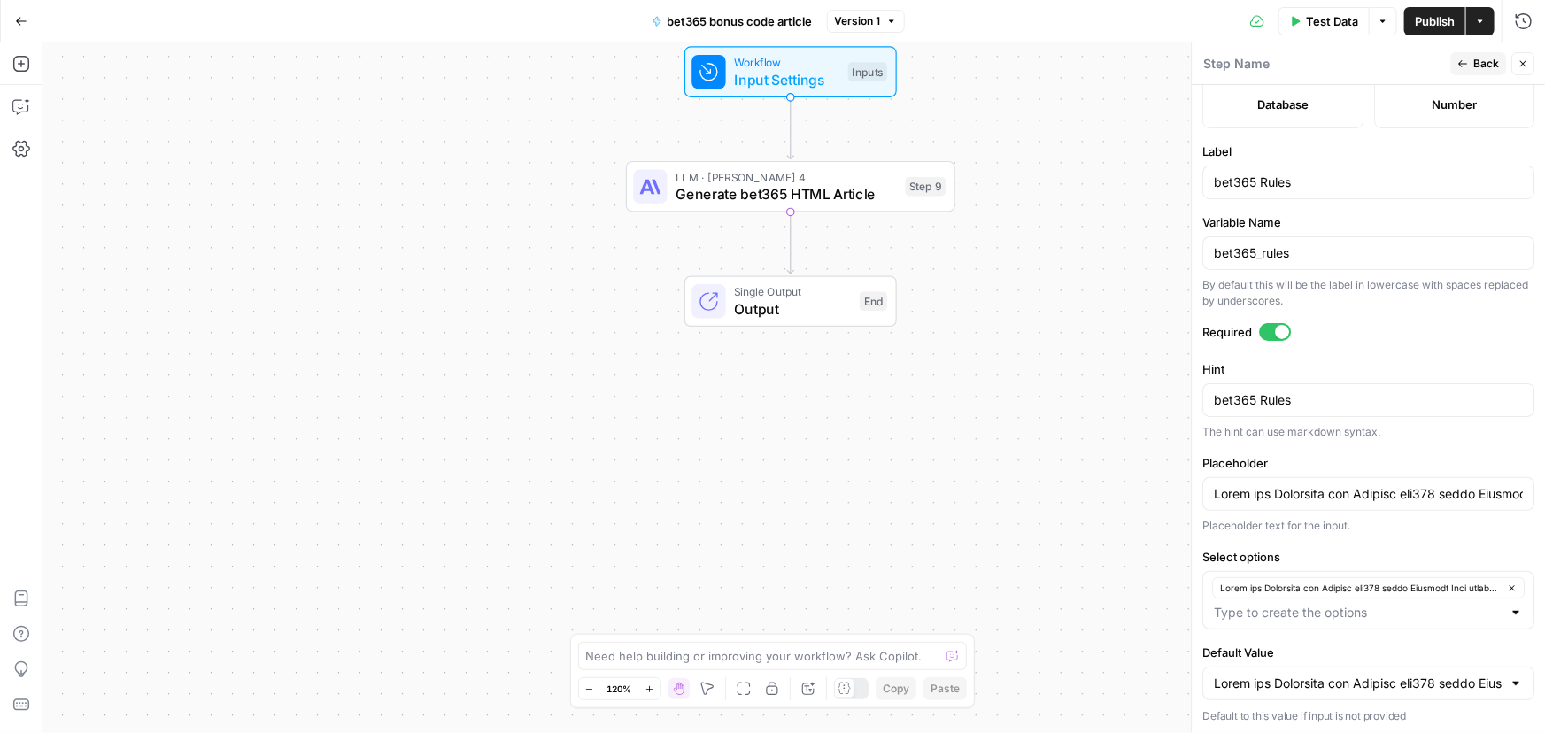
click at [1482, 62] on span "Back" at bounding box center [1486, 64] width 26 height 16
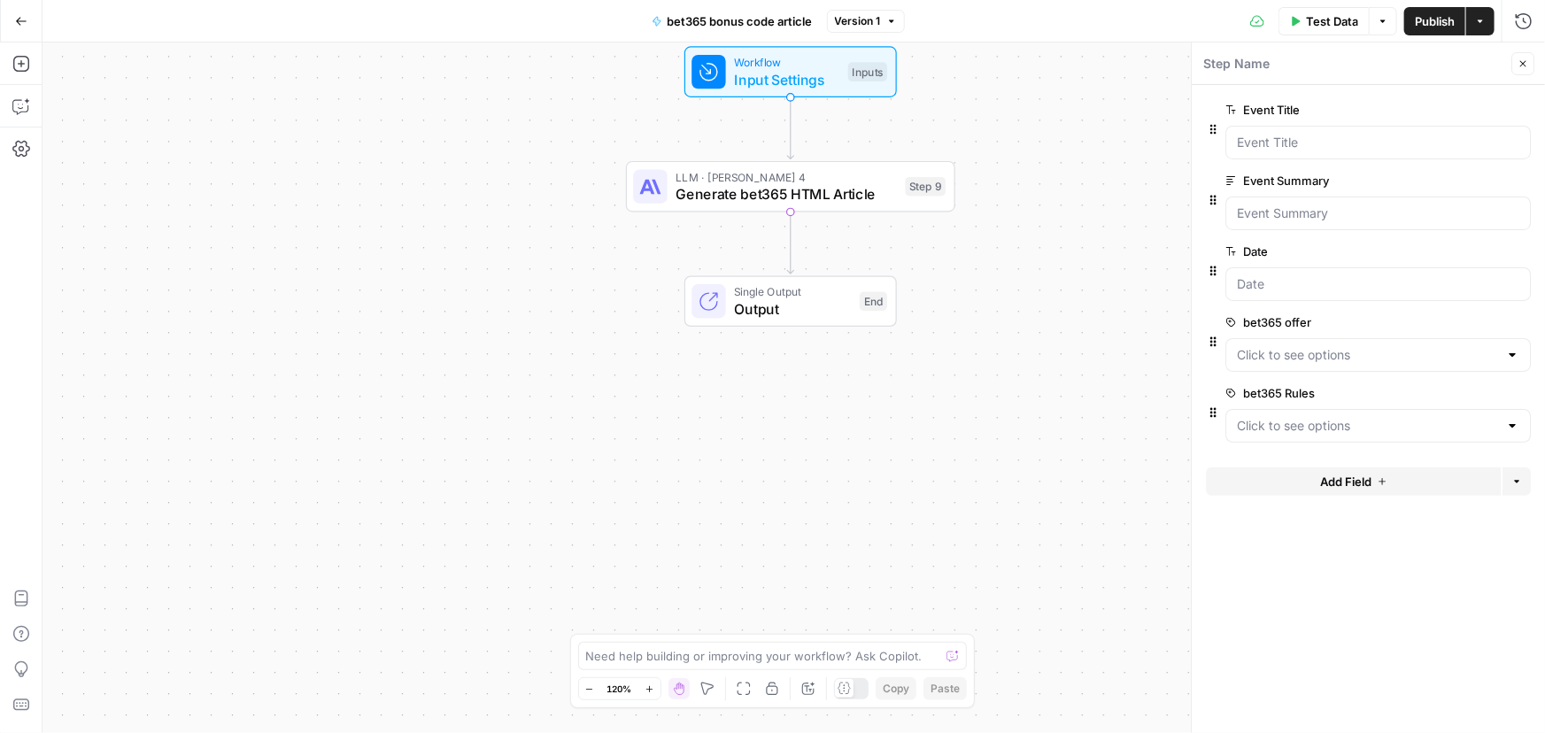
click at [1435, 17] on span "Publish" at bounding box center [1435, 21] width 40 height 18
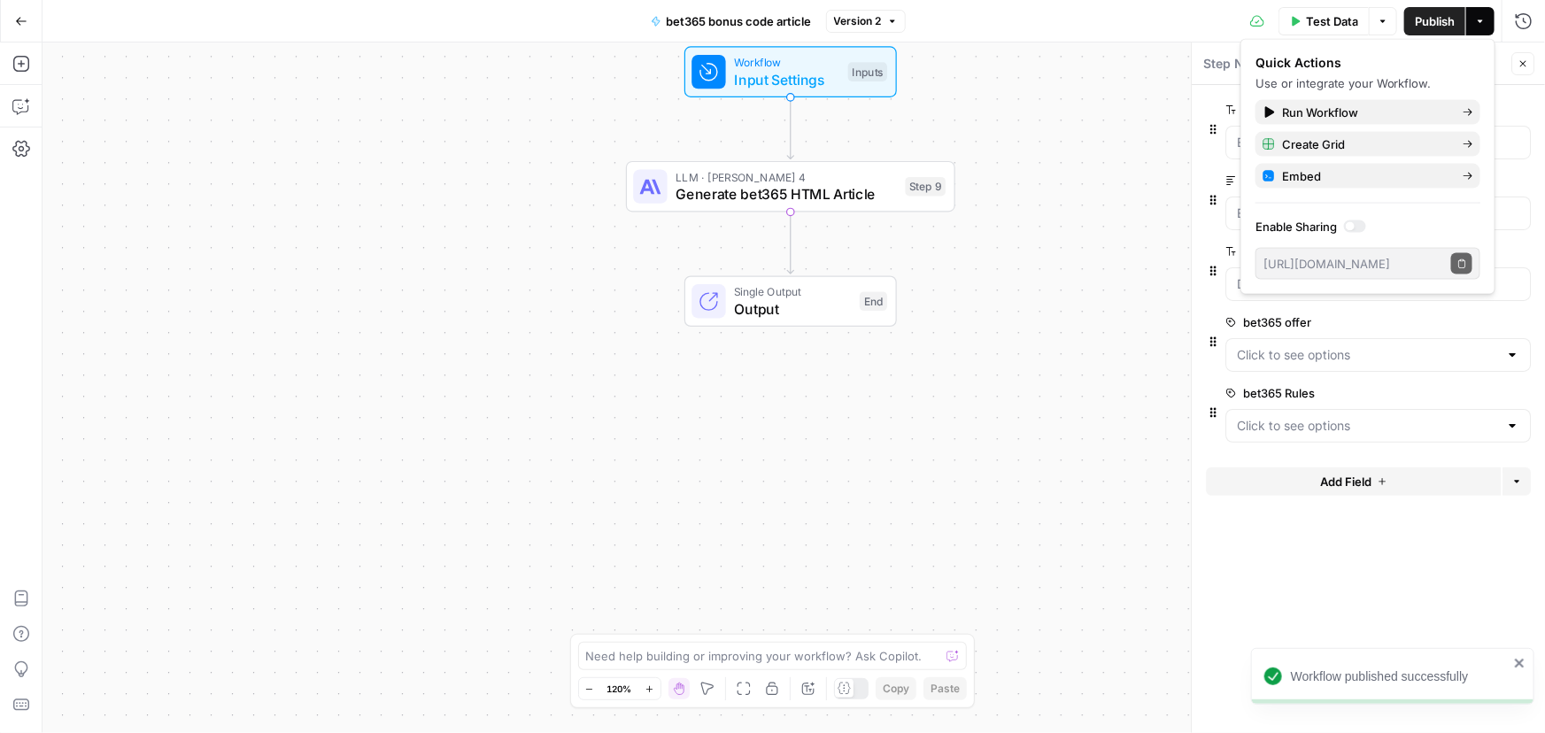
click at [17, 24] on icon "button" at bounding box center [21, 21] width 12 height 12
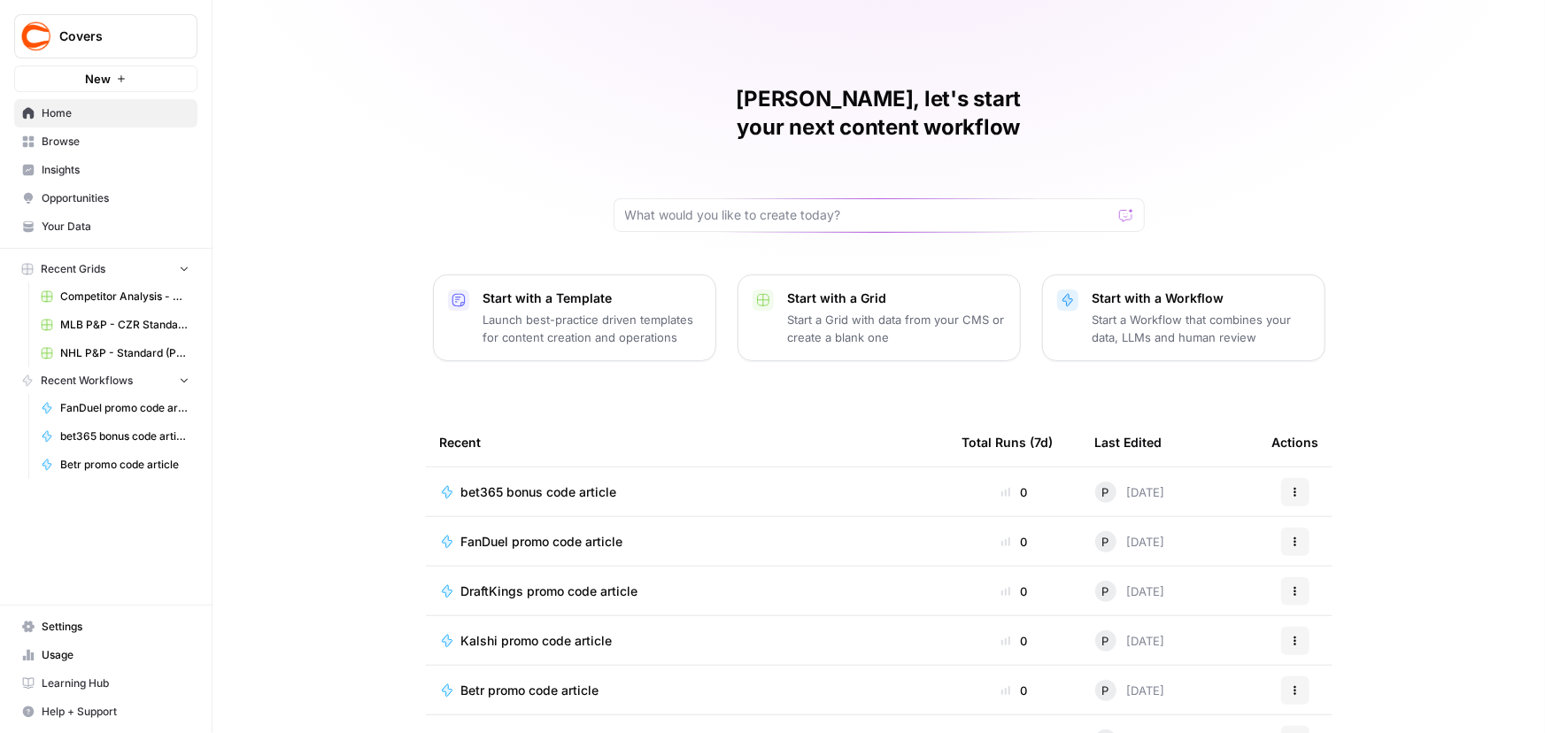
click at [741, 483] on div "bet365 bonus code article" at bounding box center [687, 492] width 494 height 18
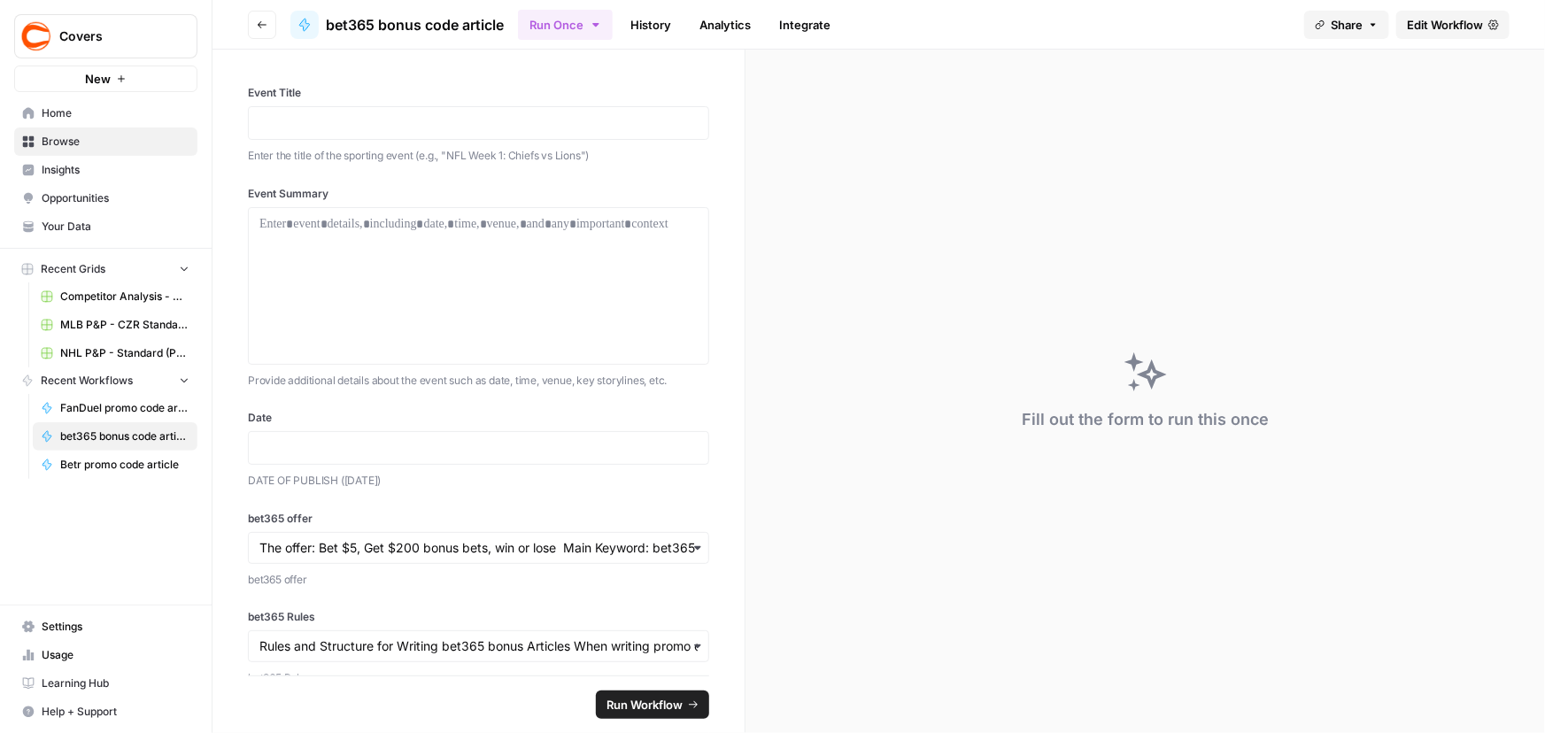
click at [258, 21] on icon "button" at bounding box center [262, 24] width 11 height 11
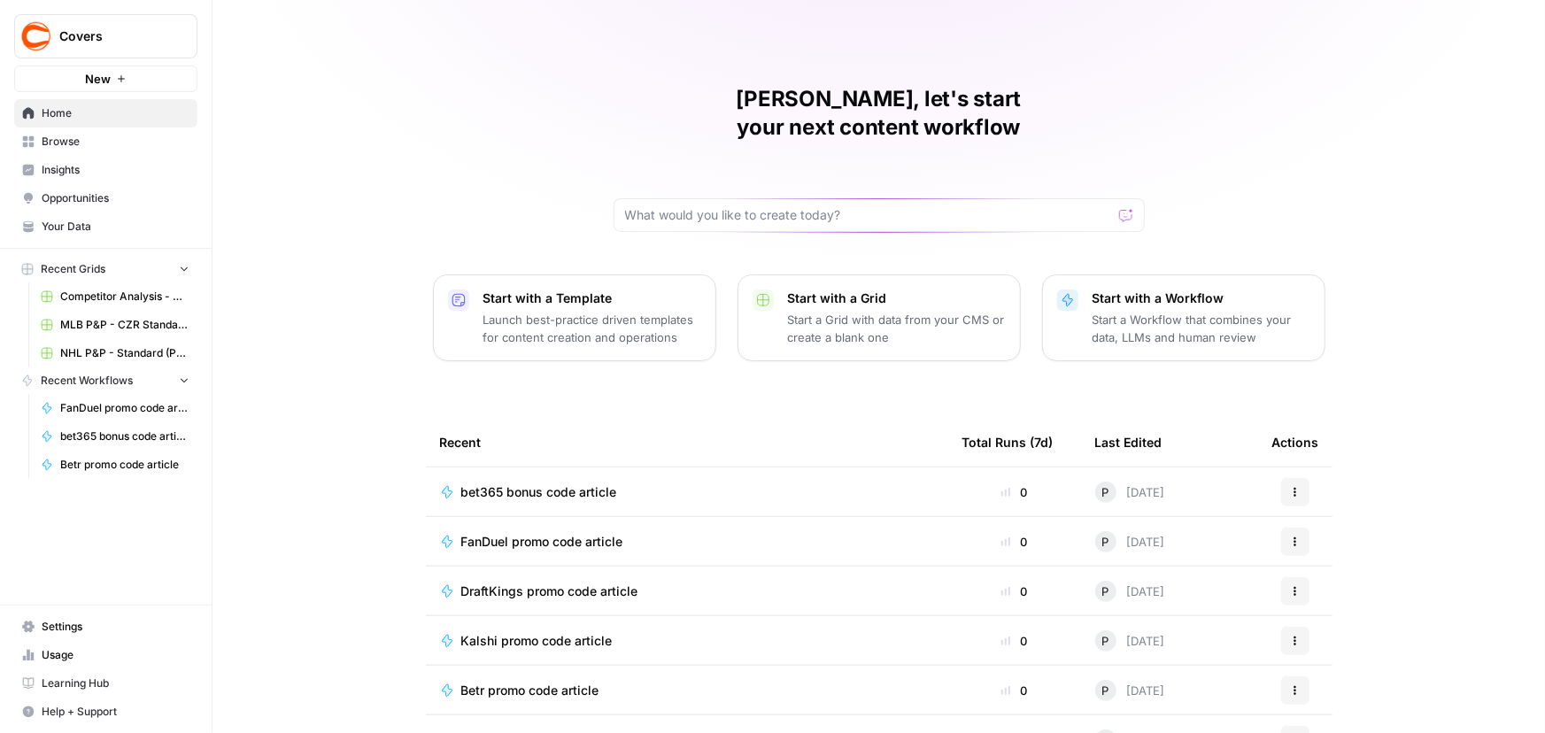
click at [69, 150] on link "Browse" at bounding box center [105, 141] width 183 height 28
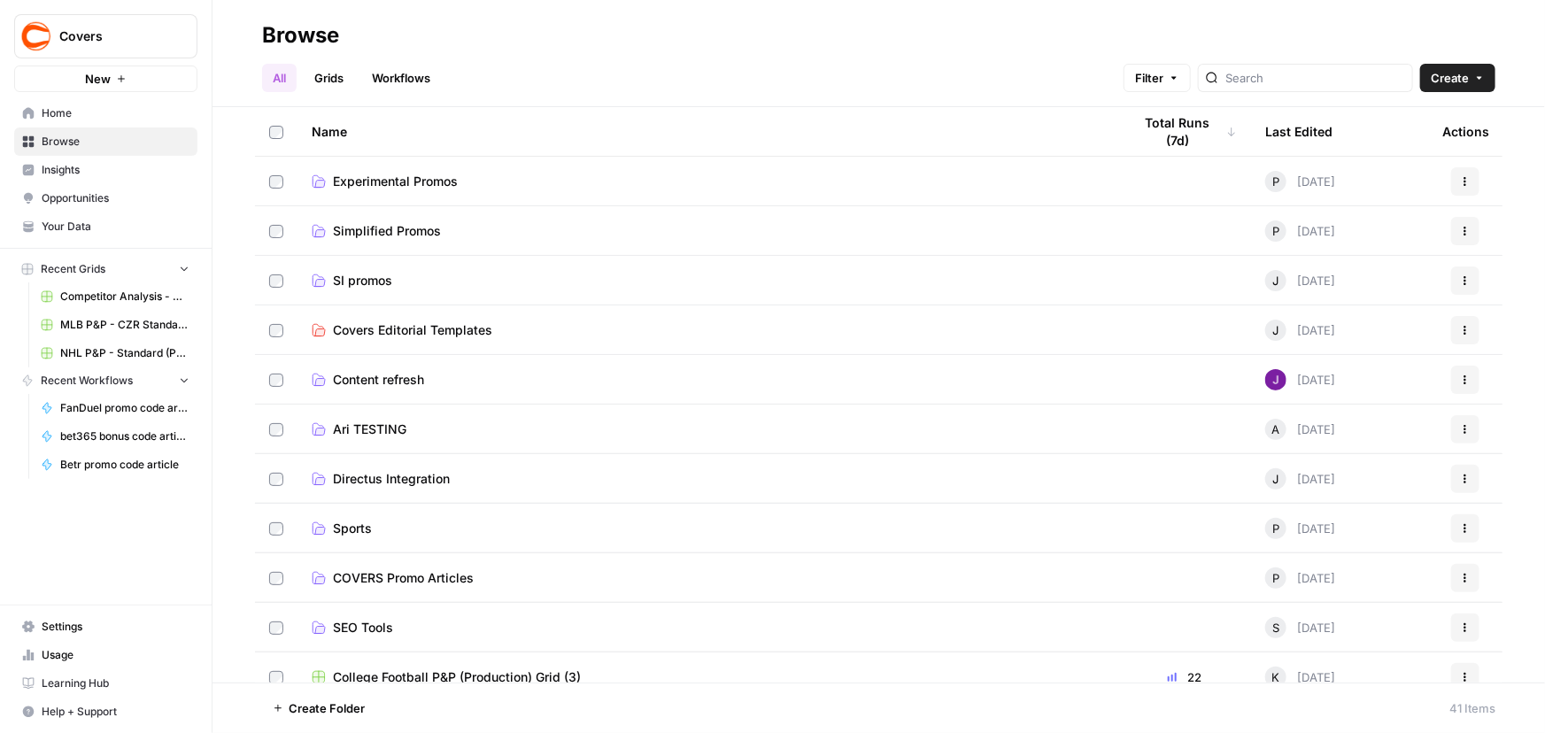
click at [380, 178] on span "Experimental Promos" at bounding box center [395, 182] width 125 height 18
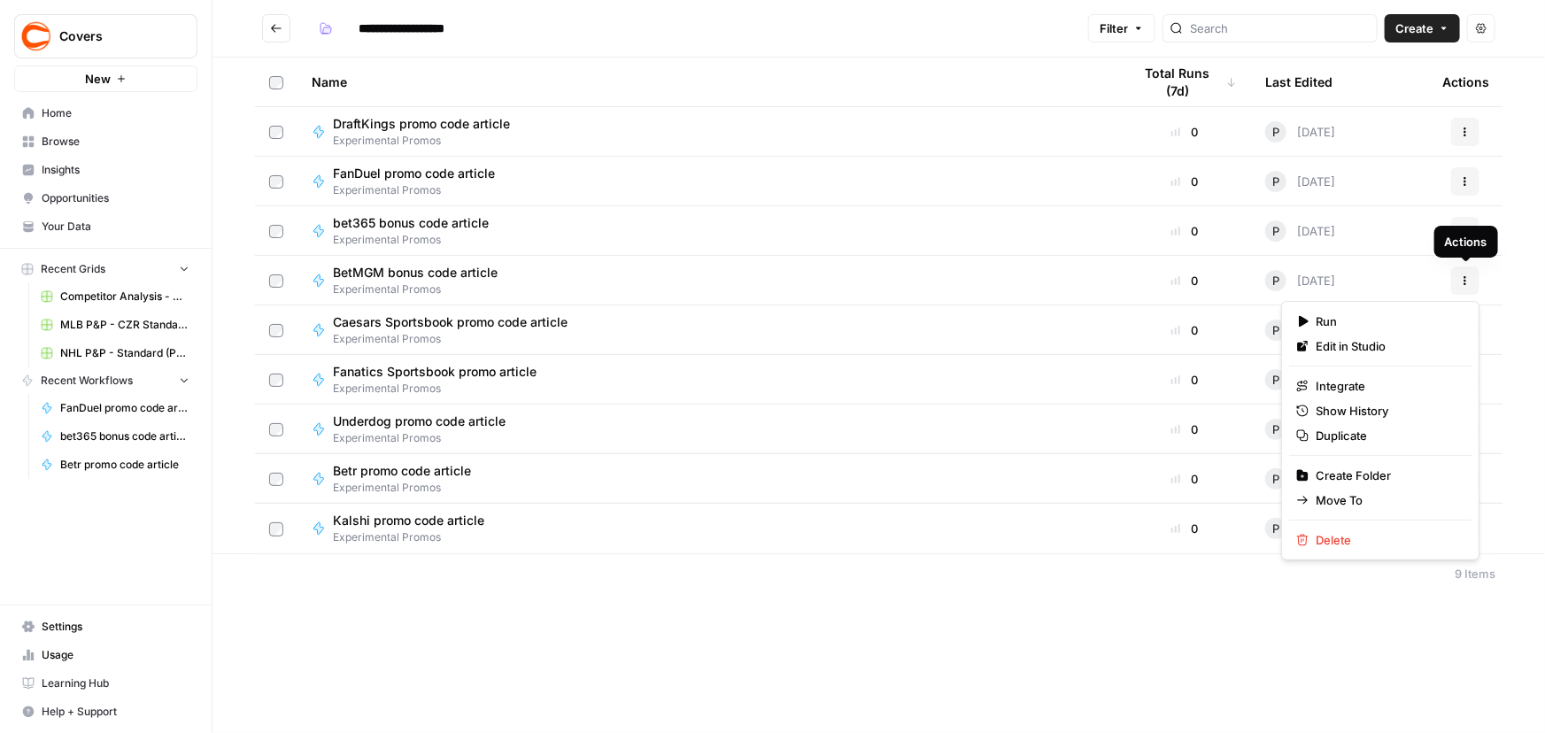
click at [1463, 289] on button "Actions" at bounding box center [1465, 280] width 28 height 28
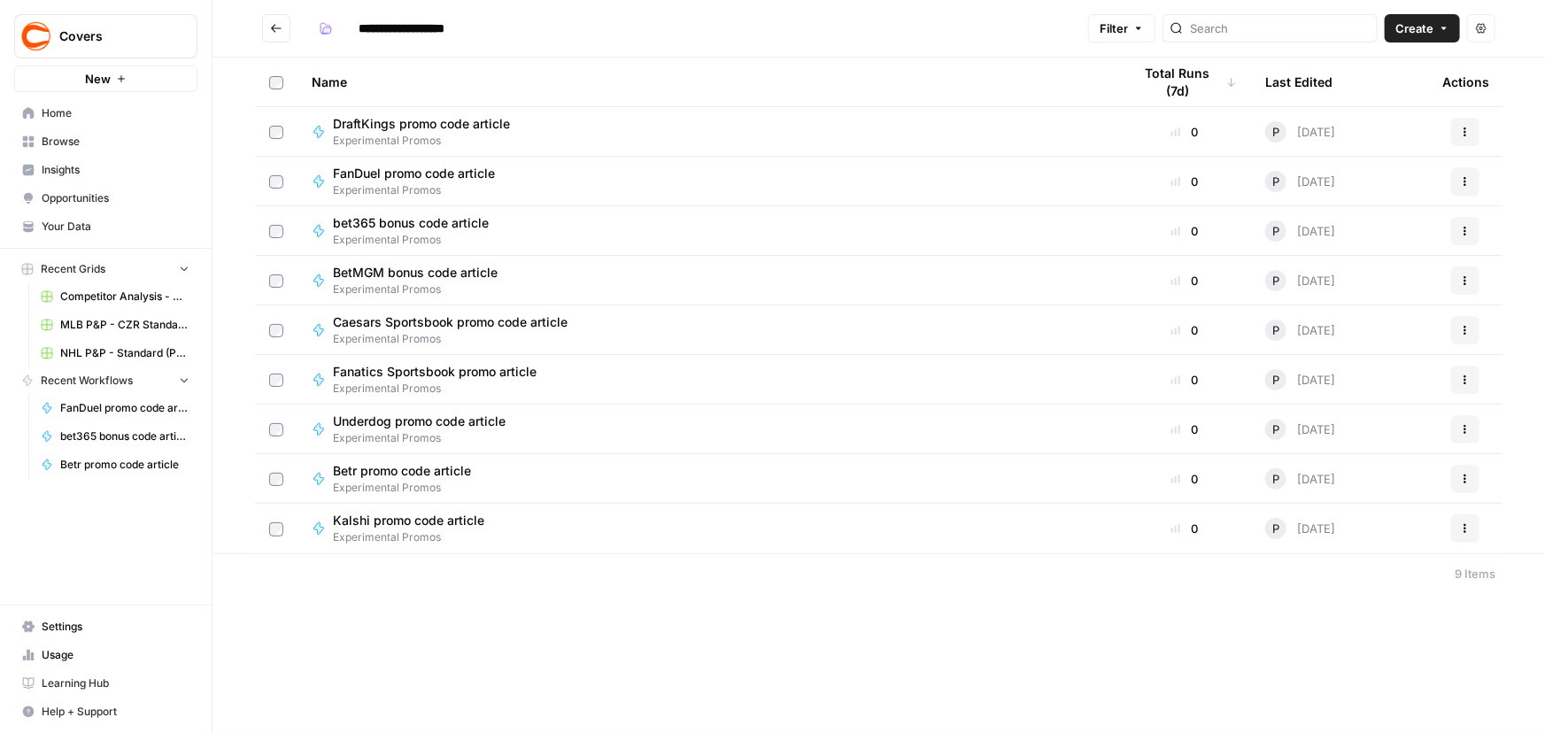
click at [1463, 289] on button "Actions" at bounding box center [1465, 280] width 28 height 28
click at [540, 283] on div "BetMGM bonus code article Experimental Promos" at bounding box center [708, 281] width 792 height 34
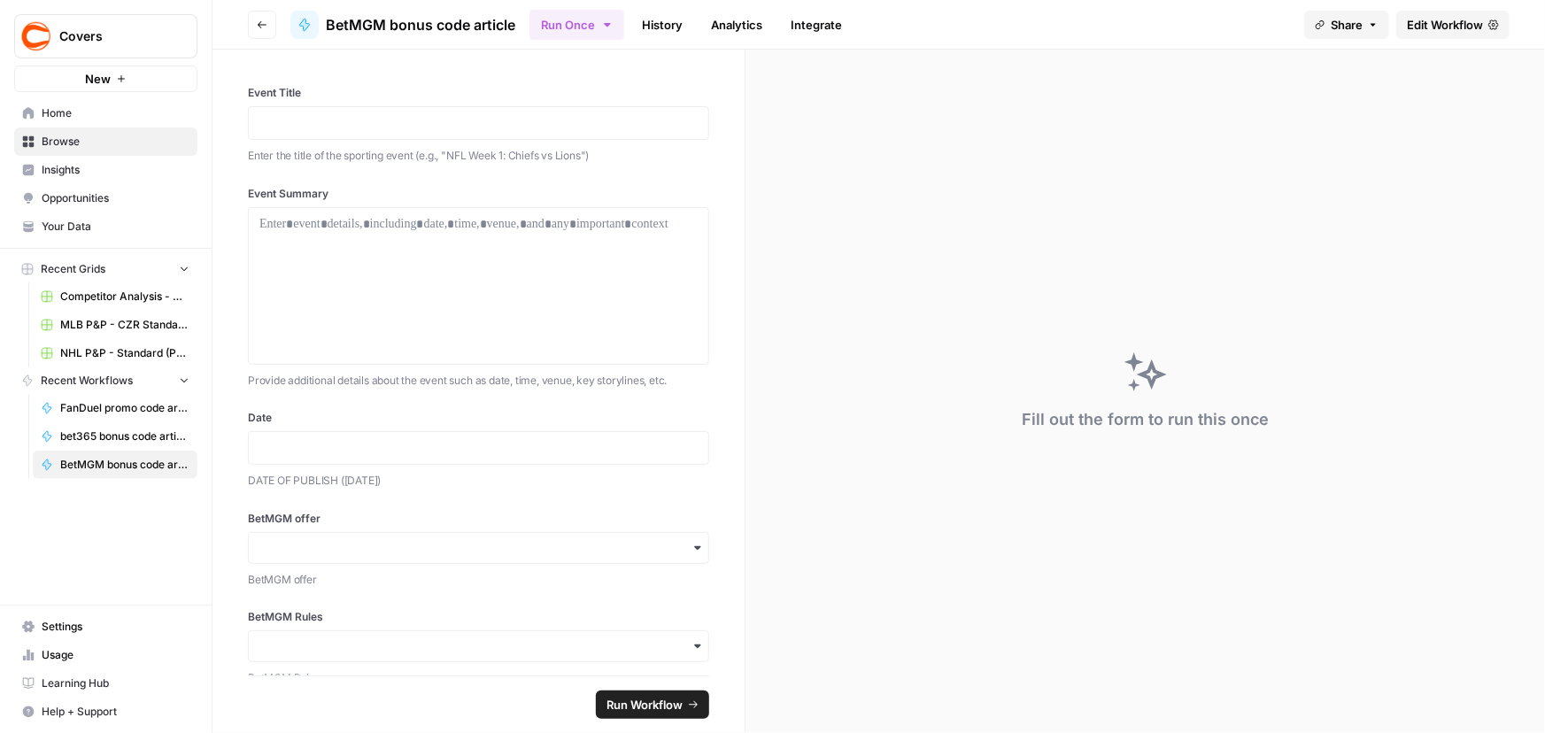
click at [1447, 21] on span "Edit Workflow" at bounding box center [1445, 25] width 76 height 18
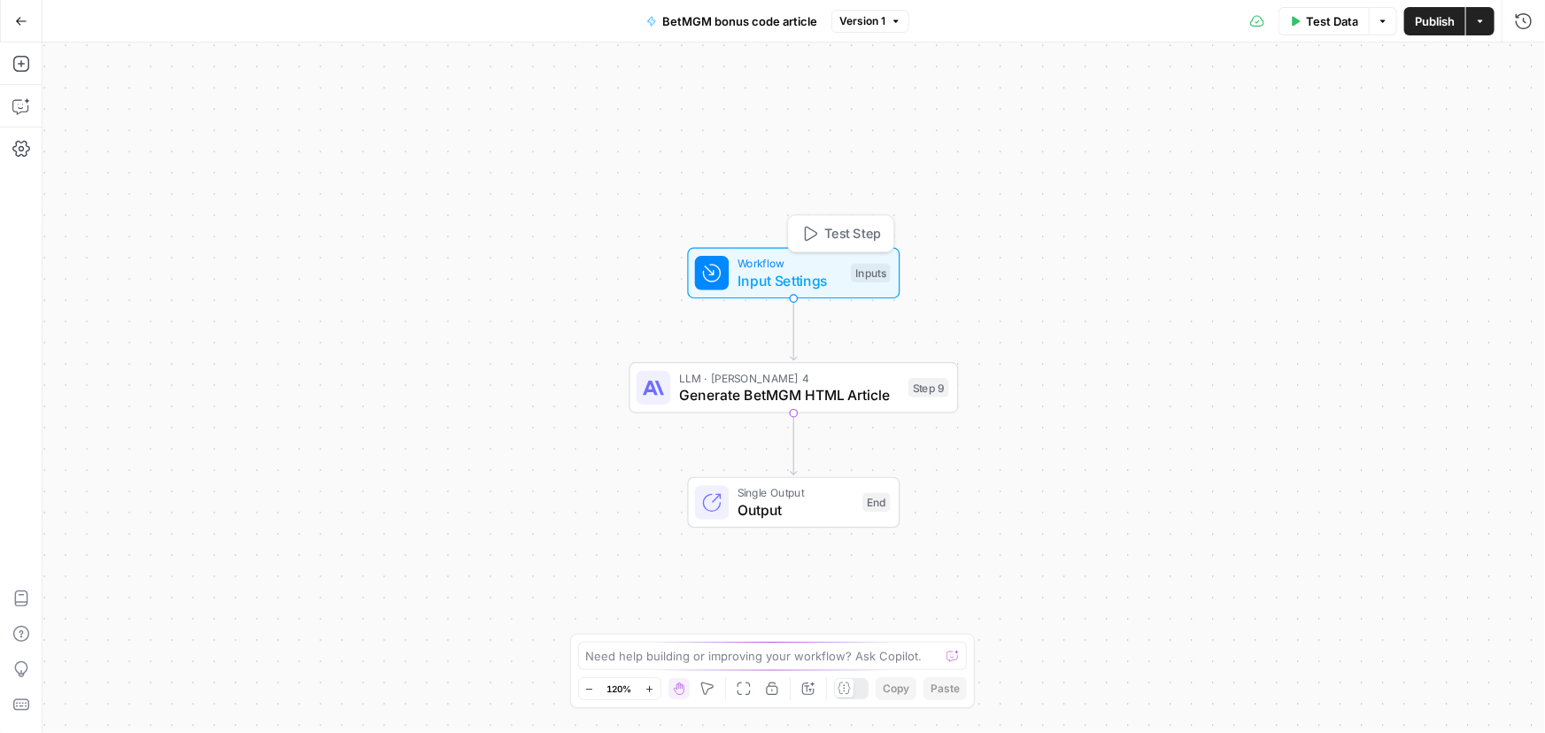
click at [783, 258] on span "Workflow" at bounding box center [789, 263] width 105 height 17
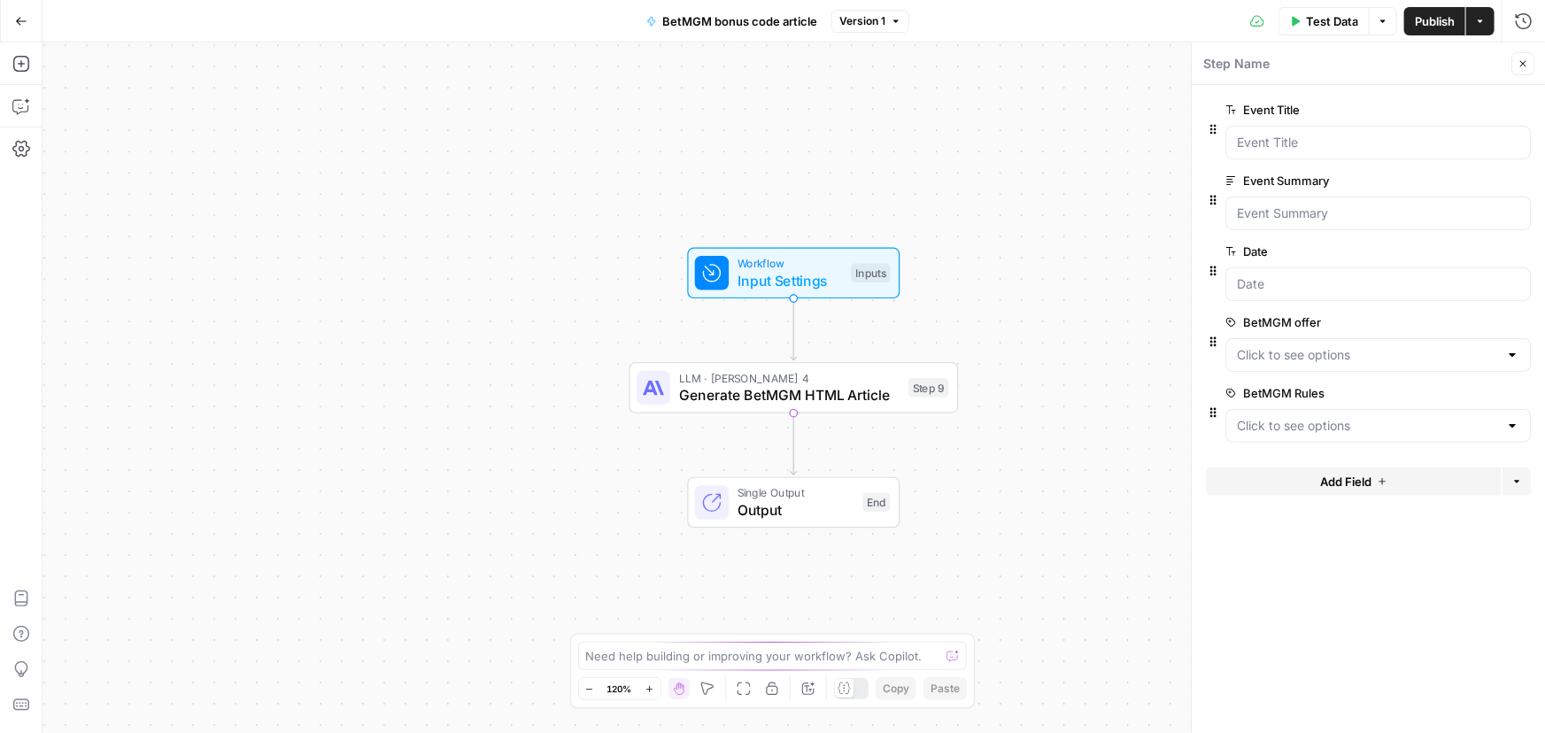
click at [1460, 397] on span "edit field" at bounding box center [1464, 393] width 39 height 14
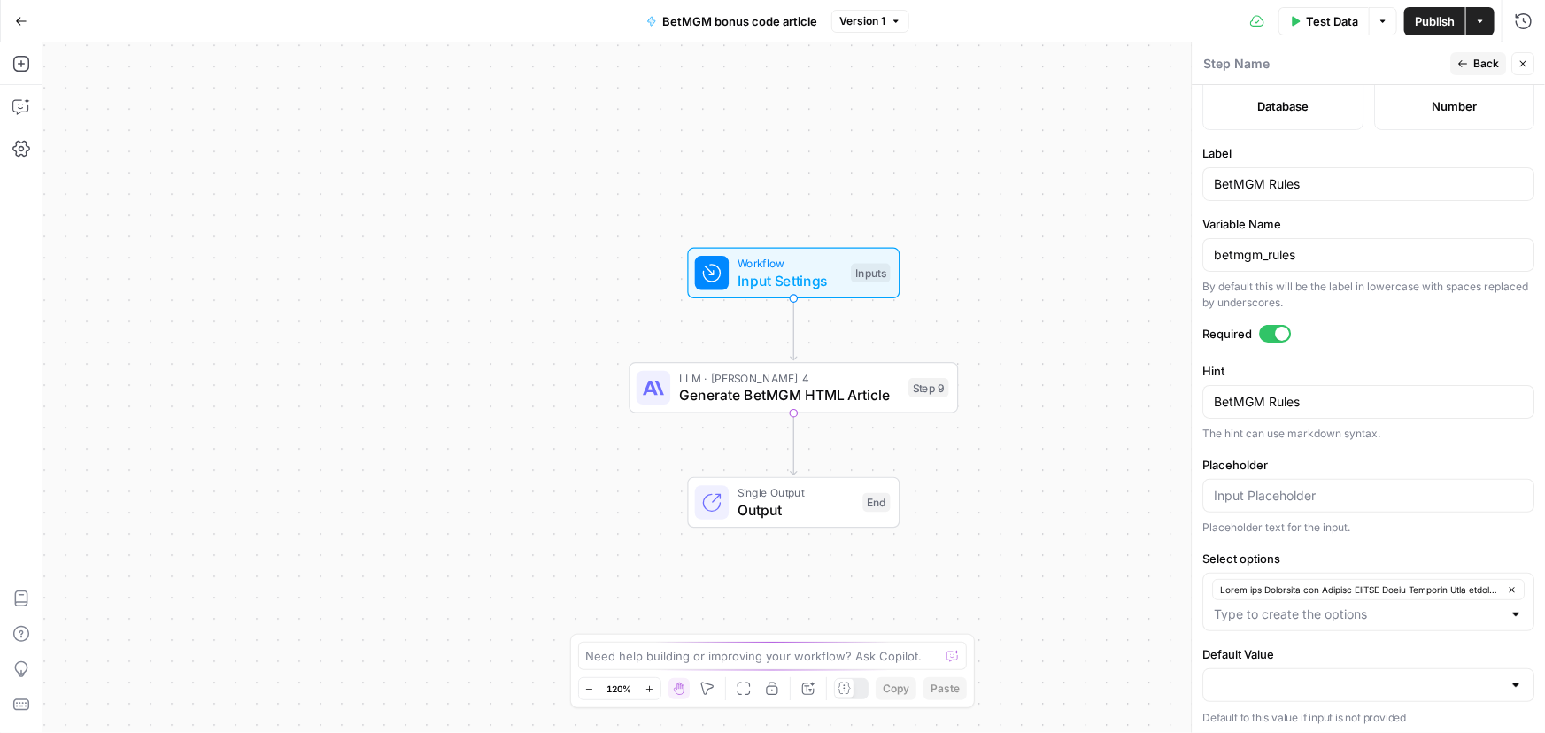
scroll to position [521, 0]
click at [1285, 492] on input "Placeholder" at bounding box center [1368, 494] width 309 height 18
paste input "Lorem ips Dolorsita con Adipisc EliTSE Doeiu Temporin Utla etdolor magna aliq e…"
type input "Lorem ips Dolorsita con Adipisc EliTSE Doeiu Temporin Utla etdolor magna aliq e…"
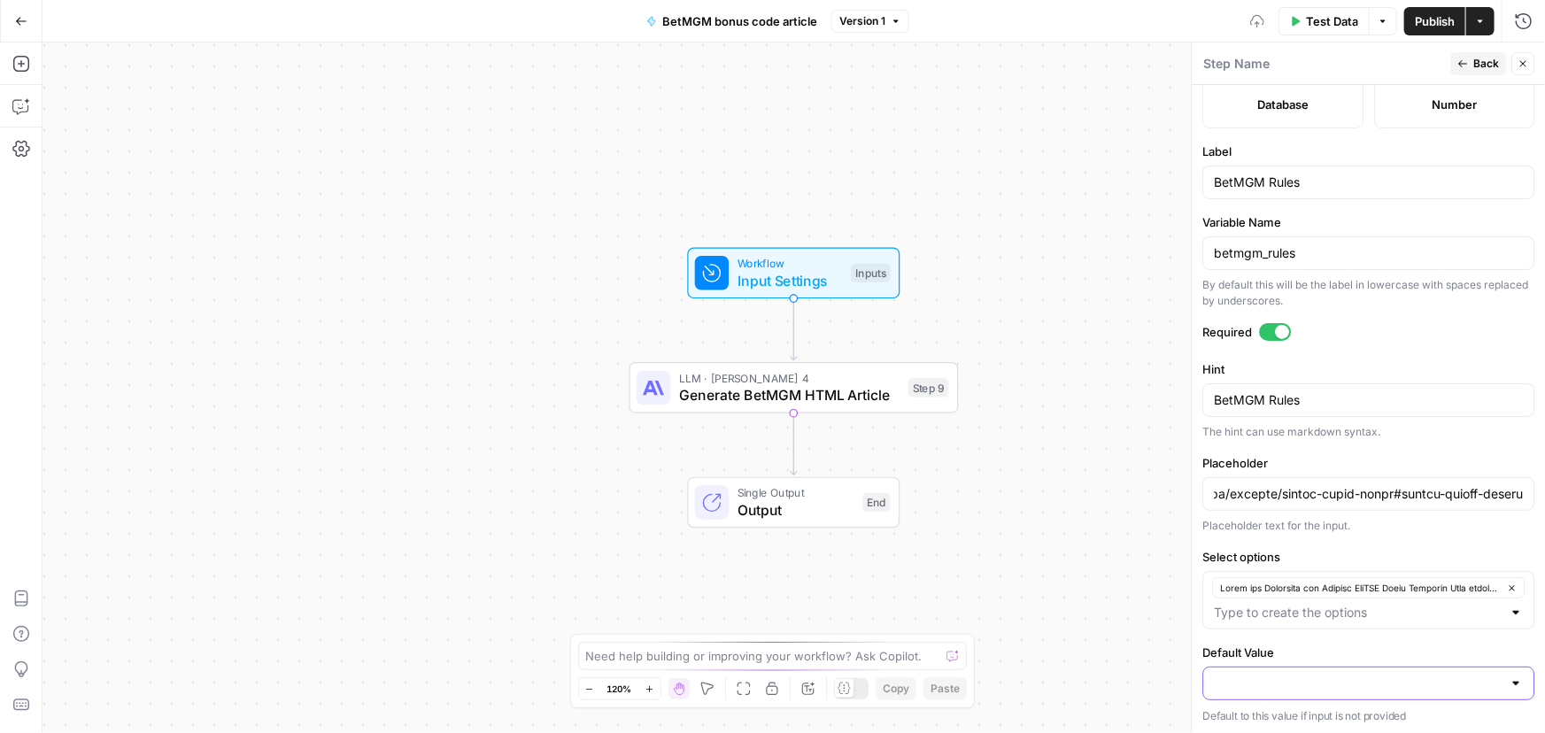
scroll to position [0, 0]
click at [1296, 680] on input "Default Value" at bounding box center [1358, 684] width 288 height 18
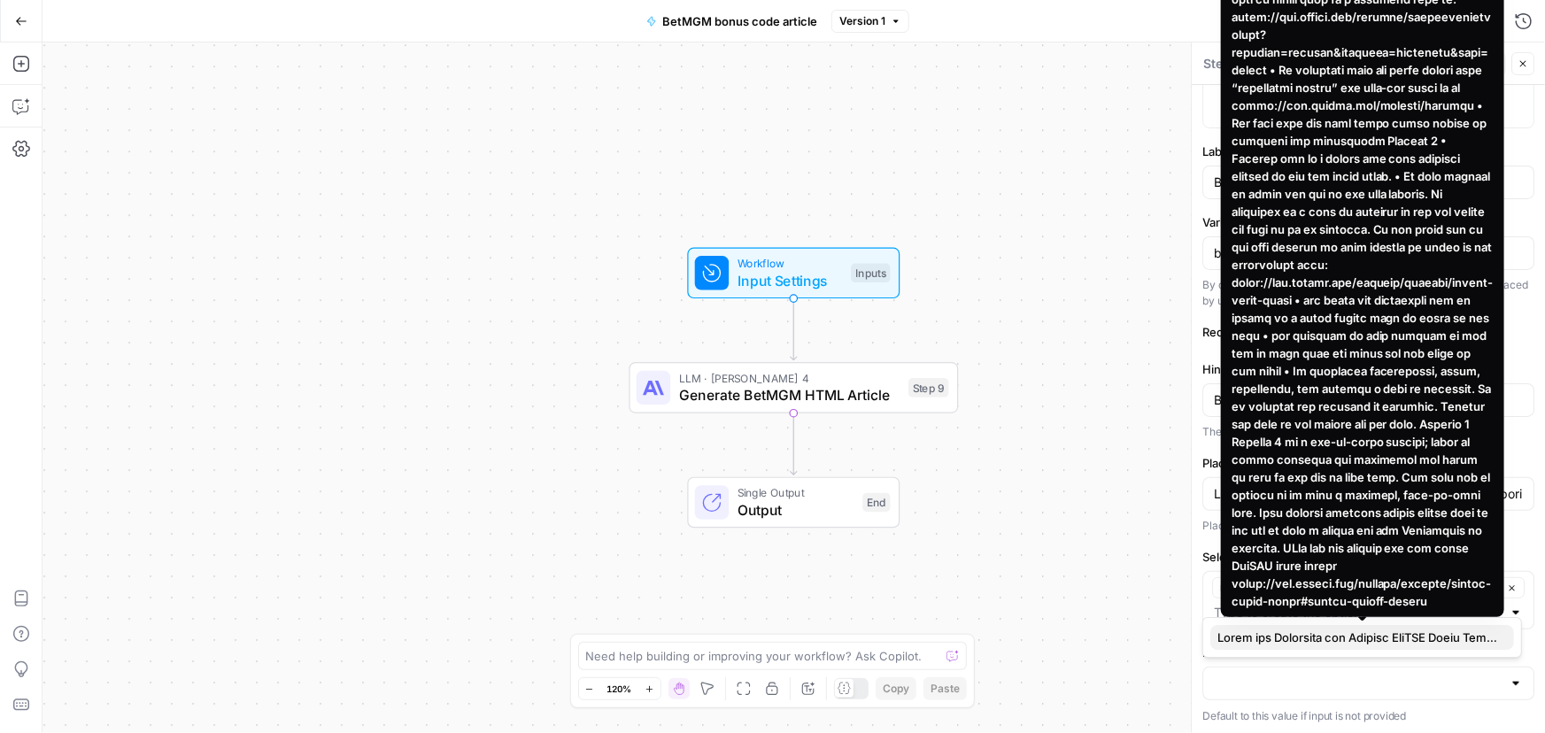
click at [1277, 636] on span "button" at bounding box center [1358, 638] width 282 height 18
type input "Lorem ips Dolorsita con Adipisc EliTSE Doeiu Temporin Utla etdolor magna aliq e…"
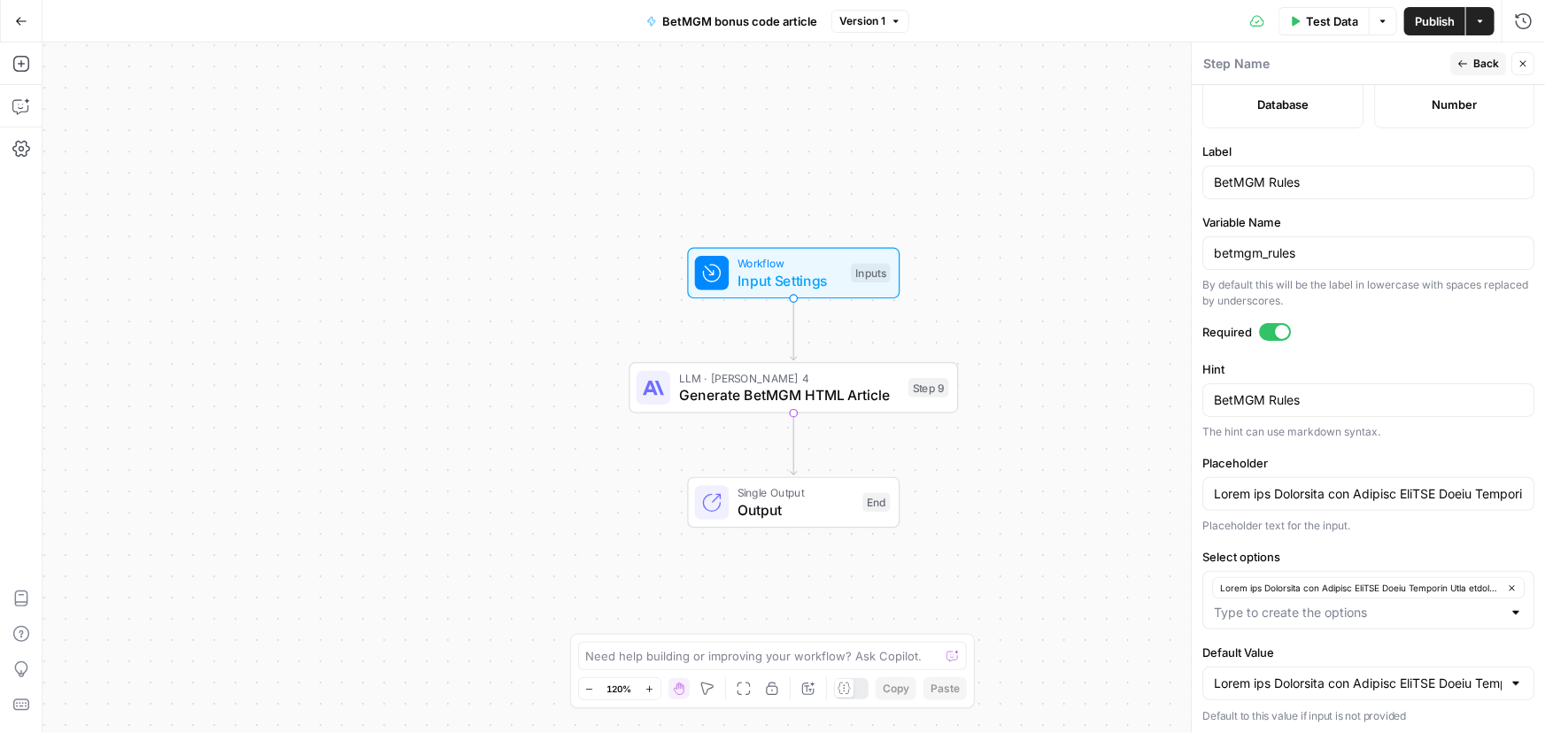
click at [1035, 382] on div "Workflow Input Settings Inputs LLM · [PERSON_NAME] 4 Generate BetMGM HTML Artic…" at bounding box center [793, 387] width 1502 height 691
click at [1469, 58] on button "Back" at bounding box center [1478, 63] width 56 height 23
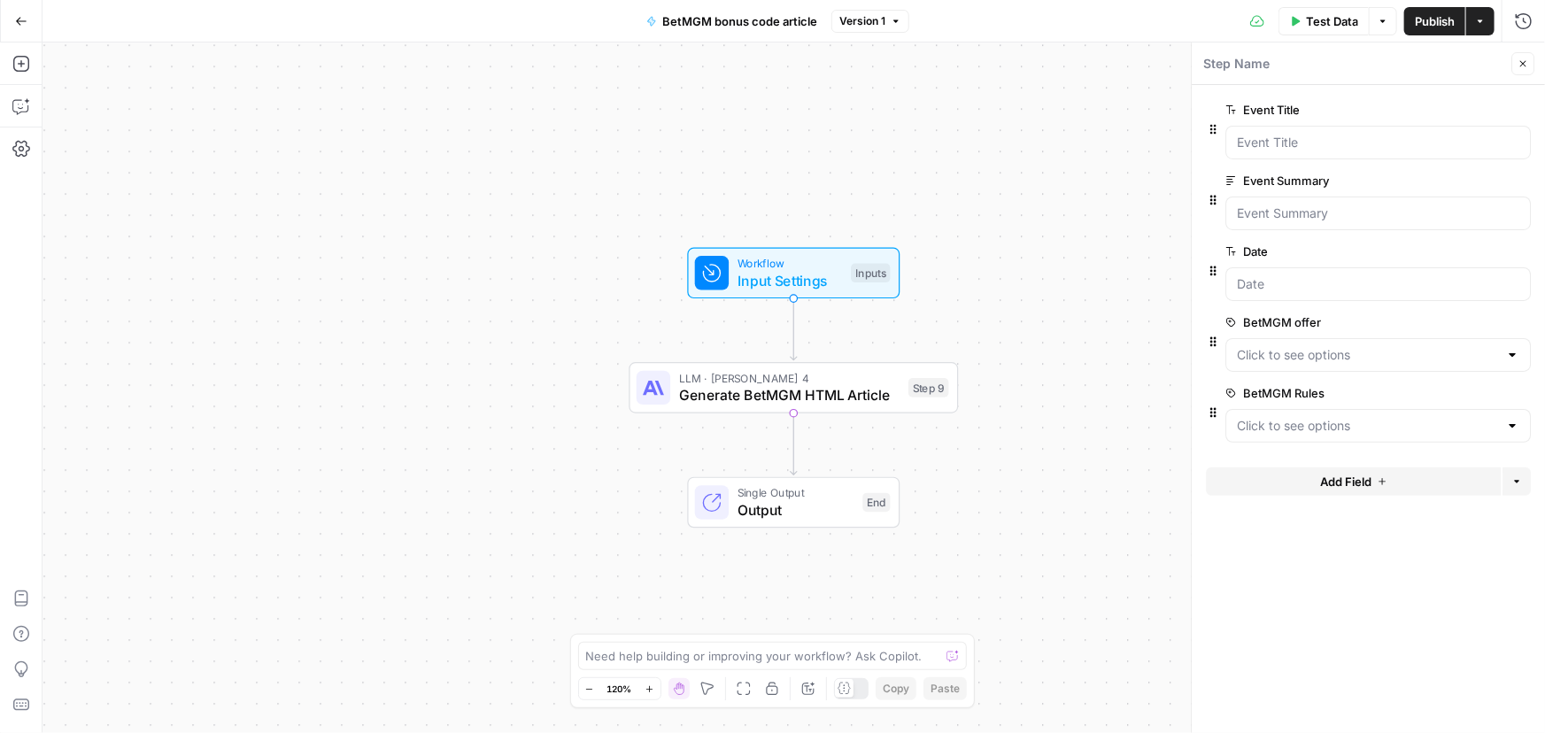
click at [1463, 315] on span "edit field" at bounding box center [1464, 322] width 39 height 14
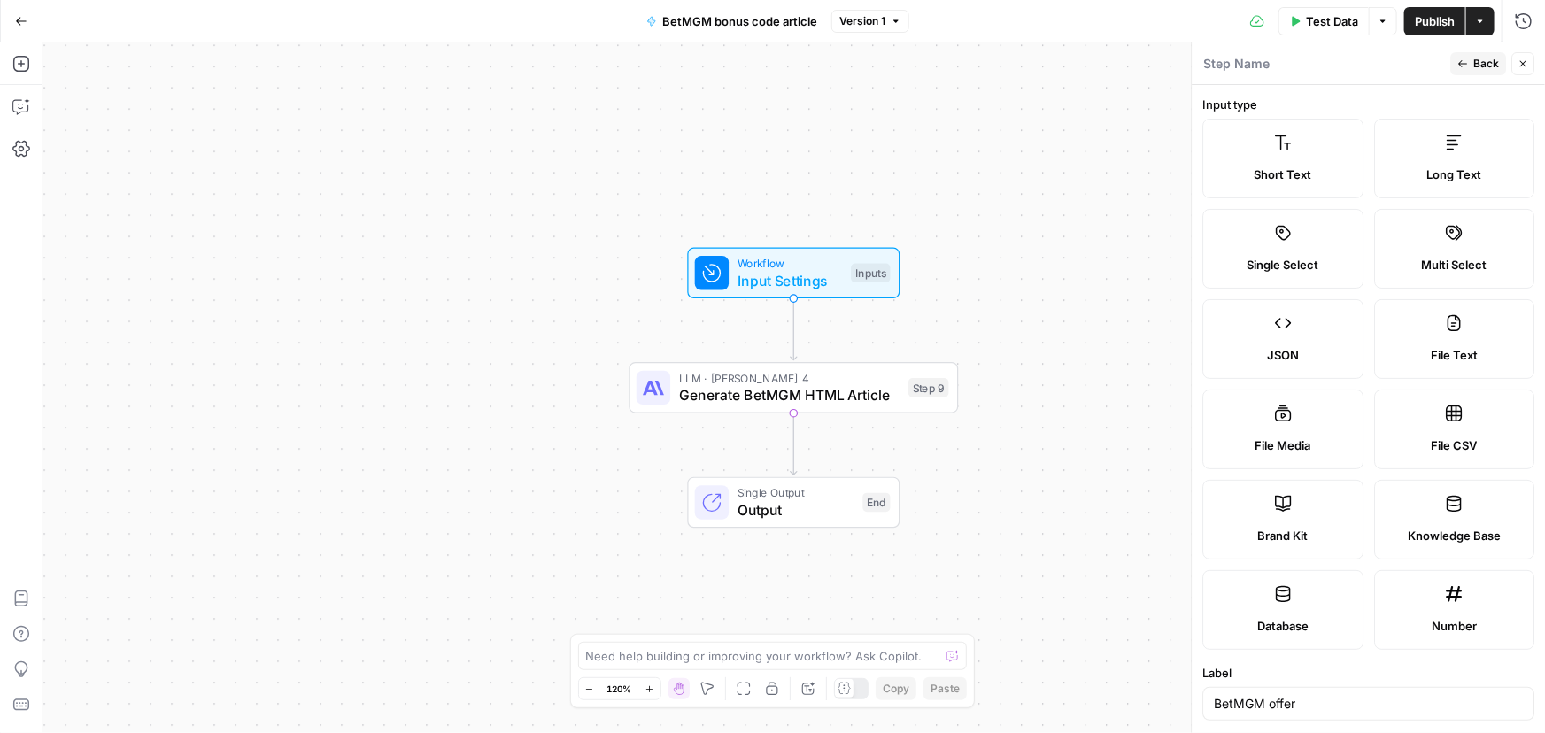
click at [1471, 67] on button "Back" at bounding box center [1478, 63] width 56 height 23
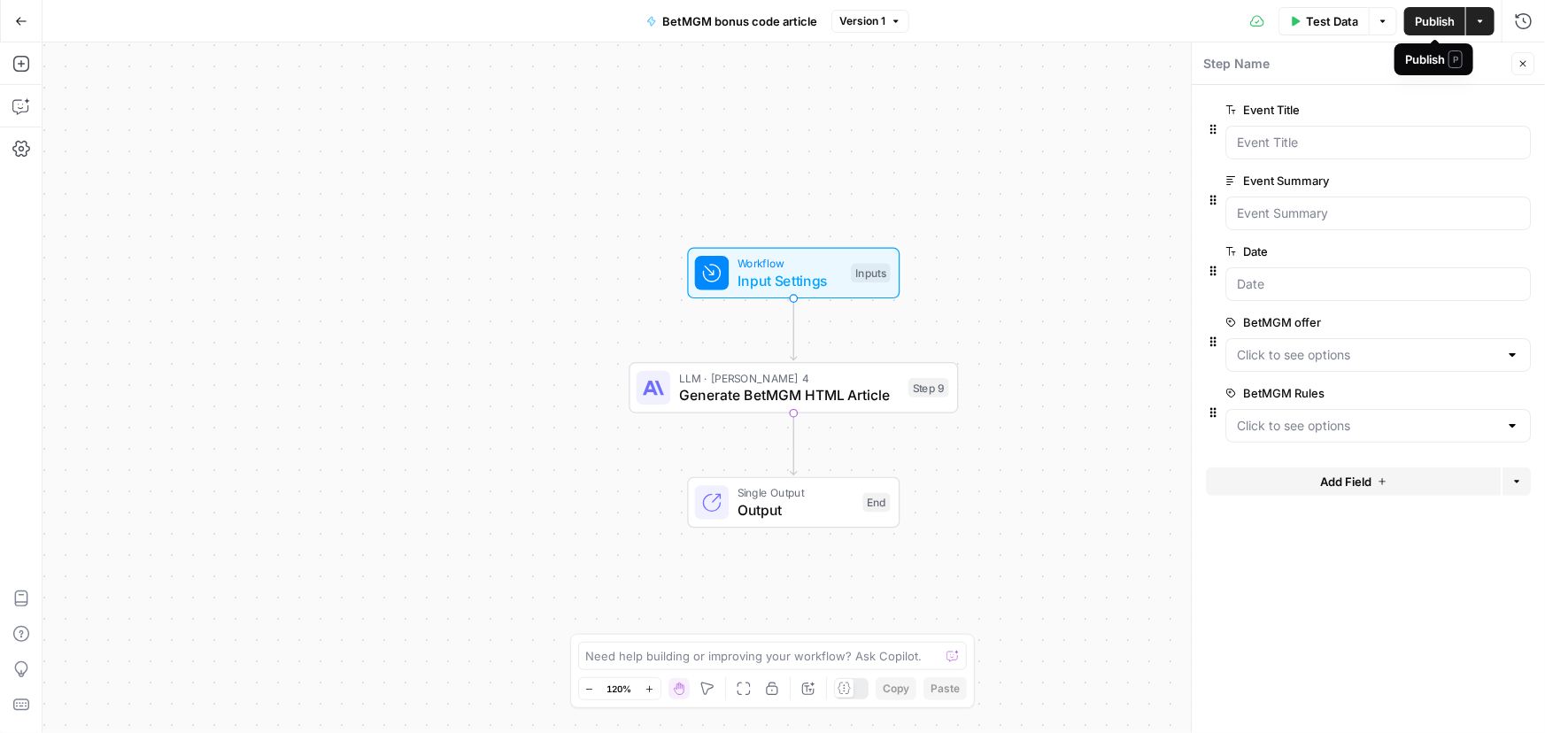
click at [1430, 13] on span "Publish" at bounding box center [1435, 21] width 40 height 18
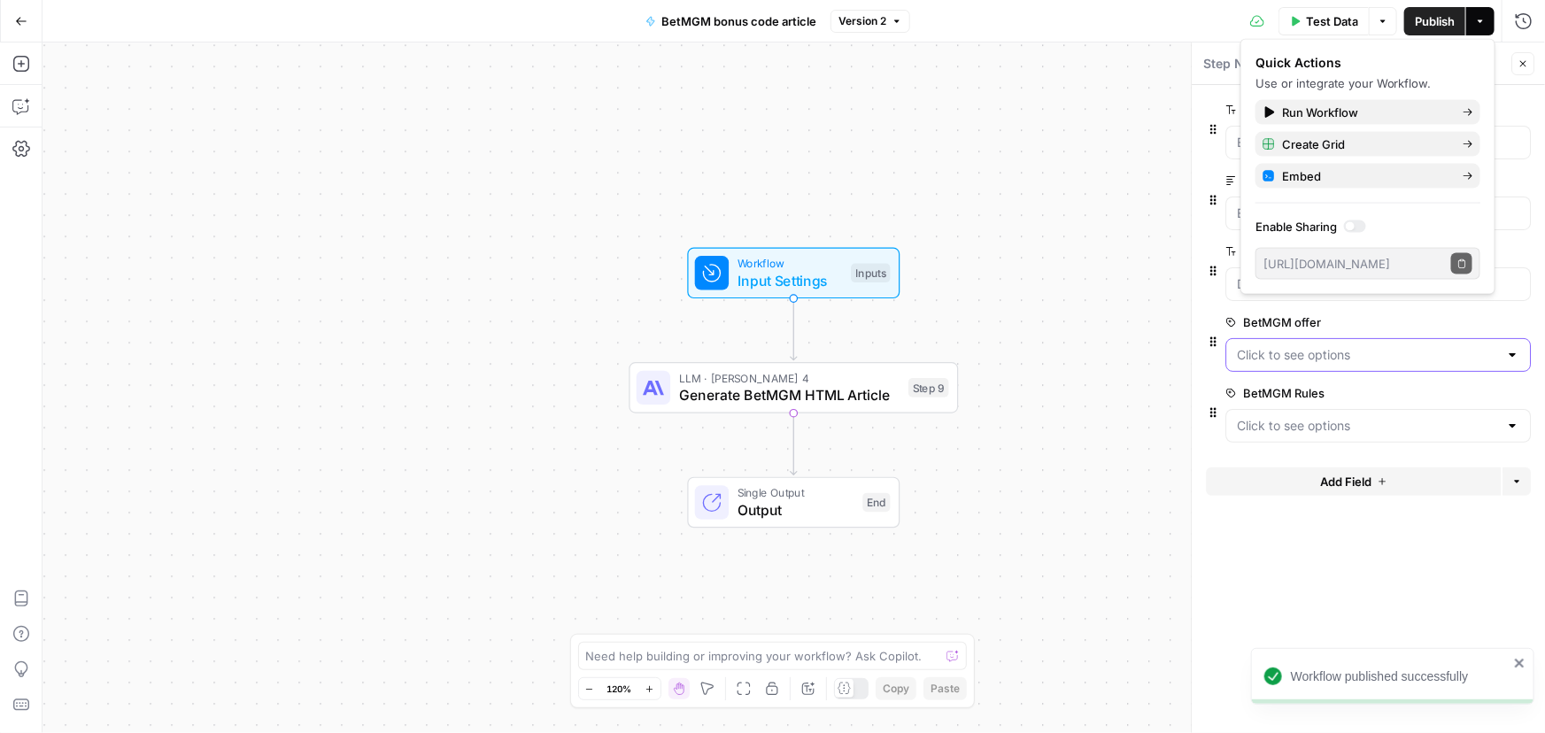
click at [1346, 351] on offer "BetMGM offer" at bounding box center [1367, 355] width 261 height 18
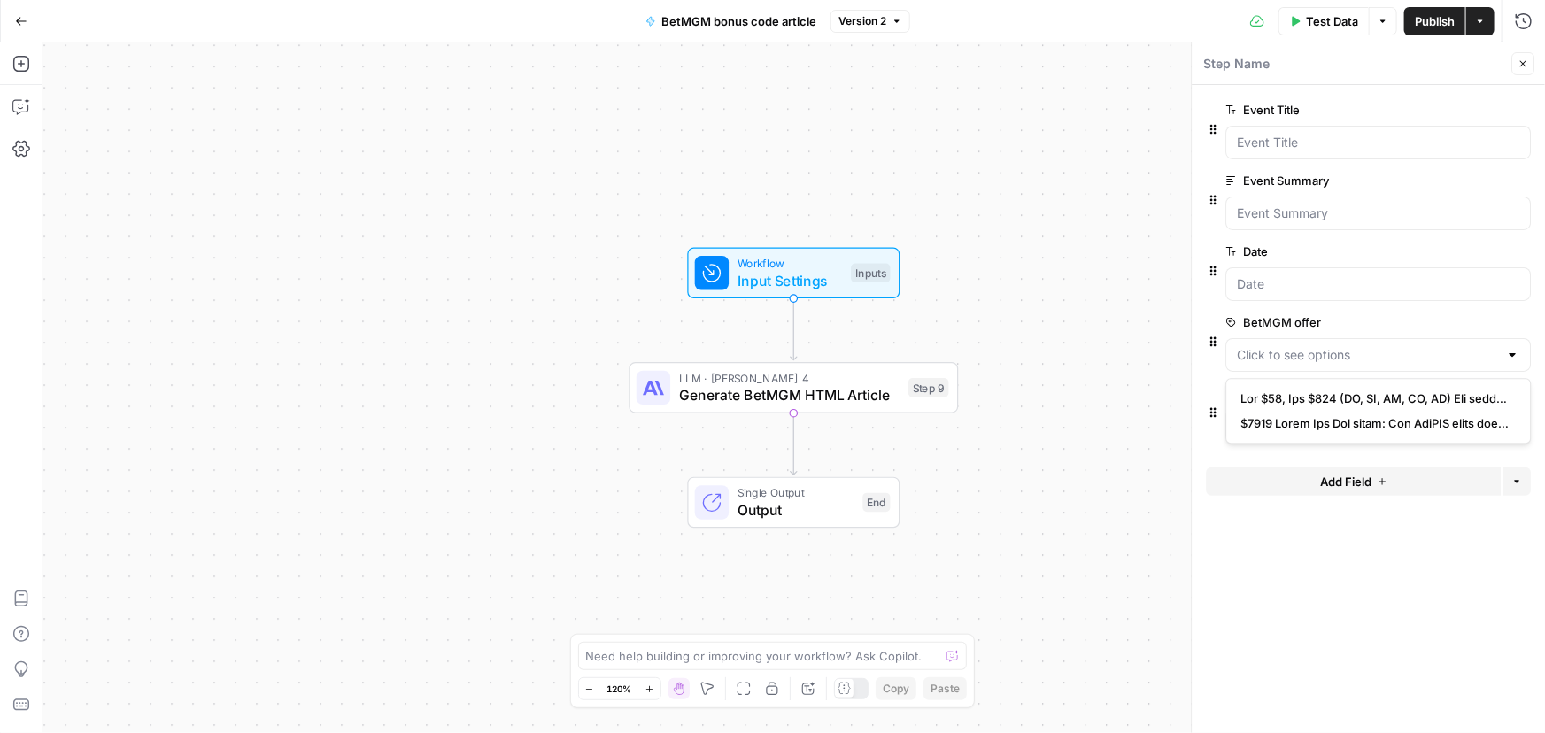
click at [1130, 312] on div "Workflow Input Settings Inputs LLM · [PERSON_NAME] 4 Generate BetMGM HTML Artic…" at bounding box center [793, 387] width 1502 height 691
click at [1470, 320] on span "edit field" at bounding box center [1464, 322] width 39 height 14
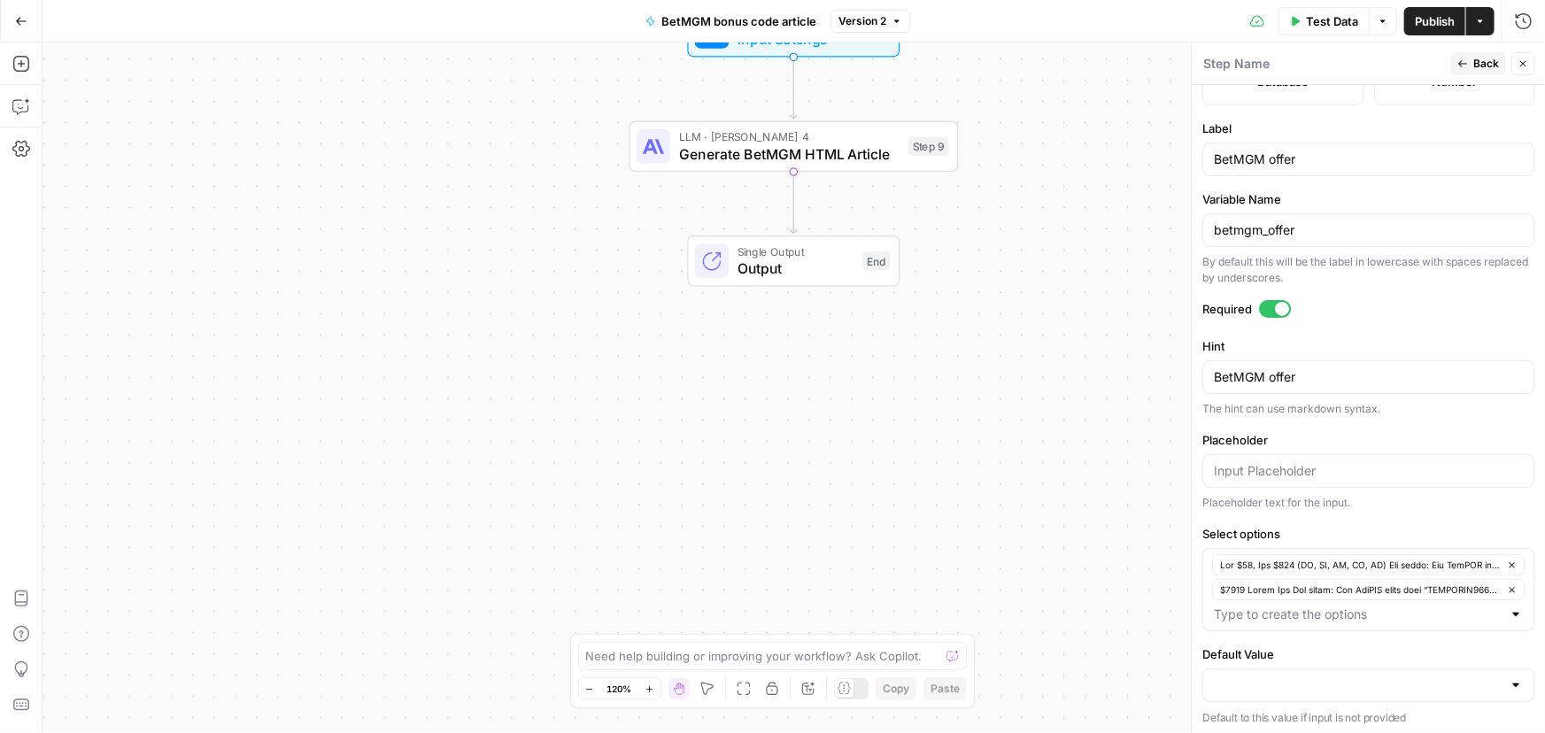
scroll to position [546, 0]
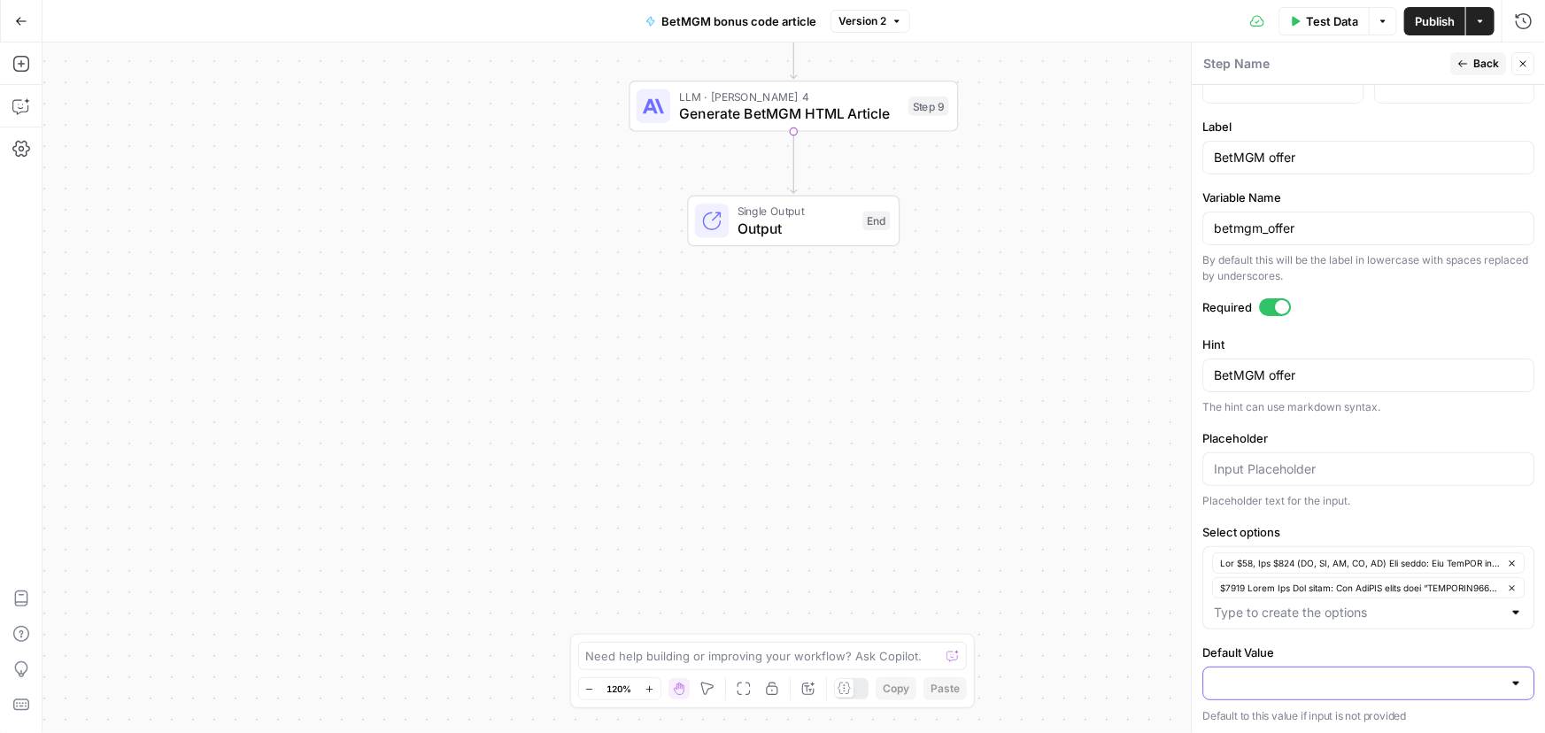
click at [1272, 675] on input "Default Value" at bounding box center [1358, 684] width 288 height 18
click at [1295, 632] on span "button" at bounding box center [1358, 637] width 282 height 18
type input "$9693 Lorem Ips Dol sitam: Con AdiPIS elits doei “TEMPORIN4962” ut labo e $2,00…"
click at [1039, 522] on div "Workflow Input Settings Inputs LLM · [PERSON_NAME] 4 Generate BetMGM HTML Artic…" at bounding box center [793, 387] width 1502 height 691
click at [1338, 462] on input "Placeholder" at bounding box center [1368, 469] width 309 height 18
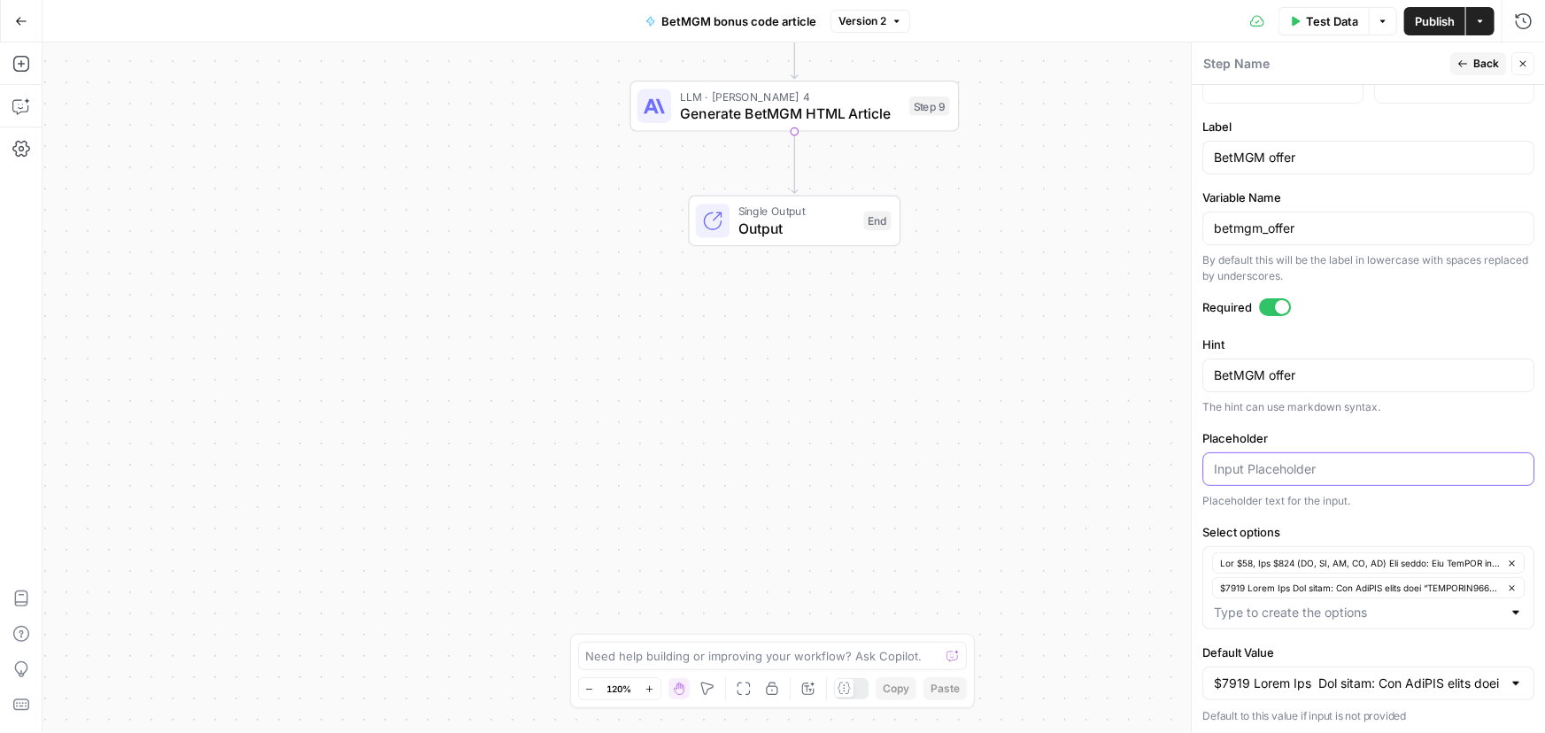
click at [1275, 461] on input "Placeholder" at bounding box center [1368, 469] width 309 height 18
paste input "$9693 Lorem Ips Dol sitam: Con AdiPIS elits doei “TEMPORIN4962” ut labo e $2,00…"
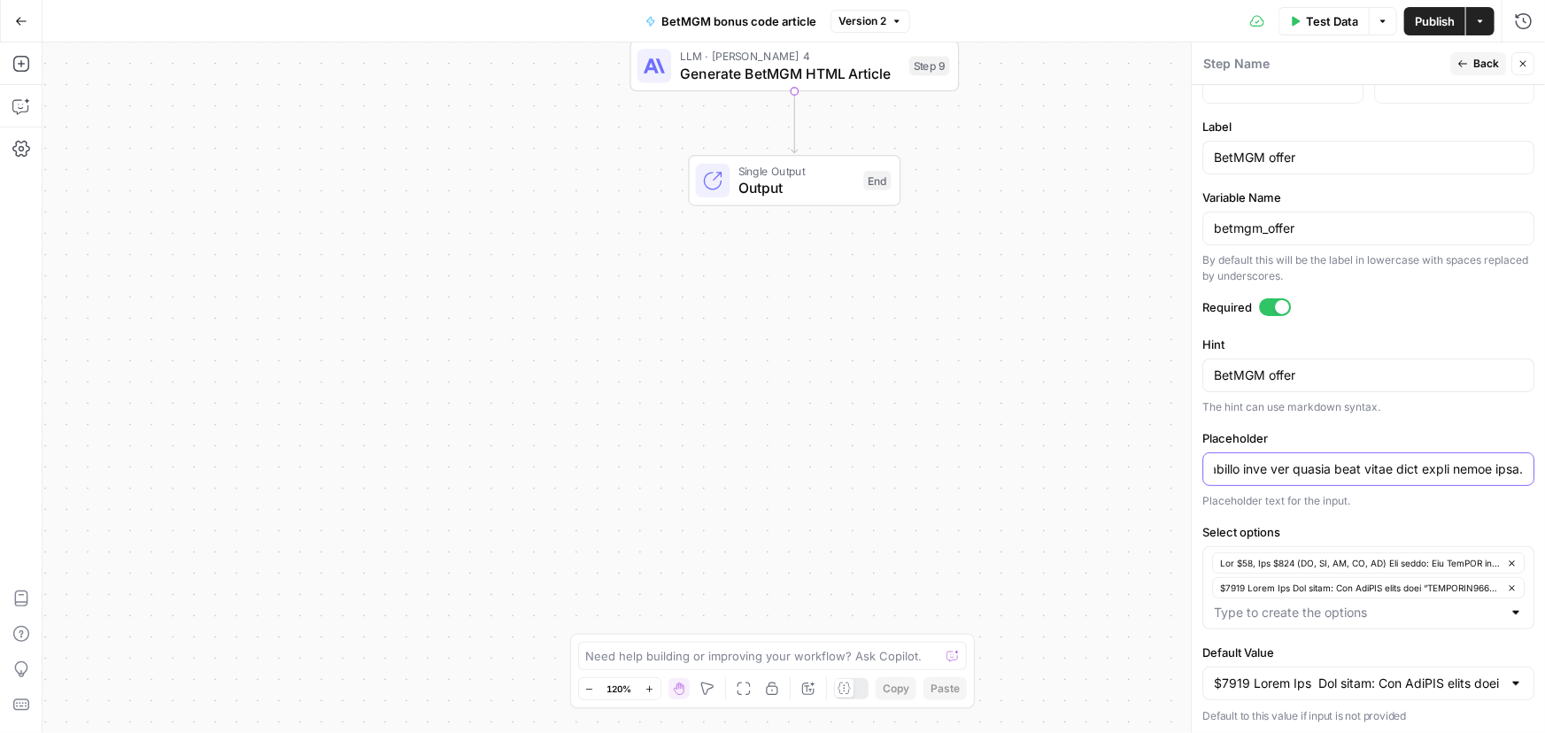
scroll to position [466, 0]
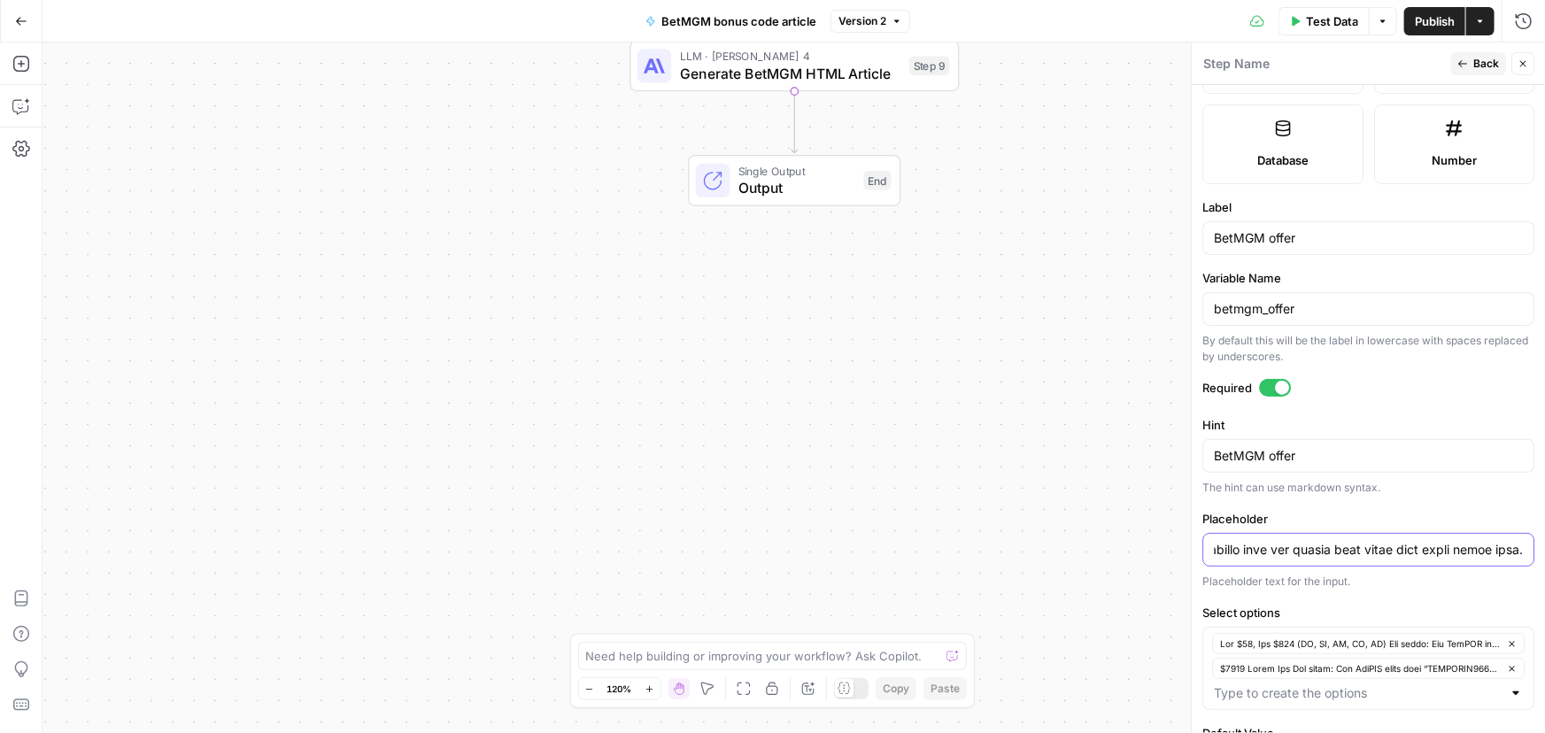
type input "$9693 Lorem Ips Dol sitam: Con AdiPIS elits doei “TEMPORIN4962” ut labo e $2,00…"
click at [1476, 63] on span "Back" at bounding box center [1486, 64] width 26 height 16
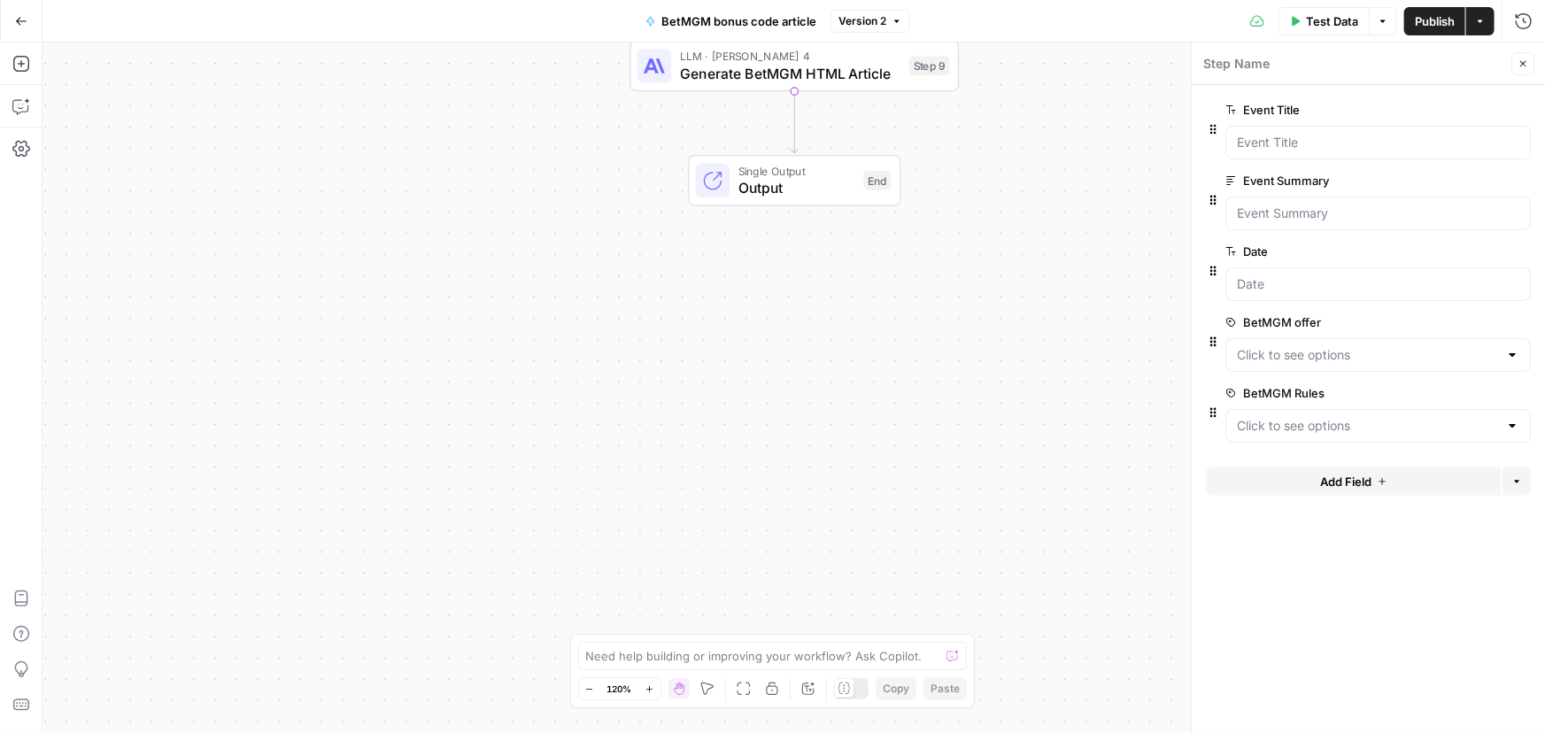
click at [1436, 26] on span "Publish" at bounding box center [1435, 21] width 40 height 18
click at [19, 24] on icon "button" at bounding box center [21, 21] width 11 height 8
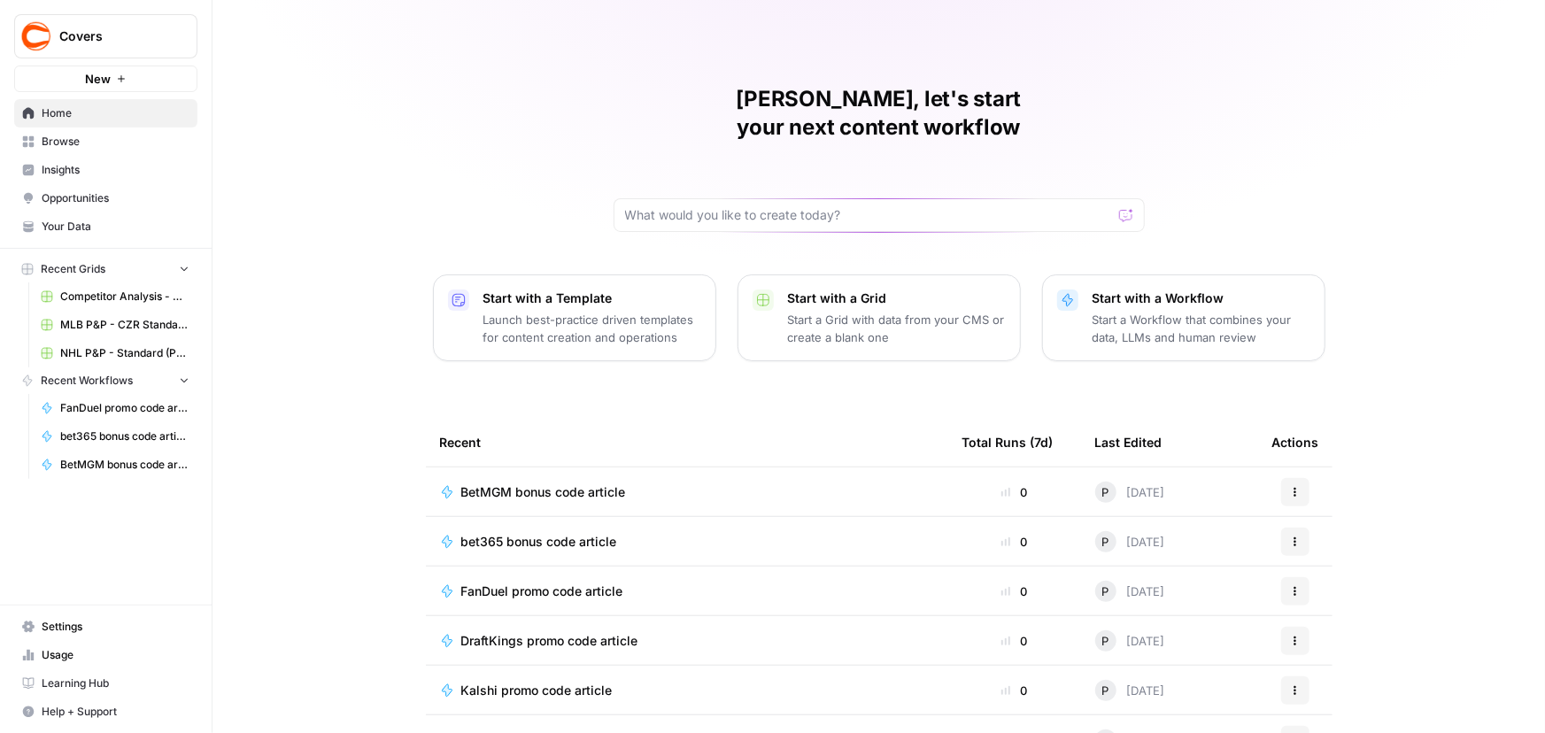
click at [70, 143] on span "Browse" at bounding box center [116, 142] width 148 height 16
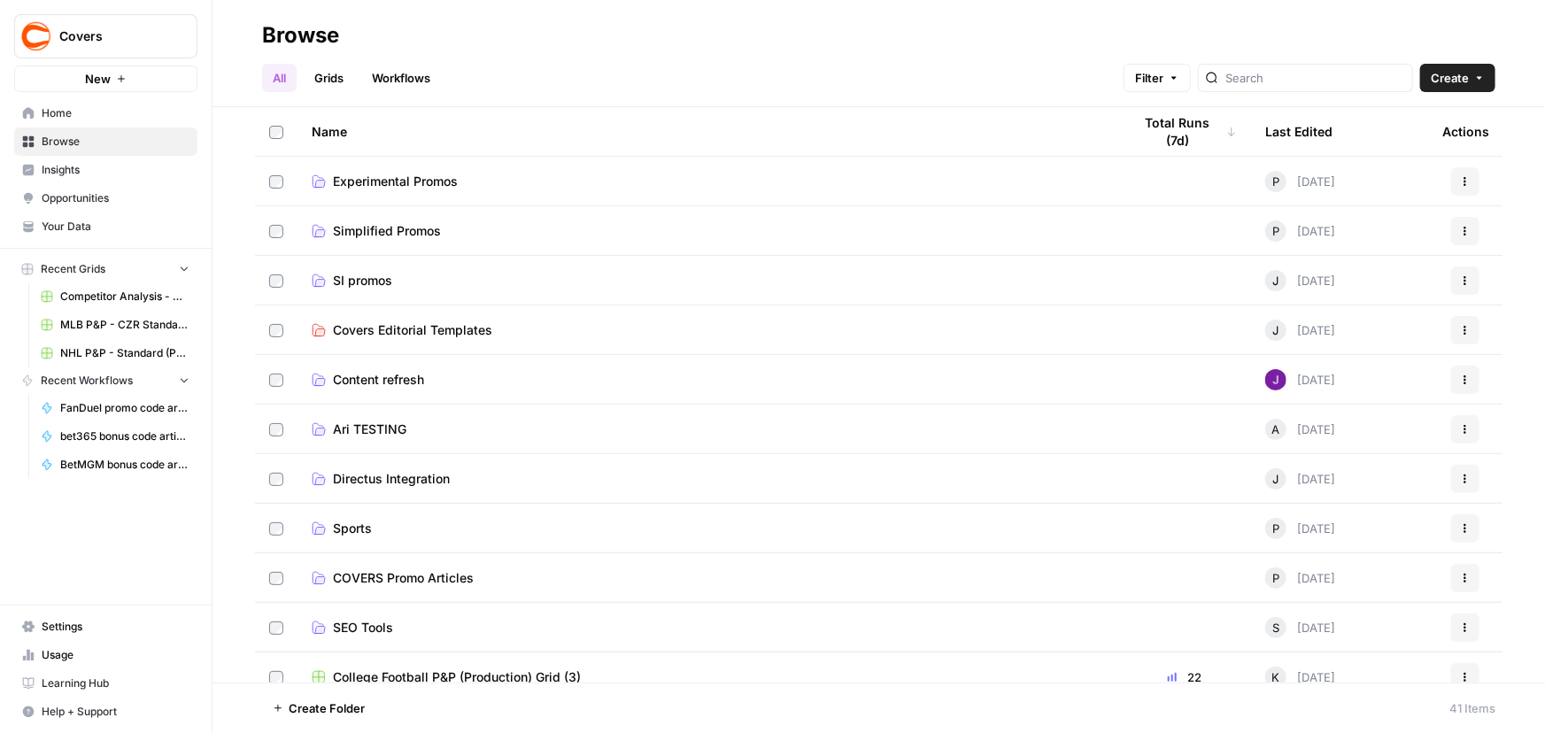
click at [394, 181] on span "Experimental Promos" at bounding box center [395, 182] width 125 height 18
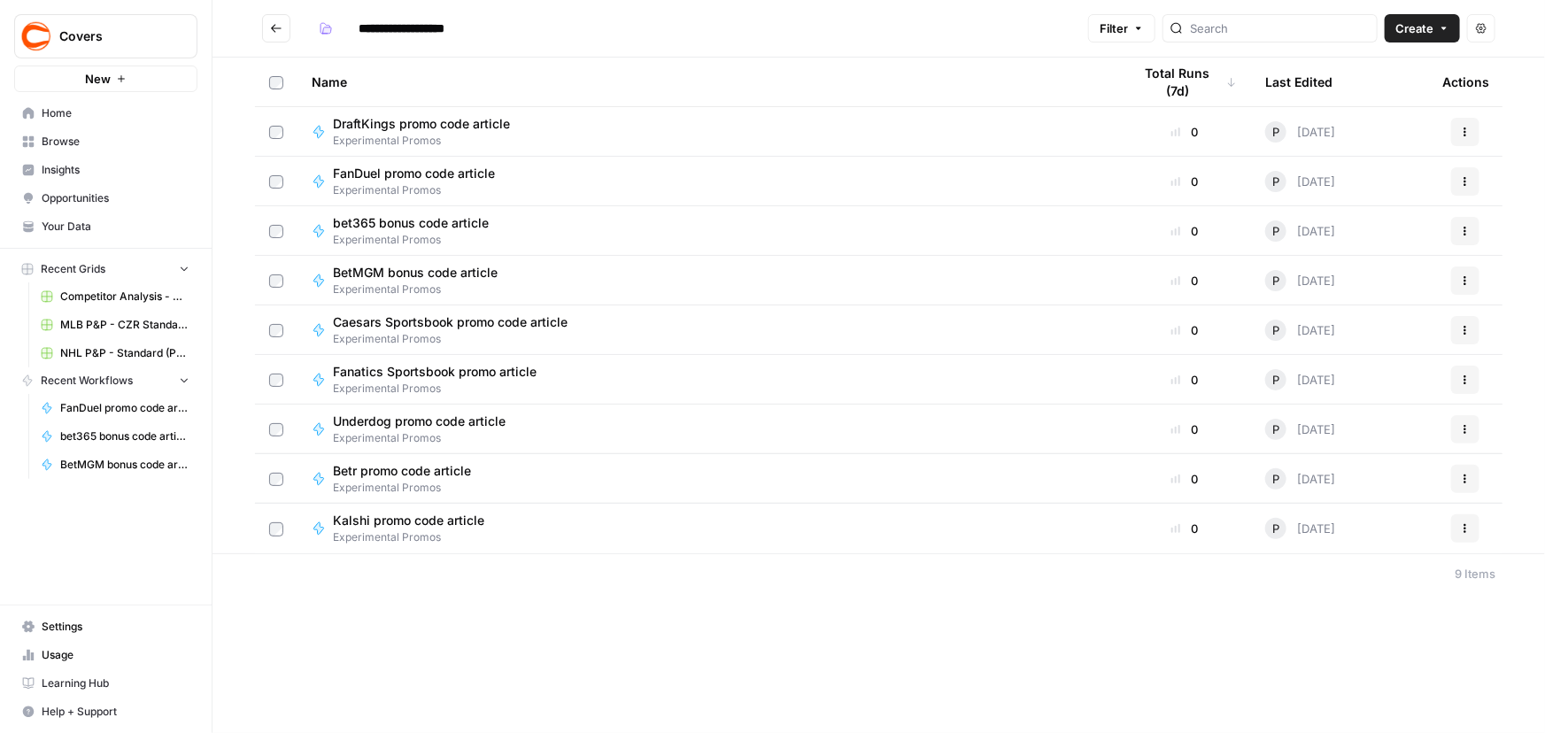
click at [415, 280] on span "BetMGM bonus code article" at bounding box center [415, 273] width 165 height 18
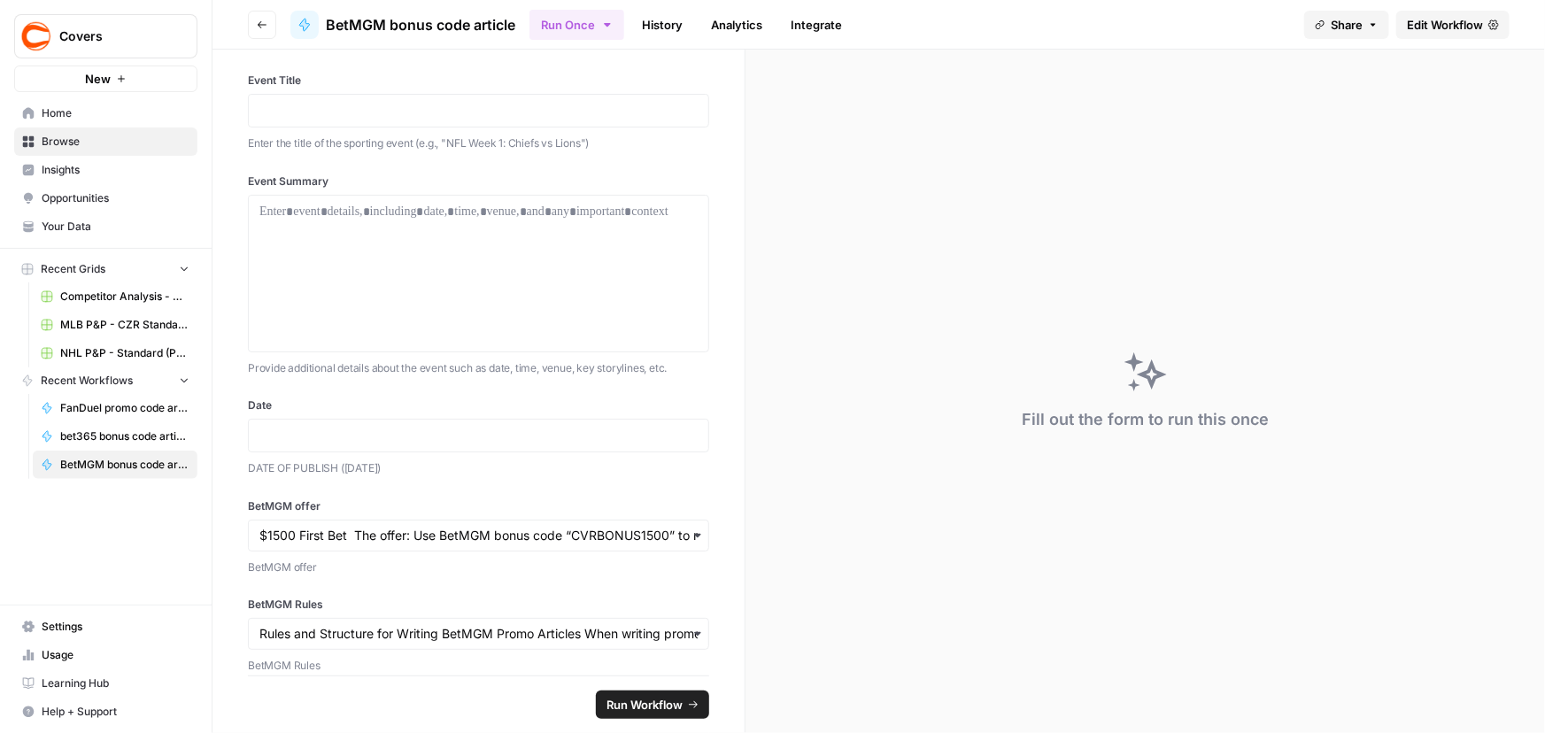
scroll to position [31, 0]
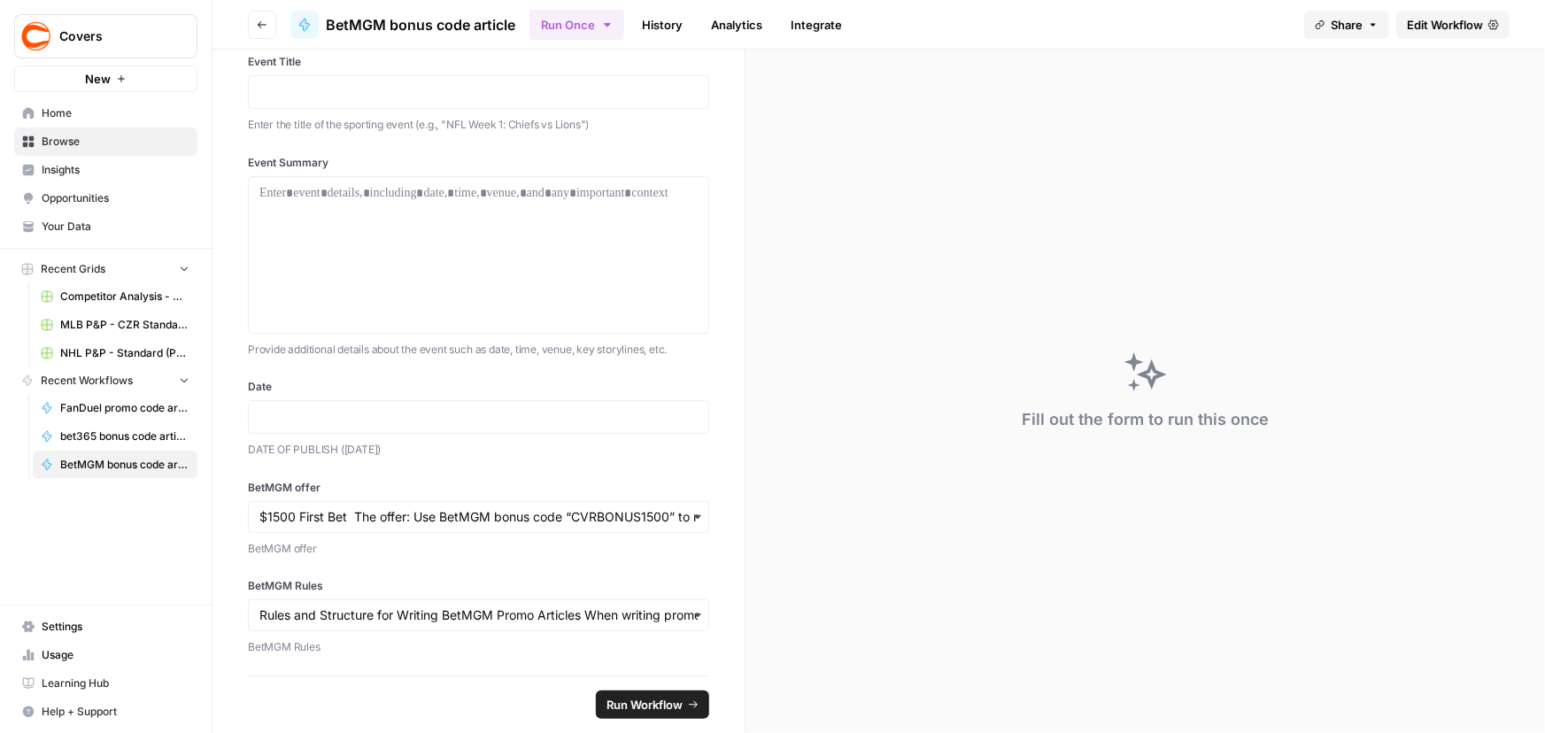
click at [254, 27] on button "Go back" at bounding box center [262, 25] width 28 height 28
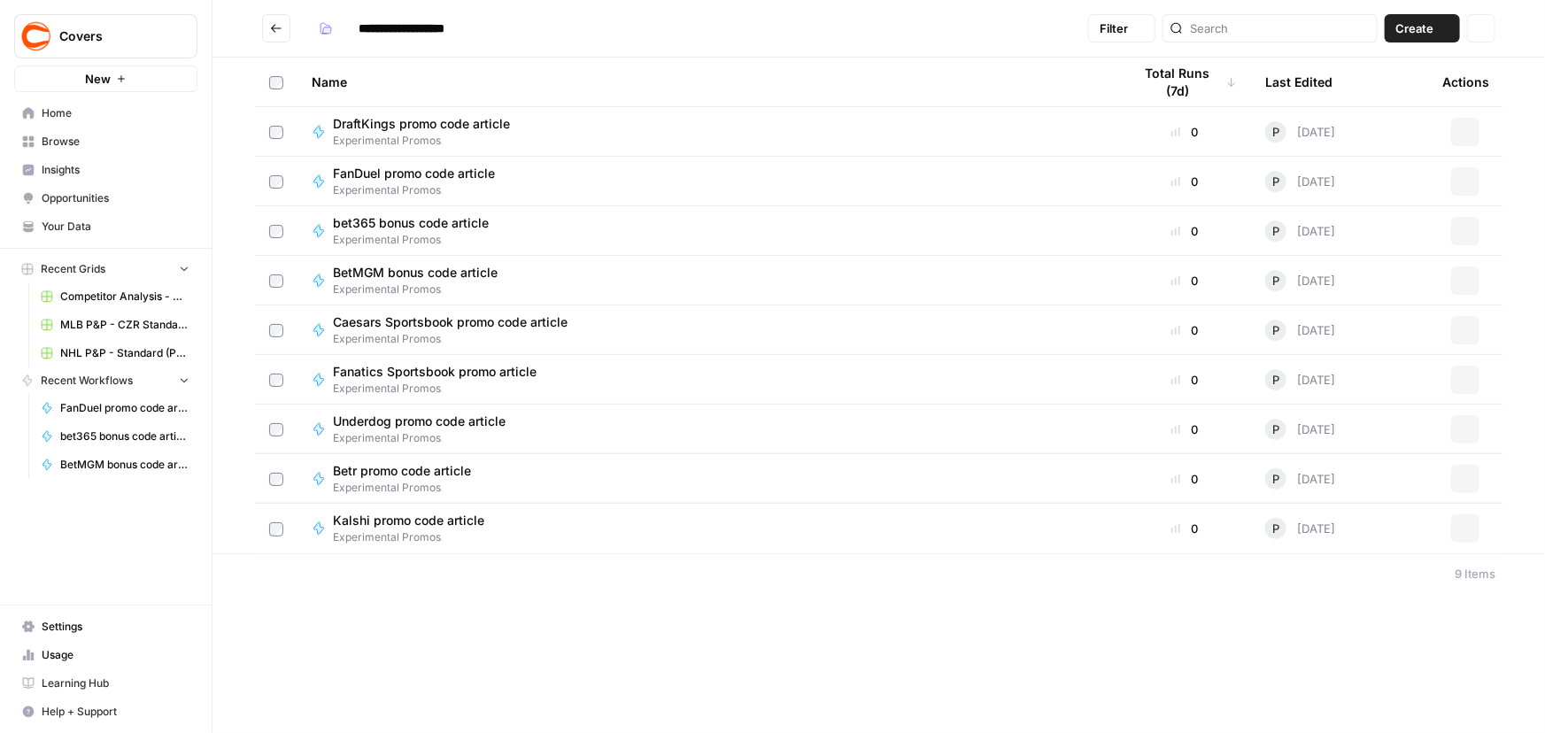
type input "**********"
click at [352, 319] on span "Caesars Sportsbook promo code article" at bounding box center [450, 322] width 235 height 18
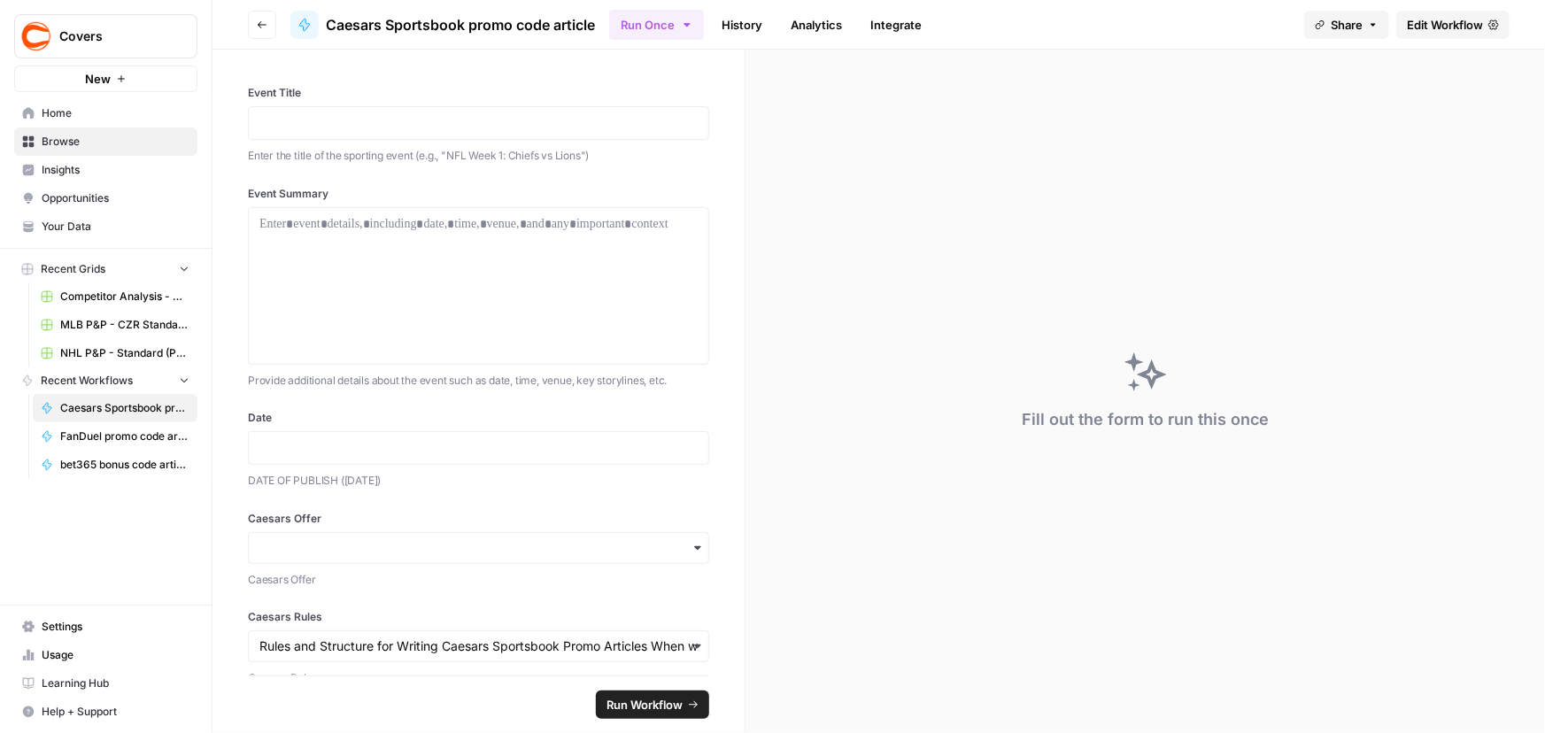
click at [1416, 19] on span "Edit Workflow" at bounding box center [1445, 25] width 76 height 18
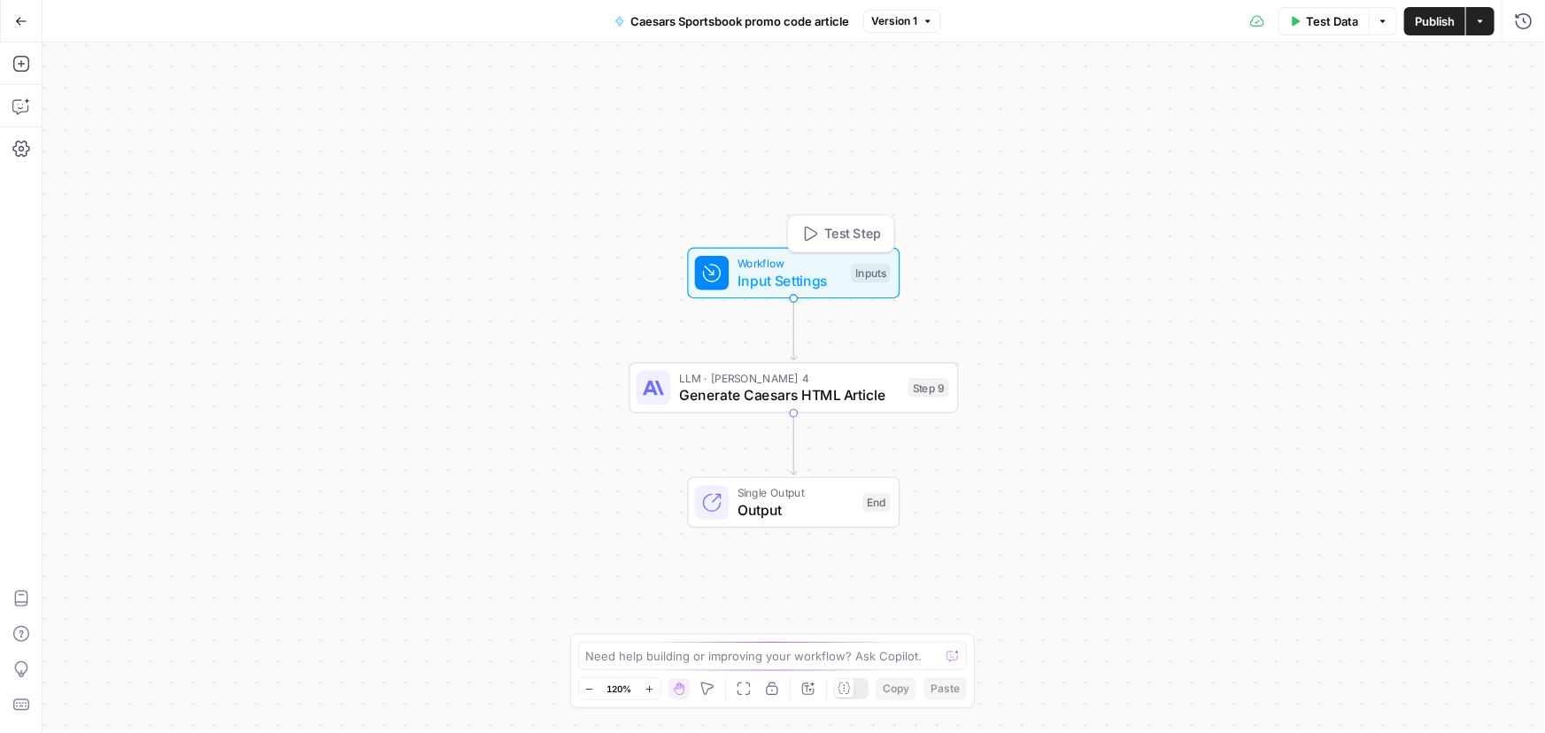
click at [814, 258] on span "Workflow" at bounding box center [789, 263] width 105 height 17
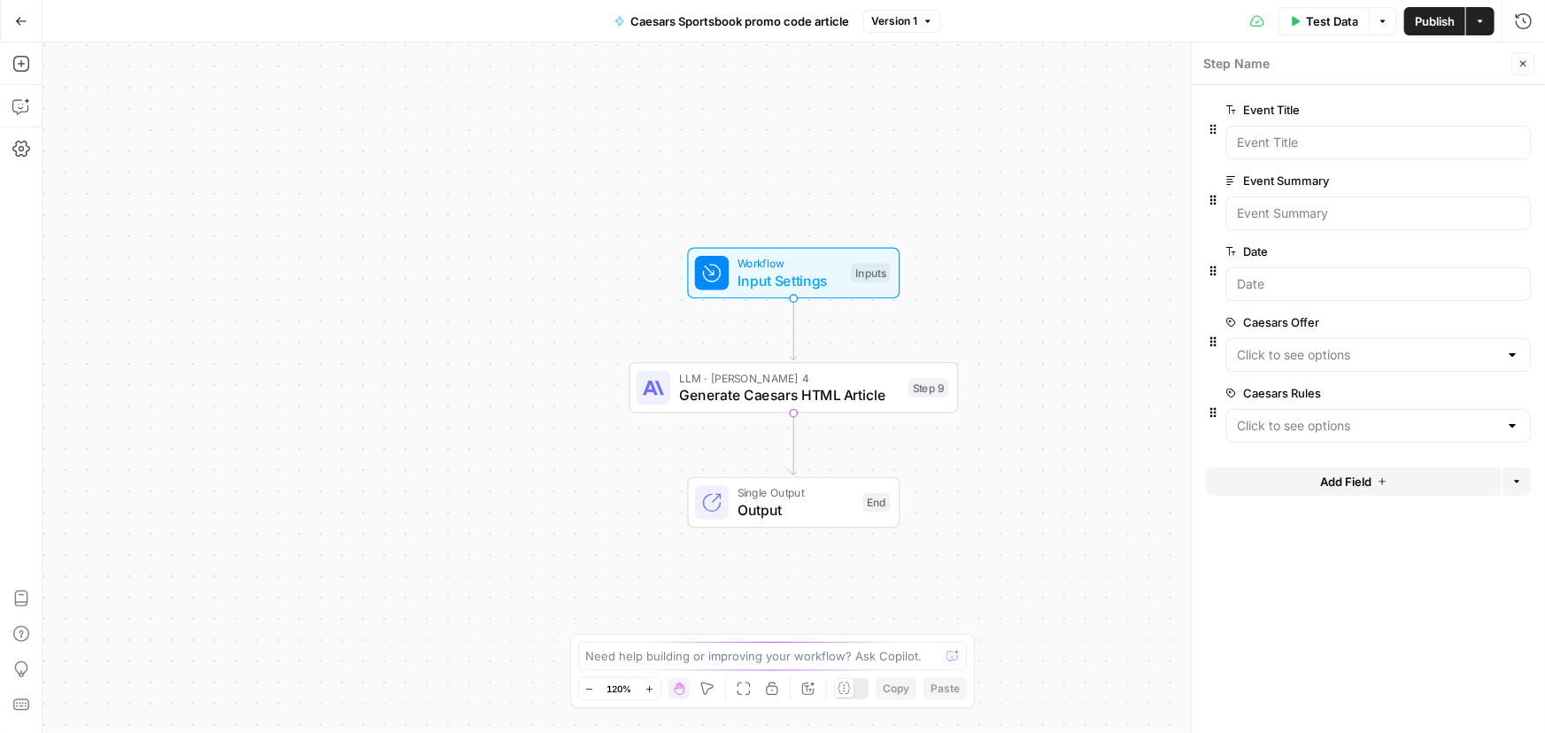
click at [1457, 321] on span "edit field" at bounding box center [1464, 322] width 39 height 14
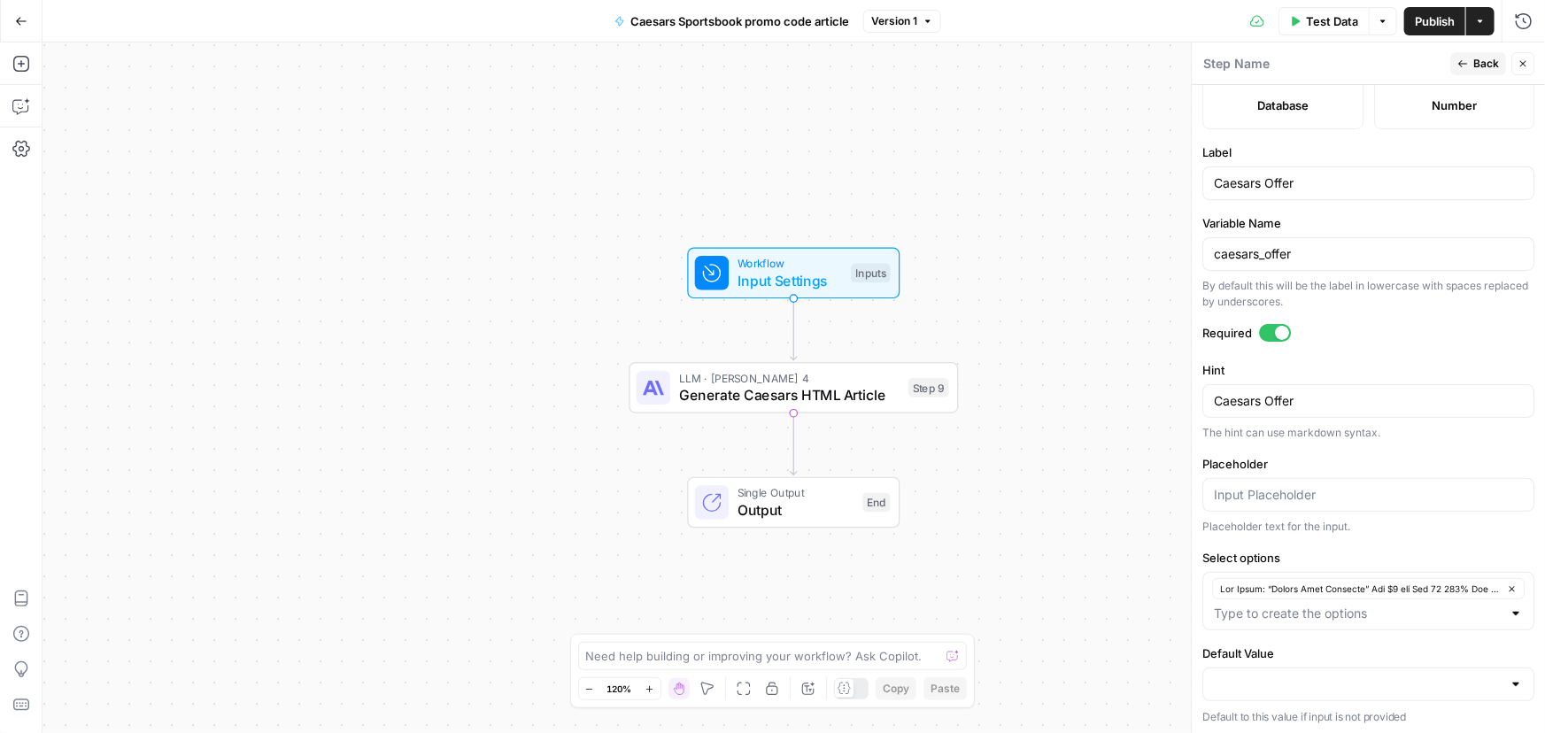
scroll to position [521, 0]
click at [1346, 667] on div at bounding box center [1368, 684] width 332 height 34
click at [1280, 634] on span "button" at bounding box center [1358, 638] width 282 height 18
type input "Lor Ipsum: “Dolors Amet Consecte” Adi $2 eli Sed 37 134% Doe Tempor Inci Utlabo…"
click at [1293, 487] on input "Placeholder" at bounding box center [1368, 494] width 309 height 18
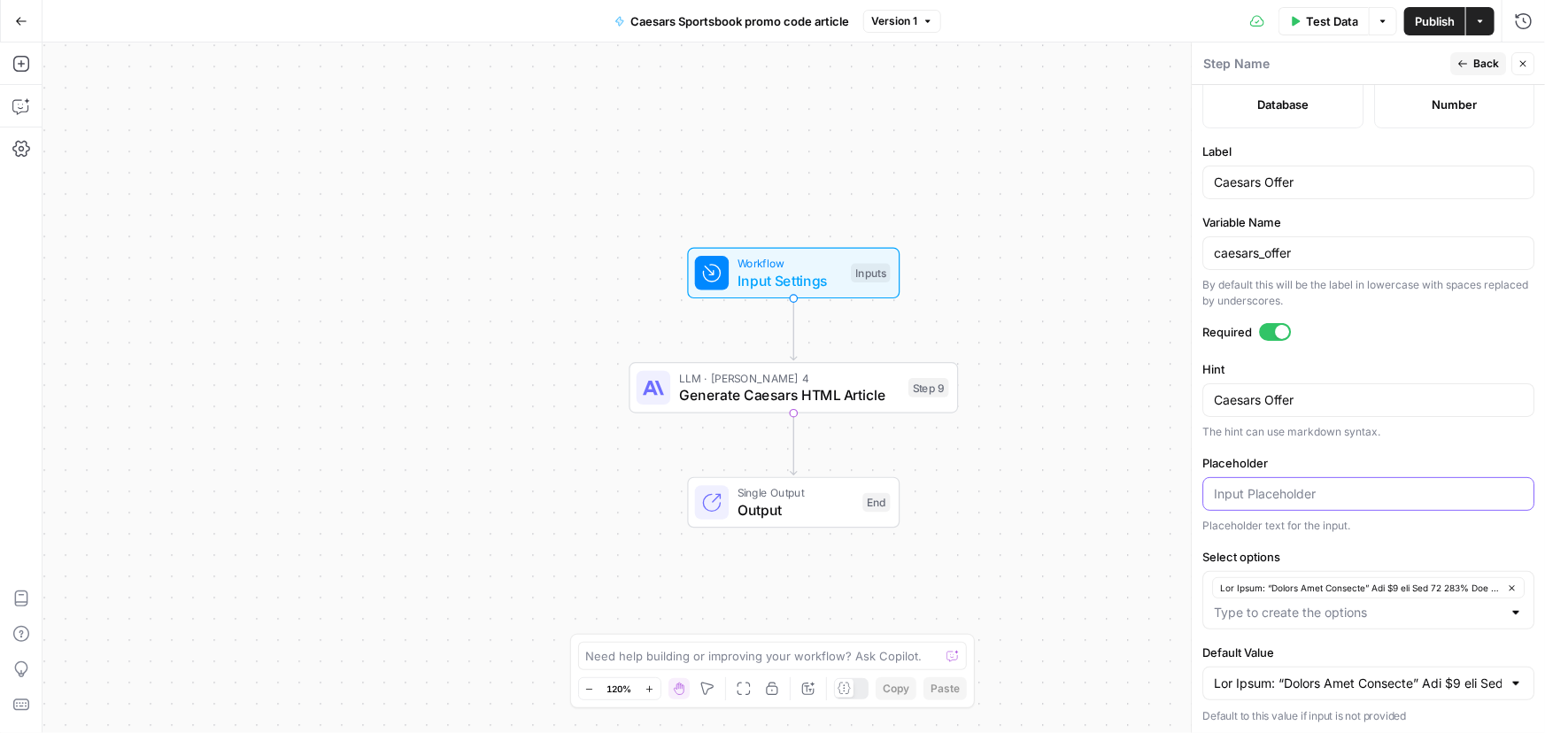
paste input "Lor Ipsum: “Dolors Amet Consecte” Adi $2 eli Sed 37 134% Doe Tempor Inci Utlabo…"
type input "Lor Ipsum: “Dolors Amet Consecte” Adi $2 eli Sed 37 134% Doe Tempor Inci Utlabo…"
click at [1464, 59] on icon "button" at bounding box center [1462, 63] width 11 height 11
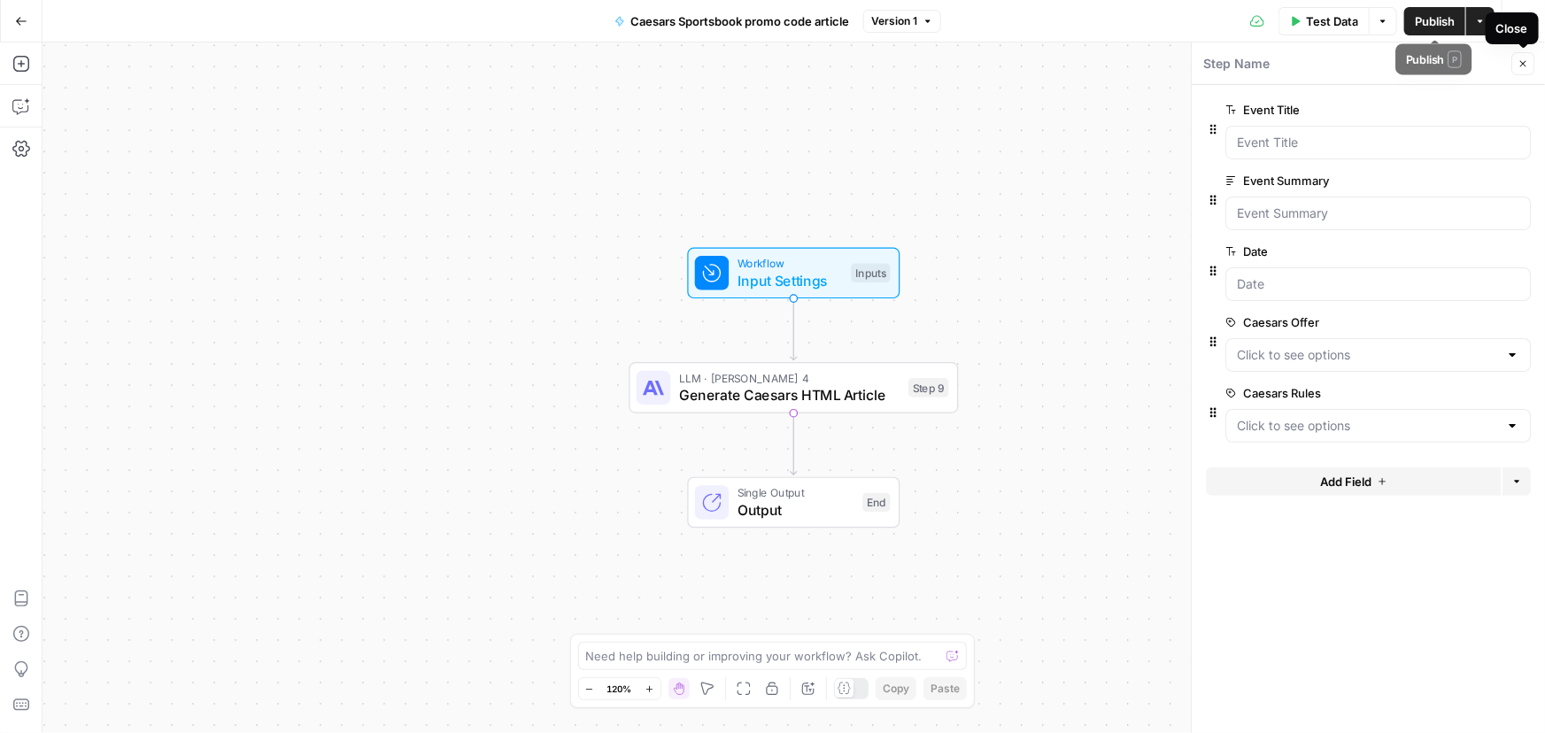
click at [1439, 19] on span "Publish" at bounding box center [1435, 21] width 40 height 18
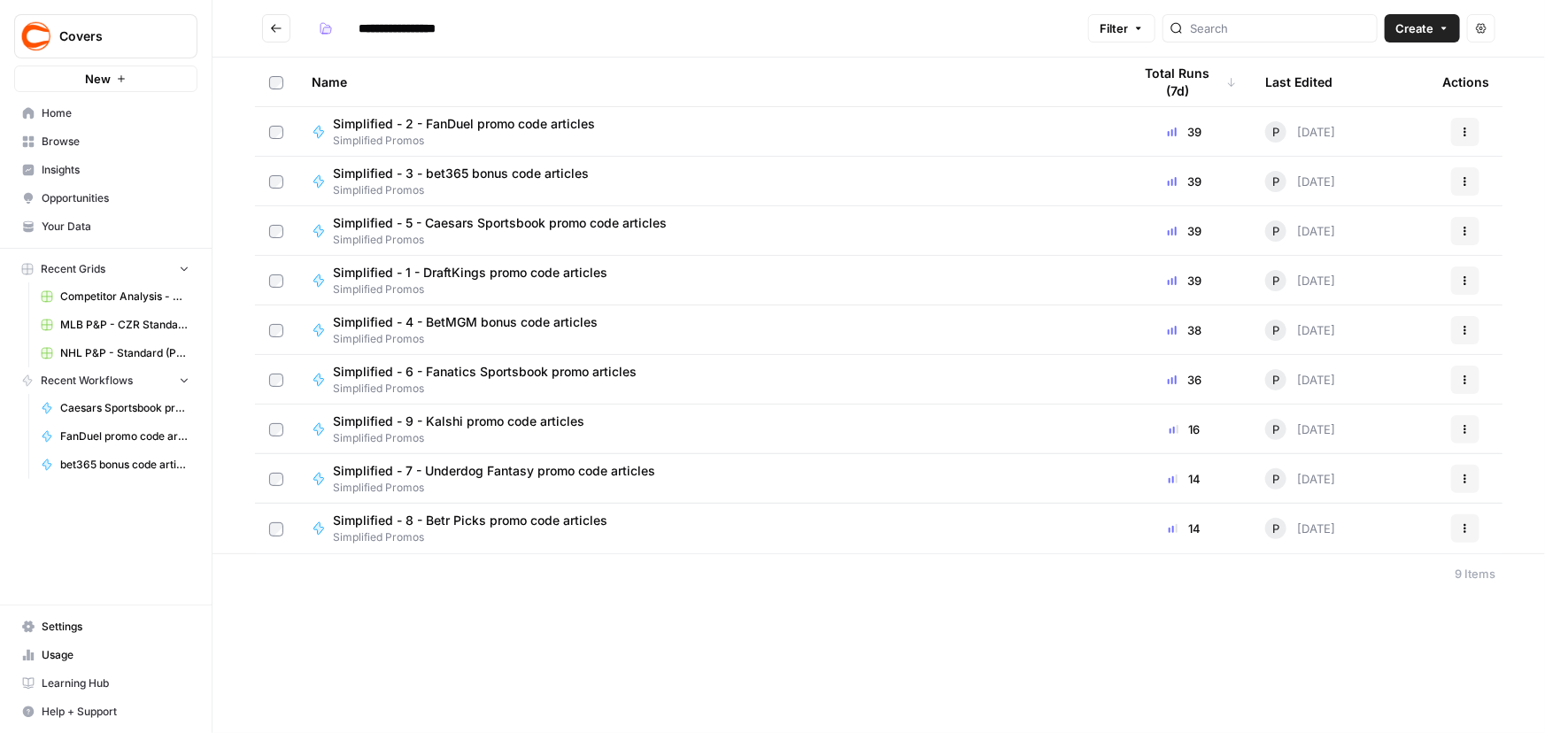
click at [58, 144] on span "Browse" at bounding box center [116, 142] width 148 height 16
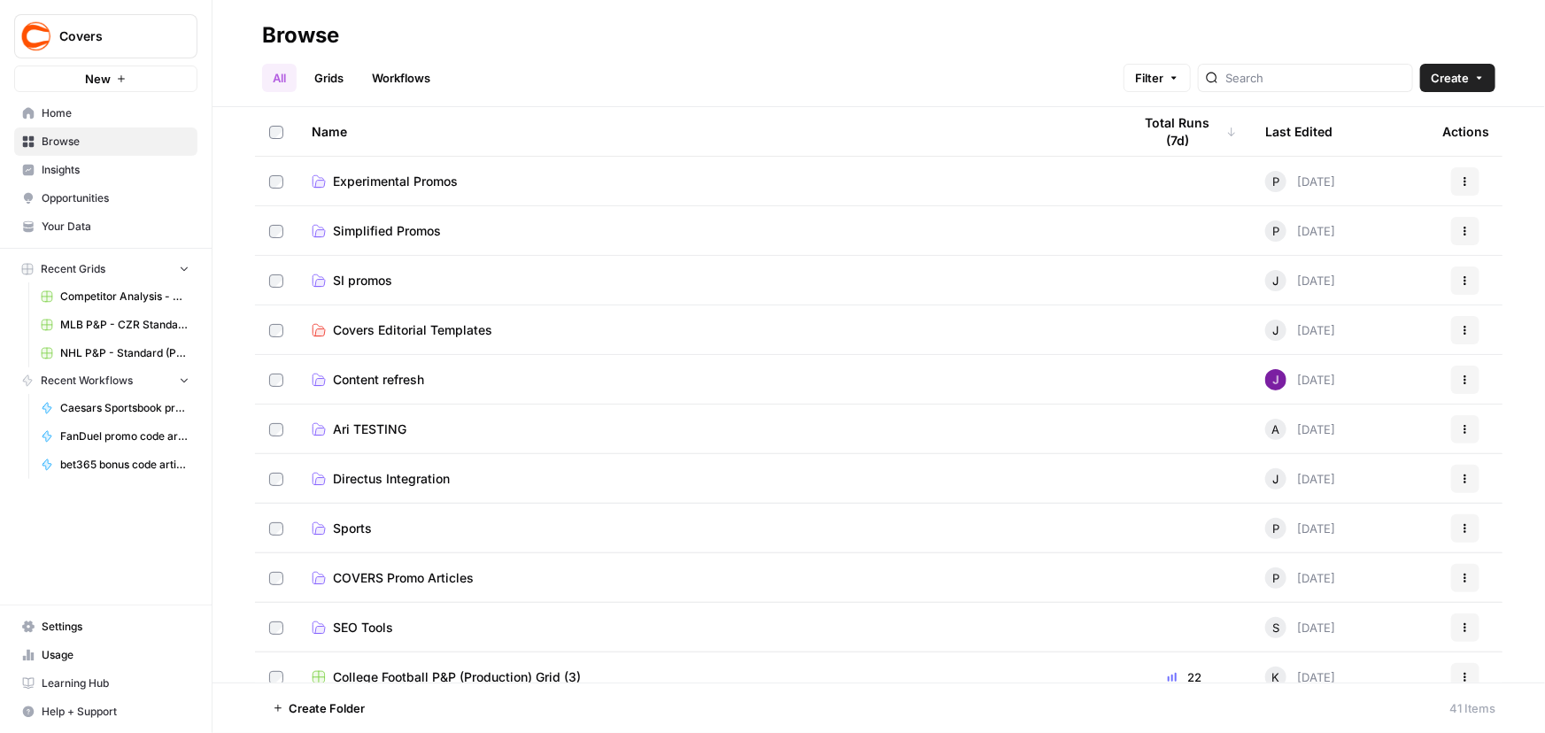
click at [367, 182] on span "Experimental Promos" at bounding box center [395, 182] width 125 height 18
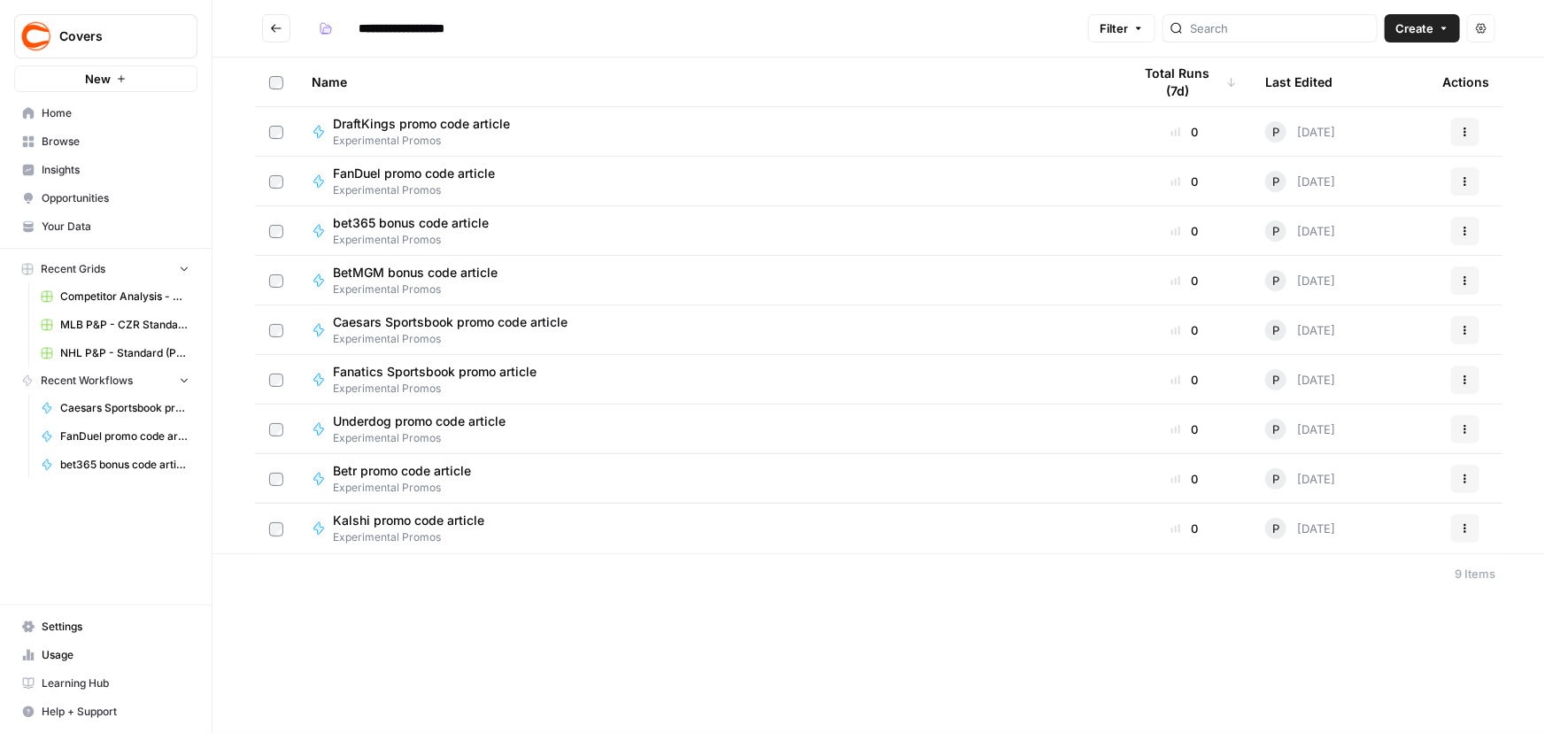
click at [419, 317] on span "Caesars Sportsbook promo code article" at bounding box center [450, 322] width 235 height 18
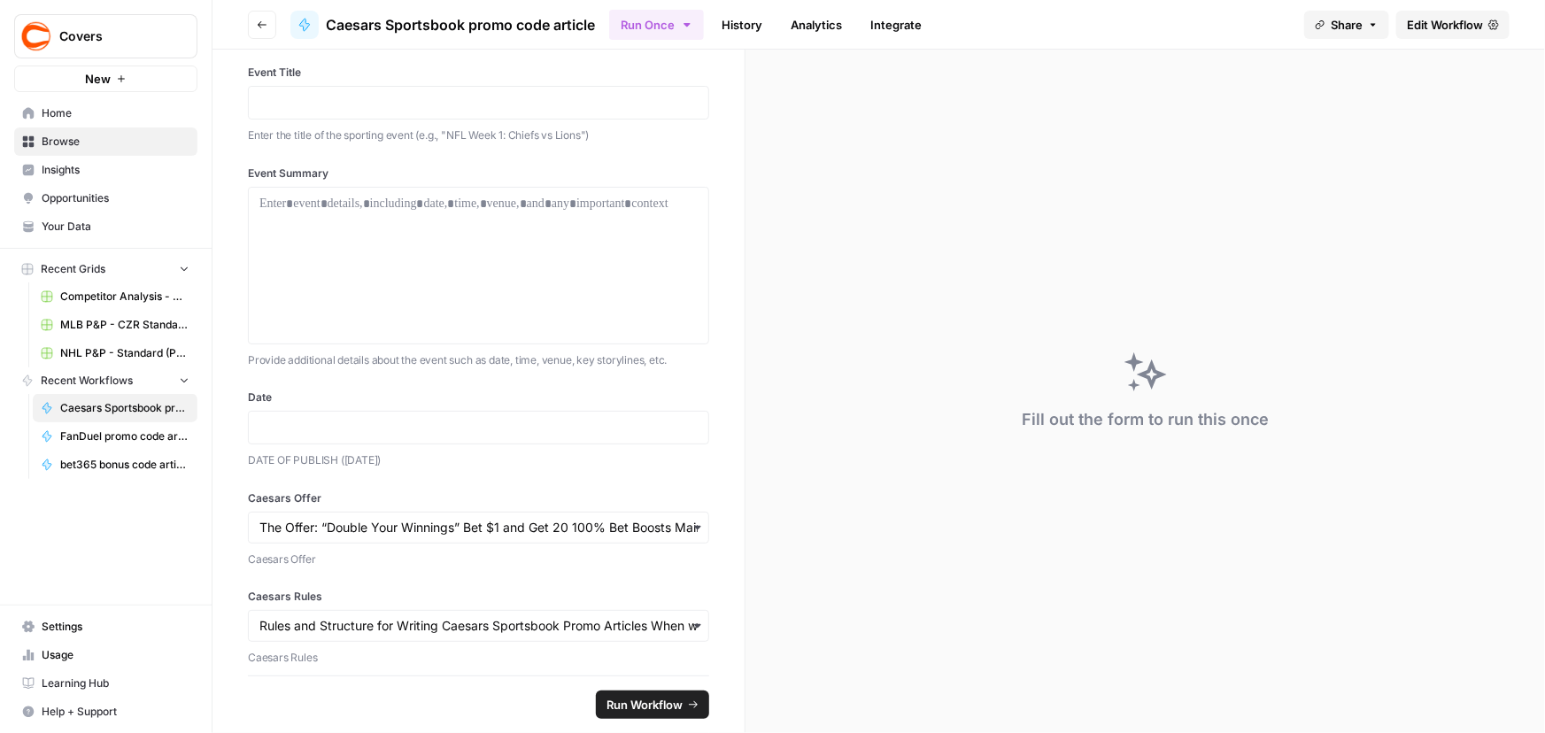
scroll to position [31, 0]
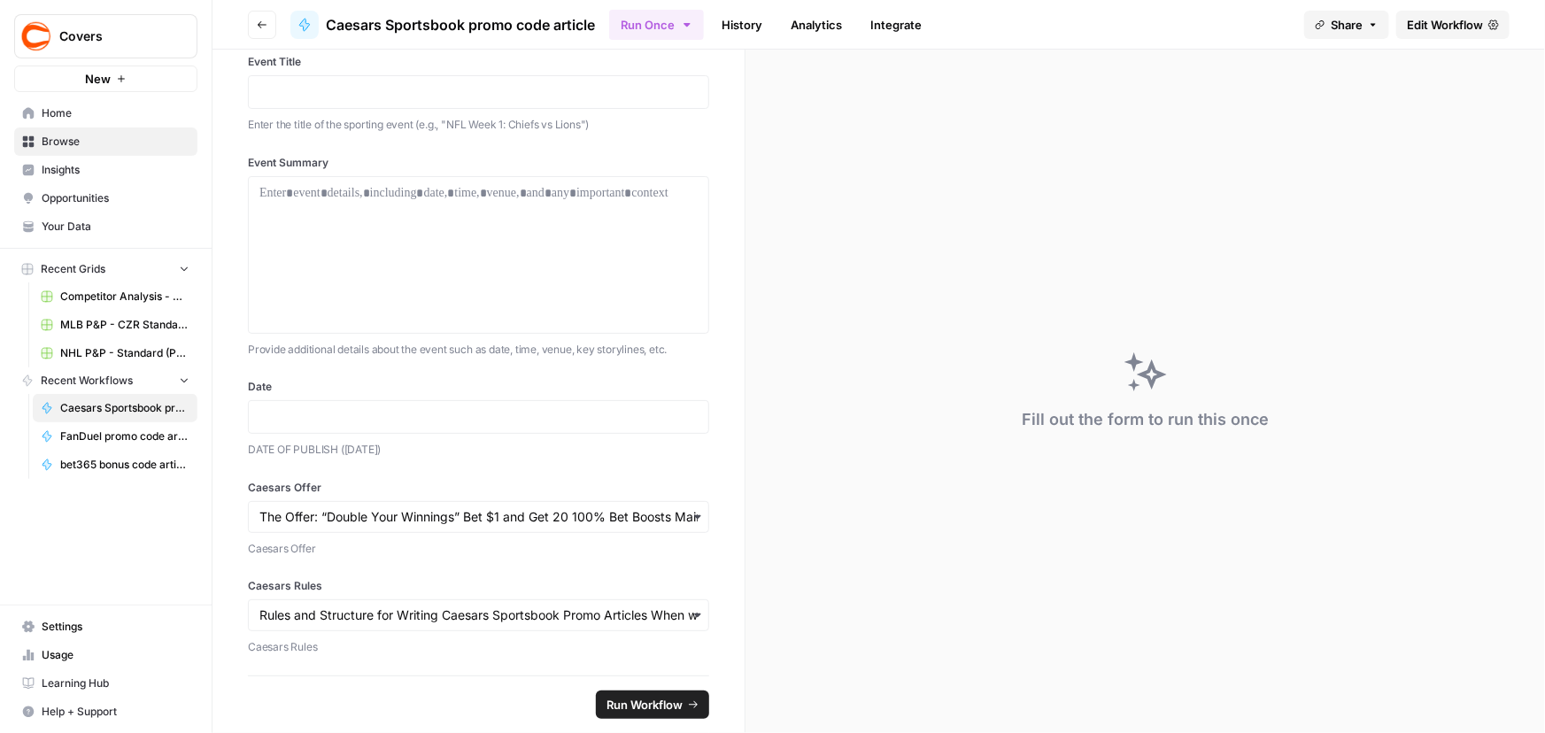
click at [260, 23] on icon "button" at bounding box center [262, 24] width 11 height 11
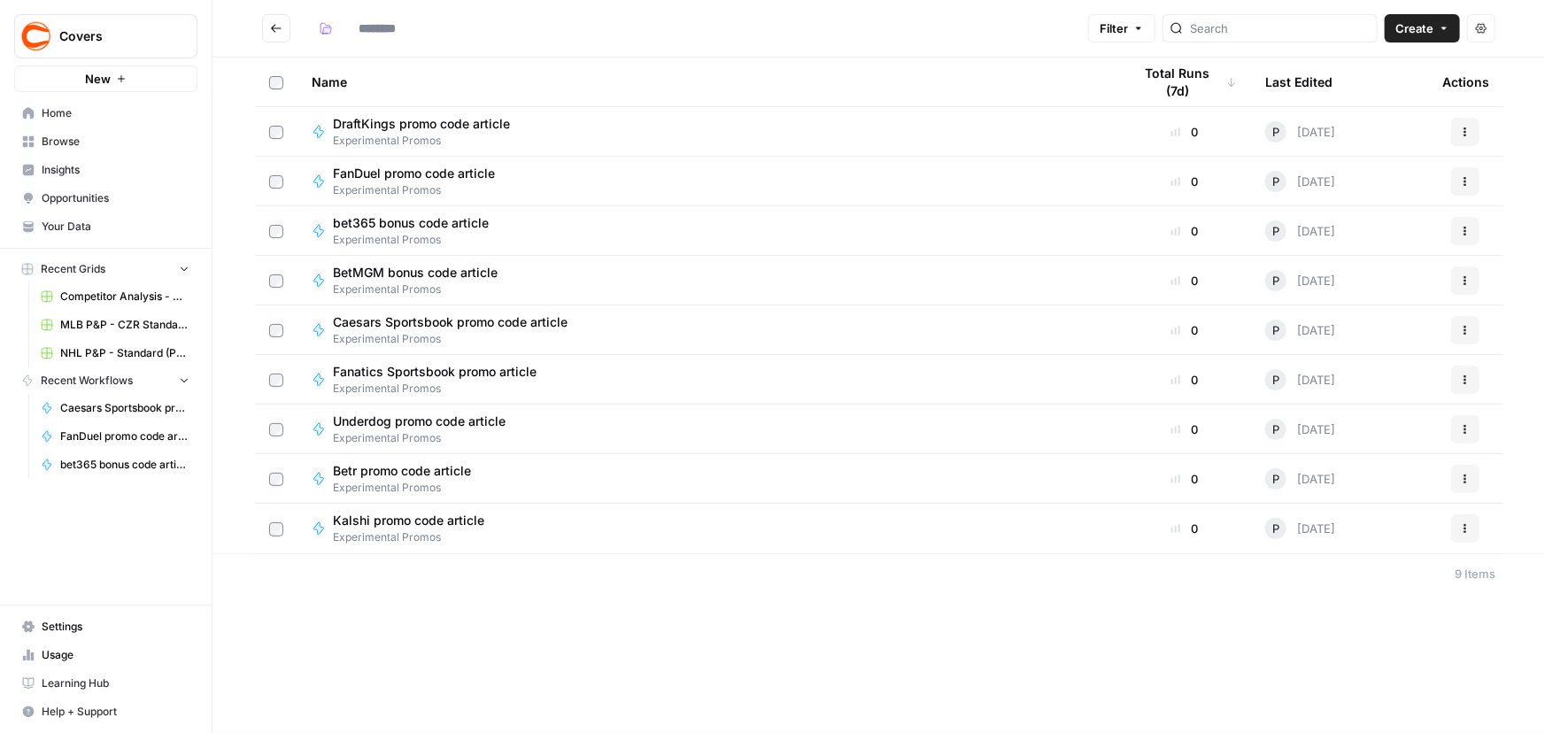
type input "**********"
click at [506, 370] on span "Fanatics Sportsbook promo article" at bounding box center [435, 372] width 204 height 18
click at [381, 373] on span "Fanatics Sportsbook promo article" at bounding box center [435, 372] width 204 height 18
type input "**********"
click at [619, 430] on div "Underdog promo code article Experimental Promos" at bounding box center [708, 430] width 792 height 34
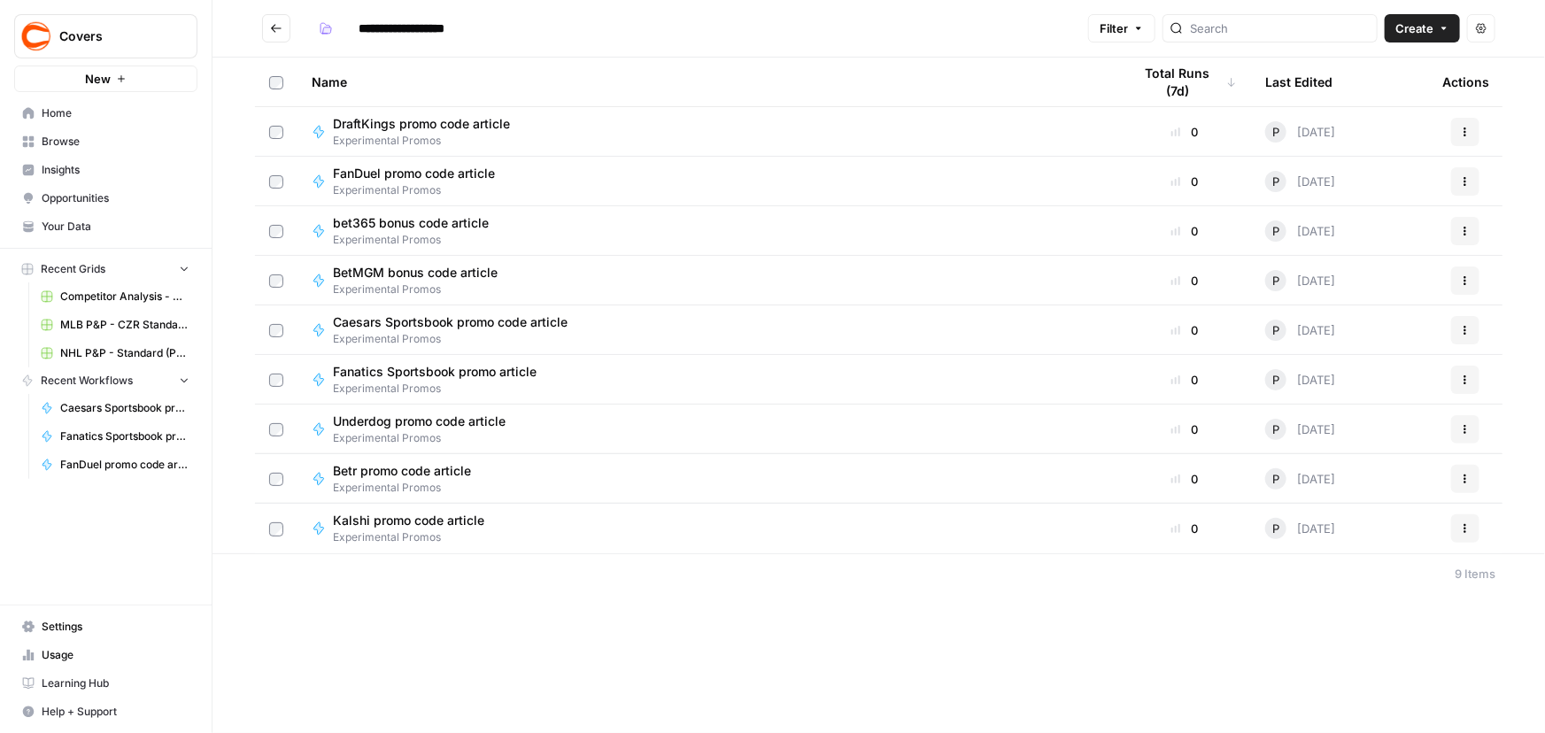
click at [583, 478] on div "Betr promo code article Experimental Promos" at bounding box center [708, 479] width 792 height 34
click at [550, 535] on div "Kalshi promo code article Experimental Promos" at bounding box center [708, 529] width 792 height 34
click at [429, 415] on span "Underdog promo code article" at bounding box center [419, 422] width 173 height 18
click at [436, 466] on span "Betr promo code article" at bounding box center [402, 471] width 138 height 18
click at [453, 521] on span "Kalshi promo code article" at bounding box center [408, 521] width 151 height 18
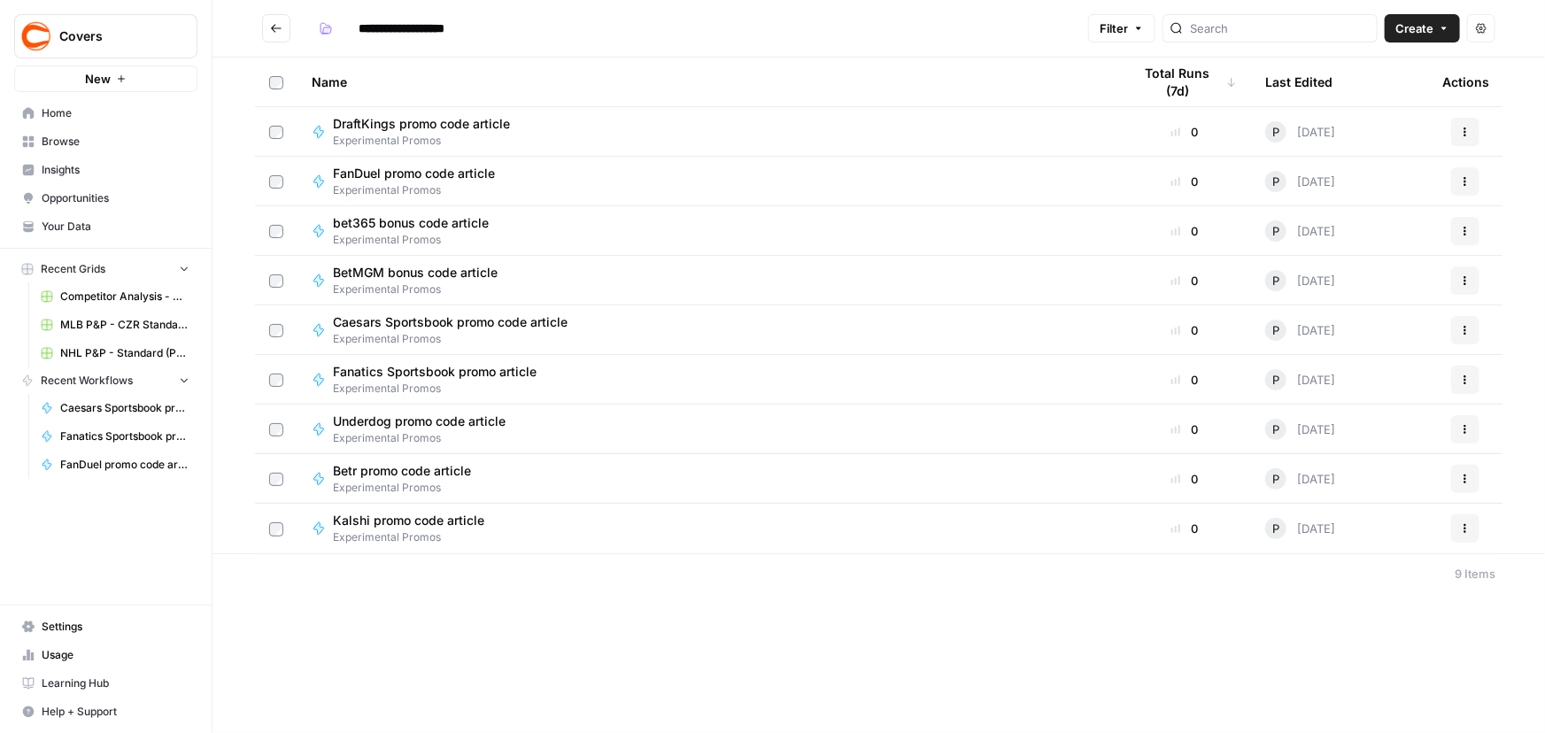
click at [80, 141] on span "Browse" at bounding box center [116, 142] width 148 height 16
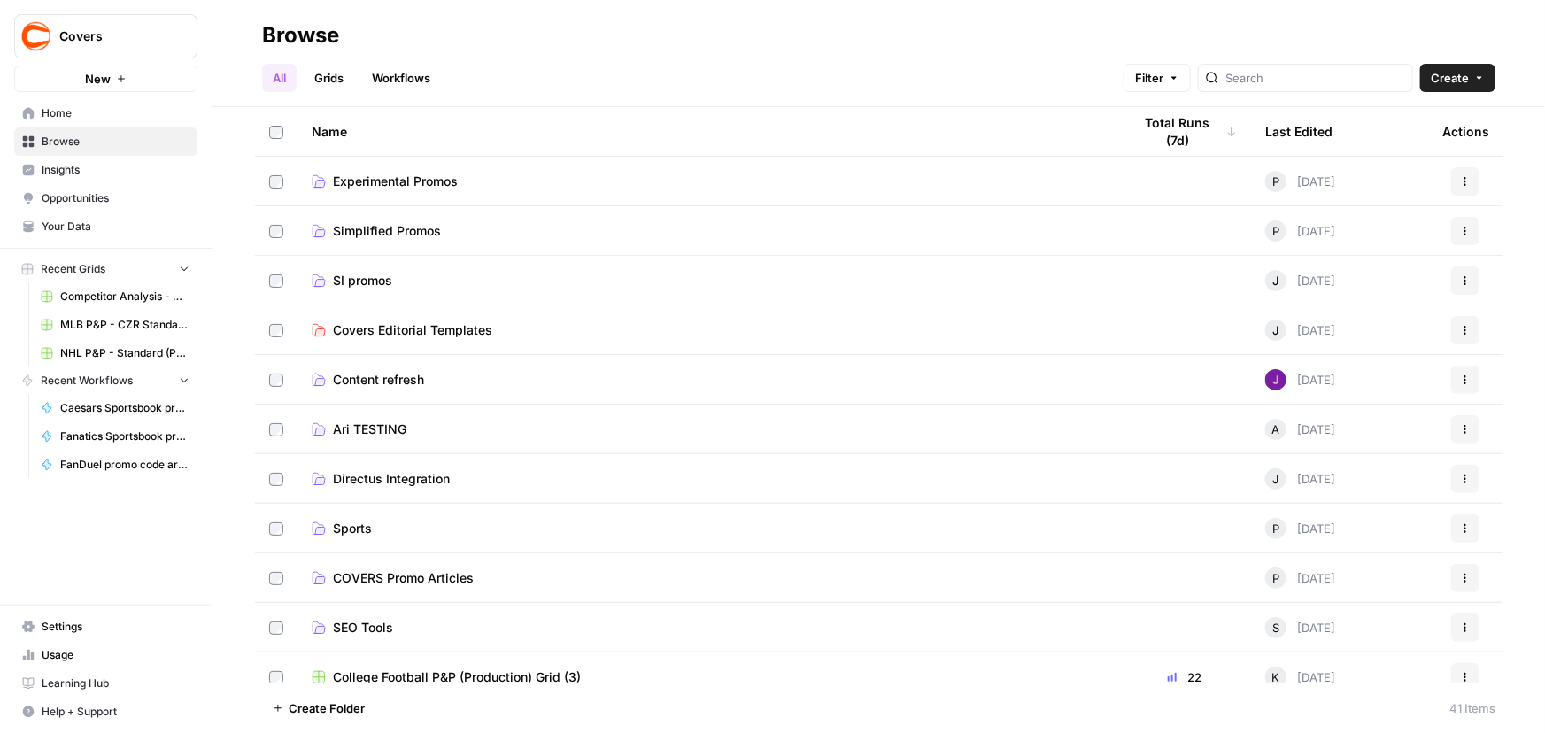
click at [443, 490] on td "Directus Integration" at bounding box center [707, 478] width 821 height 49
click at [441, 482] on span "Directus Integration" at bounding box center [391, 479] width 117 height 18
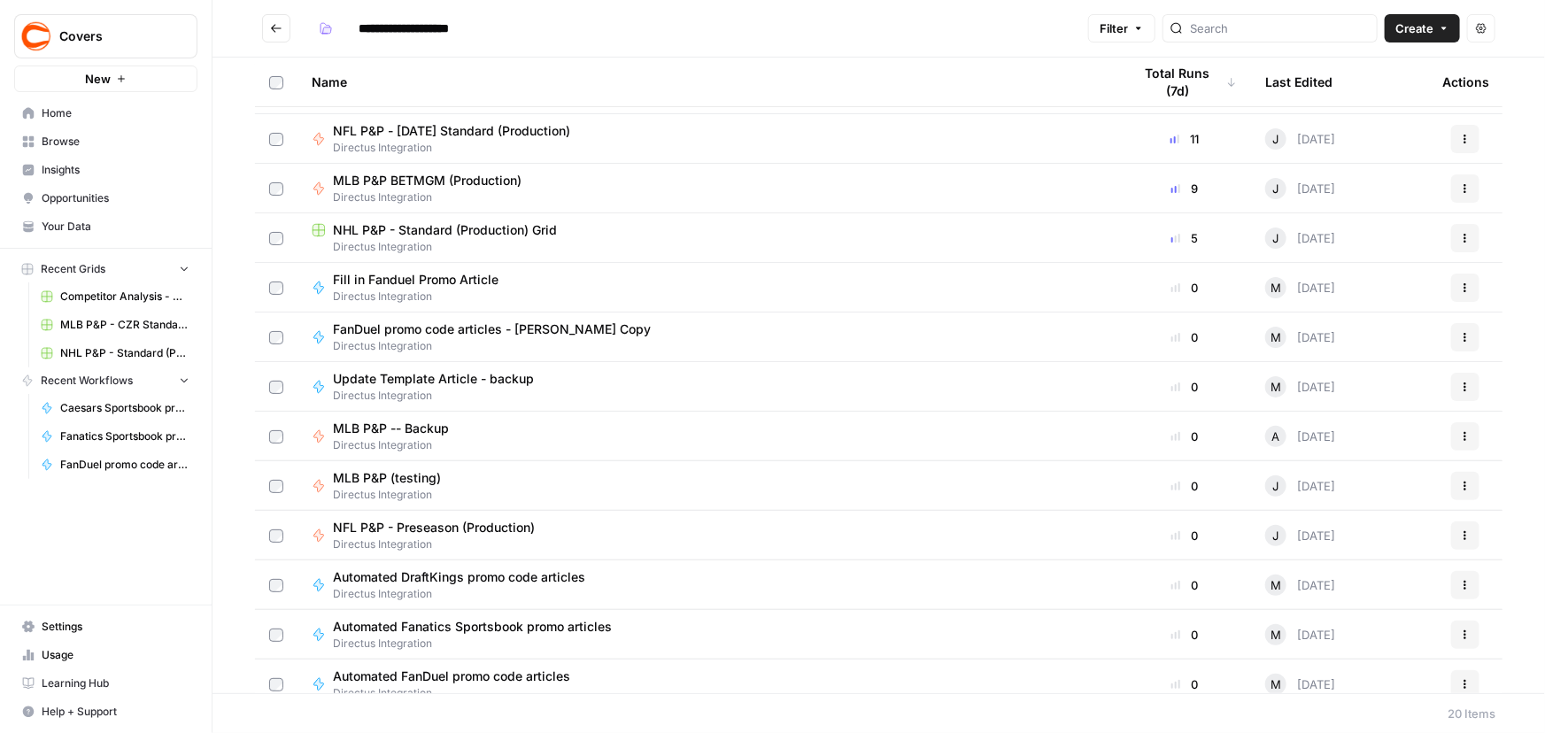
scroll to position [321, 0]
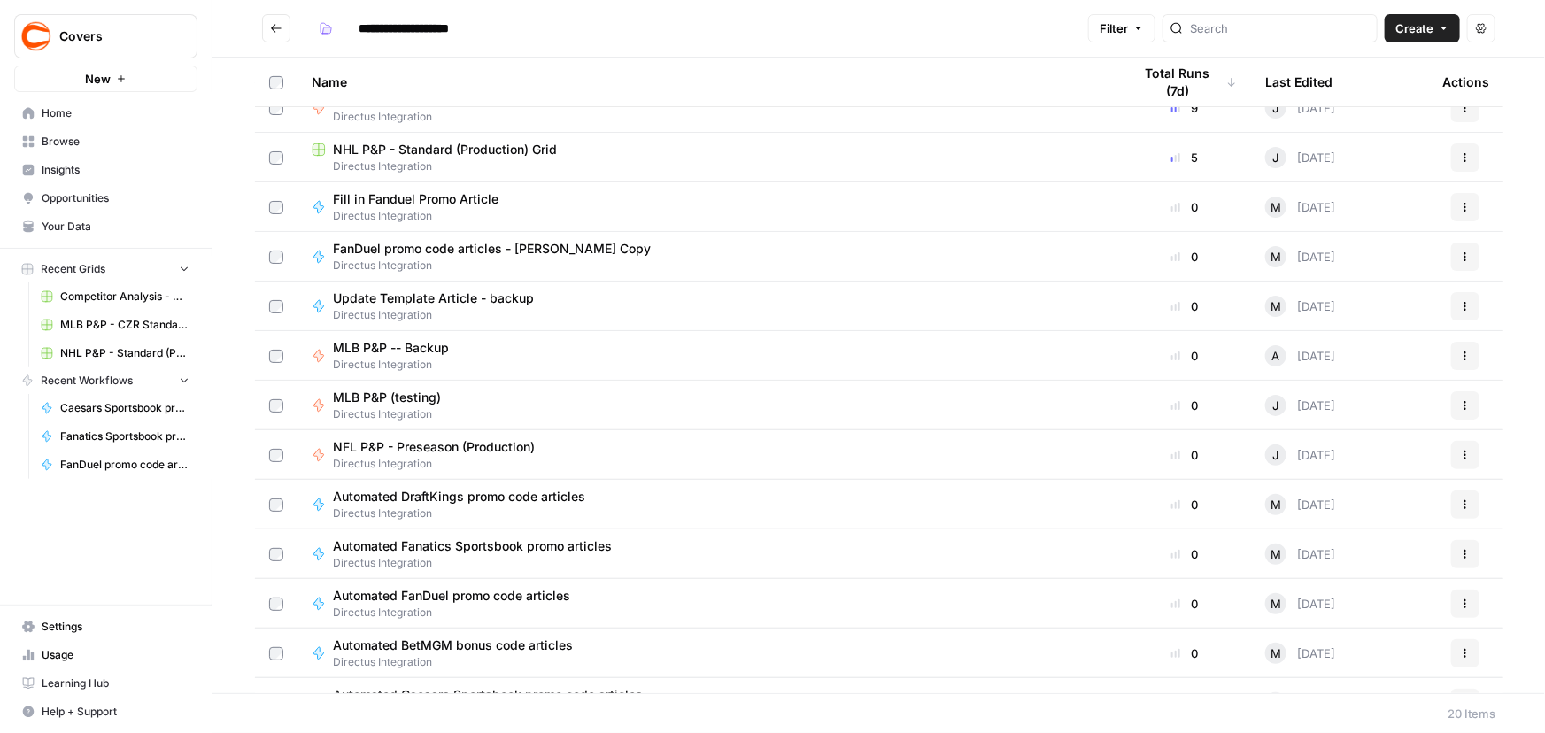
click at [513, 493] on span "Automated DraftKings promo code articles" at bounding box center [459, 497] width 252 height 18
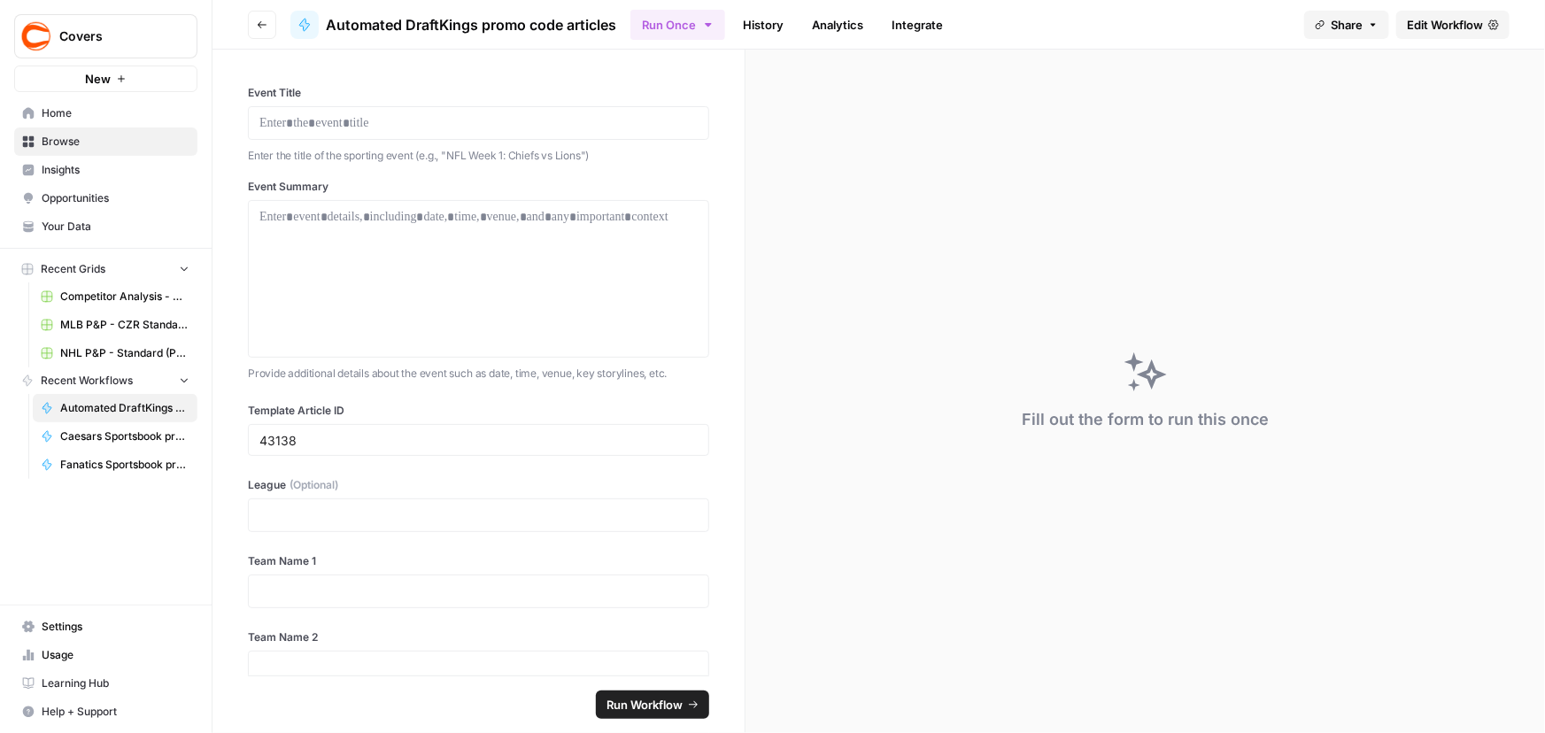
click at [1427, 24] on span "Edit Workflow" at bounding box center [1445, 25] width 76 height 18
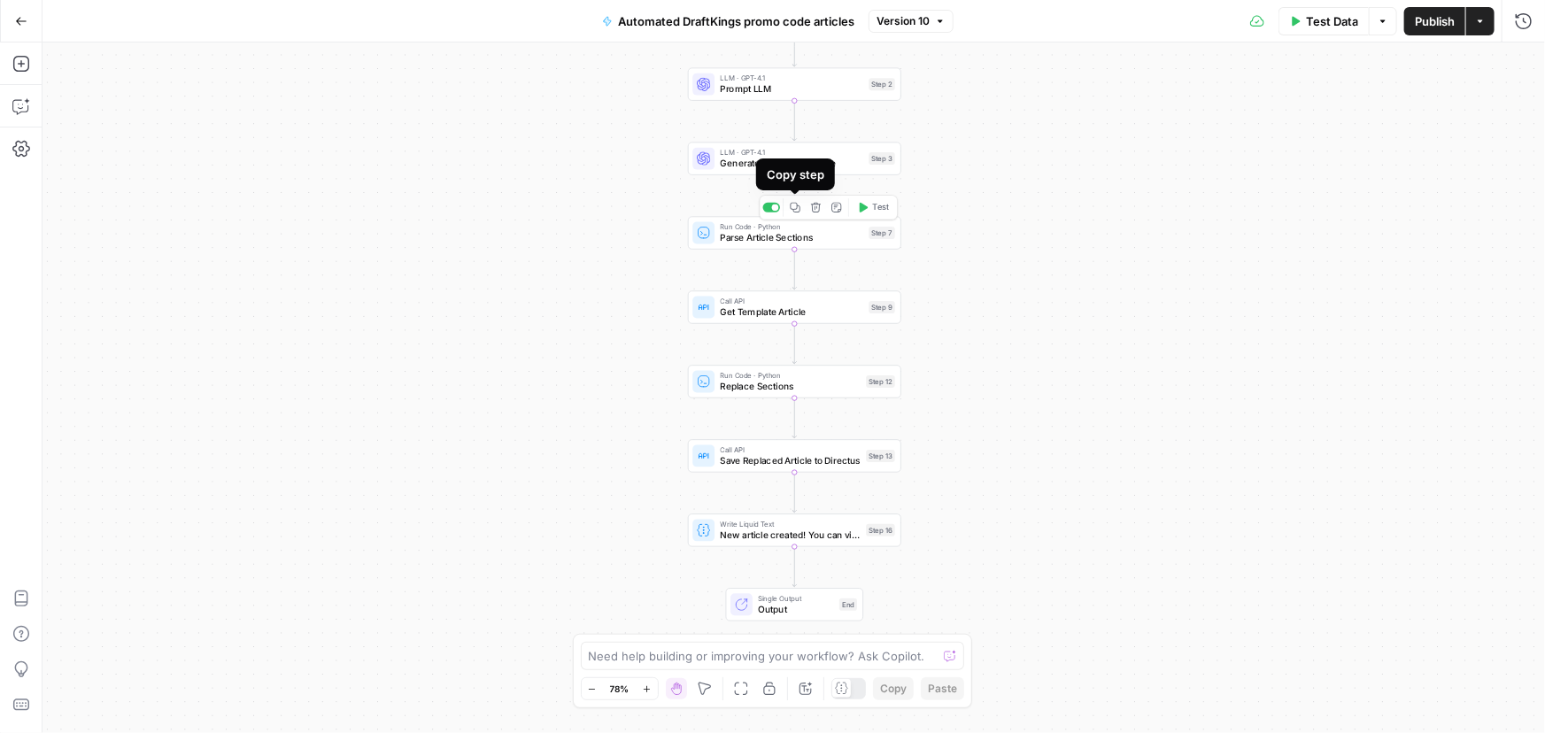
click at [793, 207] on icon "button" at bounding box center [795, 207] width 11 height 11
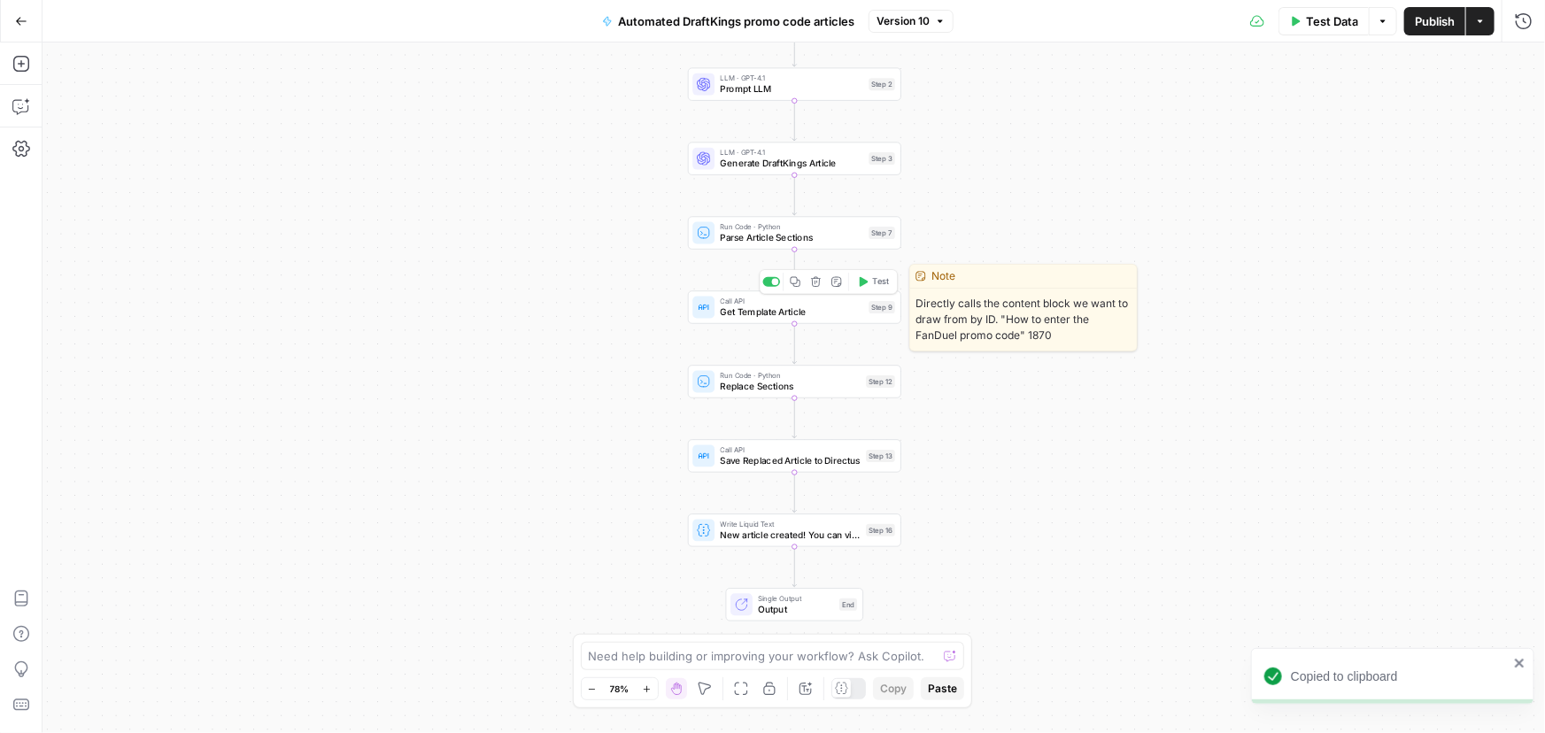
click at [741, 310] on span "Get Template Article" at bounding box center [792, 312] width 143 height 14
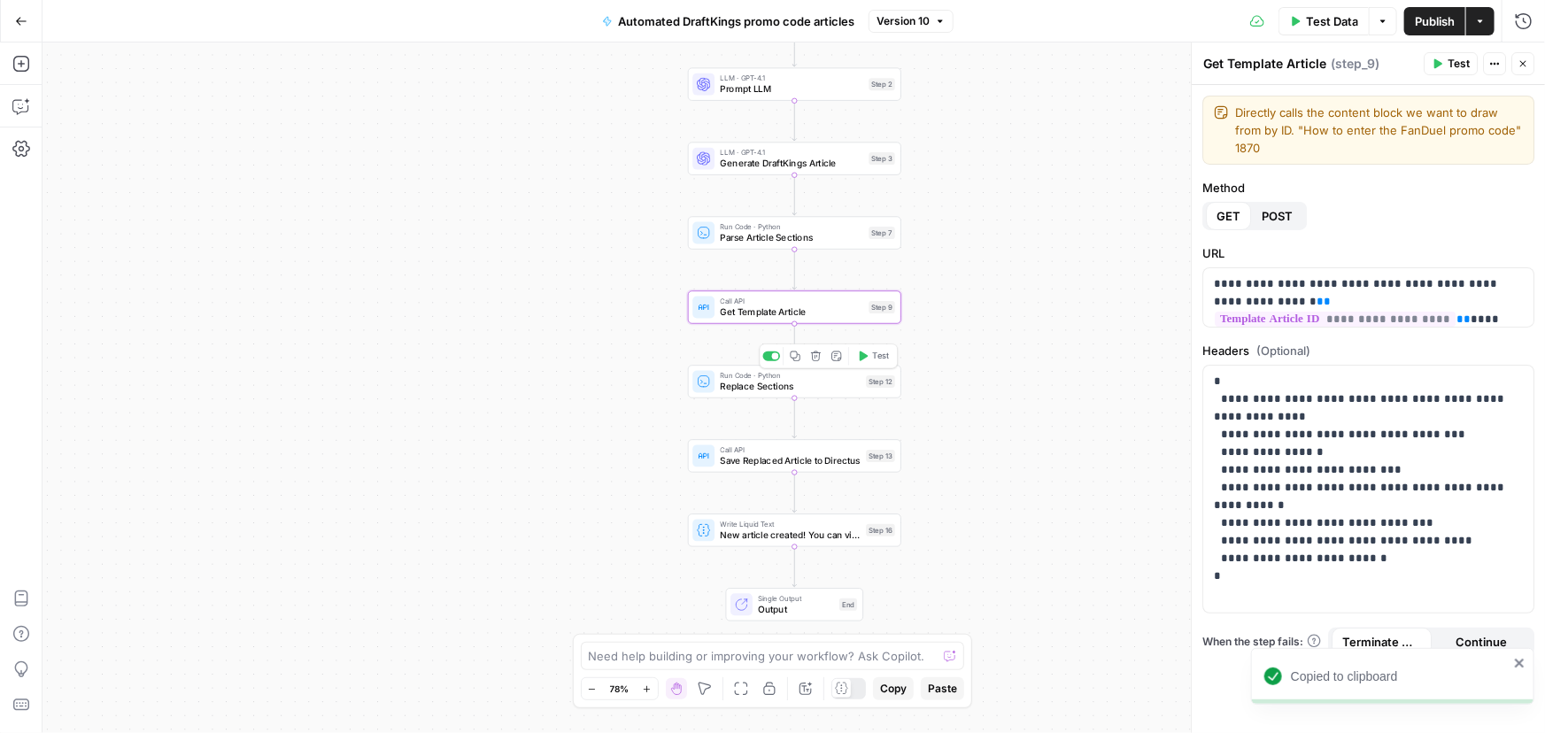
click at [741, 382] on span "Replace Sections" at bounding box center [791, 387] width 141 height 14
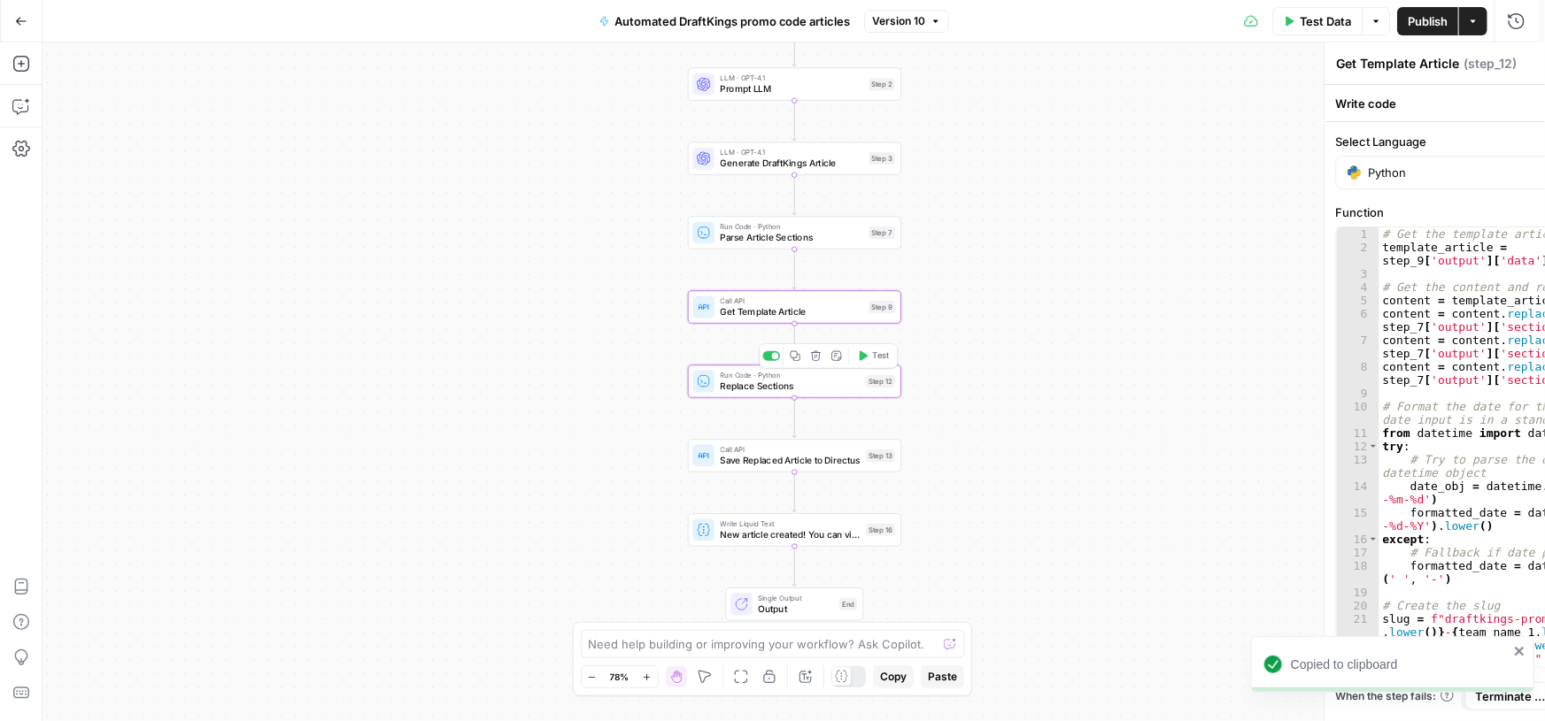
type textarea "Replace Sections"
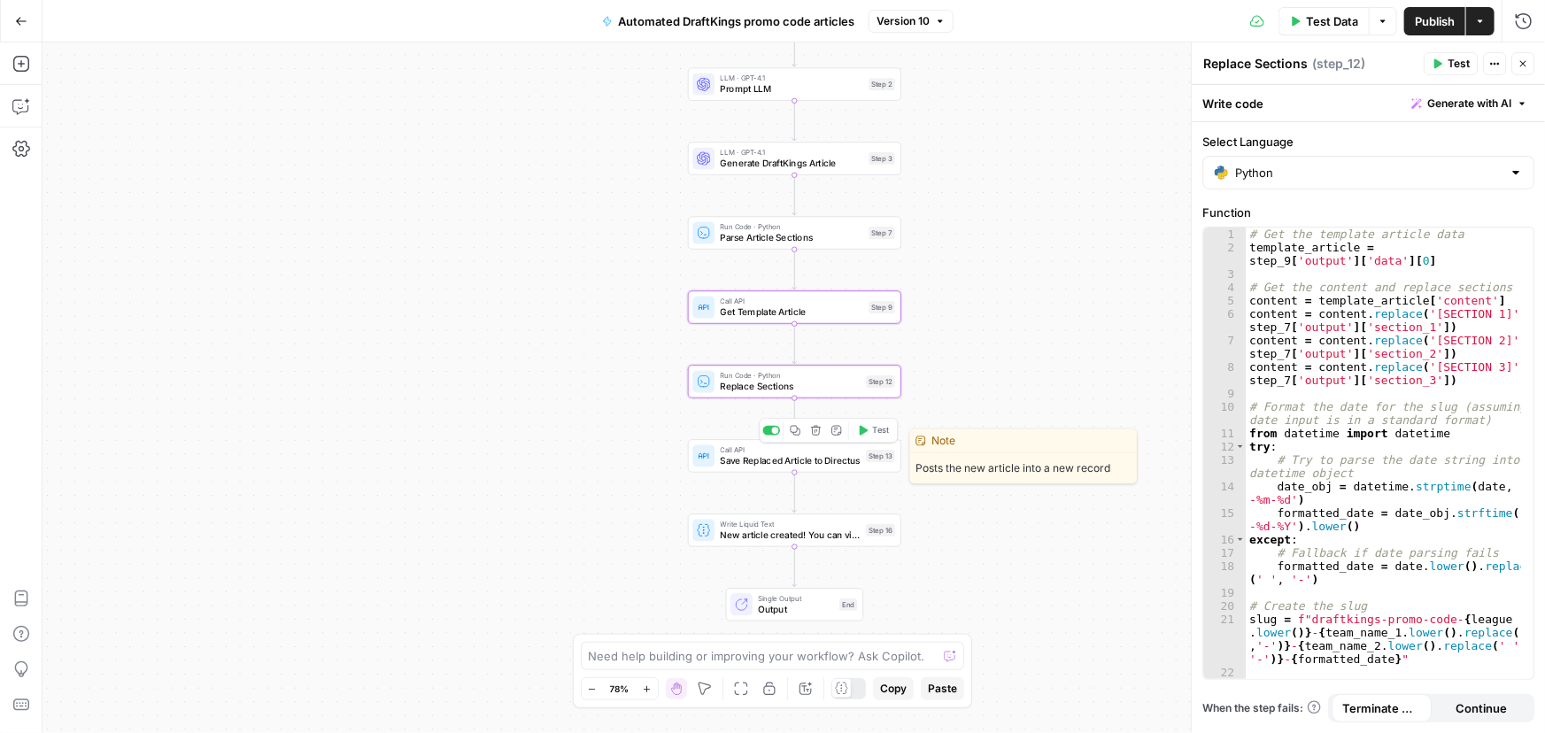
click at [751, 455] on span "Save Replaced Article to Directus" at bounding box center [791, 461] width 141 height 14
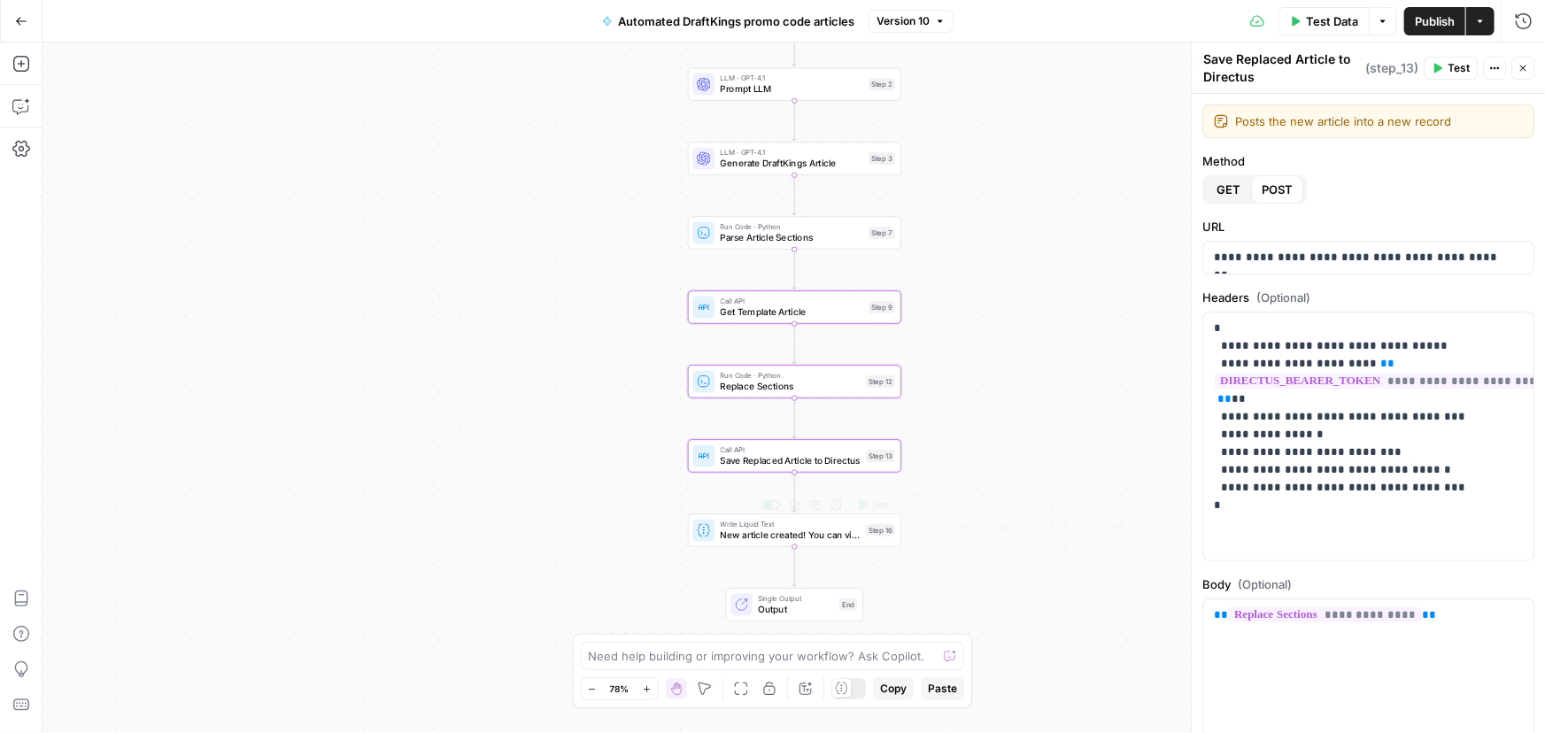
click at [749, 539] on span "New article created! You can view it here: https://[DOMAIN_NAME]/admin/content/…" at bounding box center [791, 536] width 141 height 14
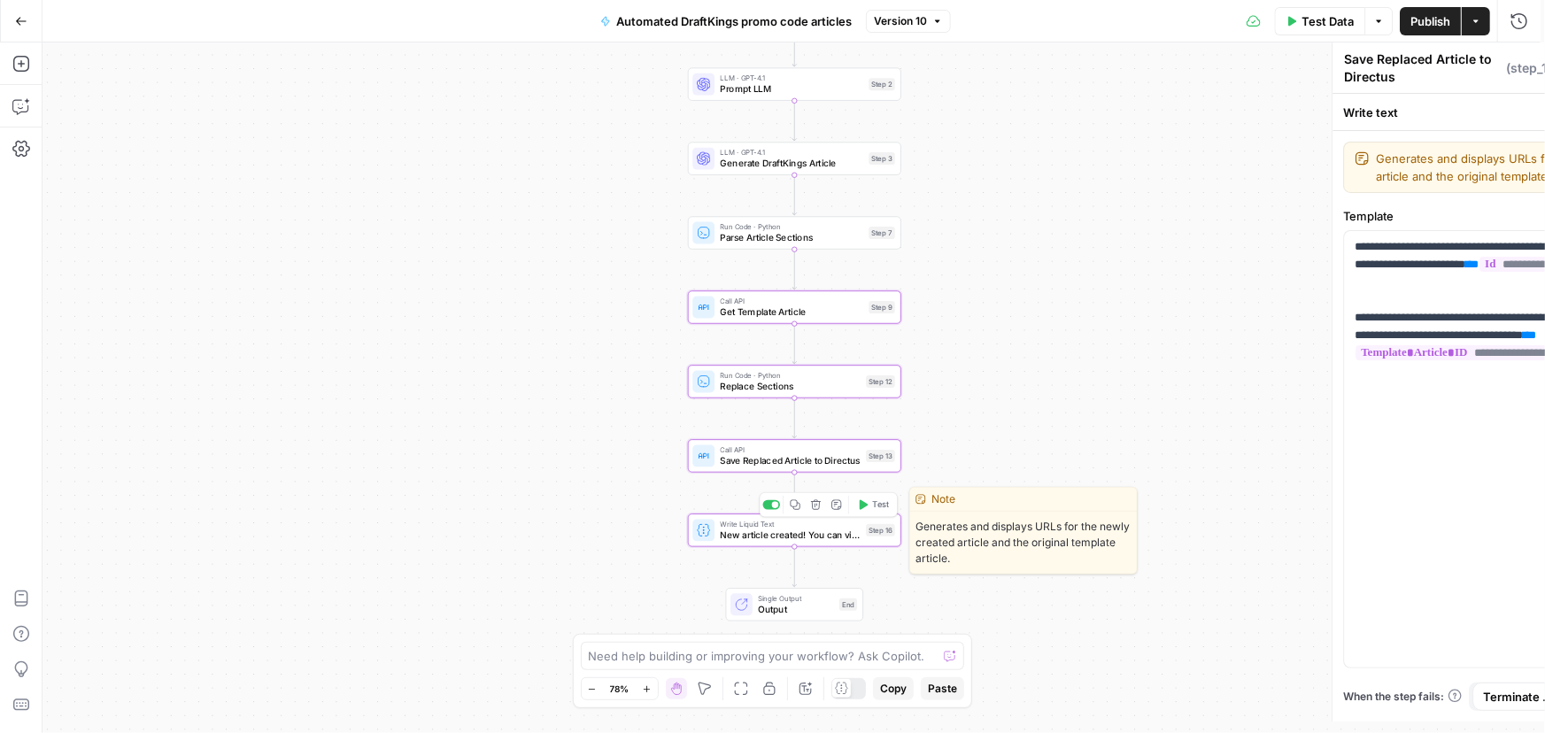
type textarea "New article created! You can view it here: https://[DOMAIN_NAME]/admin/content/…"
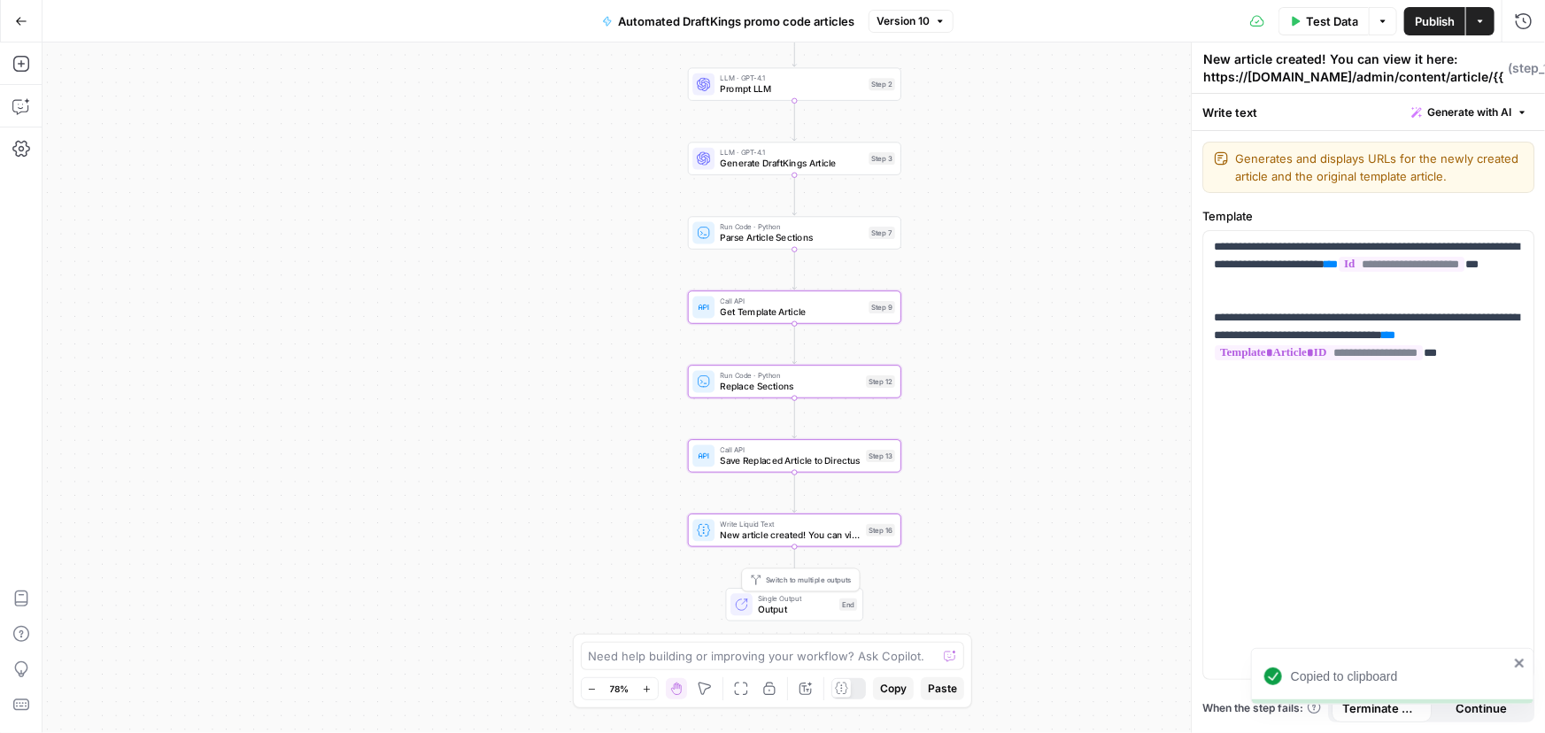
click at [810, 606] on span "Output" at bounding box center [796, 610] width 76 height 14
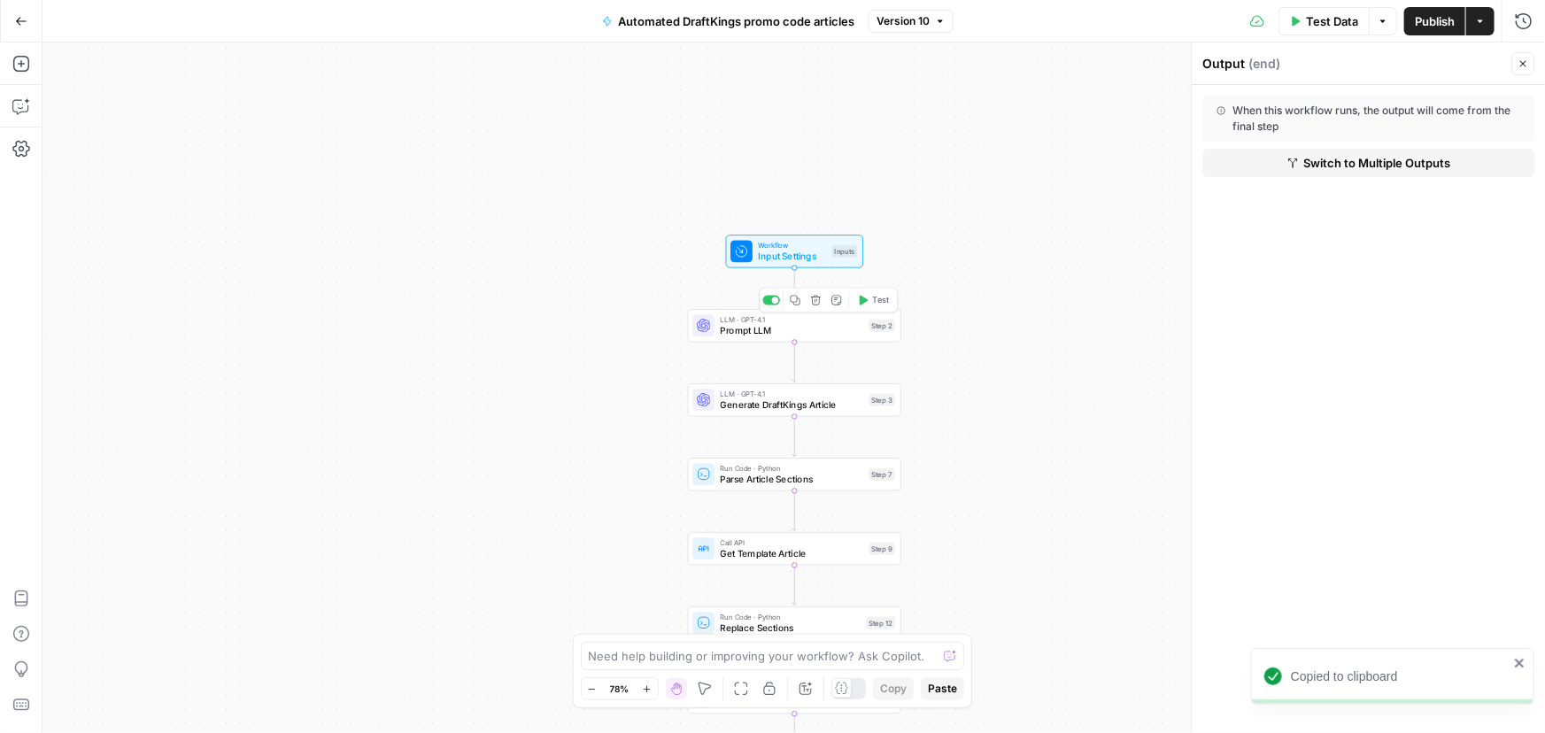
click at [795, 337] on div "LLM · GPT-4.1 Prompt LLM Step 2 Copy step Delete step Add Note Test" at bounding box center [794, 325] width 213 height 33
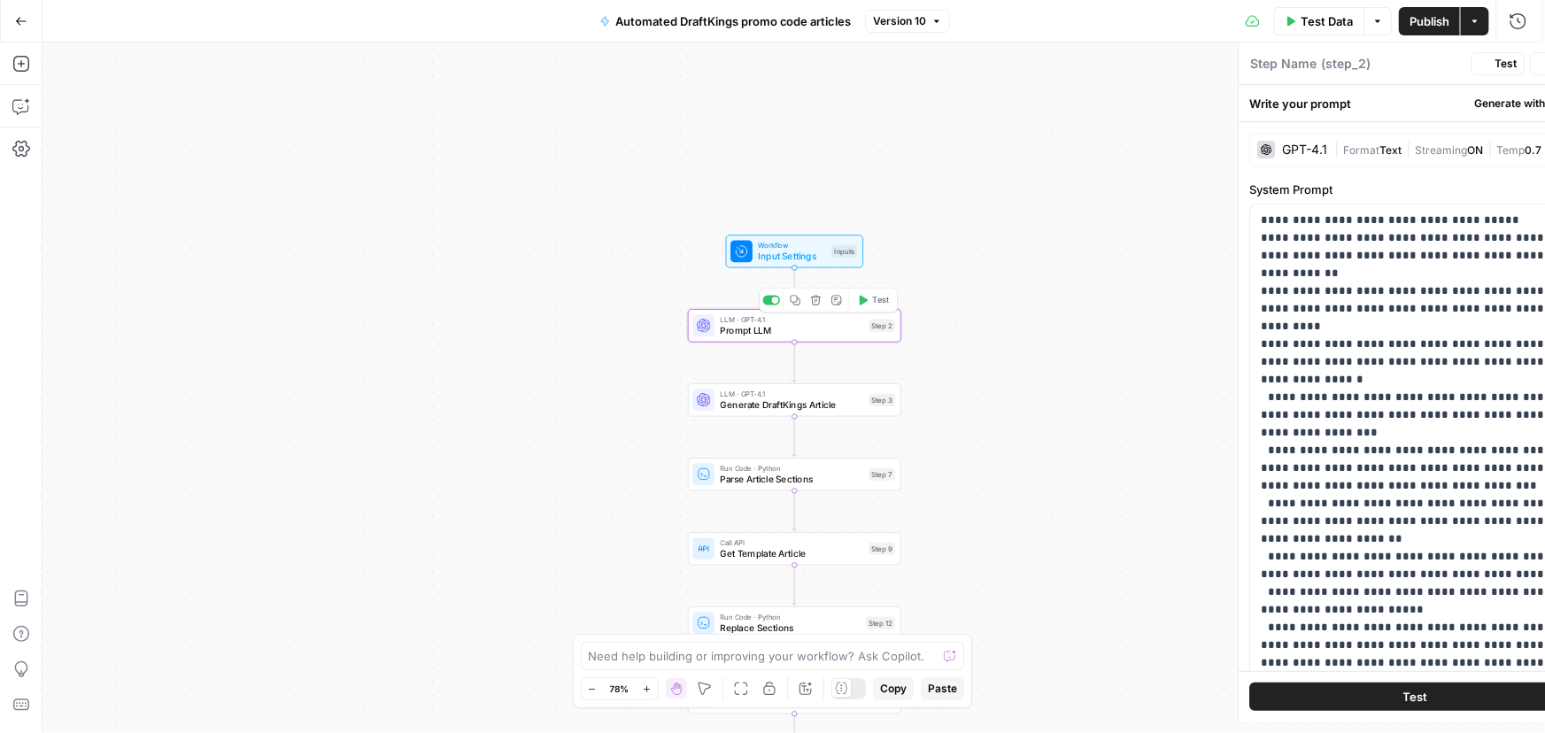
type textarea "Prompt LLM"
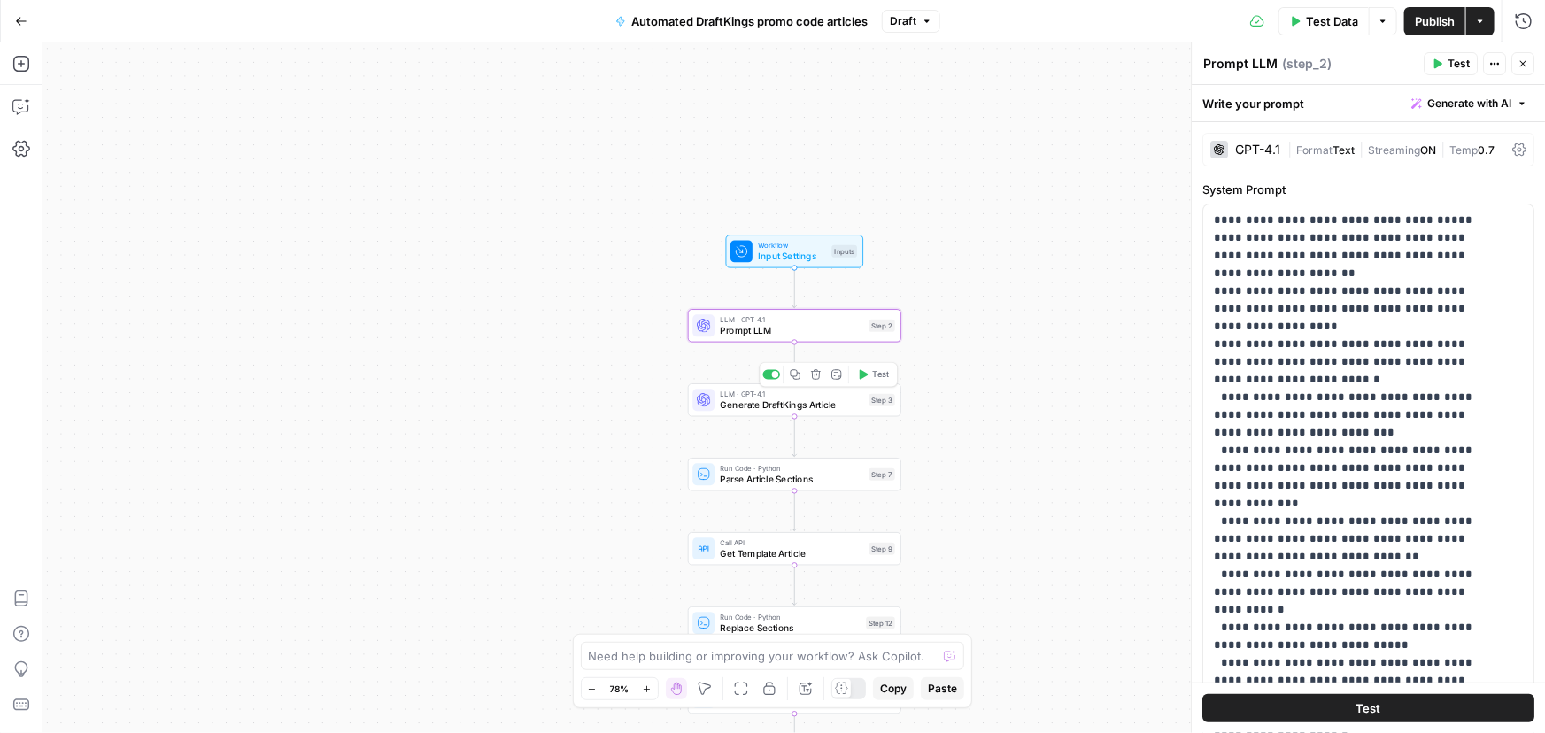
click at [805, 405] on span "Generate DraftKings Article" at bounding box center [792, 405] width 143 height 14
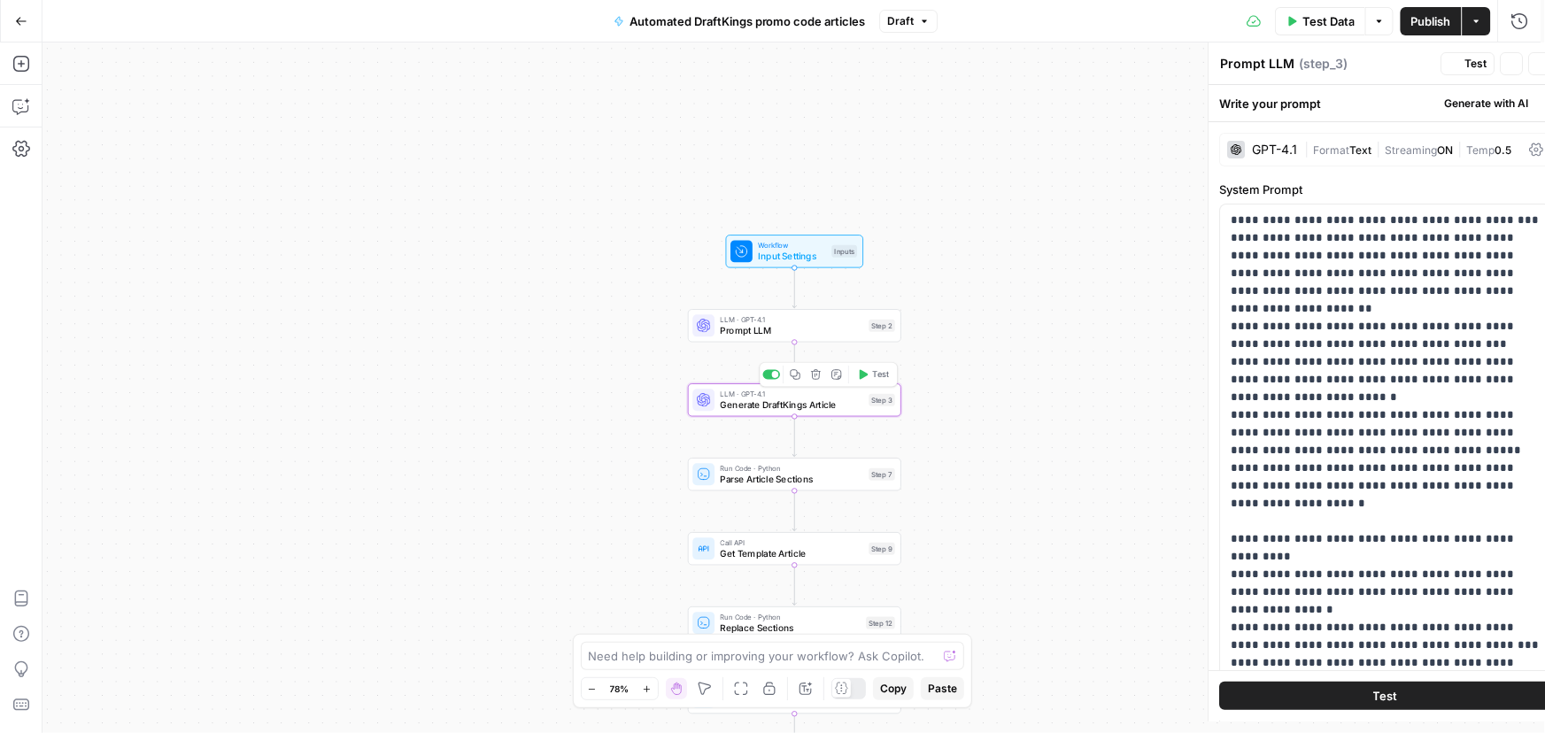
type textarea "Generate DraftKings Article"
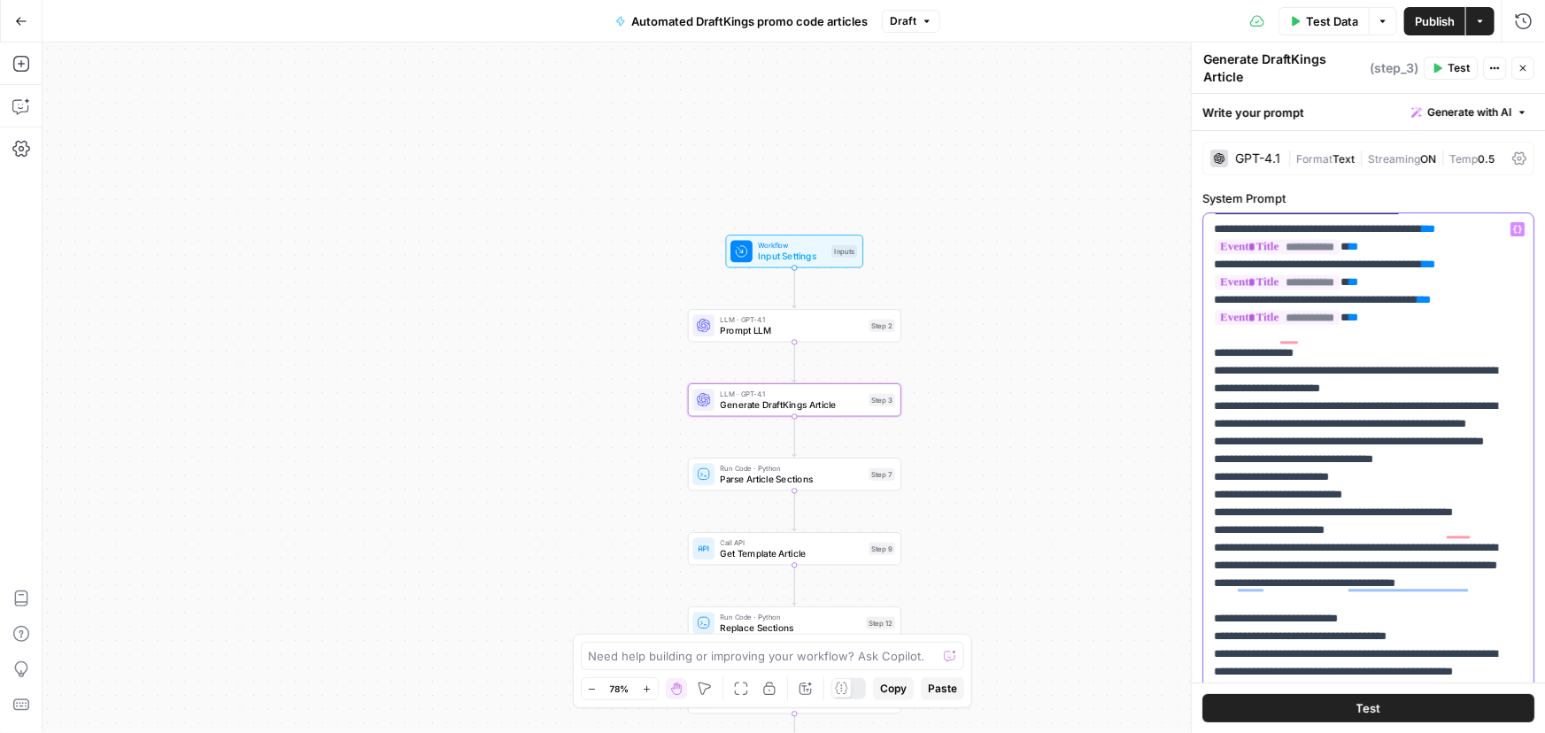
scroll to position [5559, 0]
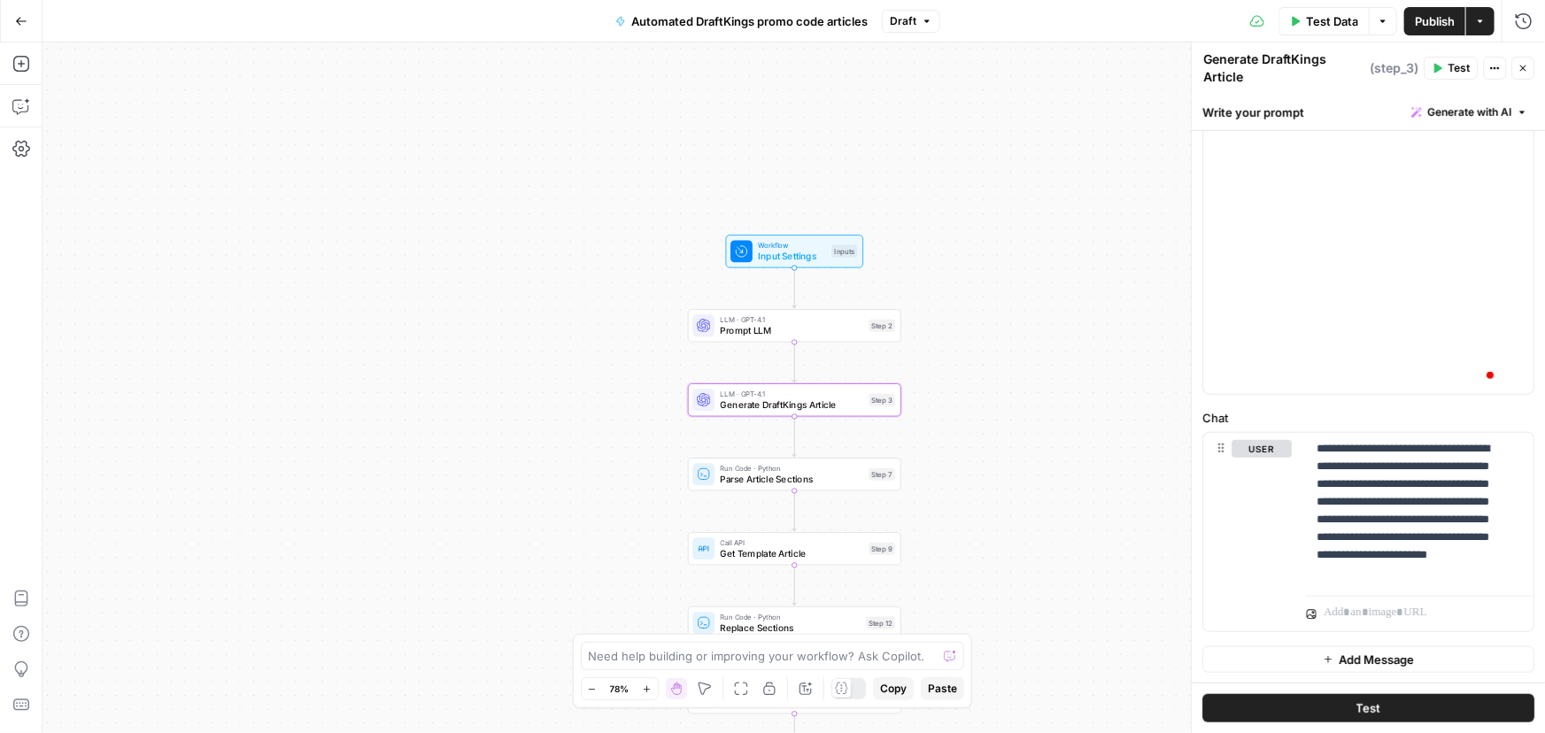
click at [1005, 464] on div "Workflow Input Settings Inputs LLM · GPT-4.1 Prompt LLM Step 2 LLM · GPT-4.1 Ge…" at bounding box center [793, 387] width 1502 height 691
click at [776, 259] on span "Input Settings" at bounding box center [792, 257] width 68 height 14
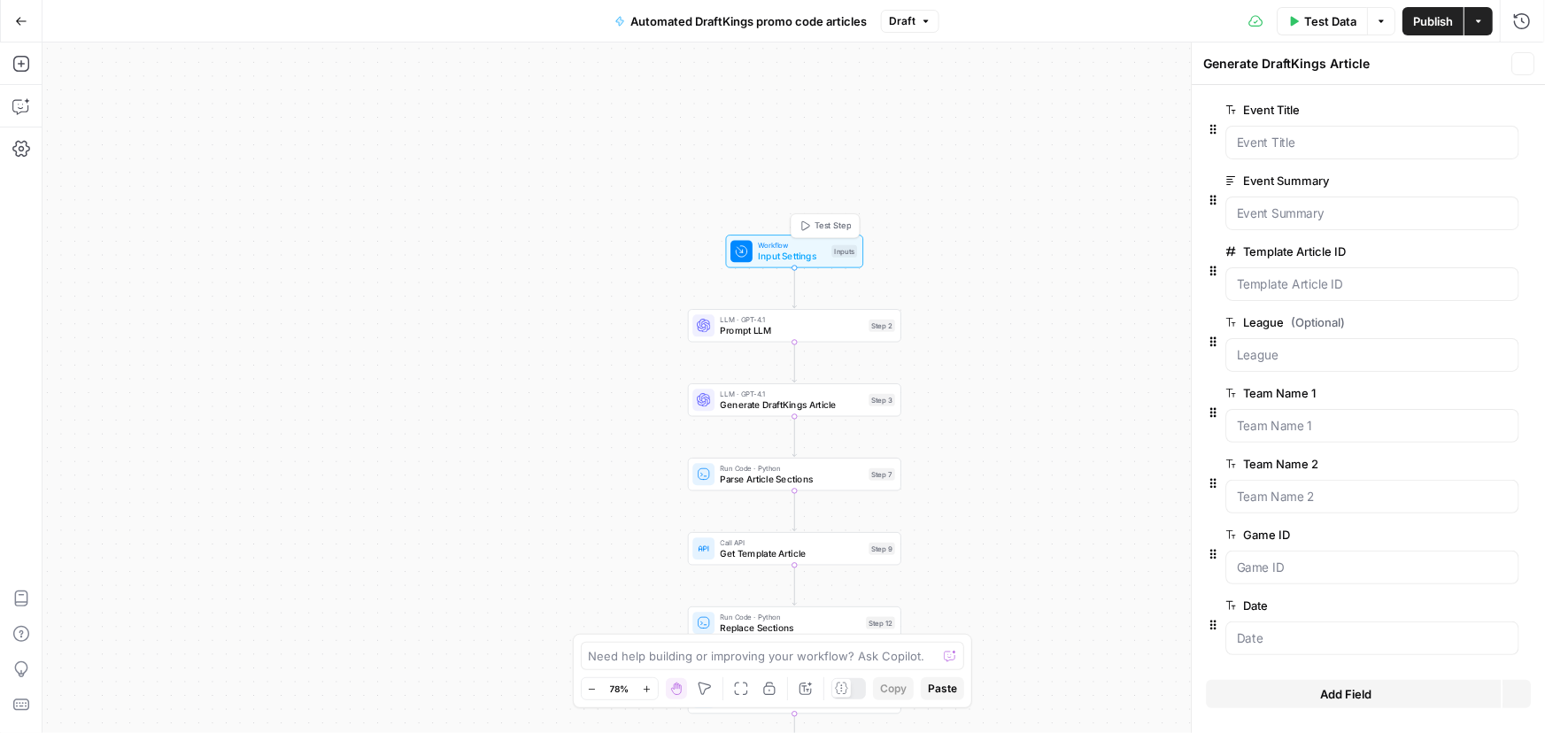
type textarea "Inputs"
click at [1215, 272] on icon "button" at bounding box center [1213, 271] width 14 height 14
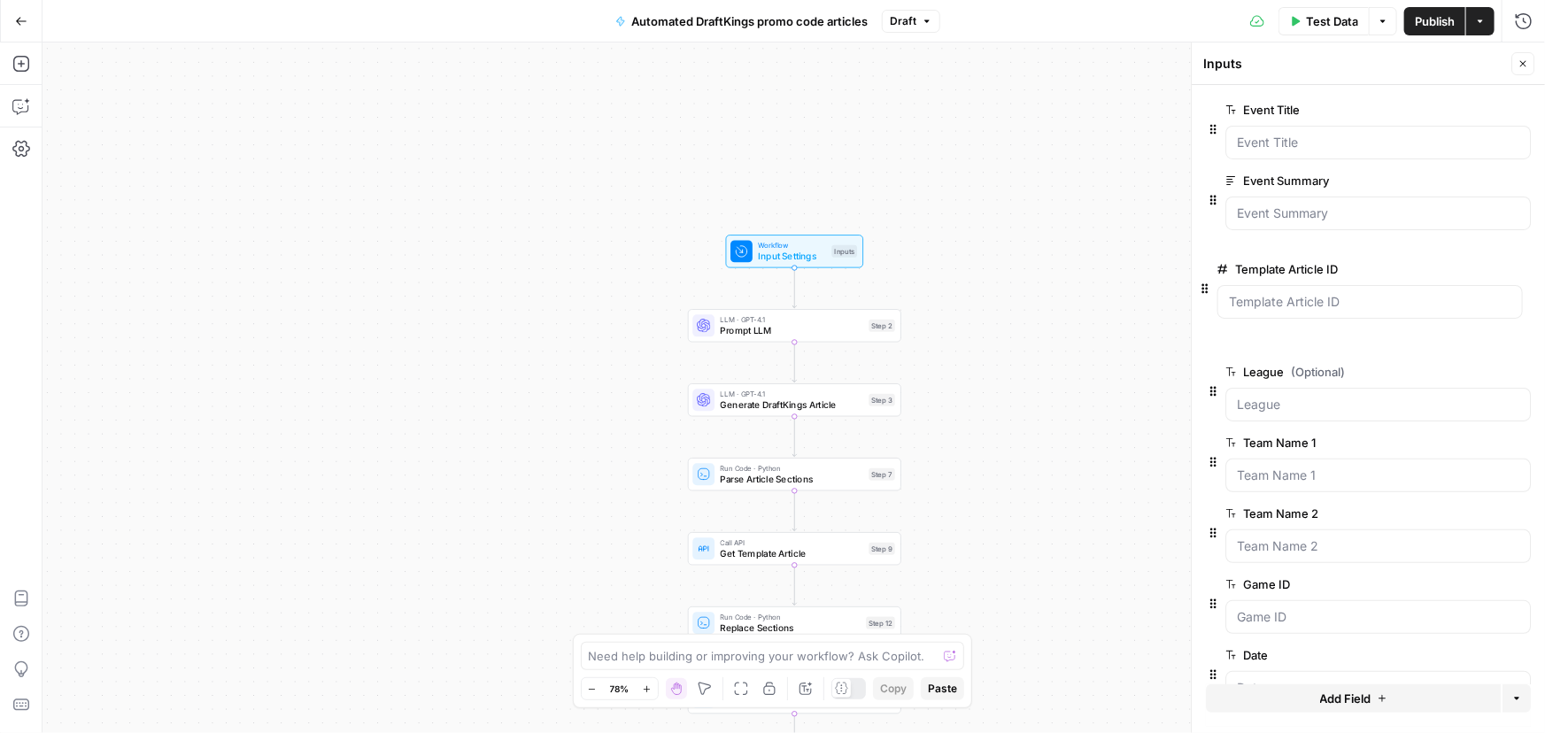
drag, startPoint x: 1215, startPoint y: 272, endPoint x: 1206, endPoint y: 289, distance: 19.4
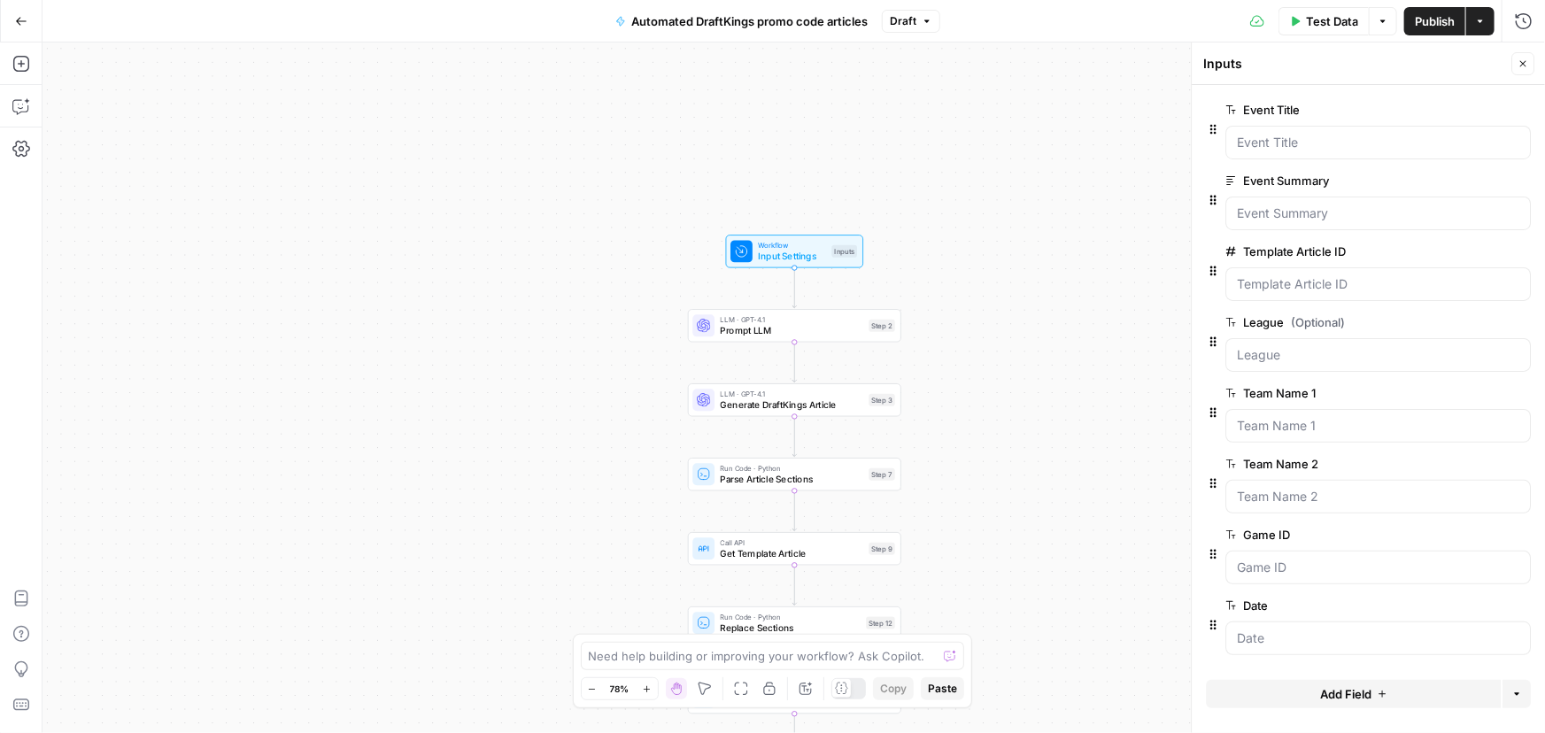
click at [1475, 251] on span "edit field" at bounding box center [1464, 251] width 39 height 14
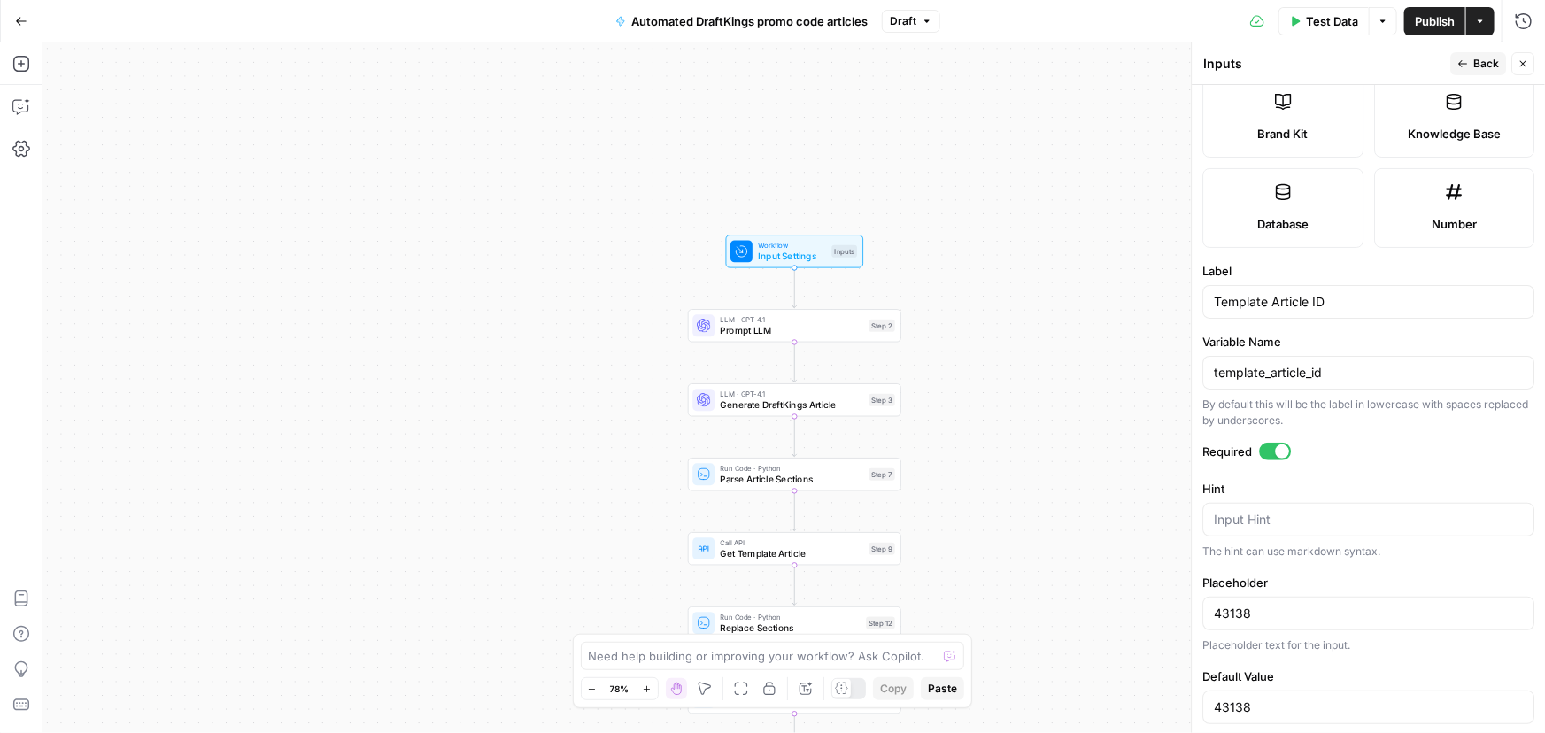
scroll to position [426, 0]
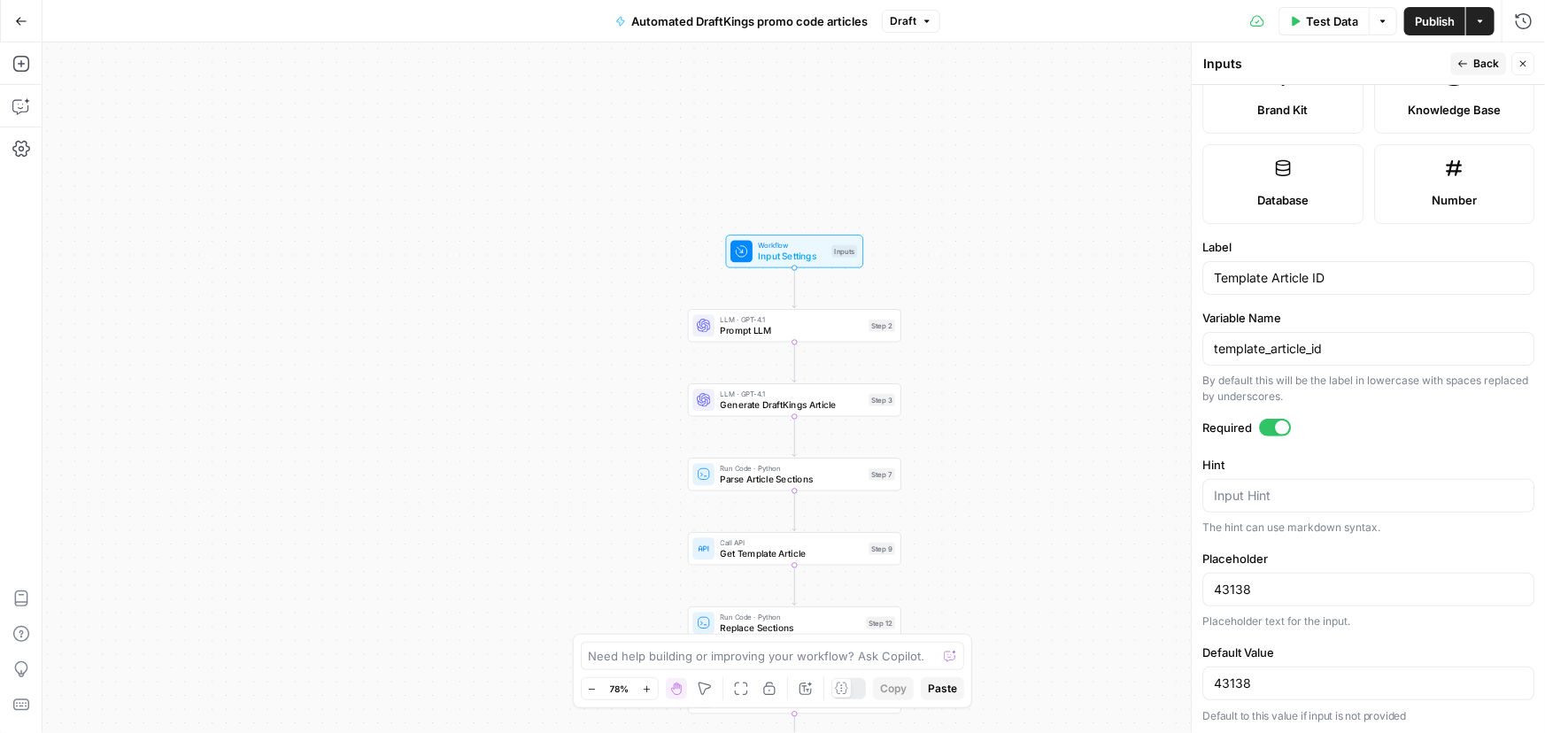
drag, startPoint x: 1293, startPoint y: 596, endPoint x: 1275, endPoint y: 600, distance: 19.1
click at [1176, 594] on body "Covers New Home Browse Insights Opportunities Your Data Recent Grids Competitor…" at bounding box center [772, 366] width 1545 height 733
click at [1275, 600] on div "43138" at bounding box center [1368, 590] width 332 height 34
click at [1092, 484] on div "Workflow Input Settings Inputs LLM · GPT-4.1 Prompt LLM Step 2 LLM · GPT-4.1 Ge…" at bounding box center [793, 387] width 1502 height 691
click at [1486, 58] on span "Back" at bounding box center [1486, 64] width 26 height 16
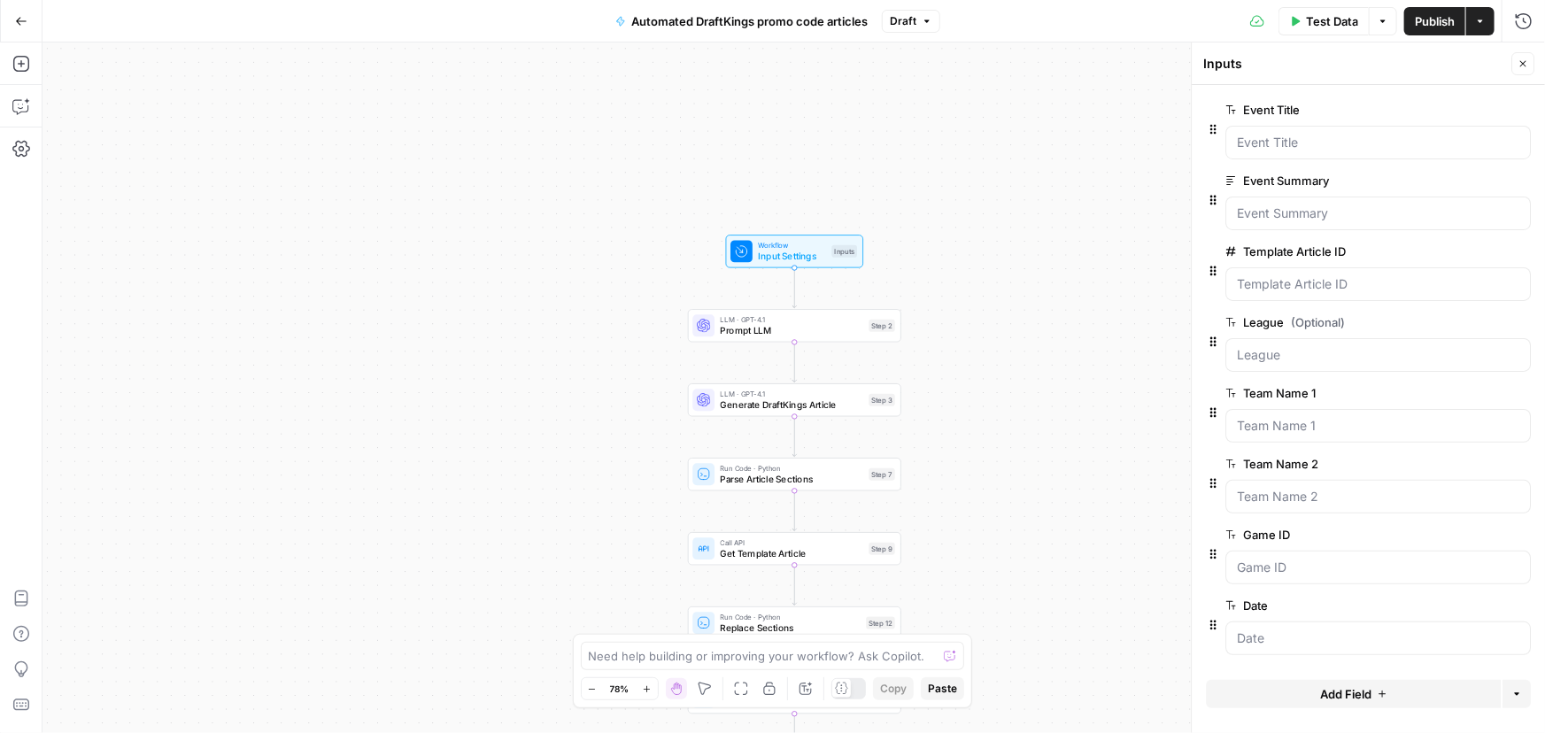
click at [1470, 389] on span "edit field" at bounding box center [1464, 393] width 39 height 14
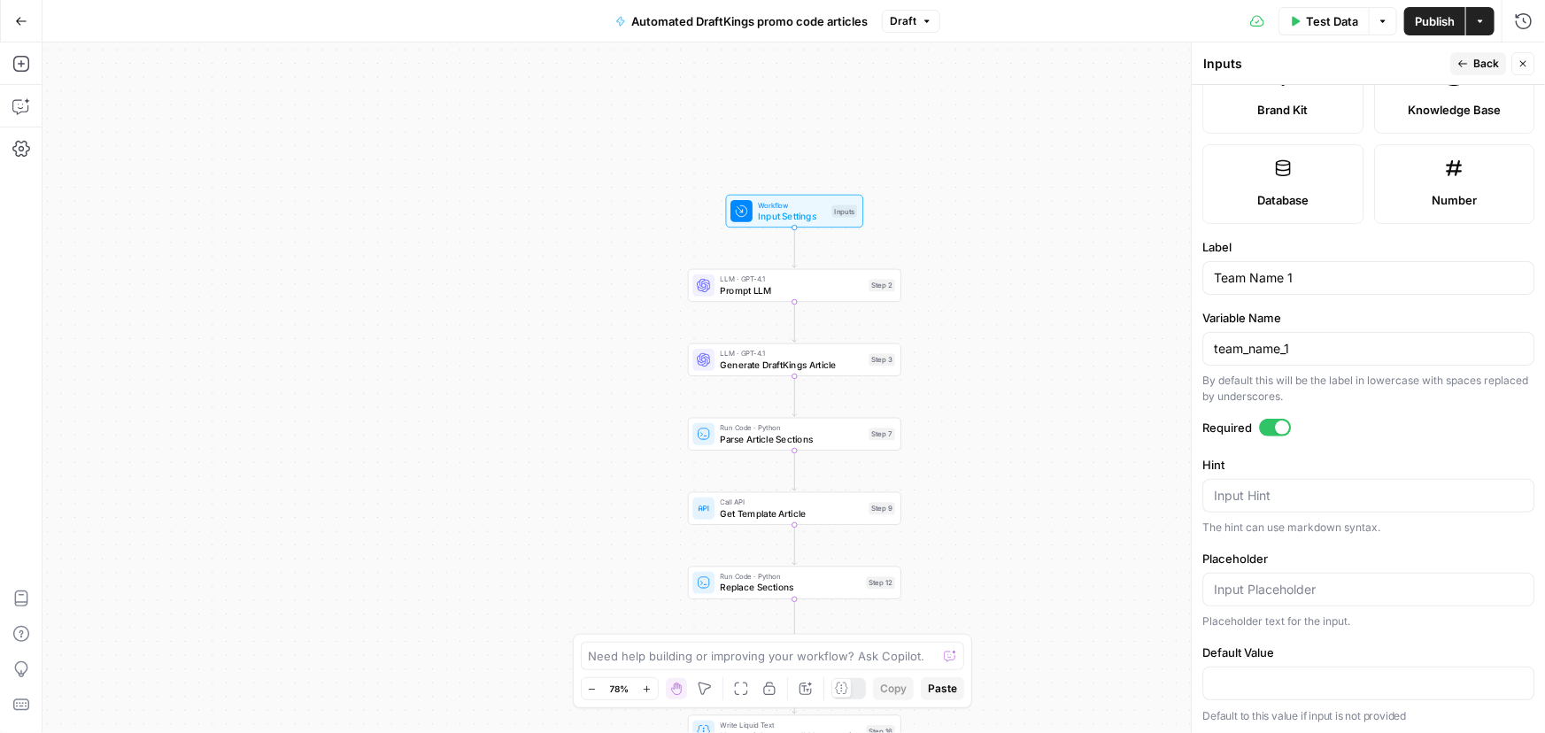
click at [1477, 66] on span "Back" at bounding box center [1486, 64] width 26 height 16
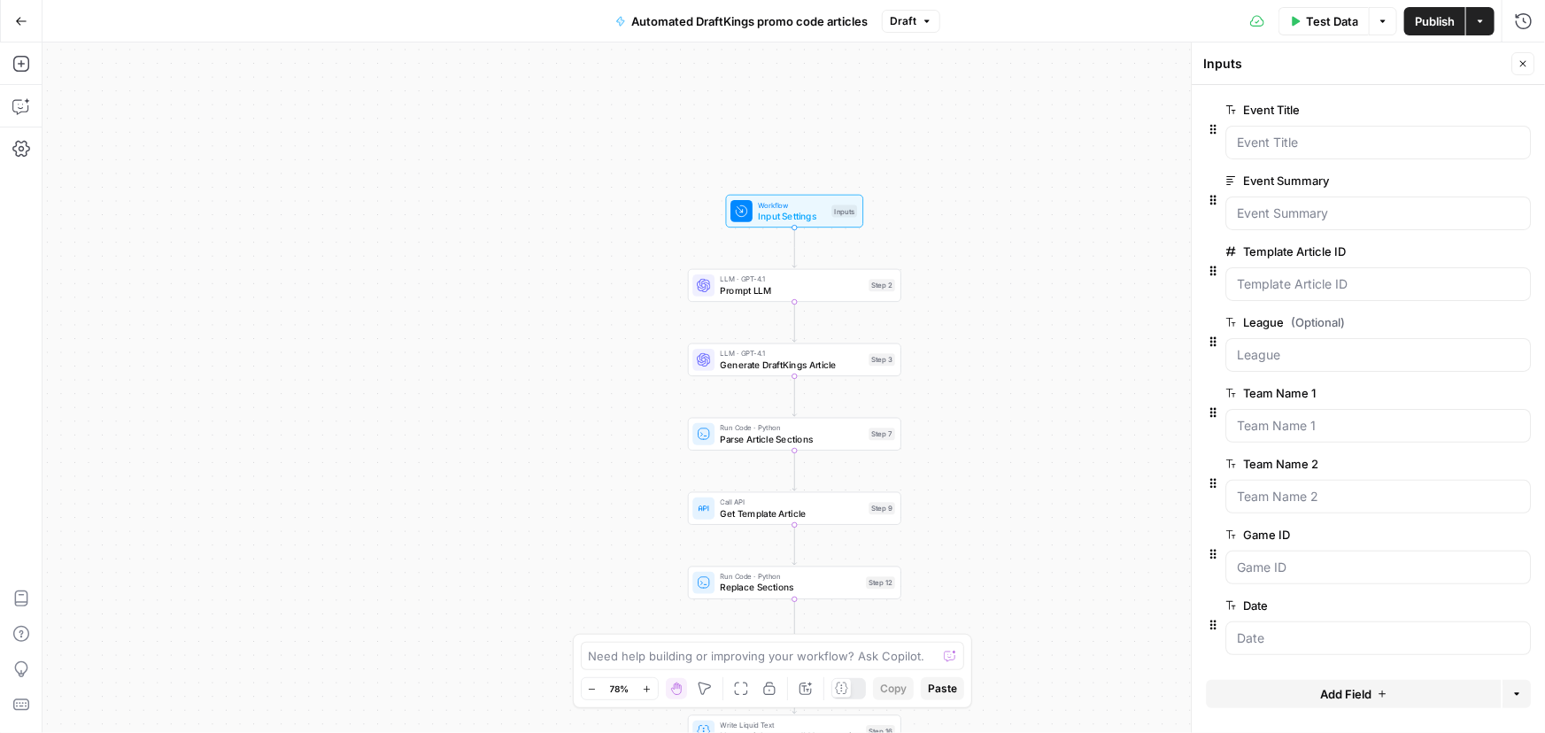
click at [1475, 532] on span "edit field" at bounding box center [1464, 535] width 39 height 14
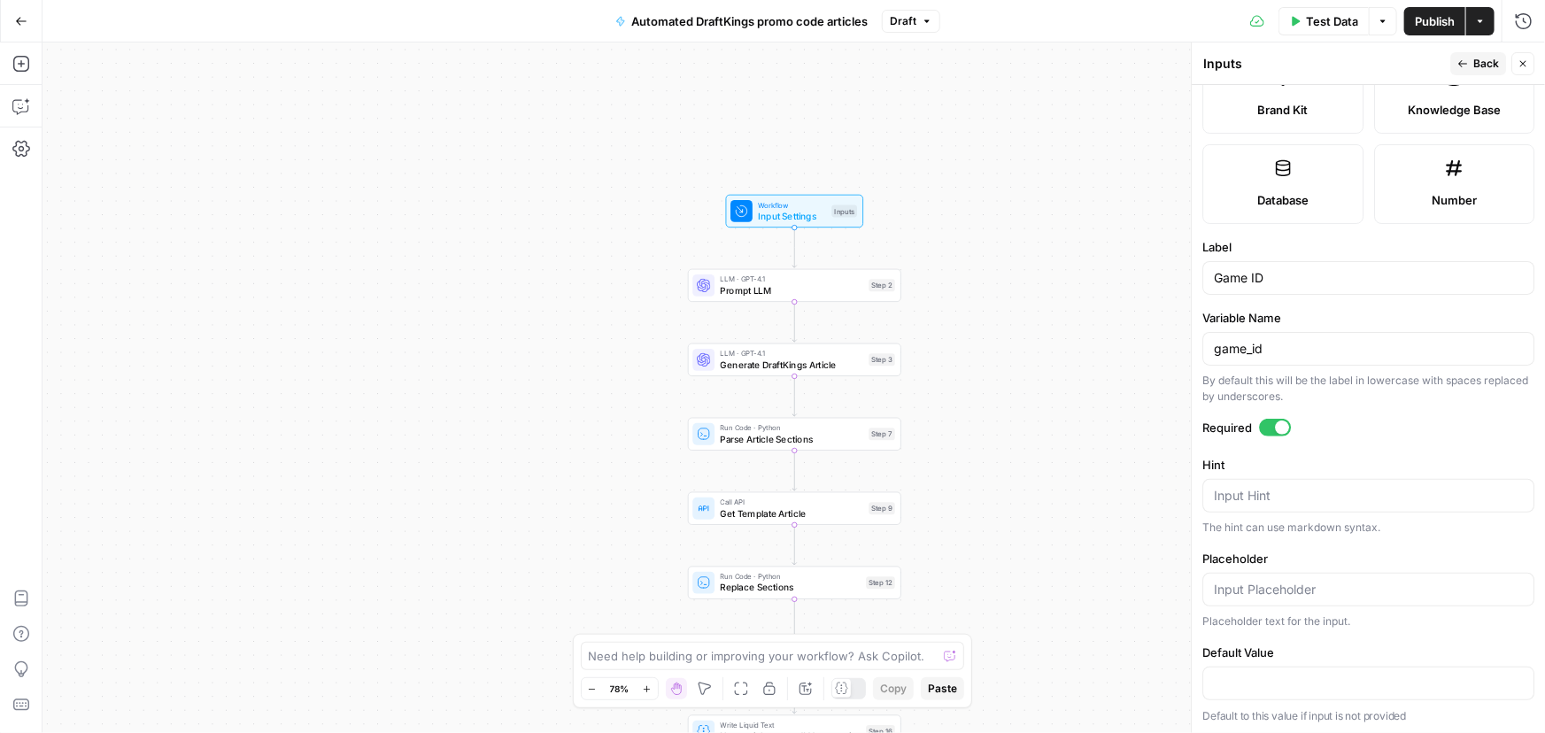
click at [1483, 68] on span "Back" at bounding box center [1486, 64] width 26 height 16
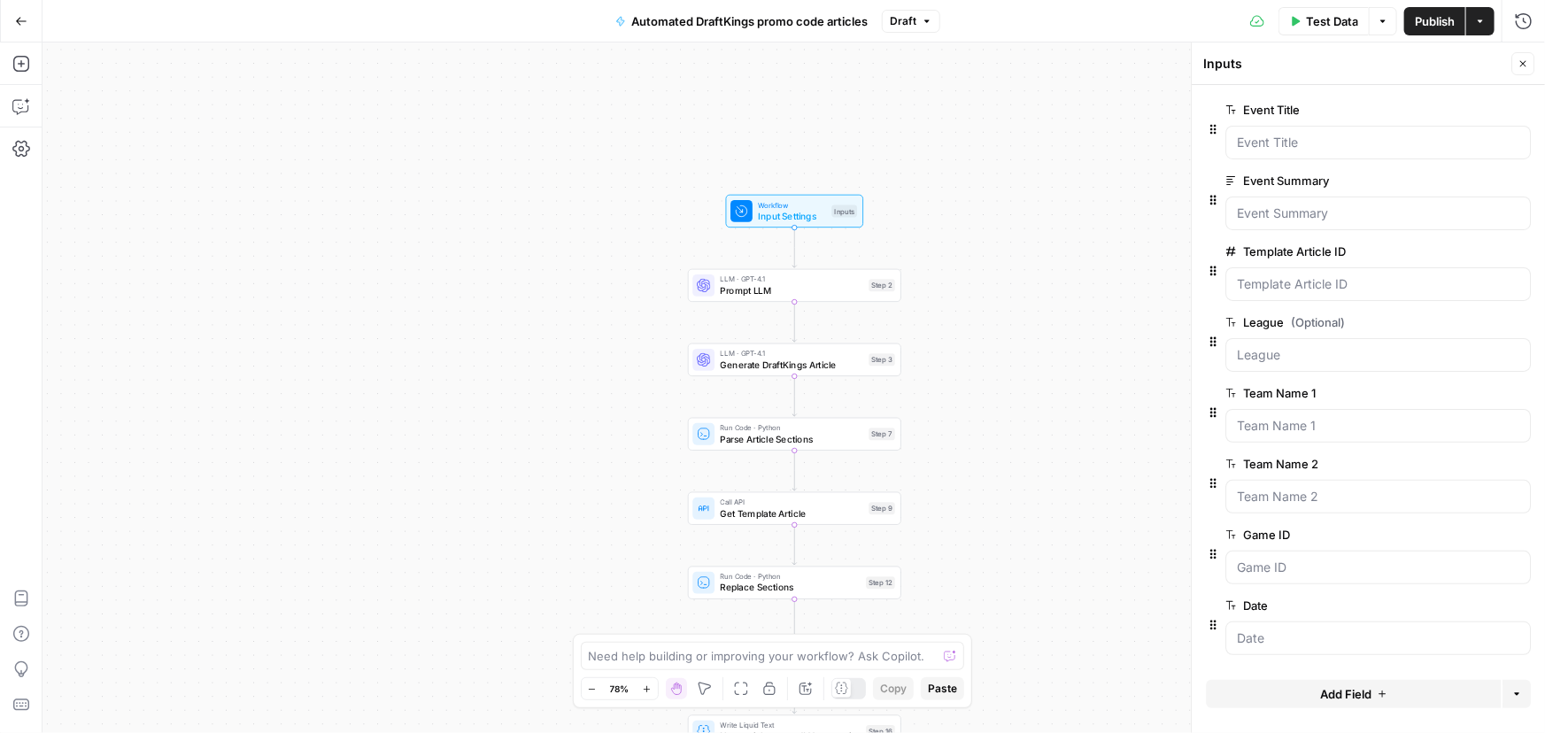
click at [1469, 602] on span "edit field" at bounding box center [1464, 605] width 39 height 14
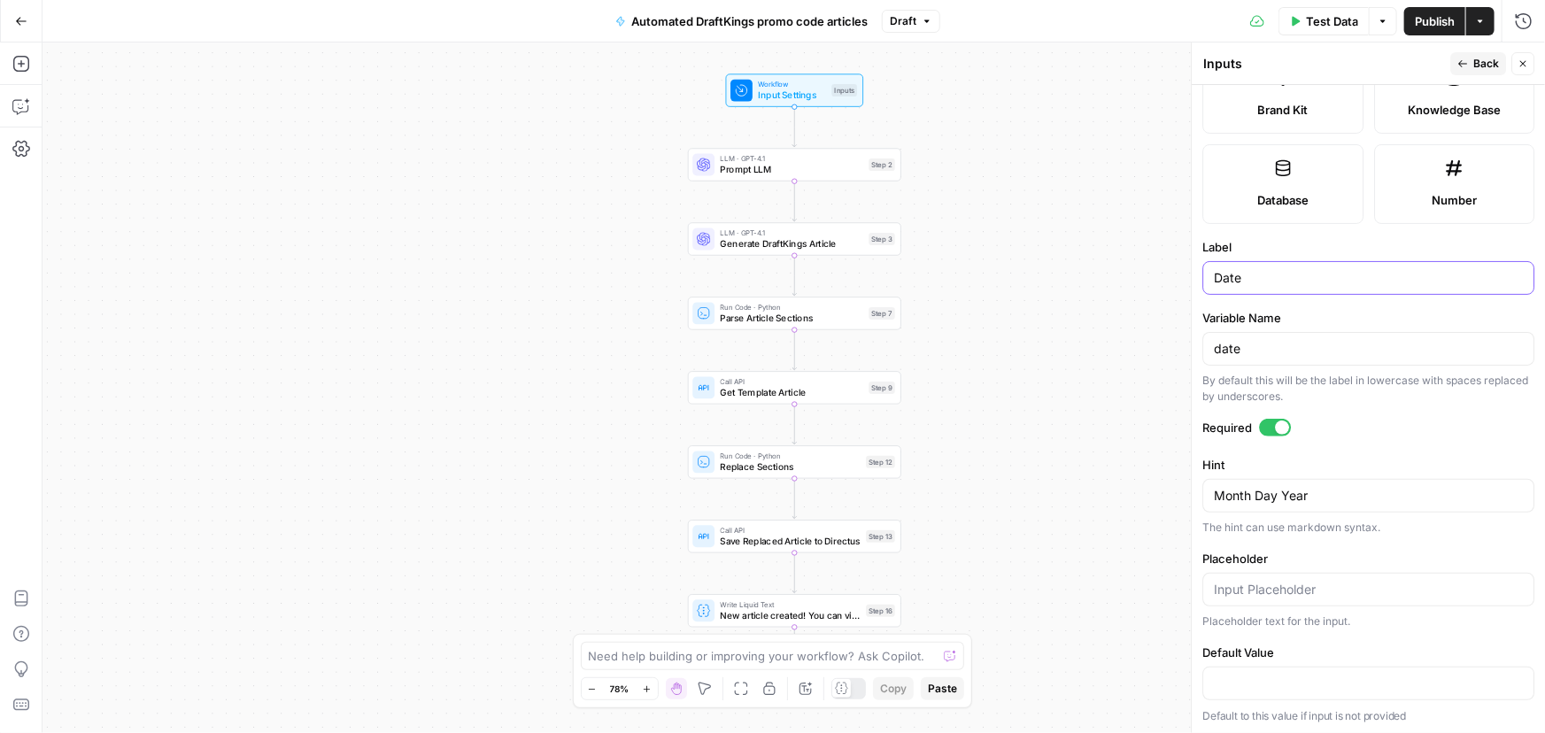
drag, startPoint x: 1269, startPoint y: 282, endPoint x: 1210, endPoint y: 276, distance: 59.6
click at [1210, 276] on div "Date" at bounding box center [1368, 278] width 332 height 34
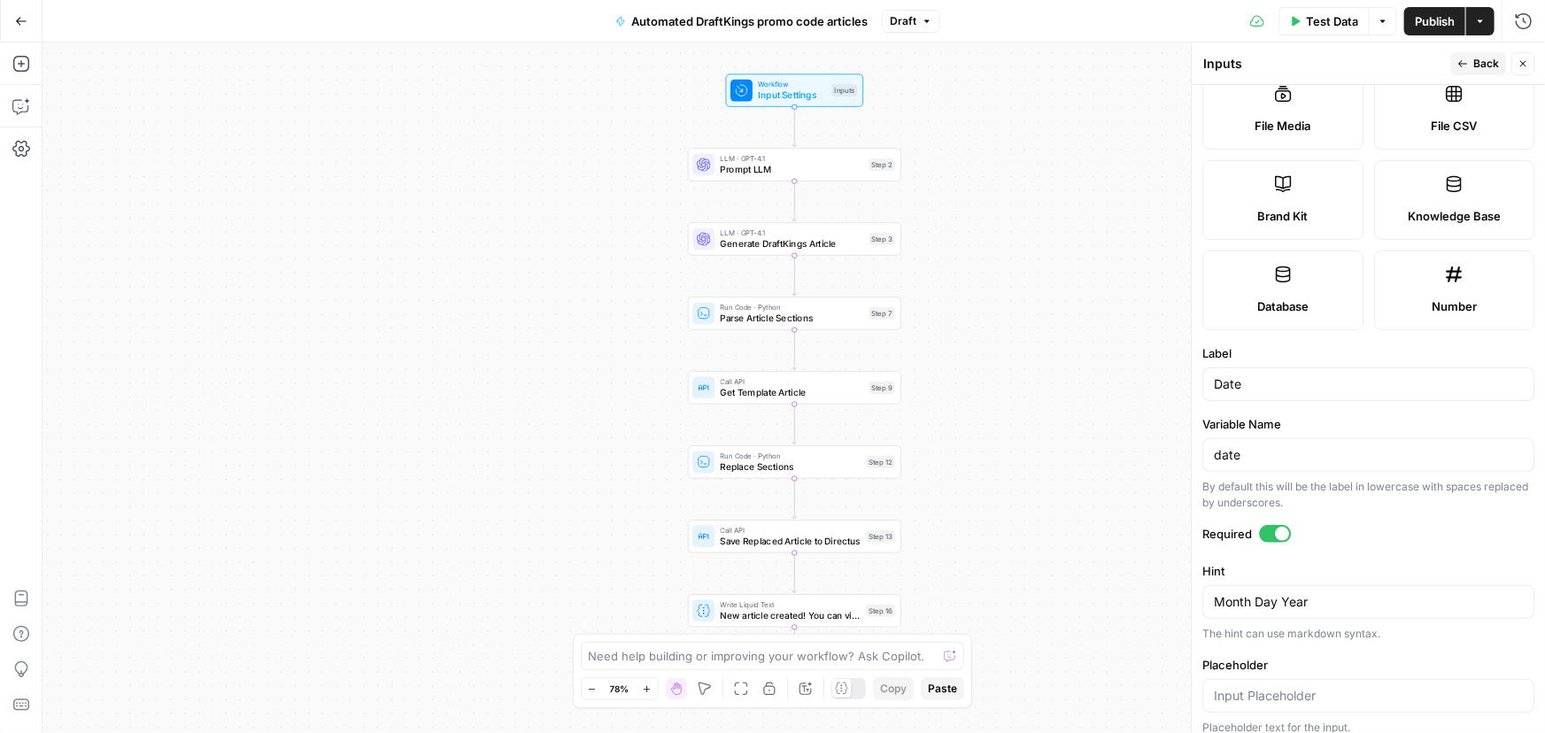
scroll to position [321, 0]
drag, startPoint x: 1331, startPoint y: 598, endPoint x: 1216, endPoint y: 591, distance: 115.3
click at [1216, 591] on textarea "Month Day Year" at bounding box center [1368, 600] width 309 height 18
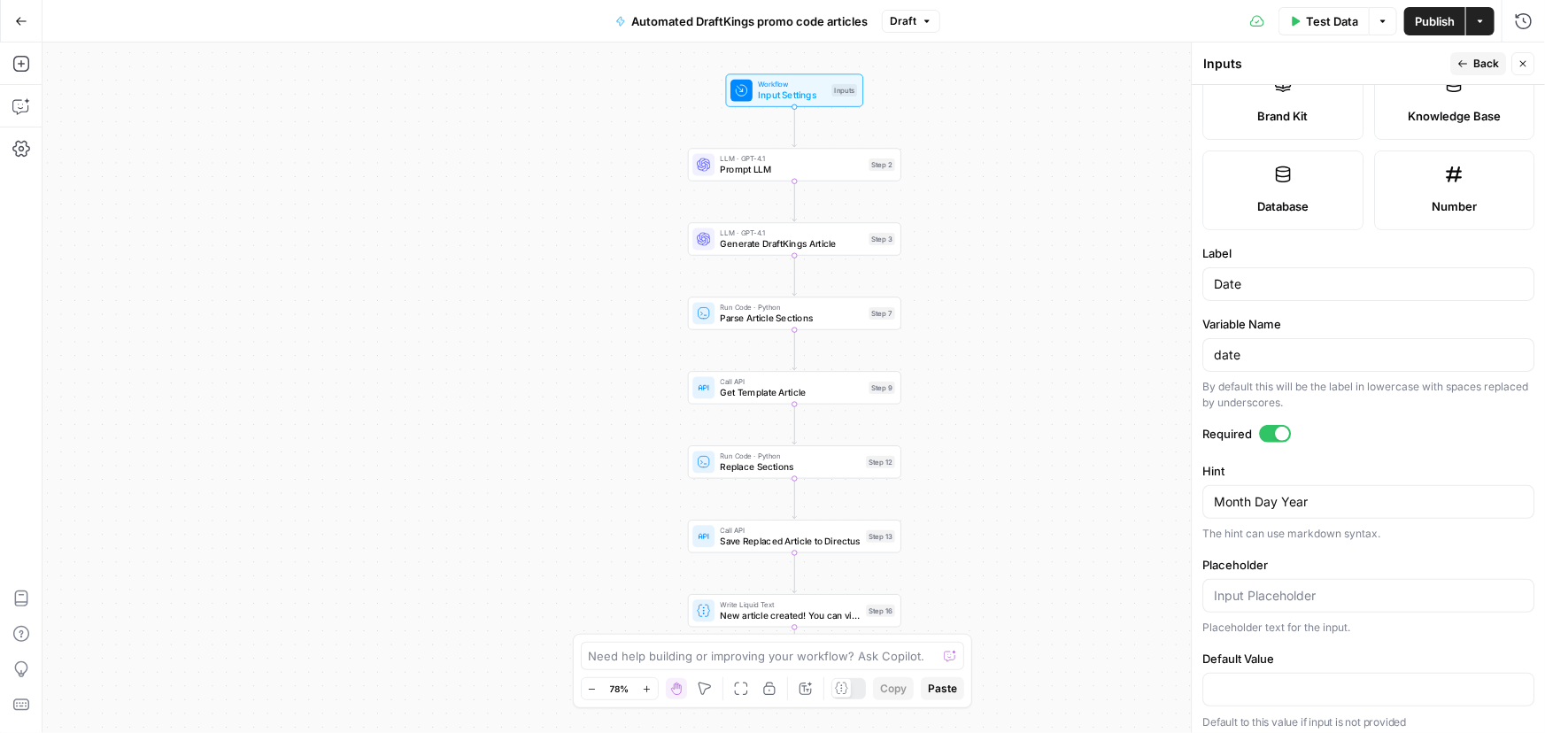
scroll to position [426, 0]
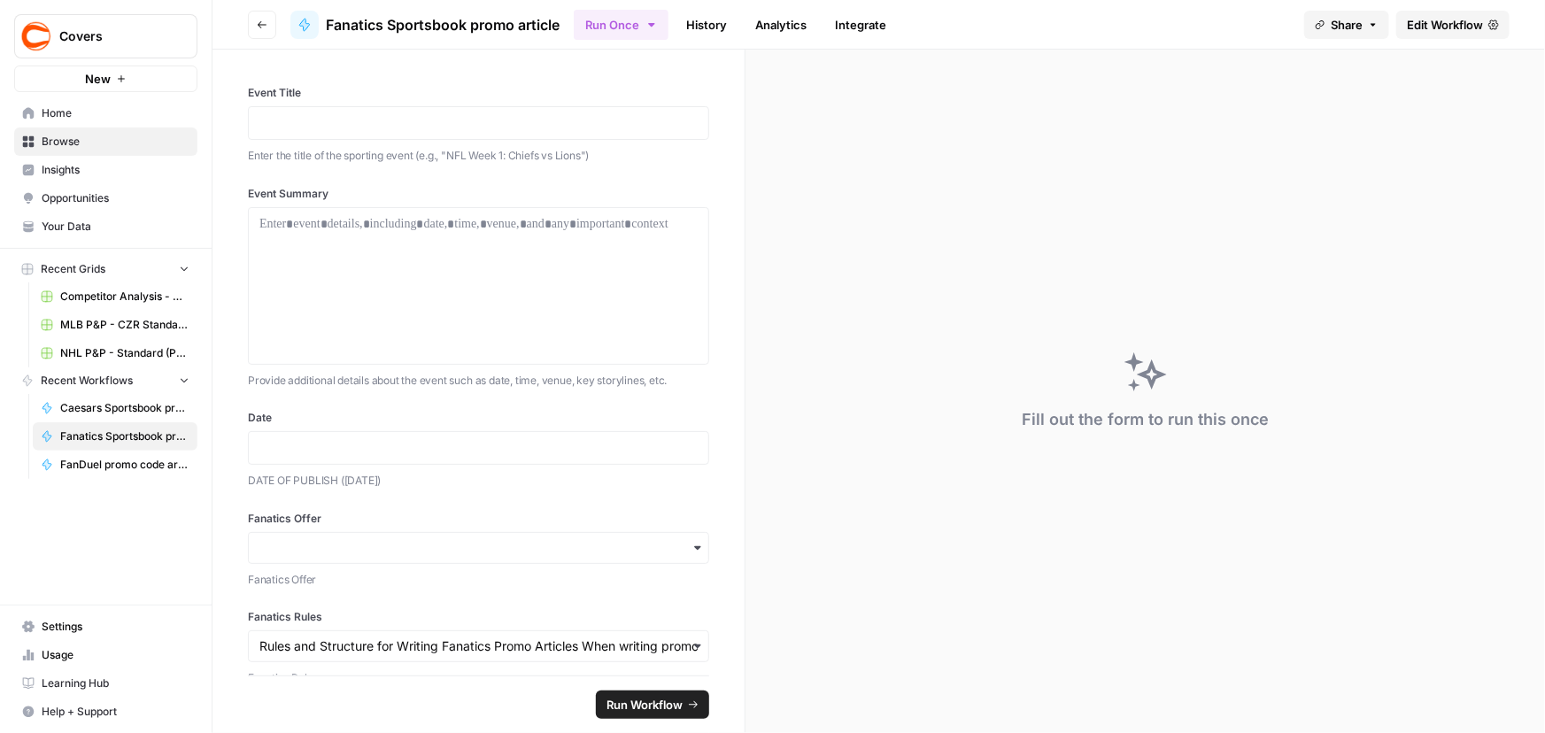
click at [1449, 24] on span "Edit Workflow" at bounding box center [1445, 25] width 76 height 18
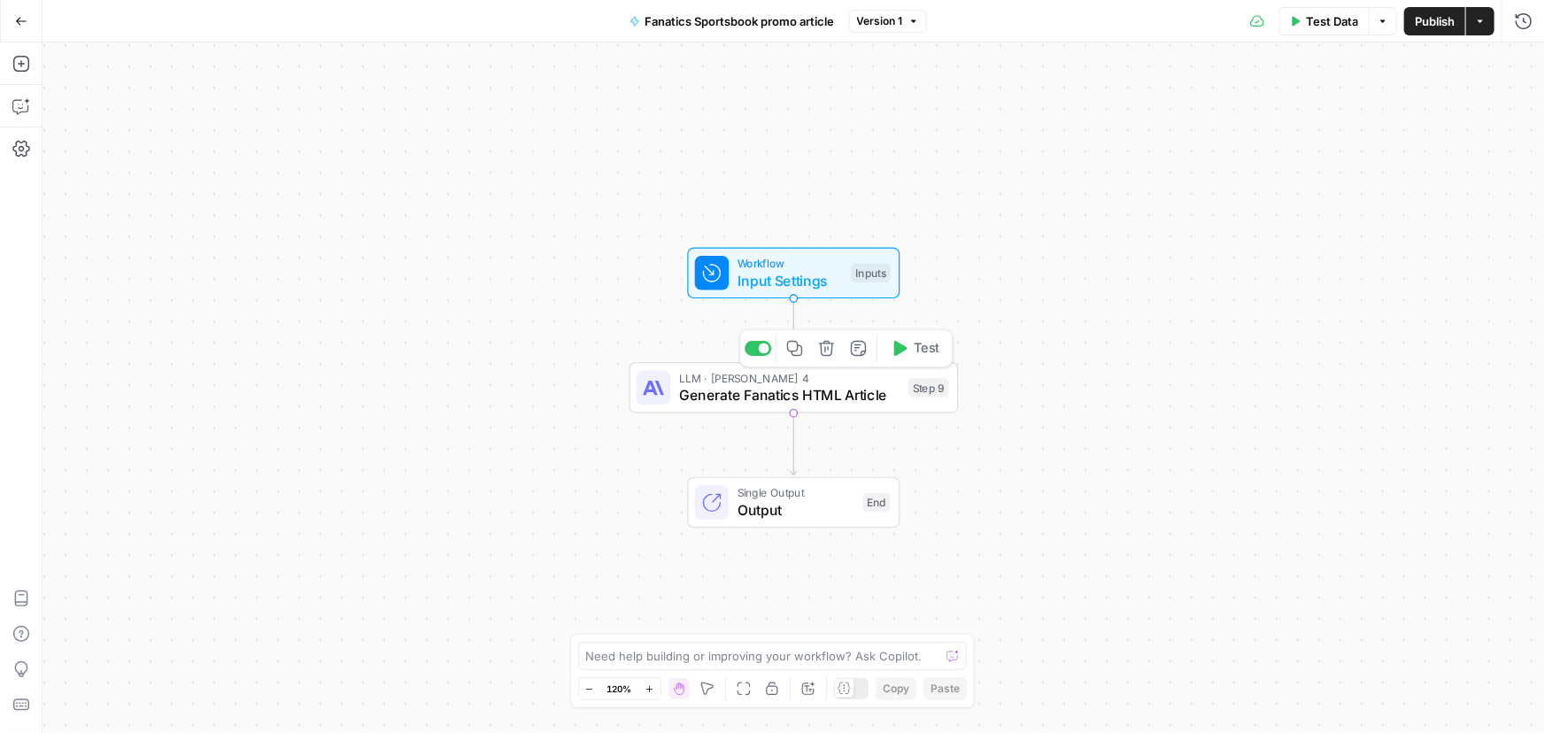
click at [794, 392] on span "Generate Fanatics HTML Article" at bounding box center [789, 394] width 221 height 21
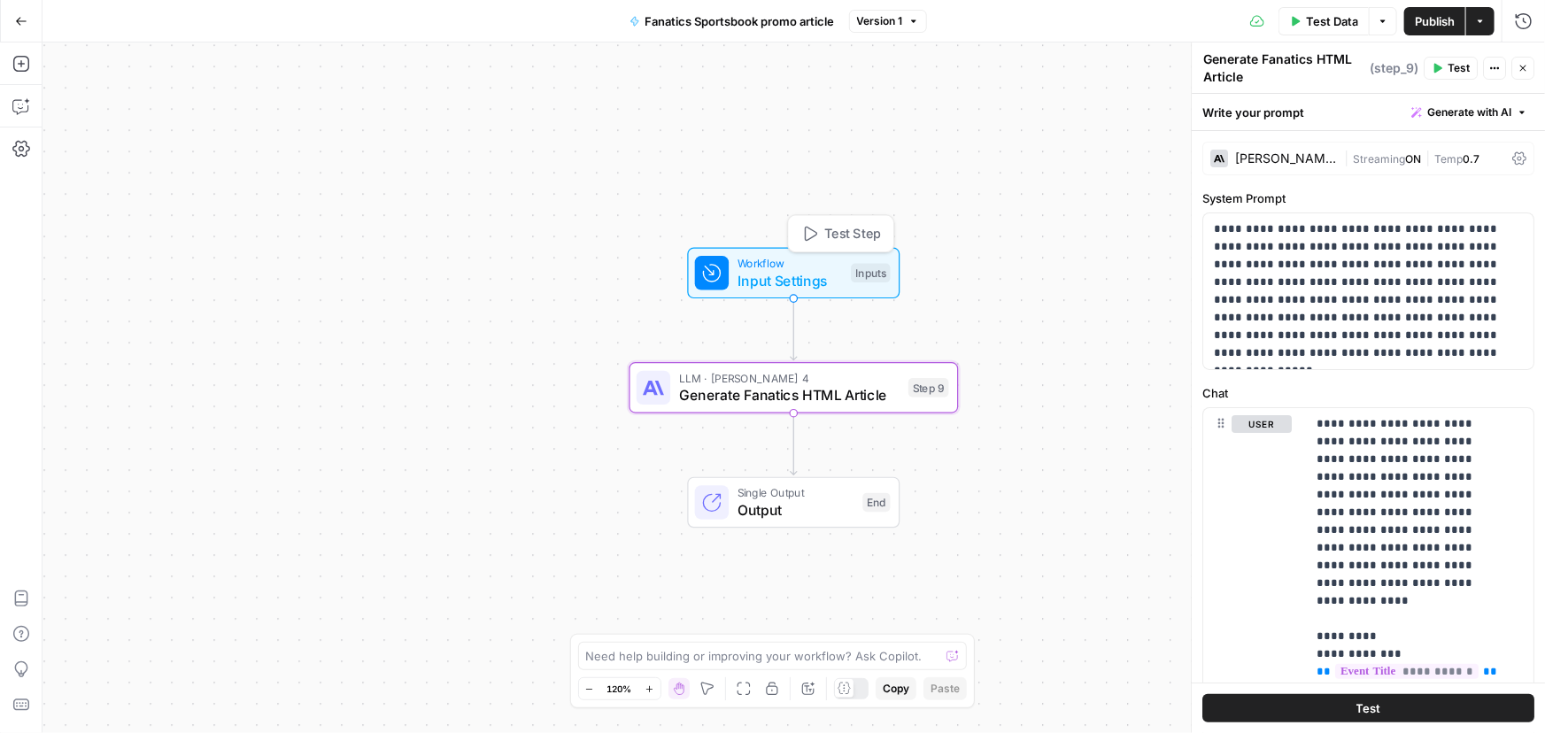
click at [797, 266] on span "Workflow" at bounding box center [789, 263] width 105 height 17
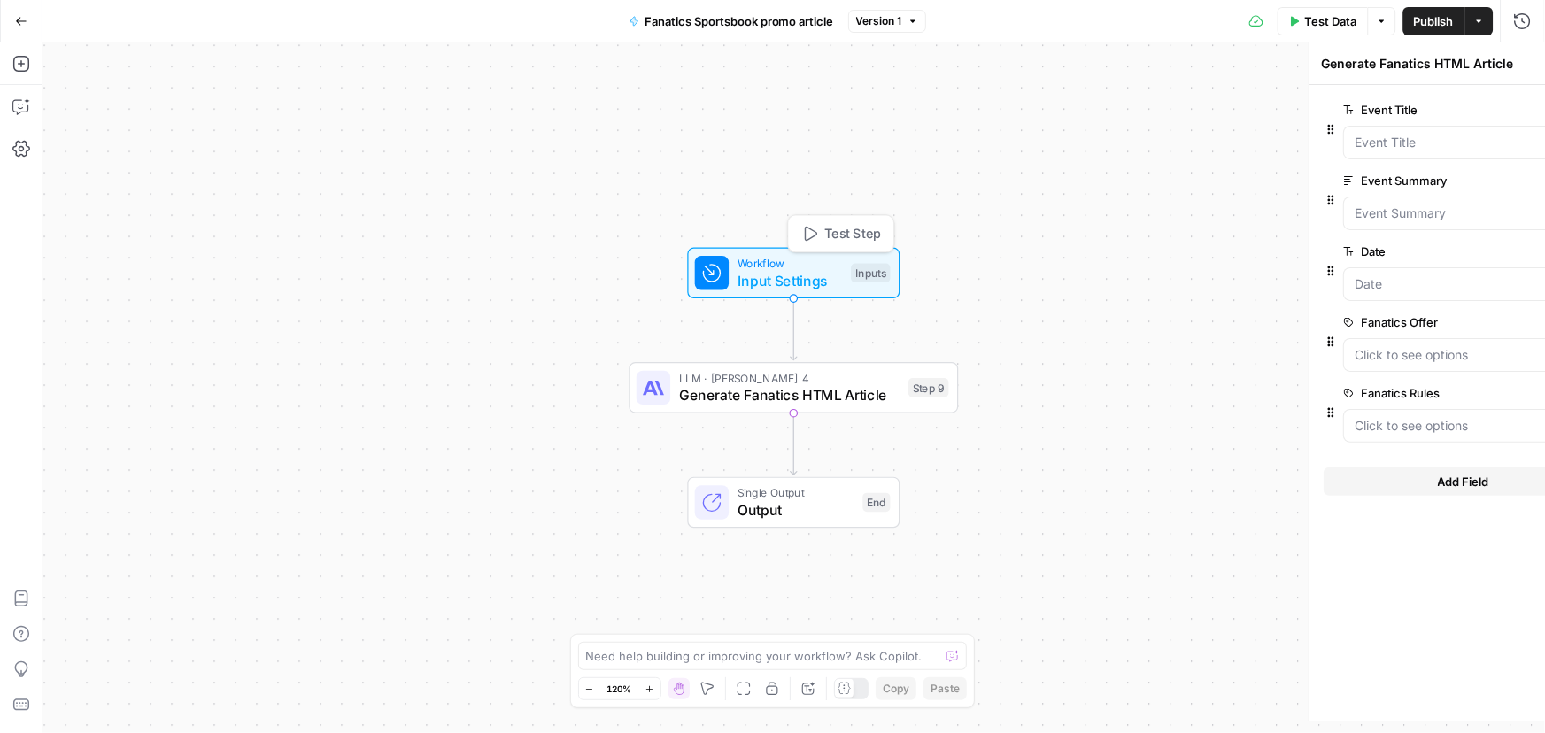
type textarea "Inputs"
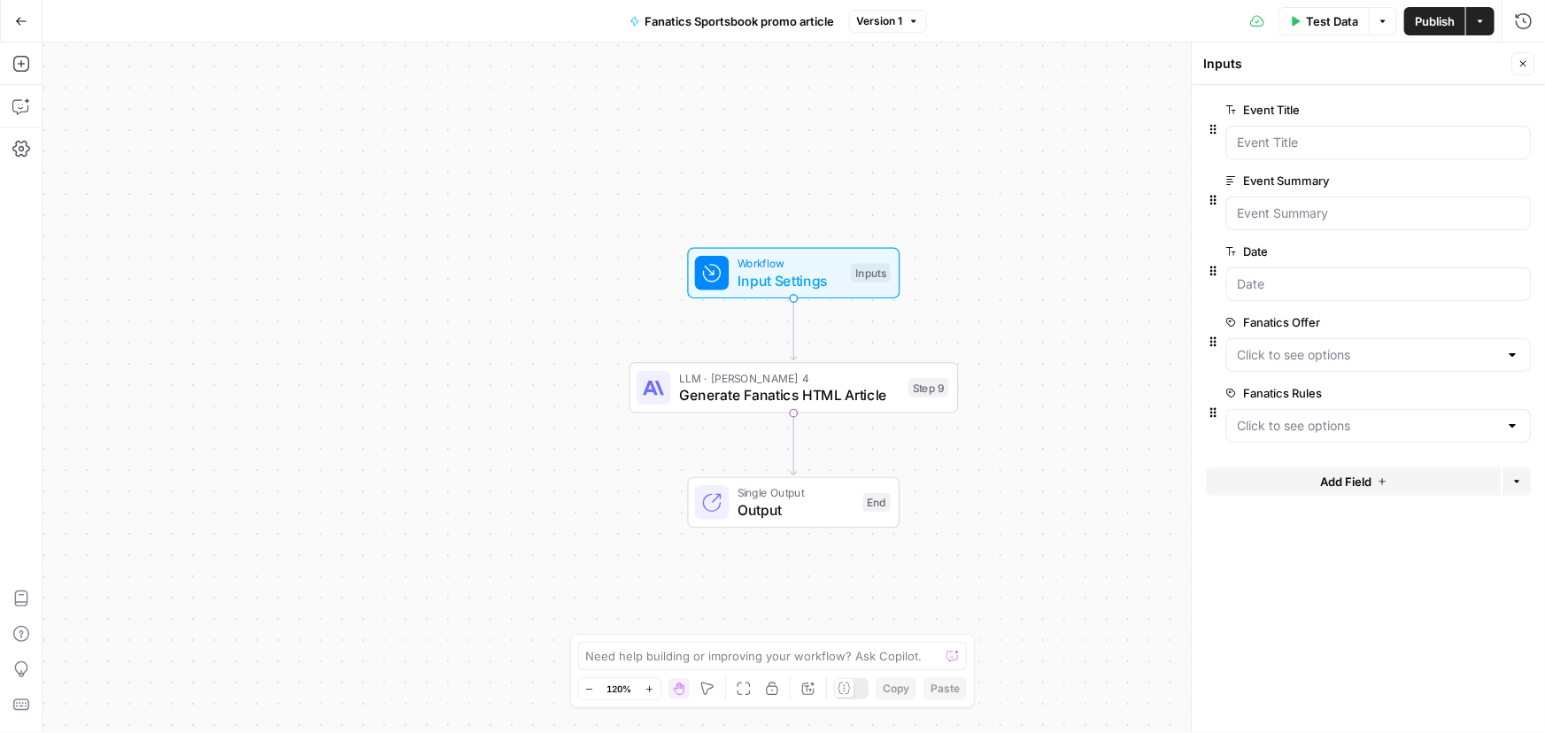
click at [1453, 325] on span "edit field" at bounding box center [1464, 322] width 39 height 14
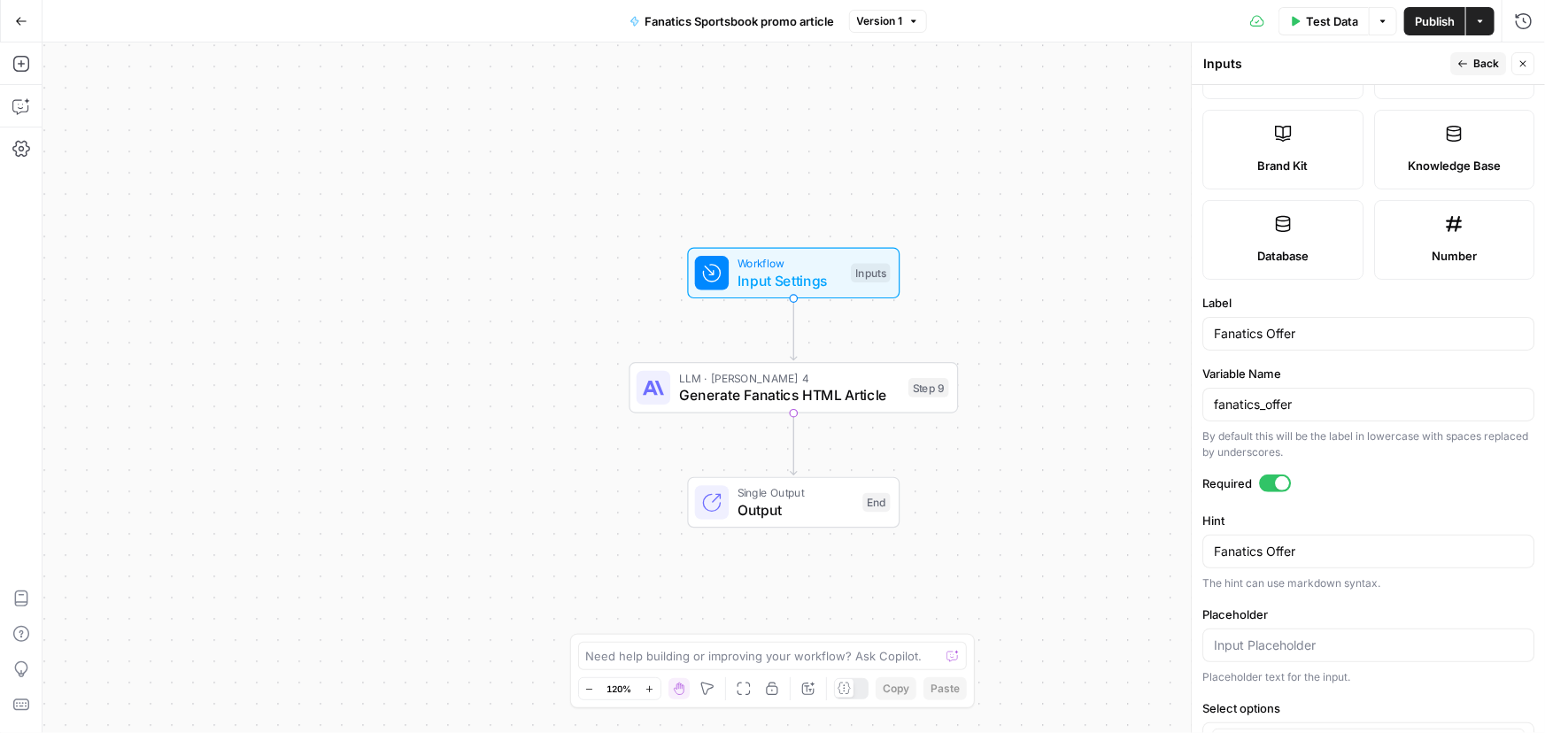
scroll to position [521, 0]
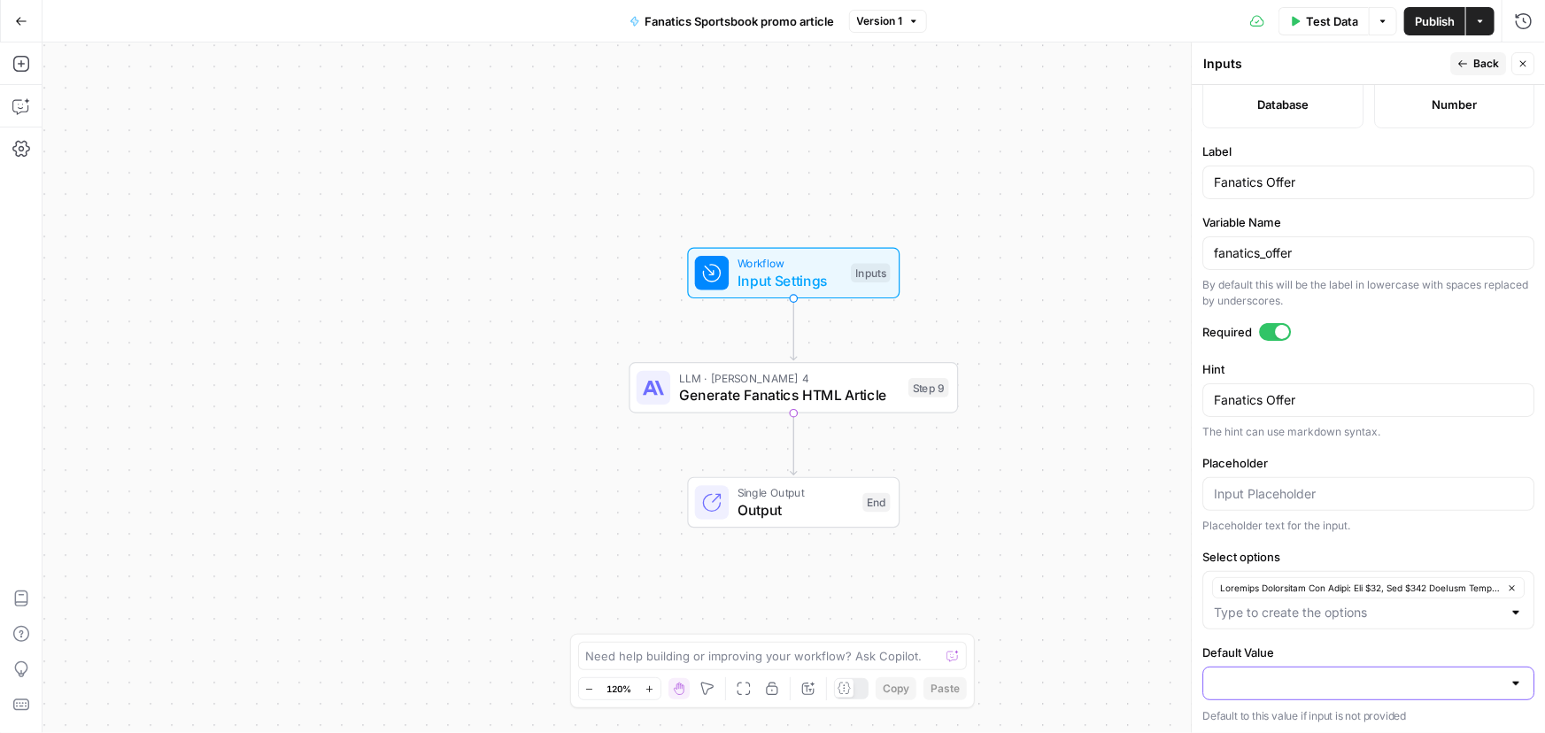
click at [1332, 683] on input "Default Value" at bounding box center [1358, 684] width 288 height 18
click at [1331, 630] on span "button" at bounding box center [1358, 638] width 282 height 18
type input "Loremips Dolorsitam Con Adipi: Eli $72, Sed $006 DoeIusm Temp Incidid: Utlabore…"
click at [1264, 496] on input "Placeholder" at bounding box center [1368, 494] width 309 height 18
paste input "Lor Ipsum: Dol $34, Sit $438 AmeTcon Adip Elitsed: Doeiusmo Temporinci Utlab Et…"
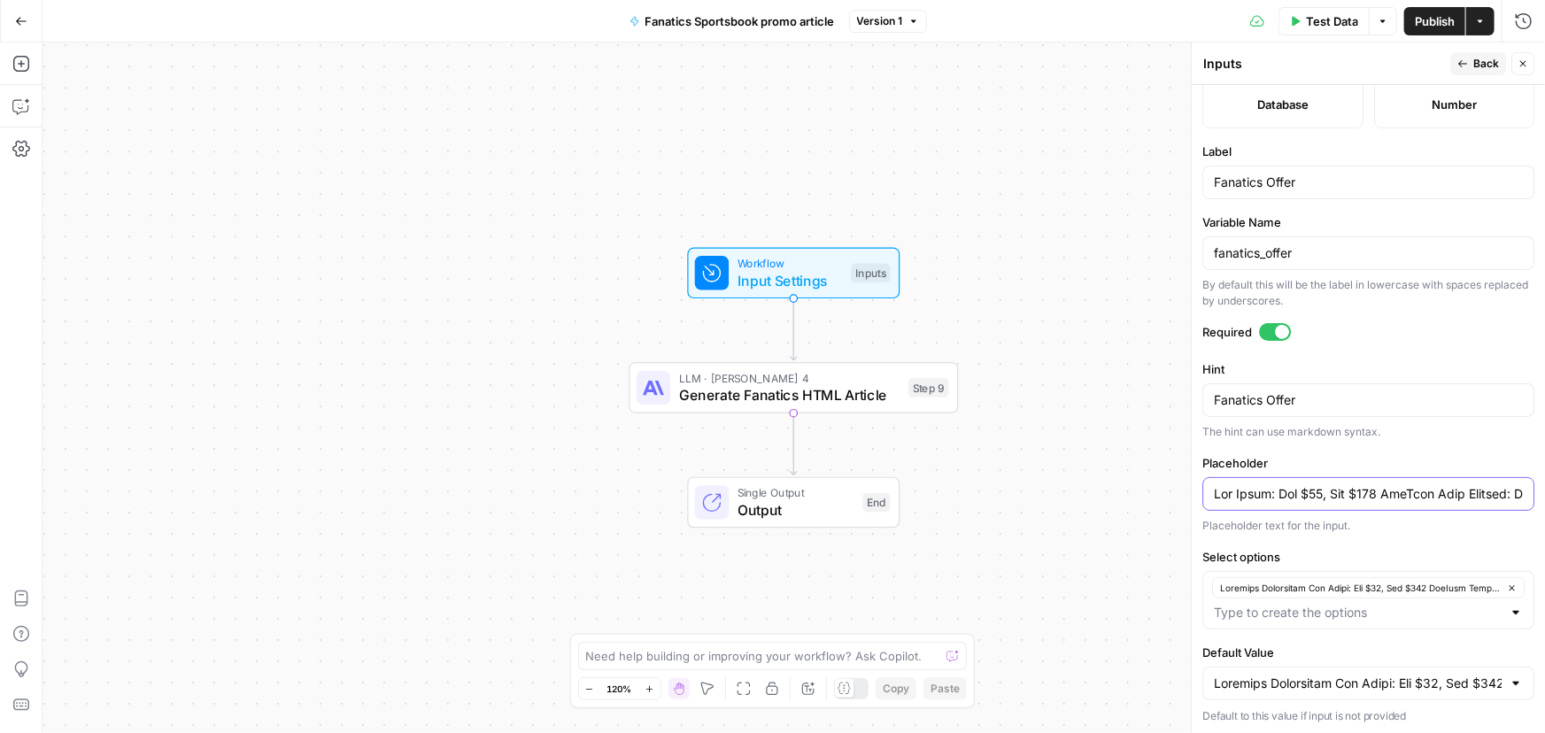
scroll to position [0, 9907]
type input "Lor Ipsum: Dol $34, Sit $438 AmeTcon Adip Elitsed: Doeiusmo Temporinci Utlab Et…"
click at [1080, 467] on div "Workflow Input Settings Inputs LLM · [PERSON_NAME] 4 Generate Fanatics HTML Art…" at bounding box center [793, 387] width 1502 height 691
click at [1482, 60] on span "Back" at bounding box center [1486, 64] width 26 height 16
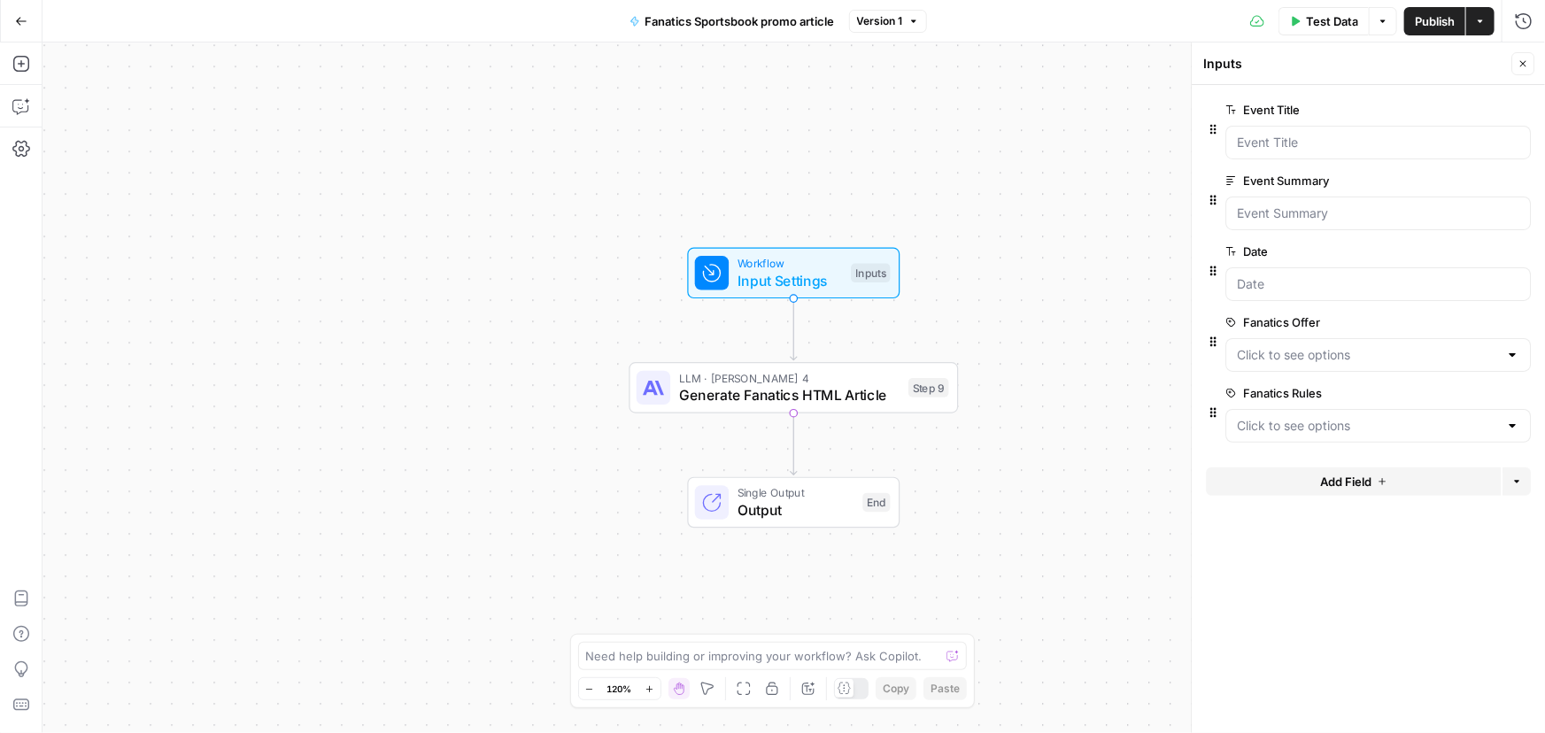
click at [1476, 390] on span "edit field" at bounding box center [1464, 393] width 39 height 14
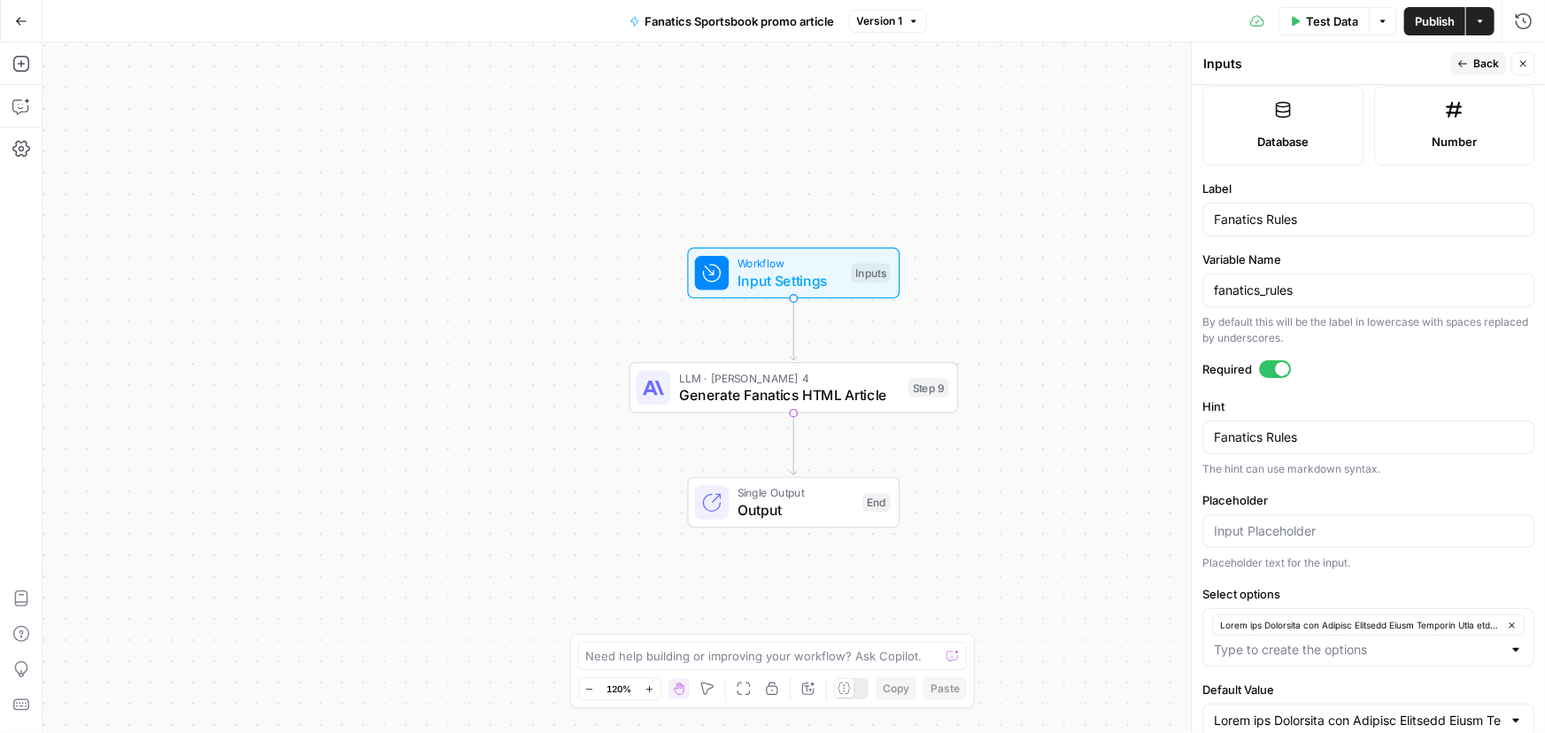
scroll to position [521, 0]
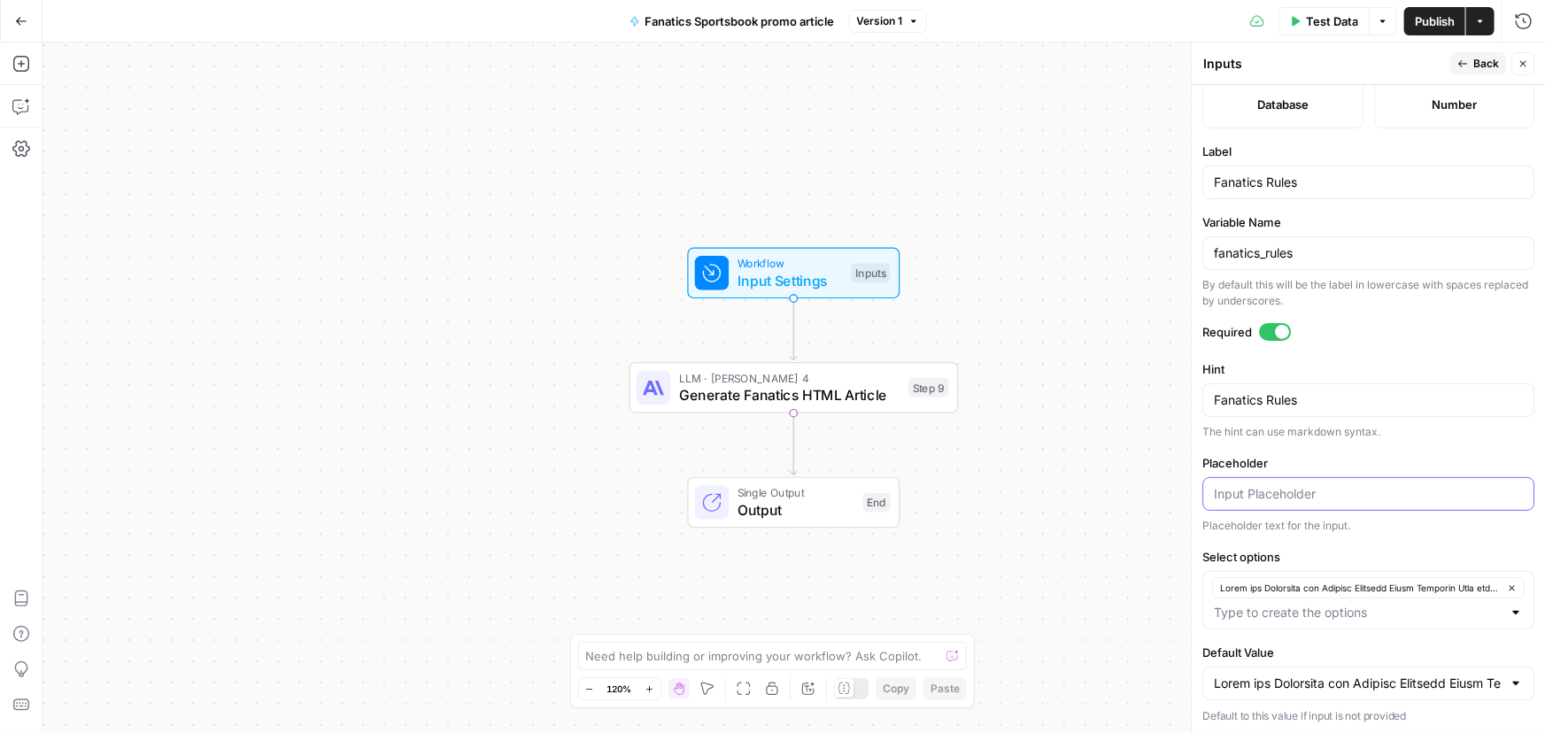
click at [1278, 485] on input "Placeholder" at bounding box center [1368, 494] width 309 height 18
paste input "Lorem ips Dolorsita con Adipisc Elitsedd Eiusm Temporin Utla etdolor magna aliq…"
type input "Lorem ips Dolorsita con Adipisc Elitsedd Eiusm Temporin Utla etdolor magna aliq…"
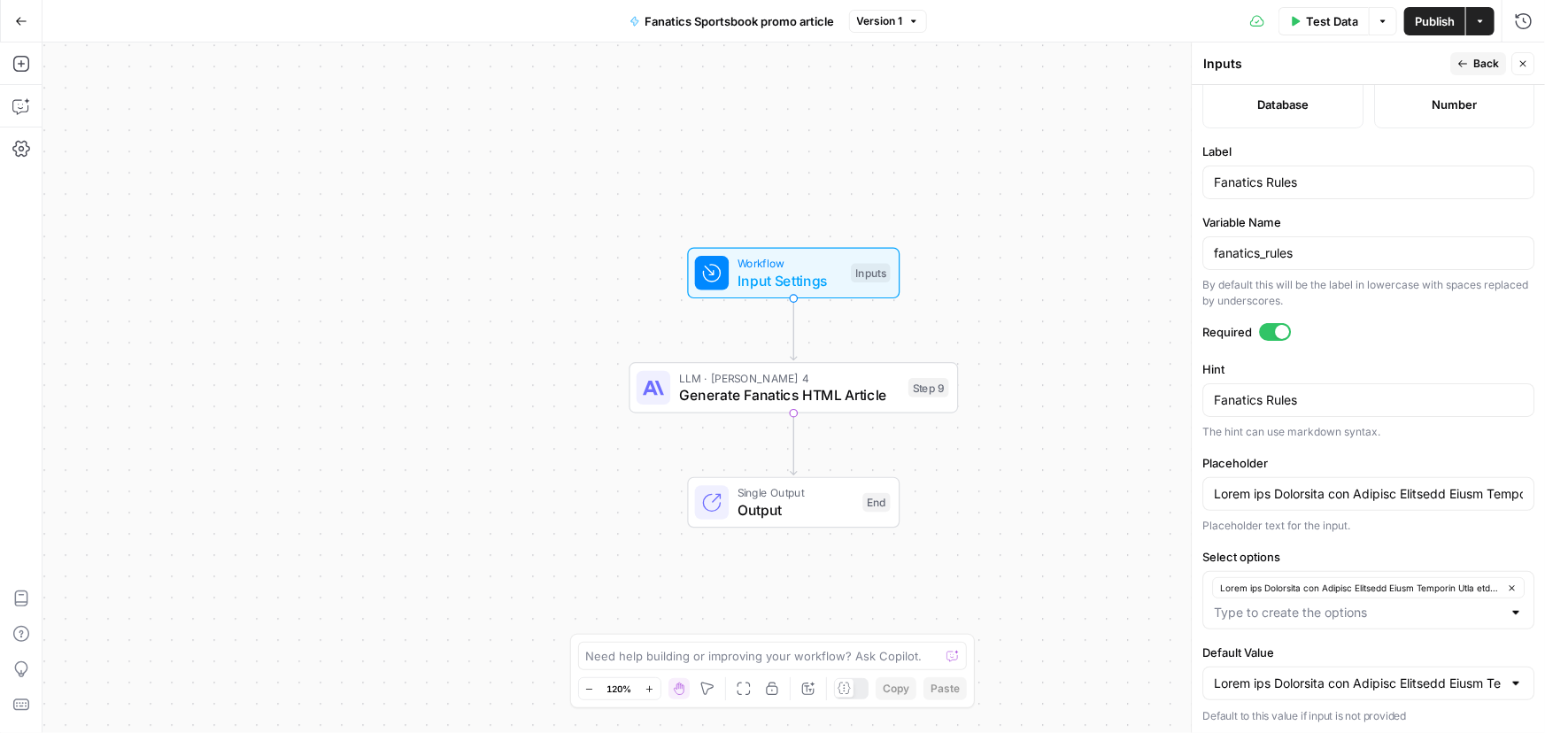
click div "Workflow Input Settings Inputs LLM · [PERSON_NAME] 4 Generate Fanatics HTML Art…"
click span "Back"
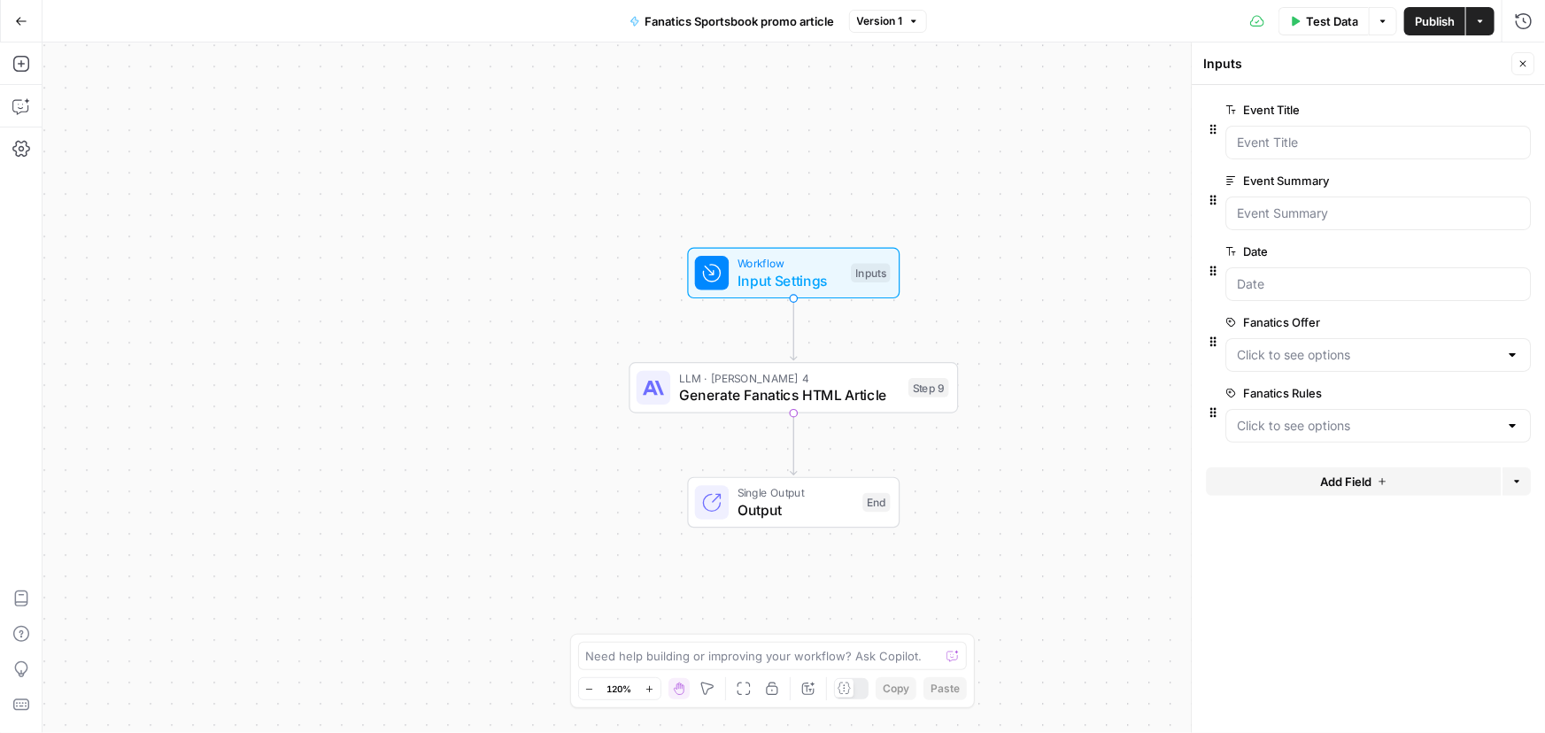
click span "Publish"
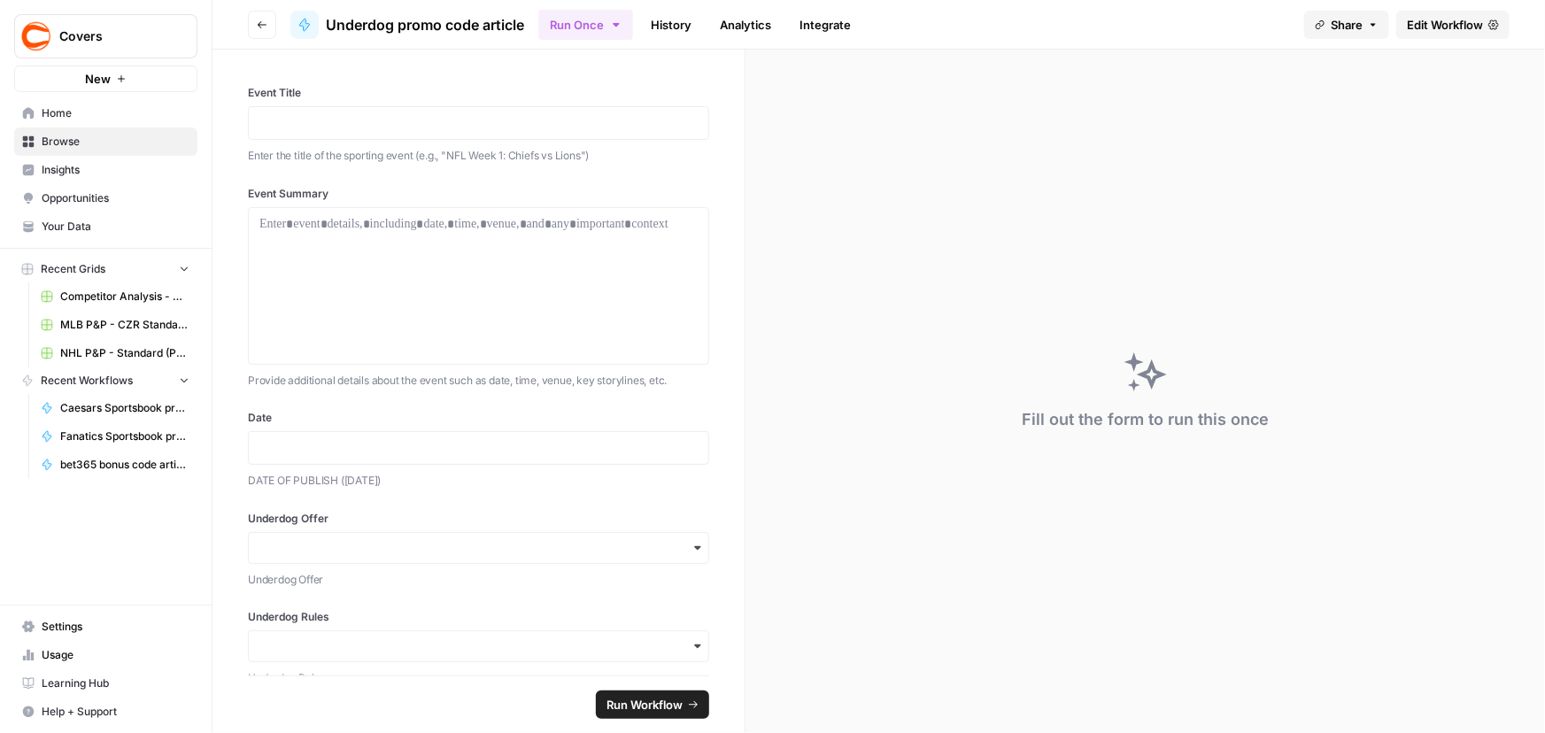
click at [1436, 26] on span "Edit Workflow" at bounding box center [1445, 25] width 76 height 18
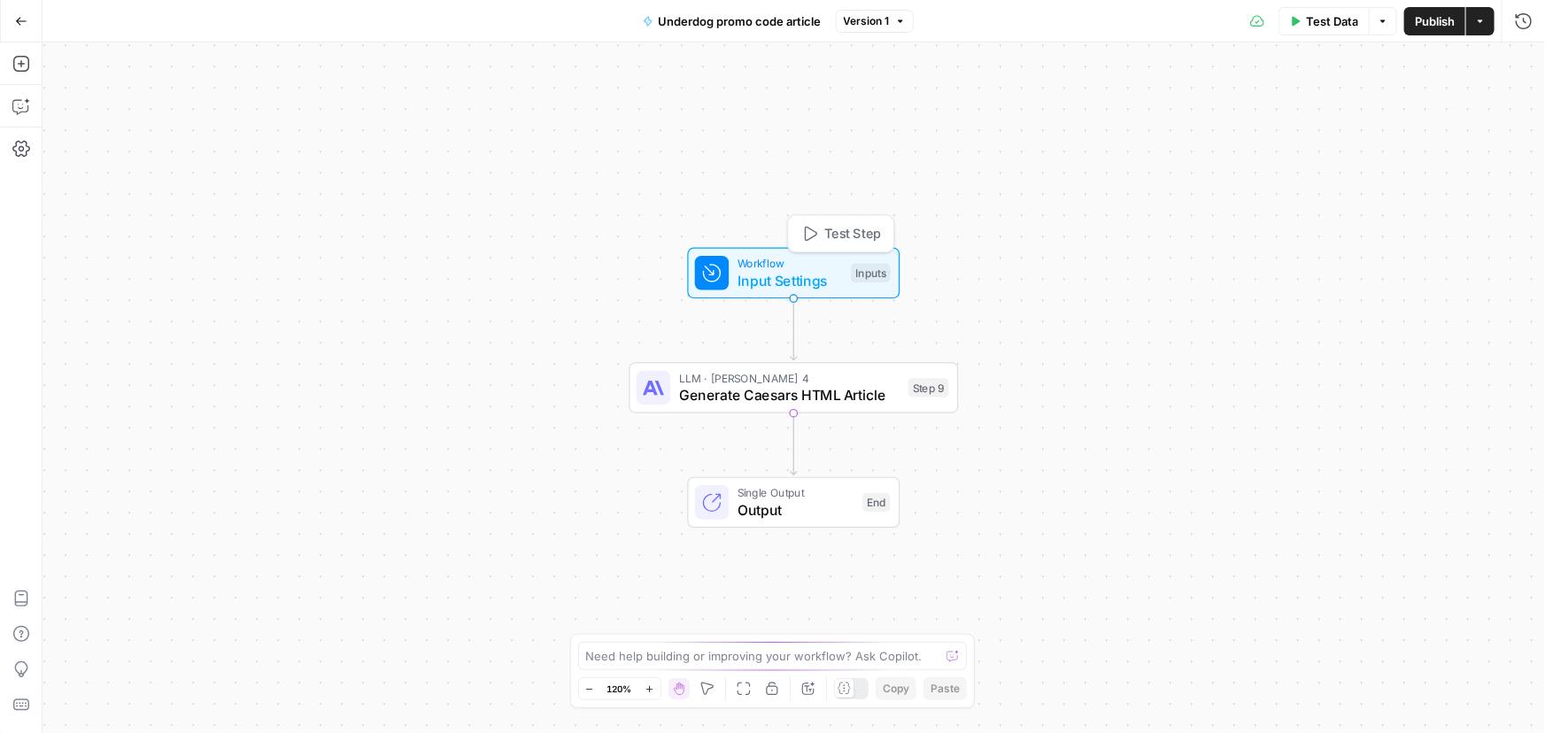
click at [772, 266] on span "Workflow" at bounding box center [789, 263] width 105 height 17
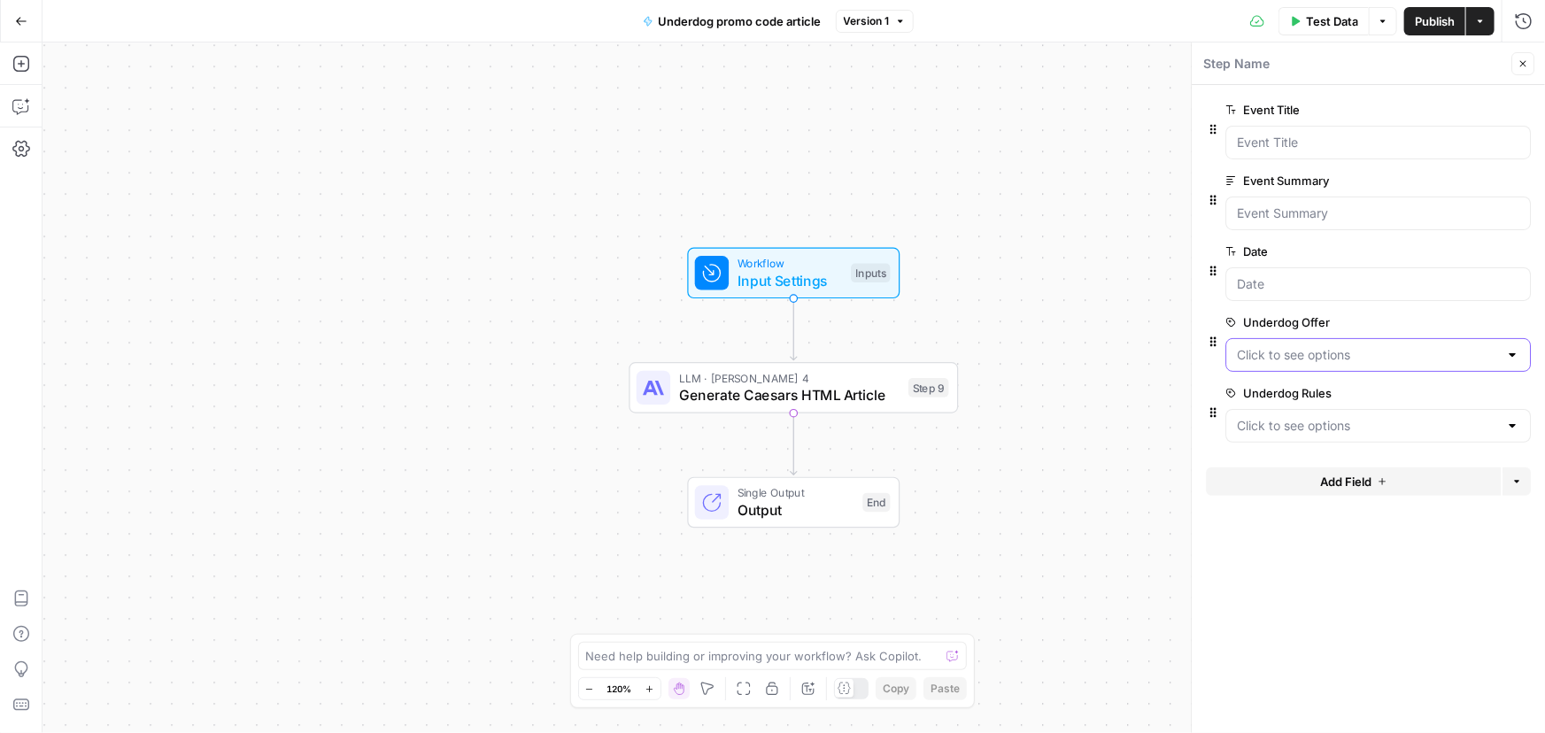
click at [1311, 353] on Offer "Underdog Offer" at bounding box center [1367, 355] width 261 height 18
click at [1461, 318] on span "edit field" at bounding box center [1464, 322] width 39 height 14
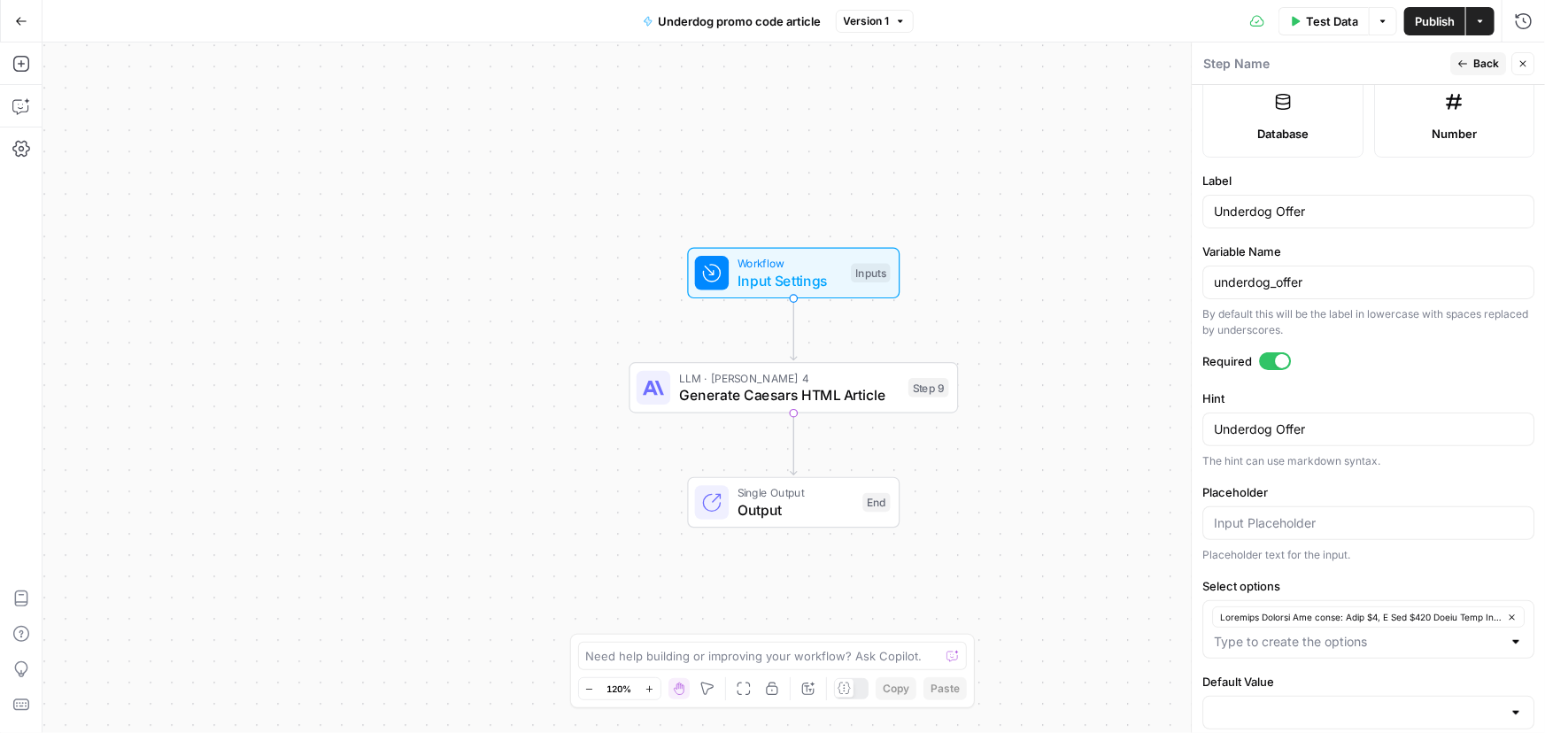
scroll to position [521, 0]
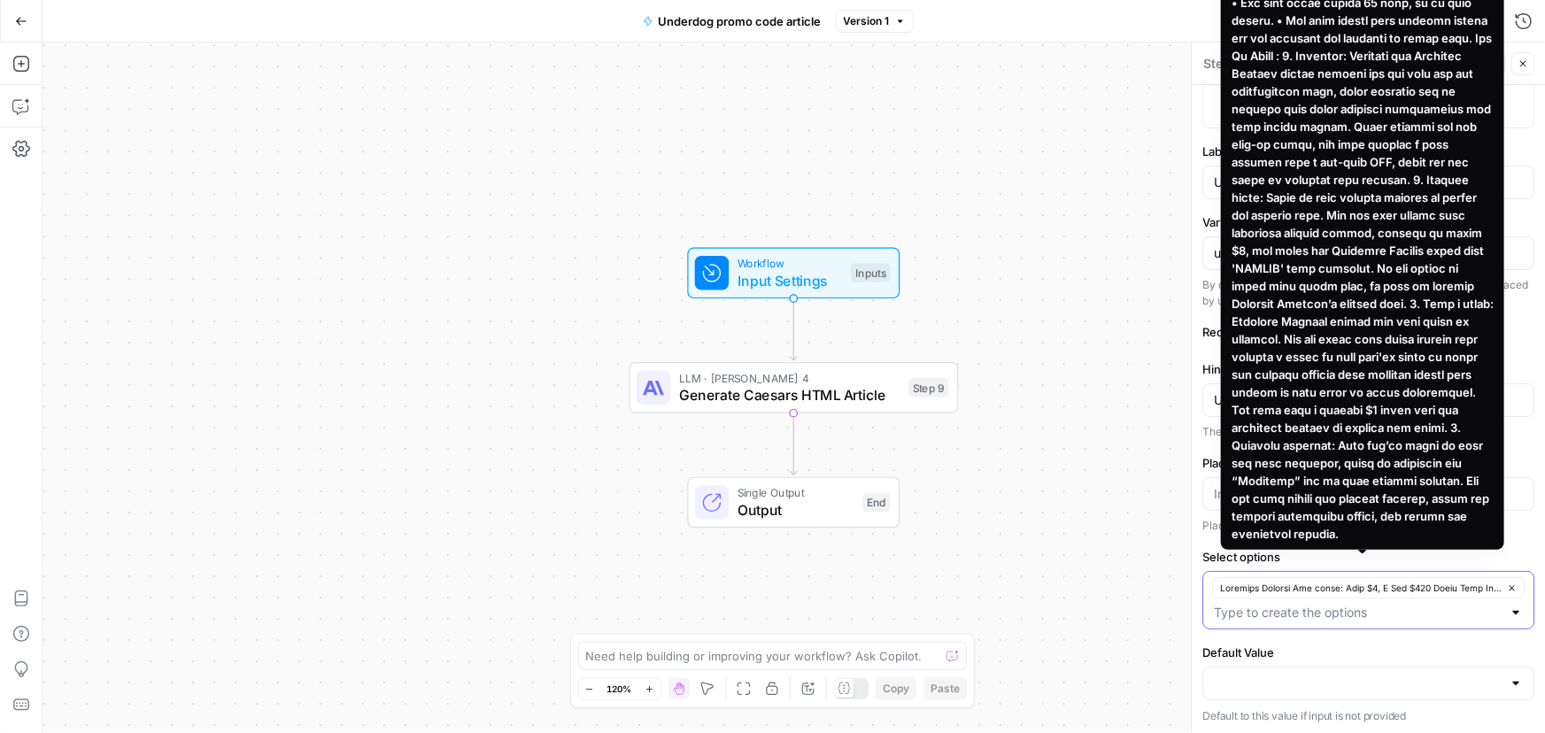
click at [1507, 589] on icon "button" at bounding box center [1512, 588] width 10 height 10
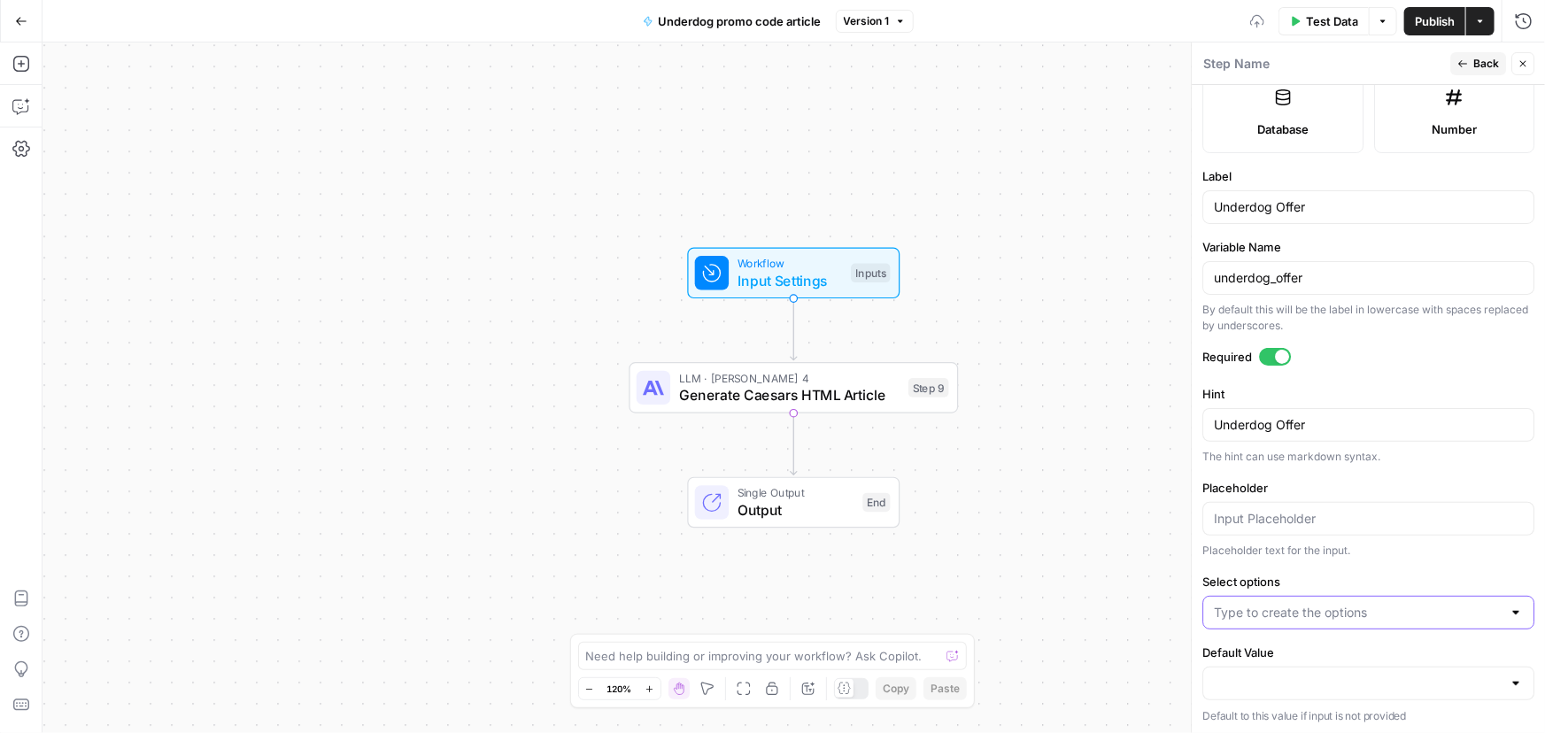
click at [1343, 613] on input "Select options" at bounding box center [1358, 613] width 288 height 18
paste input "Lor ipsum: Dolo $3, S Ame $165 Conse Adip Elitsed: Doeiusmo Tempori utlab etdo …"
type input "Lor ipsum: Dolo $3, S Ame $165 Conse Adip Elitsed: Doeiusmo Tempori utlab etdo …"
click at [1142, 550] on div "Workflow Input Settings Inputs LLM · [PERSON_NAME] 4 Generate Caesars HTML Arti…" at bounding box center [793, 387] width 1502 height 691
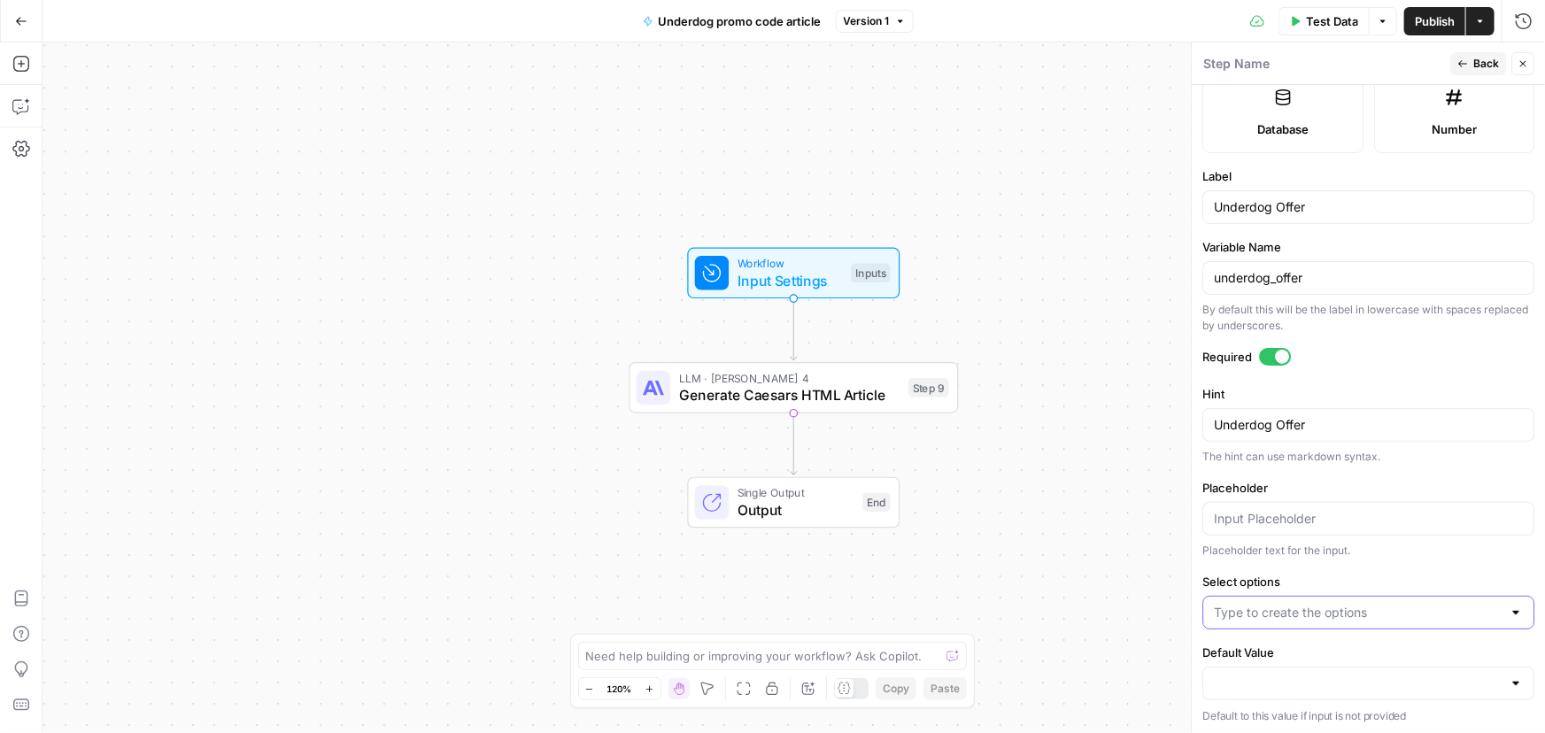
click at [1278, 606] on input "Select options" at bounding box center [1358, 613] width 288 height 18
paste input "Lor ipsum: Dolo $3, S Ame $165 Conse Adip Elitsed: Doeiusmo Tempori utlab etdo …"
type input "Lor ipsum: Dolo $3, S Ame $165 Conse Adip Elitsed: Doeiusmo Tempori utlab etdo …"
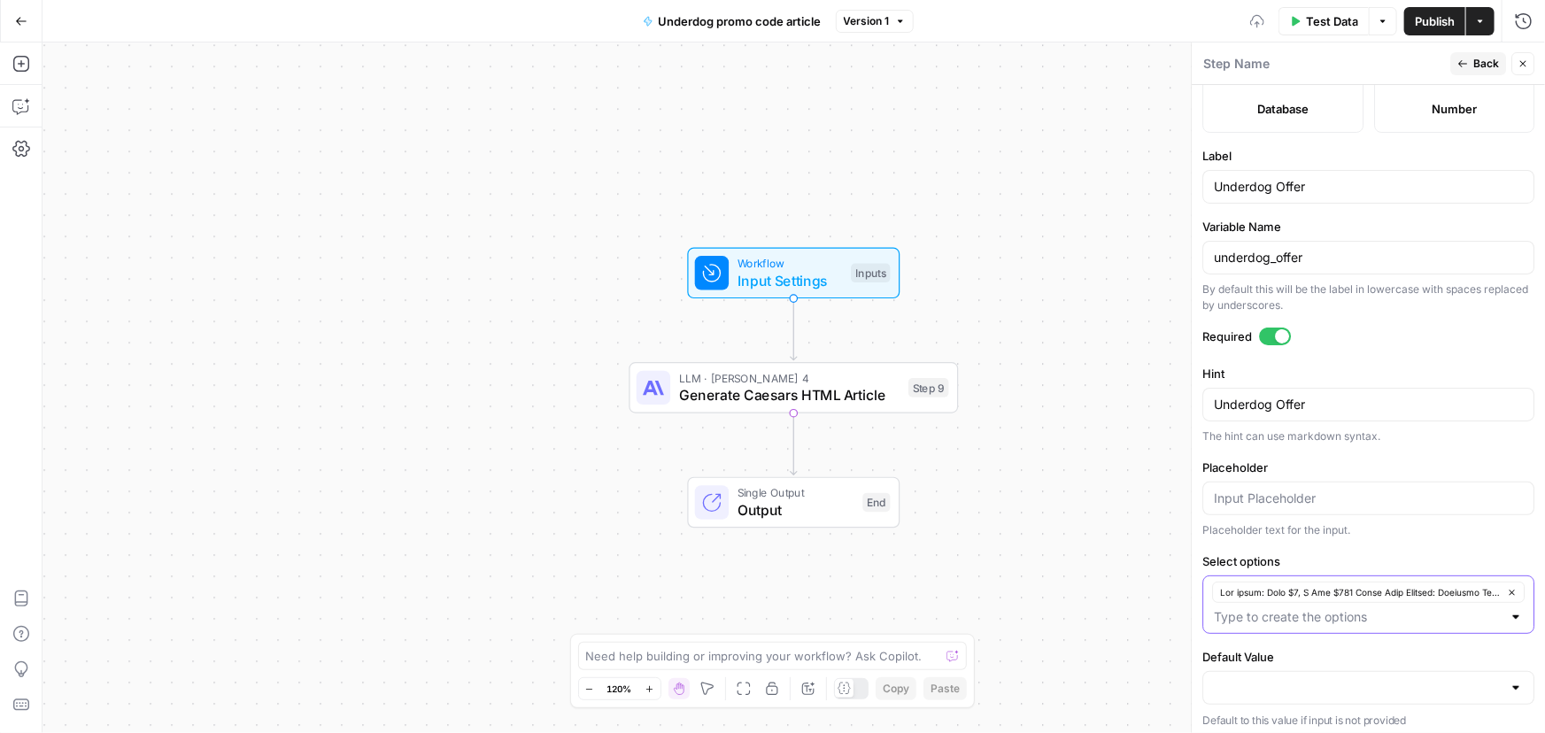
scroll to position [521, 0]
click at [1273, 675] on input "Default Value" at bounding box center [1358, 684] width 288 height 18
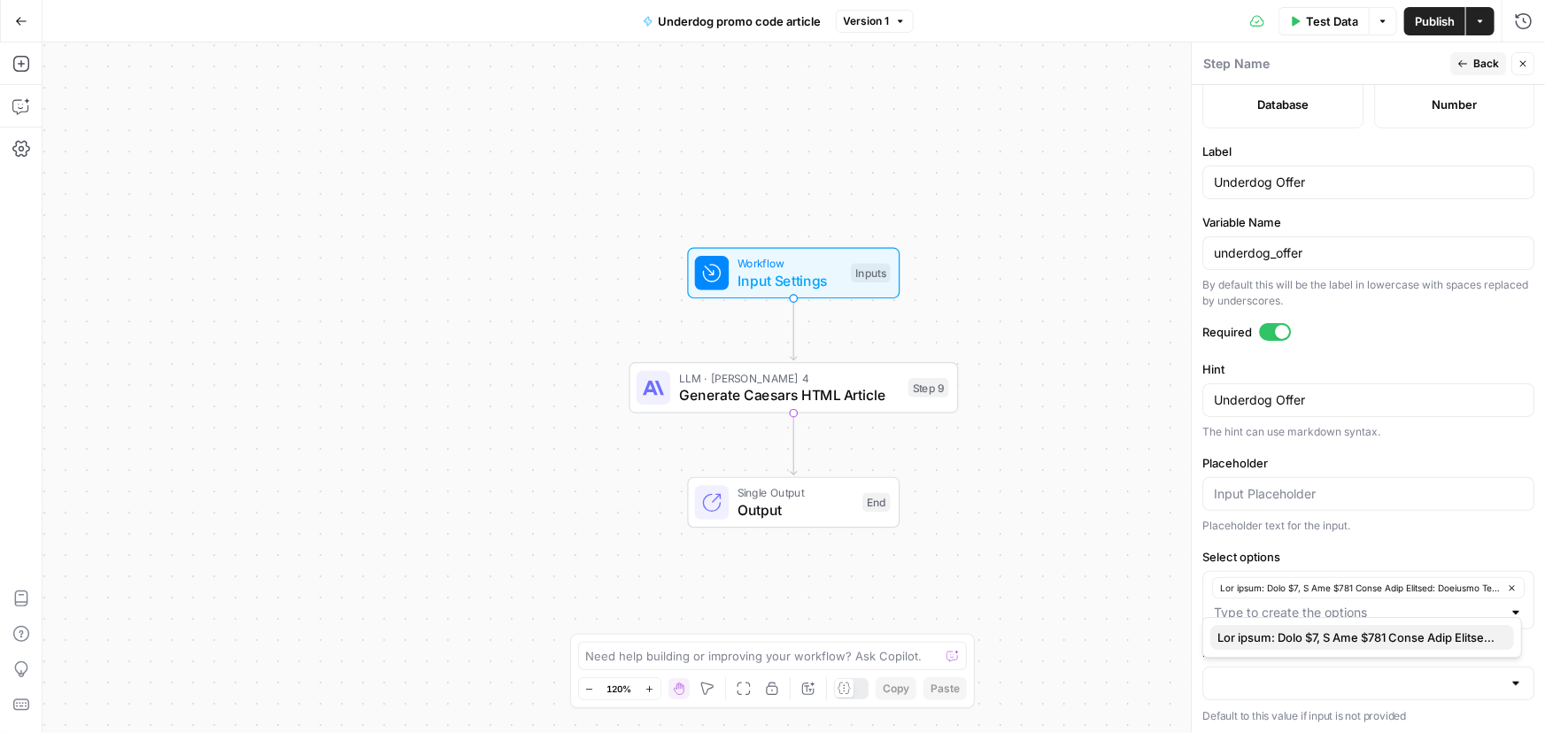
click at [1268, 633] on span "button" at bounding box center [1358, 638] width 282 height 18
type input "Lor ipsum: Dolo $3, S Ame $165 Conse Adip Elitsed: Doeiusmo Tempori utlab etdo …"
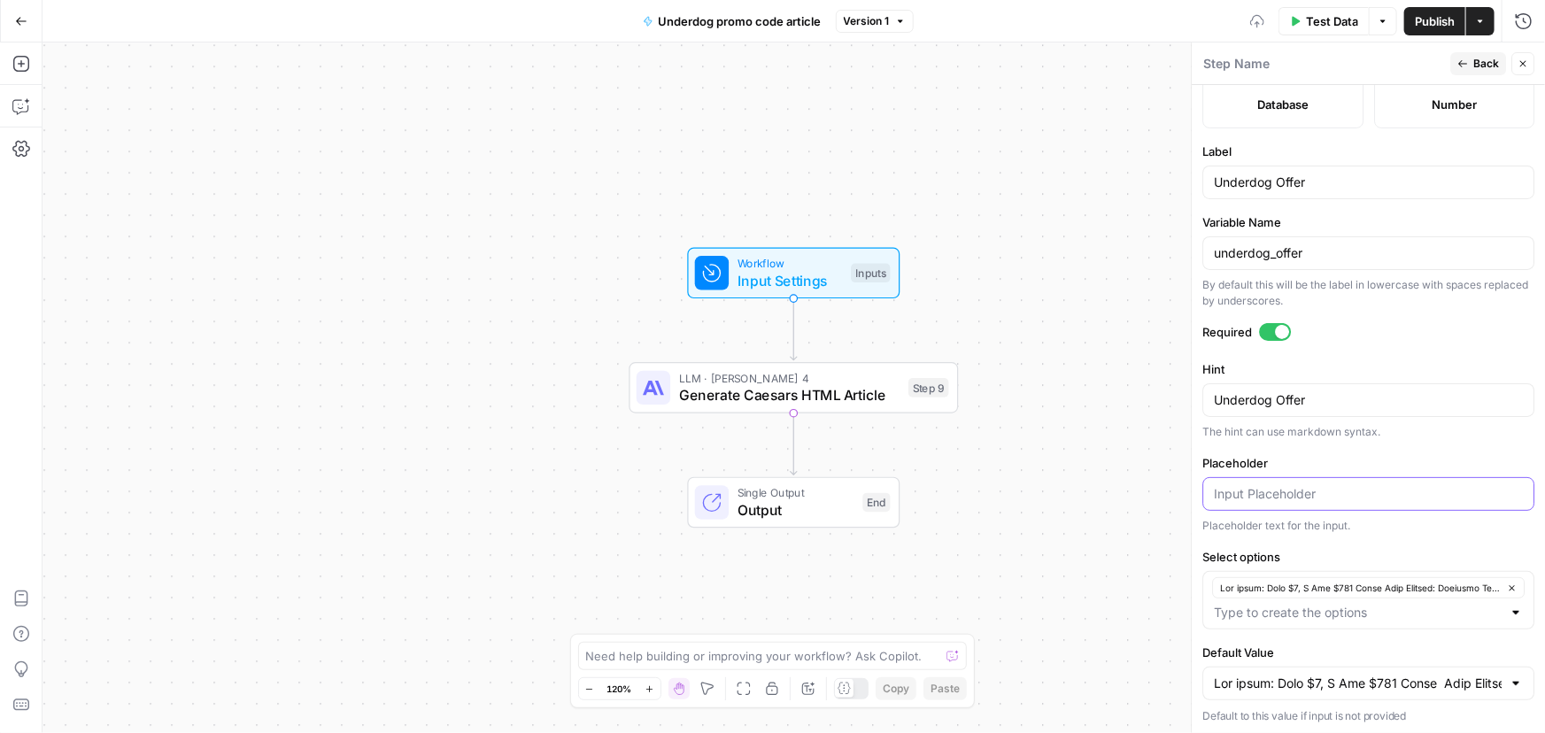
click at [1246, 496] on input "Placeholder" at bounding box center [1368, 494] width 309 height 18
paste input "Lor ipsum: Dolo $3, S Ame $165 Conse Adip Elitsed: Doeiusmo Tempori utlab etdo …"
type input "Lor ipsum: Dolo $3, S Ame $165 Conse Adip Elitsed: Doeiusmo Tempori utlab etdo …"
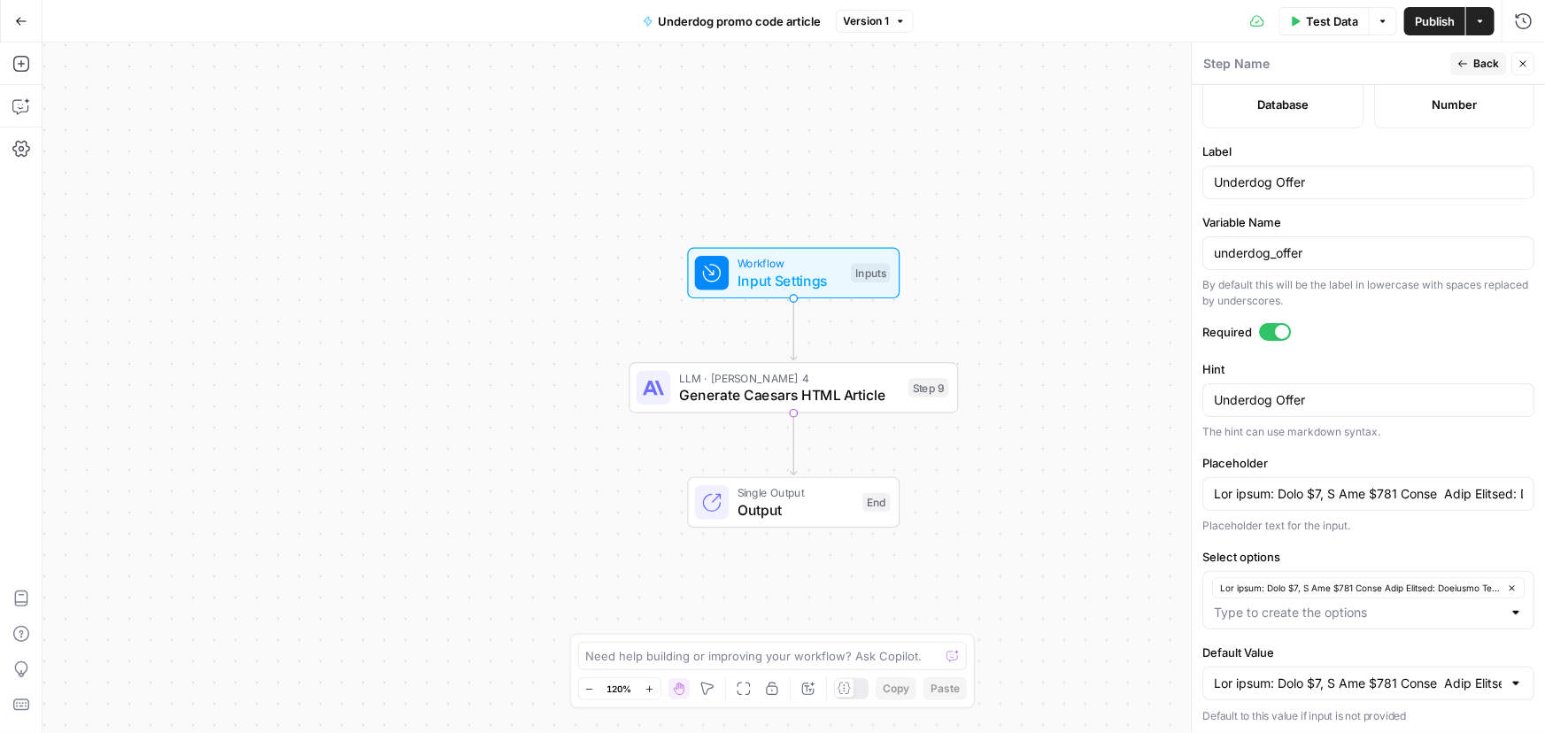
click at [1141, 478] on div "Workflow Input Settings Inputs LLM · [PERSON_NAME] 4 Generate Caesars HTML Arti…" at bounding box center [793, 387] width 1502 height 691
click at [1478, 66] on span "Back" at bounding box center [1486, 64] width 26 height 16
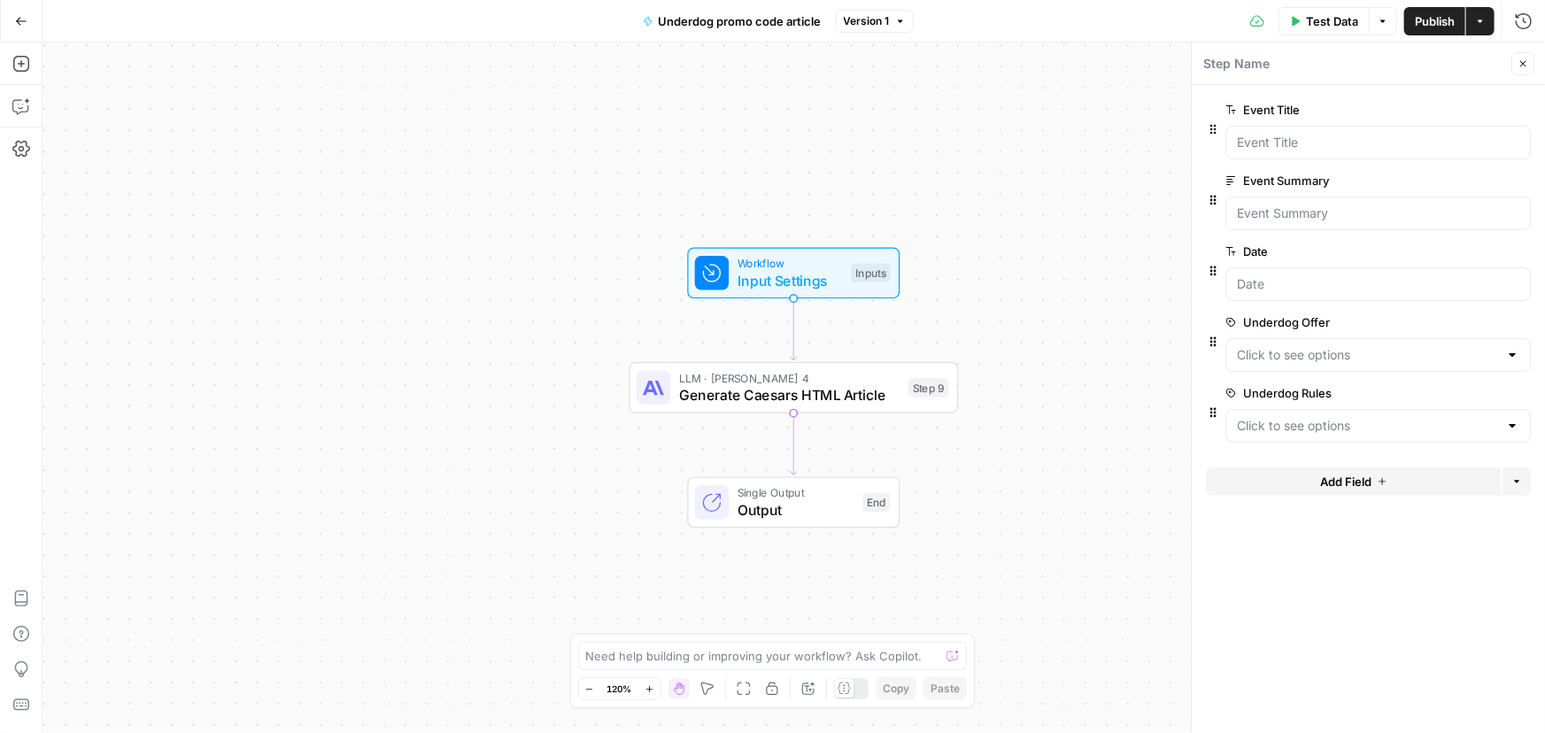
click at [1447, 390] on span "edit field" at bounding box center [1464, 393] width 39 height 14
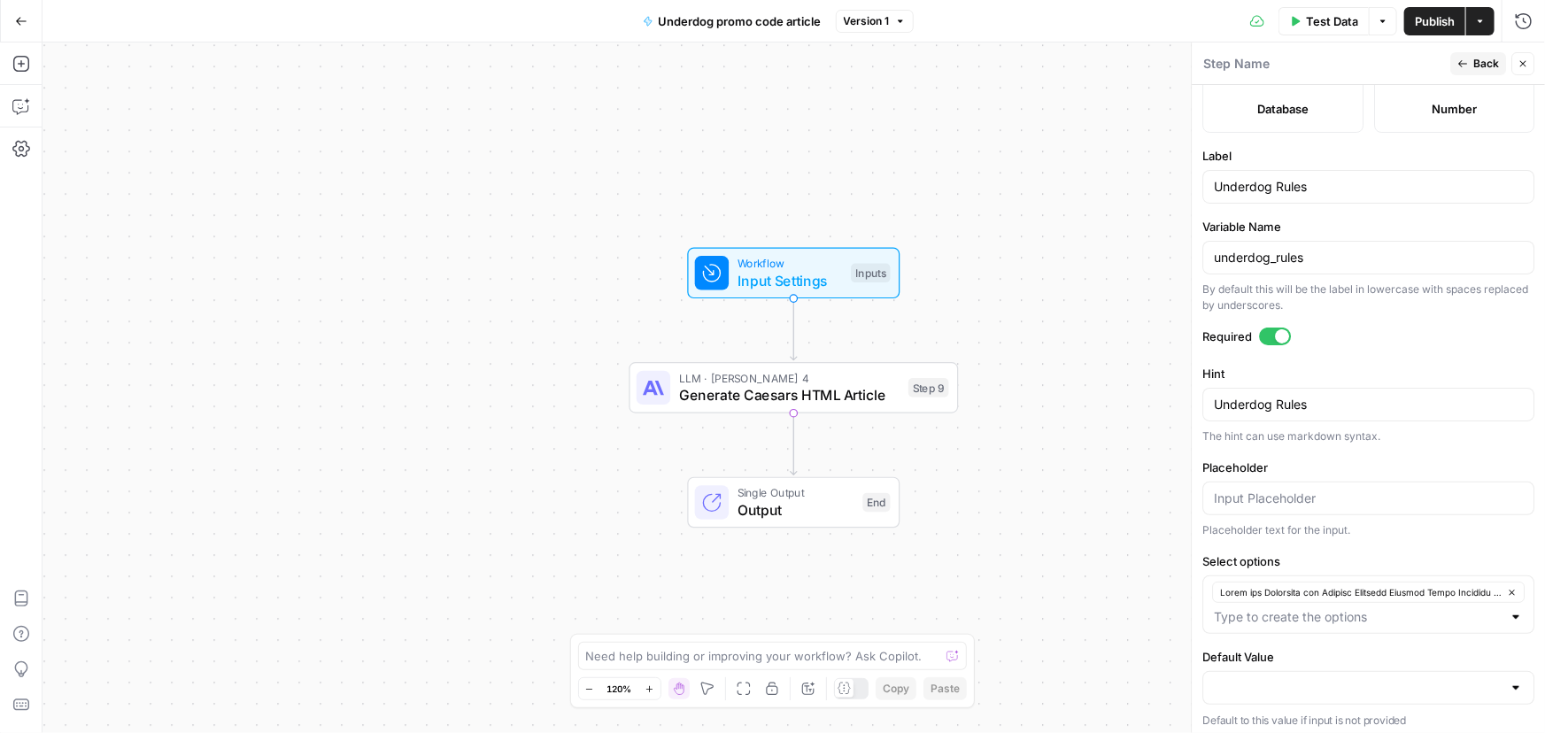
scroll to position [521, 0]
click at [1308, 498] on input "Placeholder" at bounding box center [1368, 494] width 309 height 18
paste input "Lorem ips Dolorsita con Adipisc Elitsedd Eiusmod Tempo Incididu Utla etdolor ma…"
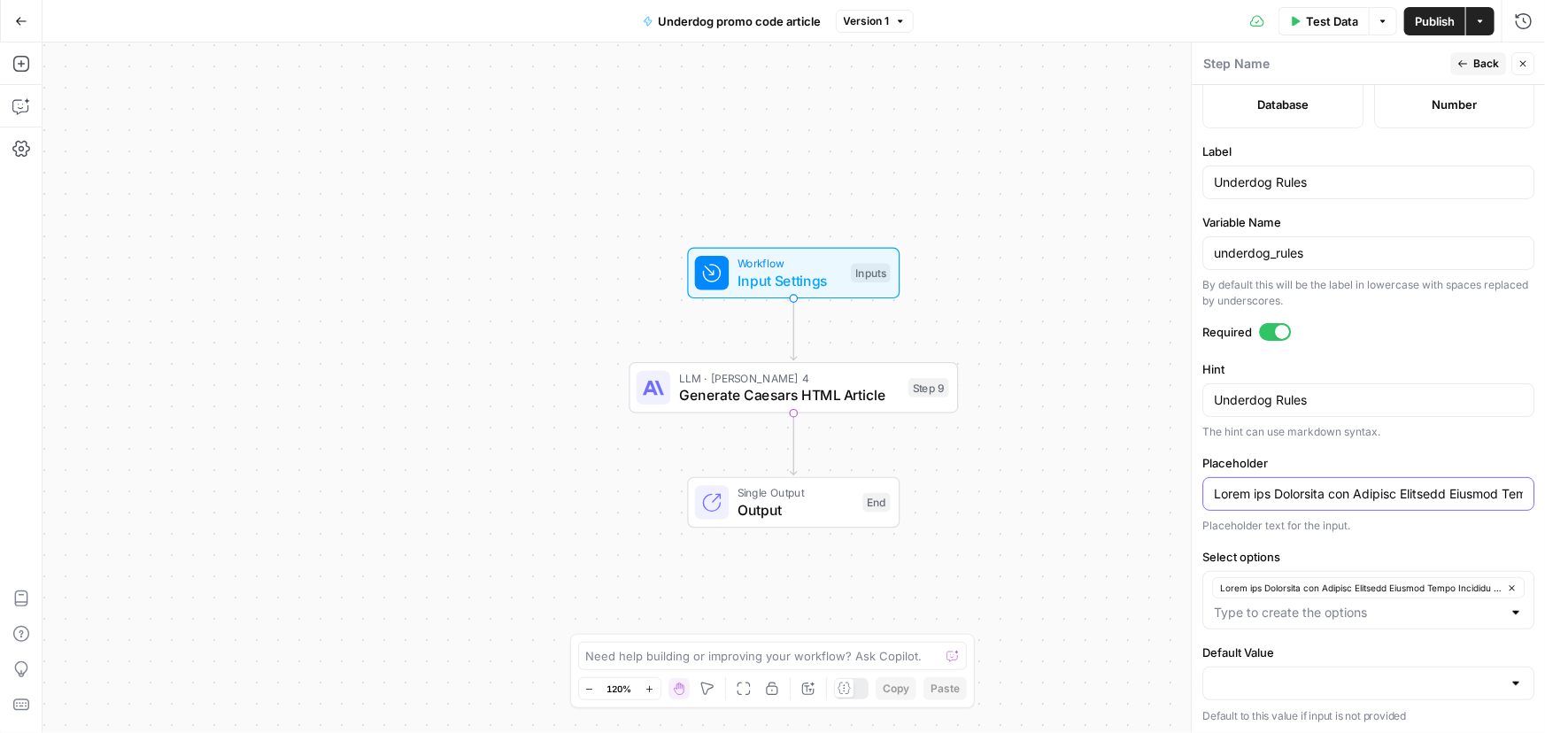
scroll to position [0, 18741]
type input "Lorem ips Dolorsita con Adipisc Elitsedd Eiusmod Tempo Incididu Utla etdolor ma…"
click at [1317, 671] on div at bounding box center [1368, 684] width 332 height 34
click at [1277, 648] on button "button" at bounding box center [1362, 637] width 304 height 25
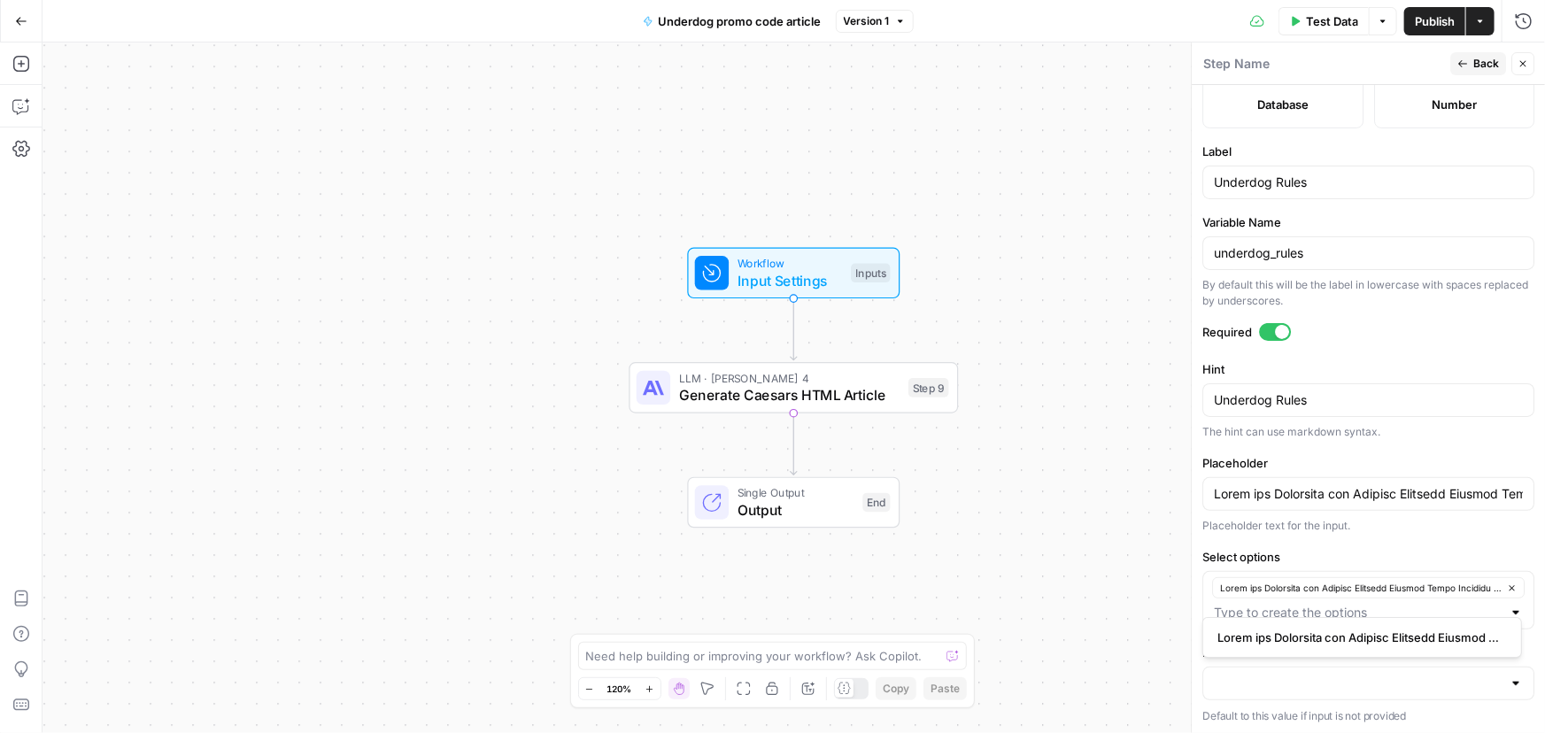
type input "Lorem ips Dolorsita con Adipisc Elitsedd Eiusmod Tempo Incididu Utla etdolor ma…"
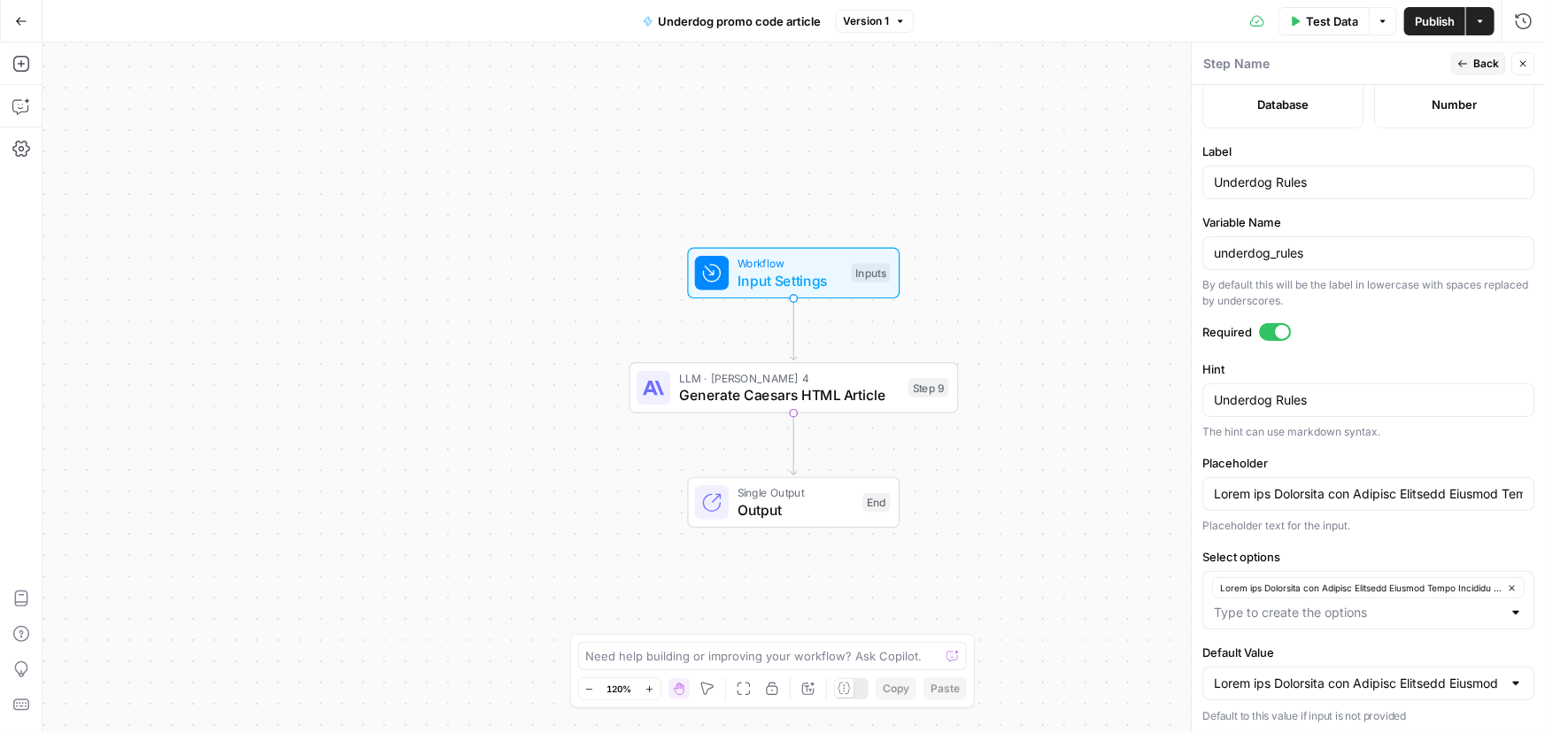
click at [1153, 583] on div "Workflow Input Settings Inputs LLM · [PERSON_NAME] 4 Generate Caesars HTML Arti…" at bounding box center [793, 387] width 1502 height 691
click at [1471, 70] on button "Back" at bounding box center [1478, 63] width 56 height 23
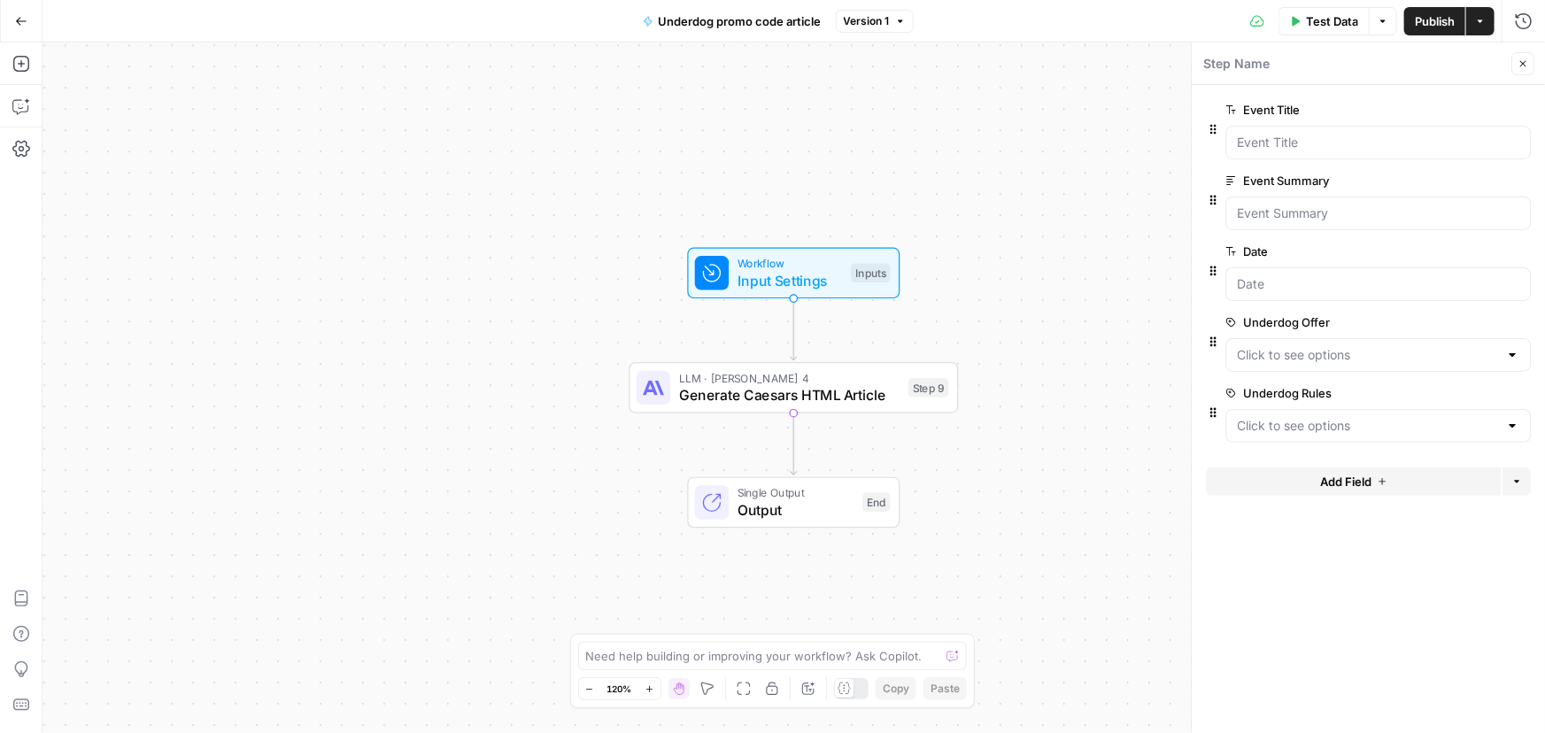
click at [1434, 22] on span "Publish" at bounding box center [1435, 21] width 40 height 18
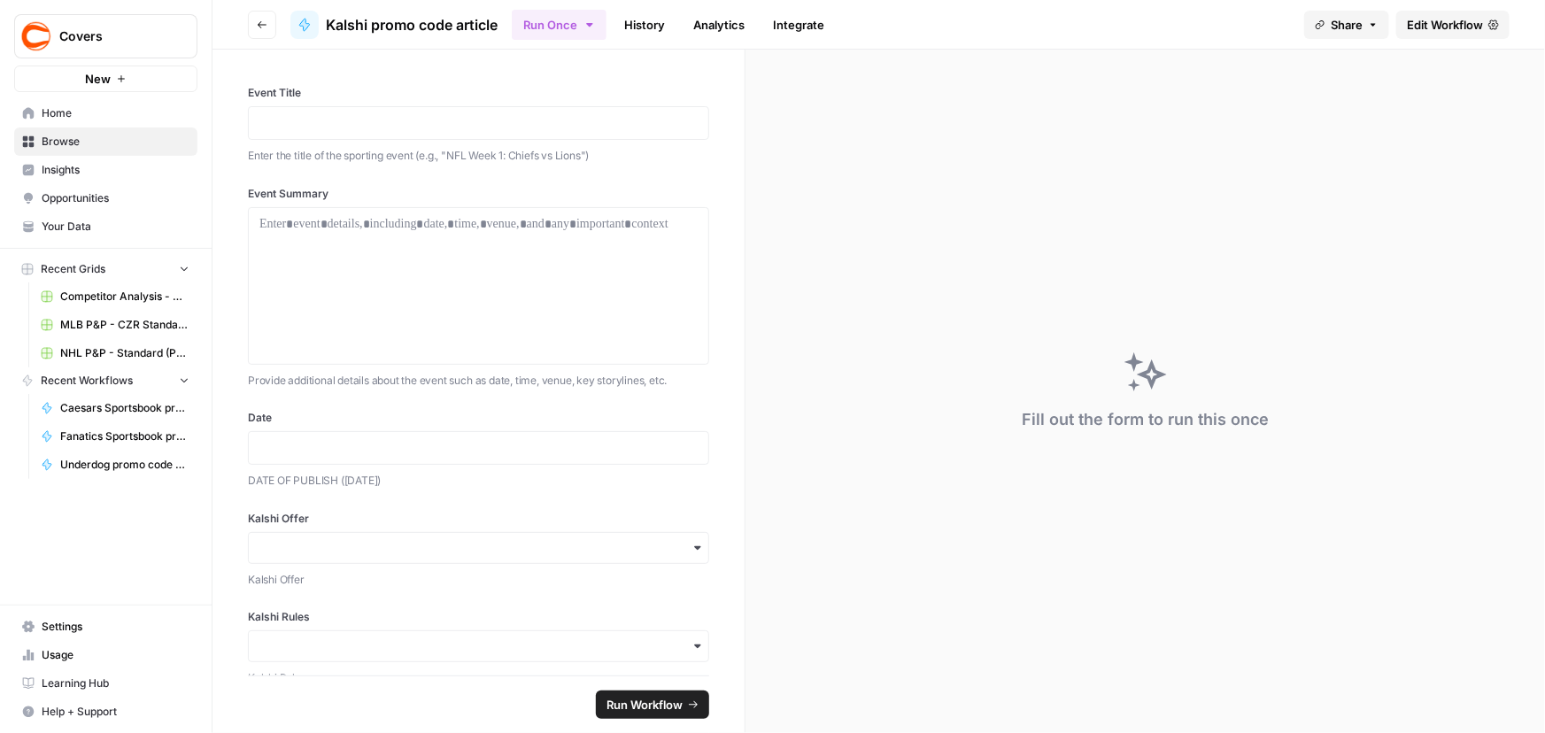
click at [1450, 26] on span "Edit Workflow" at bounding box center [1445, 25] width 76 height 18
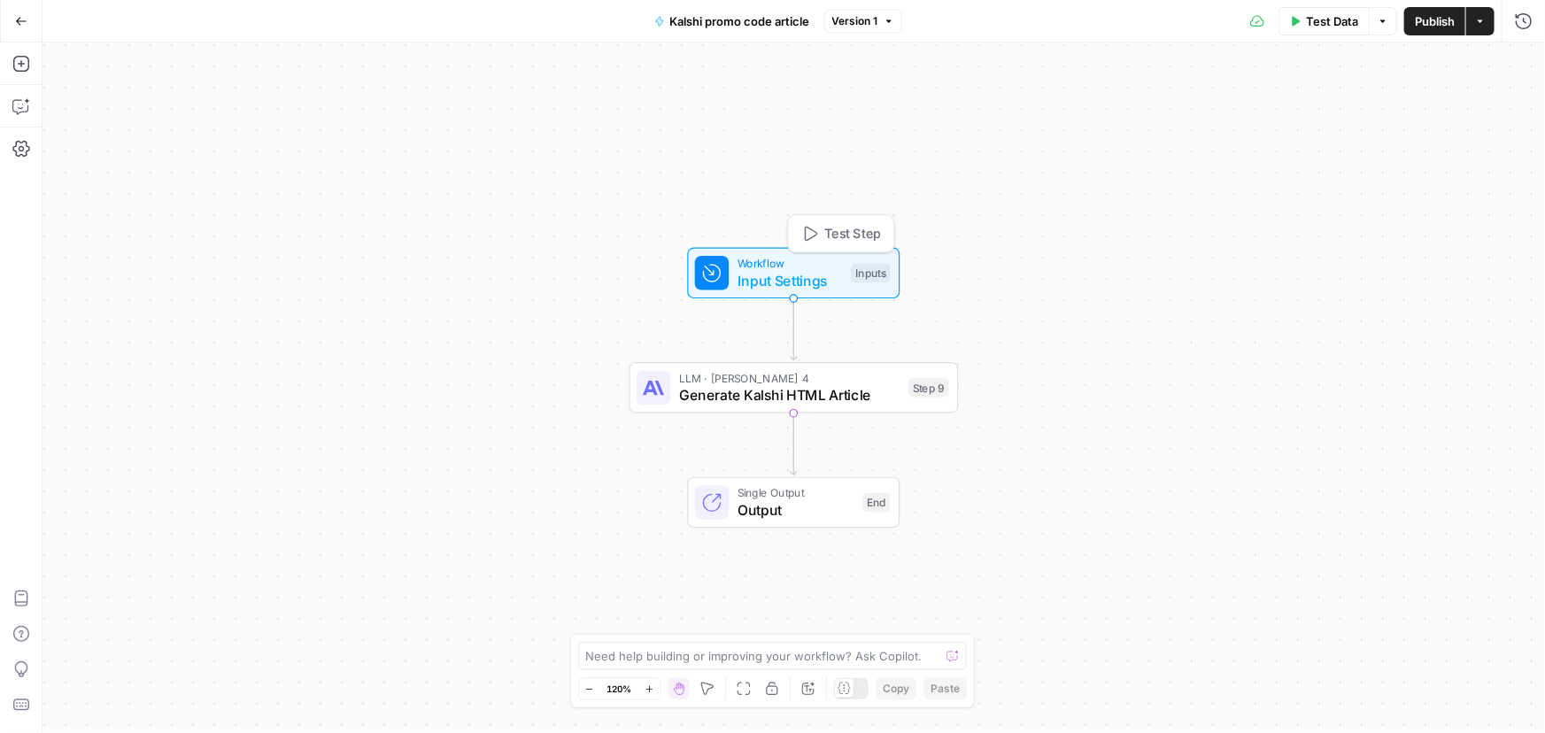
click at [781, 280] on span "Input Settings" at bounding box center [789, 280] width 105 height 21
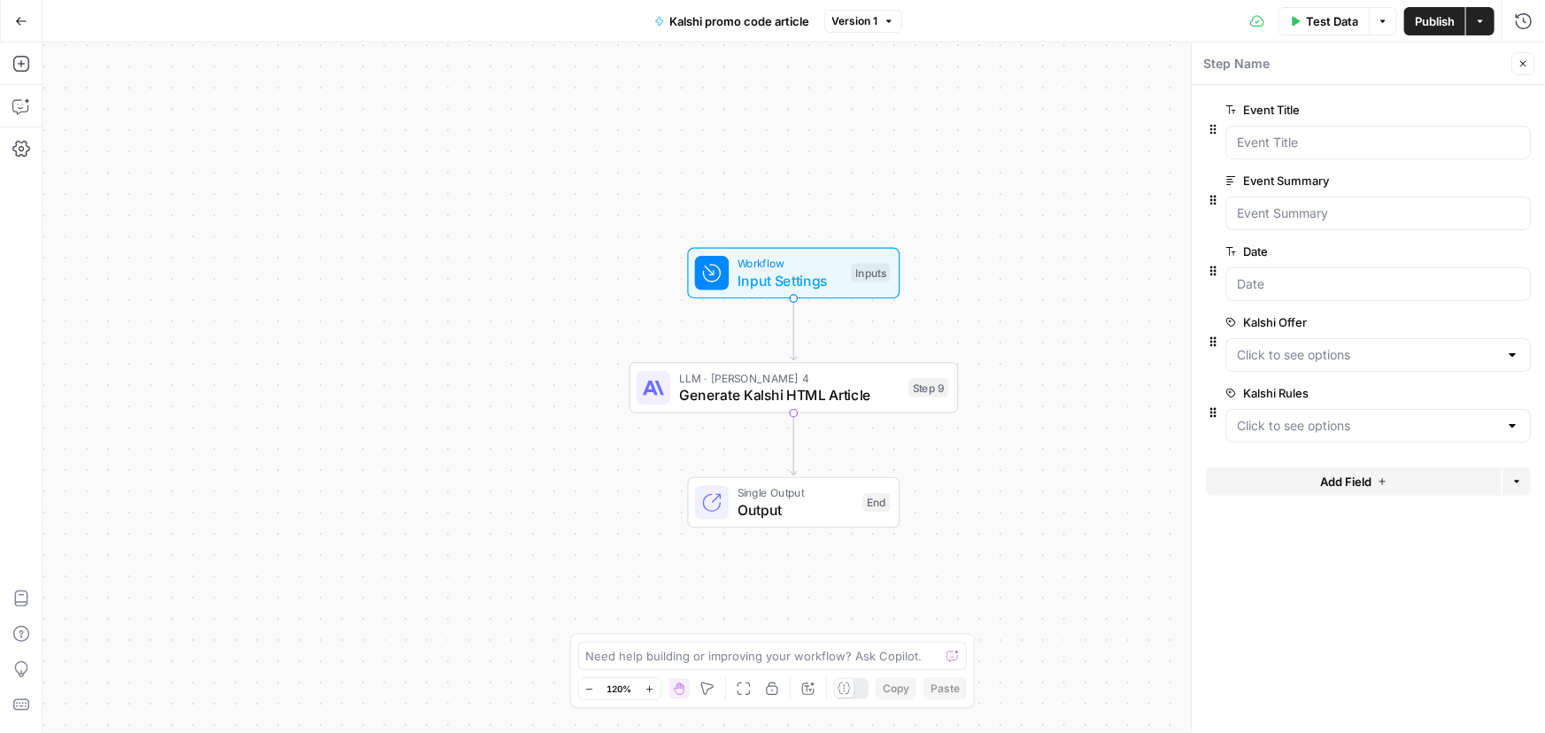
click at [1458, 316] on span "edit field" at bounding box center [1464, 322] width 39 height 14
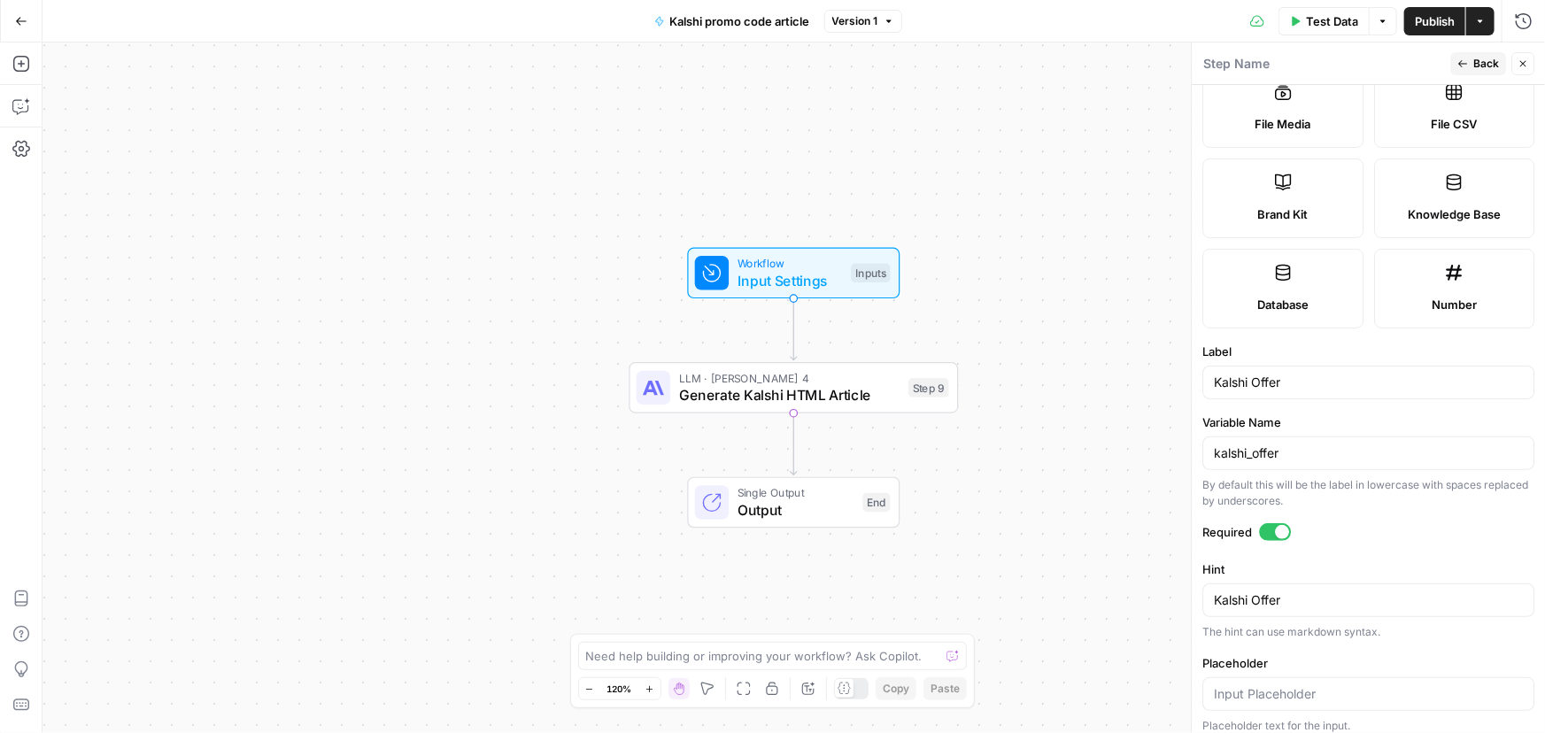
scroll to position [521, 0]
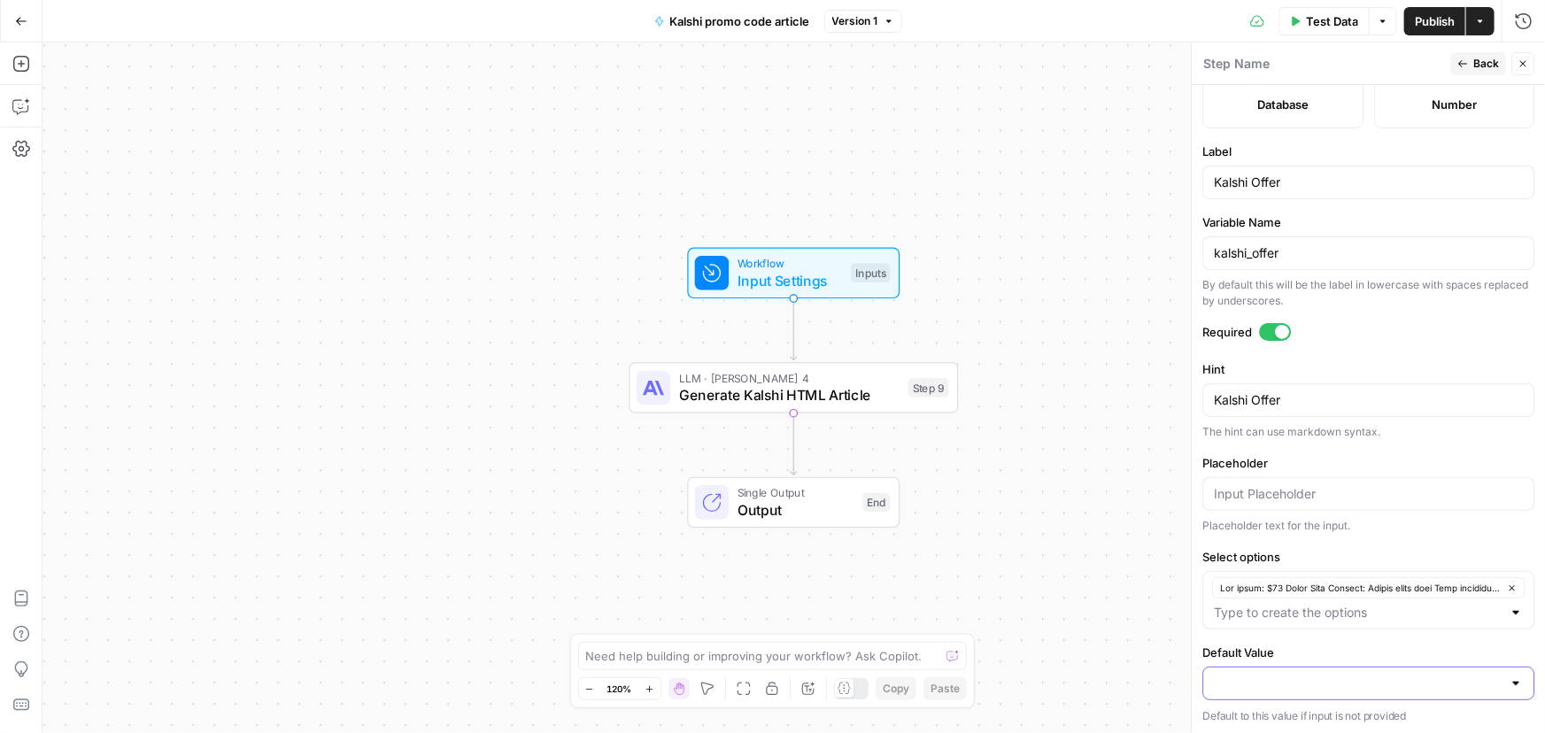
click at [1299, 676] on input "Default Value" at bounding box center [1358, 684] width 288 height 18
click at [1264, 636] on span "button" at bounding box center [1358, 638] width 282 height 18
type input "Lor ipsum: $12 Dolor Sita Consect: Adipis elits doei Temp incididu?: Utl (“ETDO…"
click at [1264, 487] on input "Placeholder" at bounding box center [1368, 494] width 309 height 18
paste input "Lor ipsum: $12 Dolor Sita Consect: Adipis elits doei Temp incididu?: Utl (“ETDO…"
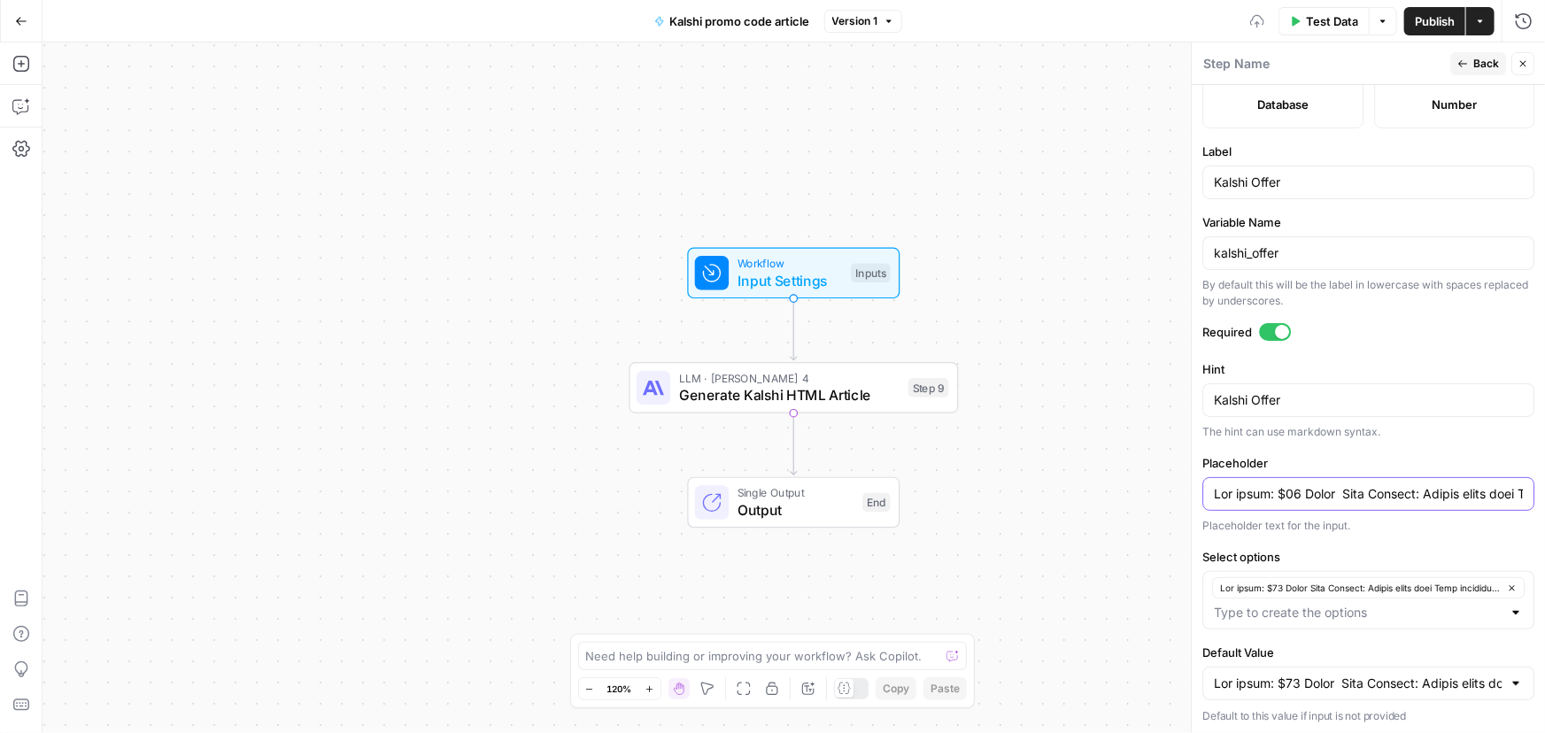
scroll to position [0, 10293]
type input "Lor ipsum: $12 Dolor Sita Consect: Adipis elits doei Temp incididu?: Utl (“ETDO…"
click at [1451, 143] on label "Label" at bounding box center [1368, 152] width 332 height 18
click at [1451, 174] on input "Kalshi Offer" at bounding box center [1368, 183] width 309 height 18
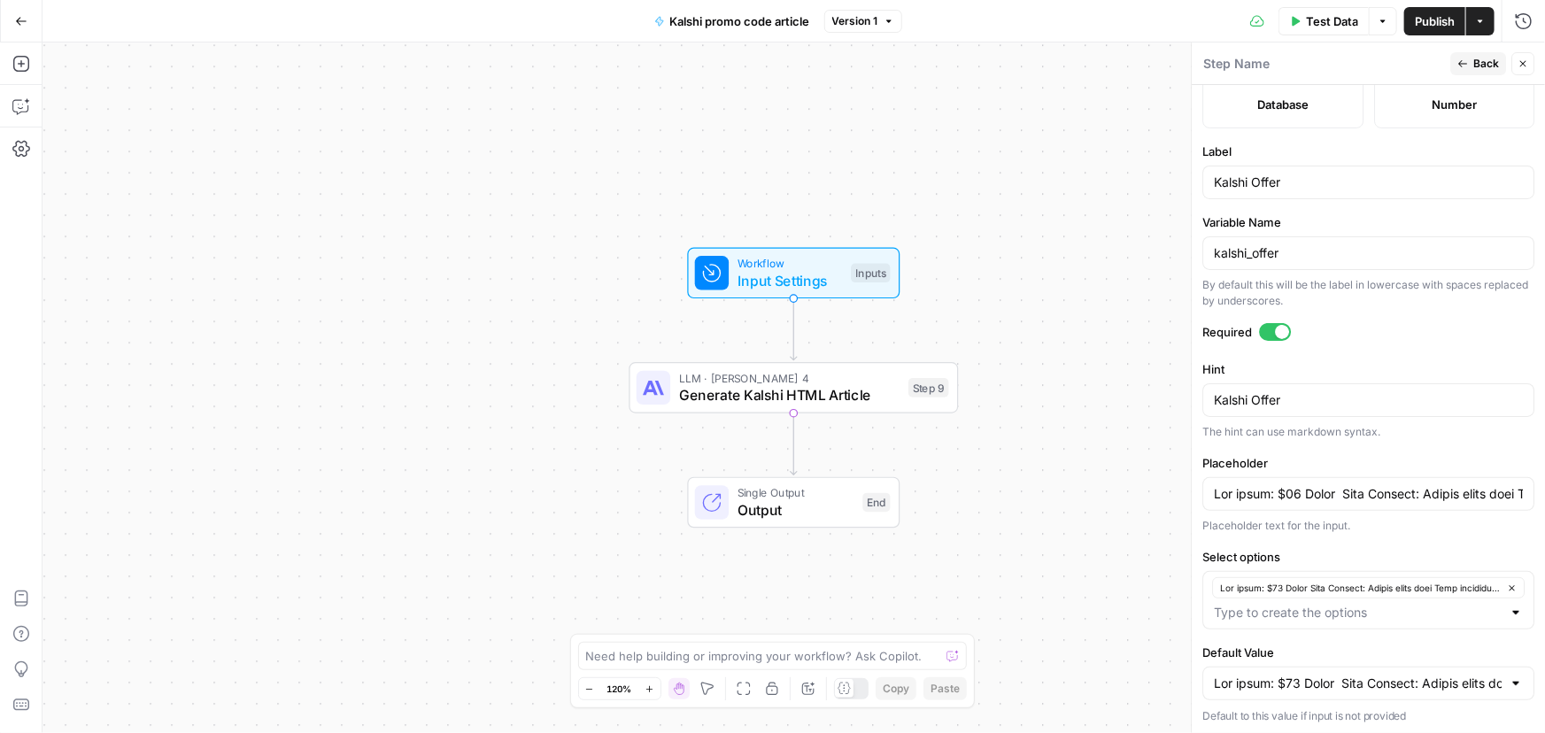
click at [1471, 66] on button "Back" at bounding box center [1478, 63] width 56 height 23
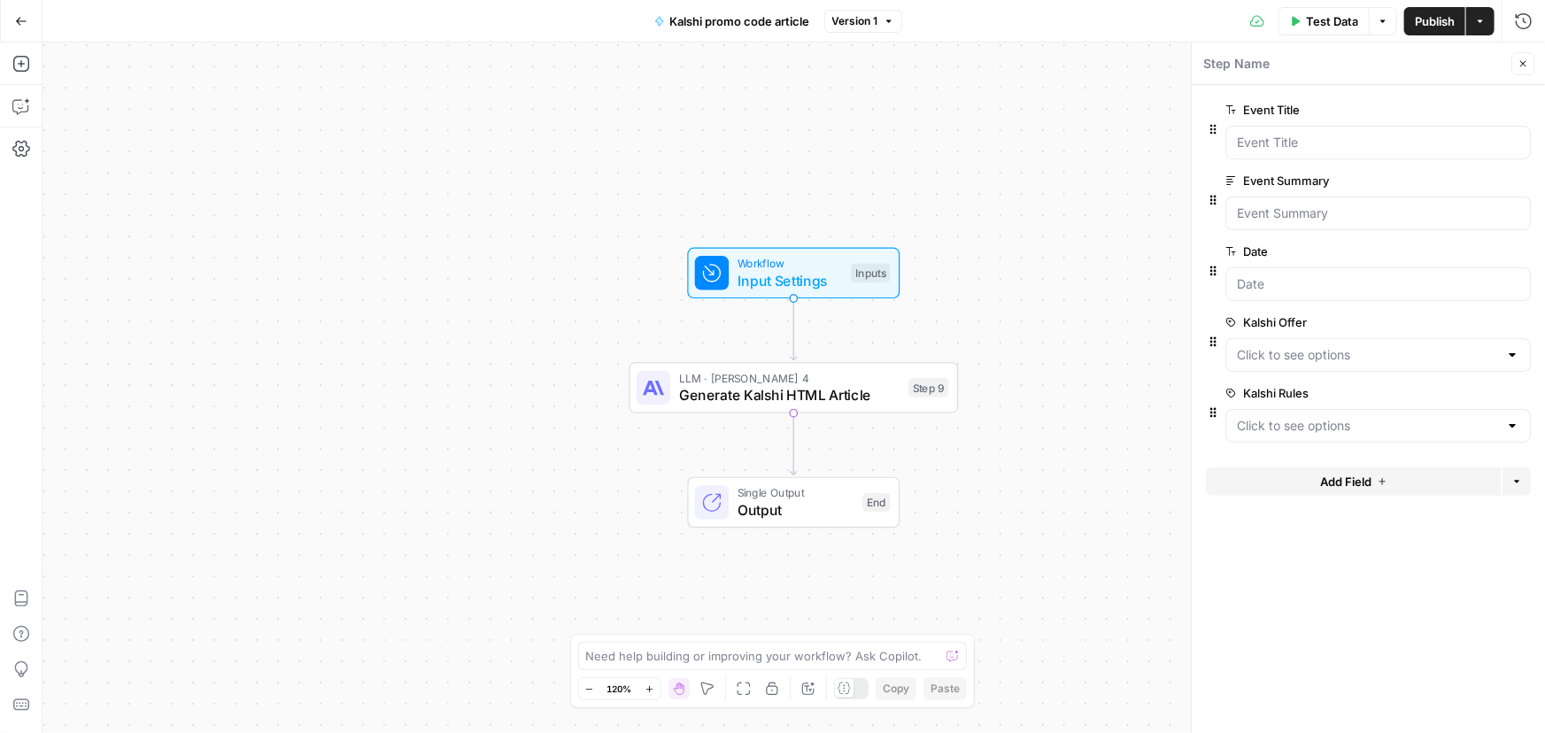
click at [1476, 390] on span "edit field" at bounding box center [1464, 393] width 39 height 14
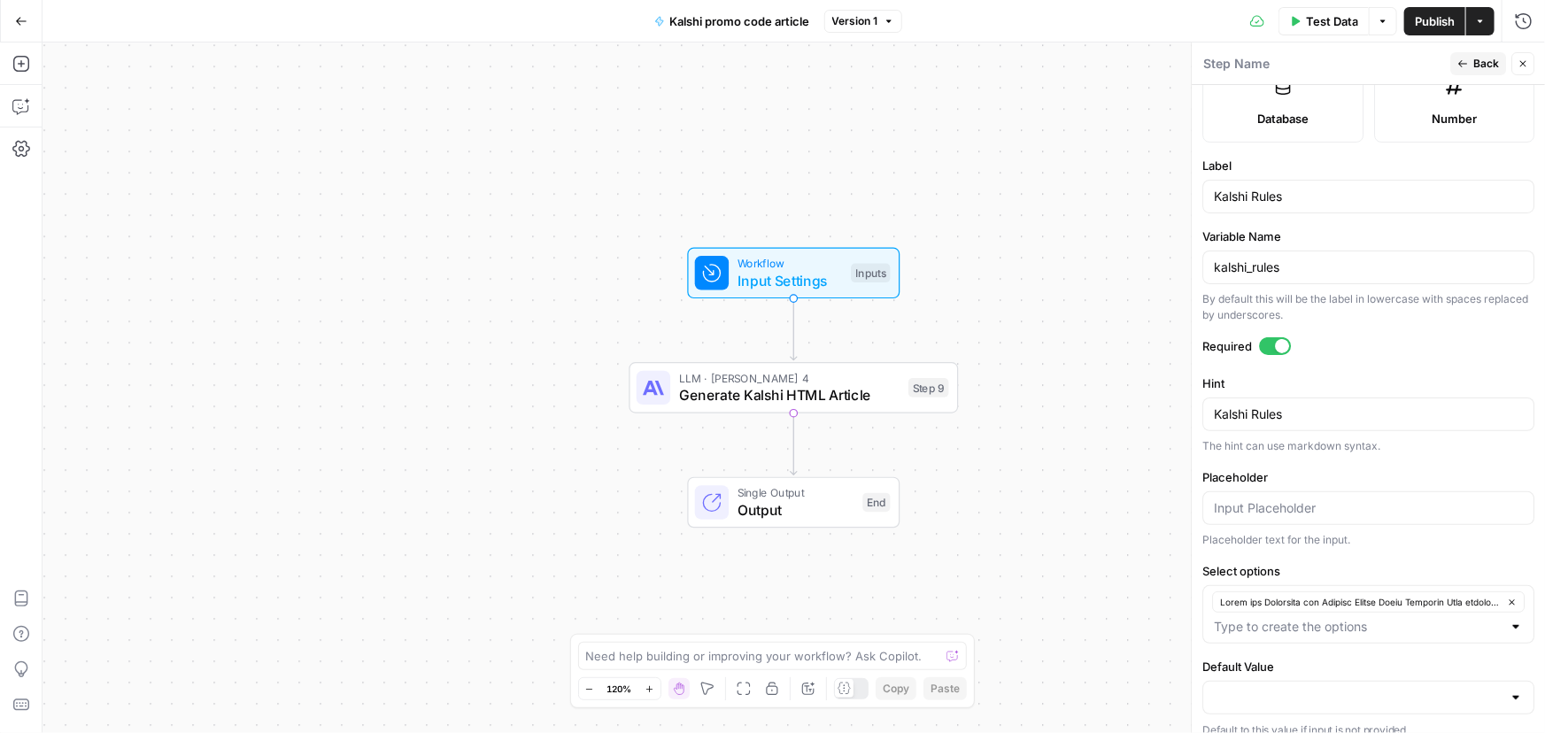
scroll to position [521, 0]
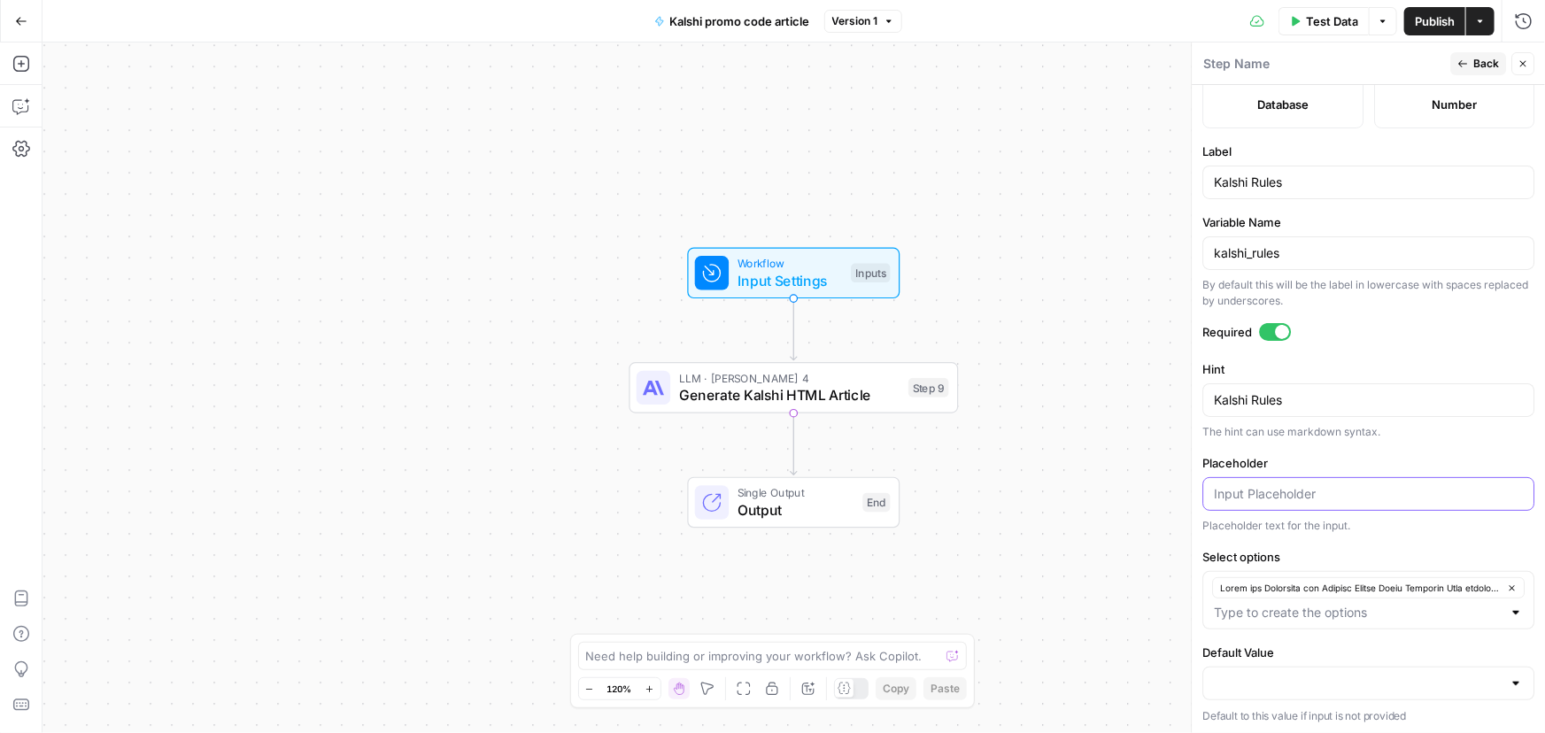
click at [1276, 495] on input "Placeholder" at bounding box center [1368, 494] width 309 height 18
paste input "Lorem ips Dolorsita con Adipisc Elitse Doeiu Temporin Utla etdolor magna aliq e…"
type input "Lorem ips Dolorsita con Adipisc Elitse Doeiu Temporin Utla etdolor magna aliq e…"
click at [1275, 667] on div at bounding box center [1368, 684] width 332 height 34
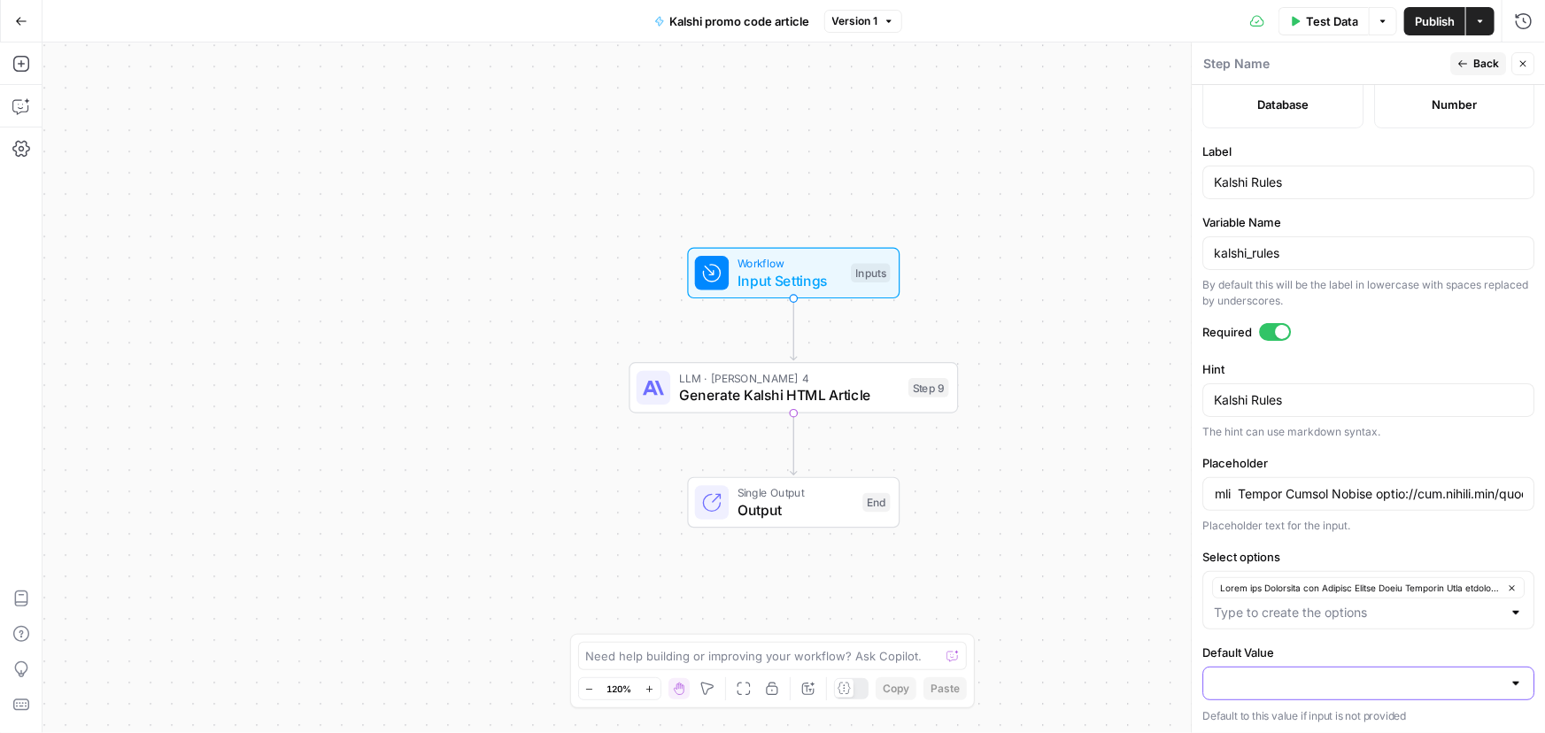
scroll to position [0, 0]
click at [1275, 637] on span "button" at bounding box center [1358, 638] width 282 height 18
type input "Lorem ips Dolorsita con Adipisc Elitse Doeiu Temporin Utla etdolor magna aliq e…"
click at [1120, 560] on div "Workflow Input Settings Inputs LLM · [PERSON_NAME] 4 Generate Kalshi HTML Artic…" at bounding box center [793, 387] width 1502 height 691
click at [1476, 63] on span "Back" at bounding box center [1486, 64] width 26 height 16
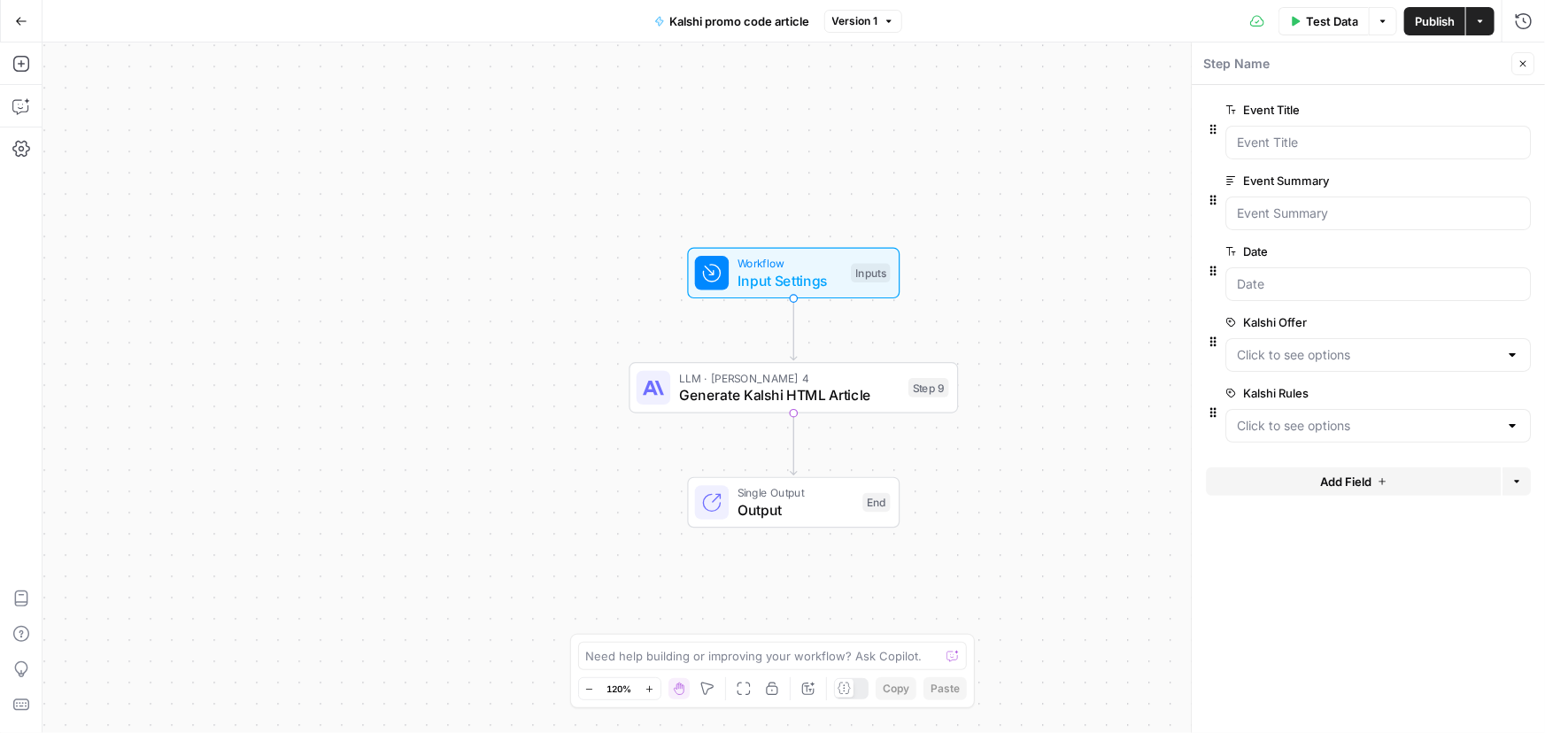
click at [1446, 24] on span "Publish" at bounding box center [1435, 21] width 40 height 18
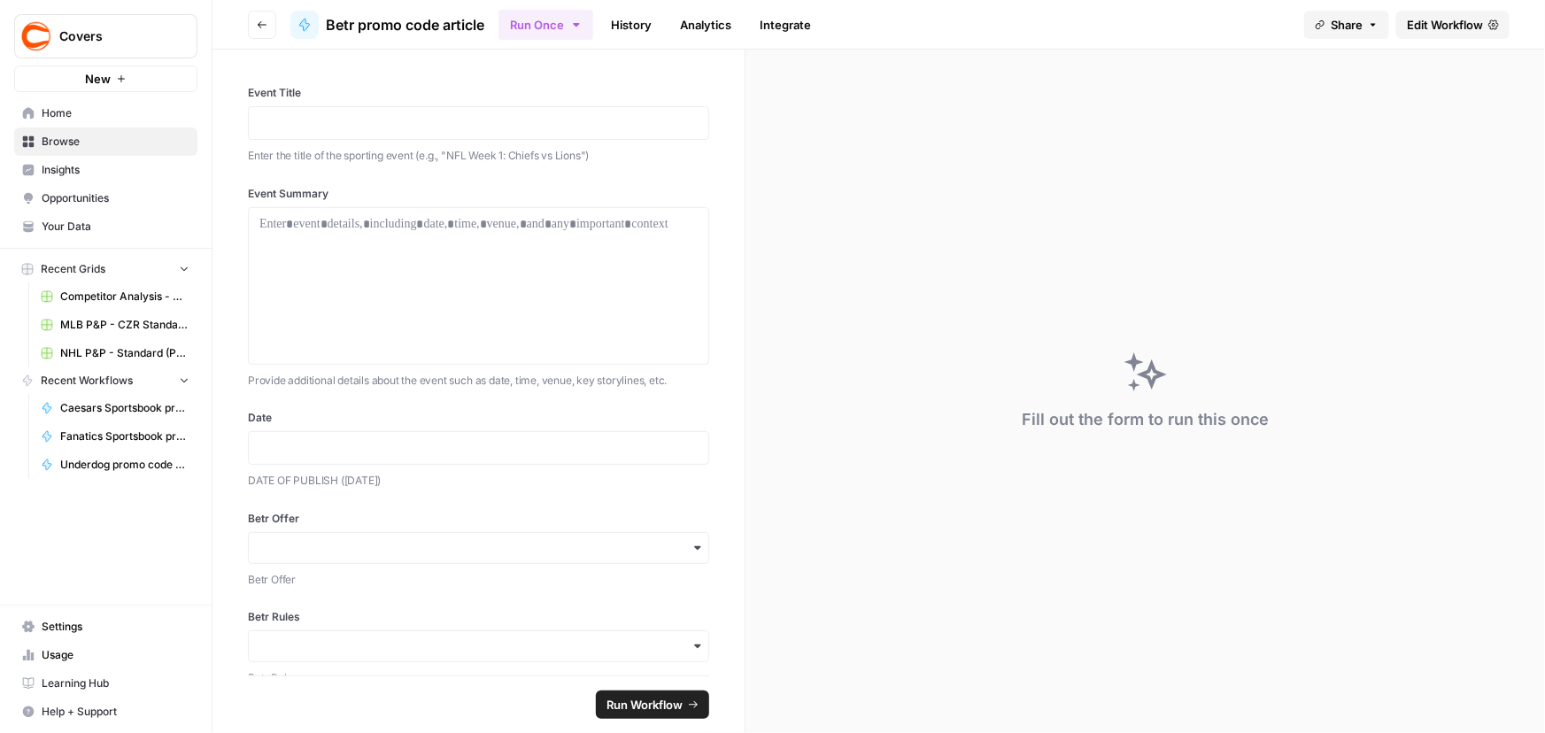
click at [1466, 26] on span "Edit Workflow" at bounding box center [1445, 25] width 76 height 18
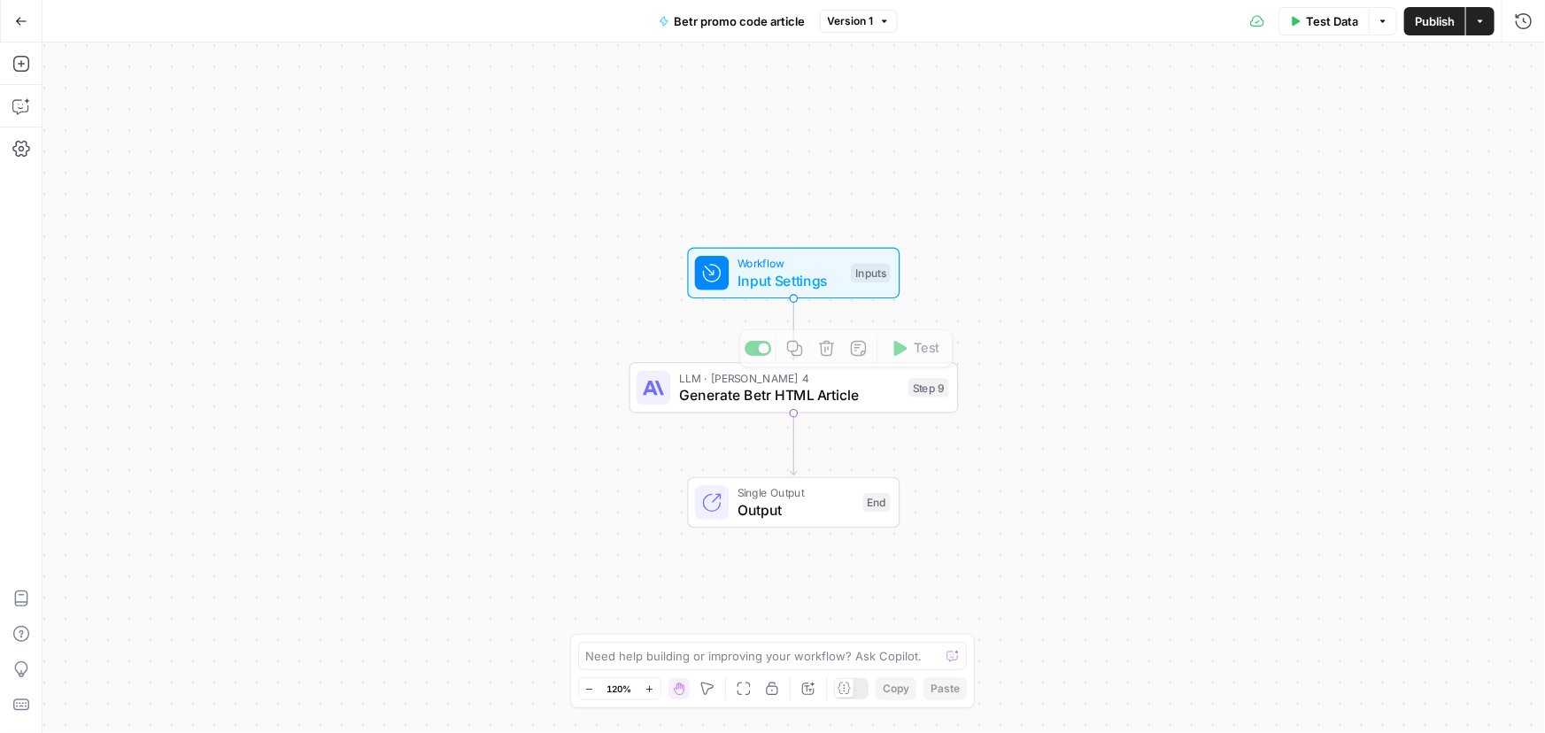
click at [790, 267] on span "Workflow" at bounding box center [789, 263] width 105 height 17
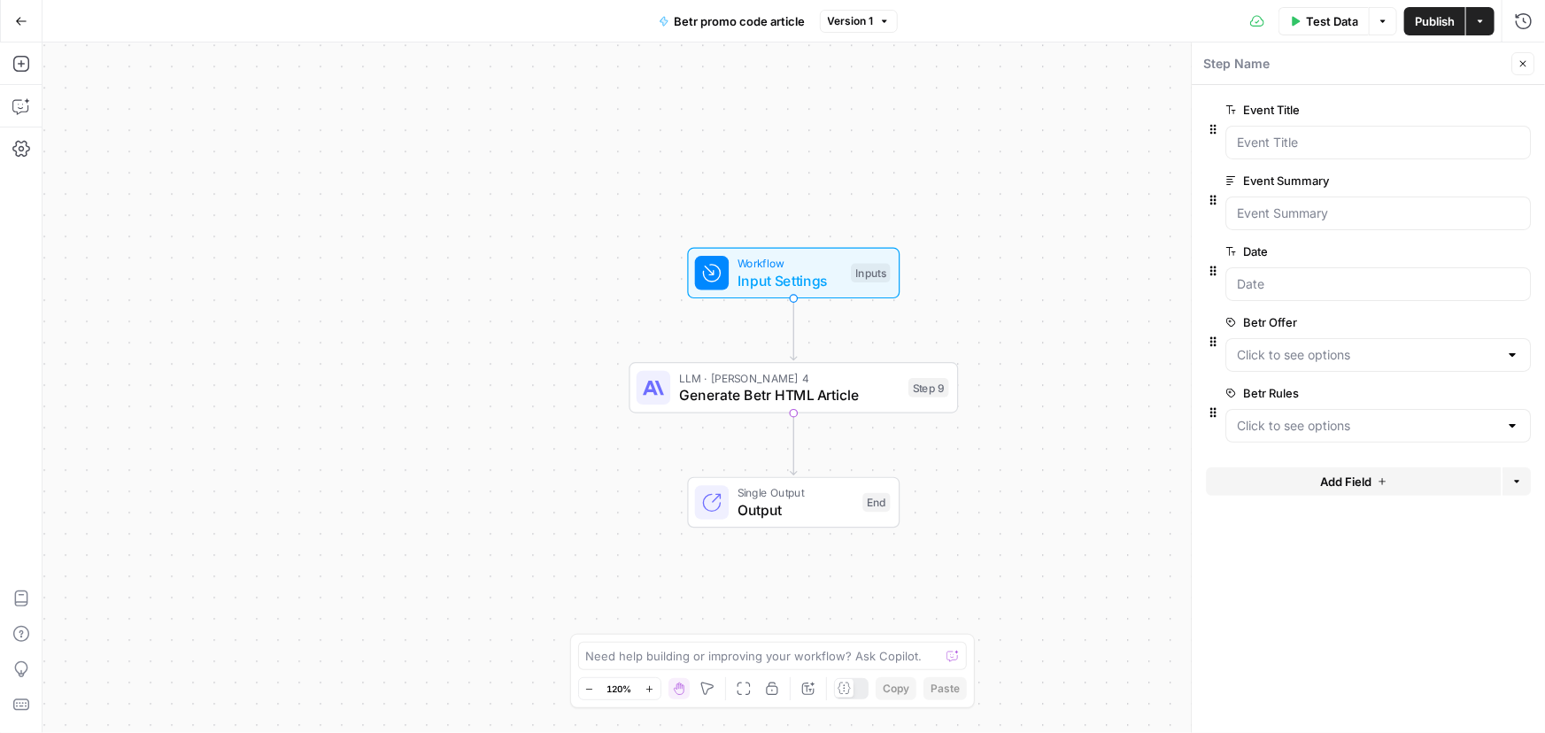
click at [1461, 318] on span "edit field" at bounding box center [1464, 322] width 39 height 14
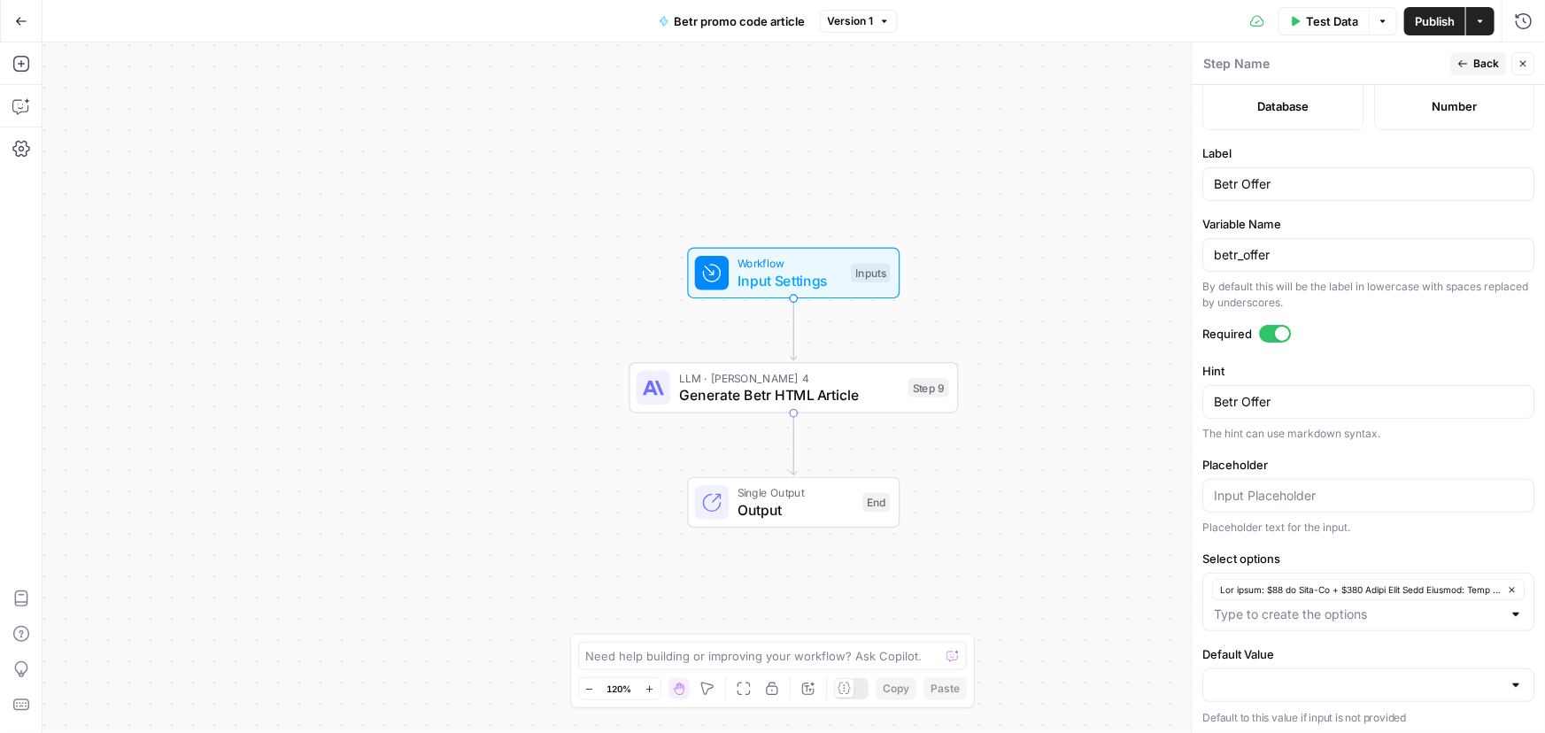
scroll to position [521, 0]
click at [1382, 686] on input "Default Value" at bounding box center [1358, 684] width 288 height 18
click at [1304, 643] on span "button" at bounding box center [1358, 638] width 282 height 18
type input "Lor ipsum: $96 do Sita-Co + $990 Adipi Elit Sedd Eiusmod: Temp incid utlab etdo…"
click at [1286, 490] on input "Placeholder" at bounding box center [1368, 494] width 309 height 18
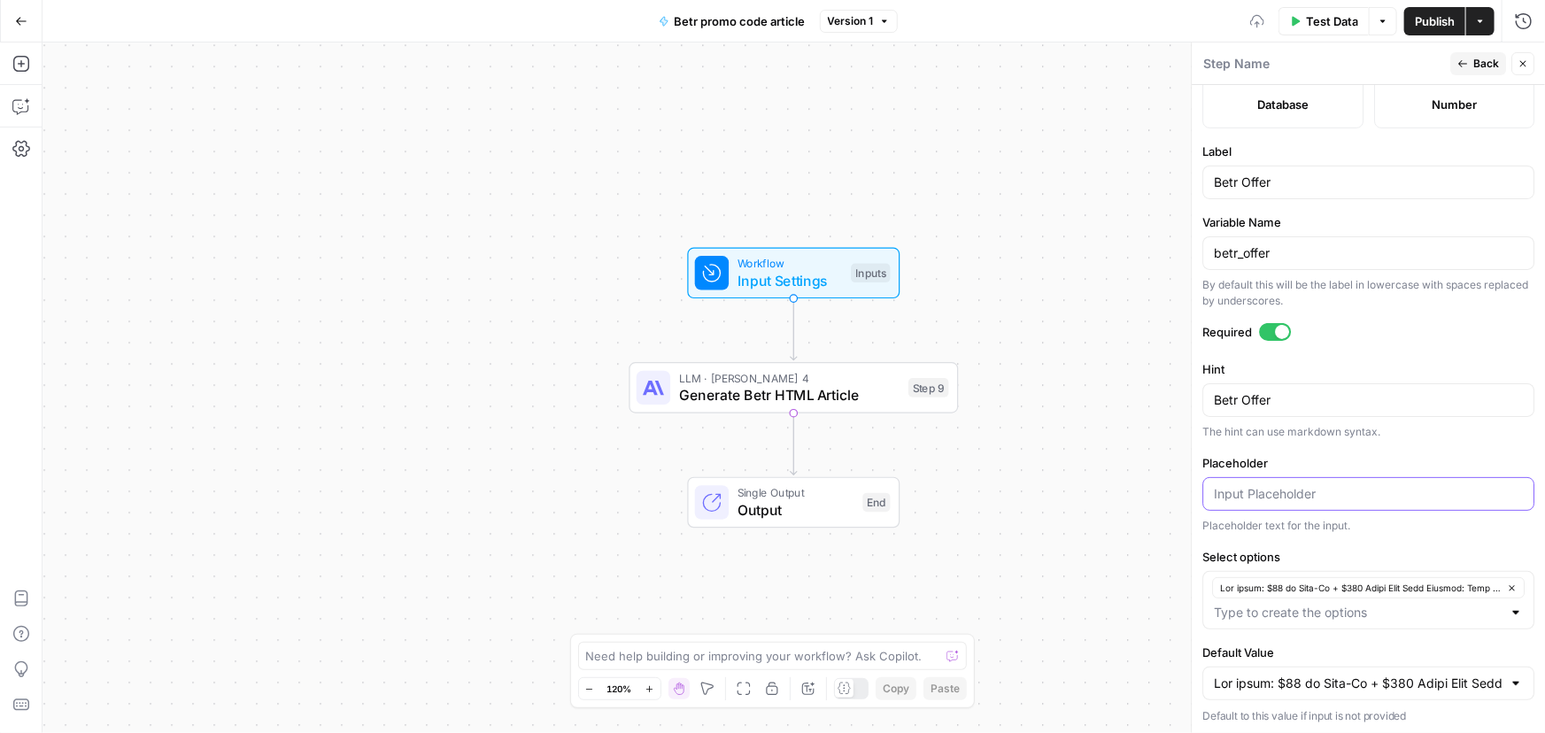
paste input "Lor ipsum: $96 do Sita-Co + $990 Adipi Elit Sedd Eiusmod: Temp incid utlab etdo…"
type input "Lor ipsum: $96 do Sita-Co + $990 Adipi Elit Sedd Eiusmod: Temp incid utlab etdo…"
click at [1065, 453] on div "Workflow Input Settings Inputs LLM · [PERSON_NAME] 4 Generate Betr HTML Article…" at bounding box center [793, 387] width 1502 height 691
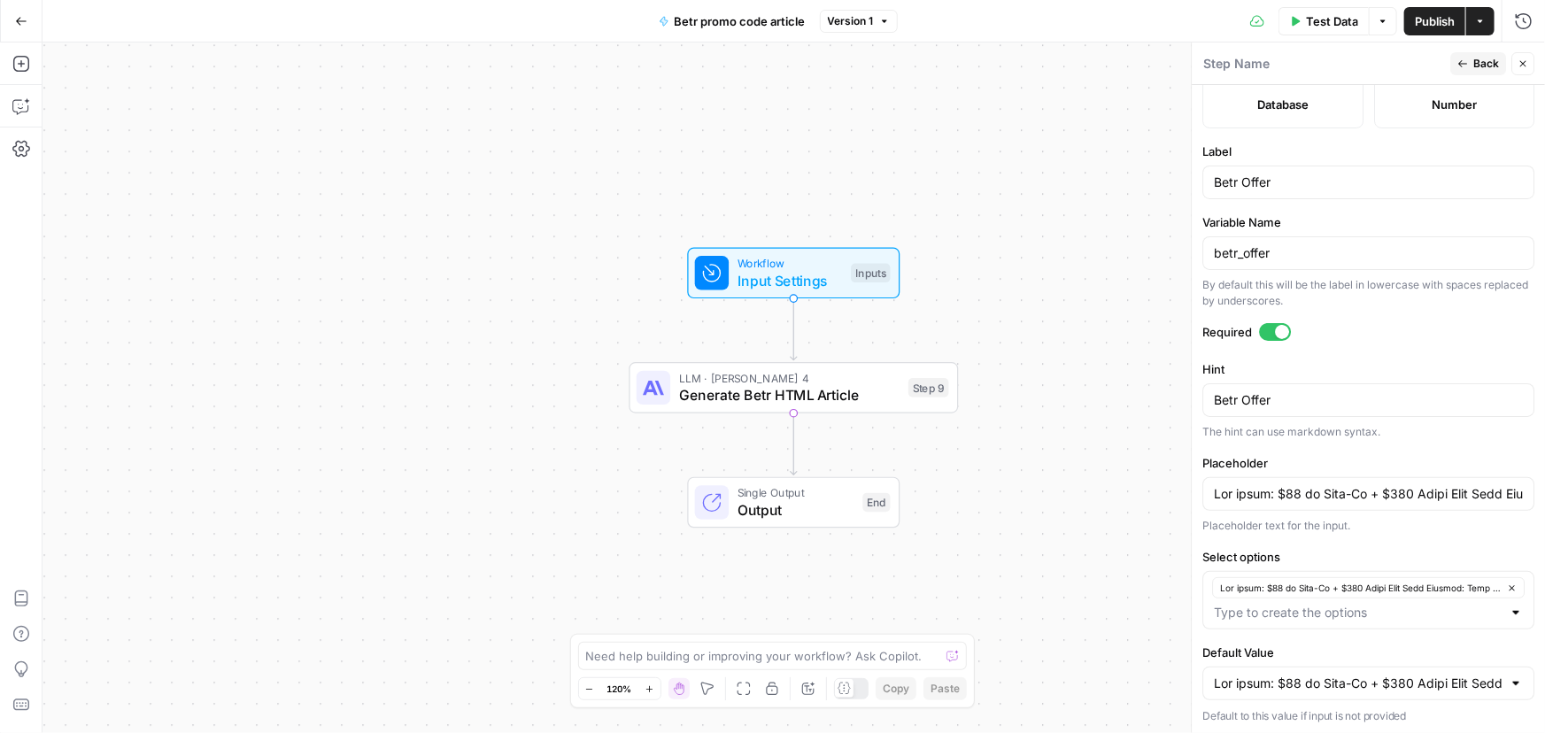
click at [1480, 62] on span "Back" at bounding box center [1486, 64] width 26 height 16
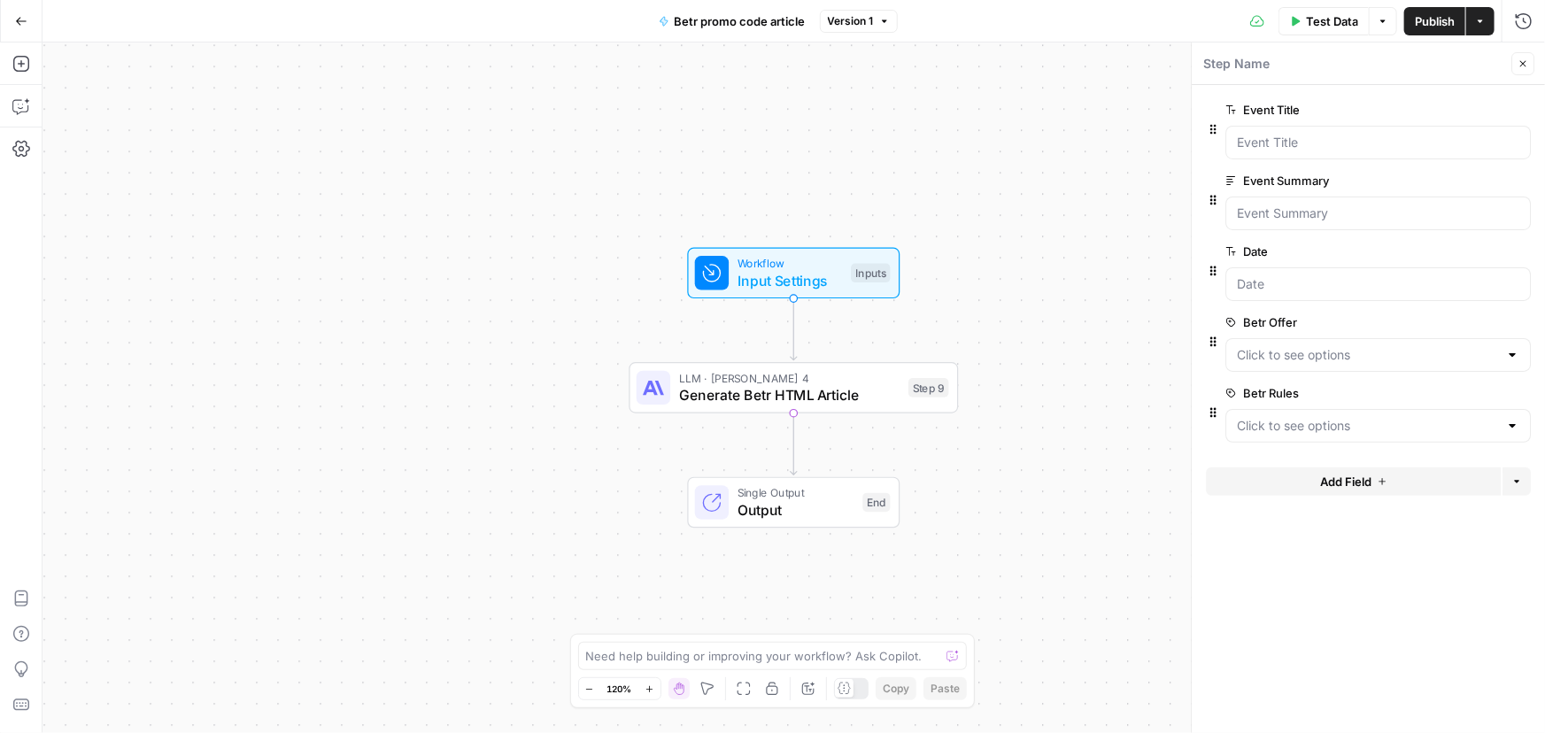
click at [1463, 389] on span "edit field" at bounding box center [1464, 393] width 39 height 14
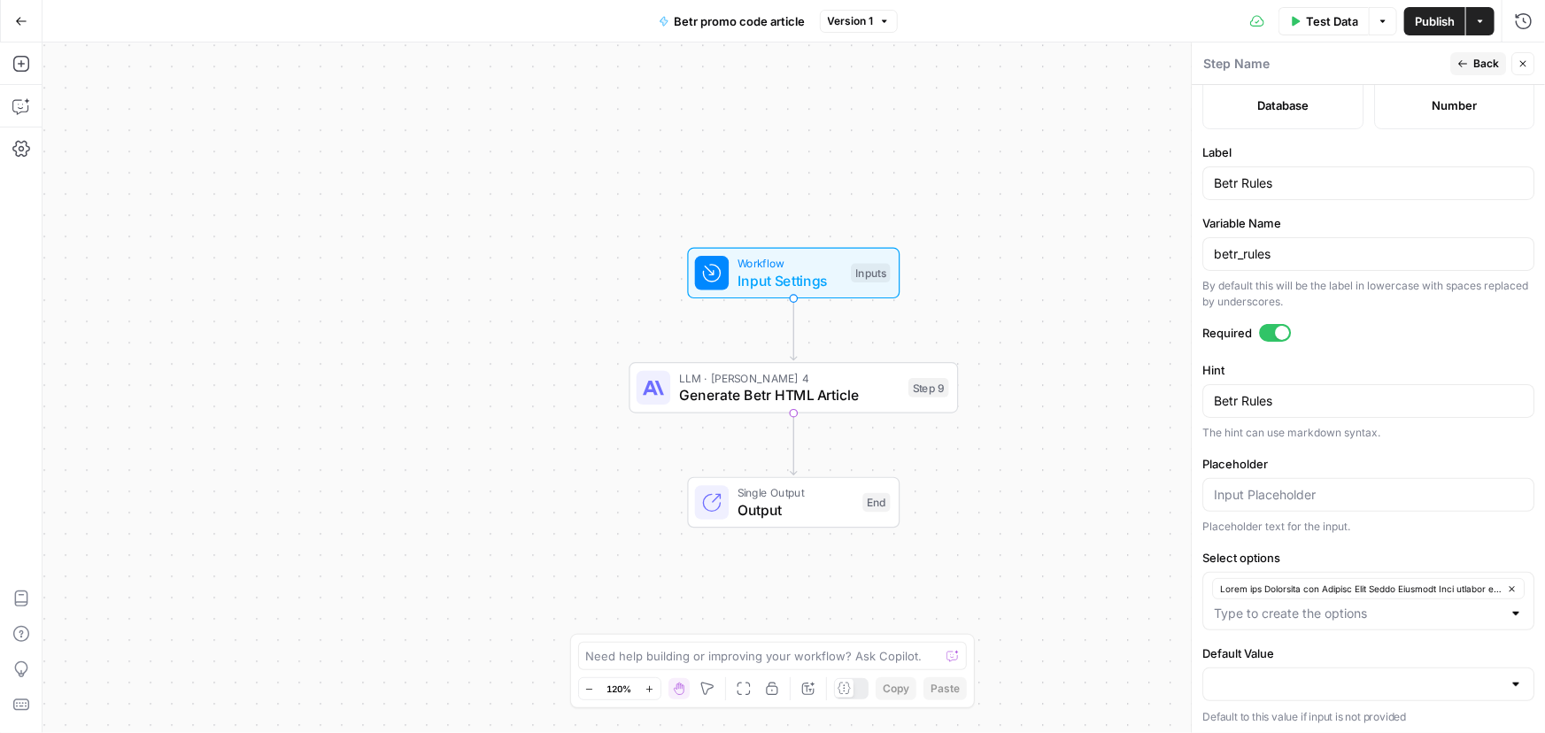
scroll to position [521, 0]
click at [1272, 487] on input "Placeholder" at bounding box center [1368, 494] width 309 height 18
paste input "Lorem ips Dolorsita con Adipisc Elit Seddo Eiusmodt Inci utlabor etdol magn ali…"
type input "Lorem ips Dolorsita con Adipisc Elit Seddo Eiusmodt Inci utlabor etdol magn ali…"
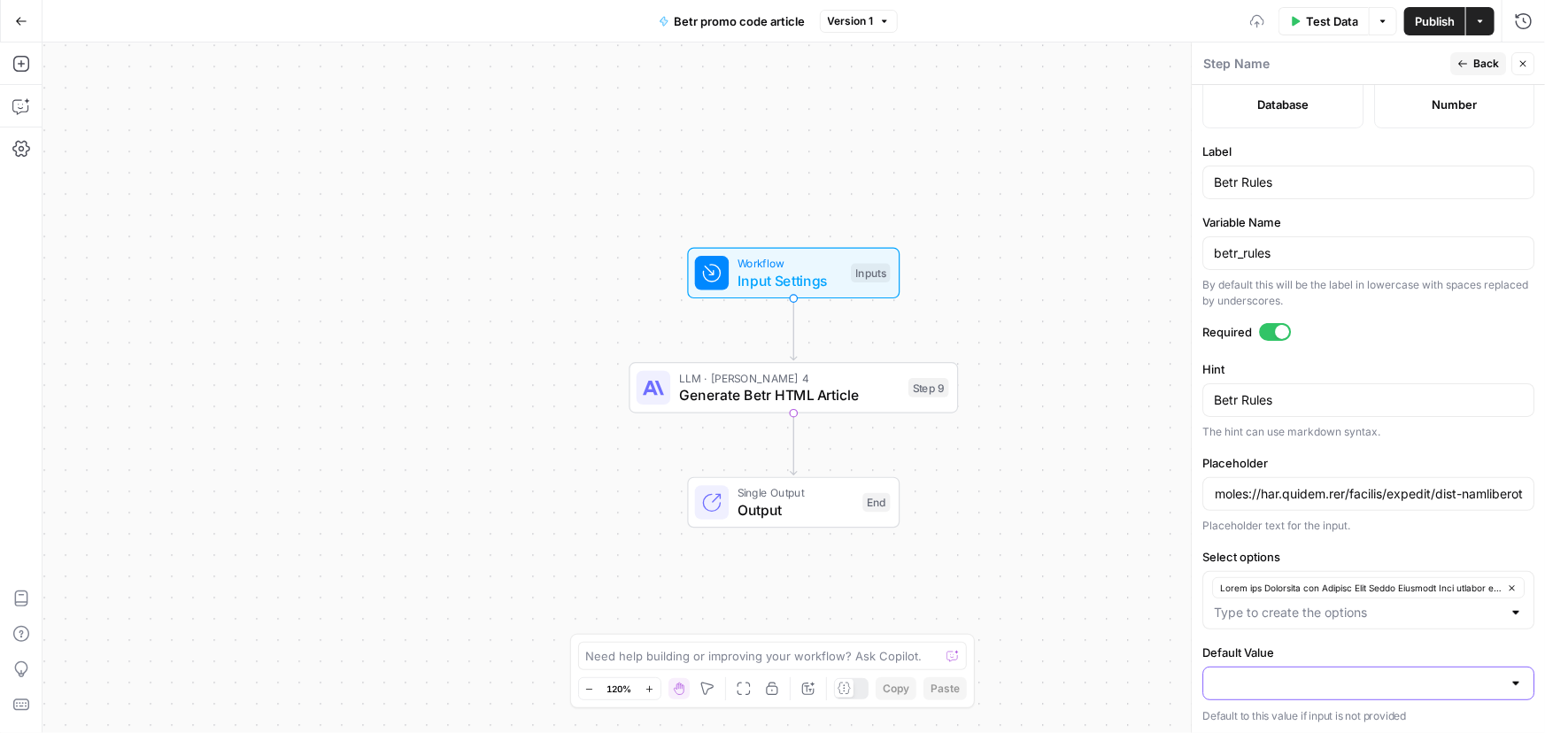
scroll to position [0, 0]
click at [1307, 682] on input "Default Value" at bounding box center [1358, 684] width 288 height 18
click at [1261, 648] on button "button" at bounding box center [1362, 637] width 304 height 25
type input "Lorem ips Dolorsita con Adipisc Elit Seddo Eiusmodt Inci utlabor etdol magn ali…"
click at [1128, 593] on div "Workflow Input Settings Inputs LLM · Claude Sonnet 4 Generate Betr HTML Article…" at bounding box center [793, 387] width 1502 height 691
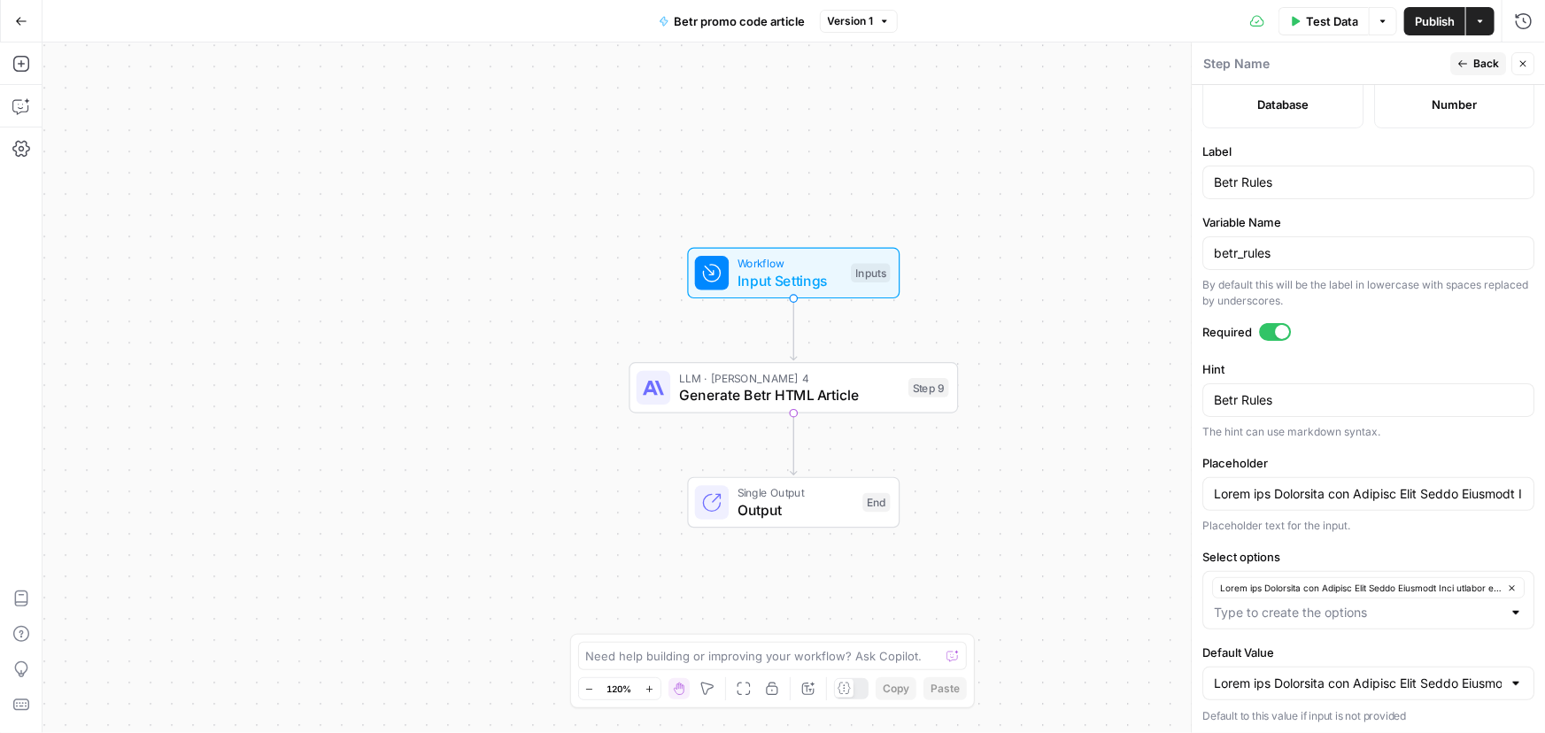
click at [1468, 67] on icon "button" at bounding box center [1462, 63] width 11 height 11
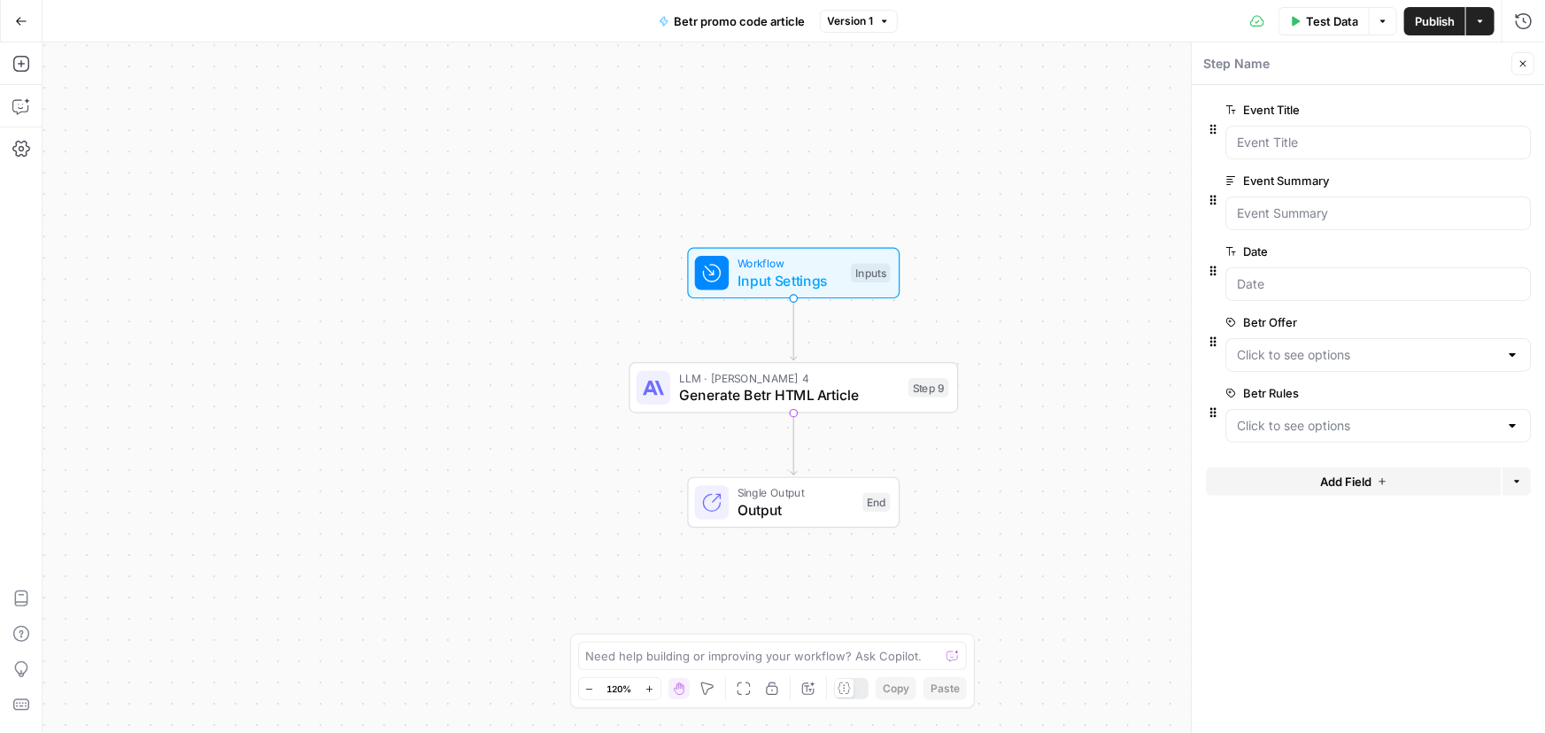
click at [1434, 18] on span "Publish" at bounding box center [1435, 21] width 40 height 18
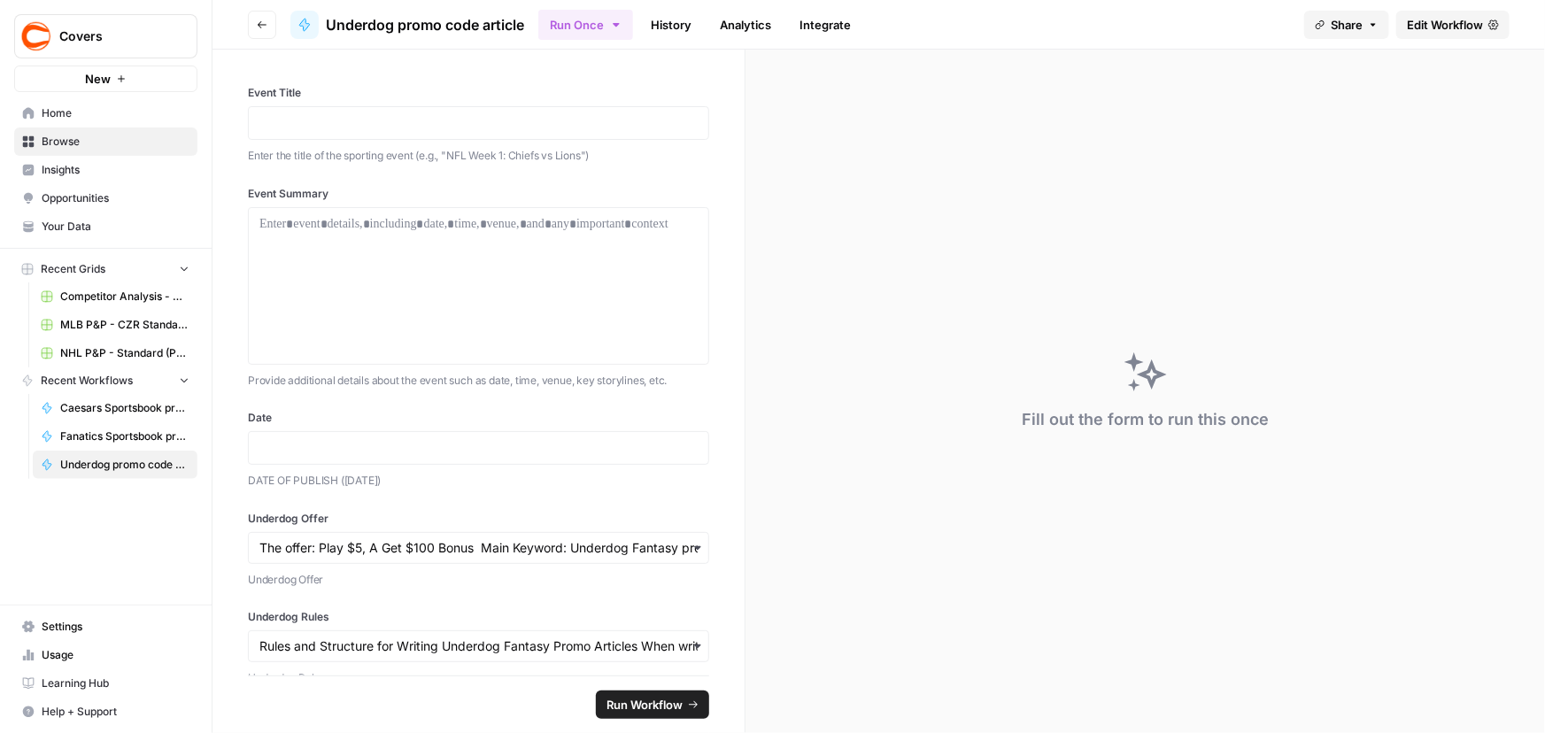
scroll to position [31, 0]
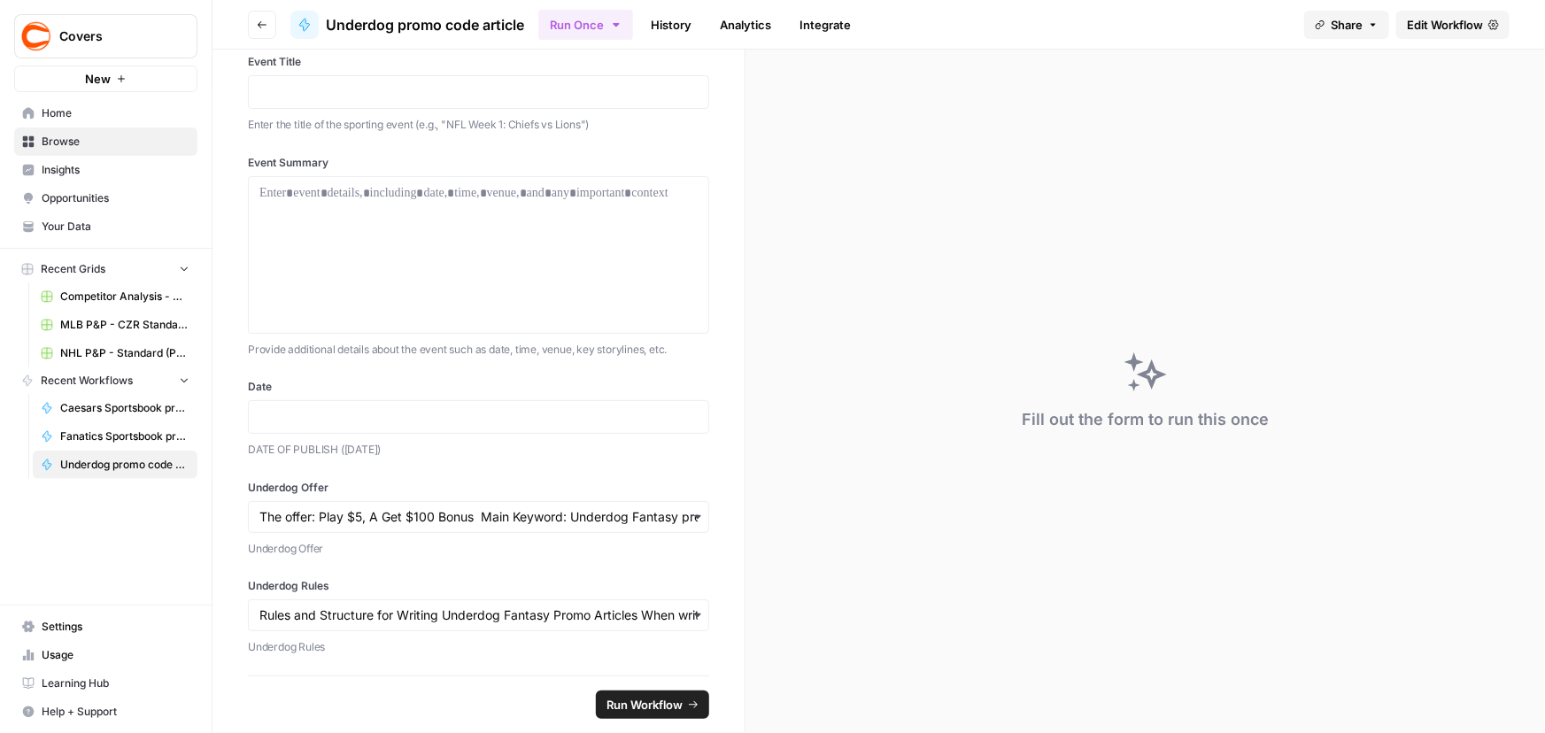
click at [262, 26] on icon "button" at bounding box center [262, 24] width 11 height 11
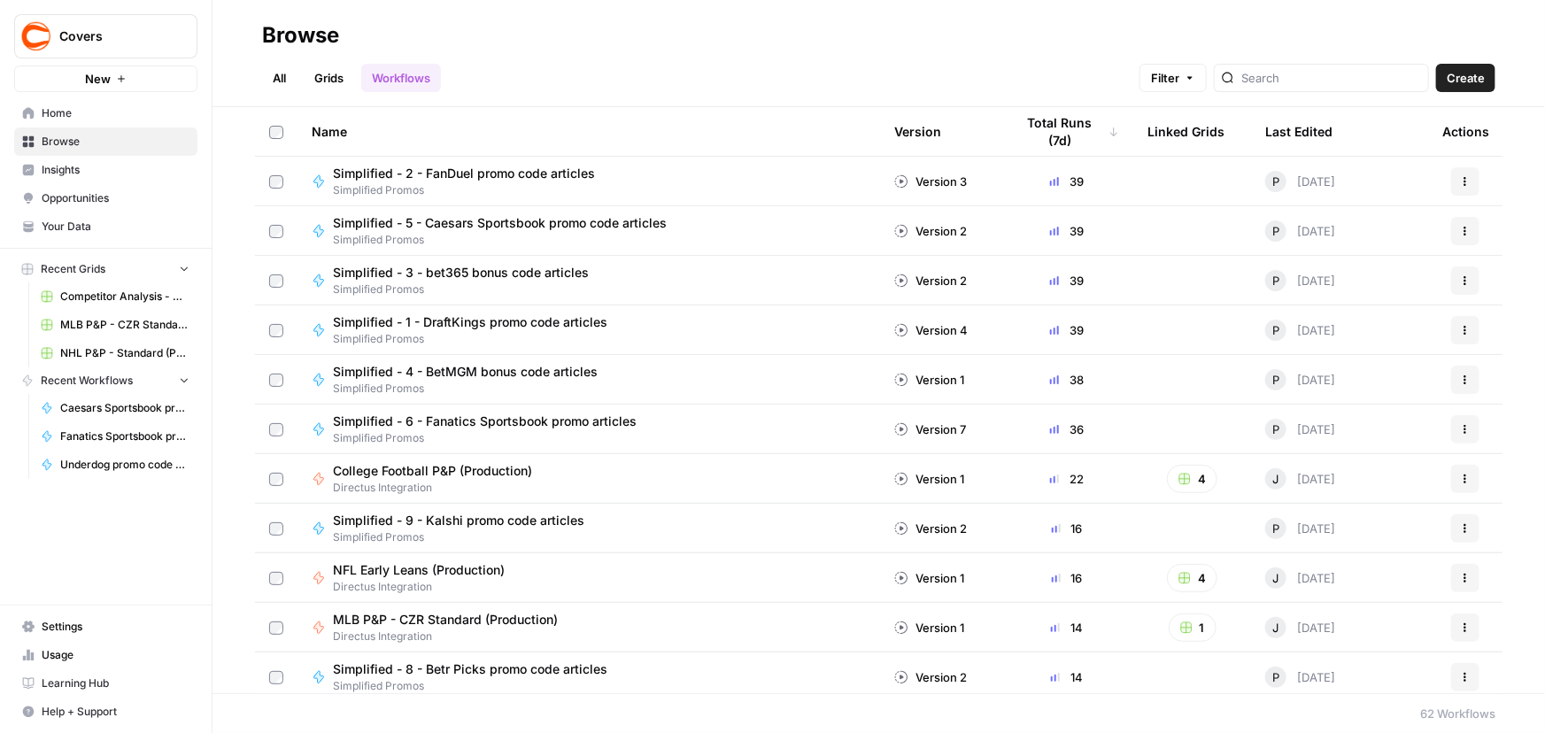
click at [66, 142] on span "Browse" at bounding box center [116, 142] width 148 height 16
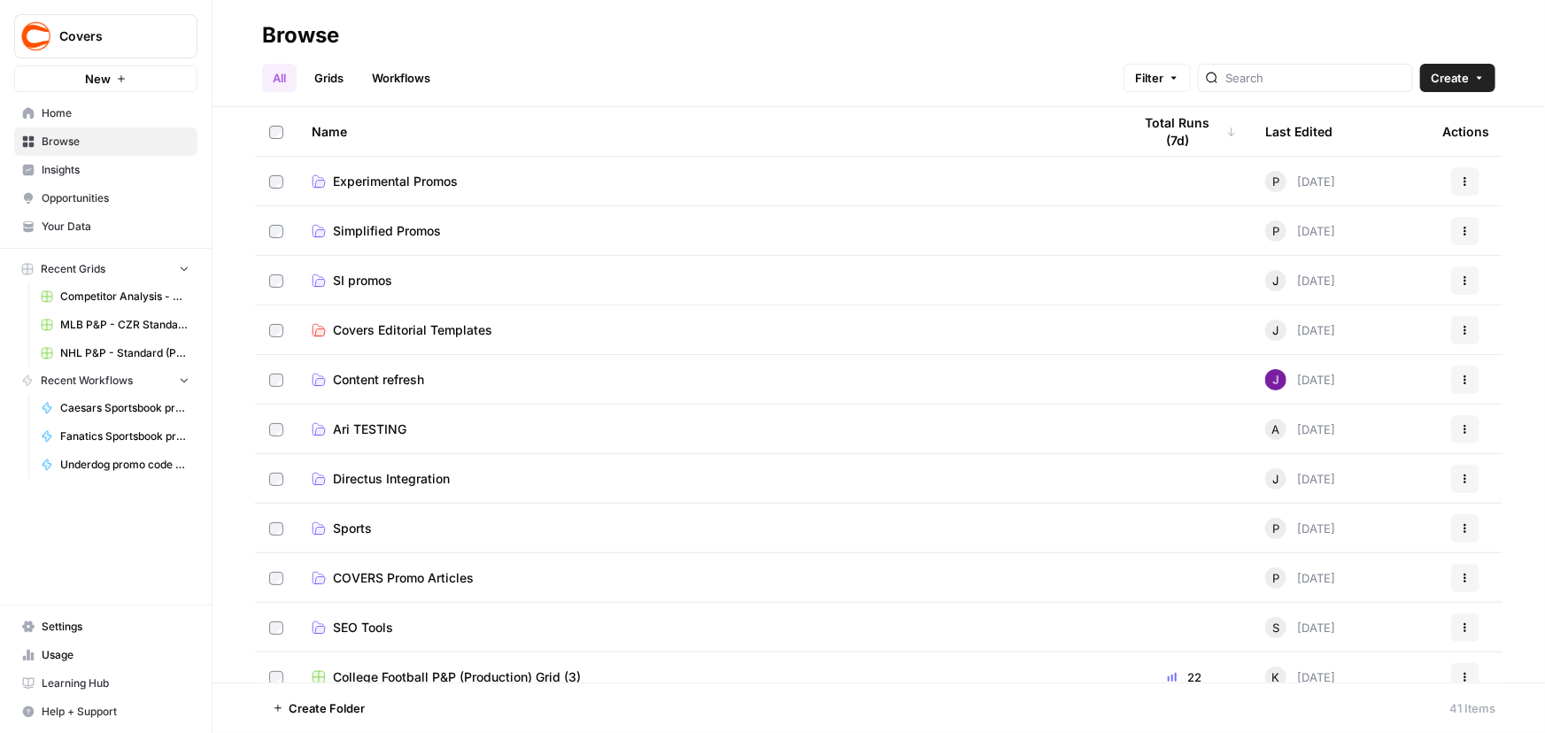
click at [365, 183] on span "Experimental Promos" at bounding box center [395, 182] width 125 height 18
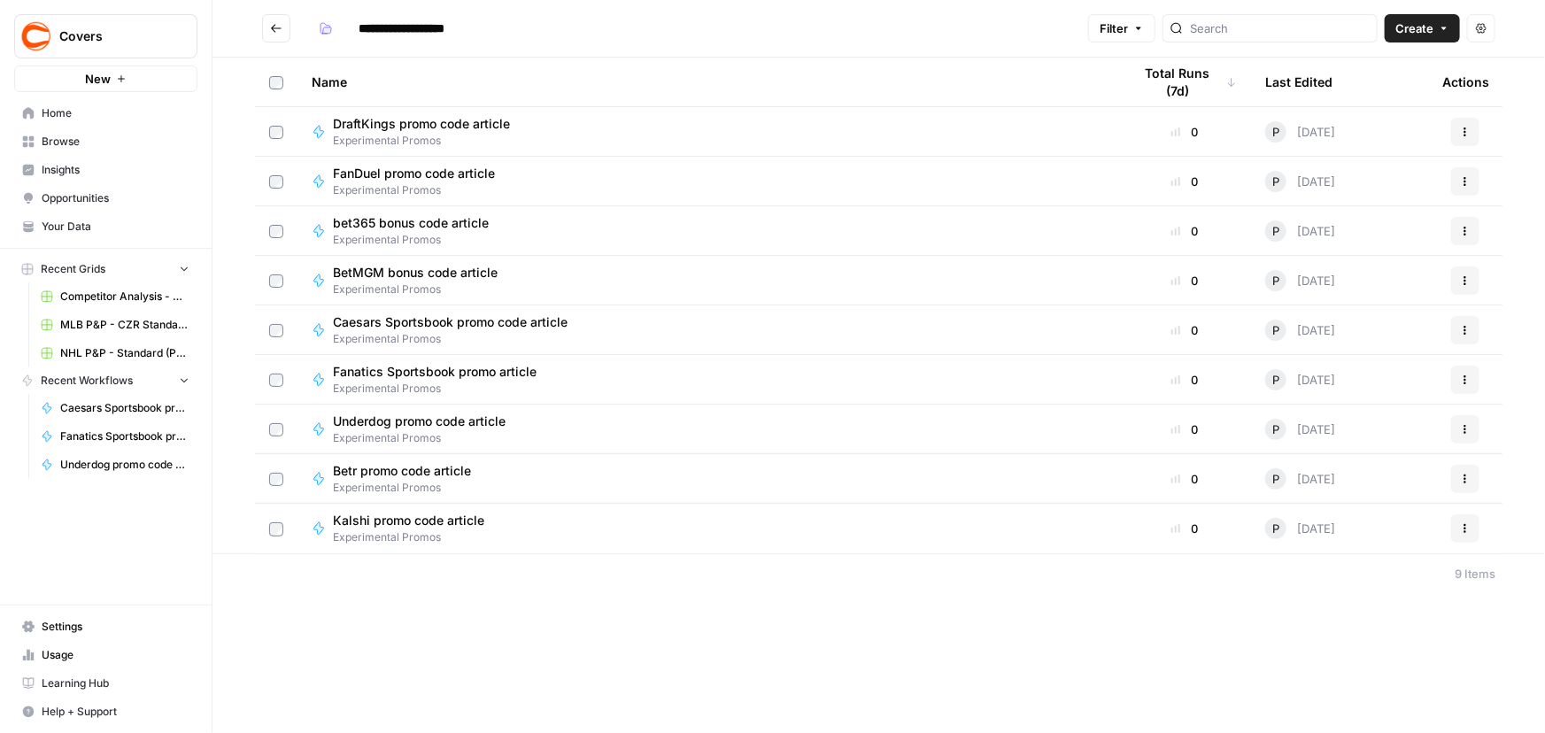
click at [1466, 141] on button "Actions" at bounding box center [1465, 132] width 28 height 28
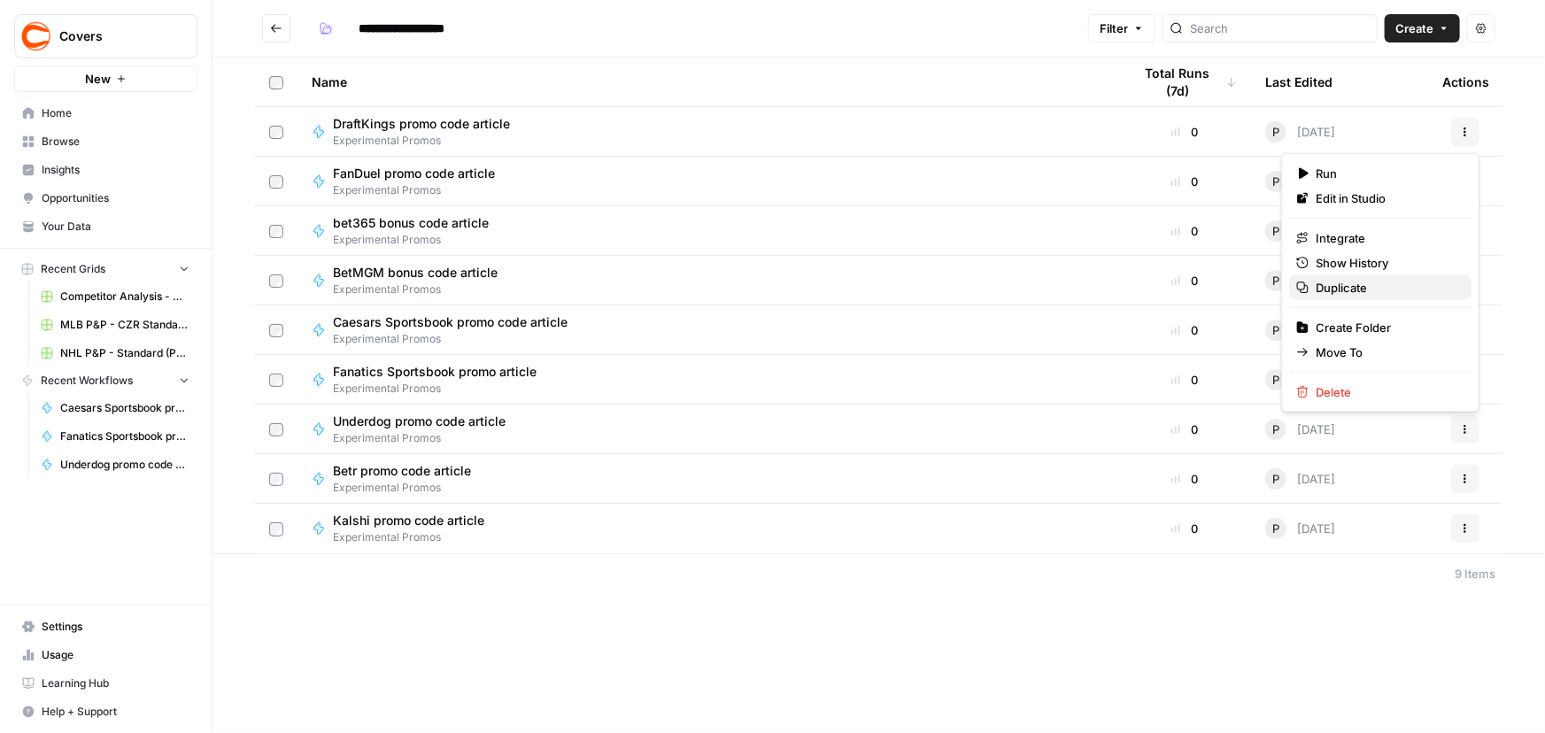
click at [1354, 285] on span "Duplicate" at bounding box center [1387, 288] width 142 height 18
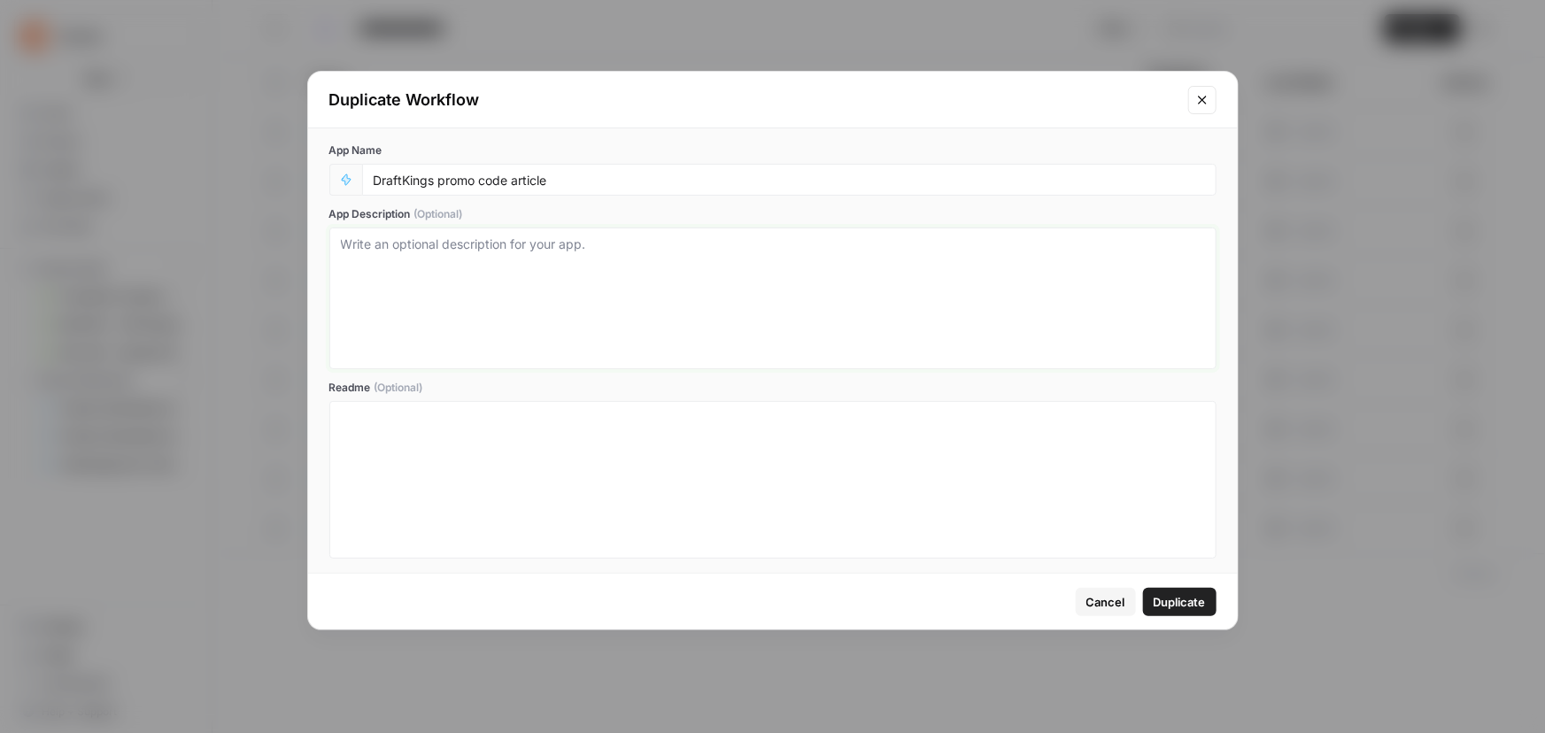
click at [490, 247] on textarea "App Description (Optional)" at bounding box center [773, 298] width 864 height 126
click at [374, 181] on input "DraftKings promo code article" at bounding box center [789, 180] width 831 height 16
type input "TEST INTEGRATED DraftKings promo code article"
click at [1192, 607] on span "Duplicate" at bounding box center [1180, 602] width 52 height 18
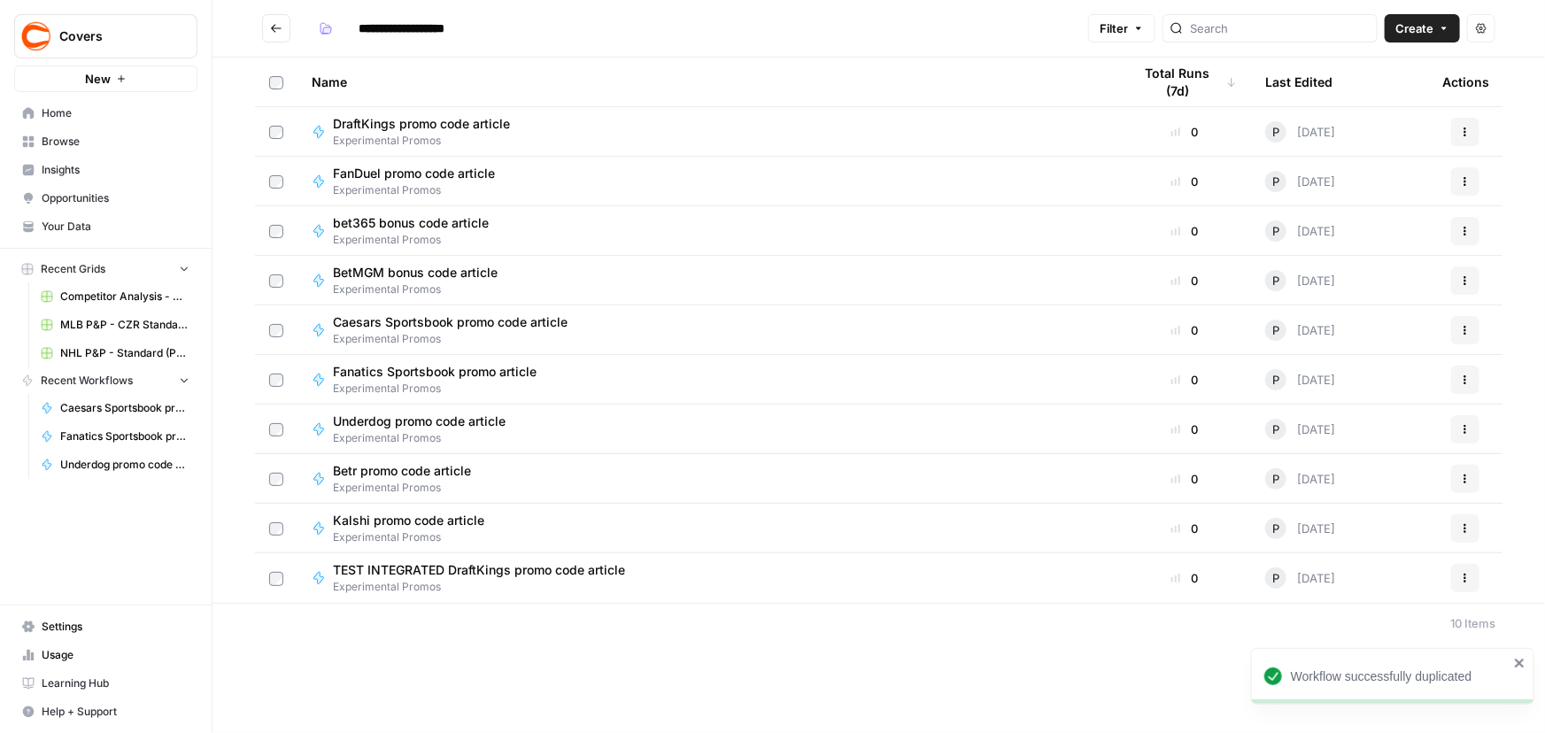
click at [1468, 583] on button "Actions" at bounding box center [1465, 578] width 28 height 28
click at [1329, 433] on span "Edit in Studio" at bounding box center [1387, 432] width 142 height 18
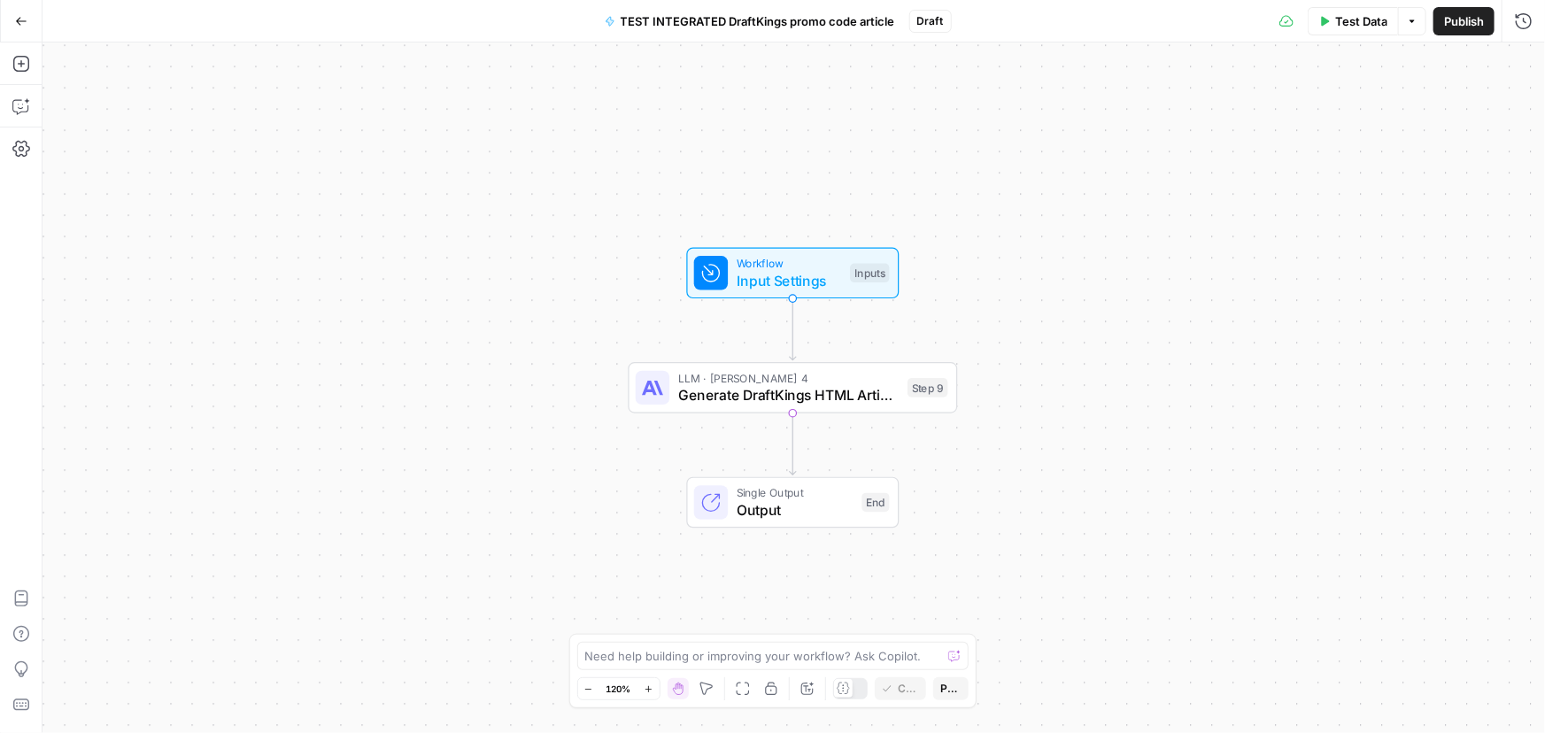
click at [725, 335] on div "Workflow Input Settings Inputs LLM · Claude Sonnet 4 Generate DraftKings HTML A…" at bounding box center [793, 387] width 1502 height 691
click at [737, 451] on div "Workflow Input Settings Inputs LLM · Claude Sonnet 4 Generate DraftKings HTML A…" at bounding box center [793, 387] width 1502 height 691
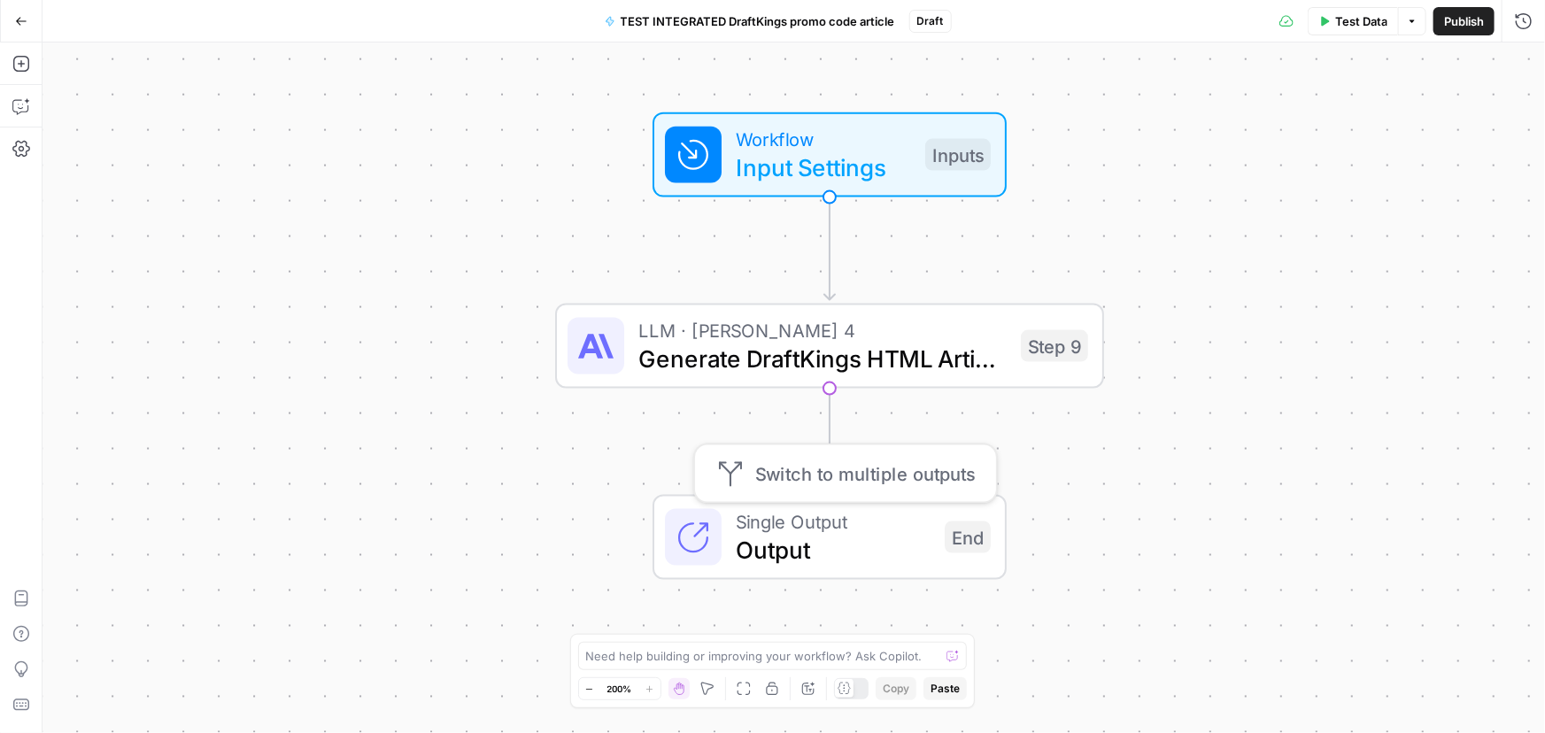
click at [745, 428] on div "Workflow Input Settings Inputs LLM · Claude Sonnet 4 Generate DraftKings HTML A…" at bounding box center [793, 387] width 1502 height 691
click at [948, 691] on span "Paste" at bounding box center [944, 689] width 29 height 16
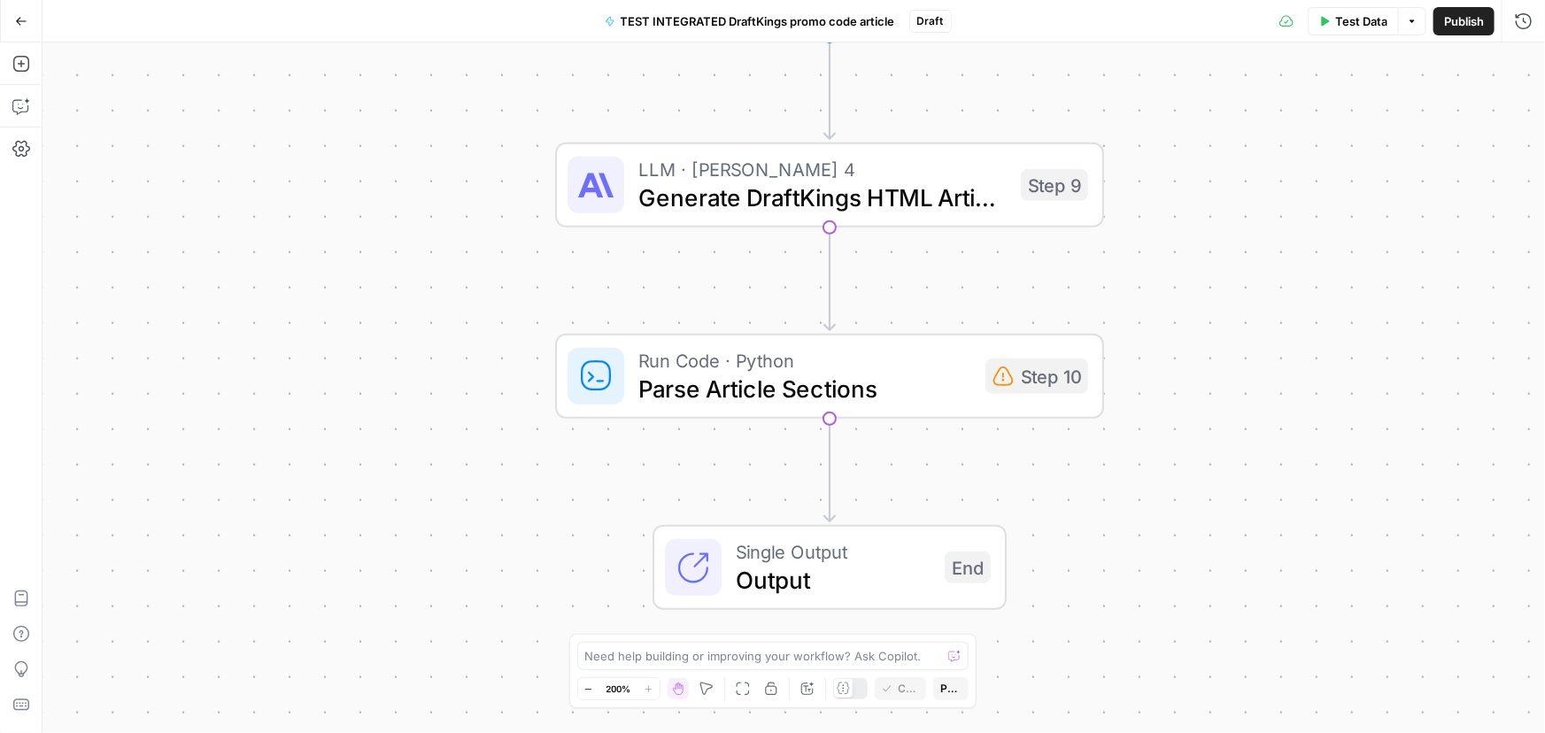
click at [714, 472] on div "Workflow Input Settings Inputs LLM · Claude Sonnet 4 Generate DraftKings HTML A…" at bounding box center [793, 387] width 1502 height 691
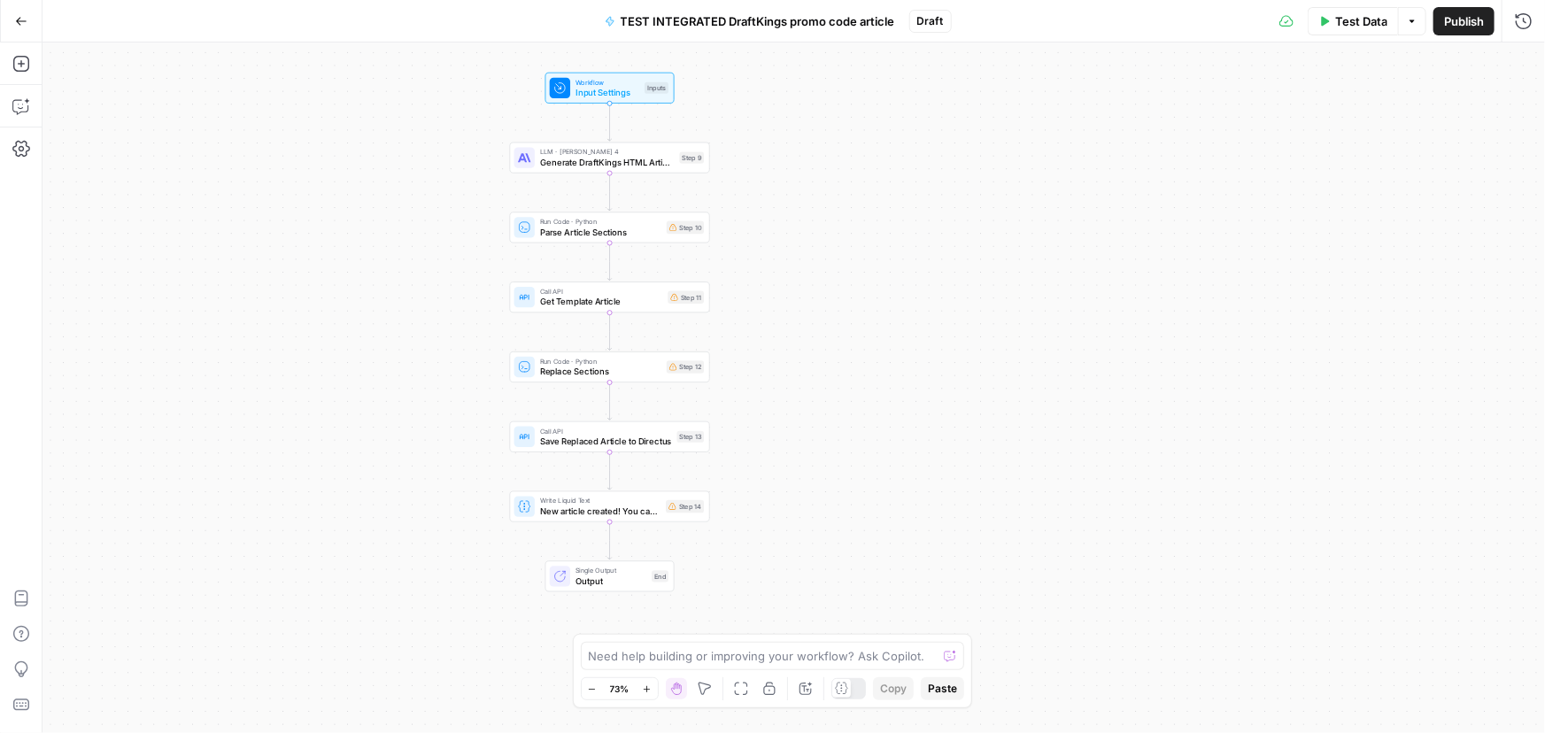
click at [634, 382] on div "Run Code · Python Replace Sections Step 12 Copy step Delete step Add Note Test" at bounding box center [610, 366] width 200 height 31
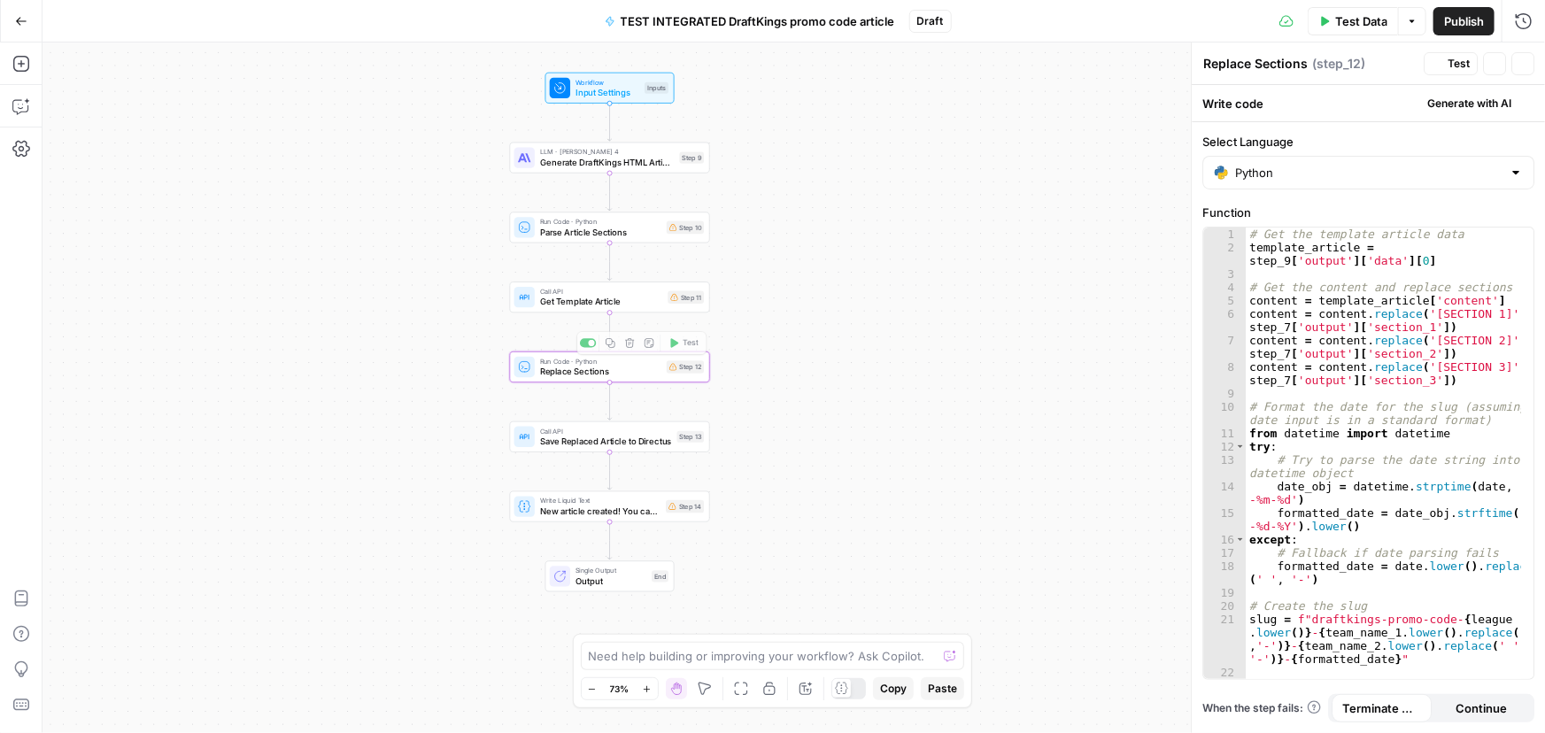
click at [581, 229] on span "Parse Article Sections" at bounding box center [600, 232] width 121 height 13
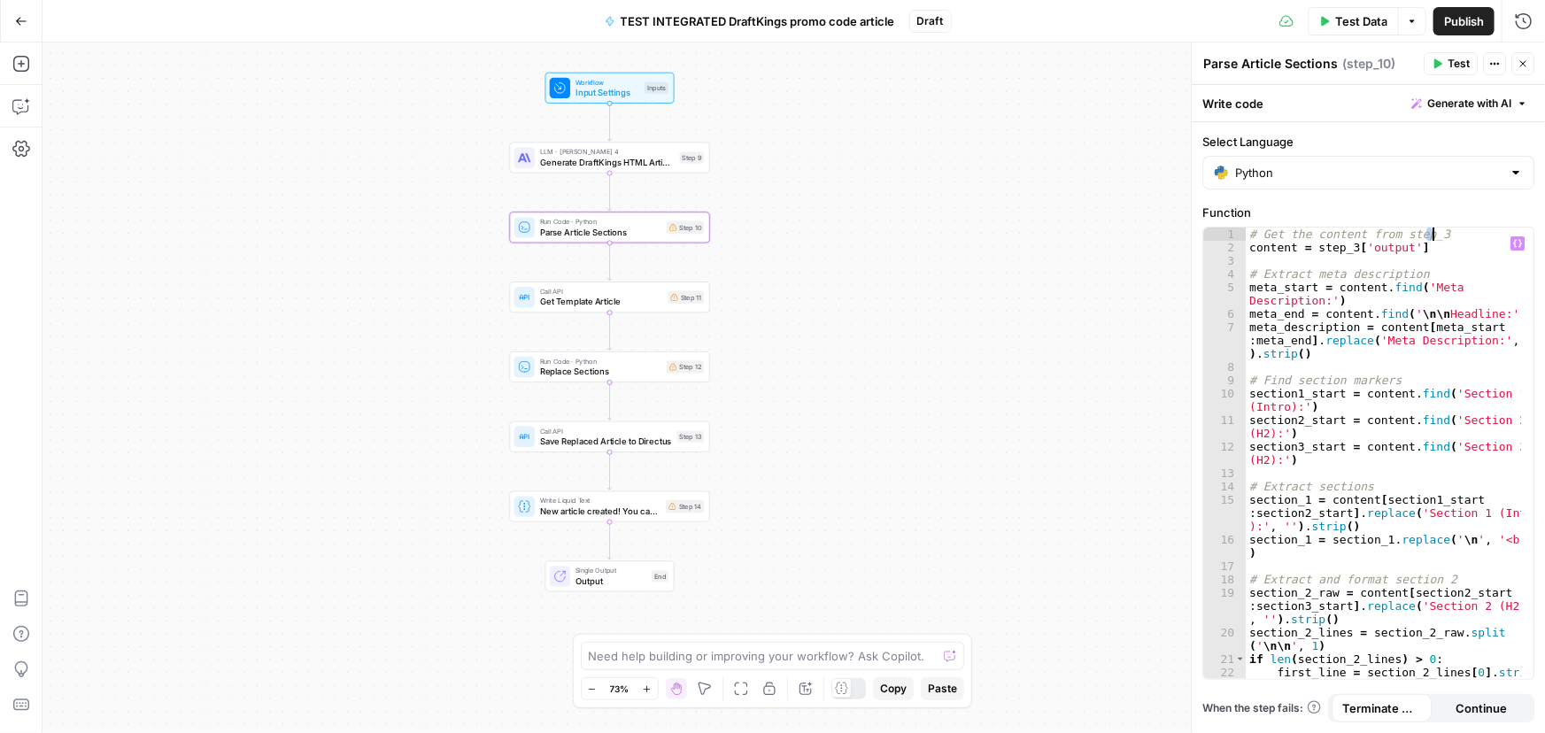
click at [1431, 232] on div "# Get the content from step_3 content = step_3 [ 'output' ] # Extract meta desc…" at bounding box center [1383, 474] width 275 height 492
type textarea "**********"
click at [1113, 194] on div "Workflow Input Settings Inputs LLM · Claude Sonnet 4 Generate DraftKings HTML A…" at bounding box center [793, 387] width 1502 height 691
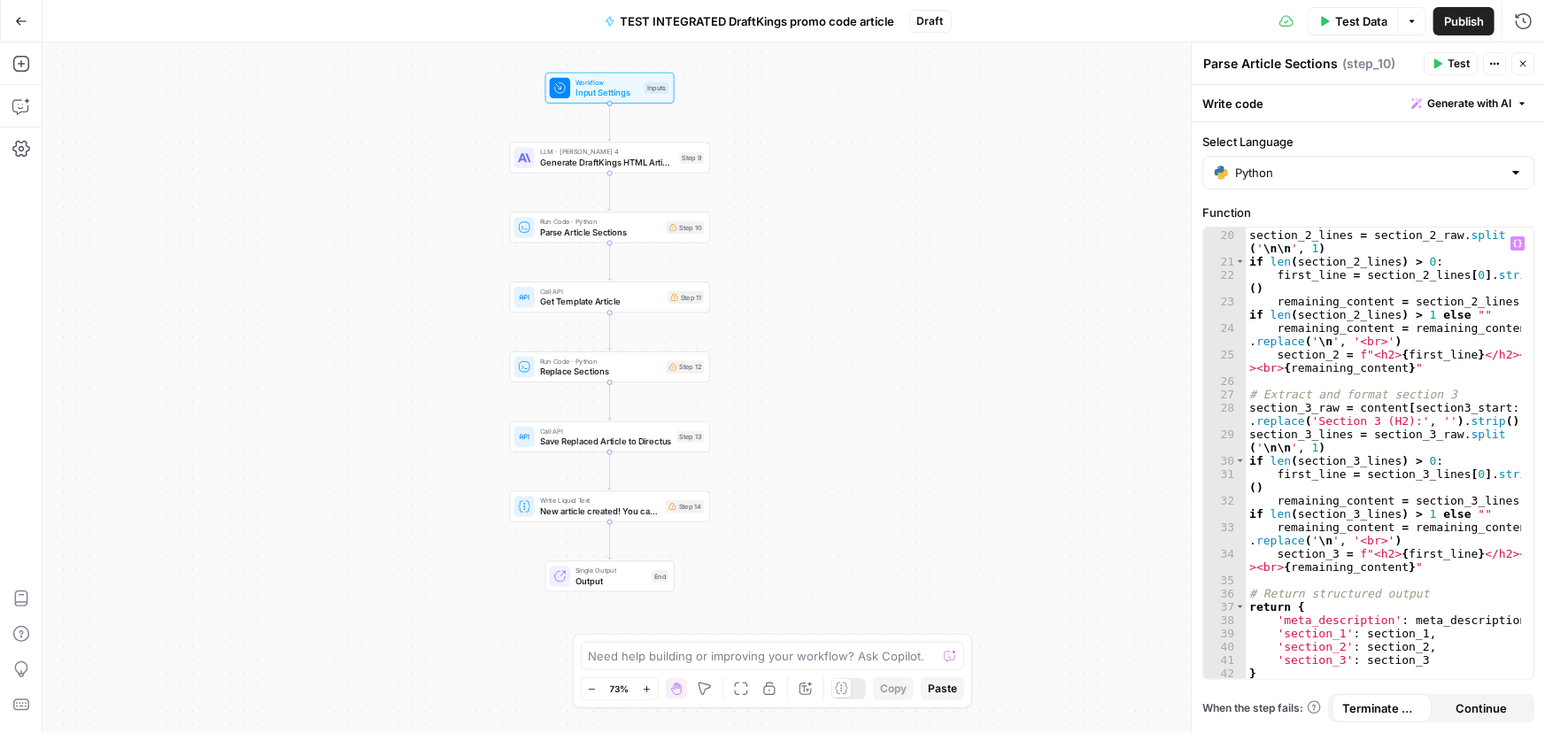
scroll to position [397, 0]
click at [941, 419] on div "Workflow Input Settings Inputs LLM · Claude Sonnet 4 Generate DraftKings HTML A…" at bounding box center [793, 387] width 1502 height 691
click at [686, 655] on textarea at bounding box center [763, 656] width 349 height 18
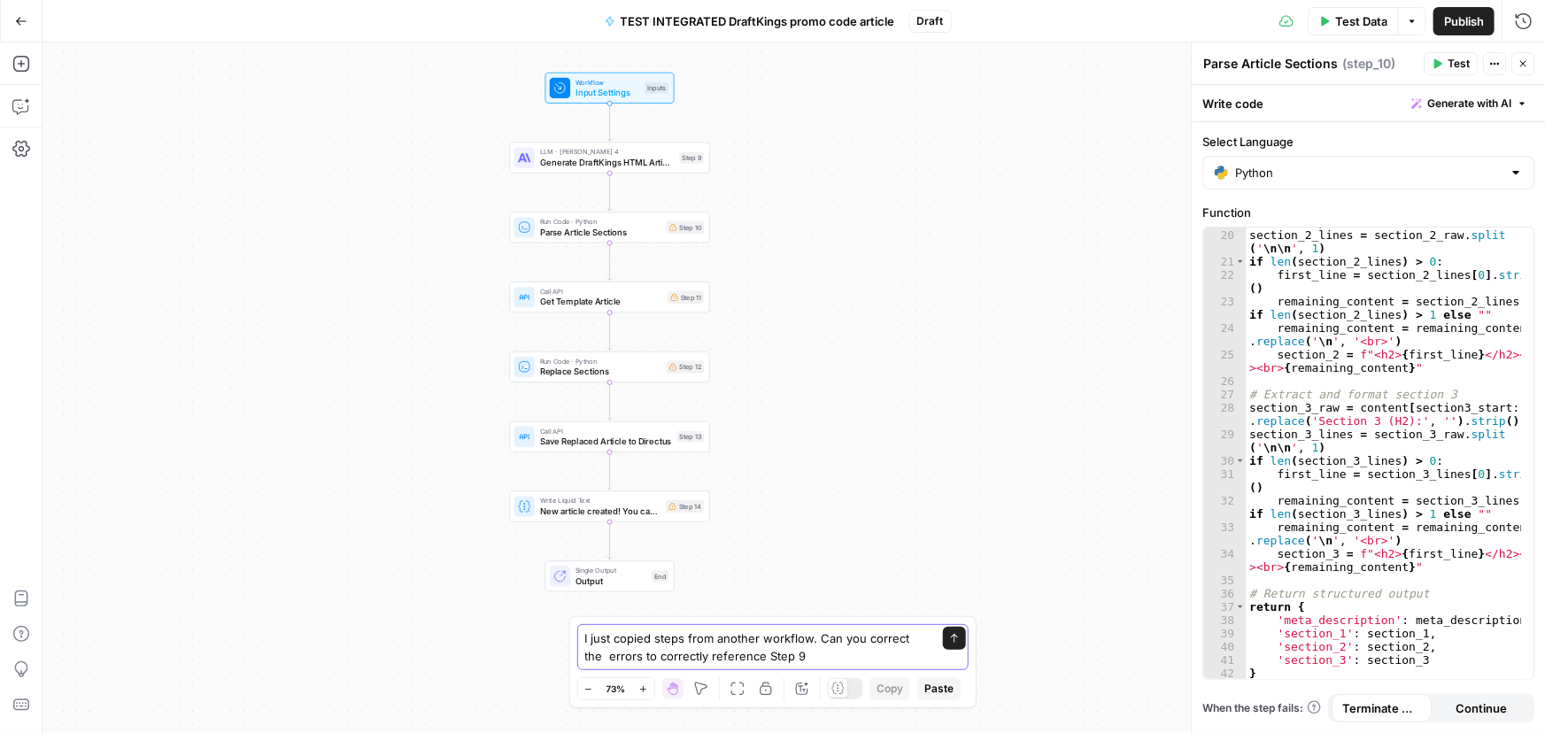
type textarea "I just copied steps from another workflow. Can you correct the errors to correc…"
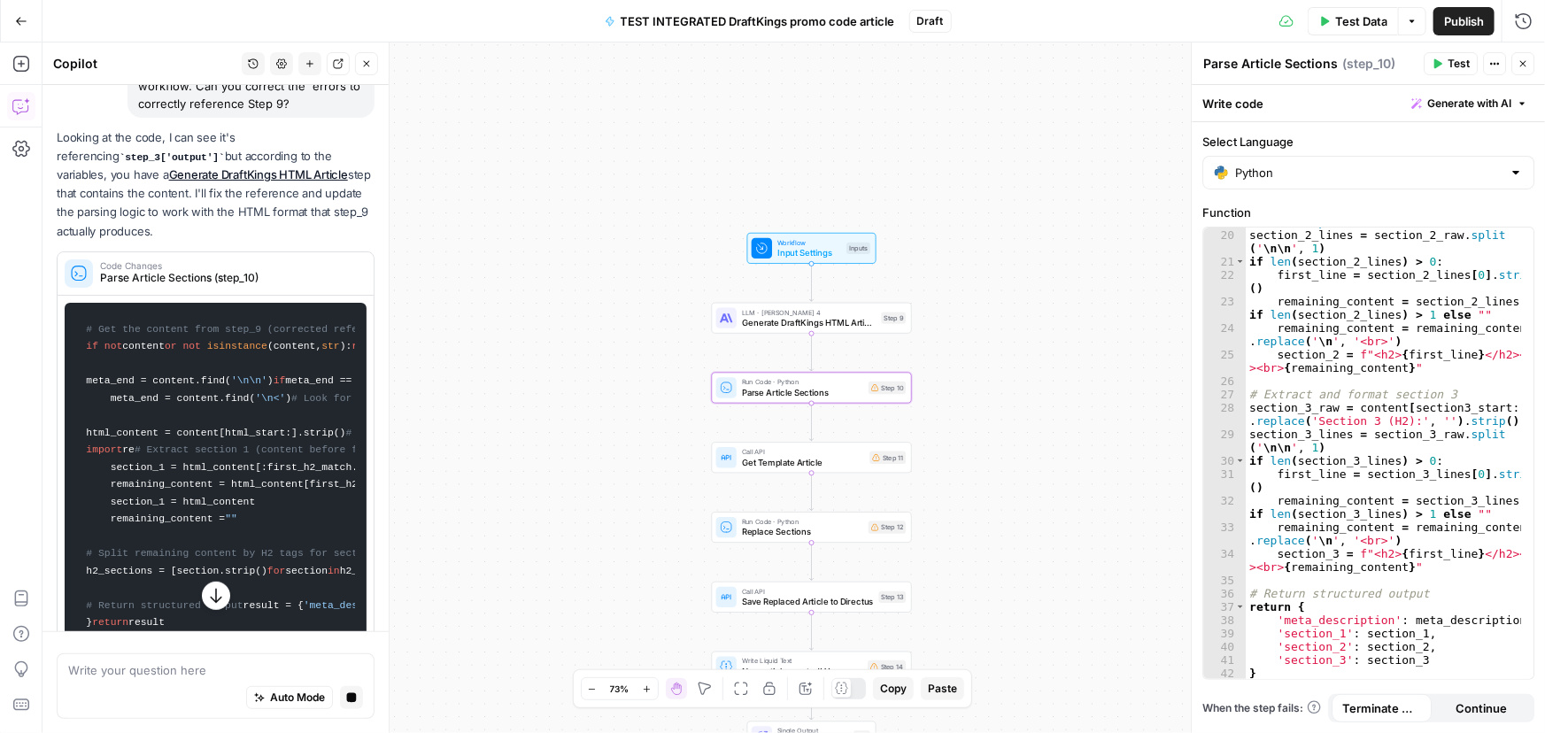
scroll to position [0, 0]
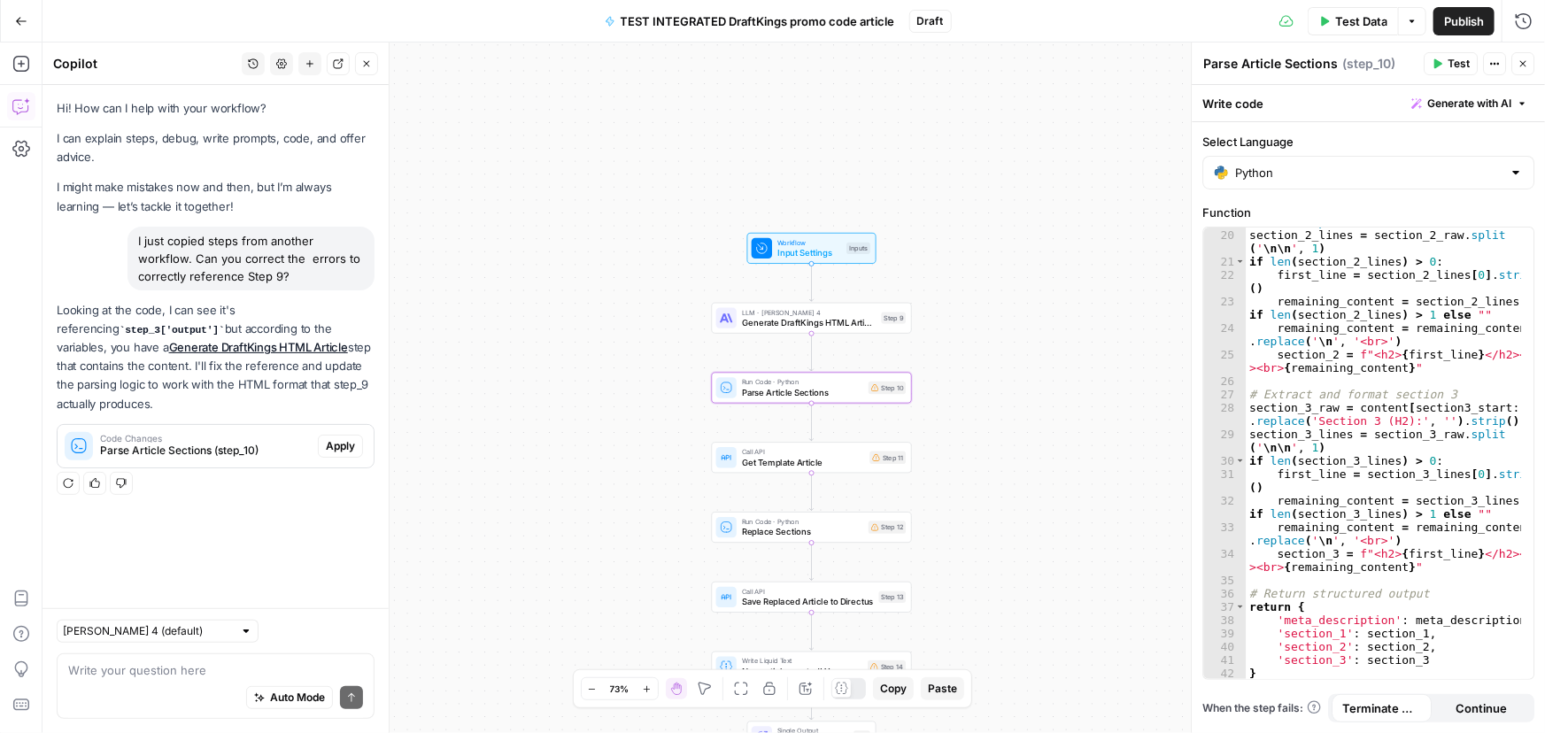
click at [344, 438] on span "Apply" at bounding box center [340, 446] width 29 height 16
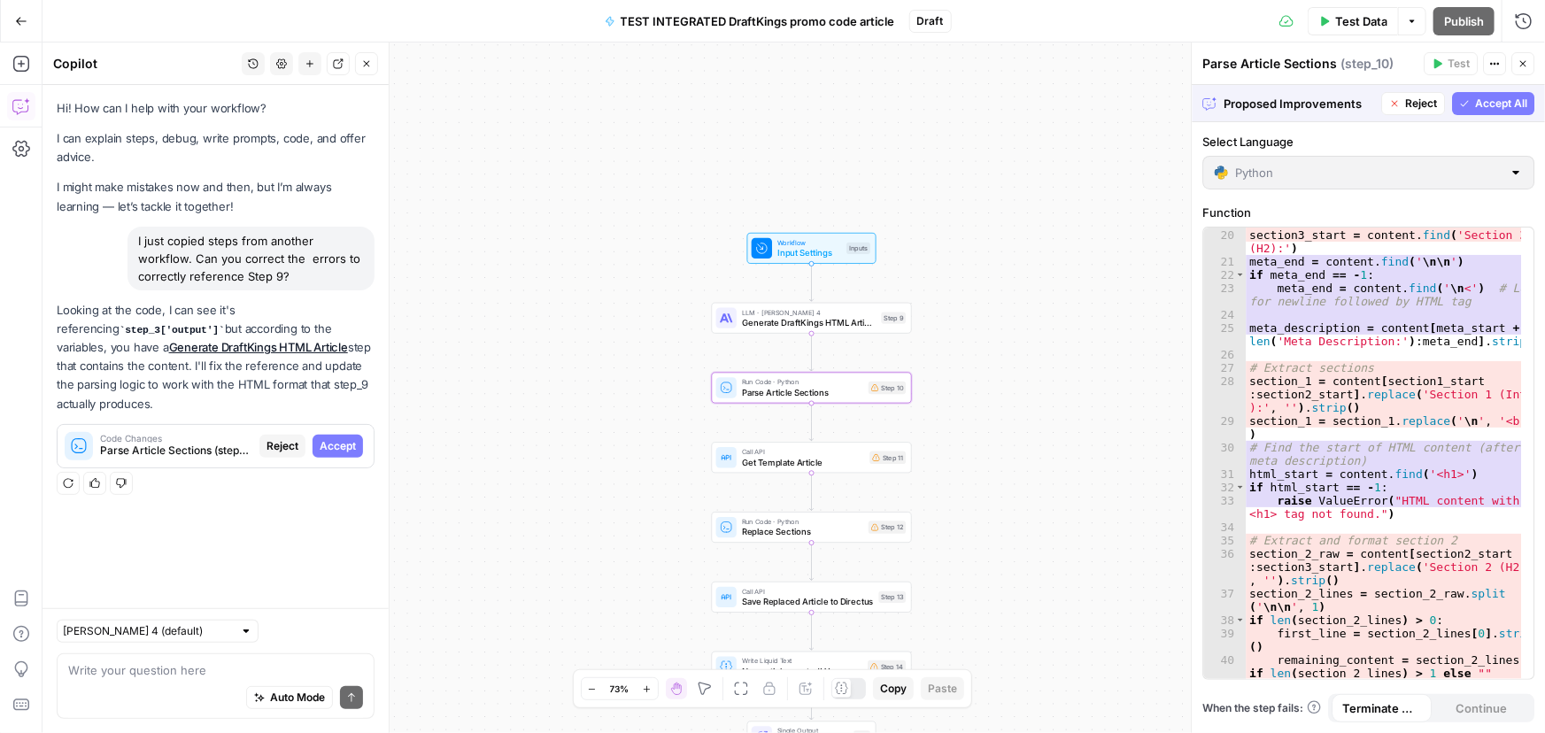
click at [344, 438] on span "Accept" at bounding box center [338, 446] width 36 height 16
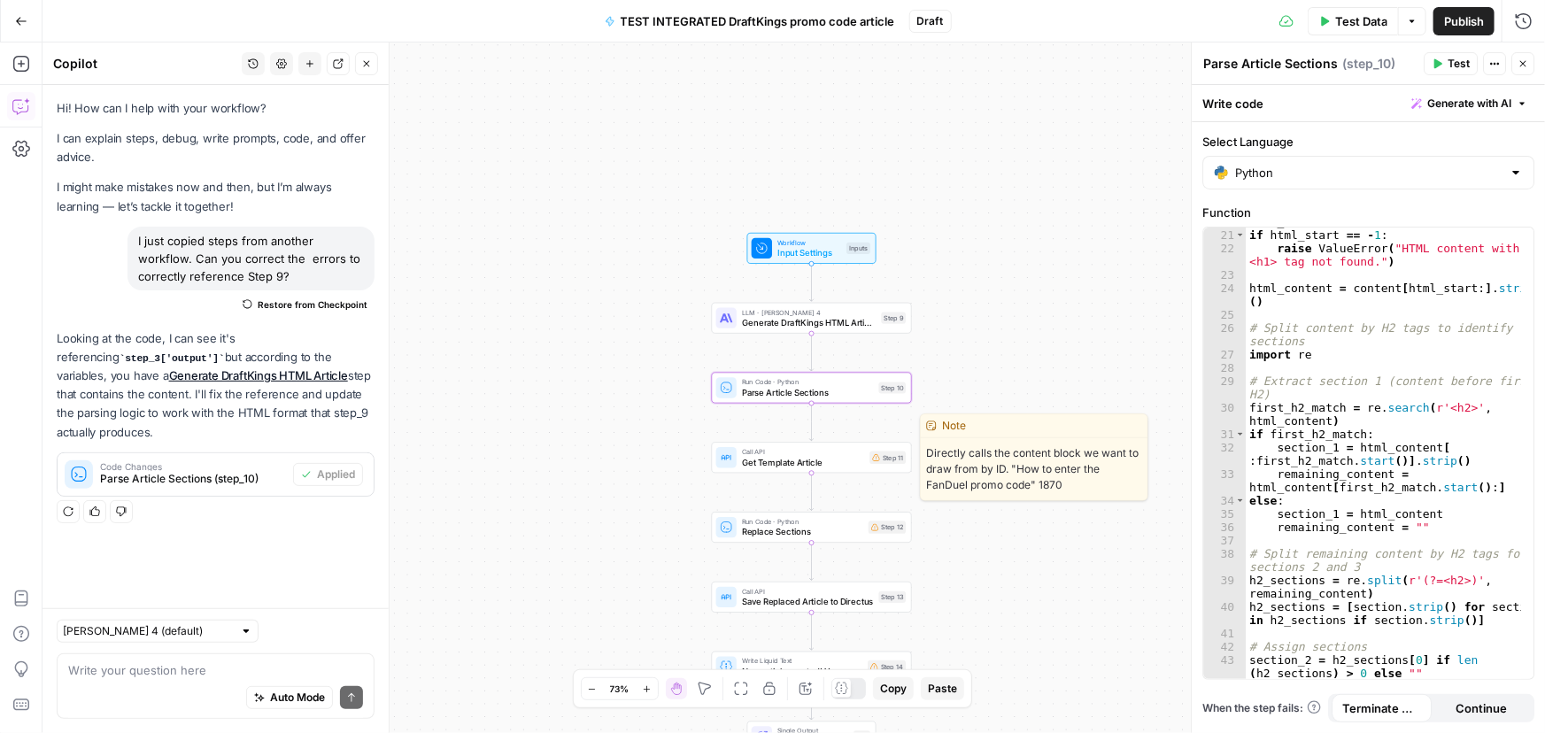
click at [817, 456] on span "Get Template Article" at bounding box center [803, 462] width 123 height 13
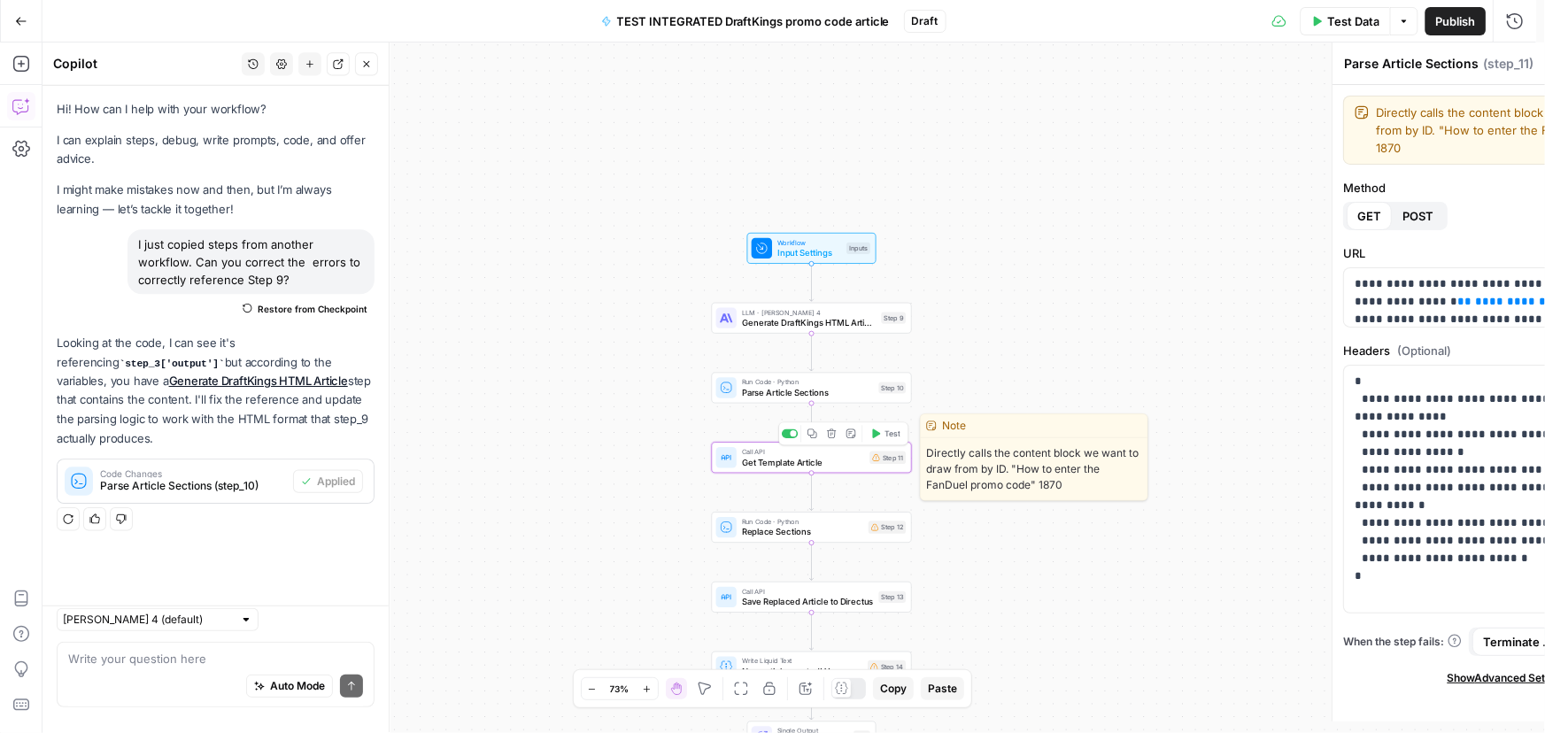
type textarea "Get Template Article"
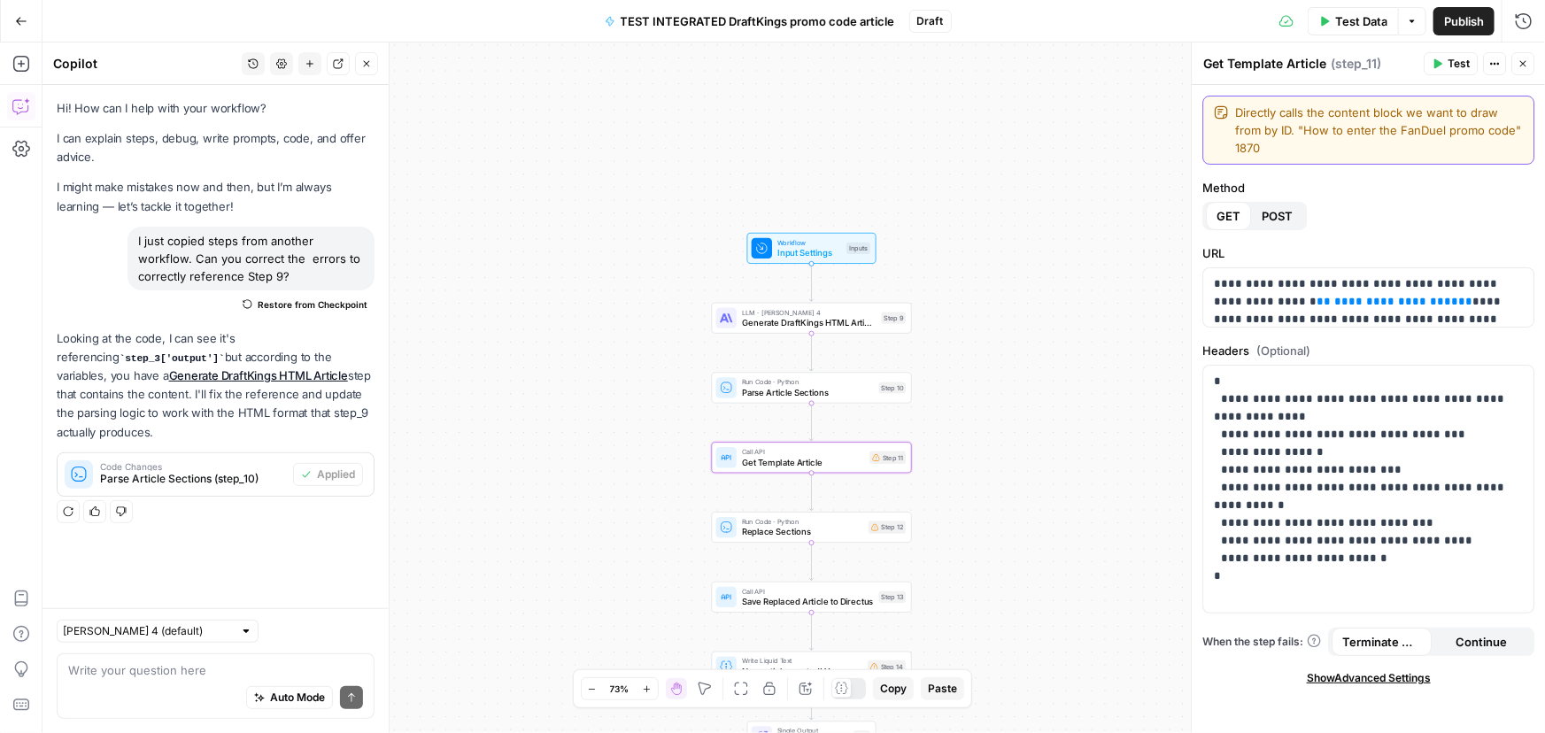
click at [1284, 147] on textarea "Directly calls the content block we want to draw from by ID. "How to enter the …" at bounding box center [1379, 130] width 288 height 53
click at [1414, 126] on textarea "Directly calls the content block we want to draw from by ID. "How to enter the …" at bounding box center [1379, 130] width 288 height 53
click at [151, 665] on textarea at bounding box center [215, 670] width 295 height 18
type textarea "what's wrong with step 11?"
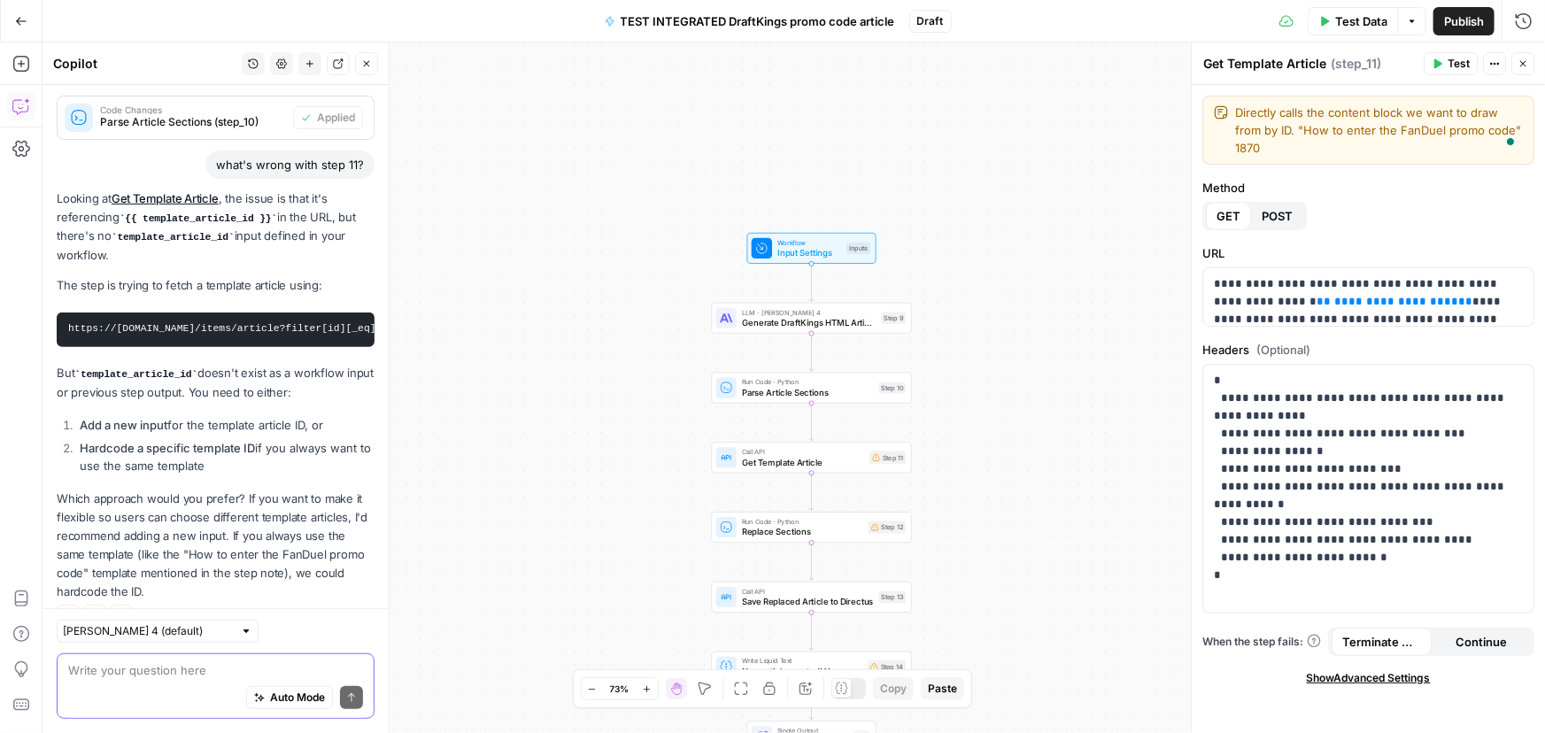
scroll to position [321, 0]
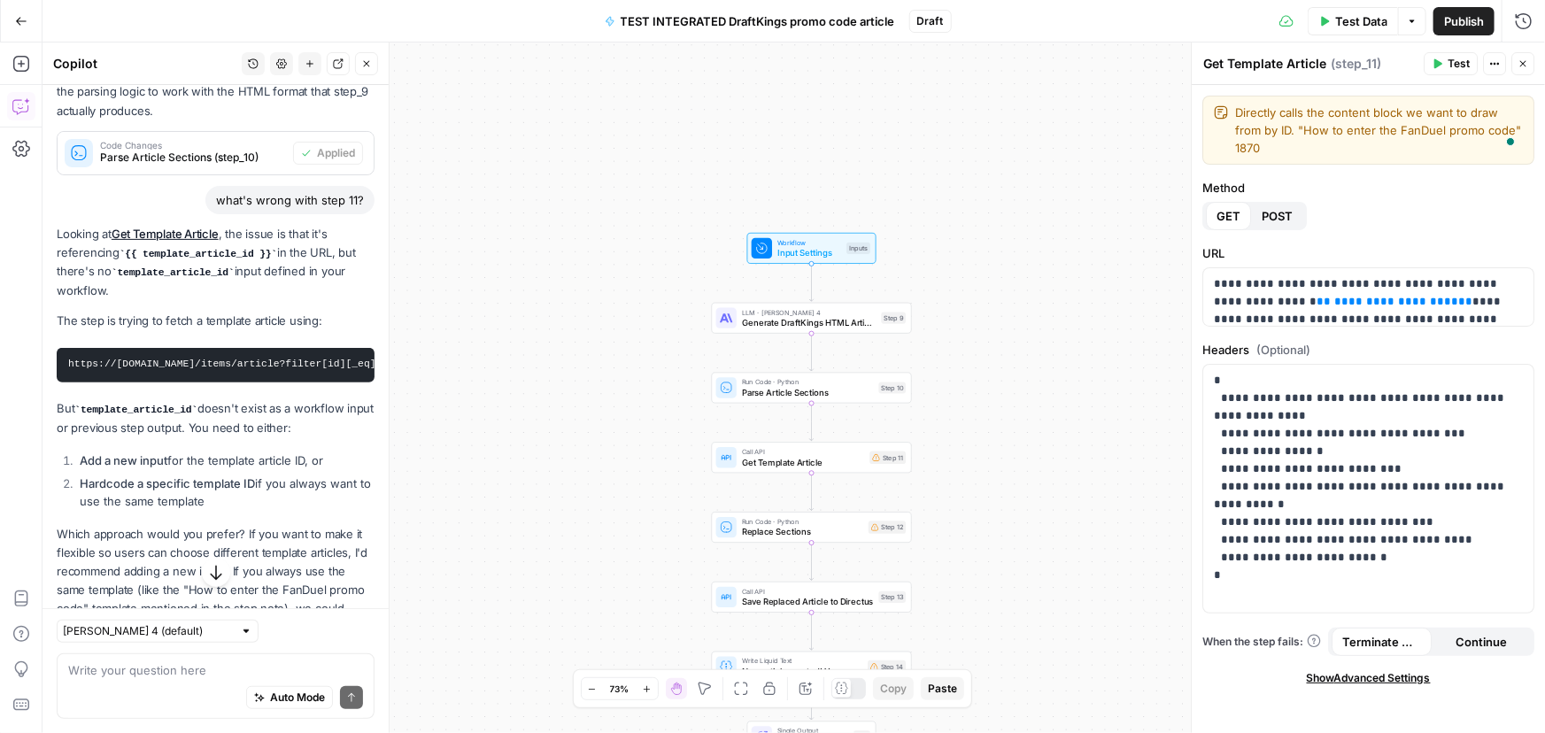
click at [203, 261] on p "Looking at Get Template Article , the issue is that it's referencing {{ templat…" at bounding box center [216, 262] width 318 height 75
click at [213, 271] on code "template_article_id" at bounding box center [173, 272] width 123 height 11
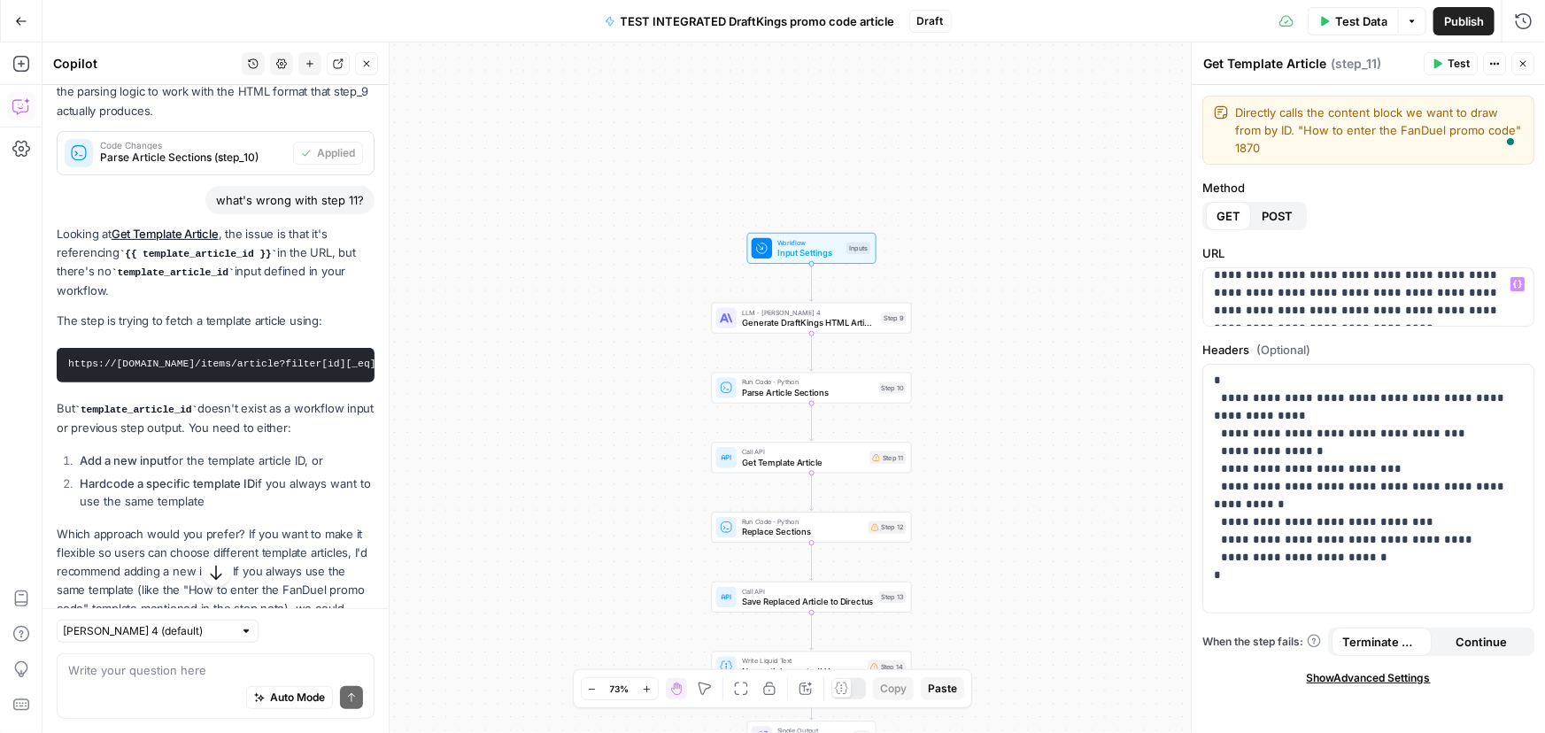
scroll to position [168, 0]
click at [812, 243] on span "Workflow" at bounding box center [809, 242] width 64 height 11
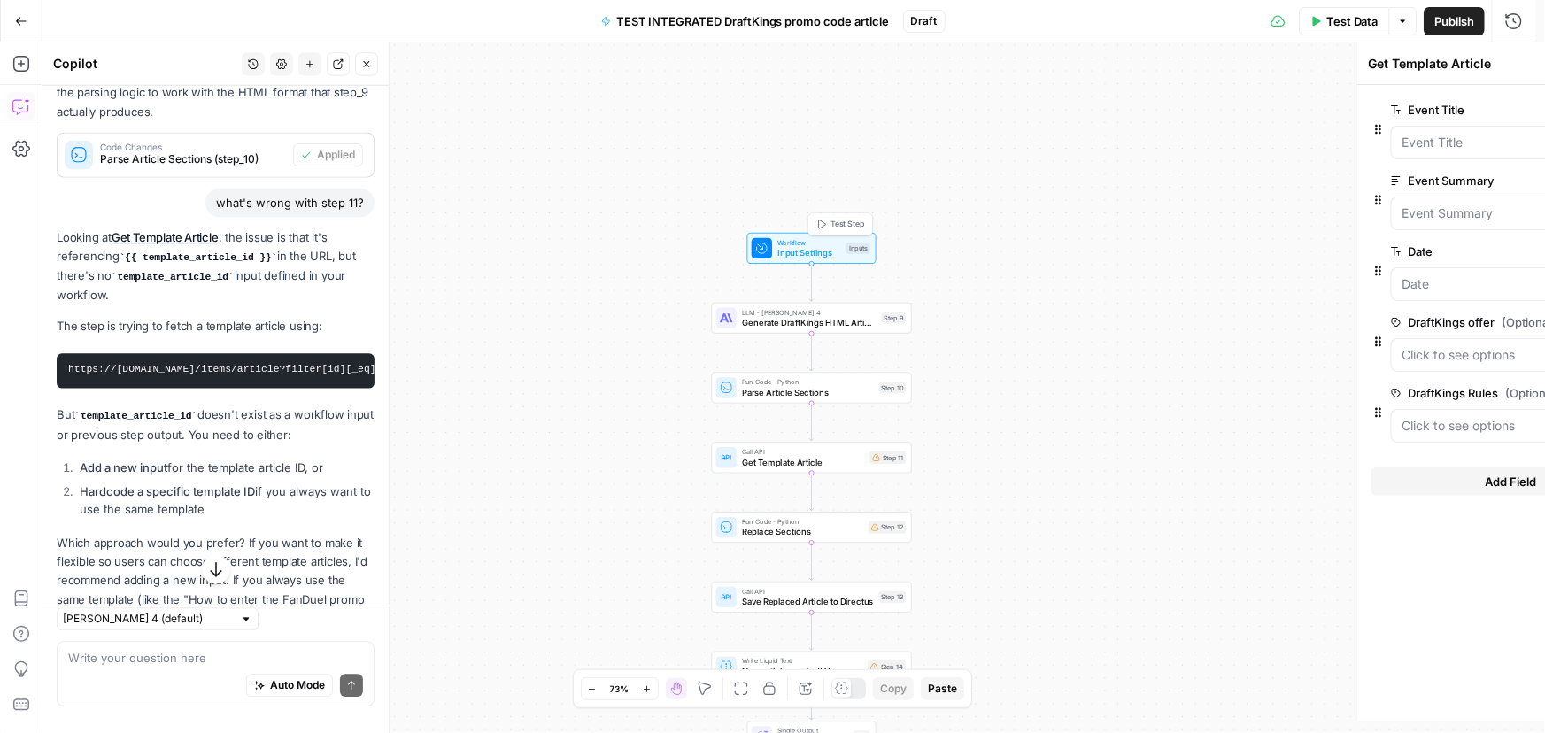
type textarea "Inputs"
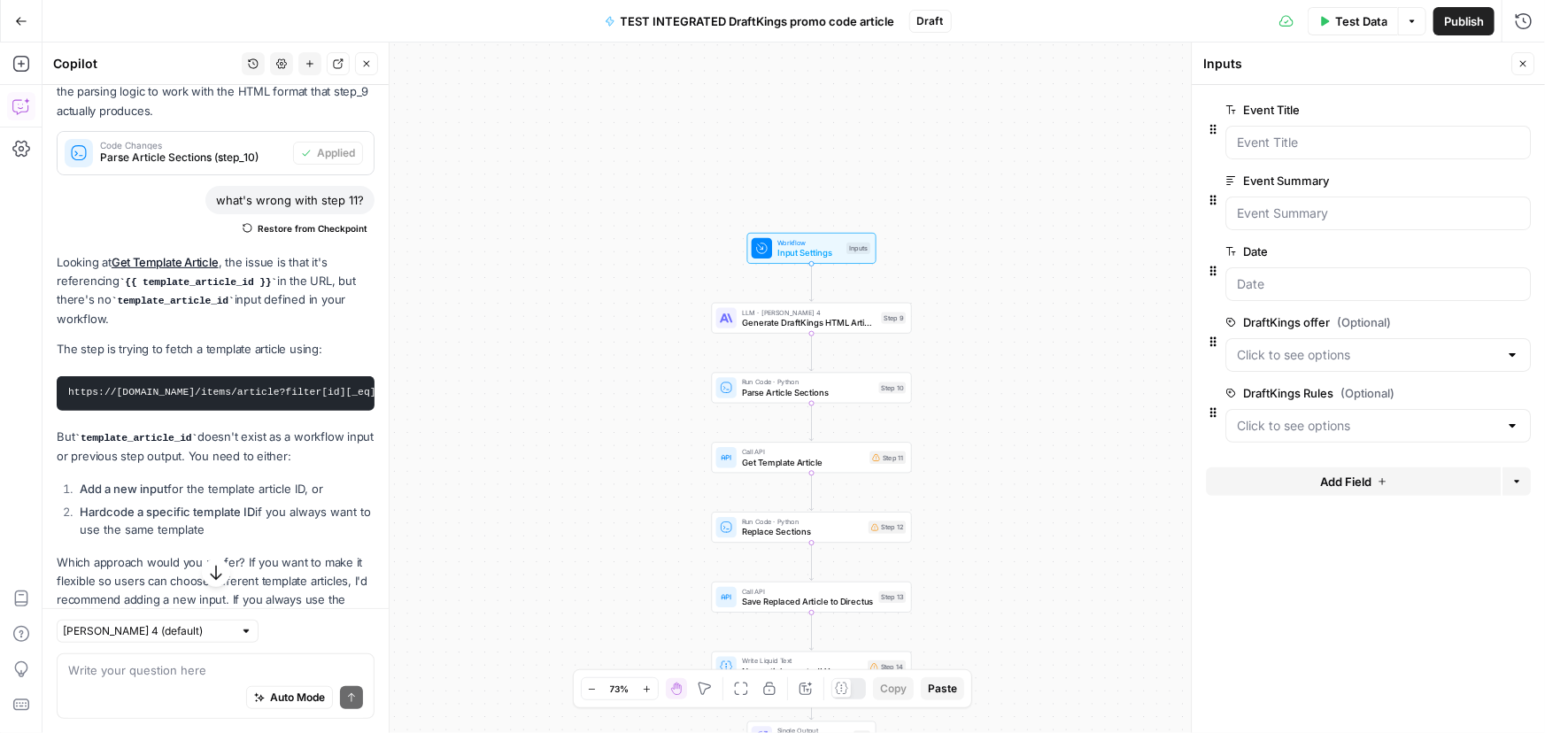
click at [1394, 481] on button "Add Field" at bounding box center [1353, 481] width 295 height 28
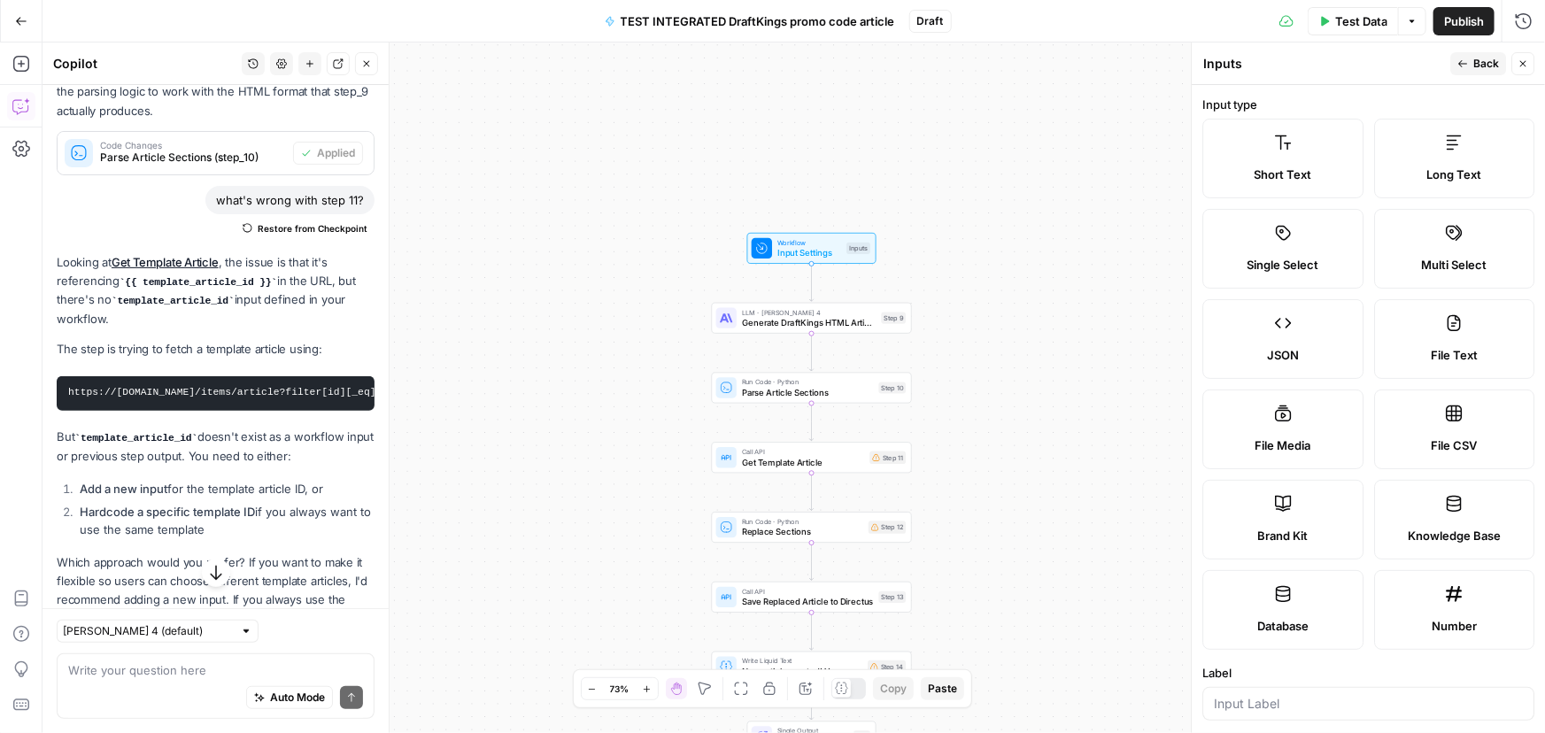
scroll to position [80, 0]
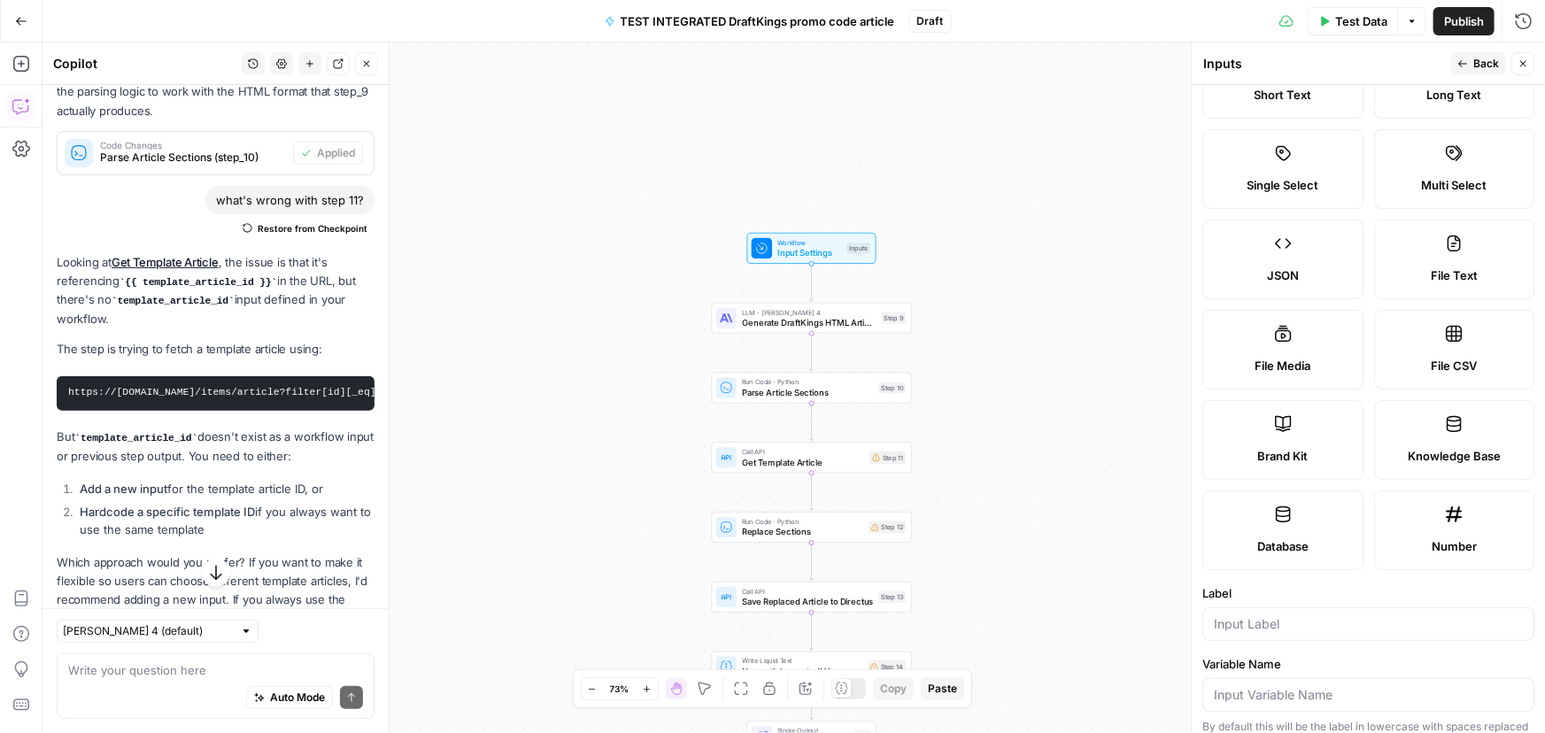
click at [1434, 533] on label "Number" at bounding box center [1454, 530] width 161 height 80
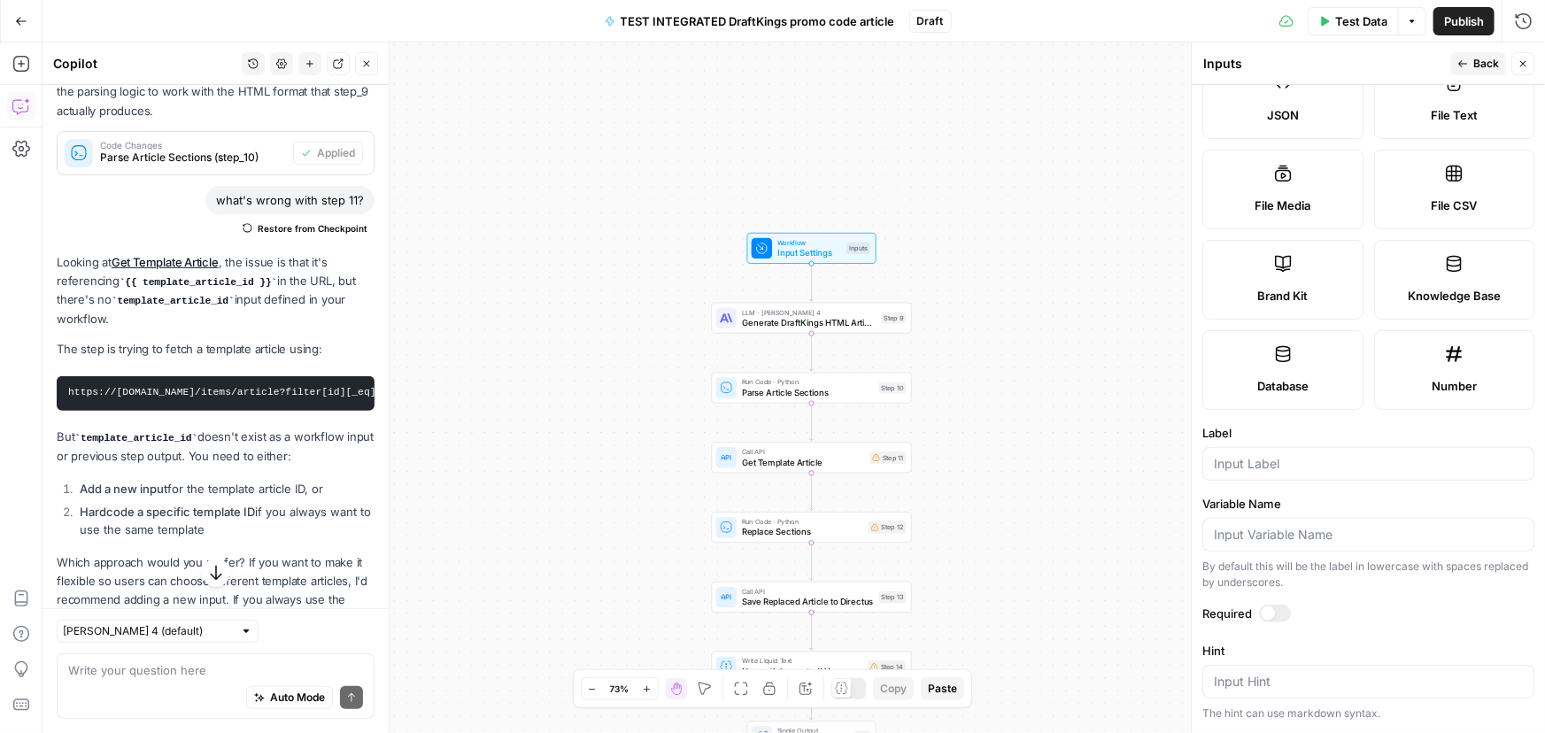
scroll to position [241, 0]
click at [1223, 468] on input "Label" at bounding box center [1368, 463] width 309 height 18
type input "Template Article ID"
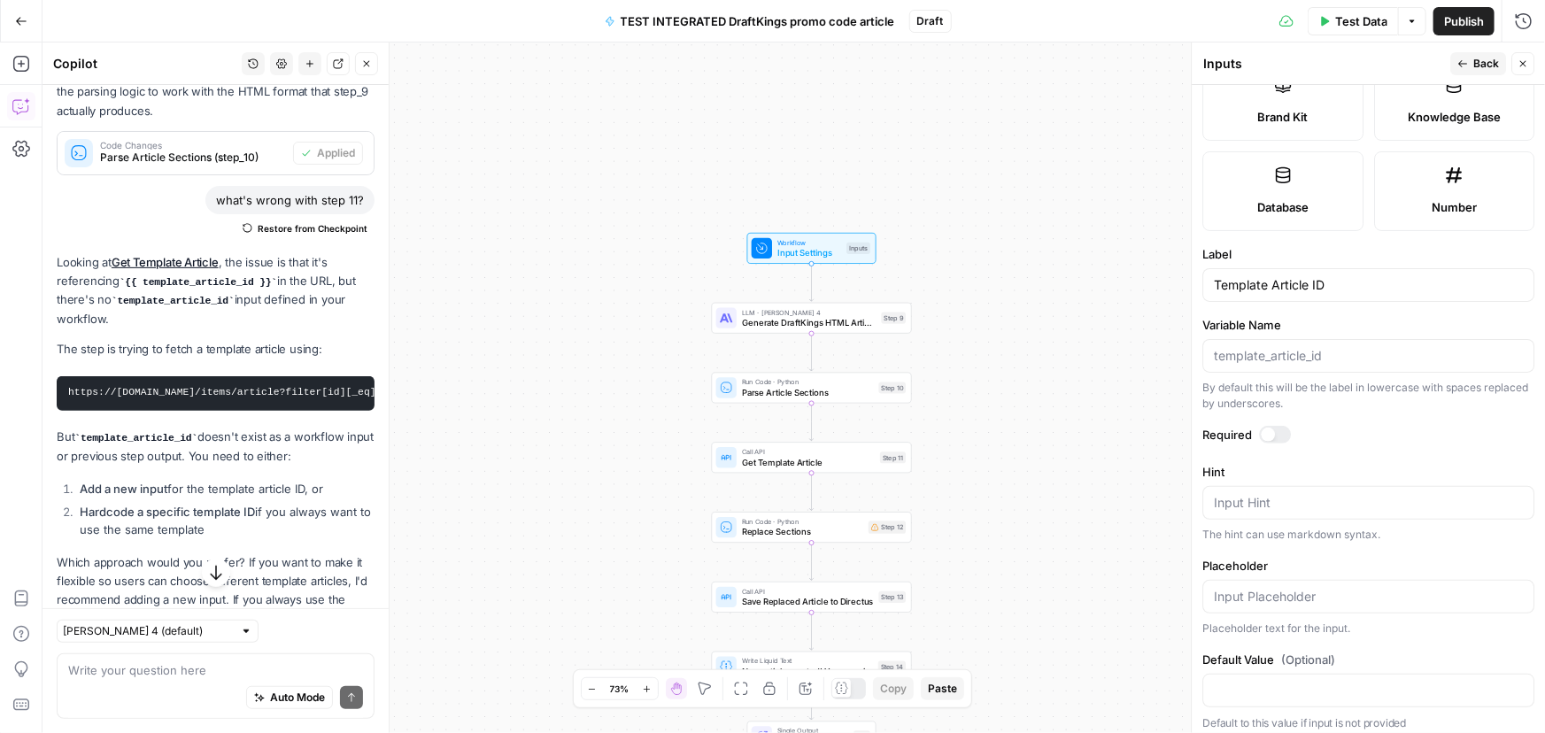
scroll to position [426, 0]
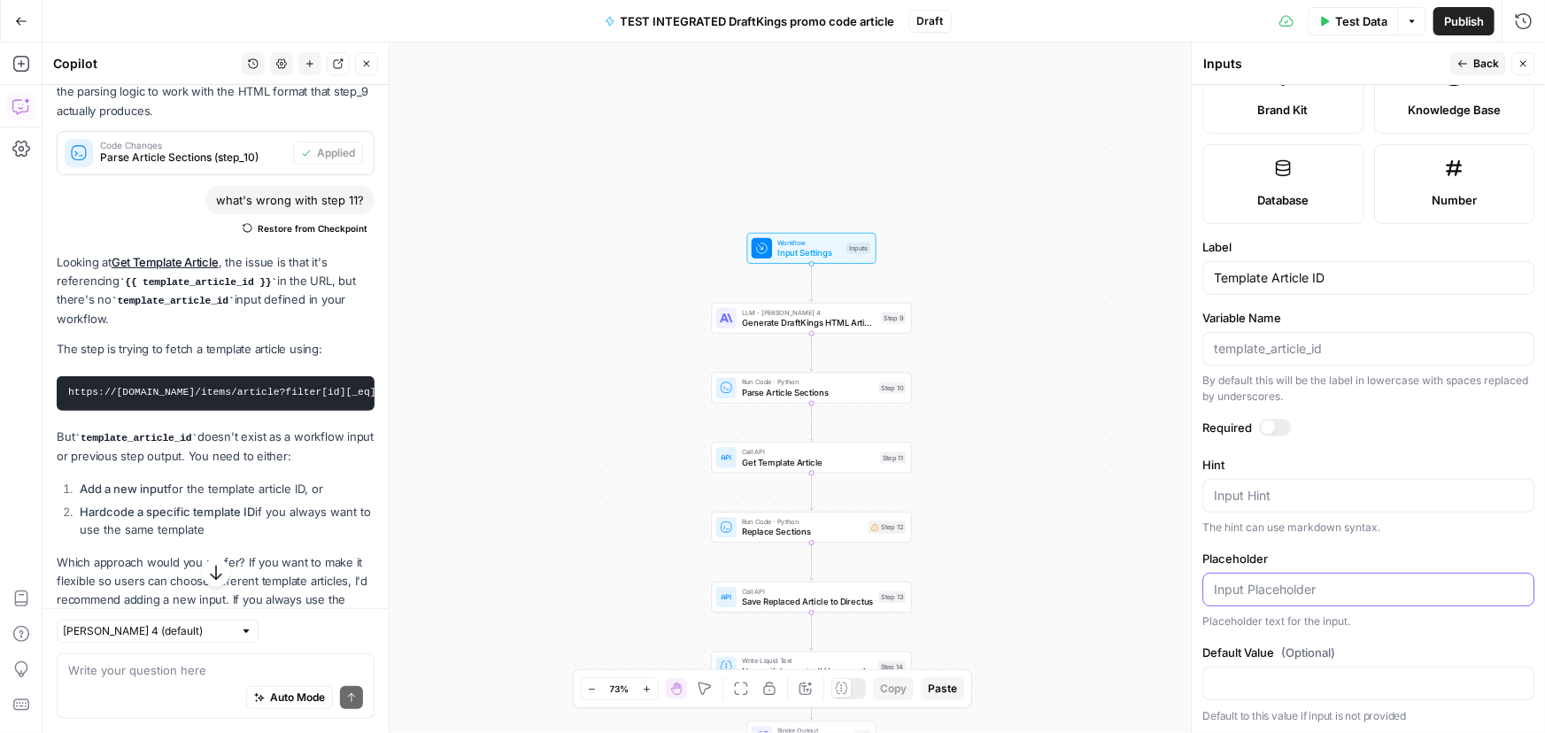
click at [1287, 586] on input "Placeholder" at bounding box center [1368, 590] width 309 height 18
paste input "43138"
type input "43138"
click at [1481, 65] on span "Back" at bounding box center [1486, 64] width 26 height 16
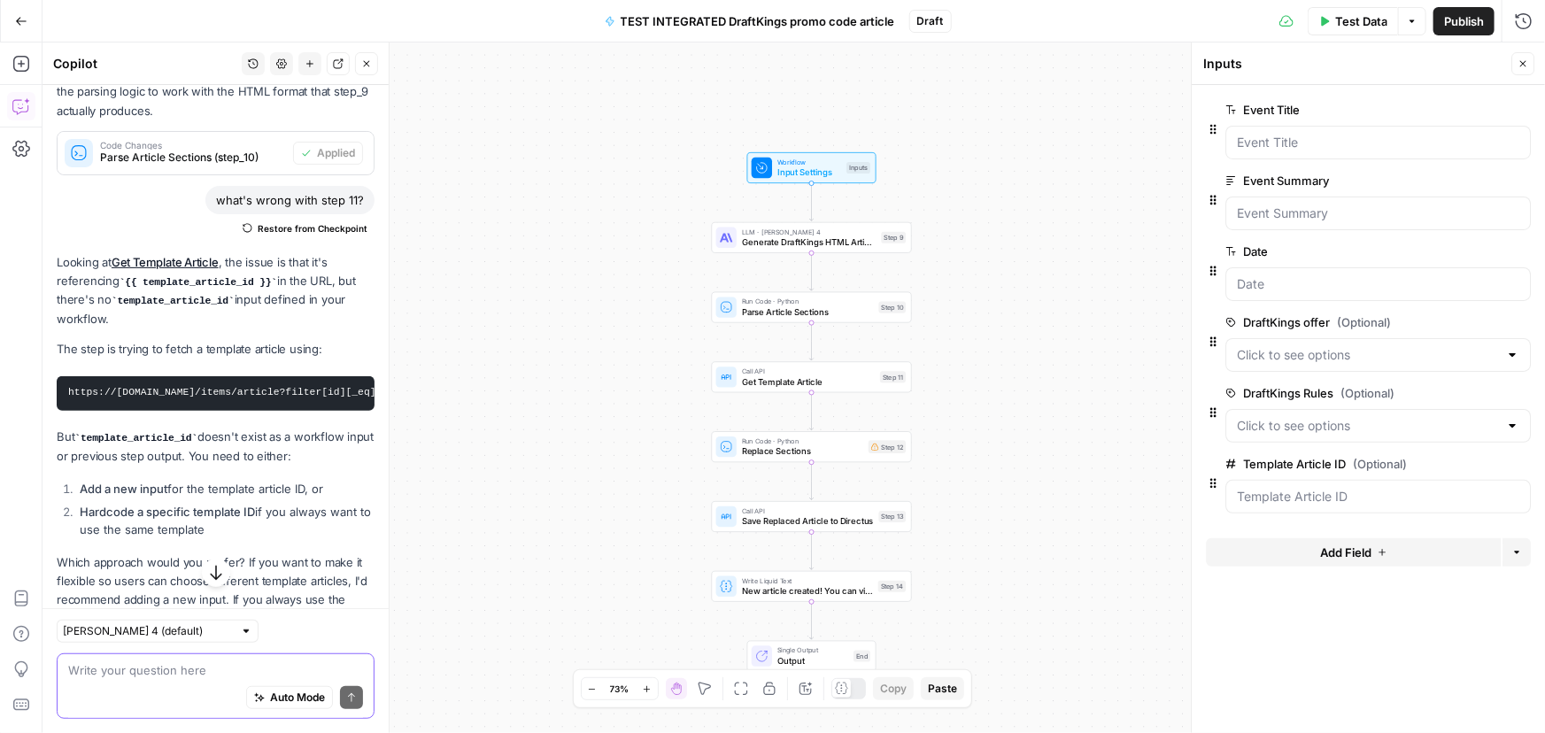
click at [150, 675] on textarea at bounding box center [215, 670] width 295 height 18
type textarea "what's wrong with step 12"
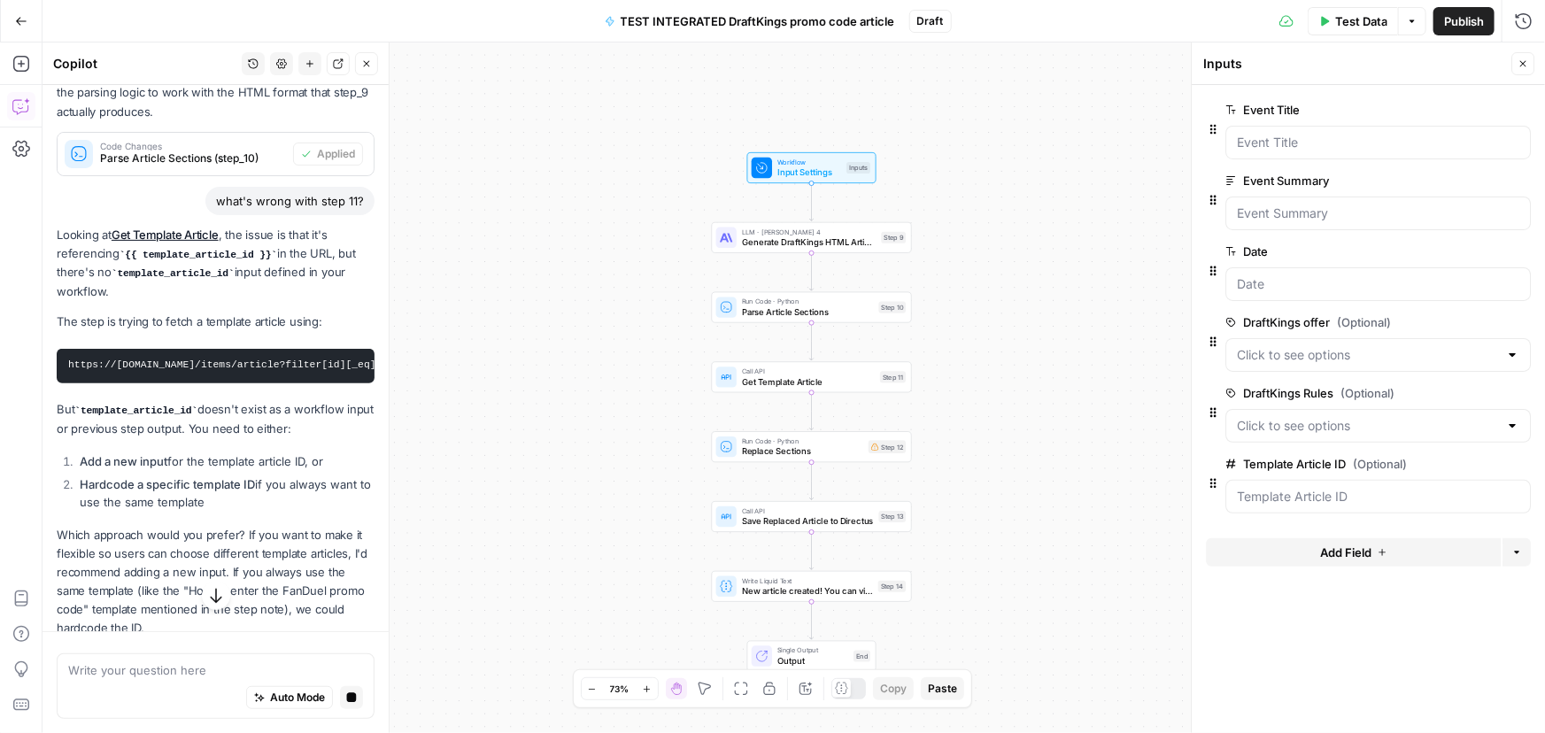
click at [220, 601] on button "button" at bounding box center [216, 596] width 28 height 28
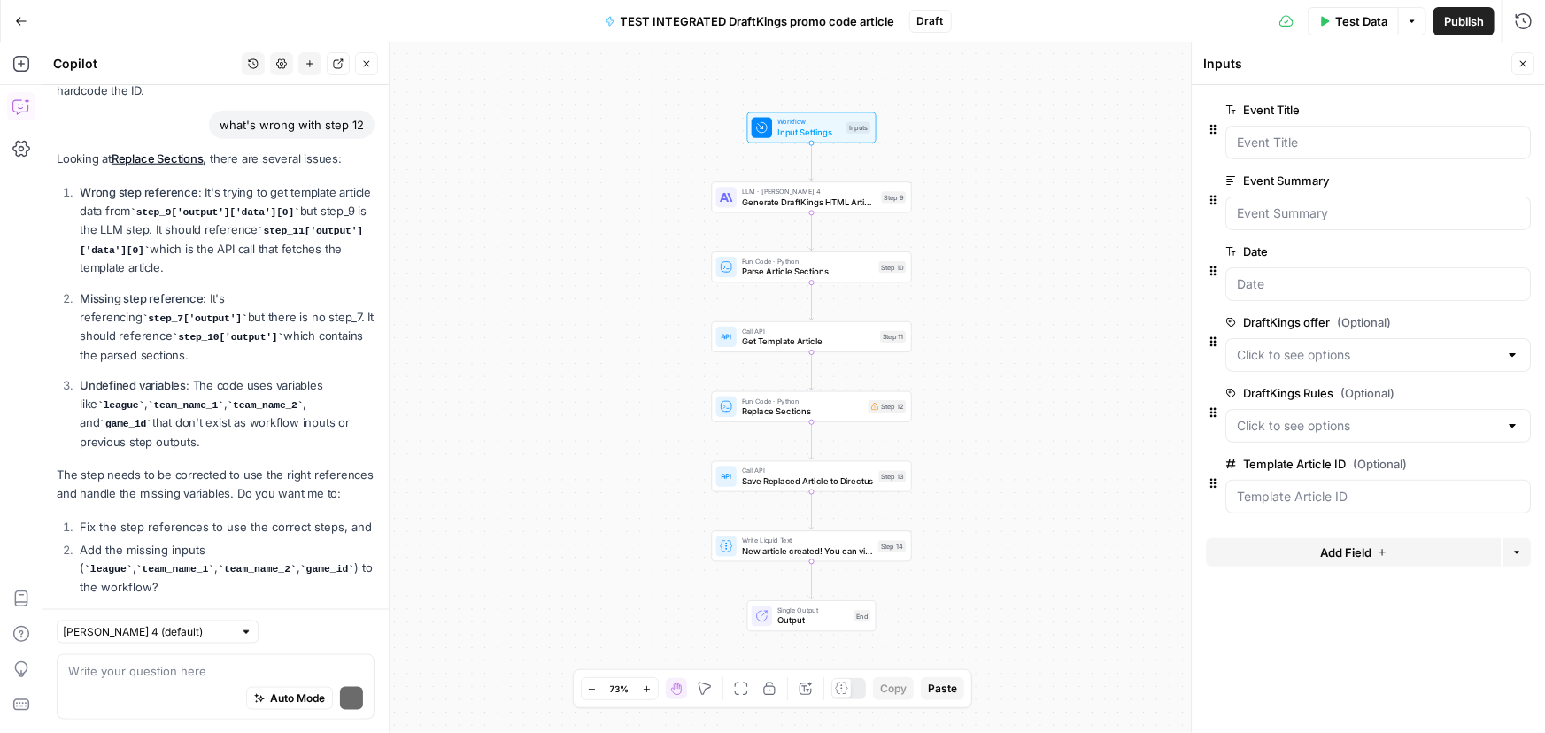
scroll to position [994, 0]
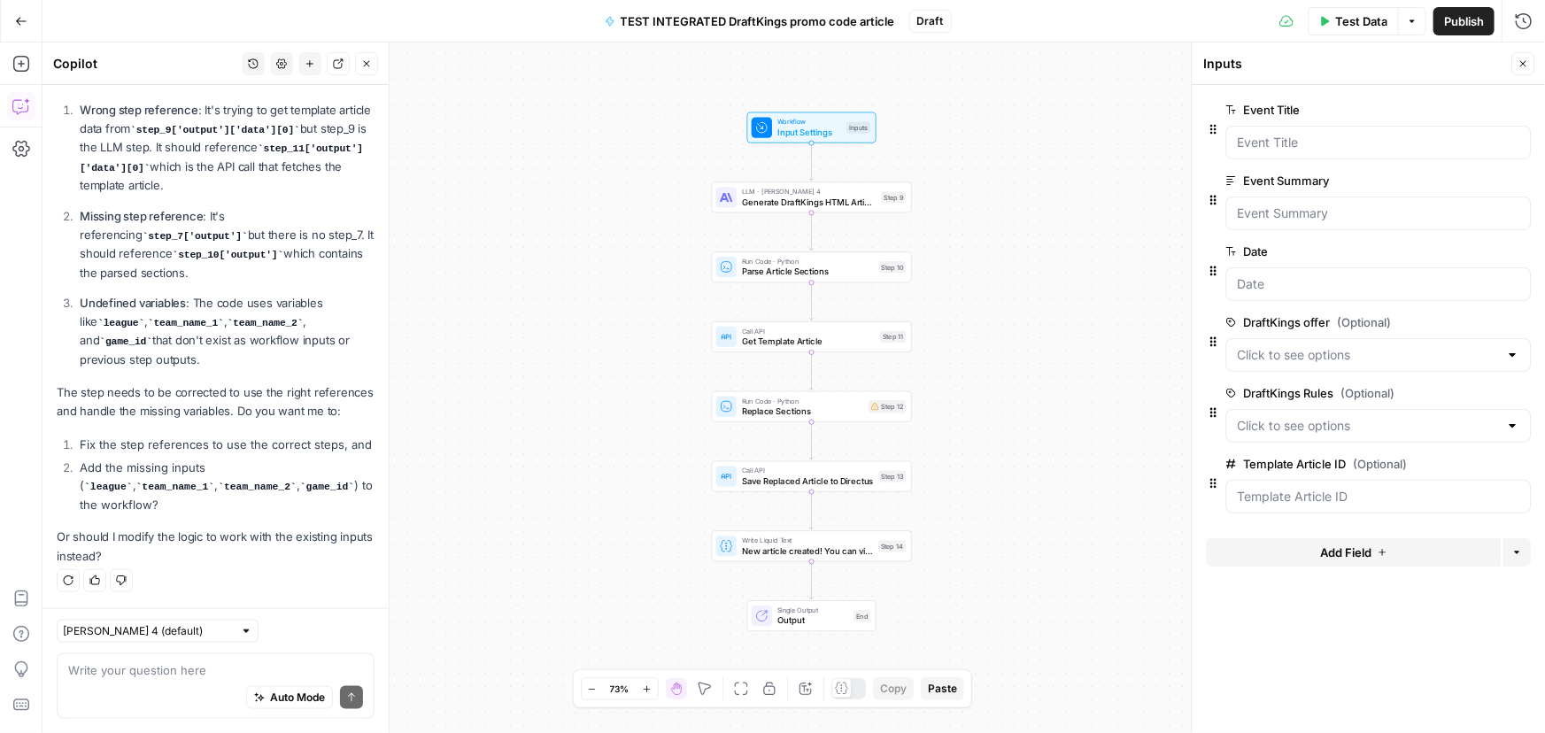
click at [1256, 549] on button "Add Field" at bounding box center [1353, 552] width 295 height 28
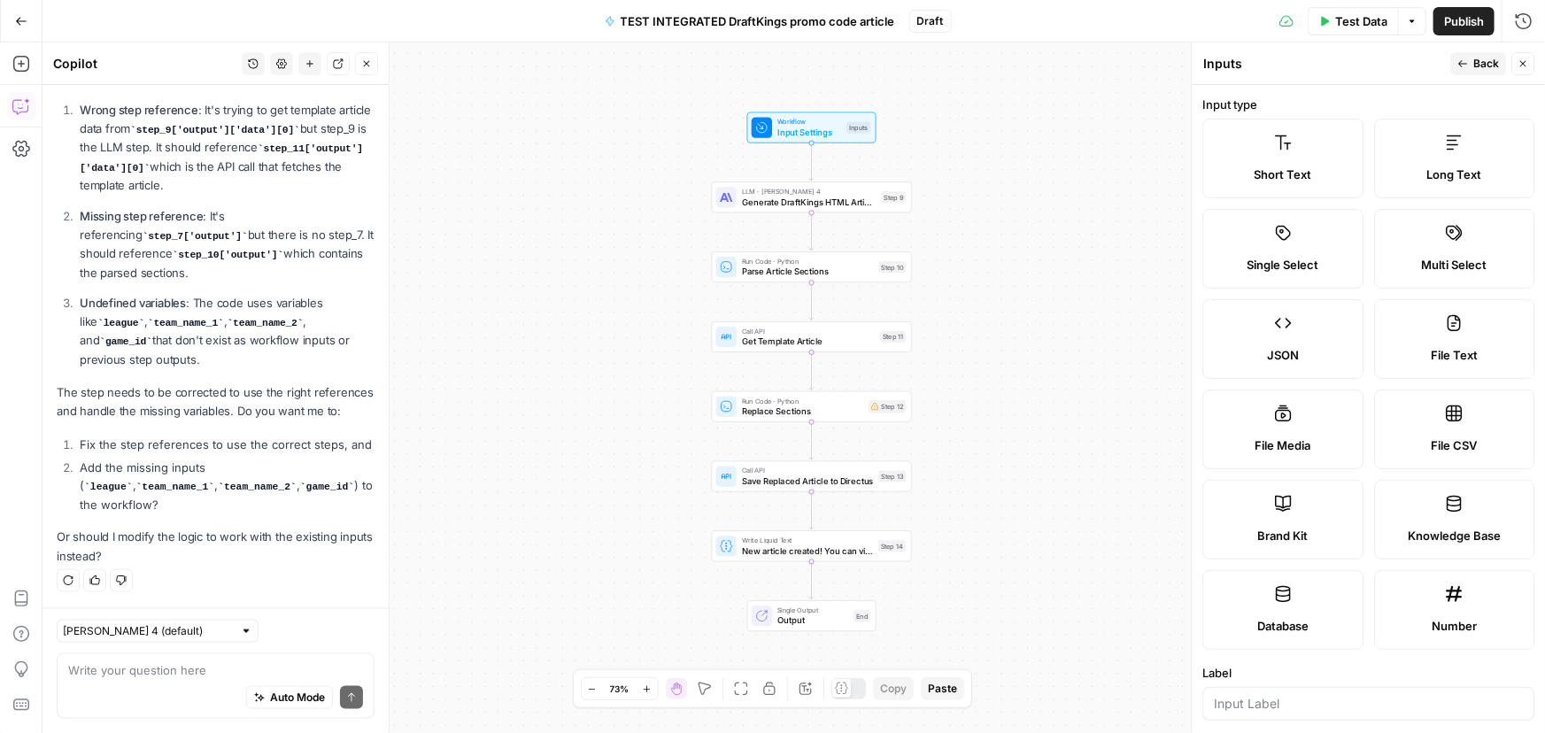
click at [1290, 143] on label "Short Text" at bounding box center [1282, 159] width 161 height 80
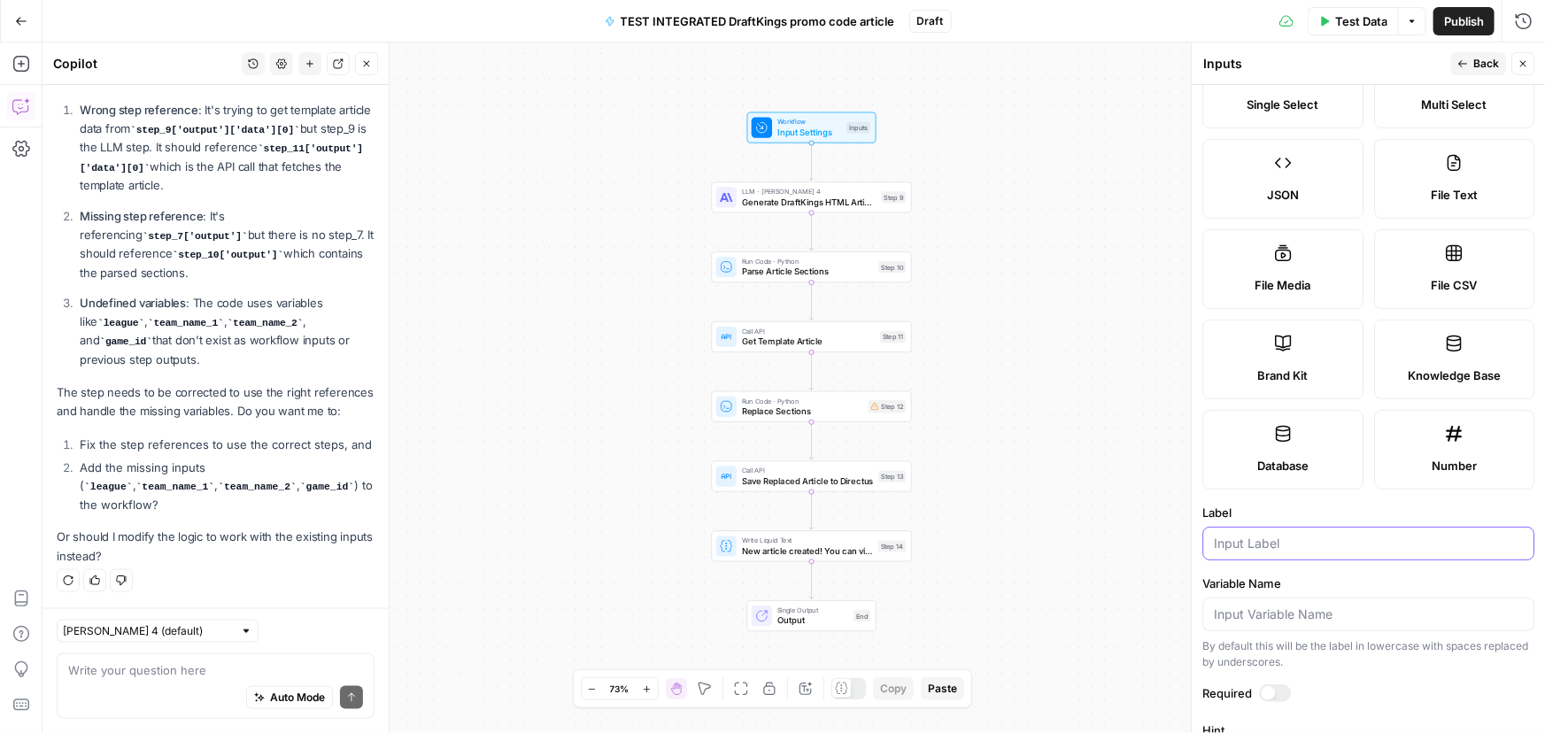
click at [1280, 550] on input "Label" at bounding box center [1368, 544] width 309 height 18
type input "Team Name 1"
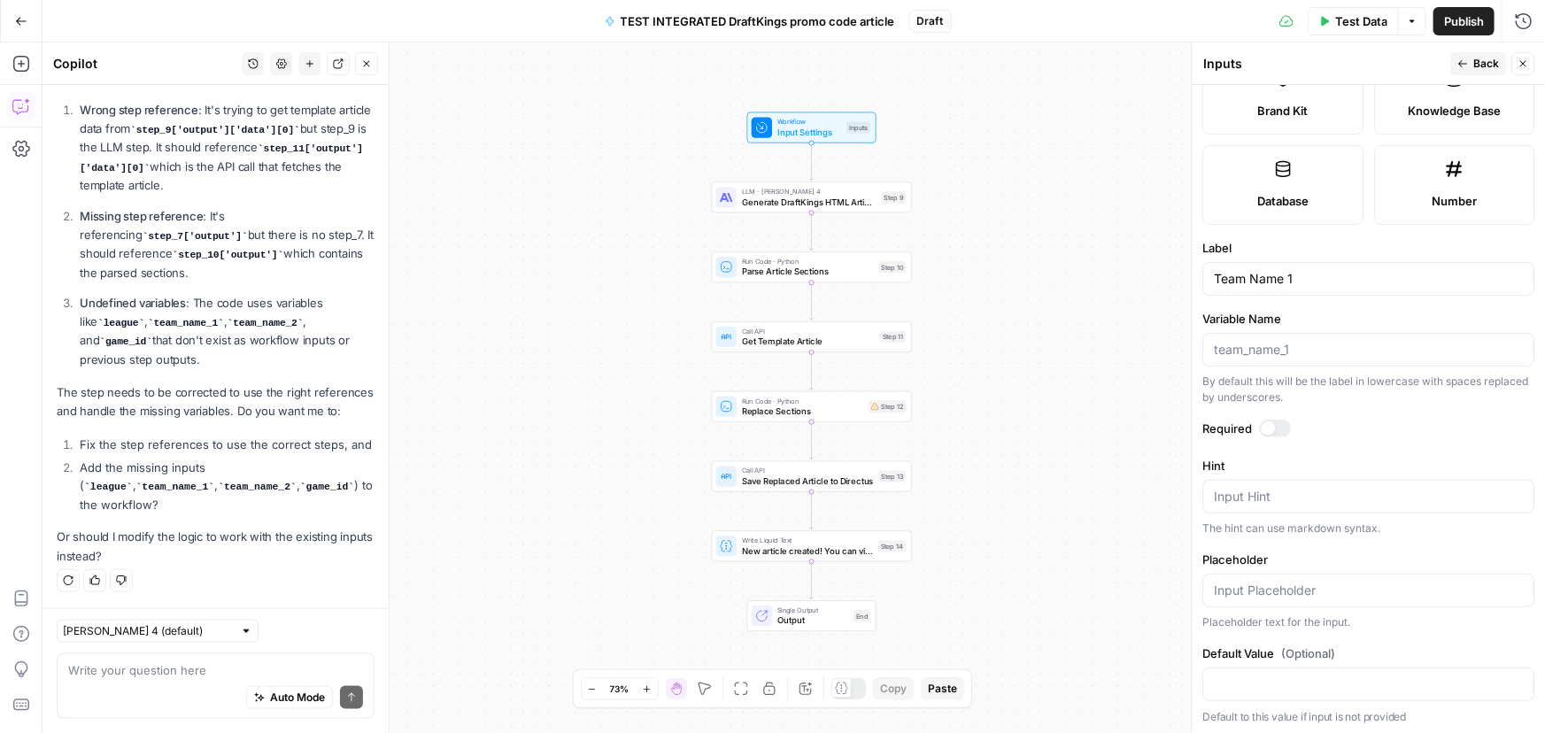
scroll to position [426, 0]
click at [1480, 63] on span "Back" at bounding box center [1486, 64] width 26 height 16
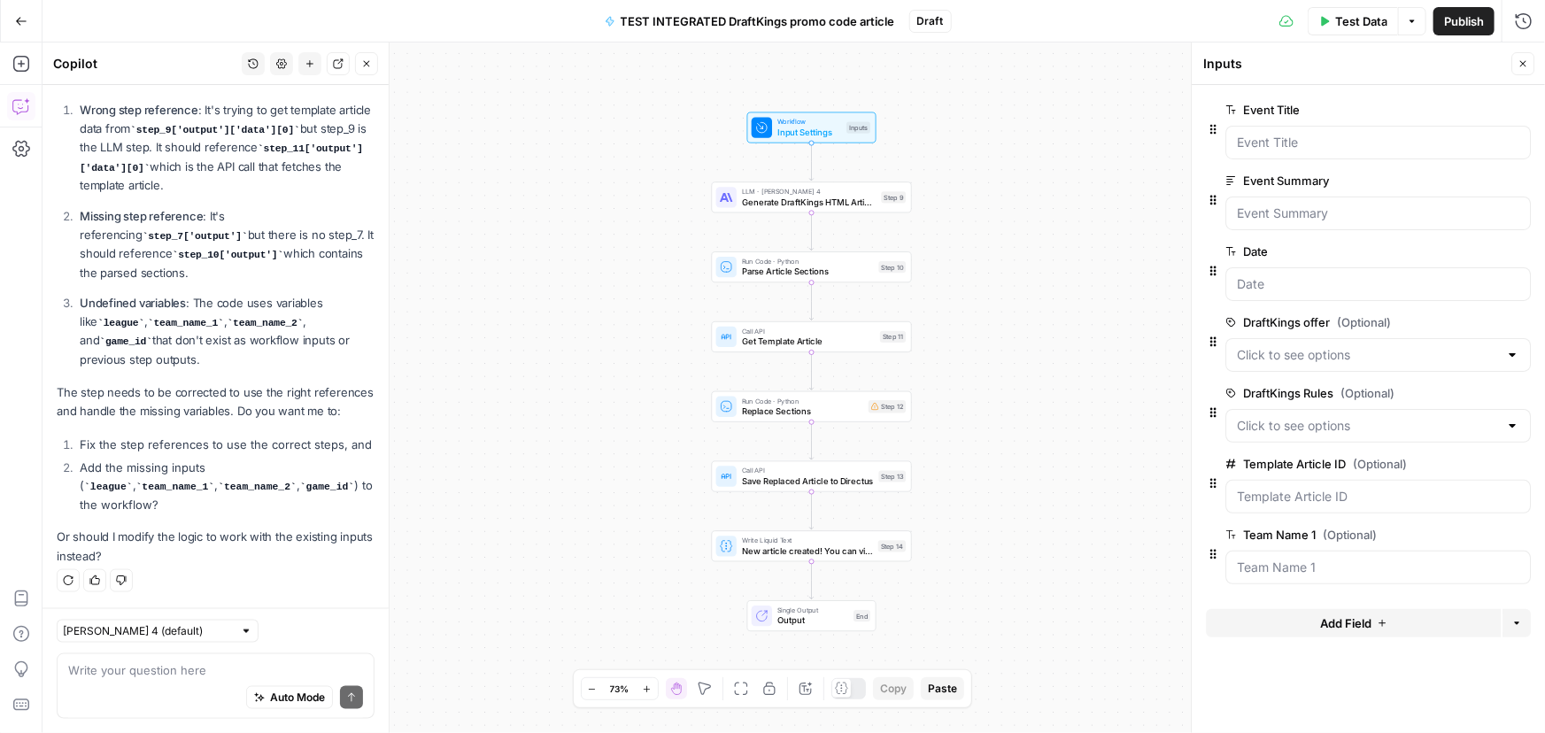
click at [1354, 622] on span "Add Field" at bounding box center [1345, 623] width 51 height 18
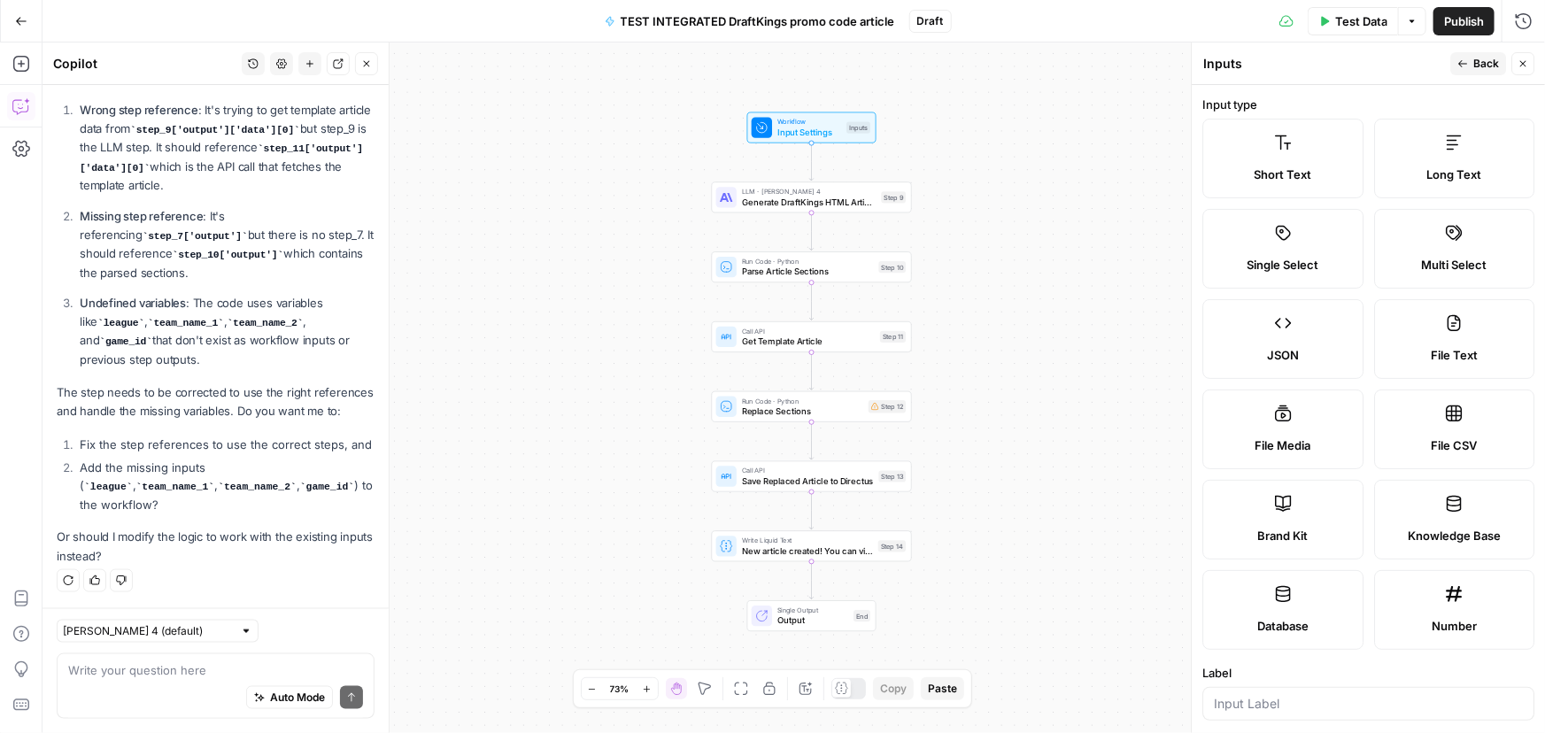
click at [1291, 143] on label "Short Text" at bounding box center [1282, 159] width 161 height 80
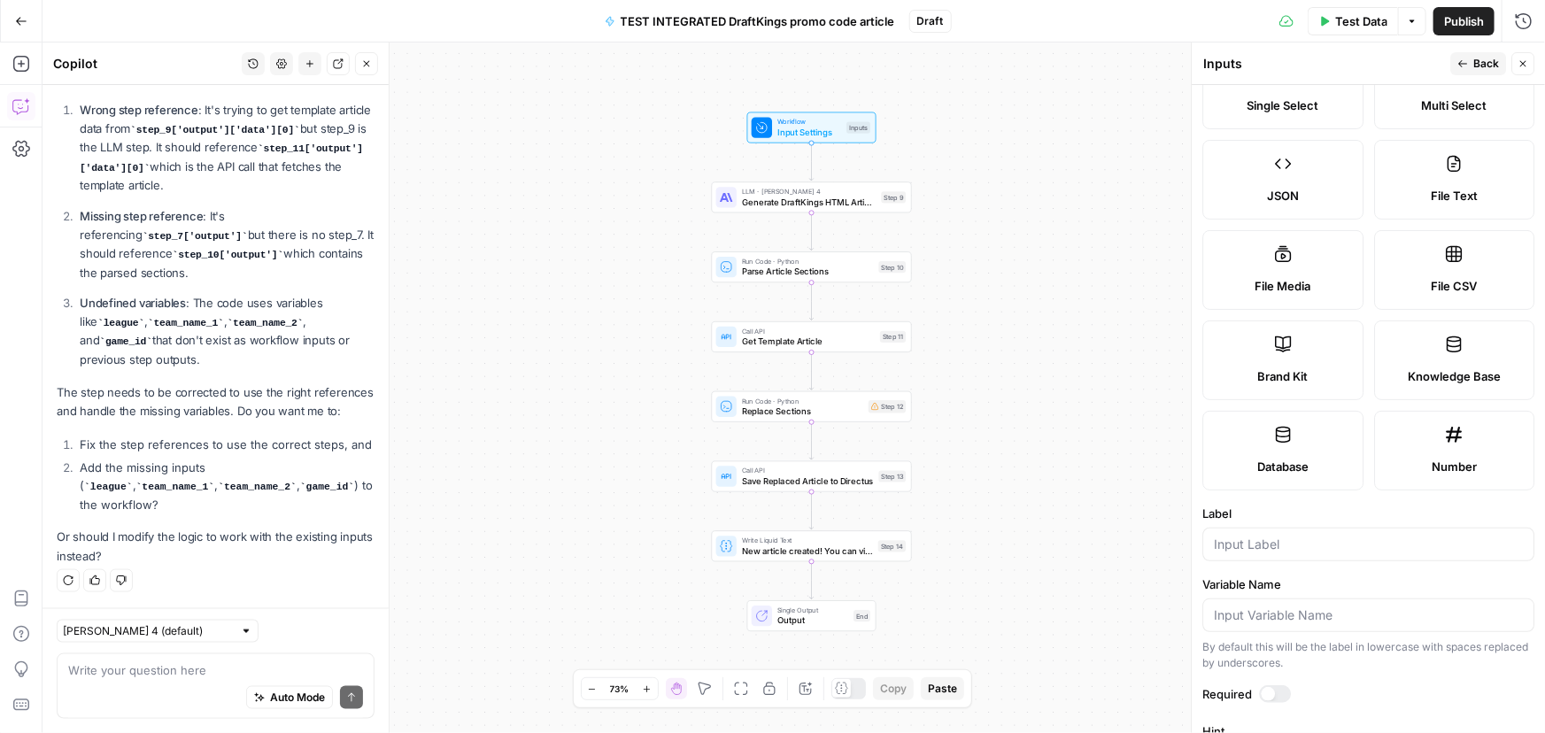
scroll to position [160, 0]
click at [1265, 543] on input "Label" at bounding box center [1368, 544] width 309 height 18
type input "Team Name 2"
click at [1487, 62] on span "Back" at bounding box center [1486, 64] width 26 height 16
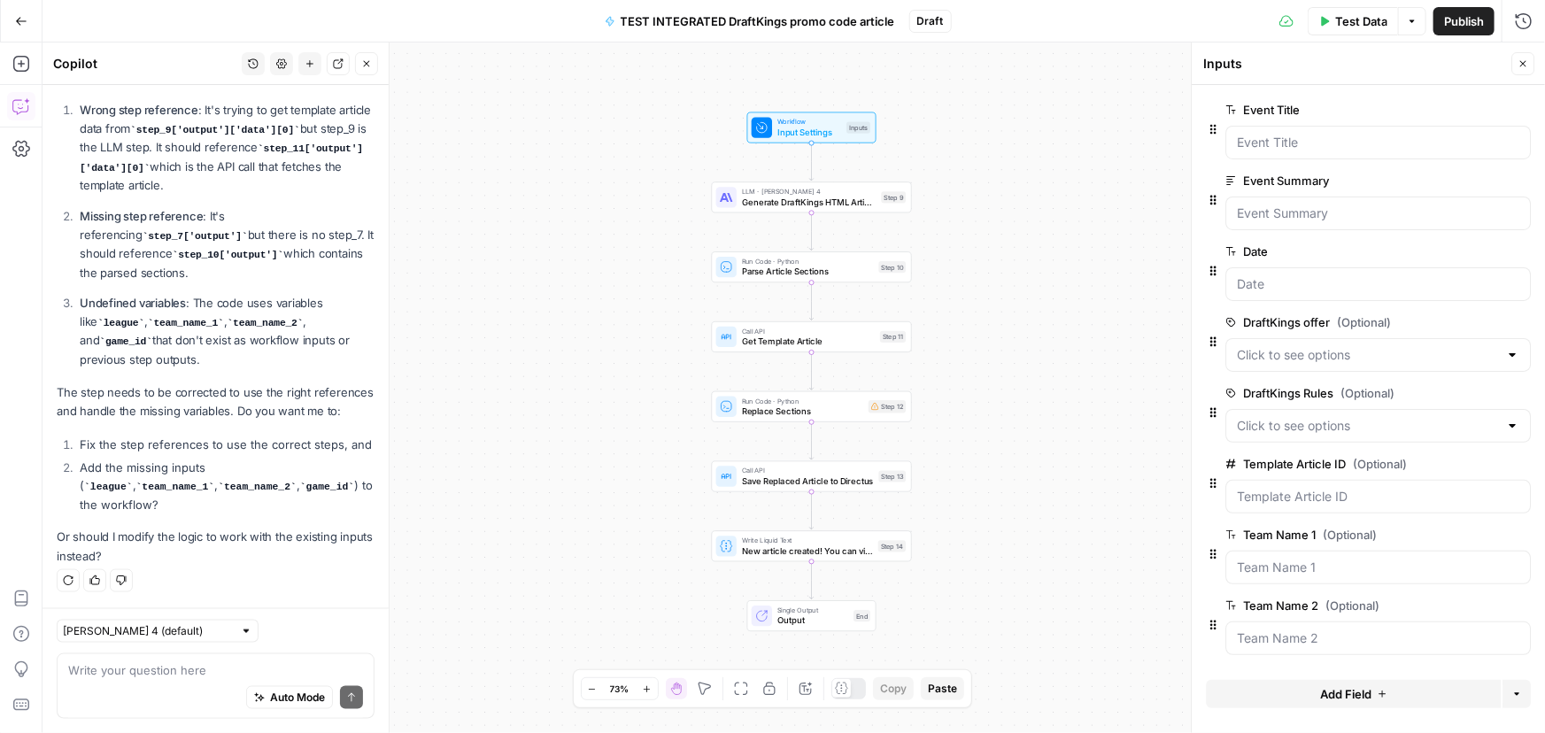
click at [1309, 687] on button "Add Field" at bounding box center [1353, 694] width 295 height 28
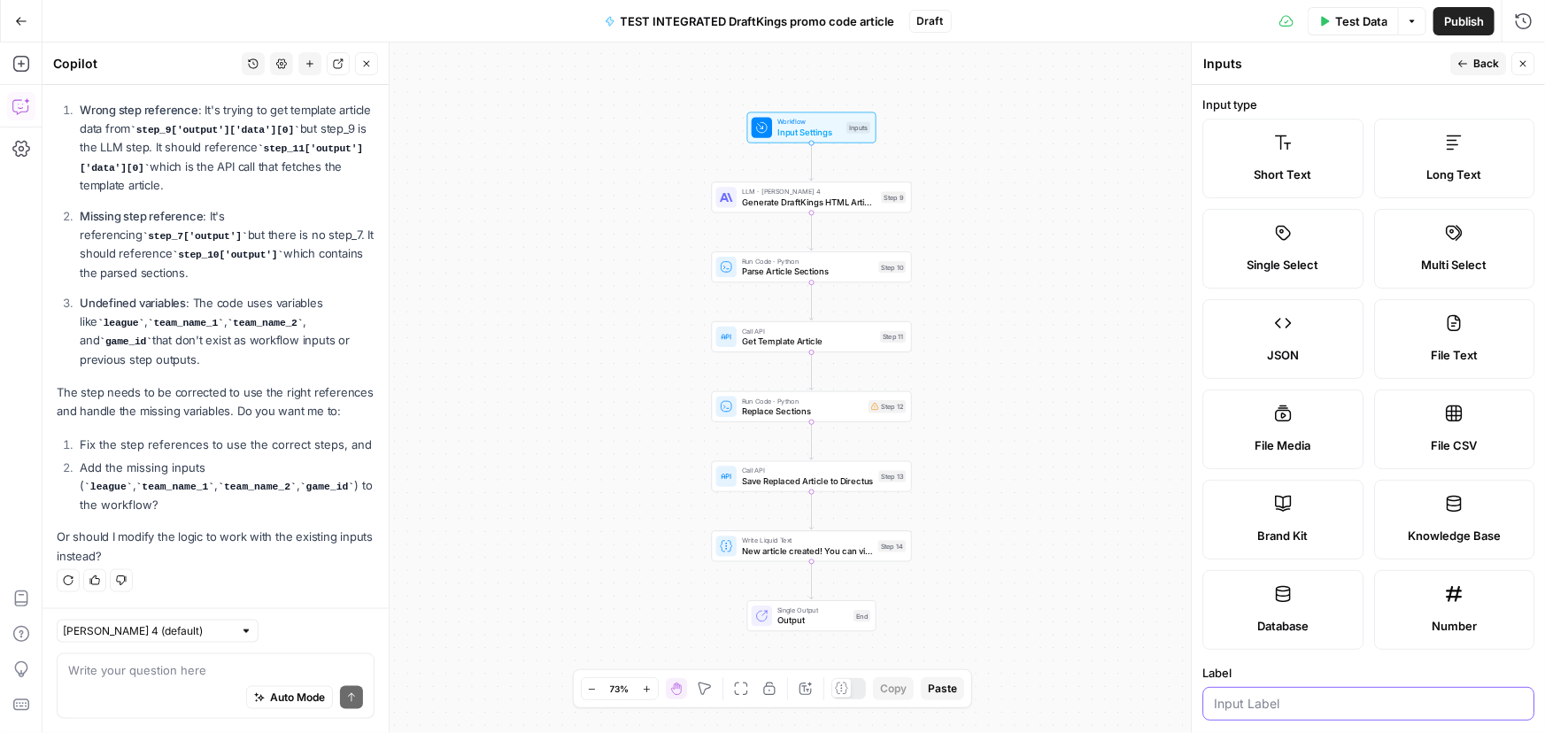
click at [1263, 706] on input "Label" at bounding box center [1368, 704] width 309 height 18
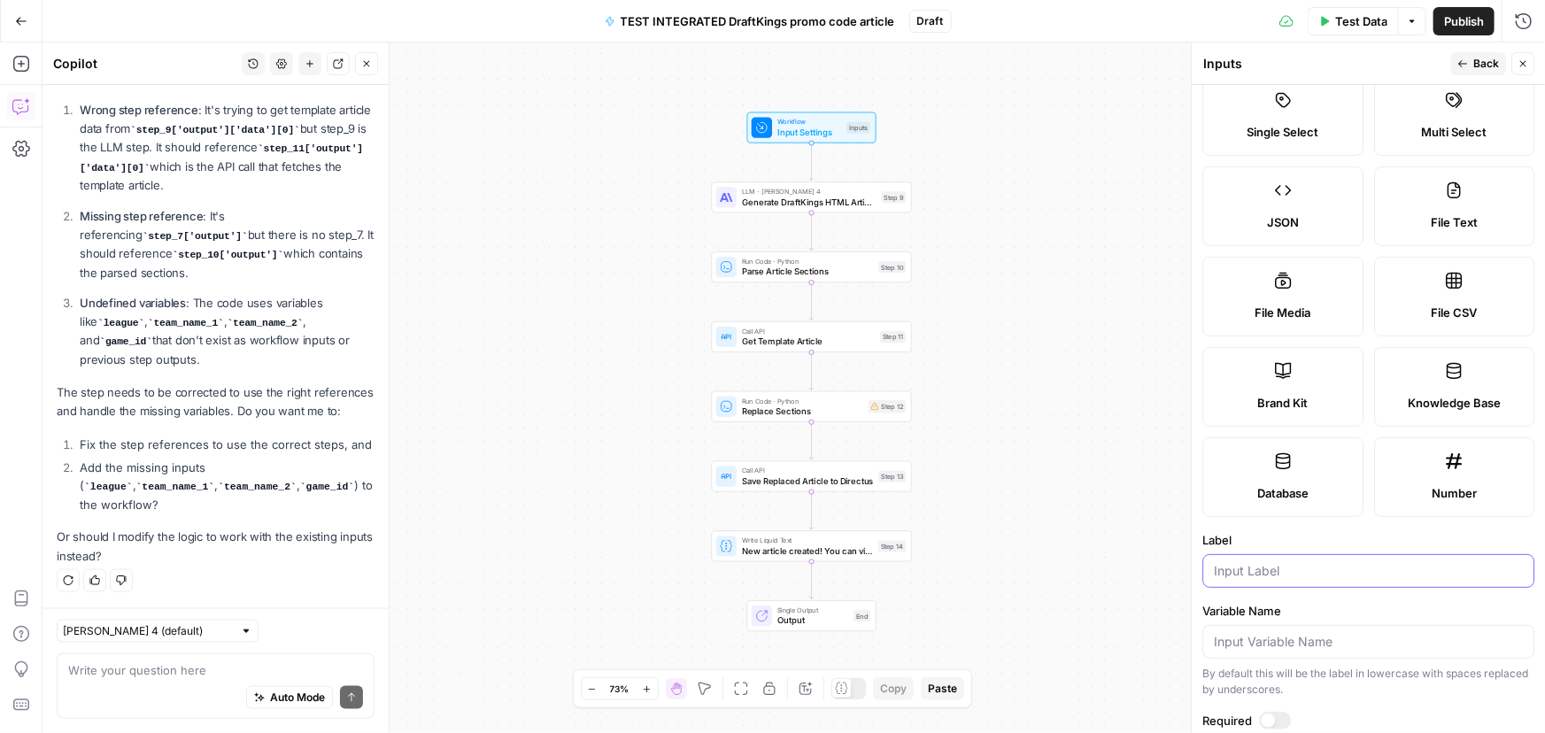
scroll to position [0, 0]
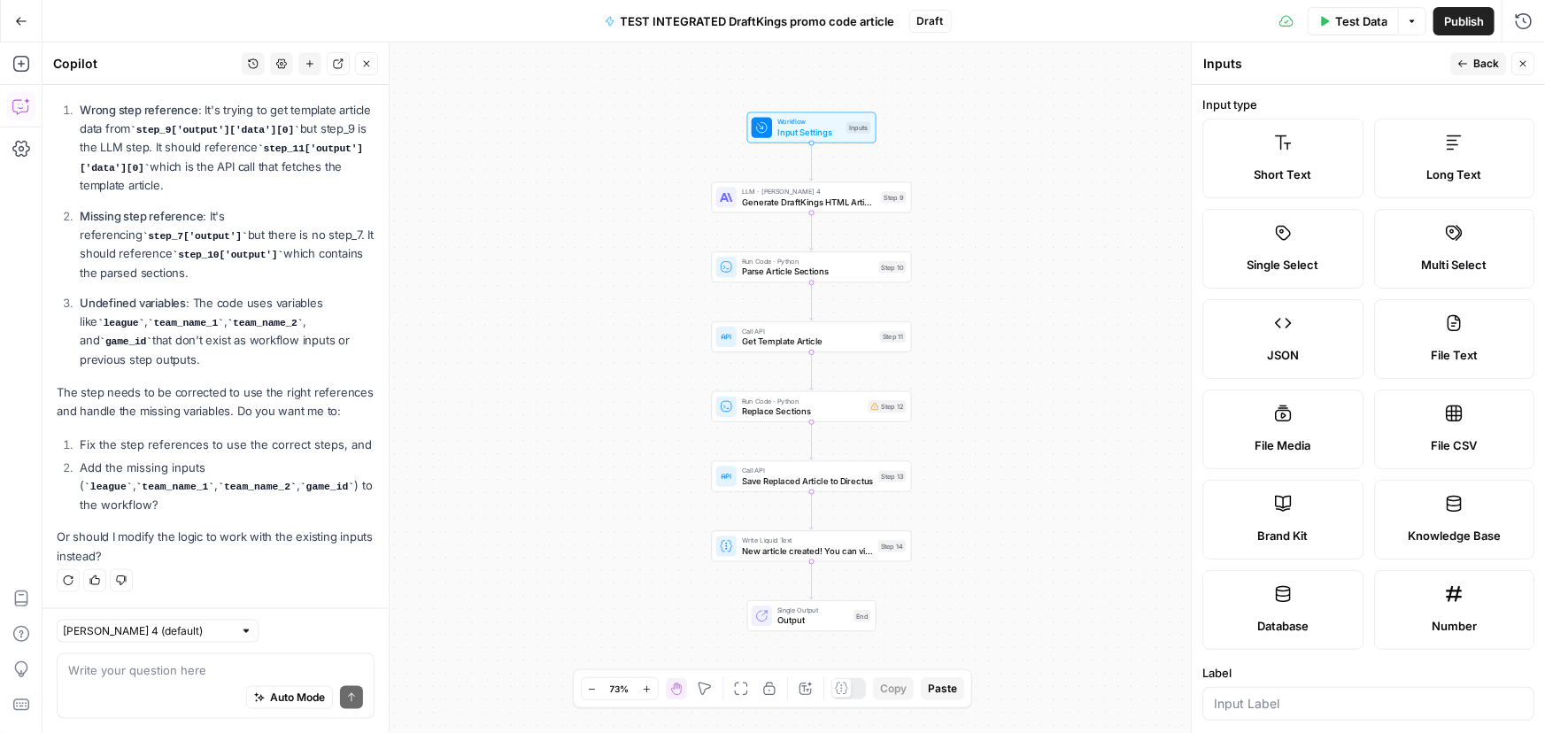
click at [1299, 159] on label "Short Text" at bounding box center [1282, 159] width 161 height 80
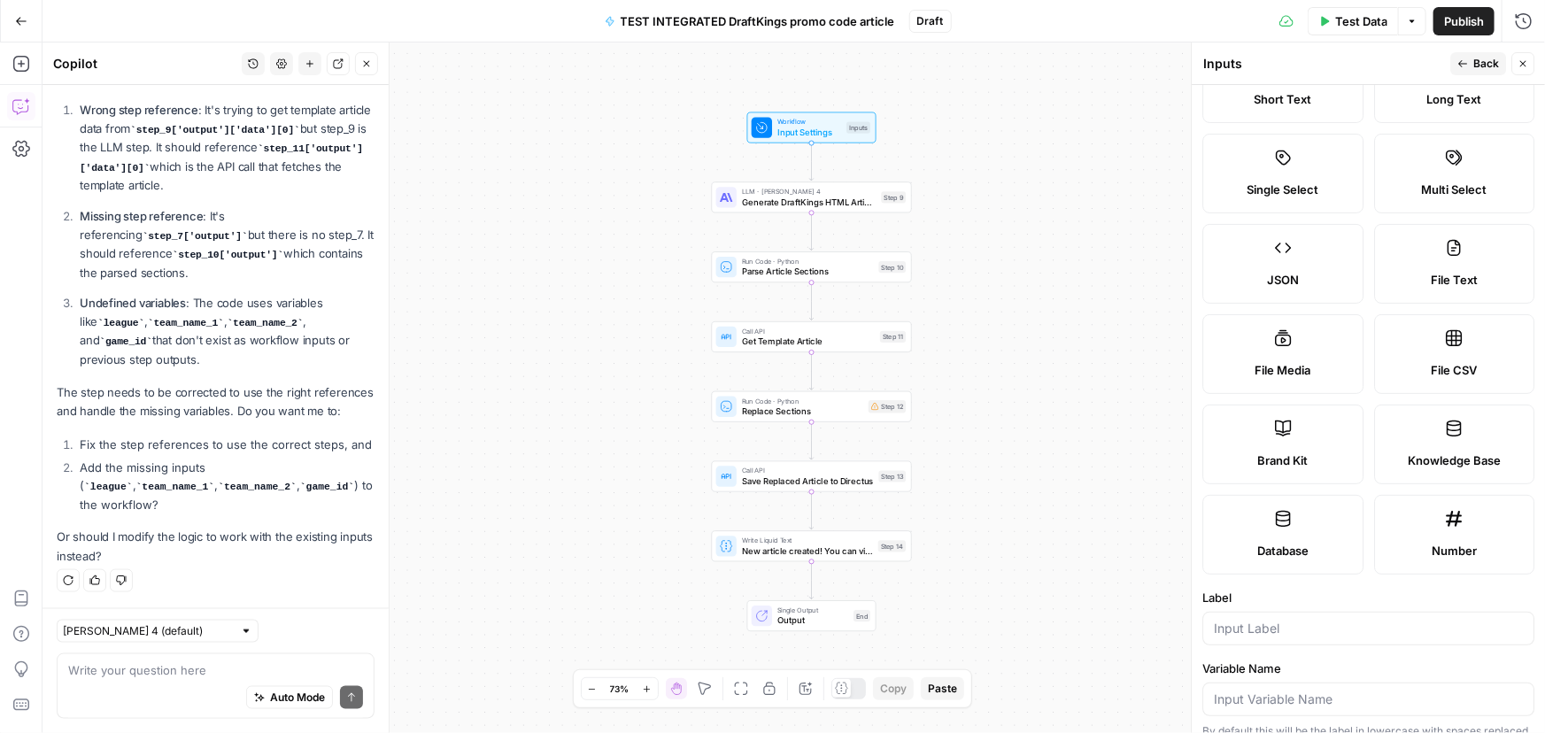
scroll to position [80, 0]
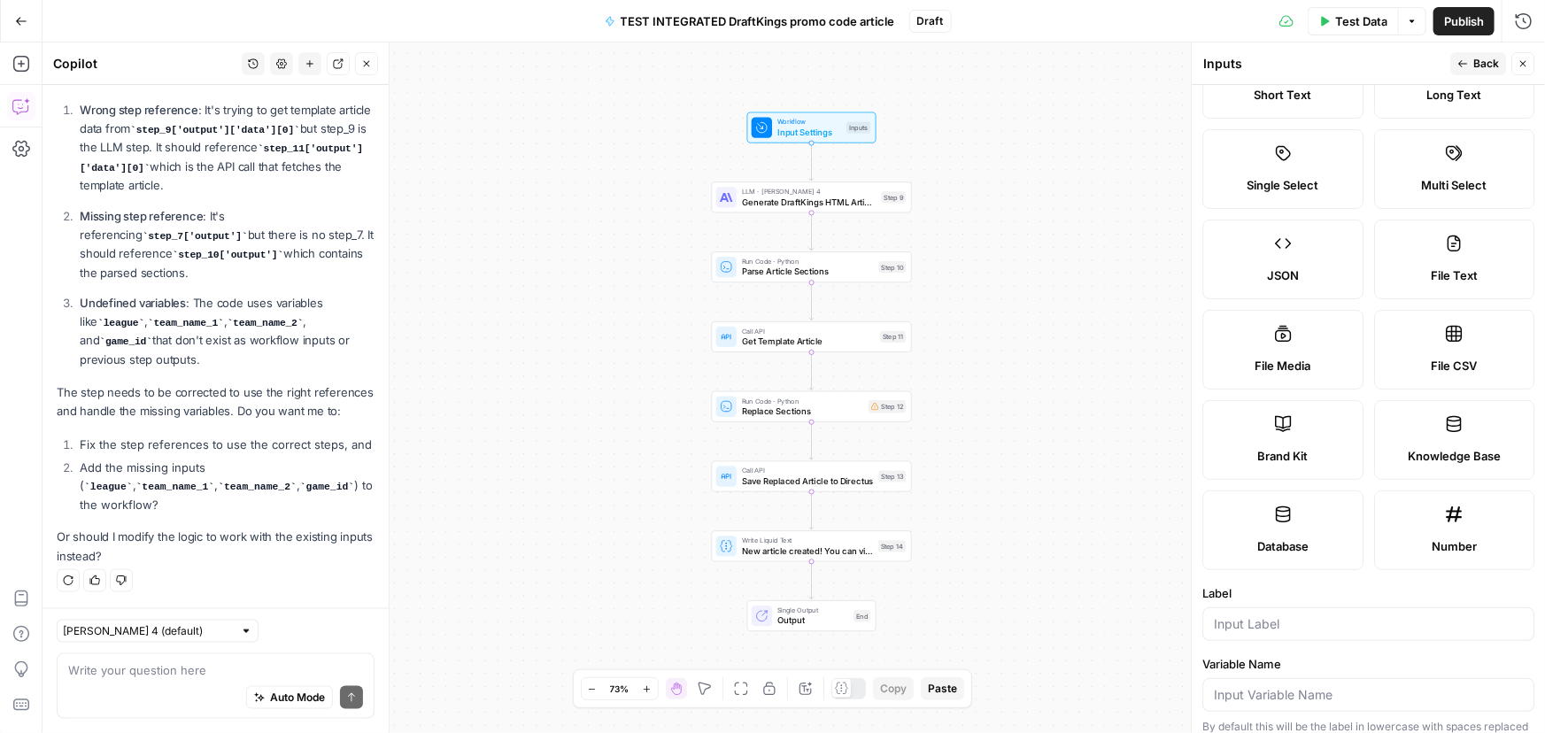
click at [1246, 612] on div at bounding box center [1368, 624] width 332 height 34
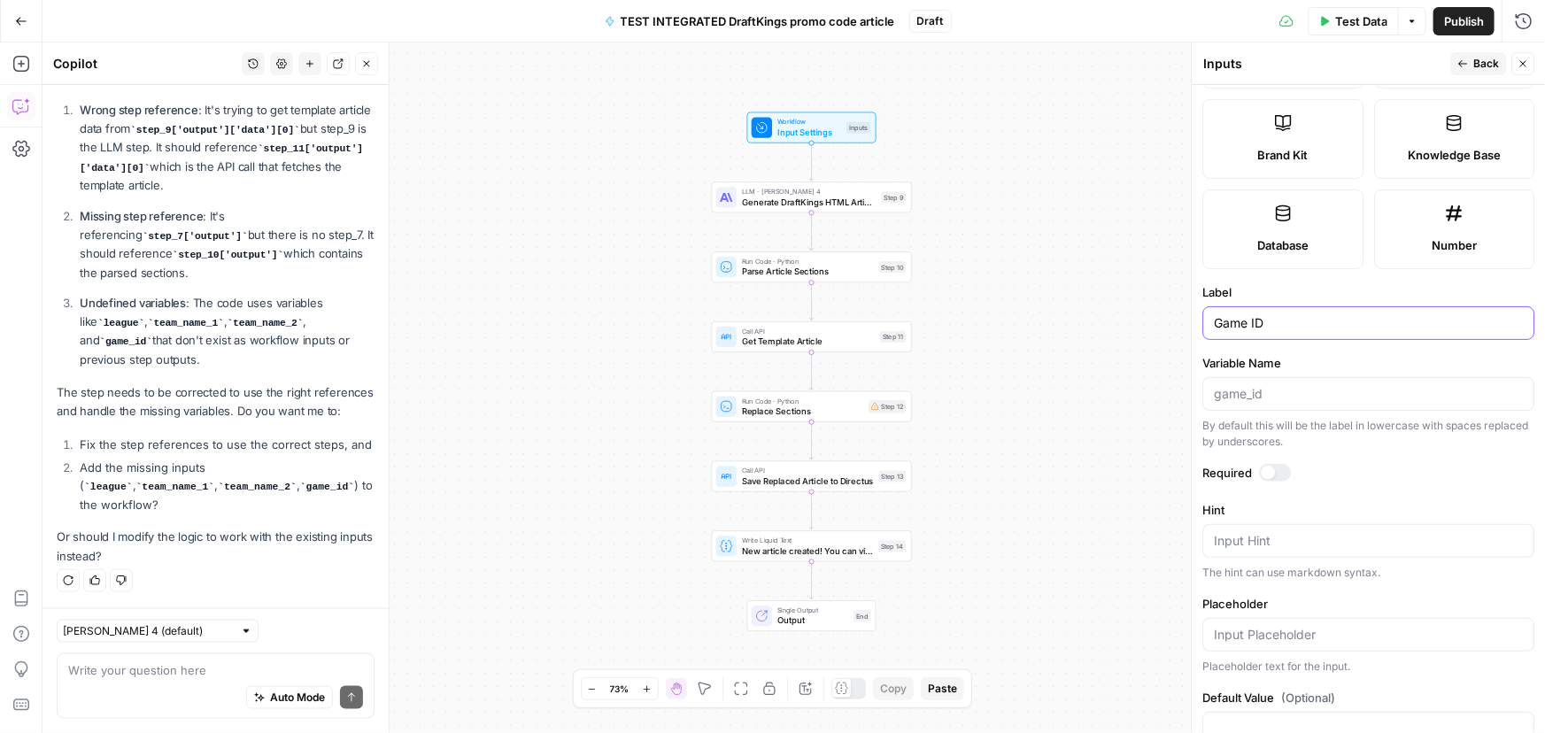
scroll to position [426, 0]
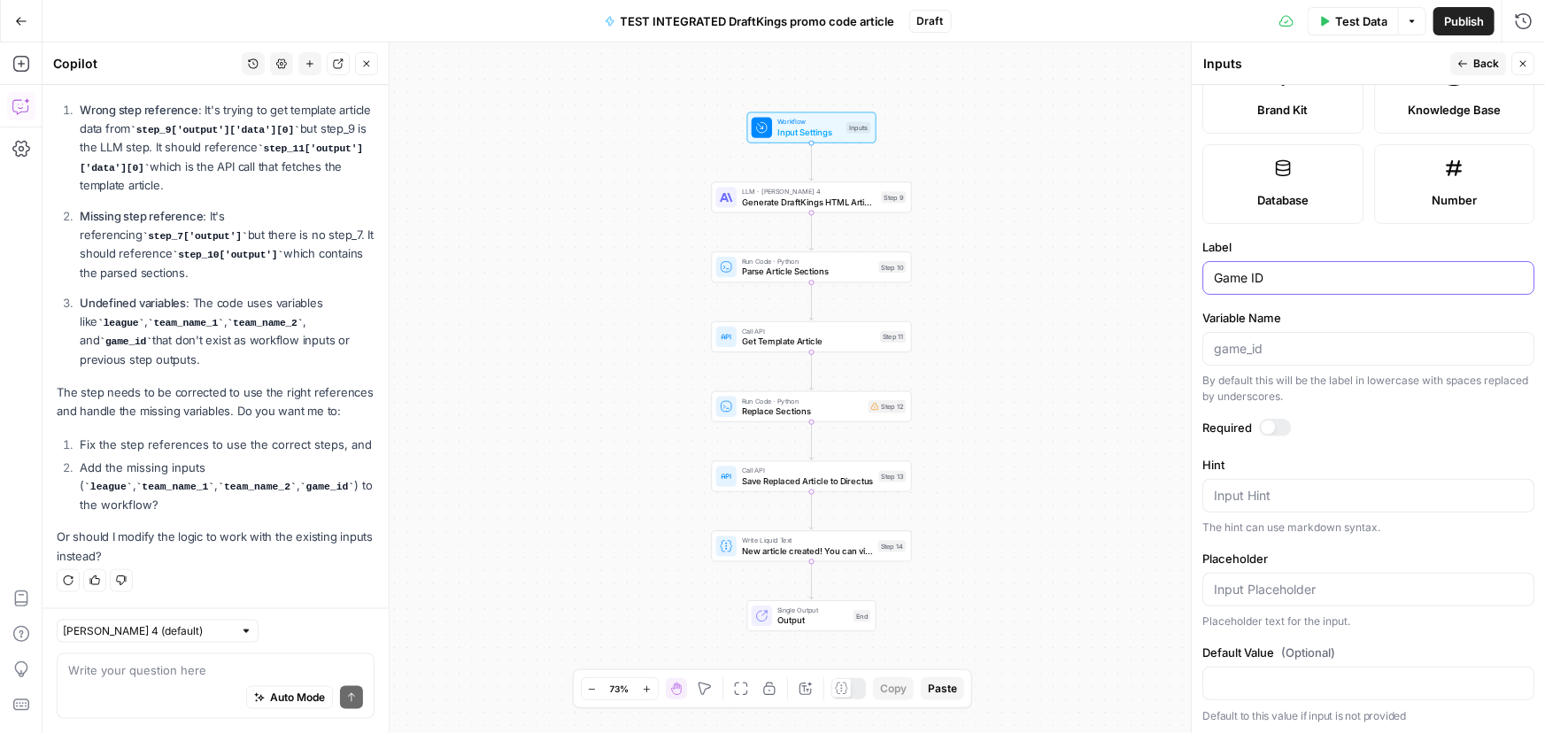
type input "Game ID"
click at [1481, 64] on span "Back" at bounding box center [1486, 64] width 26 height 16
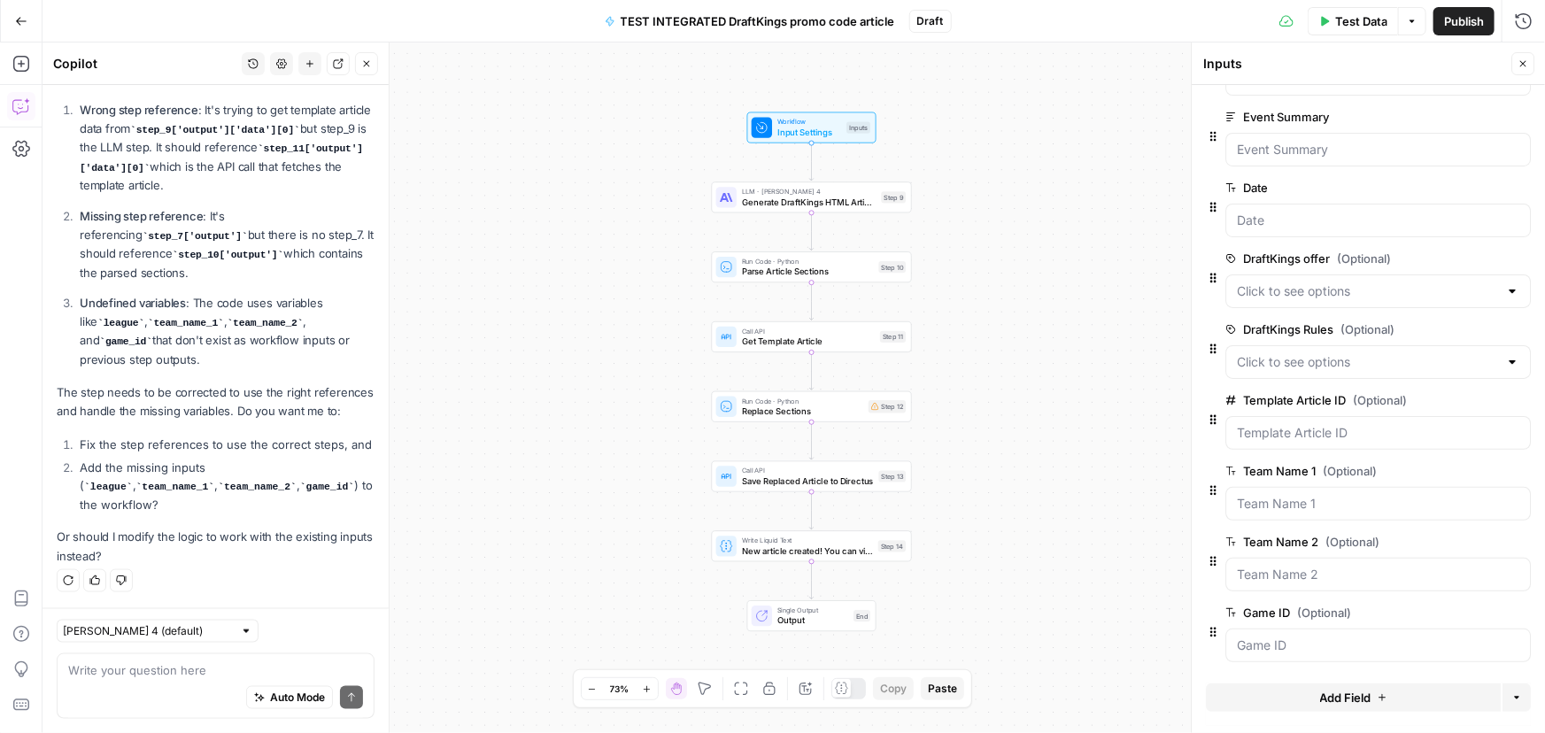
scroll to position [65, 0]
click at [1456, 186] on span "edit field" at bounding box center [1464, 187] width 39 height 14
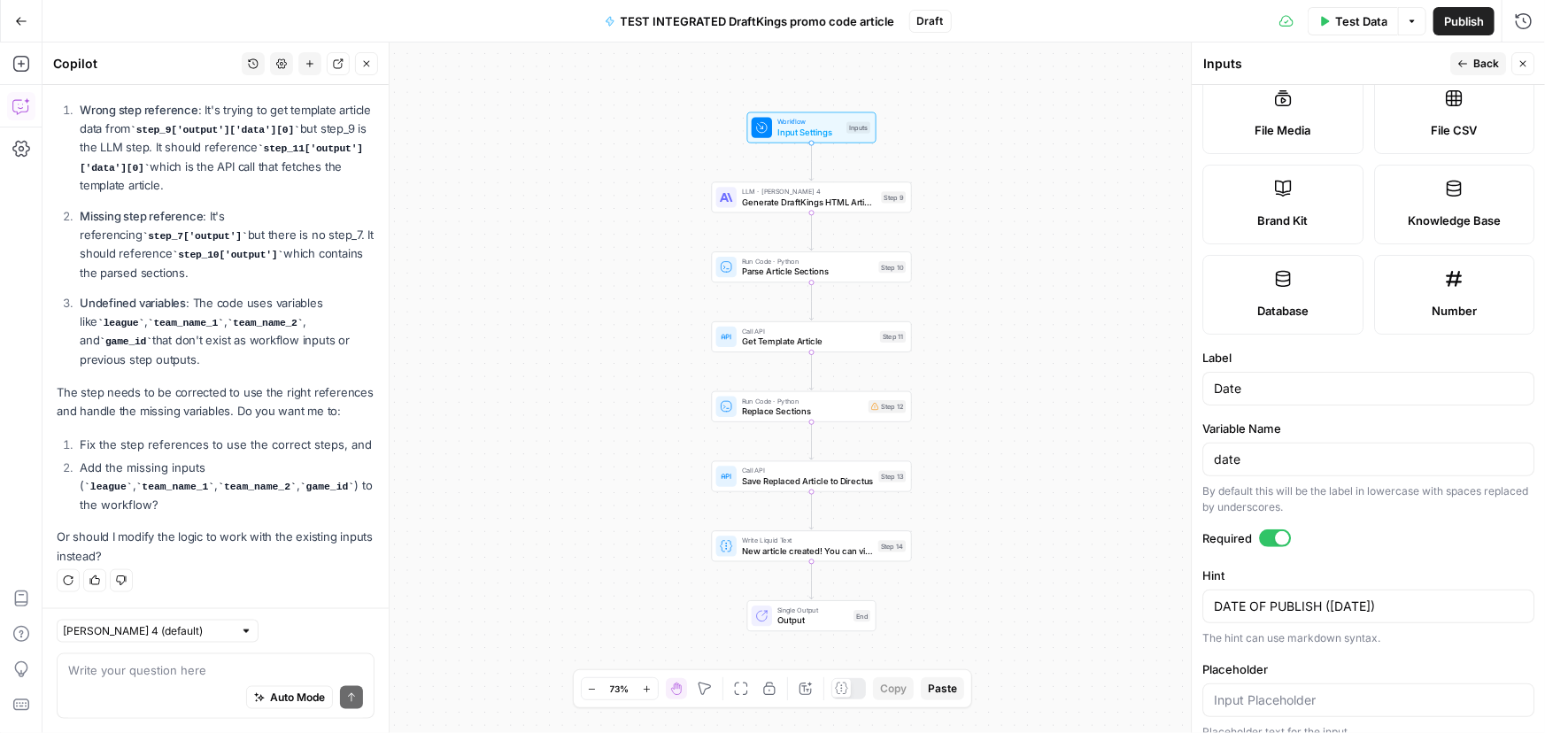
scroll to position [321, 0]
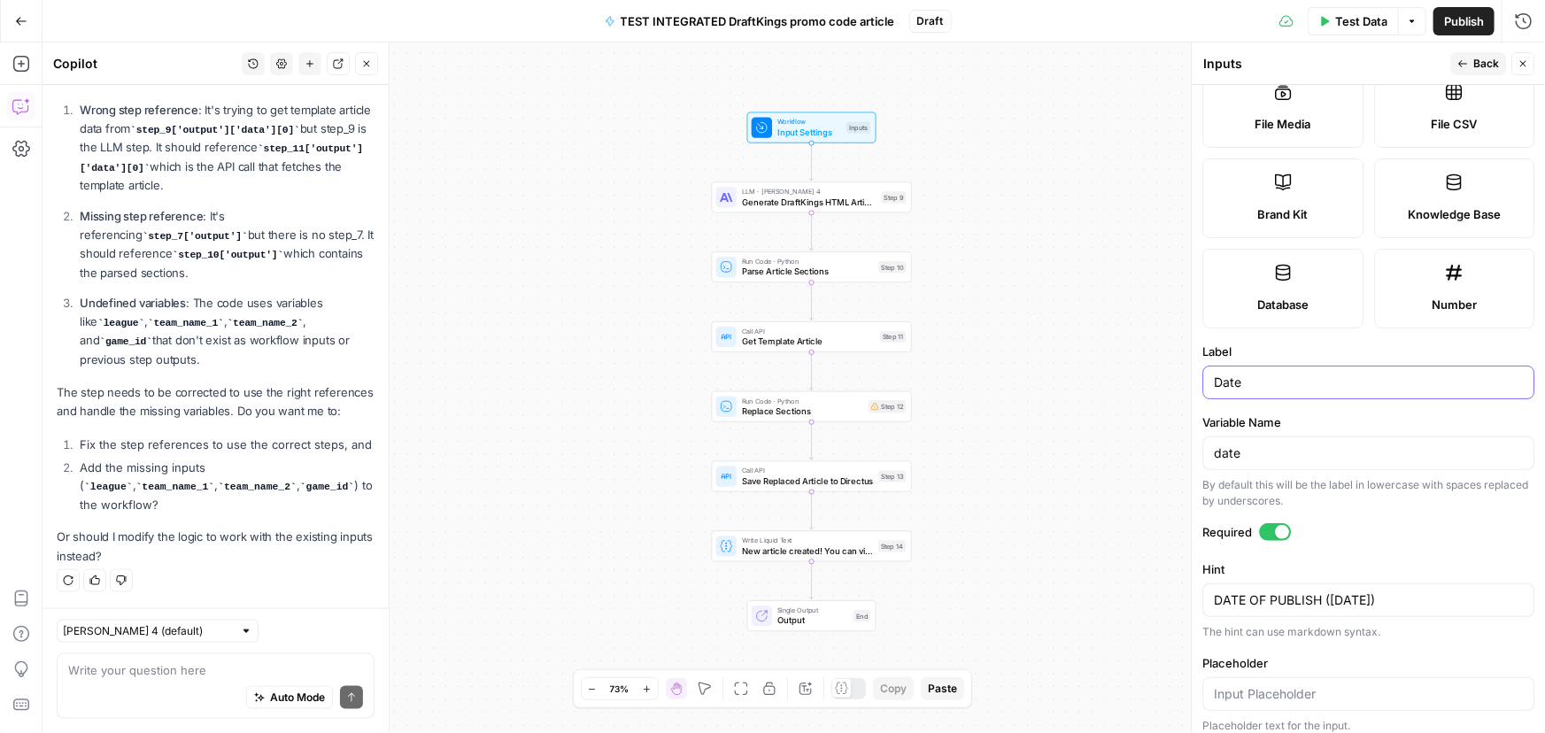
click at [1217, 386] on input "Date" at bounding box center [1368, 383] width 309 height 18
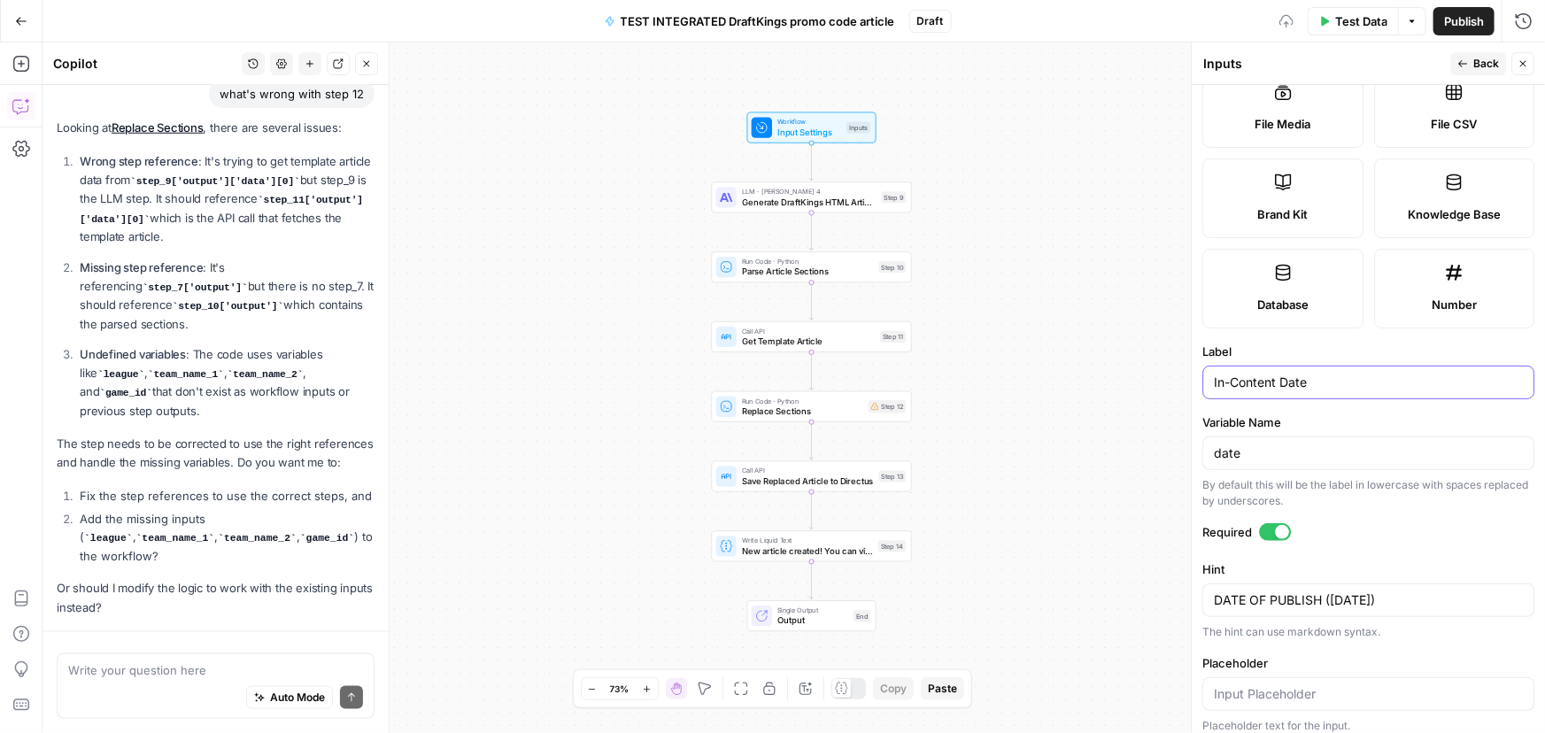
scroll to position [1022, 0]
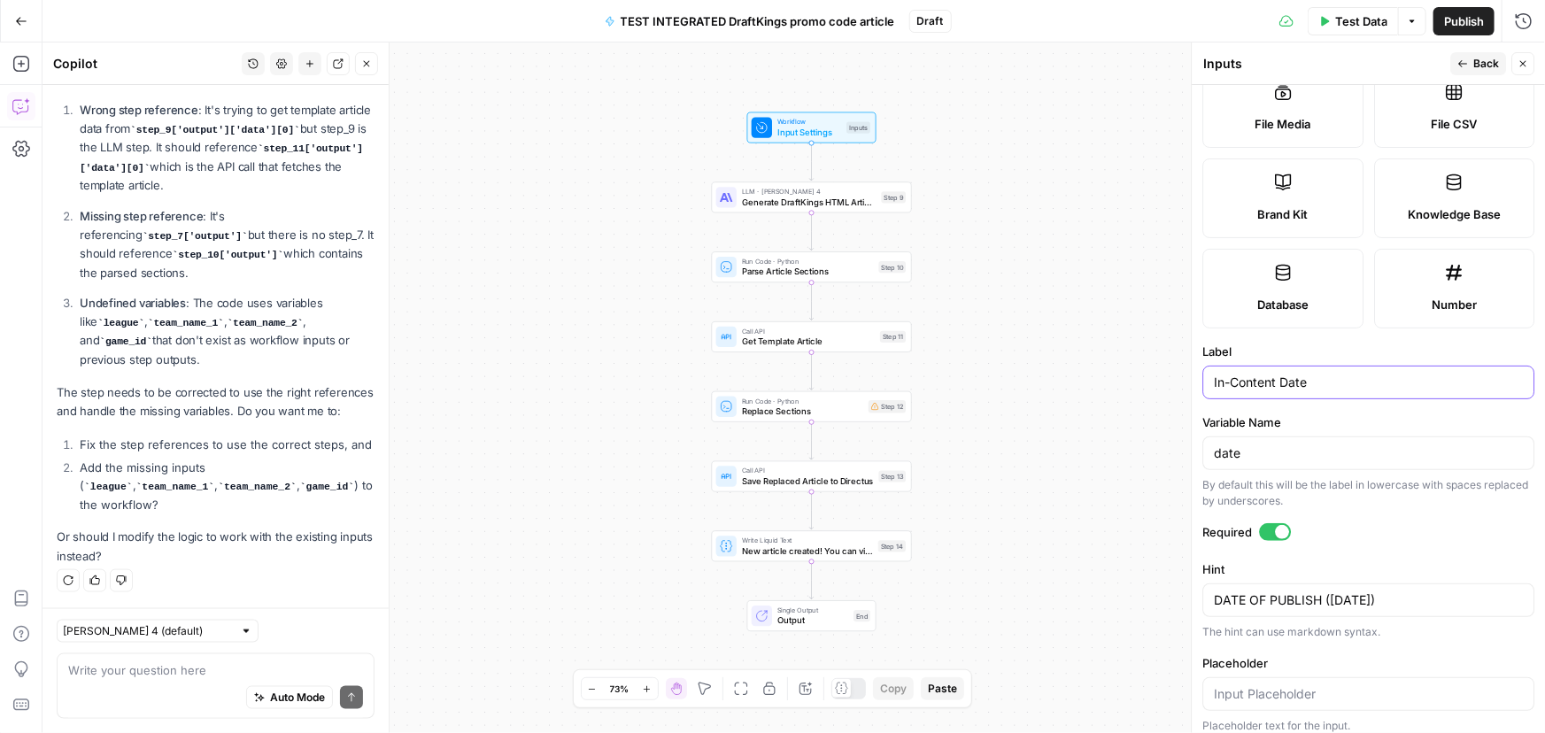
type input "In-Content Date"
click at [1262, 446] on input "date" at bounding box center [1368, 453] width 309 height 18
paste input "In-Content D"
type input "In-Content Date"
drag, startPoint x: 1329, startPoint y: 454, endPoint x: 1162, endPoint y: 453, distance: 166.4
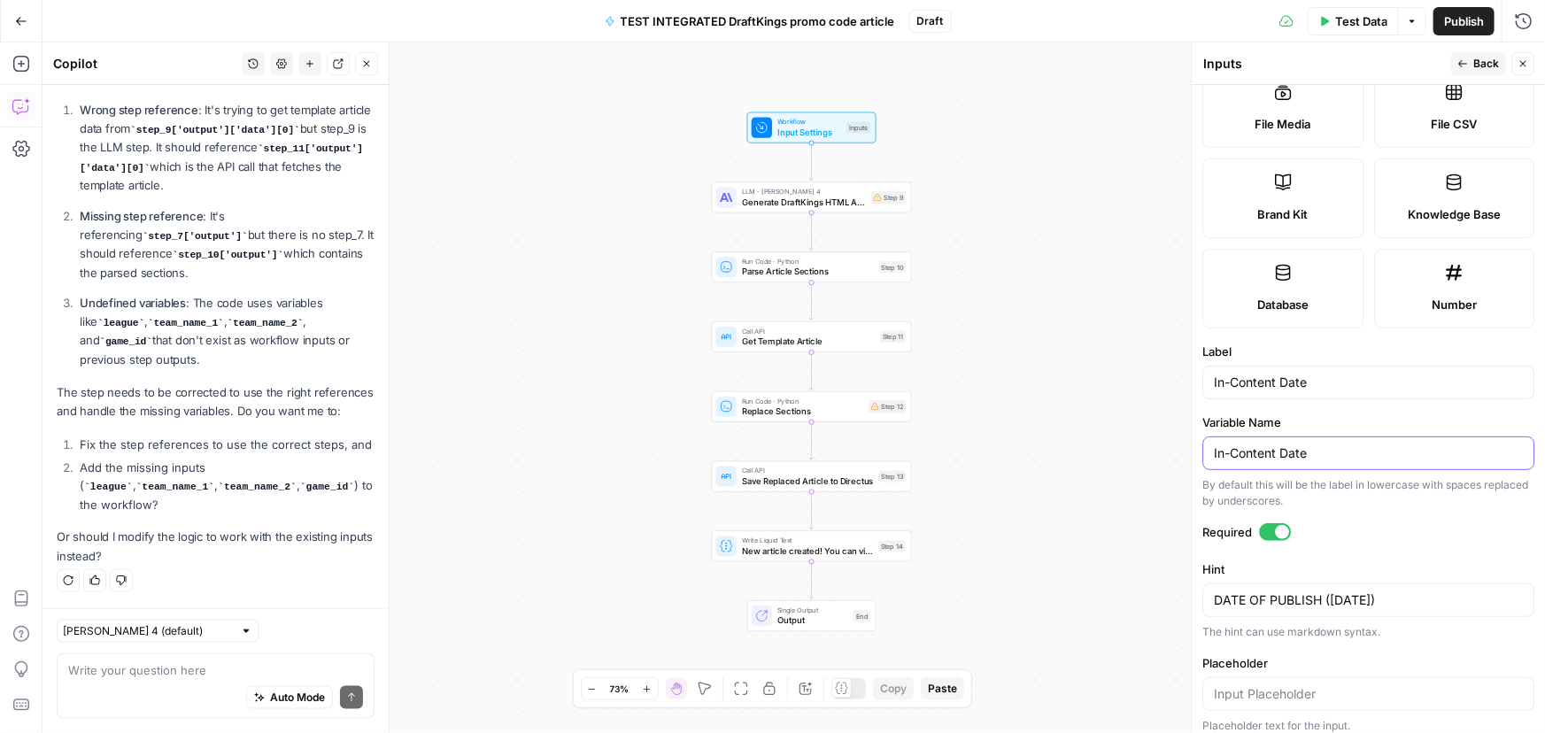
click at [1162, 453] on body "Covers New Home Browse Insights Opportunities Your Data Recent Grids Competitor…" at bounding box center [772, 366] width 1545 height 733
click at [1339, 448] on input "In-Content Date" at bounding box center [1368, 453] width 309 height 18
drag, startPoint x: 1346, startPoint y: 450, endPoint x: 1202, endPoint y: 451, distance: 144.3
click at [1202, 451] on div "In-Content Date" at bounding box center [1368, 453] width 332 height 34
click at [1162, 460] on div "Workflow Input Settings Inputs LLM · Claude Sonnet 4 Generate DraftKings HTML A…" at bounding box center [793, 387] width 1502 height 691
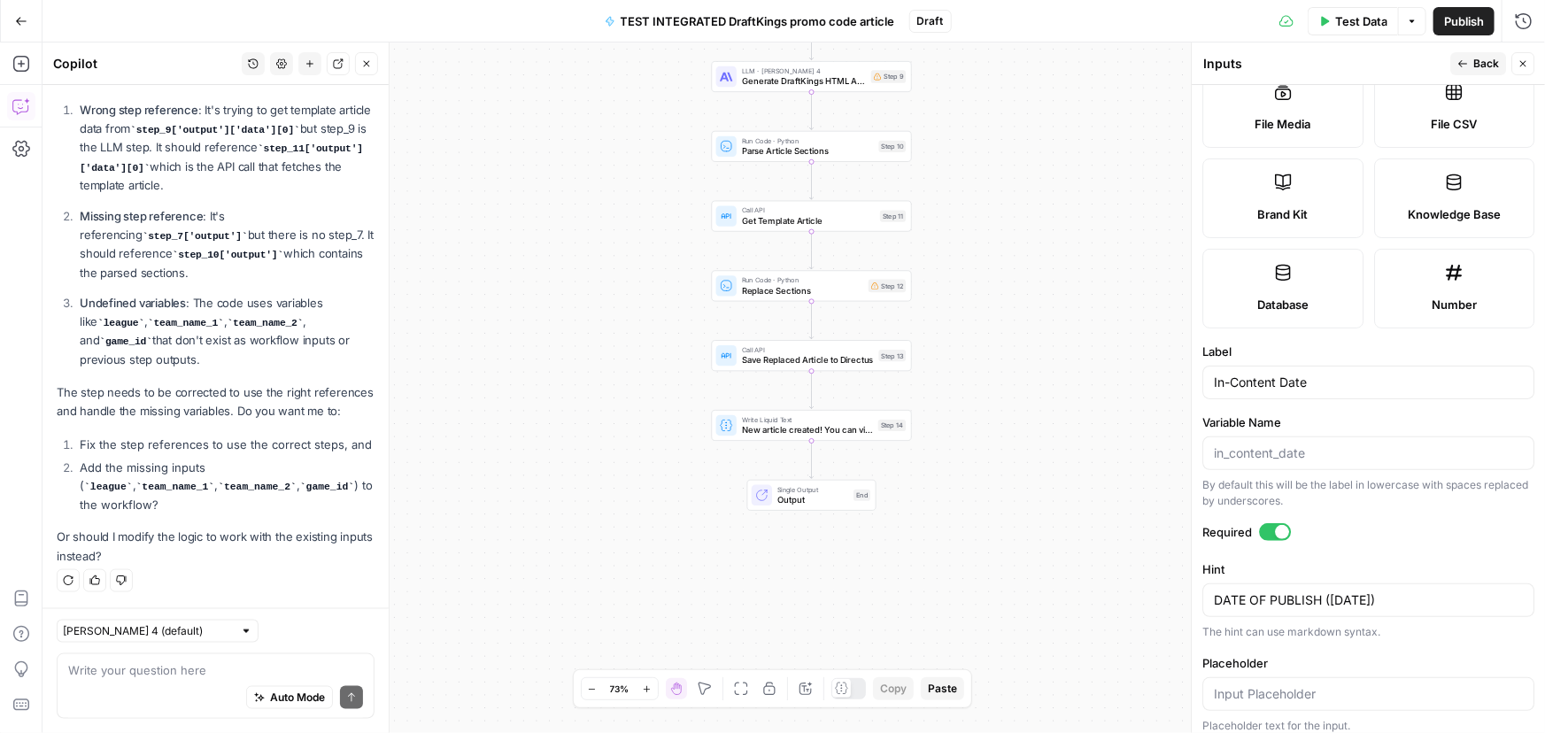
click at [1468, 66] on icon "button" at bounding box center [1462, 63] width 11 height 11
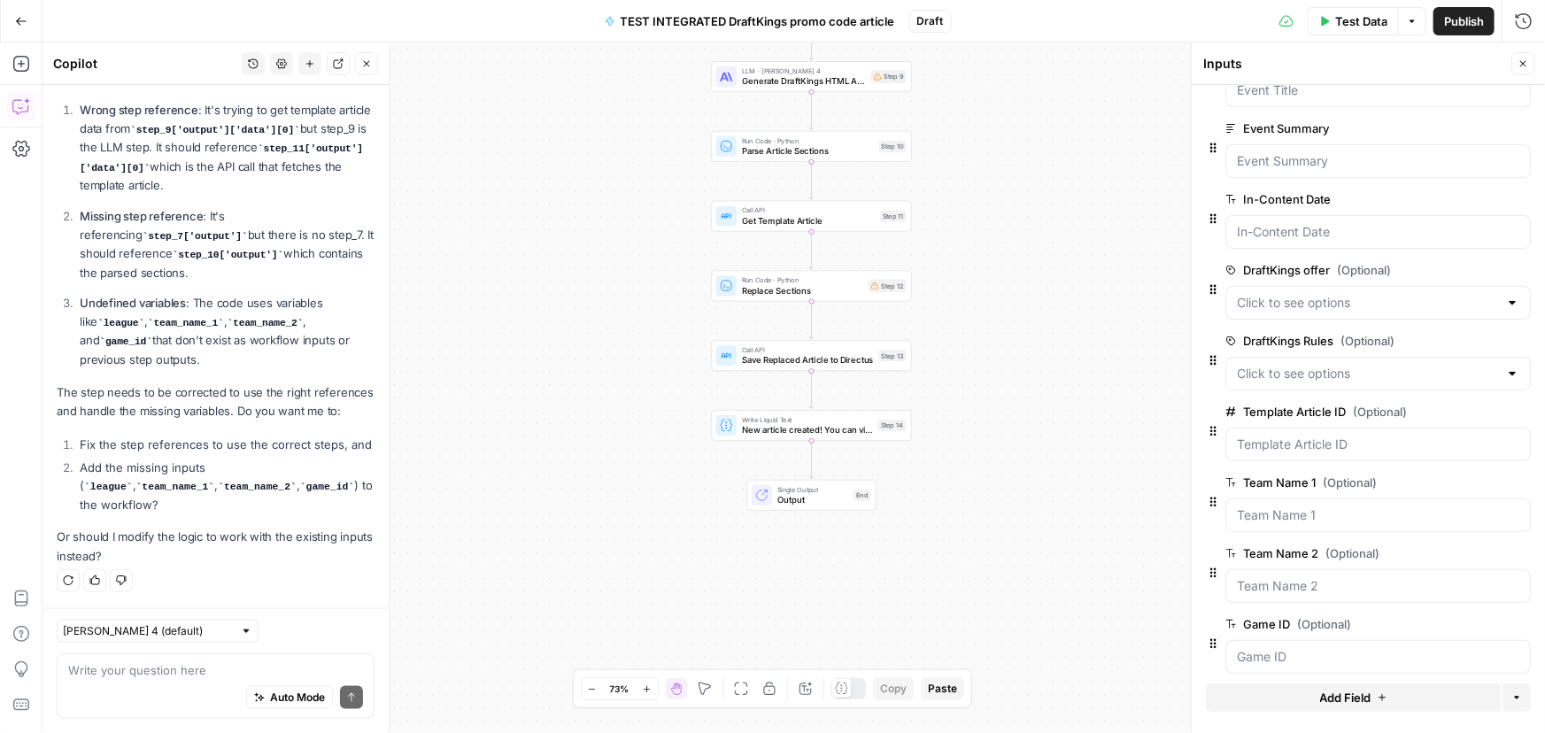
scroll to position [65, 0]
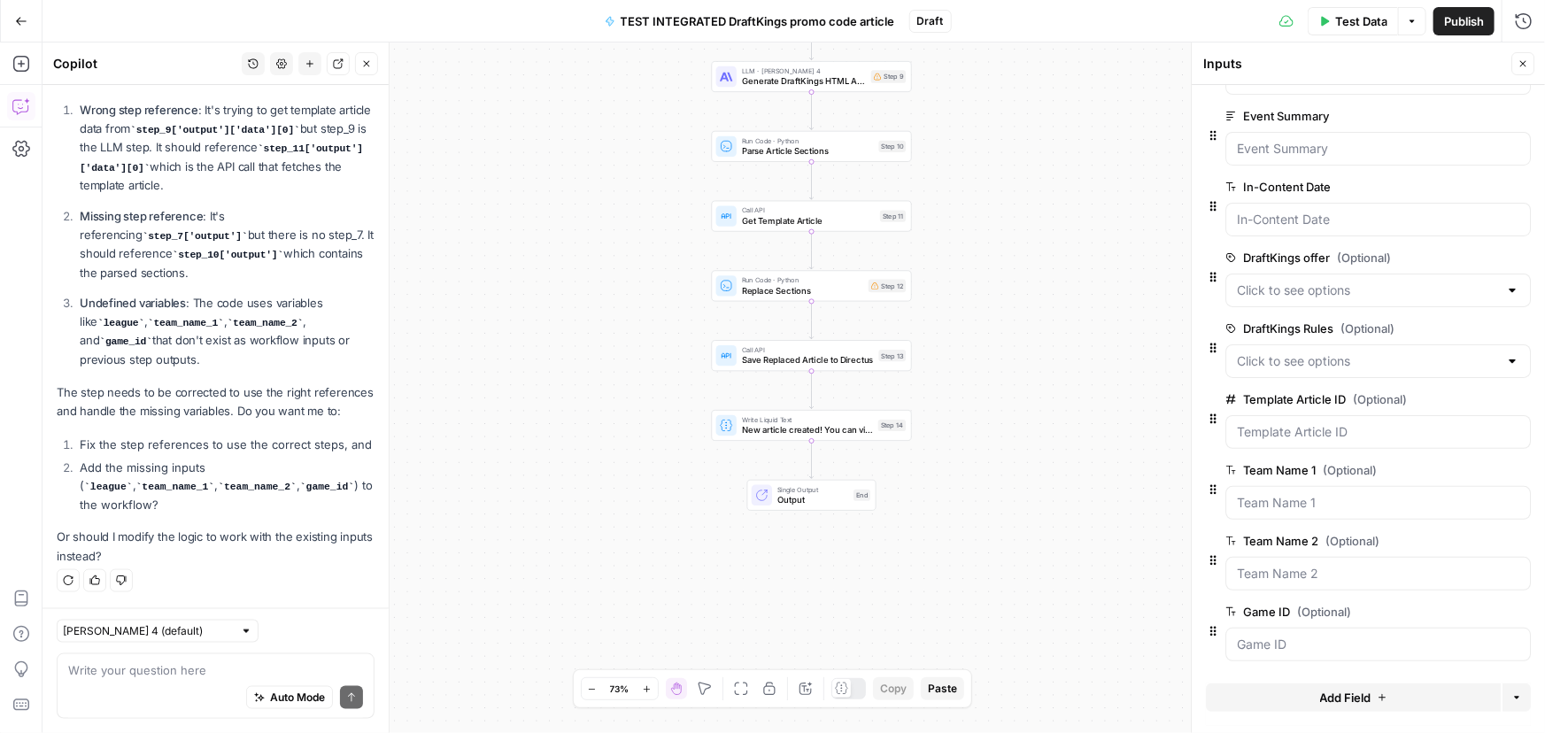
click at [1310, 696] on button "Add Field" at bounding box center [1353, 697] width 295 height 28
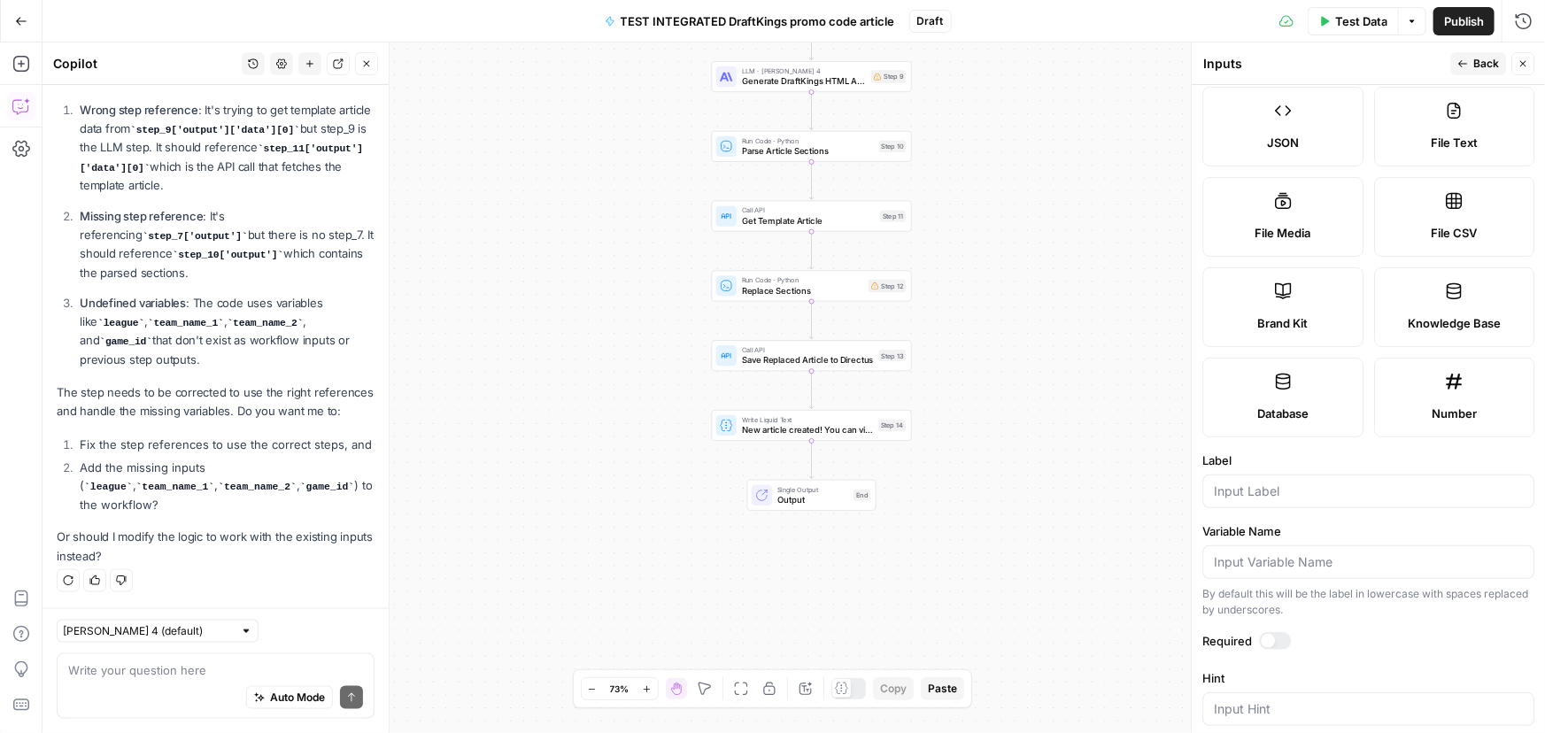
scroll to position [241, 0]
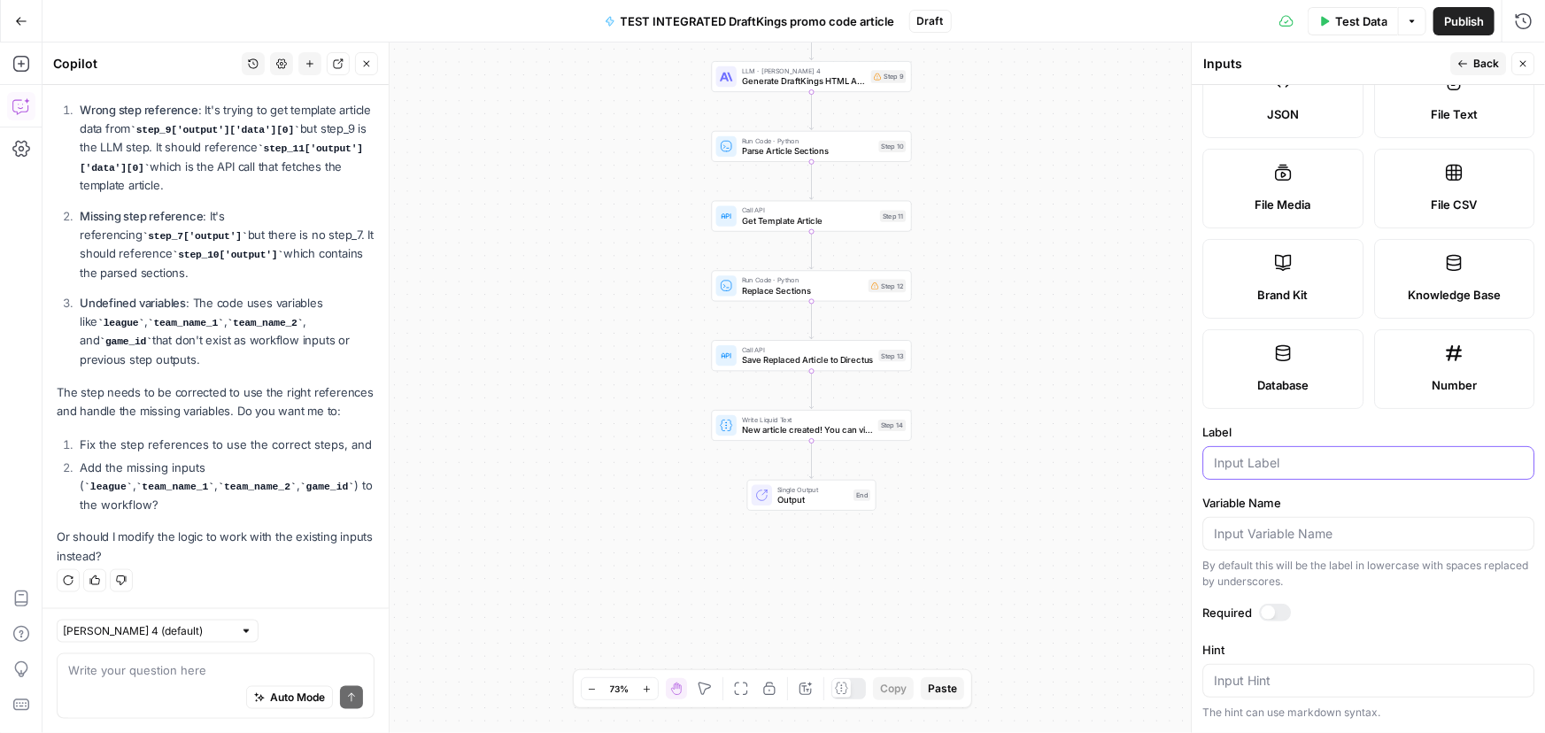
click at [1248, 465] on input "Label" at bounding box center [1368, 463] width 309 height 18
paste input "Date"
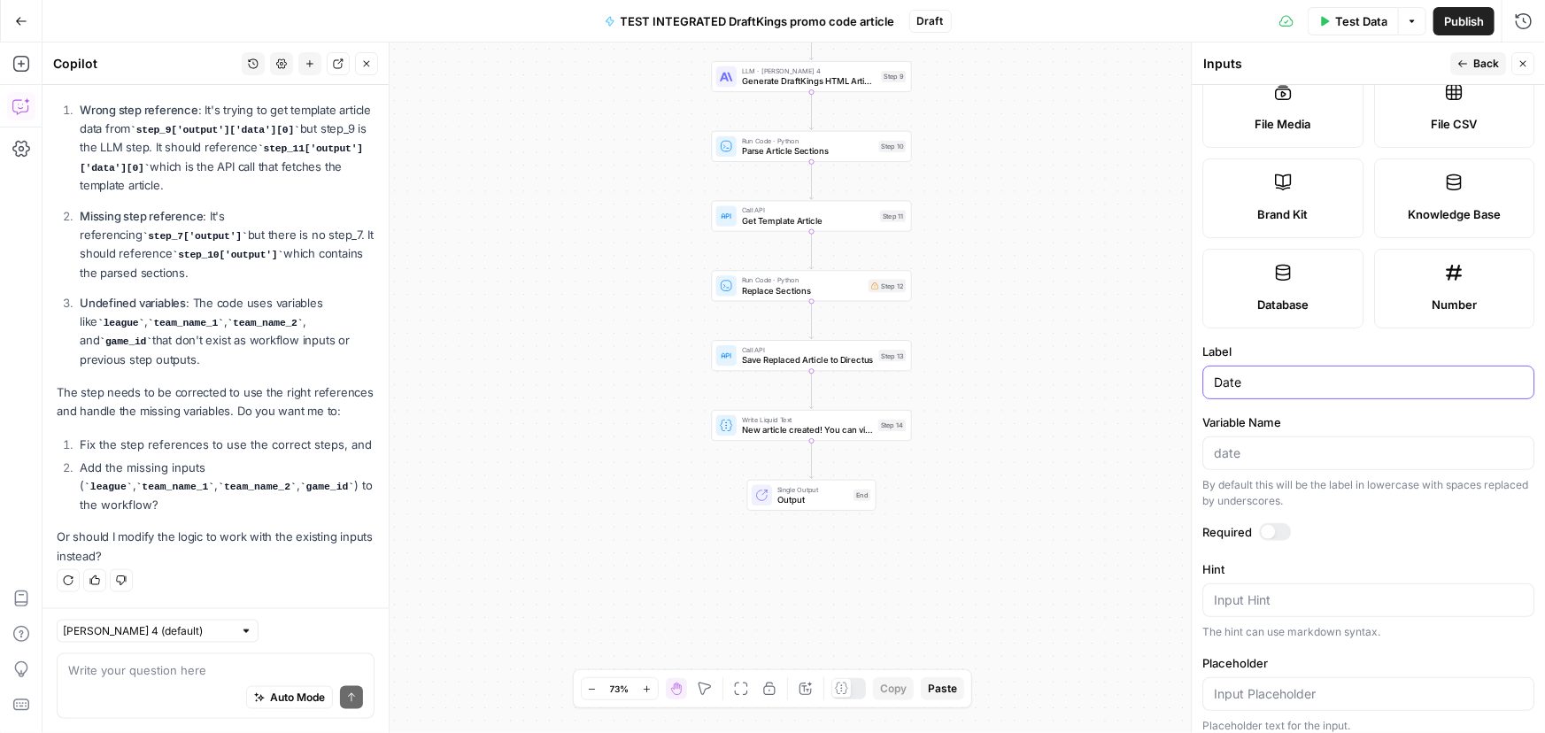
type input "Date"
click at [1266, 606] on textarea "Hint" at bounding box center [1368, 600] width 309 height 18
paste textarea "Month Day Year"
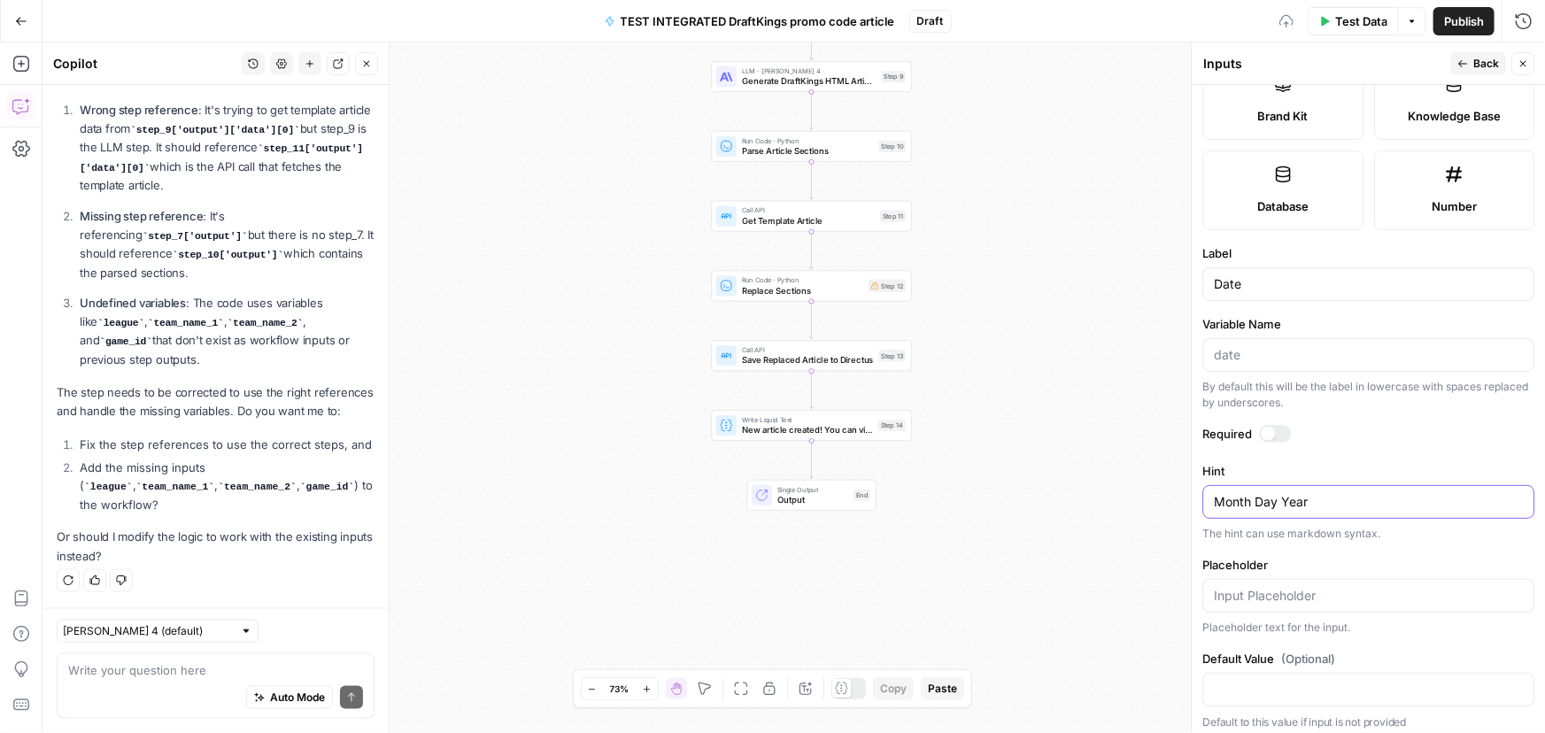
scroll to position [426, 0]
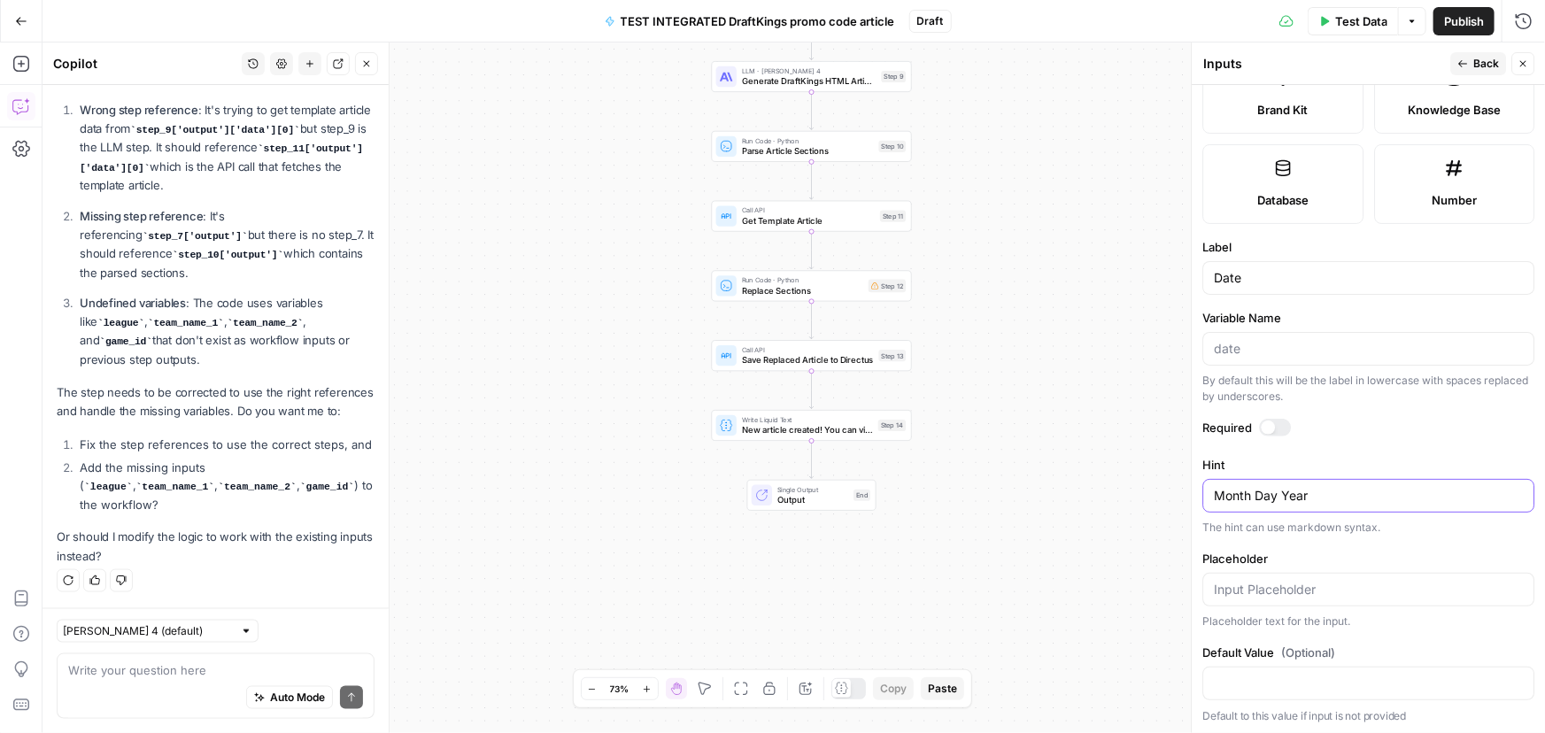
type textarea "Month Day Year"
click at [1028, 332] on div "Workflow Input Settings Inputs LLM · Claude Sonnet 4 Generate DraftKings HTML A…" at bounding box center [793, 387] width 1502 height 691
click at [1465, 63] on icon "button" at bounding box center [1462, 63] width 9 height 7
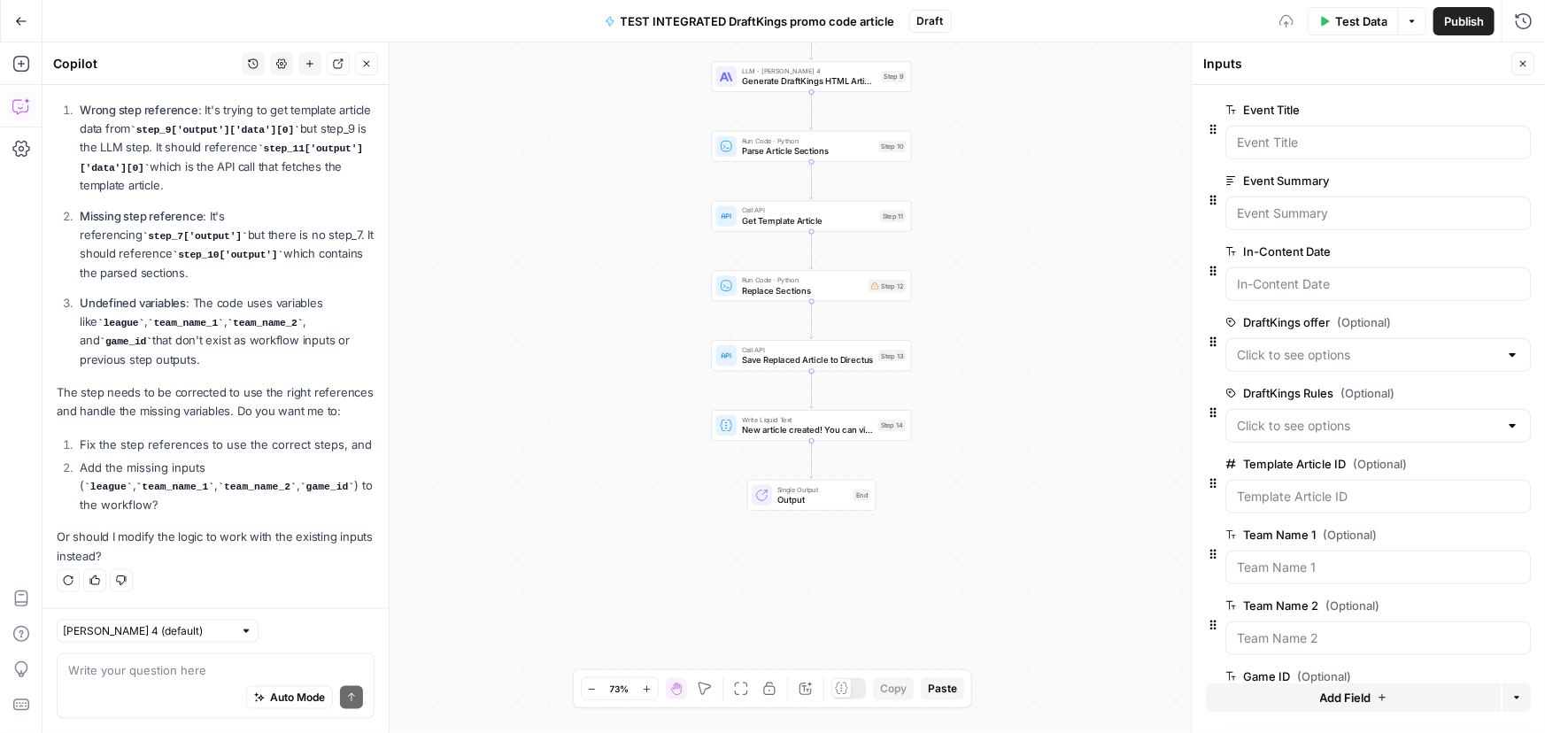
click at [1061, 320] on div "Workflow Input Settings Inputs LLM · Claude Sonnet 4 Generate DraftKings HTML A…" at bounding box center [793, 387] width 1502 height 691
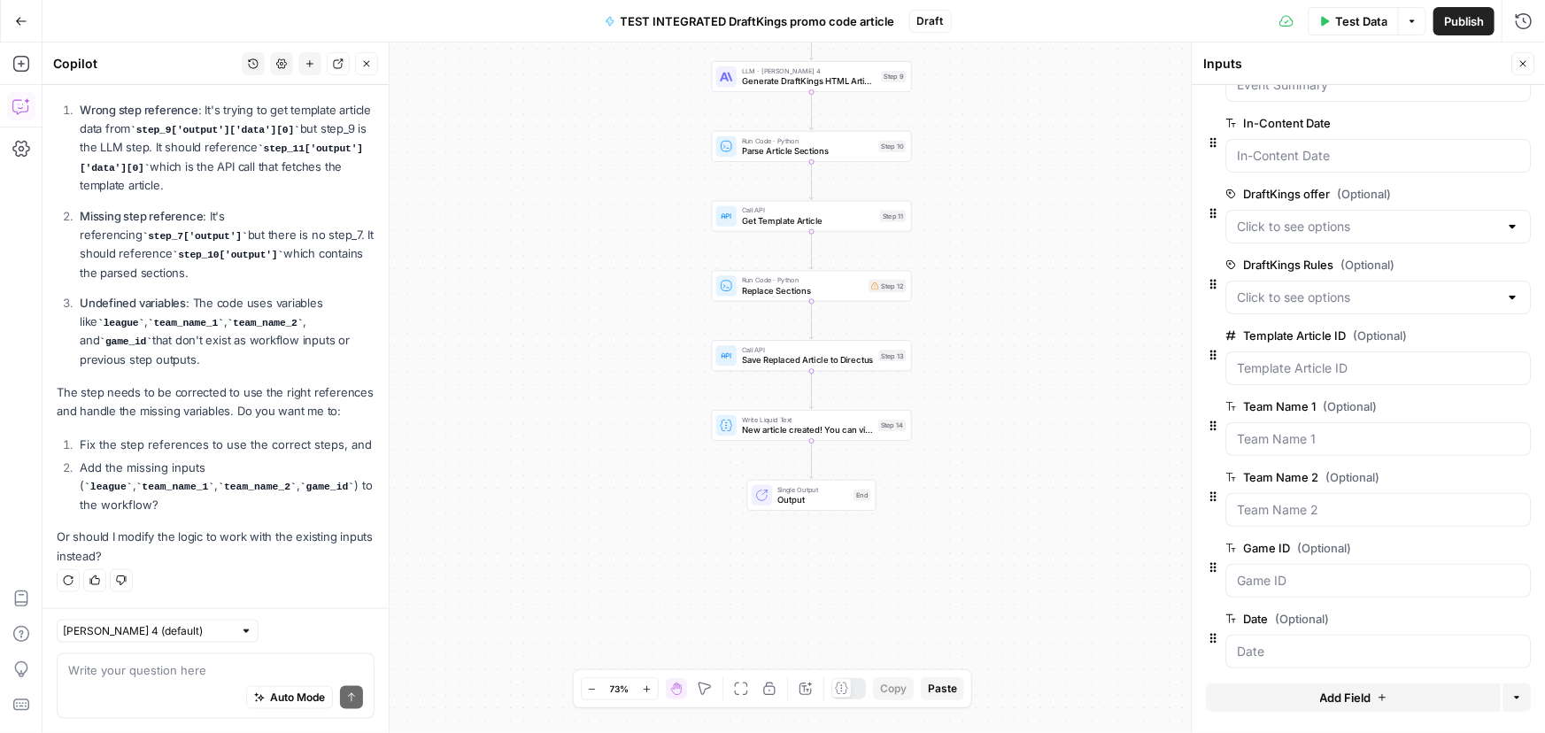
scroll to position [135, 0]
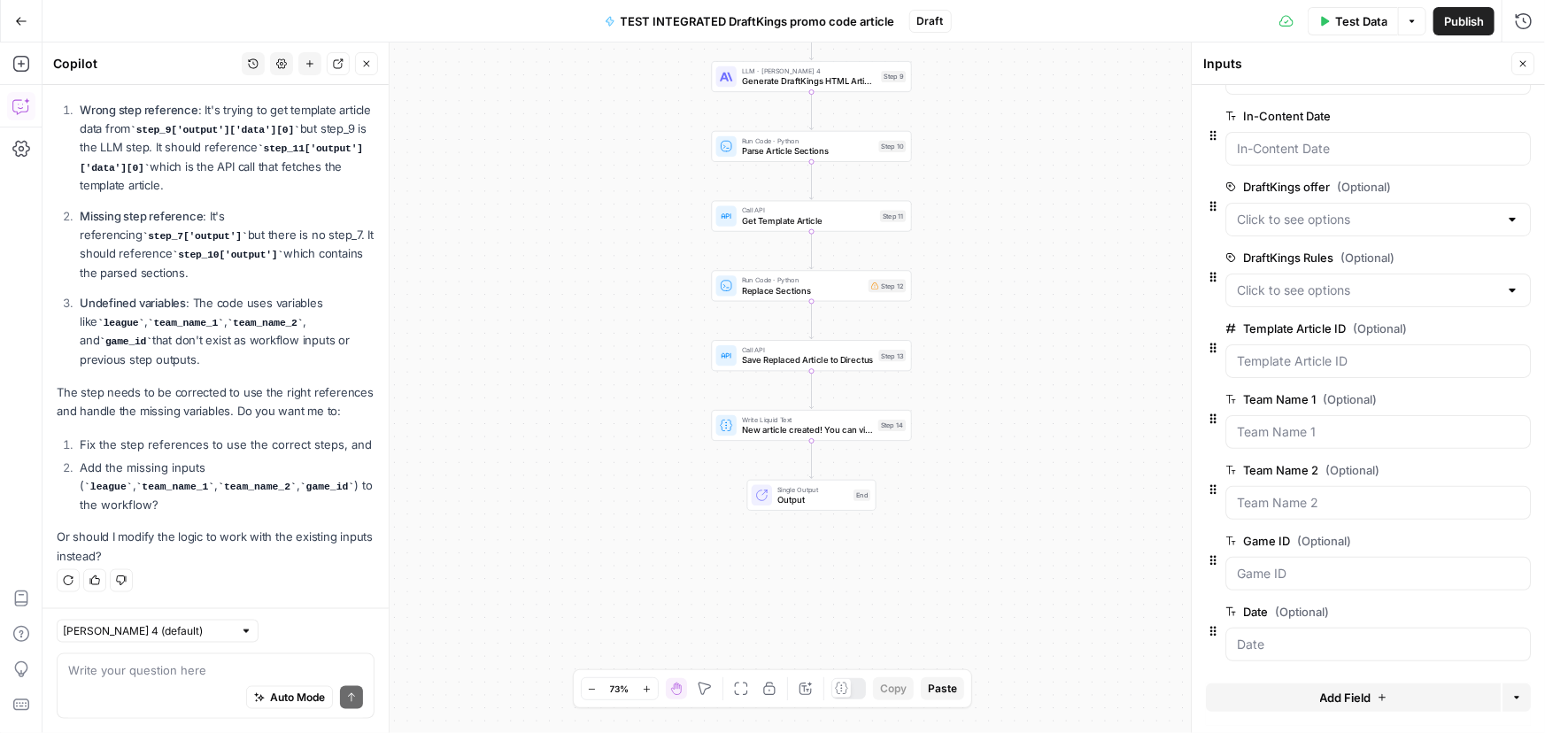
click at [1005, 366] on div "Workflow Input Settings Inputs LLM · Claude Sonnet 4 Generate DraftKings HTML A…" at bounding box center [793, 387] width 1502 height 691
click at [586, 239] on div "Workflow Input Settings Inputs LLM · Claude Sonnet 4 Generate DraftKings HTML A…" at bounding box center [793, 387] width 1502 height 691
click at [12, 22] on button "Go Back" at bounding box center [21, 21] width 32 height 32
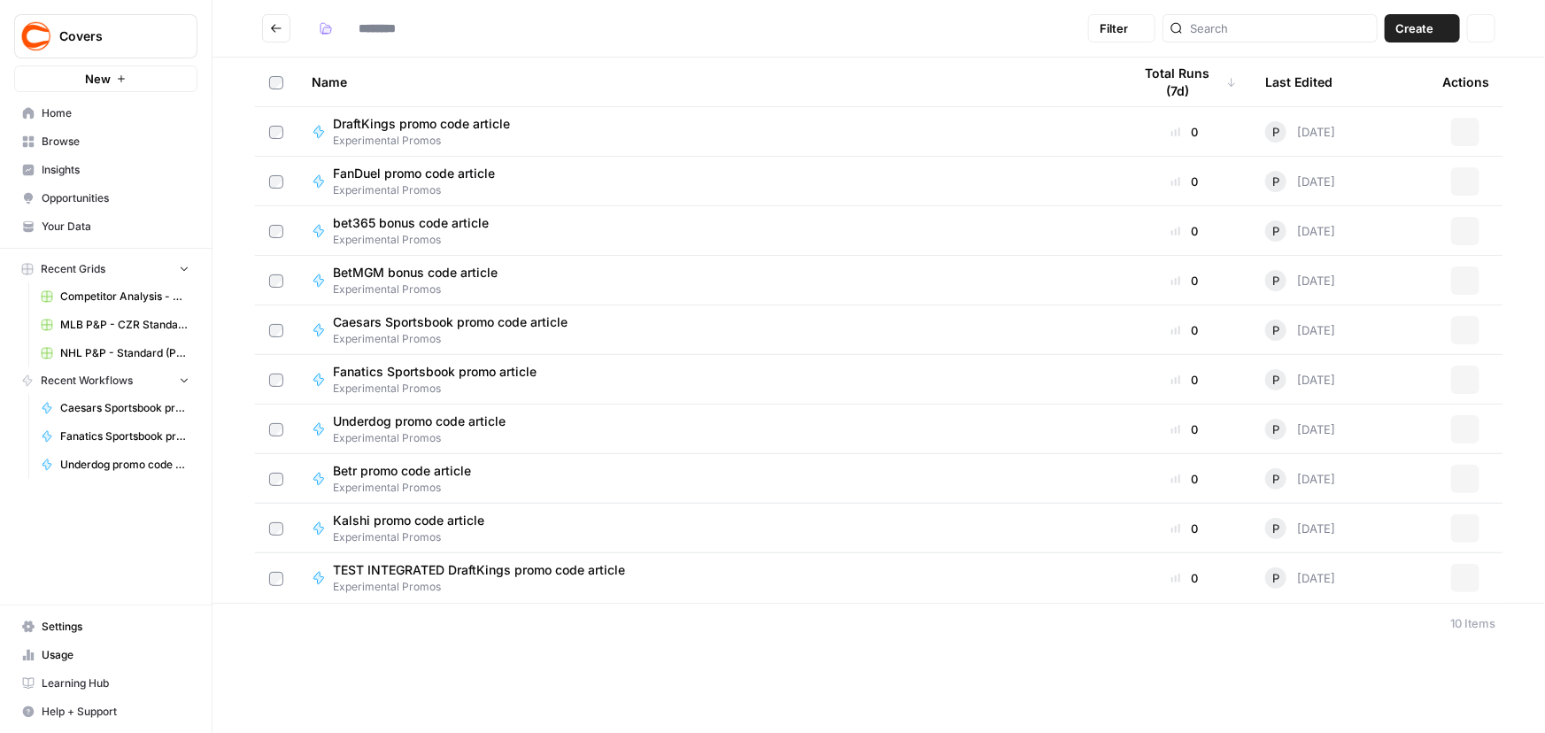
type input "**********"
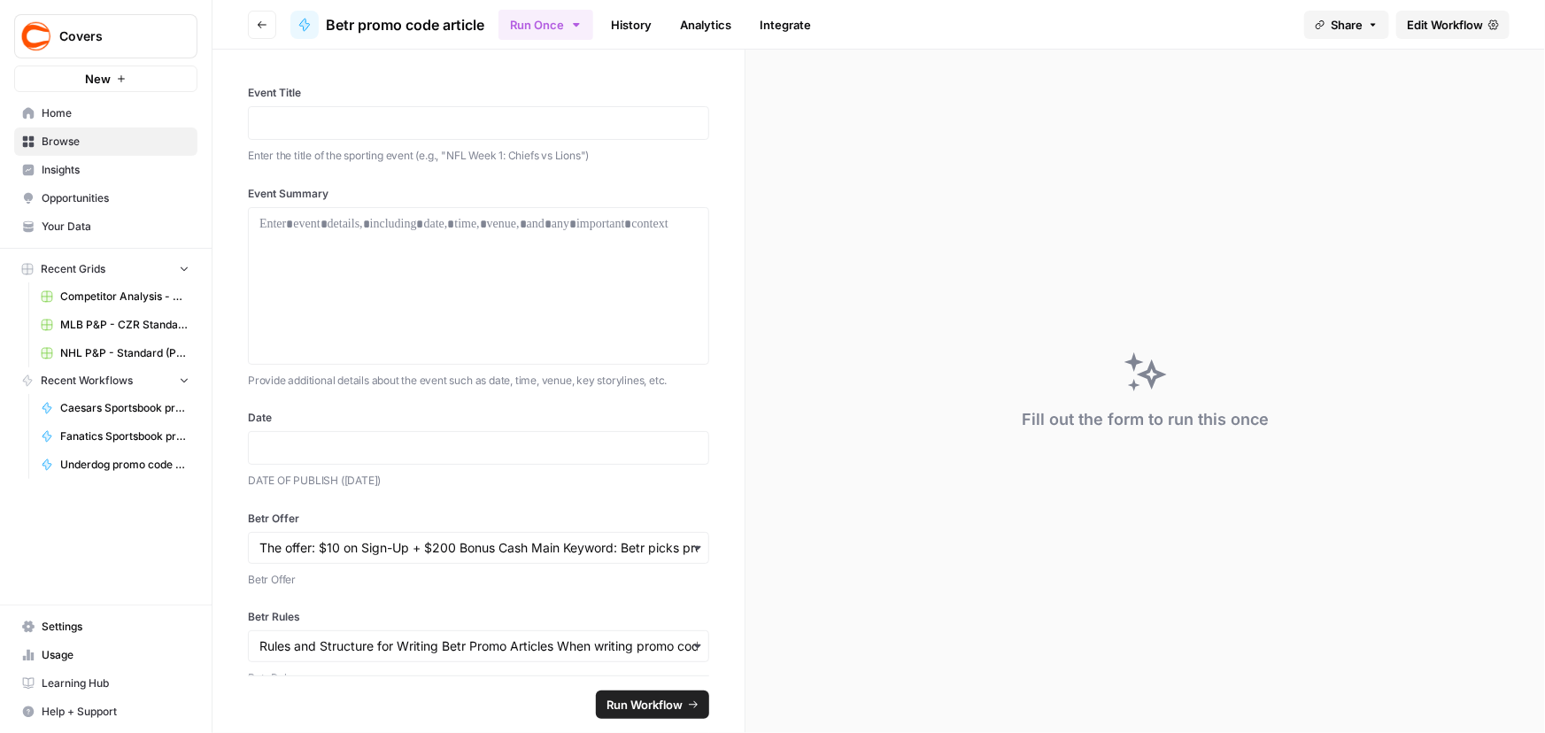
scroll to position [31, 0]
